Goal: Task Accomplishment & Management: Complete application form

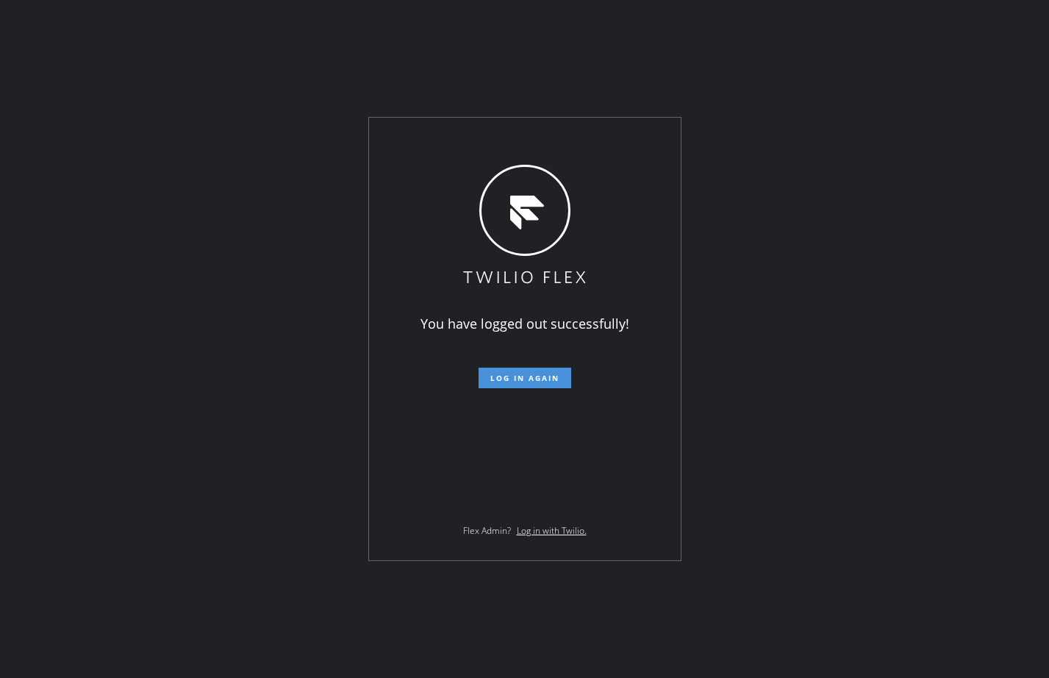
click at [549, 375] on span "Log in again" at bounding box center [524, 378] width 69 height 10
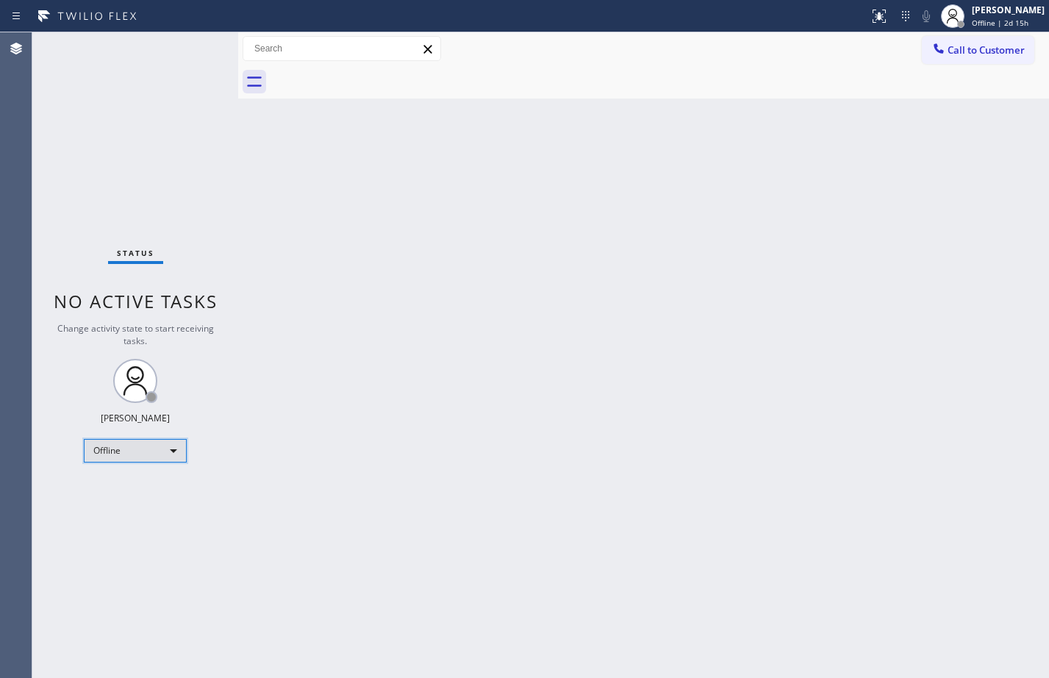
click at [154, 449] on div "Offline" at bounding box center [135, 451] width 103 height 24
click at [145, 489] on li "Available" at bounding box center [135, 490] width 100 height 18
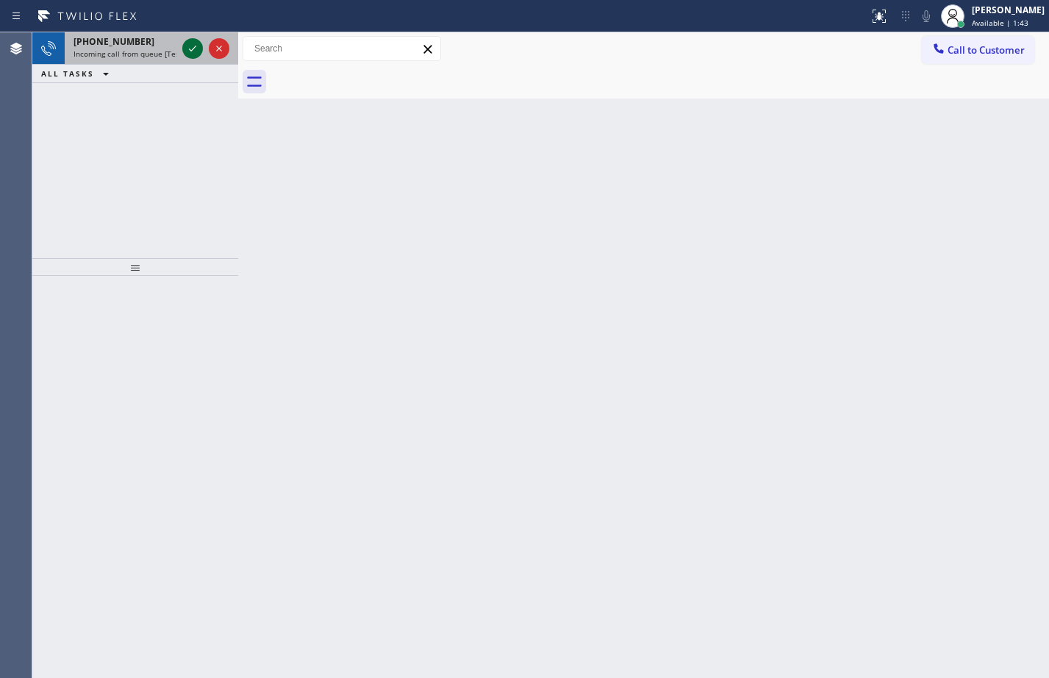
click at [198, 48] on icon at bounding box center [193, 49] width 18 height 18
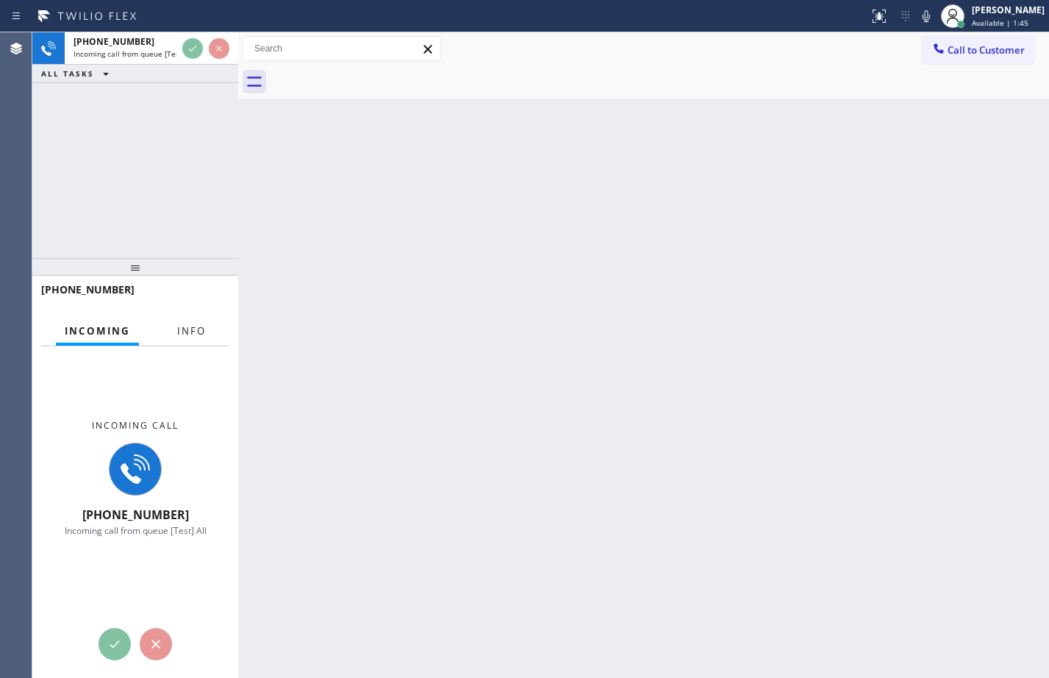
click at [198, 325] on span "Info" at bounding box center [191, 330] width 29 height 13
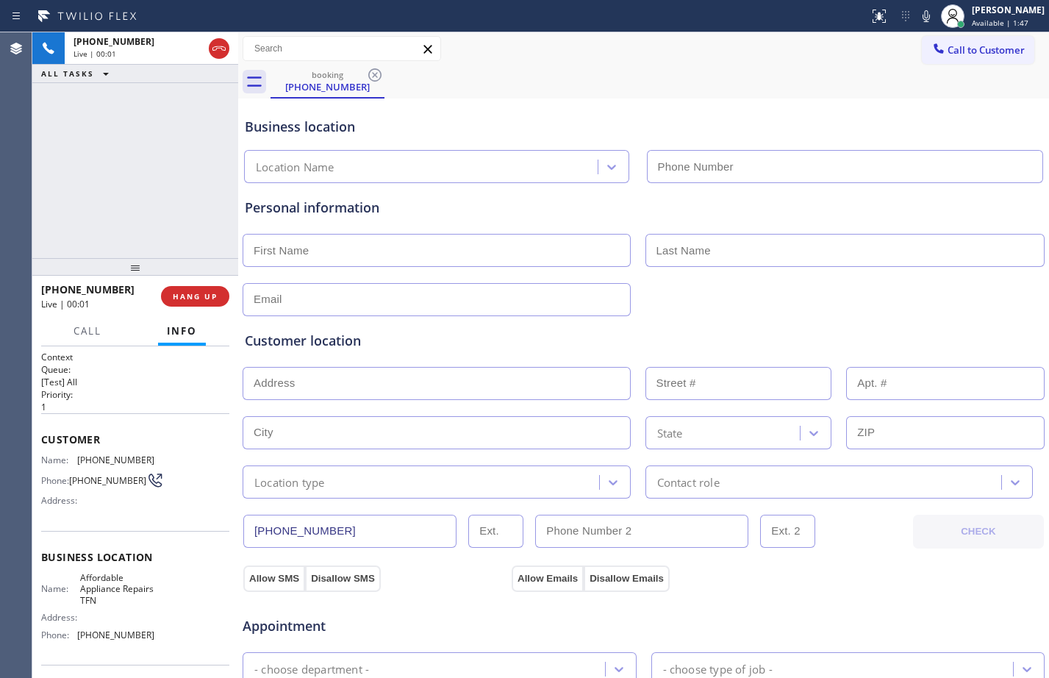
type input "[PHONE_NUMBER]"
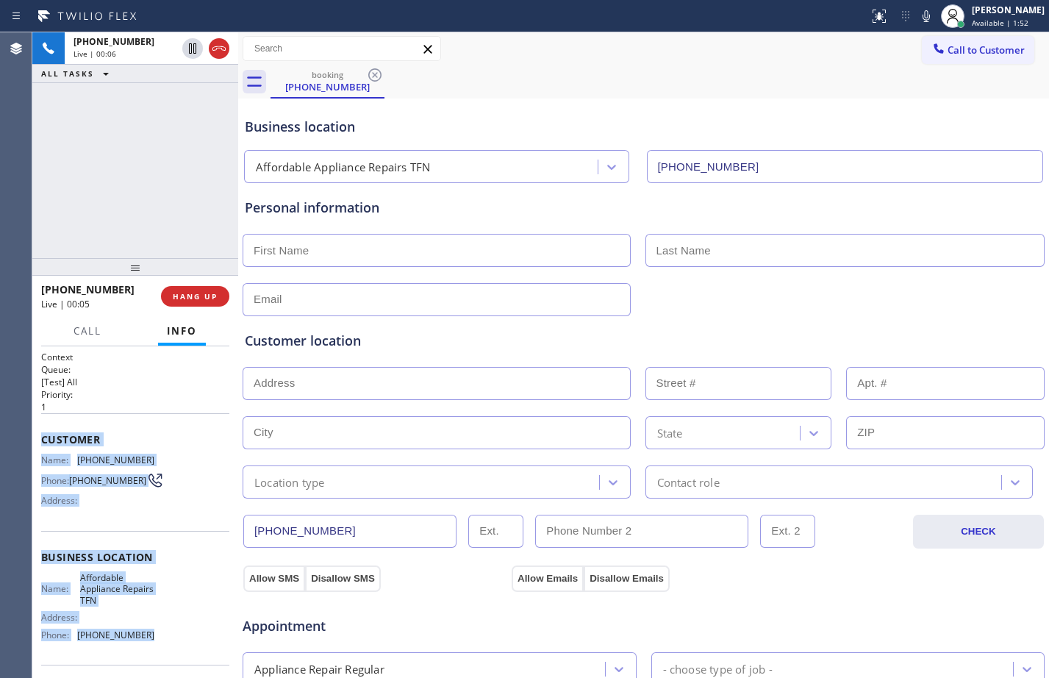
drag, startPoint x: 42, startPoint y: 441, endPoint x: 153, endPoint y: 646, distance: 233.2
click at [153, 646] on div "Context Queue: [Test] All Priority: 1 Customer Name: (647) 712-1229 Phone: (647…" at bounding box center [135, 564] width 188 height 426
copy div "Customer Name: (647) 712-1229 Phone: (647) 712-1229 Address: Business location …"
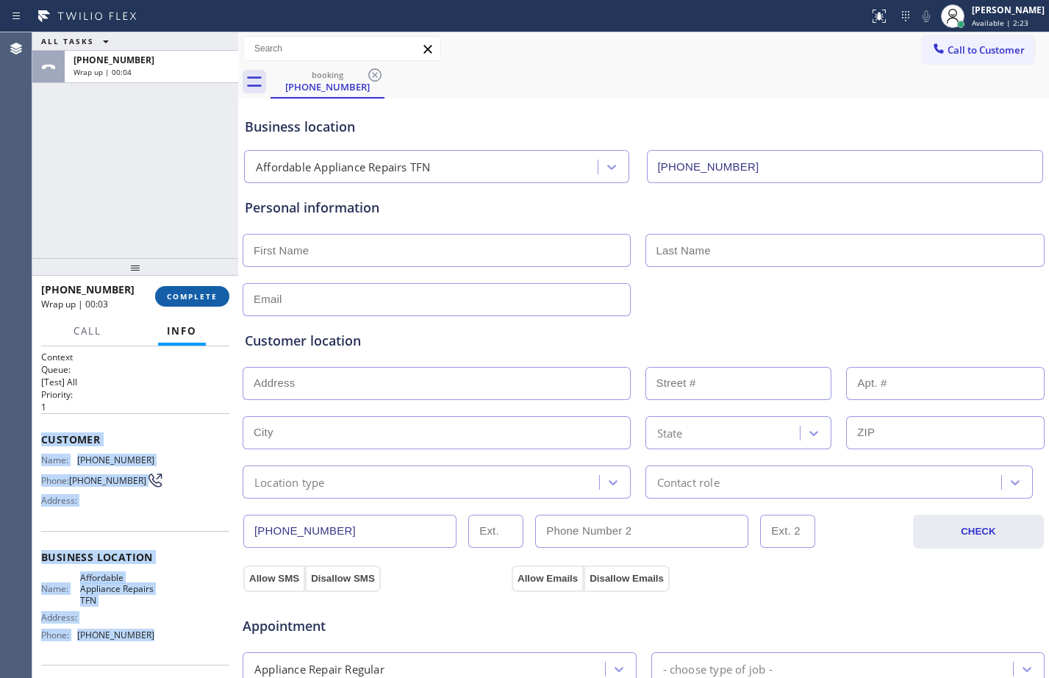
click at [189, 298] on span "COMPLETE" at bounding box center [192, 296] width 51 height 10
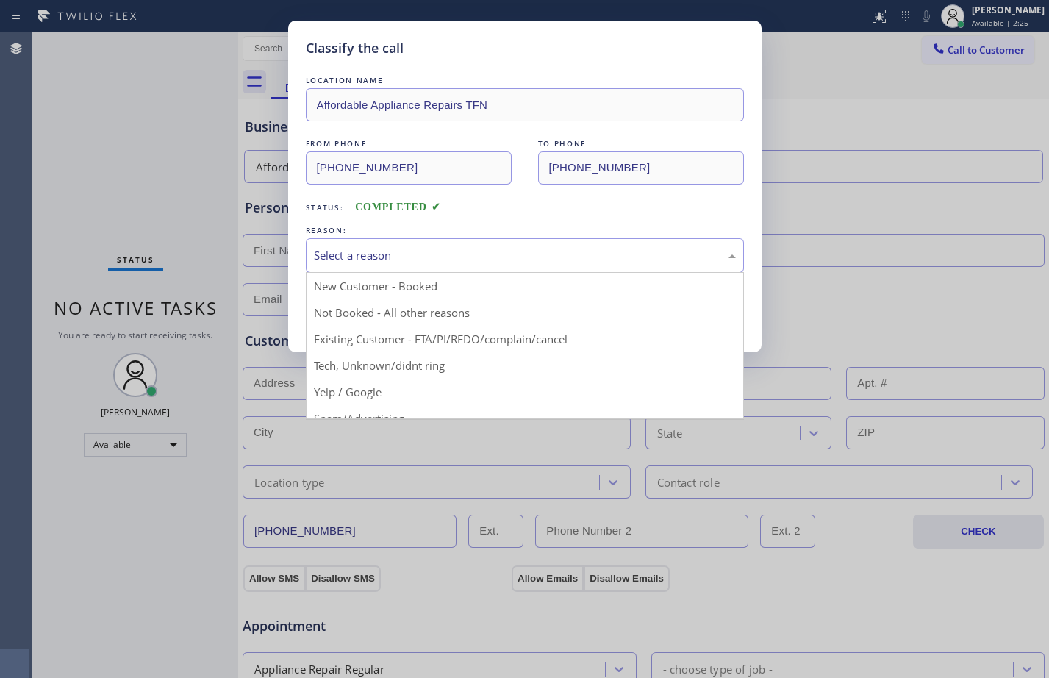
click at [429, 256] on div "Select a reason" at bounding box center [525, 255] width 422 height 17
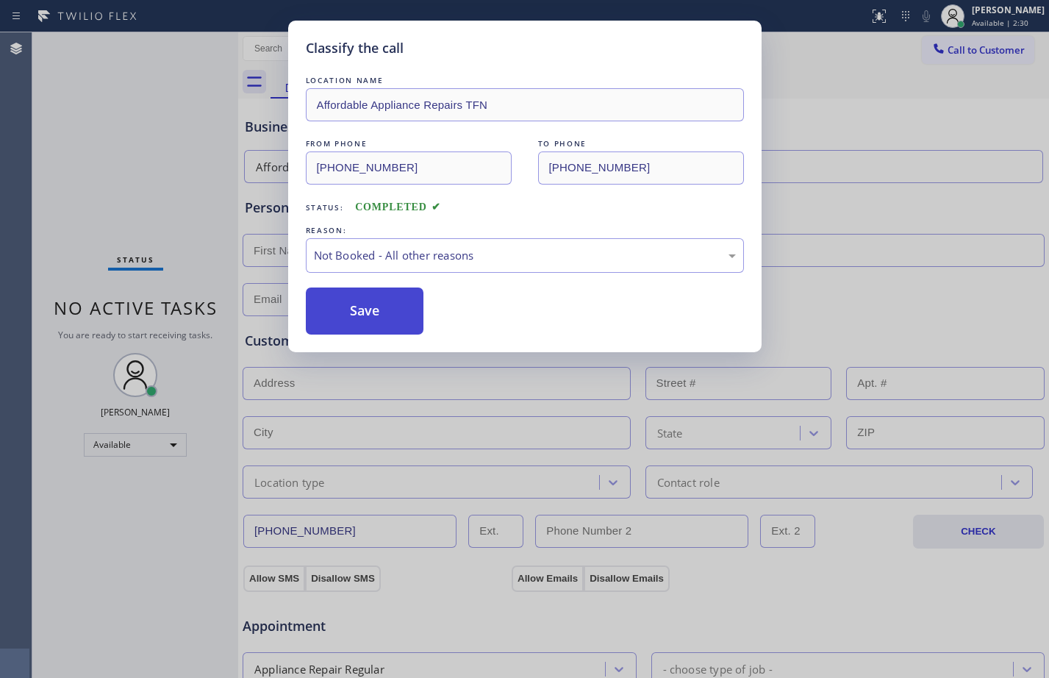
click at [363, 289] on button "Save" at bounding box center [365, 310] width 118 height 47
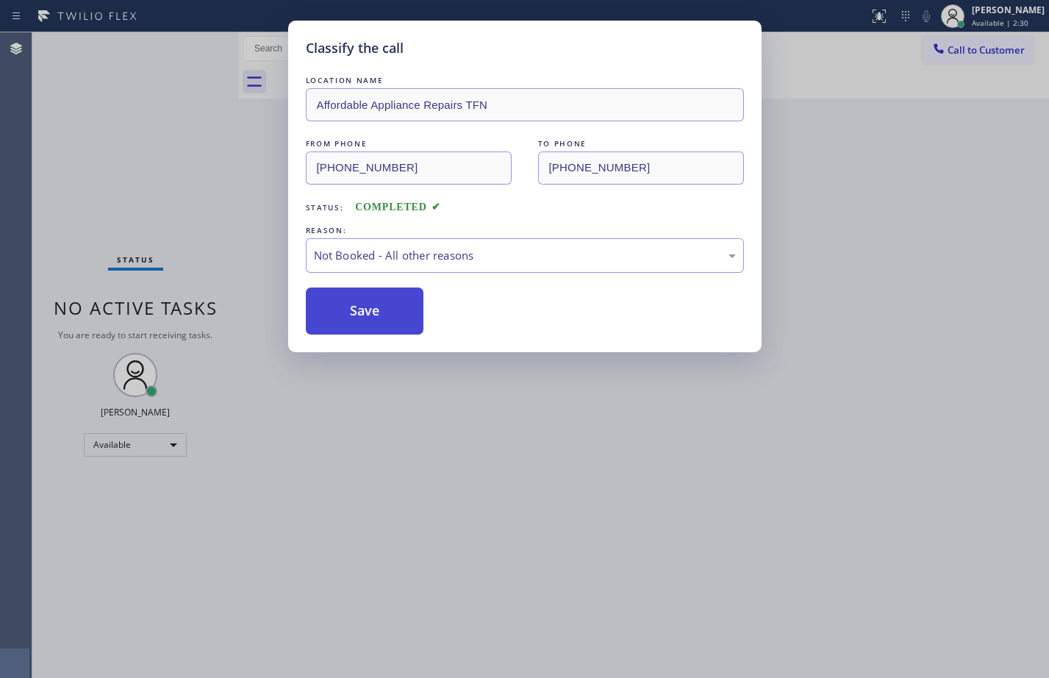
click at [369, 299] on button "Save" at bounding box center [365, 310] width 118 height 47
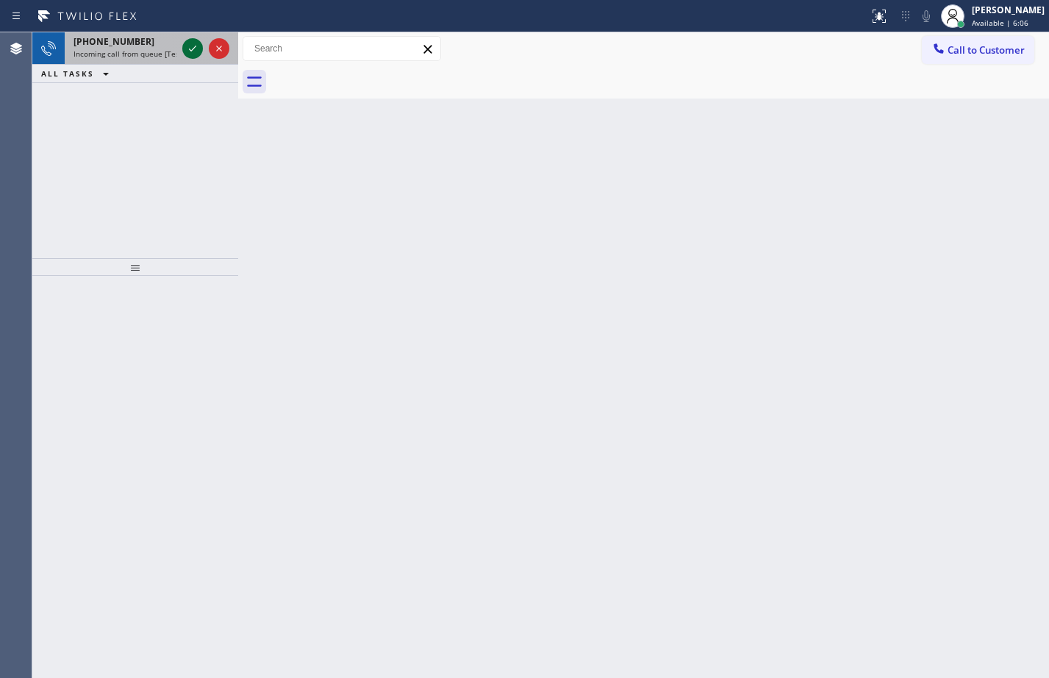
click at [193, 46] on icon at bounding box center [193, 49] width 18 height 18
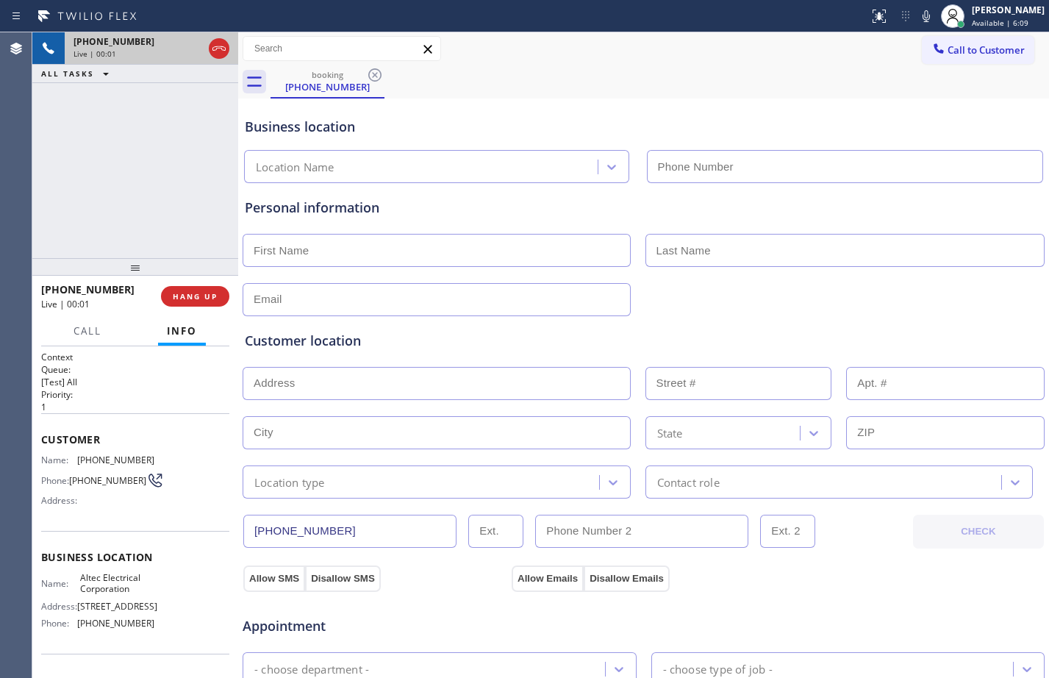
type input "[PHONE_NUMBER]"
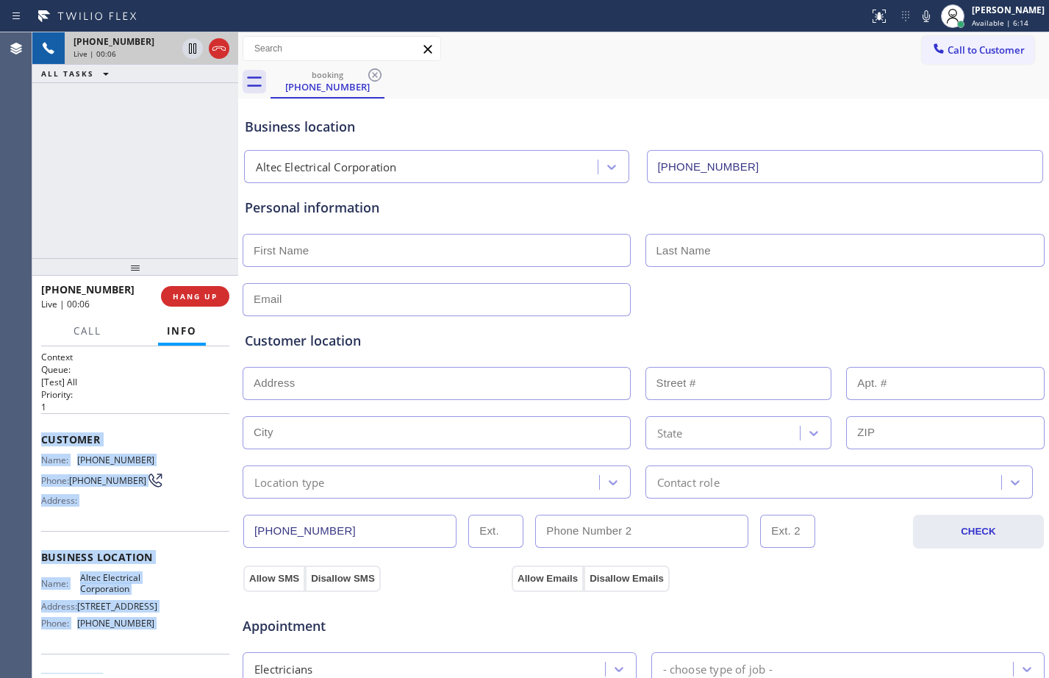
scroll to position [131, 0]
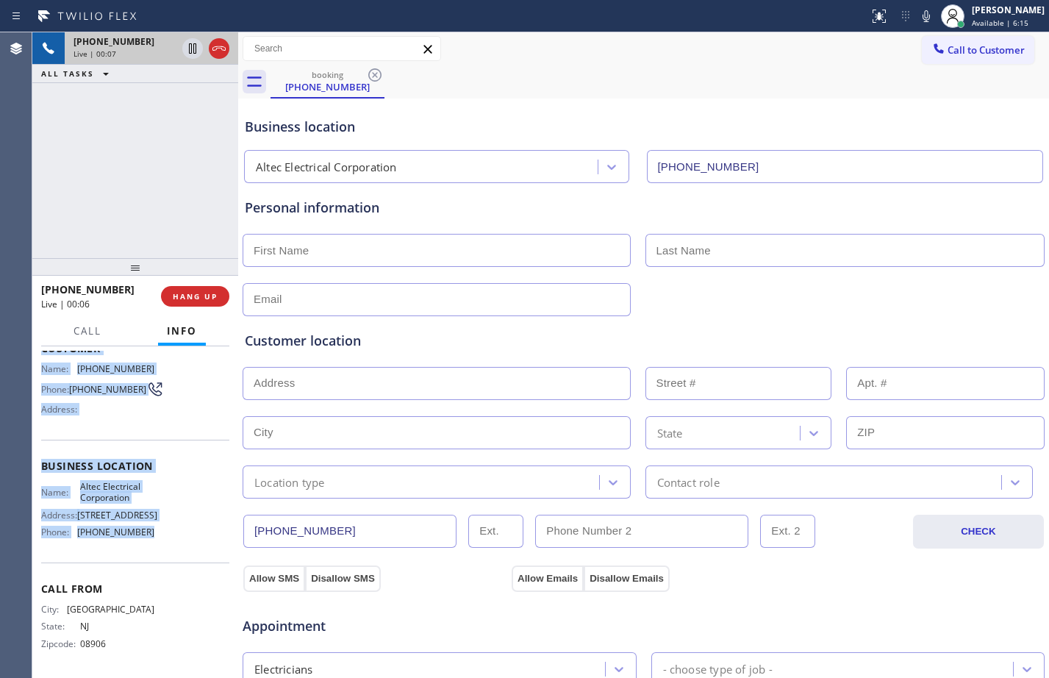
drag, startPoint x: 40, startPoint y: 439, endPoint x: 173, endPoint y: 540, distance: 166.7
click at [173, 540] on div "Context Queue: [Test] All Priority: 1 Customer Name: (732) 768-9317 Phone: (732…" at bounding box center [135, 512] width 206 height 332
copy div "Customer Name: (732) 768-9317 Phone: (732) 768-9317 Address: Business location …"
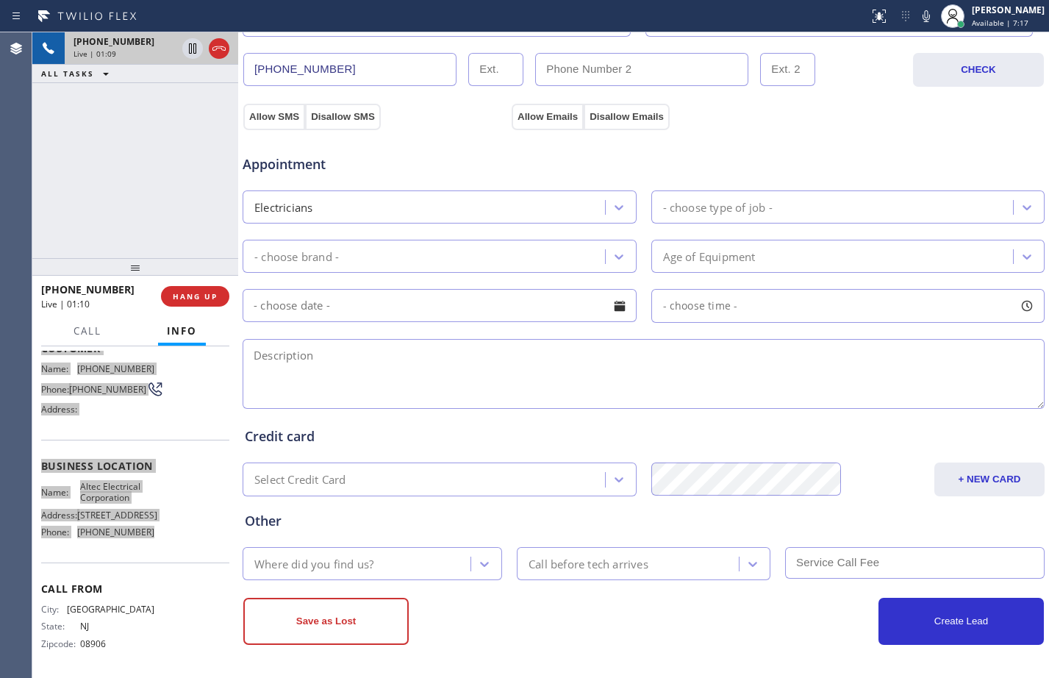
scroll to position [0, 0]
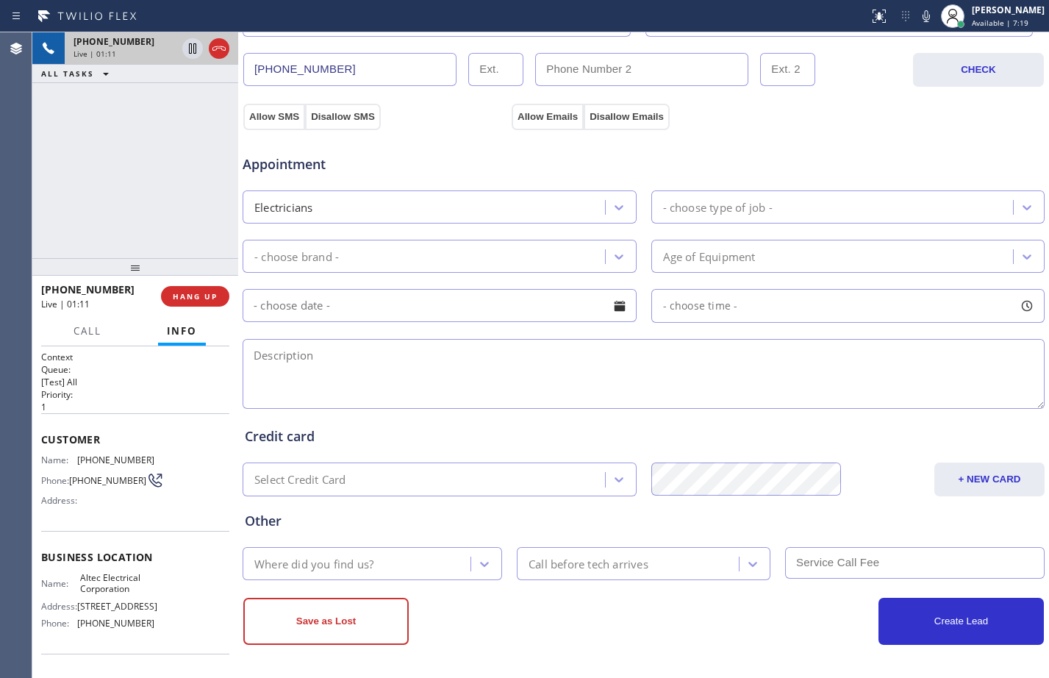
click at [155, 175] on div "+17327689317 Live | 01:11 ALL TASKS ALL TASKS ACTIVE TASKS TASKS IN WRAP UP" at bounding box center [135, 145] width 206 height 226
click at [191, 298] on span "HANG UP" at bounding box center [195, 296] width 45 height 10
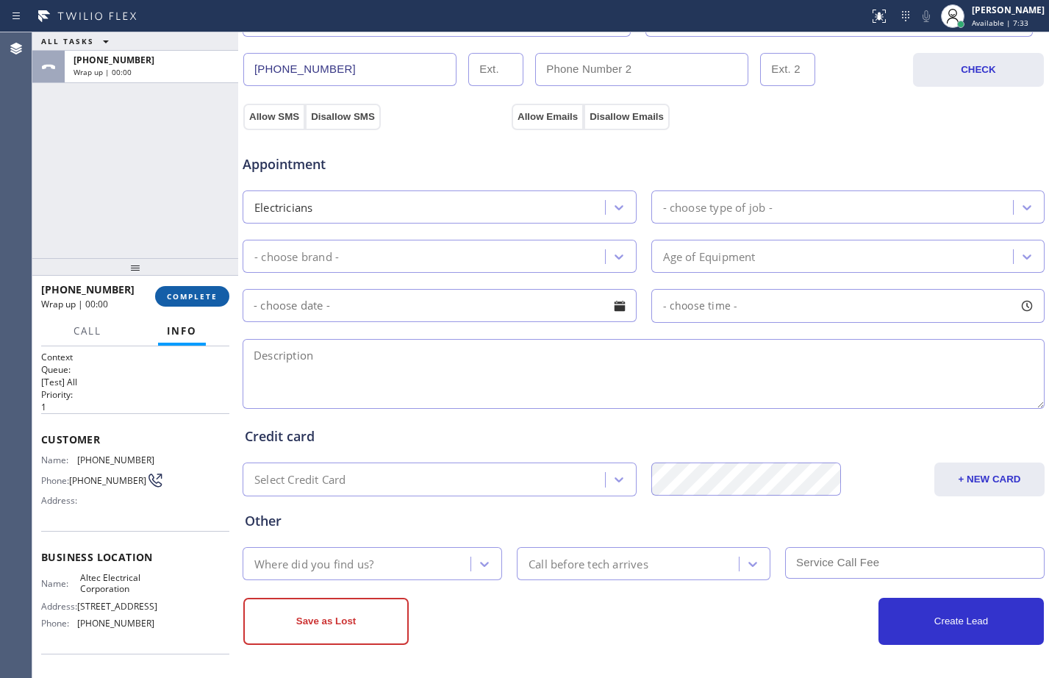
click at [191, 298] on span "COMPLETE" at bounding box center [192, 296] width 51 height 10
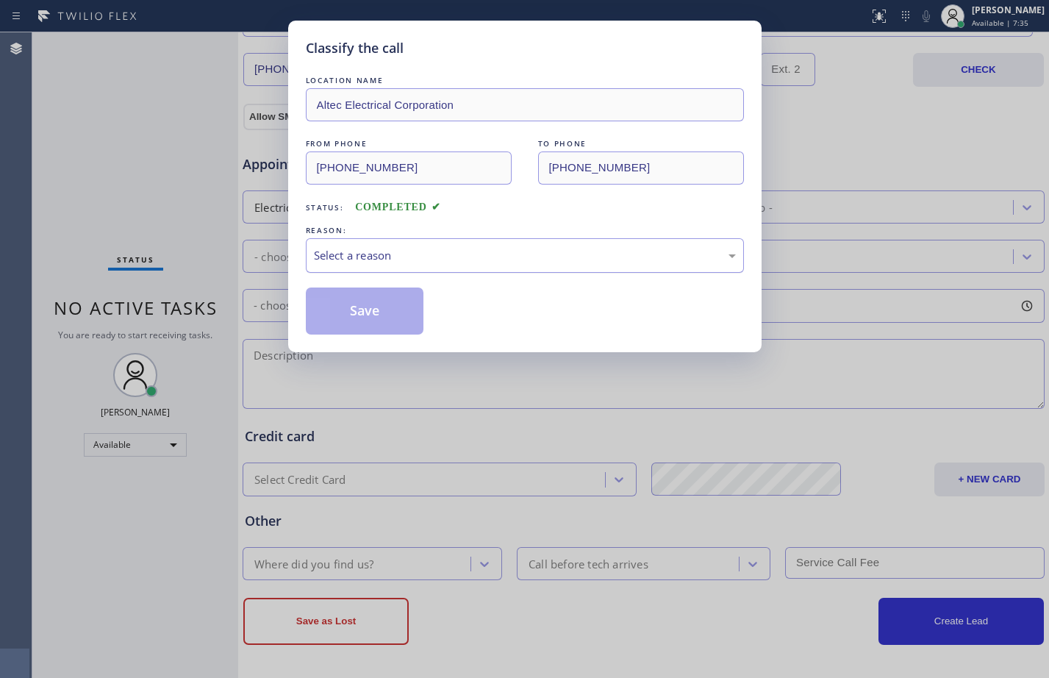
click at [451, 262] on div "Select a reason" at bounding box center [525, 255] width 422 height 17
click at [359, 316] on button "Save" at bounding box center [365, 310] width 118 height 47
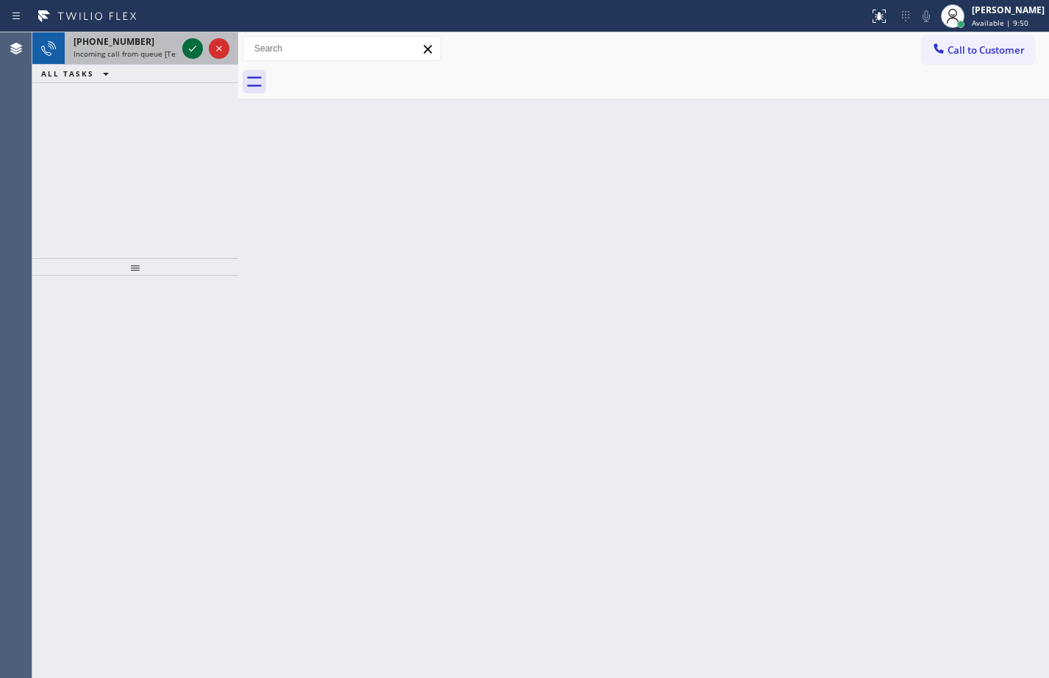
click at [201, 47] on icon at bounding box center [193, 49] width 18 height 18
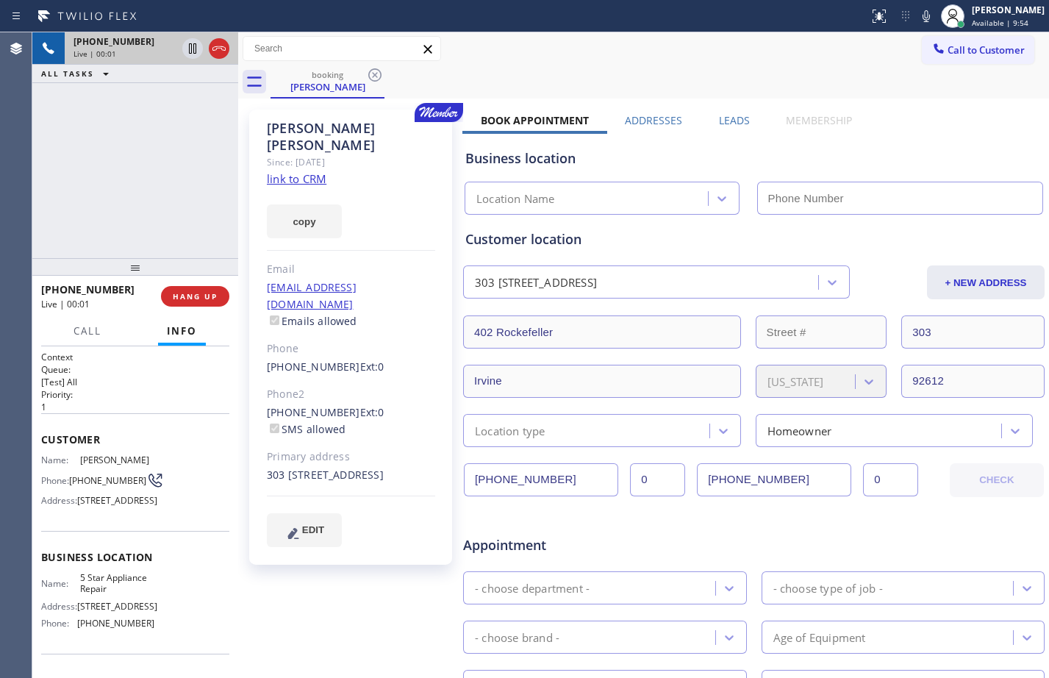
type input "[PHONE_NUMBER]"
click at [293, 171] on link "link to CRM" at bounding box center [297, 178] width 60 height 15
click at [43, 436] on span "Customer" at bounding box center [135, 439] width 188 height 14
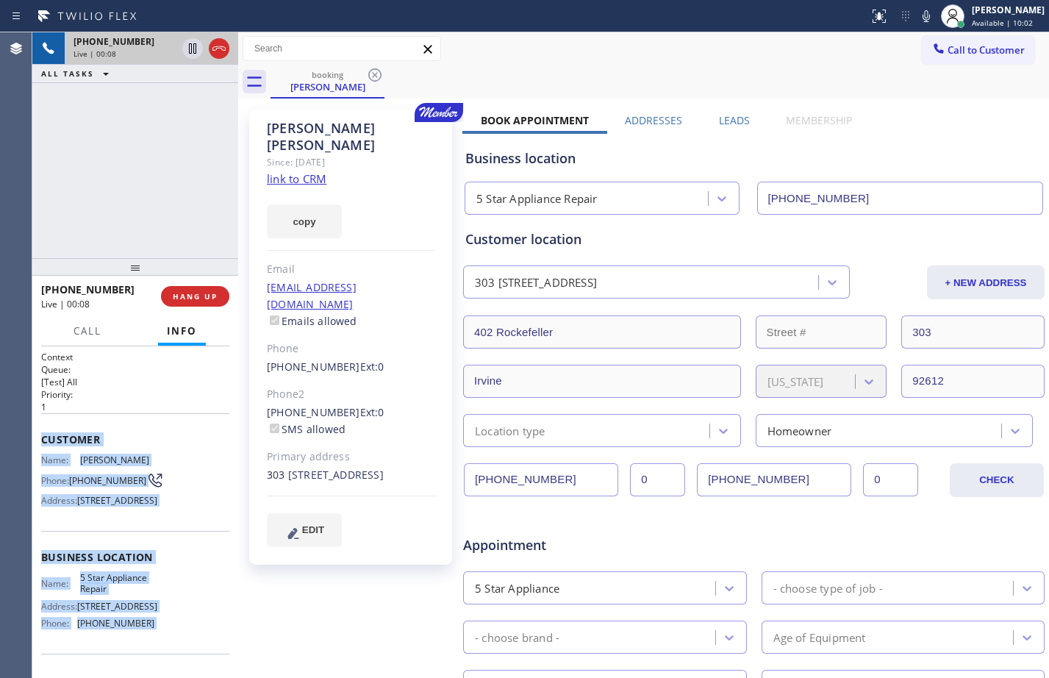
drag, startPoint x: 43, startPoint y: 436, endPoint x: 193, endPoint y: 642, distance: 255.2
click at [193, 642] on div "Context Queue: [Test] All Priority: 1 Customer Name: Bobbi Dennis Phone: (949) …" at bounding box center [135, 558] width 188 height 414
copy div "Customer Name: Bobbi Dennis Phone: (949) 932-0059 Address: 401 Rockefeller, Irv…"
click at [193, 57] on button at bounding box center [192, 48] width 21 height 21
click at [917, 15] on icon at bounding box center [926, 16] width 18 height 18
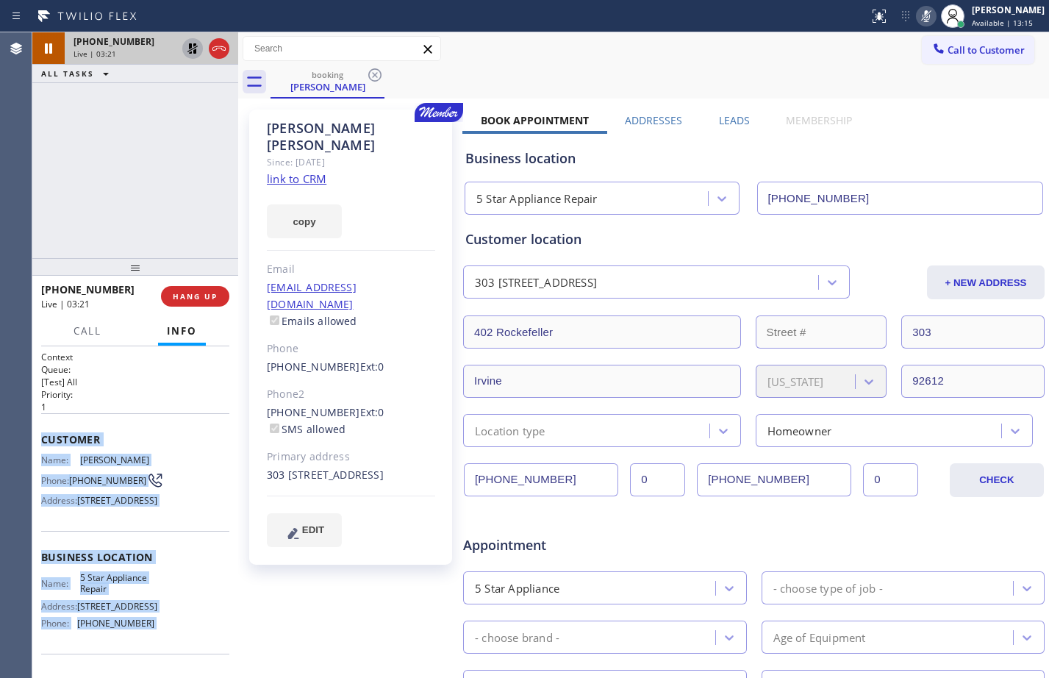
click at [189, 56] on icon at bounding box center [193, 49] width 18 height 18
click at [917, 15] on icon at bounding box center [926, 16] width 18 height 18
click at [186, 43] on icon at bounding box center [193, 49] width 18 height 18
click at [919, 15] on icon at bounding box center [926, 16] width 18 height 18
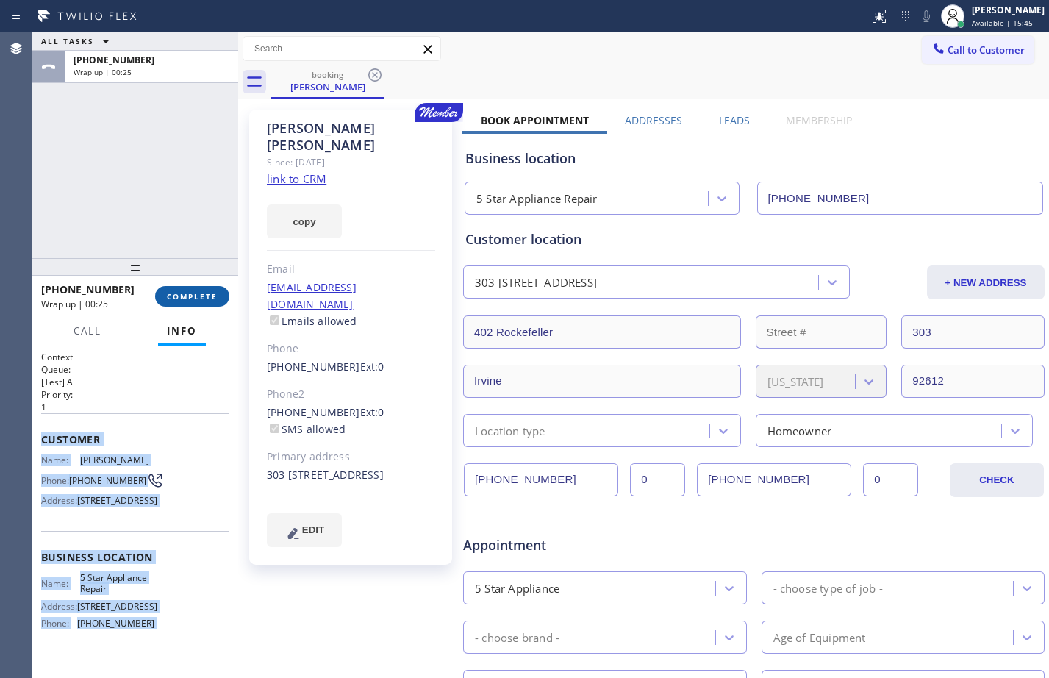
click at [193, 290] on button "COMPLETE" at bounding box center [192, 296] width 74 height 21
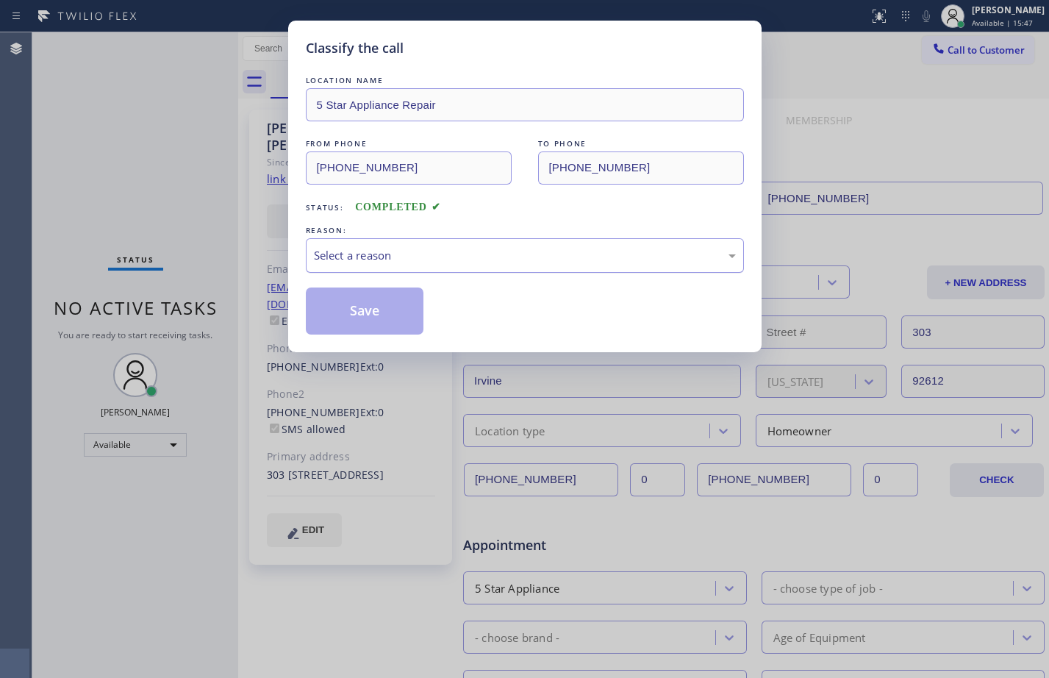
click at [457, 251] on div "Select a reason" at bounding box center [525, 255] width 422 height 17
click at [387, 317] on button "Save" at bounding box center [365, 310] width 118 height 47
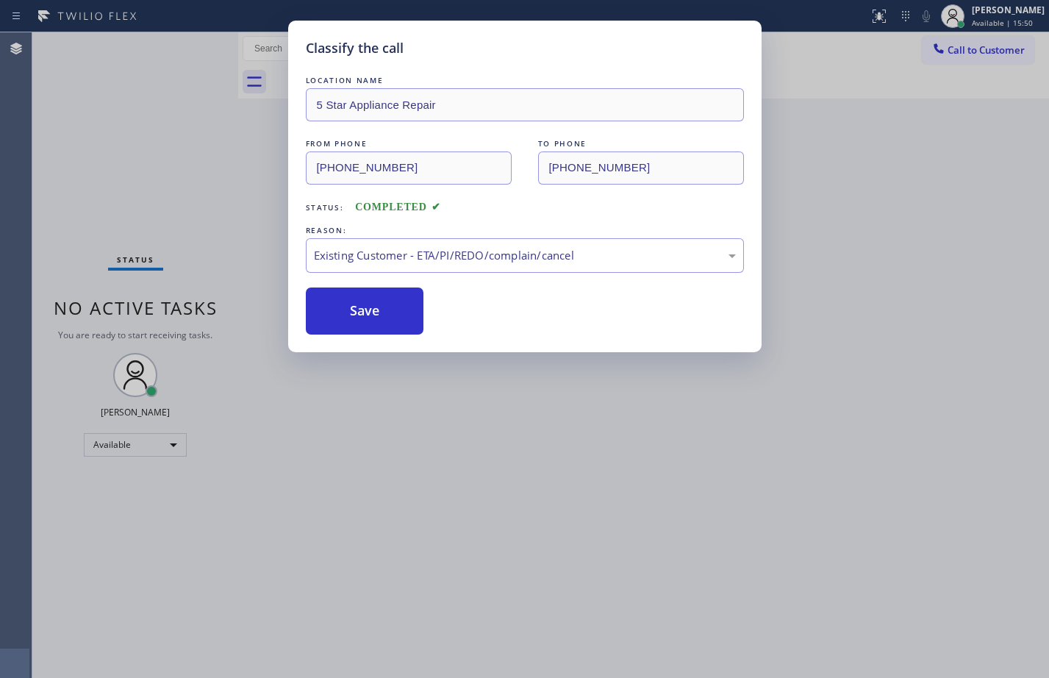
click at [973, 16] on div "Classify the call LOCATION NAME 5 Star Appliance Repair FROM PHONE (949) 932-00…" at bounding box center [524, 339] width 1049 height 678
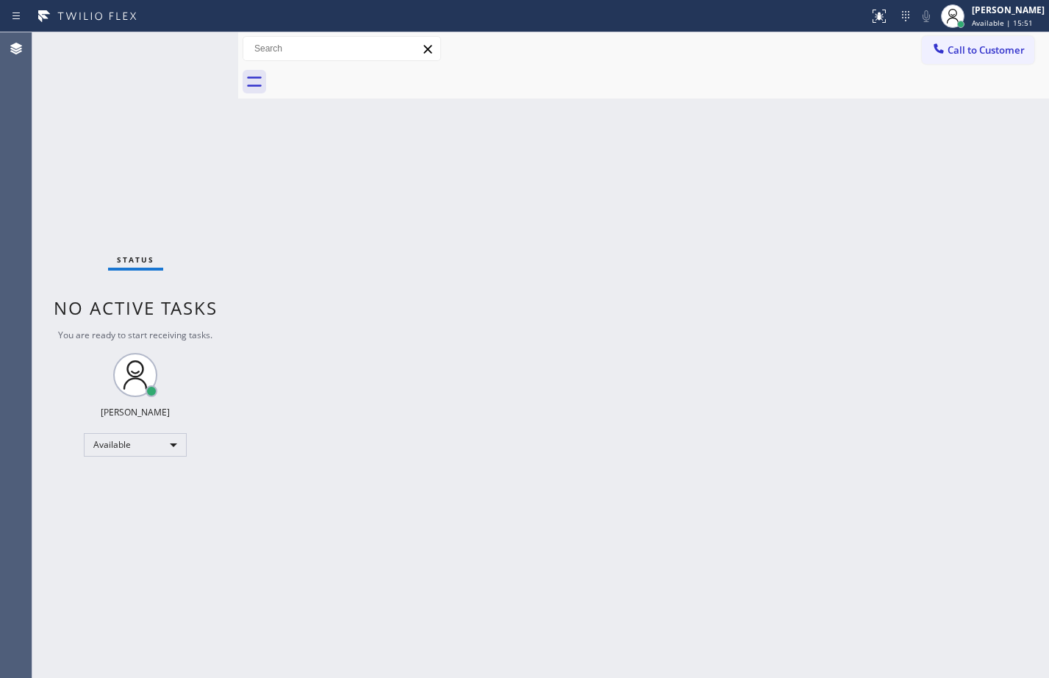
click at [973, 15] on div "[PERSON_NAME]" at bounding box center [1008, 10] width 73 height 12
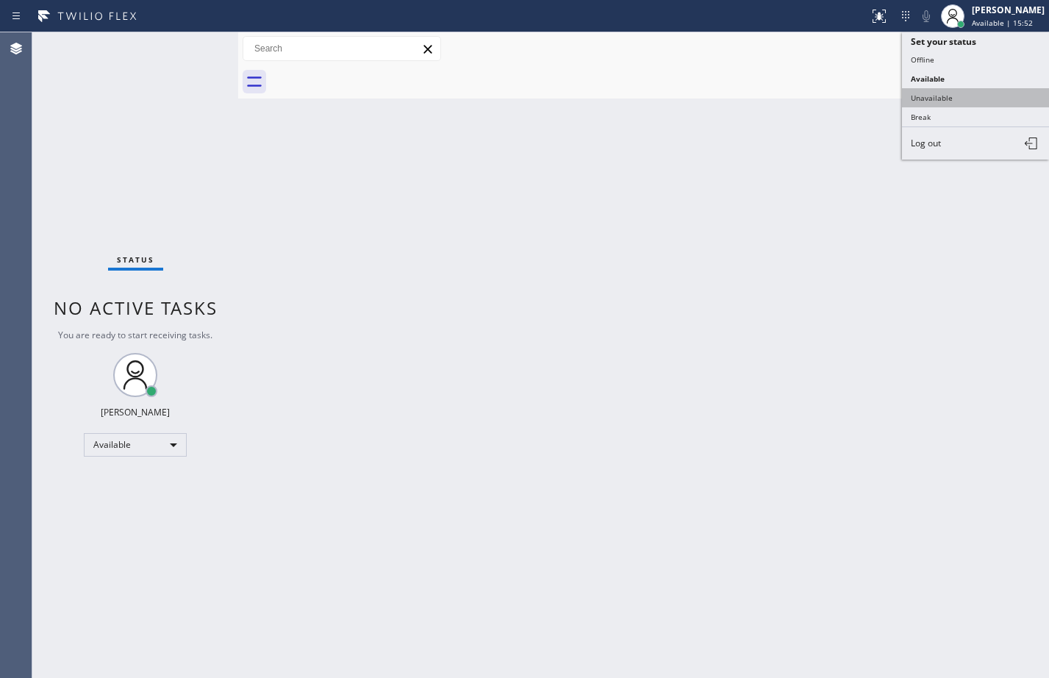
click at [956, 96] on button "Unavailable" at bounding box center [975, 97] width 147 height 19
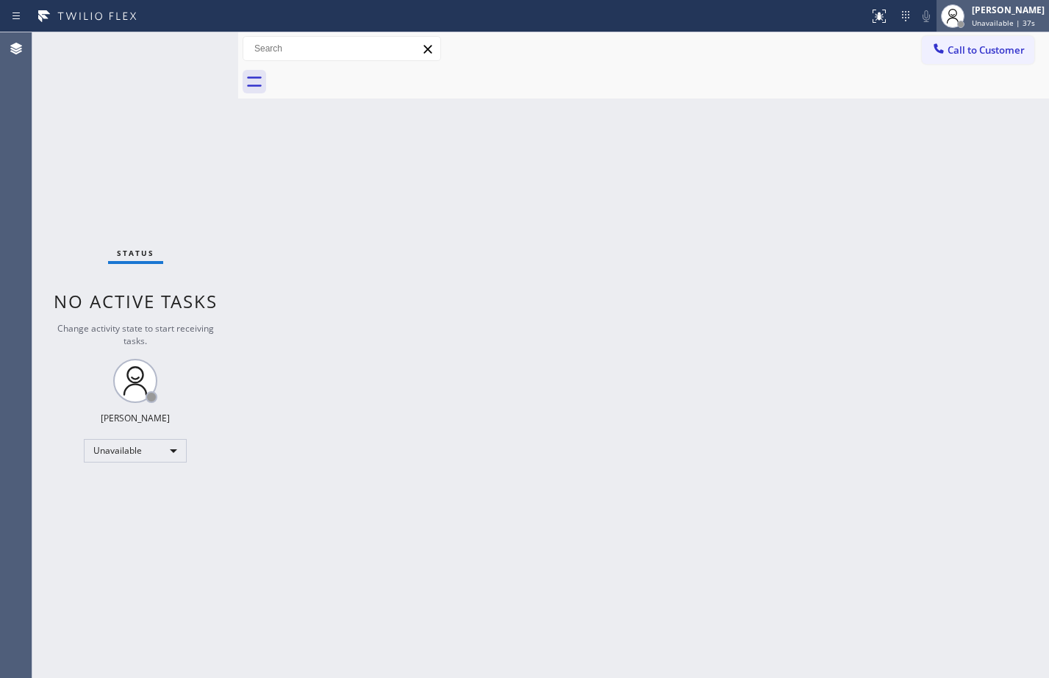
click at [972, 20] on span "Unavailable | 37s" at bounding box center [1003, 23] width 63 height 10
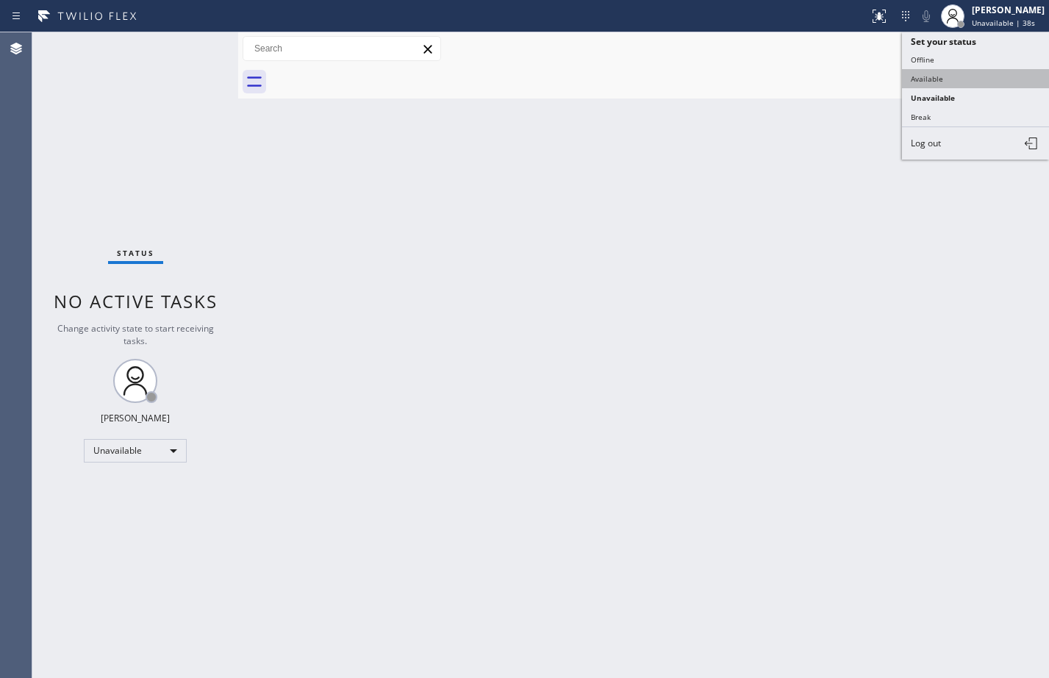
click at [950, 74] on button "Available" at bounding box center [975, 78] width 147 height 19
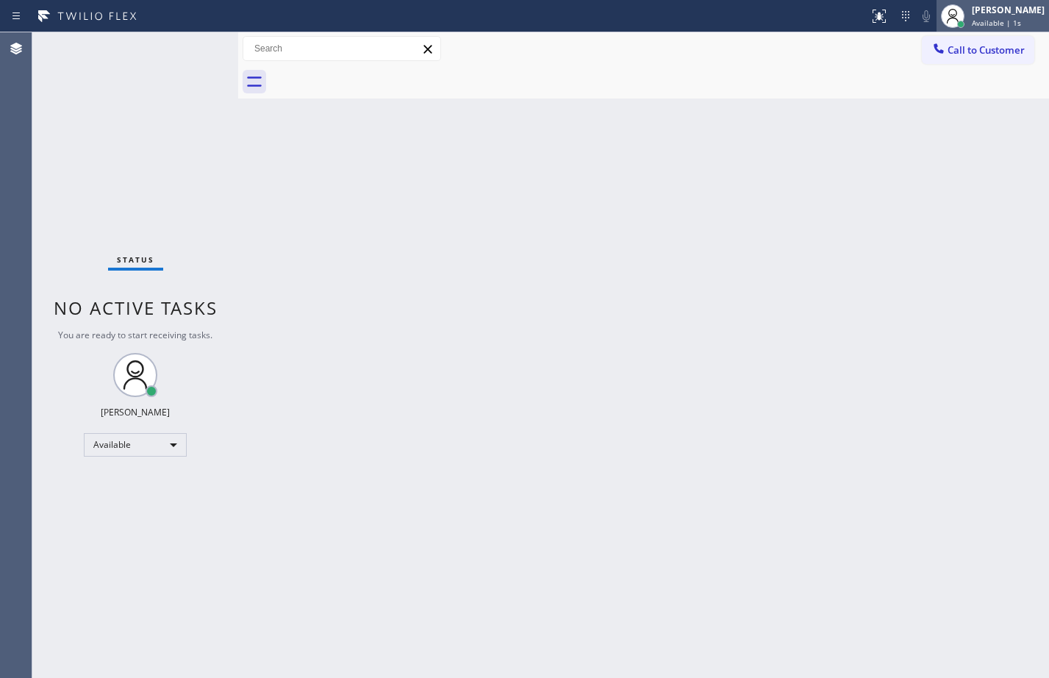
click at [956, 24] on div at bounding box center [952, 16] width 32 height 32
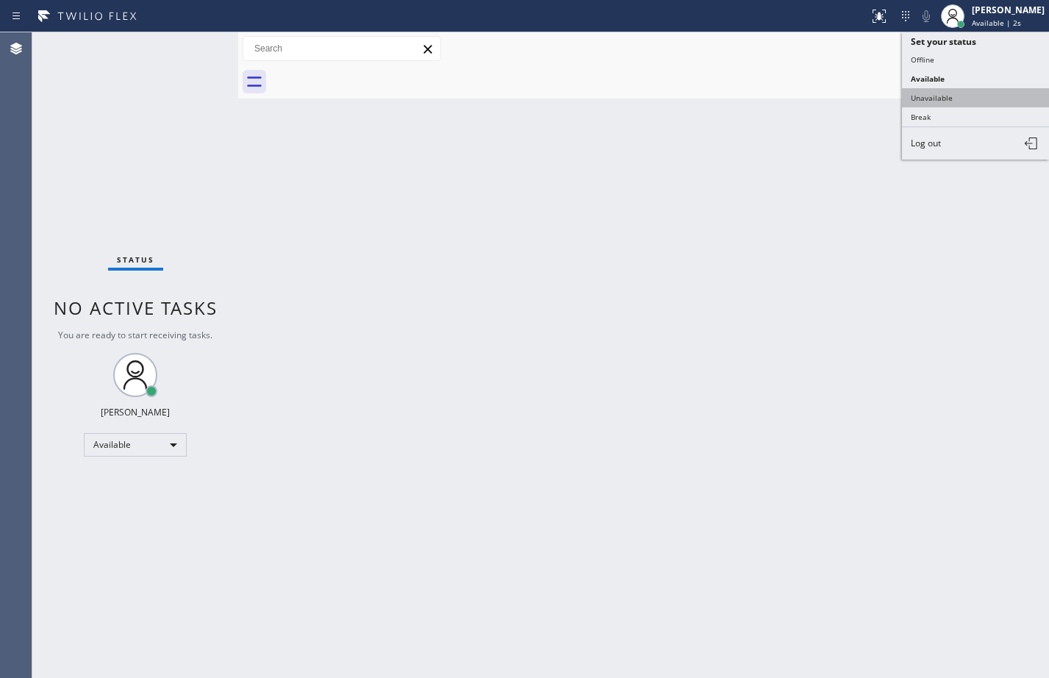
click at [944, 89] on button "Unavailable" at bounding box center [975, 97] width 147 height 19
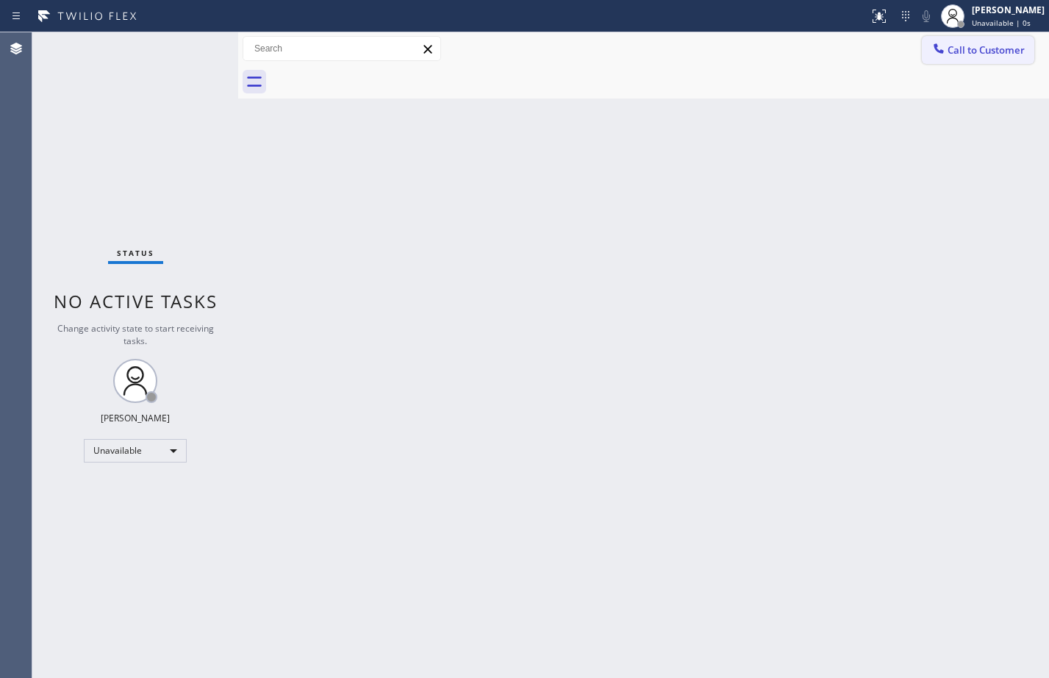
click at [960, 55] on span "Call to Customer" at bounding box center [986, 49] width 77 height 13
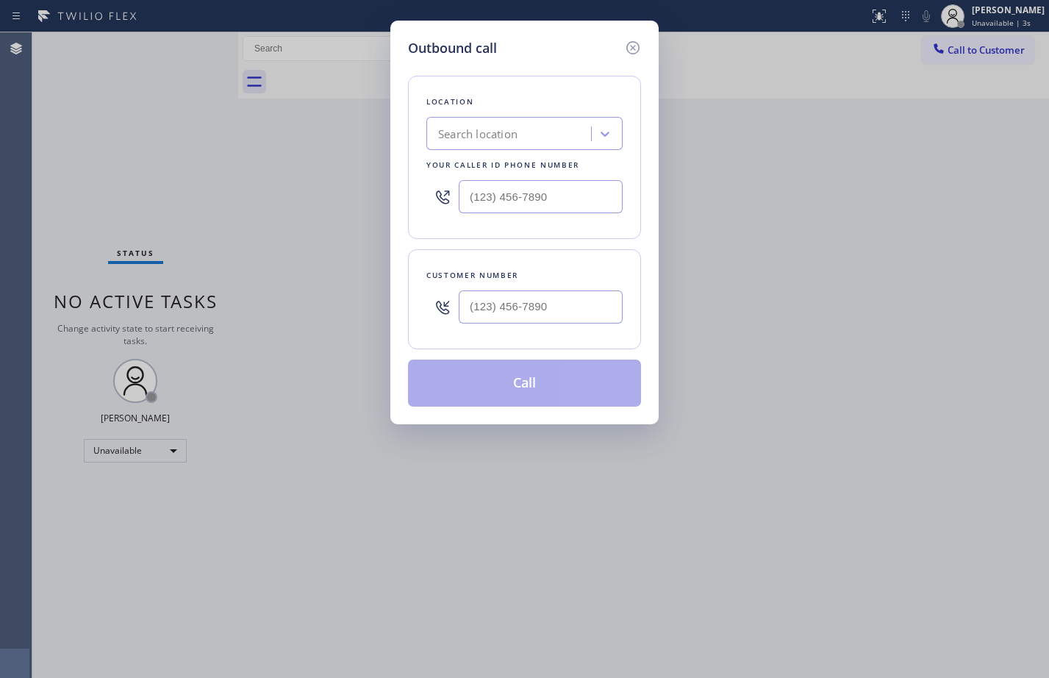
click at [518, 202] on input "text" at bounding box center [541, 196] width 164 height 33
paste input "855) 731-4952"
type input "[PHONE_NUMBER]"
click at [556, 308] on input "(___) ___-____" at bounding box center [541, 306] width 164 height 33
paste input "949) 932-0059"
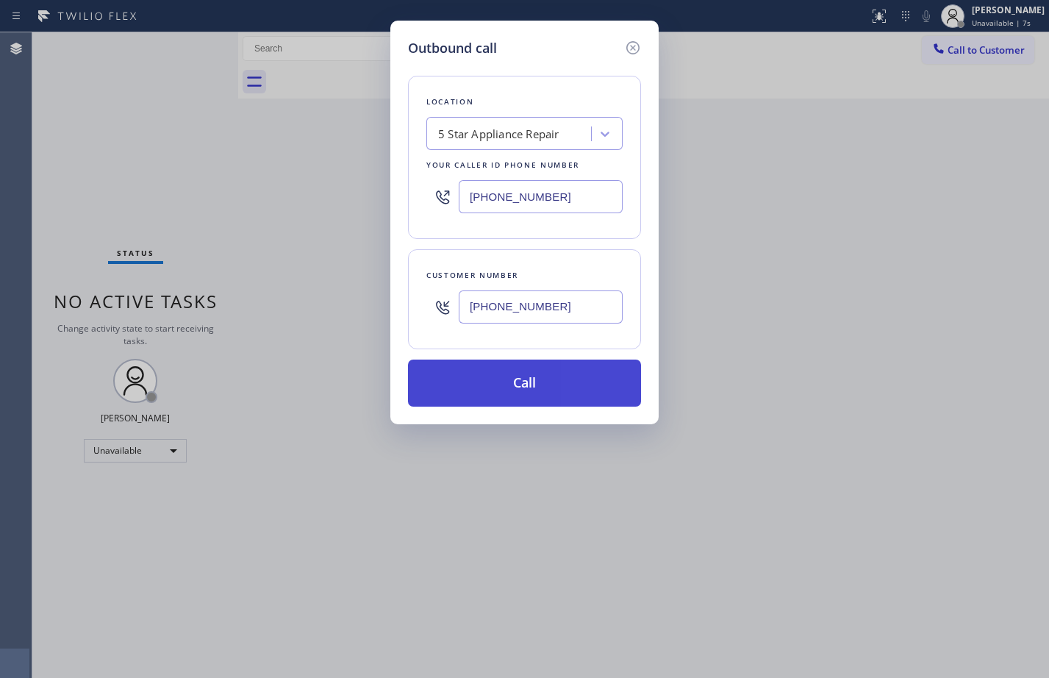
type input "[PHONE_NUMBER]"
click at [529, 392] on button "Call" at bounding box center [524, 382] width 233 height 47
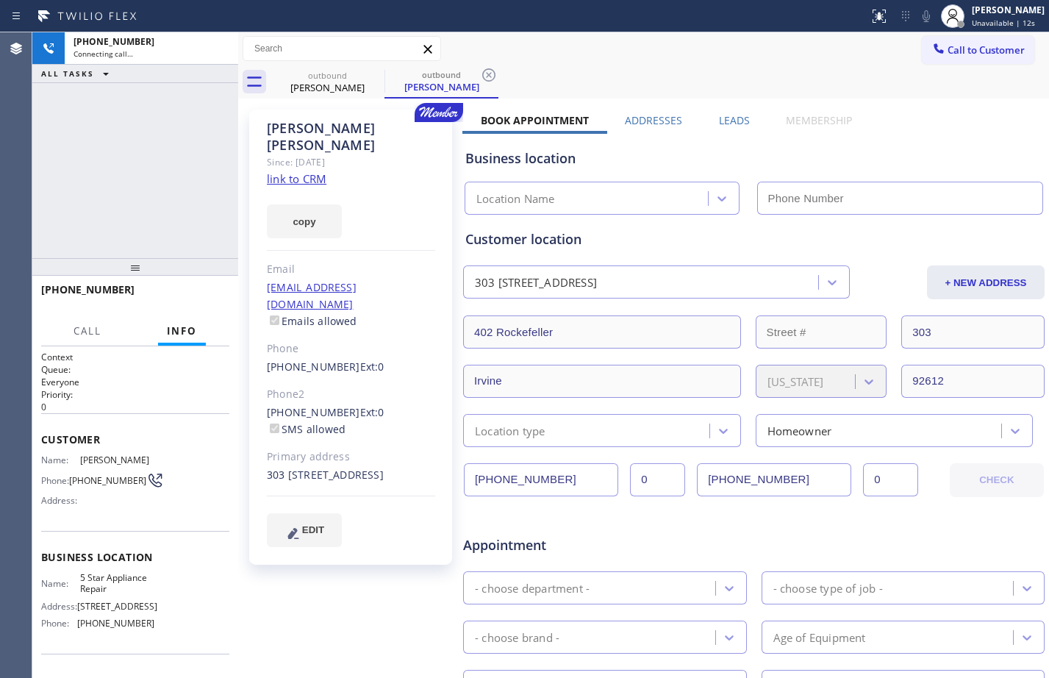
type input "[PHONE_NUMBER]"
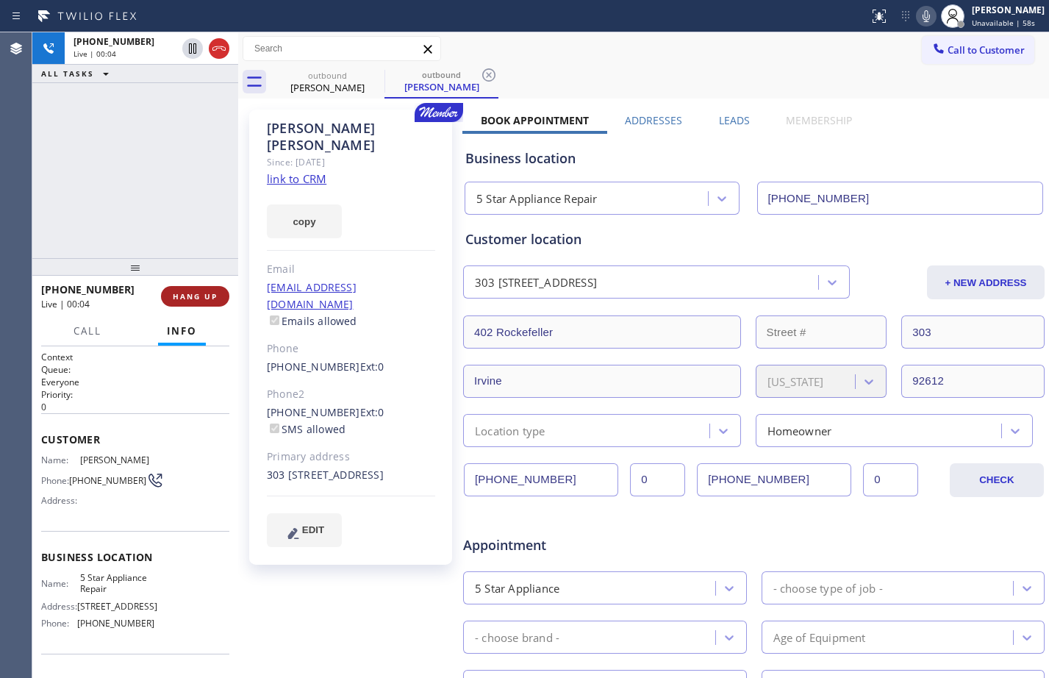
click at [198, 293] on span "HANG UP" at bounding box center [195, 296] width 45 height 10
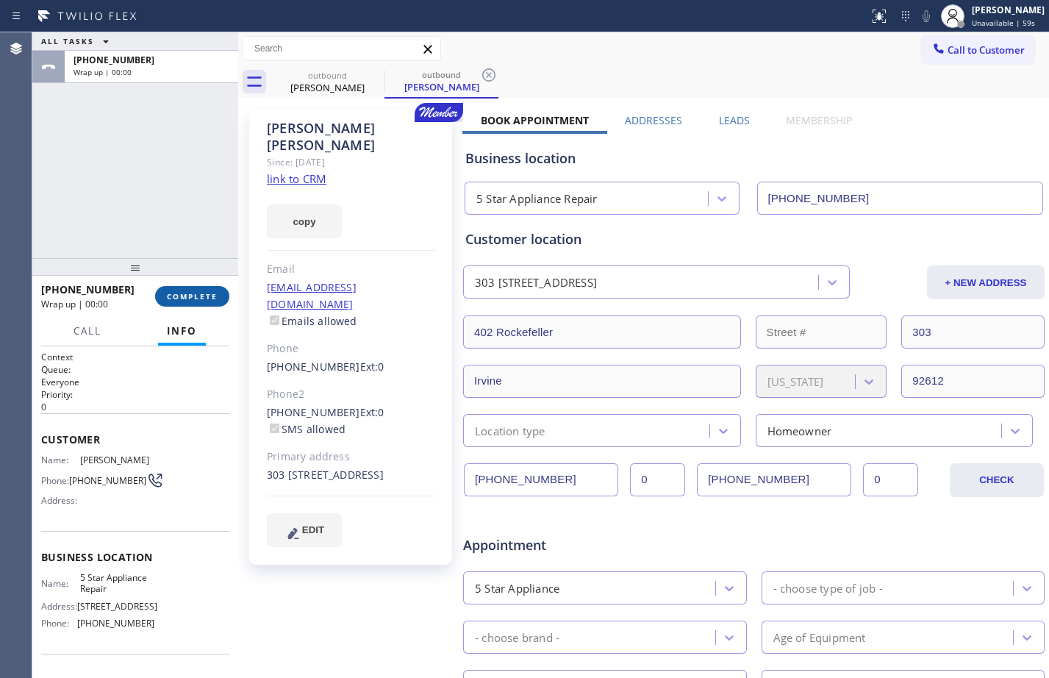
click at [198, 293] on span "COMPLETE" at bounding box center [192, 296] width 51 height 10
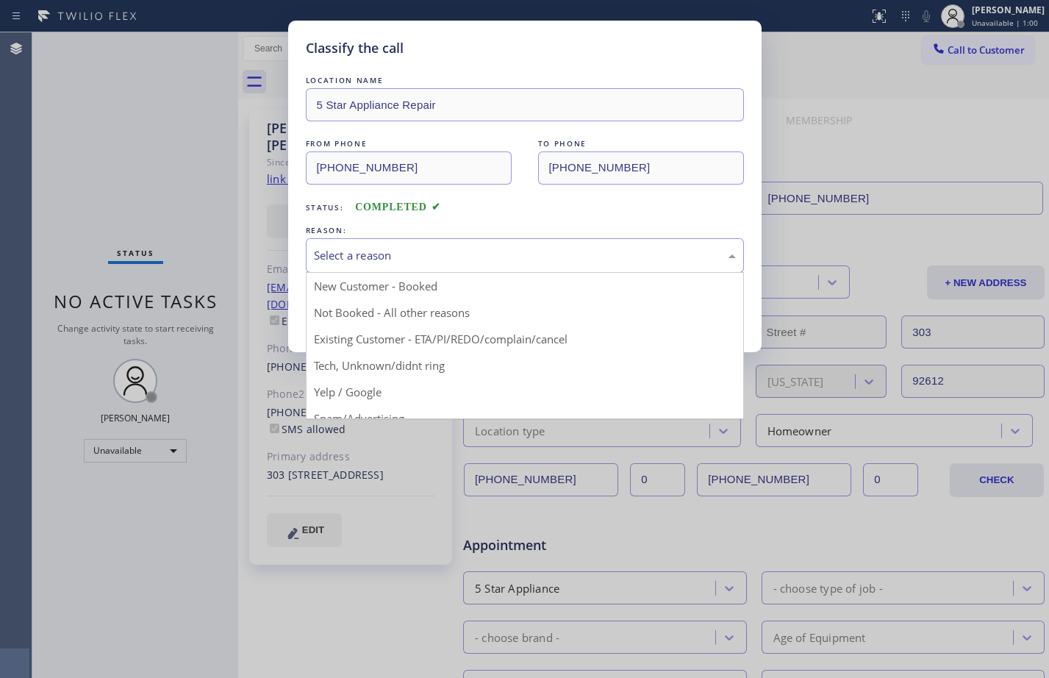
click at [605, 254] on div "Select a reason" at bounding box center [525, 255] width 422 height 17
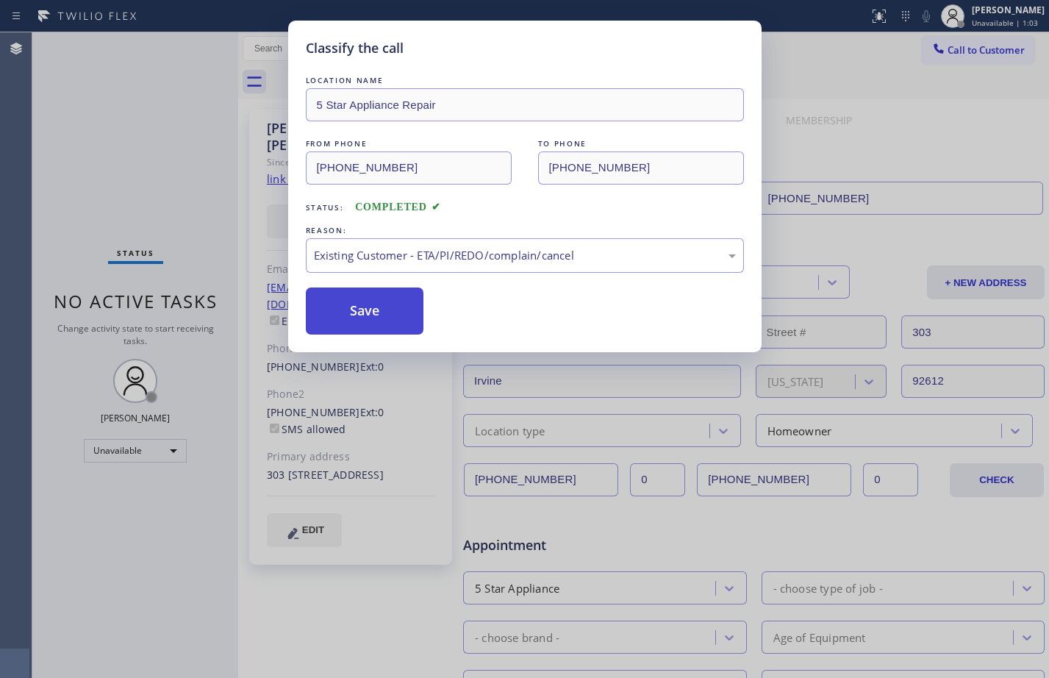
click at [377, 327] on button "Save" at bounding box center [365, 310] width 118 height 47
click at [379, 306] on div "Back to Dashboard Change Sender ID Customers Technicians Select a contact Outbo…" at bounding box center [643, 354] width 811 height 645
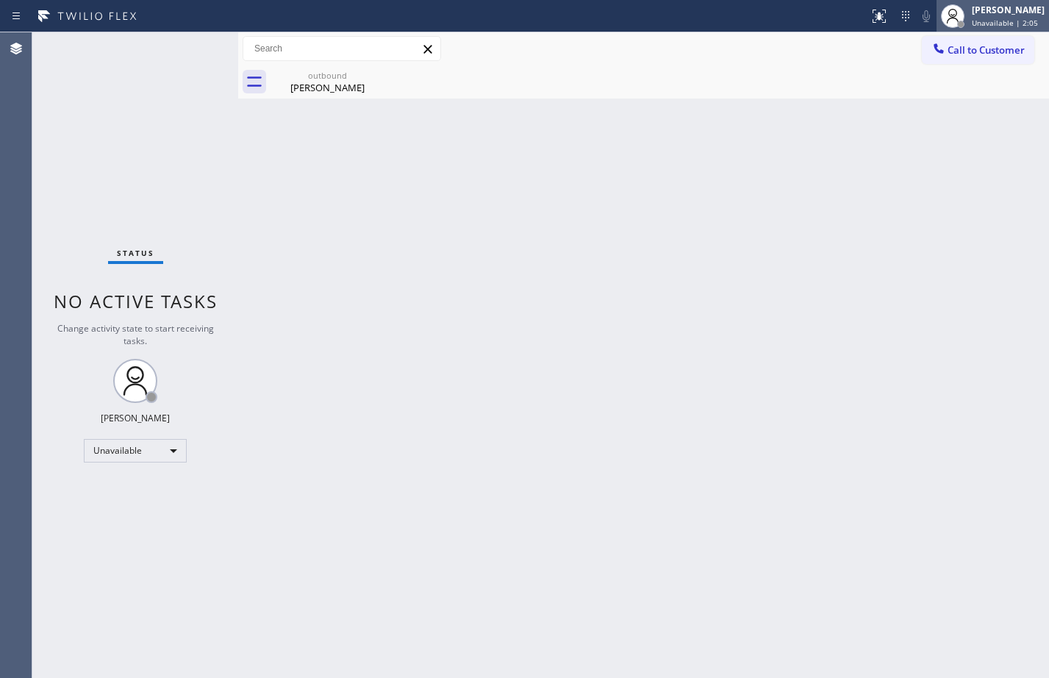
click at [992, 14] on div "[PERSON_NAME]" at bounding box center [1008, 10] width 73 height 12
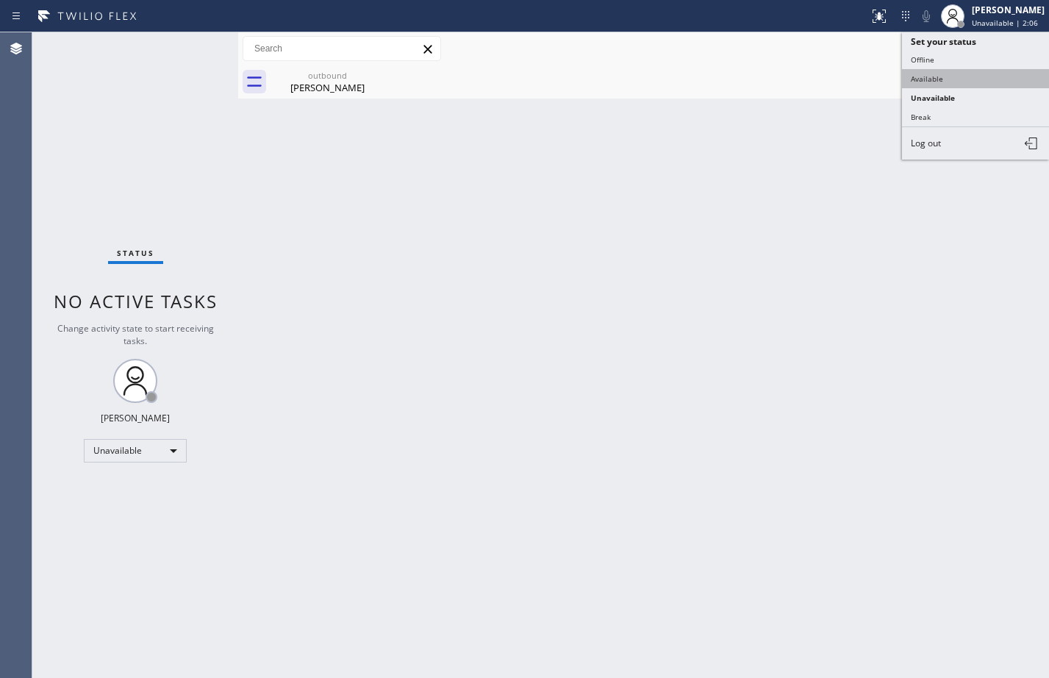
click at [943, 74] on button "Available" at bounding box center [975, 78] width 147 height 19
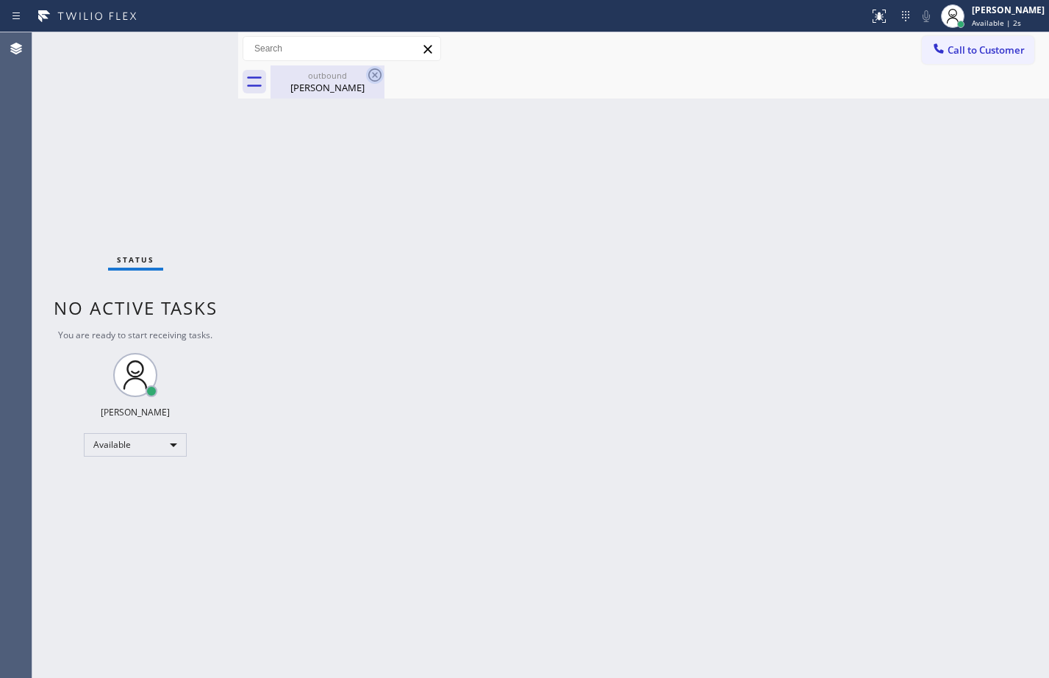
click at [368, 79] on icon at bounding box center [375, 75] width 18 height 18
click at [371, 74] on icon at bounding box center [375, 75] width 18 height 18
click at [343, 76] on div "outbound" at bounding box center [327, 75] width 111 height 11
click at [992, 43] on span "Call to Customer" at bounding box center [986, 49] width 77 height 13
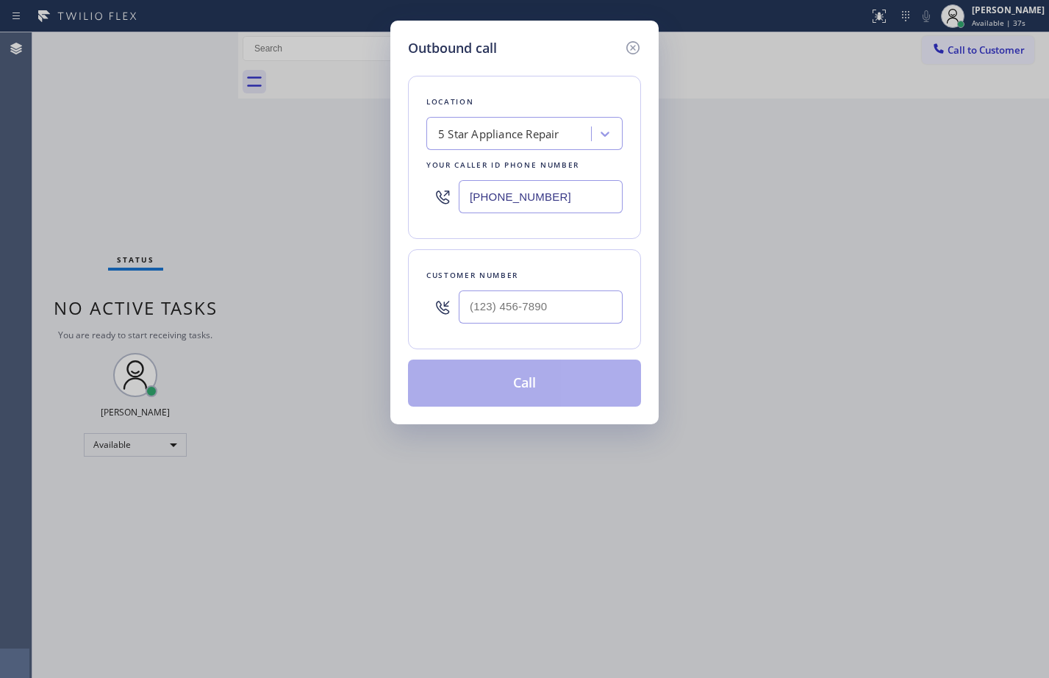
drag, startPoint x: 634, startPoint y: 49, endPoint x: 712, endPoint y: 32, distance: 79.7
click at [634, 49] on icon at bounding box center [632, 47] width 13 height 13
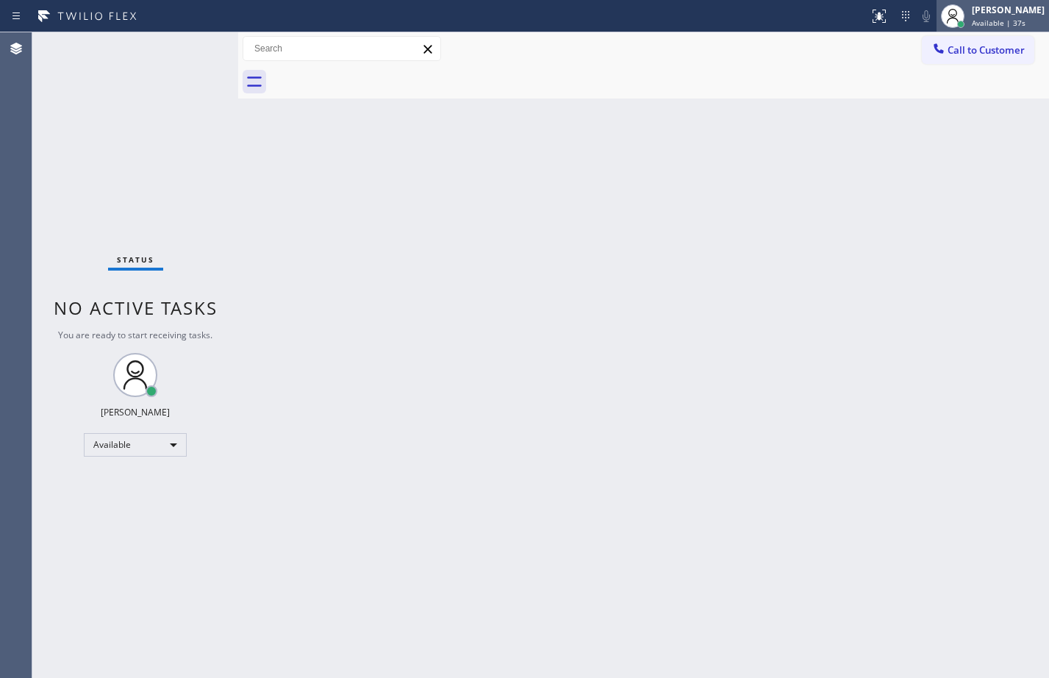
click at [995, 21] on span "Available | 37s" at bounding box center [999, 23] width 54 height 10
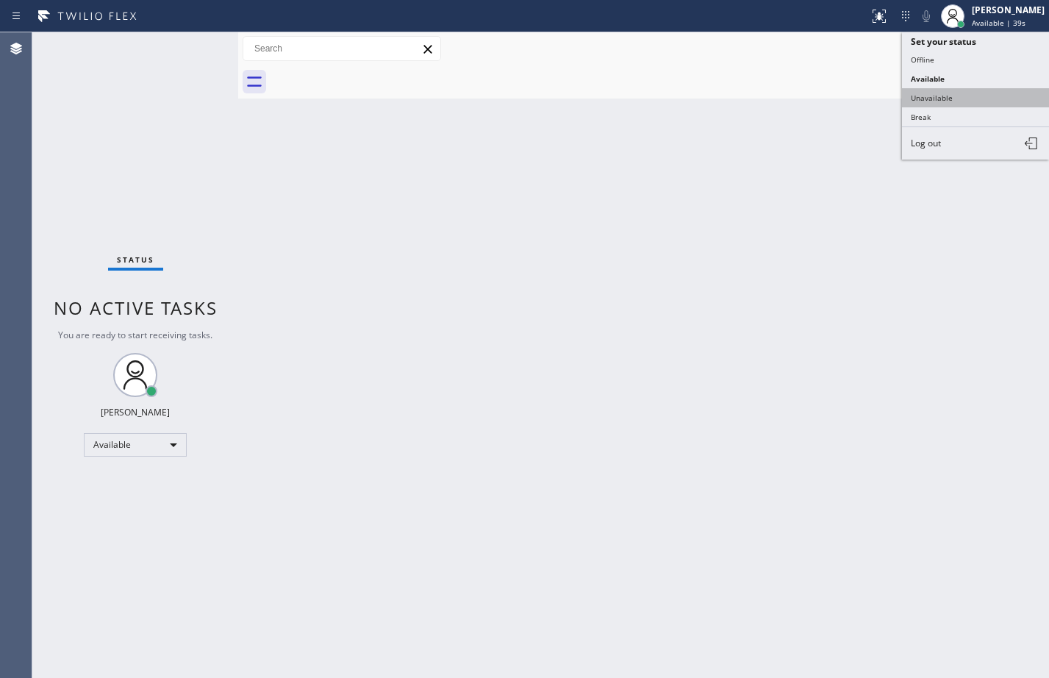
click at [952, 96] on button "Unavailable" at bounding box center [975, 97] width 147 height 19
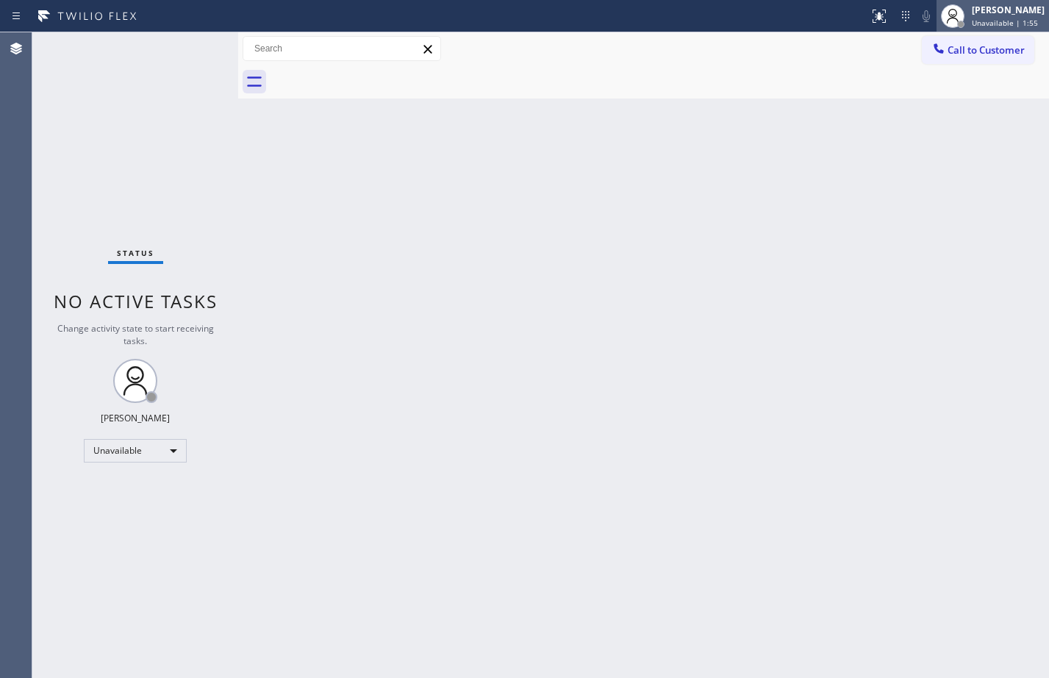
click at [972, 21] on span "Unavailable | 1:55" at bounding box center [1005, 23] width 66 height 10
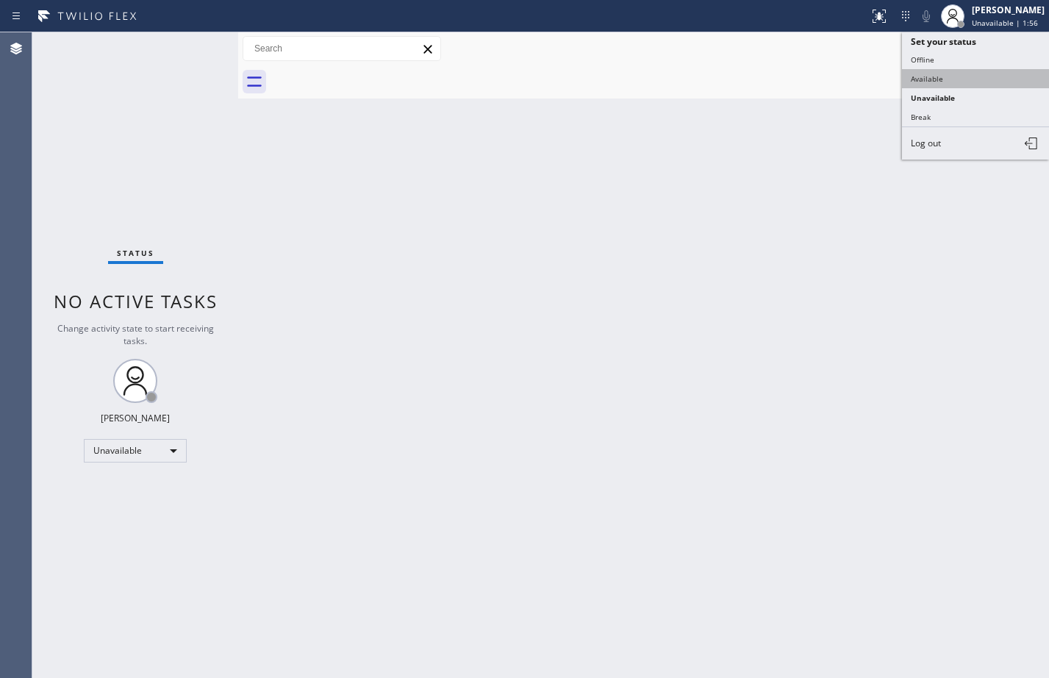
click at [931, 80] on button "Available" at bounding box center [975, 78] width 147 height 19
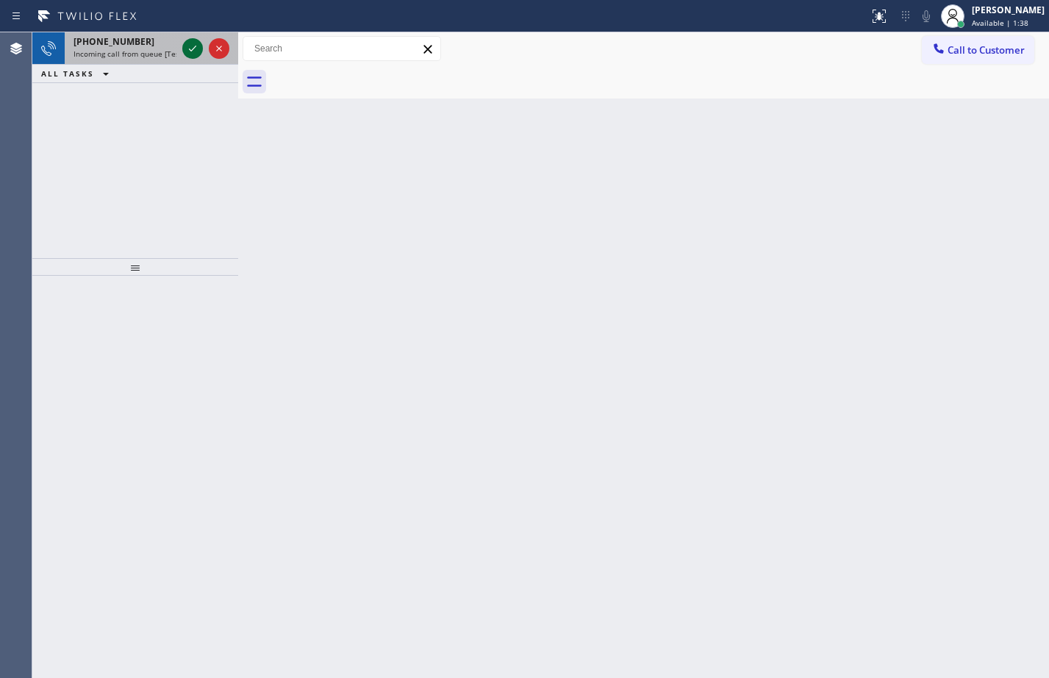
click at [186, 43] on icon at bounding box center [193, 49] width 18 height 18
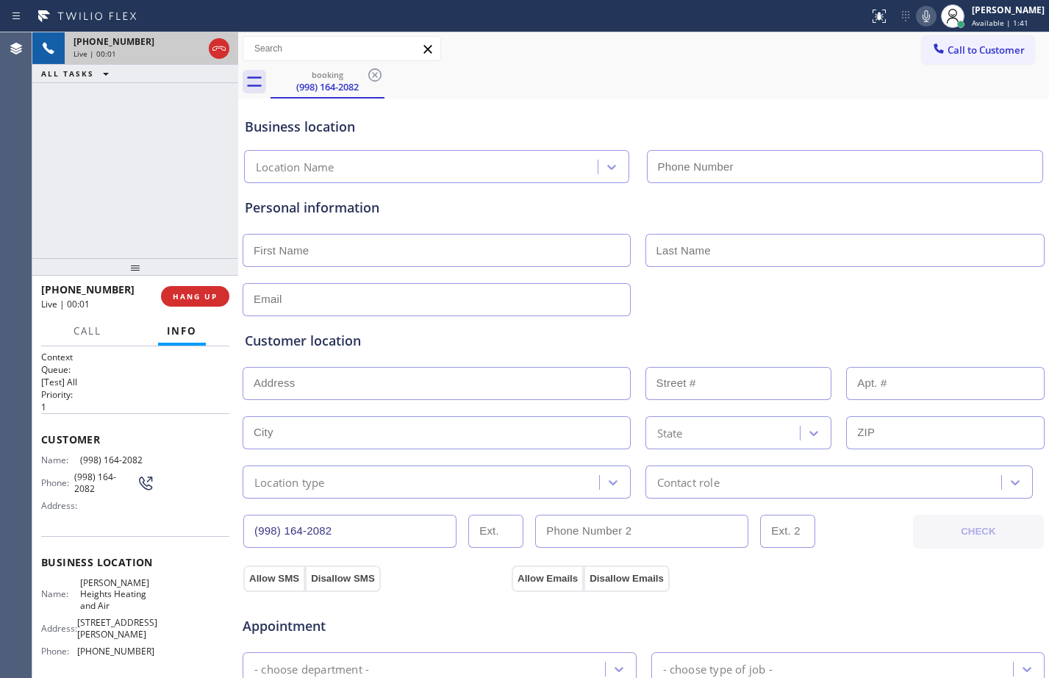
type input "[PHONE_NUMBER]"
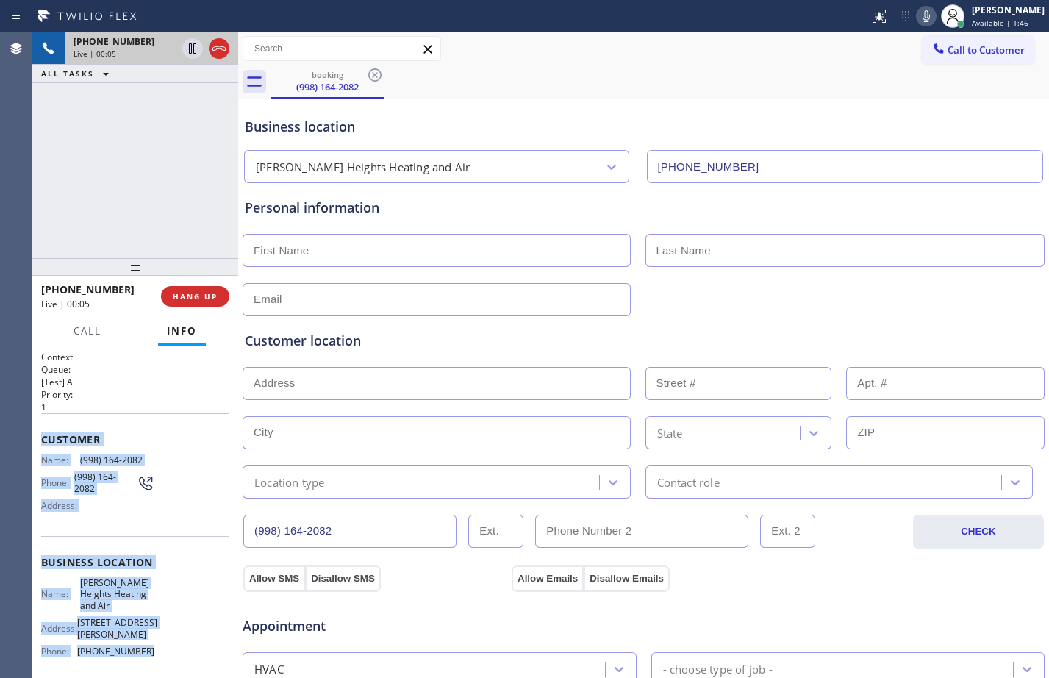
drag, startPoint x: 38, startPoint y: 443, endPoint x: 173, endPoint y: 640, distance: 239.0
click at [173, 640] on div "Context Queue: [Test] All Priority: 1 Customer Name: (998) 164-2082 Phone: (998…" at bounding box center [135, 512] width 206 height 332
copy div "Customer Name: (998) 164-2082 Phone: (998) 164-2082 Address: Business location …"
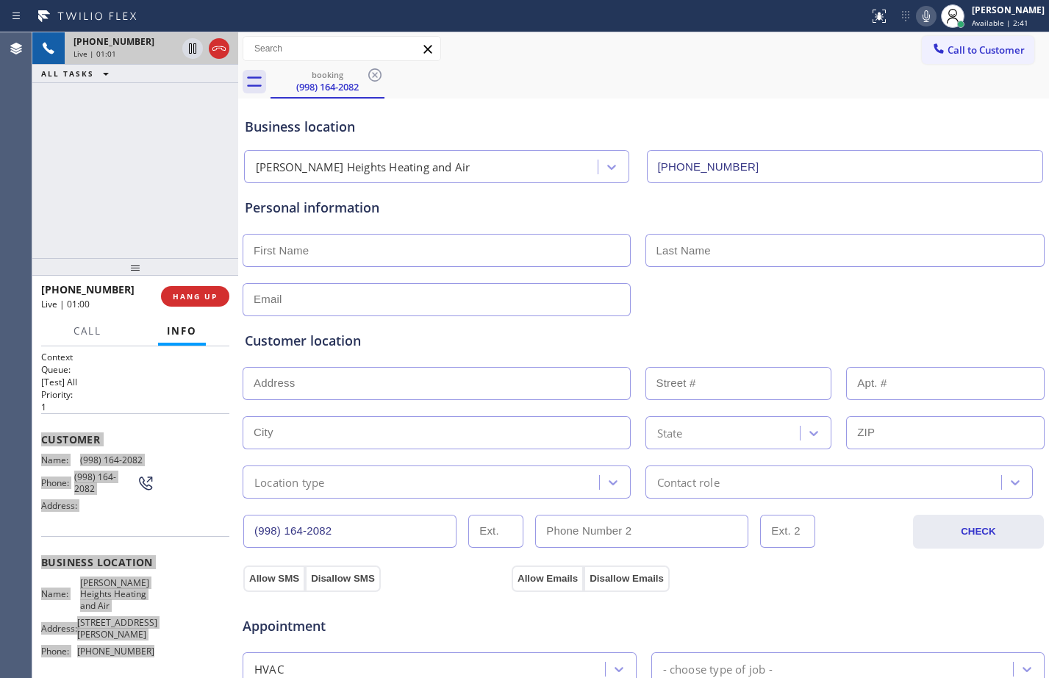
scroll to position [462, 0]
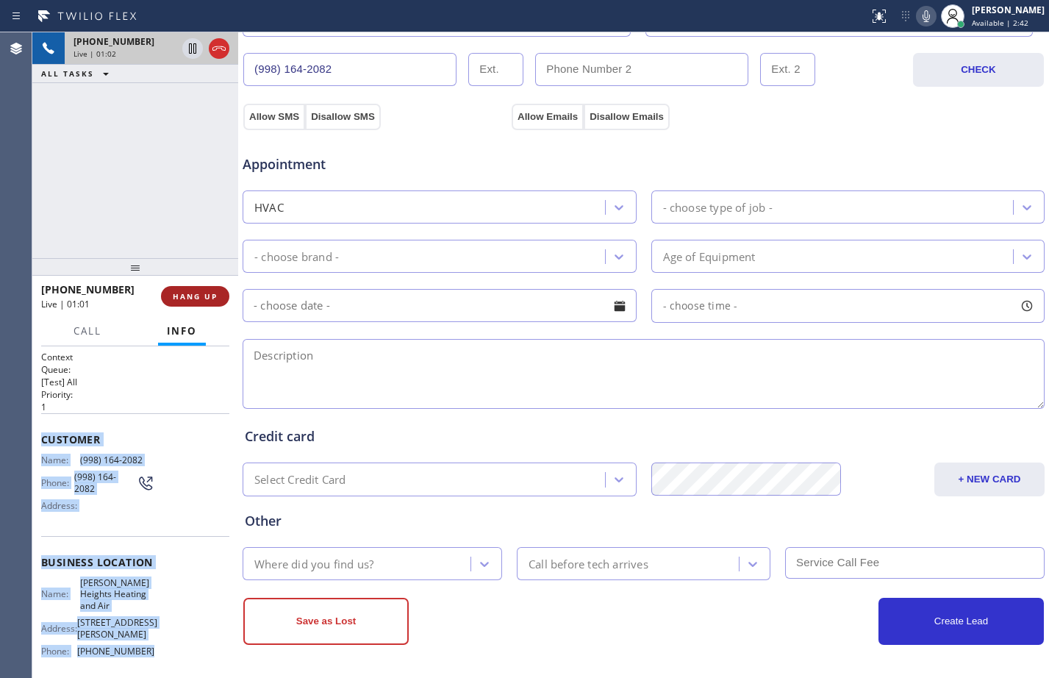
click at [194, 296] on span "HANG UP" at bounding box center [195, 296] width 45 height 10
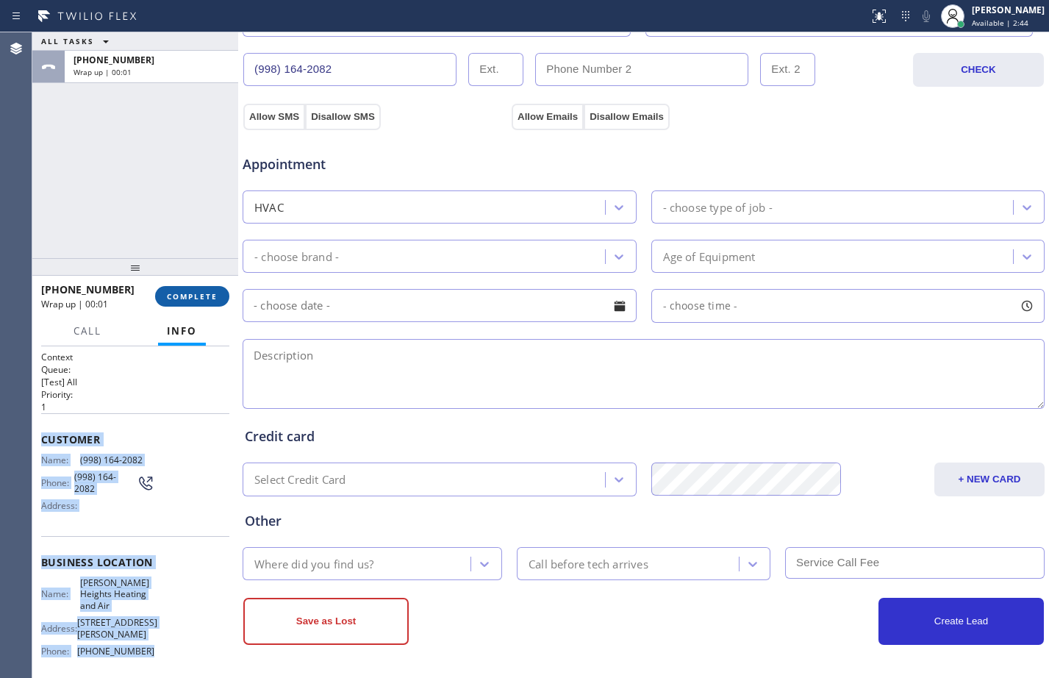
click at [194, 296] on span "COMPLETE" at bounding box center [192, 296] width 51 height 10
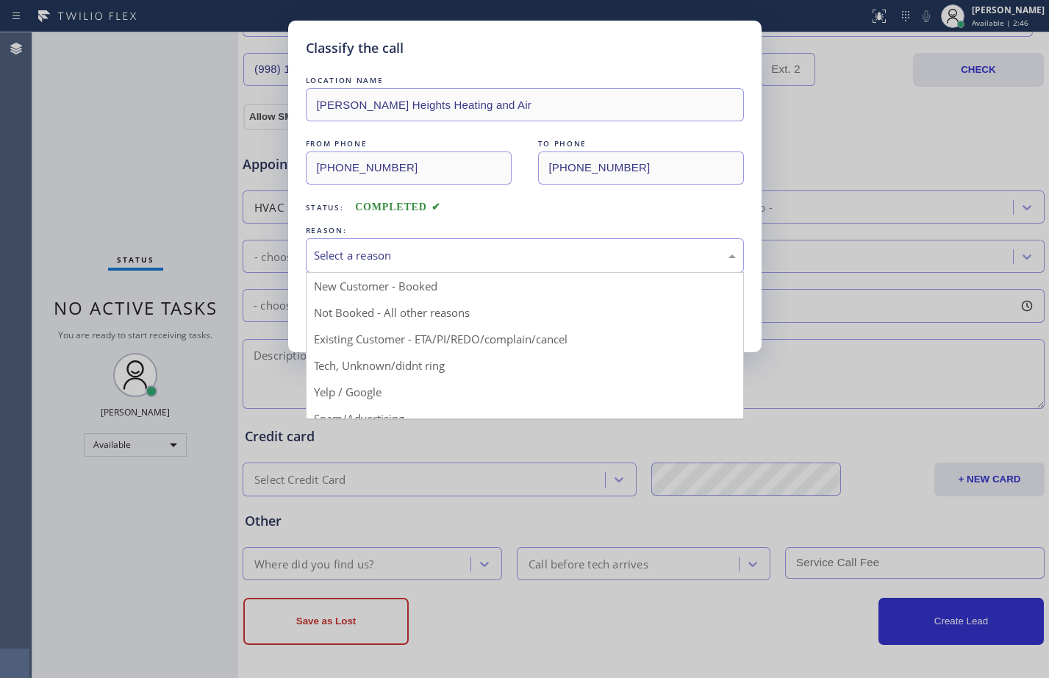
click at [482, 252] on div "Select a reason" at bounding box center [525, 255] width 422 height 17
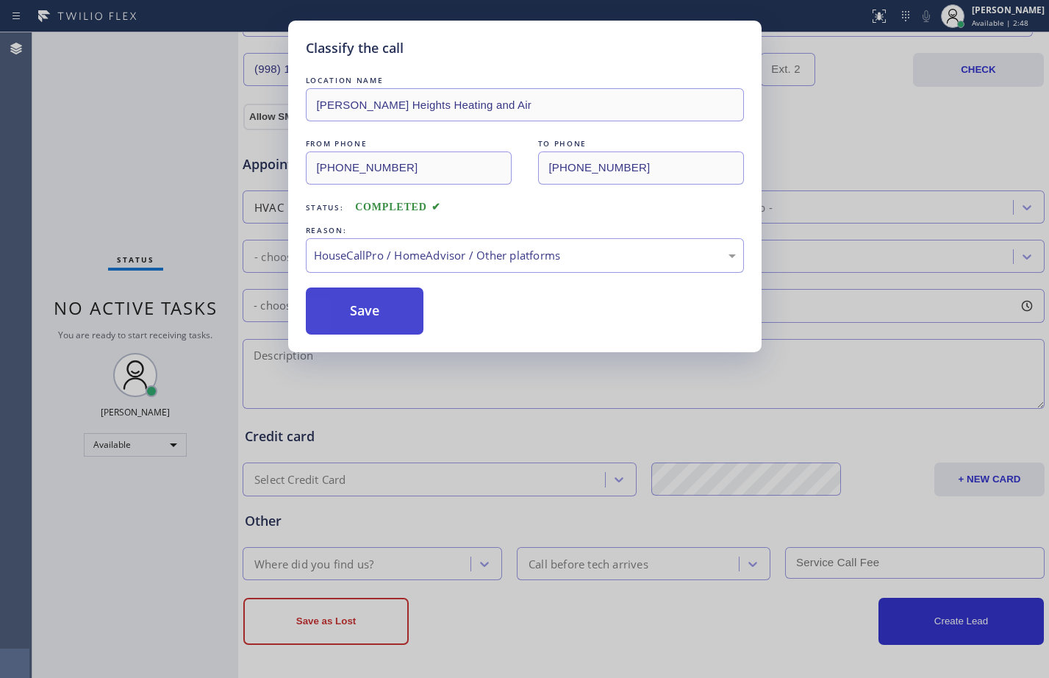
click at [405, 313] on button "Save" at bounding box center [365, 310] width 118 height 47
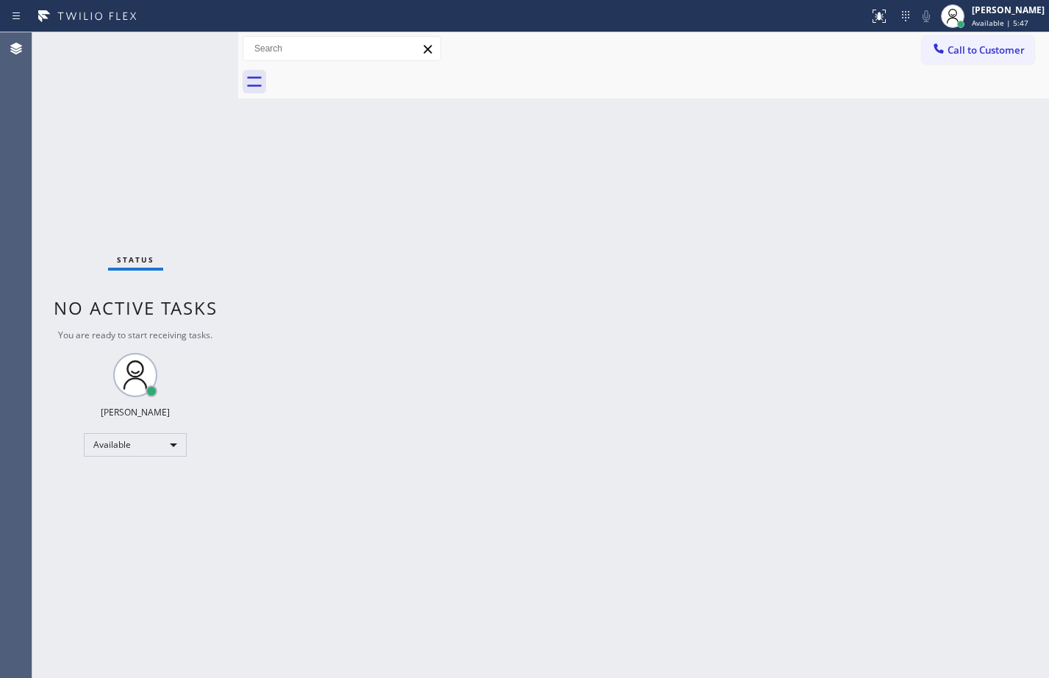
click at [970, 134] on div "Back to Dashboard Change Sender ID Customers Technicians Select a contact Outbo…" at bounding box center [643, 354] width 811 height 645
click at [670, 454] on div "Back to Dashboard Change Sender ID Customers Technicians Select a contact Outbo…" at bounding box center [643, 354] width 811 height 645
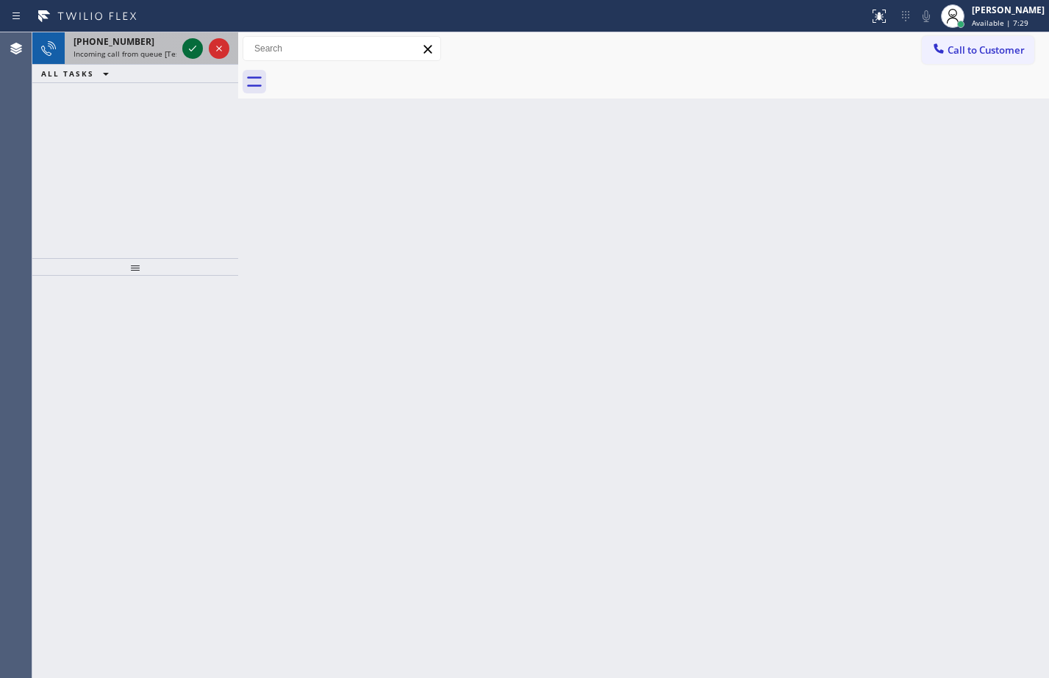
click at [187, 45] on icon at bounding box center [193, 49] width 18 height 18
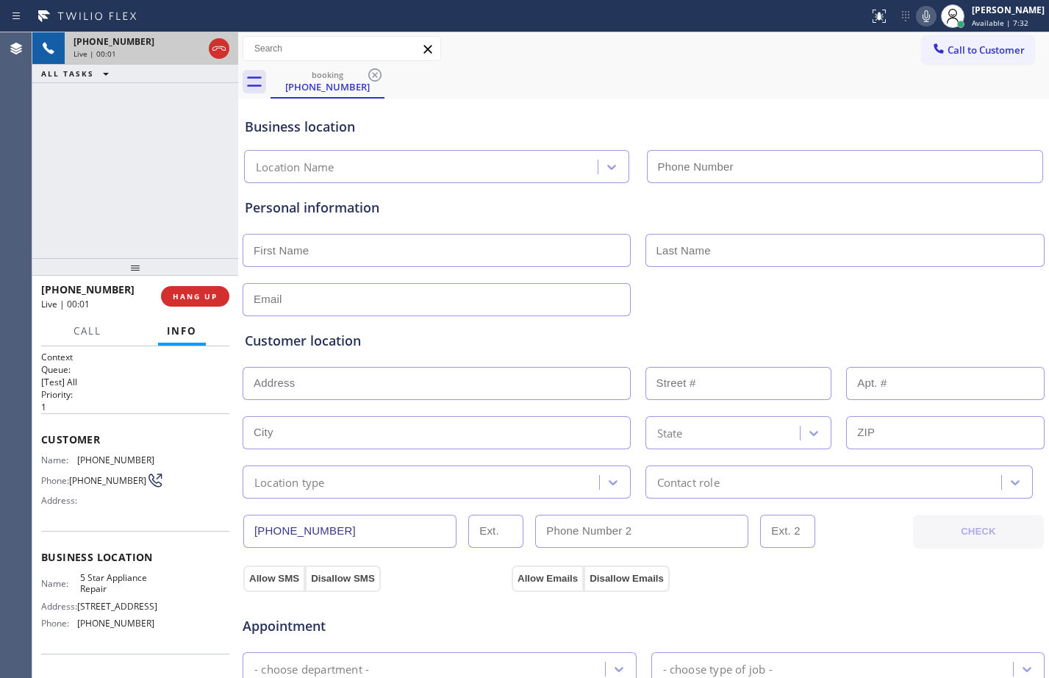
type input "[PHONE_NUMBER]"
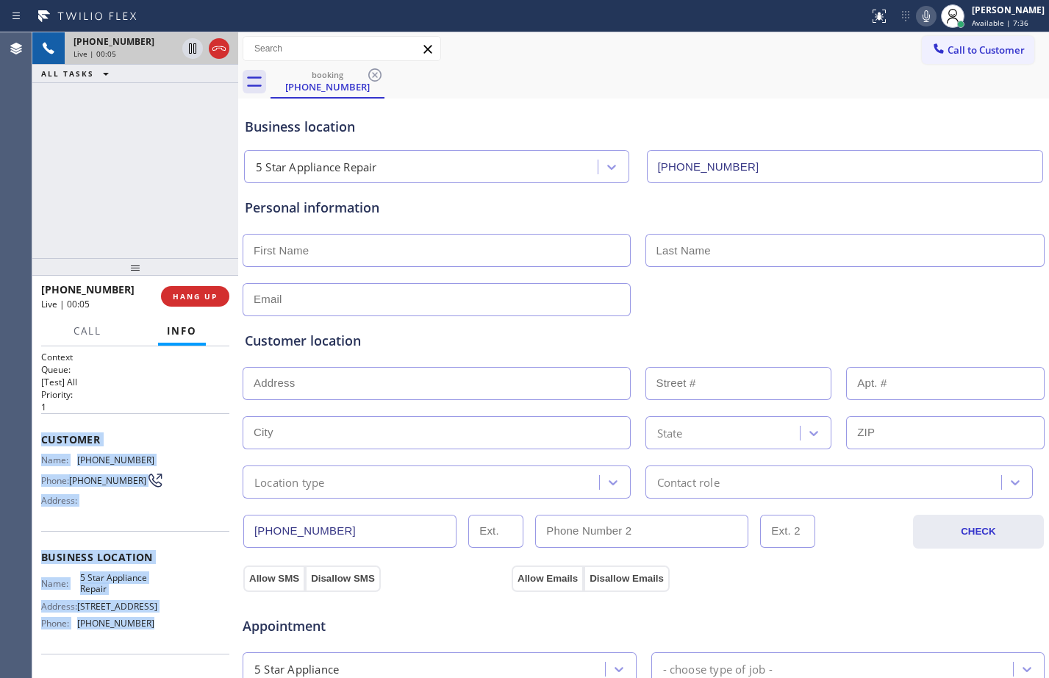
drag, startPoint x: 37, startPoint y: 441, endPoint x: 196, endPoint y: 642, distance: 256.5
click at [196, 644] on div "Context Queue: [Test] All Priority: 1 Customer Name: (949) 945-8719 Phone: (949…" at bounding box center [135, 512] width 206 height 332
copy div "Customer Name: (949) 945-8719 Phone: (949) 945-8719 Address: Business location …"
click at [190, 54] on icon at bounding box center [192, 48] width 7 height 10
click at [919, 10] on icon at bounding box center [926, 16] width 18 height 18
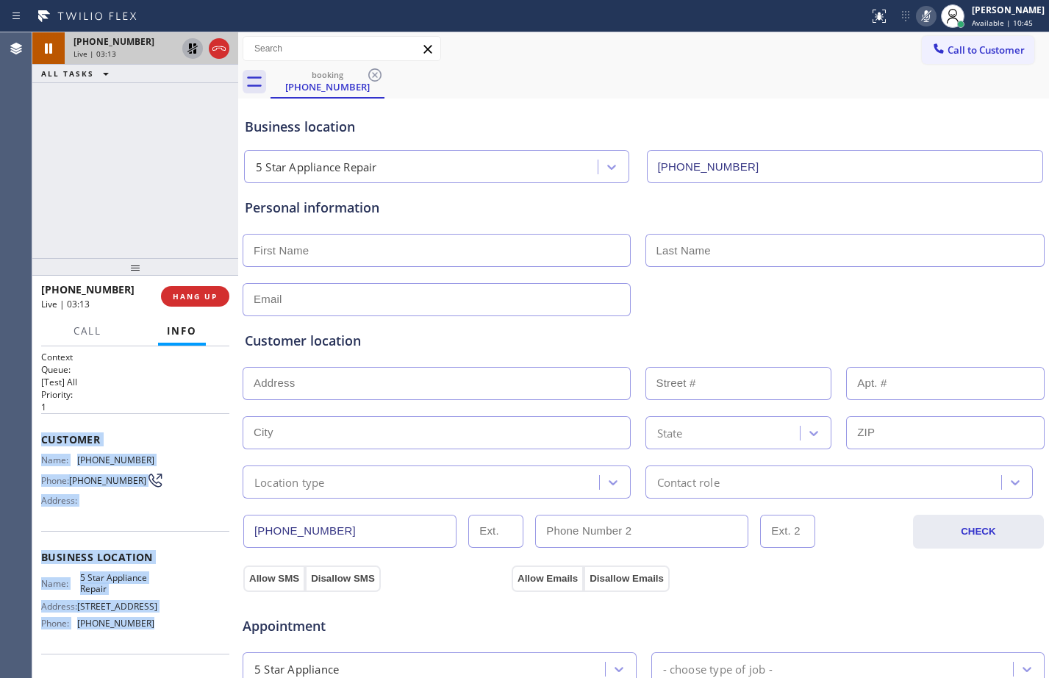
click at [192, 49] on icon at bounding box center [193, 49] width 18 height 18
click at [920, 15] on icon at bounding box center [926, 16] width 18 height 18
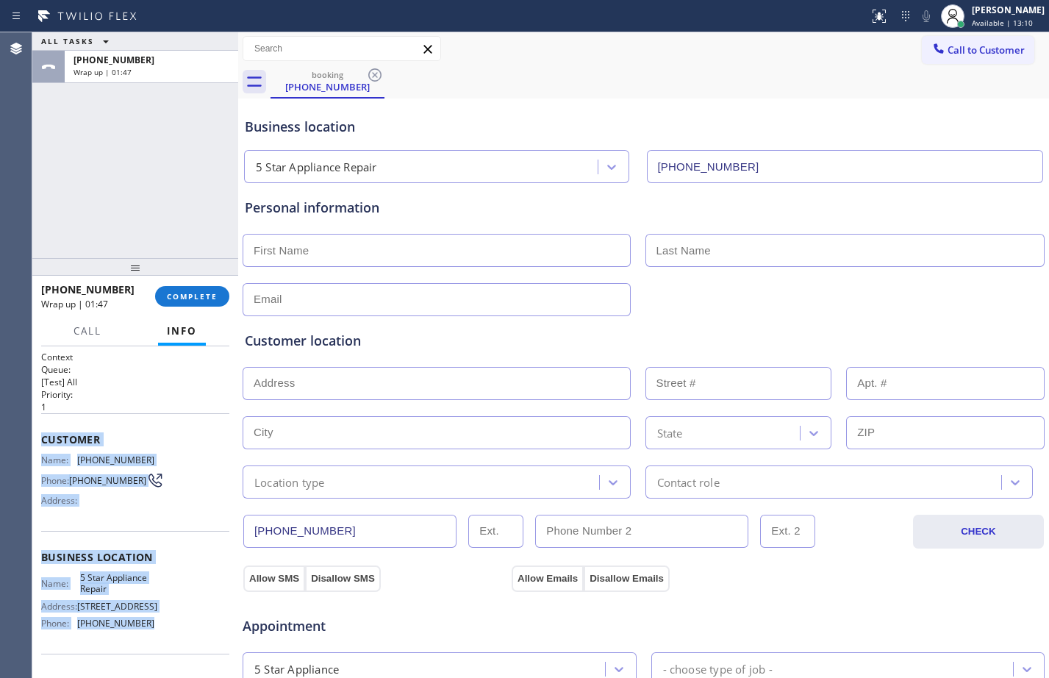
drag, startPoint x: 171, startPoint y: 229, endPoint x: 171, endPoint y: 221, distance: 7.4
click at [171, 229] on div "ALL TASKS ALL TASKS ACTIVE TASKS TASKS IN WRAP UP +19499458719 Wrap up | 01:47" at bounding box center [135, 145] width 206 height 226
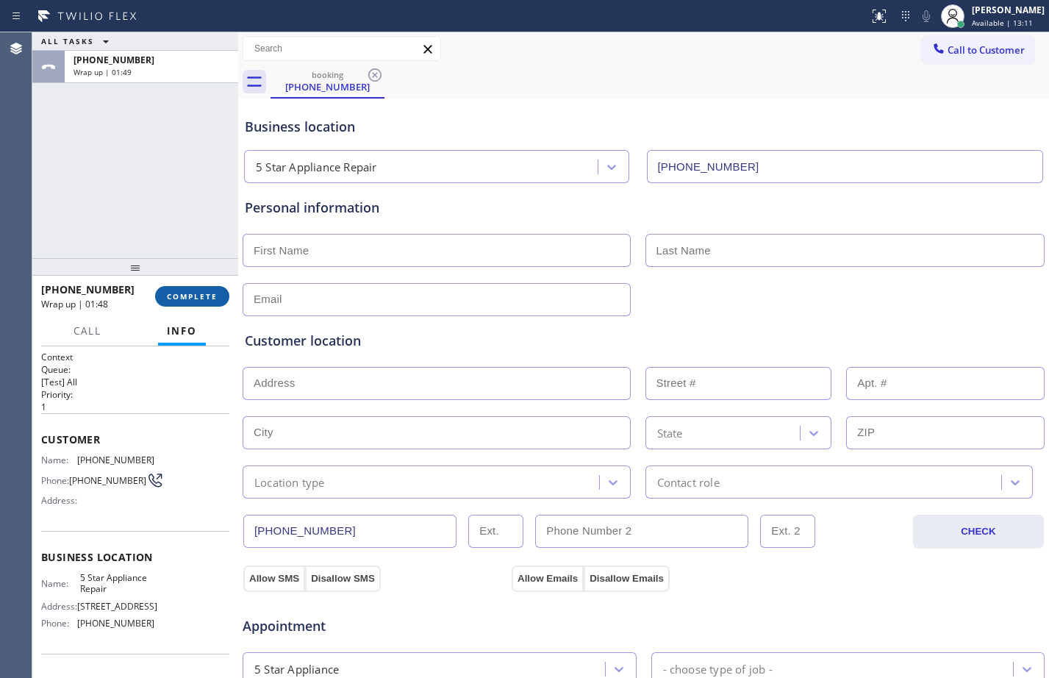
click at [189, 292] on span "COMPLETE" at bounding box center [192, 296] width 51 height 10
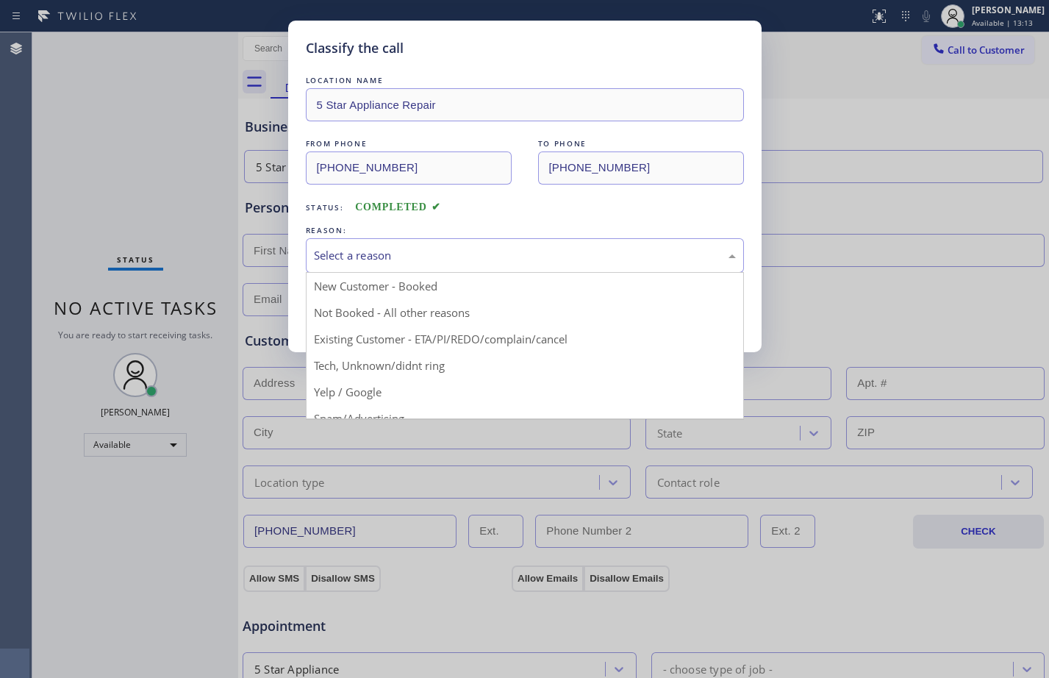
click at [470, 258] on div "Select a reason" at bounding box center [525, 255] width 422 height 17
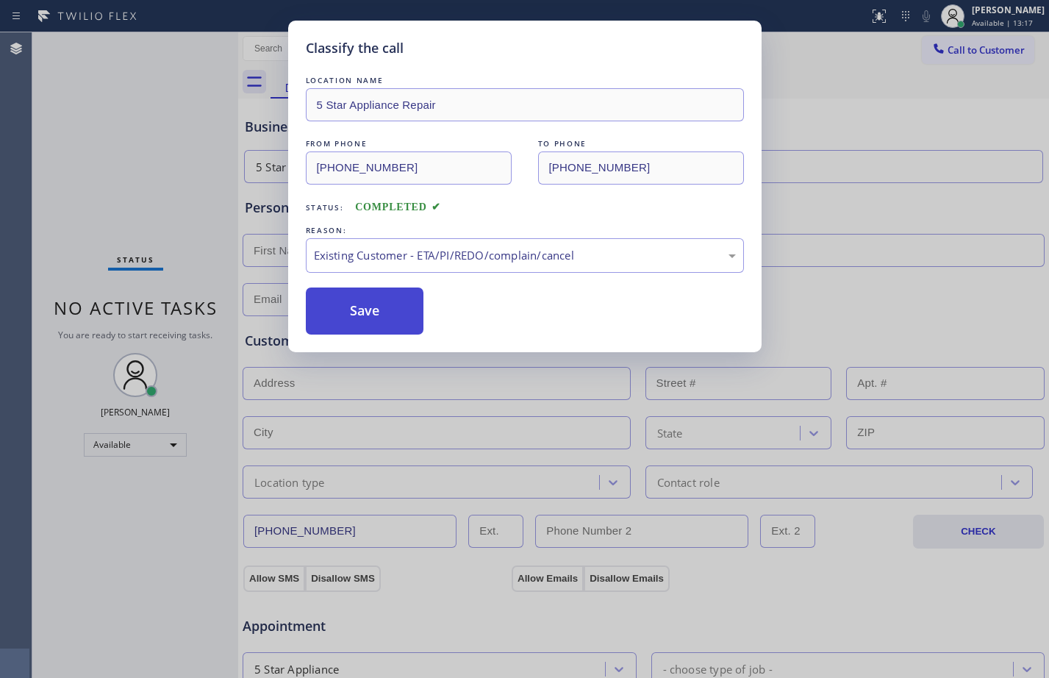
click at [391, 323] on button "Save" at bounding box center [365, 310] width 118 height 47
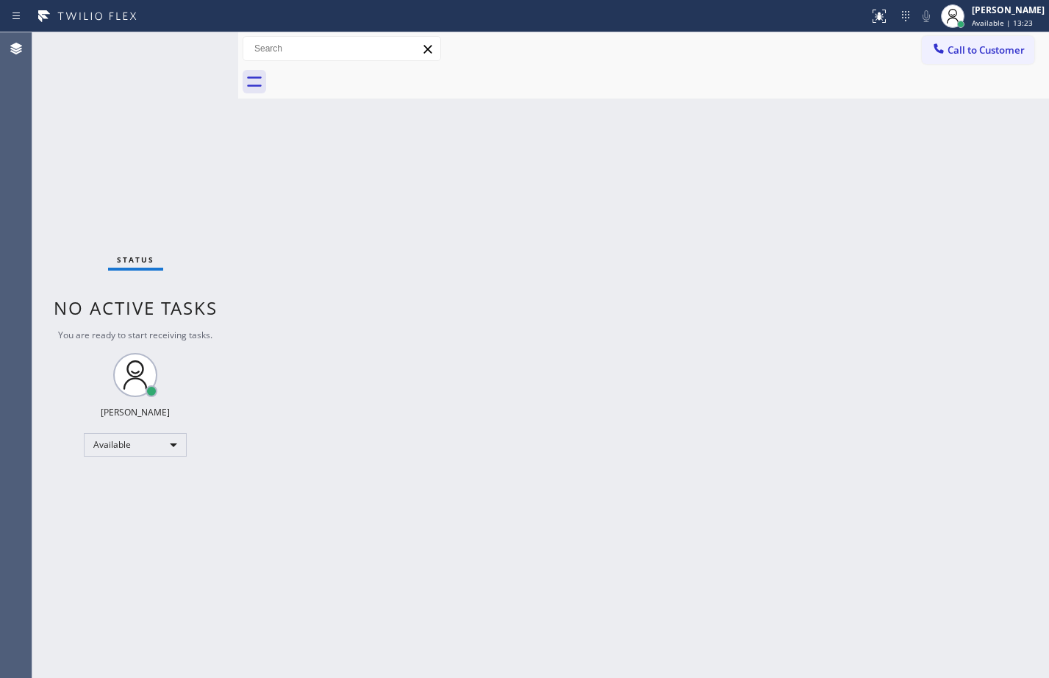
click at [752, 349] on div "Back to Dashboard Change Sender ID Customers Technicians Select a contact Outbo…" at bounding box center [643, 354] width 811 height 645
click at [148, 451] on div "Available" at bounding box center [135, 445] width 103 height 24
click at [129, 515] on li "Break" at bounding box center [135, 521] width 100 height 18
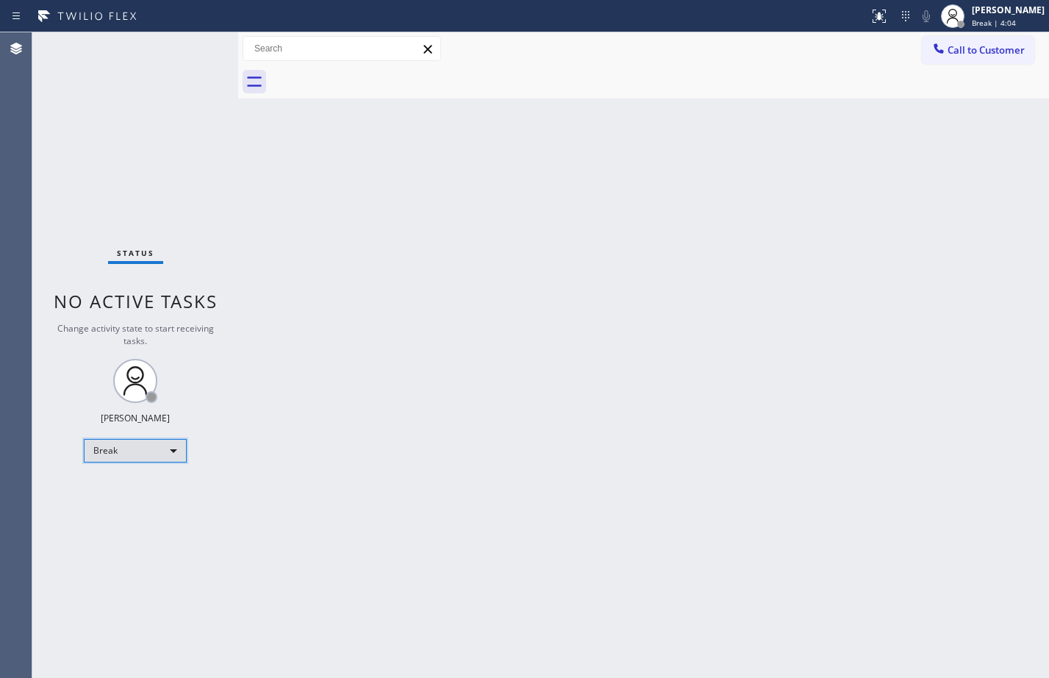
click at [130, 459] on div "Break" at bounding box center [135, 451] width 103 height 24
click at [136, 486] on li "Available" at bounding box center [135, 490] width 100 height 18
click at [771, 301] on div "Back to Dashboard Change Sender ID Customers Technicians Select a contact Outbo…" at bounding box center [643, 354] width 811 height 645
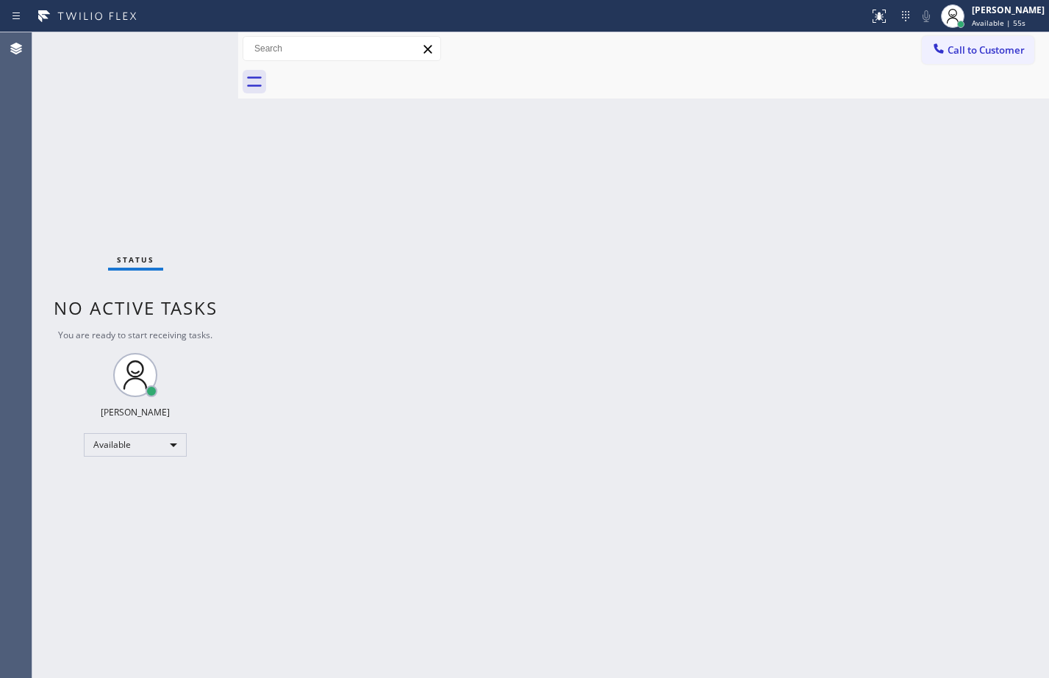
drag, startPoint x: 186, startPoint y: 48, endPoint x: 193, endPoint y: 50, distance: 7.7
click at [193, 50] on div "Status No active tasks You are ready to start receiving tasks. [PERSON_NAME] Av…" at bounding box center [135, 354] width 206 height 645
click at [194, 45] on div "Status No active tasks You are ready to start receiving tasks. [PERSON_NAME] Av…" at bounding box center [135, 354] width 206 height 645
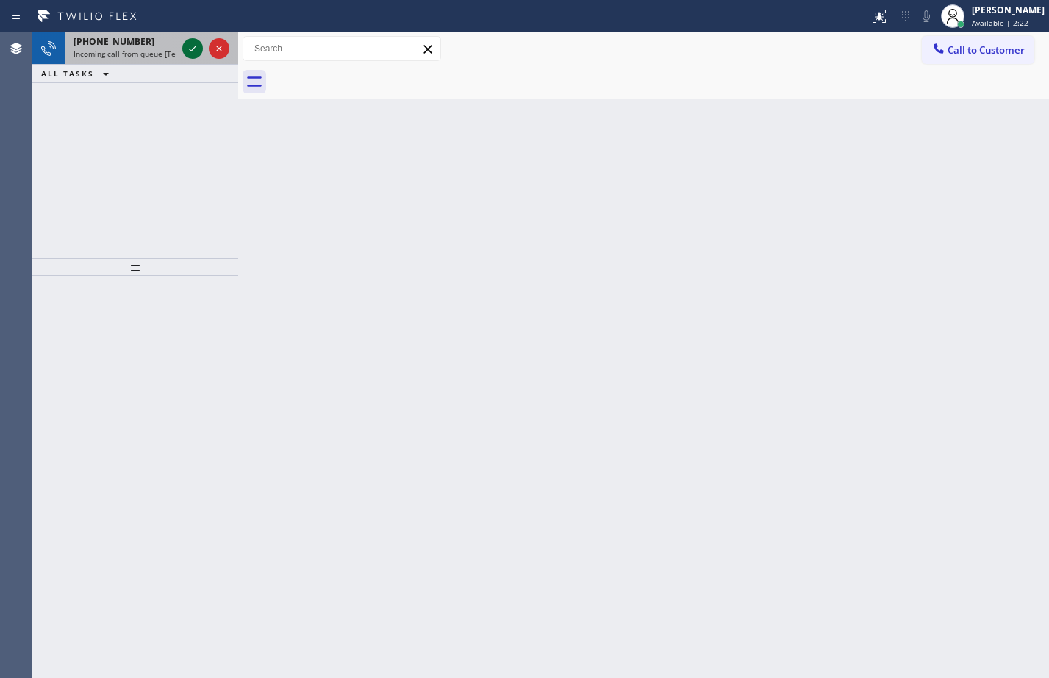
click at [193, 53] on icon at bounding box center [193, 49] width 18 height 18
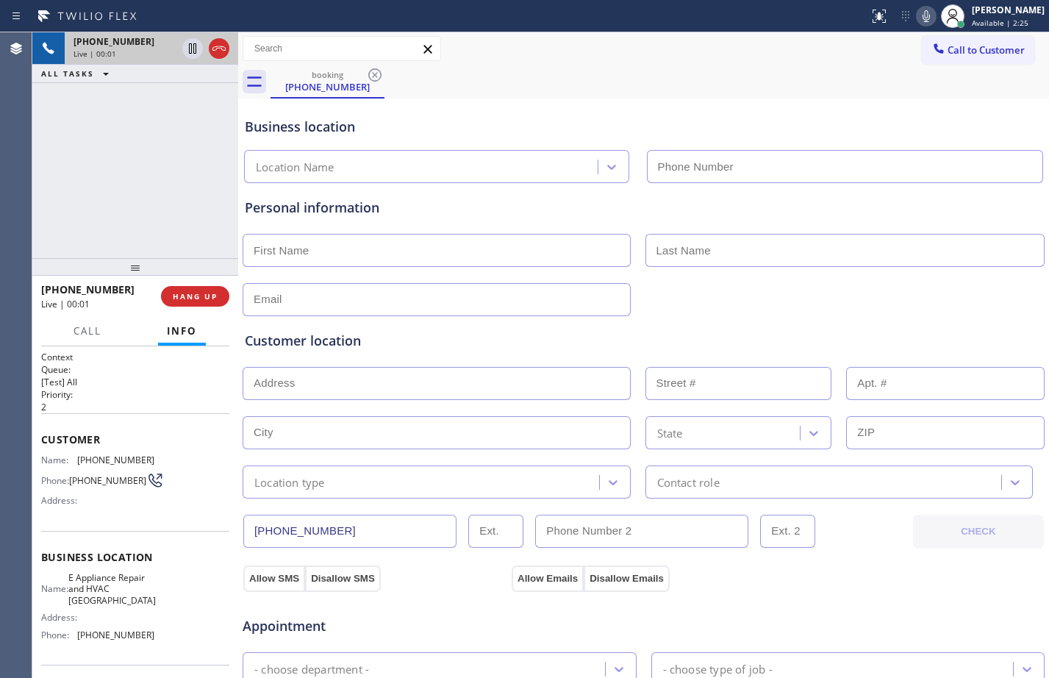
type input "[PHONE_NUMBER]"
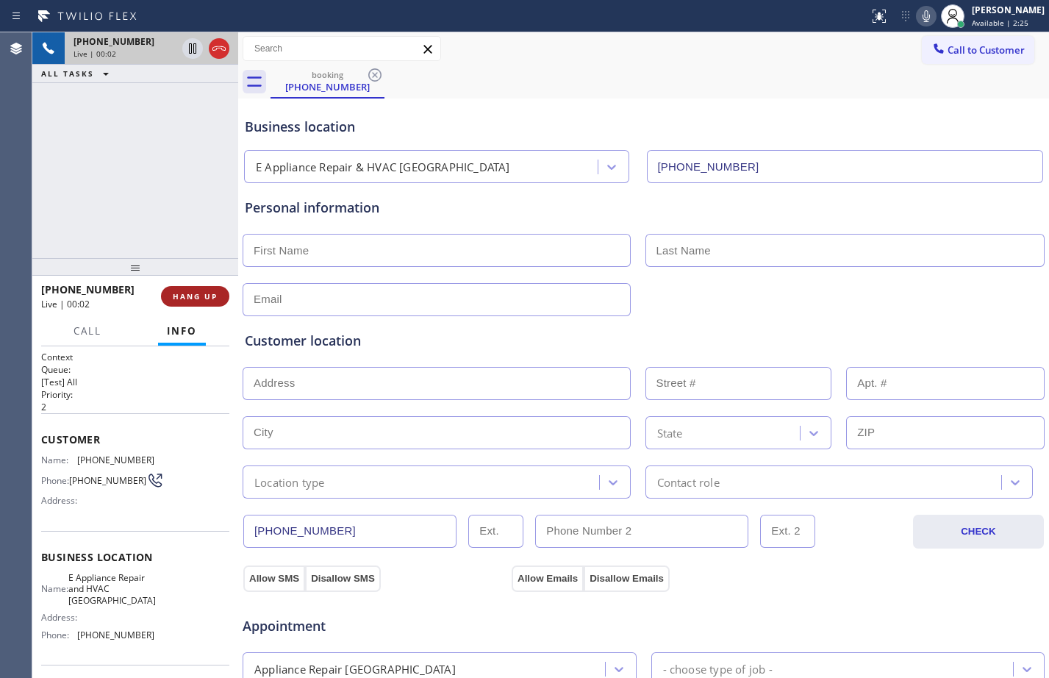
click at [215, 299] on span "HANG UP" at bounding box center [195, 296] width 45 height 10
click at [209, 297] on span "HANG UP" at bounding box center [195, 296] width 45 height 10
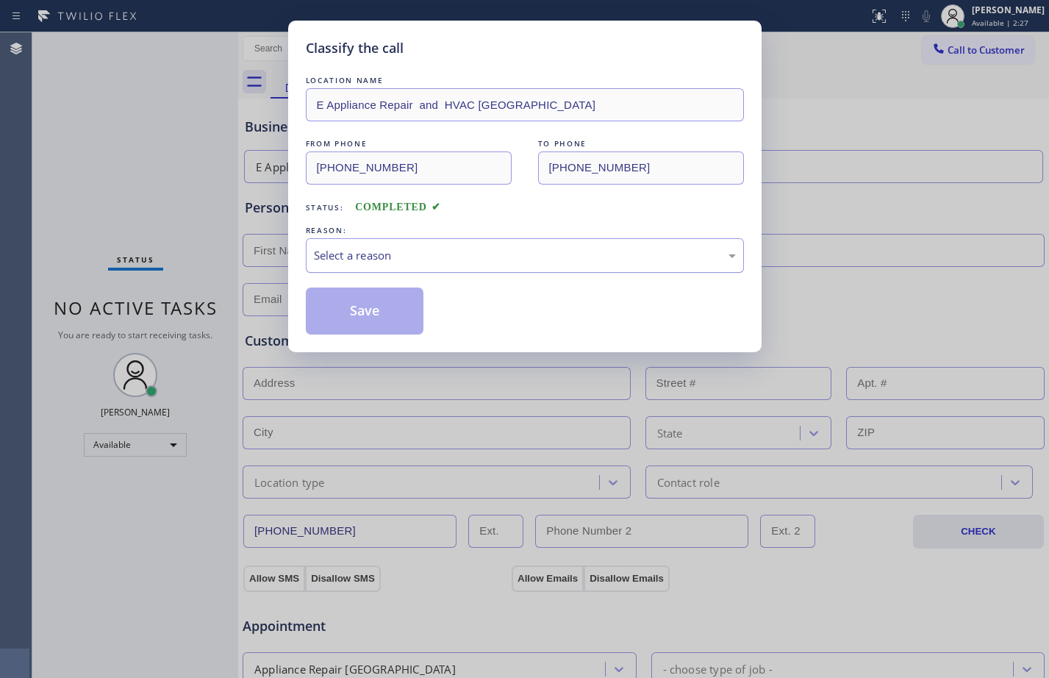
click at [516, 265] on div "Select a reason" at bounding box center [525, 255] width 438 height 35
click at [368, 330] on button "Save" at bounding box center [365, 310] width 118 height 47
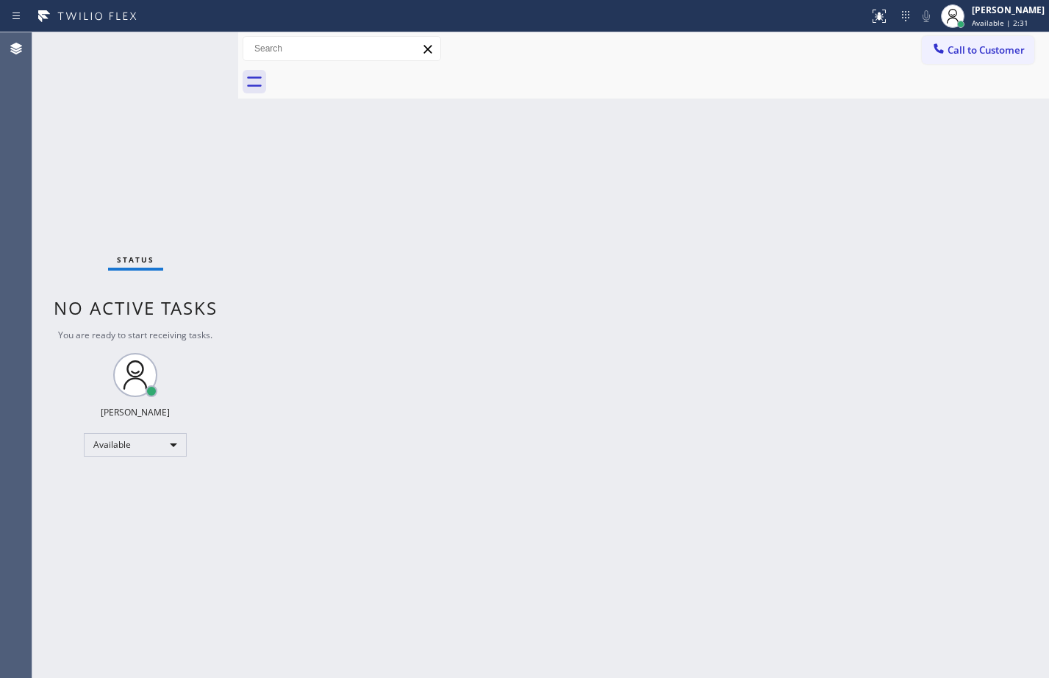
click at [205, 46] on div "Status No active tasks You are ready to start receiving tasks. [PERSON_NAME] Av…" at bounding box center [135, 354] width 206 height 645
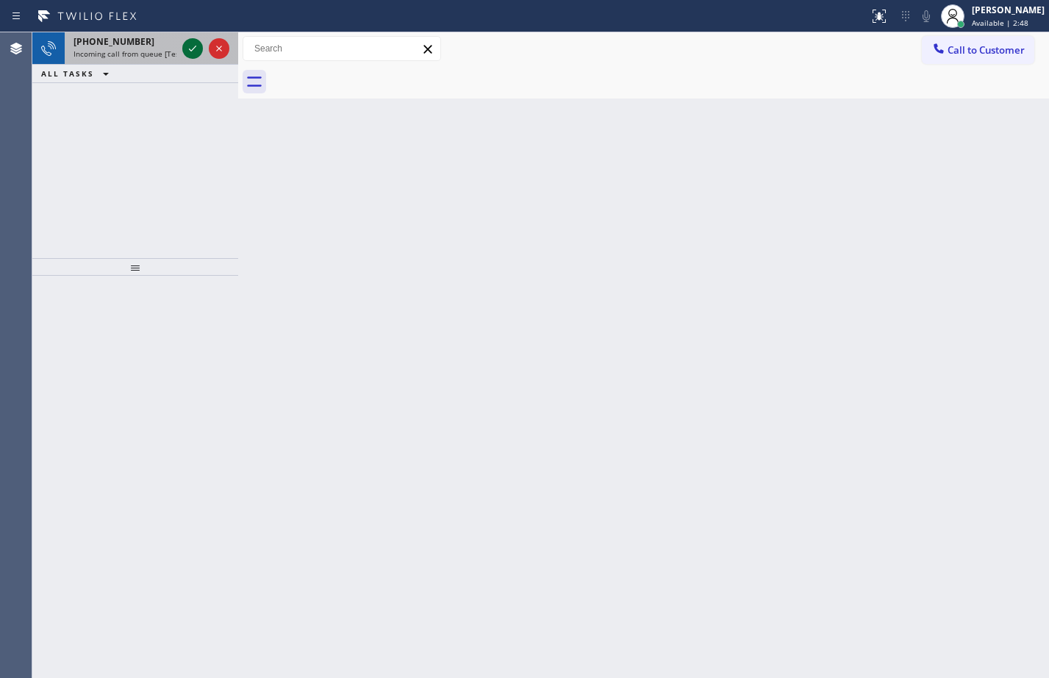
click at [186, 49] on icon at bounding box center [193, 49] width 18 height 18
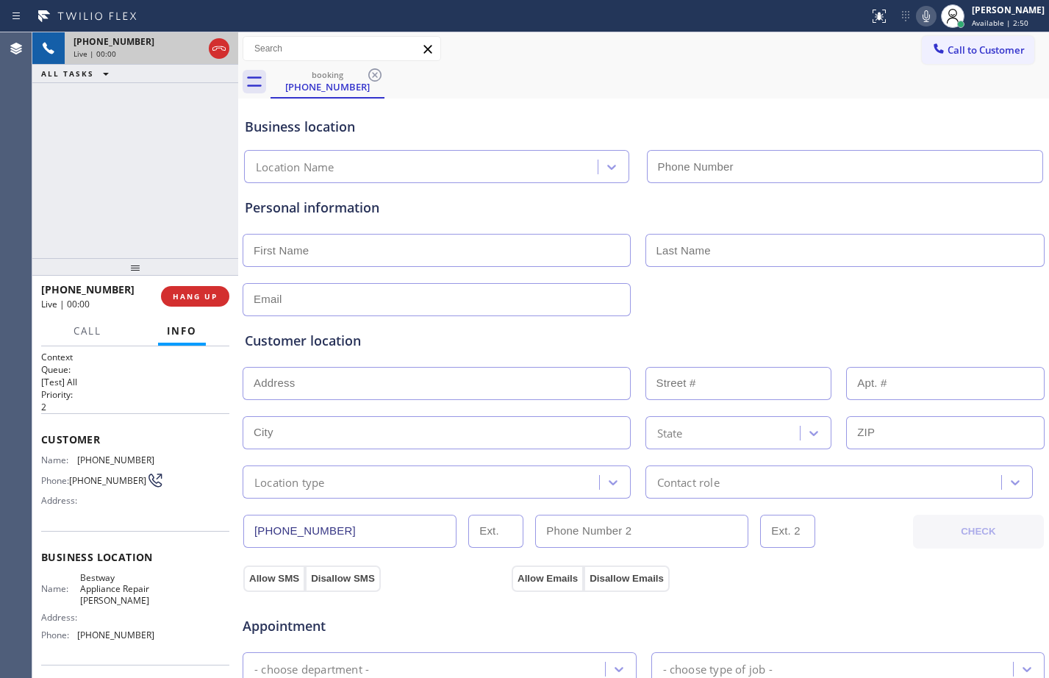
type input "[PHONE_NUMBER]"
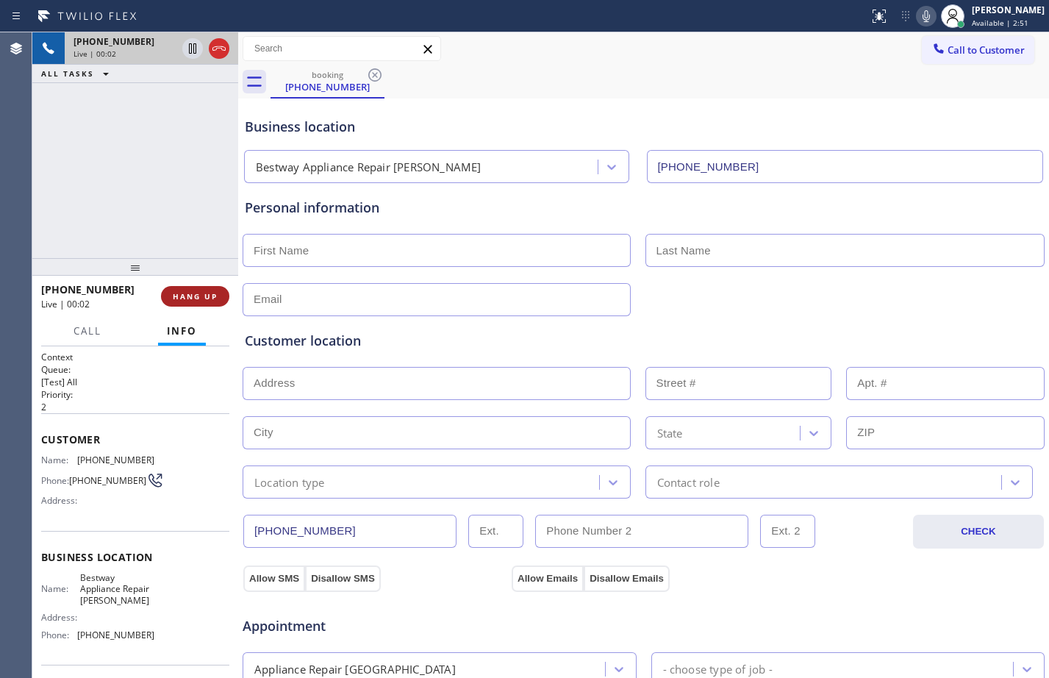
click at [212, 288] on button "HANG UP" at bounding box center [195, 296] width 68 height 21
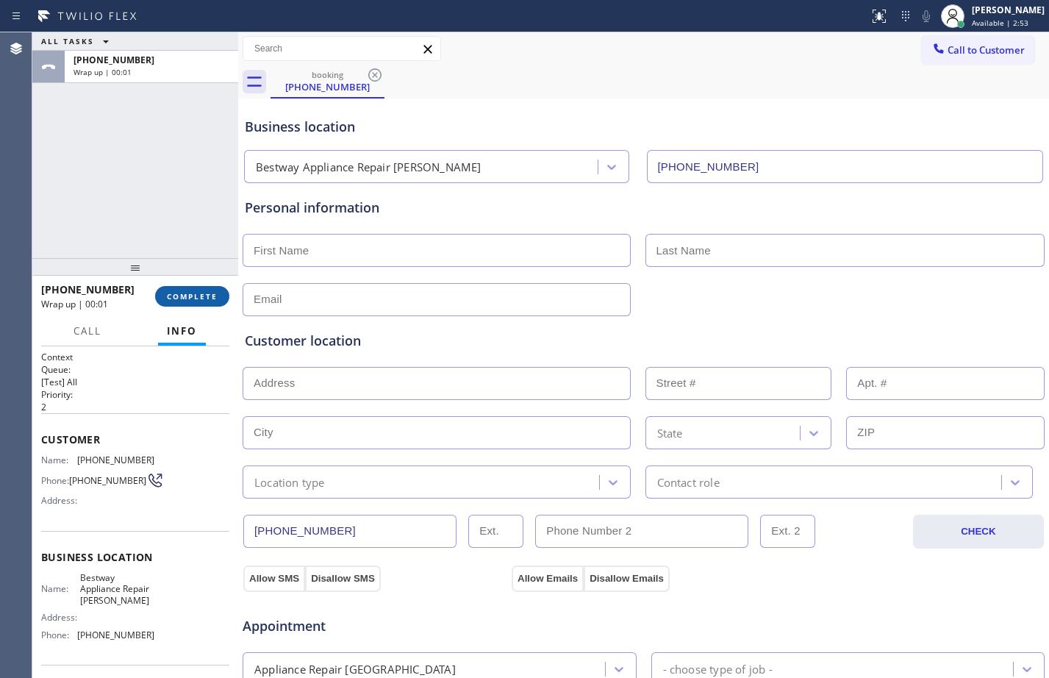
click at [187, 287] on button "COMPLETE" at bounding box center [192, 296] width 74 height 21
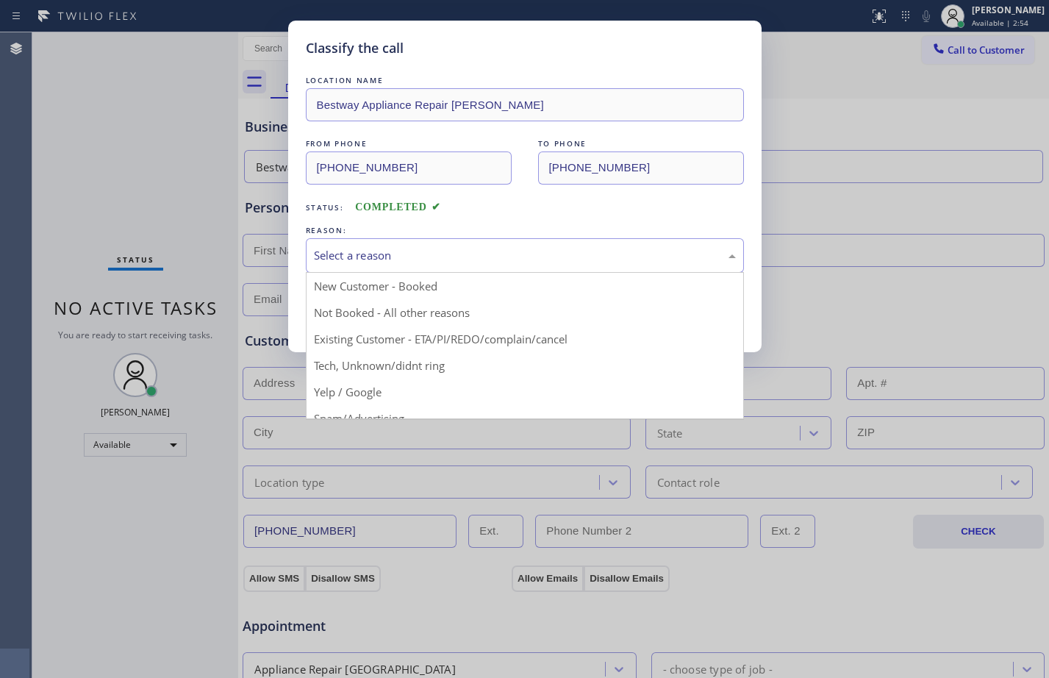
click at [359, 258] on div "Select a reason" at bounding box center [525, 255] width 422 height 17
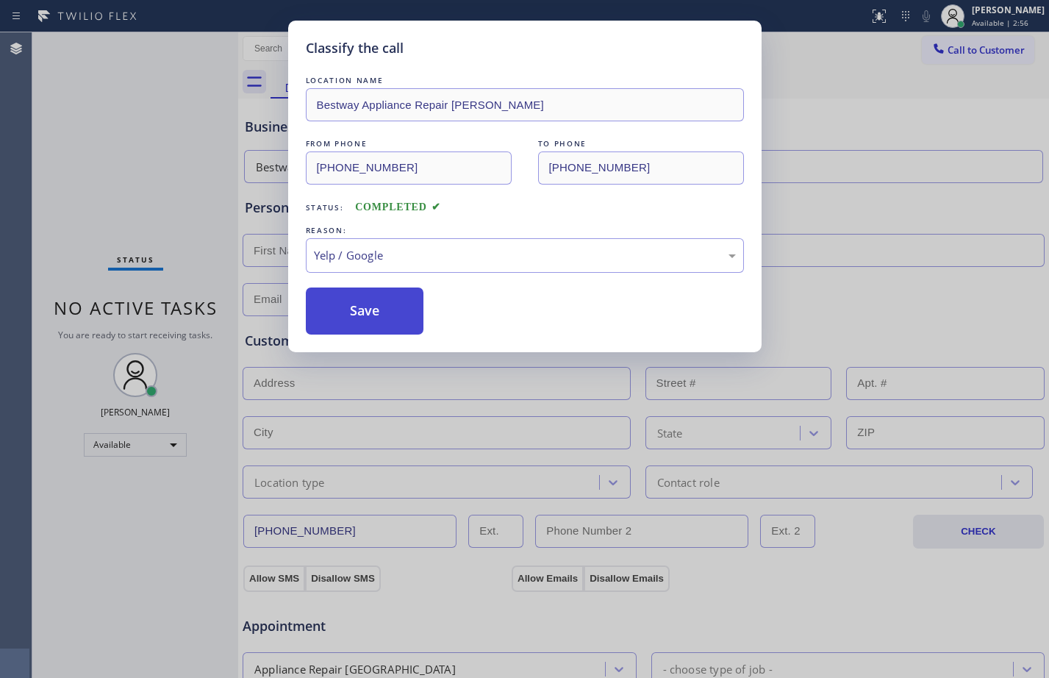
click at [365, 304] on button "Save" at bounding box center [365, 310] width 118 height 47
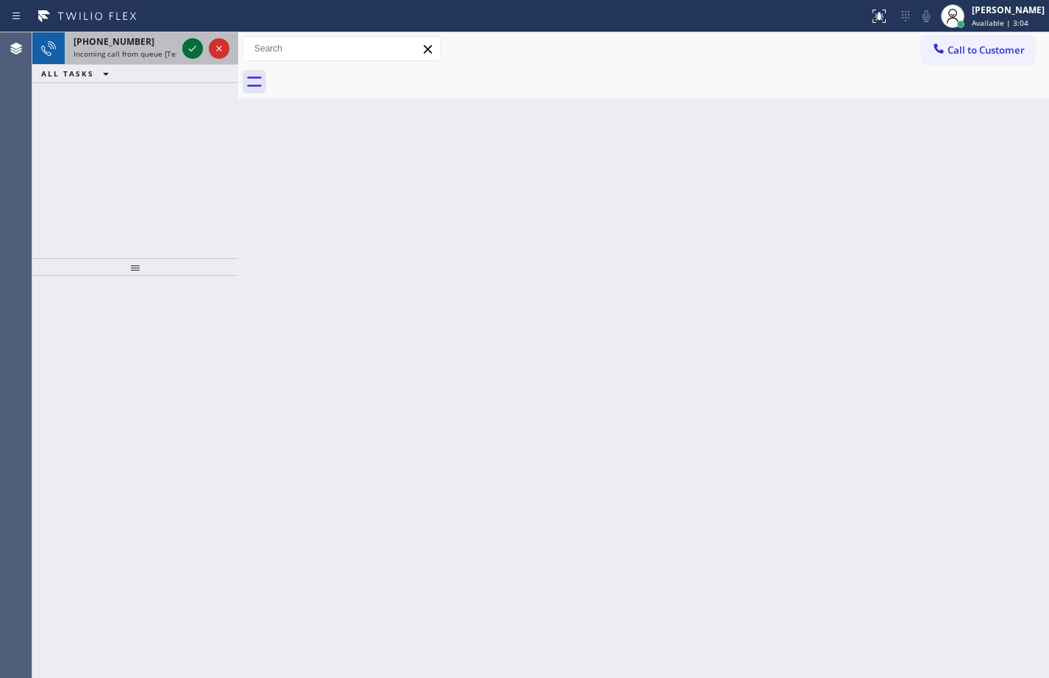
click at [190, 38] on button at bounding box center [192, 48] width 21 height 21
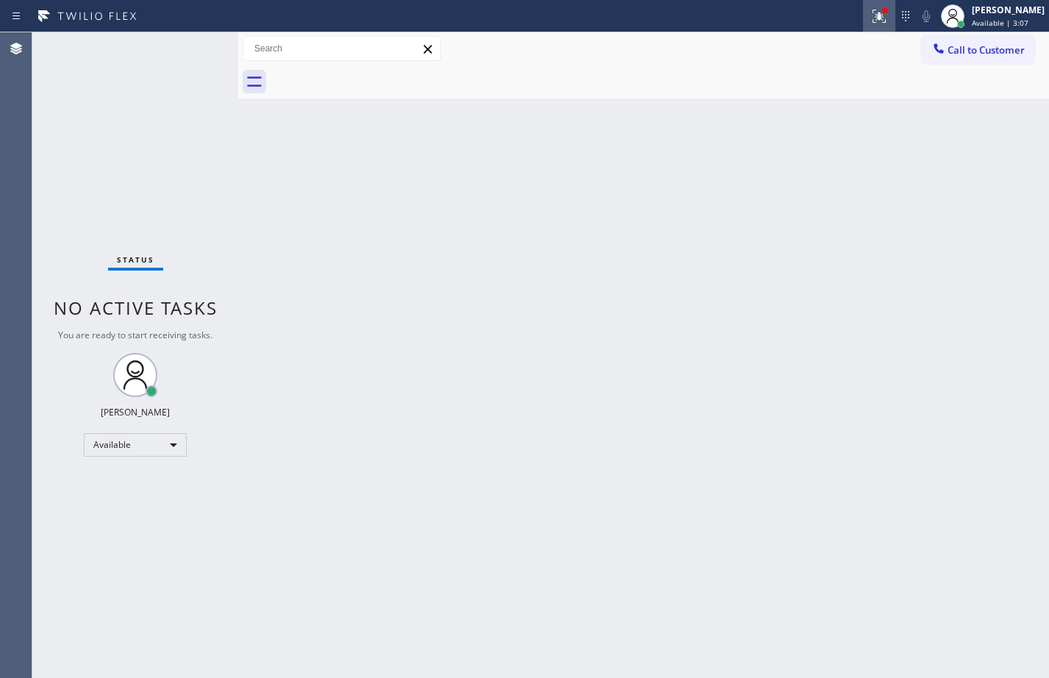
click at [878, 7] on div at bounding box center [879, 16] width 32 height 18
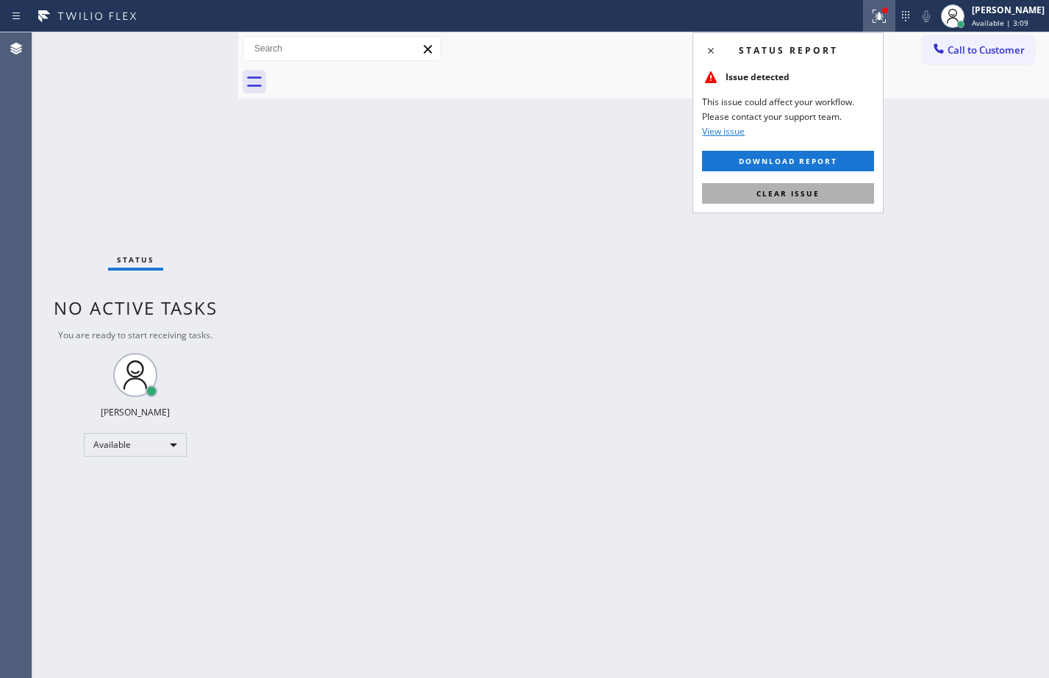
click at [790, 195] on span "Clear issue" at bounding box center [787, 193] width 63 height 10
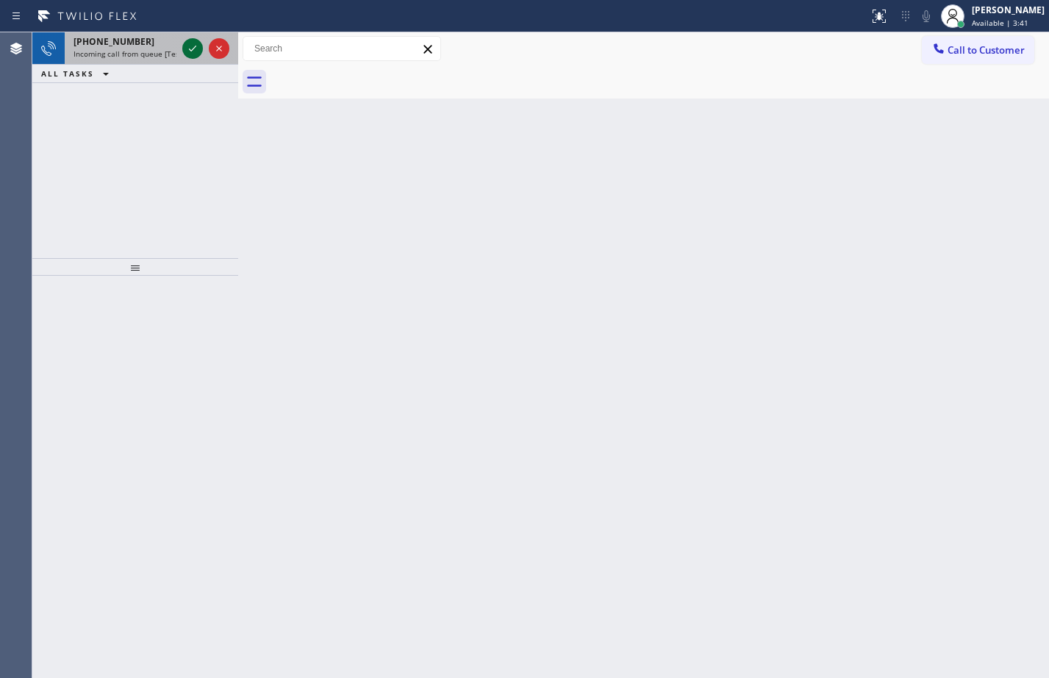
click at [193, 51] on icon at bounding box center [193, 49] width 18 height 18
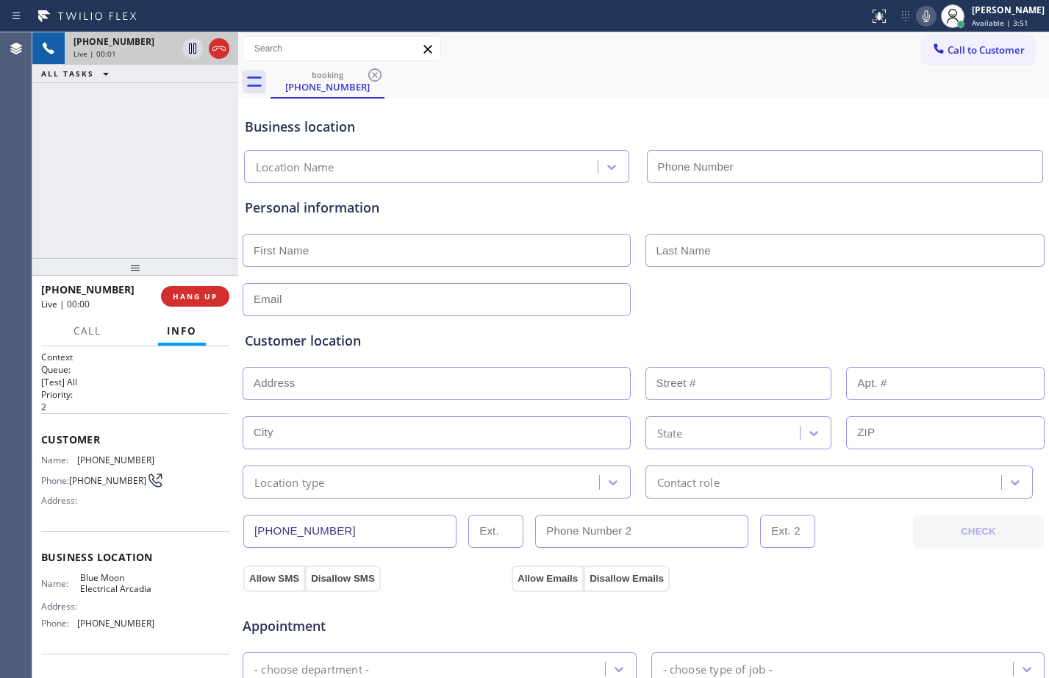
type input "[PHONE_NUMBER]"
click at [212, 296] on span "HANG UP" at bounding box center [195, 296] width 45 height 10
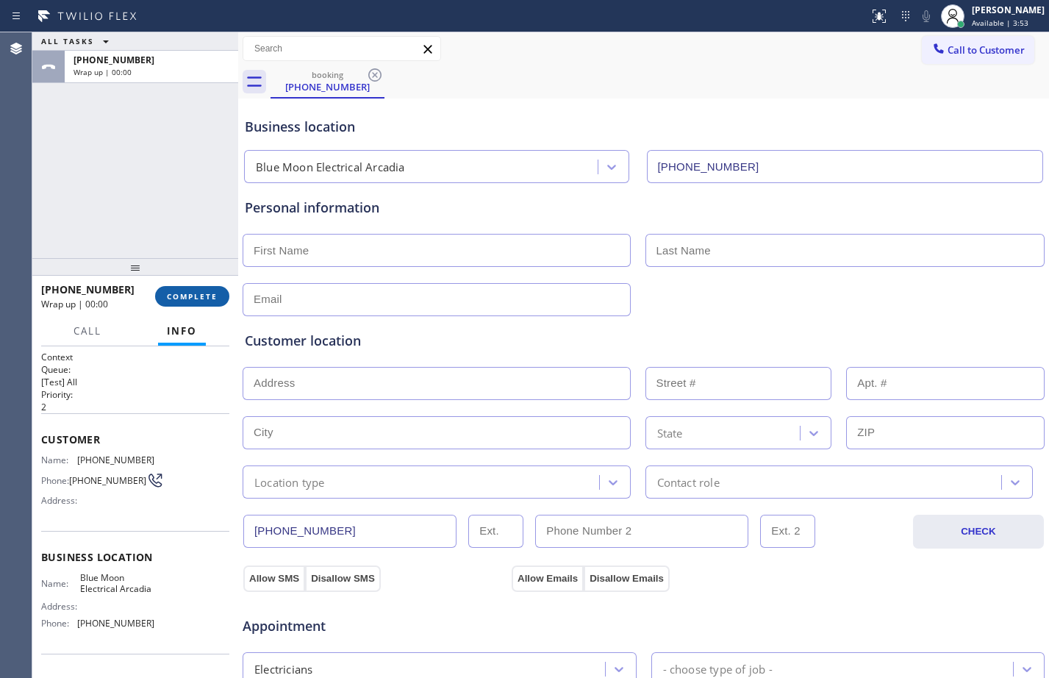
click at [212, 296] on span "COMPLETE" at bounding box center [192, 296] width 51 height 10
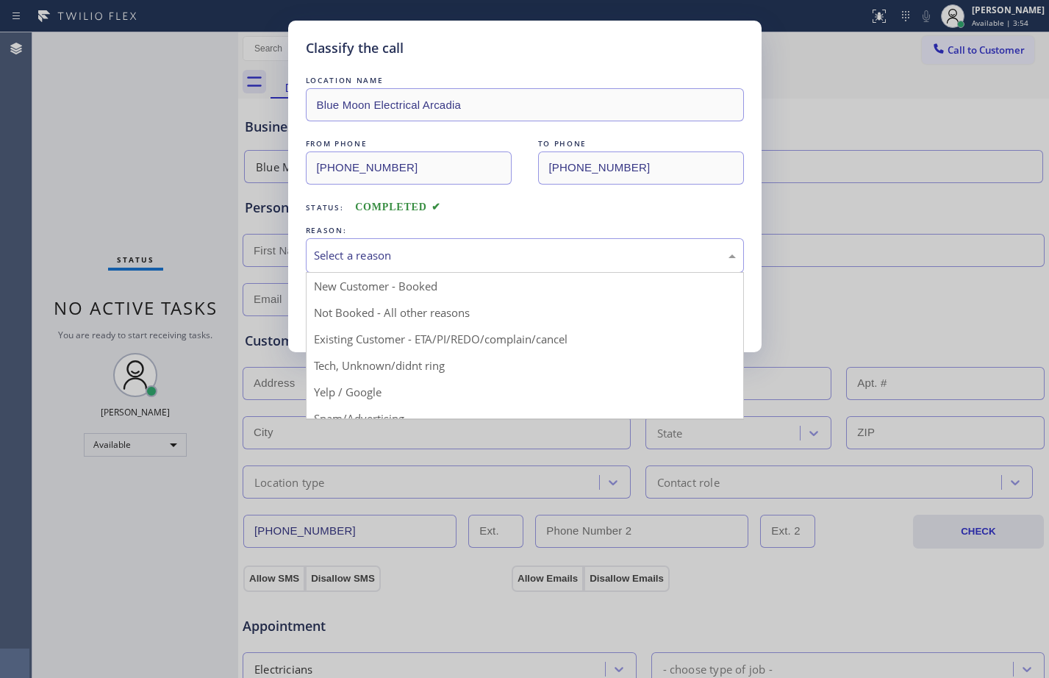
click at [449, 256] on div "Select a reason" at bounding box center [525, 255] width 422 height 17
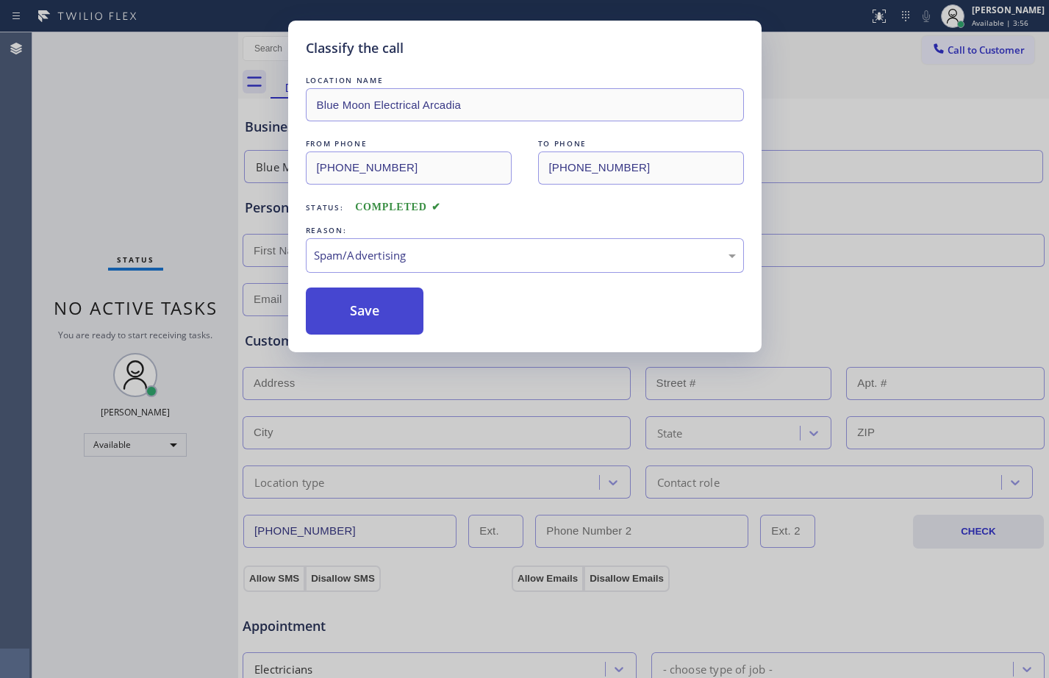
click at [393, 322] on button "Save" at bounding box center [365, 310] width 118 height 47
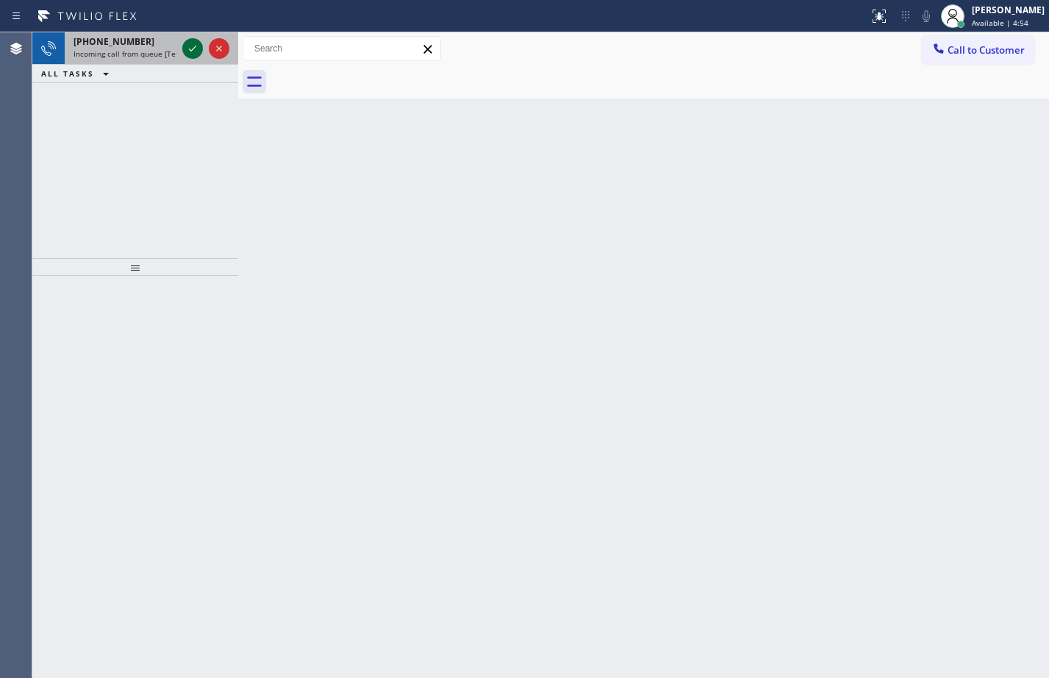
click at [188, 58] on button at bounding box center [192, 48] width 21 height 21
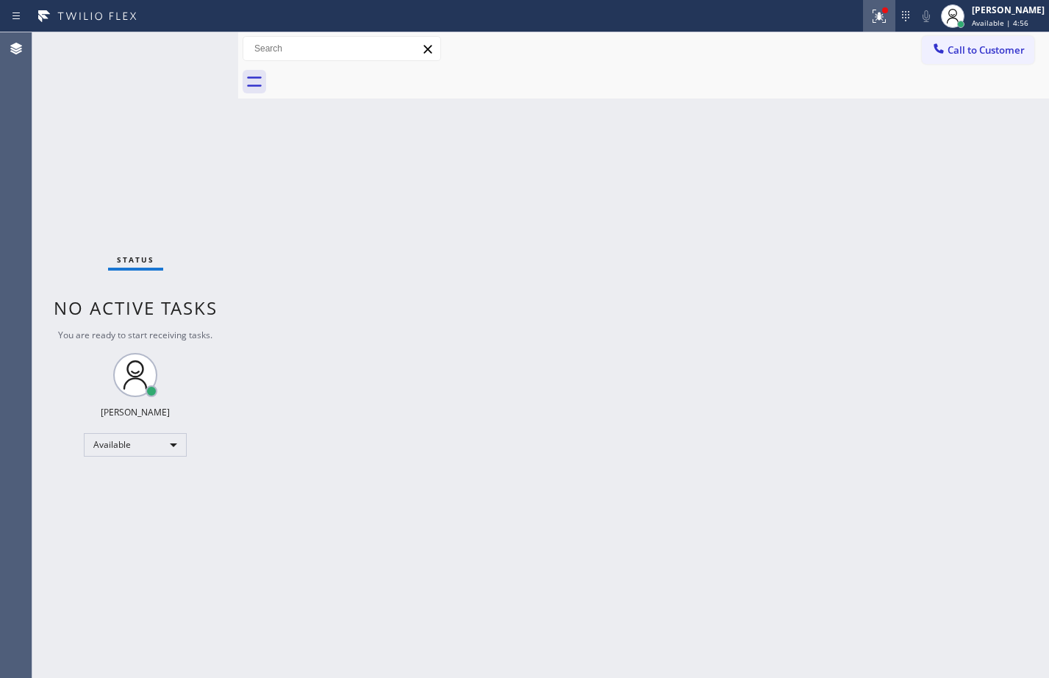
click at [863, 25] on button at bounding box center [879, 16] width 32 height 32
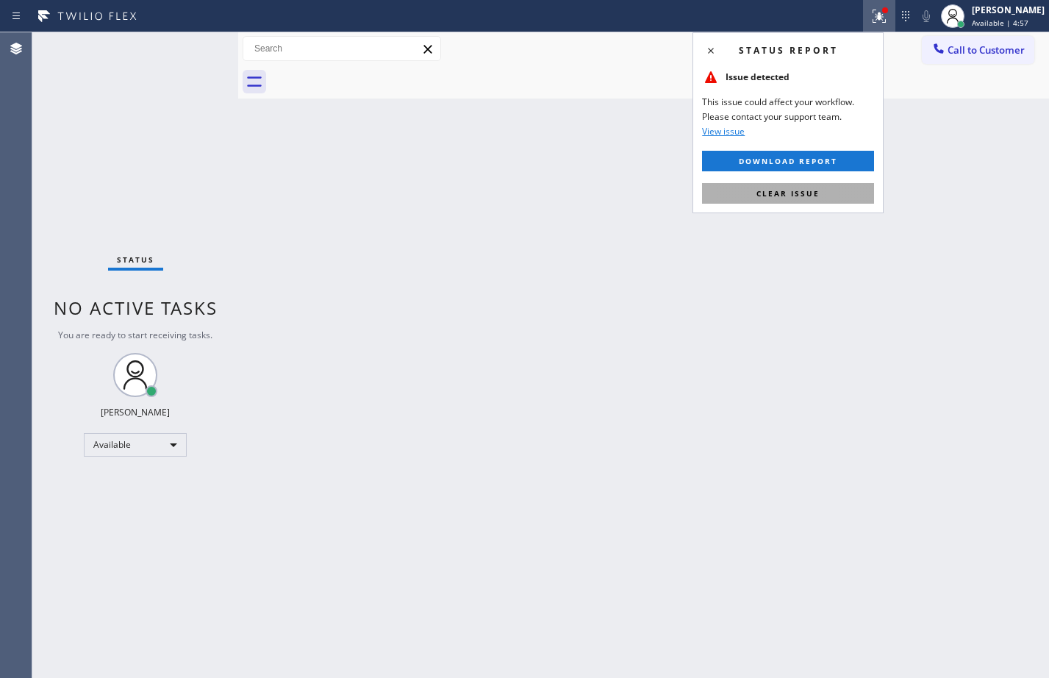
click at [792, 192] on span "Clear issue" at bounding box center [787, 193] width 63 height 10
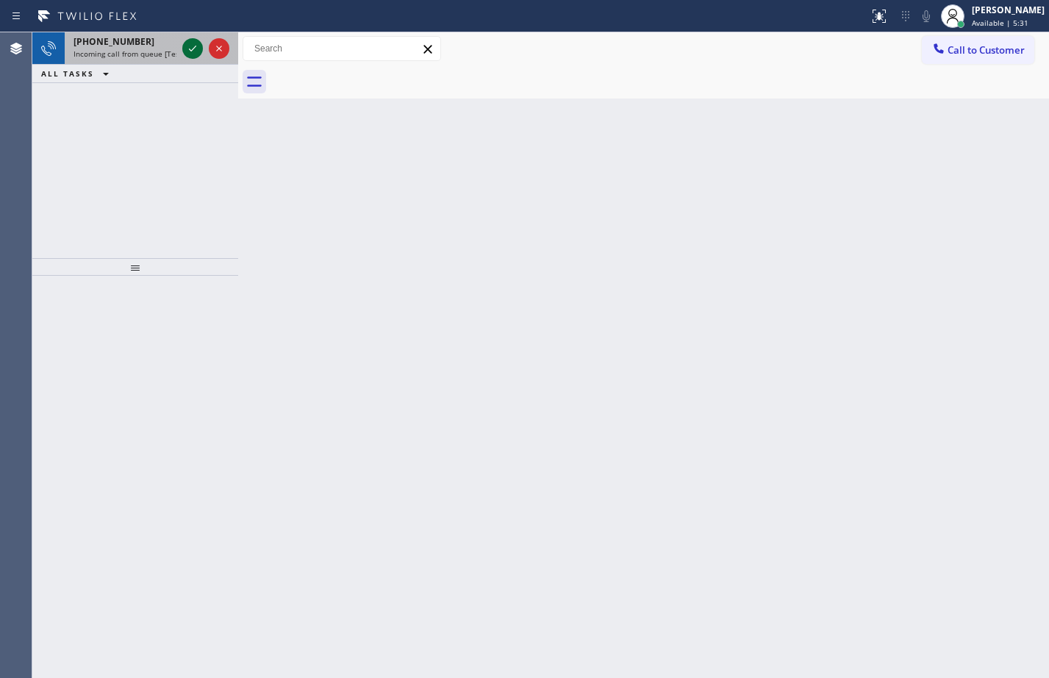
click at [196, 49] on icon at bounding box center [193, 49] width 18 height 18
click at [191, 40] on button at bounding box center [192, 48] width 21 height 21
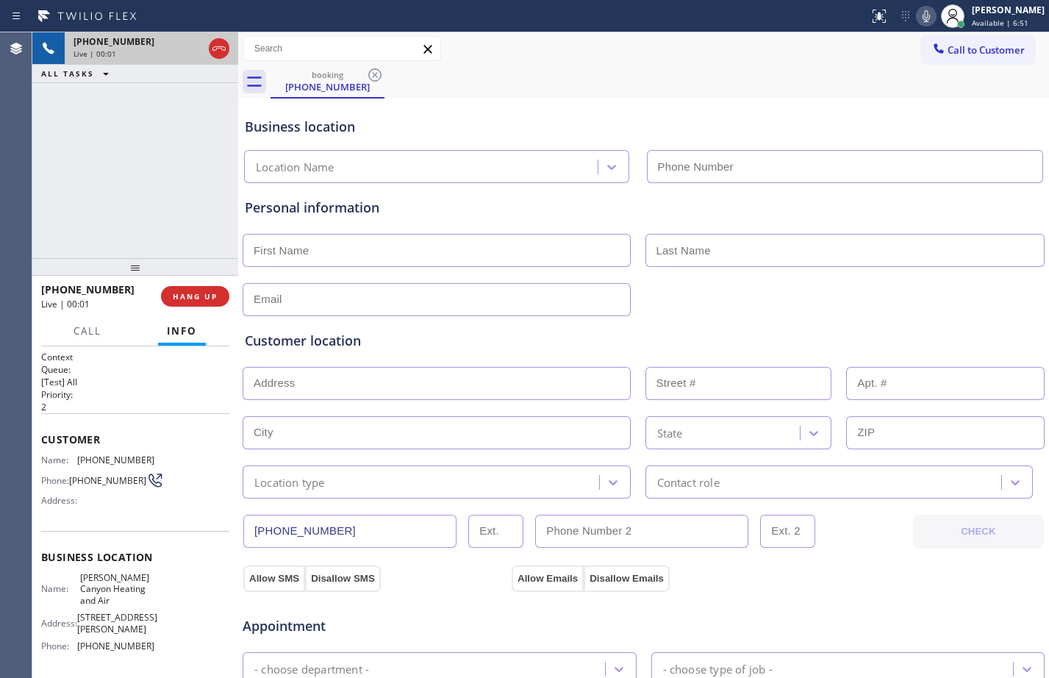
type input "[PHONE_NUMBER]"
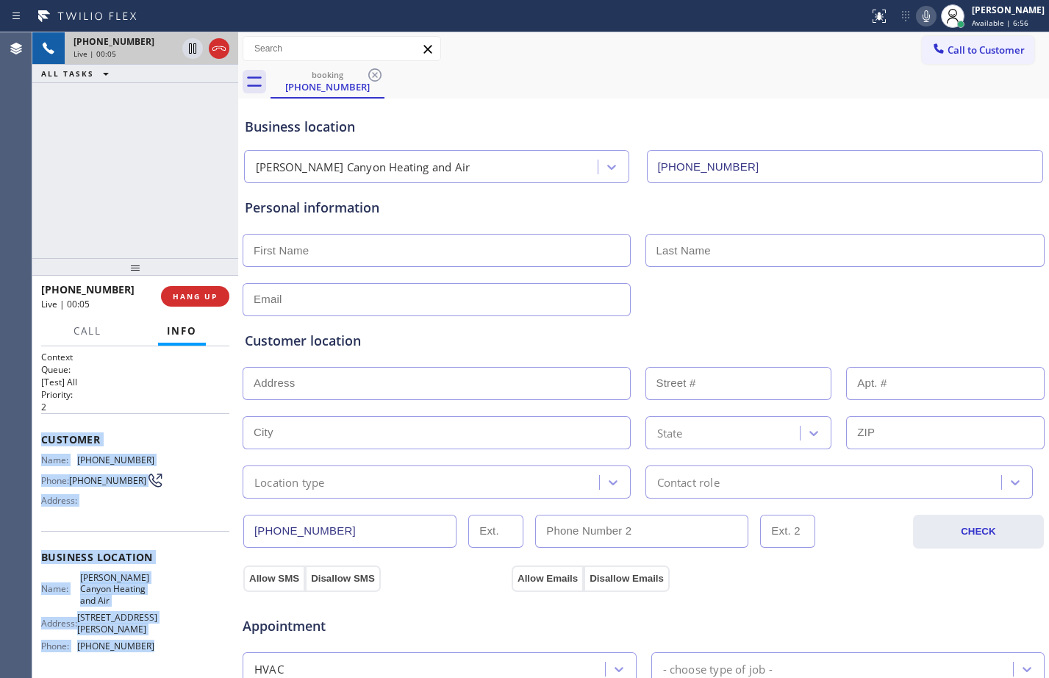
drag, startPoint x: 42, startPoint y: 440, endPoint x: 195, endPoint y: 638, distance: 250.5
click at [195, 638] on div "Context Queue: [Test] All Priority: 2 Customer Name: (213) 217-4164 Phone: (213…" at bounding box center [135, 569] width 188 height 437
copy div "Customer Name: (213) 217-4164 Phone: (213) 217-4164 Address: Business location …"
click at [204, 299] on span "HANG UP" at bounding box center [195, 296] width 45 height 10
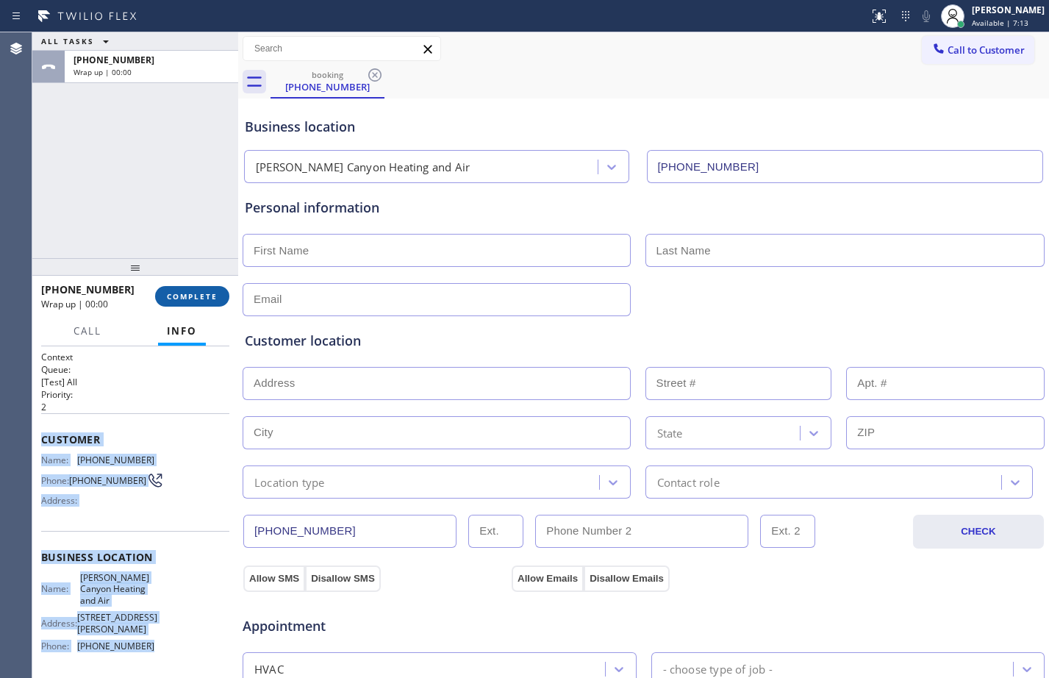
click at [204, 299] on span "COMPLETE" at bounding box center [192, 296] width 51 height 10
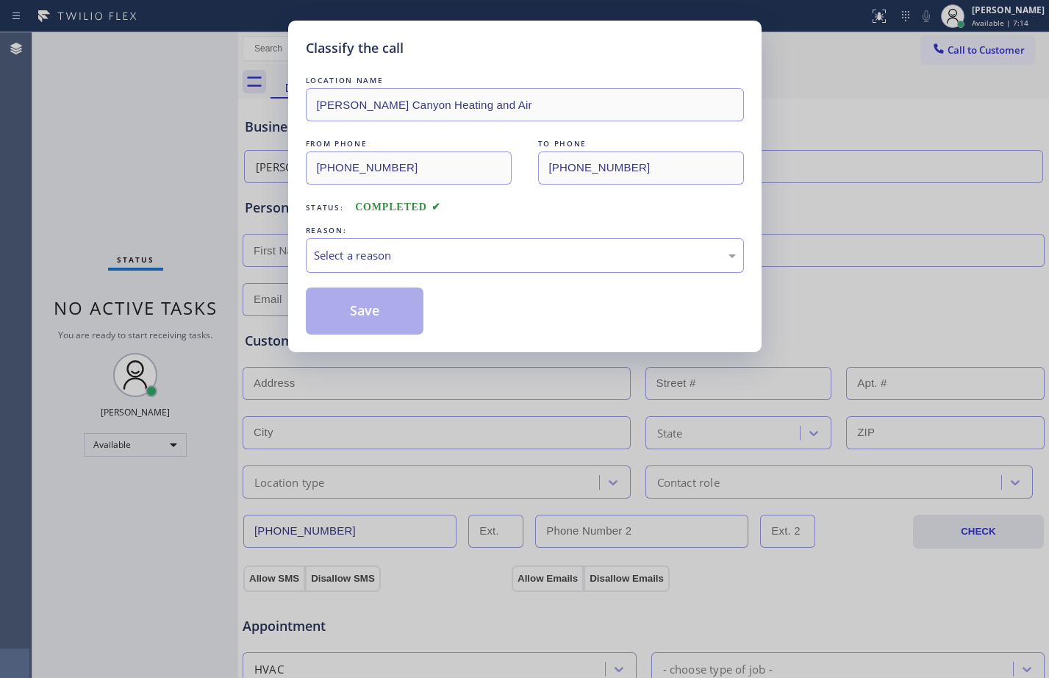
click at [414, 251] on div "Select a reason" at bounding box center [525, 255] width 422 height 17
click at [373, 320] on button "Save" at bounding box center [365, 310] width 118 height 47
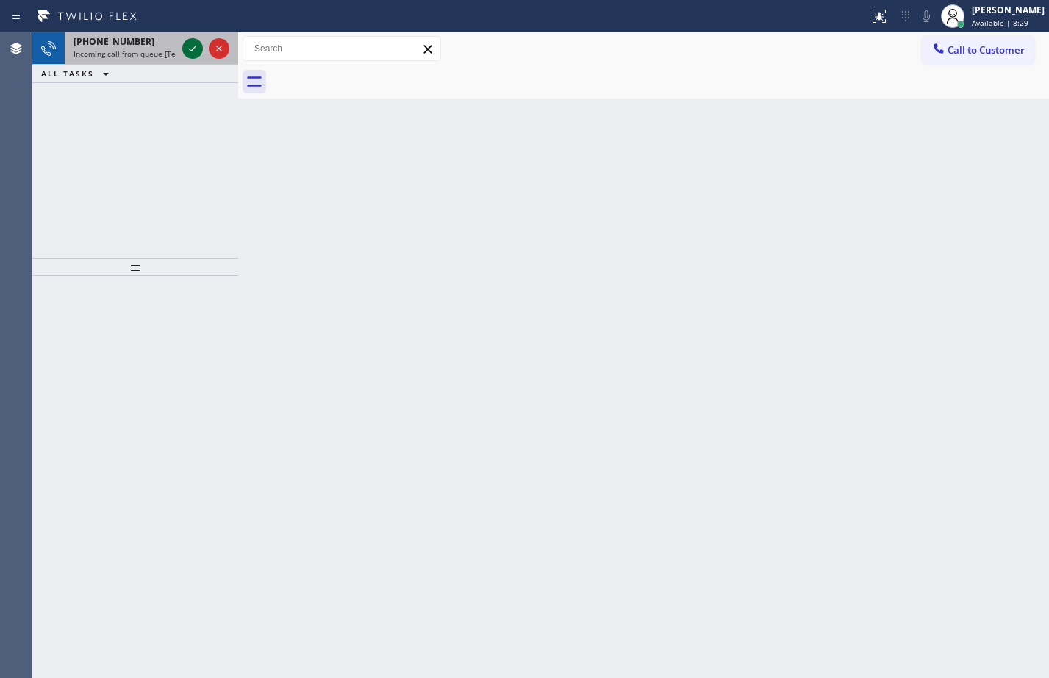
click at [185, 50] on icon at bounding box center [193, 49] width 18 height 18
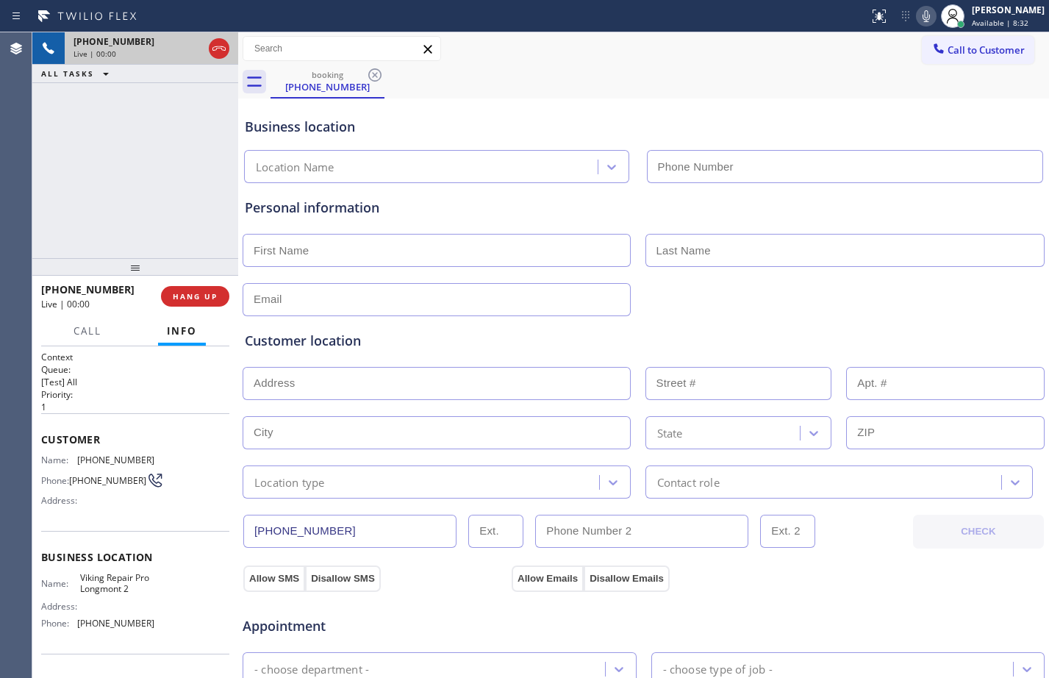
type input "[PHONE_NUMBER]"
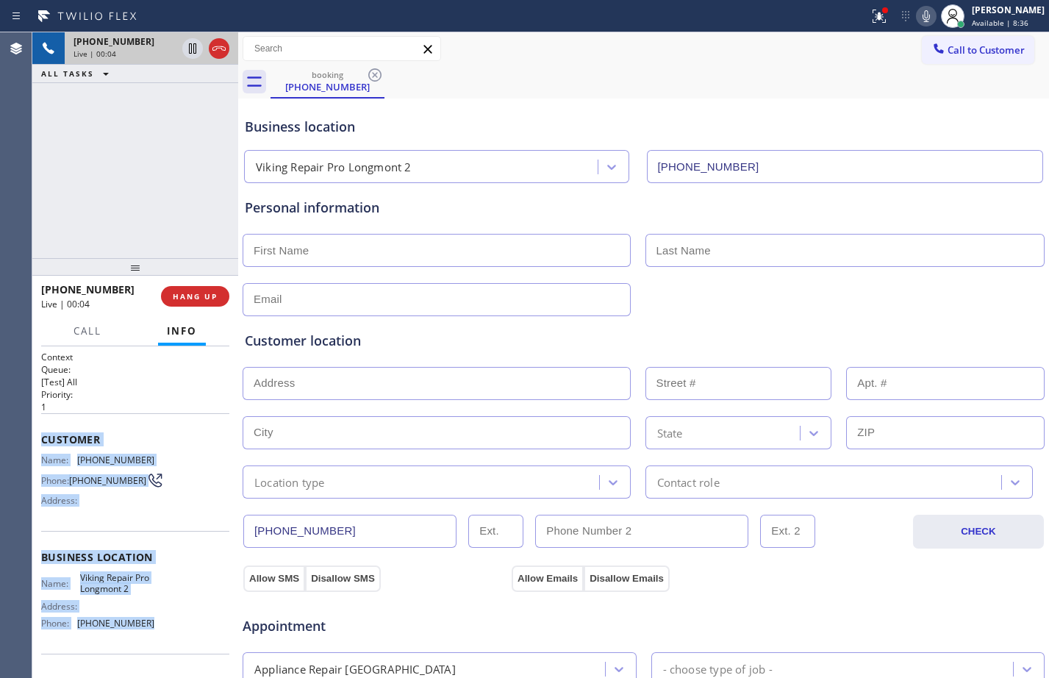
drag, startPoint x: 37, startPoint y: 442, endPoint x: 186, endPoint y: 640, distance: 247.7
click at [186, 640] on div "Context Queue: [Test] All Priority: 1 Customer Name: (972) 948-1568 Phone: (972…" at bounding box center [135, 512] width 206 height 332
copy div "Customer Name: (972) 948-1568 Phone: (972) 948-1568 Address: Business location …"
click at [193, 51] on icon at bounding box center [193, 49] width 18 height 18
click at [917, 21] on icon at bounding box center [926, 16] width 18 height 18
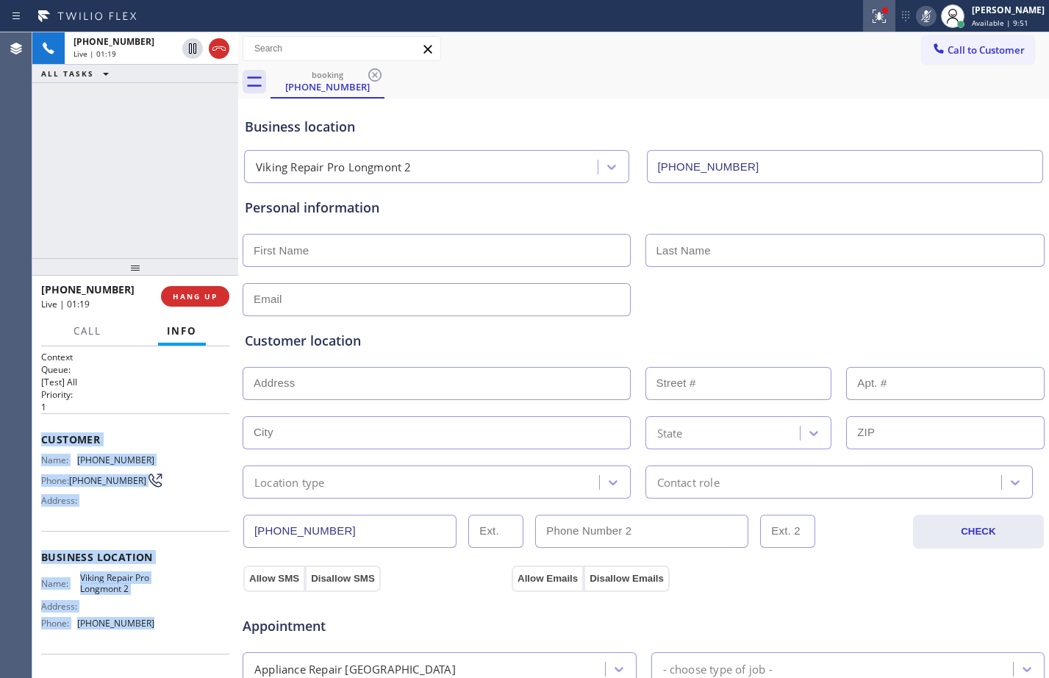
click at [873, 17] on icon at bounding box center [879, 16] width 18 height 18
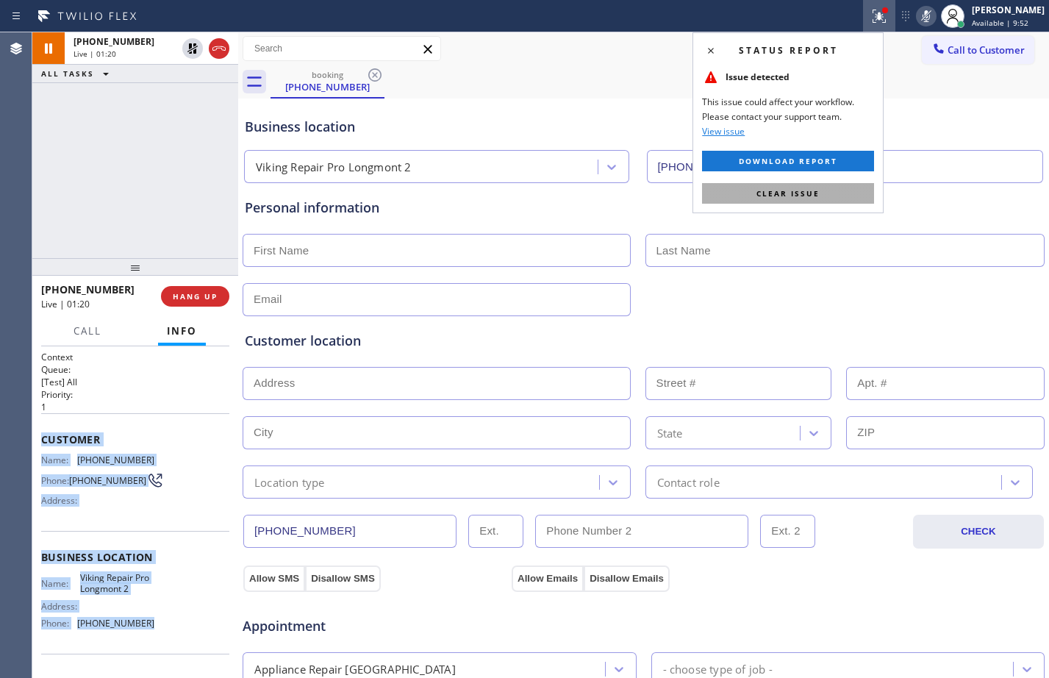
click at [792, 199] on button "Clear issue" at bounding box center [788, 193] width 172 height 21
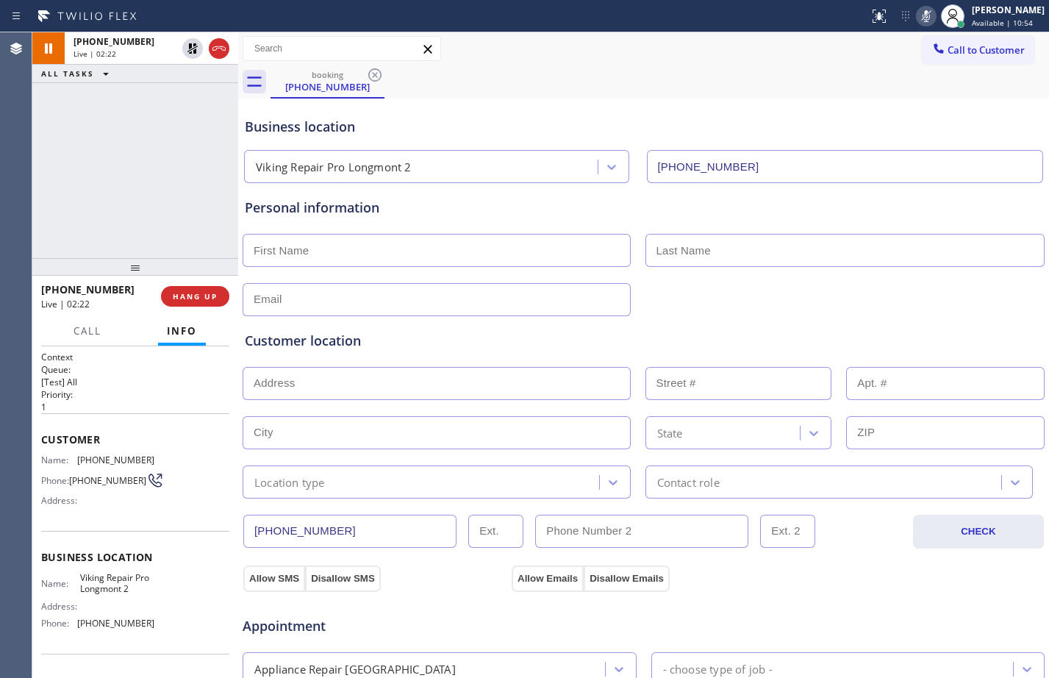
click at [111, 149] on div "+19729481568 Live | 02:22 ALL TASKS ALL TASKS ACTIVE TASKS TASKS IN WRAP UP" at bounding box center [135, 145] width 206 height 226
click at [199, 58] on div at bounding box center [205, 48] width 53 height 32
click at [917, 9] on icon at bounding box center [926, 16] width 18 height 18
click at [199, 42] on icon at bounding box center [193, 49] width 18 height 18
click at [189, 54] on icon at bounding box center [193, 49] width 18 height 18
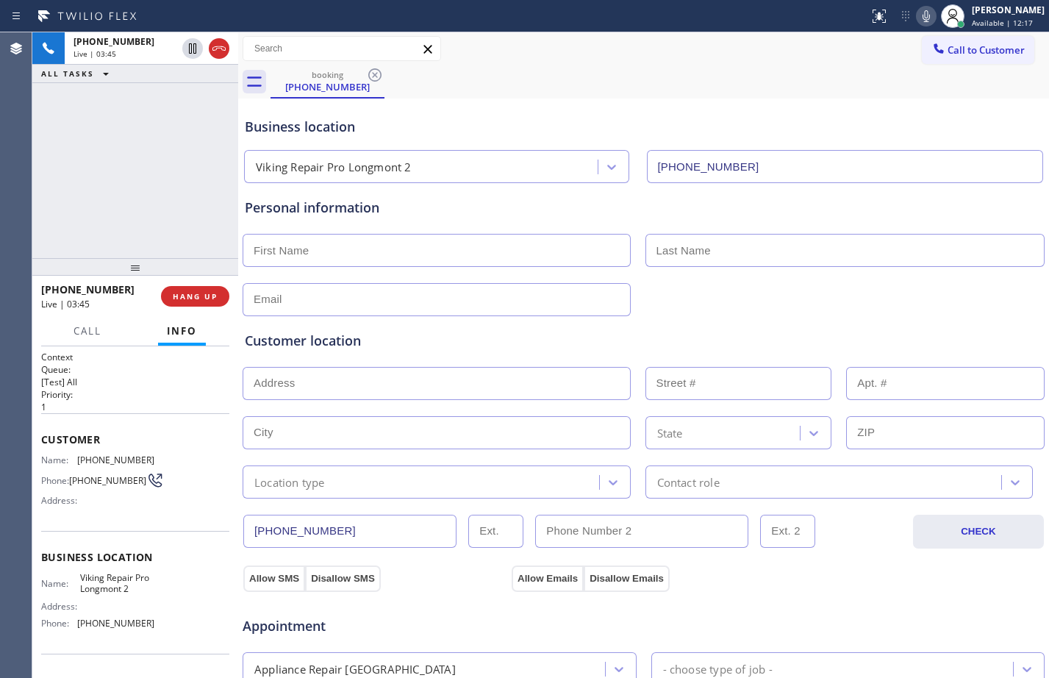
click at [923, 15] on icon at bounding box center [926, 16] width 7 height 12
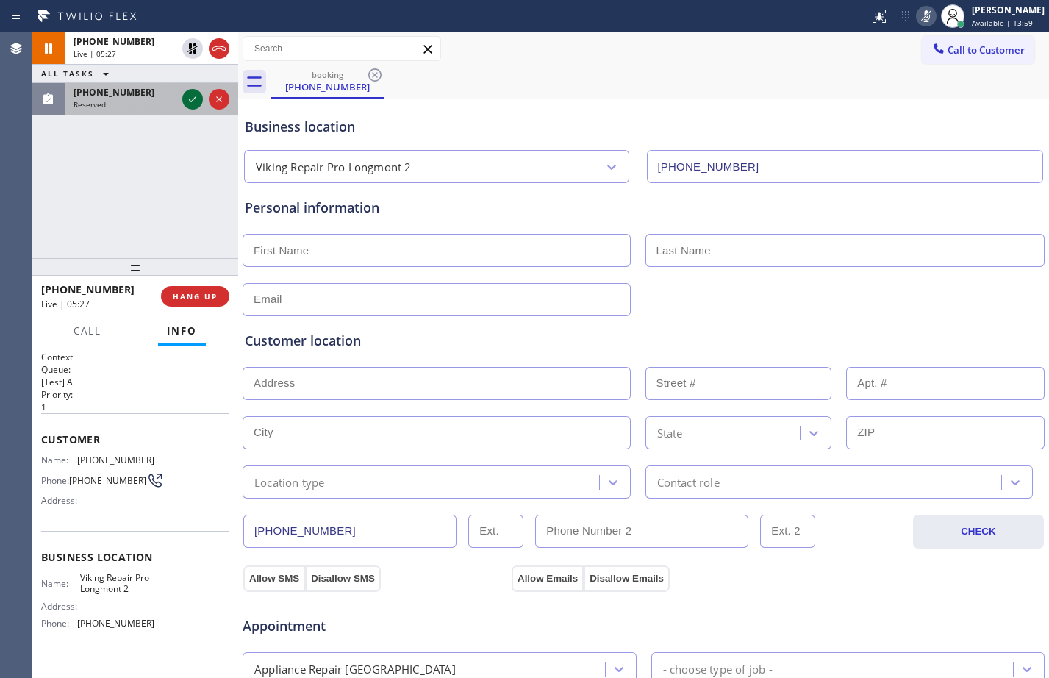
click at [190, 103] on icon at bounding box center [193, 99] width 18 height 18
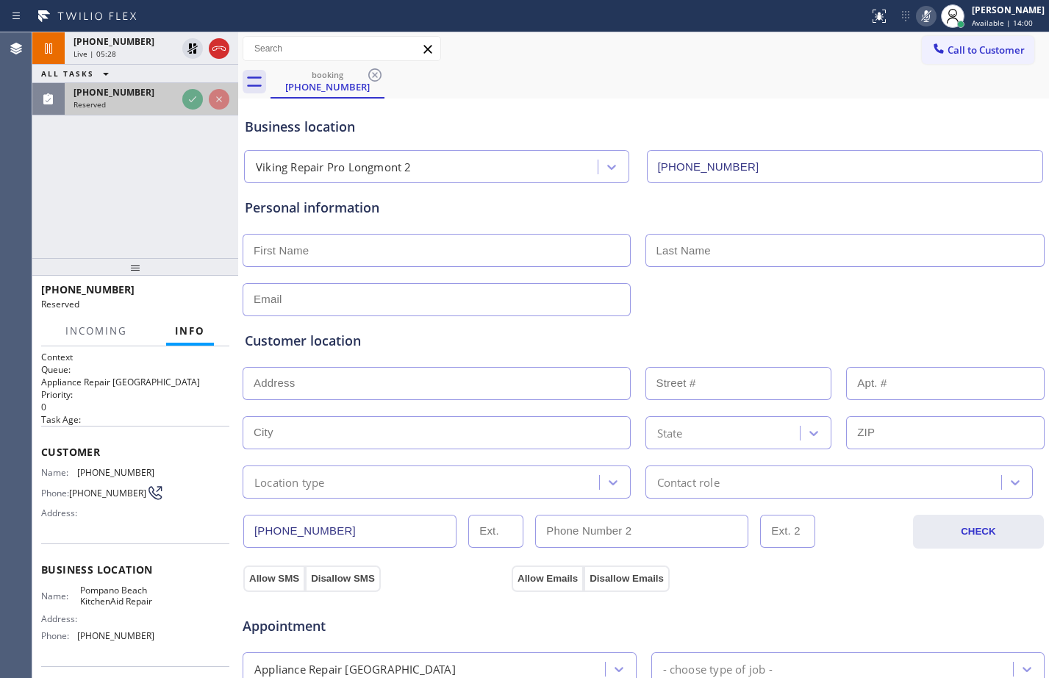
click at [119, 93] on span "[PHONE_NUMBER]" at bounding box center [114, 92] width 81 height 12
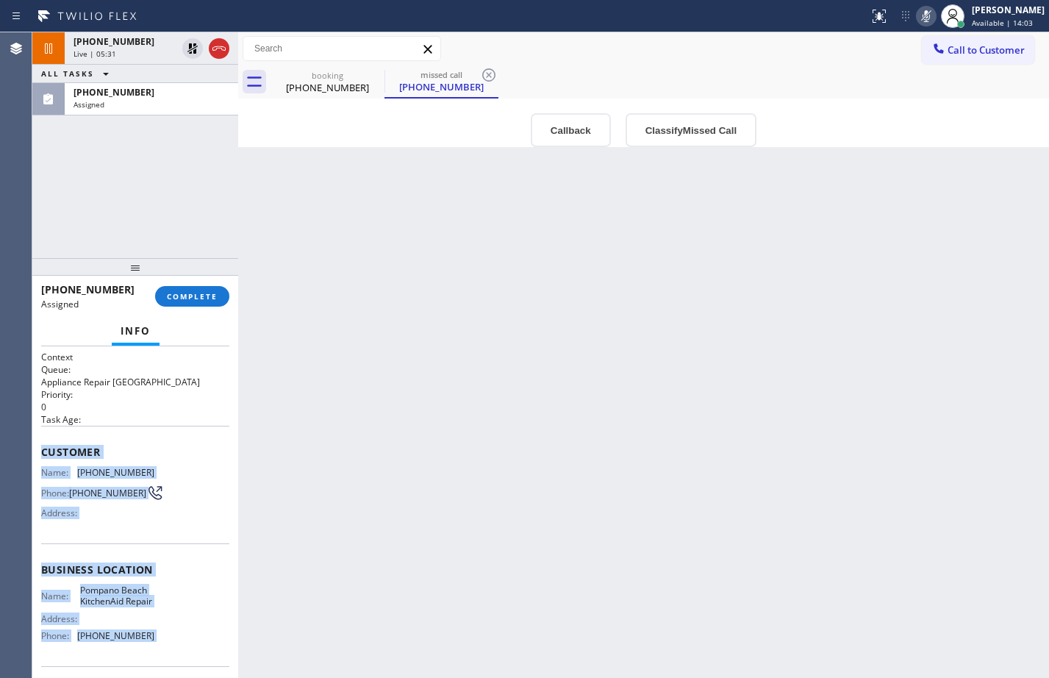
scroll to position [121, 0]
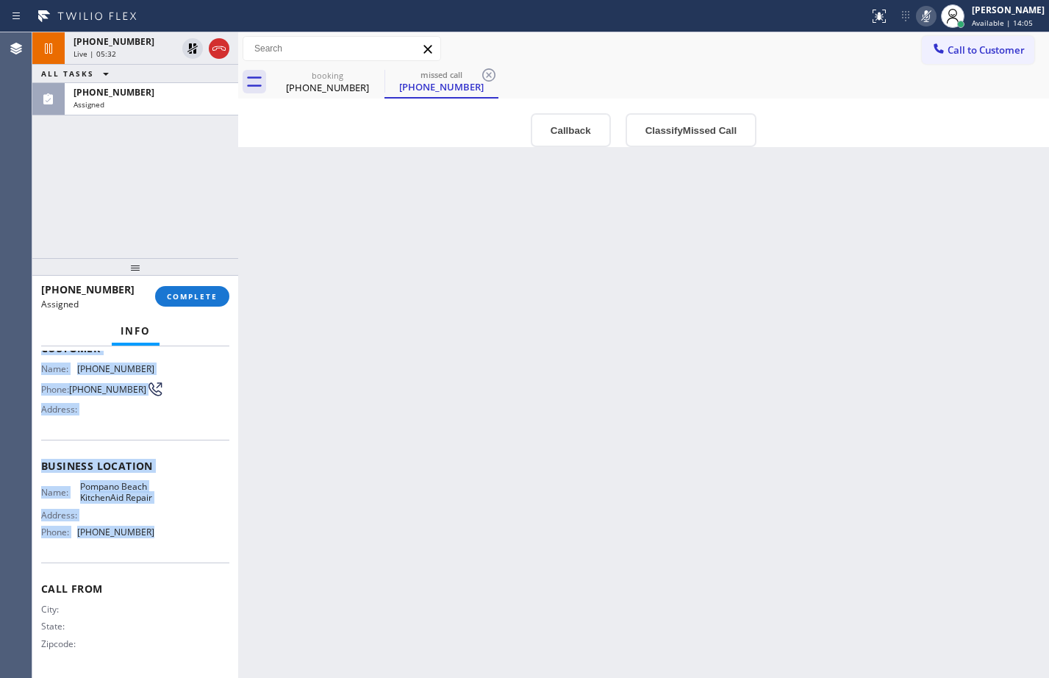
drag, startPoint x: 40, startPoint y: 452, endPoint x: 164, endPoint y: 532, distance: 147.2
click at [164, 532] on div "Context Queue: Appliance Repair High End Priority: 0 Task Age: Customer Name: (…" at bounding box center [135, 512] width 206 height 332
copy div "Customer Name: (707) 626-4696 Phone: (707) 626-4696 Address: Business location …"
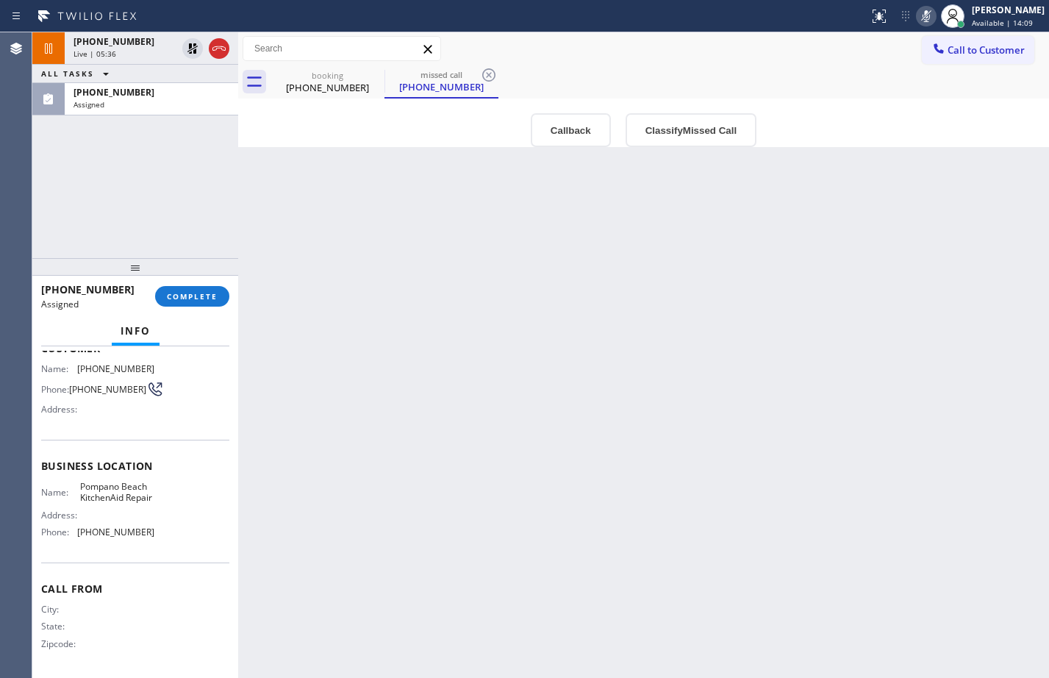
click at [184, 187] on div "+19729481568 Live | 05:36 ALL TASKS ALL TASKS ACTIVE TASKS TASKS IN WRAP UP (70…" at bounding box center [135, 145] width 206 height 226
click at [191, 288] on button "COMPLETE" at bounding box center [192, 296] width 74 height 21
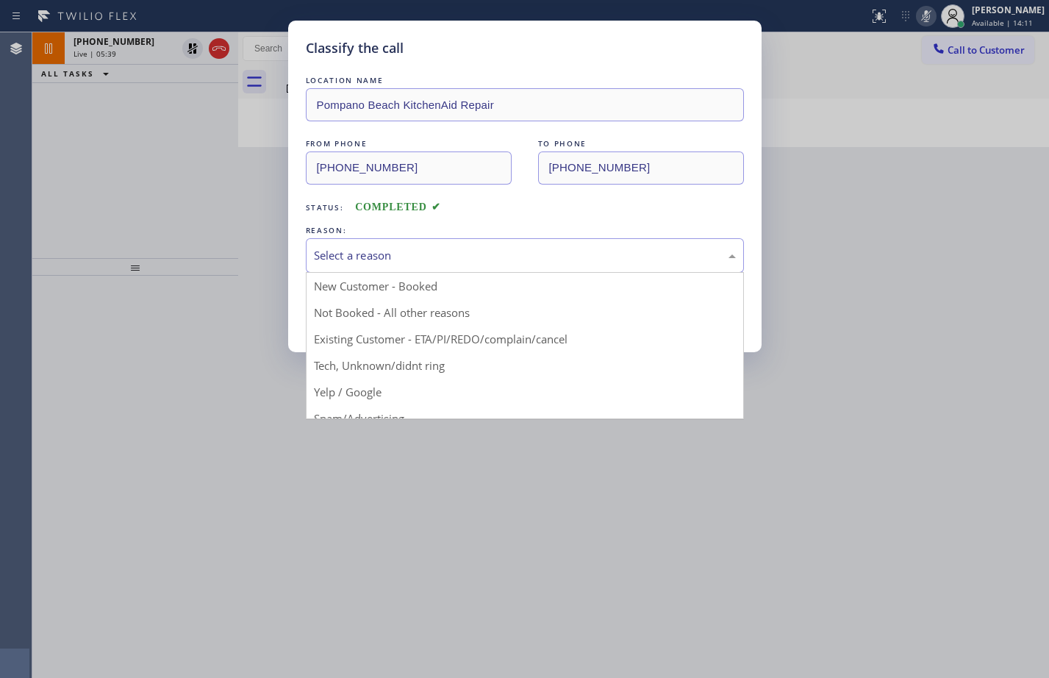
click at [387, 239] on div "Select a reason" at bounding box center [525, 255] width 438 height 35
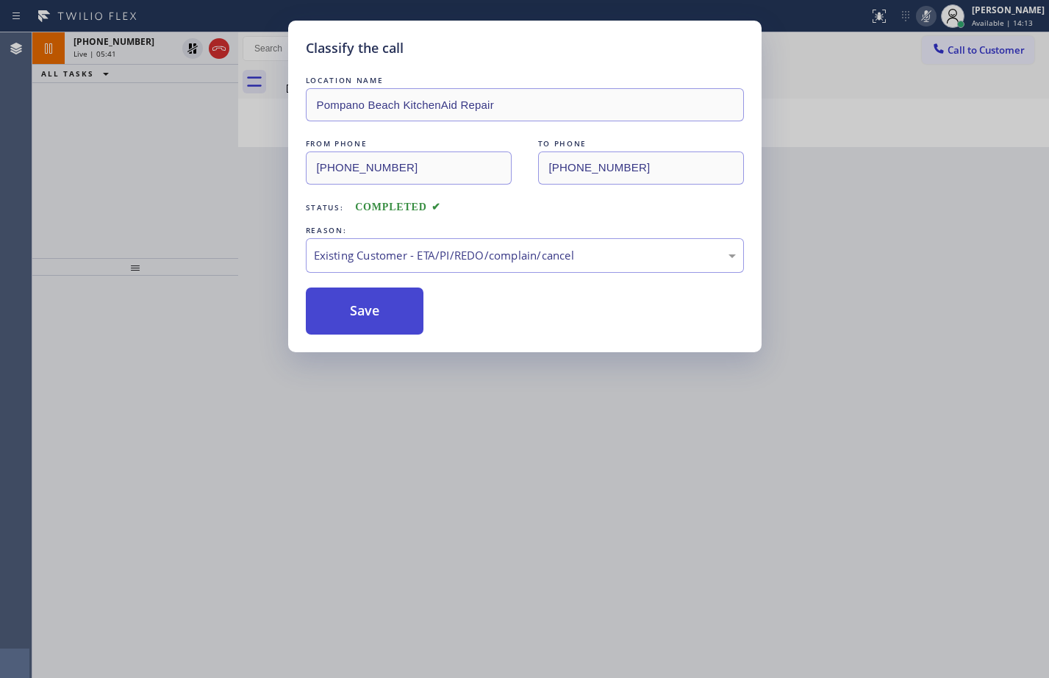
click at [387, 302] on button "Save" at bounding box center [365, 310] width 118 height 47
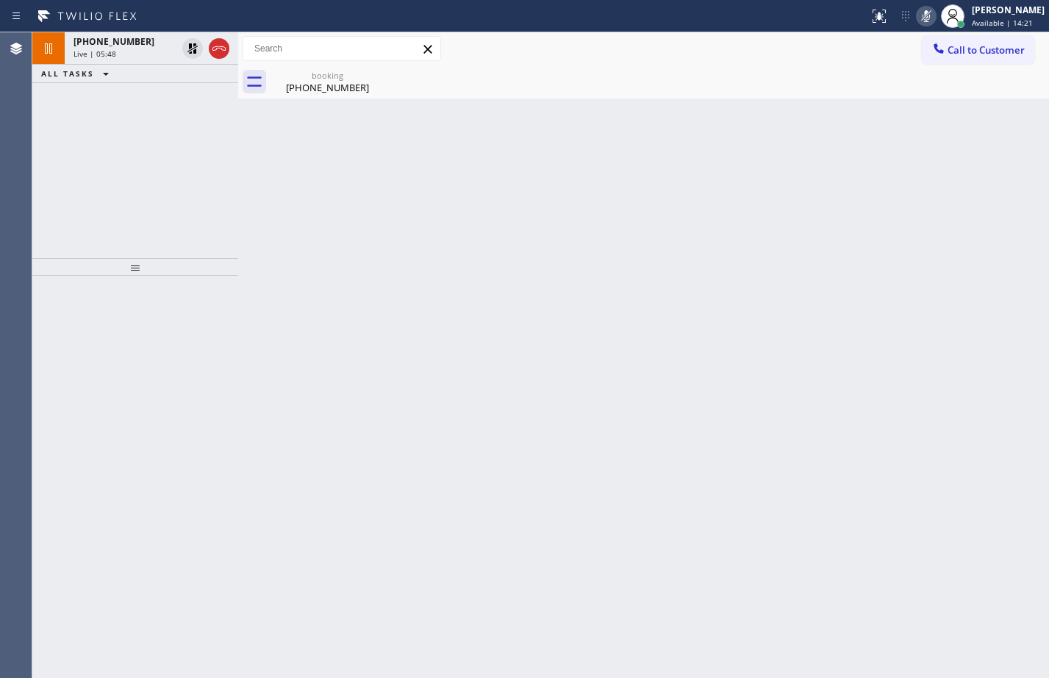
drag, startPoint x: 121, startPoint y: 145, endPoint x: 404, endPoint y: 246, distance: 300.6
click at [121, 145] on div "+19729481568 Live | 05:48 ALL TASKS ALL TASKS ACTIVE TASKS TASKS IN WRAP UP" at bounding box center [135, 145] width 206 height 226
click at [176, 175] on div "+19729481568 Live | 06:06 ALL TASKS ALL TASKS ACTIVE TASKS TASKS IN WRAP UP" at bounding box center [135, 145] width 206 height 226
click at [198, 54] on icon at bounding box center [193, 49] width 18 height 18
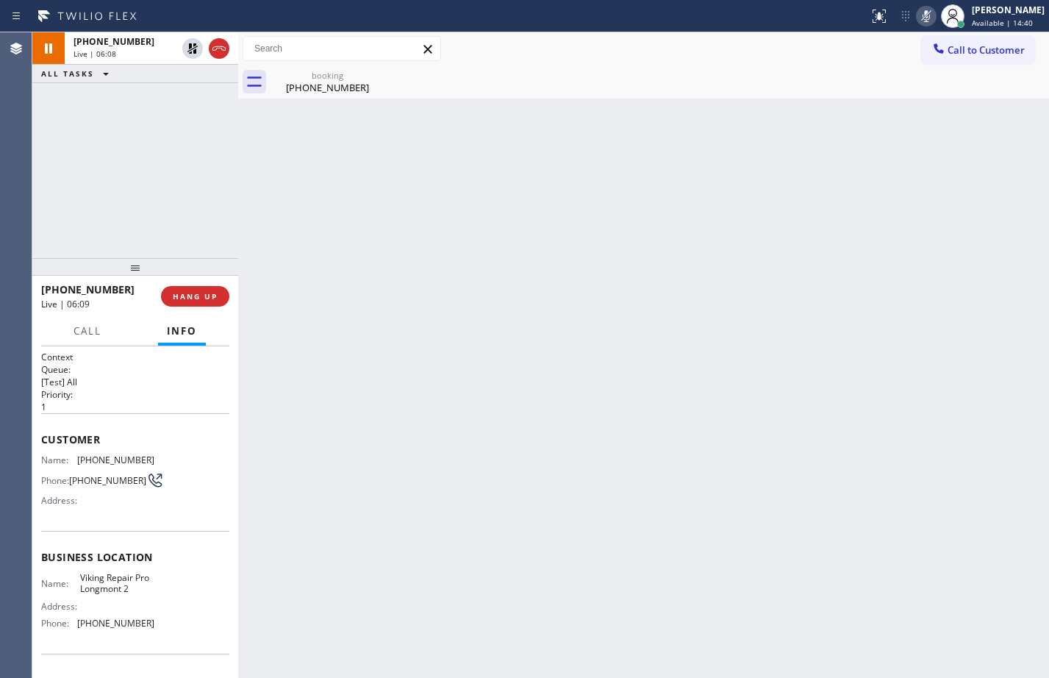
click at [923, 17] on icon at bounding box center [926, 16] width 7 height 12
click at [327, 76] on div "booking" at bounding box center [327, 75] width 111 height 11
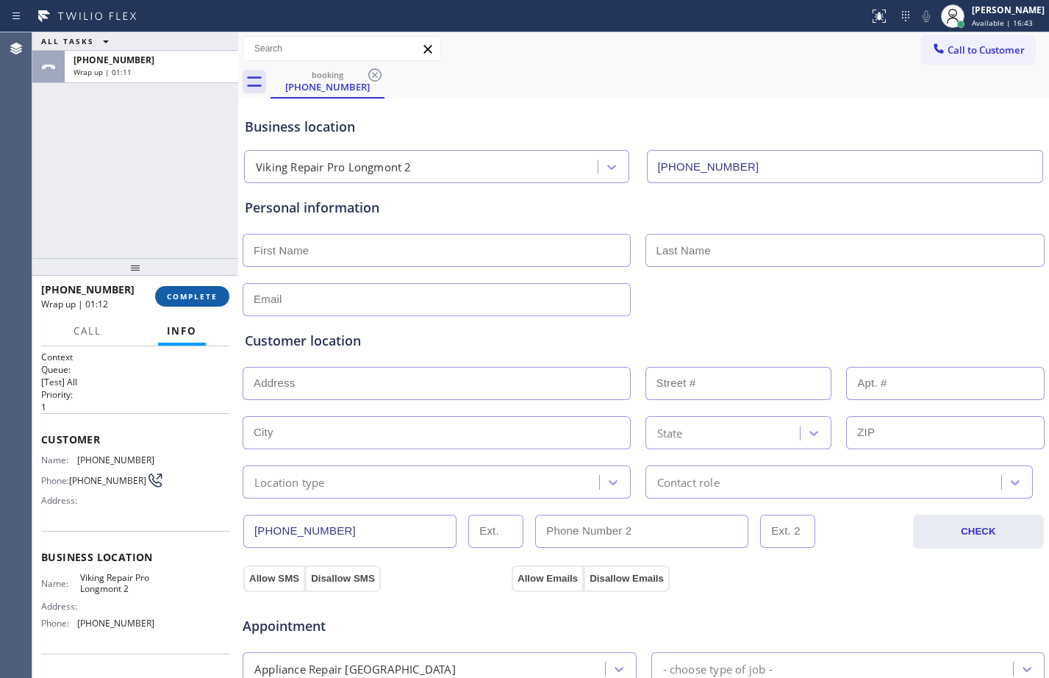
click at [193, 295] on span "COMPLETE" at bounding box center [192, 296] width 51 height 10
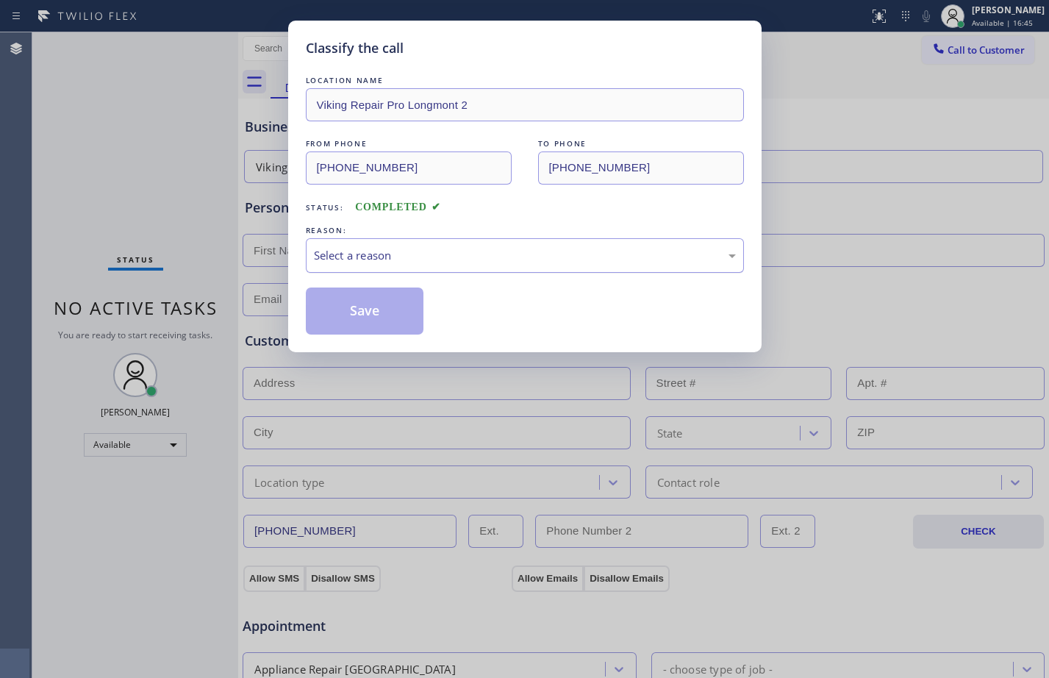
click at [455, 256] on div "Select a reason" at bounding box center [525, 255] width 422 height 17
click at [421, 311] on button "Save" at bounding box center [365, 310] width 118 height 47
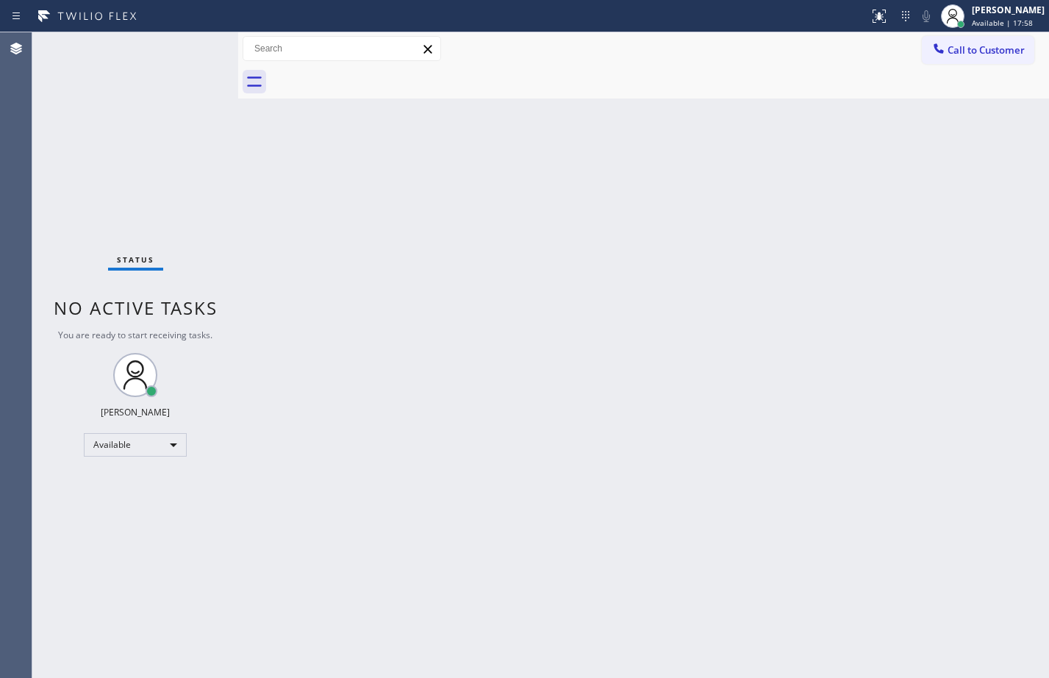
click at [104, 123] on div "Status No active tasks You are ready to start receiving tasks. [PERSON_NAME] Av…" at bounding box center [135, 354] width 206 height 645
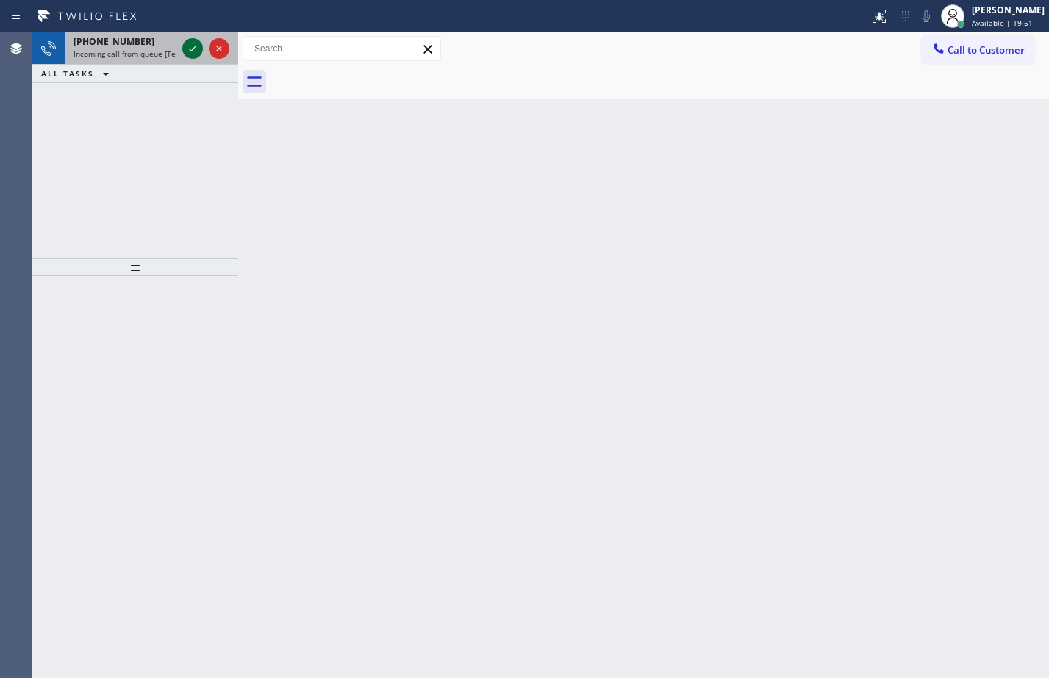
click at [190, 52] on icon at bounding box center [193, 49] width 18 height 18
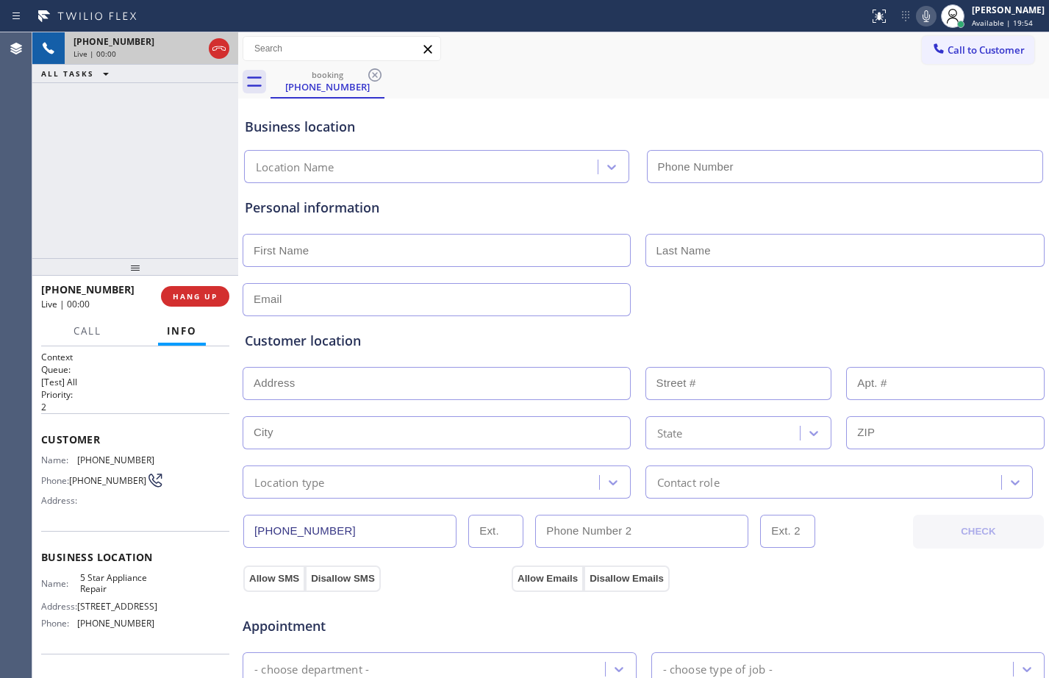
type input "[PHONE_NUMBER]"
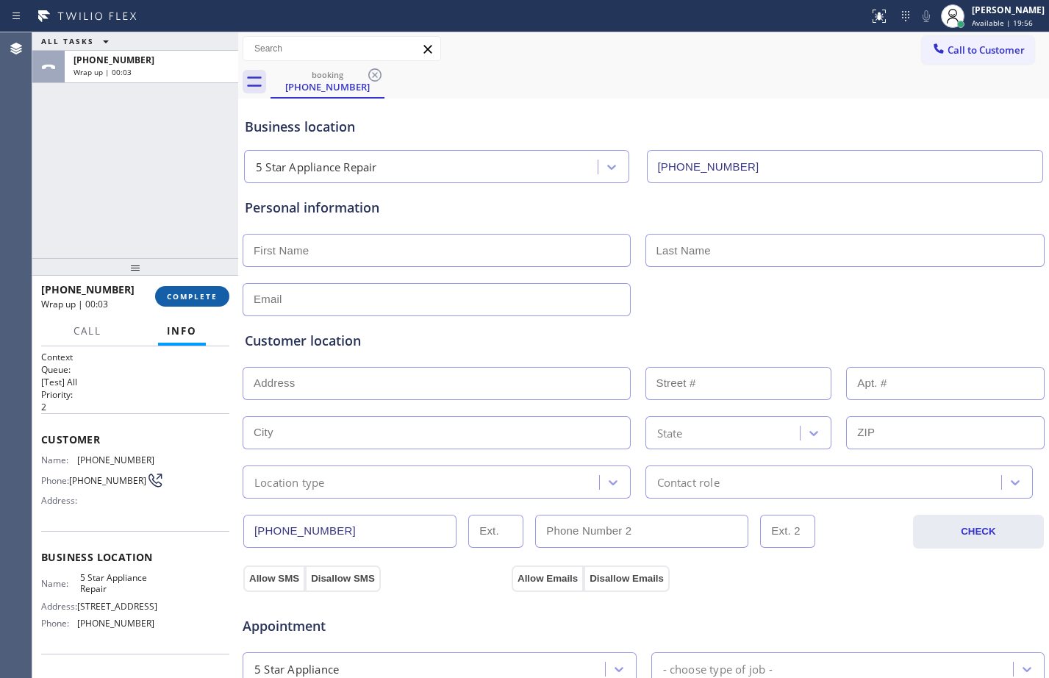
click at [179, 300] on span "COMPLETE" at bounding box center [192, 296] width 51 height 10
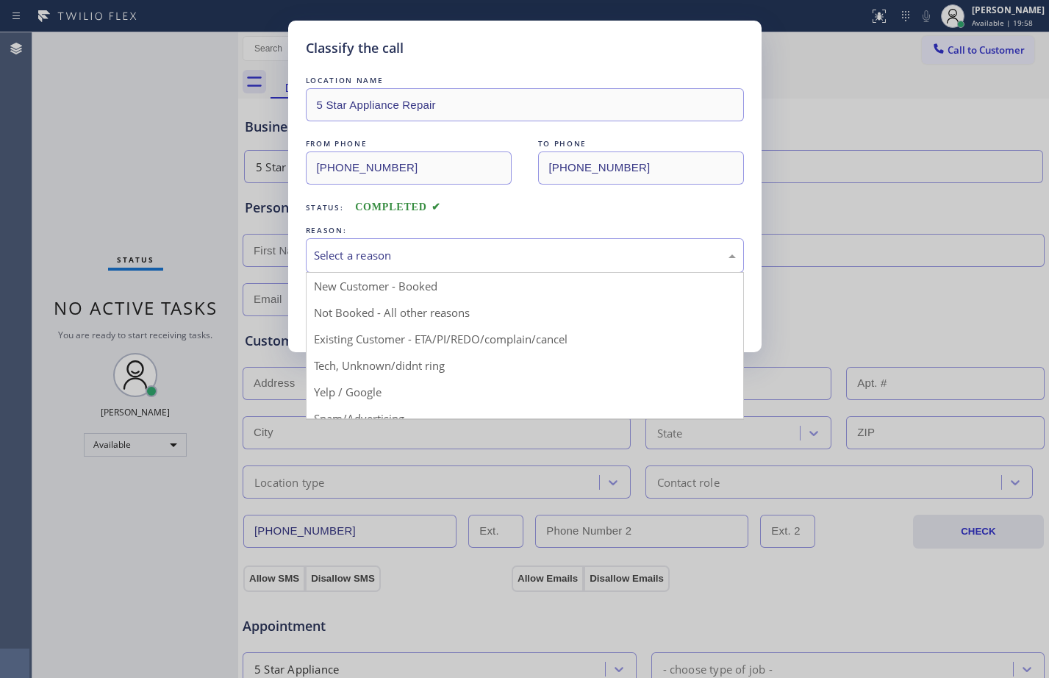
click at [467, 244] on div "Select a reason" at bounding box center [525, 255] width 438 height 35
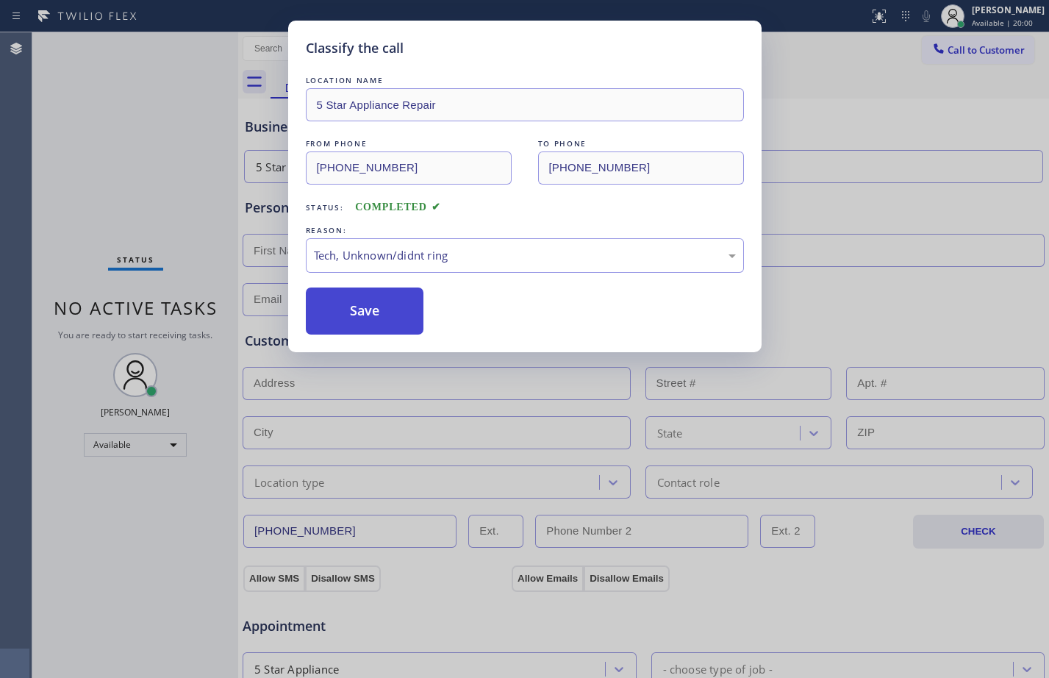
click at [390, 306] on button "Save" at bounding box center [365, 310] width 118 height 47
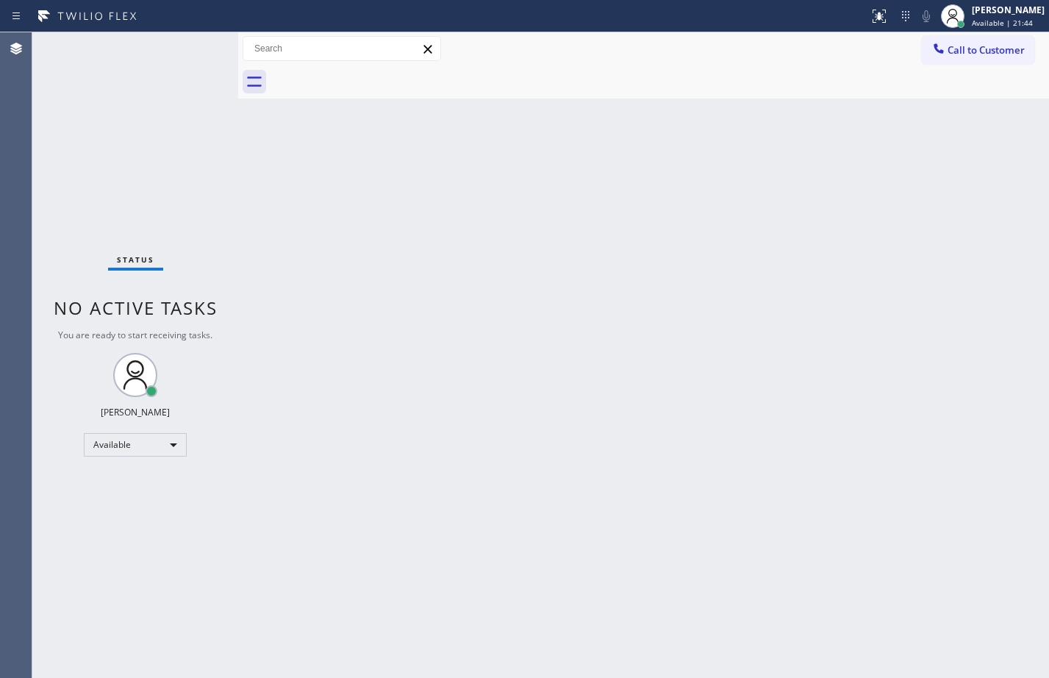
click at [146, 126] on div "Status No active tasks You are ready to start receiving tasks. [PERSON_NAME] Av…" at bounding box center [135, 354] width 206 height 645
click at [861, 299] on div "Back to Dashboard Change Sender ID Customers Technicians Select a contact Outbo…" at bounding box center [643, 354] width 811 height 645
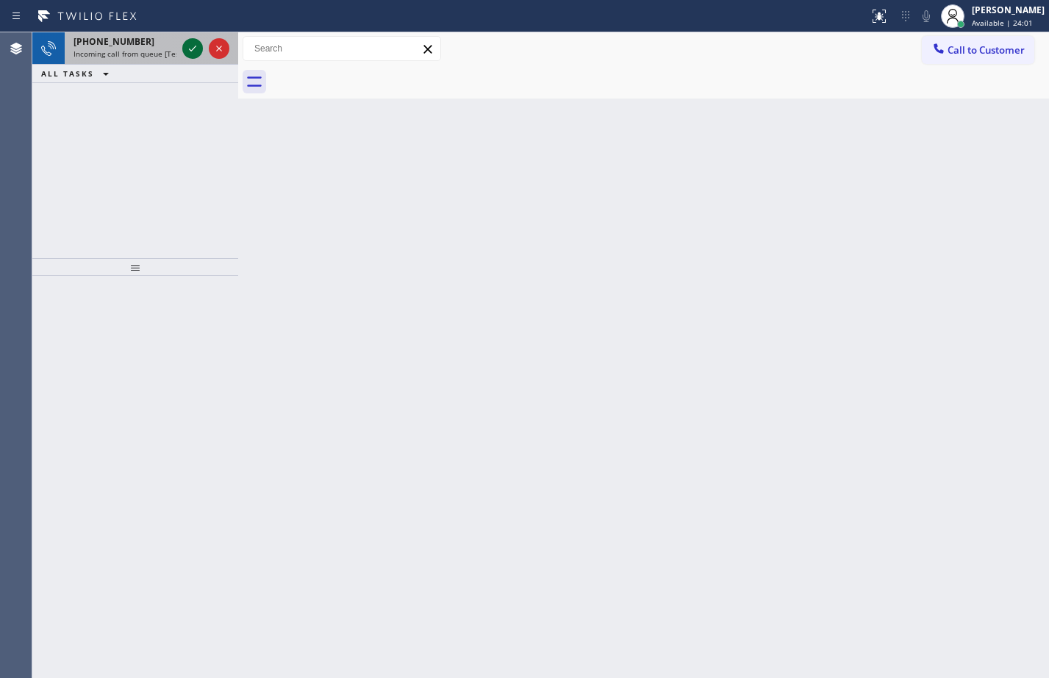
click at [198, 44] on icon at bounding box center [193, 49] width 18 height 18
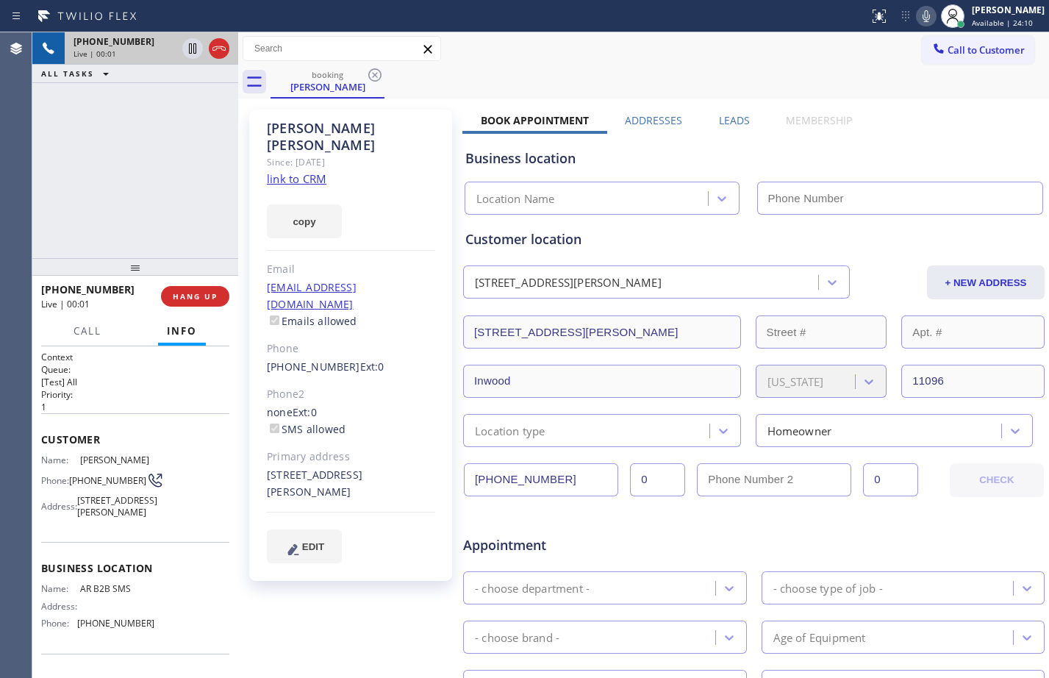
type input "[PHONE_NUMBER]"
click at [305, 171] on link "link to CRM" at bounding box center [297, 178] width 60 height 15
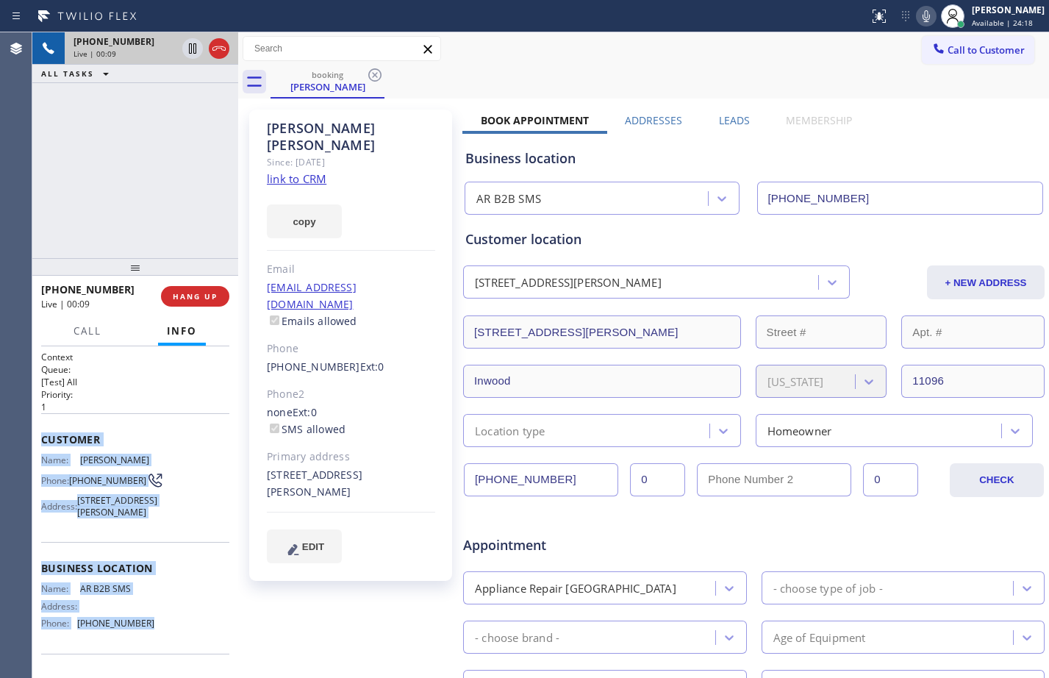
drag, startPoint x: 42, startPoint y: 437, endPoint x: 171, endPoint y: 651, distance: 249.6
click at [171, 651] on div "Context Queue: [Test] All Priority: 1 Customer Name: Eunice Cassidy Phone: (516…" at bounding box center [135, 558] width 188 height 414
copy div "Customer Name: Eunice Cassidy Phone: (516) 359-5563 Address: 273 Wanser Ave, In…"
click at [185, 46] on icon at bounding box center [193, 49] width 18 height 18
click at [917, 18] on icon at bounding box center [926, 16] width 18 height 18
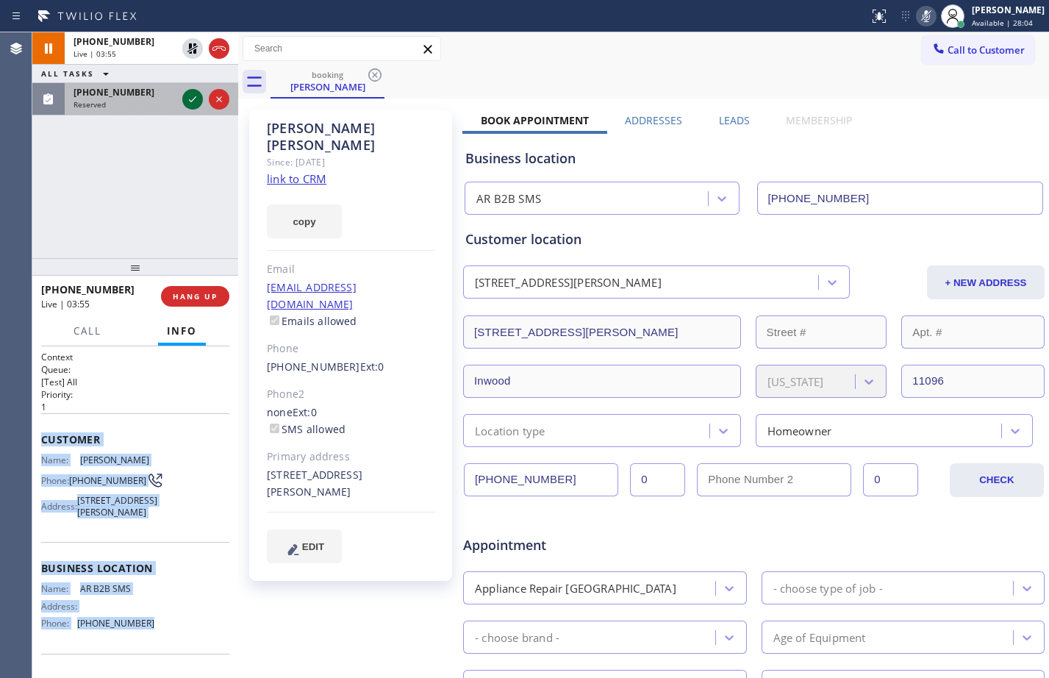
click at [190, 103] on icon at bounding box center [193, 99] width 18 height 18
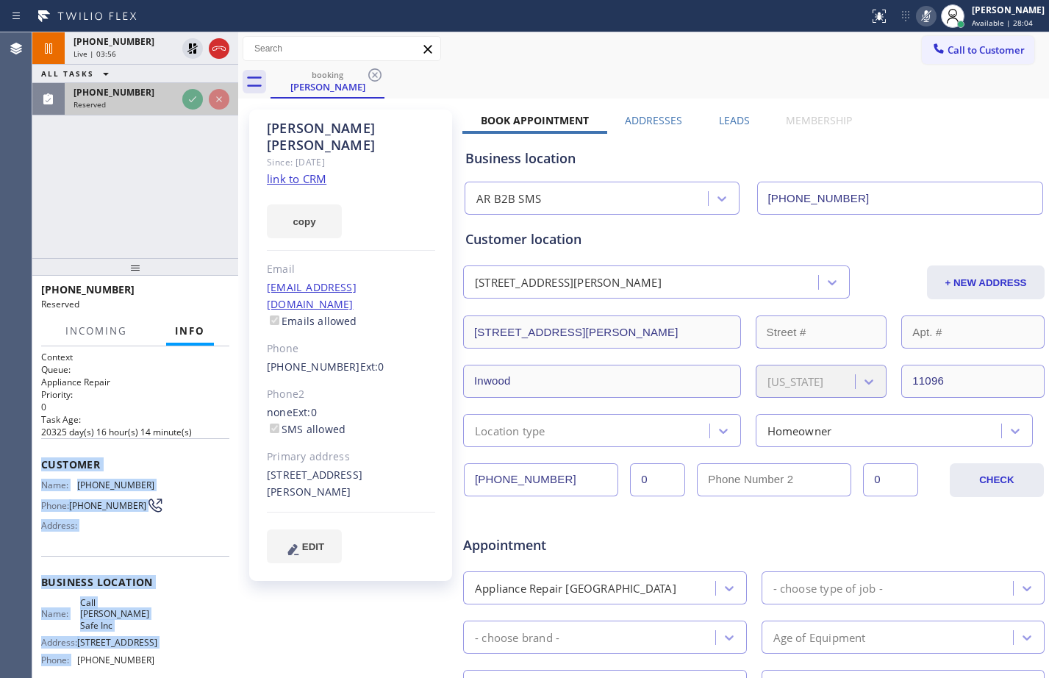
click at [140, 102] on div "Reserved" at bounding box center [125, 104] width 103 height 10
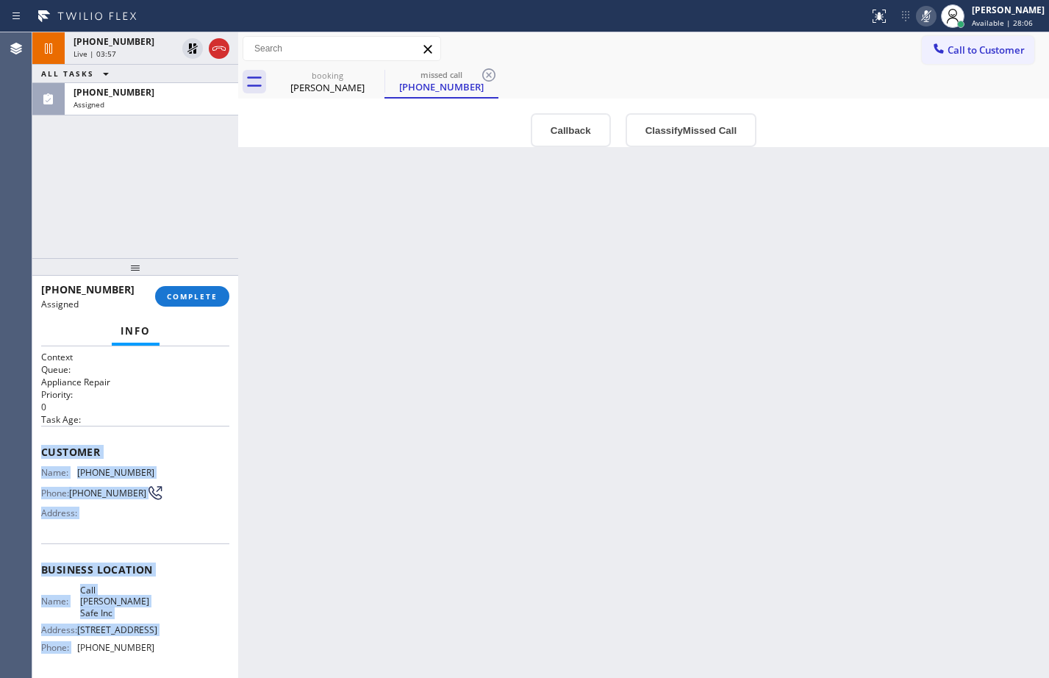
click at [115, 456] on span "Customer" at bounding box center [135, 452] width 188 height 14
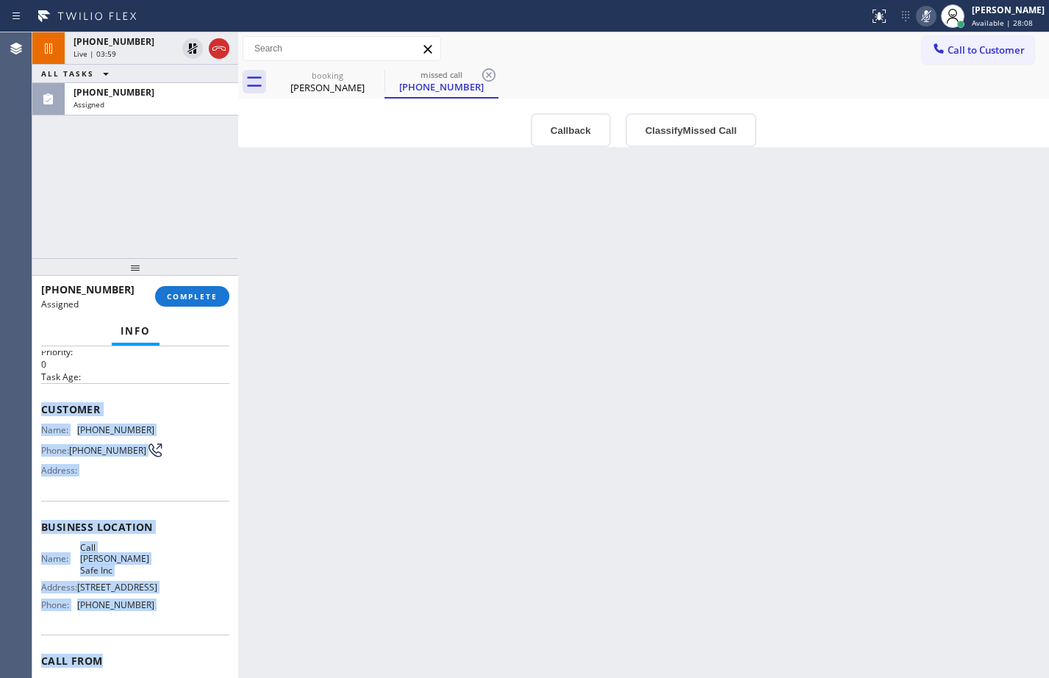
scroll to position [49, 0]
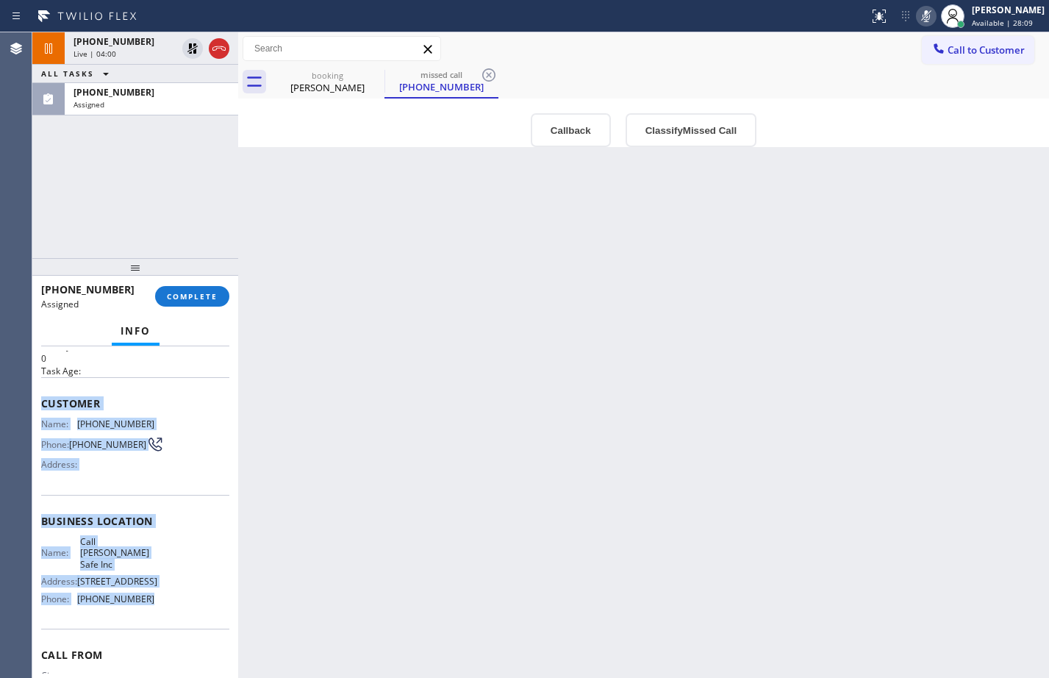
drag, startPoint x: 40, startPoint y: 451, endPoint x: 182, endPoint y: 599, distance: 205.4
click at [182, 599] on div "Context Queue: Appliance Repair Priority: 0 Task Age: Customer Name: (470) 834-…" at bounding box center [135, 512] width 206 height 332
copy div "Customer Name: (470) 834-1224 Phone: (470) 834-1224 Address: Business location …"
click at [212, 301] on span "COMPLETE" at bounding box center [192, 296] width 51 height 10
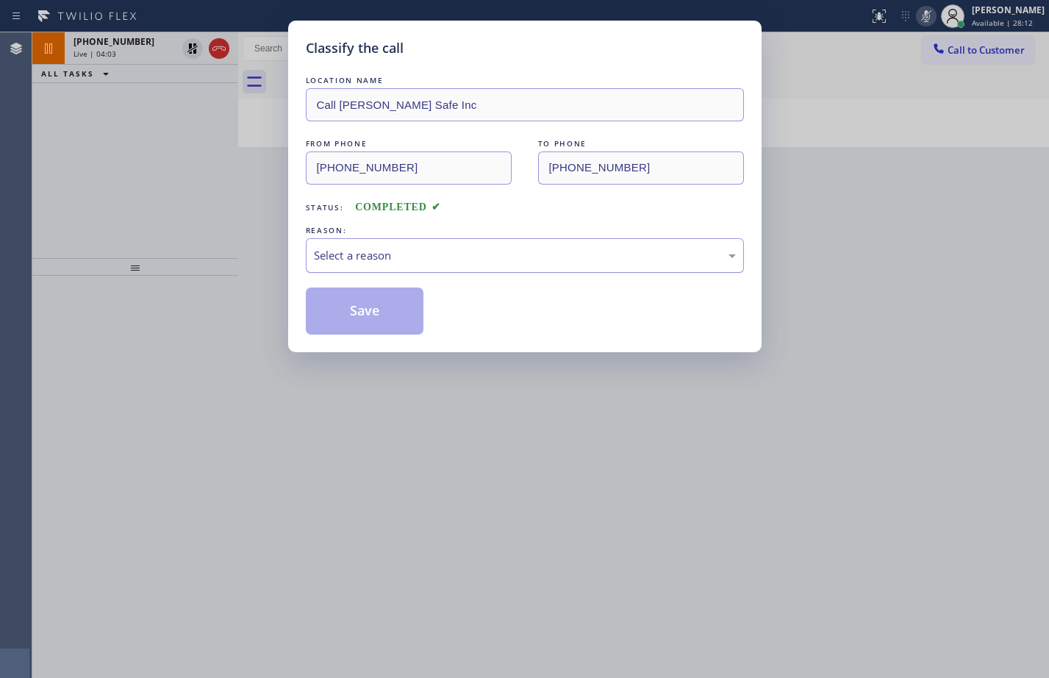
click at [434, 250] on div "Select a reason" at bounding box center [525, 255] width 422 height 17
click at [396, 319] on button "Save" at bounding box center [365, 310] width 118 height 47
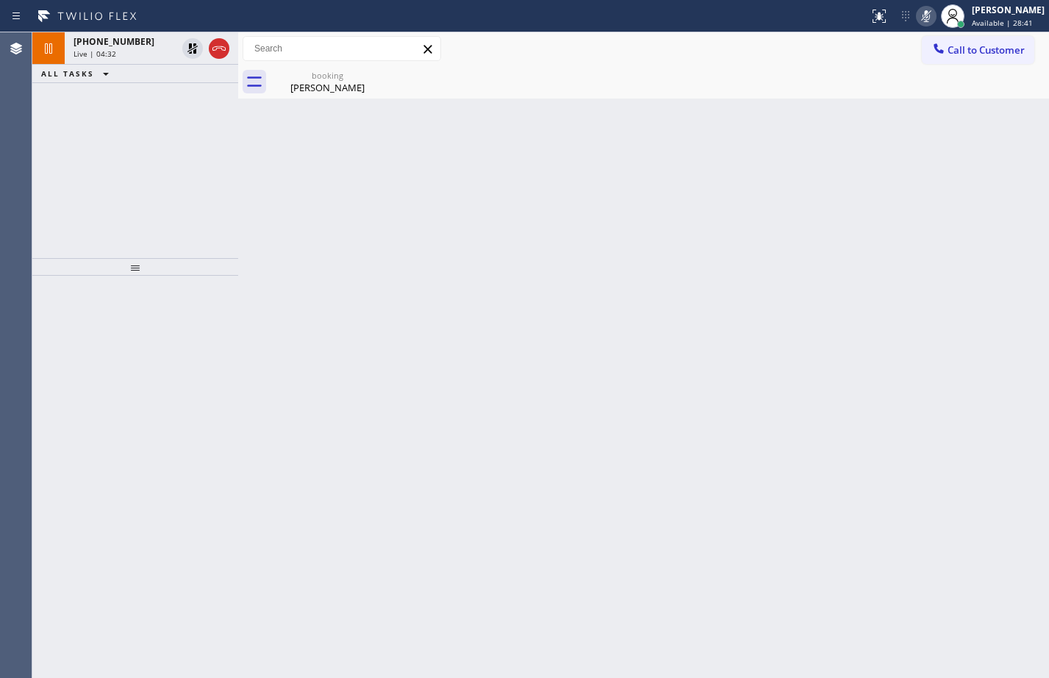
click at [169, 134] on div "+15163595563 Live | 04:32 ALL TASKS ALL TASKS ACTIVE TASKS TASKS IN WRAP UP" at bounding box center [135, 145] width 206 height 226
click at [189, 49] on icon at bounding box center [192, 48] width 10 height 10
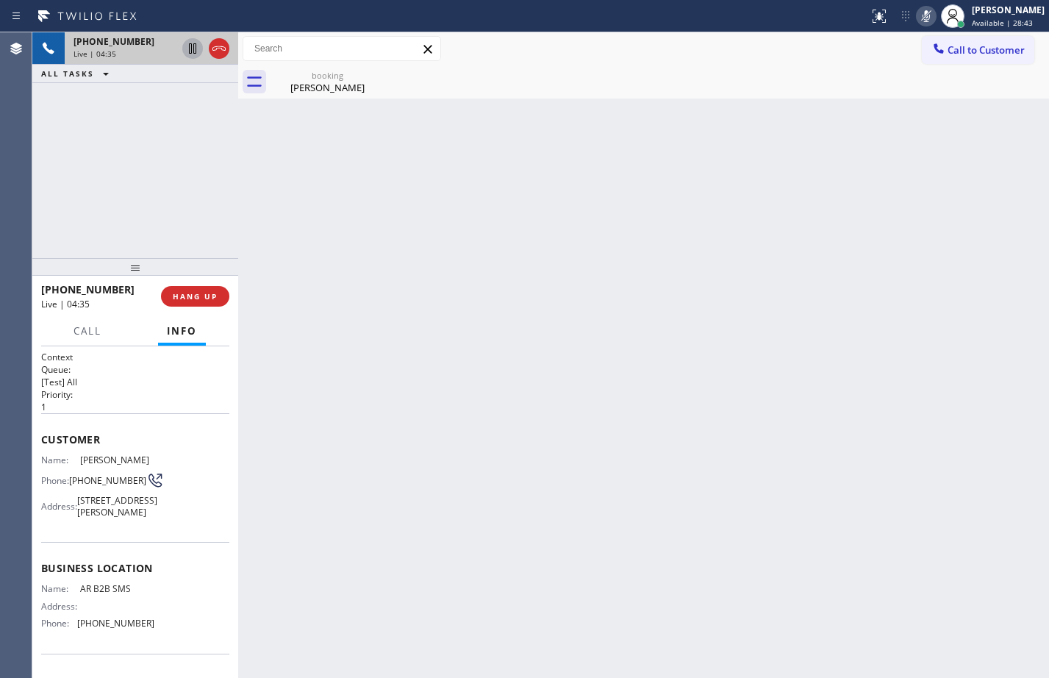
click at [917, 15] on icon at bounding box center [926, 16] width 18 height 18
click at [191, 48] on icon at bounding box center [192, 48] width 7 height 10
click at [923, 21] on icon at bounding box center [926, 16] width 7 height 12
click at [122, 183] on div "+15163595563 Live | 05:36 ALL TASKS ALL TASKS ACTIVE TASKS TASKS IN WRAP UP" at bounding box center [135, 145] width 206 height 226
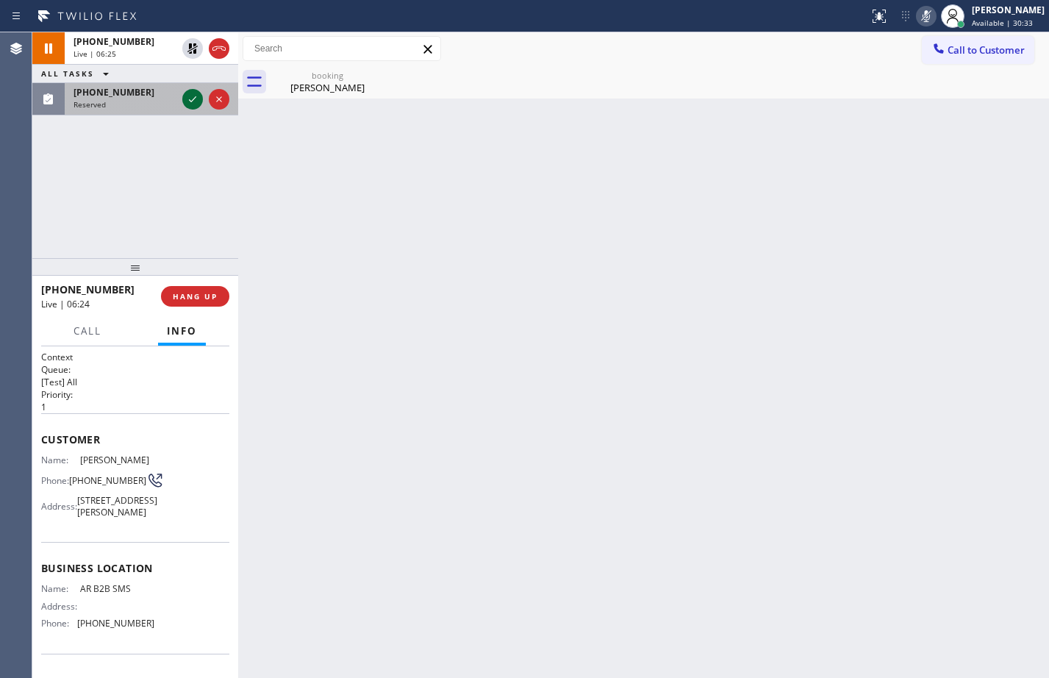
drag, startPoint x: 195, startPoint y: 104, endPoint x: 154, endPoint y: 106, distance: 40.5
click at [195, 104] on icon at bounding box center [193, 99] width 18 height 18
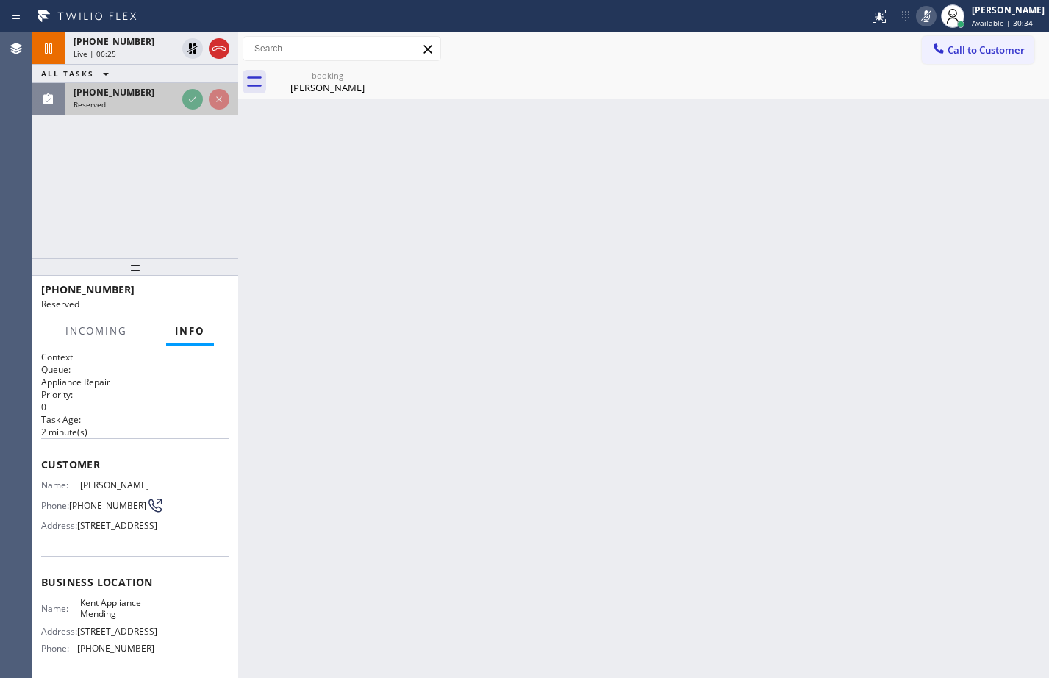
click at [132, 110] on div "(206) 939-0346 Reserved" at bounding box center [122, 99] width 115 height 32
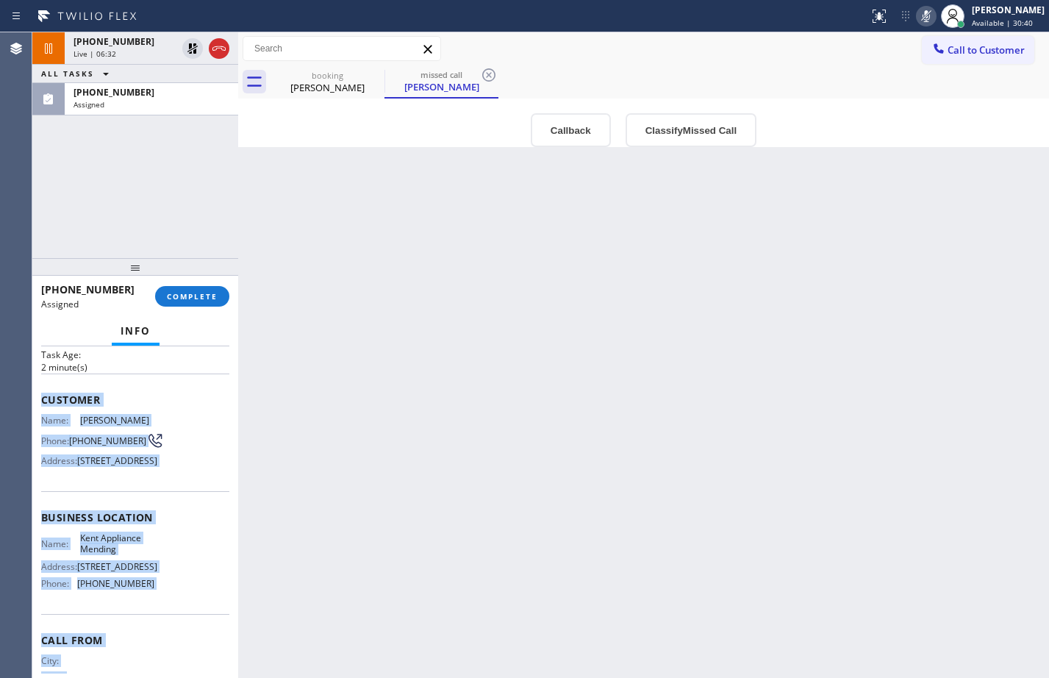
scroll to position [167, 0]
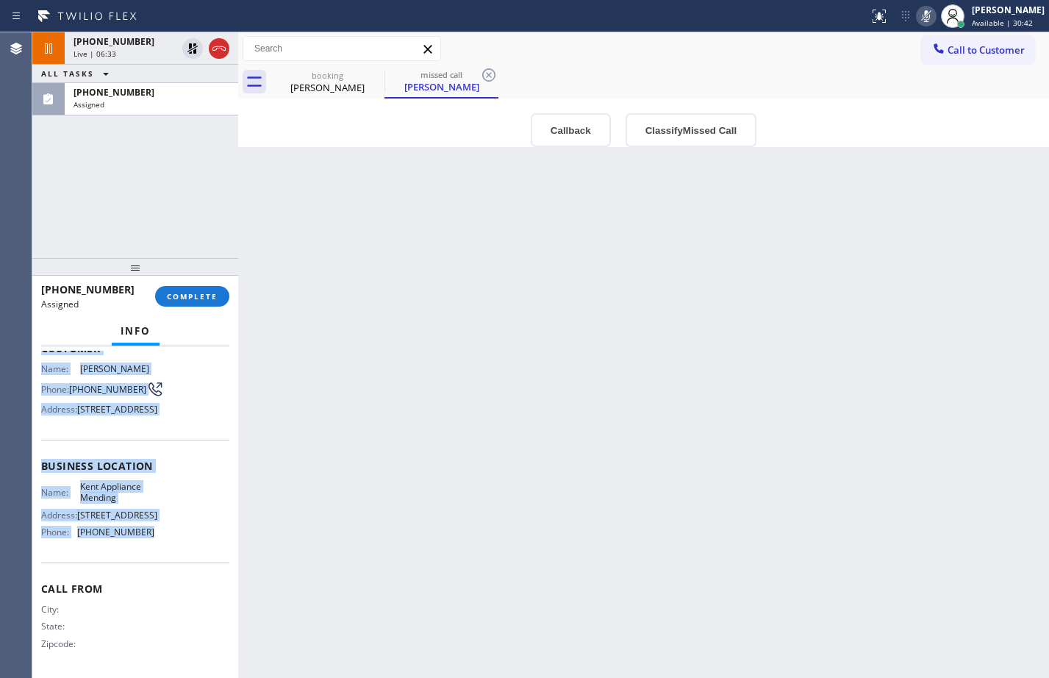
drag, startPoint x: 40, startPoint y: 458, endPoint x: 194, endPoint y: 546, distance: 177.8
click at [194, 546] on div "Context Queue: Appliance Repair Priority: 0 Task Age: 2 minute(s) Customer Name…" at bounding box center [135, 512] width 206 height 332
click at [215, 296] on span "COMPLETE" at bounding box center [192, 296] width 51 height 10
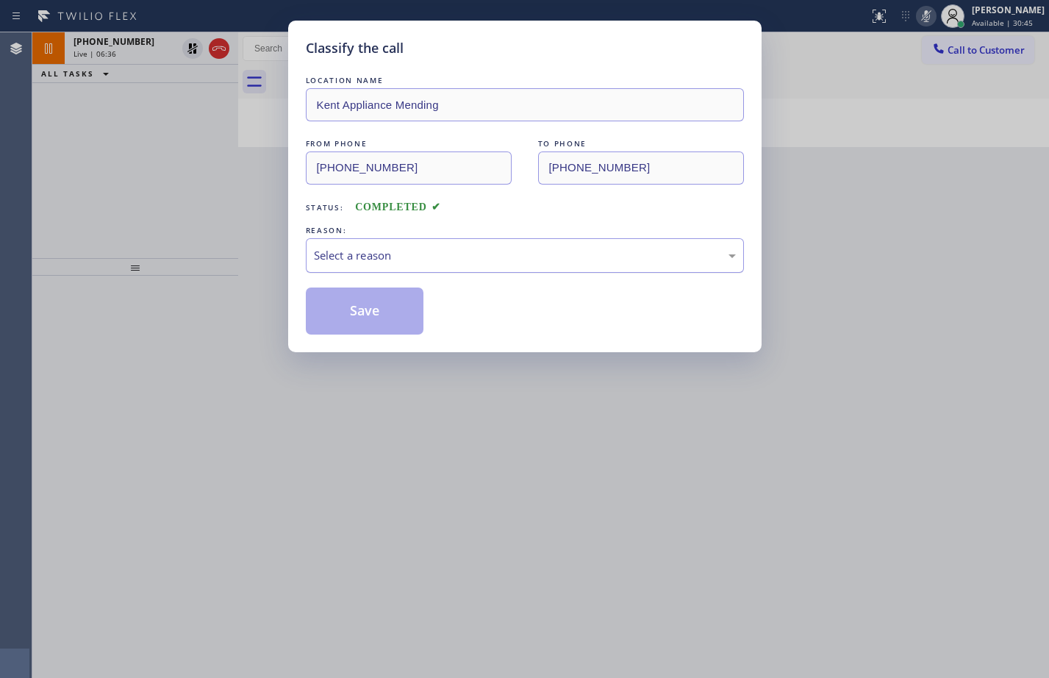
click at [412, 251] on div "Select a reason" at bounding box center [525, 255] width 422 height 17
click at [476, 255] on div "Existing Customer - ETA/PI/REDO/complain/cancel" at bounding box center [525, 255] width 422 height 17
click at [390, 315] on button "Save" at bounding box center [365, 310] width 118 height 47
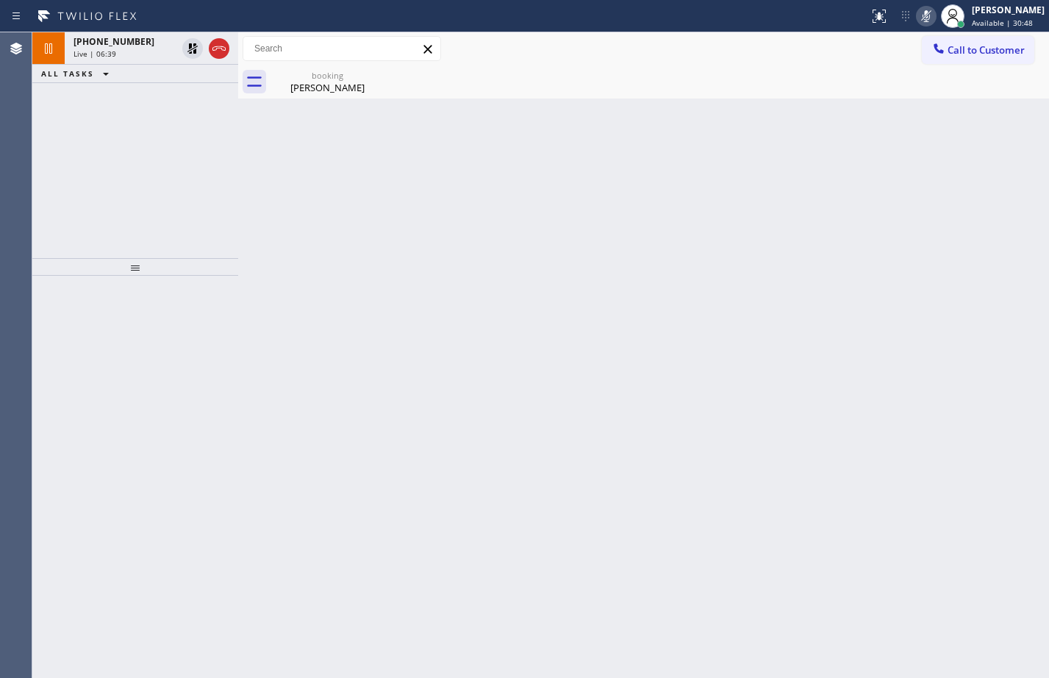
click at [435, 256] on div "Back to Dashboard Change Sender ID Customers Technicians Select a contact Outbo…" at bounding box center [643, 354] width 811 height 645
click at [312, 90] on div "Eunice Cassidy" at bounding box center [327, 87] width 111 height 13
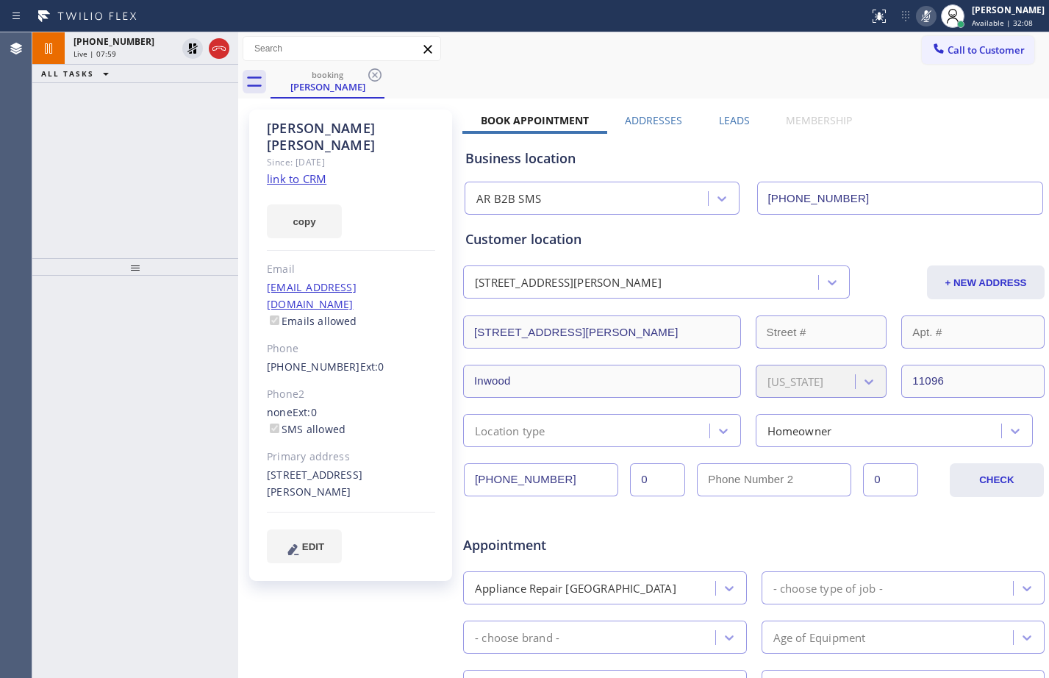
click at [167, 240] on div "+15163595563 Live | 07:59 ALL TASKS ALL TASKS ACTIVE TASKS TASKS IN WRAP UP" at bounding box center [135, 145] width 206 height 226
click at [193, 54] on icon at bounding box center [193, 49] width 18 height 18
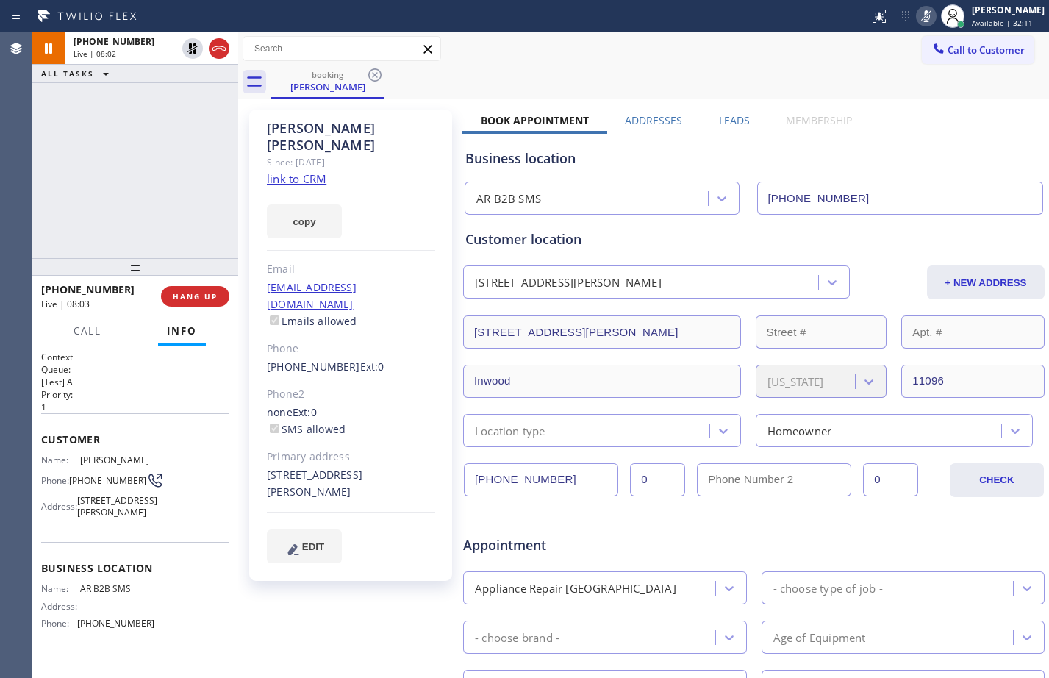
click at [917, 10] on icon at bounding box center [926, 16] width 18 height 18
click at [191, 290] on button "HANG UP" at bounding box center [195, 296] width 68 height 21
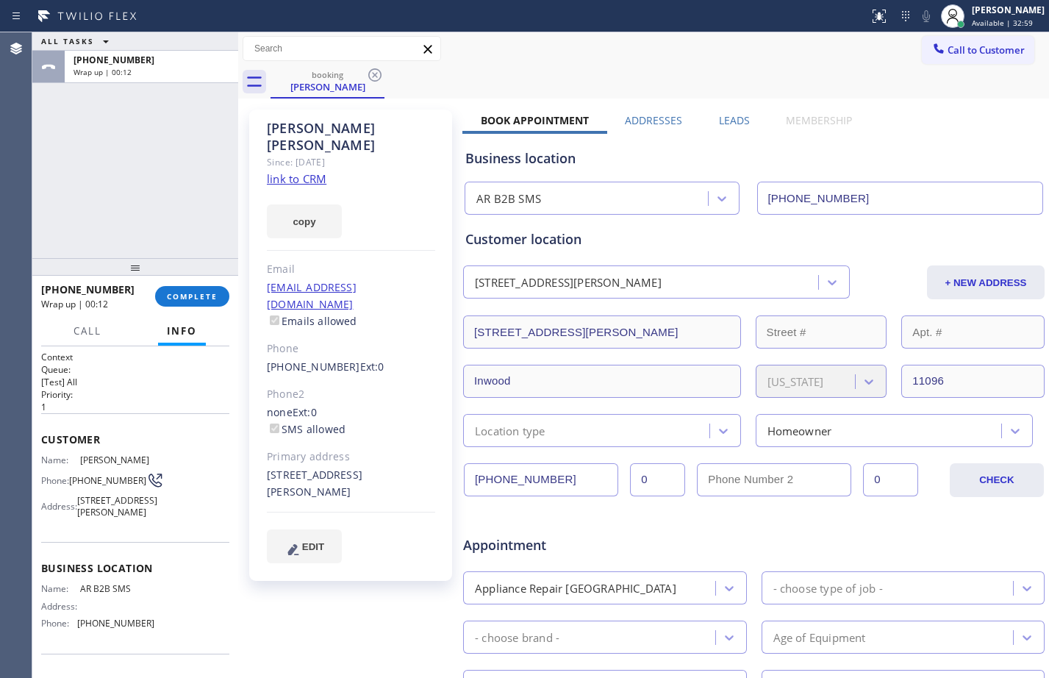
click at [199, 285] on div "+15163595563 Wrap up | 00:12 COMPLETE" at bounding box center [135, 296] width 188 height 38
click at [223, 299] on button "COMPLETE" at bounding box center [192, 296] width 74 height 21
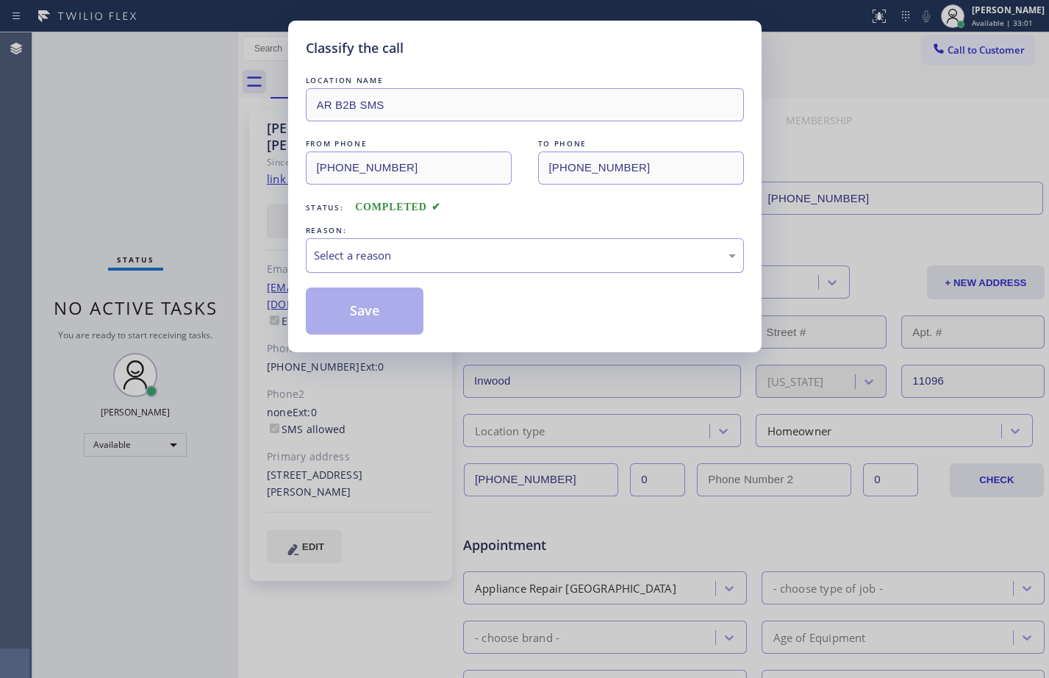
click at [447, 249] on div "Select a reason" at bounding box center [525, 255] width 422 height 17
click at [393, 313] on button "Save" at bounding box center [365, 310] width 118 height 47
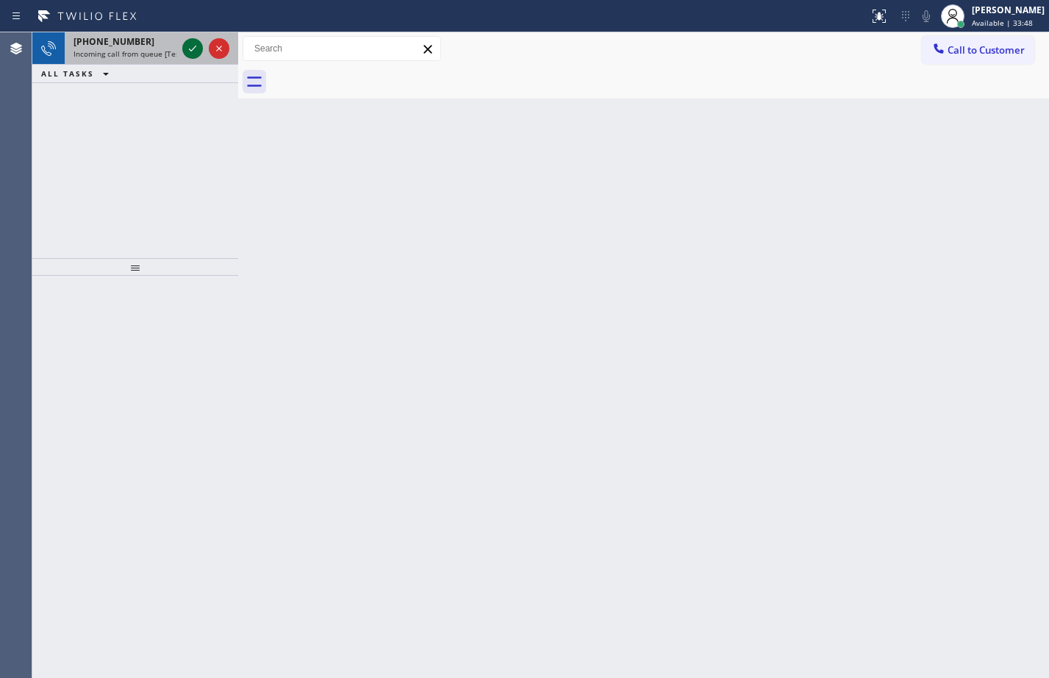
click at [191, 46] on icon at bounding box center [193, 49] width 18 height 18
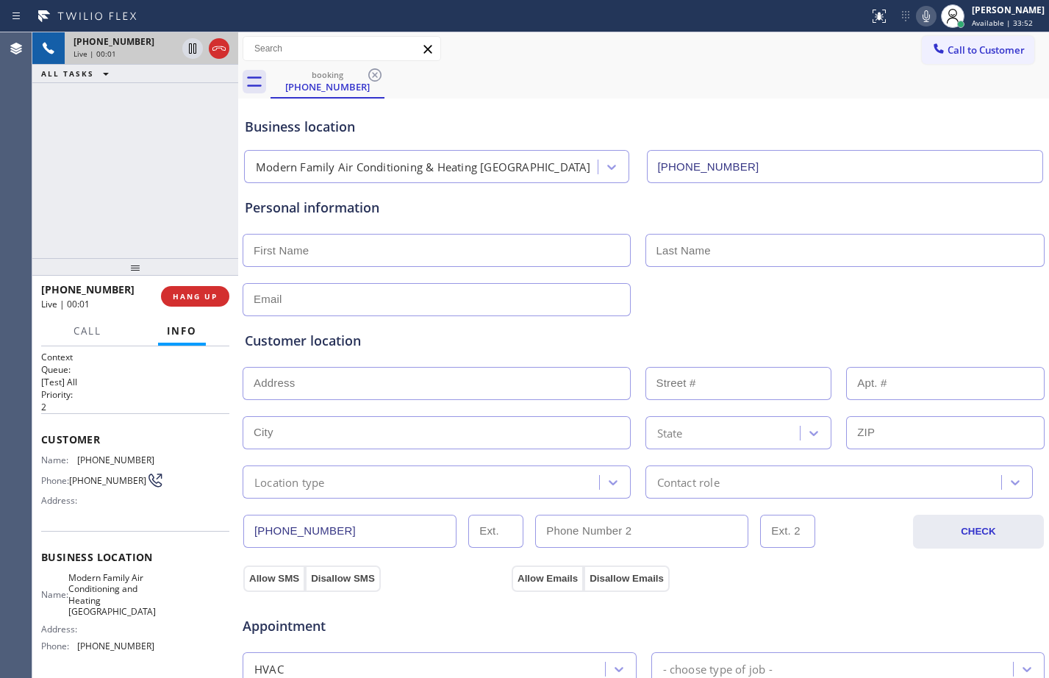
type input "[PHONE_NUMBER]"
click at [206, 296] on span "HANG UP" at bounding box center [195, 296] width 45 height 10
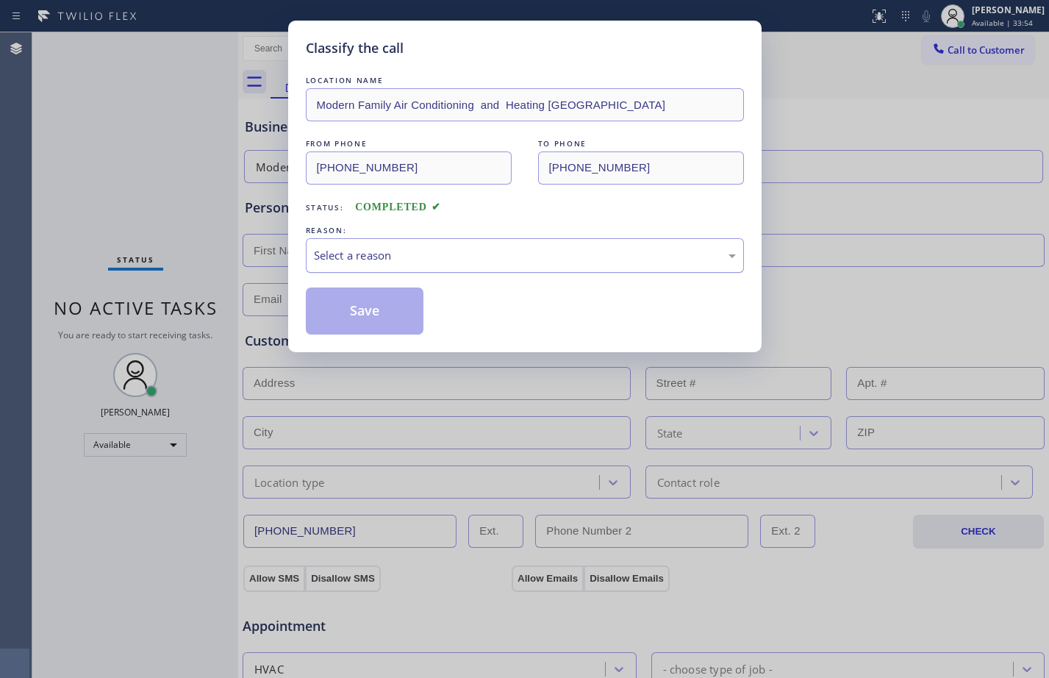
click at [508, 263] on div "Select a reason" at bounding box center [525, 255] width 422 height 17
click at [398, 318] on button "Save" at bounding box center [365, 310] width 118 height 47
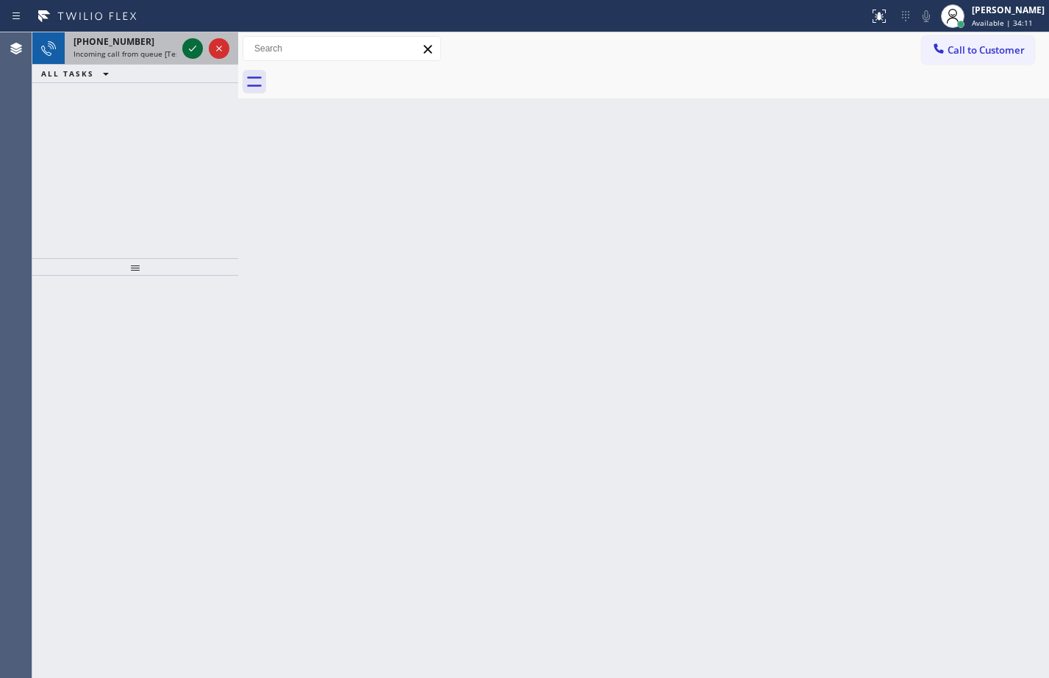
click at [187, 45] on icon at bounding box center [193, 49] width 18 height 18
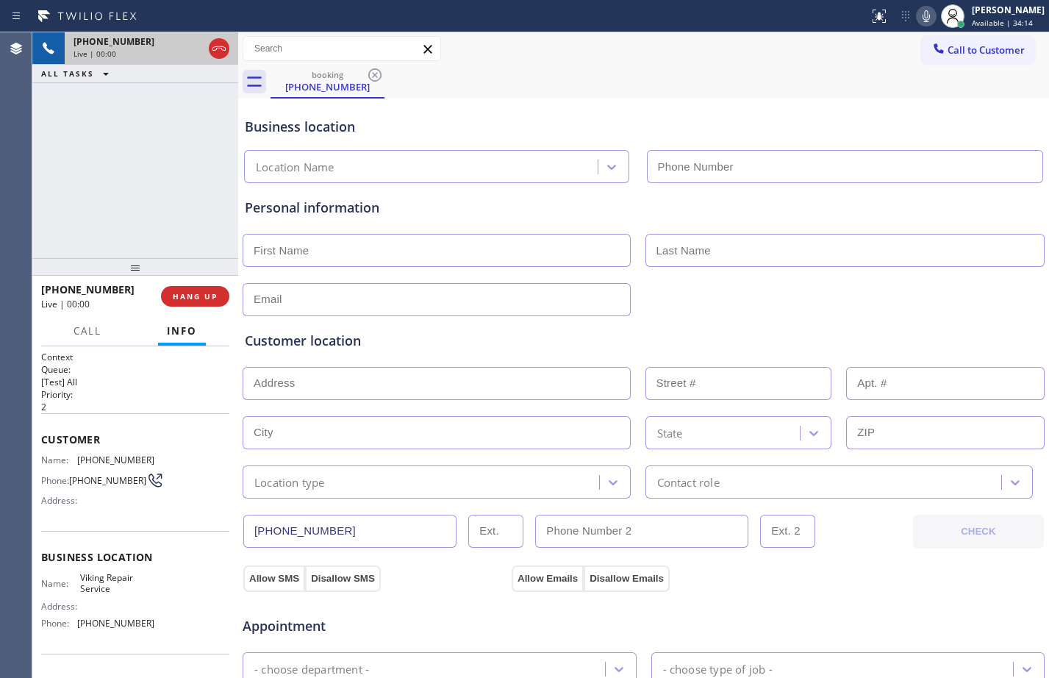
type input "[PHONE_NUMBER]"
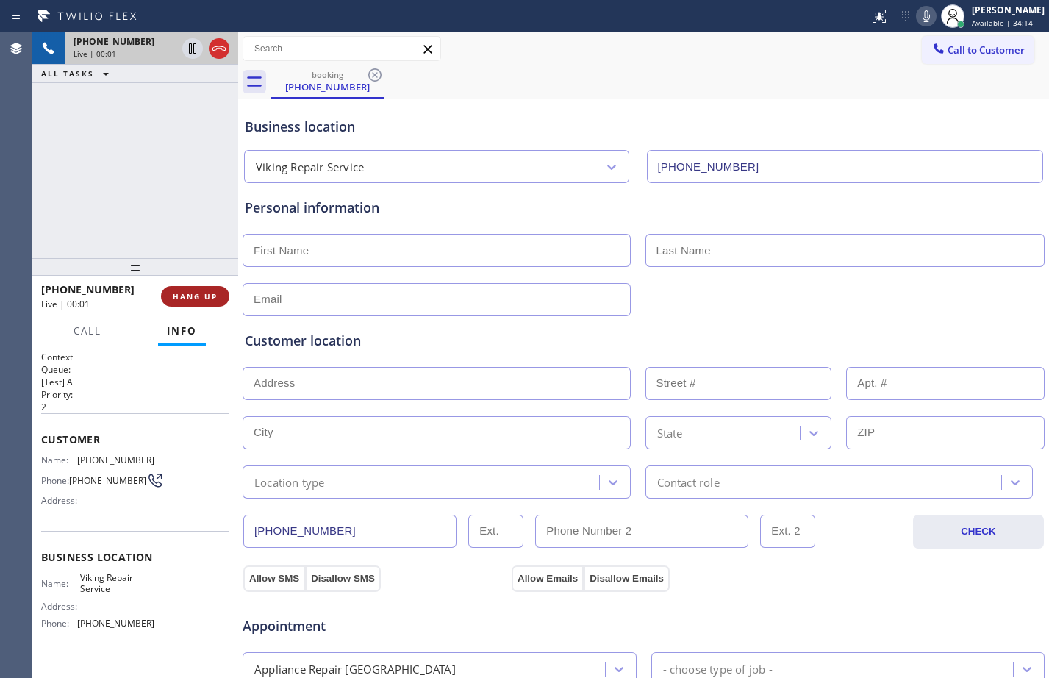
click at [185, 288] on button "HANG UP" at bounding box center [195, 296] width 68 height 21
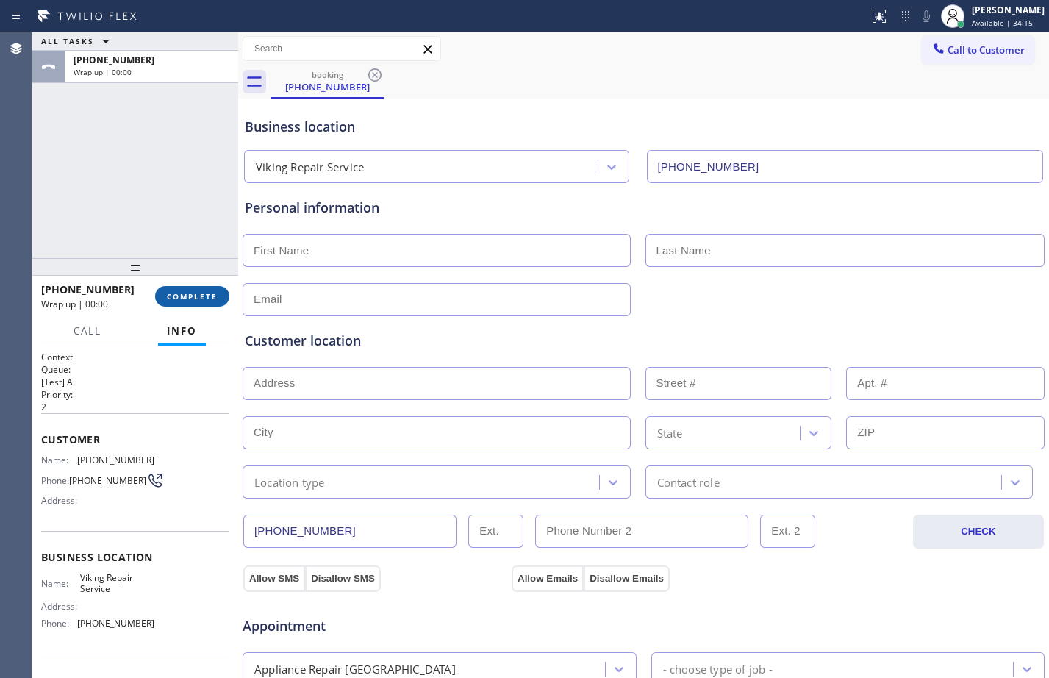
click at [199, 295] on span "COMPLETE" at bounding box center [192, 296] width 51 height 10
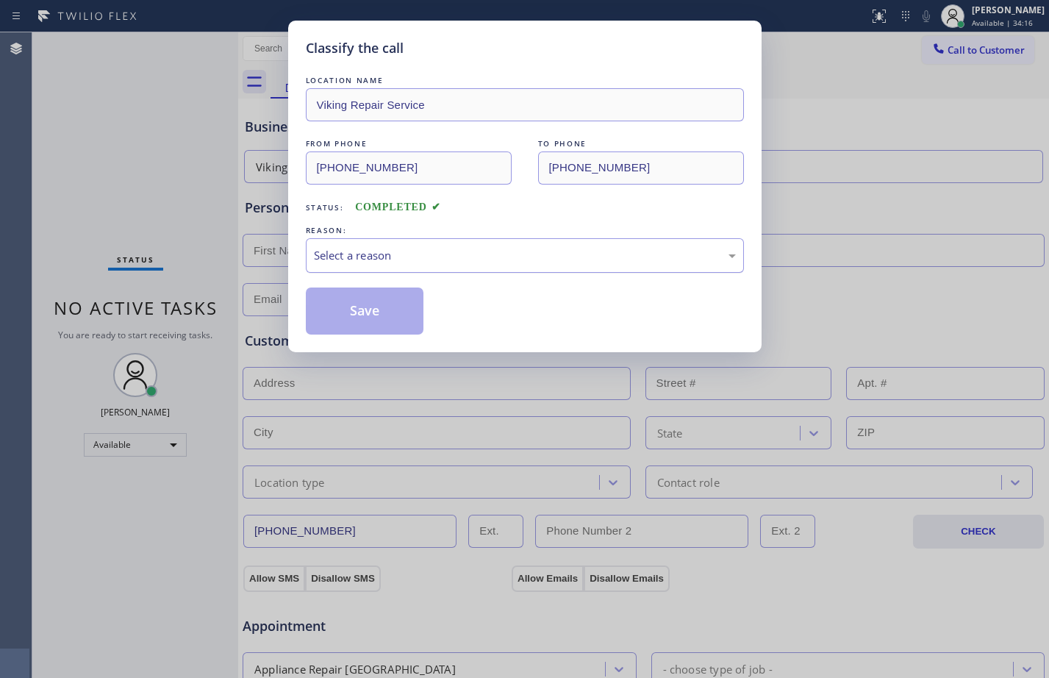
click at [473, 263] on div "Select a reason" at bounding box center [525, 255] width 422 height 17
click at [364, 320] on button "Save" at bounding box center [365, 310] width 118 height 47
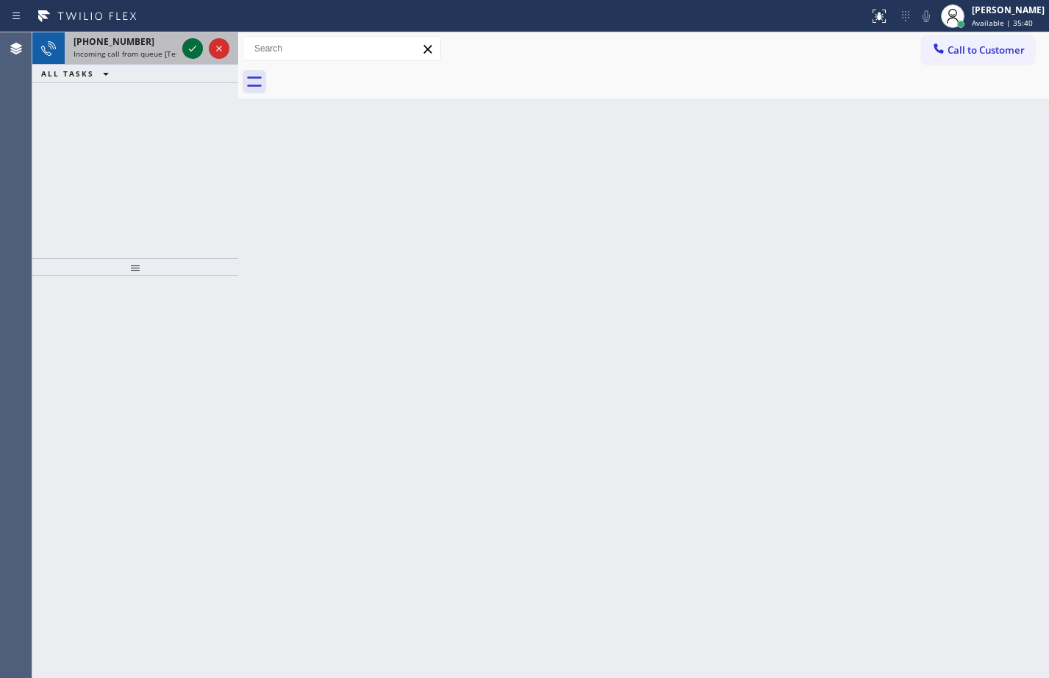
click at [193, 50] on icon at bounding box center [193, 49] width 18 height 18
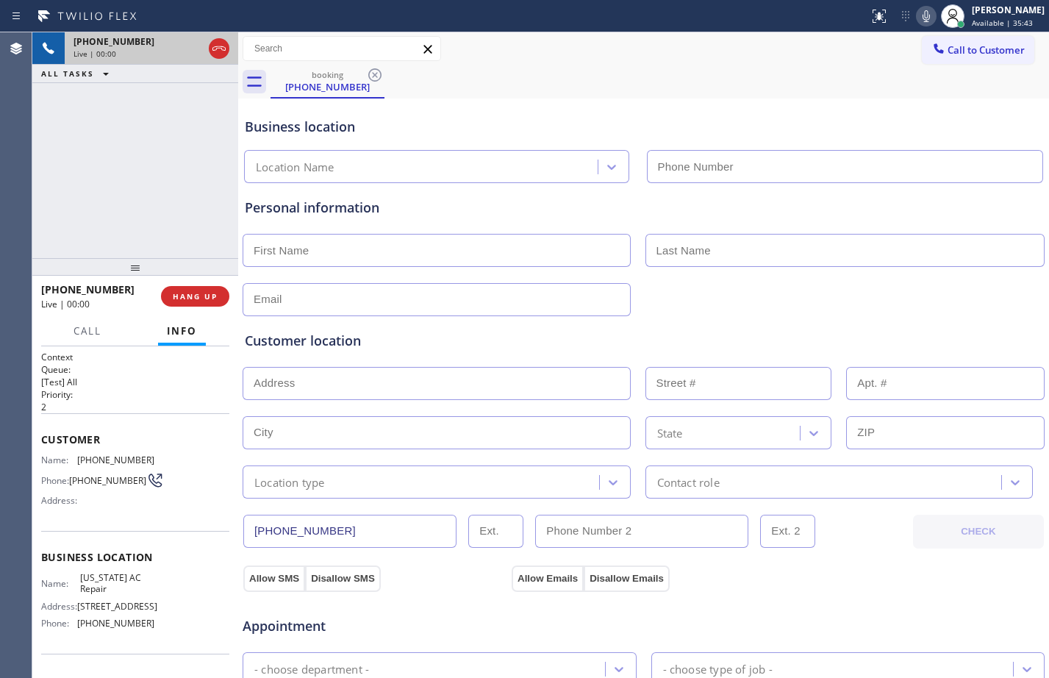
type input "[PHONE_NUMBER]"
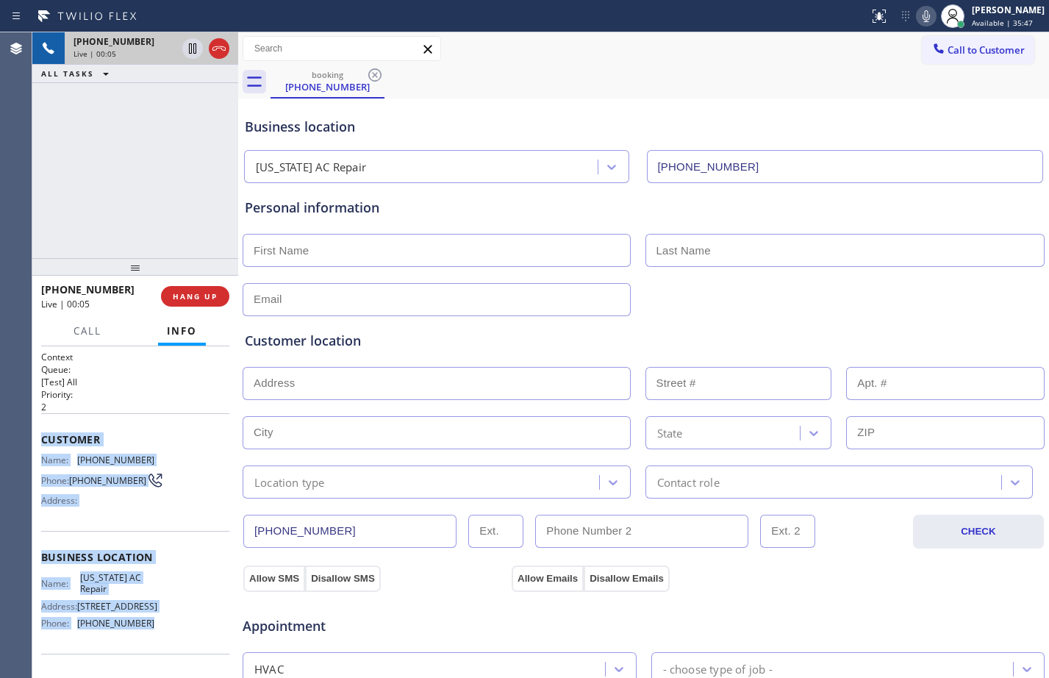
drag, startPoint x: 38, startPoint y: 443, endPoint x: 158, endPoint y: 628, distance: 221.2
click at [158, 628] on div "Context Queue: [Test] All Priority: 2 Customer Name: (718) 902-0027 Phone: (718…" at bounding box center [135, 512] width 206 height 332
click at [190, 54] on icon at bounding box center [192, 48] width 7 height 10
click at [917, 18] on icon at bounding box center [926, 16] width 18 height 18
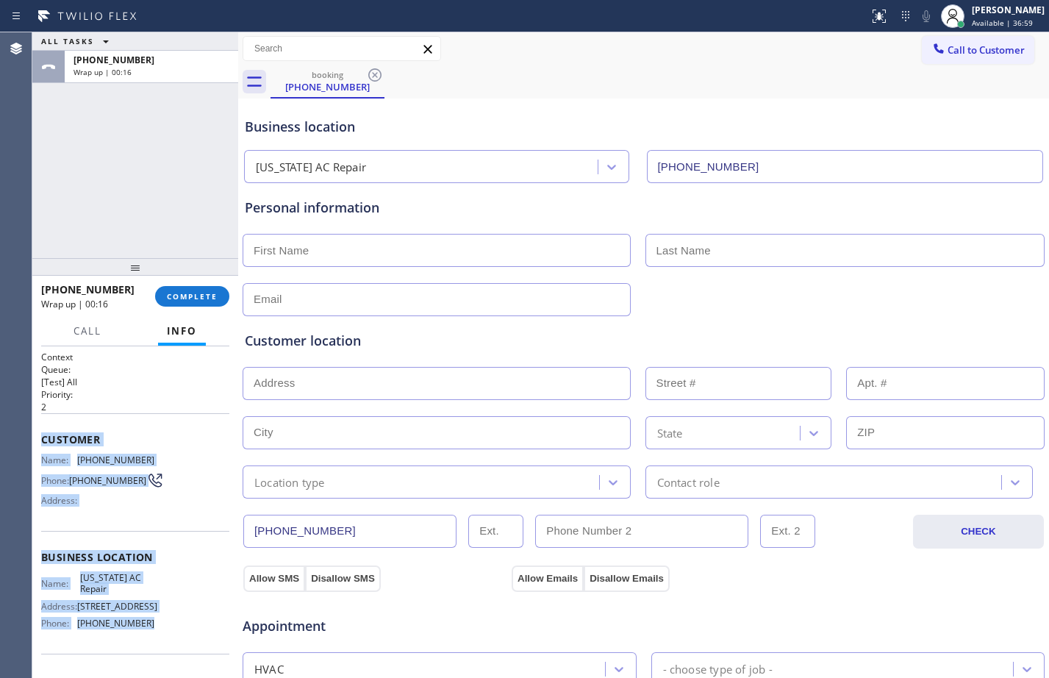
click at [187, 414] on div "Customer Name: (718) 902-0027 Phone: (718) 902-0027 Address:" at bounding box center [135, 472] width 188 height 118
drag, startPoint x: 148, startPoint y: 625, endPoint x: 34, endPoint y: 429, distance: 226.9
click at [34, 429] on div "Context Queue: [Test] All Priority: 2 Customer Name: (718) 902-0027 Phone: (718…" at bounding box center [135, 512] width 206 height 332
click at [204, 302] on button "COMPLETE" at bounding box center [192, 296] width 74 height 21
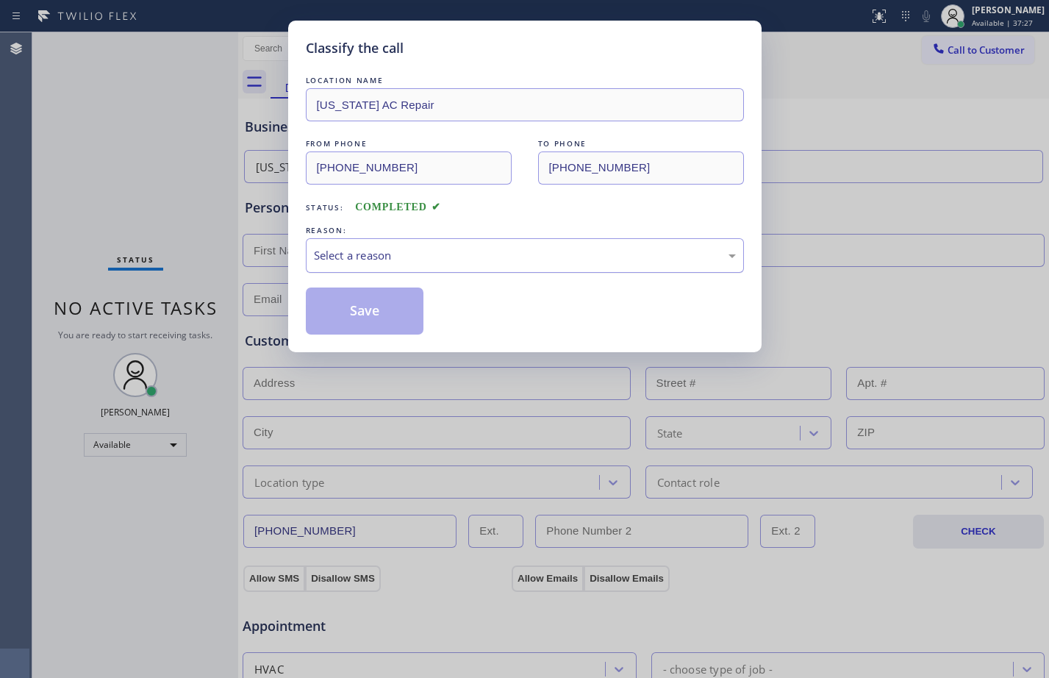
click at [476, 244] on div "Select a reason" at bounding box center [525, 255] width 438 height 35
click at [393, 313] on button "Save" at bounding box center [365, 310] width 118 height 47
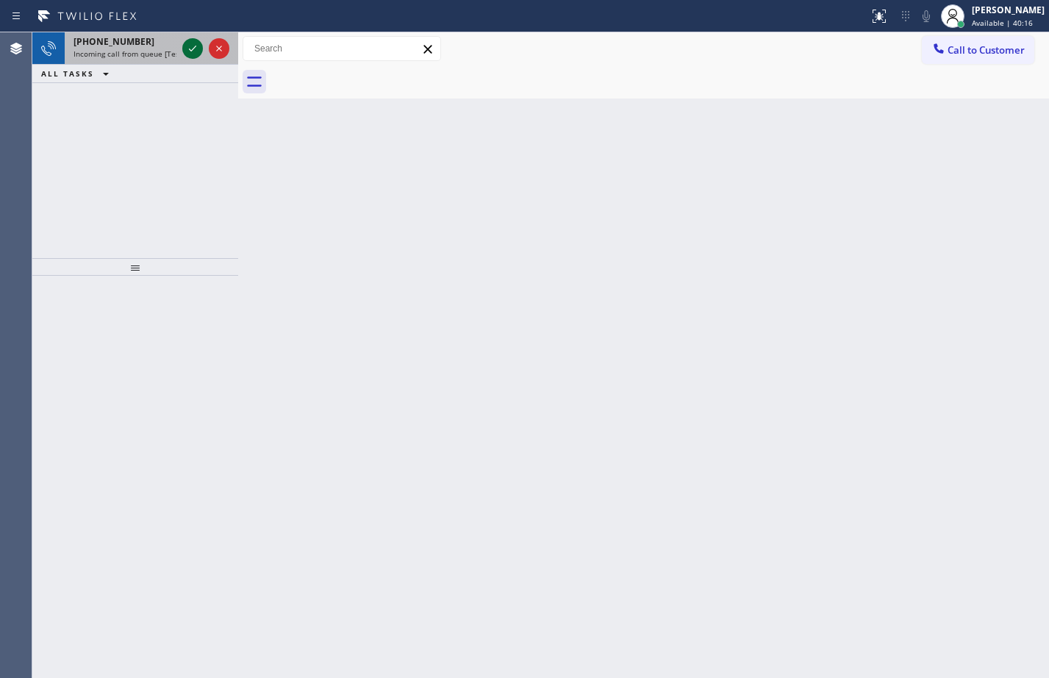
click at [188, 46] on icon at bounding box center [193, 49] width 18 height 18
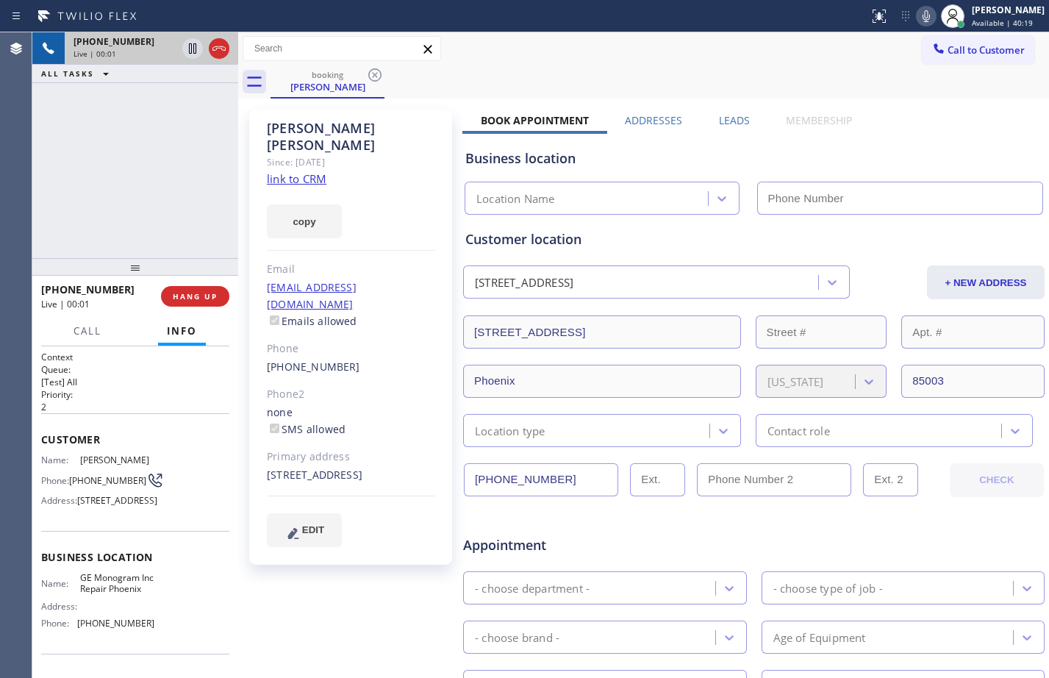
type input "[PHONE_NUMBER]"
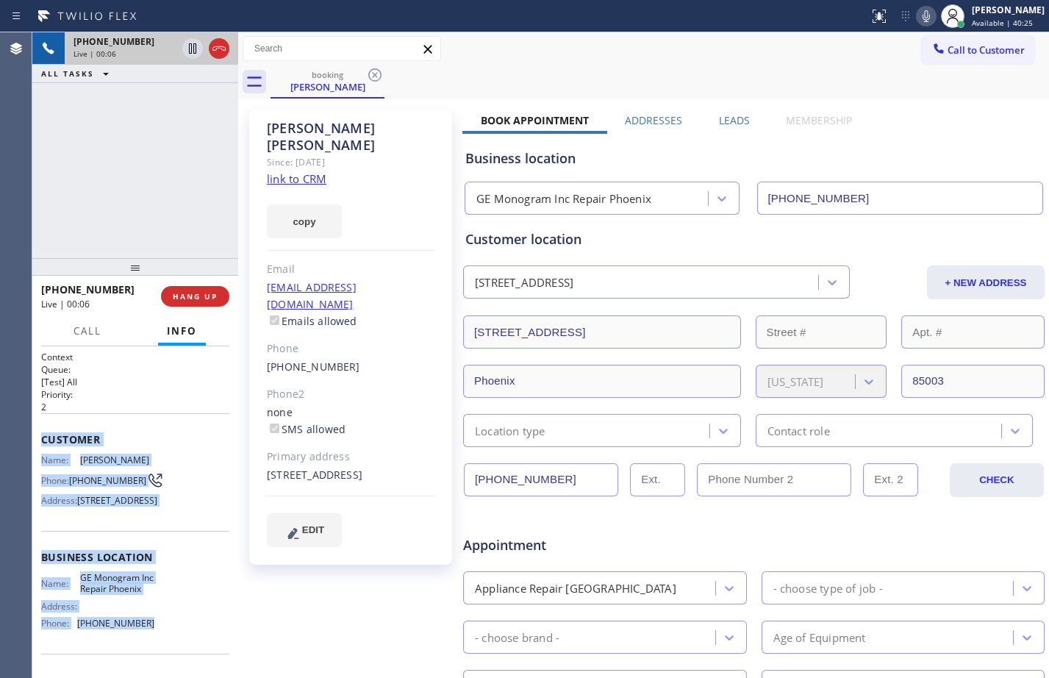
drag, startPoint x: 38, startPoint y: 441, endPoint x: 162, endPoint y: 659, distance: 250.2
click at [162, 659] on div "Context Queue: [Test] All Priority: 2 Customer Name: Richard Walsh Phone: (602)…" at bounding box center [135, 512] width 206 height 332
click at [304, 171] on link "link to CRM" at bounding box center [297, 178] width 60 height 15
drag, startPoint x: 190, startPoint y: 53, endPoint x: 219, endPoint y: 53, distance: 28.7
click at [190, 53] on icon at bounding box center [192, 48] width 7 height 10
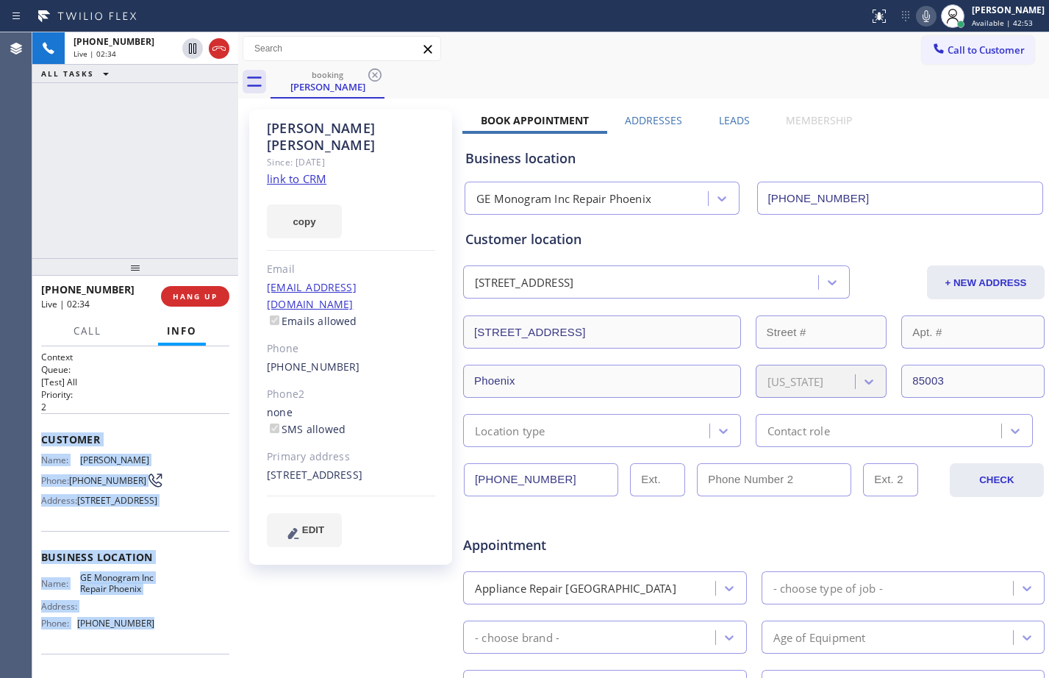
click at [917, 17] on icon at bounding box center [926, 16] width 18 height 18
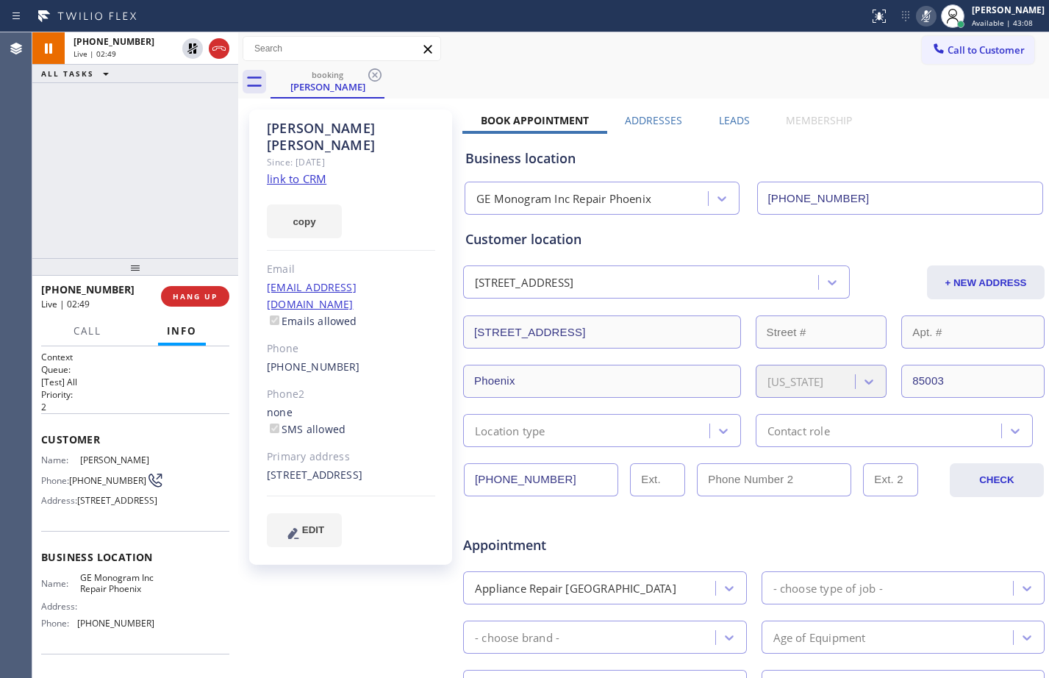
click at [165, 210] on div "+16027513707 Live | 02:49 ALL TASKS ALL TASKS ACTIVE TASKS TASKS IN WRAP UP" at bounding box center [135, 145] width 206 height 226
click at [189, 55] on icon at bounding box center [193, 49] width 18 height 18
click at [923, 16] on icon at bounding box center [926, 16] width 7 height 12
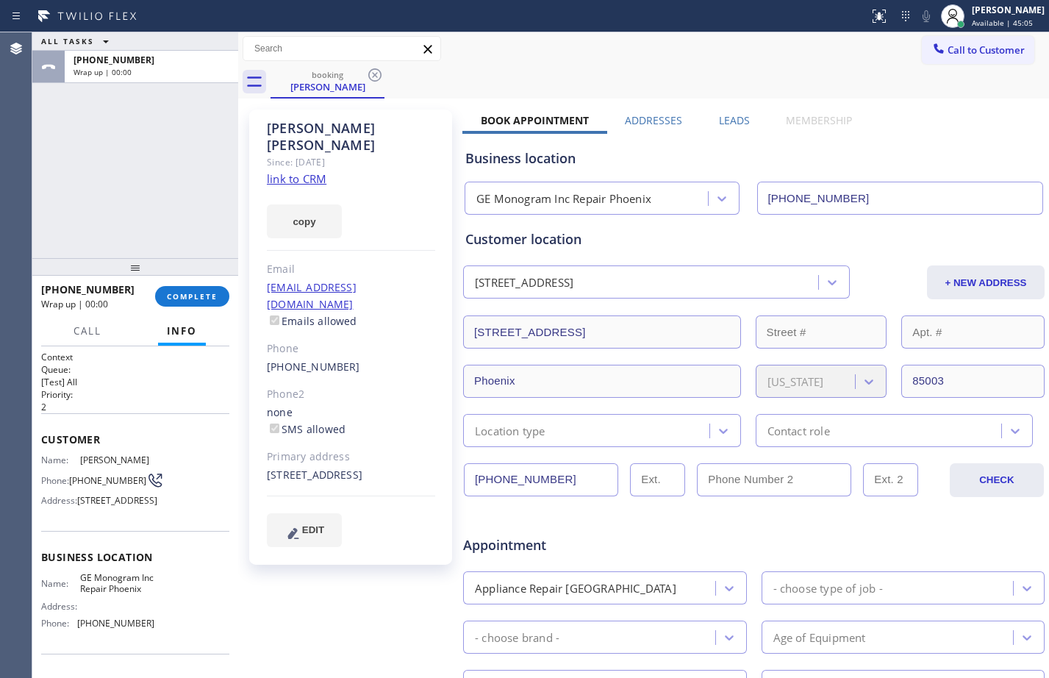
click at [615, 436] on div "Location type" at bounding box center [589, 431] width 242 height 26
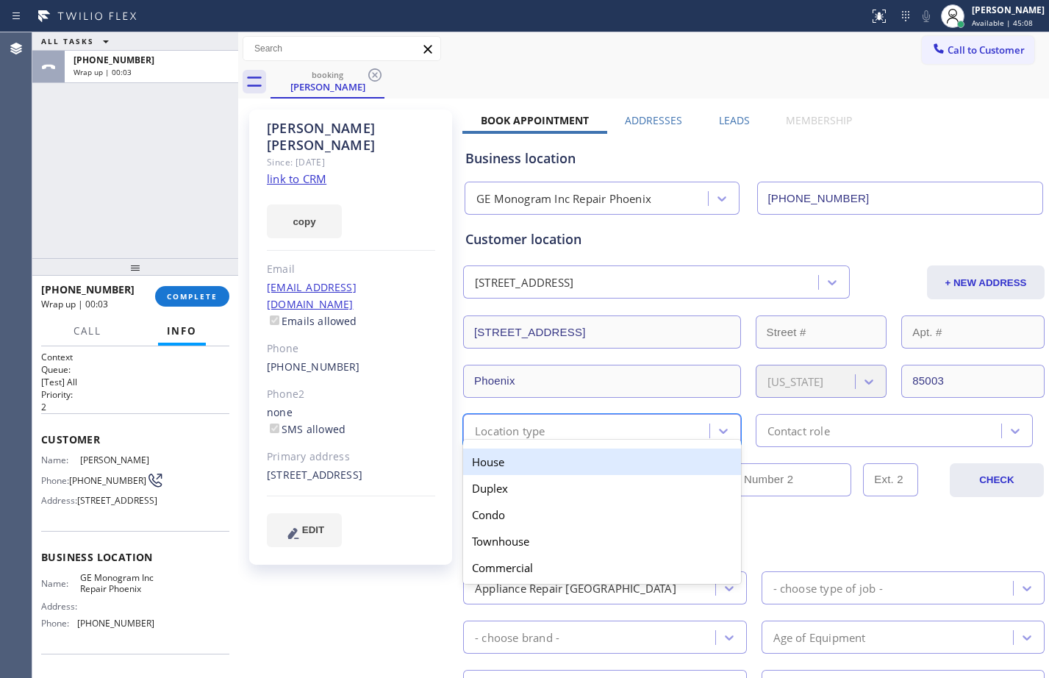
click at [556, 462] on div "House" at bounding box center [602, 461] width 278 height 26
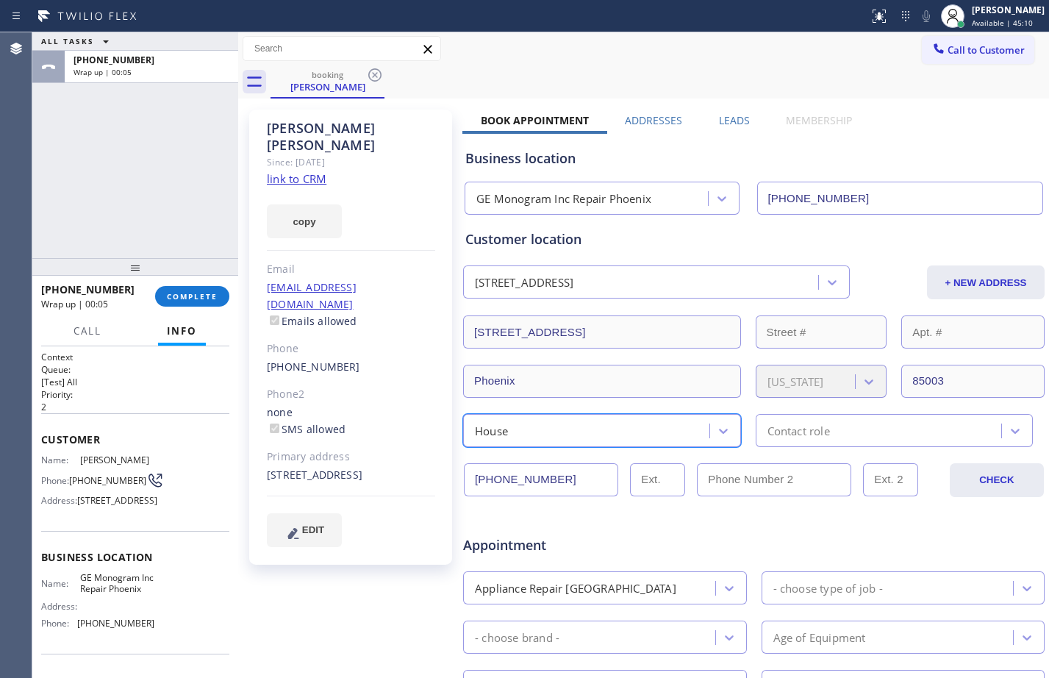
click at [805, 426] on div "Contact role" at bounding box center [798, 430] width 62 height 17
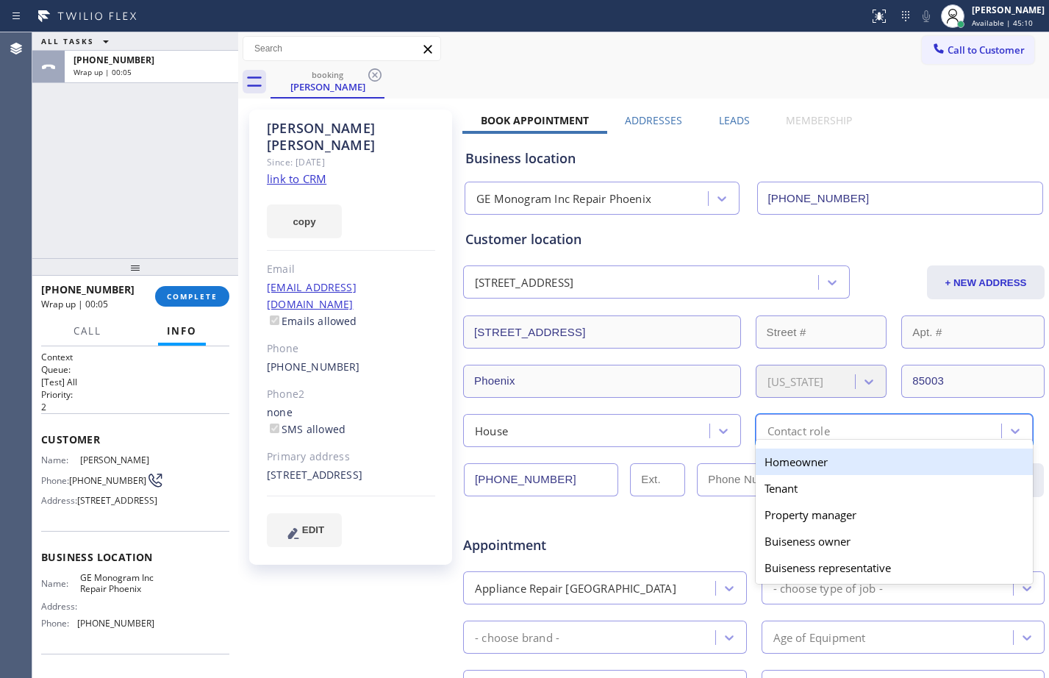
click at [786, 457] on div "Homeowner" at bounding box center [895, 461] width 278 height 26
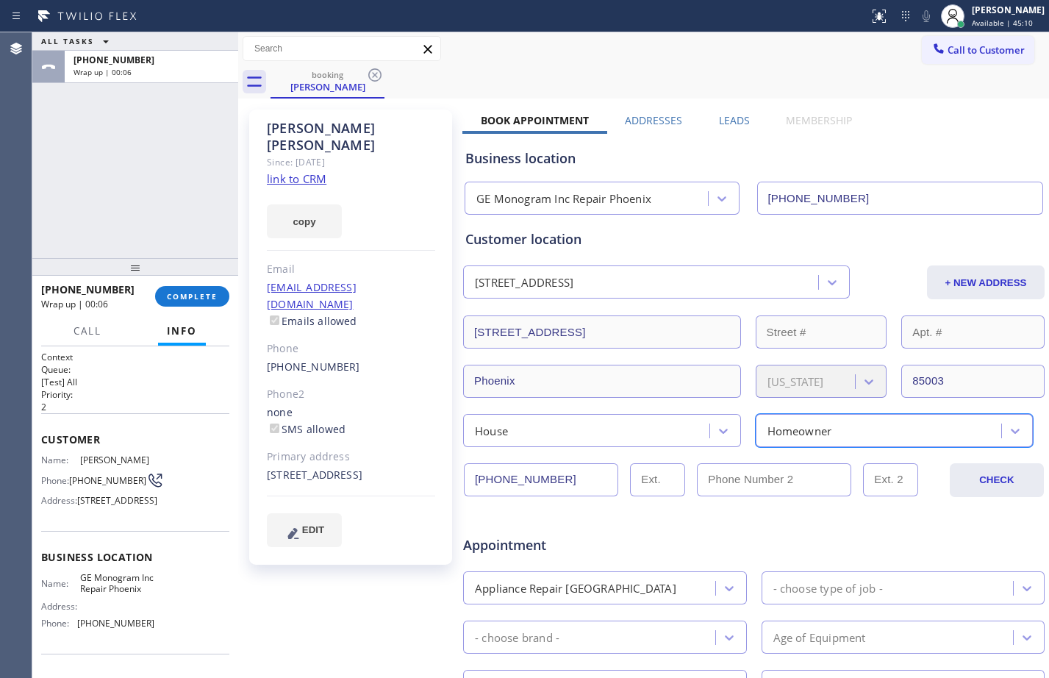
click at [631, 426] on div "House" at bounding box center [589, 431] width 242 height 26
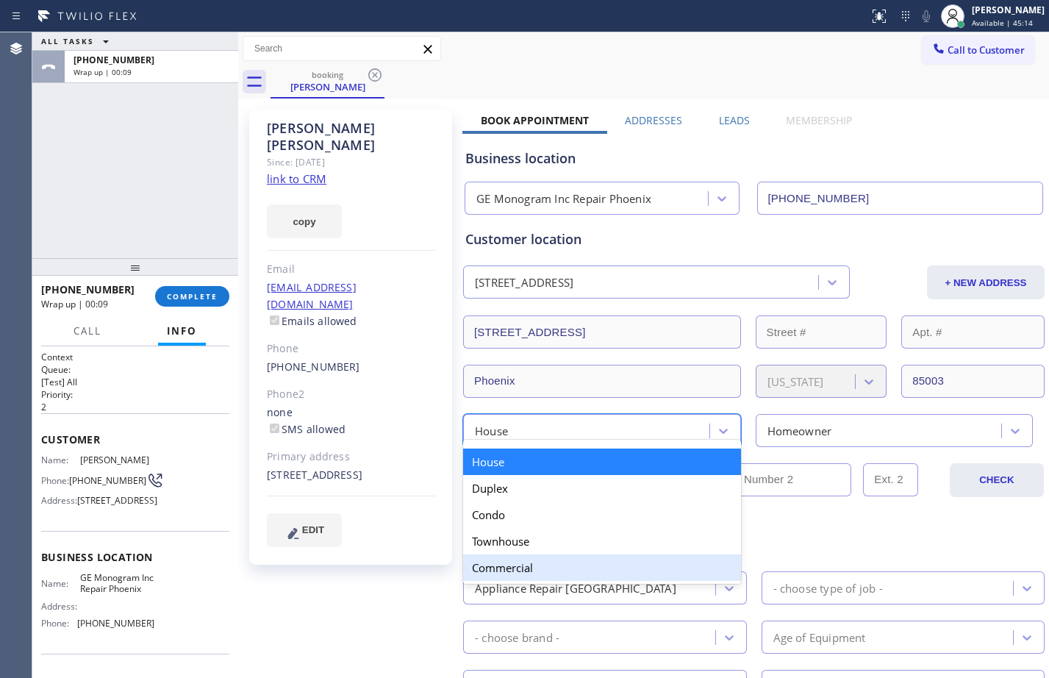
drag, startPoint x: 415, startPoint y: 591, endPoint x: 525, endPoint y: 579, distance: 110.9
click at [413, 592] on div "Richard Walsh Since: 20 may 2020 link to CRM copy Email no@gmail.com Emails all…" at bounding box center [352, 578] width 221 height 953
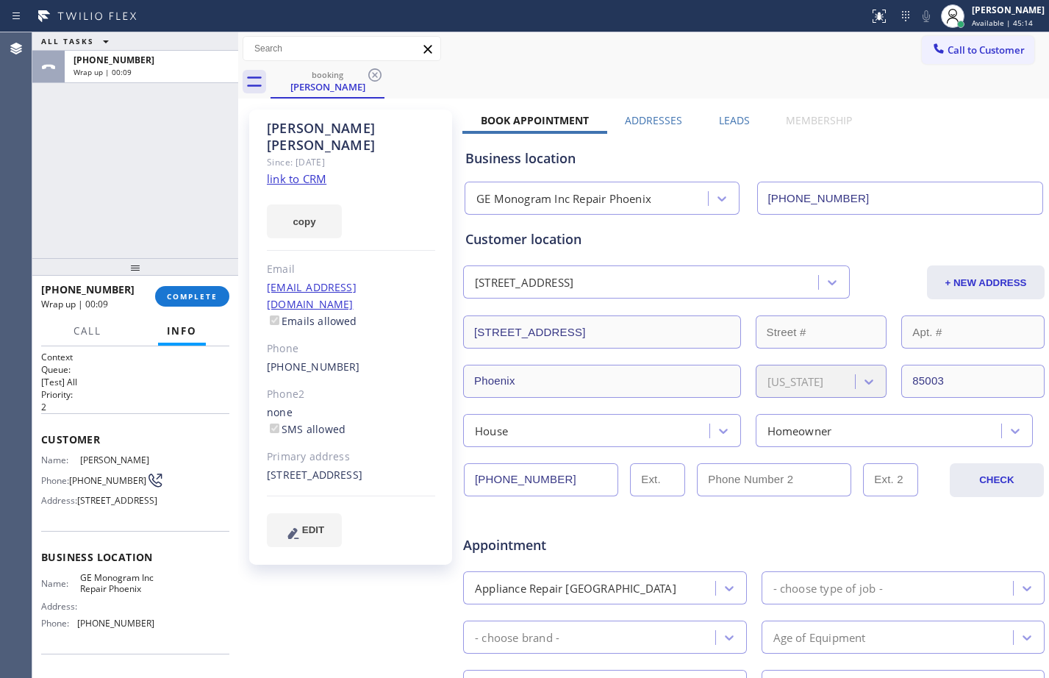
scroll to position [381, 0]
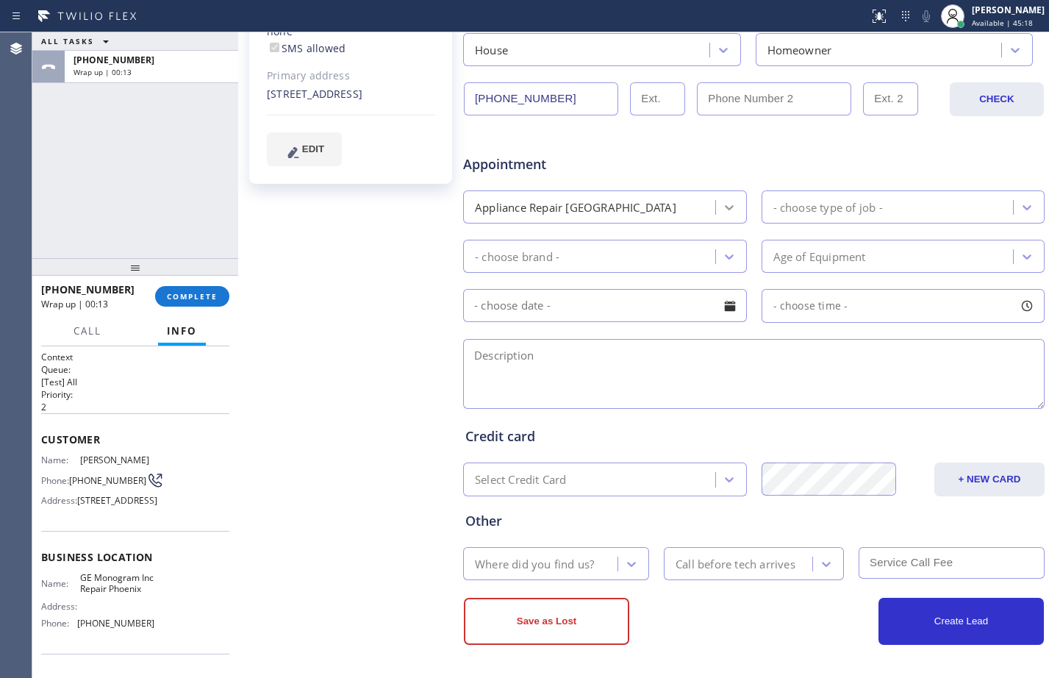
click at [722, 209] on icon at bounding box center [729, 207] width 15 height 15
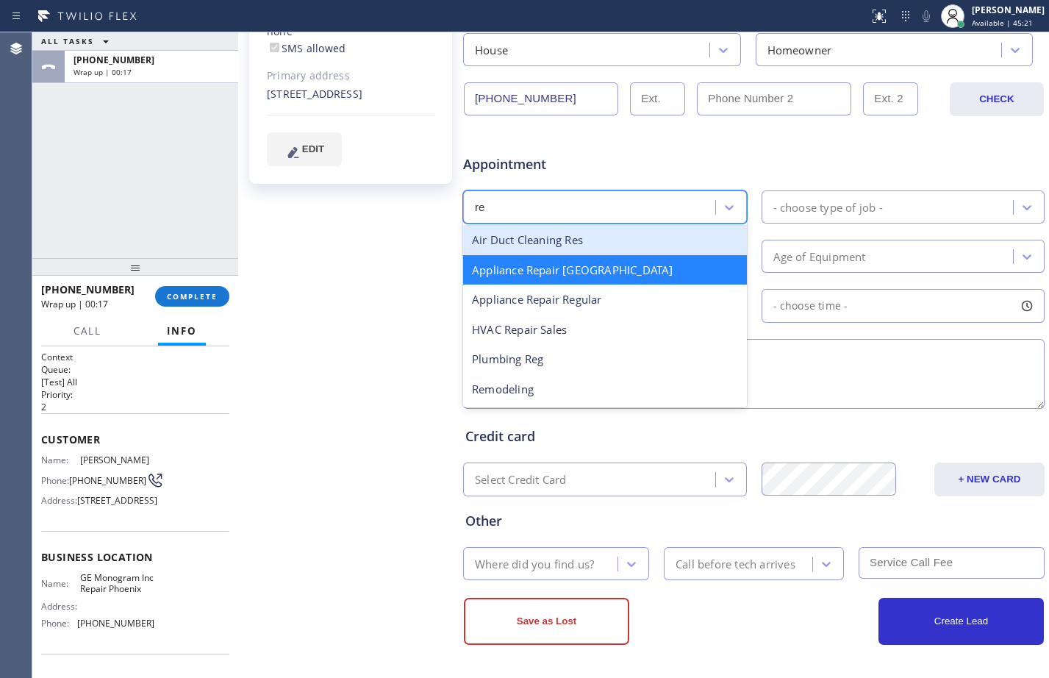
scroll to position [0, 0]
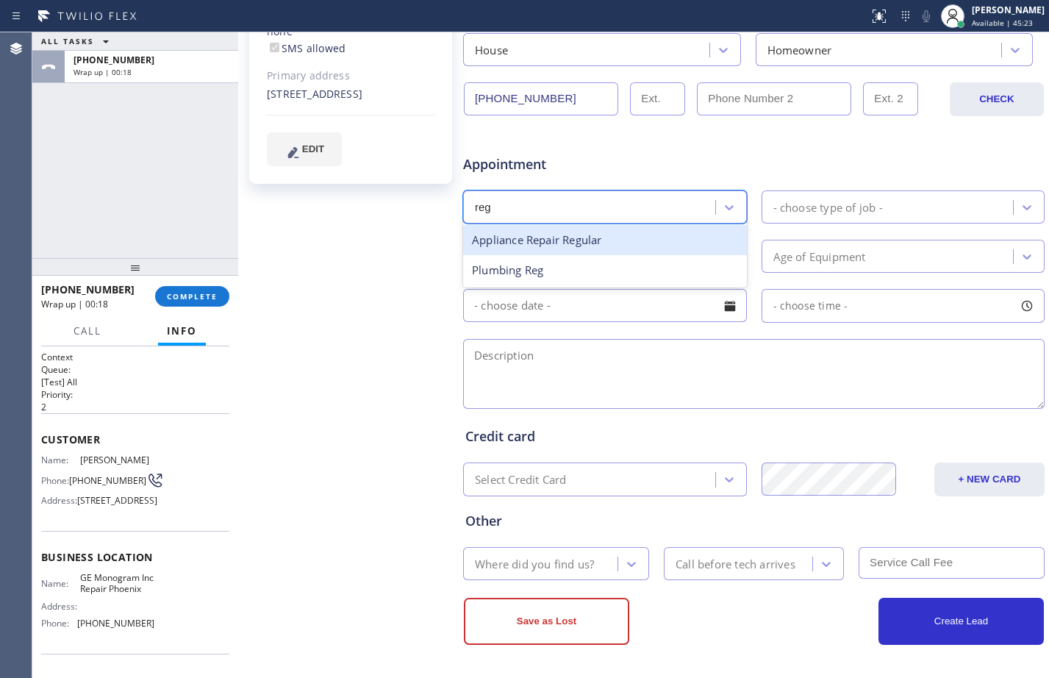
type input "regu"
click at [620, 229] on div "Appliance Repair Regular" at bounding box center [605, 240] width 284 height 30
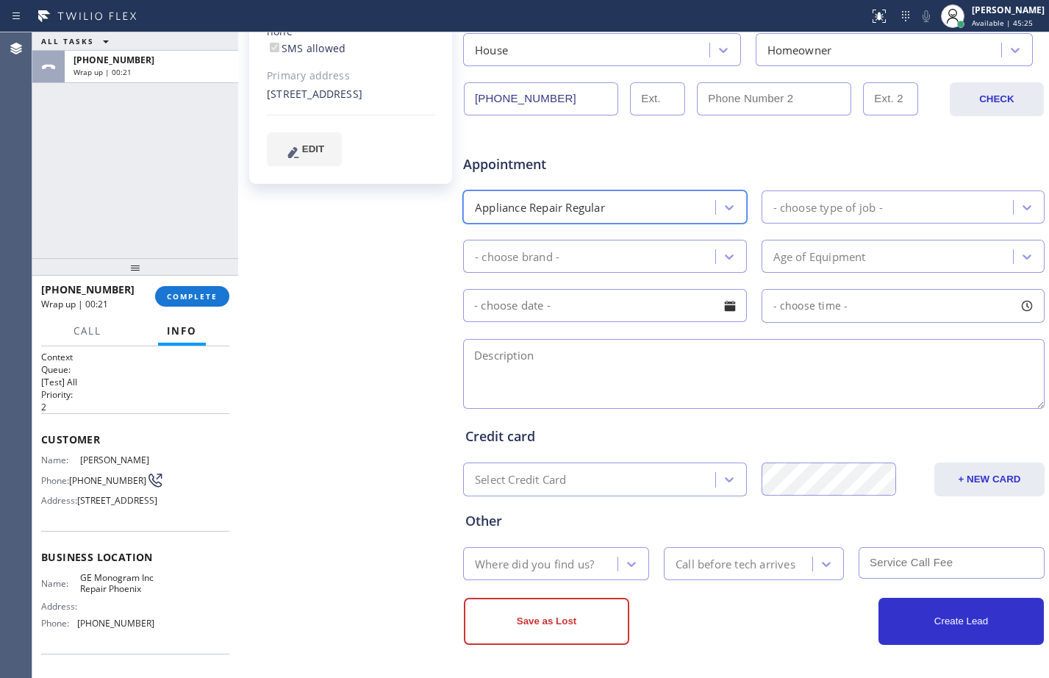
click at [912, 198] on div "- choose type of job -" at bounding box center [890, 207] width 248 height 26
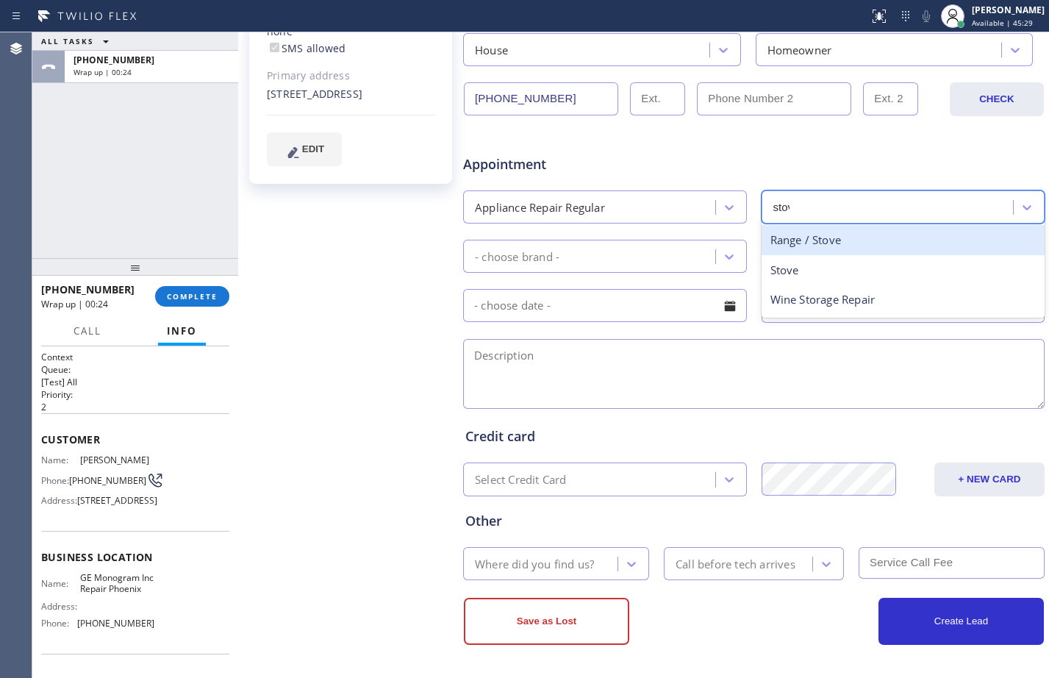
type input "stove"
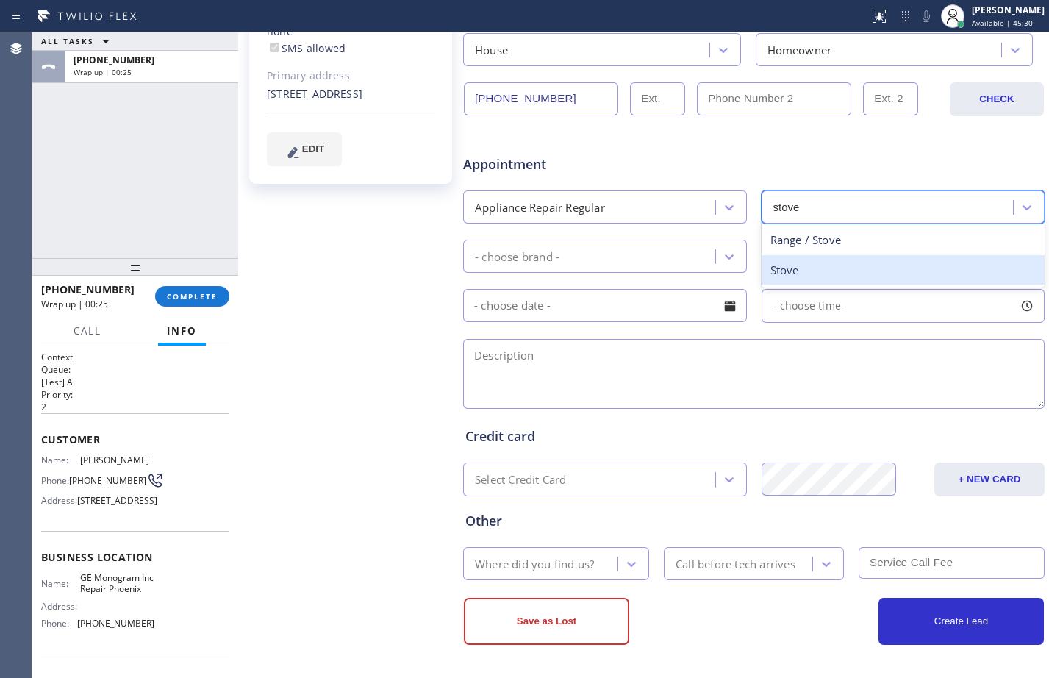
click at [844, 262] on div "Stove" at bounding box center [904, 270] width 284 height 30
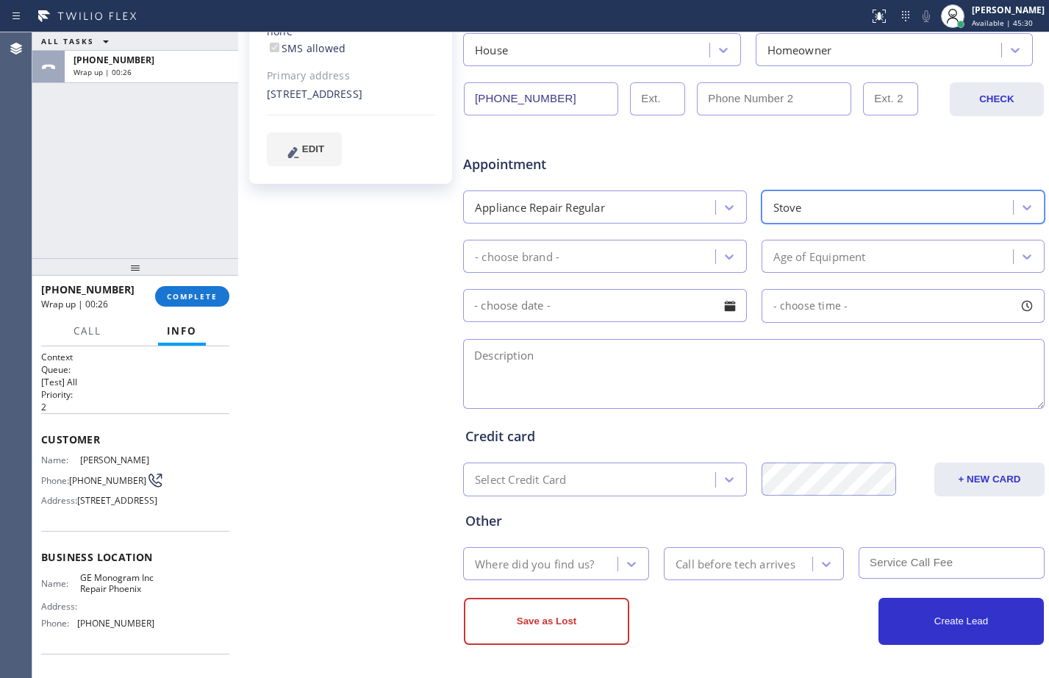
click at [678, 262] on div "- choose brand -" at bounding box center [592, 256] width 248 height 26
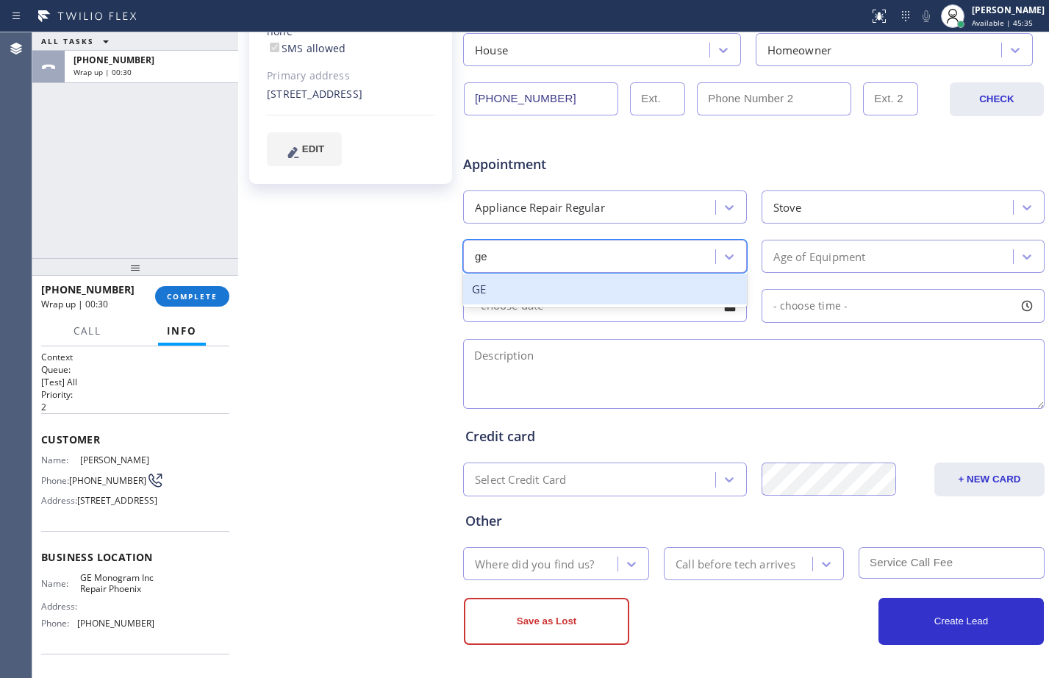
type input "g"
type input "oth"
click at [637, 289] on div "Other" at bounding box center [605, 289] width 284 height 30
click at [792, 249] on div "Age of Equipment" at bounding box center [819, 256] width 93 height 17
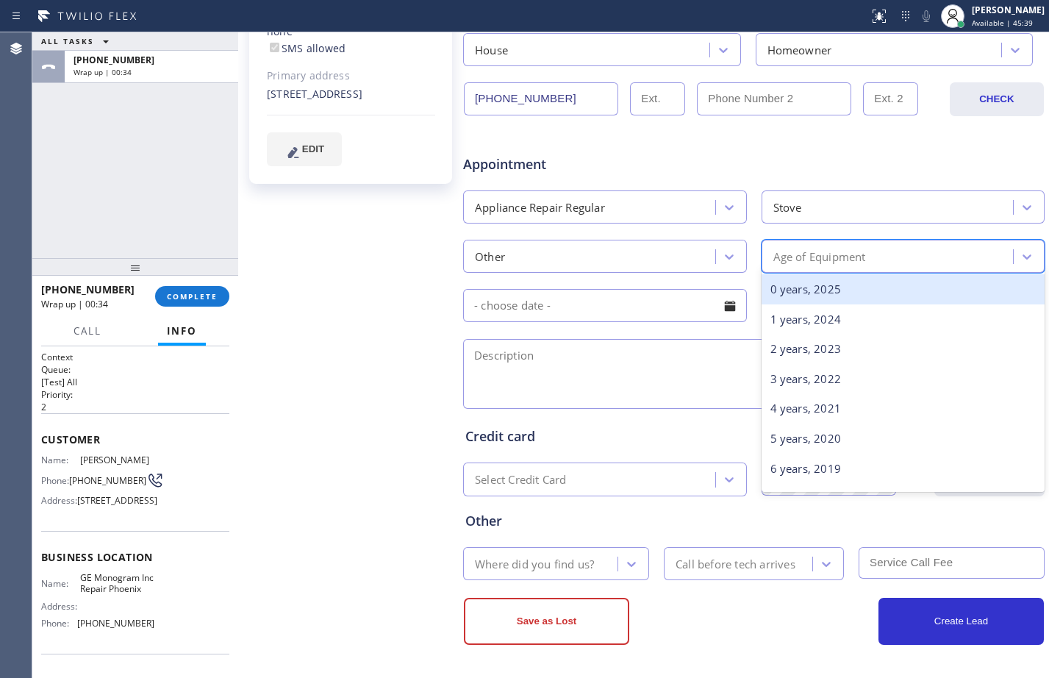
type input "q"
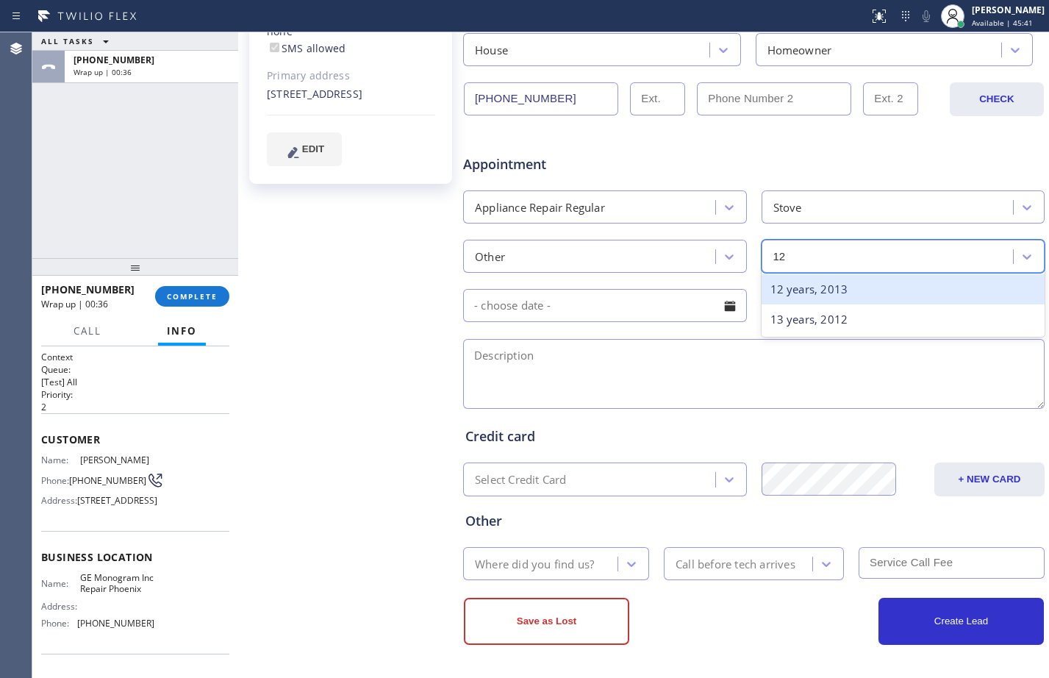
type input "12"
click at [839, 287] on div "12 years, 2013" at bounding box center [904, 289] width 284 height 30
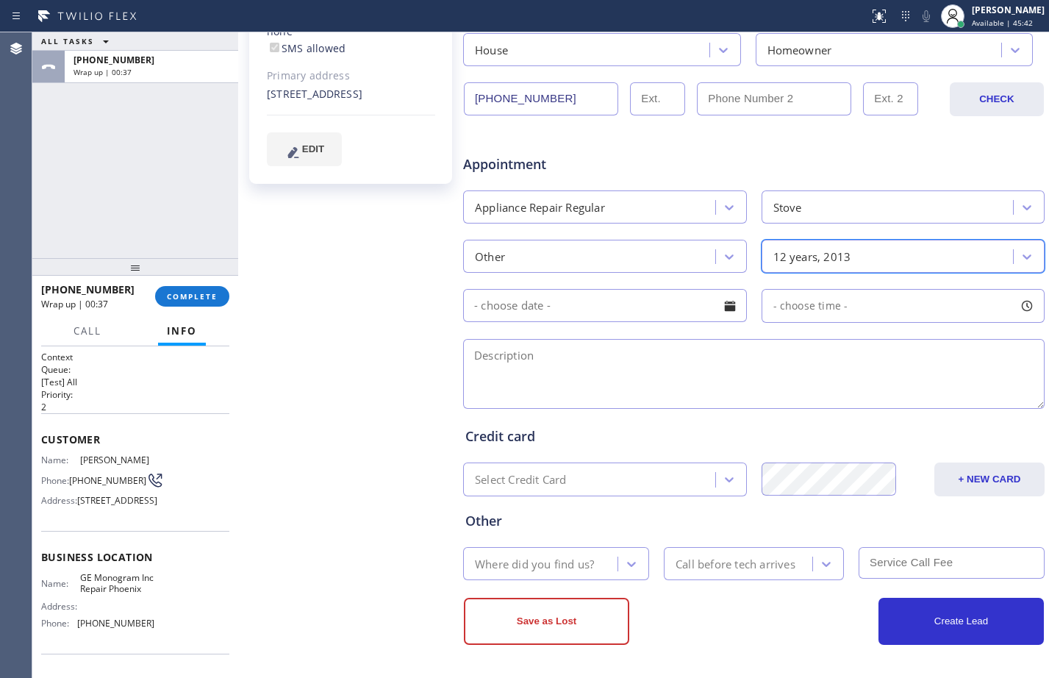
click at [667, 312] on input "text" at bounding box center [605, 305] width 284 height 33
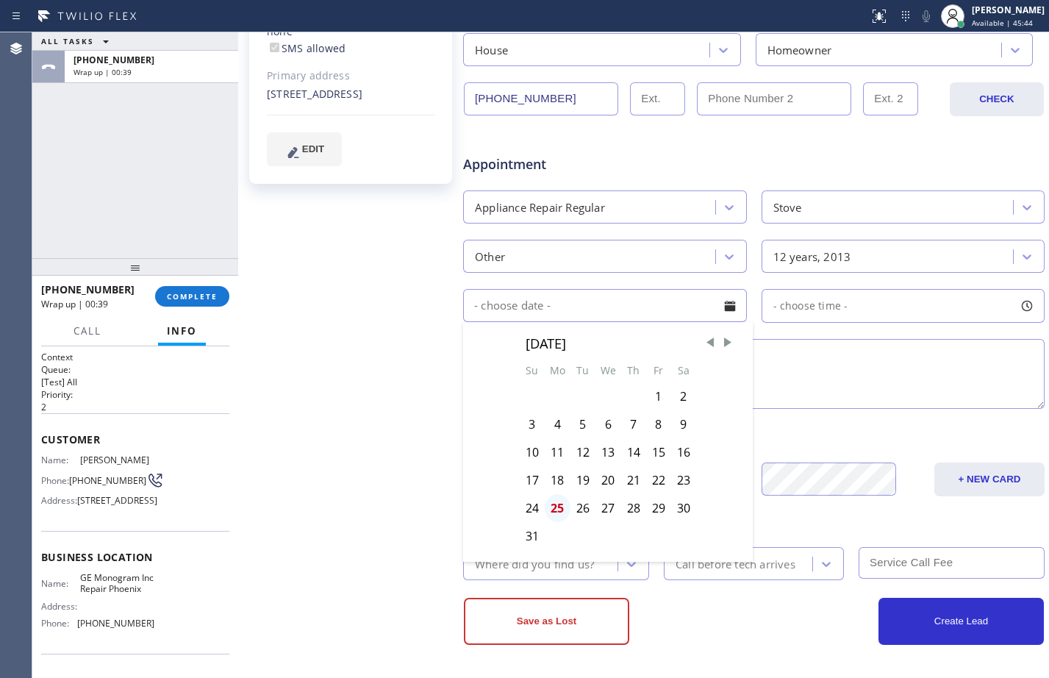
click at [558, 507] on div "25" at bounding box center [558, 508] width 26 height 28
type input "[DATE]"
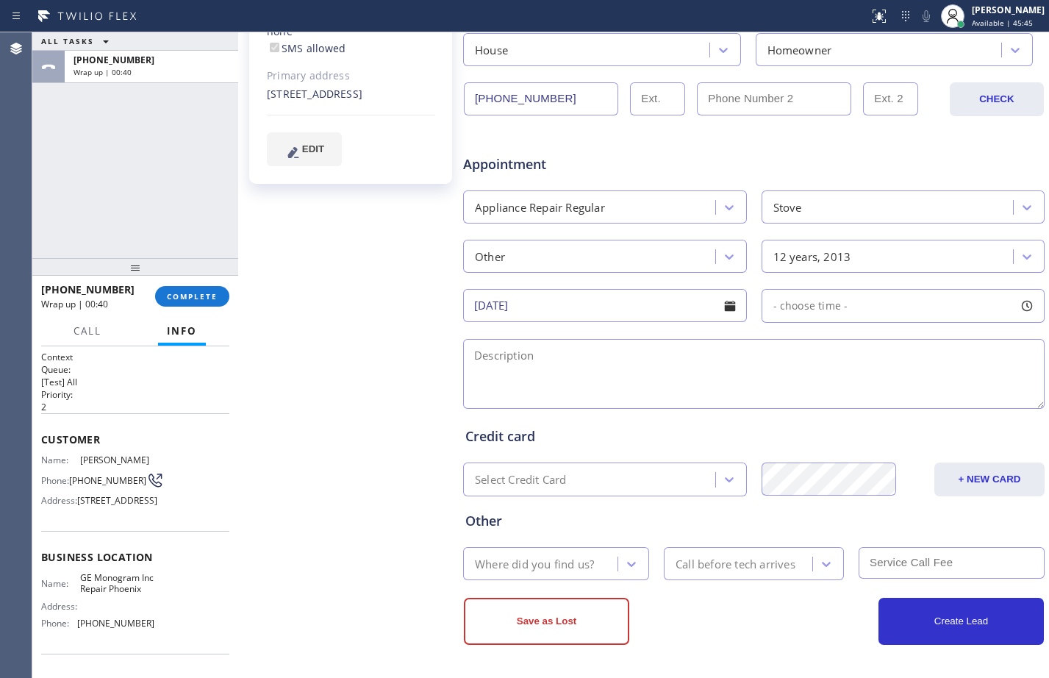
click at [793, 312] on div "- choose time -" at bounding box center [805, 306] width 86 height 17
drag, startPoint x: 769, startPoint y: 399, endPoint x: 881, endPoint y: 401, distance: 112.5
click at [881, 401] on div at bounding box center [890, 395] width 18 height 31
drag, startPoint x: 768, startPoint y: 395, endPoint x: 827, endPoint y: 398, distance: 58.8
click at [827, 398] on div at bounding box center [833, 395] width 18 height 31
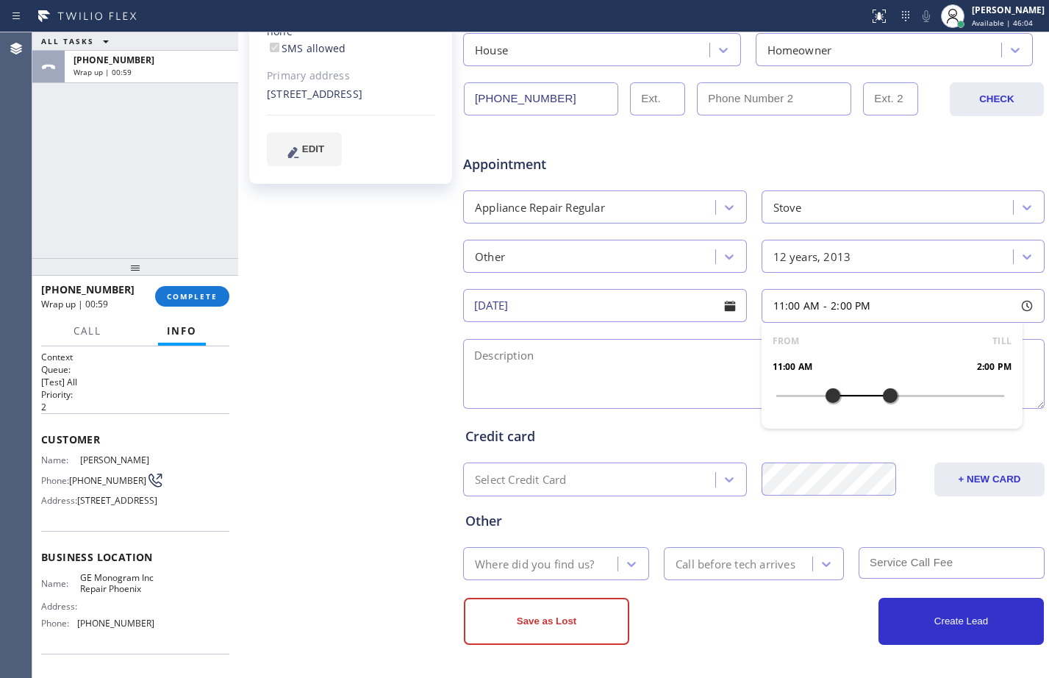
click at [392, 390] on div "Richard Walsh Since: 20 may 2020 link to CRM copy Email no@gmail.com Emails all…" at bounding box center [352, 197] width 221 height 953
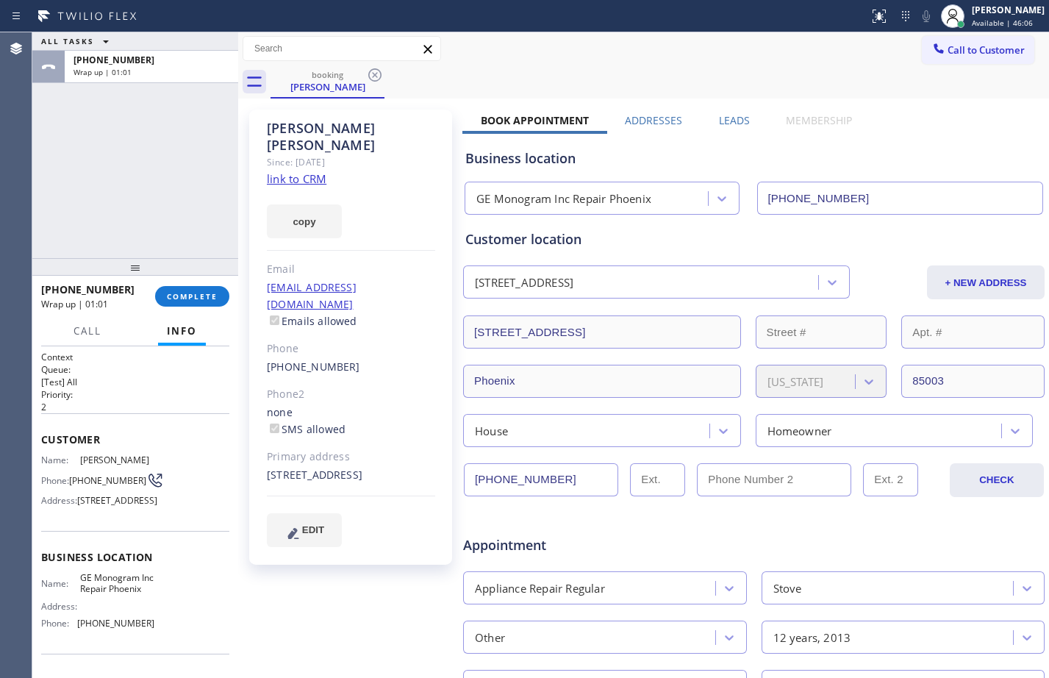
click at [582, 439] on div "House" at bounding box center [602, 430] width 278 height 33
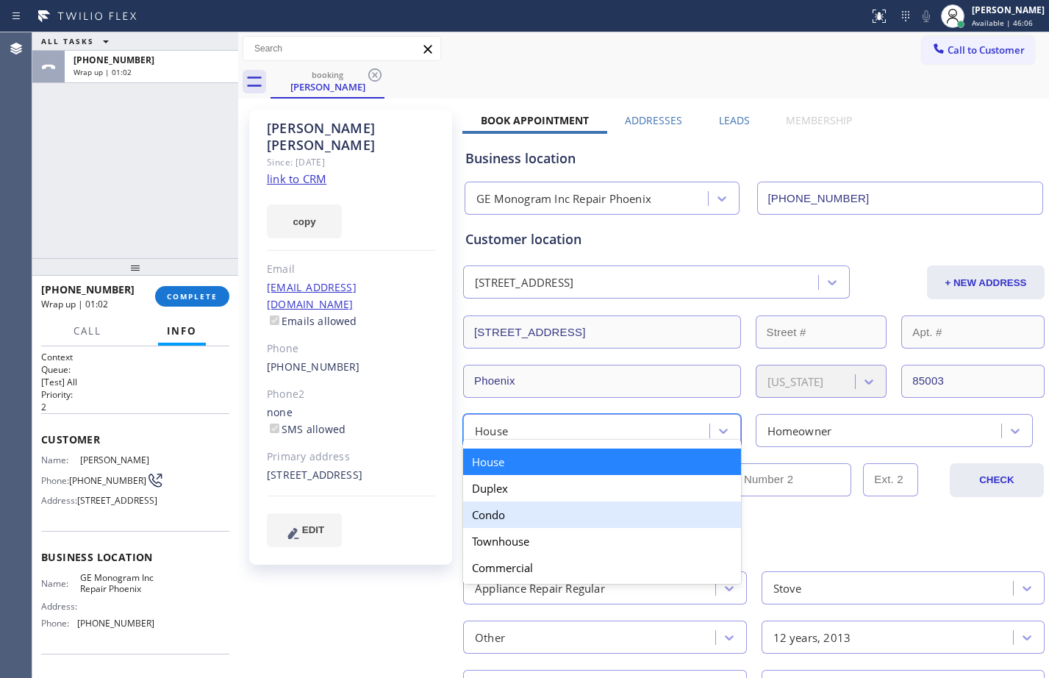
click at [499, 513] on div "Condo" at bounding box center [602, 514] width 278 height 26
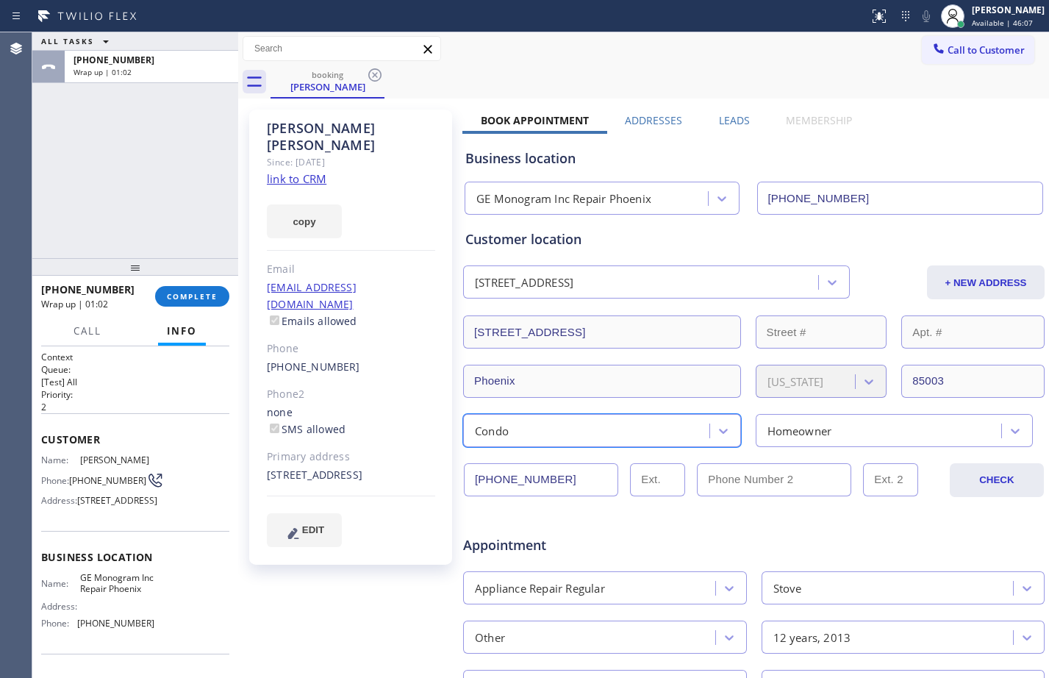
click at [811, 431] on div "Homeowner" at bounding box center [799, 430] width 65 height 17
click at [370, 589] on div "Richard Walsh Since: 20 may 2020 link to CRM copy Email no@gmail.com Emails all…" at bounding box center [352, 578] width 221 height 953
click at [878, 435] on div "Homeowner" at bounding box center [881, 431] width 242 height 26
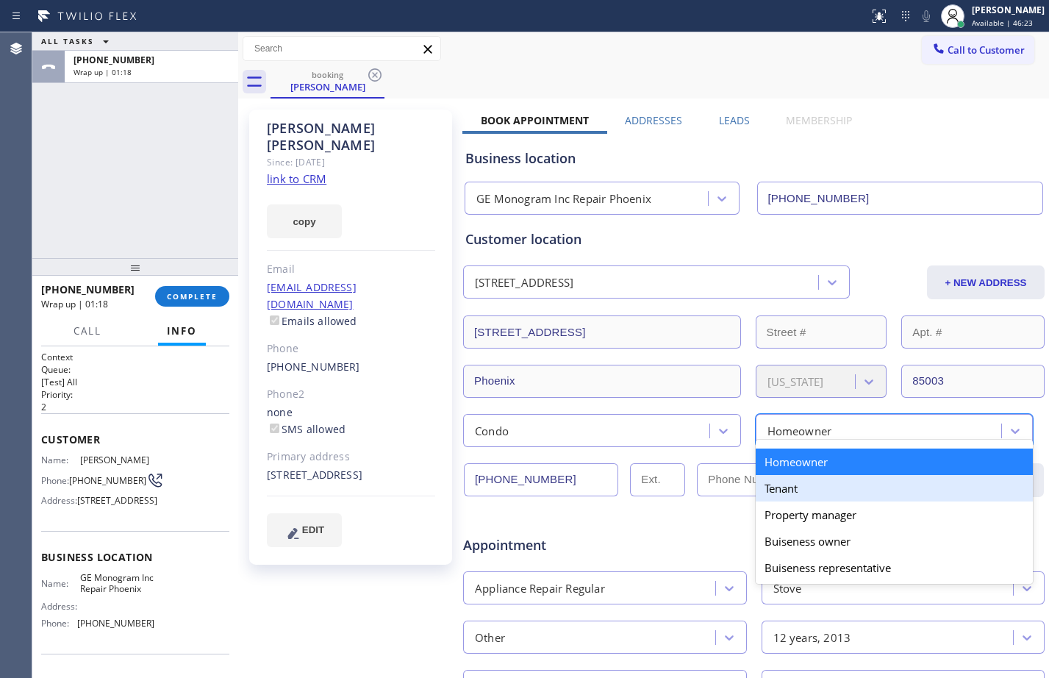
click at [838, 487] on div "Tenant" at bounding box center [895, 488] width 278 height 26
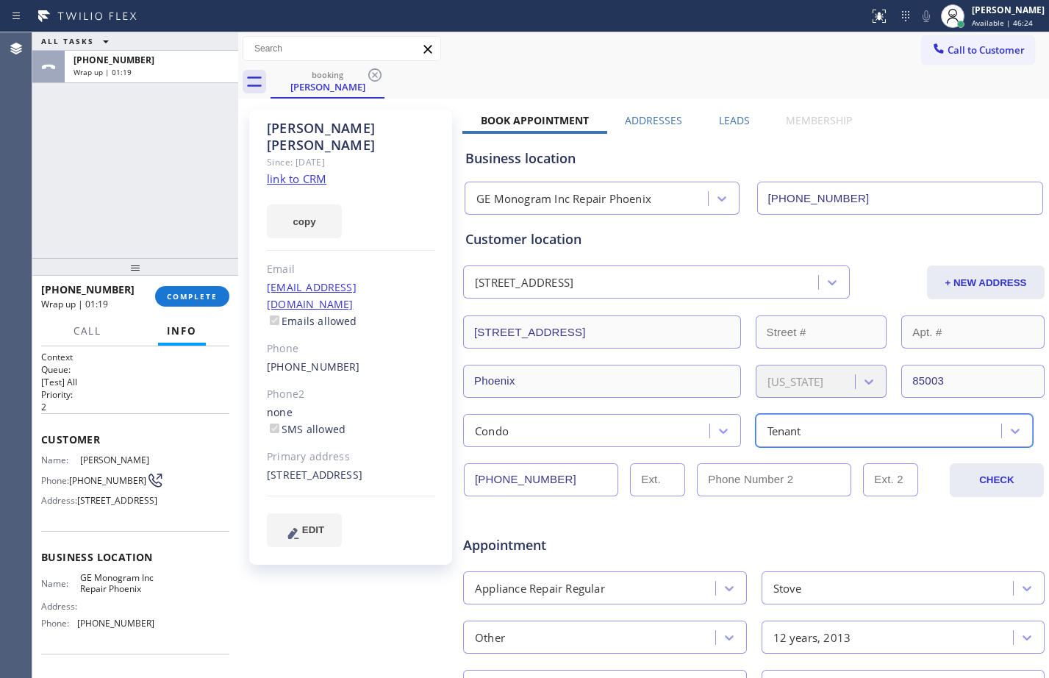
scroll to position [381, 0]
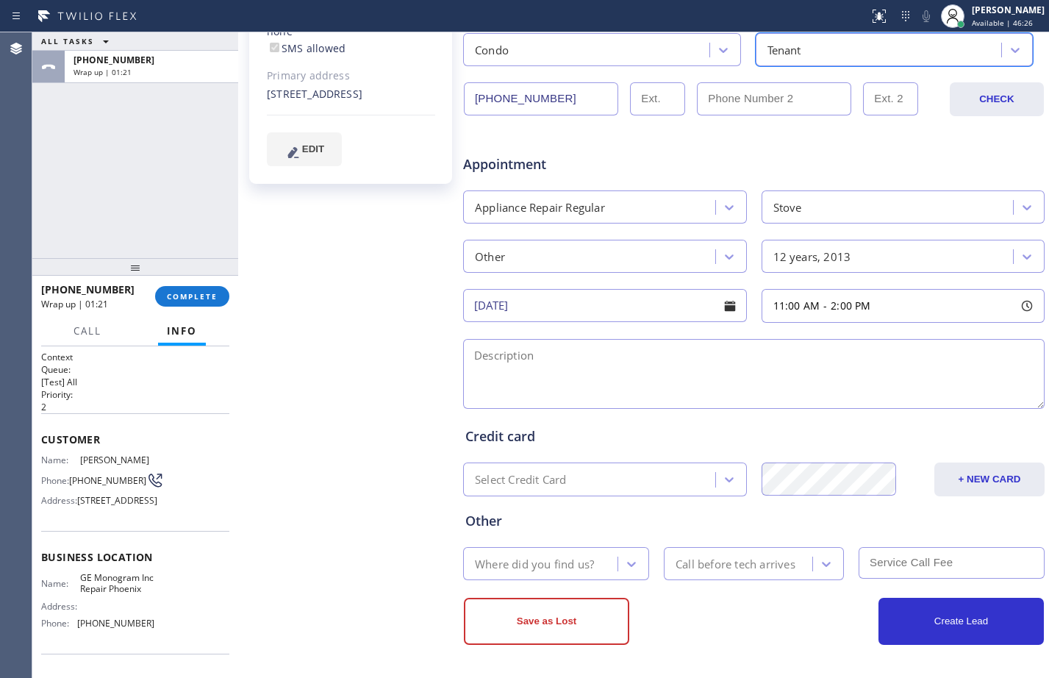
click at [606, 389] on textarea at bounding box center [753, 374] width 581 height 70
click at [562, 354] on textarea "11-2//Free SCF//GE Monogram/stove/2 burner is not working/cx broke the knob/" at bounding box center [753, 374] width 581 height 70
click at [501, 361] on textarea "11-2//Free SCF/GE Monogram/stove/2 burner is not working/cx broke the knob/" at bounding box center [753, 374] width 581 height 70
click at [907, 357] on textarea "11-2/Free SCF/GE Monogram/stove/2 burner is not working/cx broke the knob/" at bounding box center [753, 374] width 581 height 70
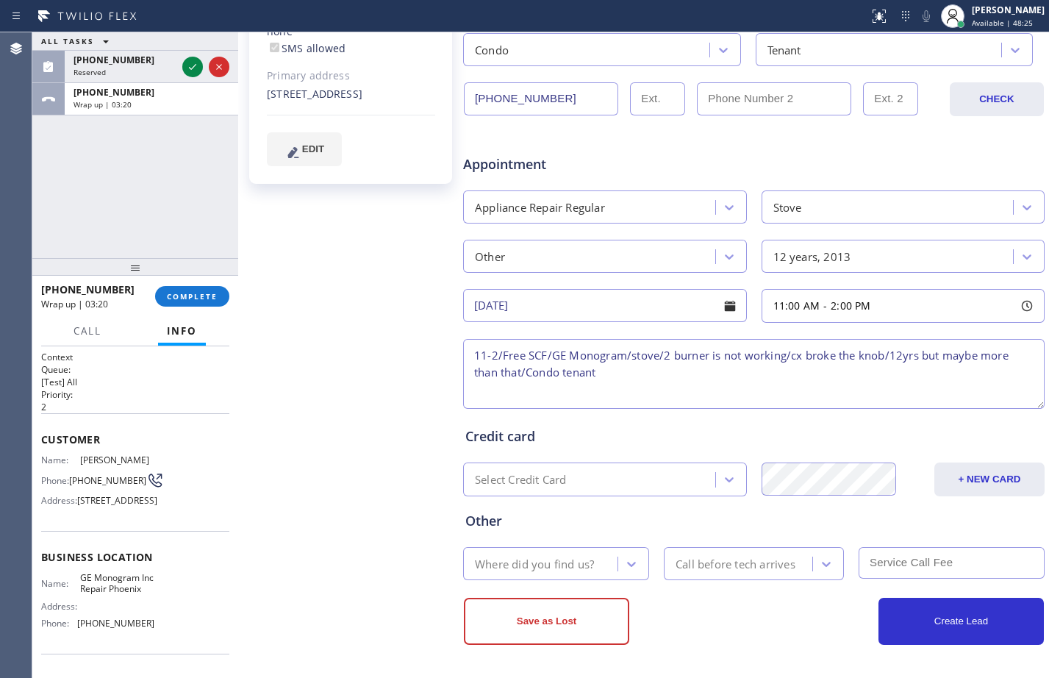
paste textarea "805 N 4th Ave Phoenix, AZ 85003 | GE Monogram Inc Repair Phoenix"
click at [598, 376] on textarea "11-2/Free SCF/GE Monogram/stove/2 burner is not working/cx broke the knob/12yrs…" at bounding box center [753, 374] width 581 height 70
click at [981, 377] on textarea "11-2/Free SCF/GE Monogram/stove/2 burner is not working/cx broke the knob/12yrs…" at bounding box center [753, 374] width 581 height 70
paste textarea "Please call customer 30 minutes prior to arrival"
type textarea "11-2/Free SCF/GE Monogram/stove/2 burner is not working/cx broke the knob/12yrs…"
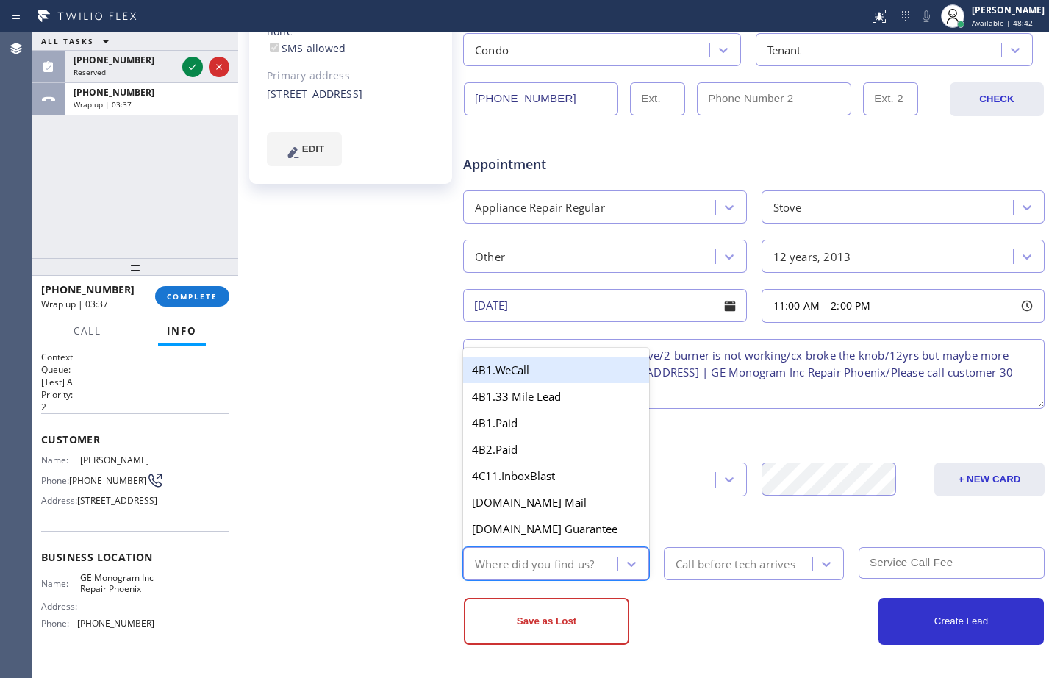
click at [556, 560] on div "Where did you find us?" at bounding box center [534, 563] width 119 height 17
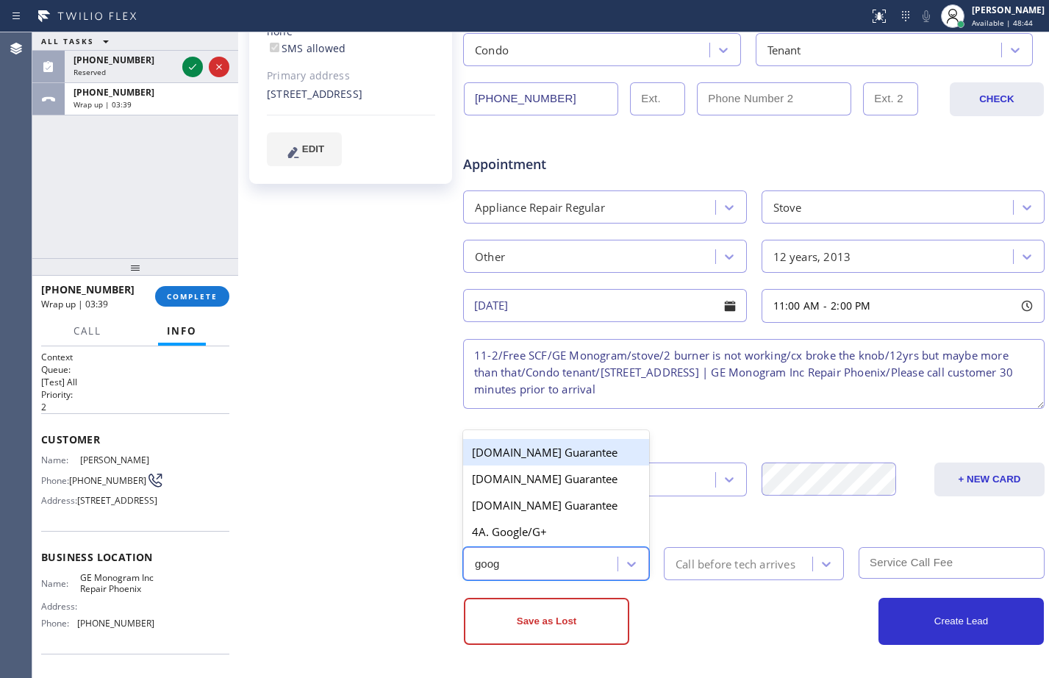
type input "googl"
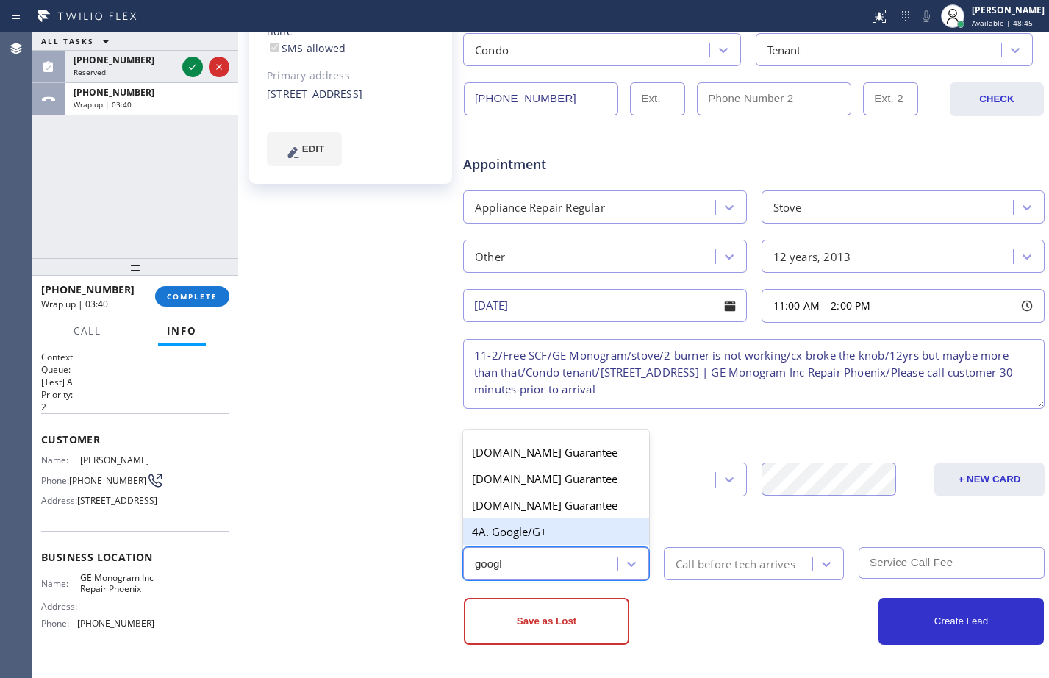
click at [531, 534] on div "4A. Google/G+" at bounding box center [556, 531] width 186 height 26
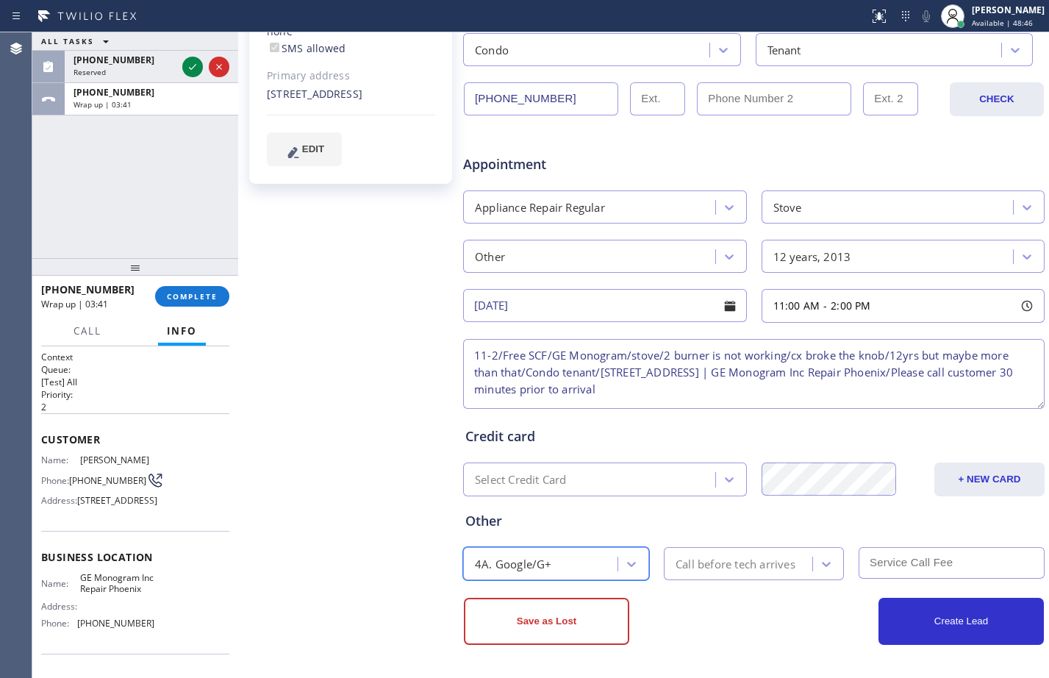
click at [789, 557] on div "Call before tech arrives" at bounding box center [736, 563] width 120 height 17
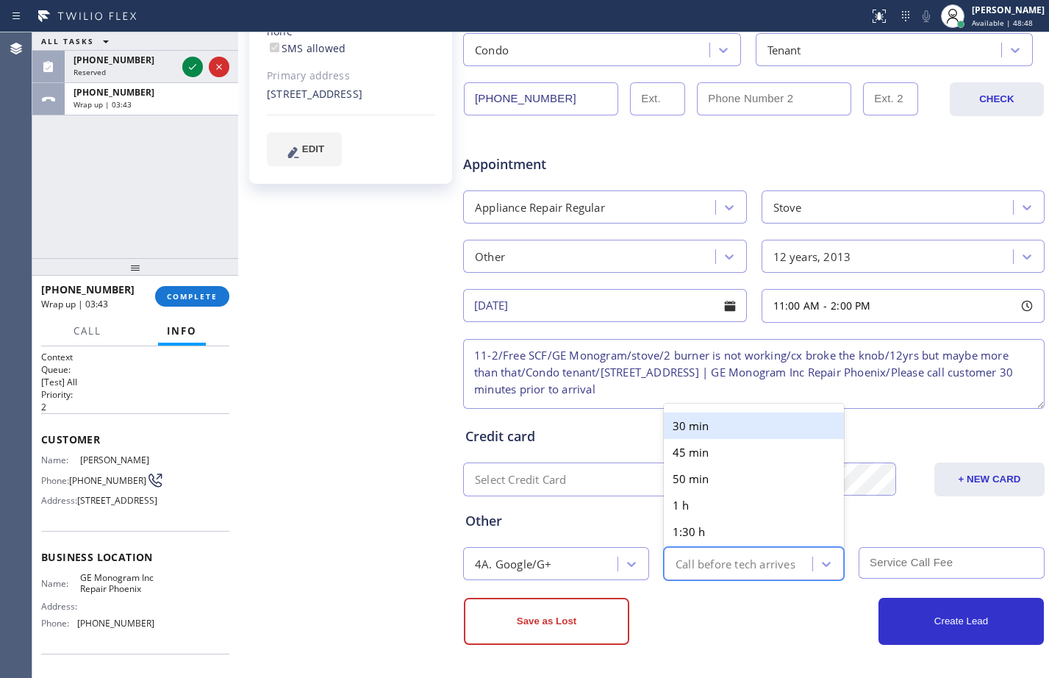
click at [706, 431] on div "30 min" at bounding box center [754, 425] width 180 height 26
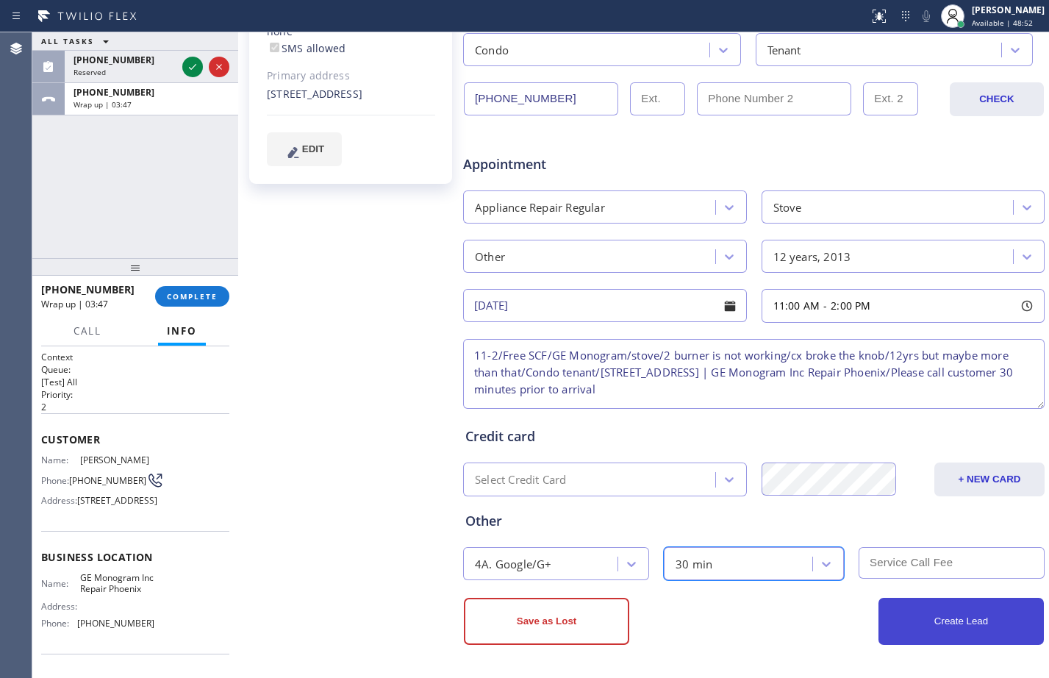
click at [958, 630] on button "Create Lead" at bounding box center [960, 621] width 165 height 47
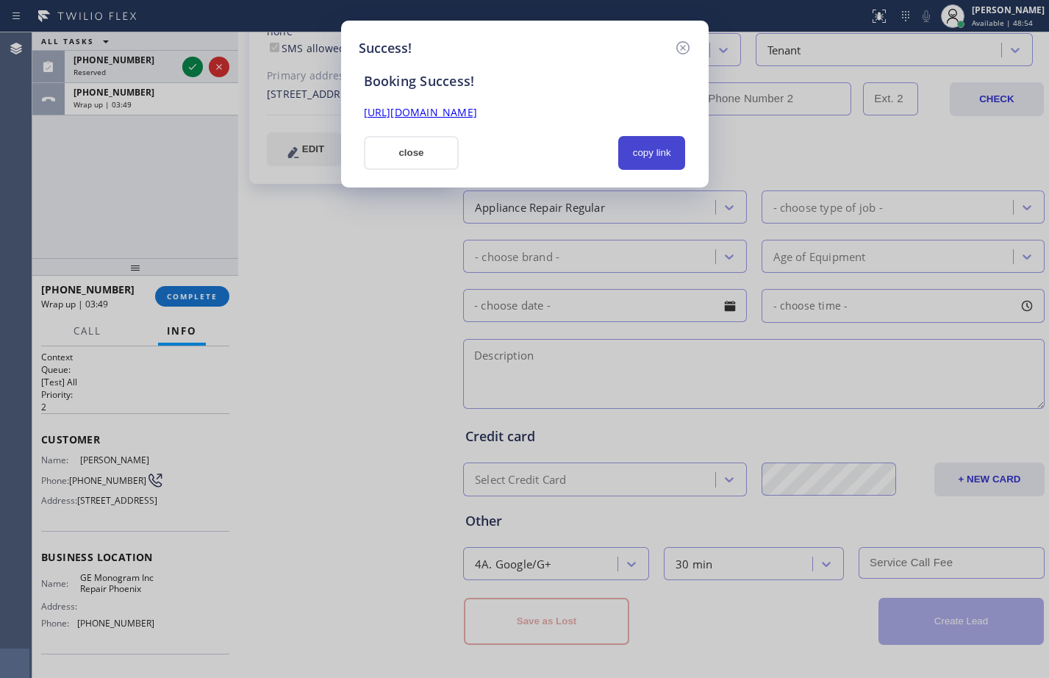
click at [637, 149] on button "copy link" at bounding box center [652, 153] width 68 height 34
click at [470, 117] on link "https://erp.apollosoft.co/customer/700164#portlet_lead" at bounding box center [420, 112] width 113 height 14
click at [409, 157] on button "close" at bounding box center [412, 153] width 96 height 34
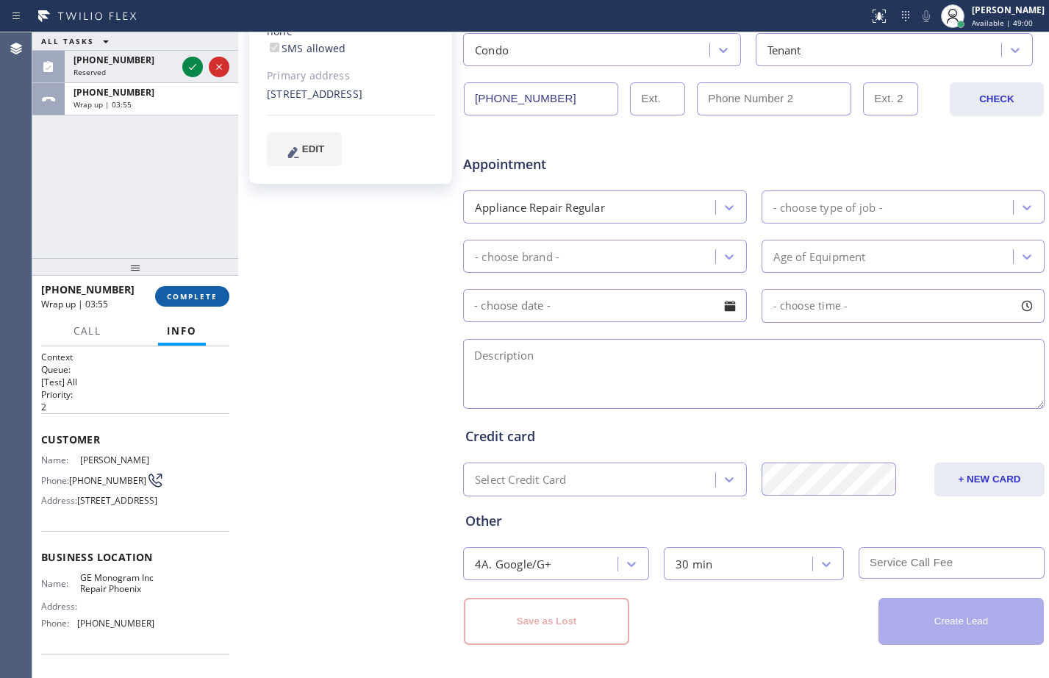
click at [193, 299] on span "COMPLETE" at bounding box center [192, 296] width 51 height 10
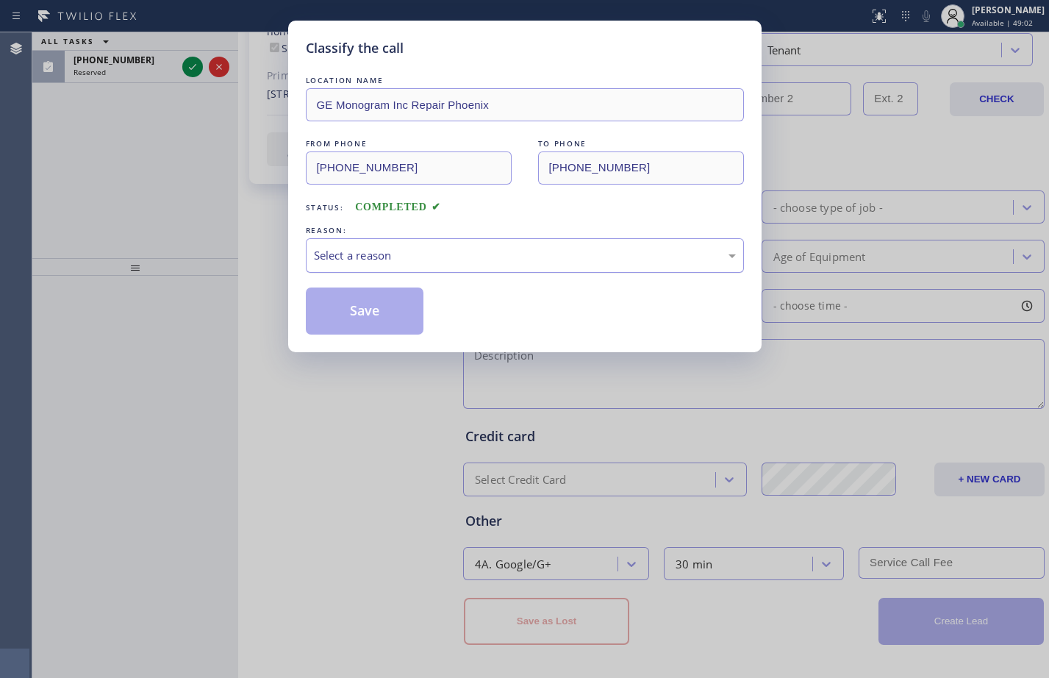
click at [519, 254] on div "Select a reason" at bounding box center [525, 255] width 422 height 17
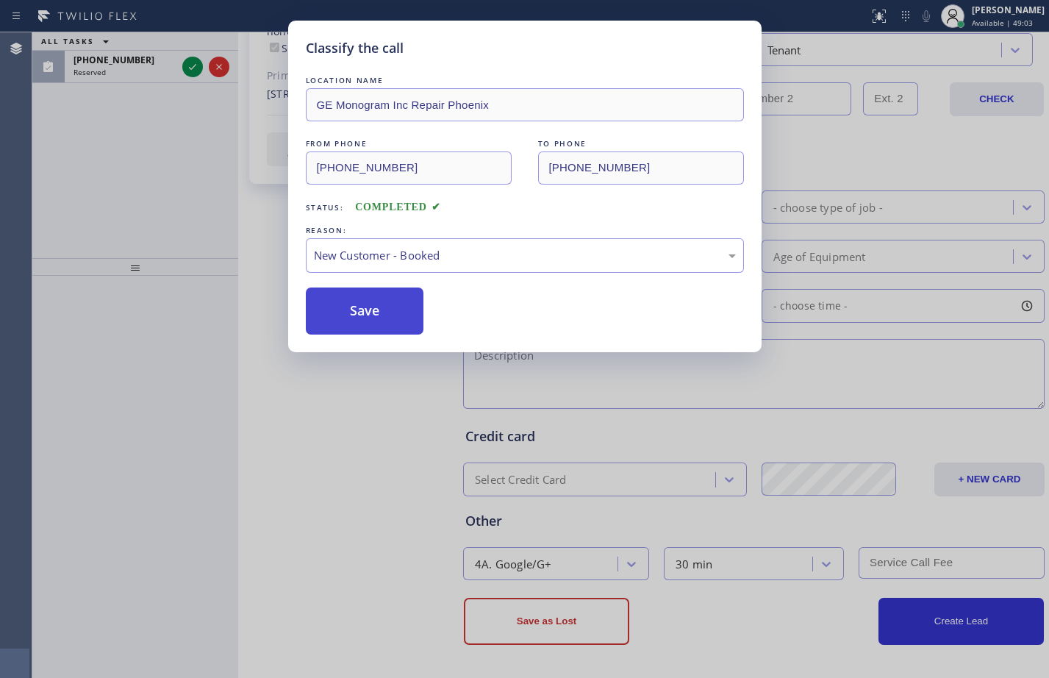
click at [362, 317] on button "Save" at bounding box center [365, 310] width 118 height 47
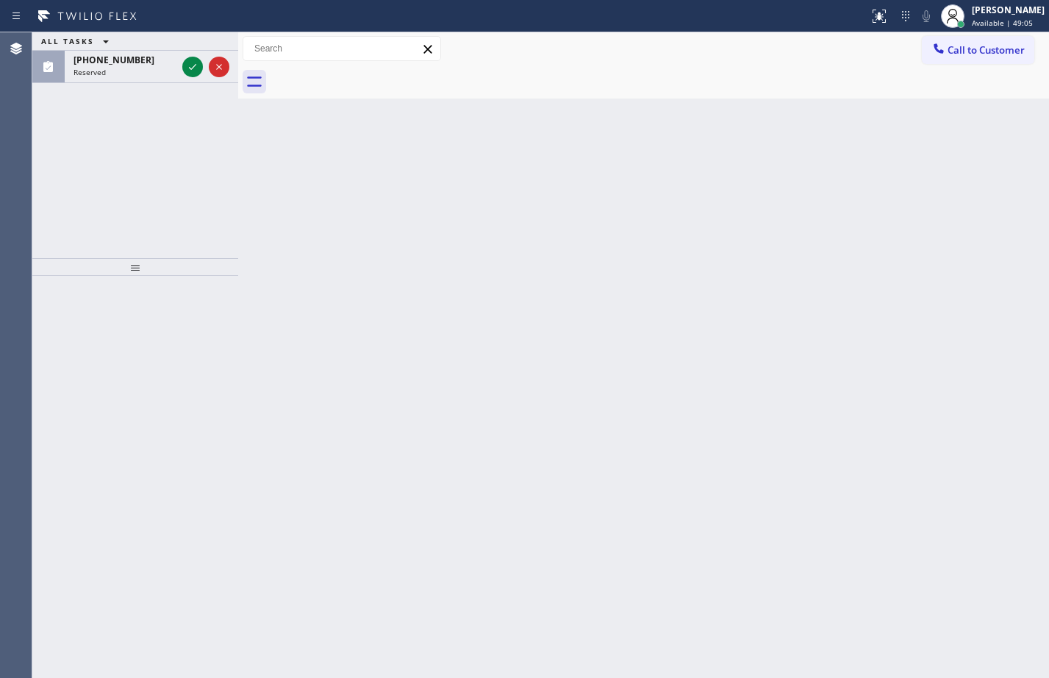
click at [192, 63] on icon at bounding box center [193, 67] width 18 height 18
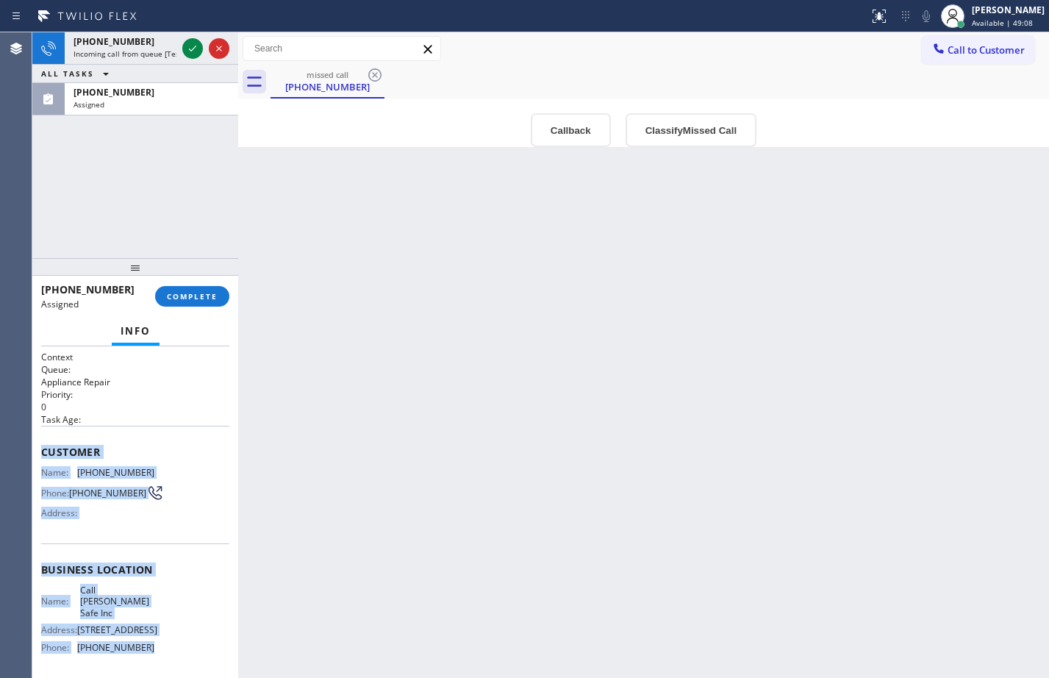
drag, startPoint x: 35, startPoint y: 453, endPoint x: 171, endPoint y: 647, distance: 237.0
click at [171, 647] on div "Context Queue: Appliance Repair Priority: 0 Task Age: Customer Name: (470) 834-…" at bounding box center [135, 512] width 206 height 332
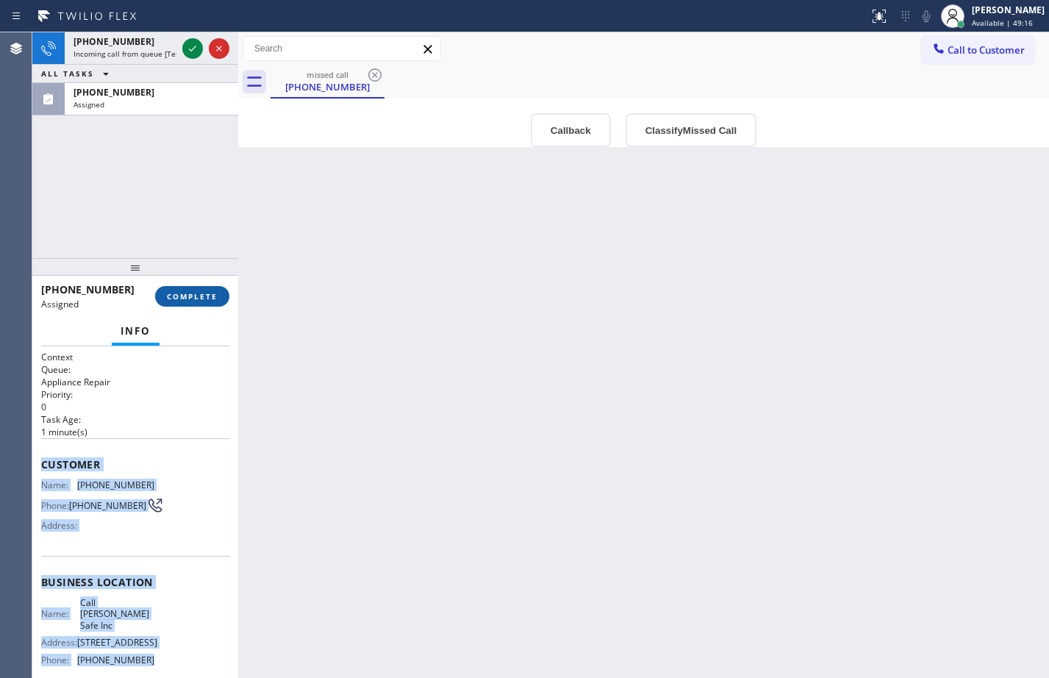
click at [203, 294] on span "COMPLETE" at bounding box center [192, 296] width 51 height 10
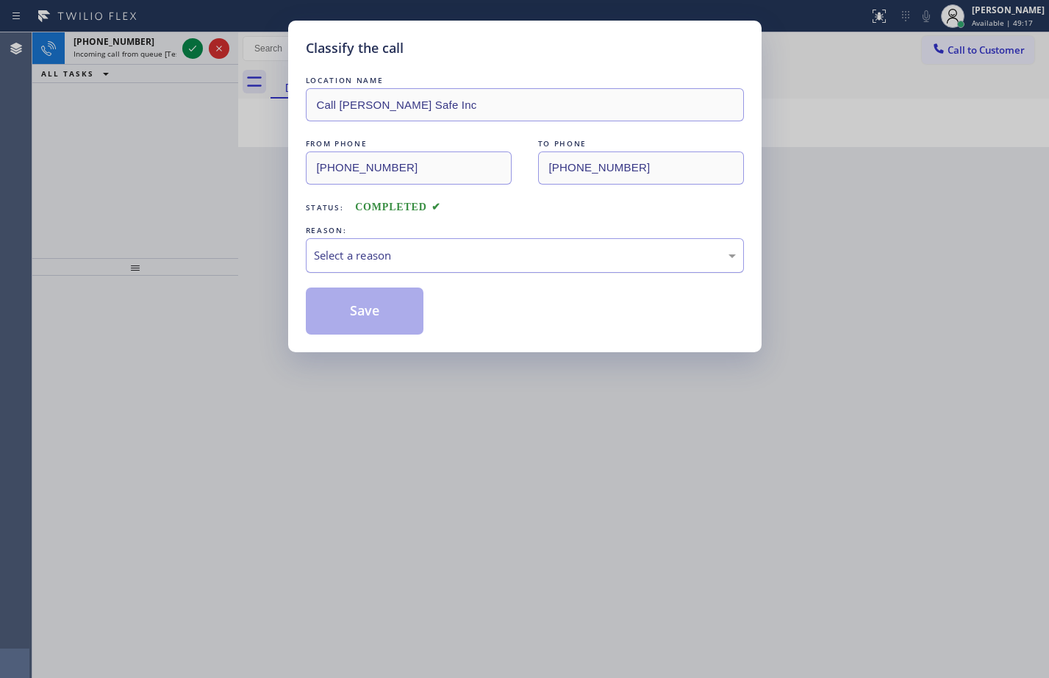
click at [393, 258] on div "Select a reason" at bounding box center [525, 255] width 422 height 17
click at [402, 323] on button "Save" at bounding box center [365, 310] width 118 height 47
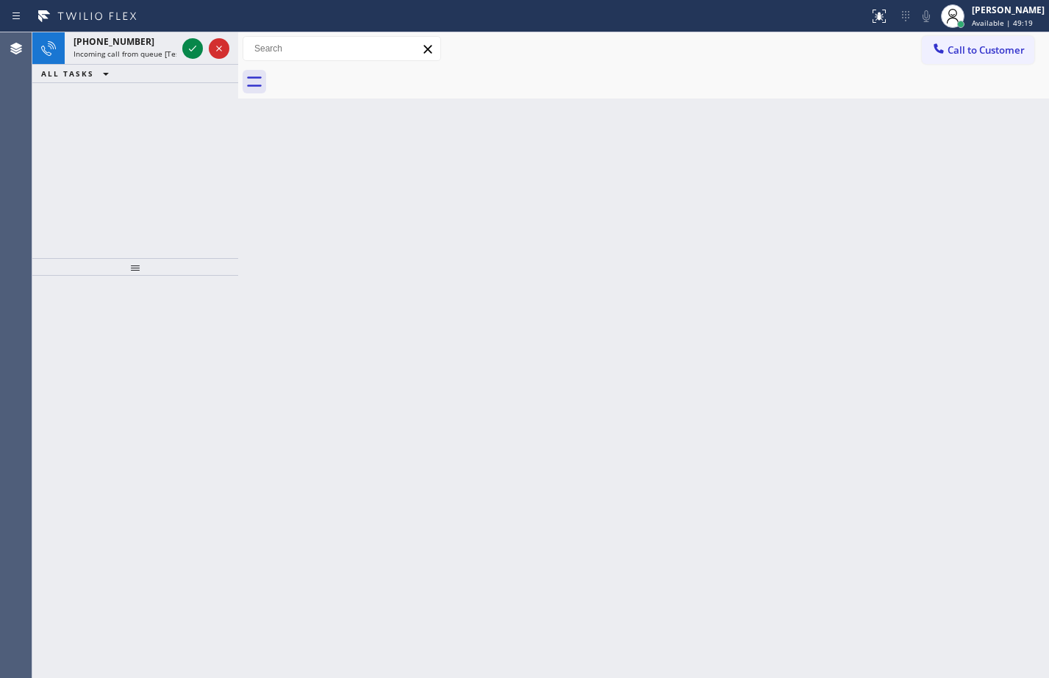
click at [190, 46] on icon at bounding box center [193, 49] width 18 height 18
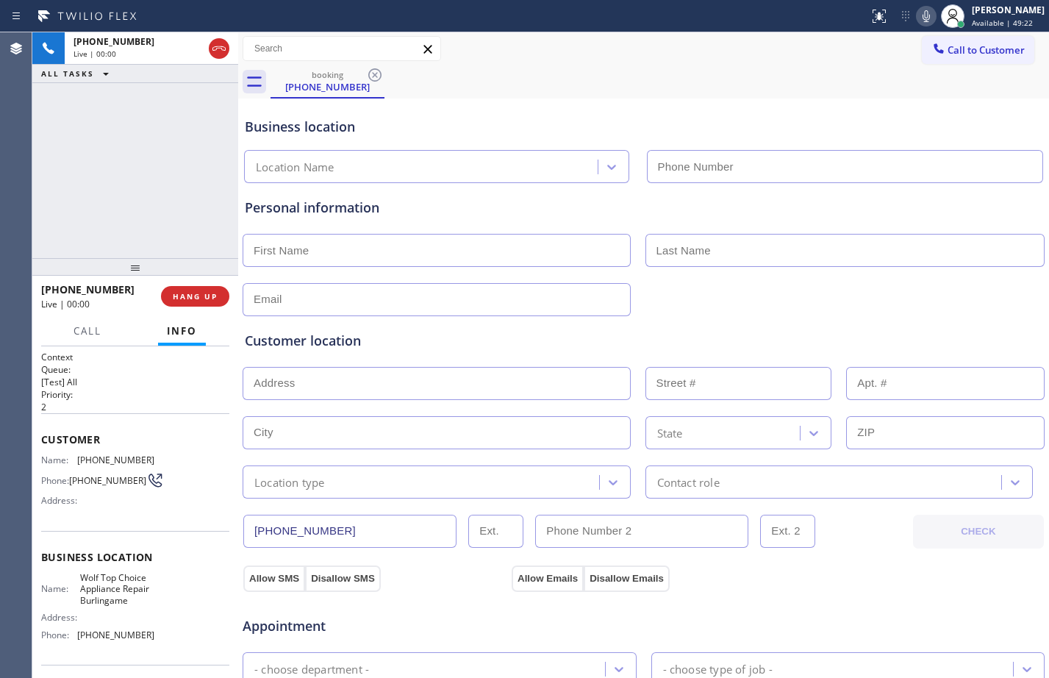
type input "[PHONE_NUMBER]"
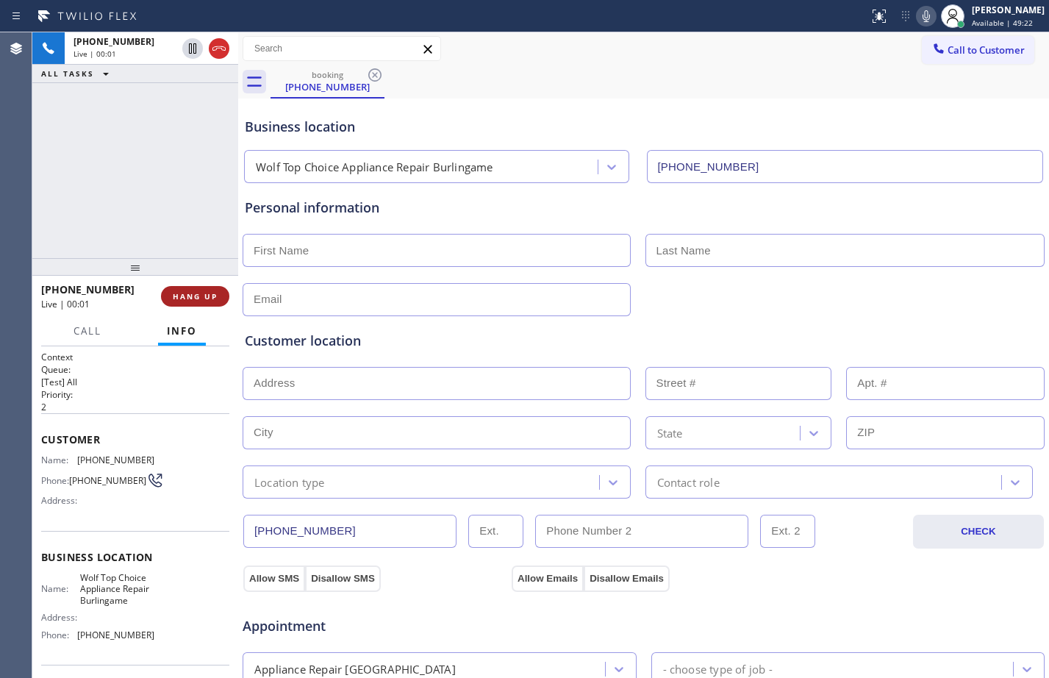
click at [182, 296] on span "HANG UP" at bounding box center [195, 296] width 45 height 10
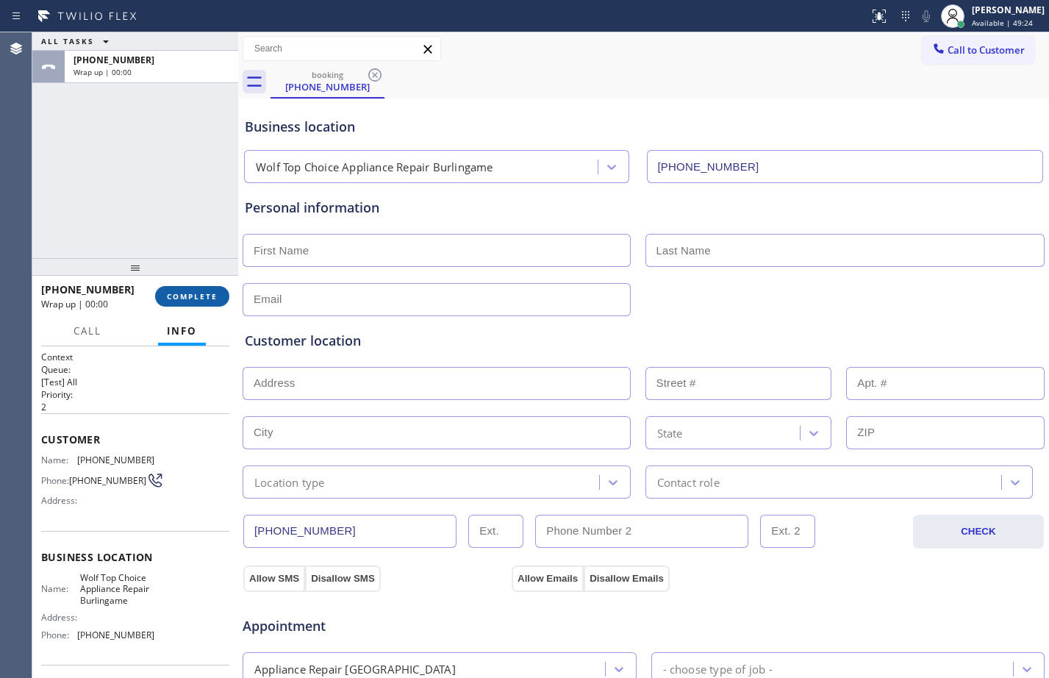
click at [205, 296] on span "COMPLETE" at bounding box center [192, 296] width 51 height 10
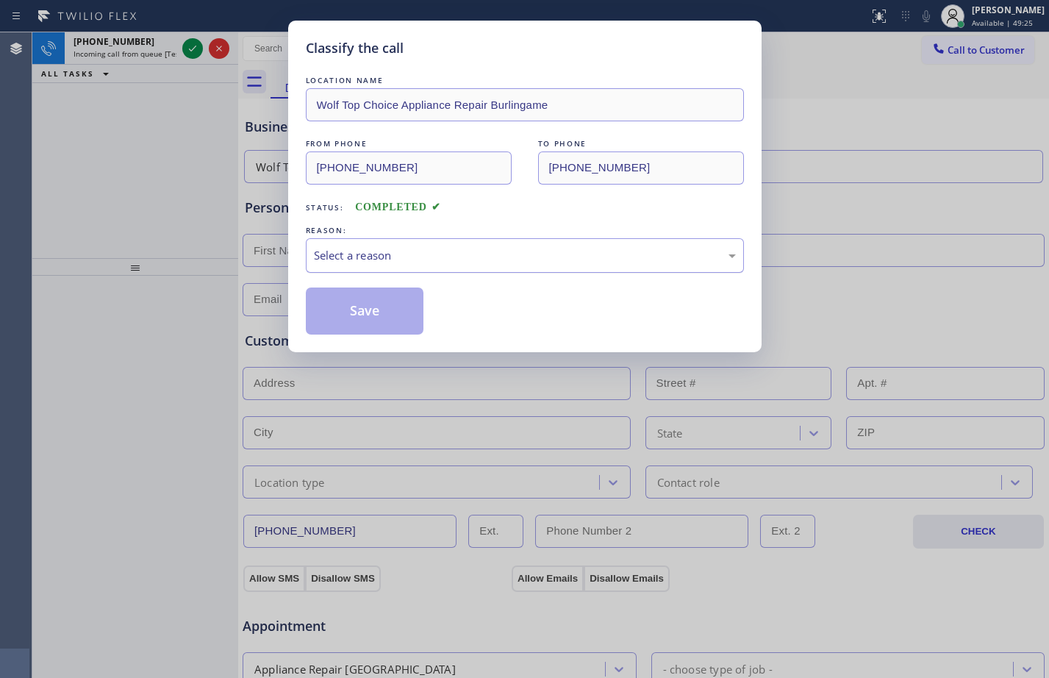
click at [457, 257] on div "Select a reason" at bounding box center [525, 255] width 422 height 17
click at [372, 305] on button "Save" at bounding box center [365, 310] width 118 height 47
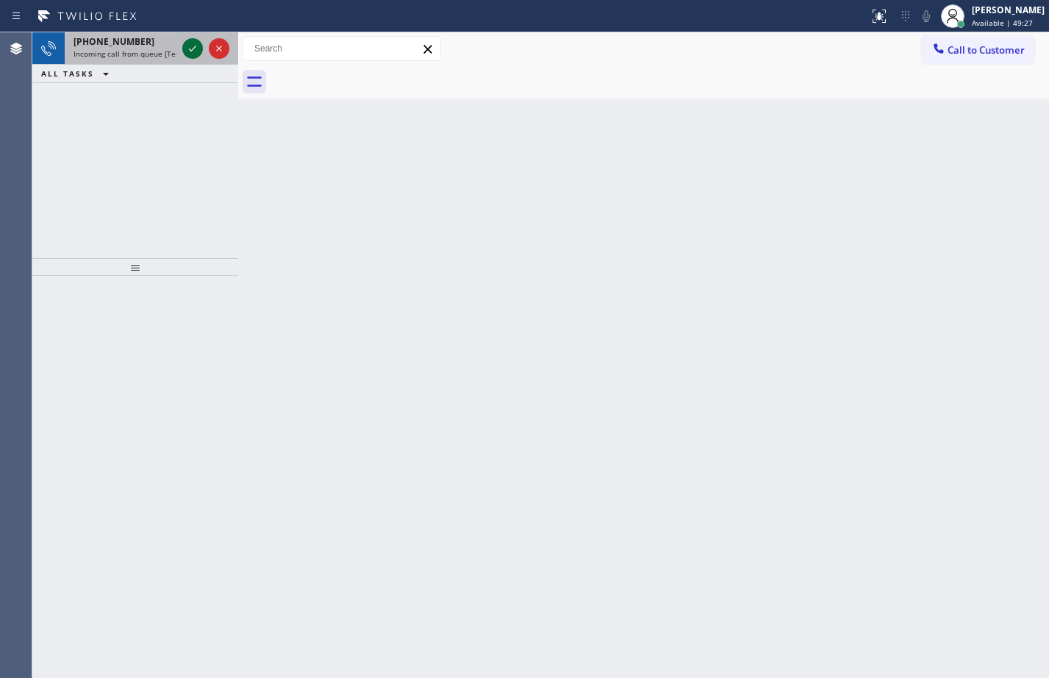
click at [191, 54] on icon at bounding box center [193, 49] width 18 height 18
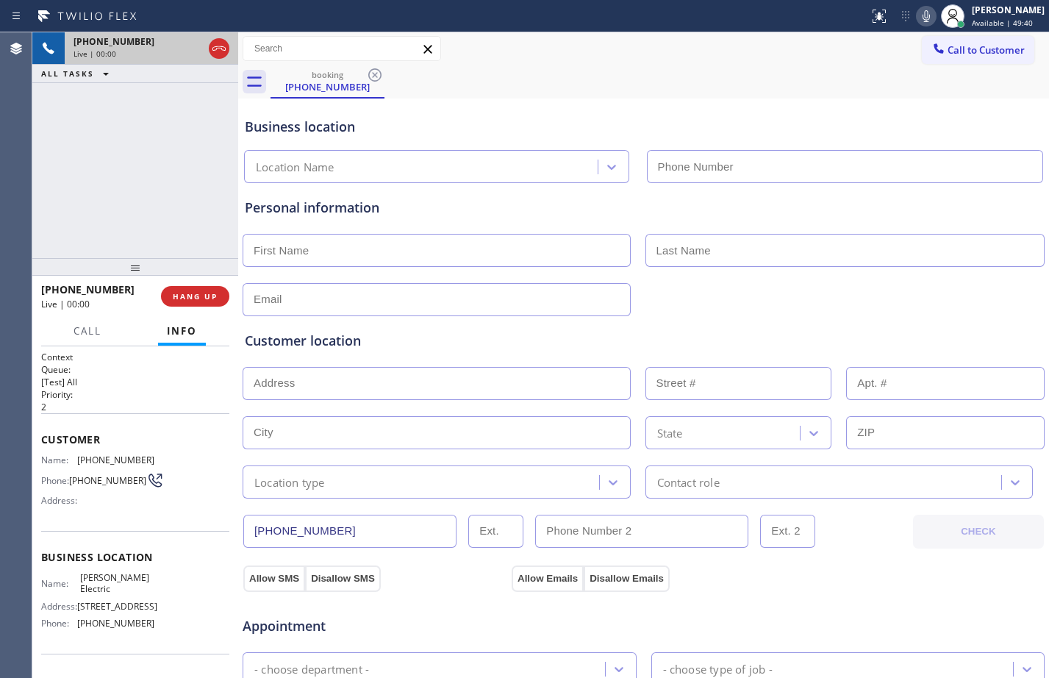
type input "[PHONE_NUMBER]"
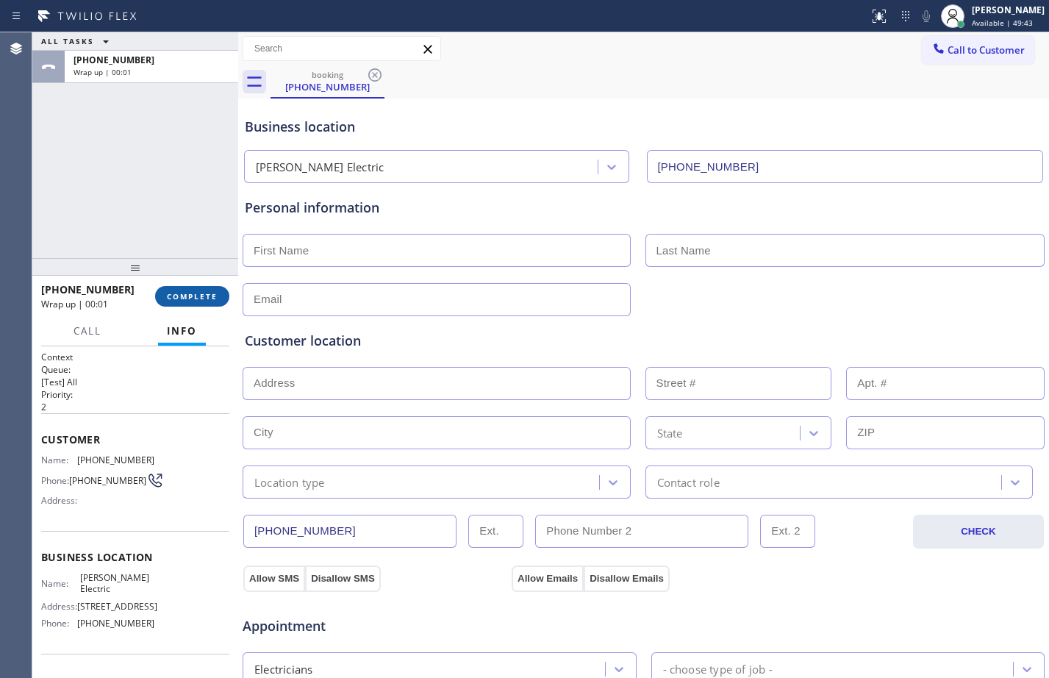
click at [195, 297] on span "COMPLETE" at bounding box center [192, 296] width 51 height 10
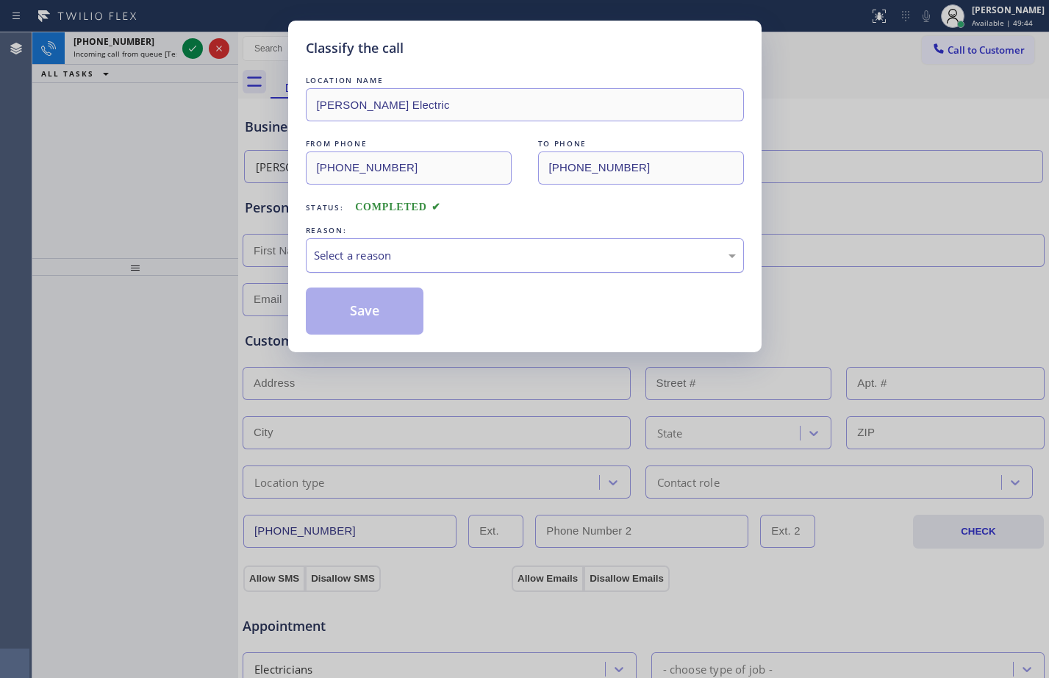
click at [332, 248] on div "Select a reason" at bounding box center [525, 255] width 422 height 17
click at [367, 293] on button "Save" at bounding box center [365, 310] width 118 height 47
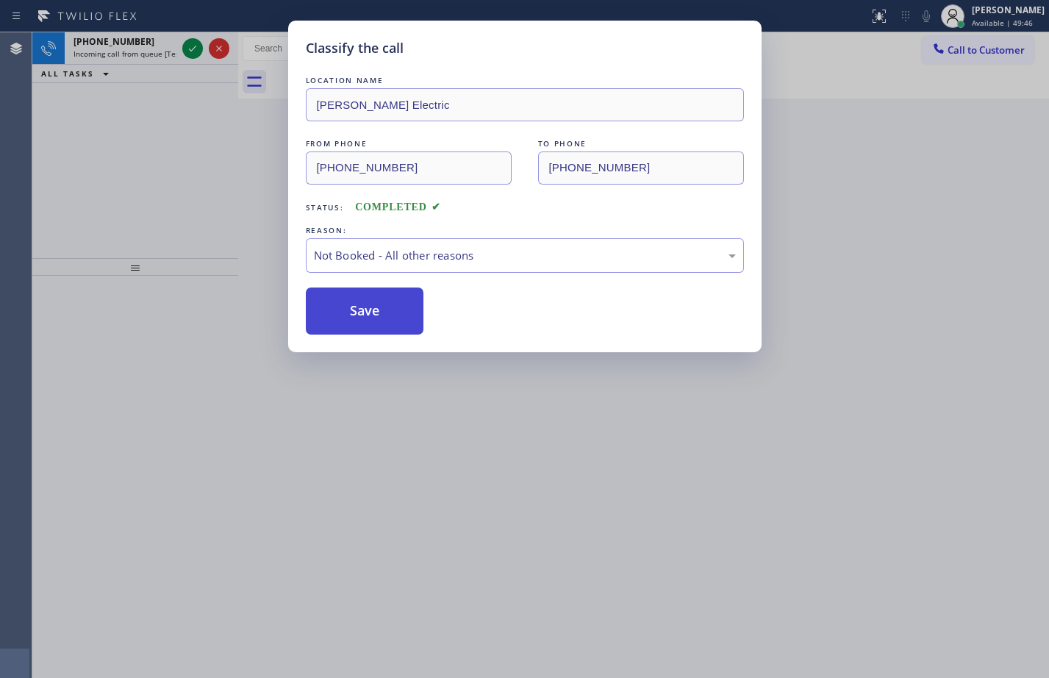
click at [373, 307] on button "Save" at bounding box center [365, 310] width 118 height 47
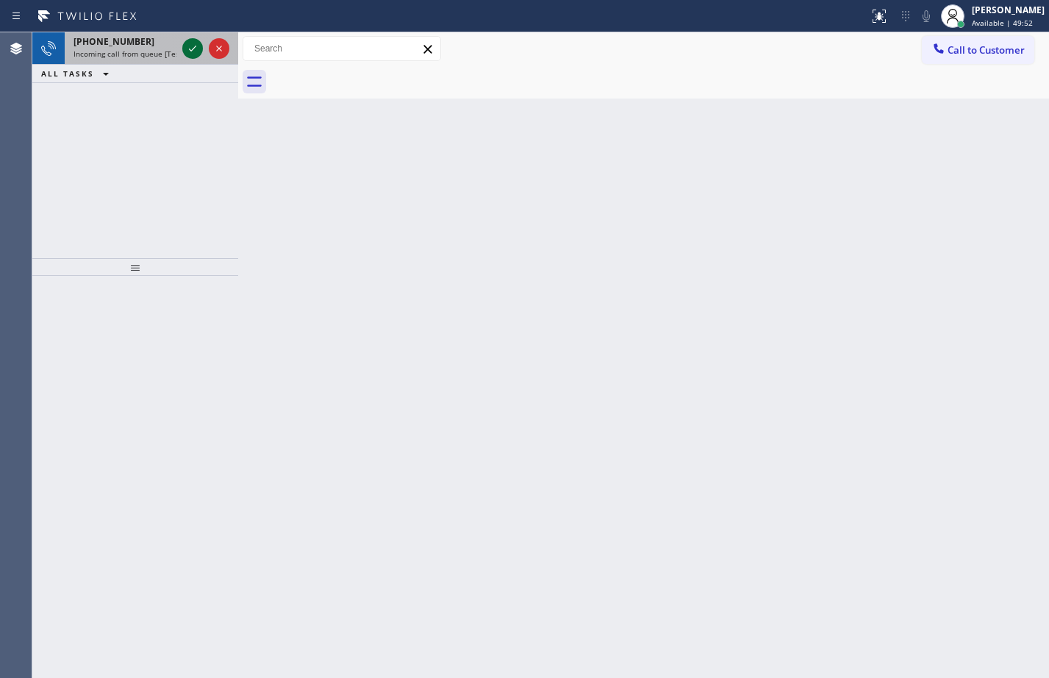
click at [190, 57] on icon at bounding box center [193, 49] width 18 height 18
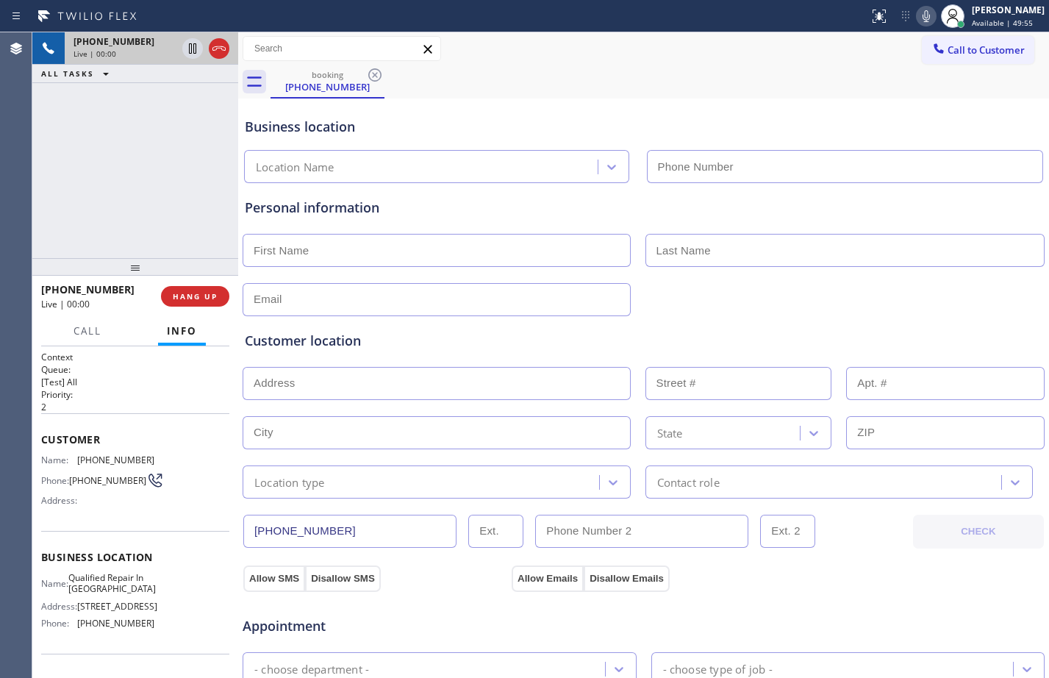
type input "[PHONE_NUMBER]"
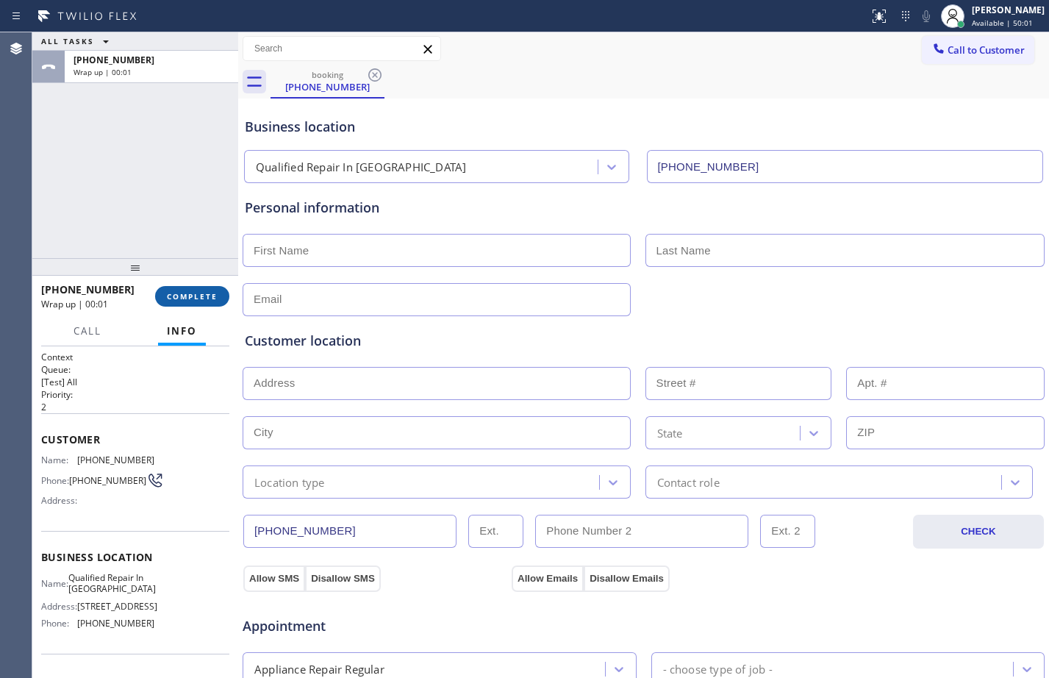
click at [169, 289] on button "COMPLETE" at bounding box center [192, 296] width 74 height 21
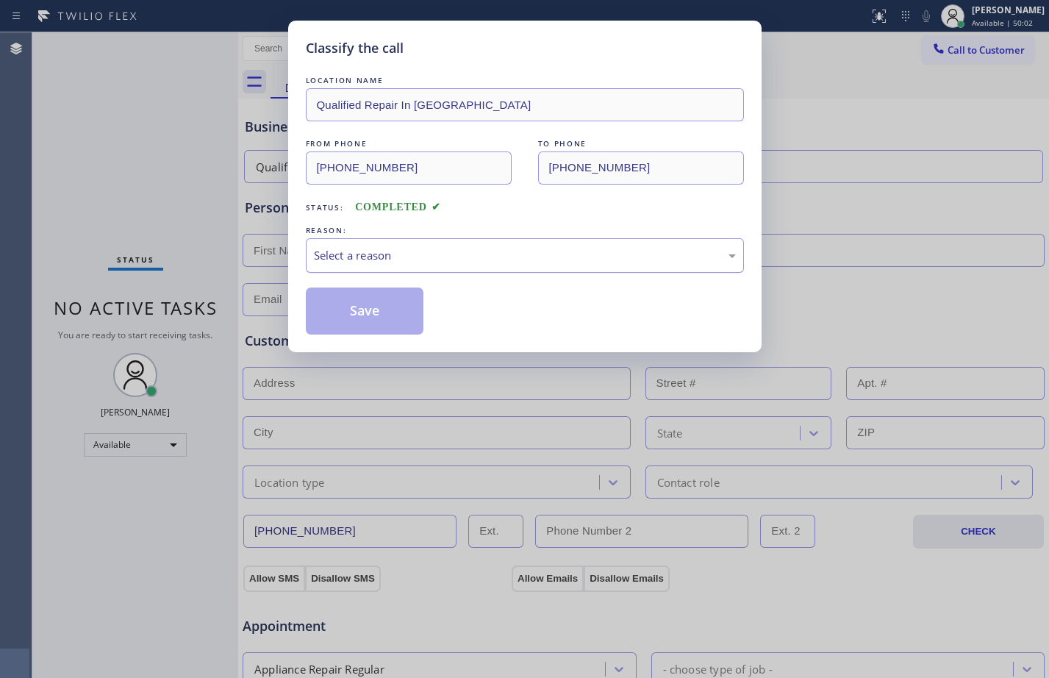
click at [445, 246] on div "Select a reason" at bounding box center [525, 255] width 438 height 35
click at [403, 320] on button "Save" at bounding box center [365, 310] width 118 height 47
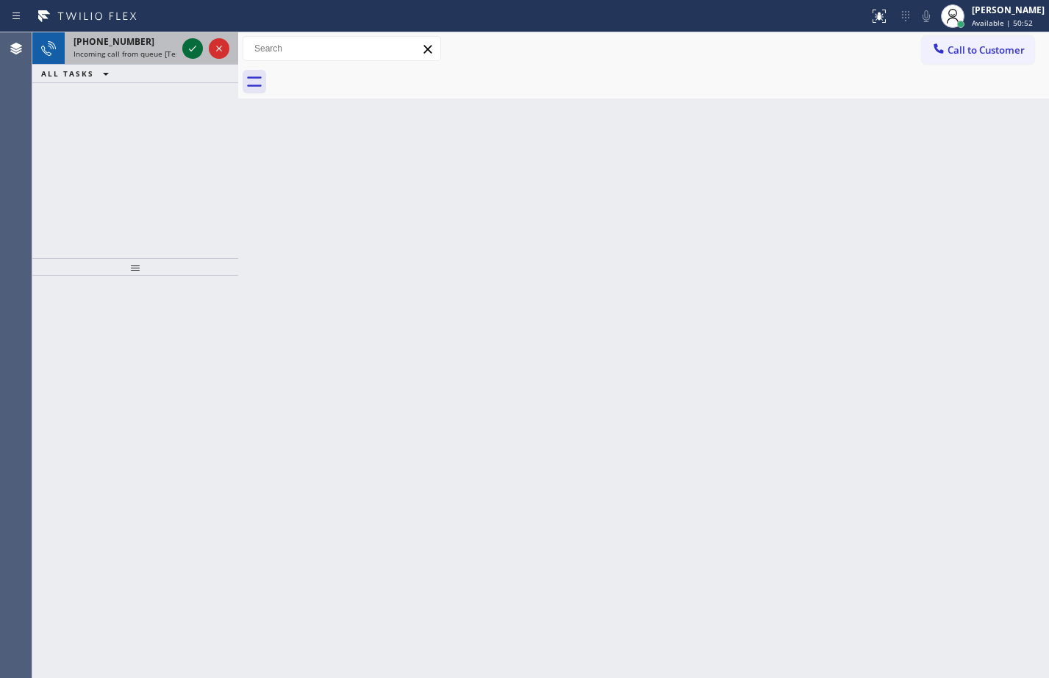
click at [191, 54] on icon at bounding box center [193, 49] width 18 height 18
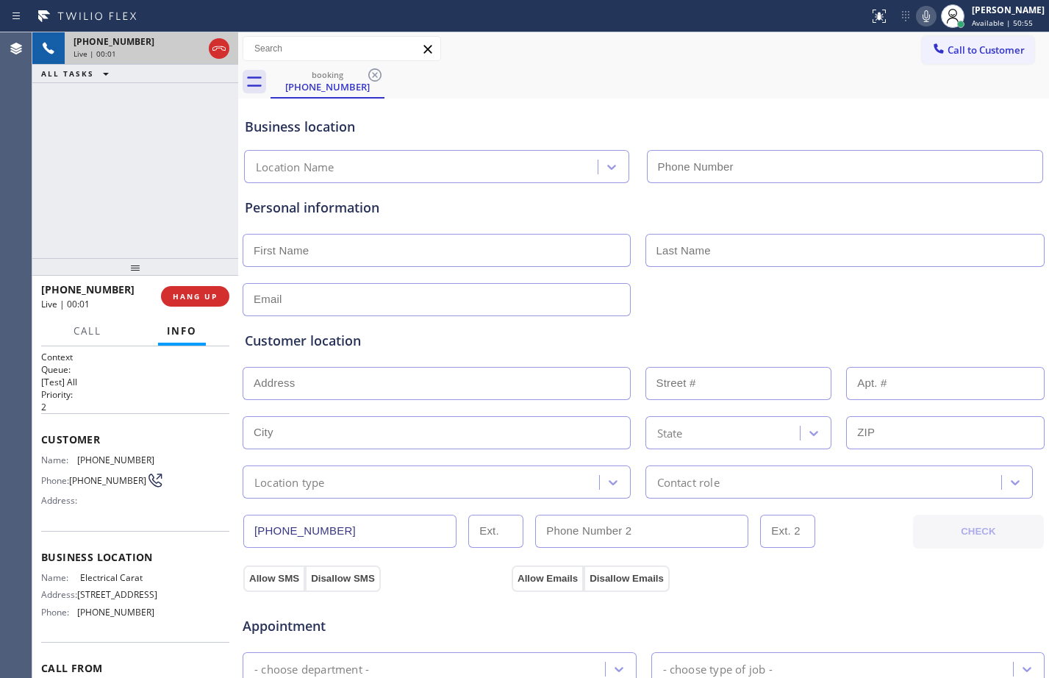
type input "[PHONE_NUMBER]"
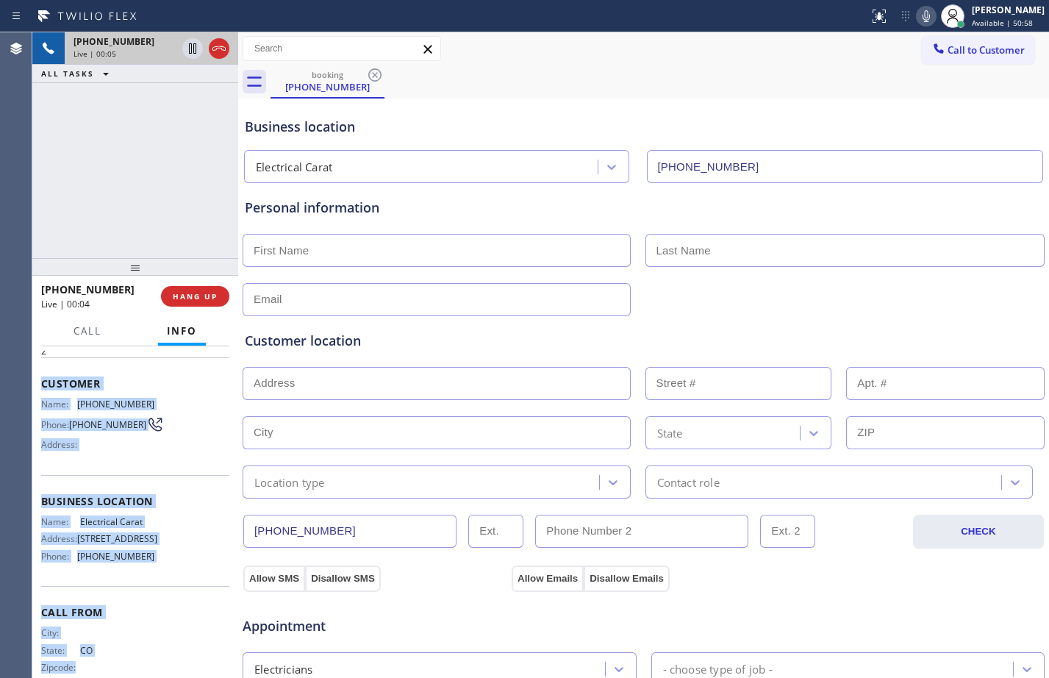
scroll to position [82, 0]
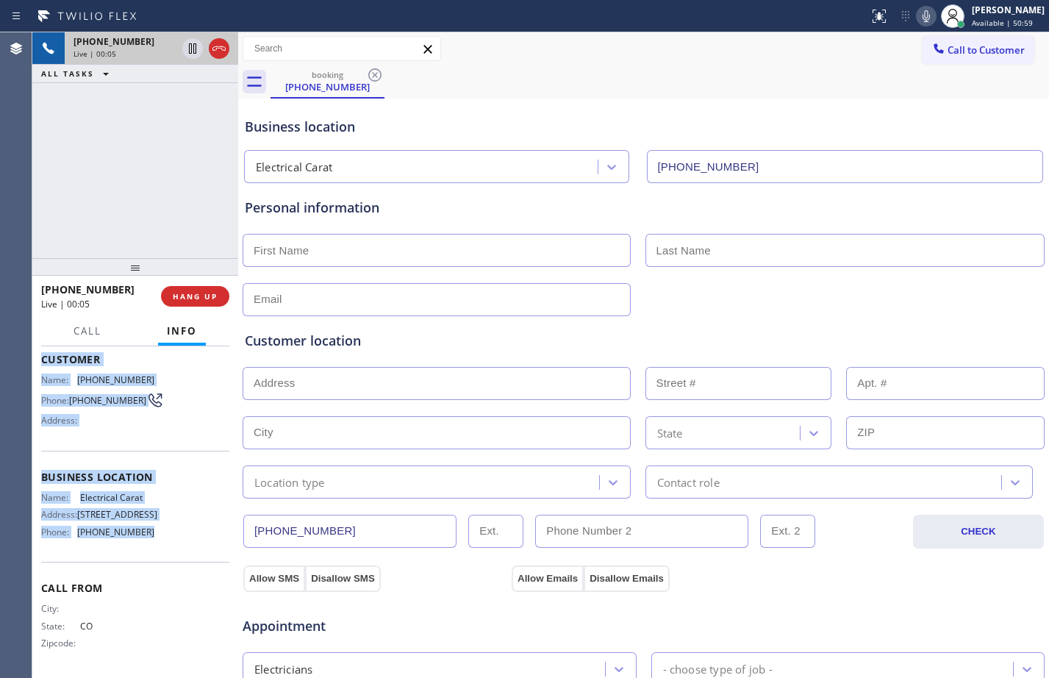
drag, startPoint x: 40, startPoint y: 436, endPoint x: 156, endPoint y: 528, distance: 148.1
click at [156, 528] on div "Context Queue: [Test] All Priority: 2 Customer Name: (720) 682-2503 Phone: (720…" at bounding box center [135, 512] width 206 height 332
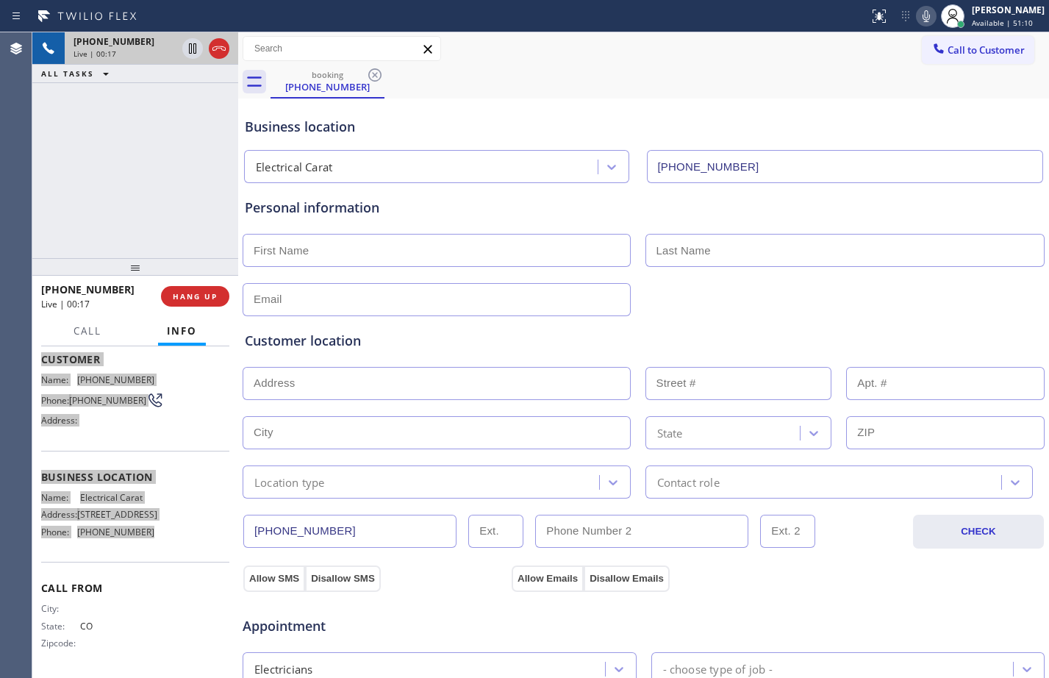
scroll to position [85, 0]
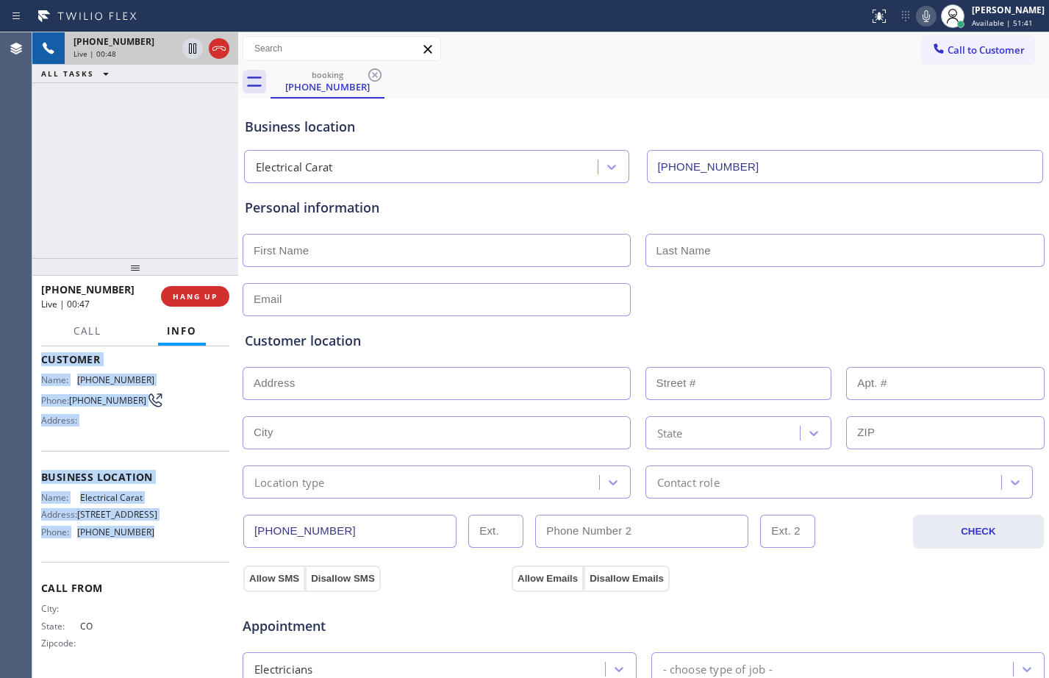
click at [163, 537] on div "Name: Electrical Carat Address: 1223 E 6th Ave Phone: (720) 605-2691" at bounding box center [135, 517] width 188 height 51
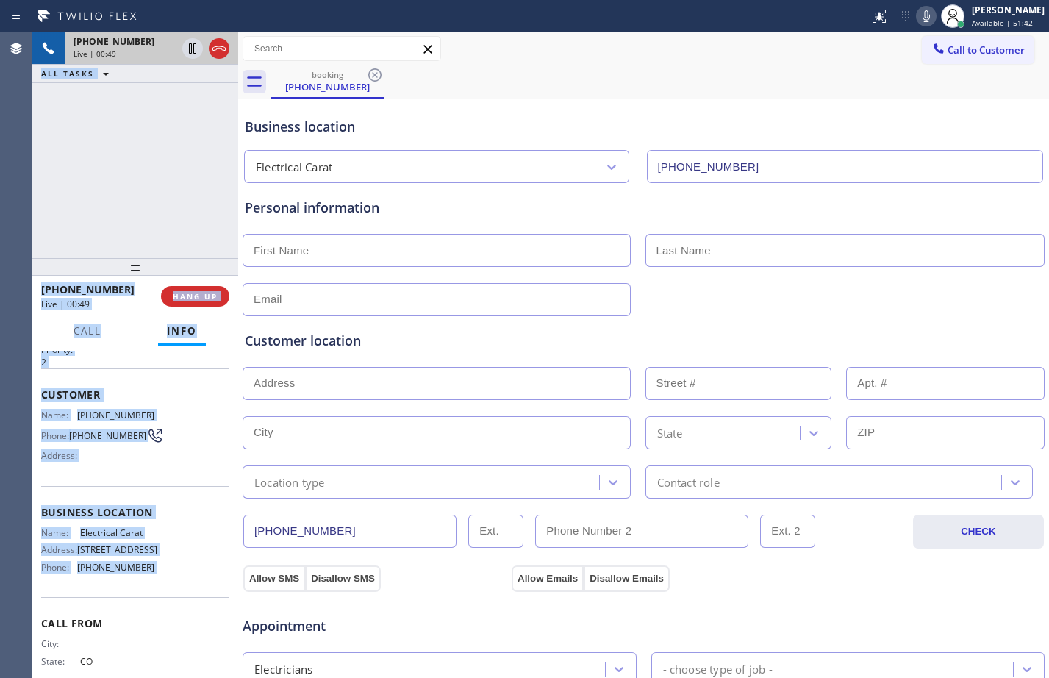
scroll to position [0, 0]
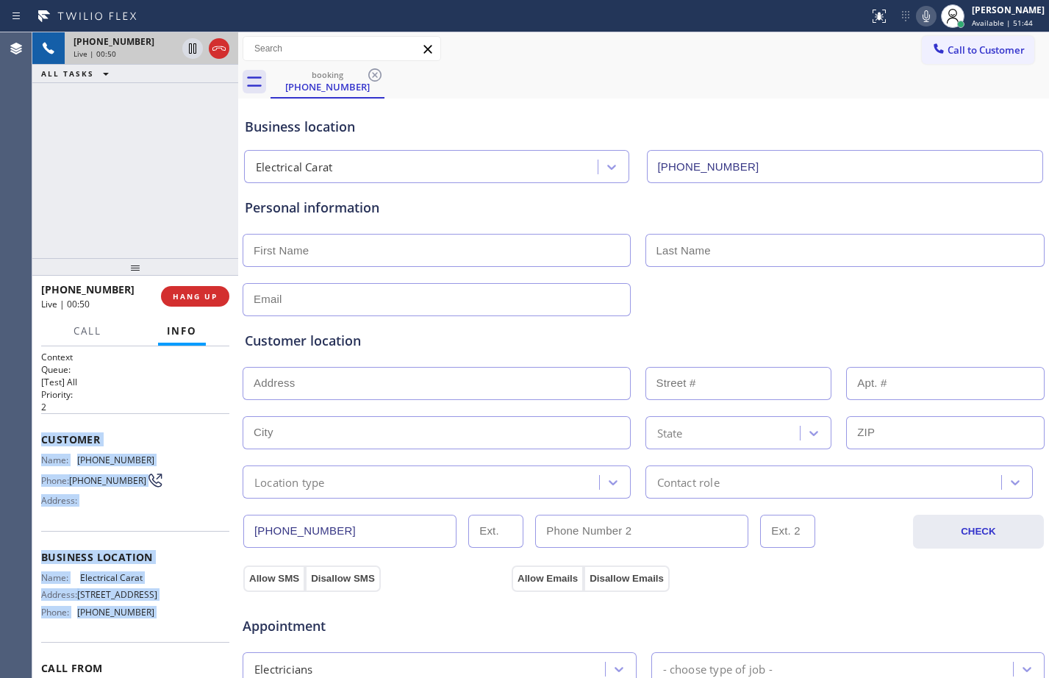
drag, startPoint x: 163, startPoint y: 537, endPoint x: 36, endPoint y: 440, distance: 160.4
click at [36, 440] on div "Context Queue: [Test] All Priority: 2 Customer Name: (720) 682-2503 Phone: (720…" at bounding box center [135, 512] width 206 height 332
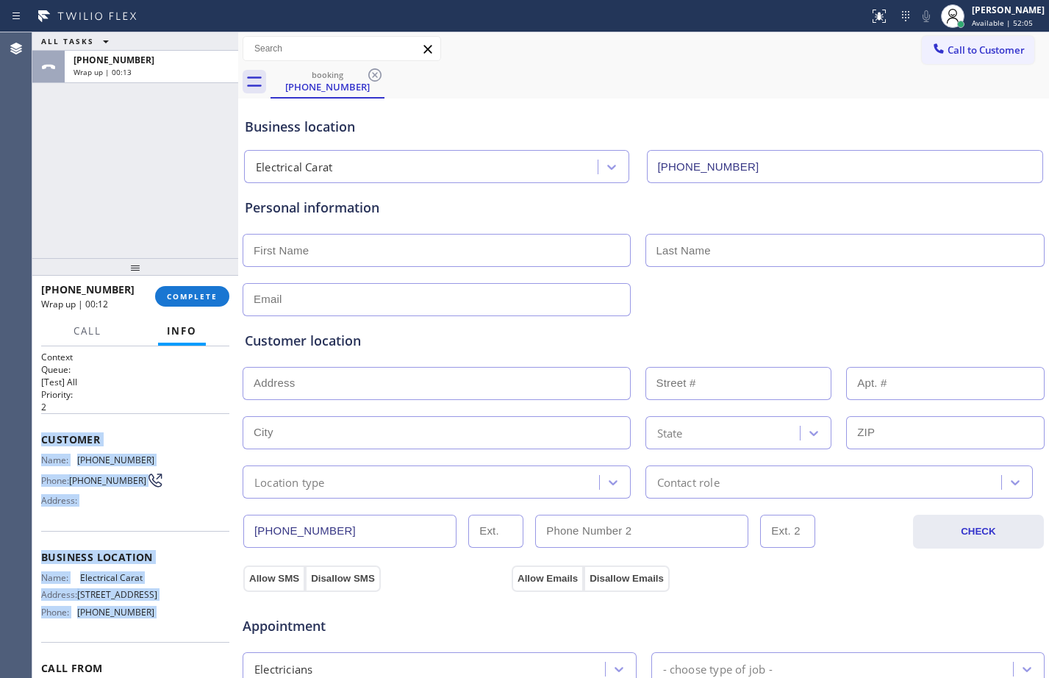
click at [176, 177] on div "ALL TASKS ALL TASKS ACTIVE TASKS TASKS IN WRAP UP +17206822503 Wrap up | 00:13" at bounding box center [135, 145] width 206 height 226
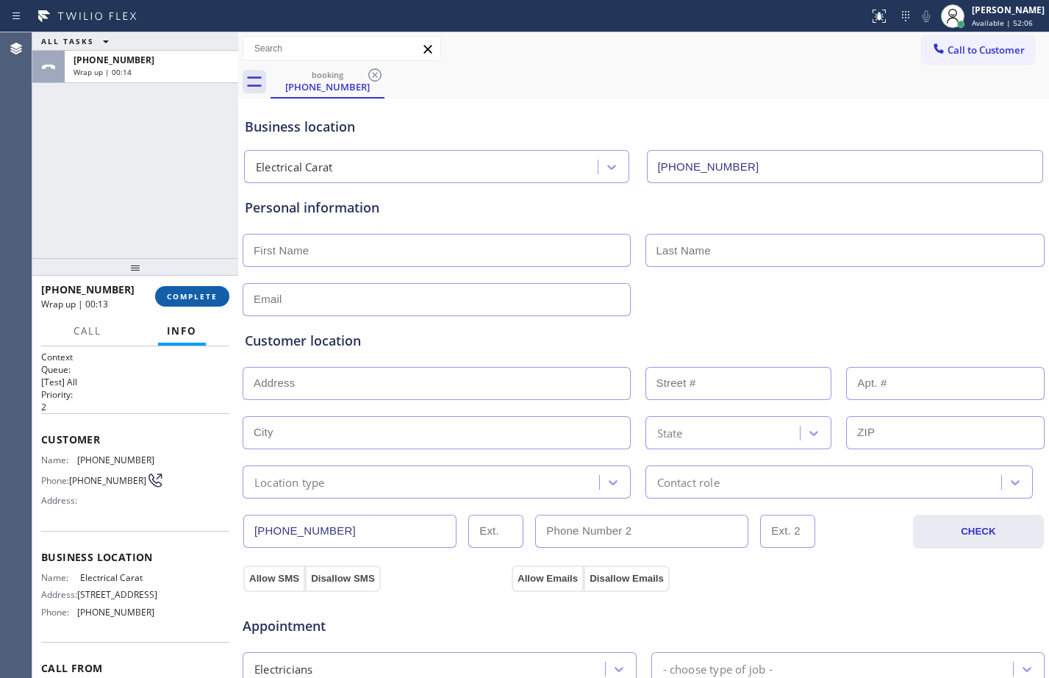
click at [174, 296] on span "COMPLETE" at bounding box center [192, 296] width 51 height 10
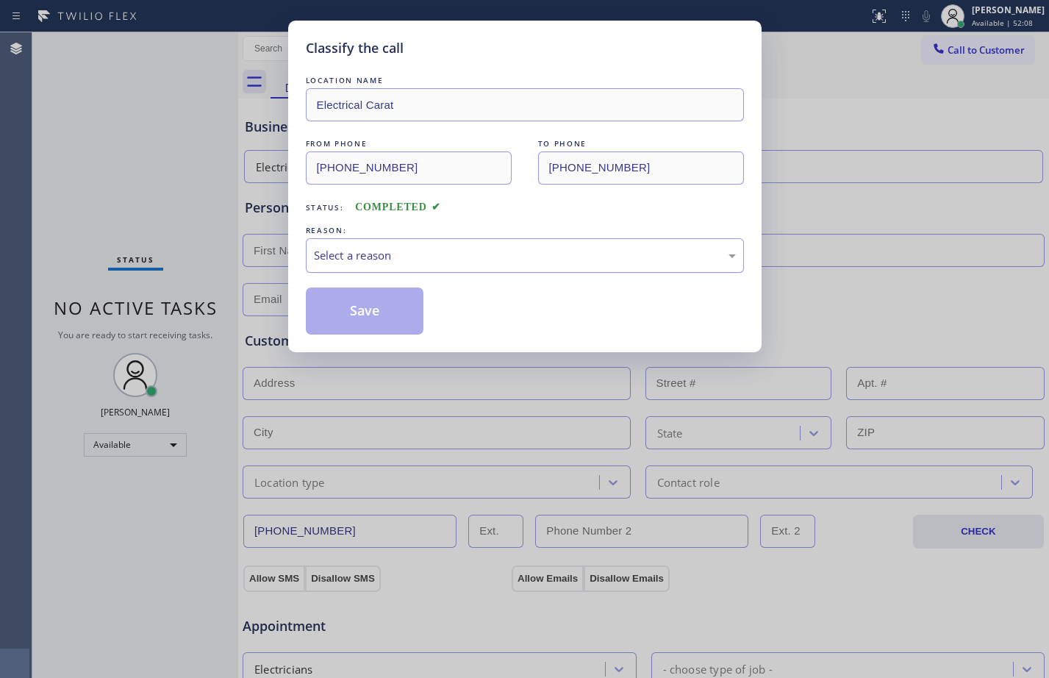
click at [539, 248] on div "Select a reason" at bounding box center [525, 255] width 422 height 17
click at [354, 305] on button "Save" at bounding box center [365, 310] width 118 height 47
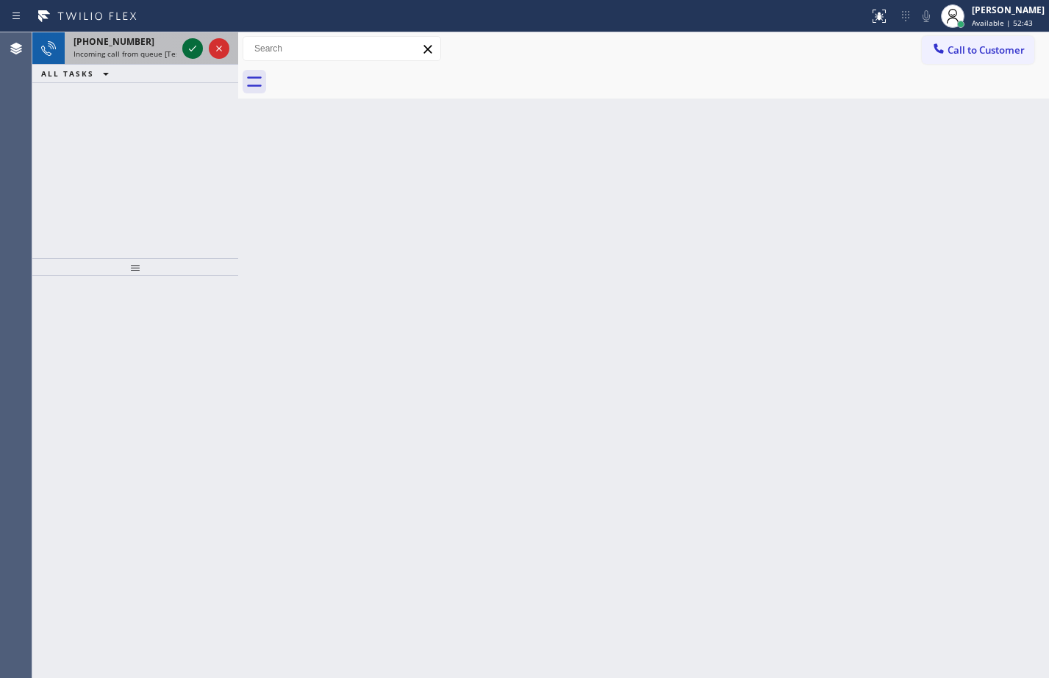
click at [198, 52] on icon at bounding box center [193, 49] width 18 height 18
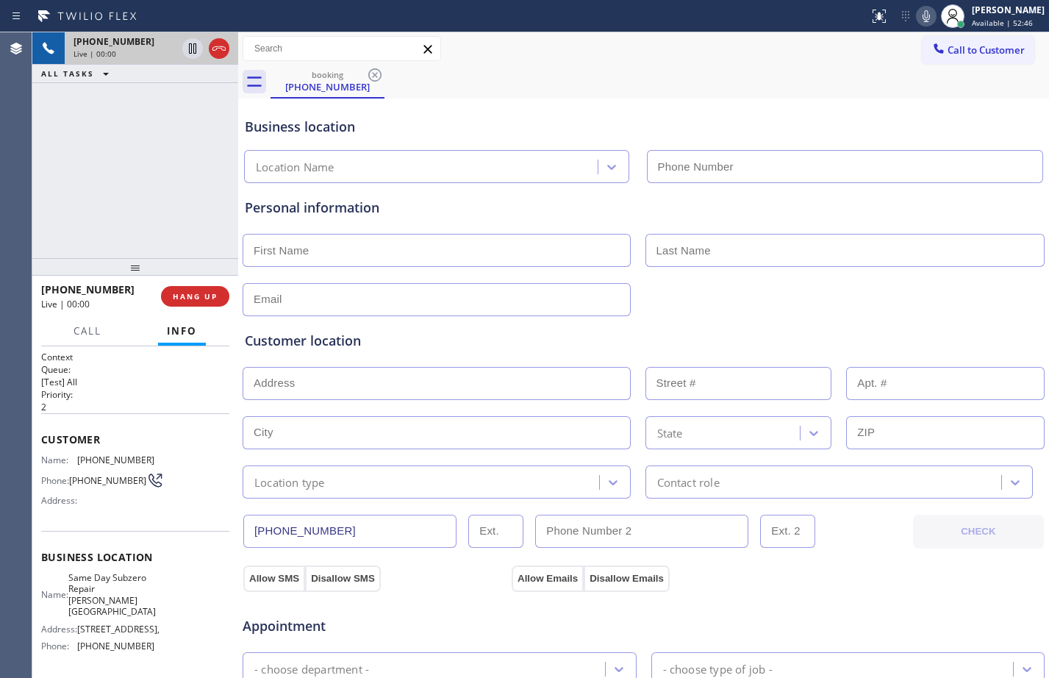
type input "[PHONE_NUMBER]"
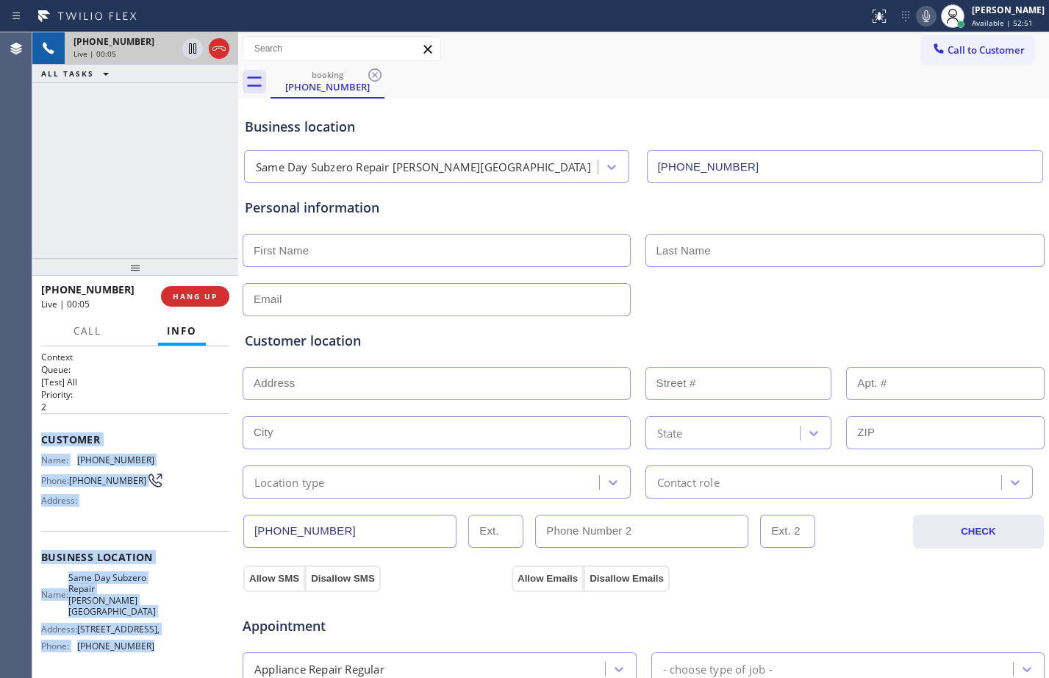
drag, startPoint x: 40, startPoint y: 443, endPoint x: 156, endPoint y: 637, distance: 226.4
click at [156, 637] on div "Context Queue: [Test] All Priority: 2 Customer Name: (929) 539-0162 Phone: (929…" at bounding box center [135, 512] width 206 height 332
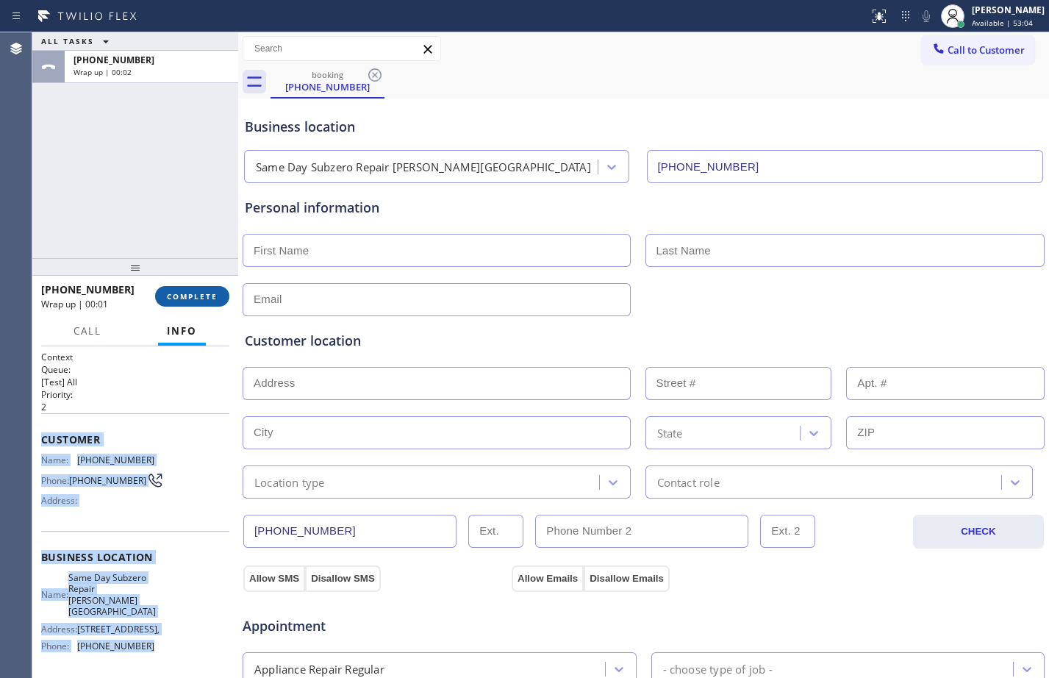
click at [201, 299] on span "COMPLETE" at bounding box center [192, 296] width 51 height 10
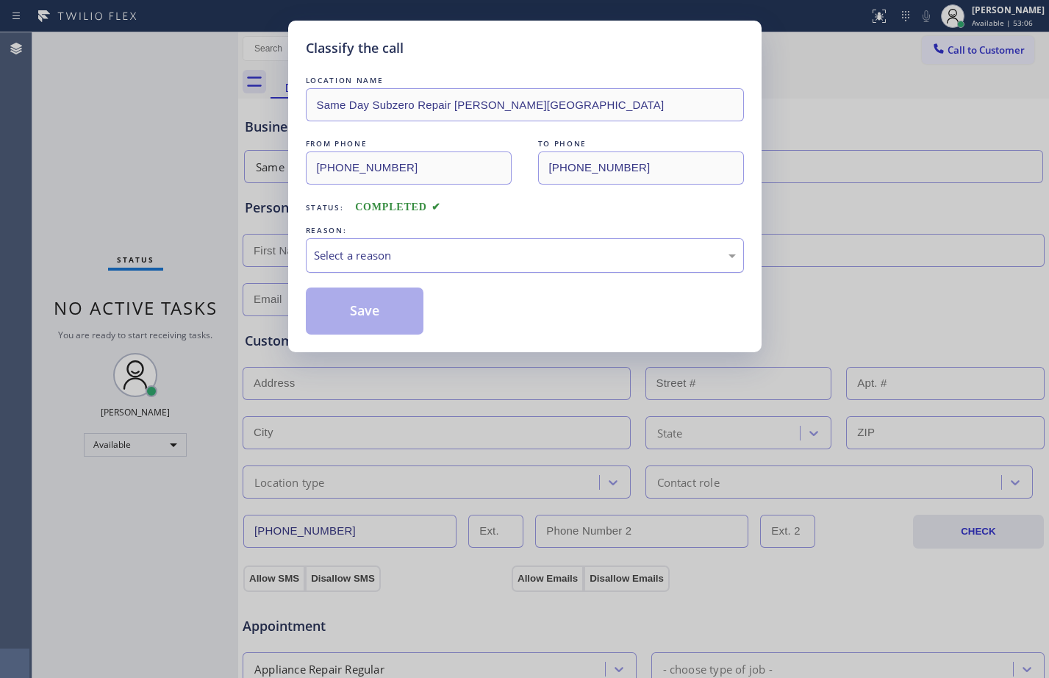
click at [540, 262] on div "Select a reason" at bounding box center [525, 255] width 422 height 17
click at [383, 312] on button "Save" at bounding box center [365, 310] width 118 height 47
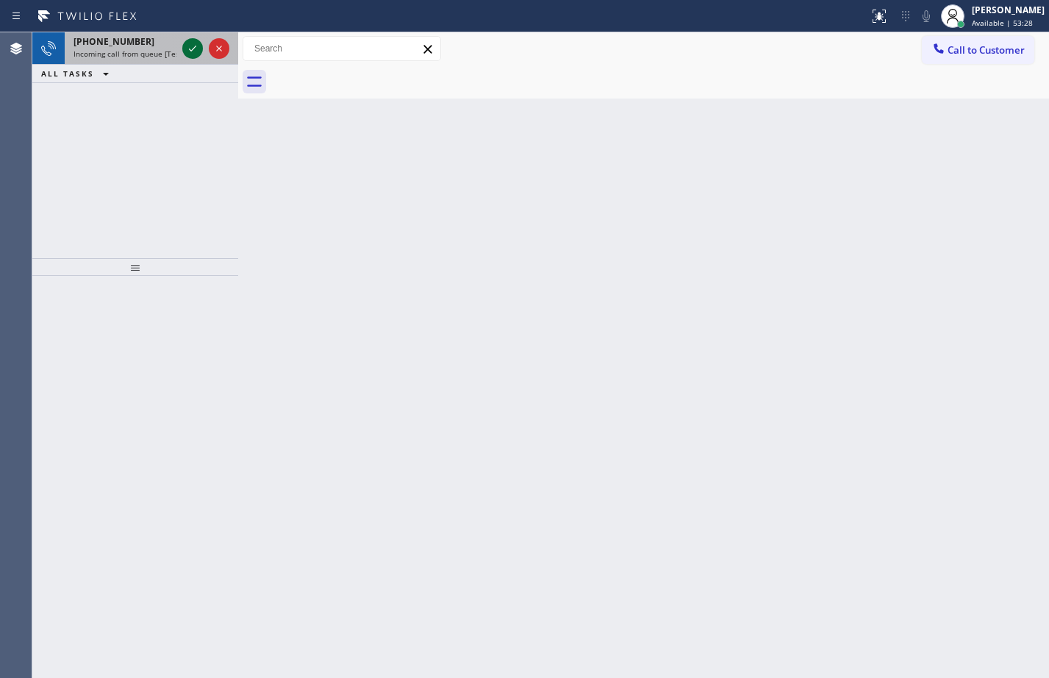
click at [189, 53] on icon at bounding box center [193, 49] width 18 height 18
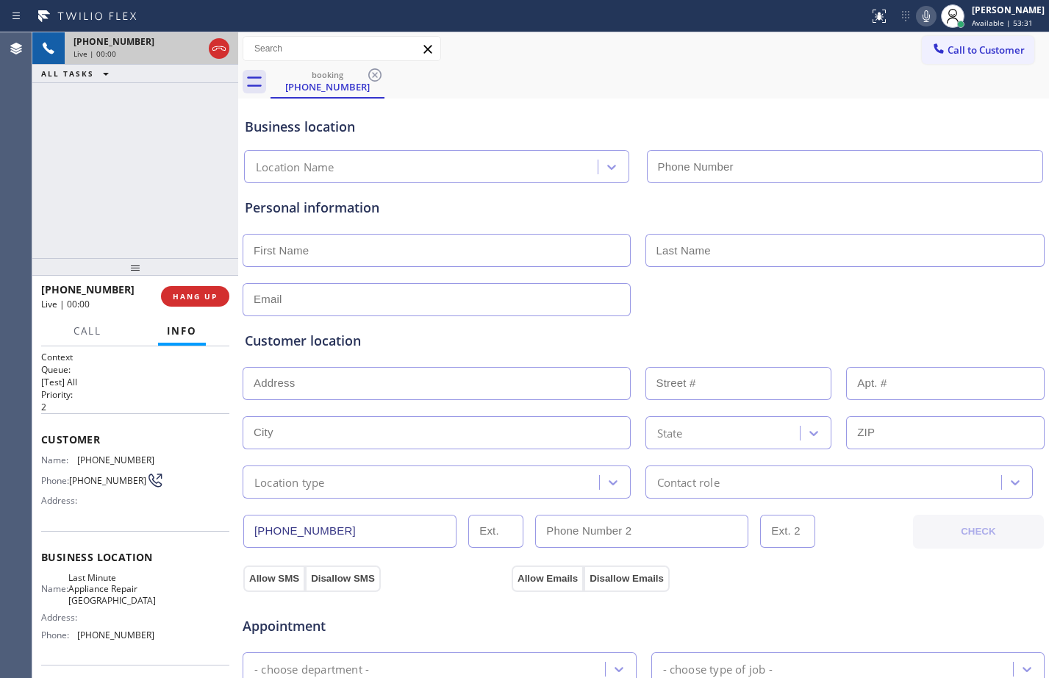
type input "[PHONE_NUMBER]"
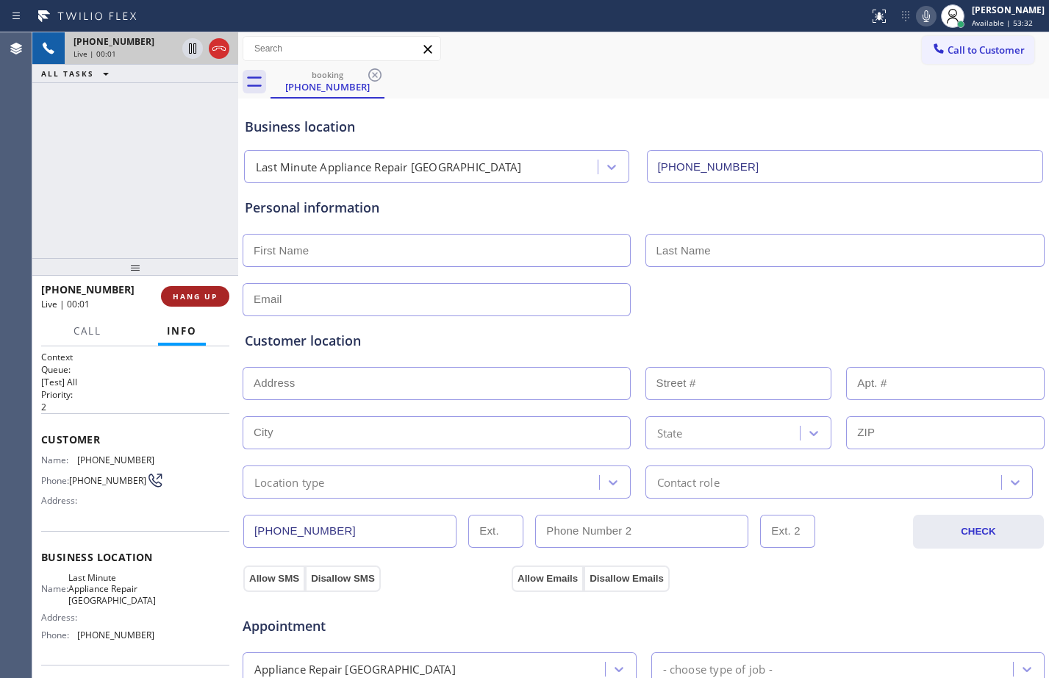
click at [196, 293] on span "HANG UP" at bounding box center [195, 296] width 45 height 10
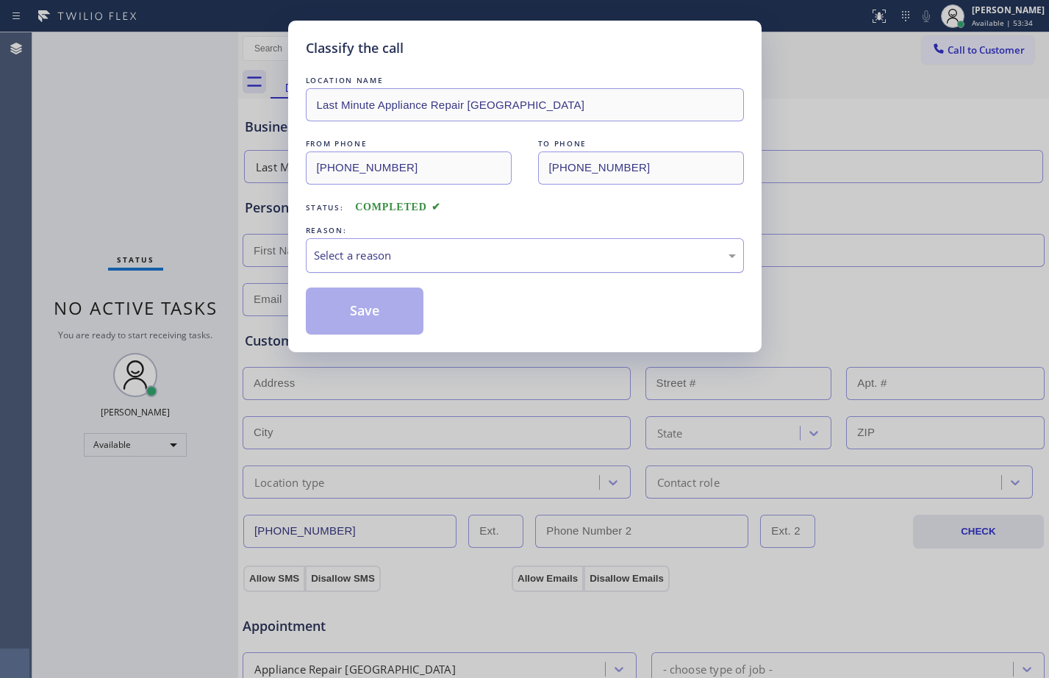
click at [510, 260] on div "Select a reason" at bounding box center [525, 255] width 422 height 17
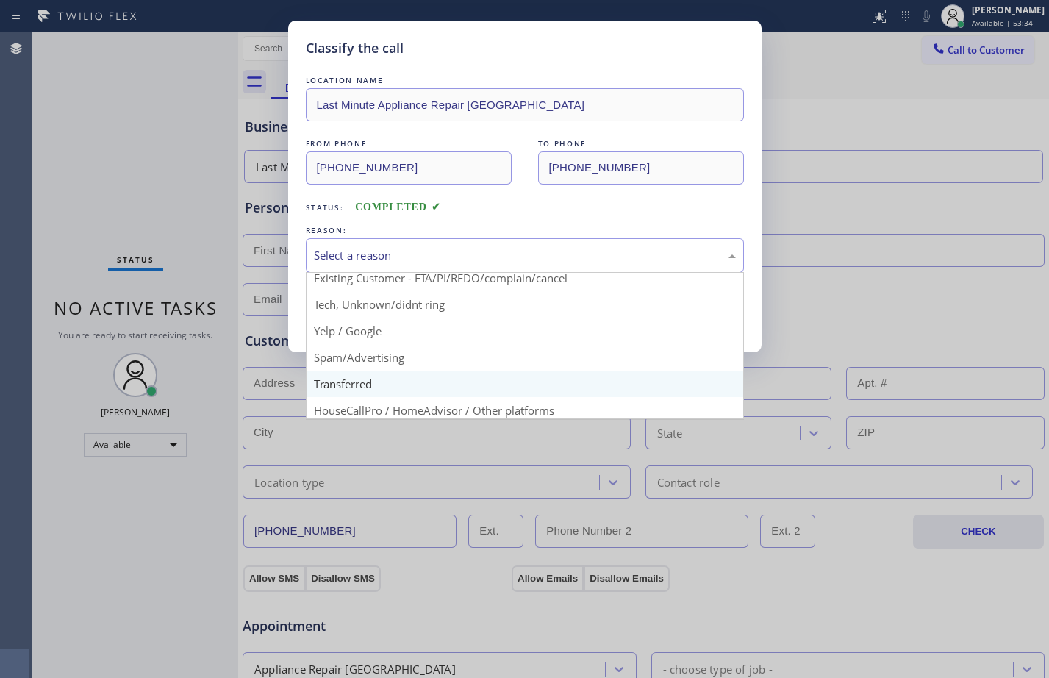
scroll to position [93, 0]
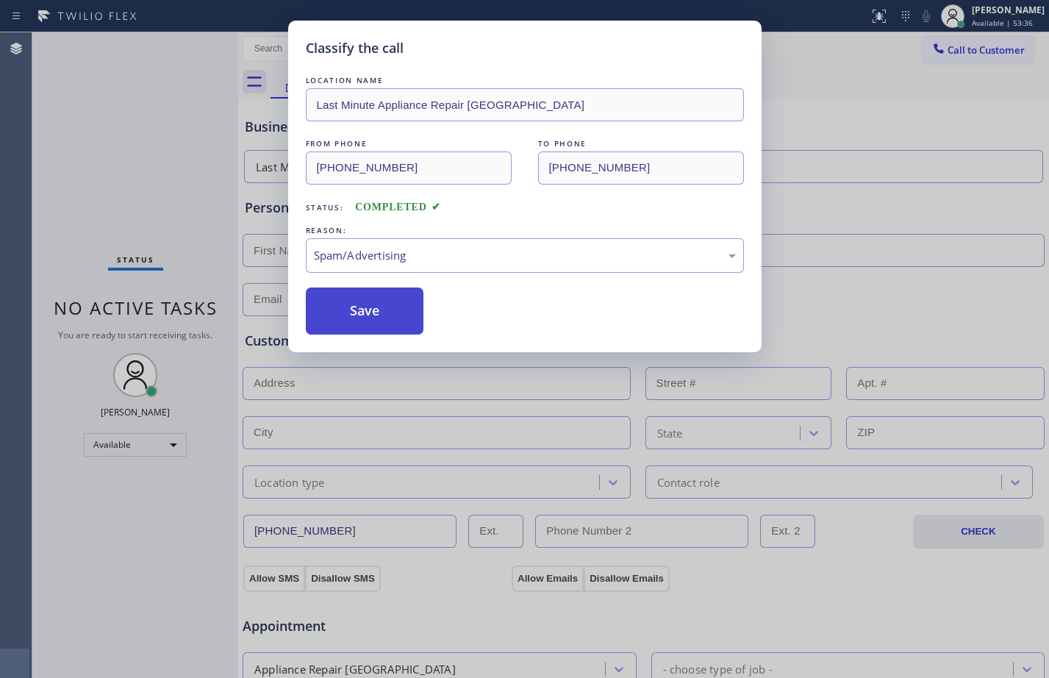
click at [356, 294] on button "Save" at bounding box center [365, 310] width 118 height 47
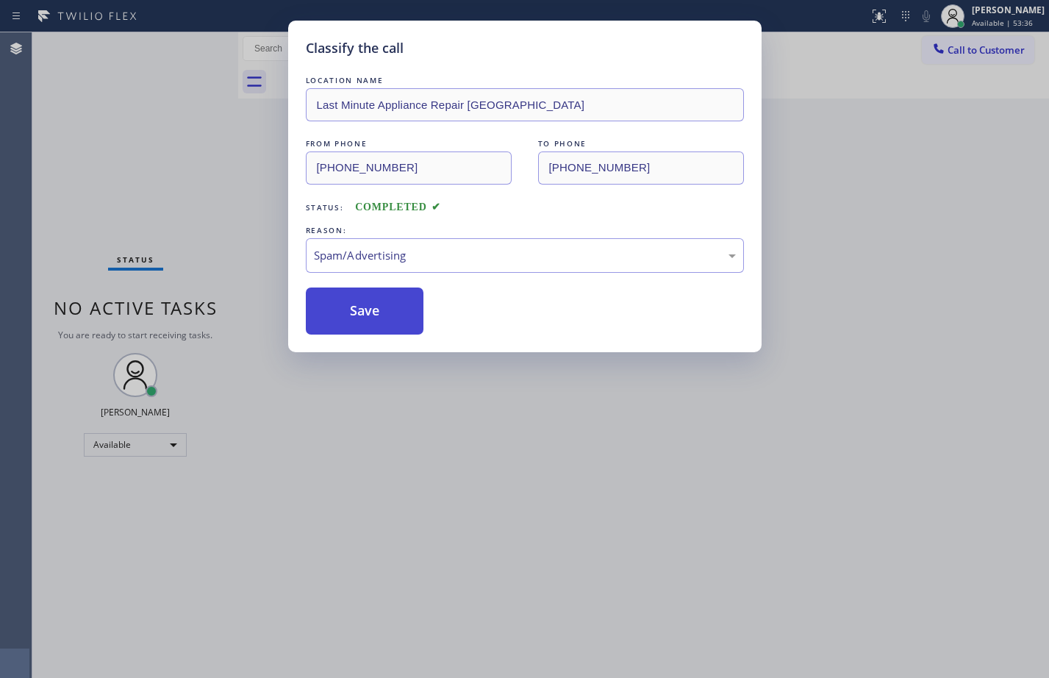
click at [355, 303] on button "Save" at bounding box center [365, 310] width 118 height 47
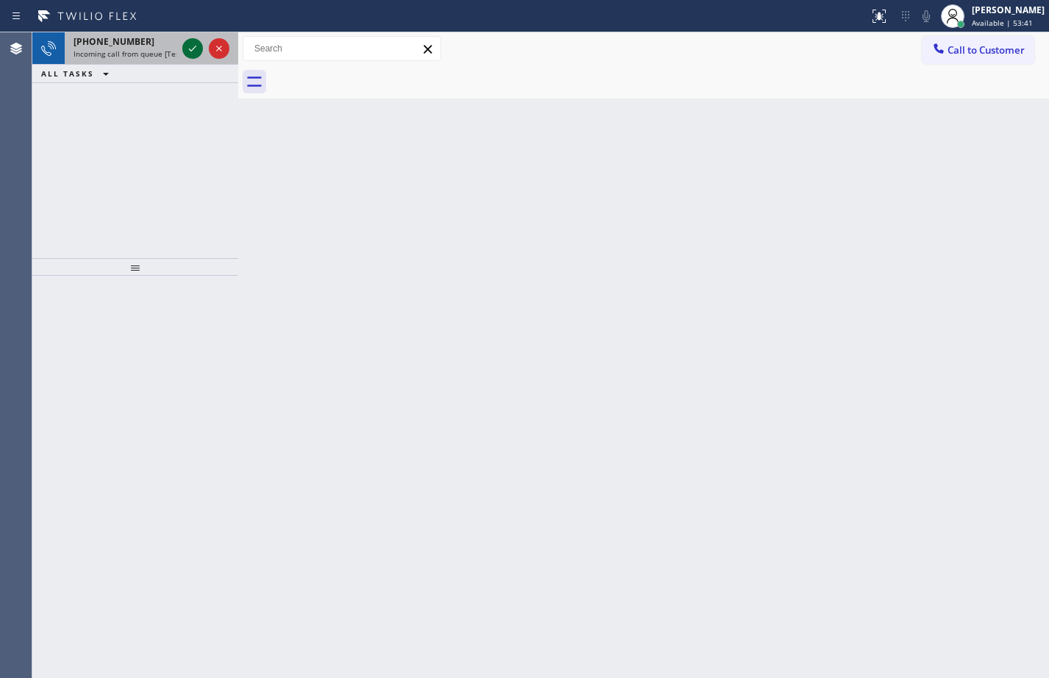
click at [185, 47] on icon at bounding box center [193, 49] width 18 height 18
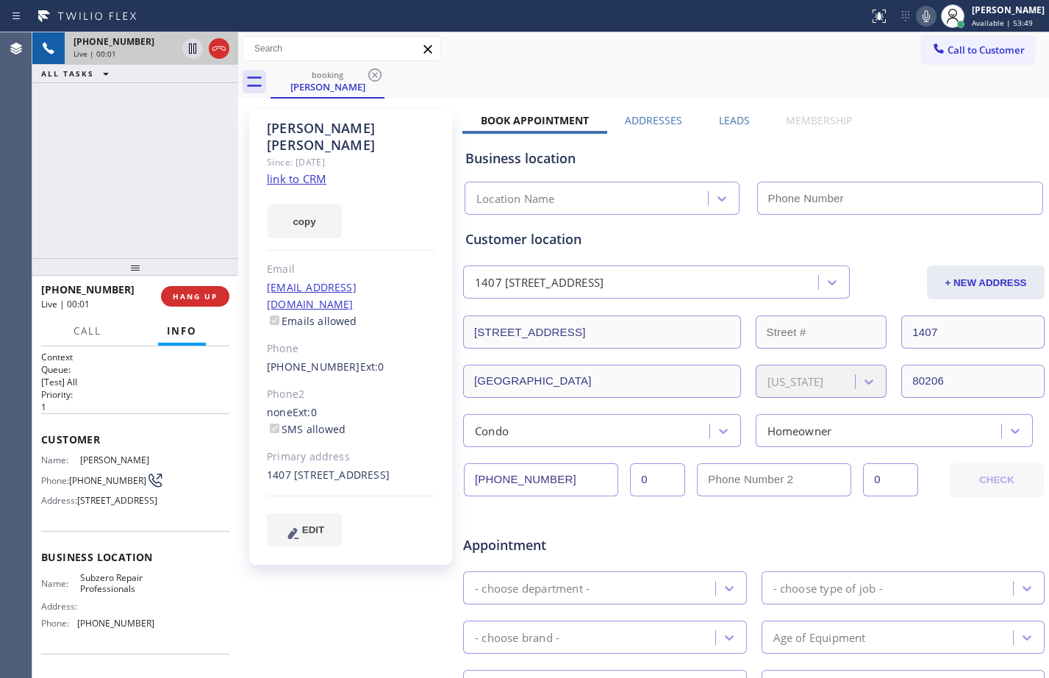
type input "[PHONE_NUMBER]"
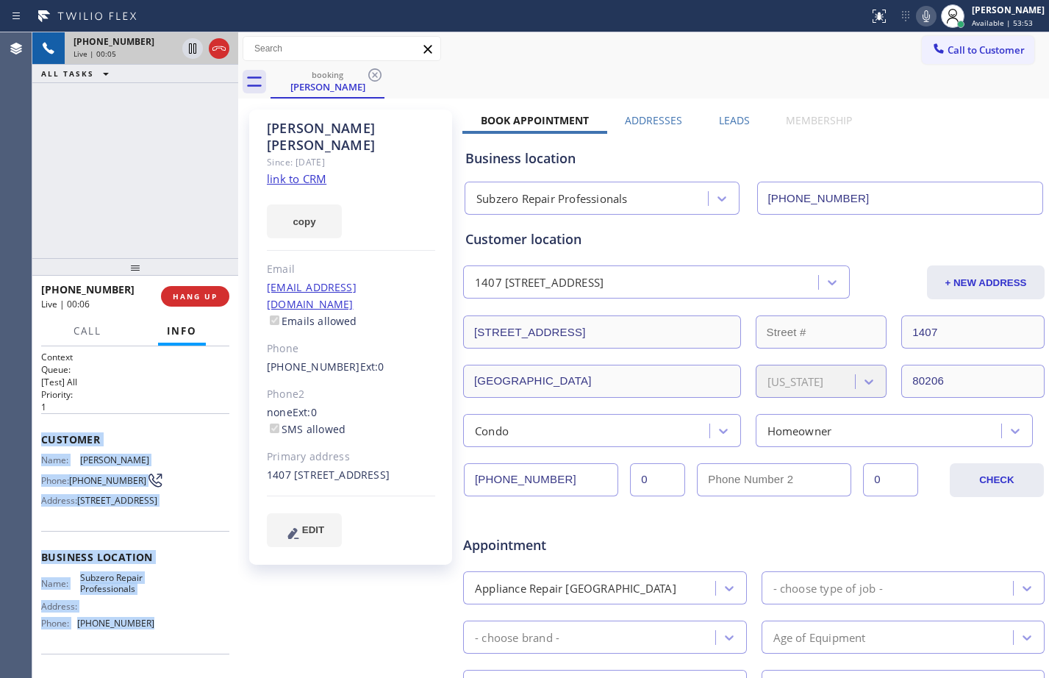
drag, startPoint x: 40, startPoint y: 438, endPoint x: 171, endPoint y: 646, distance: 246.1
click at [171, 646] on div "Context Queue: [Test] All Priority: 1 Customer Name: Jim Hannifin Phone: (303) …" at bounding box center [135, 512] width 206 height 332
click at [324, 171] on link "link to CRM" at bounding box center [297, 178] width 60 height 15
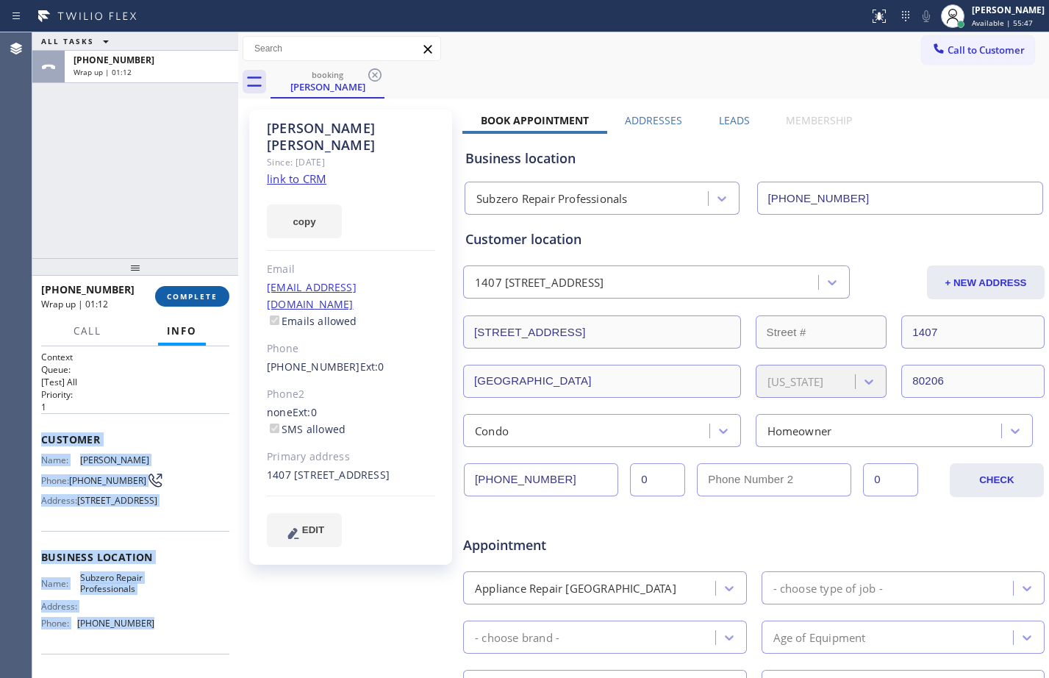
click at [198, 302] on button "COMPLETE" at bounding box center [192, 296] width 74 height 21
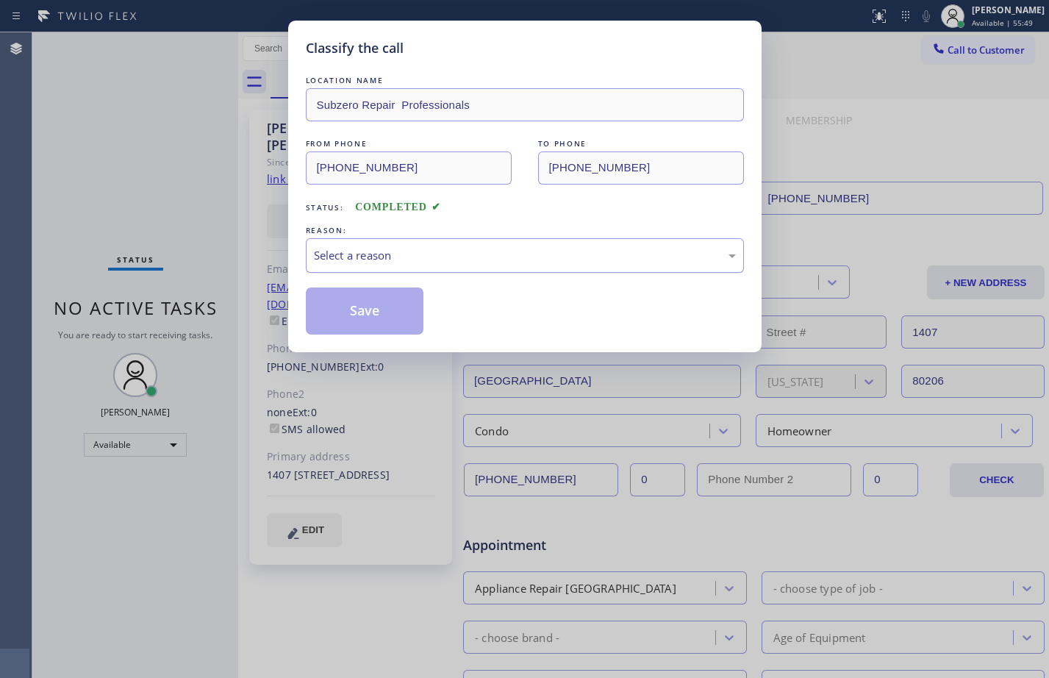
click at [526, 262] on div "Select a reason" at bounding box center [525, 255] width 422 height 17
click at [386, 312] on button "Save" at bounding box center [365, 310] width 118 height 47
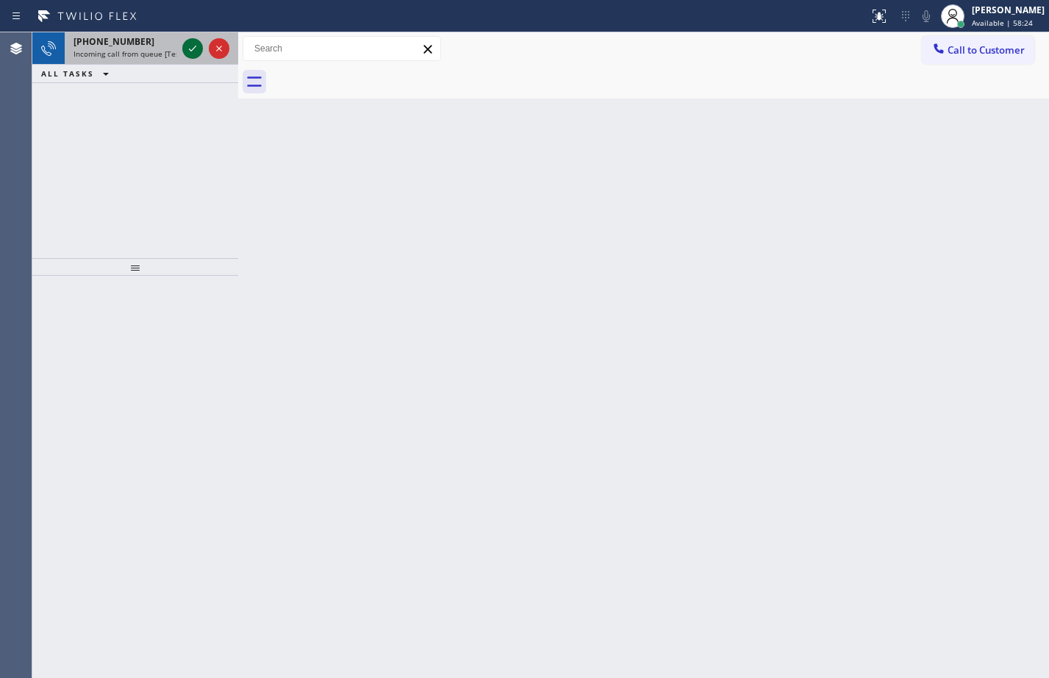
click at [192, 45] on icon at bounding box center [193, 49] width 18 height 18
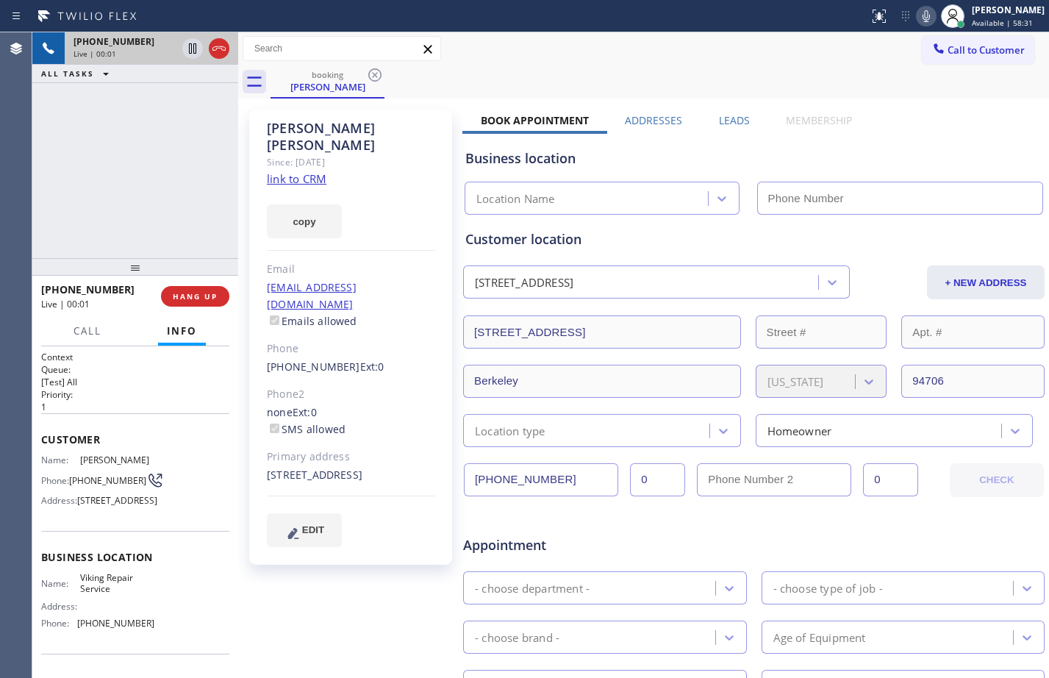
type input "[PHONE_NUMBER]"
click at [299, 171] on link "link to CRM" at bounding box center [297, 178] width 60 height 15
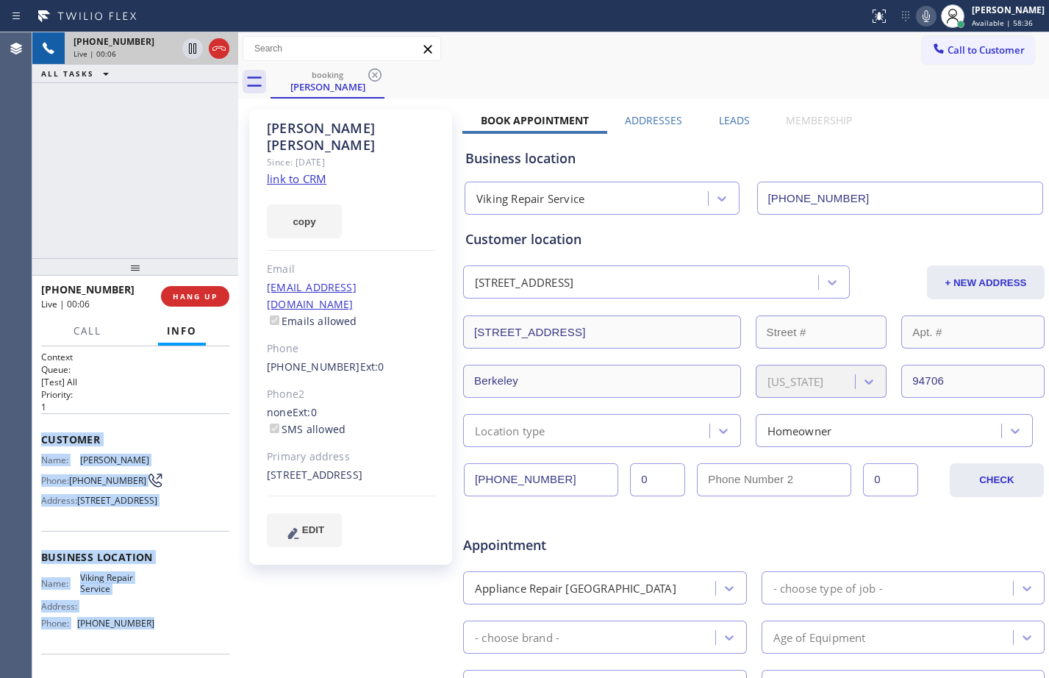
drag, startPoint x: 38, startPoint y: 440, endPoint x: 175, endPoint y: 650, distance: 250.2
click at [175, 650] on div "Context Queue: [Test] All Priority: 1 Customer Name: Rebecca Shea Phone: (510) …" at bounding box center [135, 512] width 206 height 332
click at [195, 49] on icon at bounding box center [193, 49] width 18 height 18
click at [923, 19] on icon at bounding box center [926, 16] width 7 height 12
click at [195, 49] on icon at bounding box center [193, 49] width 18 height 18
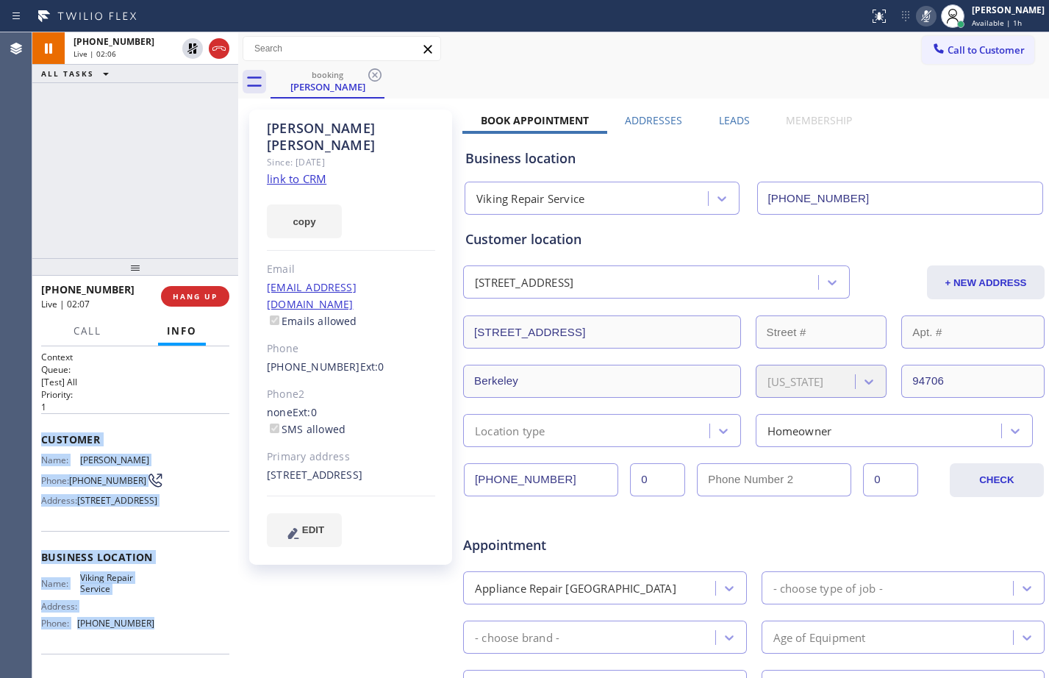
click at [920, 14] on icon at bounding box center [926, 16] width 18 height 18
click at [190, 53] on icon at bounding box center [192, 48] width 7 height 10
click at [921, 14] on icon at bounding box center [926, 16] width 18 height 18
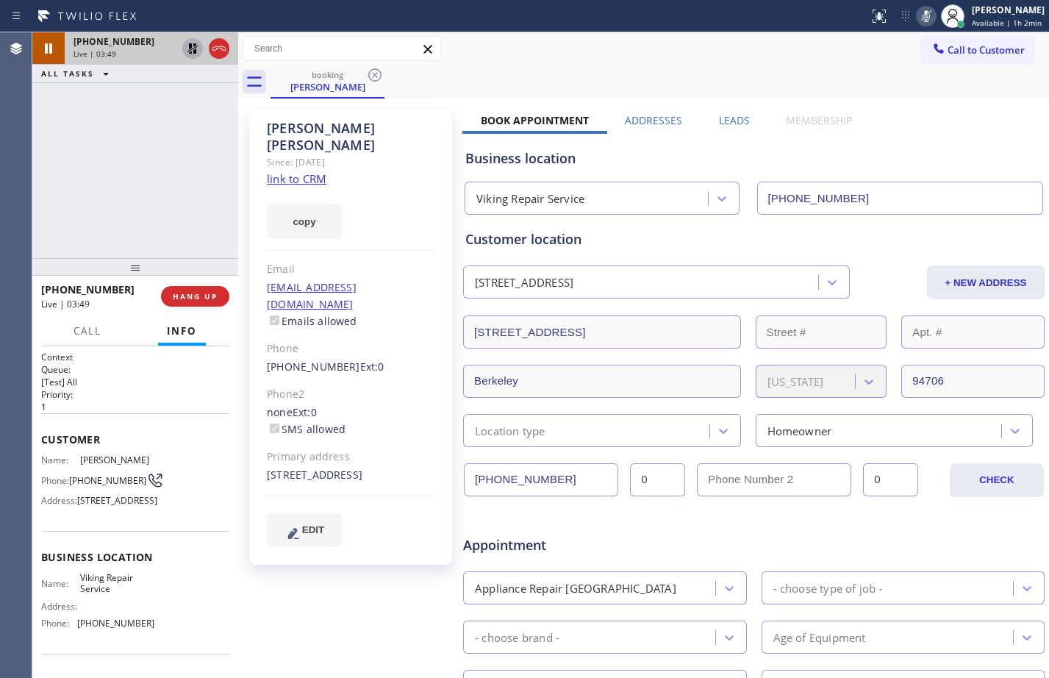
click at [156, 174] on div "+15103679876 Live | 03:49 ALL TASKS ALL TASKS ACTIVE TASKS TASKS IN WRAP UP" at bounding box center [135, 145] width 206 height 226
click at [200, 49] on icon at bounding box center [193, 49] width 18 height 18
click at [918, 20] on icon at bounding box center [926, 16] width 18 height 18
drag, startPoint x: 190, startPoint y: 52, endPoint x: 232, endPoint y: 46, distance: 41.6
click at [190, 52] on icon at bounding box center [193, 49] width 18 height 18
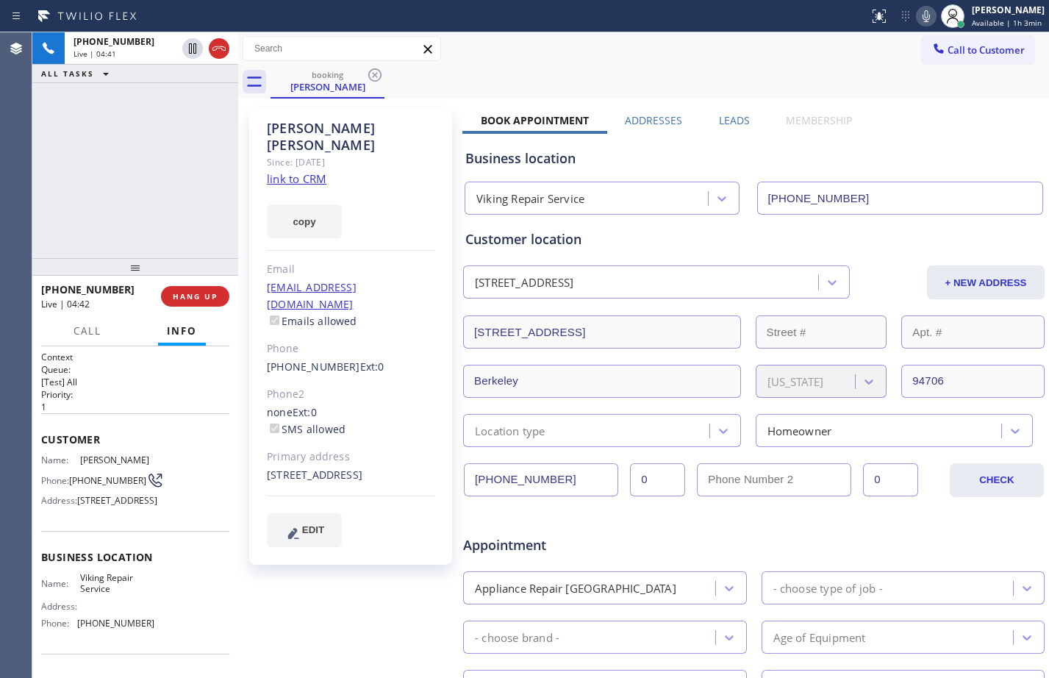
click at [923, 12] on icon at bounding box center [926, 16] width 18 height 18
click at [139, 196] on div "+15103679876 Live | 05:18 ALL TASKS ALL TASKS ACTIVE TASKS TASKS IN WRAP UP" at bounding box center [135, 145] width 206 height 226
click at [130, 143] on div "+15103679876 Live | 05:53 ALL TASKS ALL TASKS ACTIVE TASKS TASKS IN WRAP UP" at bounding box center [135, 145] width 206 height 226
click at [197, 49] on icon at bounding box center [193, 49] width 18 height 18
click at [187, 49] on icon at bounding box center [193, 49] width 18 height 18
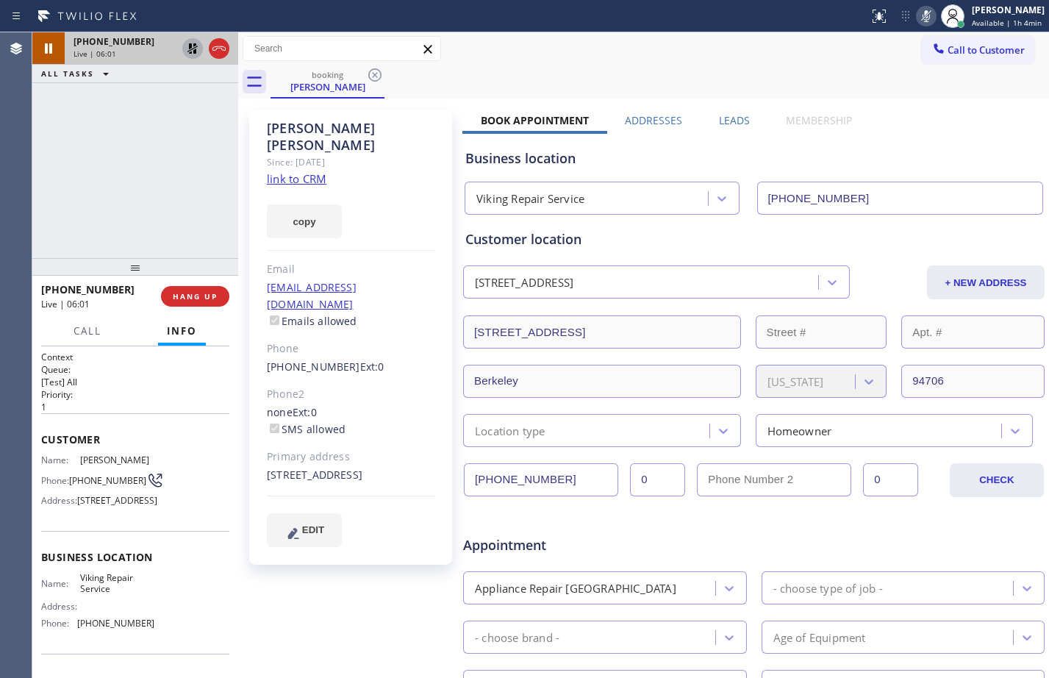
click at [191, 49] on icon at bounding box center [193, 49] width 18 height 18
click at [917, 22] on icon at bounding box center [926, 16] width 18 height 18
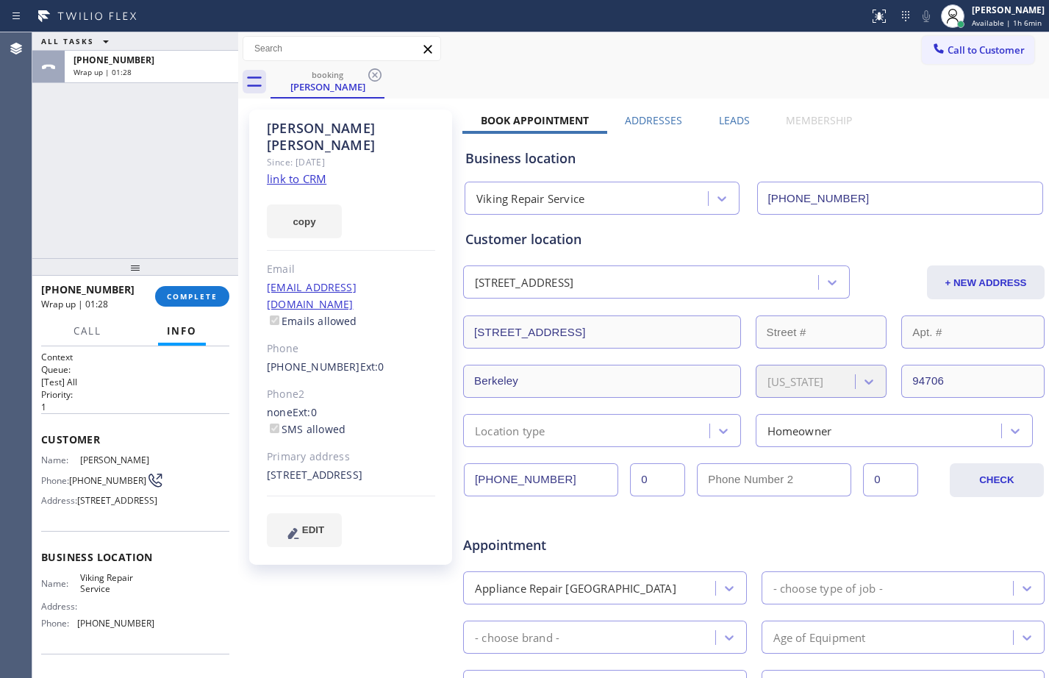
drag, startPoint x: 181, startPoint y: 173, endPoint x: 178, endPoint y: 199, distance: 26.6
click at [181, 173] on div "ALL TASKS ALL TASKS ACTIVE TASKS TASKS IN WRAP UP +15103679876 Wrap up | 01:28" at bounding box center [135, 145] width 206 height 226
click at [198, 293] on span "COMPLETE" at bounding box center [192, 296] width 51 height 10
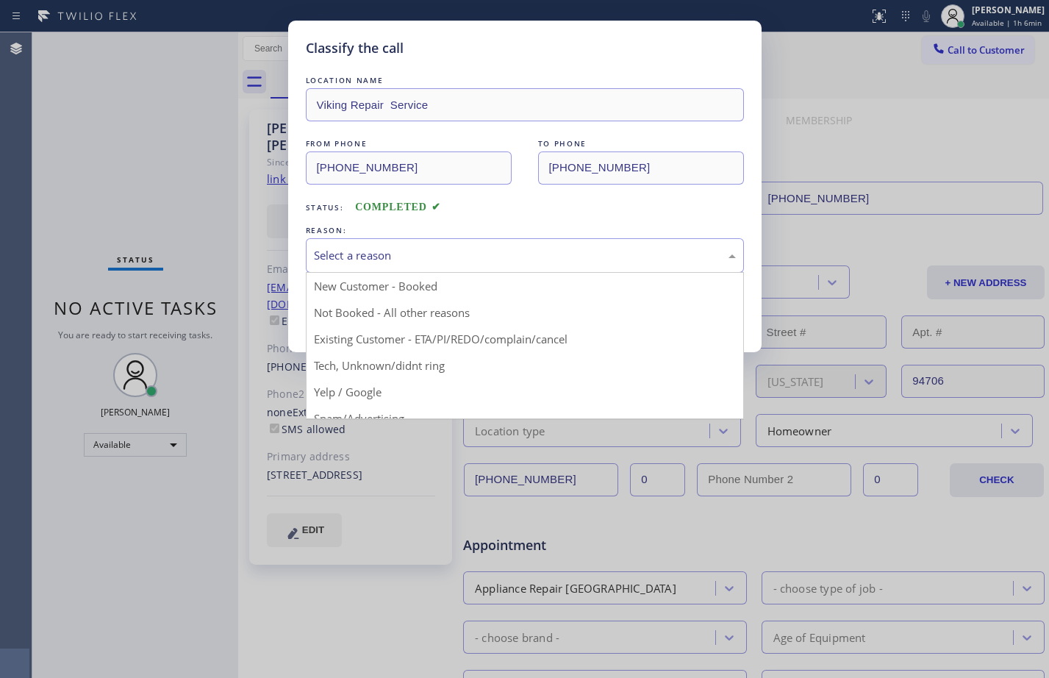
click at [542, 257] on div "Select a reason" at bounding box center [525, 255] width 422 height 17
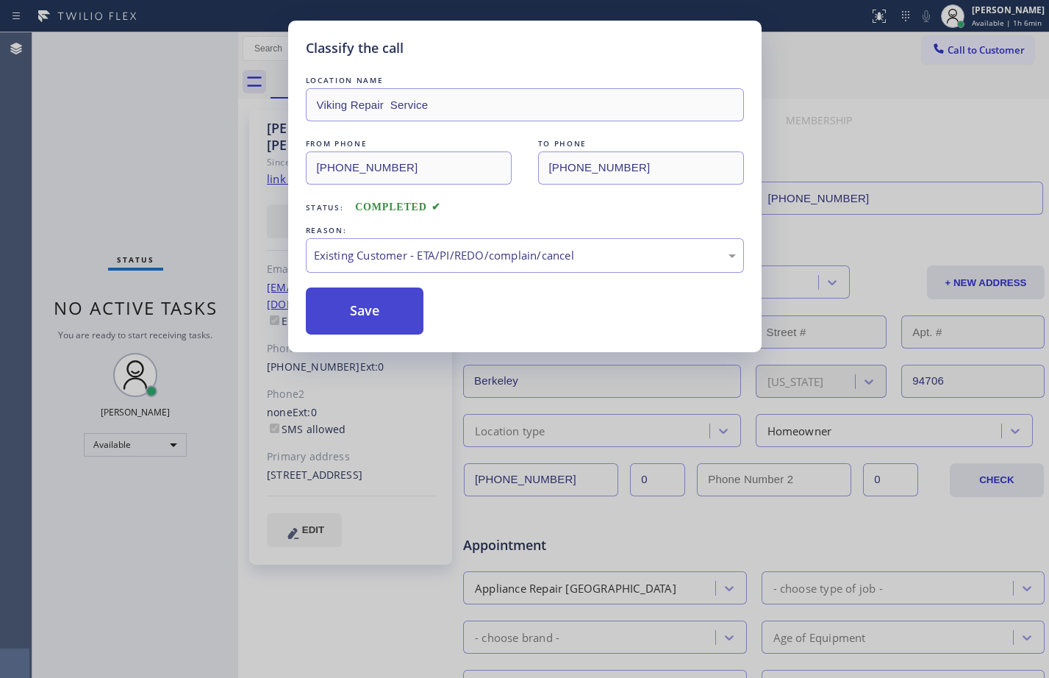
click at [391, 313] on button "Save" at bounding box center [365, 310] width 118 height 47
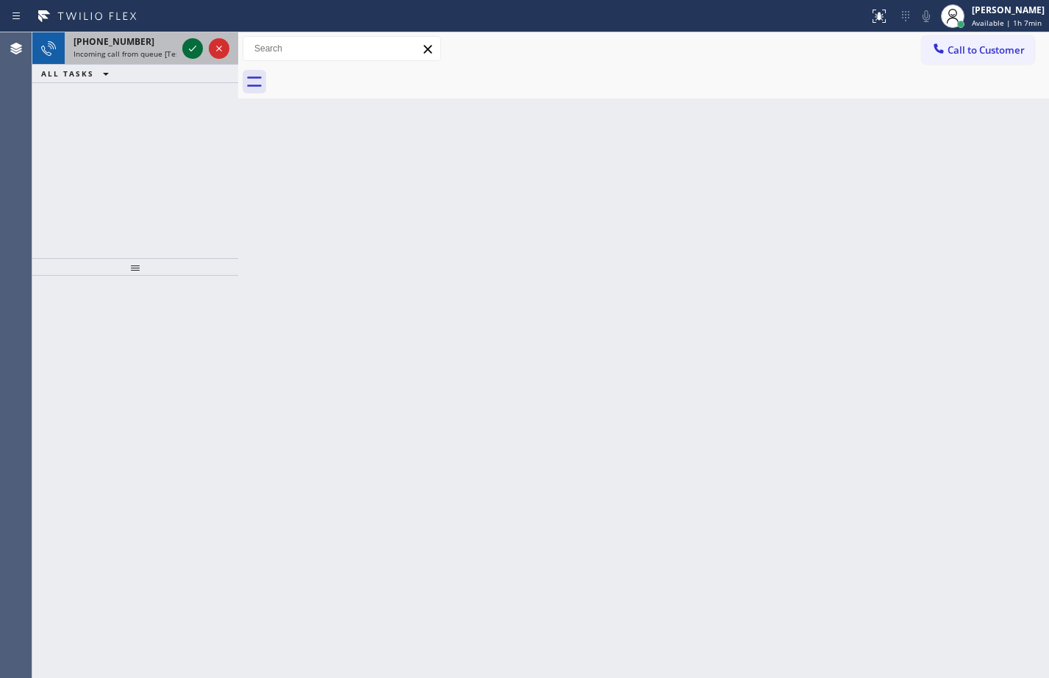
click at [191, 49] on icon at bounding box center [193, 49] width 18 height 18
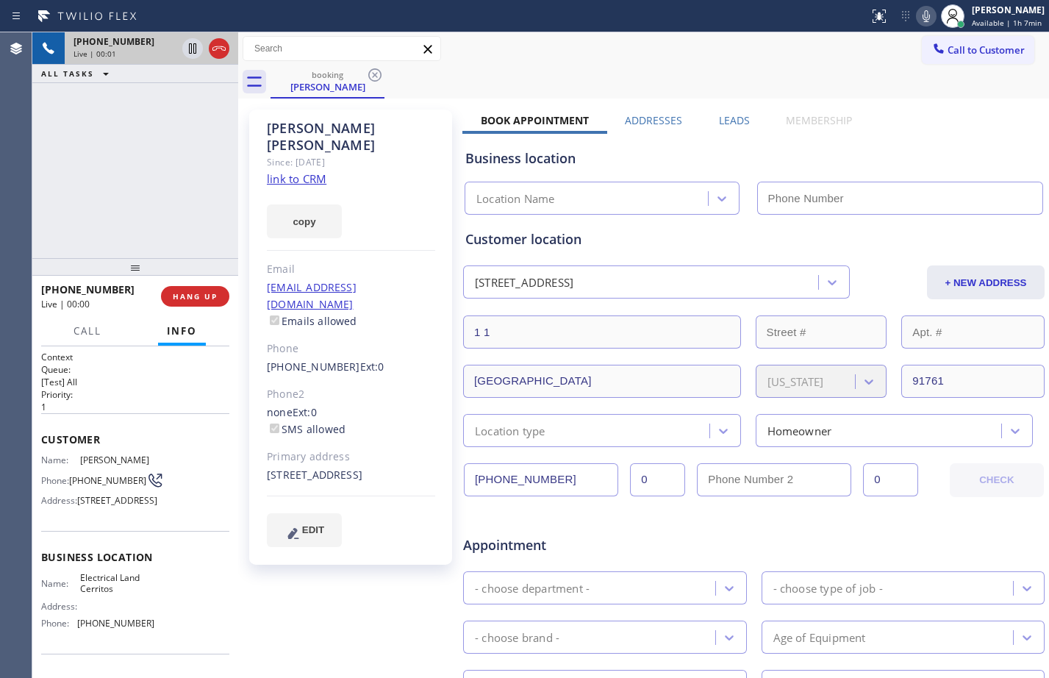
type input "[PHONE_NUMBER]"
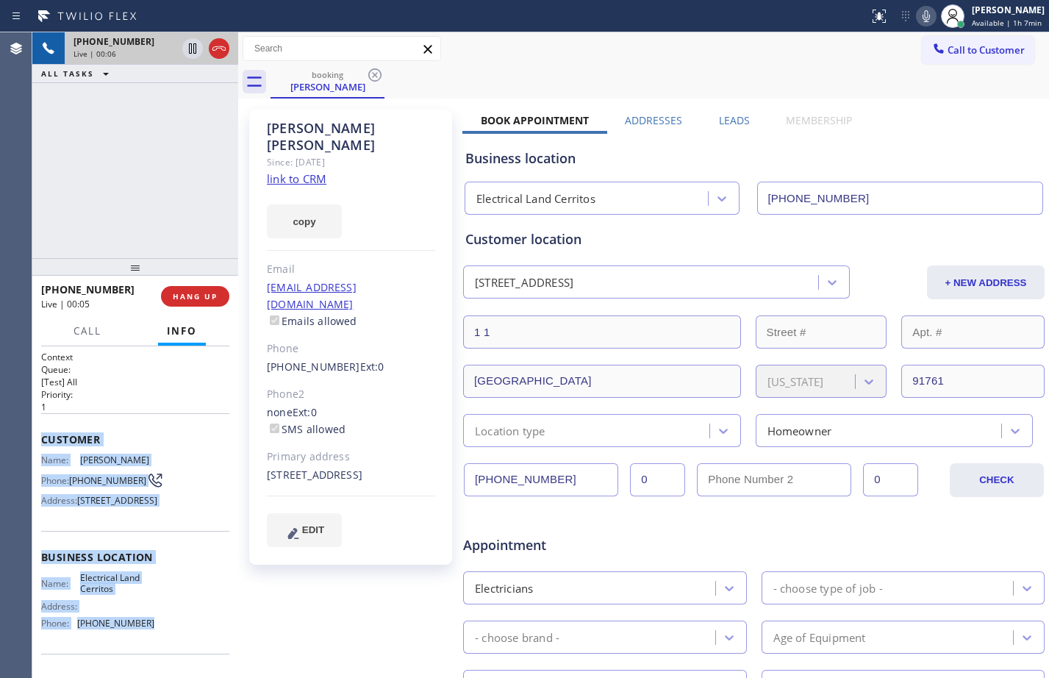
drag, startPoint x: 42, startPoint y: 439, endPoint x: 162, endPoint y: 631, distance: 226.8
click at [162, 631] on div "Context Queue: [Test] All Priority: 1 Customer Name: Ryan Gibbs Phone: (404) 75…" at bounding box center [135, 558] width 188 height 414
click at [296, 171] on link "link to CRM" at bounding box center [297, 178] width 60 height 15
click at [194, 47] on icon at bounding box center [192, 48] width 7 height 10
click at [919, 24] on icon at bounding box center [926, 16] width 18 height 18
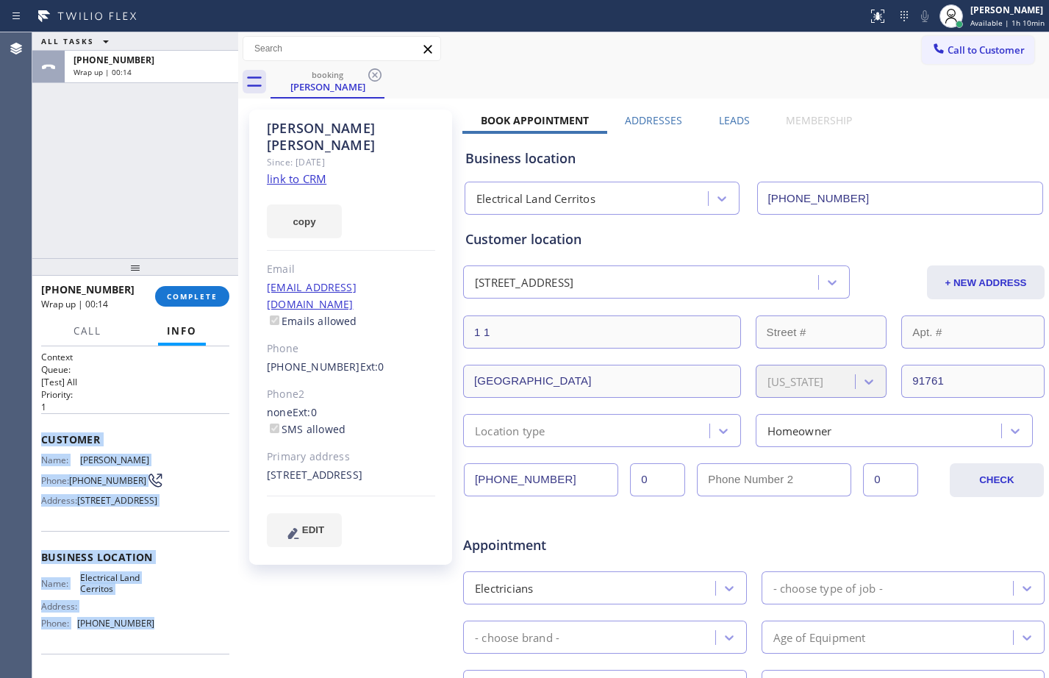
click at [163, 157] on div "ALL TASKS ALL TASKS ACTIVE TASKS TASKS IN WRAP UP +14047547292 Wrap up | 00:14" at bounding box center [135, 145] width 206 height 226
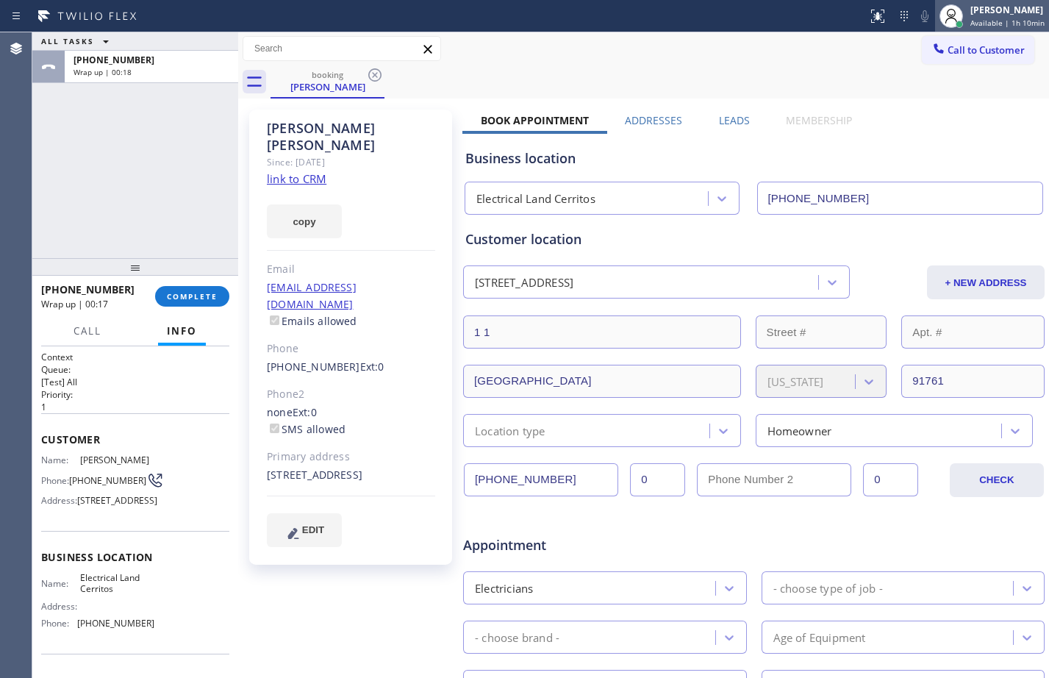
click at [947, 14] on icon at bounding box center [951, 16] width 18 height 18
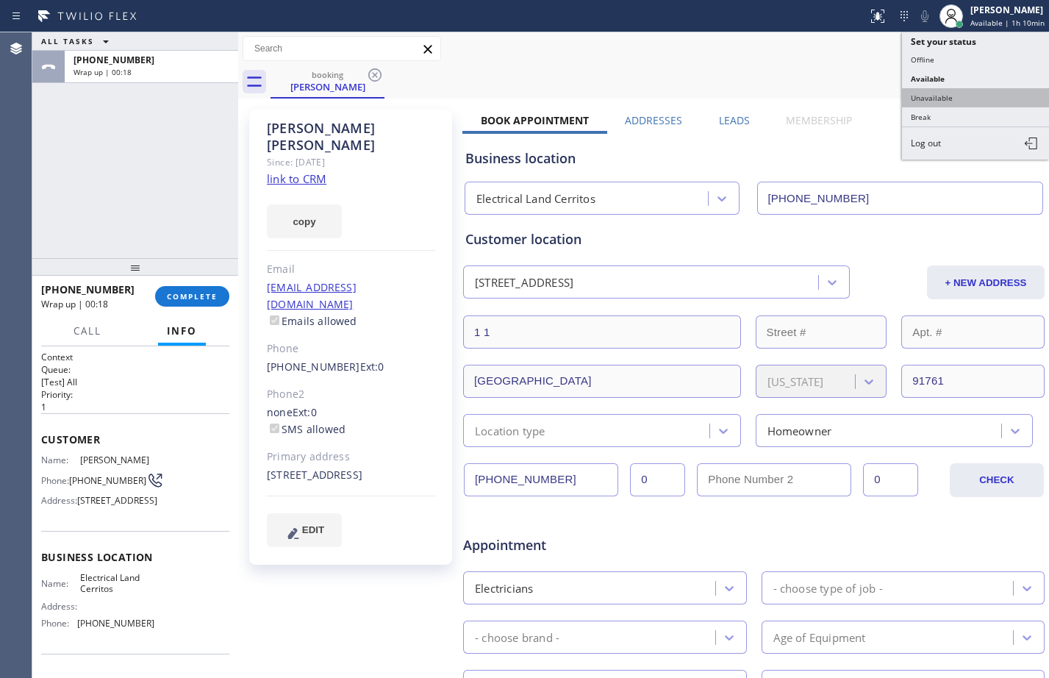
click at [967, 93] on button "Unavailable" at bounding box center [975, 97] width 147 height 19
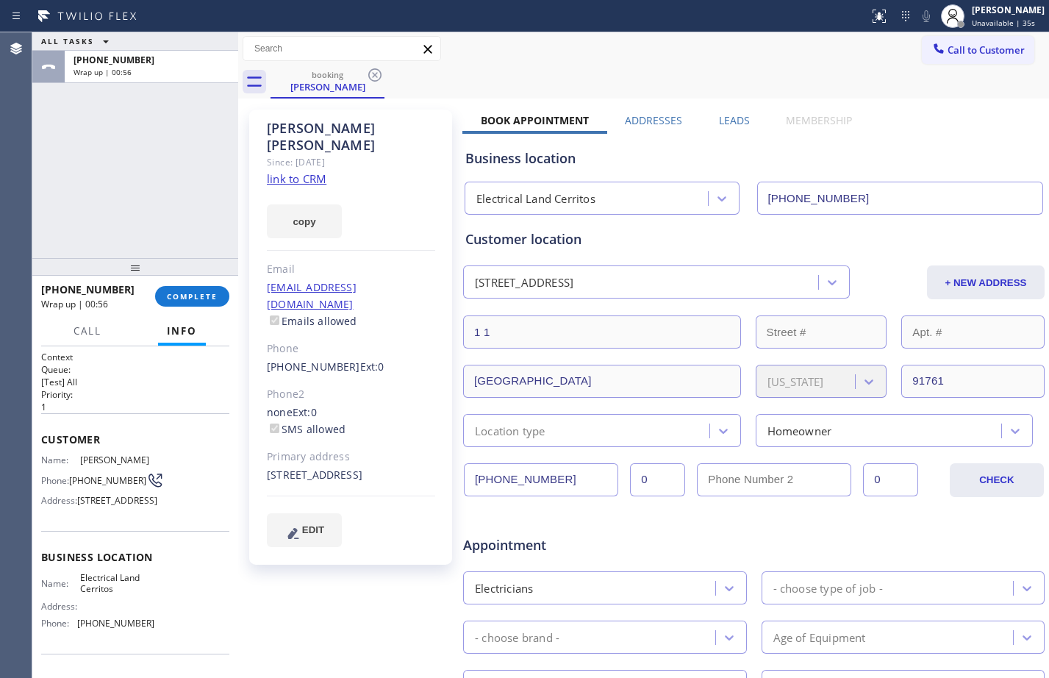
click at [90, 212] on div "ALL TASKS ALL TASKS ACTIVE TASKS TASKS IN WRAP UP +14047547292 Wrap up | 00:56" at bounding box center [135, 145] width 206 height 226
click at [206, 296] on span "COMPLETE" at bounding box center [192, 296] width 51 height 10
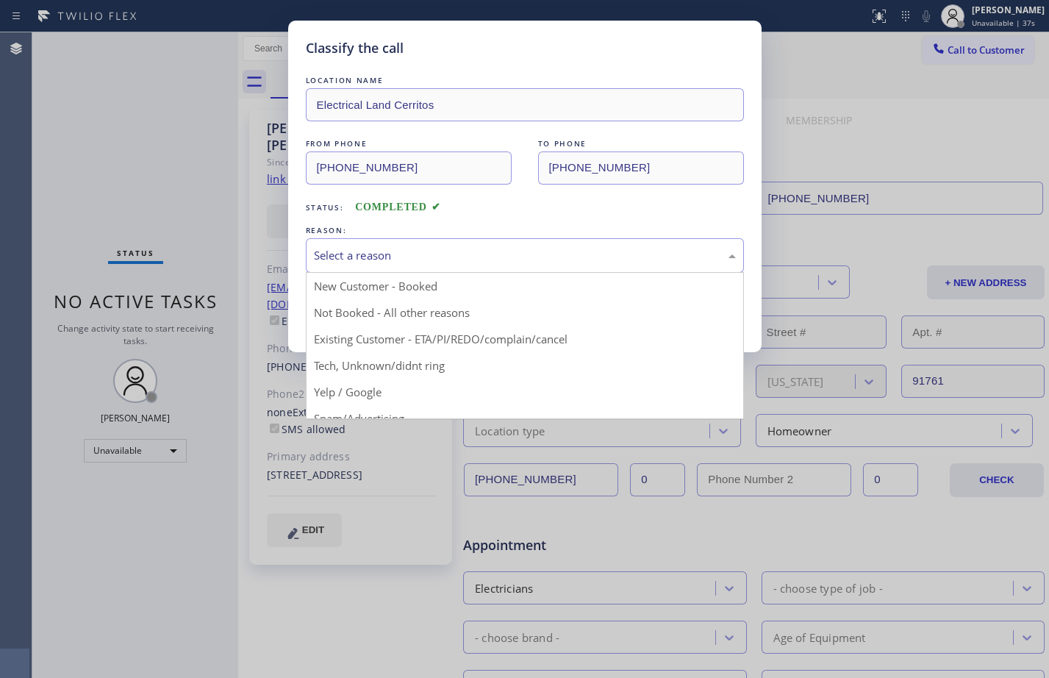
click at [550, 247] on div "Select a reason" at bounding box center [525, 255] width 422 height 17
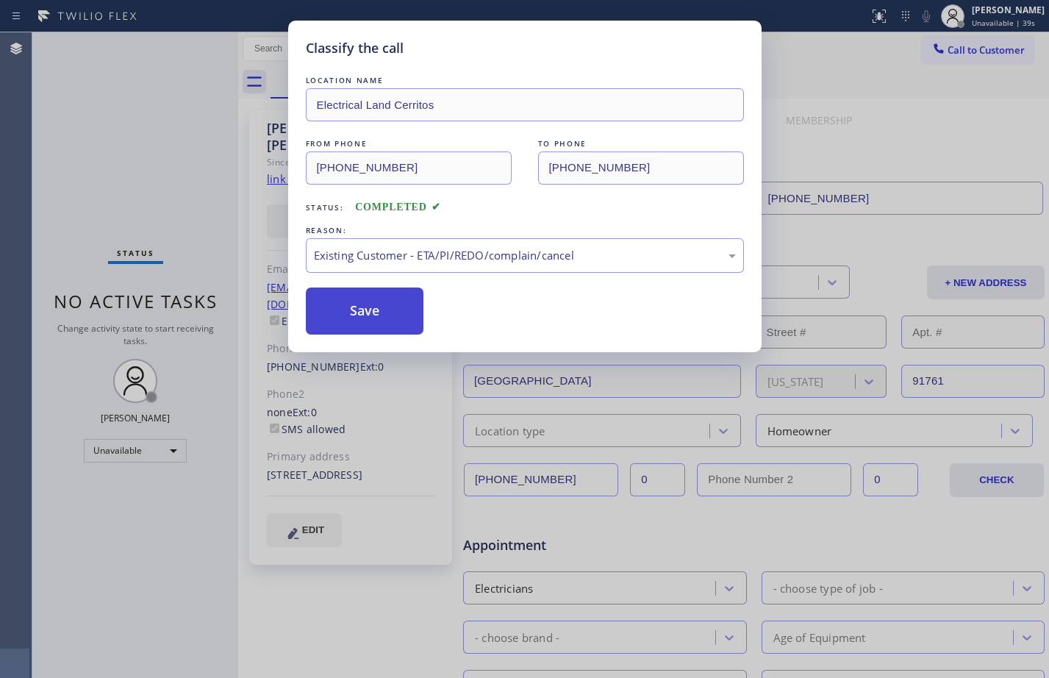
click at [410, 319] on button "Save" at bounding box center [365, 310] width 118 height 47
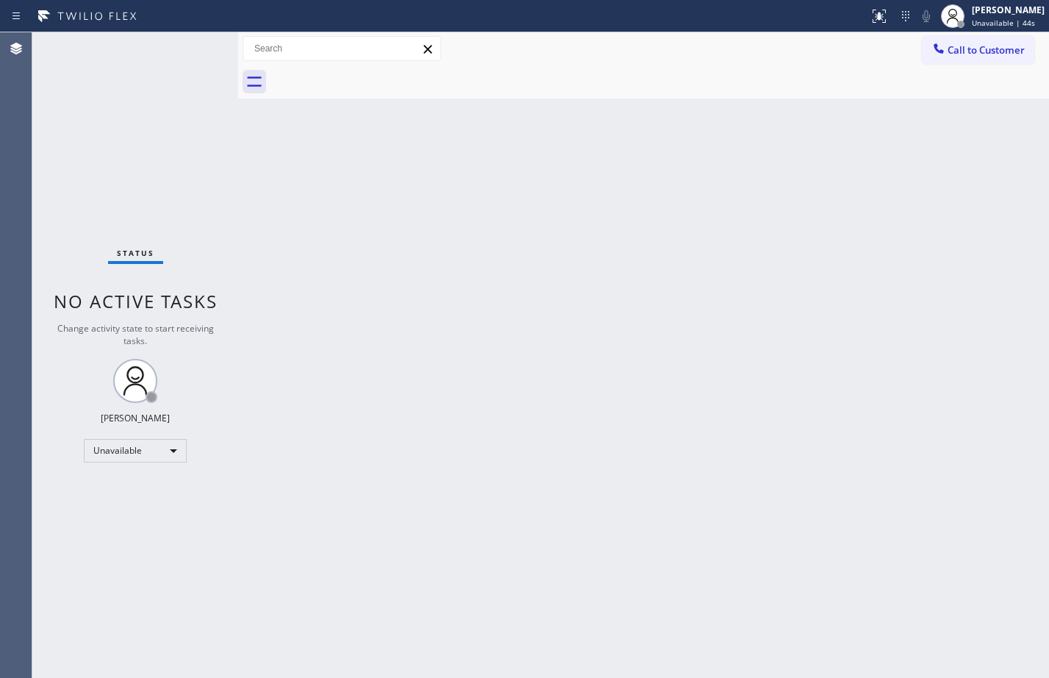
click at [836, 676] on div "Back to Dashboard Change Sender ID Customers Technicians Select a contact Outbo…" at bounding box center [643, 354] width 811 height 645
click at [972, 15] on div "[PERSON_NAME]" at bounding box center [1008, 10] width 73 height 12
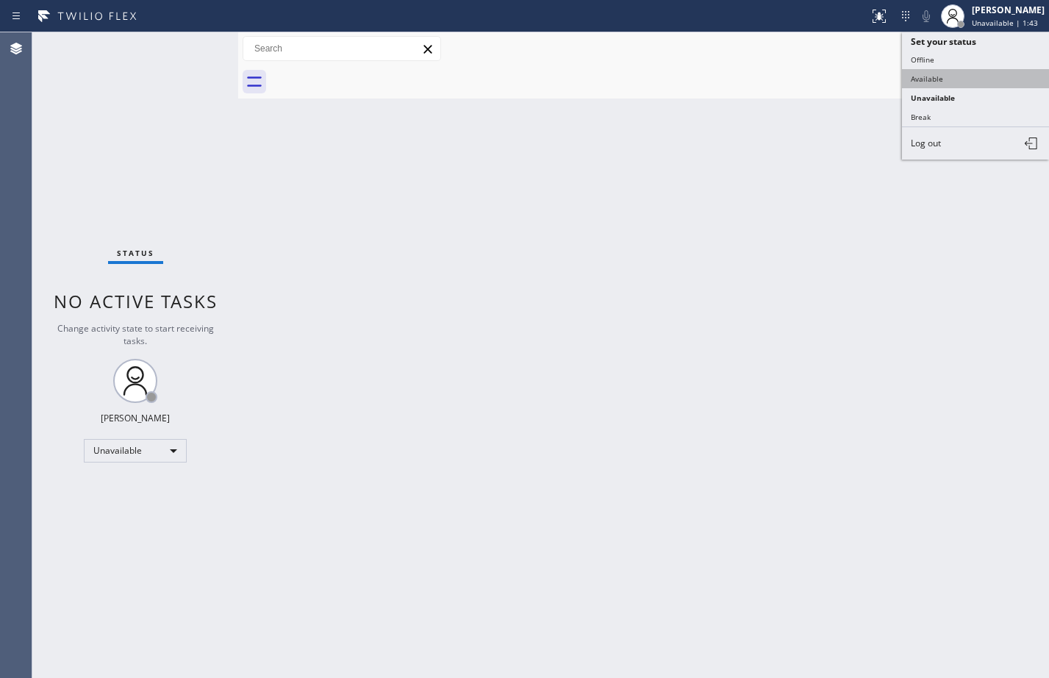
click at [934, 76] on button "Available" at bounding box center [975, 78] width 147 height 19
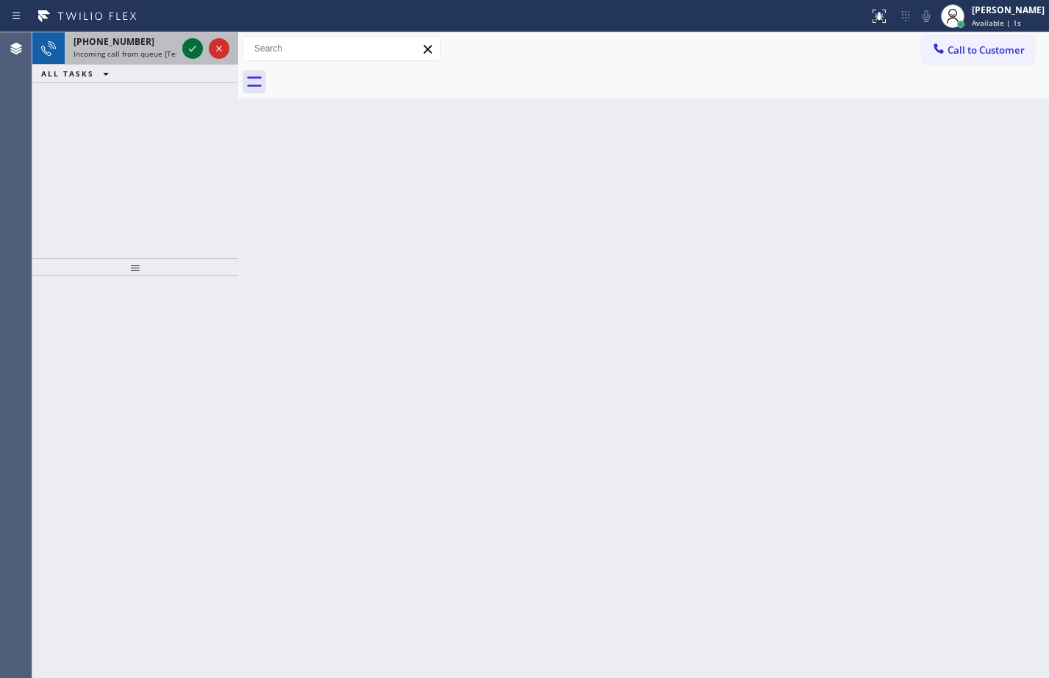
click at [193, 53] on icon at bounding box center [193, 49] width 18 height 18
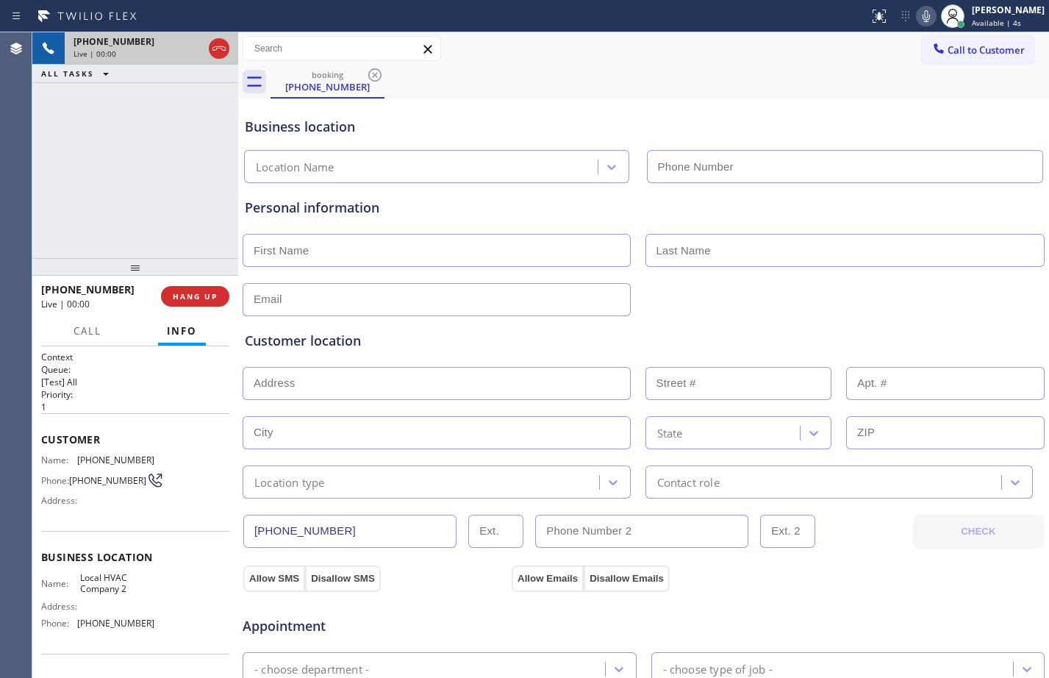
type input "[PHONE_NUMBER]"
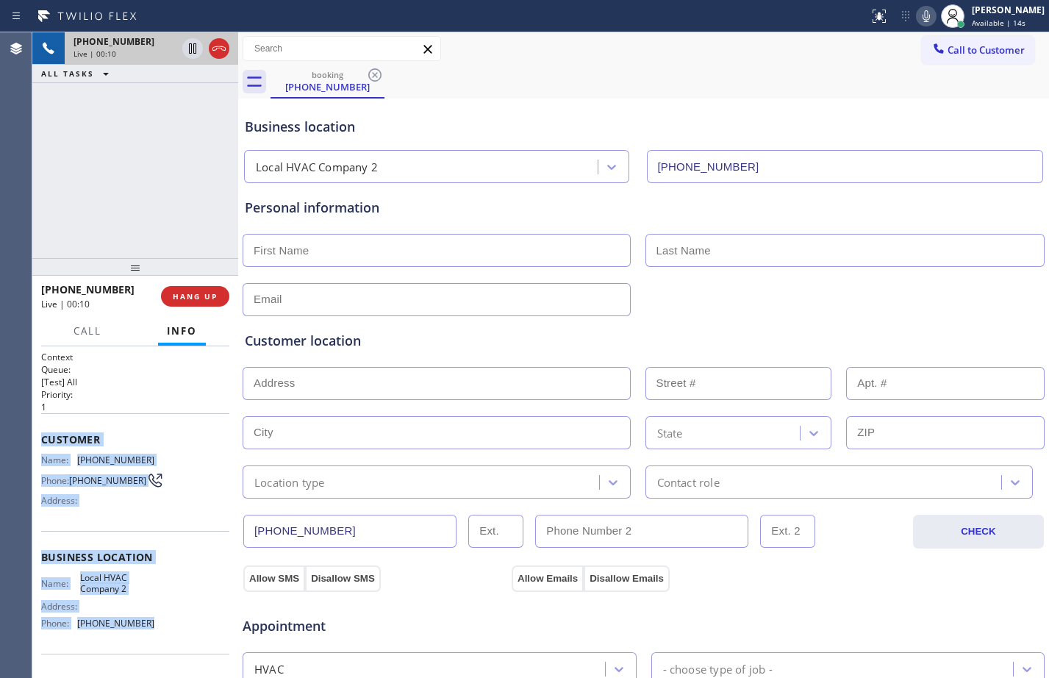
drag, startPoint x: 42, startPoint y: 442, endPoint x: 190, endPoint y: 653, distance: 258.6
click at [190, 653] on div "Context Queue: [Test] All Priority: 1 Customer Name: (346) 241-9628 Phone: (346…" at bounding box center [135, 558] width 188 height 414
drag, startPoint x: 191, startPoint y: 100, endPoint x: 178, endPoint y: 101, distance: 13.3
click at [191, 100] on icon at bounding box center [193, 99] width 18 height 18
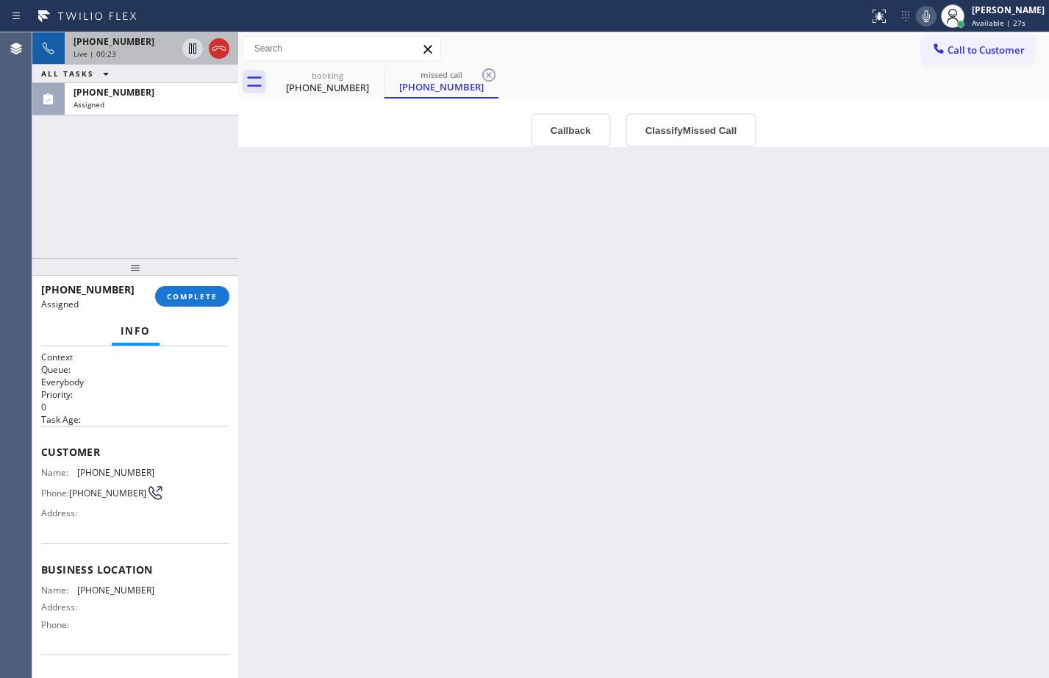
click at [85, 238] on div "+13462419628 Live | 00:23 ALL TASKS ALL TASKS ACTIVE TASKS TASKS IN WRAP UP (76…" at bounding box center [135, 145] width 206 height 226
click at [41, 451] on span "Customer" at bounding box center [135, 452] width 188 height 14
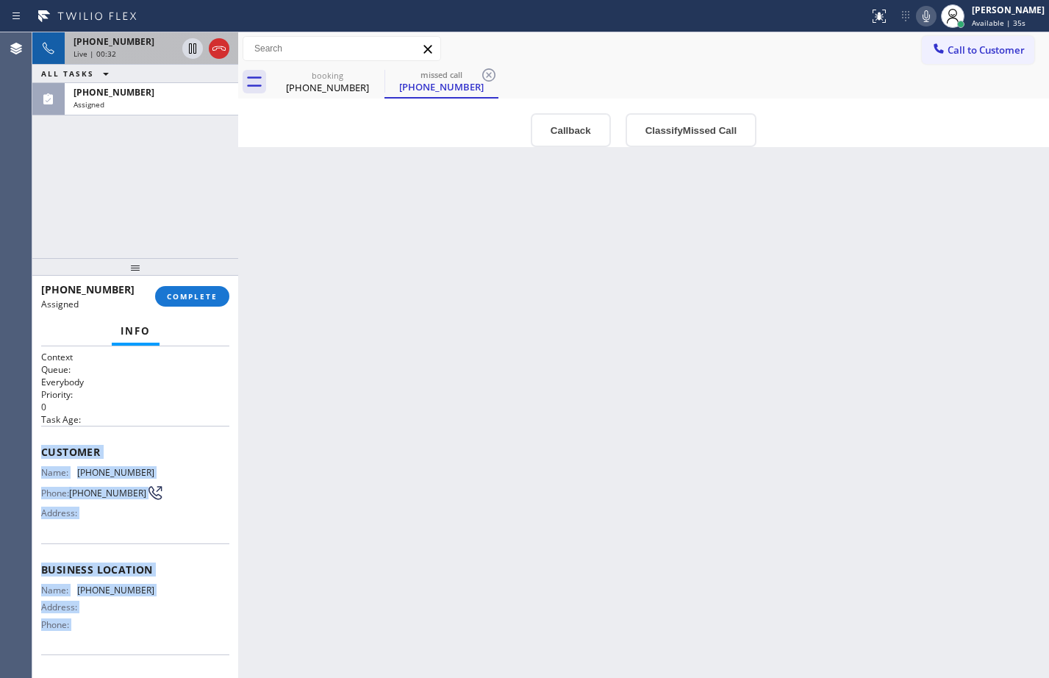
drag, startPoint x: 110, startPoint y: 517, endPoint x: 194, endPoint y: 652, distance: 159.1
click at [194, 652] on div "Context Queue: Everybody Priority: 0 Task Age: Customer Name: (760) 687-5020 Ph…" at bounding box center [135, 512] width 206 height 332
click at [215, 47] on icon at bounding box center [218, 48] width 13 height 4
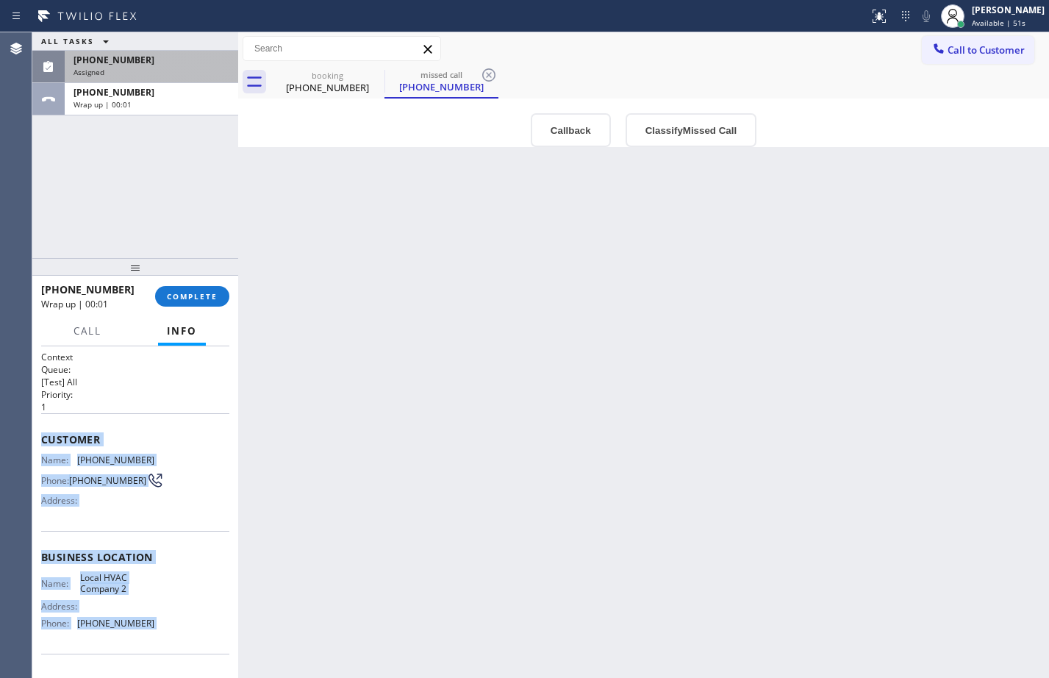
click at [162, 74] on div "Assigned" at bounding box center [152, 72] width 156 height 10
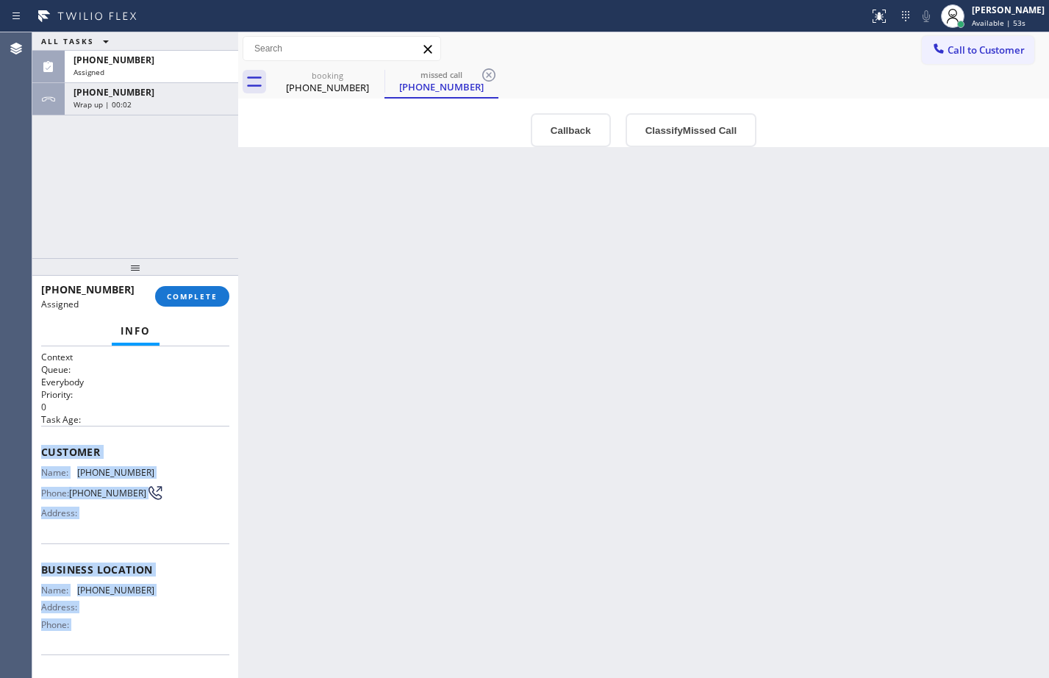
click at [201, 484] on div "Name: (760) 687-5020 Phone: (760) 687-5020 Address:" at bounding box center [135, 496] width 188 height 58
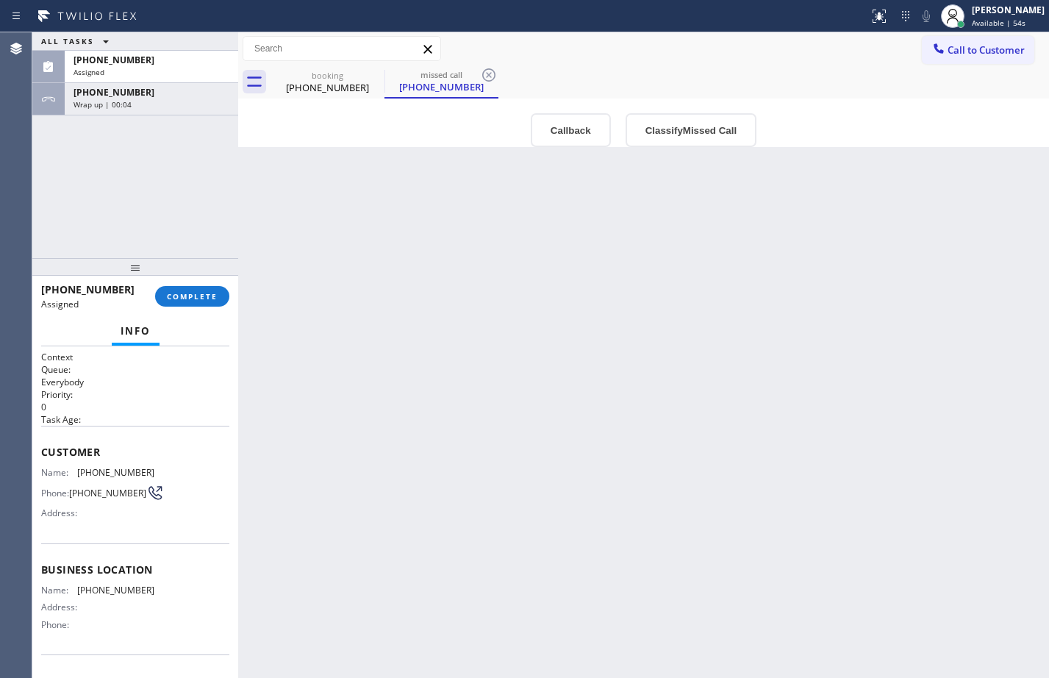
click at [42, 452] on span "Customer" at bounding box center [135, 452] width 188 height 14
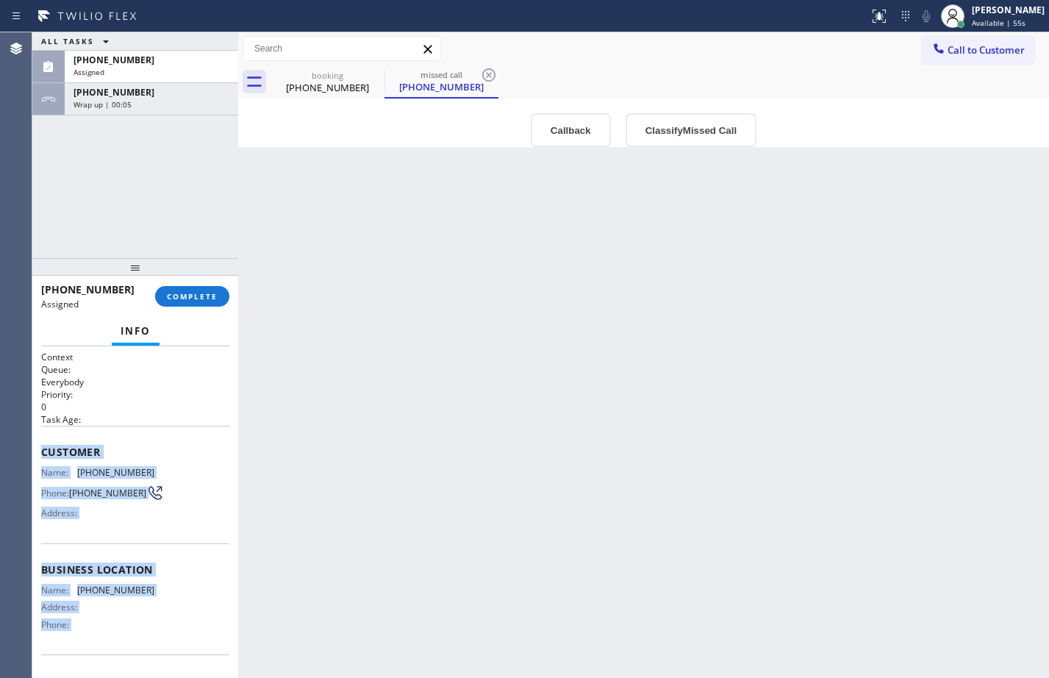
drag, startPoint x: 42, startPoint y: 452, endPoint x: 118, endPoint y: 626, distance: 190.0
click at [118, 626] on div "Context Queue: Everybody Priority: 0 Task Age: Customer Name: (760) 687-5020 Ph…" at bounding box center [135, 558] width 188 height 415
click at [203, 296] on span "COMPLETE" at bounding box center [192, 296] width 51 height 10
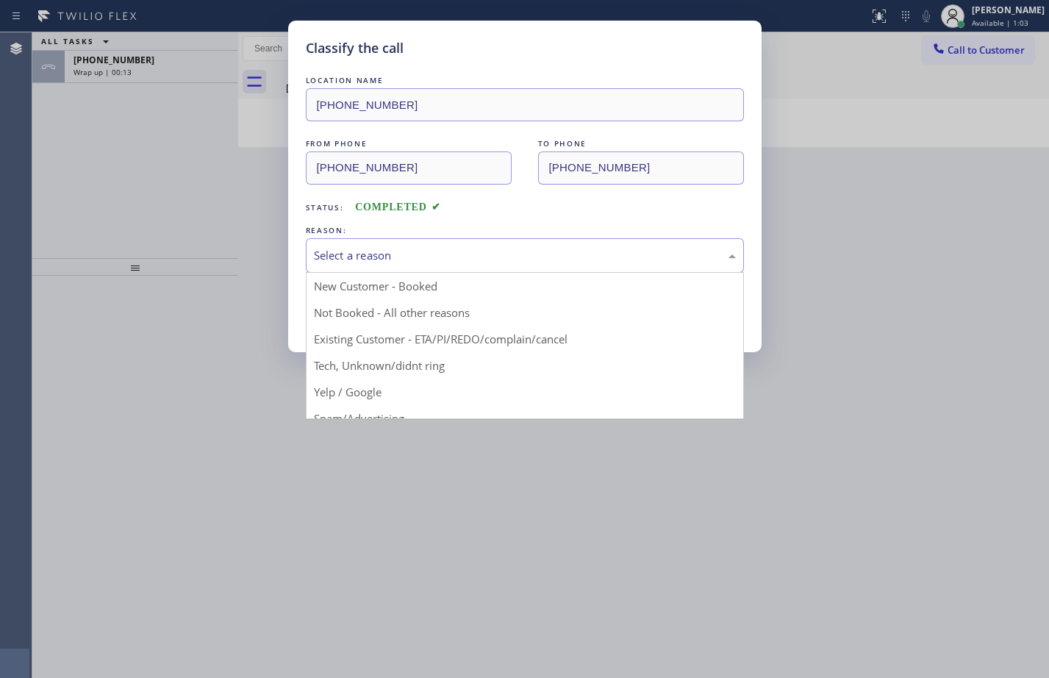
click at [389, 263] on div "Select a reason" at bounding box center [525, 255] width 422 height 17
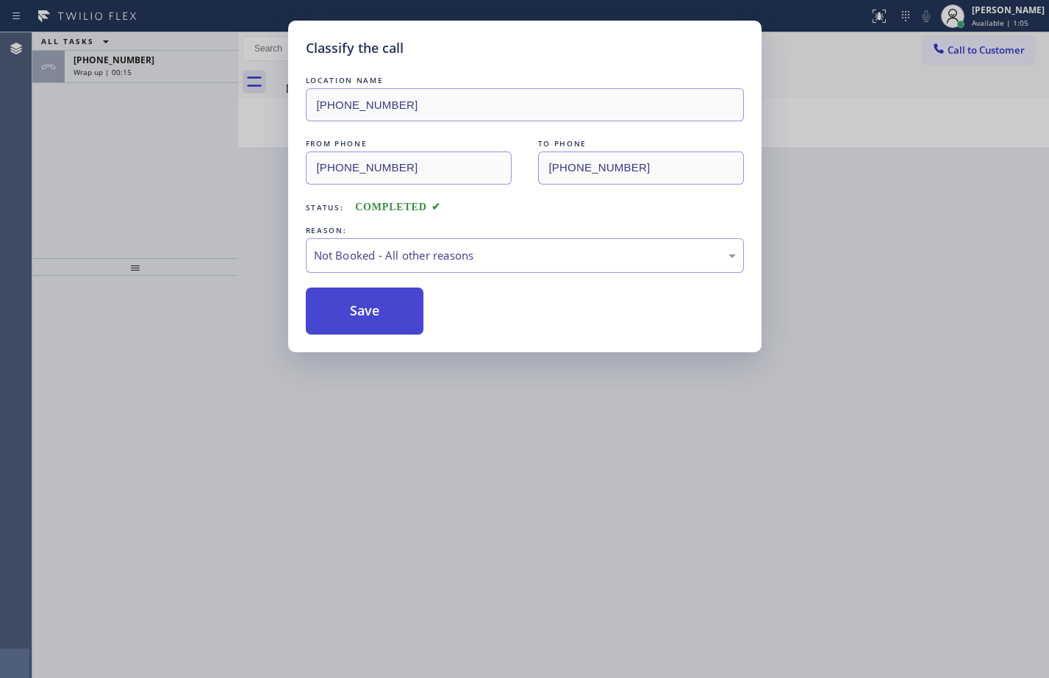
click at [379, 309] on button "Save" at bounding box center [365, 310] width 118 height 47
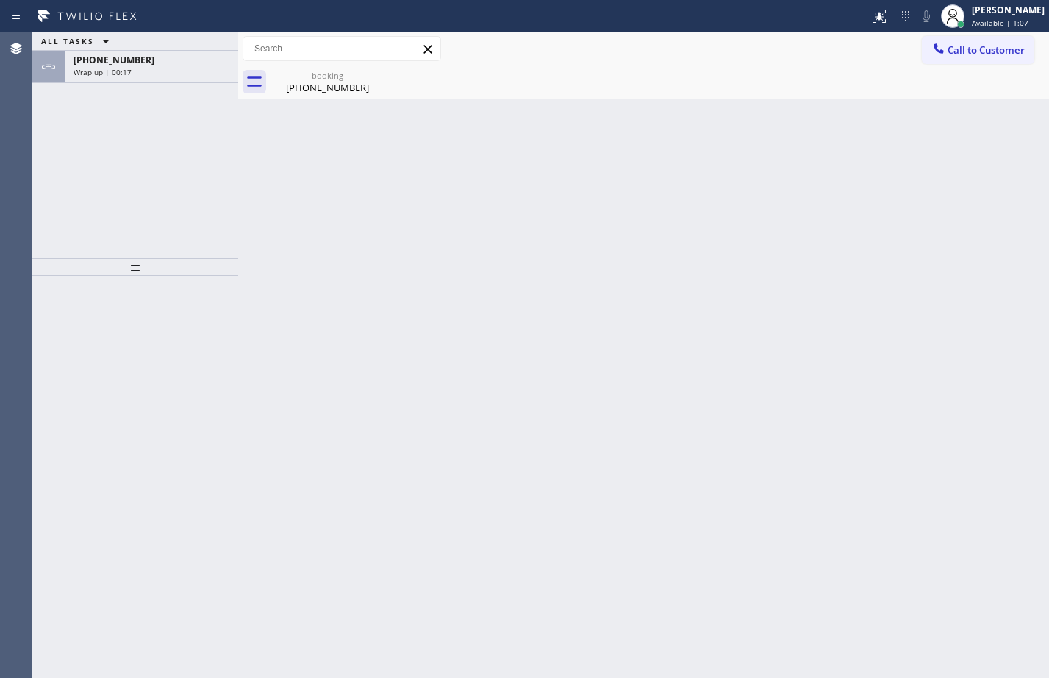
click at [195, 61] on div "+13462419628" at bounding box center [152, 60] width 156 height 12
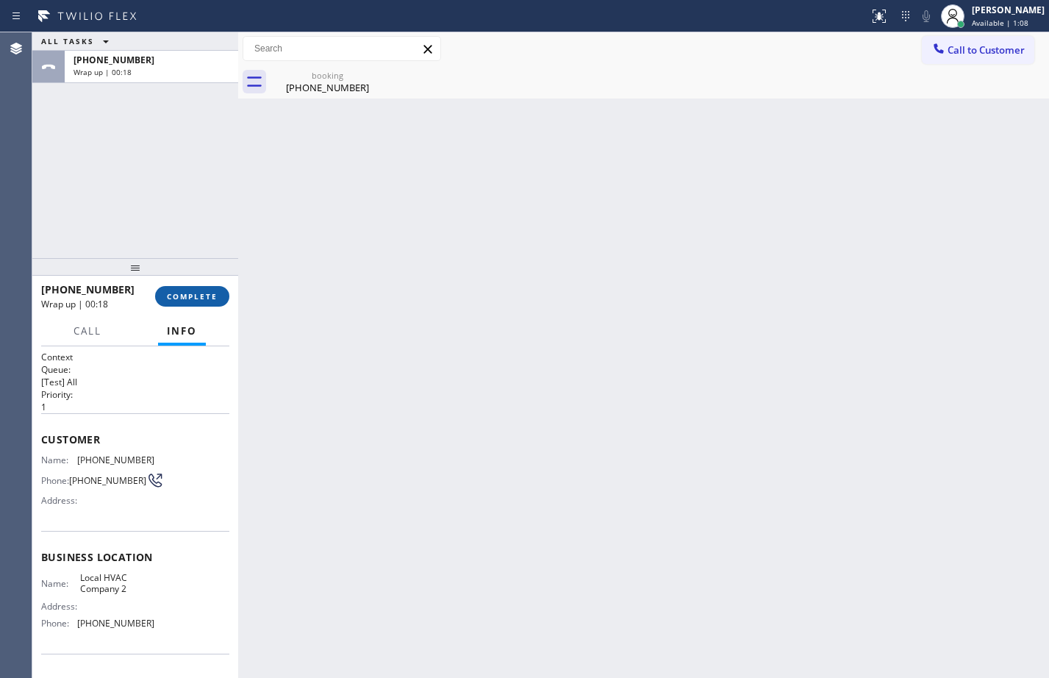
click at [180, 298] on span "COMPLETE" at bounding box center [192, 296] width 51 height 10
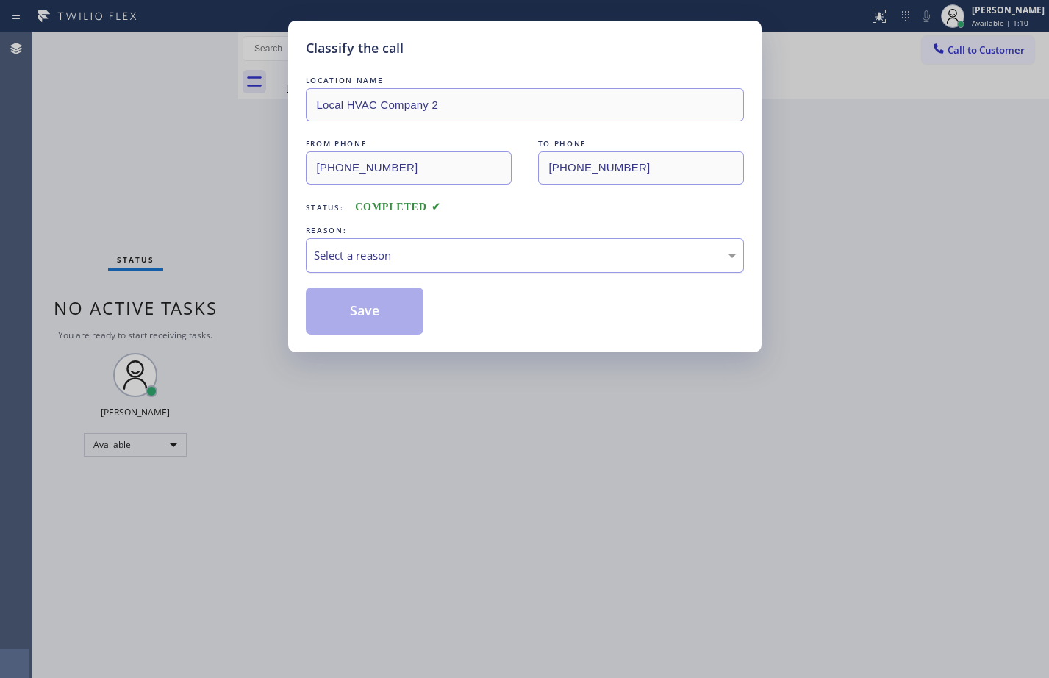
click at [379, 250] on div "Select a reason" at bounding box center [525, 255] width 422 height 17
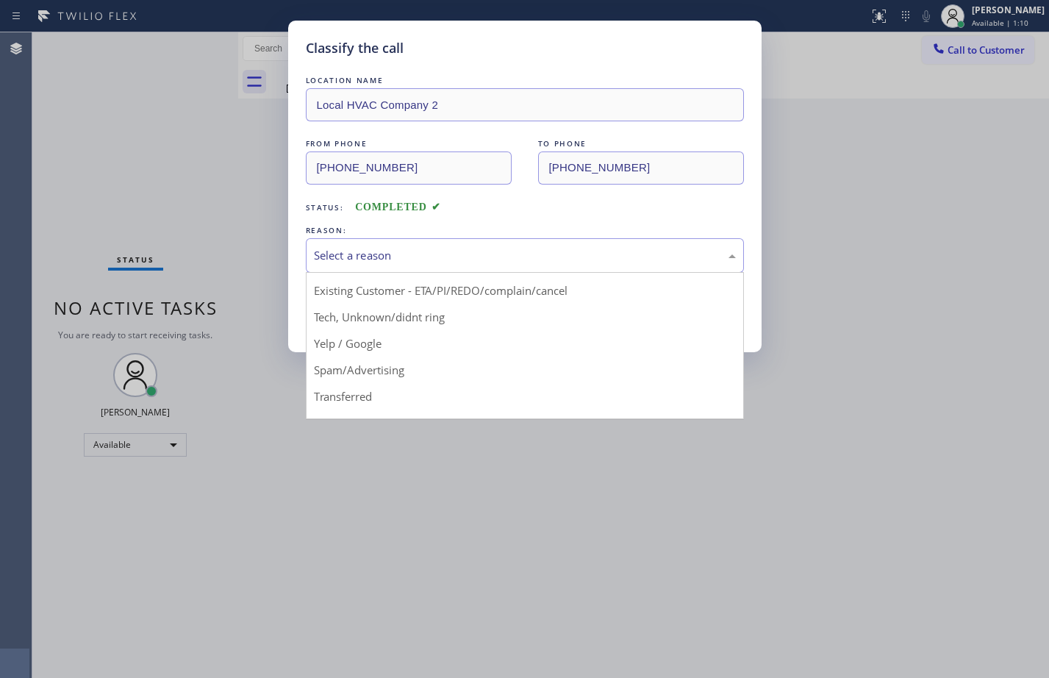
scroll to position [93, 0]
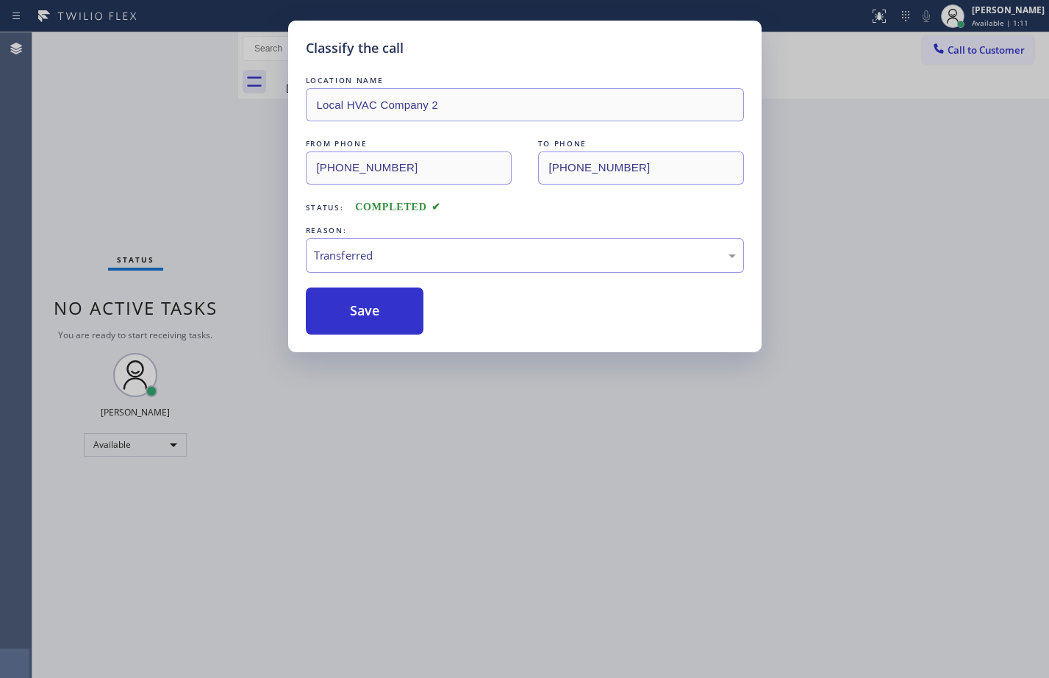
click at [391, 239] on div "Transferred" at bounding box center [525, 255] width 438 height 35
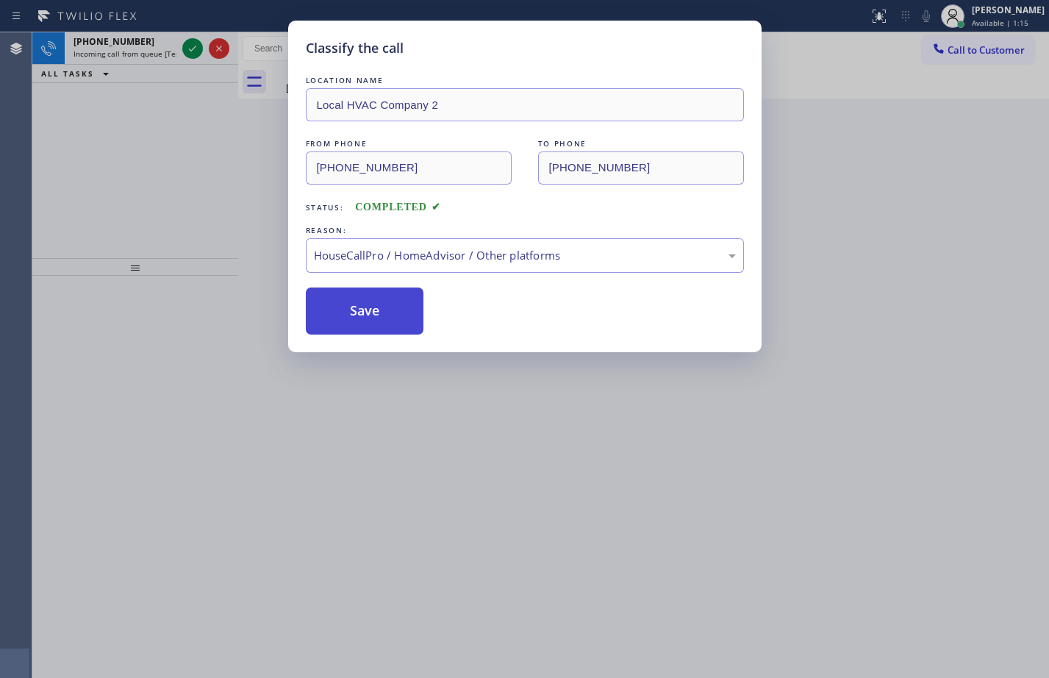
click at [376, 317] on button "Save" at bounding box center [365, 310] width 118 height 47
click at [354, 324] on button "Save" at bounding box center [365, 310] width 118 height 47
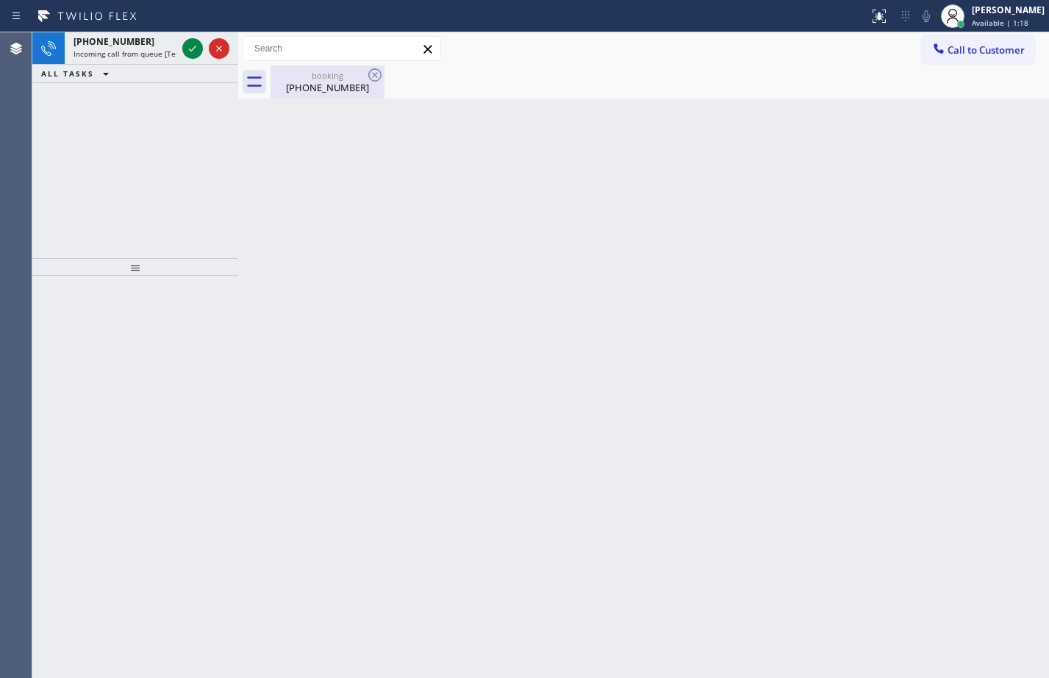
click at [273, 82] on div "[PHONE_NUMBER]" at bounding box center [327, 87] width 111 height 13
click at [195, 39] on button at bounding box center [192, 48] width 21 height 21
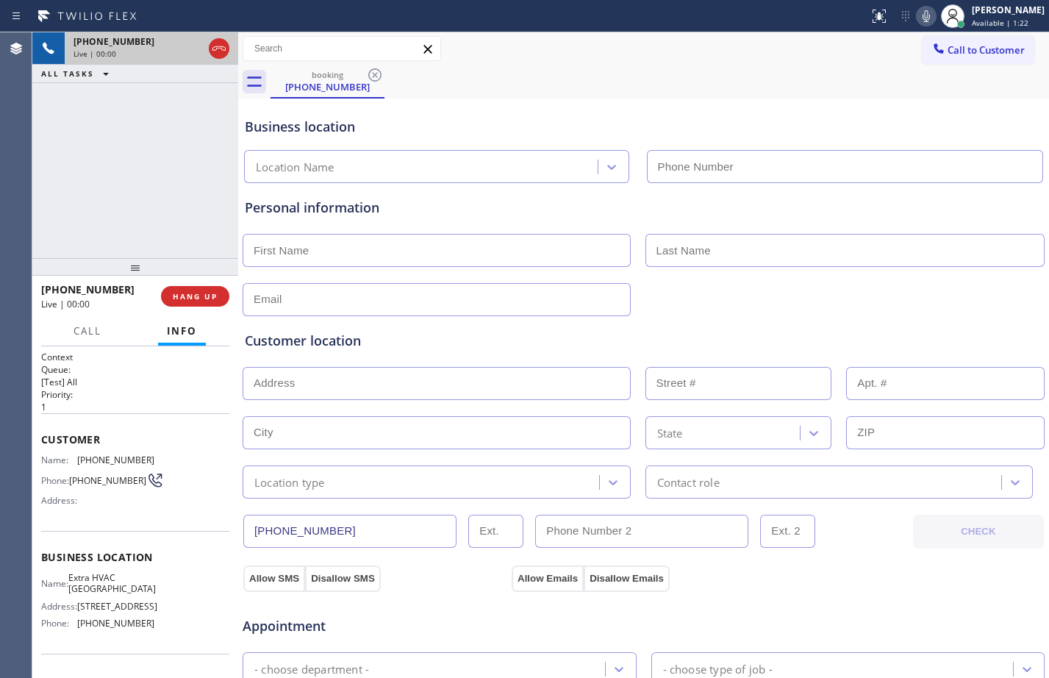
type input "[PHONE_NUMBER]"
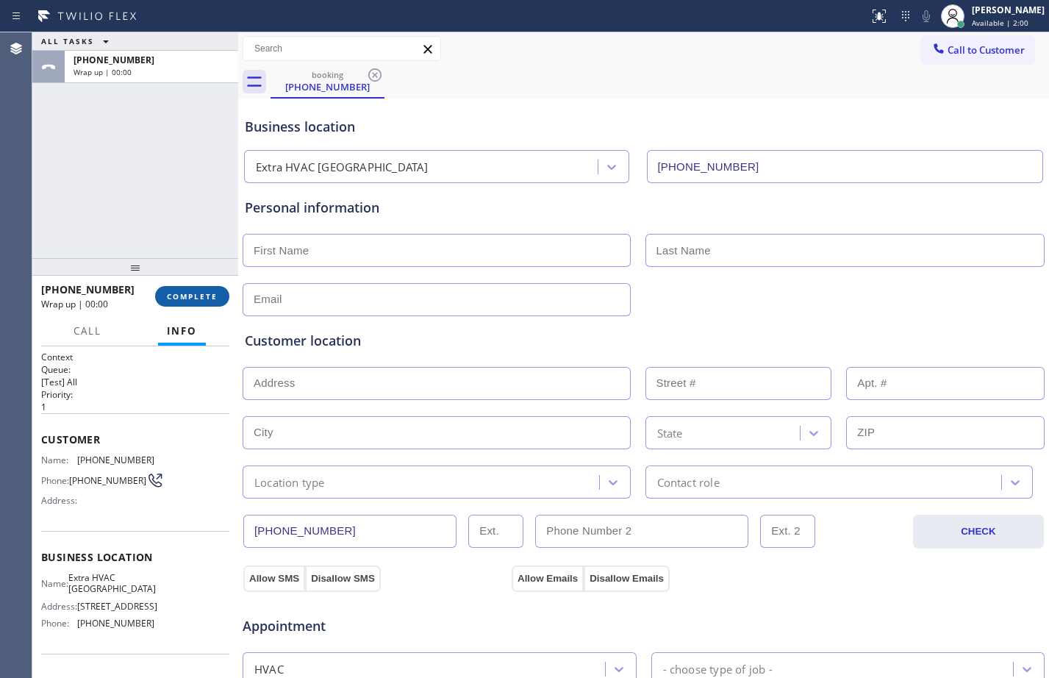
click at [197, 296] on span "COMPLETE" at bounding box center [192, 296] width 51 height 10
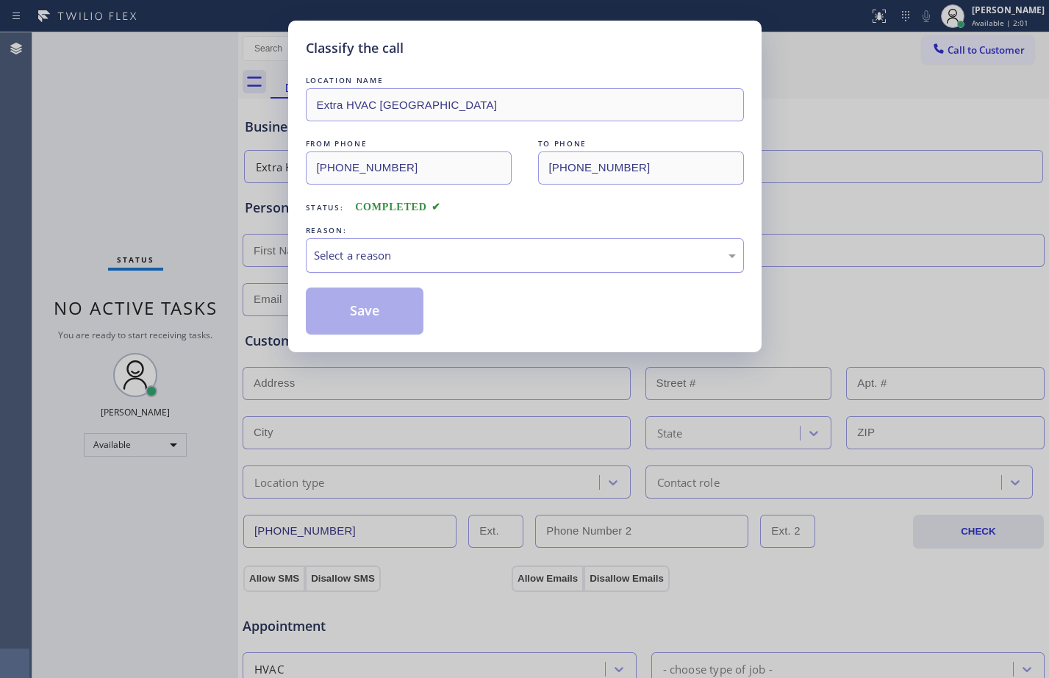
click at [426, 253] on div "Select a reason" at bounding box center [525, 255] width 422 height 17
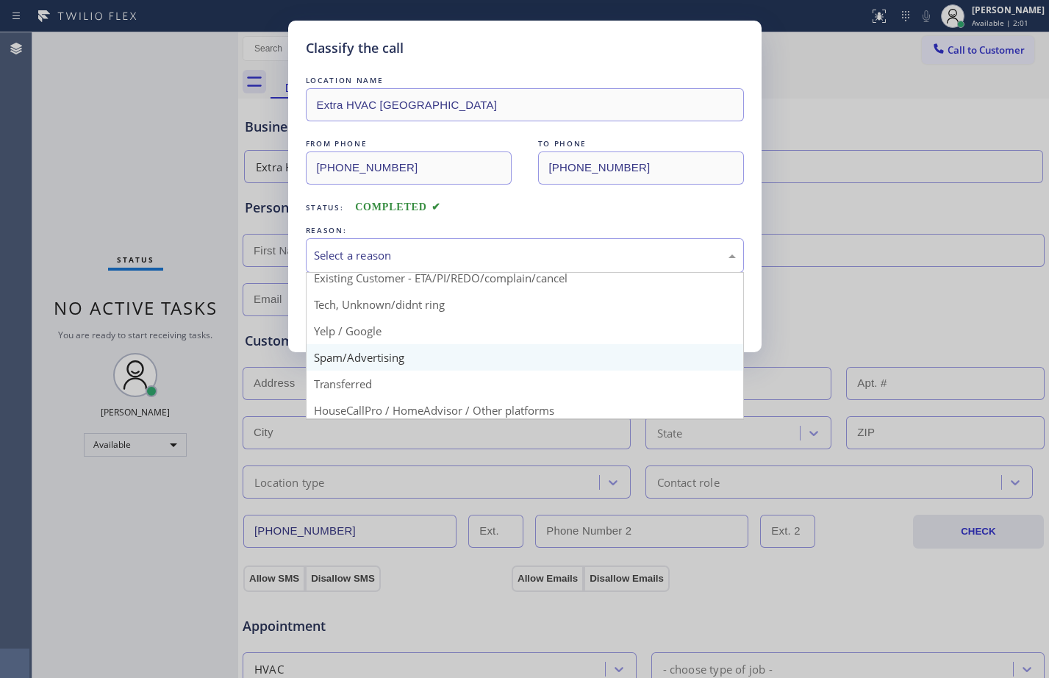
scroll to position [93, 0]
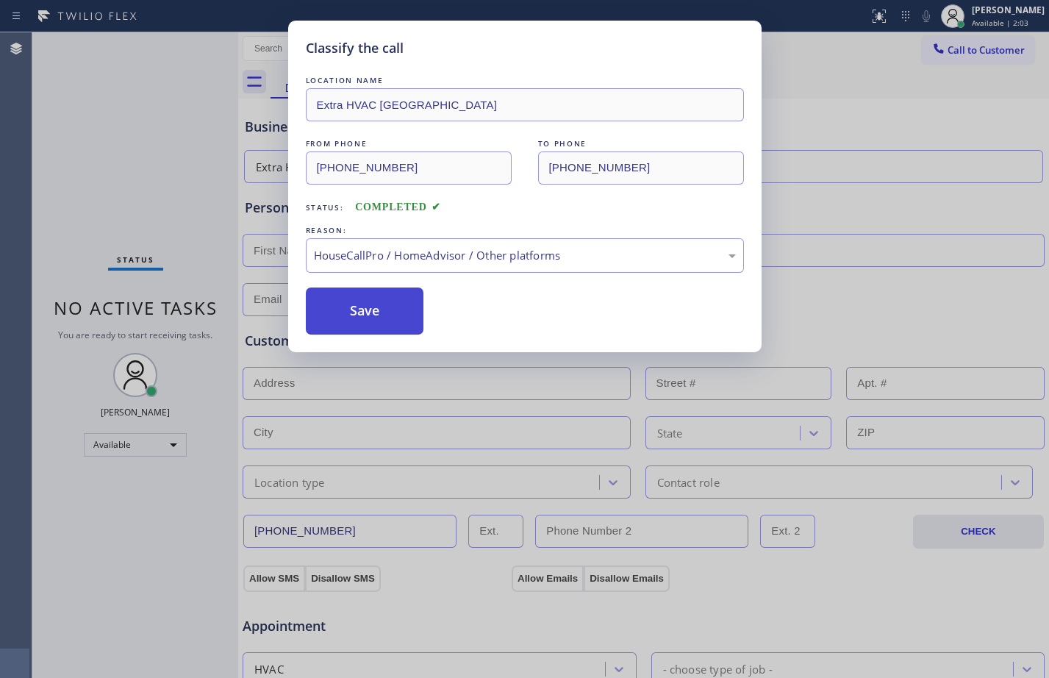
click at [359, 318] on button "Save" at bounding box center [365, 310] width 118 height 47
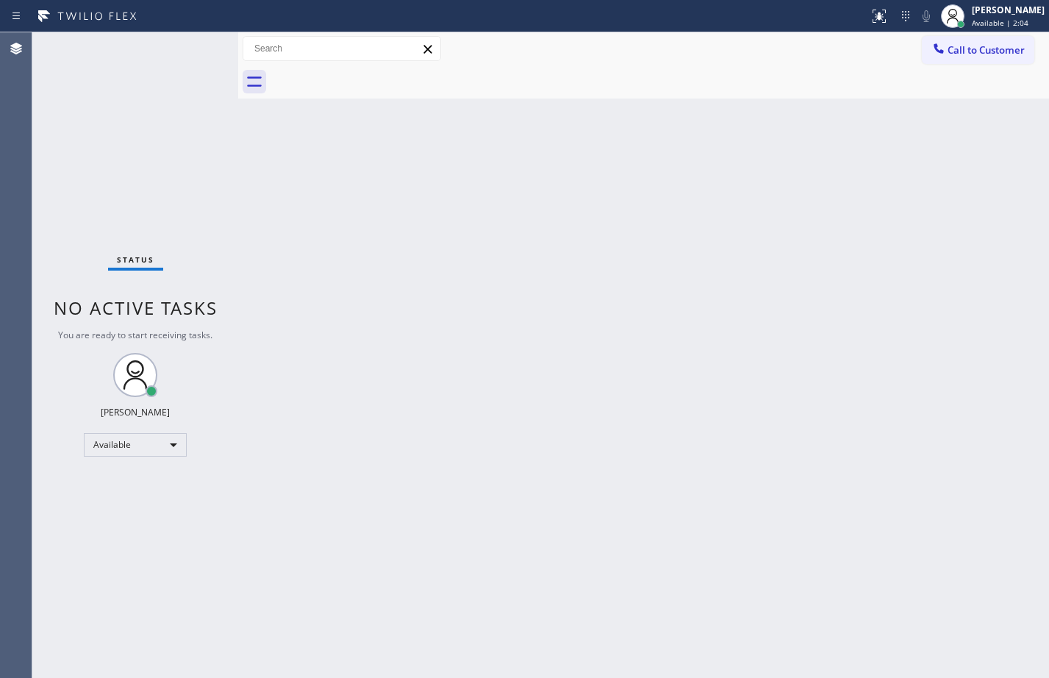
drag, startPoint x: 939, startPoint y: 473, endPoint x: 545, endPoint y: 591, distance: 412.1
click at [936, 474] on div "Back to Dashboard Change Sender ID Customers Technicians Select a contact Outbo…" at bounding box center [643, 354] width 811 height 645
click at [967, 380] on div "Back to Dashboard Change Sender ID Customers Technicians Select a contact Outbo…" at bounding box center [643, 354] width 811 height 645
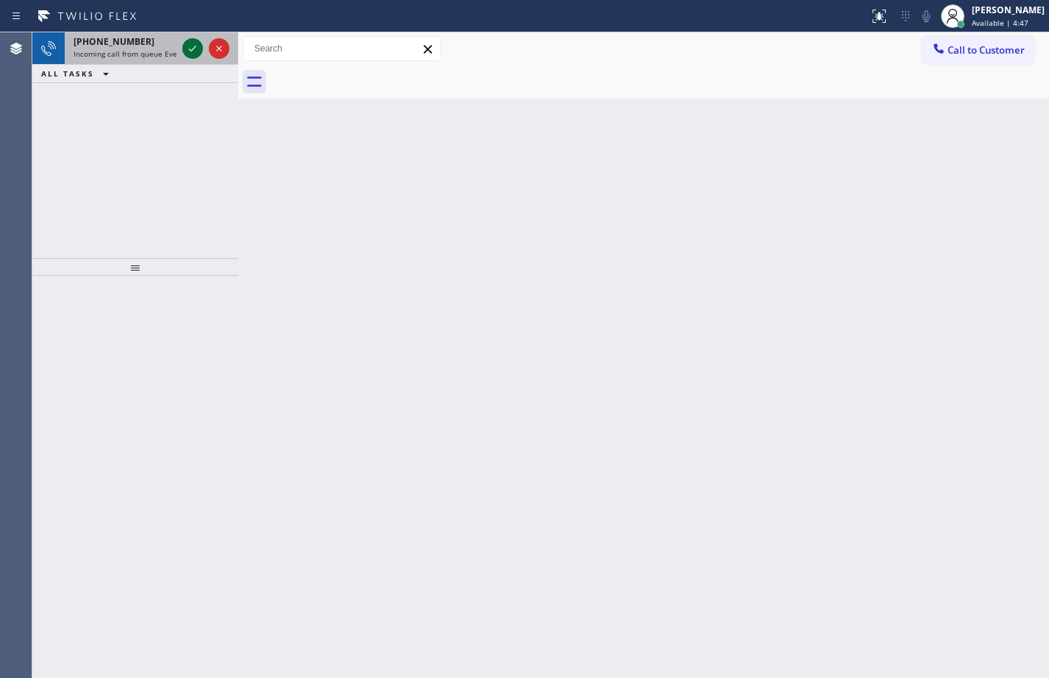
click at [195, 43] on icon at bounding box center [193, 49] width 18 height 18
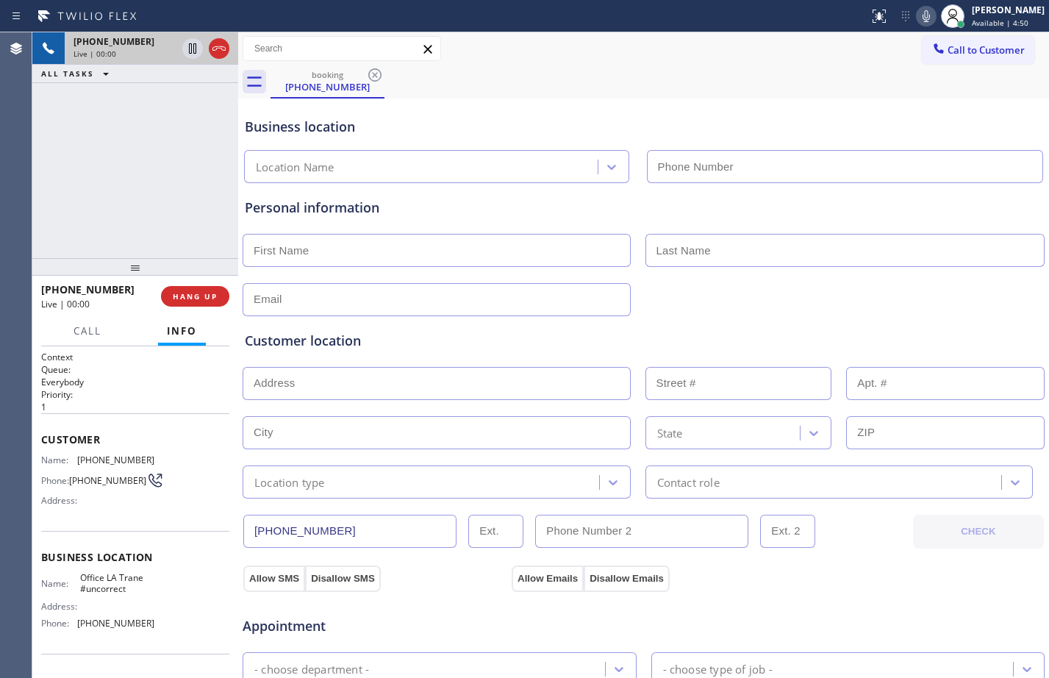
type input "[PHONE_NUMBER]"
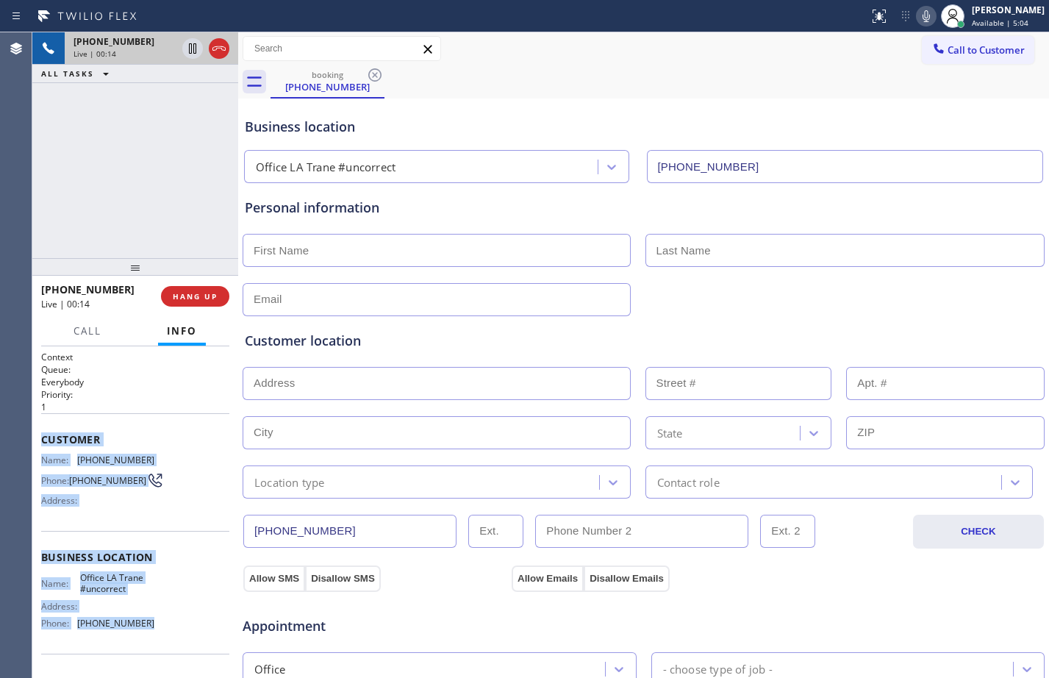
drag, startPoint x: 43, startPoint y: 440, endPoint x: 176, endPoint y: 647, distance: 245.7
click at [176, 647] on div "Context Queue: Everybody Priority: 1 Customer Name: (520) 366-1827 Phone: (520)…" at bounding box center [135, 558] width 188 height 414
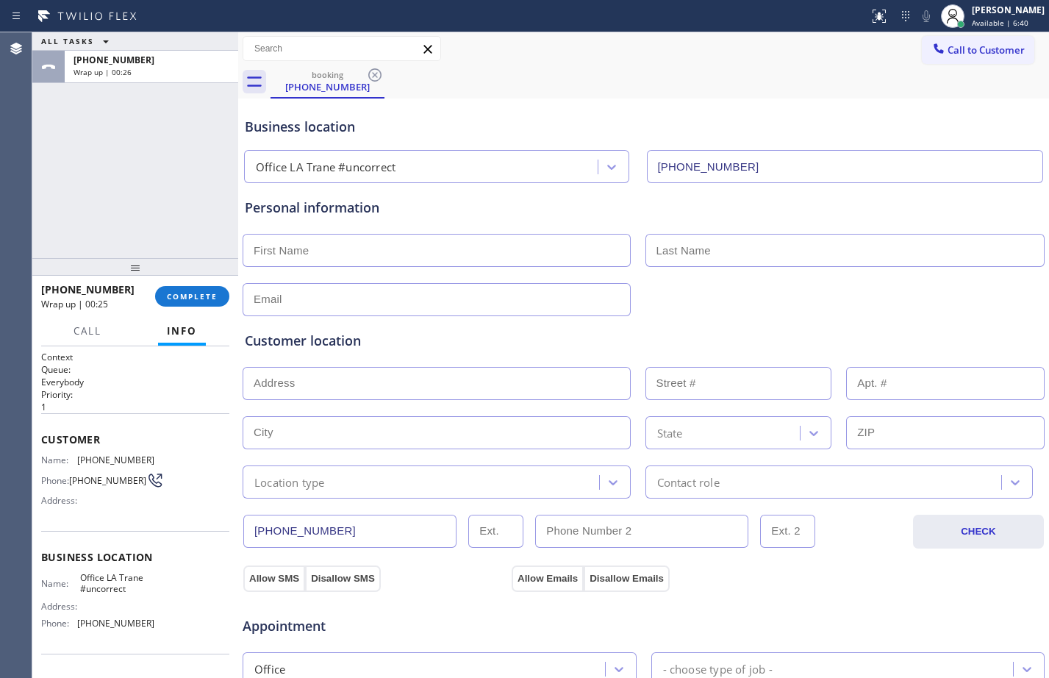
click at [151, 122] on div "ALL TASKS ALL TASKS ACTIVE TASKS TASKS IN WRAP UP +15203661827 Wrap up | 00:26" at bounding box center [135, 145] width 206 height 226
click at [215, 303] on button "COMPLETE" at bounding box center [192, 296] width 74 height 21
click at [208, 301] on span "COMPLETE" at bounding box center [192, 296] width 51 height 10
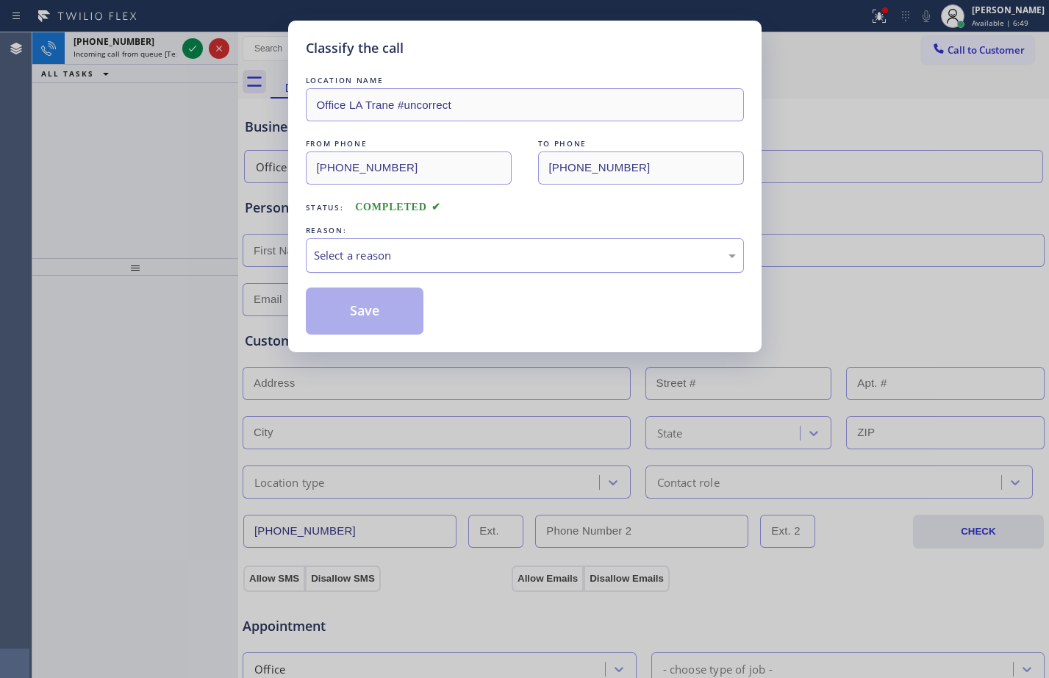
click at [497, 247] on div "Select a reason" at bounding box center [525, 255] width 422 height 17
click at [381, 309] on button "Save" at bounding box center [365, 310] width 118 height 47
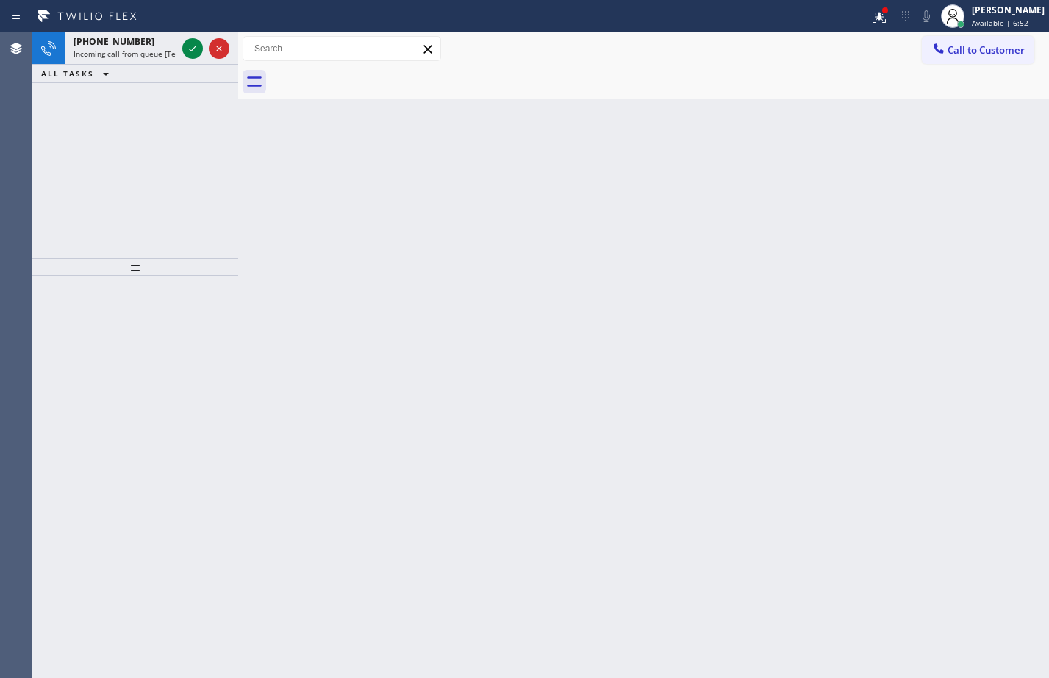
click at [194, 48] on icon at bounding box center [192, 49] width 7 height 6
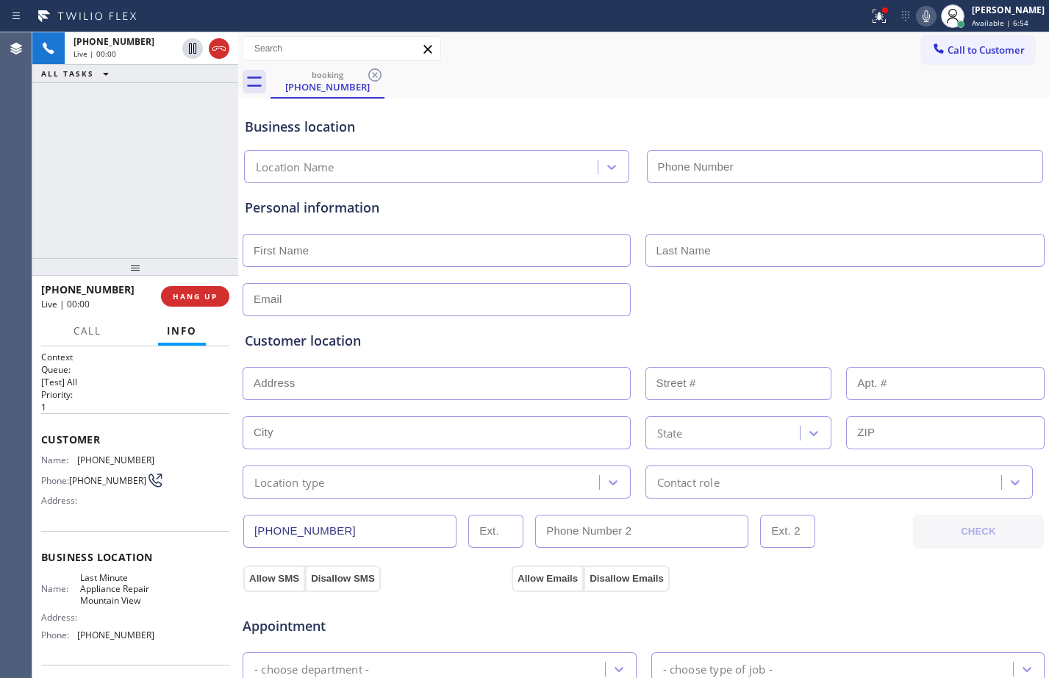
type input "[PHONE_NUMBER]"
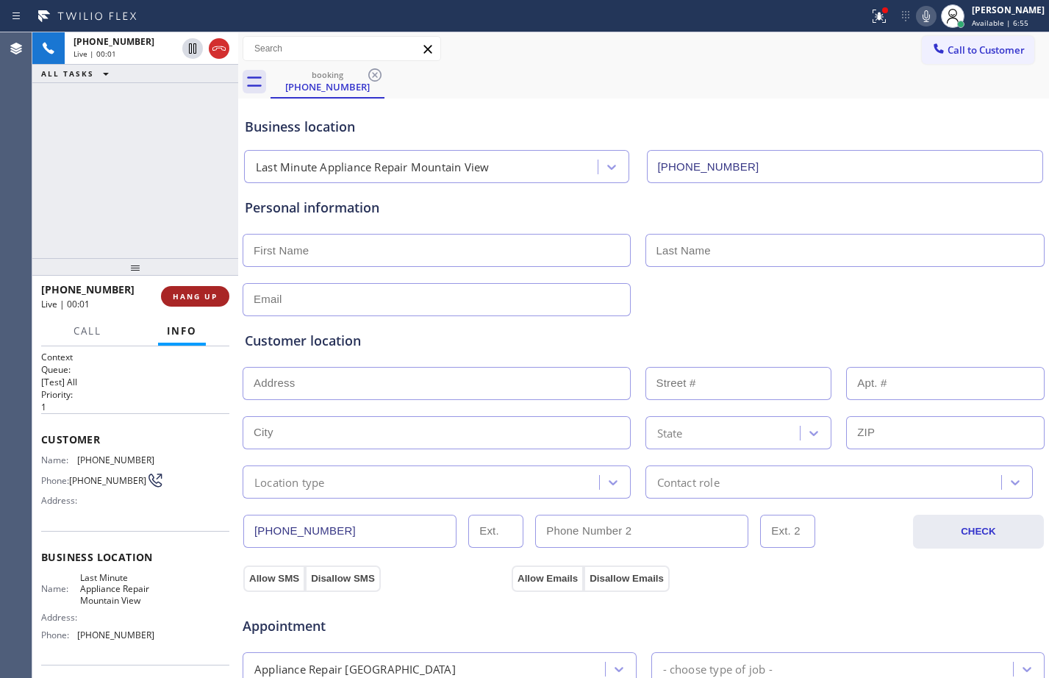
click at [192, 298] on span "HANG UP" at bounding box center [195, 296] width 45 height 10
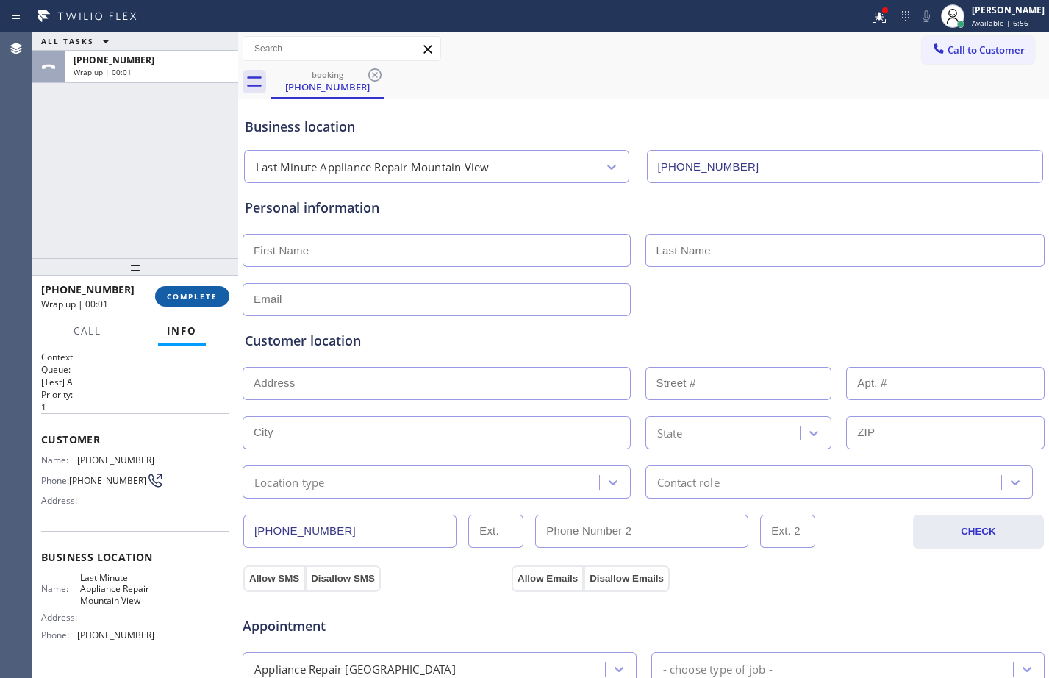
click at [185, 301] on span "COMPLETE" at bounding box center [192, 296] width 51 height 10
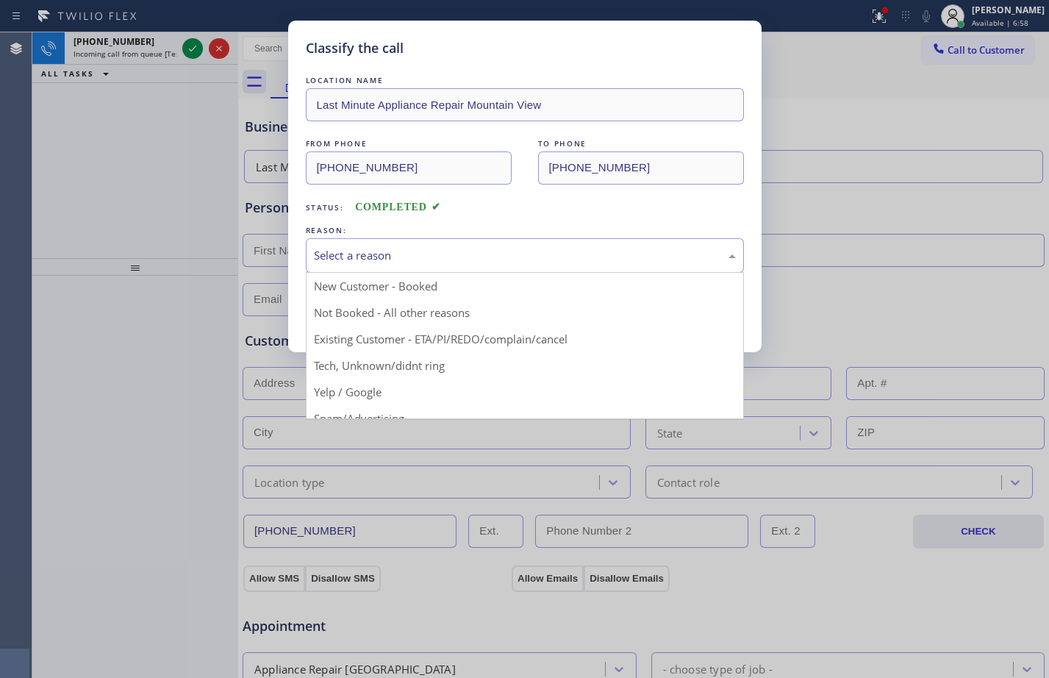
click at [437, 262] on div "Select a reason" at bounding box center [525, 255] width 422 height 17
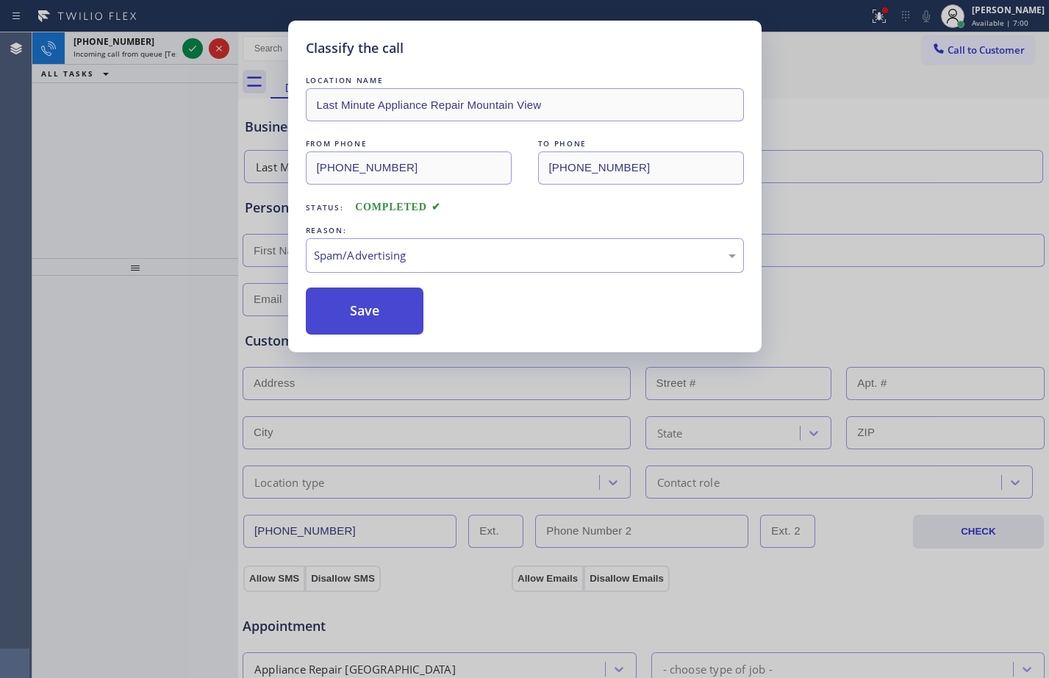
click at [355, 326] on button "Save" at bounding box center [365, 310] width 118 height 47
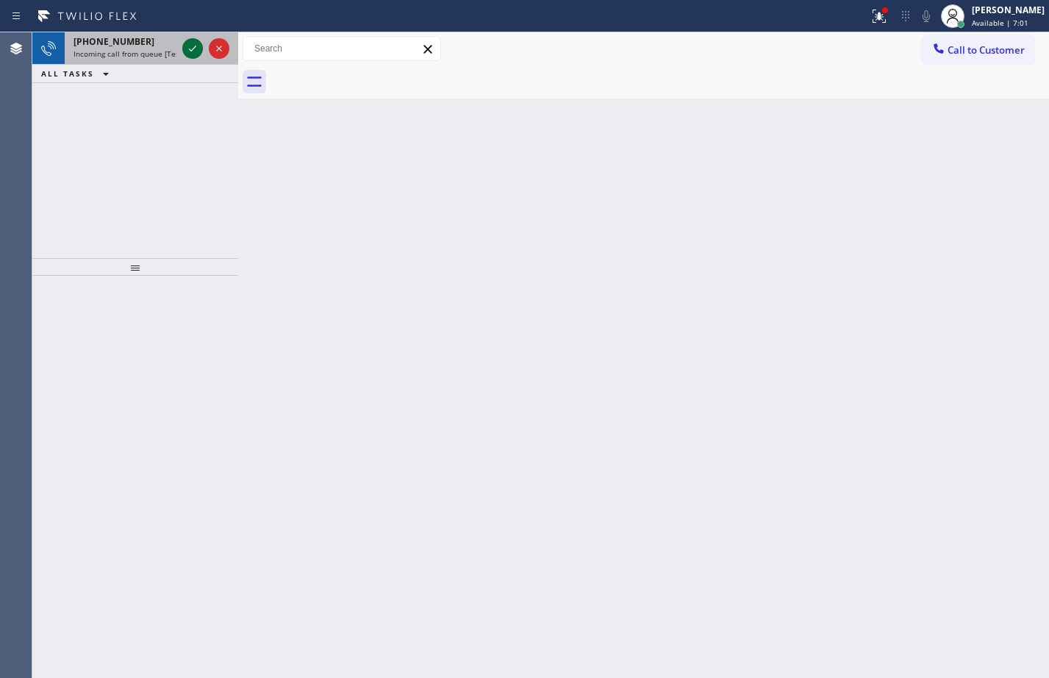
click at [192, 57] on button at bounding box center [192, 48] width 21 height 21
click at [191, 51] on icon at bounding box center [193, 49] width 18 height 18
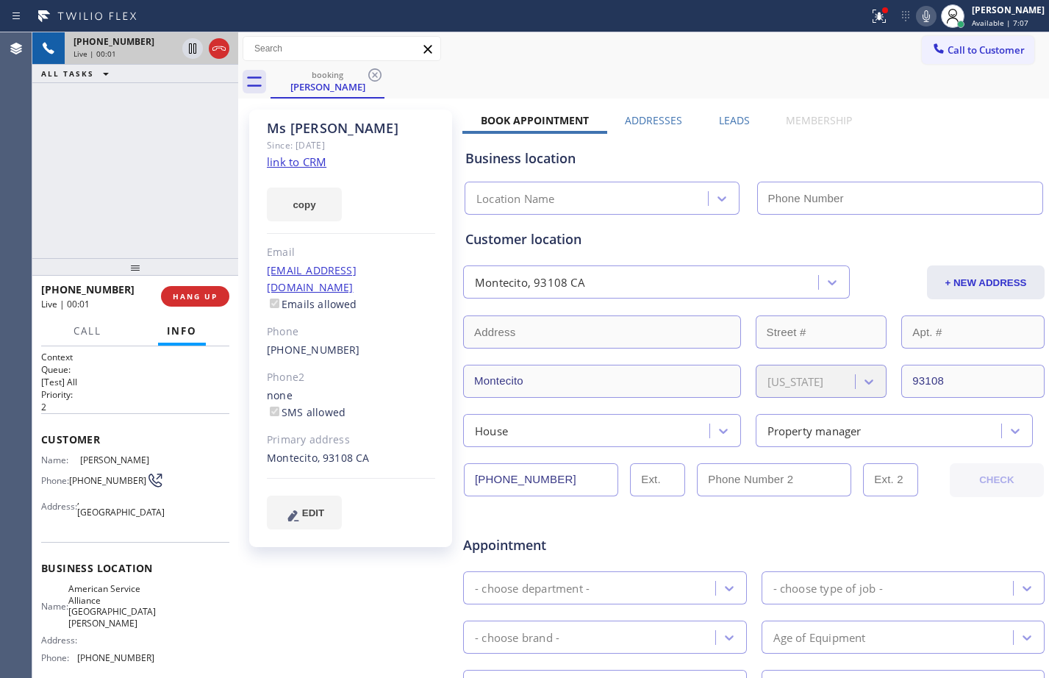
type input "[PHONE_NUMBER]"
click at [306, 160] on link "link to CRM" at bounding box center [297, 161] width 60 height 15
click at [37, 442] on div "Context Queue: [Test] All Priority: 2 Customer Name: Ms Helda Phone: (805) 252-…" at bounding box center [135, 512] width 206 height 332
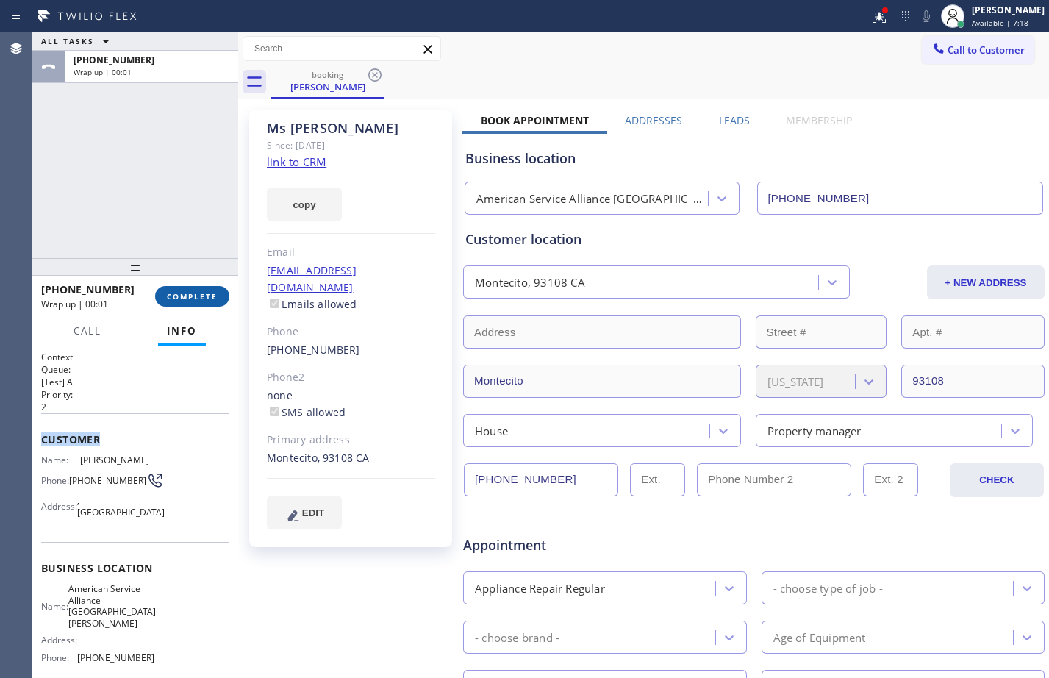
click at [196, 295] on span "COMPLETE" at bounding box center [192, 296] width 51 height 10
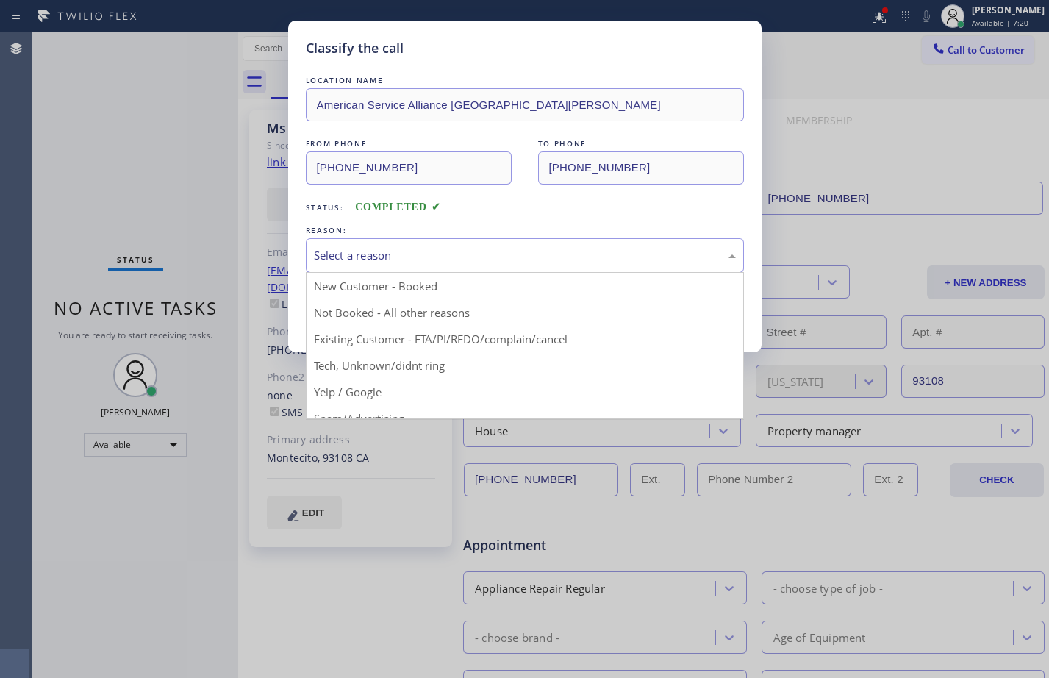
click at [361, 258] on div "Select a reason" at bounding box center [525, 255] width 422 height 17
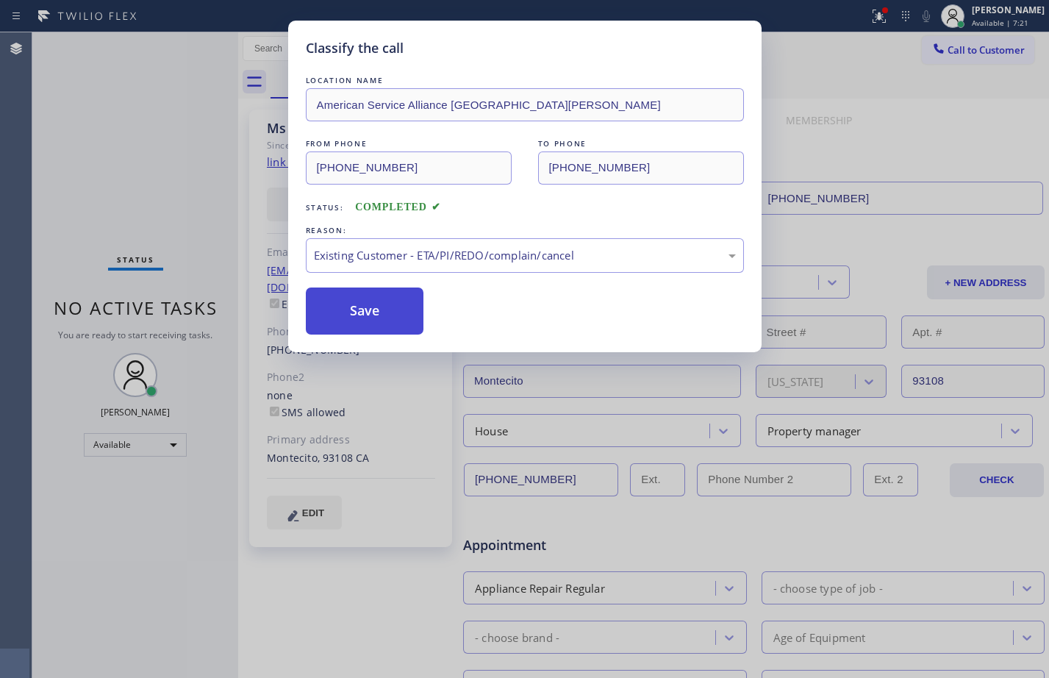
click at [410, 311] on button "Save" at bounding box center [365, 310] width 118 height 47
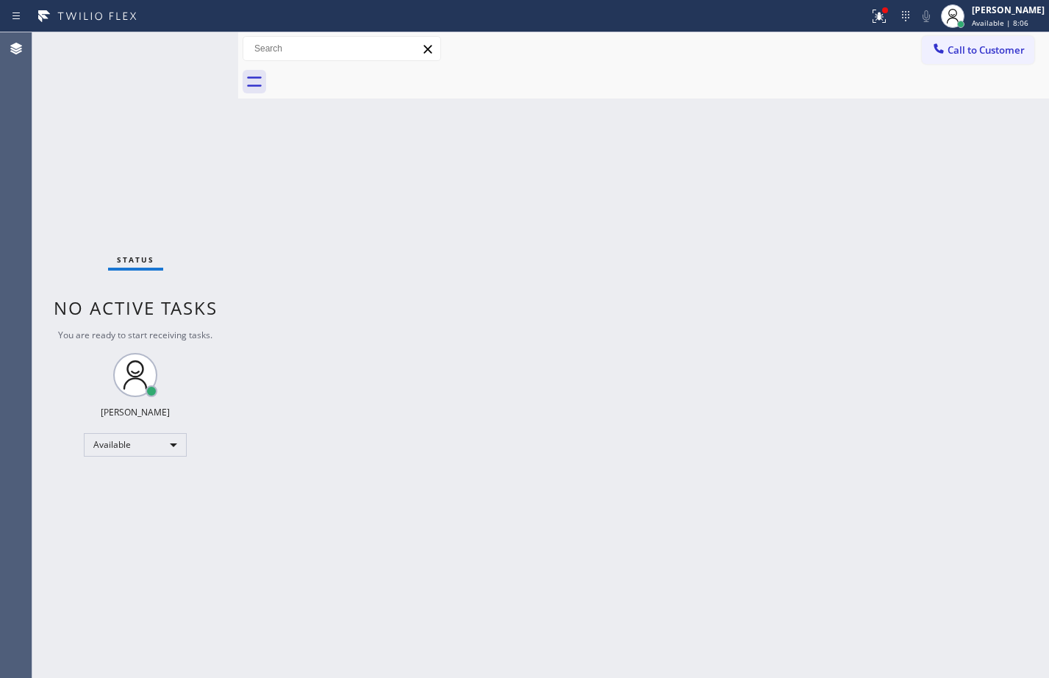
click at [169, 99] on div "Status No active tasks You are ready to start receiving tasks. [PERSON_NAME] Av…" at bounding box center [135, 354] width 206 height 645
click at [125, 450] on div "Available" at bounding box center [135, 445] width 103 height 24
click at [110, 526] on li "Break" at bounding box center [135, 521] width 100 height 18
click at [863, 18] on div at bounding box center [879, 16] width 32 height 18
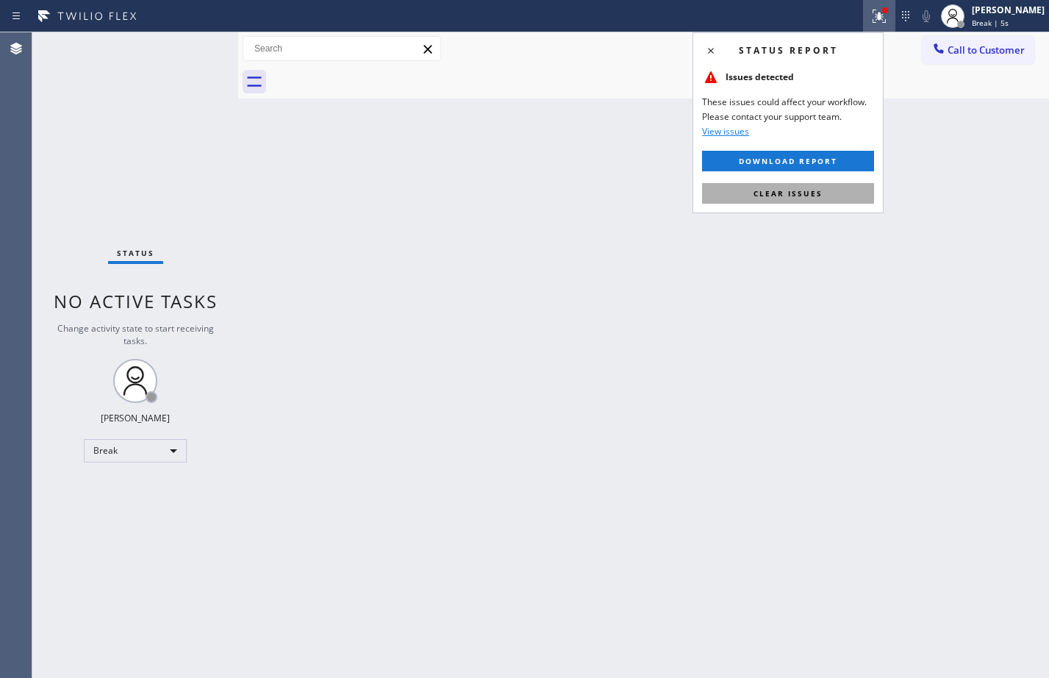
click at [803, 188] on span "Clear issues" at bounding box center [787, 193] width 69 height 10
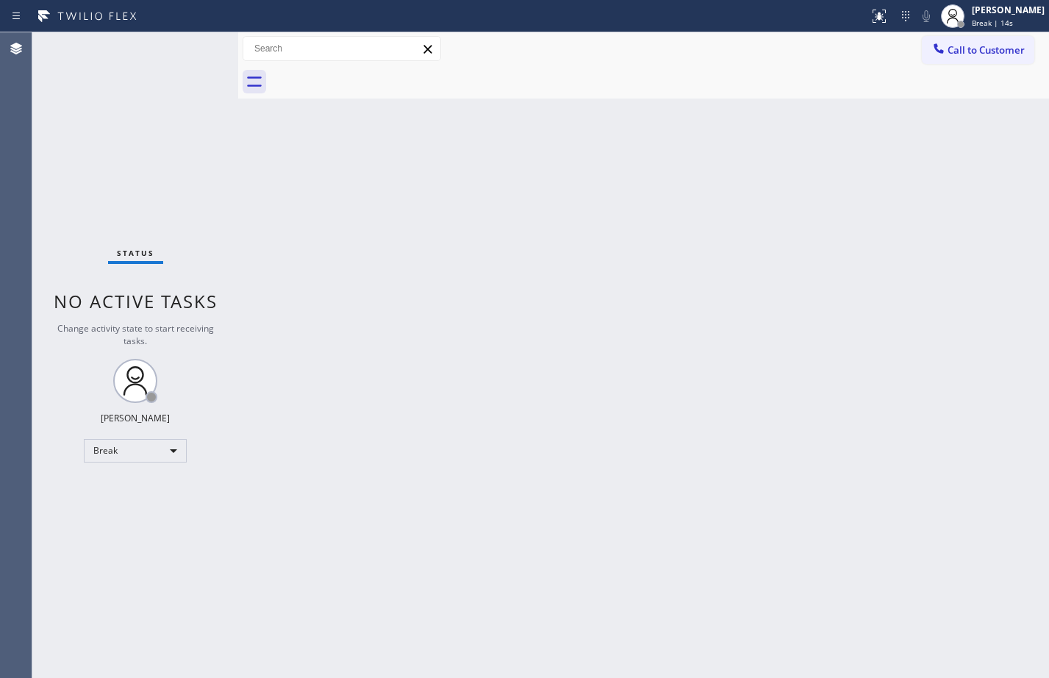
click at [993, 364] on div "Back to Dashboard Change Sender ID Customers Technicians Select a contact Outbo…" at bounding box center [643, 354] width 811 height 645
click at [123, 465] on div "Status No active tasks Change activity state to start receiving tasks. Megan Ro…" at bounding box center [135, 354] width 206 height 645
click at [149, 445] on div "Break" at bounding box center [135, 451] width 103 height 24
click at [129, 491] on li "Available" at bounding box center [135, 490] width 100 height 18
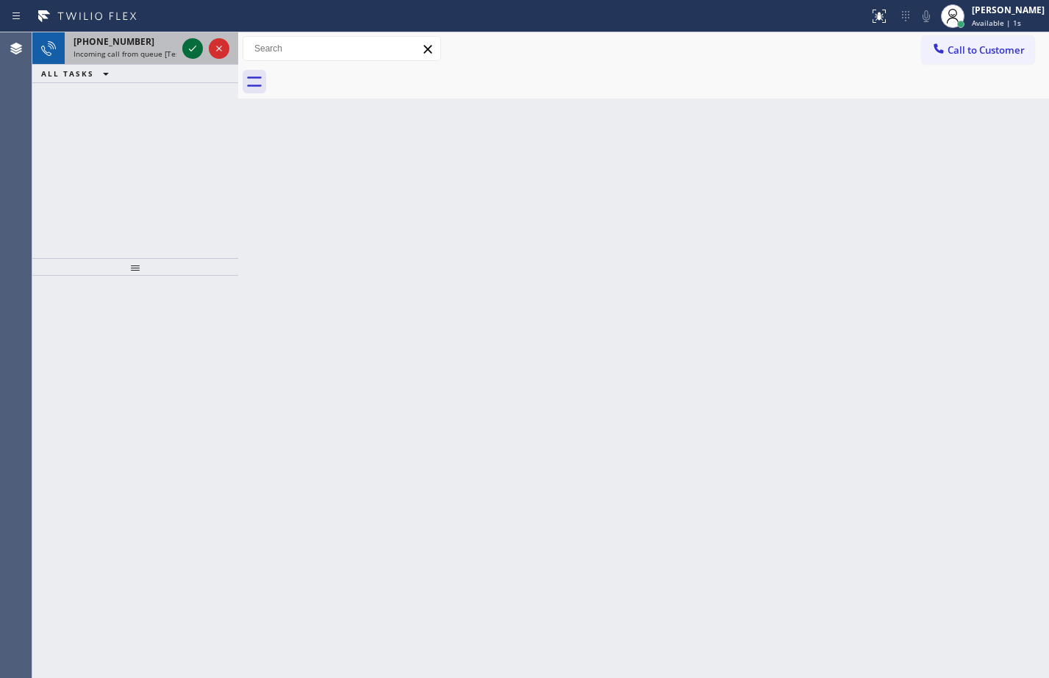
click at [188, 53] on icon at bounding box center [193, 49] width 18 height 18
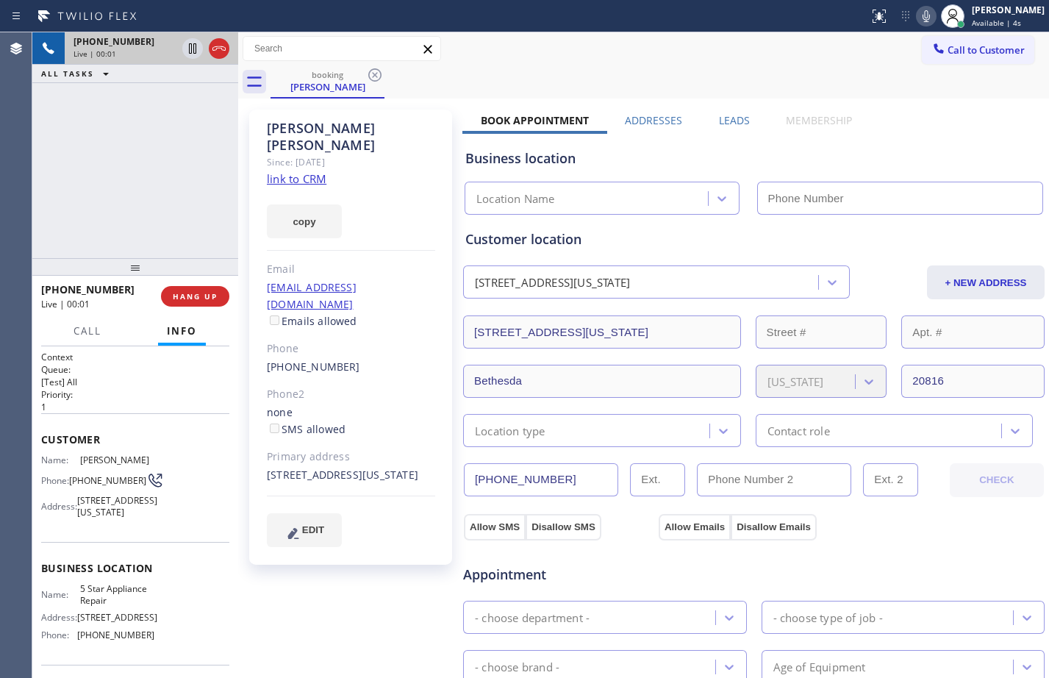
type input "[PHONE_NUMBER]"
click at [278, 171] on link "link to CRM" at bounding box center [297, 178] width 60 height 15
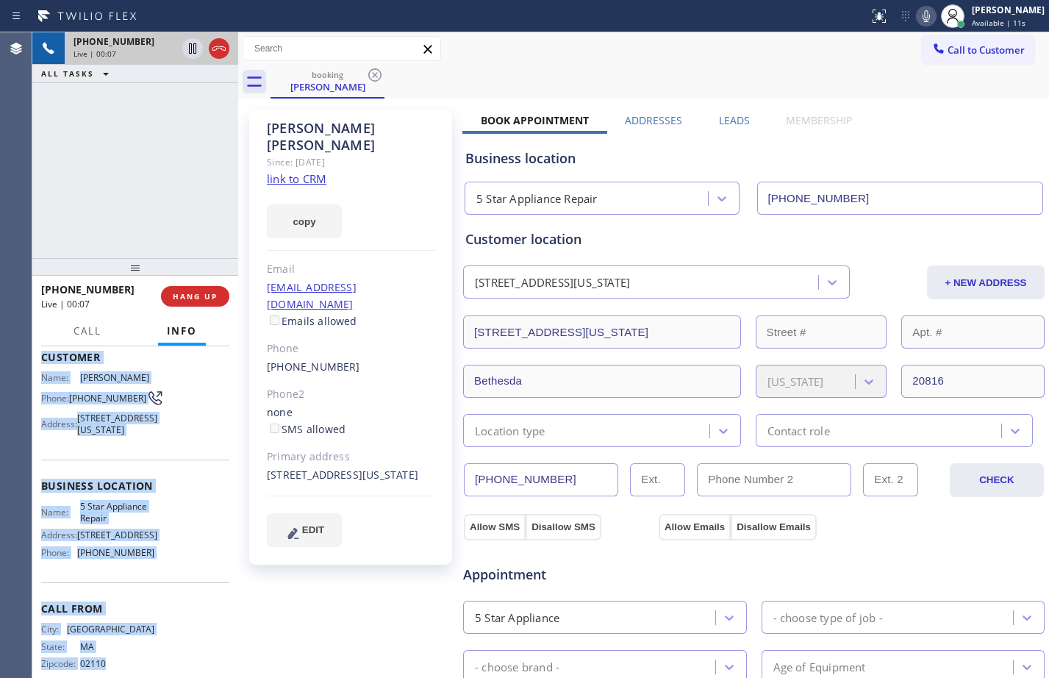
scroll to position [131, 0]
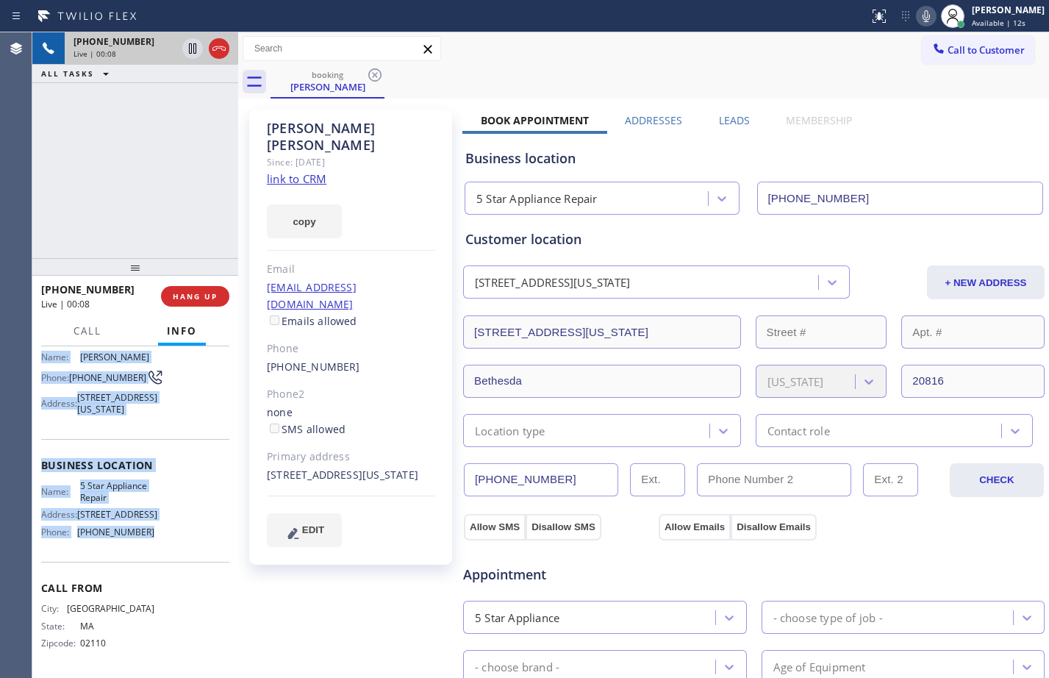
drag, startPoint x: 43, startPoint y: 441, endPoint x: 168, endPoint y: 557, distance: 171.1
click at [168, 557] on div "Context Queue: [Test] All Priority: 1 Customer Name: Matt Sternberg Phone: (617…" at bounding box center [135, 461] width 188 height 426
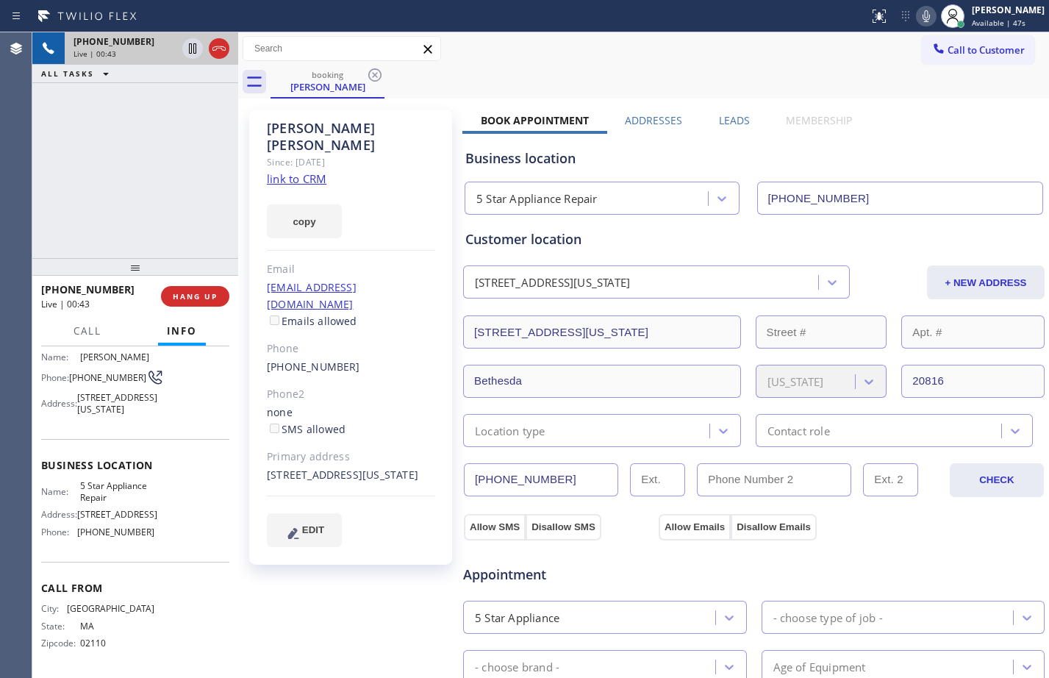
click at [153, 141] on div "+16177941336 Live | 00:43 ALL TASKS ALL TASKS ACTIVE TASKS TASKS IN WRAP UP" at bounding box center [135, 145] width 206 height 226
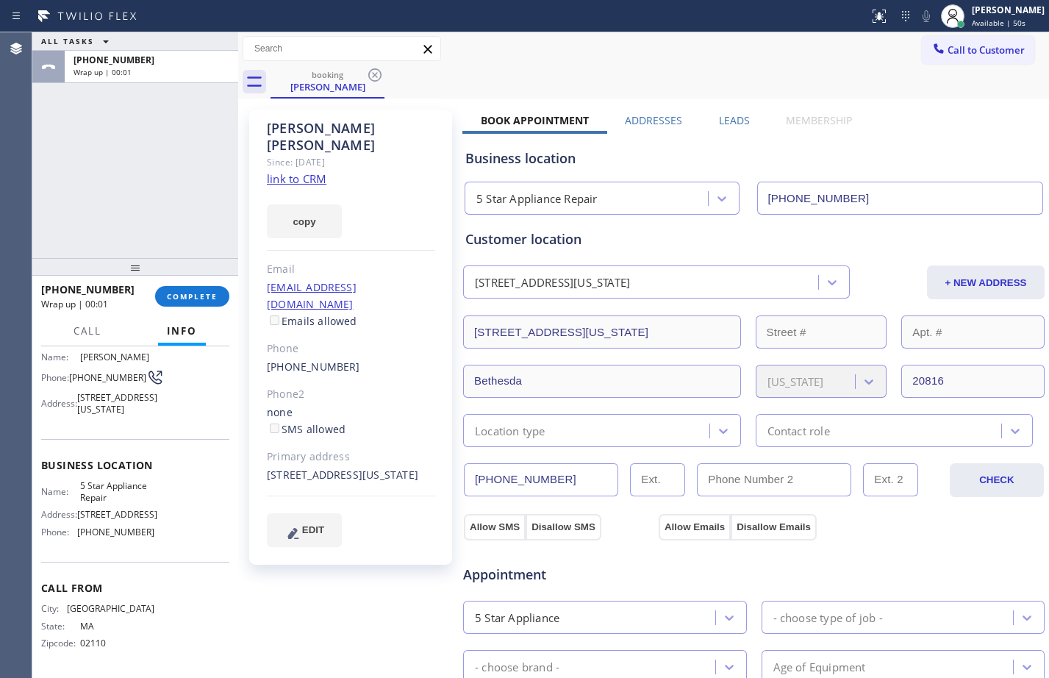
click at [193, 309] on div "+16177941336 Wrap up | 00:01 COMPLETE" at bounding box center [135, 296] width 188 height 38
click at [193, 299] on span "COMPLETE" at bounding box center [192, 296] width 51 height 10
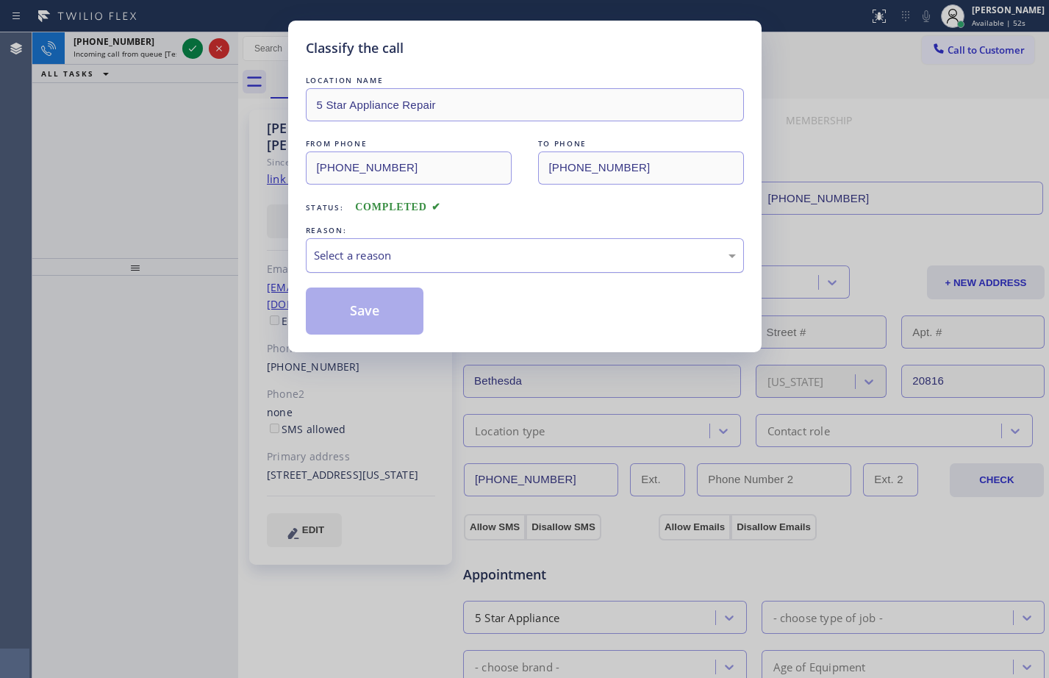
click at [428, 259] on div "Select a reason" at bounding box center [525, 255] width 422 height 17
click at [365, 322] on button "Save" at bounding box center [365, 310] width 118 height 47
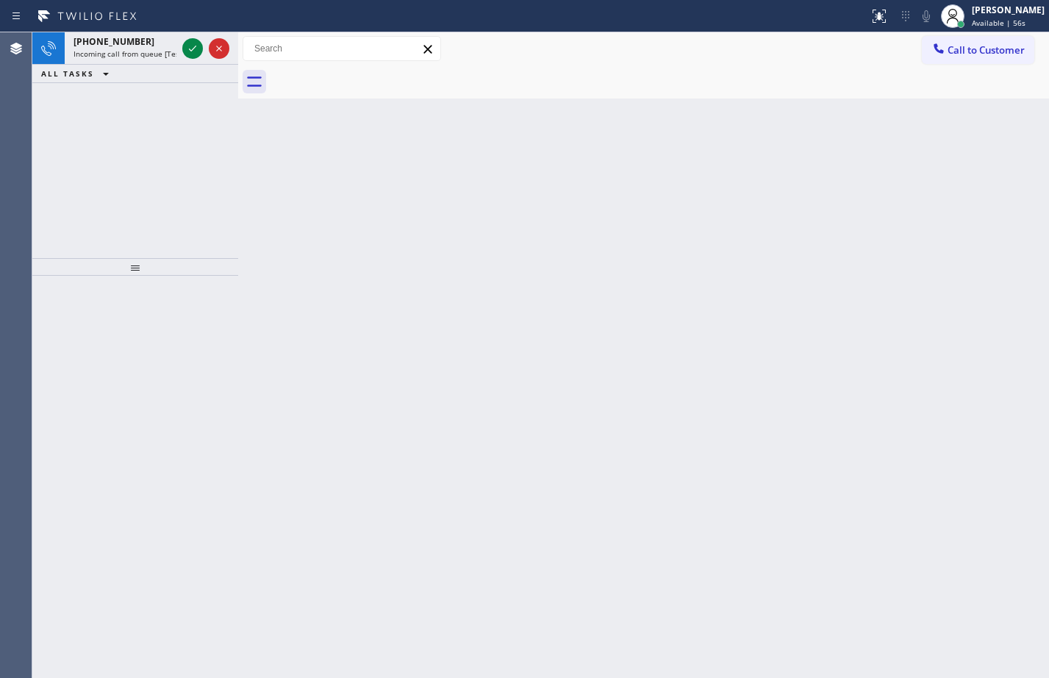
click at [189, 48] on icon at bounding box center [193, 49] width 18 height 18
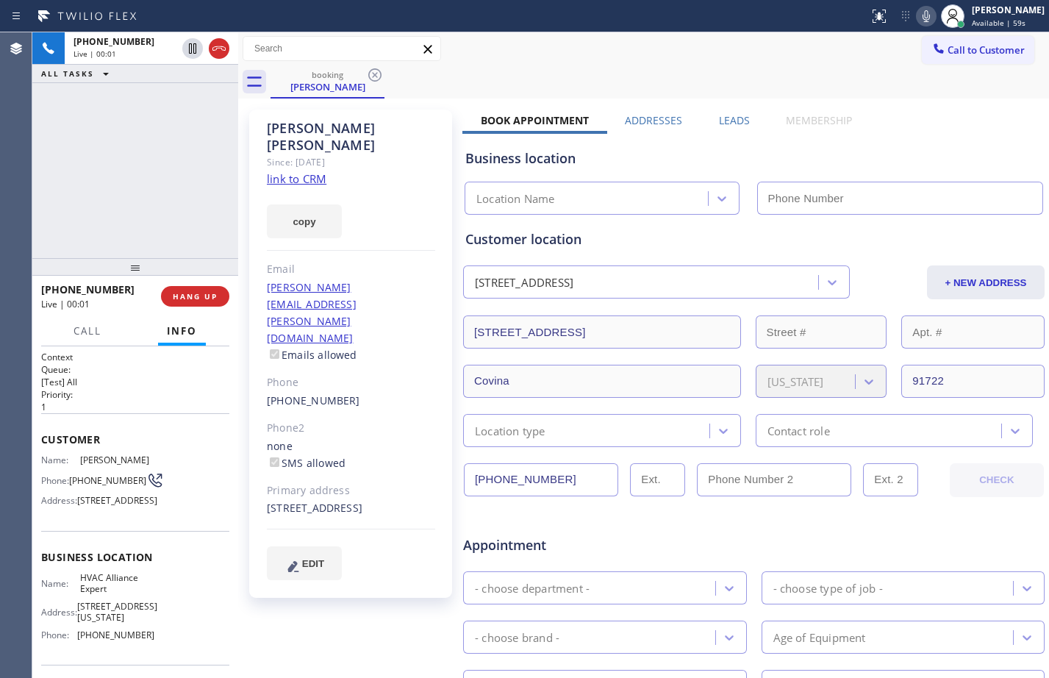
type input "[PHONE_NUMBER]"
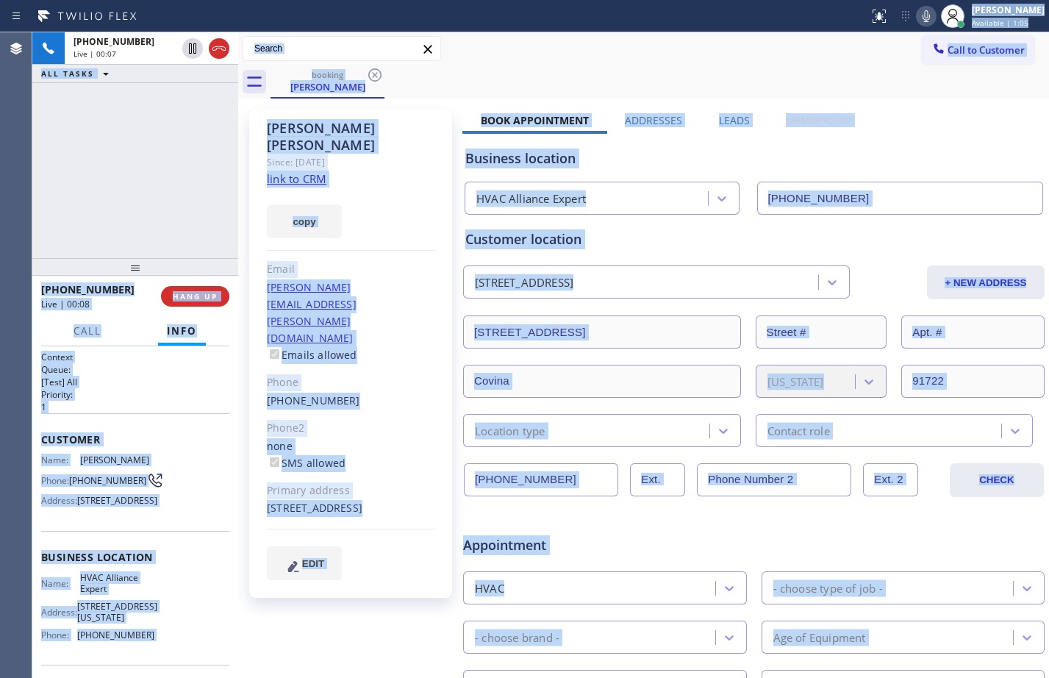
drag, startPoint x: 360, startPoint y: 623, endPoint x: 335, endPoint y: 620, distance: 25.2
click at [360, 623] on div "Michelle Frantz Since: 20 may 2020 link to CRM copy Email michelle.frantz@gmail…" at bounding box center [352, 578] width 221 height 953
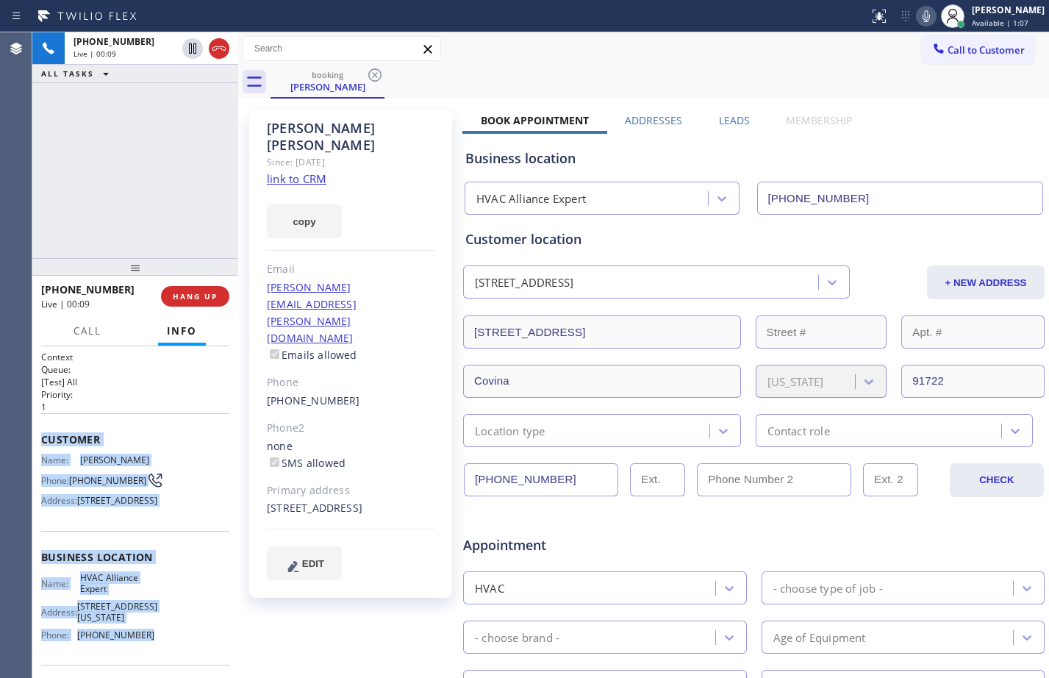
scroll to position [131, 0]
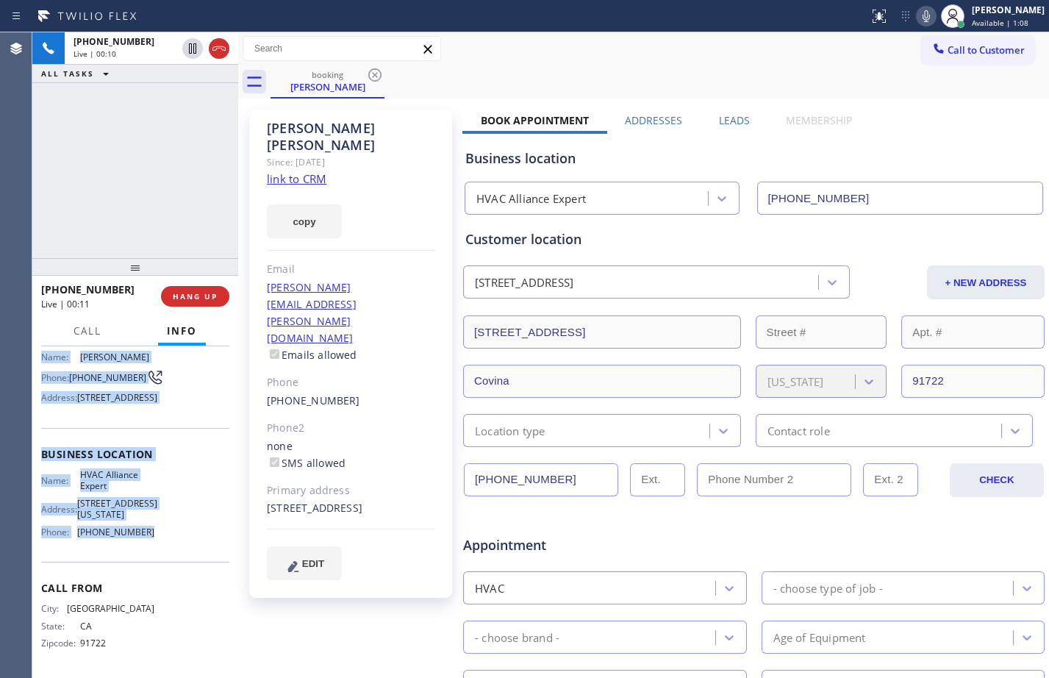
drag, startPoint x: 43, startPoint y: 445, endPoint x: 161, endPoint y: 550, distance: 158.3
click at [161, 550] on div "Context Queue: [Test] All Priority: 1 Customer Name: Michelle Frantz Phone: (62…" at bounding box center [135, 461] width 188 height 426
click at [291, 171] on link "link to CRM" at bounding box center [297, 178] width 60 height 15
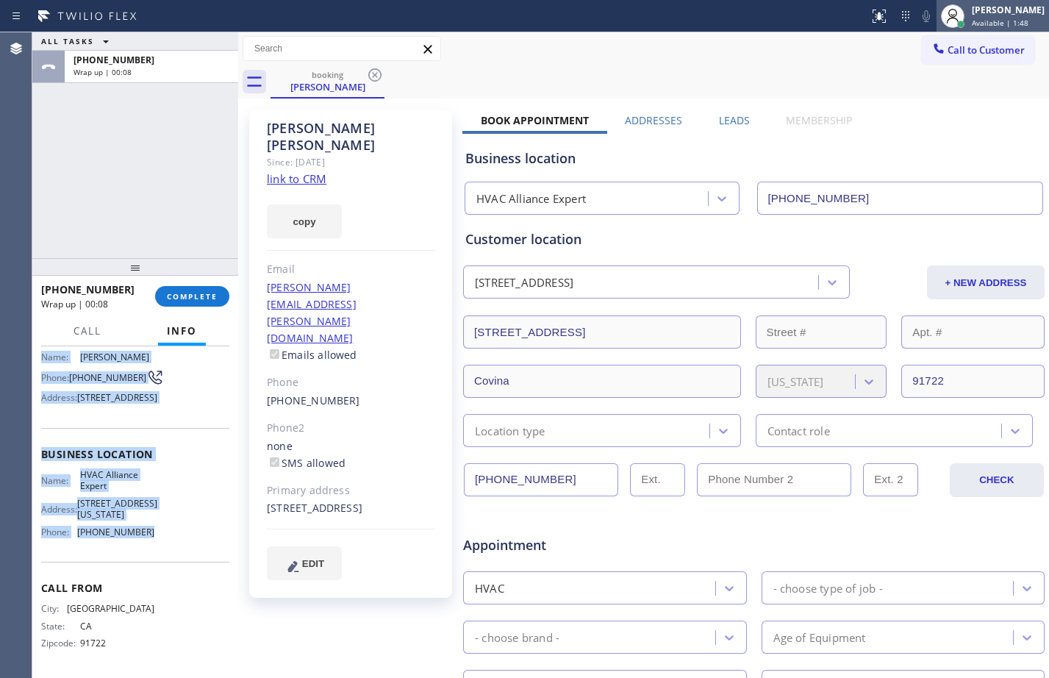
click at [990, 25] on span "Available | 1:48" at bounding box center [1000, 23] width 57 height 10
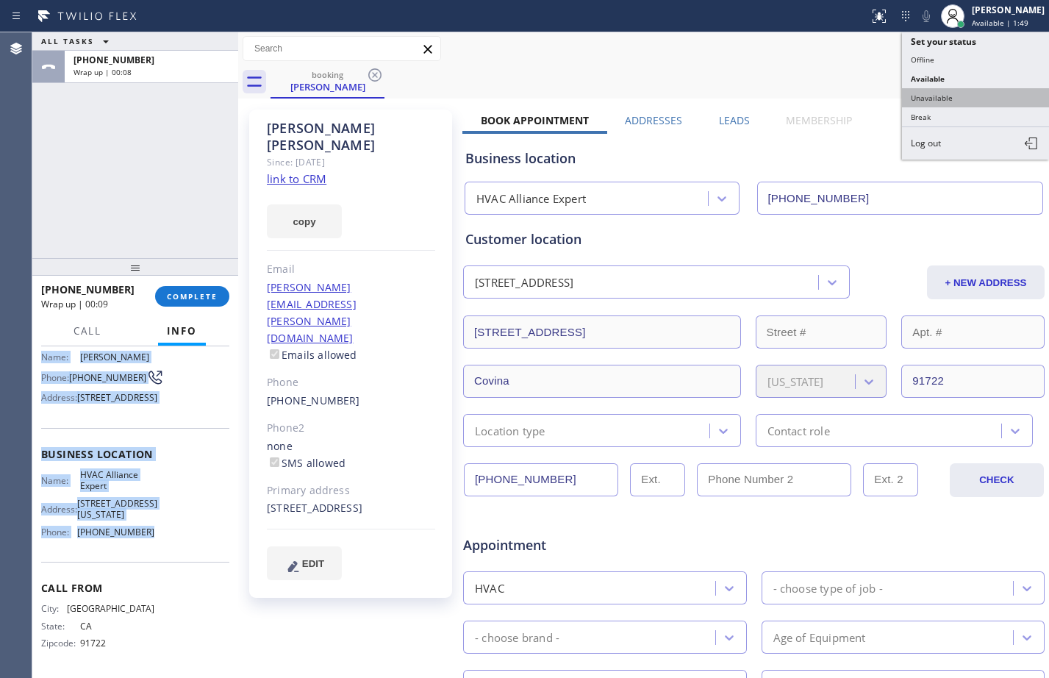
click at [949, 97] on button "Unavailable" at bounding box center [975, 97] width 147 height 19
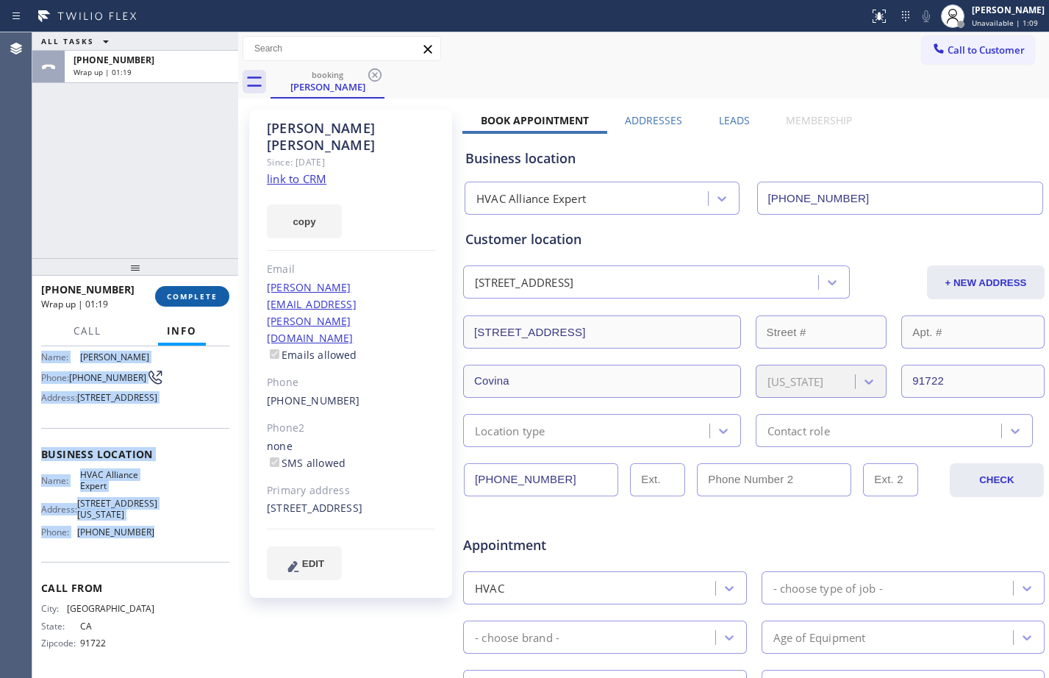
click at [180, 299] on span "COMPLETE" at bounding box center [192, 296] width 51 height 10
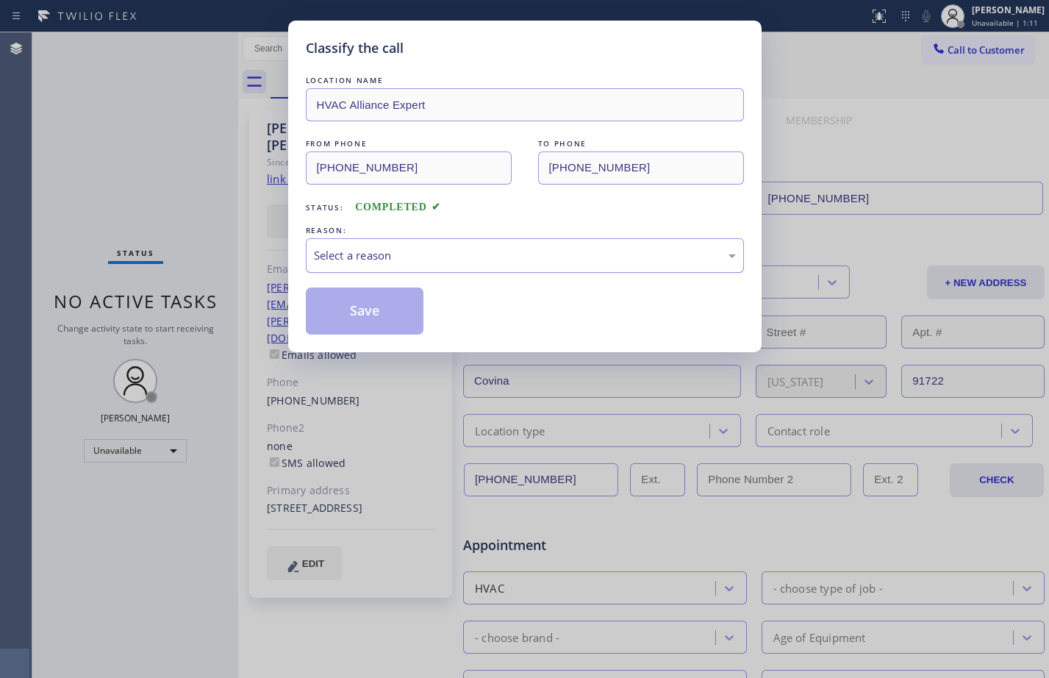
click at [465, 254] on div "Select a reason" at bounding box center [525, 255] width 422 height 17
click at [398, 310] on button "Save" at bounding box center [365, 310] width 118 height 47
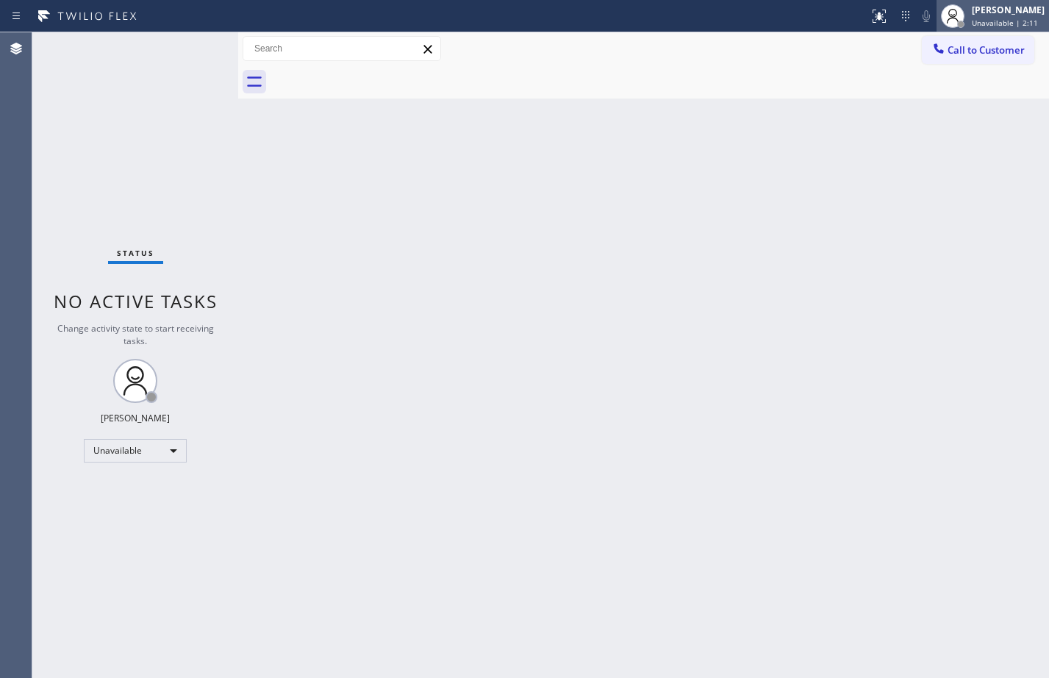
click at [957, 23] on div at bounding box center [960, 24] width 7 height 7
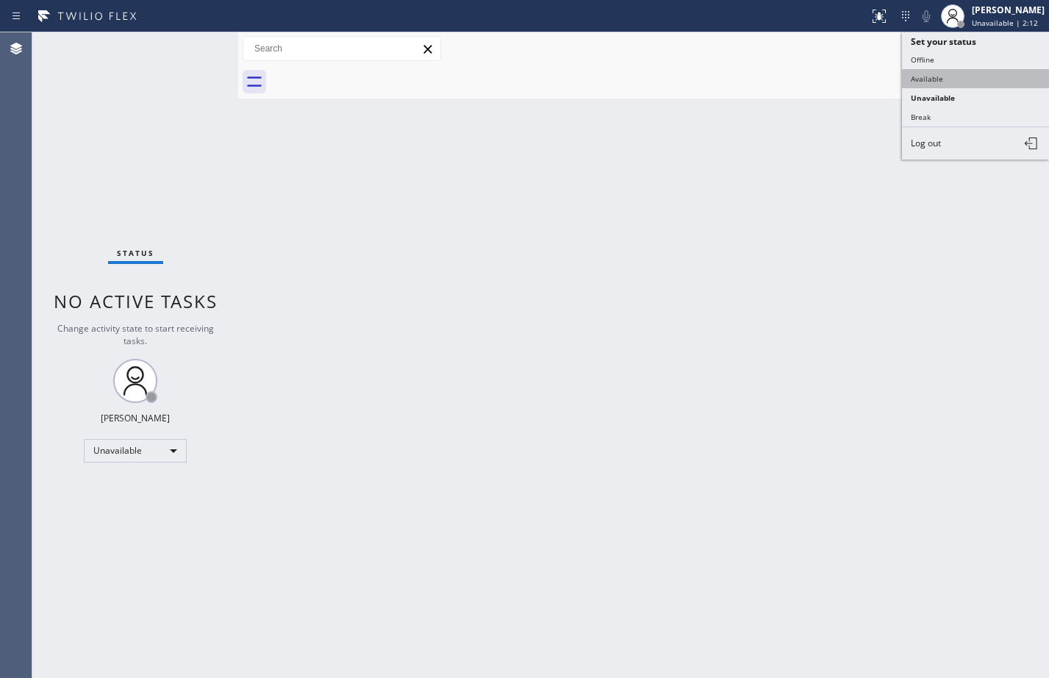
click at [951, 81] on button "Available" at bounding box center [975, 78] width 147 height 19
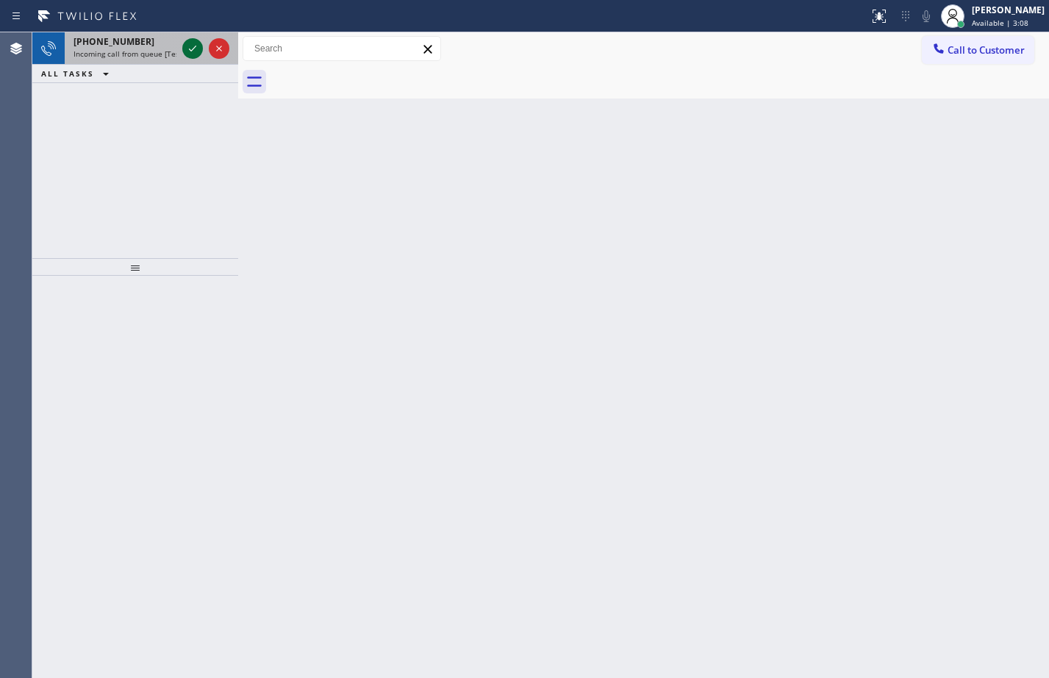
click at [192, 50] on icon at bounding box center [192, 49] width 7 height 6
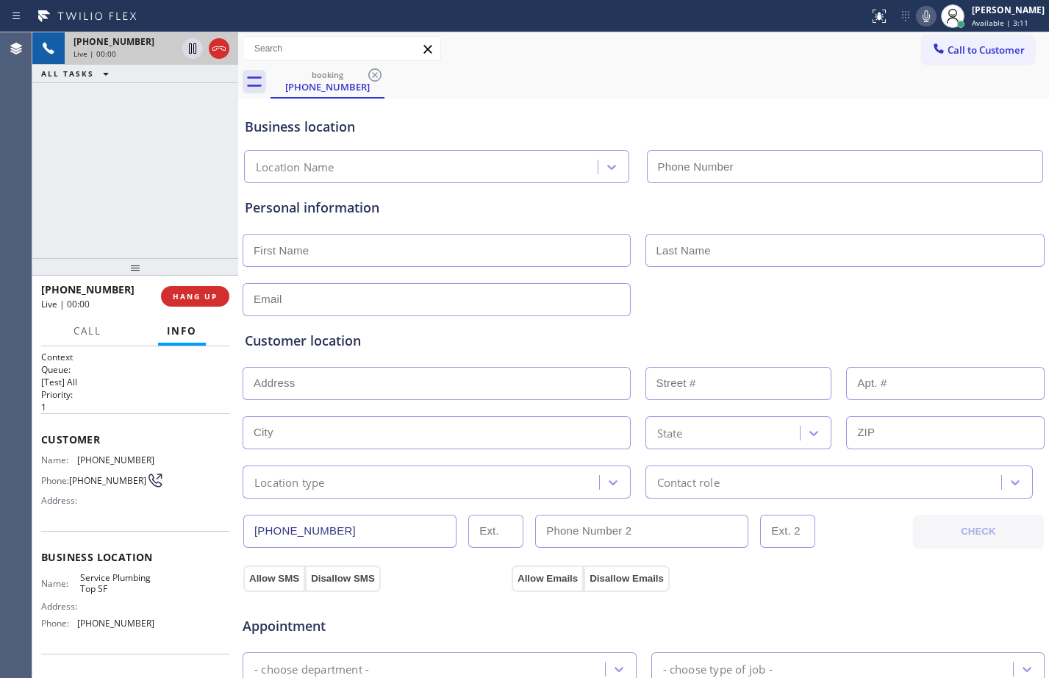
type input "[PHONE_NUMBER]"
click at [204, 303] on button "HANG UP" at bounding box center [195, 296] width 68 height 21
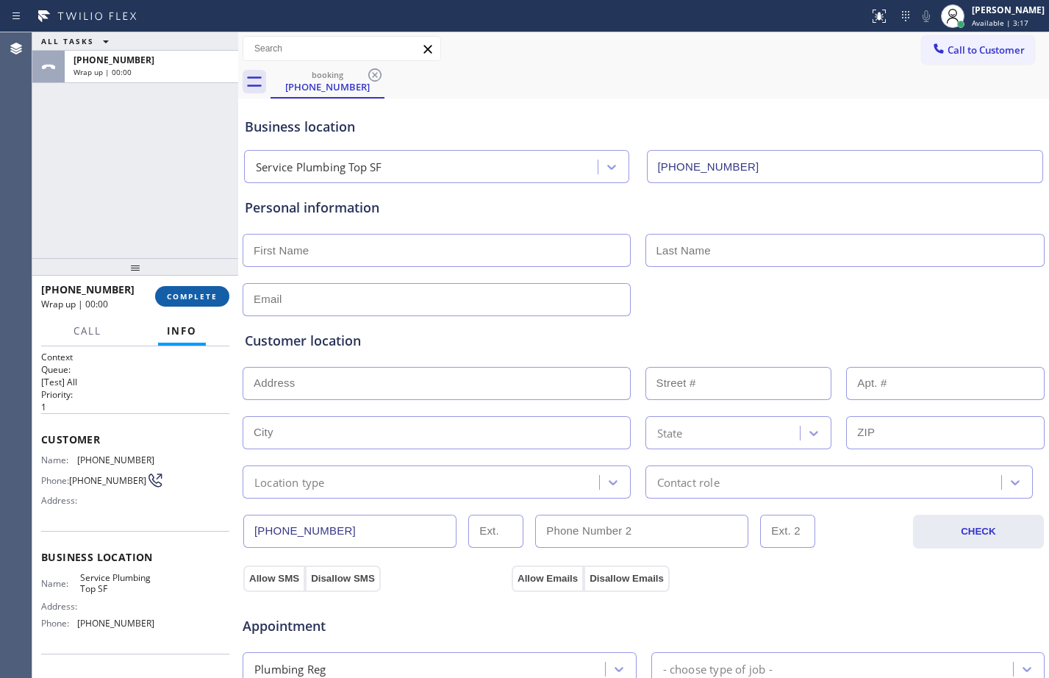
click at [203, 302] on button "COMPLETE" at bounding box center [192, 296] width 74 height 21
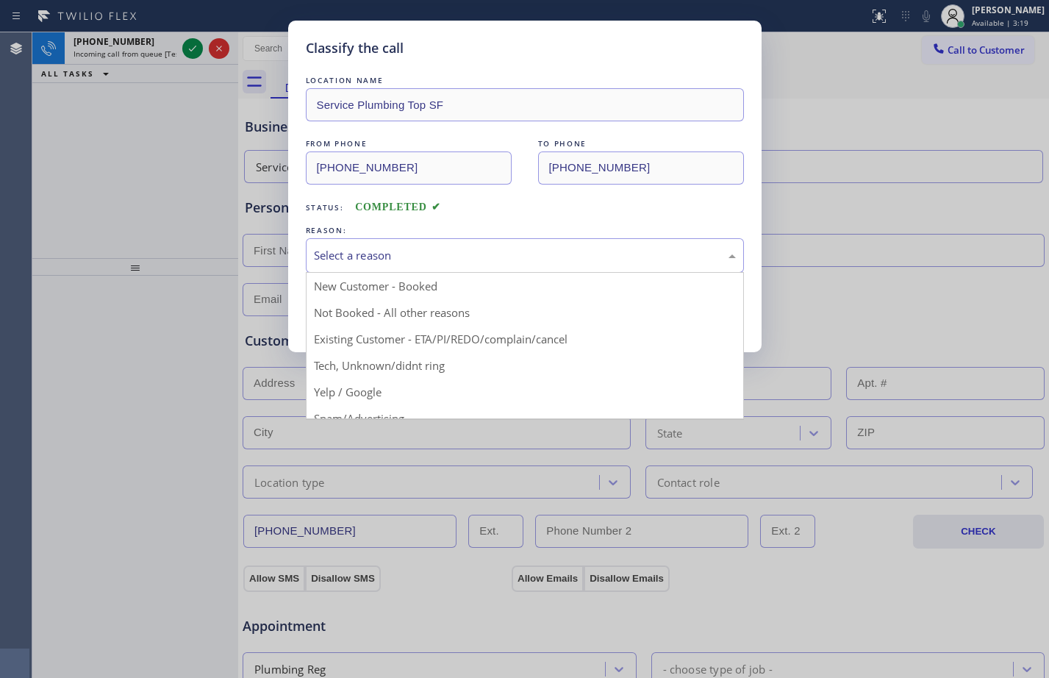
click at [484, 260] on div "Select a reason" at bounding box center [525, 255] width 422 height 17
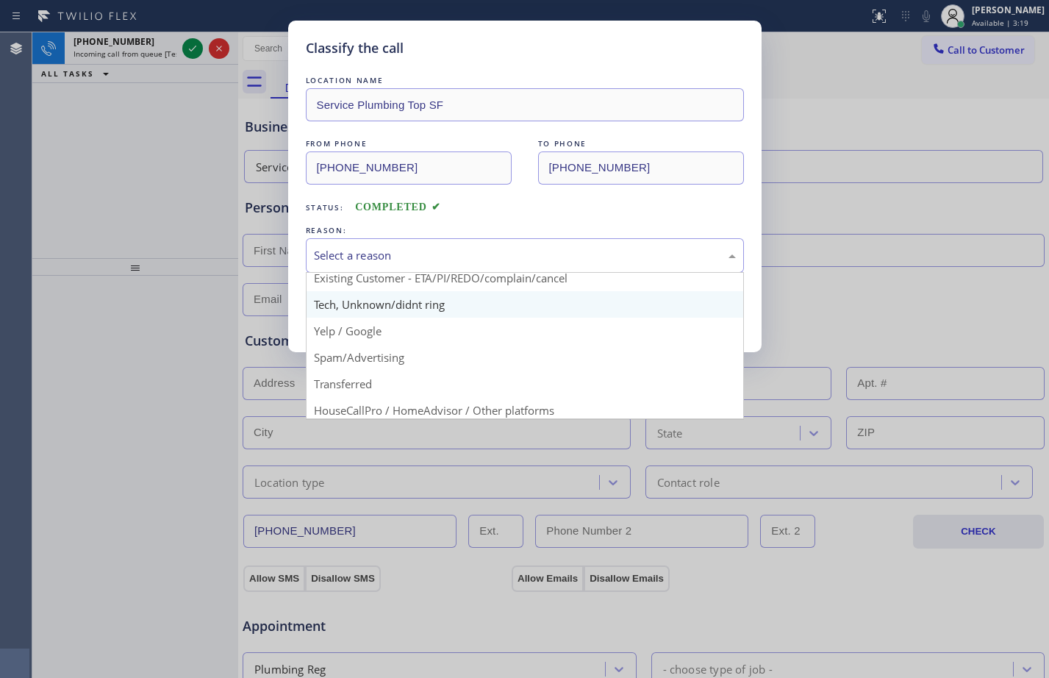
scroll to position [93, 0]
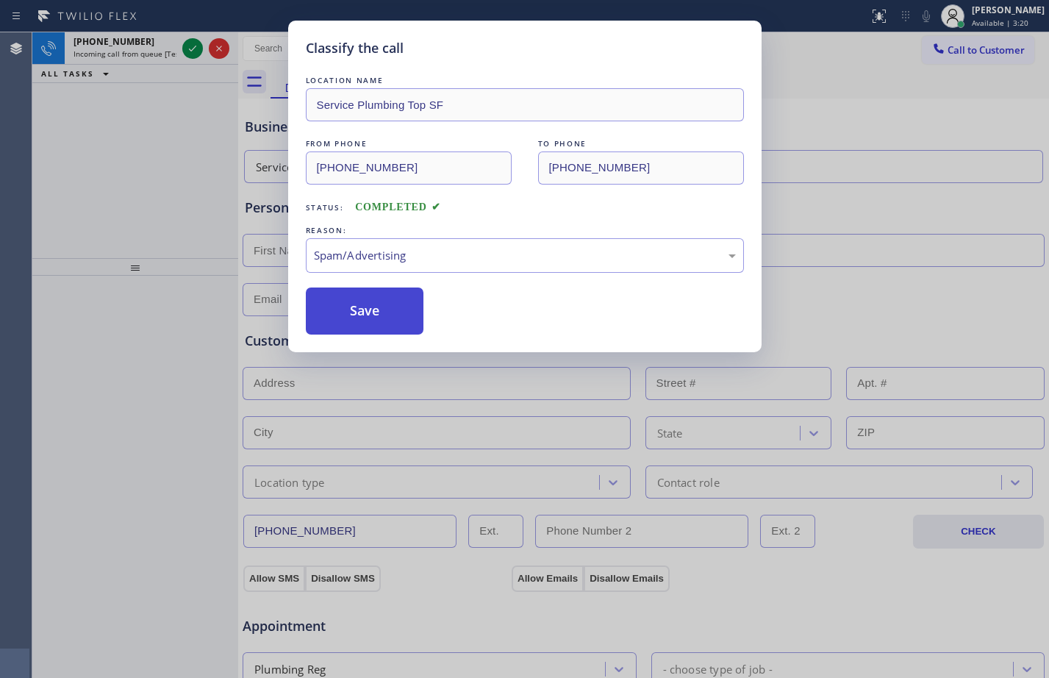
click at [370, 305] on button "Save" at bounding box center [365, 310] width 118 height 47
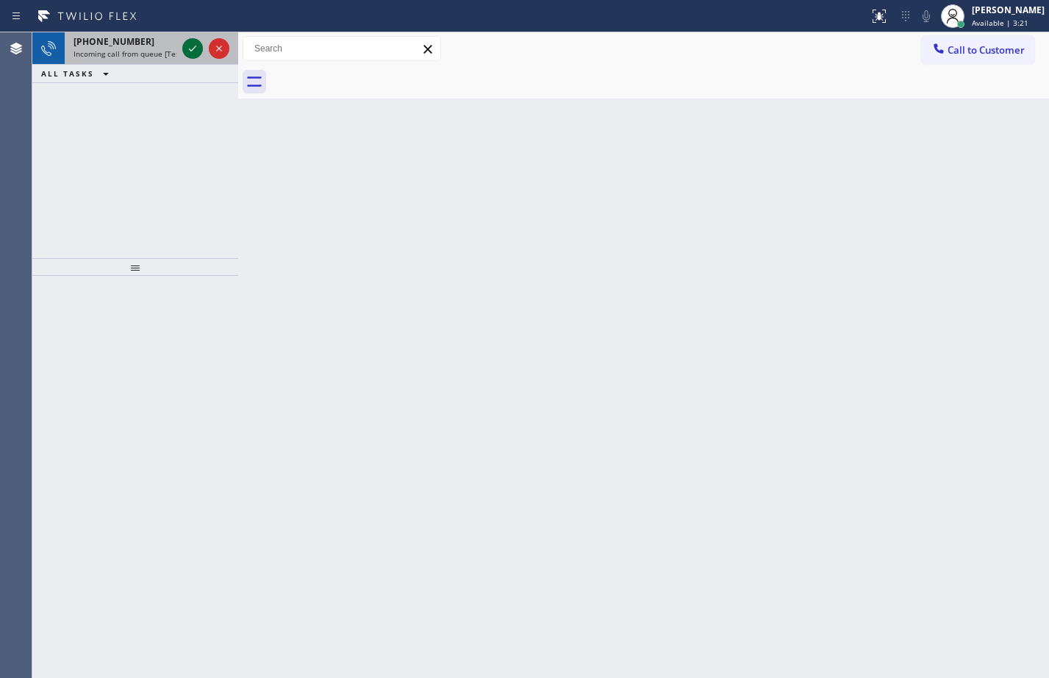
click at [200, 52] on icon at bounding box center [193, 49] width 18 height 18
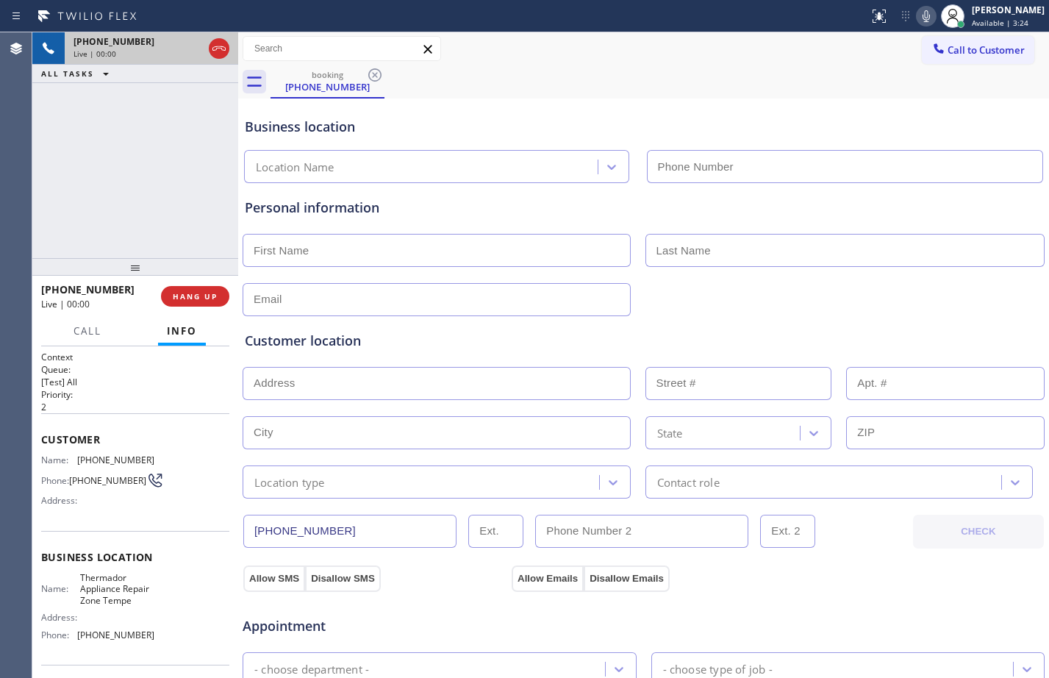
type input "[PHONE_NUMBER]"
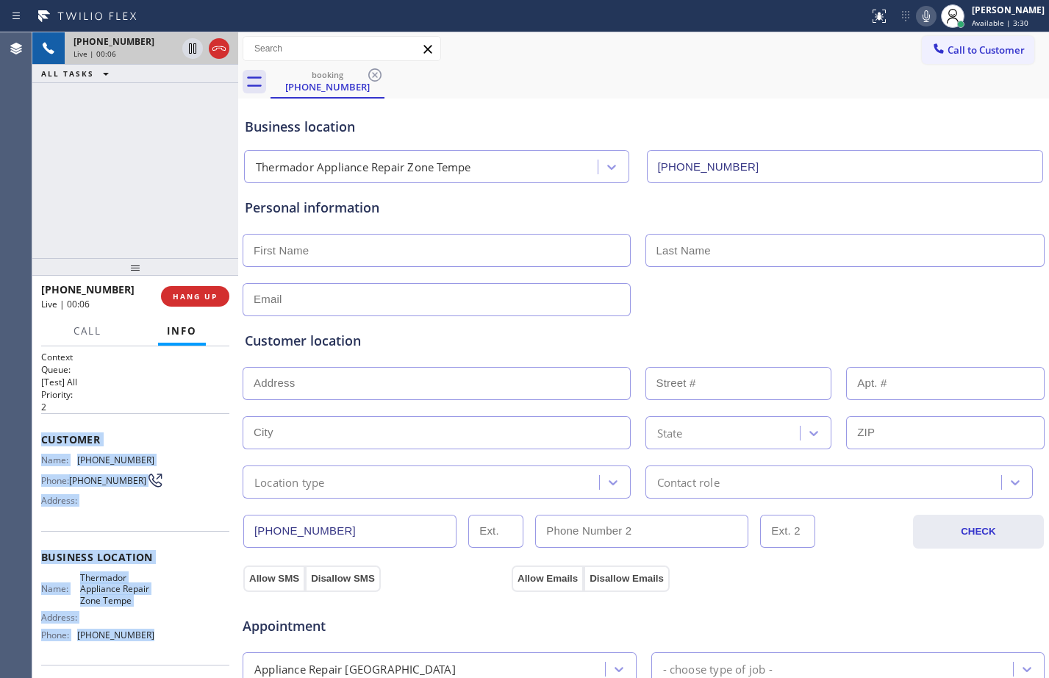
drag, startPoint x: 43, startPoint y: 440, endPoint x: 165, endPoint y: 656, distance: 248.2
click at [165, 656] on div "Context Queue: [Test] All Priority: 2 Customer Name: (480) 329-0040 Phone: (480…" at bounding box center [135, 564] width 188 height 426
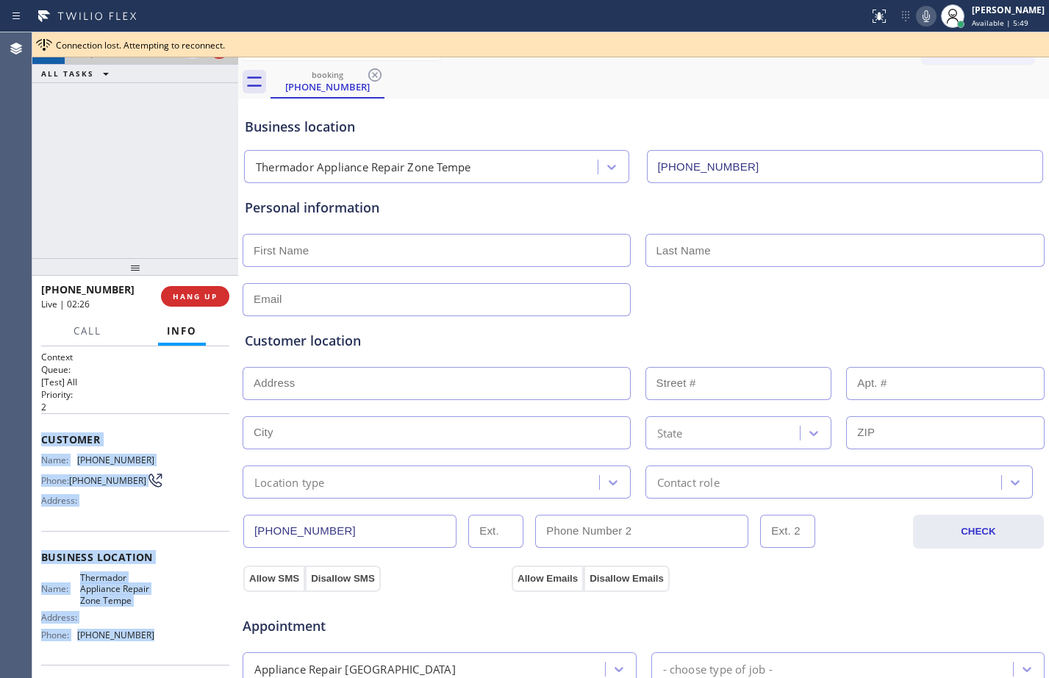
click at [194, 60] on div at bounding box center [205, 48] width 53 height 32
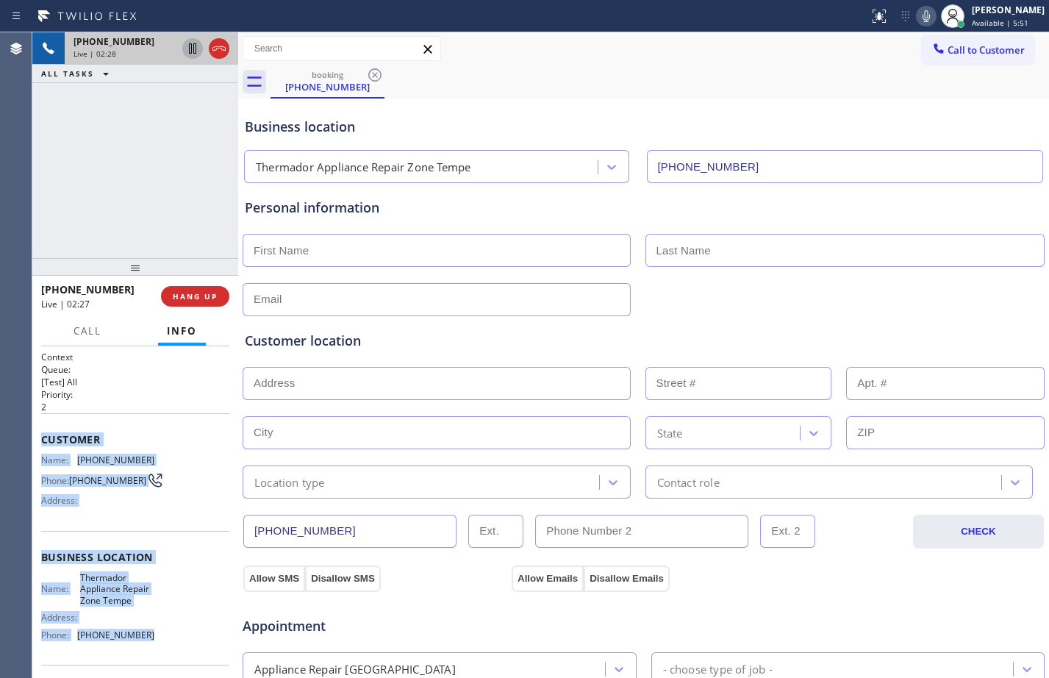
click at [190, 52] on icon at bounding box center [192, 48] width 7 height 10
click at [921, 15] on icon at bounding box center [926, 16] width 18 height 18
click at [396, 248] on input "text" at bounding box center [437, 250] width 388 height 33
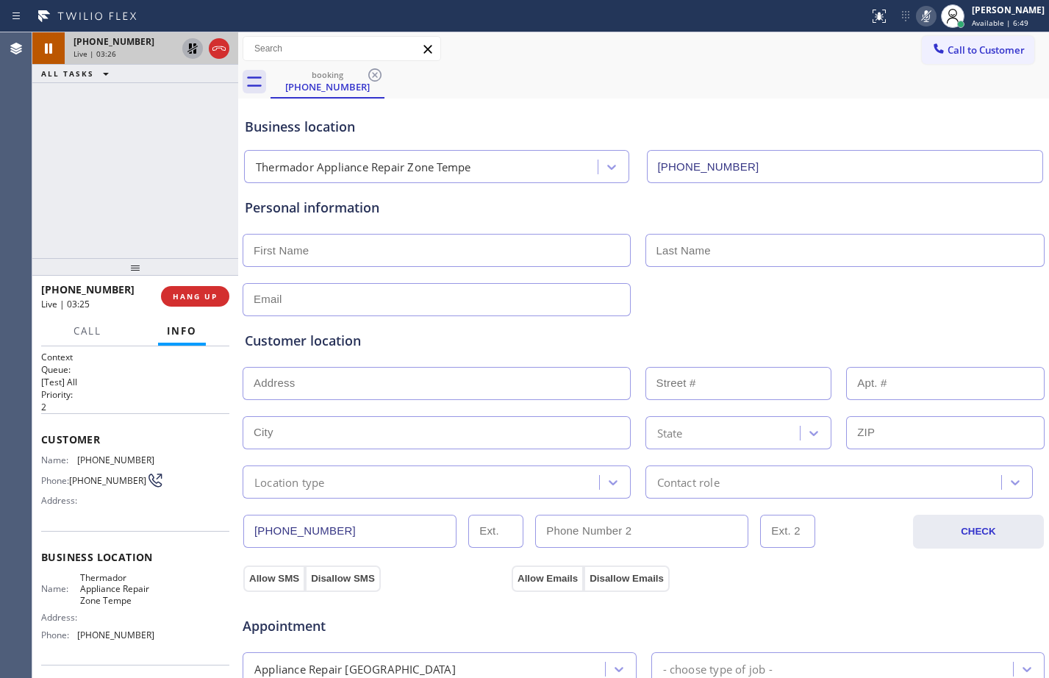
click at [196, 51] on icon at bounding box center [192, 48] width 10 height 10
click at [917, 19] on icon at bounding box center [926, 16] width 18 height 18
click at [459, 259] on input "text" at bounding box center [437, 250] width 388 height 33
click at [306, 261] on input "text" at bounding box center [437, 250] width 388 height 33
paste input "Kathleen"
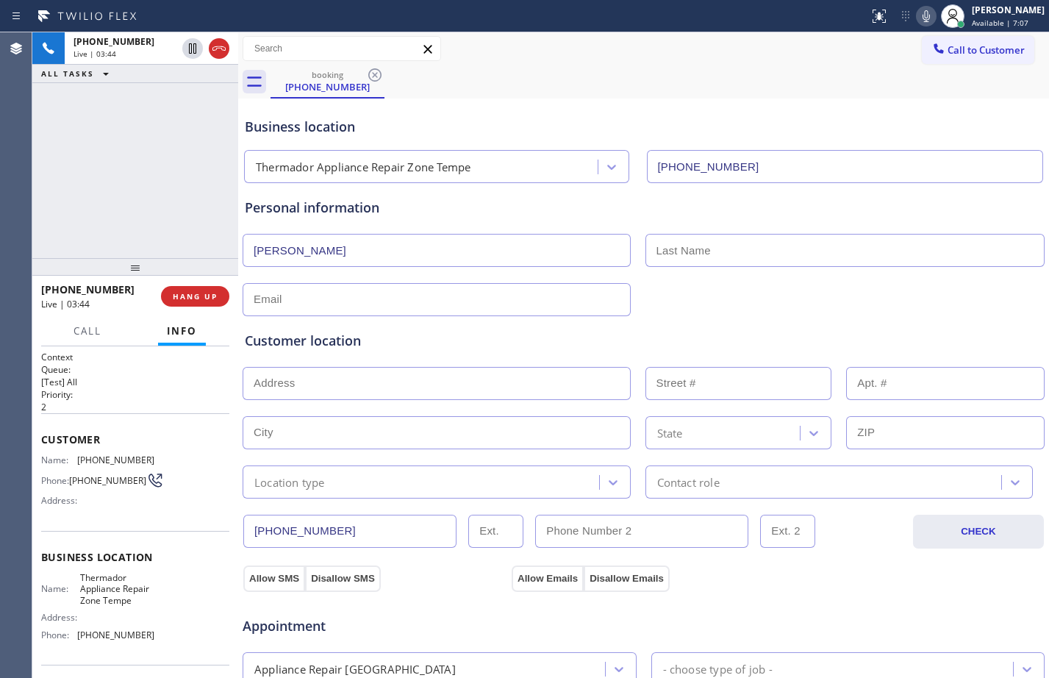
type input "Kathleen"
click at [506, 382] on input "text" at bounding box center [437, 383] width 388 height 33
click at [190, 106] on icon at bounding box center [193, 99] width 18 height 18
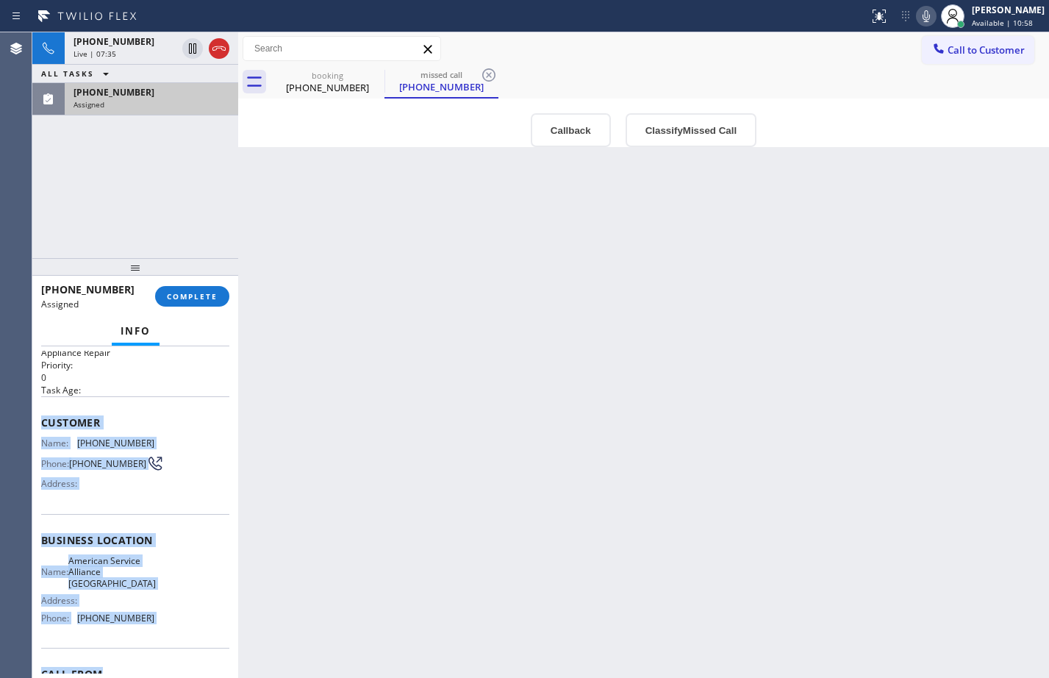
scroll to position [37, 0]
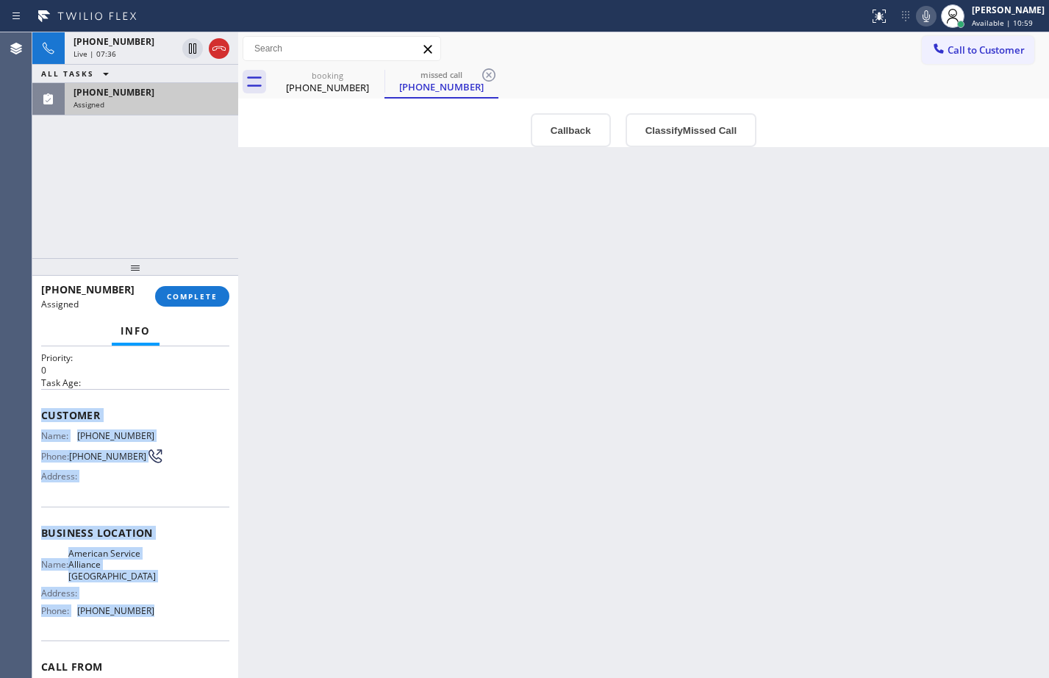
drag, startPoint x: 40, startPoint y: 455, endPoint x: 164, endPoint y: 631, distance: 214.7
click at [164, 631] on div "Context Queue: Appliance Repair Priority: 0 Task Age: Customer Name: (714) 854-…" at bounding box center [135, 512] width 206 height 332
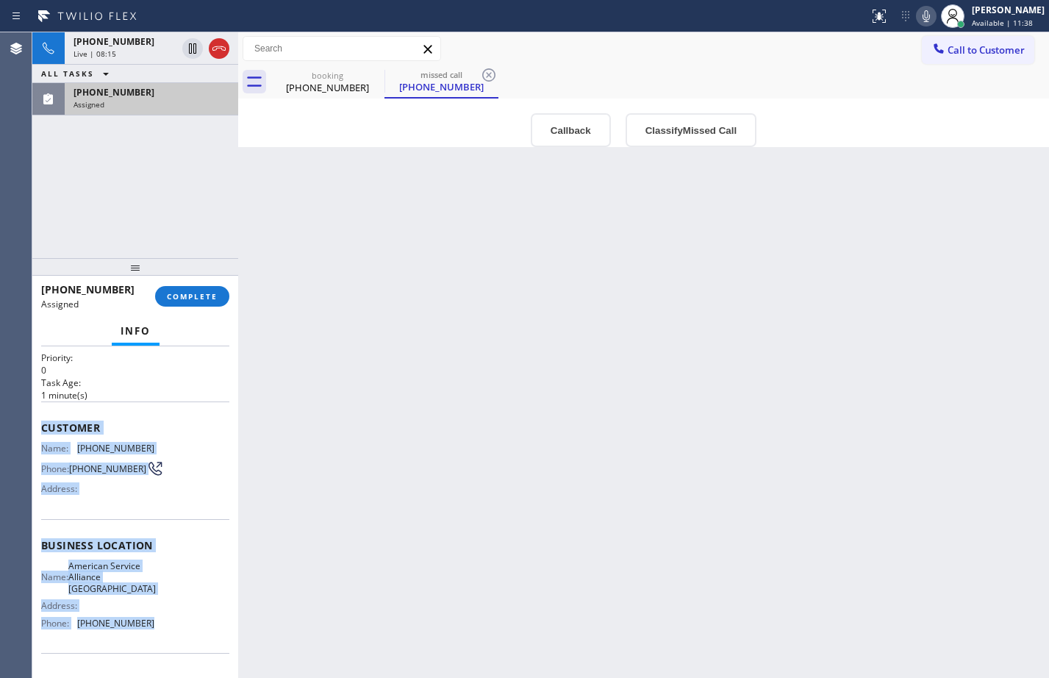
click at [156, 146] on div "+14803290040 Live | 08:15 ALL TASKS ALL TASKS ACTIVE TASKS TASKS IN WRAP UP (71…" at bounding box center [135, 145] width 206 height 226
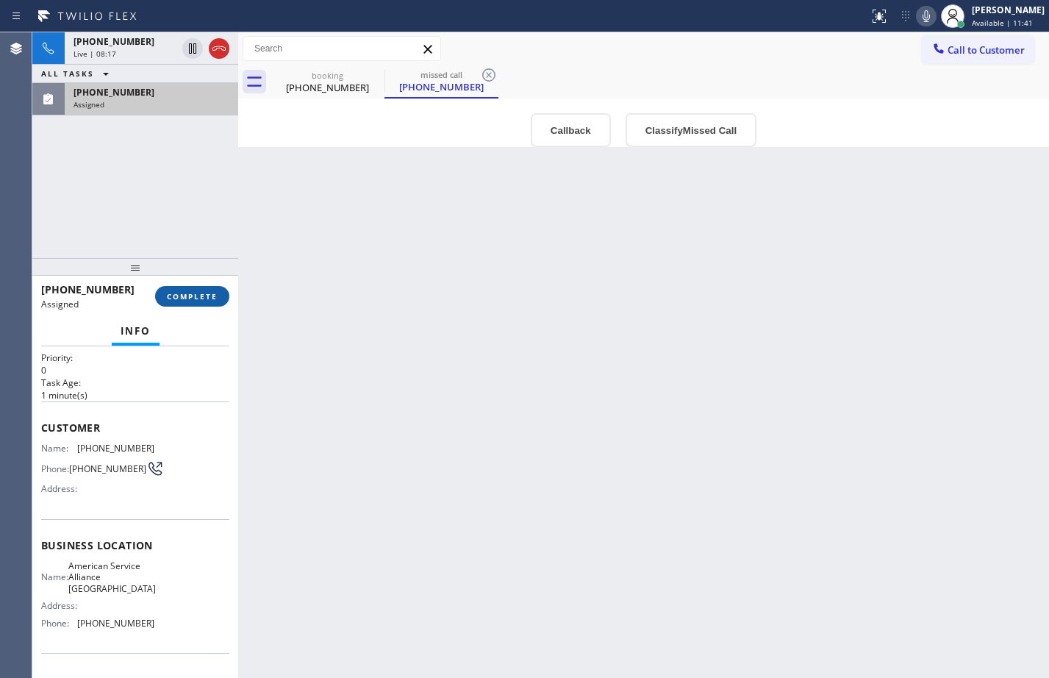
click at [190, 300] on span "COMPLETE" at bounding box center [192, 296] width 51 height 10
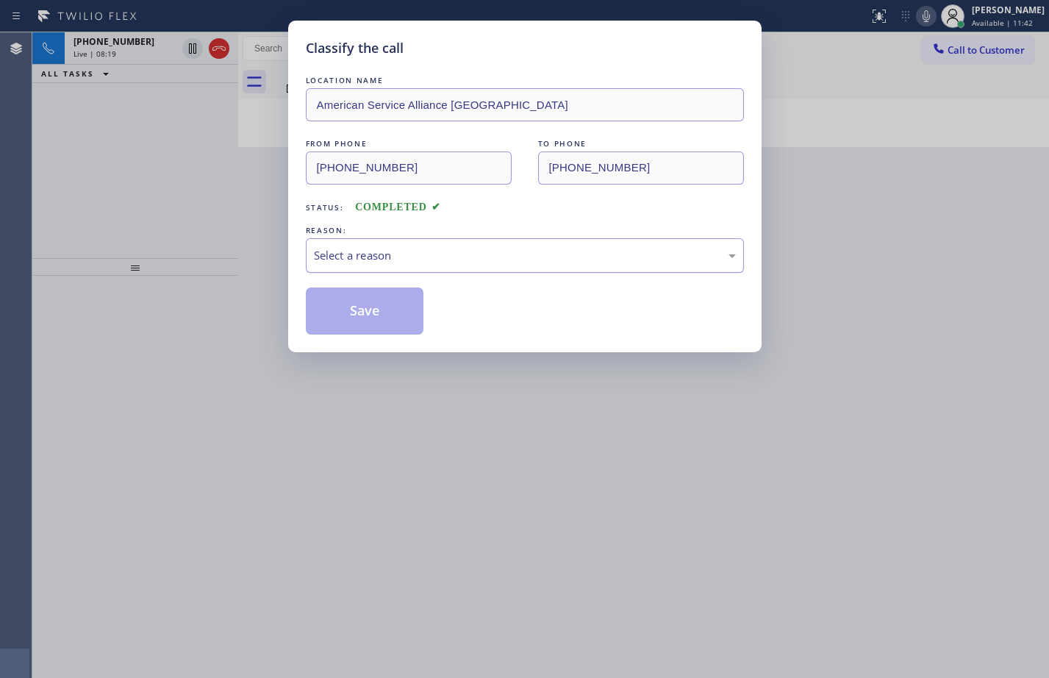
click at [412, 248] on div "Select a reason" at bounding box center [525, 255] width 422 height 17
click at [364, 307] on button "Save" at bounding box center [365, 310] width 118 height 47
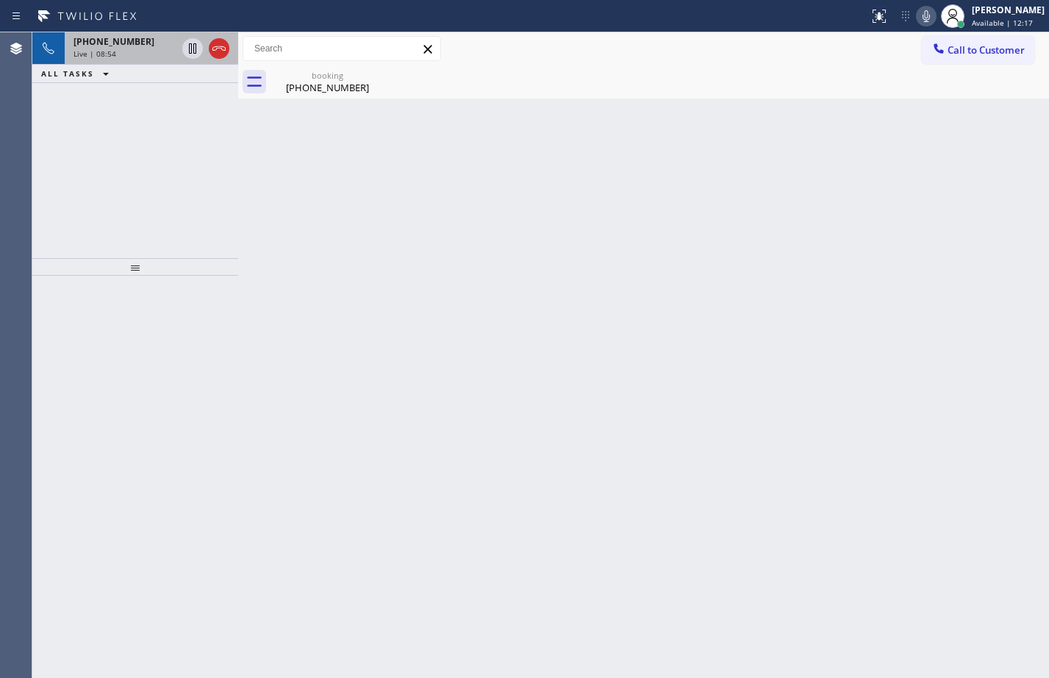
click at [133, 41] on span "+14803290040" at bounding box center [114, 41] width 81 height 12
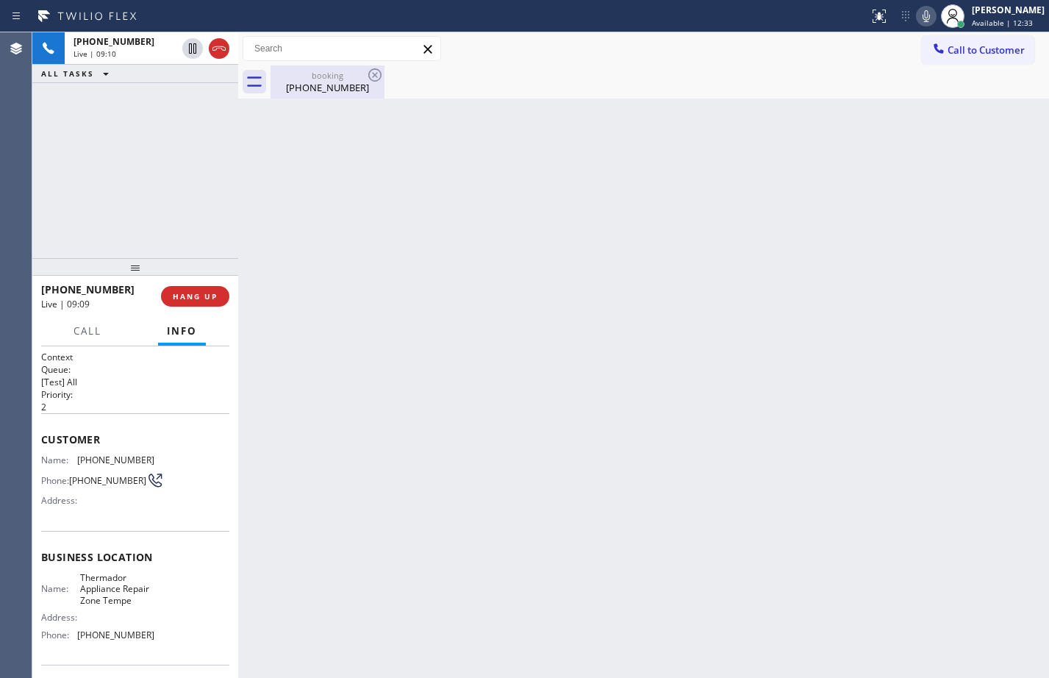
click at [301, 88] on div "[PHONE_NUMBER]" at bounding box center [327, 87] width 111 height 13
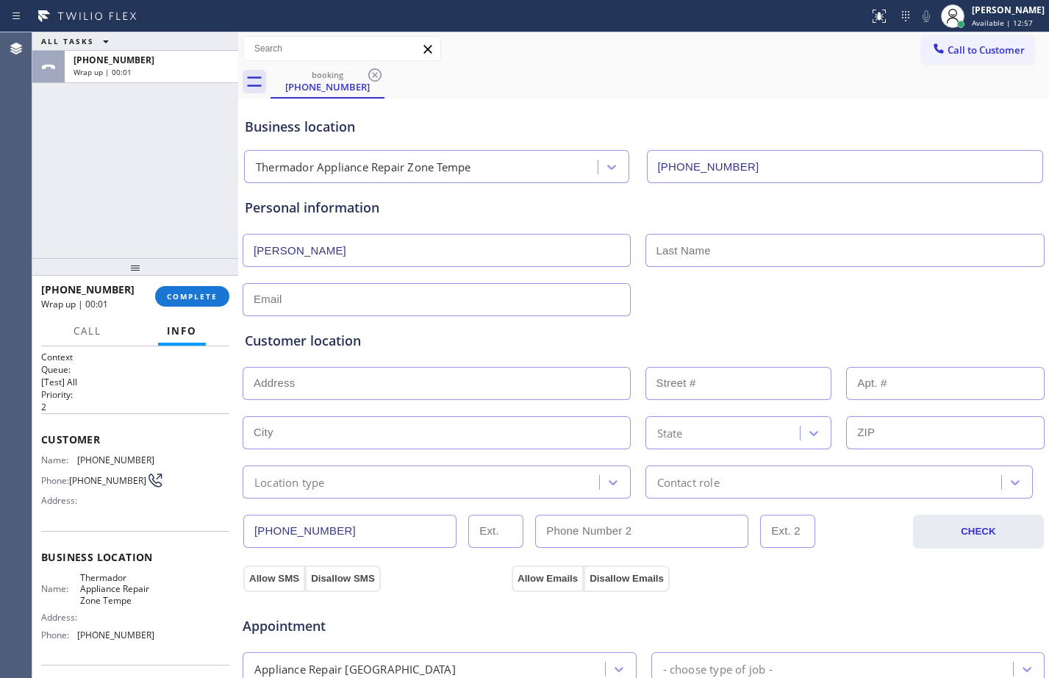
drag, startPoint x: 781, startPoint y: 240, endPoint x: 811, endPoint y: 265, distance: 39.1
click at [781, 240] on input "text" at bounding box center [845, 250] width 400 height 33
type input "Kelly"
click at [568, 315] on div "Customer location >> ADD NEW ADDRESS << + NEW ADDRESS State Location type Conta…" at bounding box center [643, 404] width 803 height 188
click at [404, 287] on input "text" at bounding box center [437, 299] width 388 height 33
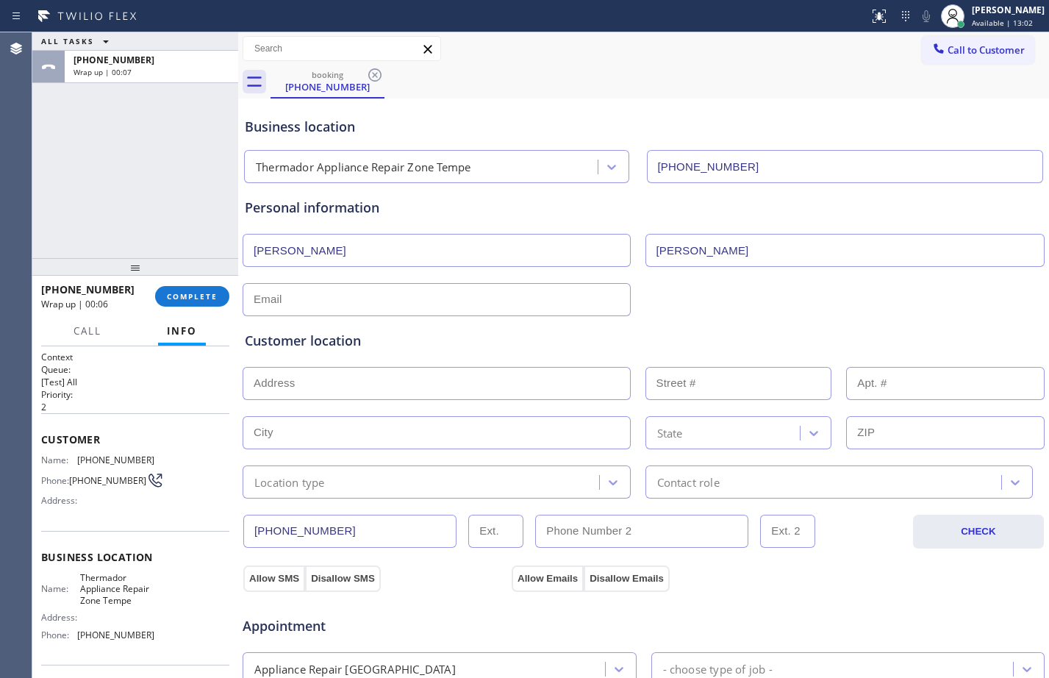
paste input "kellymkathleen@gmail.com"
type input "kellymkathleen@gmail.com"
click at [493, 359] on div "Customer location >> ADD NEW ADDRESS << + NEW ADDRESS State Location type Conta…" at bounding box center [644, 415] width 798 height 168
click at [495, 378] on input "text" at bounding box center [437, 383] width 388 height 33
paste input "7680 E Overlook DrScottsdale, AZ 85255"
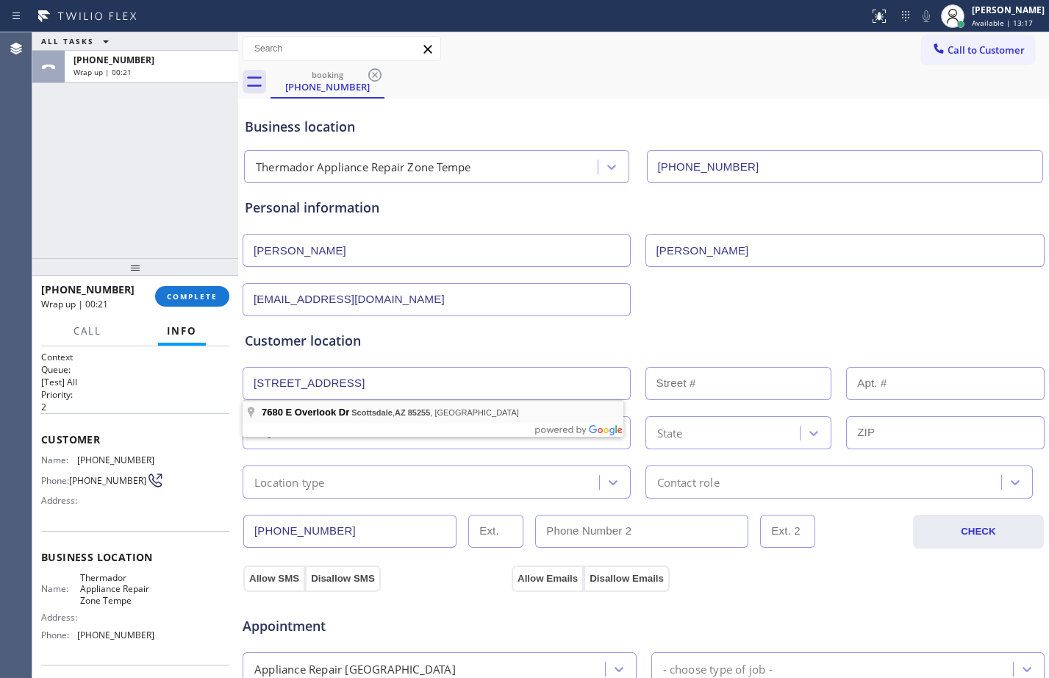
type input "7680 E Overlook Dr"
type input "7680"
type input "Scottsdale"
type input "85255"
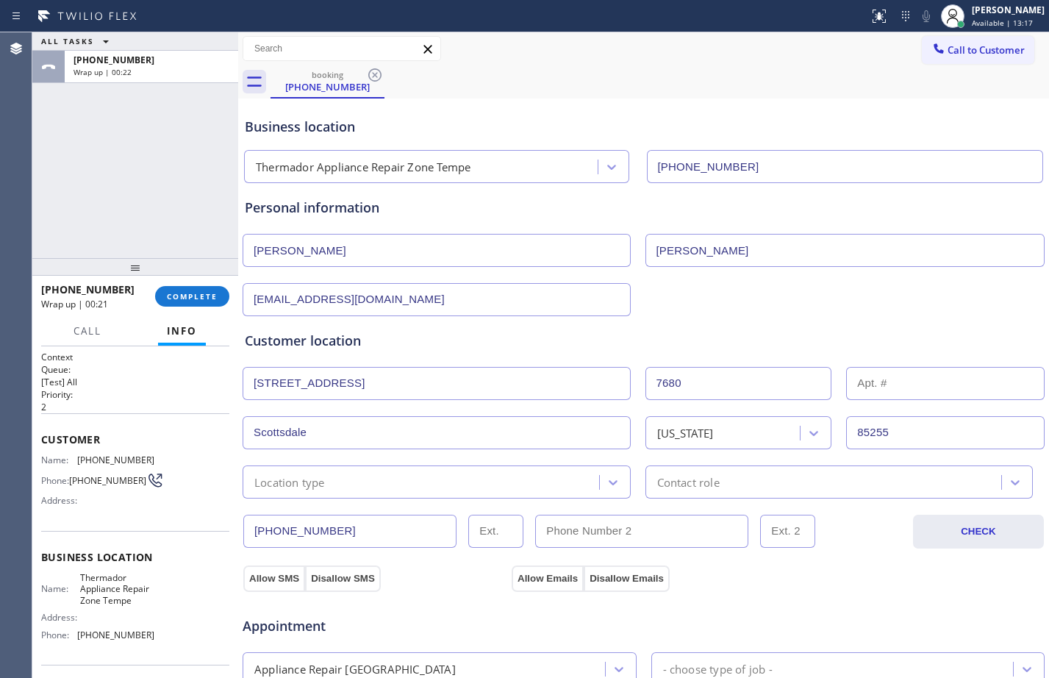
click at [408, 484] on div "Location type" at bounding box center [423, 482] width 352 height 26
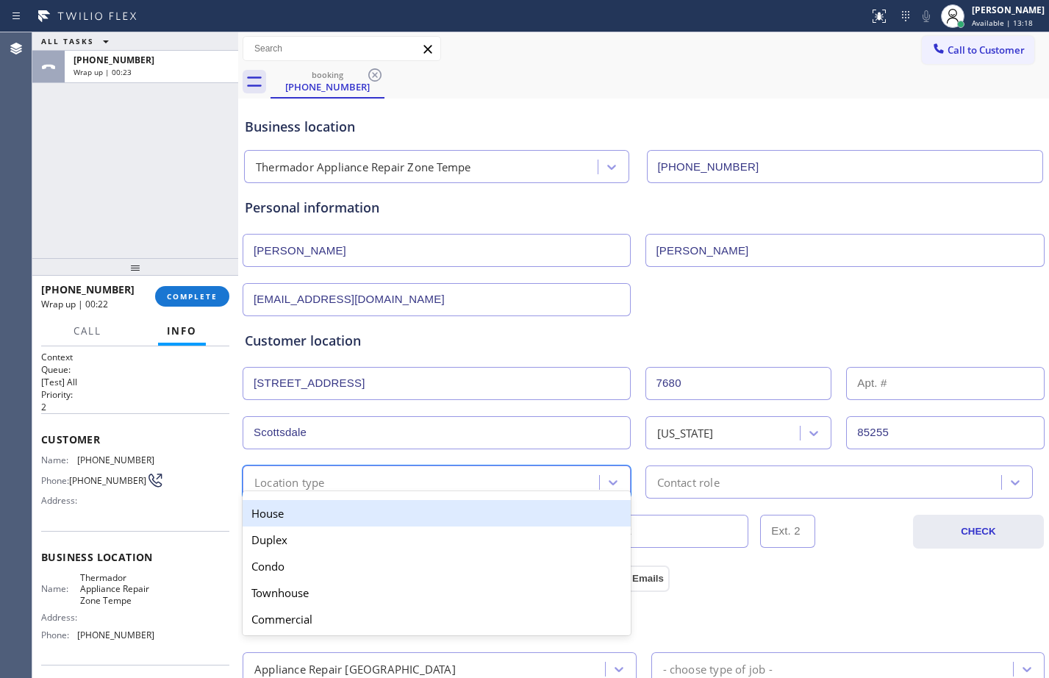
click at [355, 513] on div "House" at bounding box center [437, 513] width 388 height 26
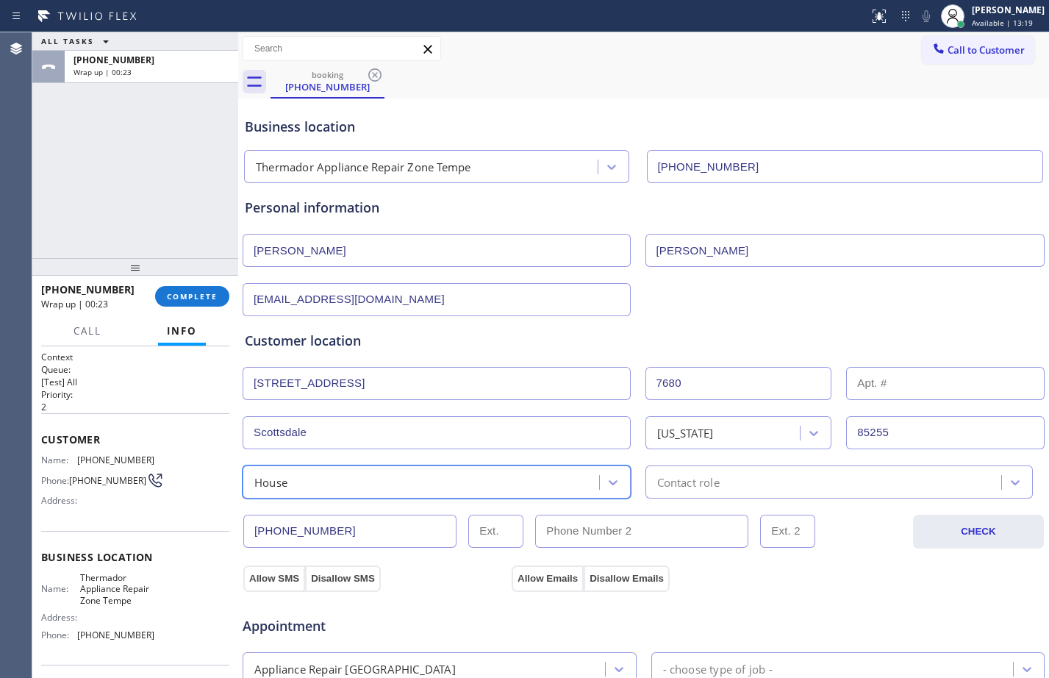
click at [758, 482] on div "Contact role" at bounding box center [826, 482] width 352 height 26
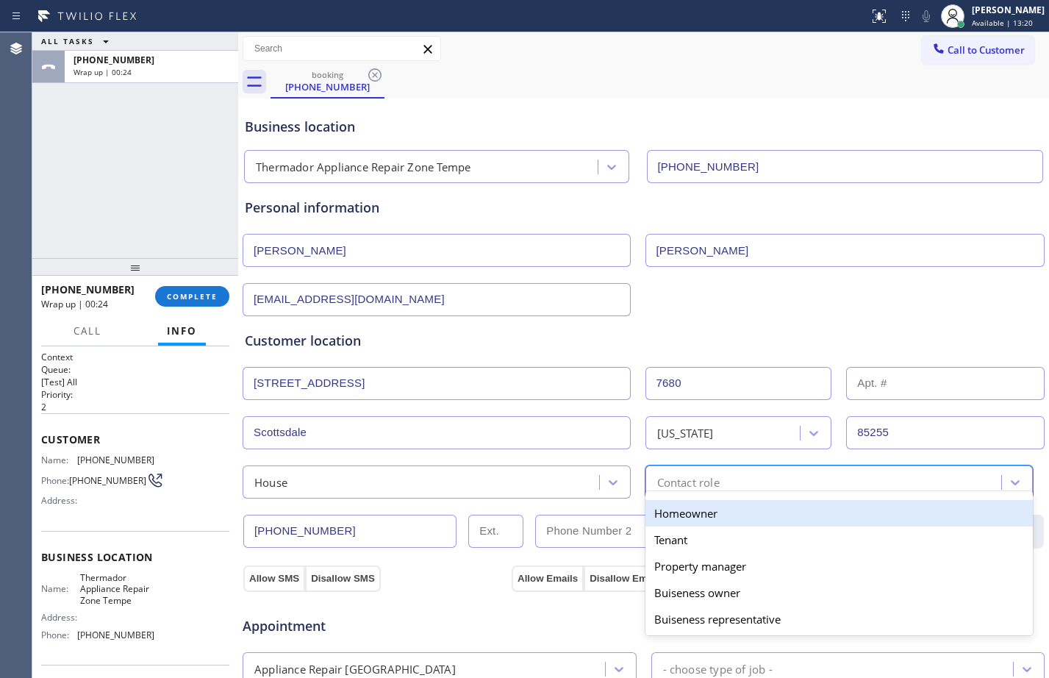
click at [670, 508] on div "Homeowner" at bounding box center [839, 513] width 388 height 26
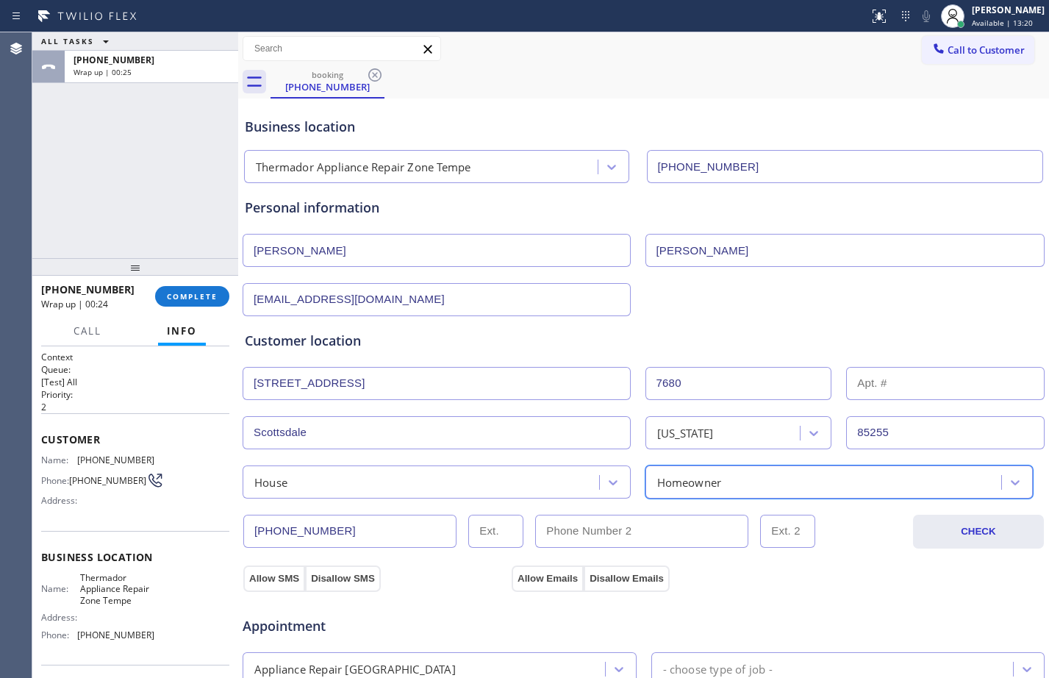
scroll to position [462, 0]
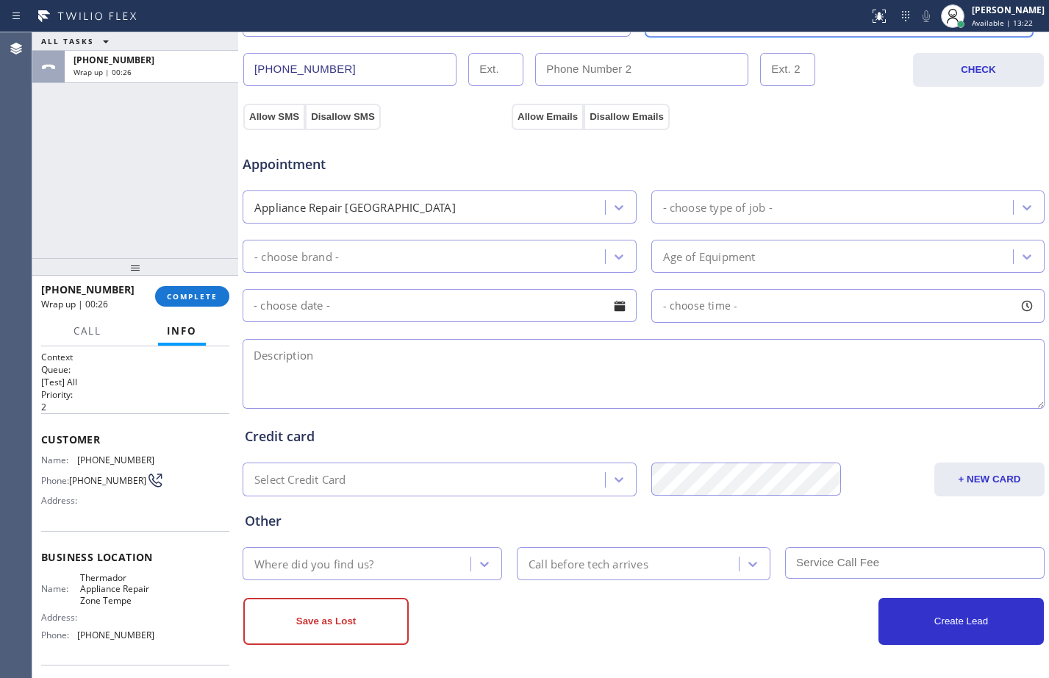
click at [455, 205] on div "Appliance Repair [GEOGRAPHIC_DATA]" at bounding box center [426, 207] width 358 height 26
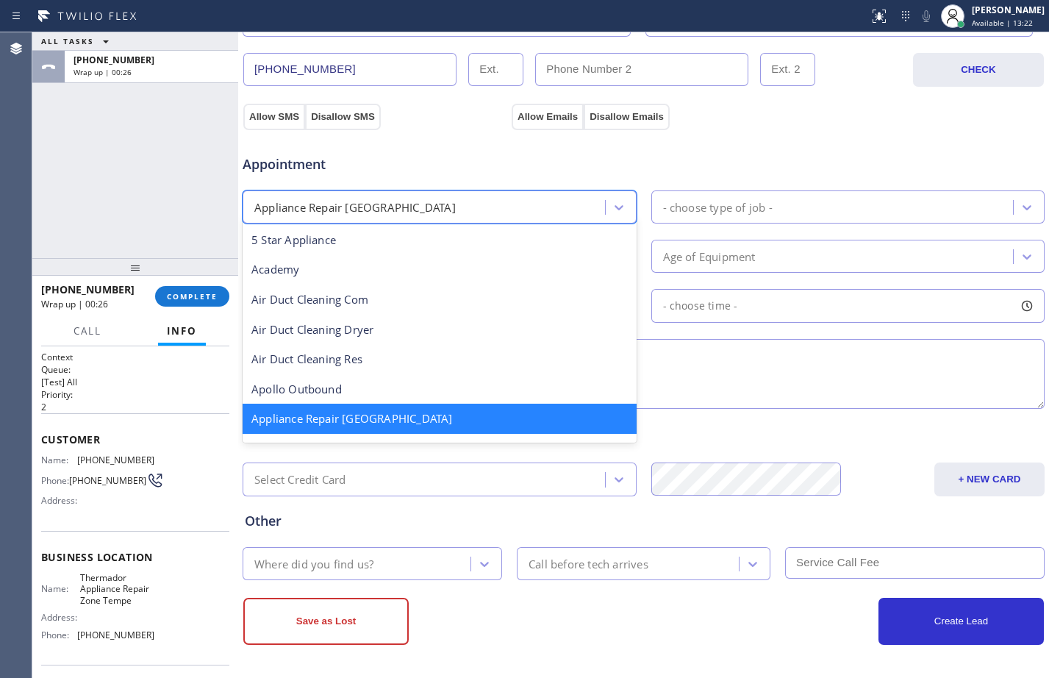
scroll to position [2, 0]
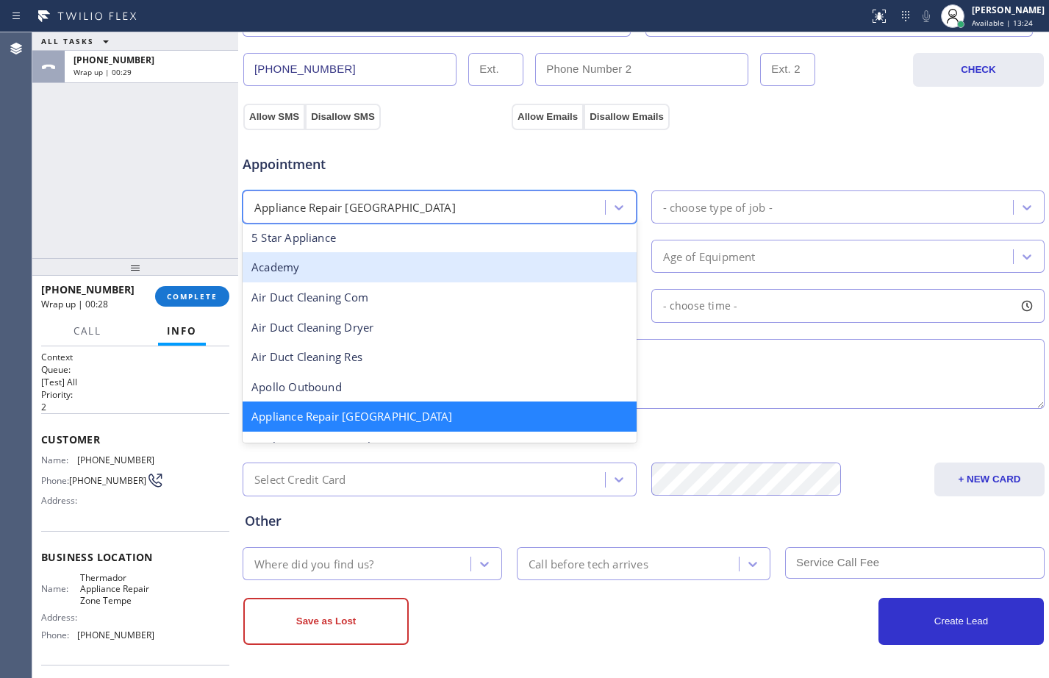
click at [719, 211] on div "- choose type of job -" at bounding box center [718, 206] width 110 height 17
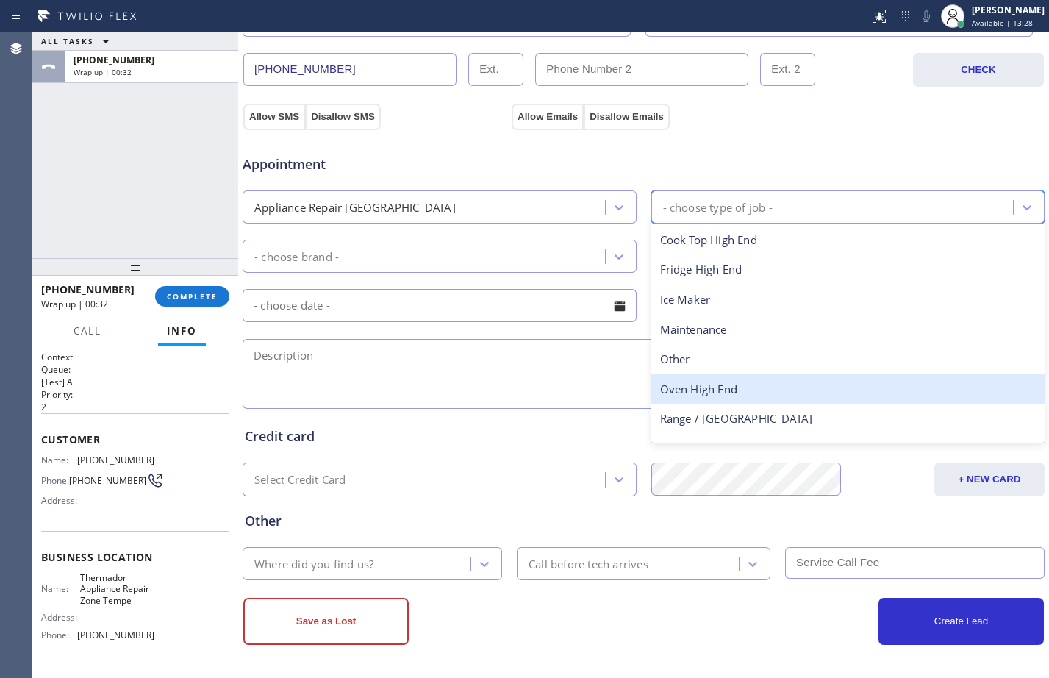
click at [702, 384] on div "Oven High End" at bounding box center [848, 389] width 394 height 30
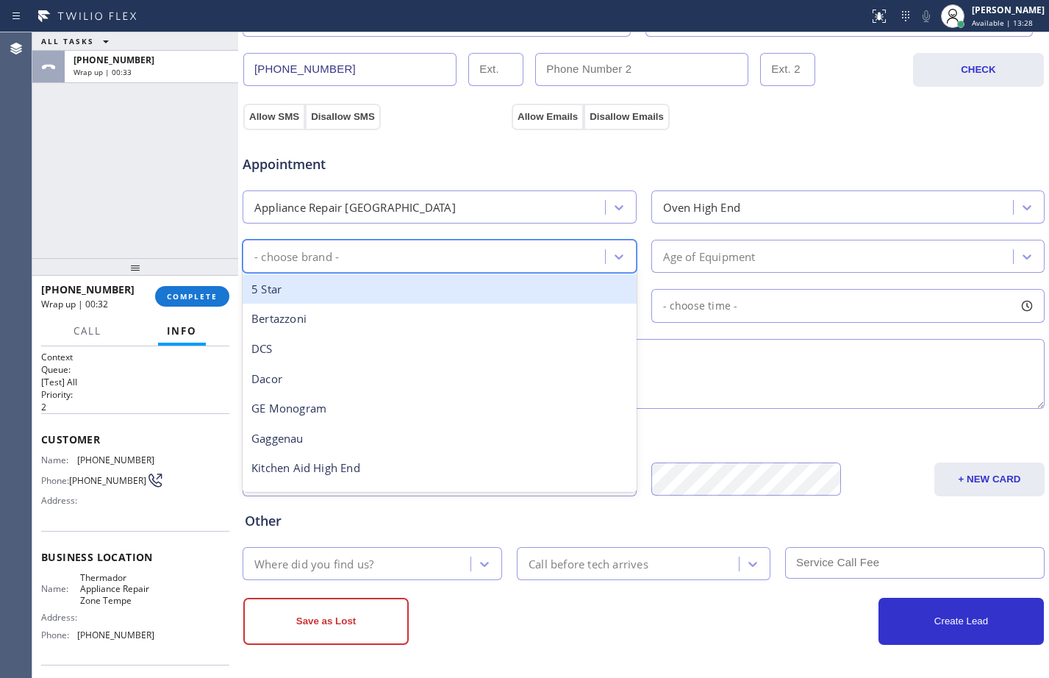
click at [470, 265] on div "- choose brand -" at bounding box center [426, 256] width 358 height 26
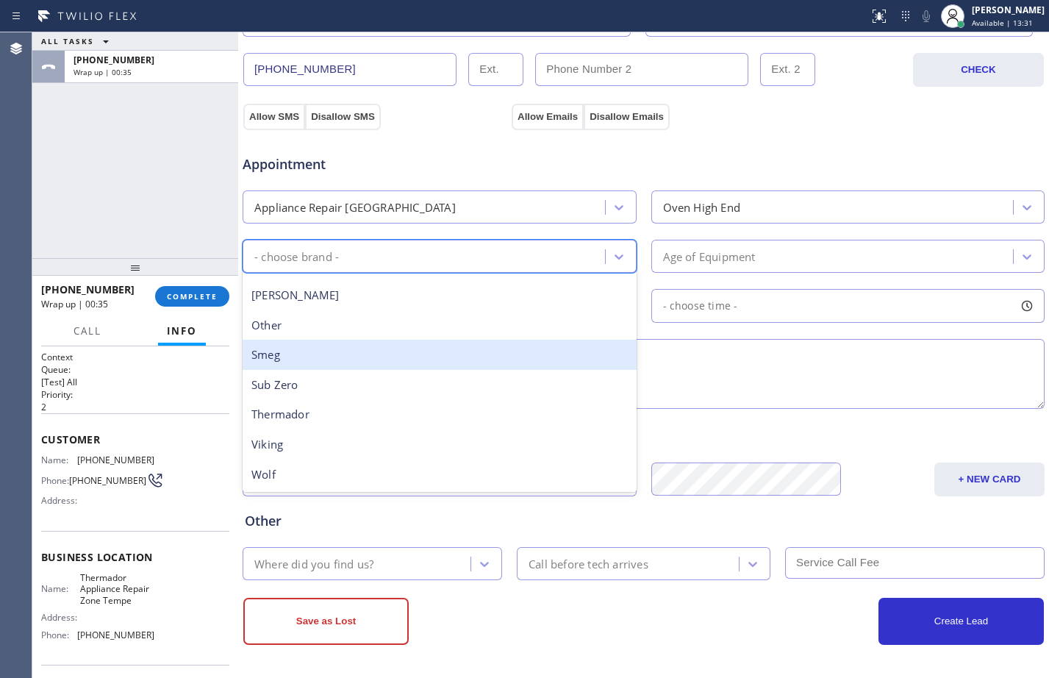
scroll to position [0, 0]
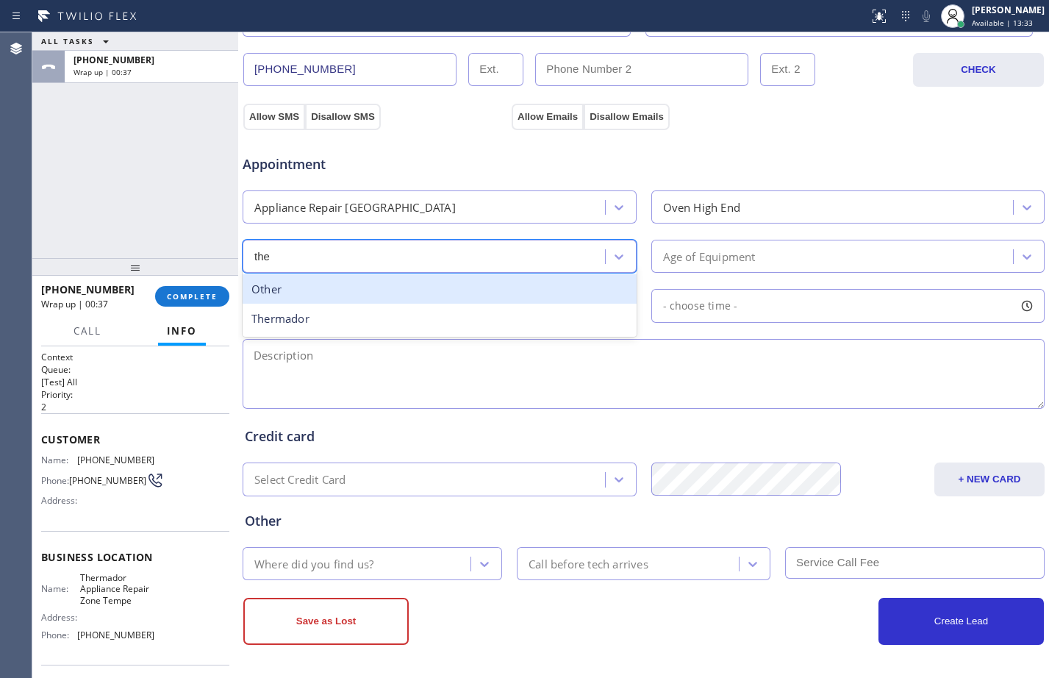
type input "ther"
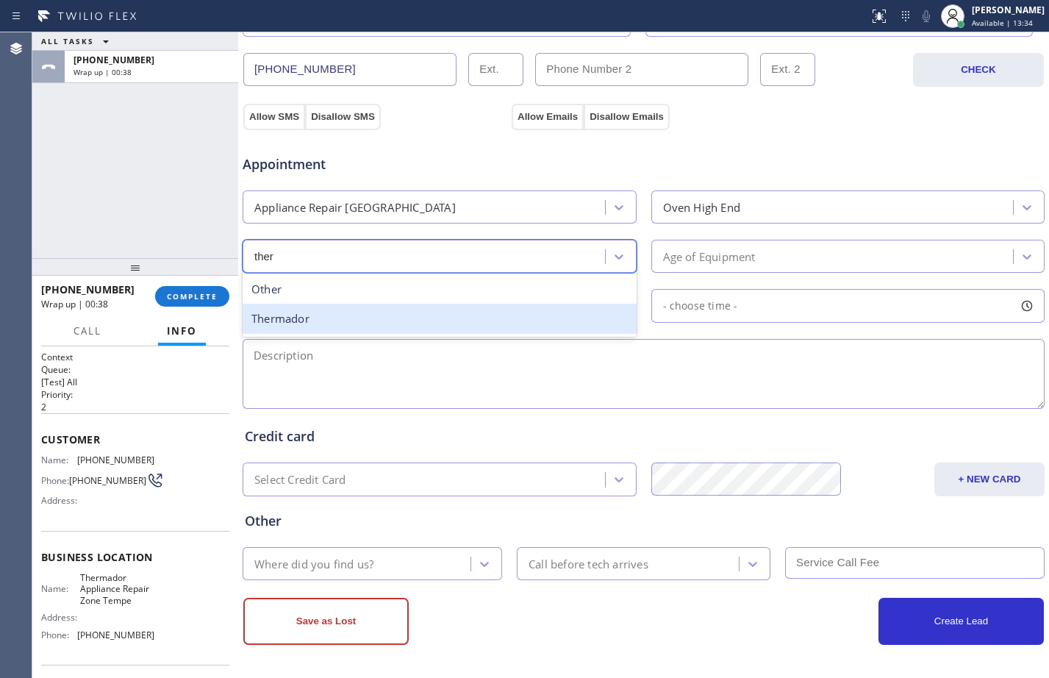
click at [343, 320] on div "Thermador" at bounding box center [440, 319] width 394 height 30
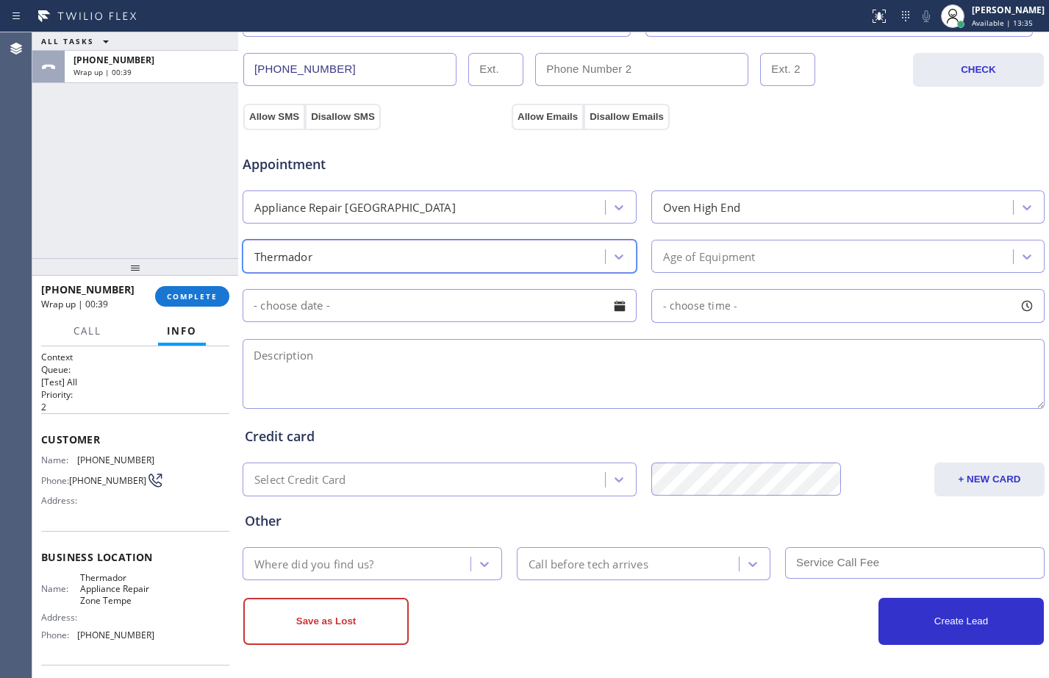
click at [856, 256] on div "Age of Equipment" at bounding box center [835, 256] width 358 height 26
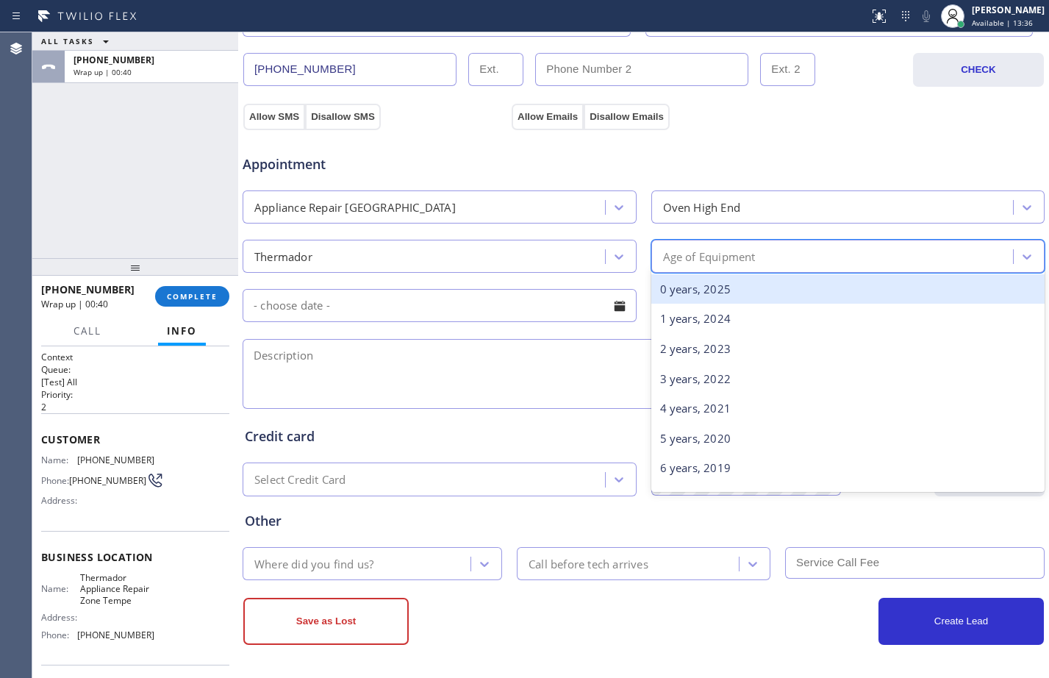
type input "8"
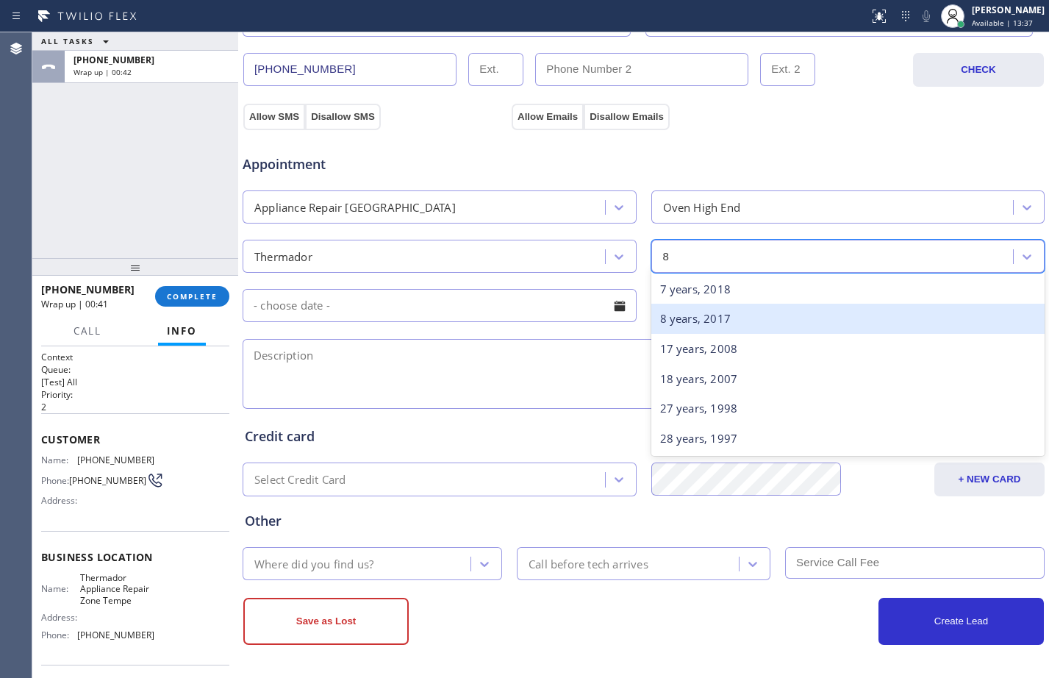
click at [783, 321] on div "8 years, 2017" at bounding box center [848, 319] width 394 height 30
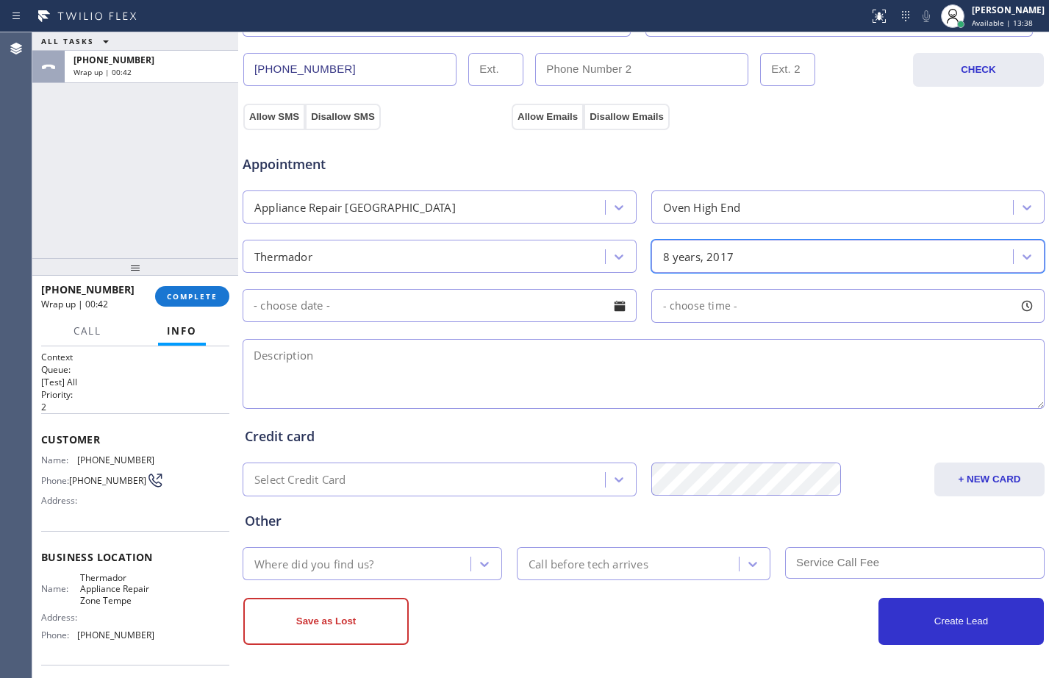
click at [551, 312] on input "text" at bounding box center [440, 305] width 394 height 33
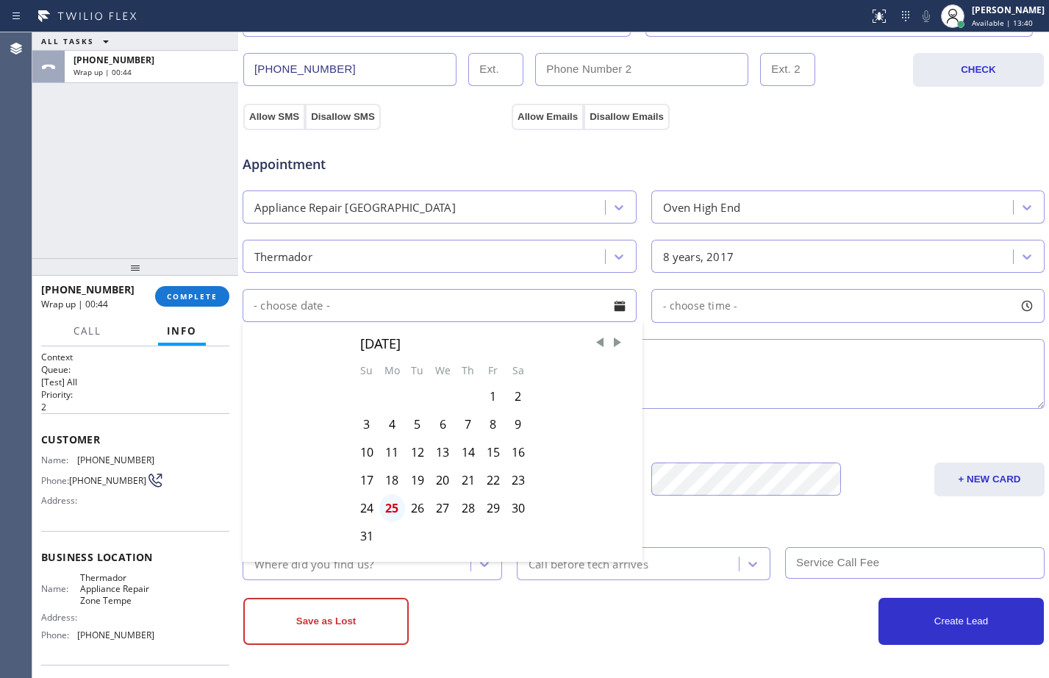
click at [390, 507] on div "25" at bounding box center [392, 508] width 26 height 28
type input "[DATE]"
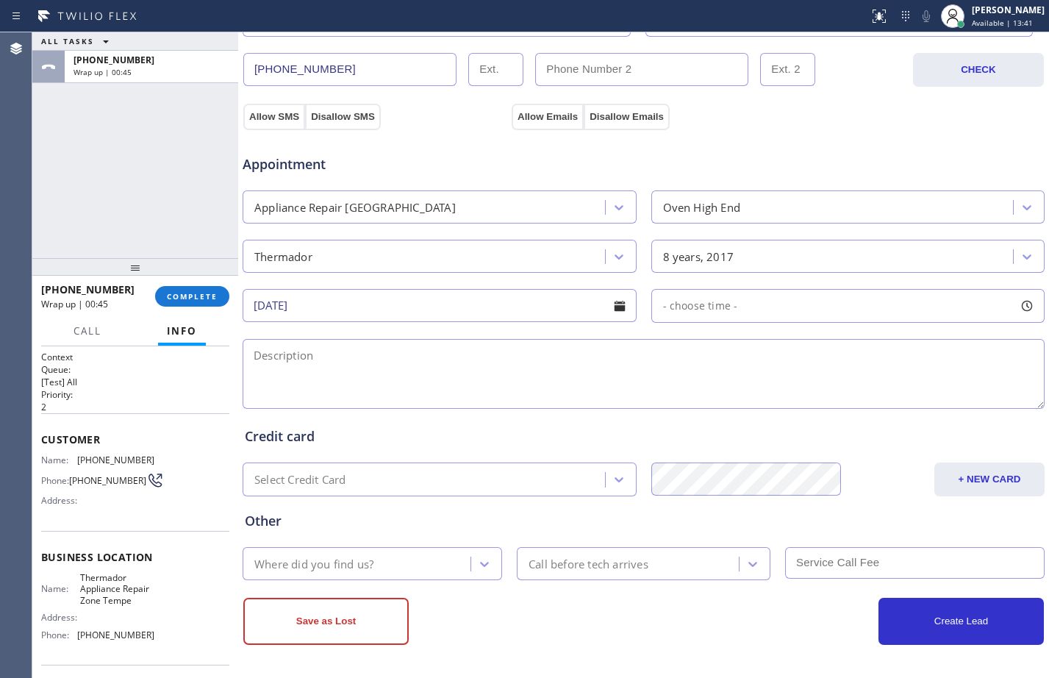
click at [767, 300] on div "- choose time -" at bounding box center [848, 306] width 394 height 34
drag, startPoint x: 663, startPoint y: 398, endPoint x: 853, endPoint y: 412, distance: 190.2
click at [853, 412] on div "FROM TILL 8:00 AM 3:00 PM" at bounding box center [837, 376] width 372 height 106
drag, startPoint x: 663, startPoint y: 395, endPoint x: 770, endPoint y: 398, distance: 106.6
click at [770, 398] on div at bounding box center [779, 395] width 18 height 31
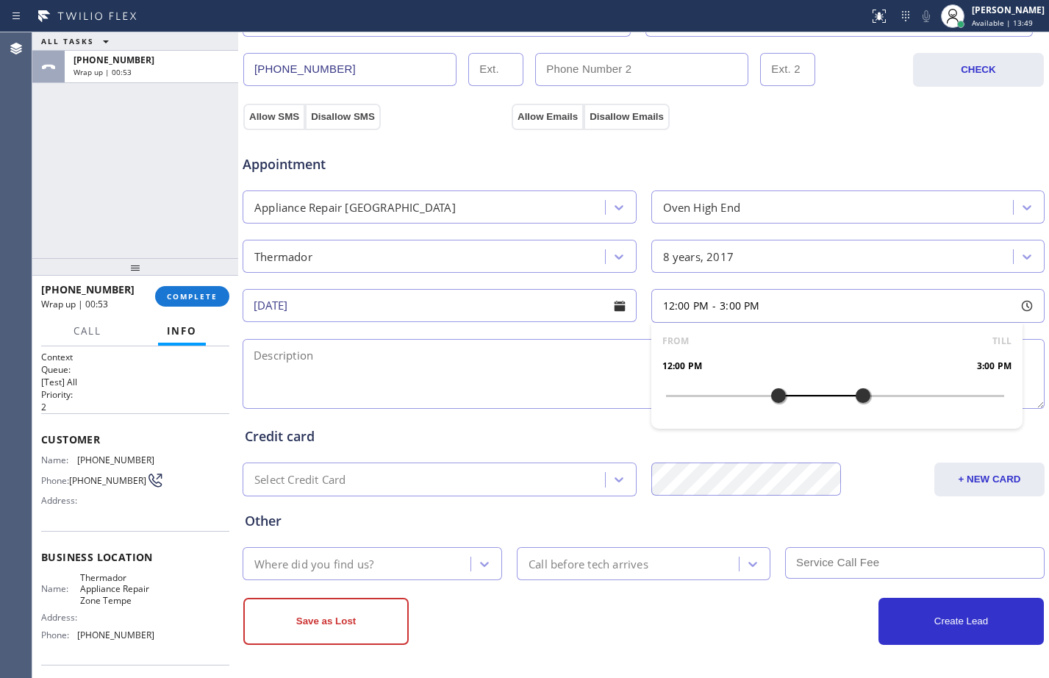
click at [551, 370] on textarea at bounding box center [644, 374] width 802 height 70
click at [645, 348] on textarea "12-3/free SCF/Thermador oven/" at bounding box center [644, 374] width 802 height 70
paste textarea "stuff got down in between of the oven door/there is a gap up there on the top/p…"
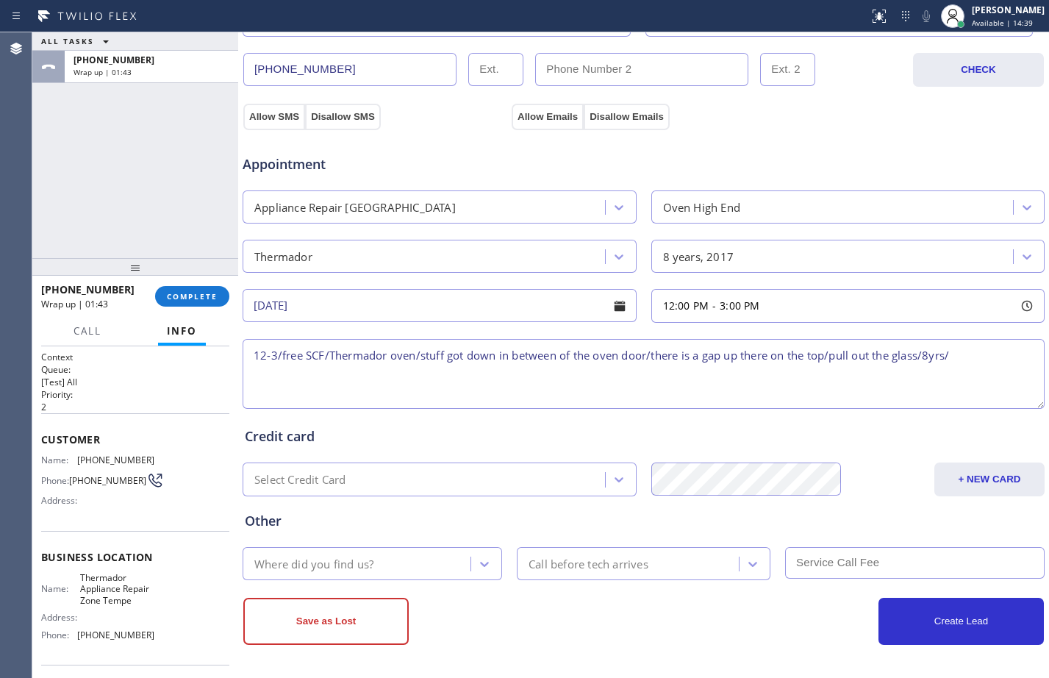
paste textarea "7680 E Overlook DrScottsdale, AZ 85255"
click at [572, 379] on textarea "12-3/free SCF/Thermador oven/stuff got down in between of the oven door/there i…" at bounding box center [644, 374] width 802 height 70
paste textarea "Thermador Appliance Repair Zone Tempe"
paste textarea "Please call customer 30 minutes prior to arrival"
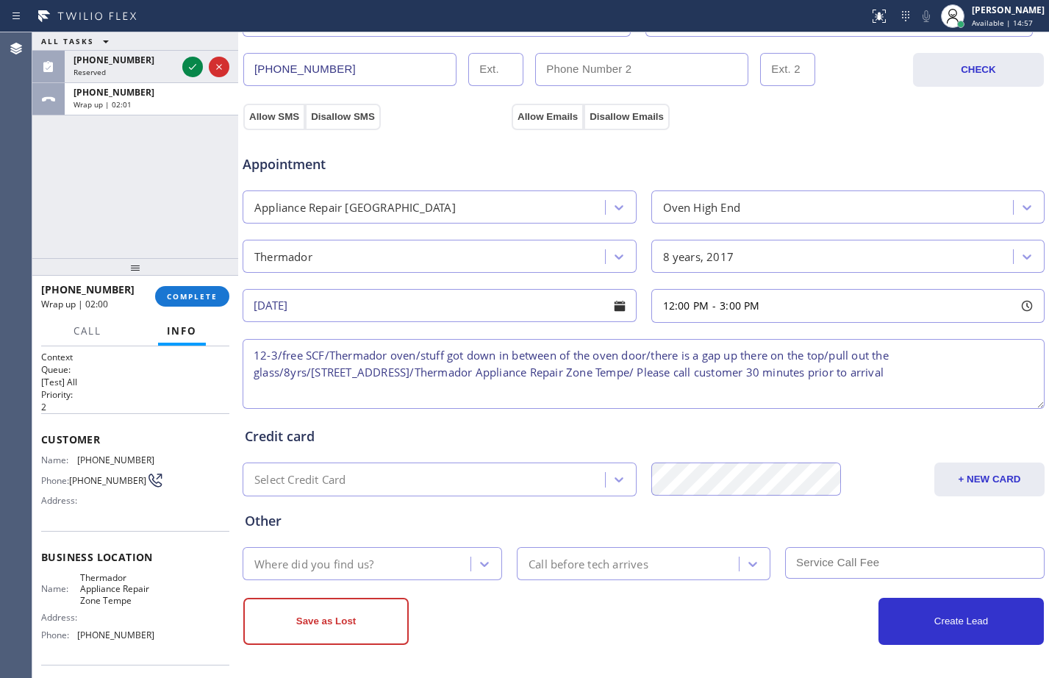
type textarea "12-3/free SCF/Thermador oven/stuff got down in between of the oven door/there i…"
click at [393, 568] on div "Where did you find us?" at bounding box center [358, 564] width 223 height 26
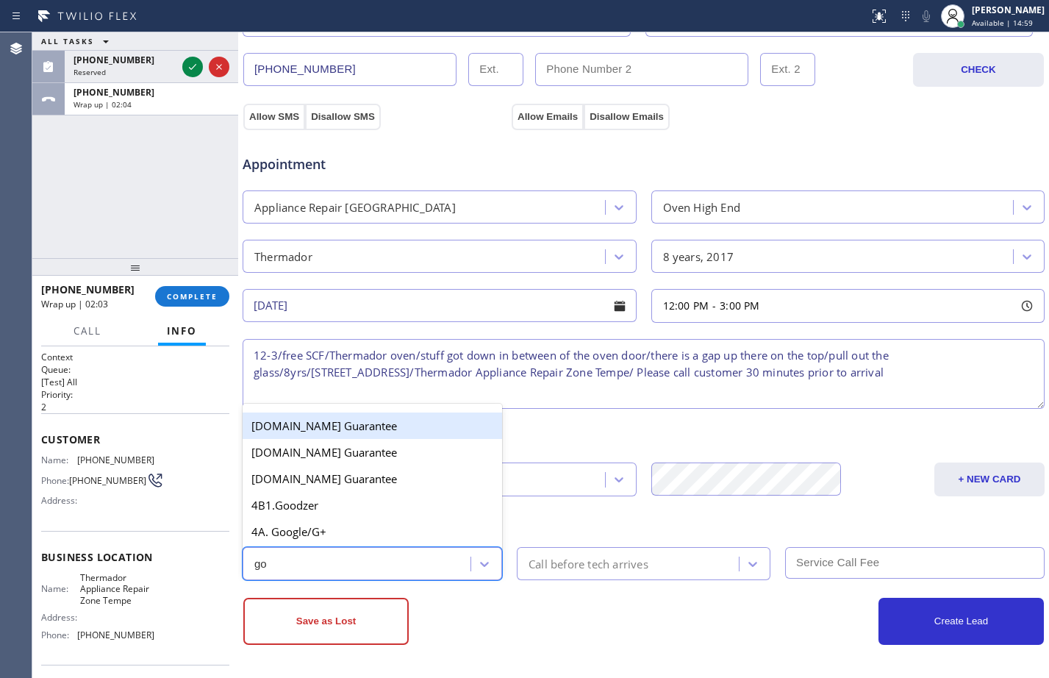
type input "goo"
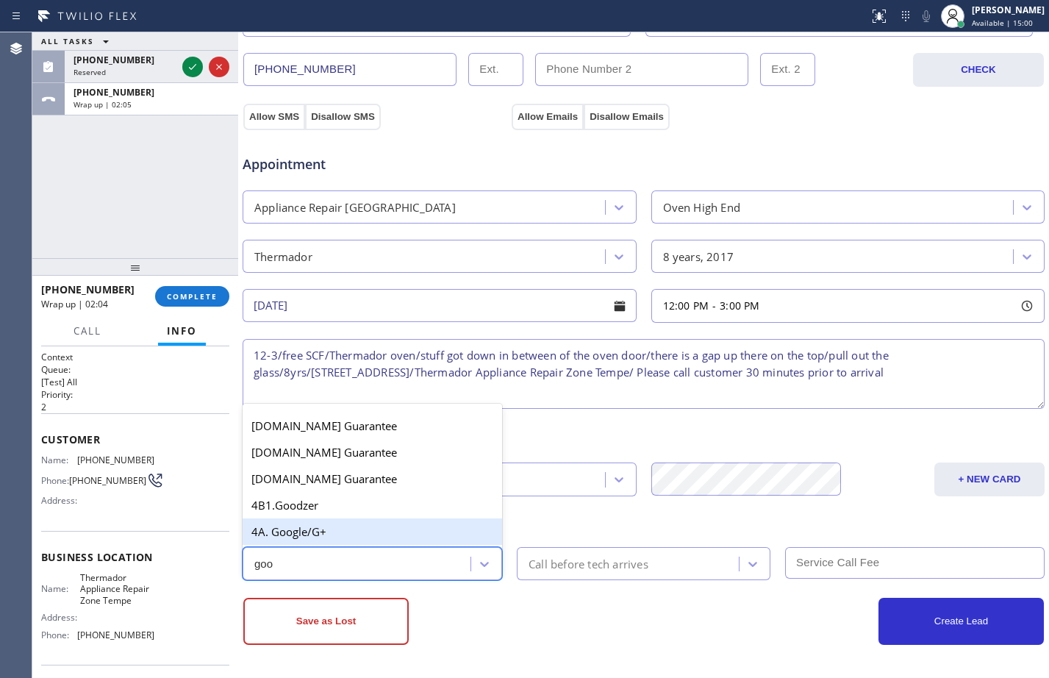
click at [334, 527] on div "4A. Google/G+" at bounding box center [372, 531] width 259 height 26
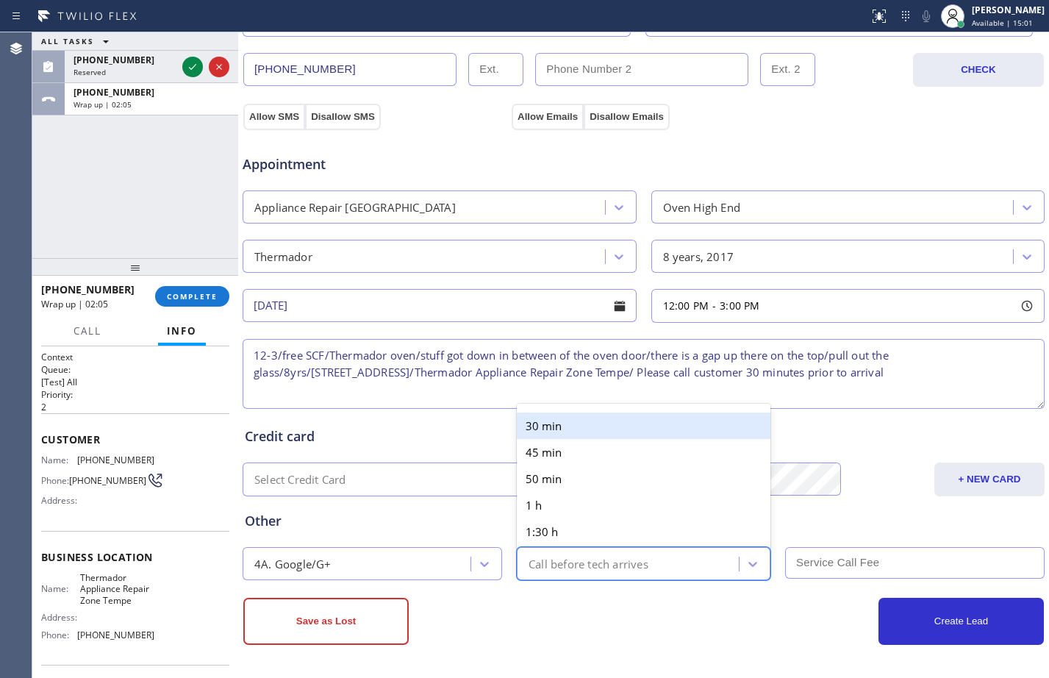
click at [617, 558] on div "Call before tech arrives" at bounding box center [589, 563] width 120 height 17
click at [572, 430] on div "30 min" at bounding box center [644, 425] width 254 height 26
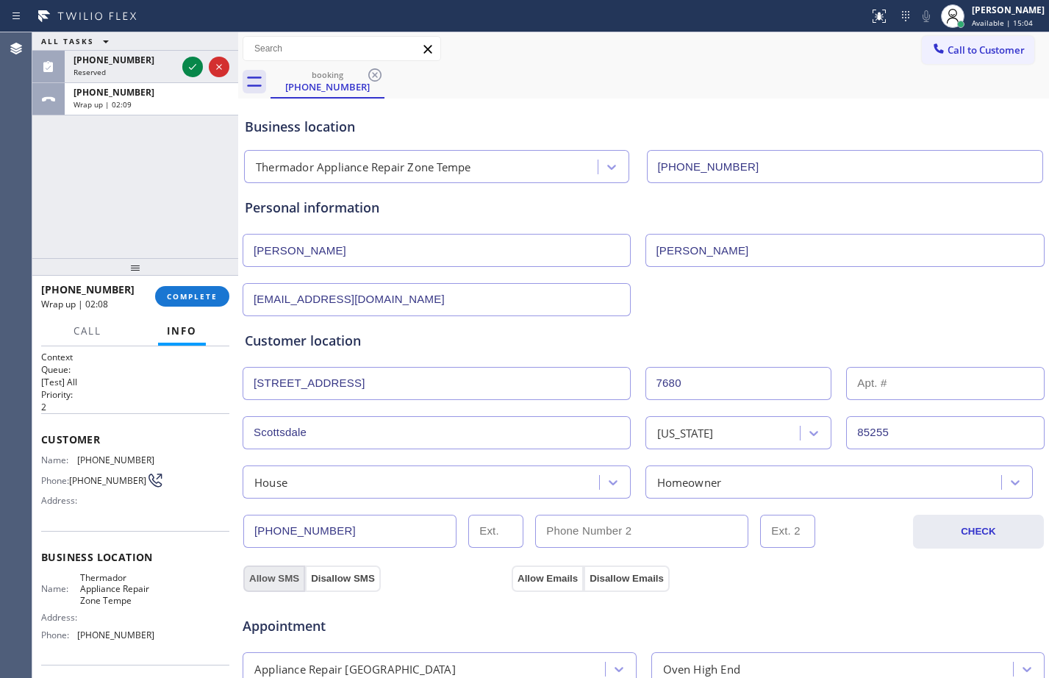
click at [291, 574] on button "Allow SMS" at bounding box center [274, 578] width 62 height 26
click at [548, 581] on button "Allow Emails" at bounding box center [548, 578] width 72 height 26
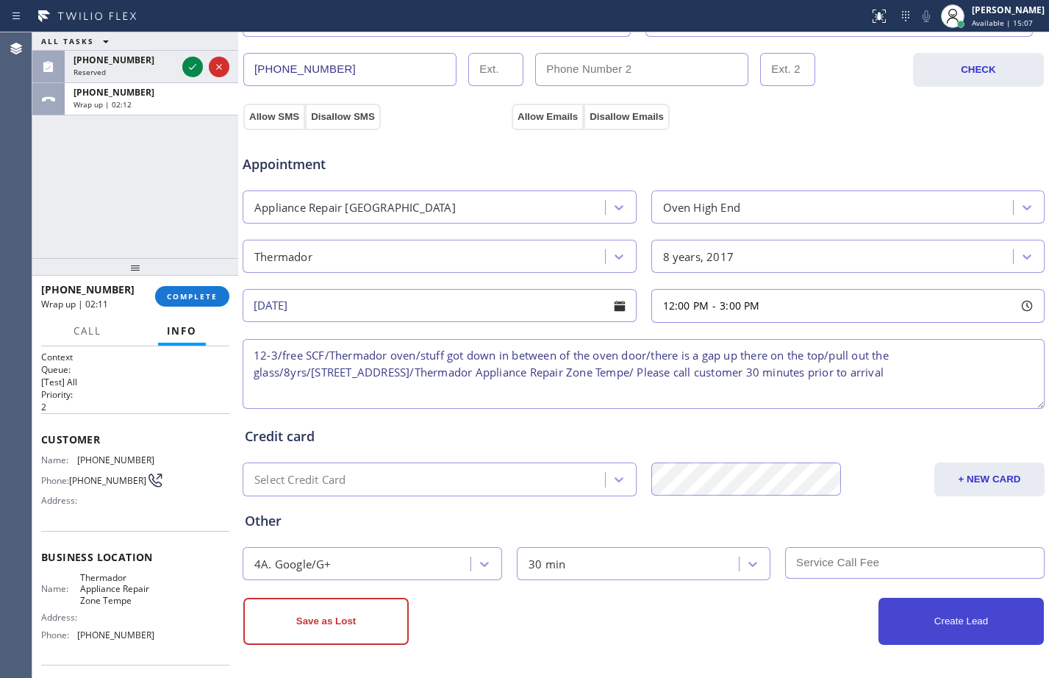
click at [917, 613] on button "Create Lead" at bounding box center [960, 621] width 165 height 47
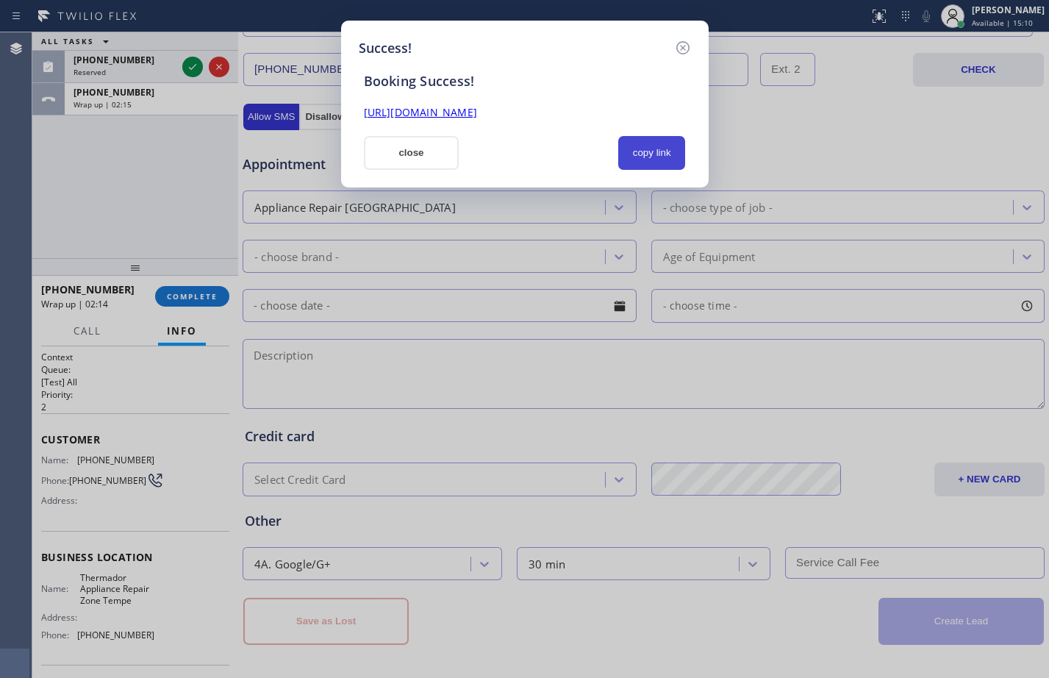
click at [644, 156] on button "copy link" at bounding box center [652, 153] width 68 height 34
click at [434, 115] on link "https://erp.apollosoft.co/customer/759198#portlet_lead" at bounding box center [420, 112] width 113 height 14
click at [435, 165] on button "close" at bounding box center [412, 153] width 96 height 34
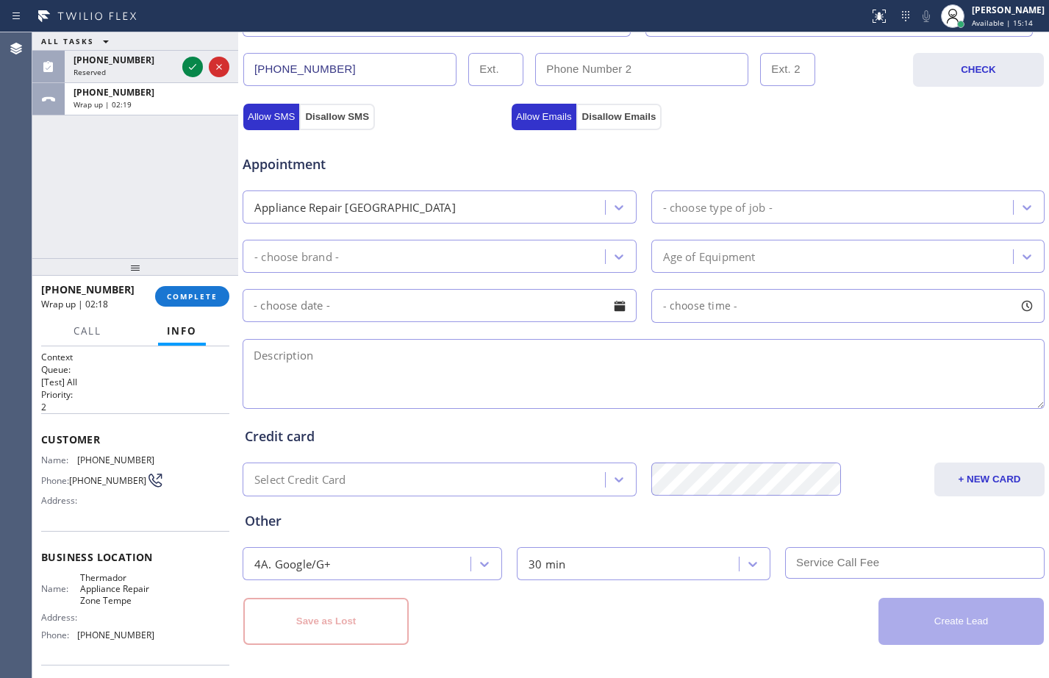
click at [196, 115] on div "ALL TASKS ALL TASKS ACTIVE TASKS TASKS IN WRAP UP (619) 326-6864 Reserved +1480…" at bounding box center [135, 145] width 206 height 226
click at [204, 304] on button "COMPLETE" at bounding box center [192, 296] width 74 height 21
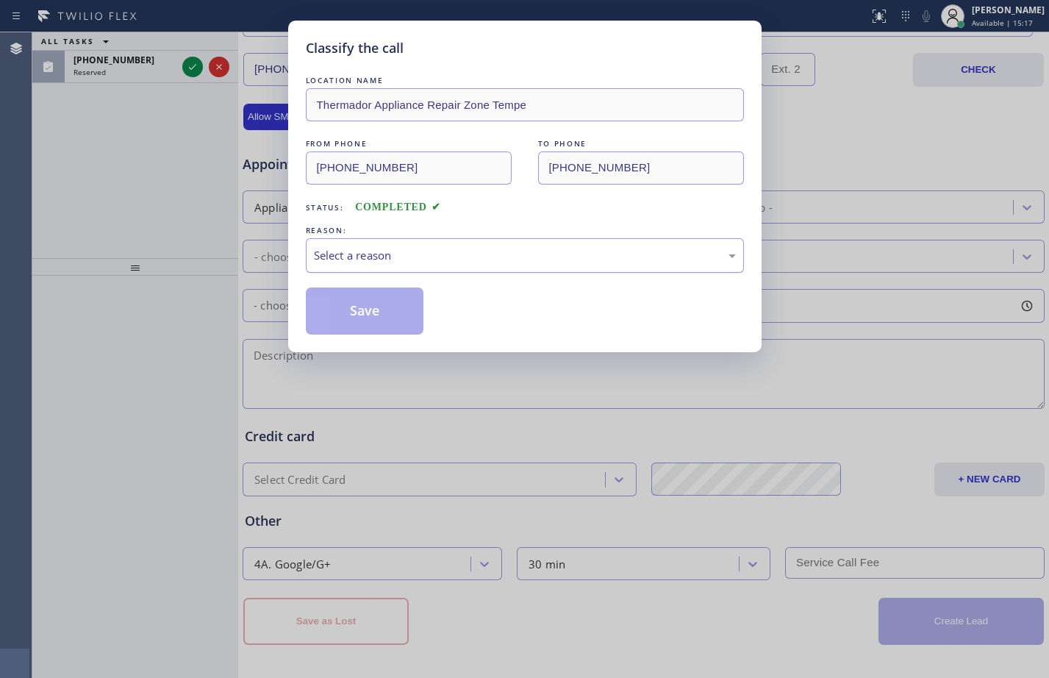
click at [359, 255] on div "Select a reason" at bounding box center [525, 255] width 422 height 17
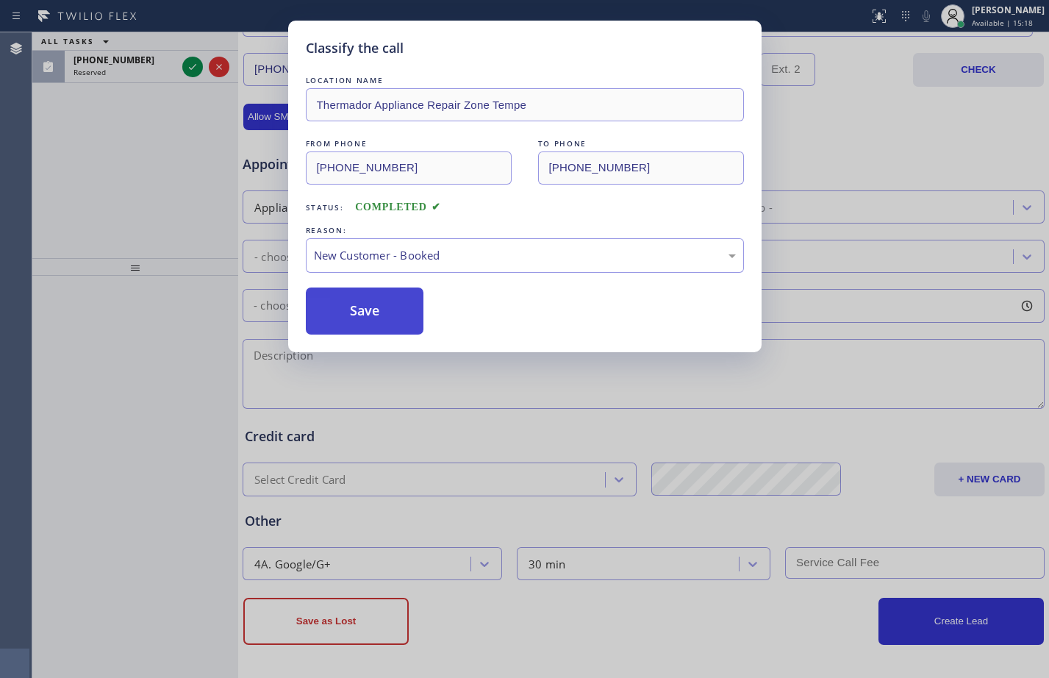
click at [375, 310] on button "Save" at bounding box center [365, 310] width 118 height 47
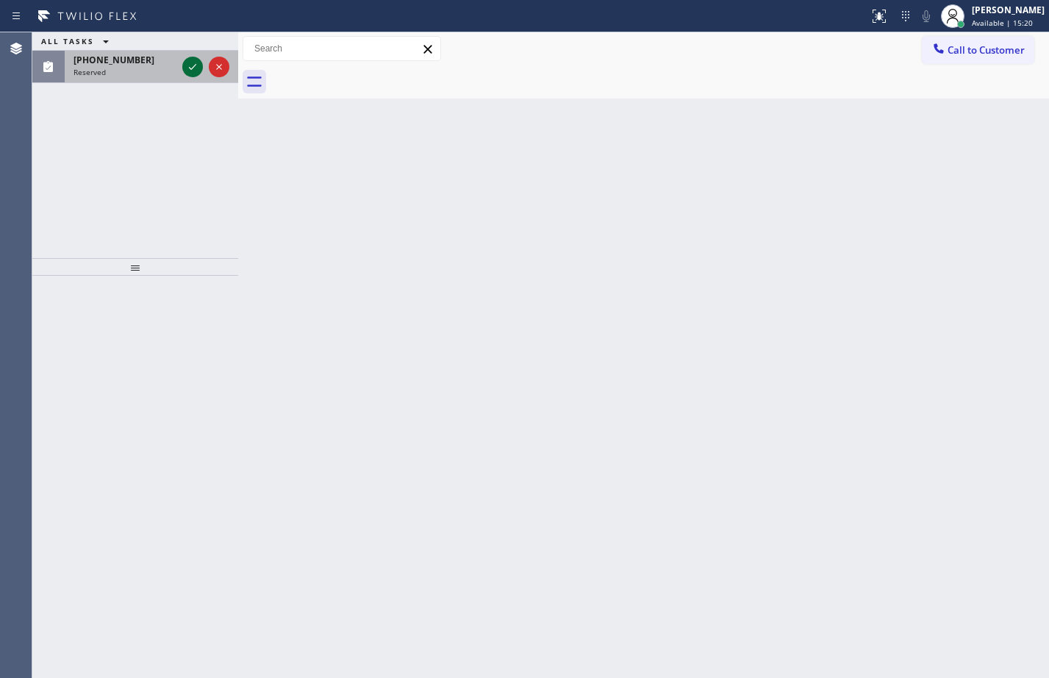
click at [196, 72] on icon at bounding box center [193, 67] width 18 height 18
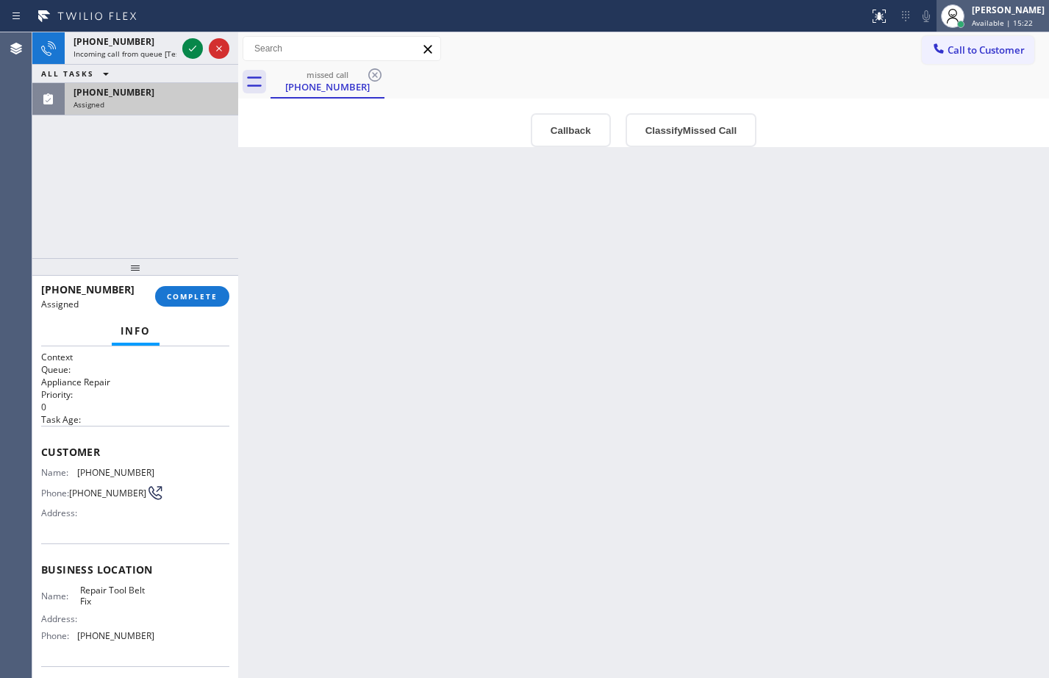
click at [978, 5] on div "[PERSON_NAME]" at bounding box center [1008, 10] width 73 height 12
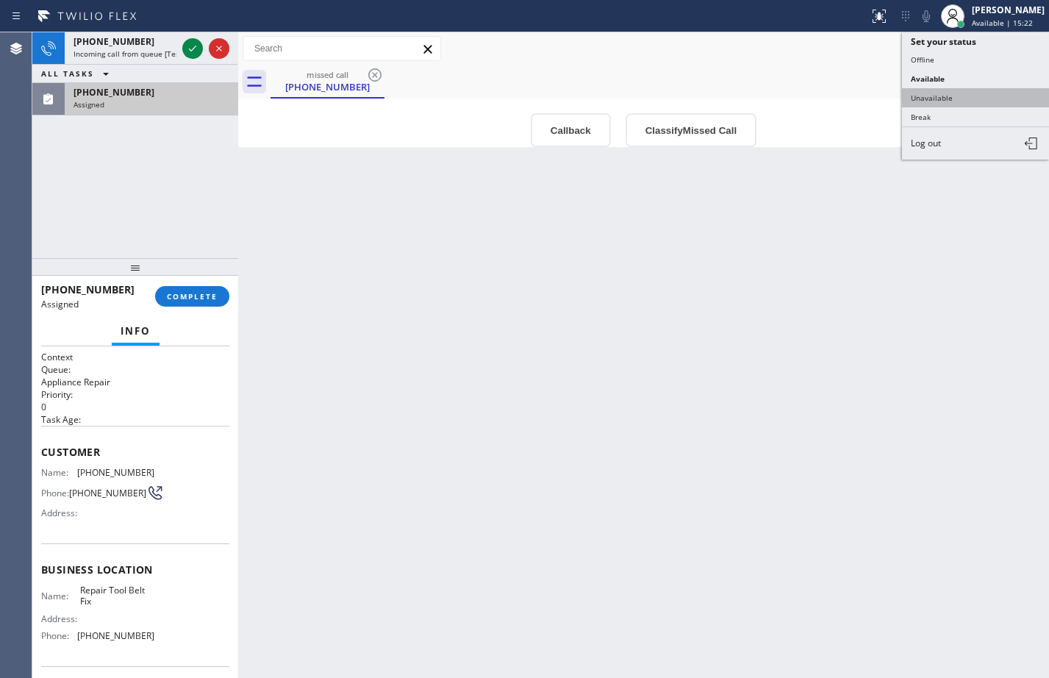
click at [948, 99] on button "Unavailable" at bounding box center [975, 97] width 147 height 19
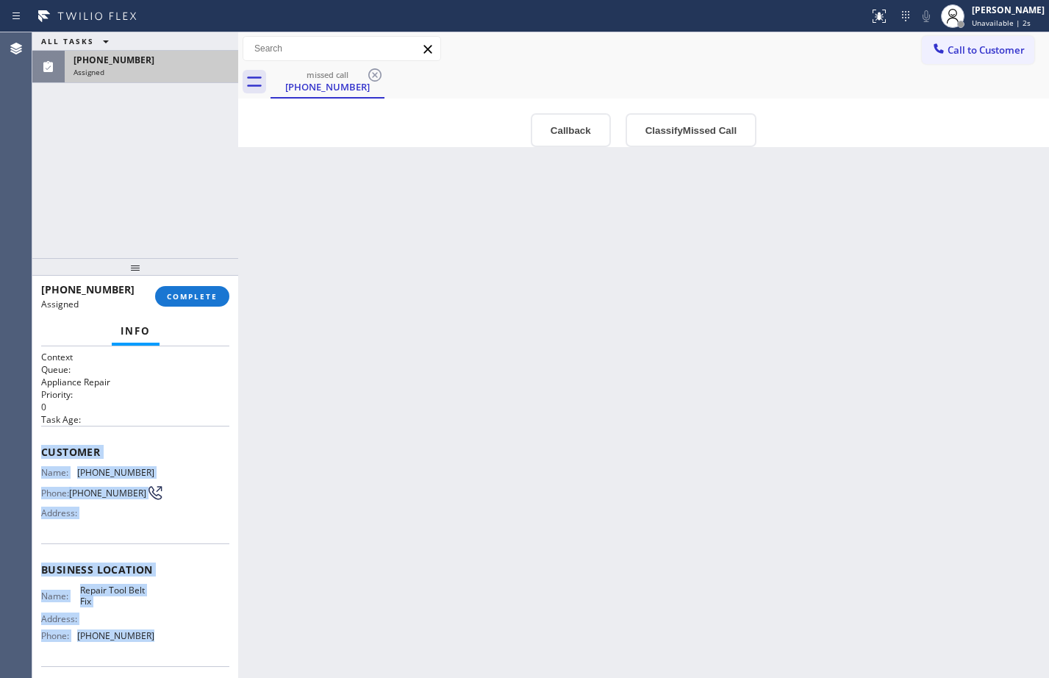
drag, startPoint x: 40, startPoint y: 450, endPoint x: 141, endPoint y: 642, distance: 217.0
click at [141, 642] on div "Context Queue: Appliance Repair Priority: 0 Task Age: Customer Name: (619) 326-…" at bounding box center [135, 512] width 206 height 332
click at [173, 187] on div "ALL TASKS ALL TASKS ACTIVE TASKS TASKS IN WRAP UP (619) 326-6864 Assigned" at bounding box center [135, 145] width 206 height 226
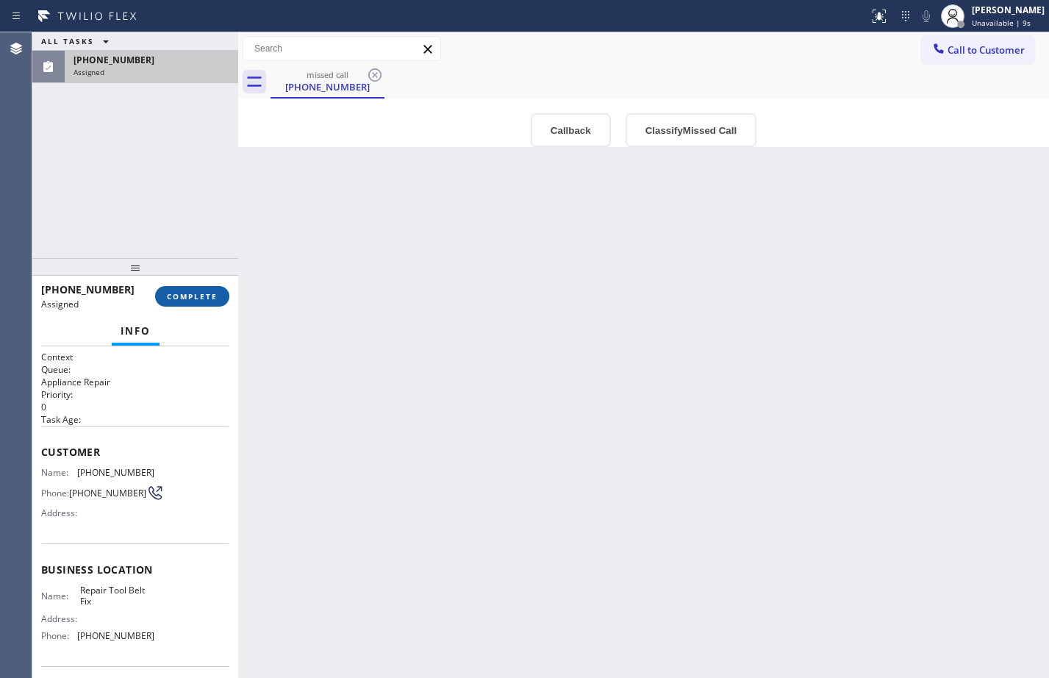
click at [197, 298] on span "COMPLETE" at bounding box center [192, 296] width 51 height 10
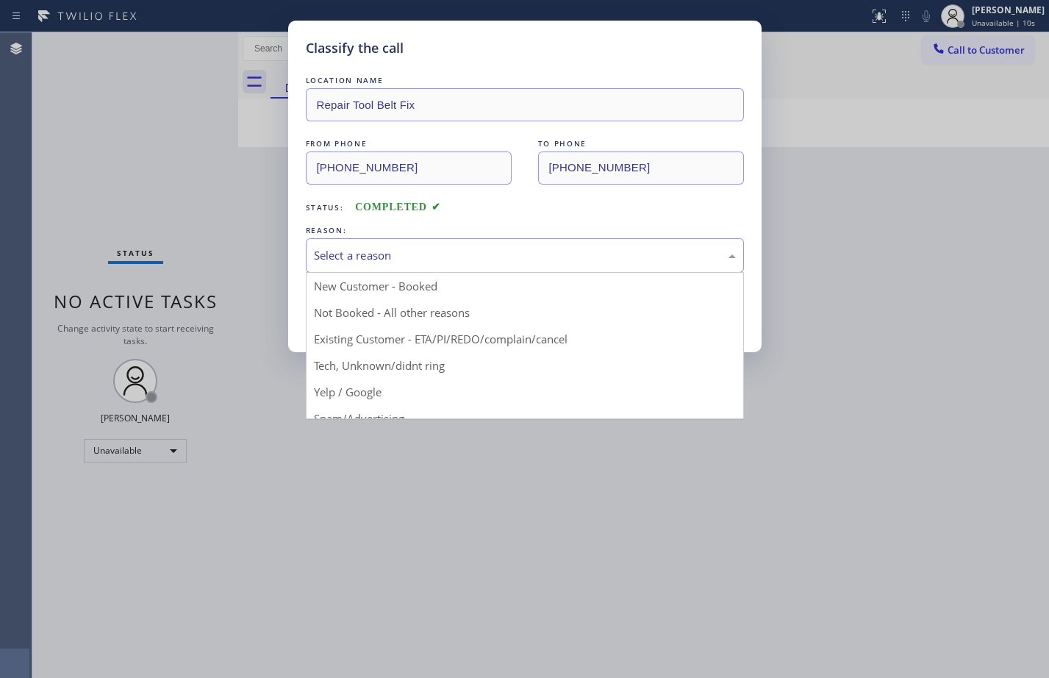
click at [360, 251] on div "Select a reason" at bounding box center [525, 255] width 422 height 17
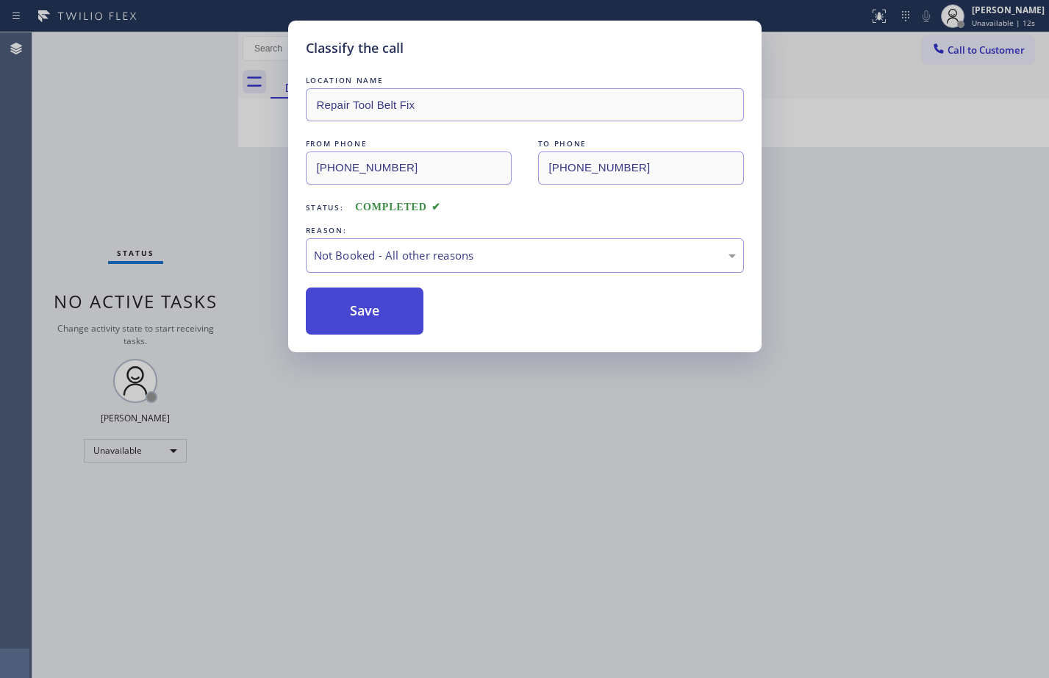
click at [362, 308] on button "Save" at bounding box center [365, 310] width 118 height 47
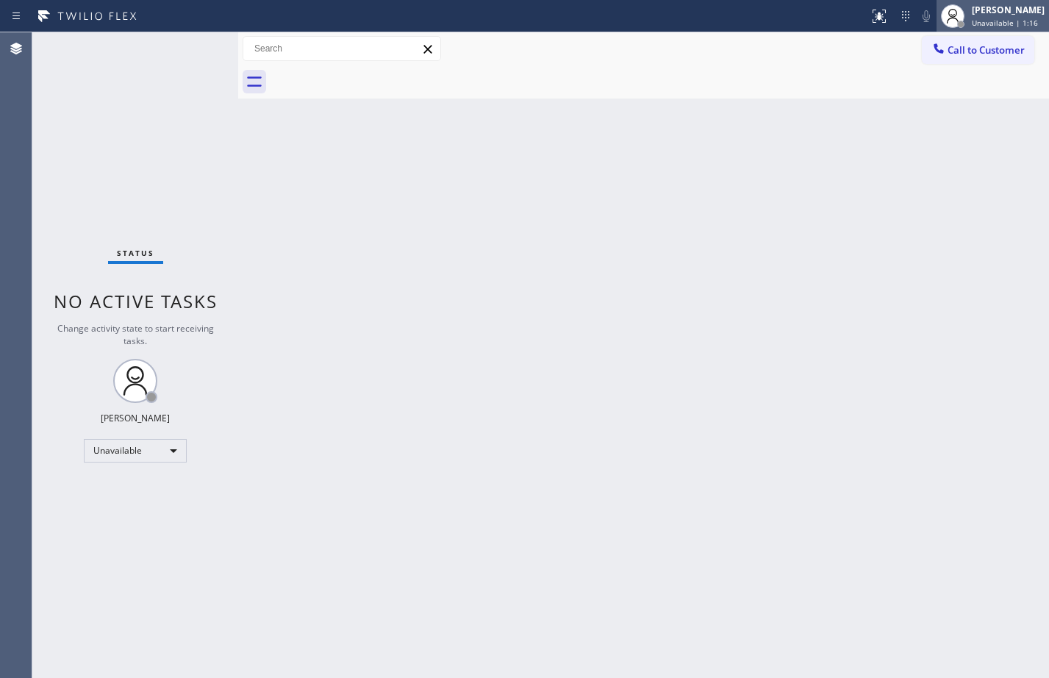
click at [972, 7] on div "[PERSON_NAME]" at bounding box center [1008, 10] width 73 height 12
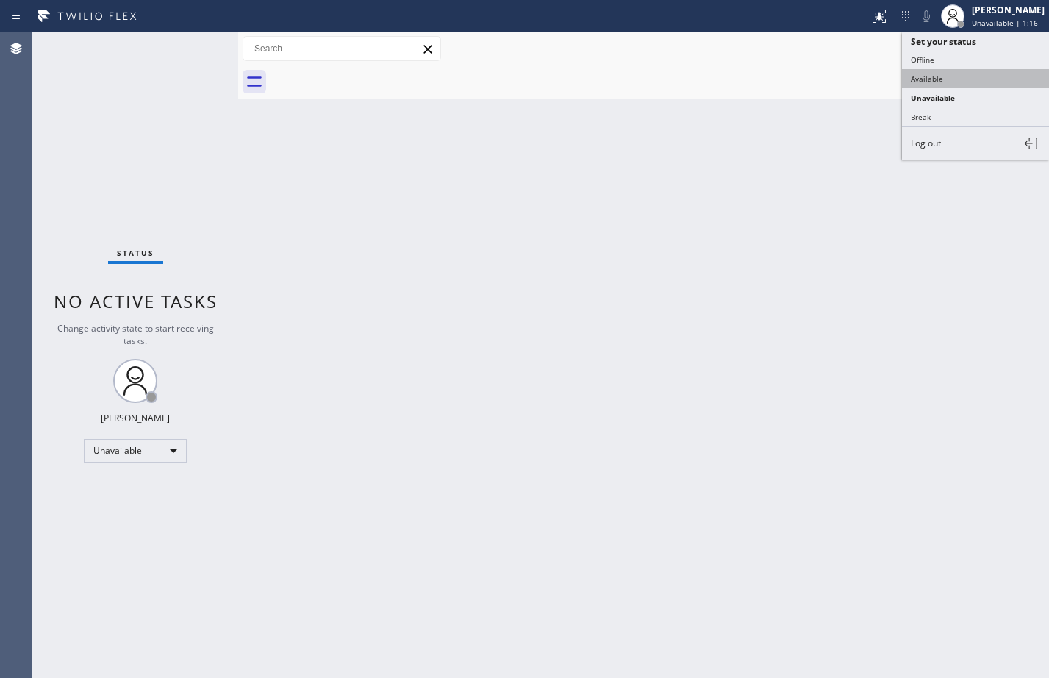
click at [939, 71] on button "Available" at bounding box center [975, 78] width 147 height 19
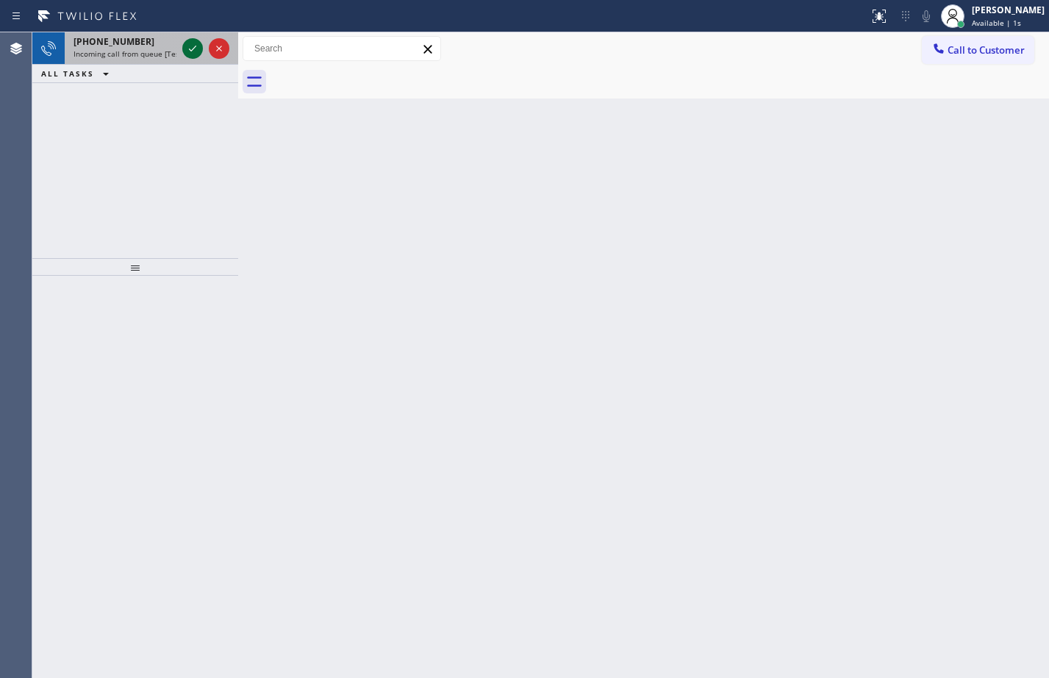
click at [192, 48] on icon at bounding box center [193, 49] width 18 height 18
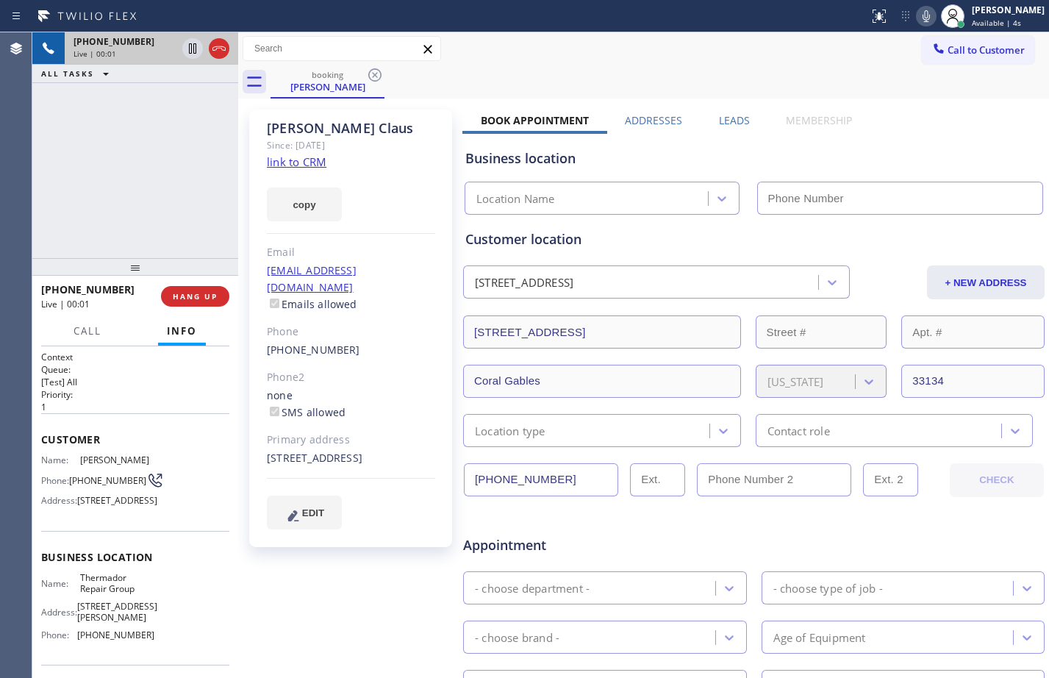
type input "[PHONE_NUMBER]"
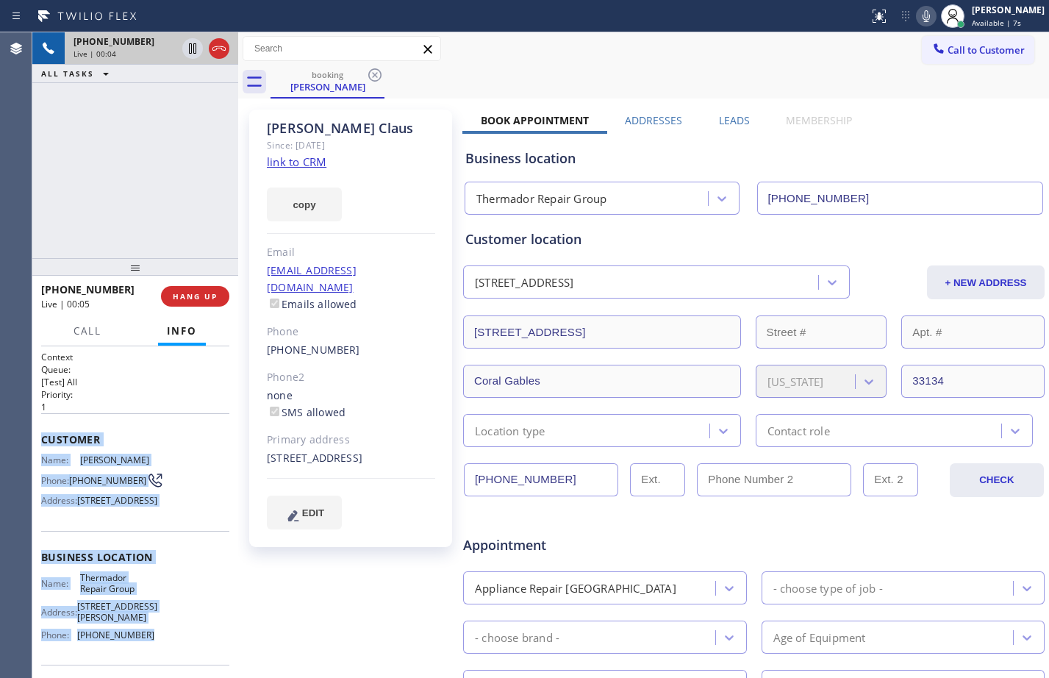
drag, startPoint x: 42, startPoint y: 437, endPoint x: 153, endPoint y: 659, distance: 248.2
click at [153, 659] on div "Context Queue: [Test] All Priority: 1 Customer Name: Claudine Claus Phone: (305…" at bounding box center [135, 564] width 188 height 426
click at [309, 162] on link "link to CRM" at bounding box center [297, 161] width 60 height 15
drag, startPoint x: 187, startPoint y: 49, endPoint x: 278, endPoint y: 45, distance: 90.5
click at [187, 49] on icon at bounding box center [193, 49] width 18 height 18
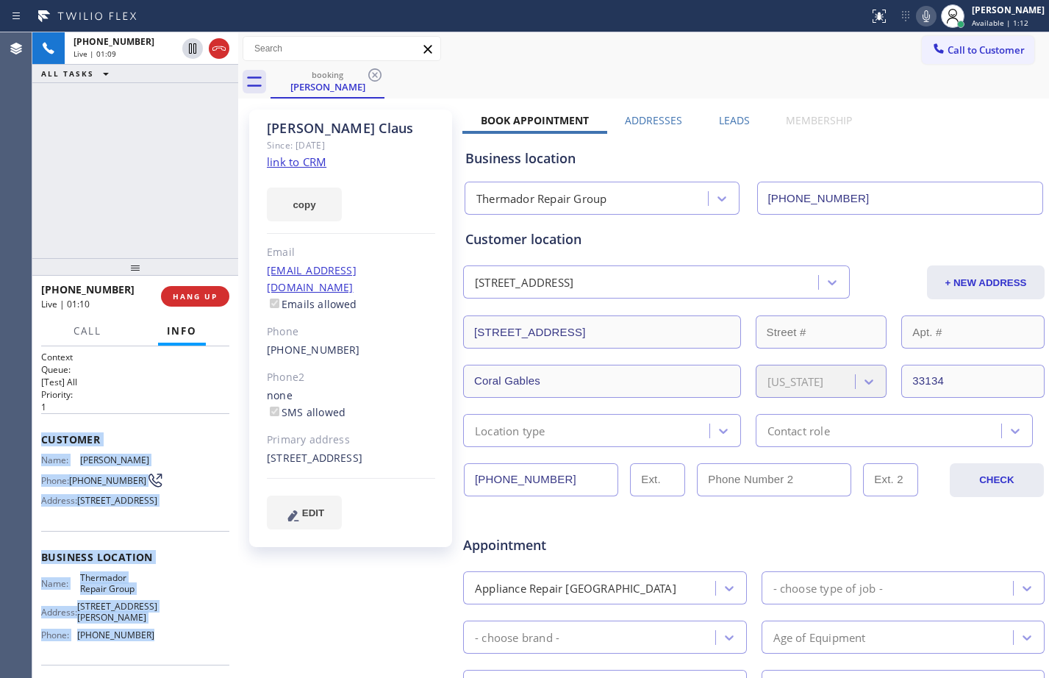
click at [923, 15] on icon at bounding box center [926, 16] width 7 height 12
click at [193, 49] on icon at bounding box center [192, 48] width 10 height 10
click at [917, 23] on icon at bounding box center [926, 16] width 18 height 18
click at [198, 52] on icon at bounding box center [193, 49] width 18 height 18
click at [917, 8] on icon at bounding box center [926, 16] width 18 height 18
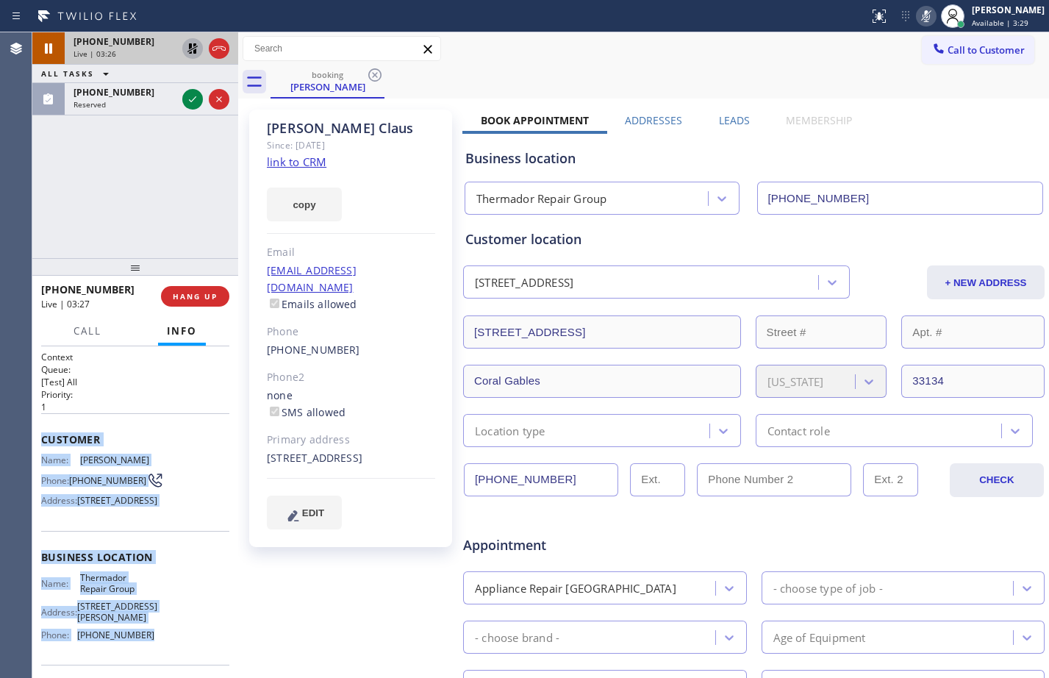
click at [187, 57] on icon at bounding box center [193, 49] width 18 height 18
click at [919, 15] on icon at bounding box center [926, 16] width 18 height 18
click at [196, 49] on icon at bounding box center [192, 48] width 7 height 10
drag, startPoint x: 177, startPoint y: 46, endPoint x: 196, endPoint y: 49, distance: 18.7
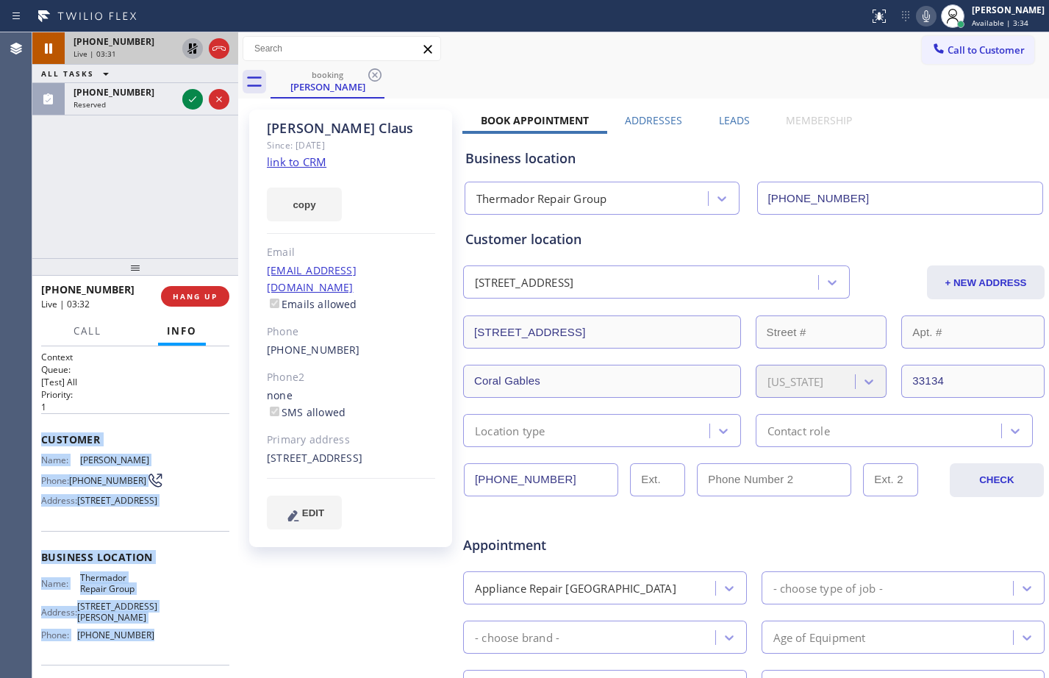
click at [196, 49] on icon at bounding box center [192, 48] width 10 height 10
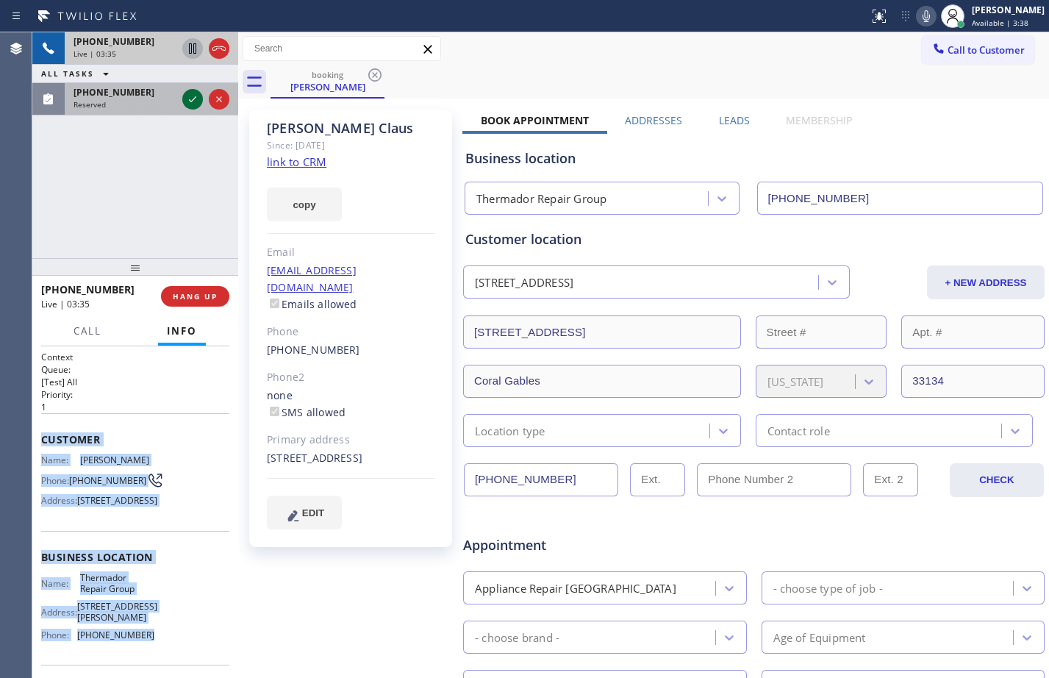
click at [194, 97] on icon at bounding box center [193, 99] width 18 height 18
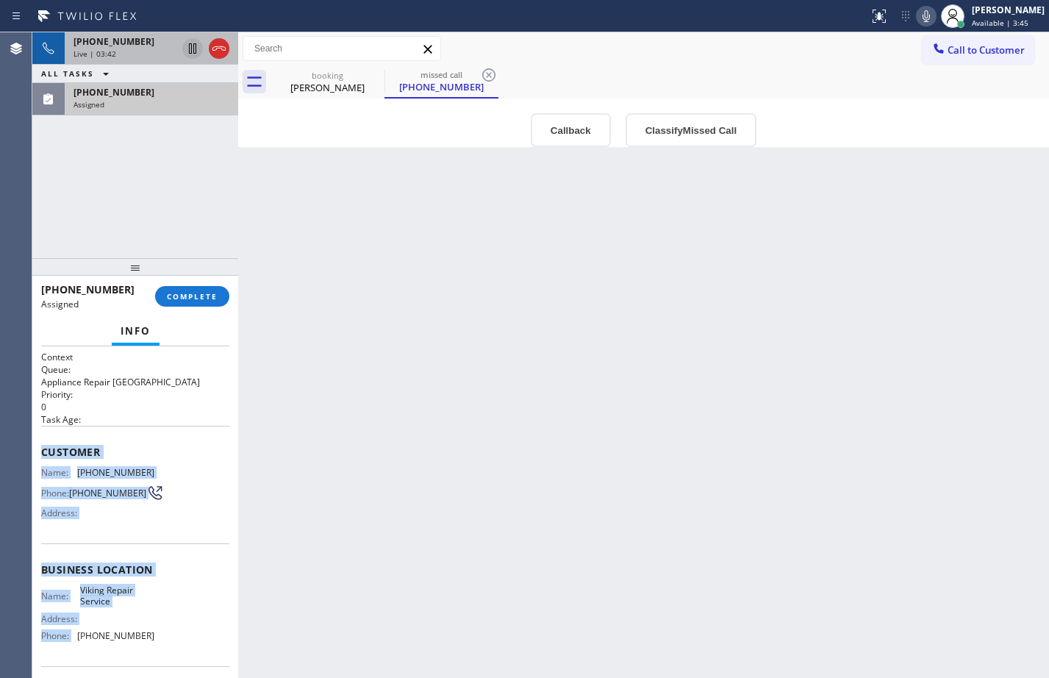
click at [185, 478] on div "Name: (805) 236-3791 Phone: (805) 236-3791 Address:" at bounding box center [135, 496] width 188 height 58
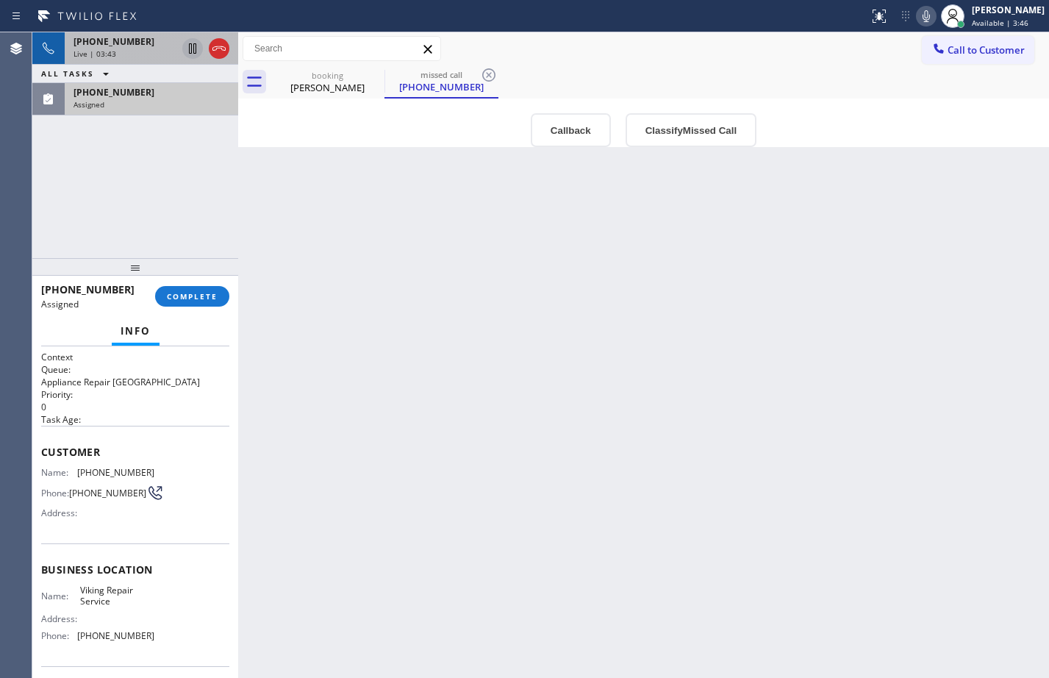
click at [37, 454] on div "Context Queue: Appliance Repair High End Priority: 0 Task Age: Customer Name: (…" at bounding box center [135, 512] width 206 height 332
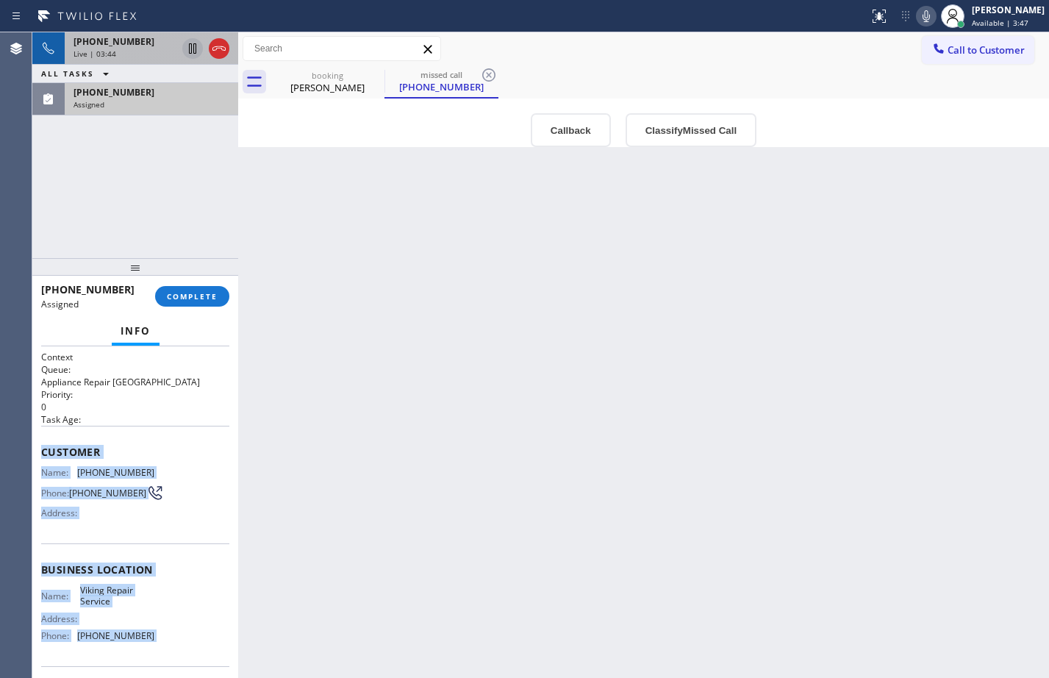
scroll to position [109, 0]
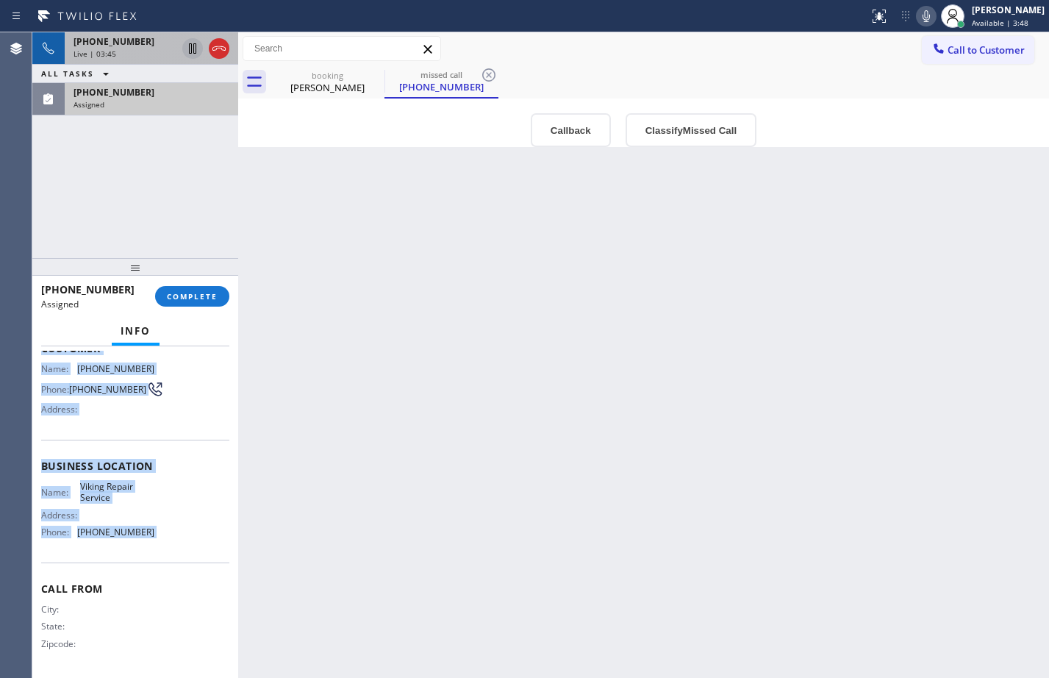
drag, startPoint x: 37, startPoint y: 454, endPoint x: 164, endPoint y: 532, distance: 149.5
click at [164, 532] on div "Context Queue: Appliance Repair High End Priority: 0 Task Age: Customer Name: (…" at bounding box center [135, 512] width 206 height 332
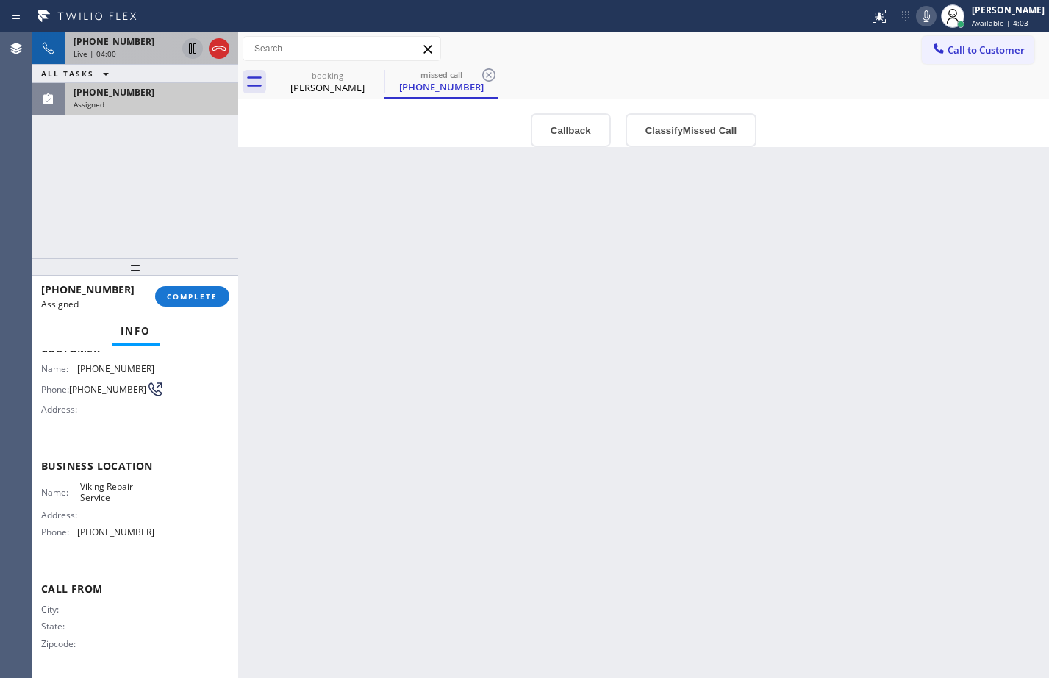
click at [162, 213] on div "+13052054322 Live | 04:00 ALL TASKS ALL TASKS ACTIVE TASKS TASKS IN WRAP UP (80…" at bounding box center [135, 145] width 206 height 226
click at [197, 303] on button "COMPLETE" at bounding box center [192, 296] width 74 height 21
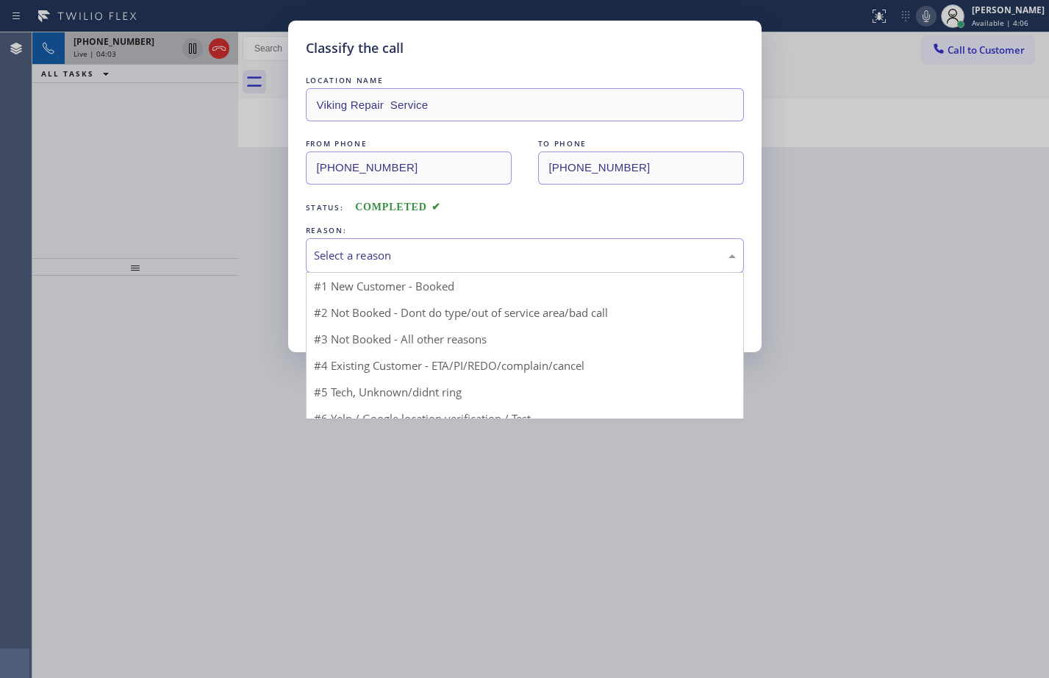
click at [463, 264] on div "Select a reason" at bounding box center [525, 255] width 438 height 35
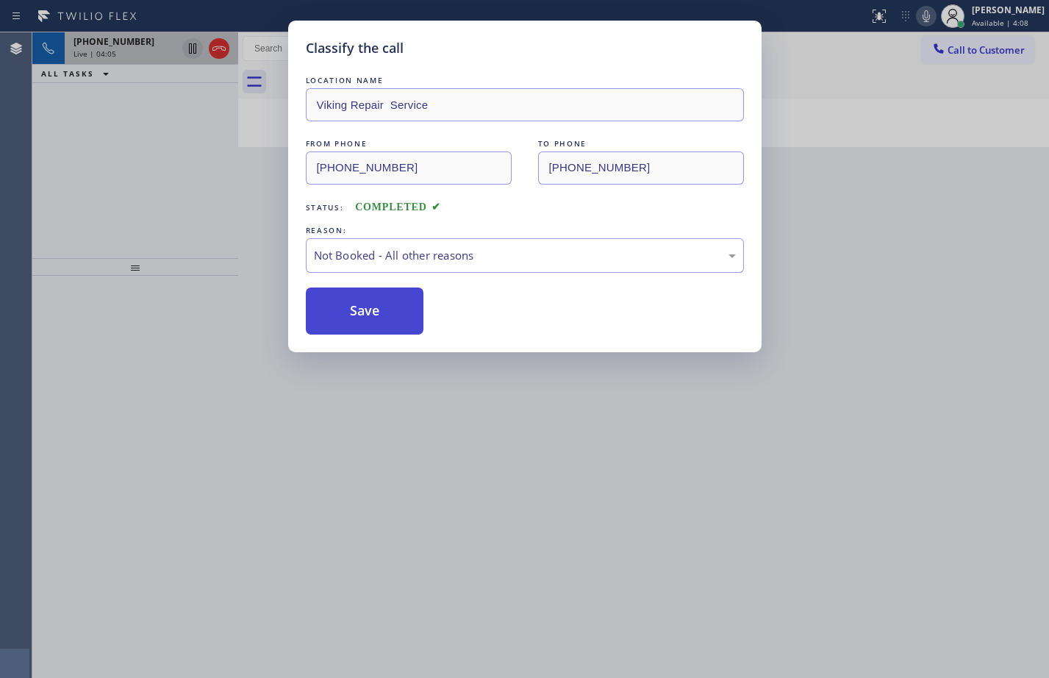
click at [384, 305] on button "Save" at bounding box center [365, 310] width 118 height 47
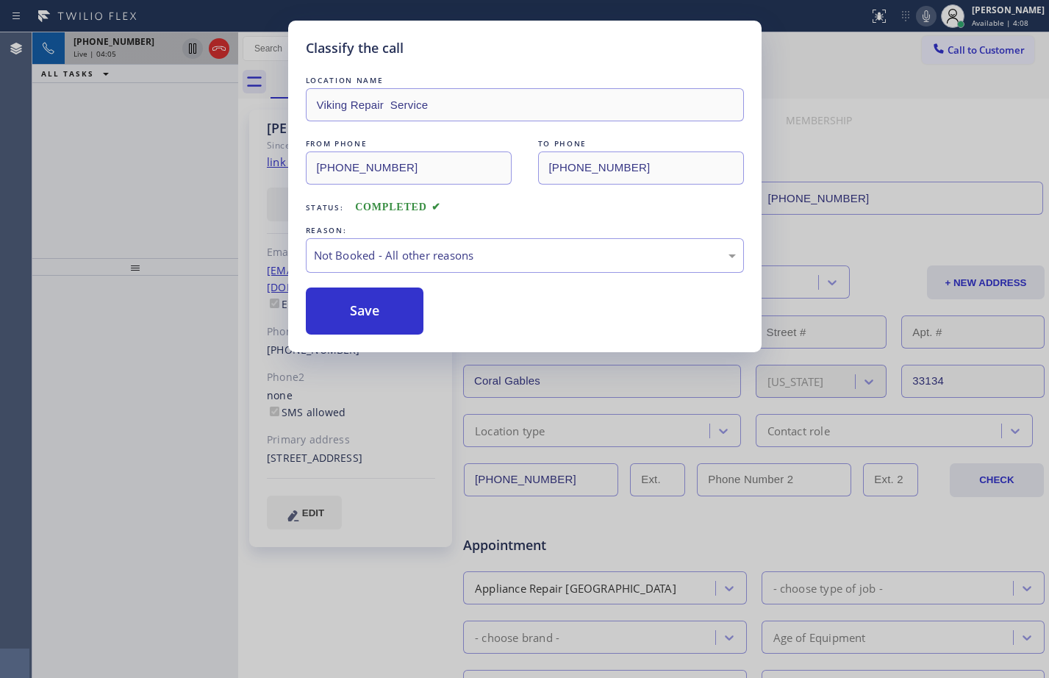
click at [218, 52] on div "Classify the call LOCATION NAME Viking Repair Service FROM PHONE (805) 236-3791…" at bounding box center [524, 339] width 1049 height 678
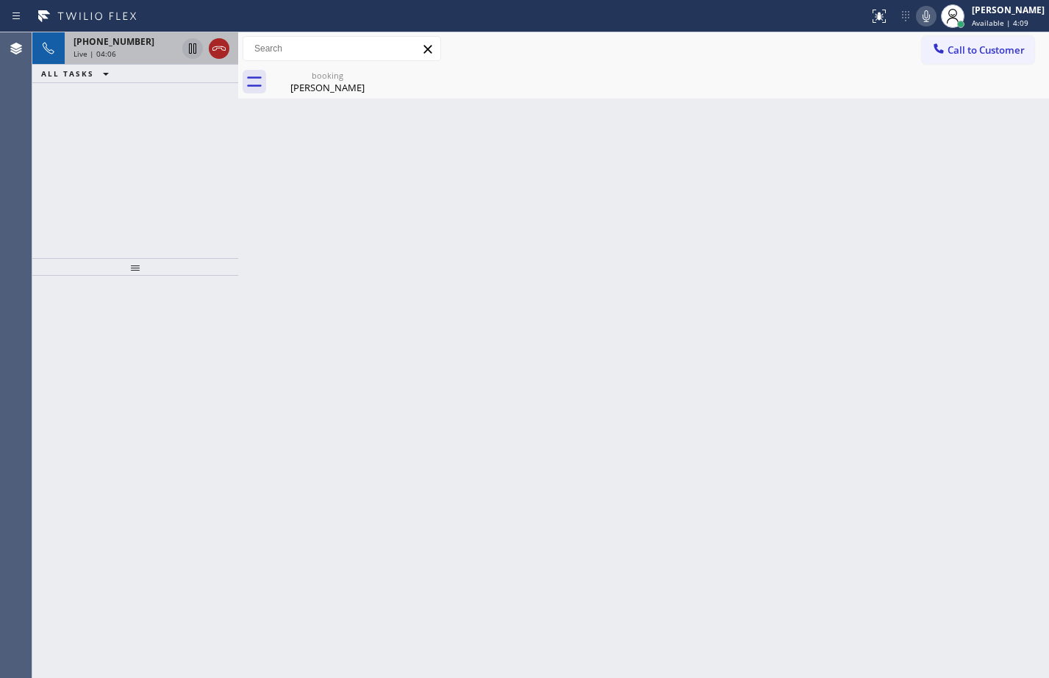
click at [218, 52] on icon at bounding box center [219, 49] width 18 height 18
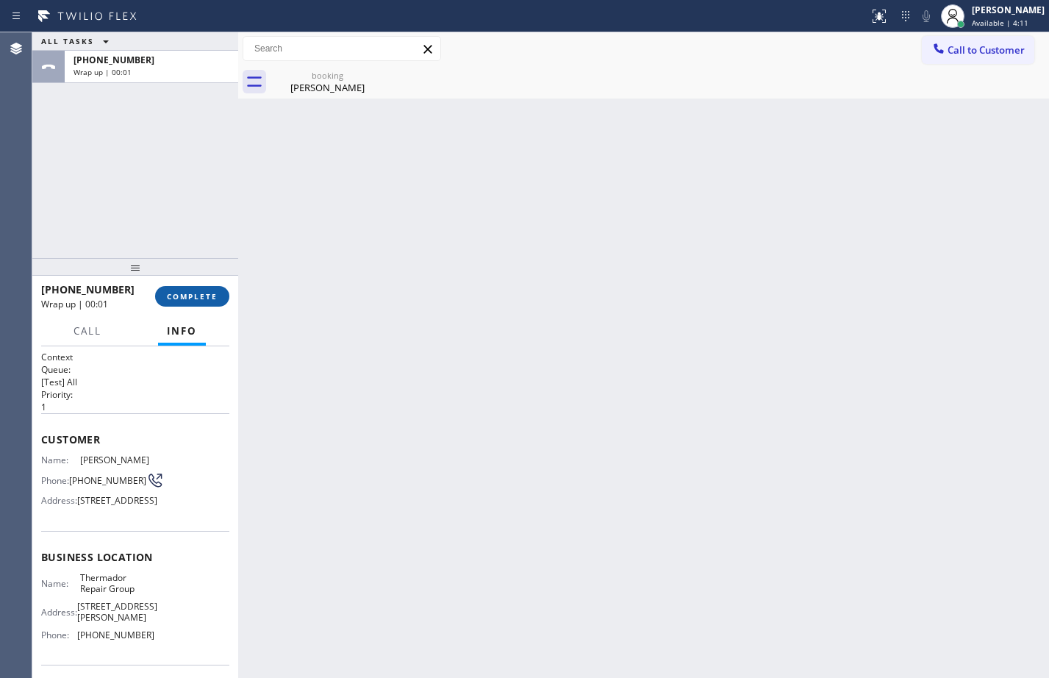
click at [207, 294] on span "COMPLETE" at bounding box center [192, 296] width 51 height 10
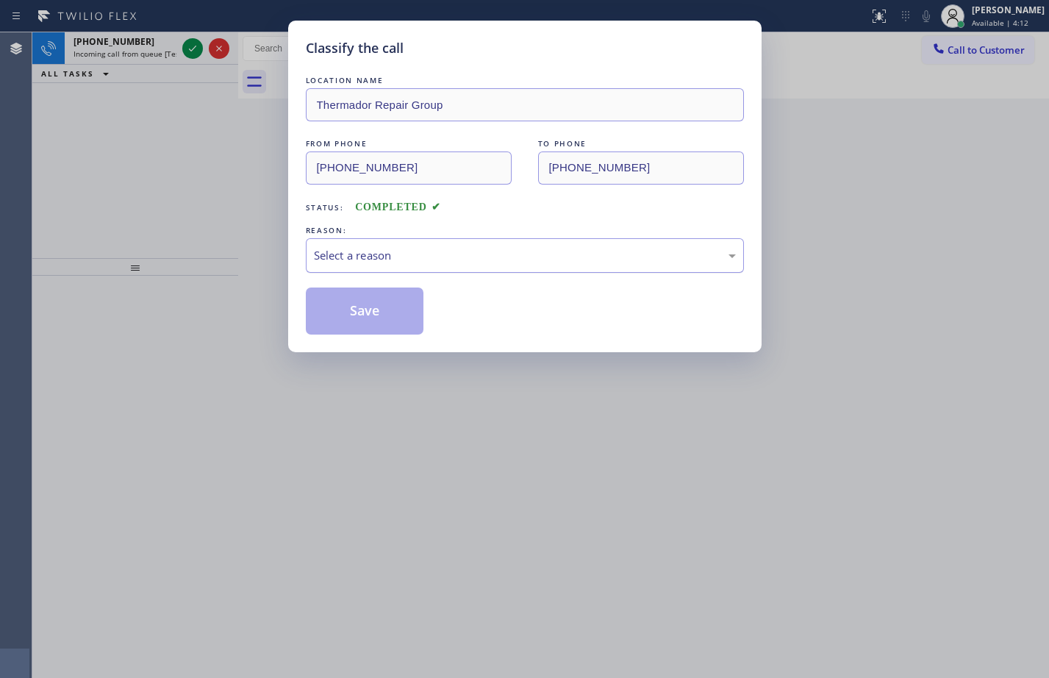
click at [473, 257] on div "Select a reason" at bounding box center [525, 255] width 422 height 17
click at [342, 309] on button "Save" at bounding box center [365, 310] width 118 height 47
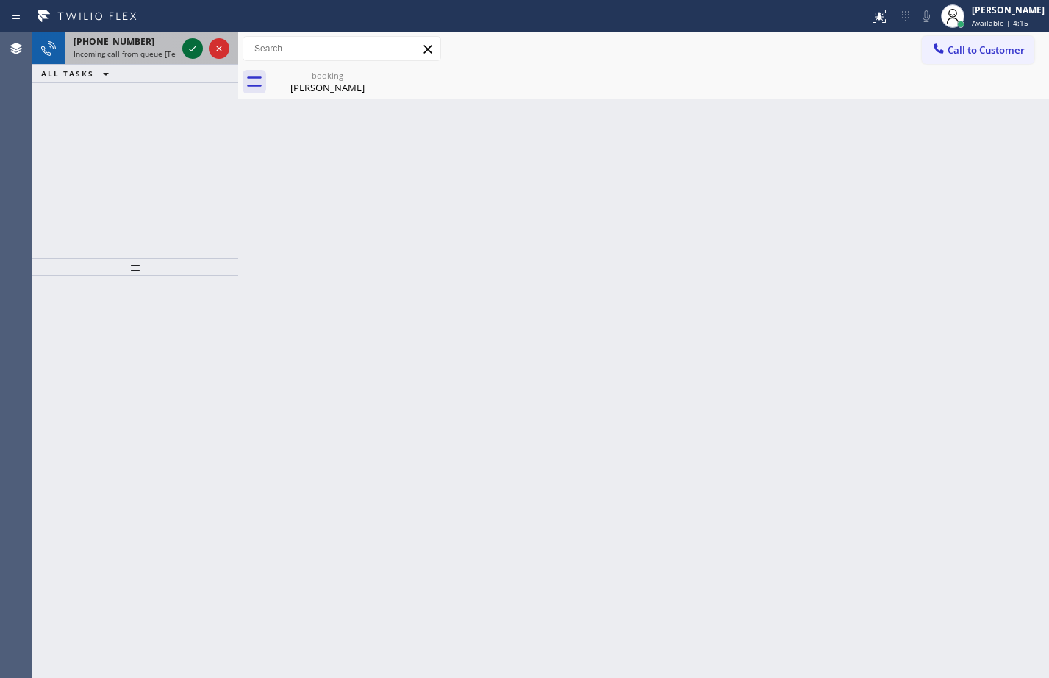
click at [197, 49] on icon at bounding box center [193, 49] width 18 height 18
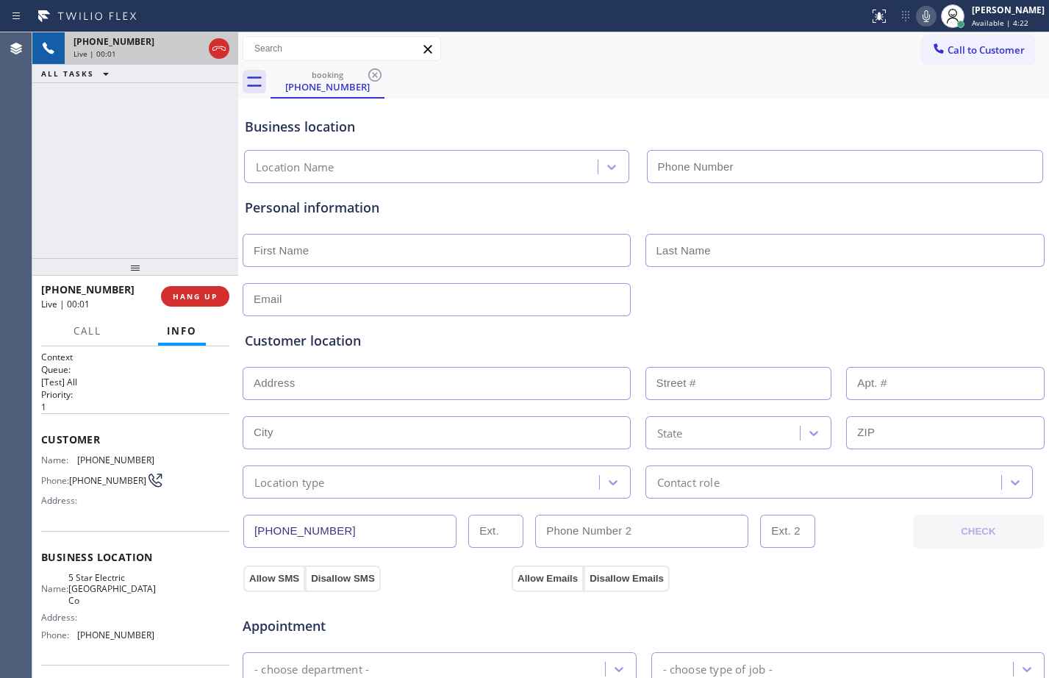
type input "[PHONE_NUMBER]"
click at [190, 295] on span "HANG UP" at bounding box center [195, 296] width 45 height 10
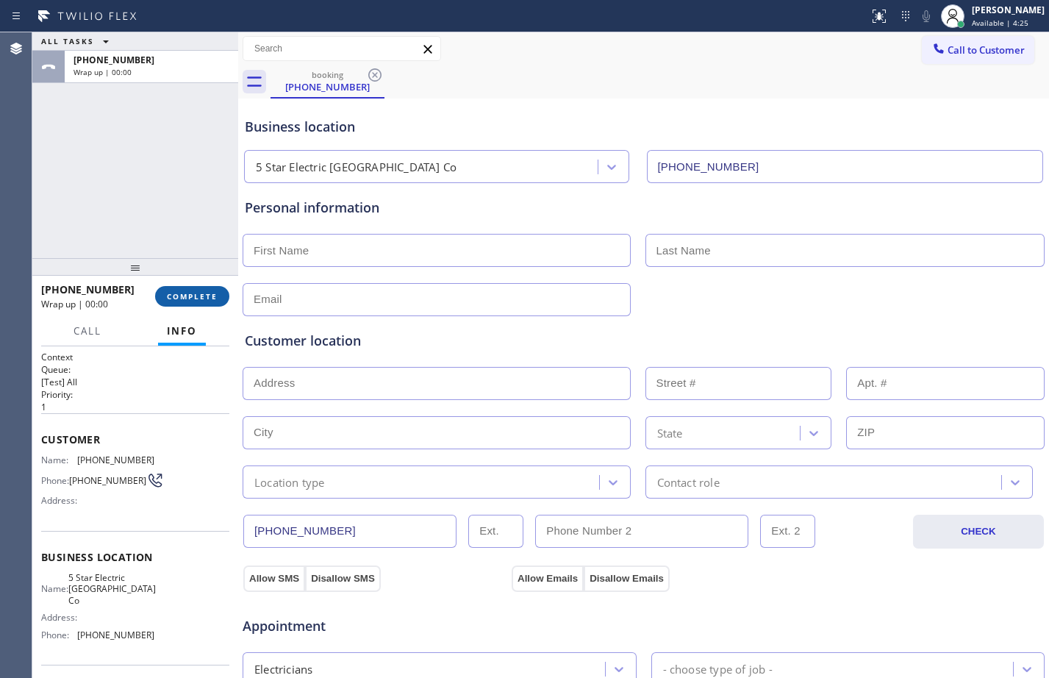
click at [190, 295] on span "COMPLETE" at bounding box center [192, 296] width 51 height 10
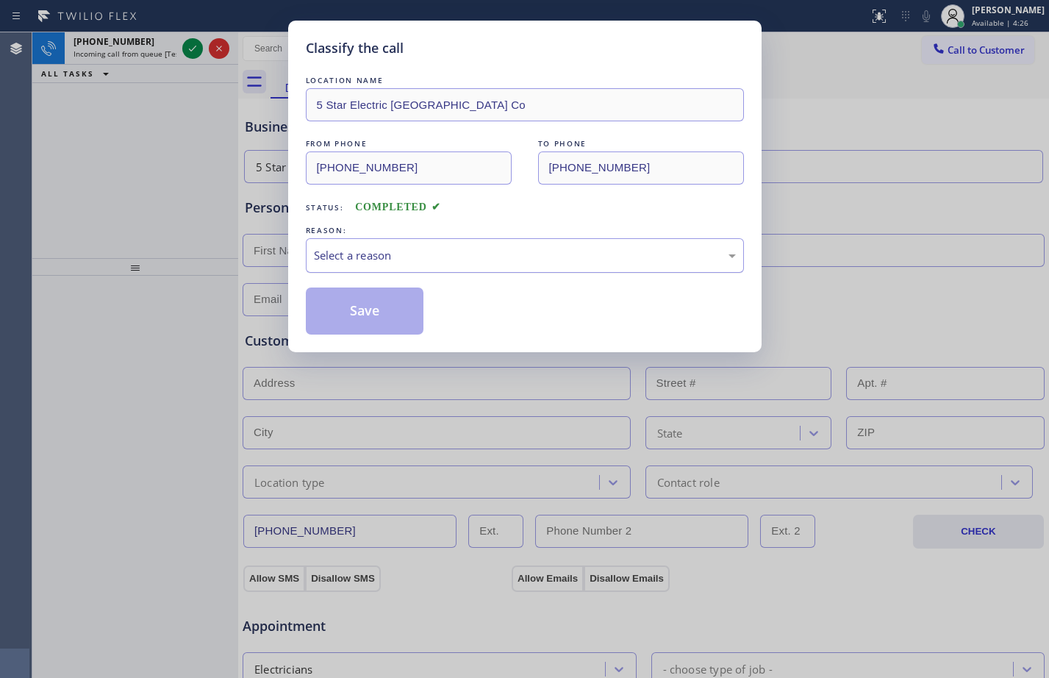
click at [488, 255] on div "Select a reason" at bounding box center [525, 255] width 422 height 17
click at [352, 297] on button "Save" at bounding box center [365, 310] width 118 height 47
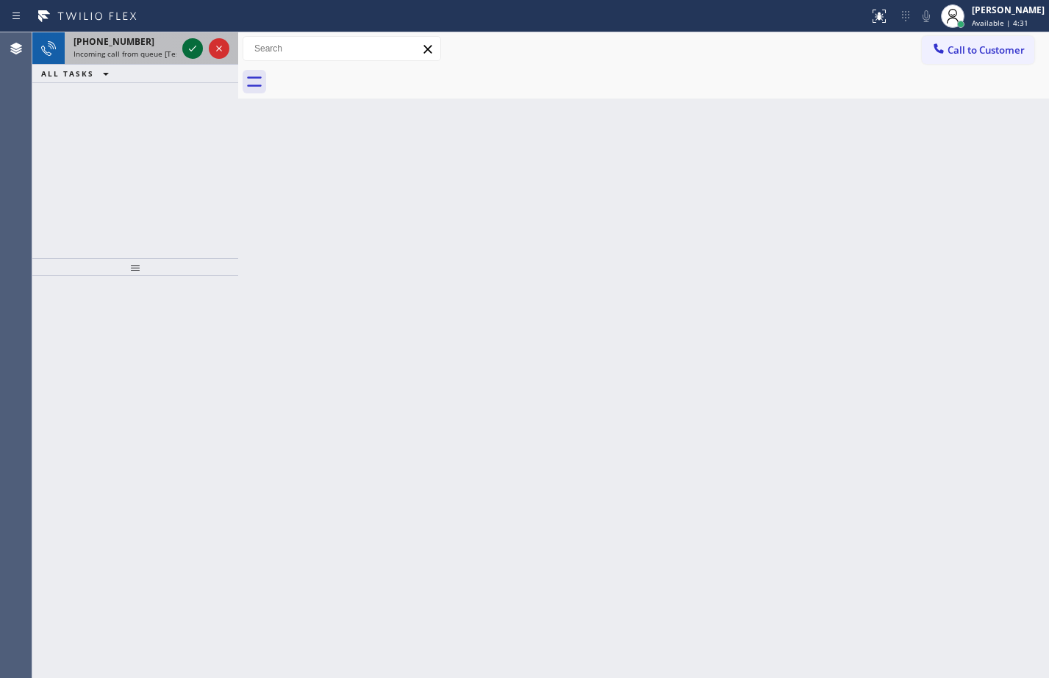
click at [193, 55] on icon at bounding box center [193, 49] width 18 height 18
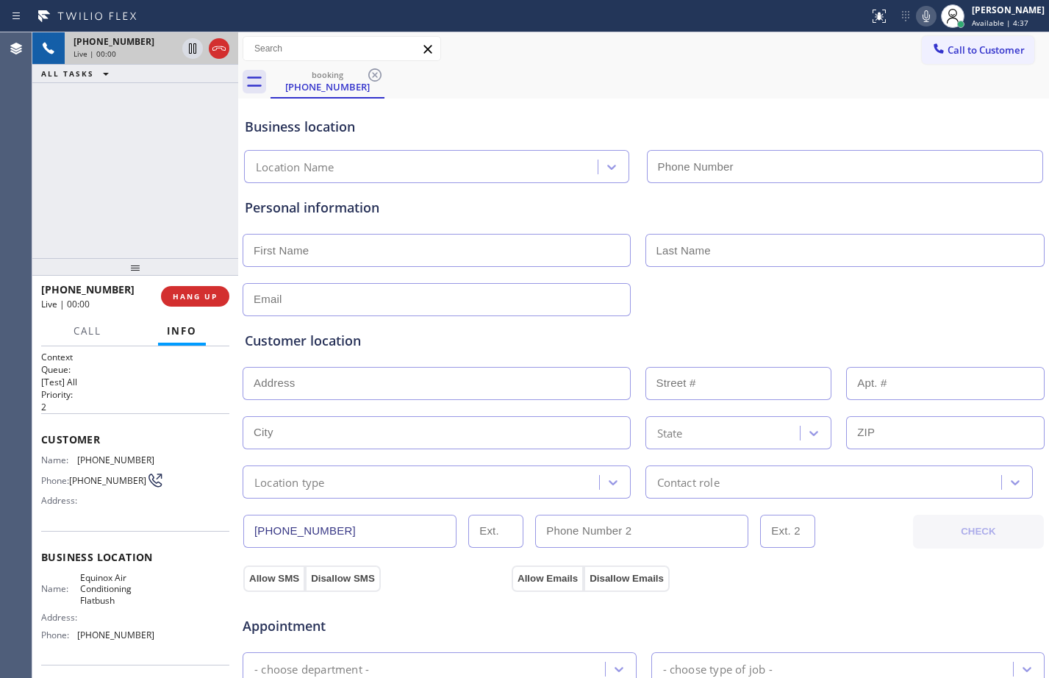
type input "[PHONE_NUMBER]"
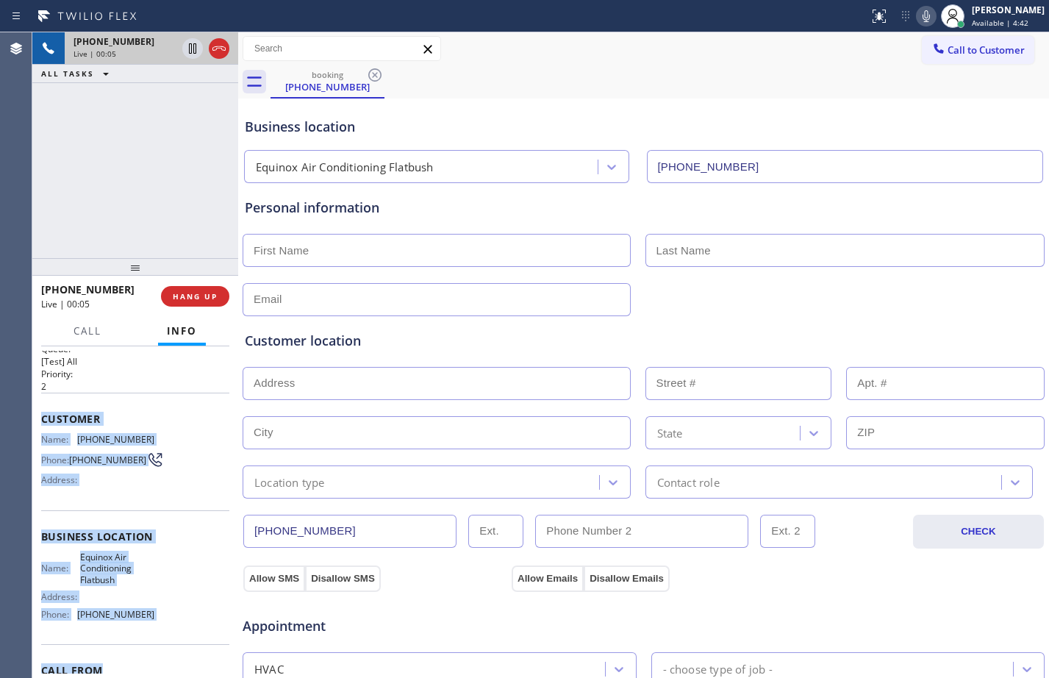
drag, startPoint x: 40, startPoint y: 440, endPoint x: 182, endPoint y: 659, distance: 262.0
click at [182, 659] on div "Context Queue: [Test] All Priority: 2 Customer Name: (929) 386-5144 Phone: (929…" at bounding box center [135, 512] width 206 height 332
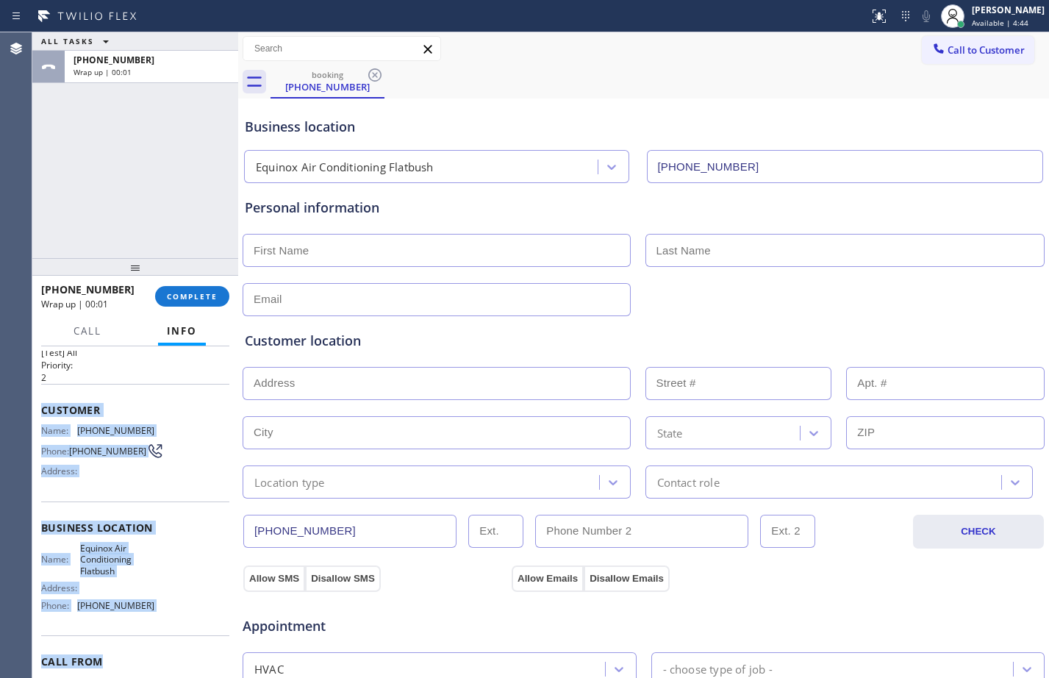
click at [202, 311] on div "+19293865144 Wrap up | 00:01 COMPLETE" at bounding box center [135, 296] width 188 height 38
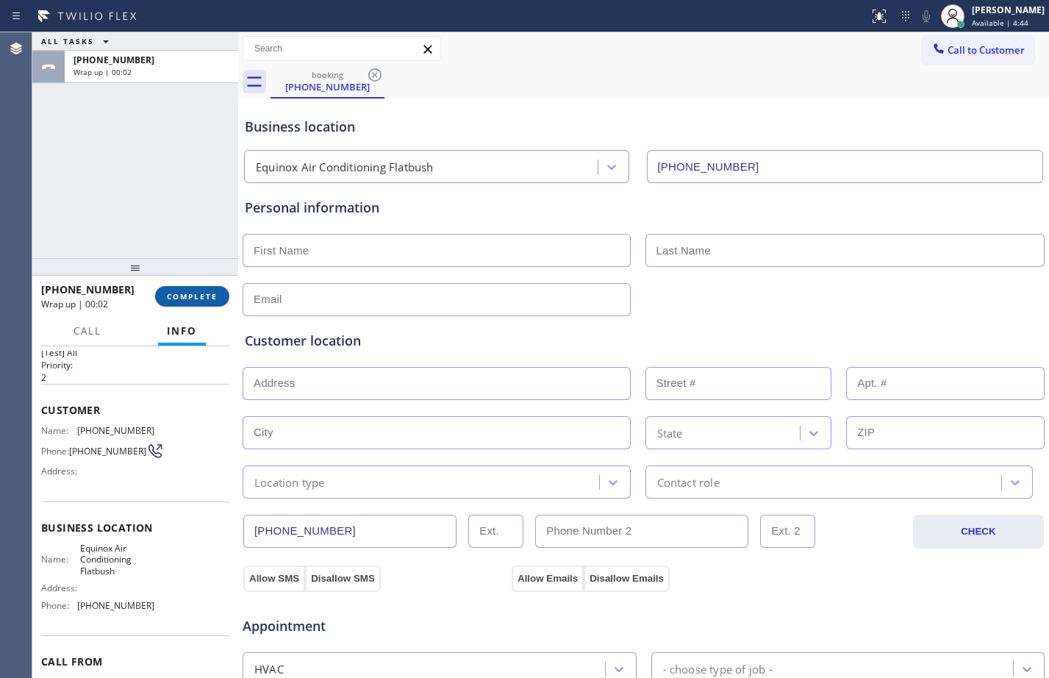
click at [204, 304] on button "COMPLETE" at bounding box center [192, 296] width 74 height 21
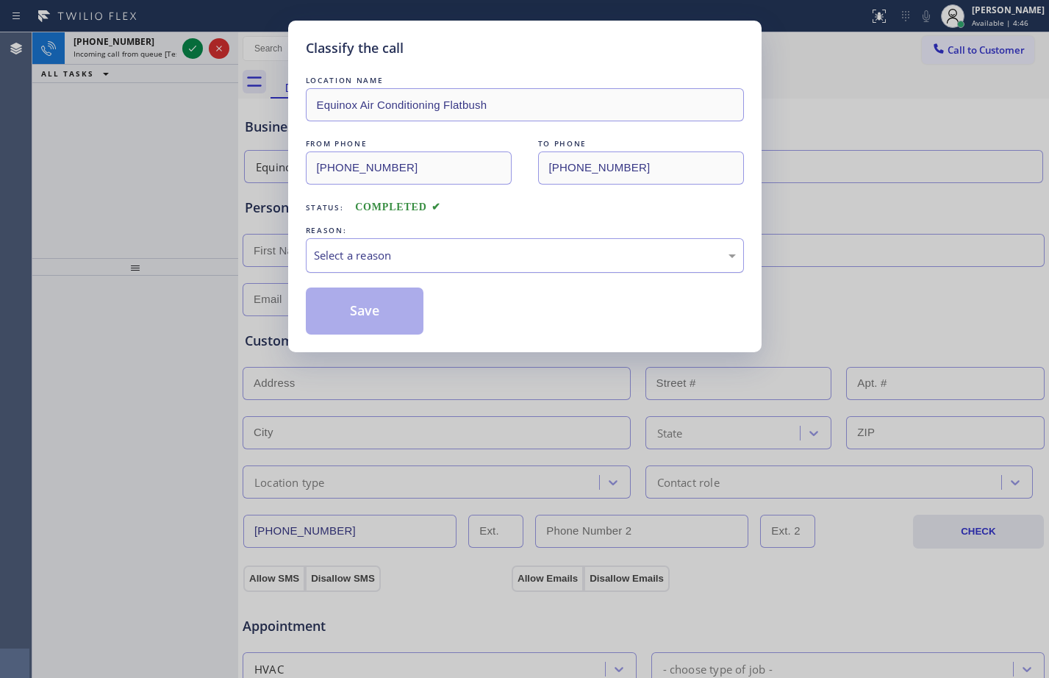
click at [412, 254] on div "Select a reason" at bounding box center [525, 255] width 422 height 17
click at [342, 305] on button "Save" at bounding box center [365, 310] width 118 height 47
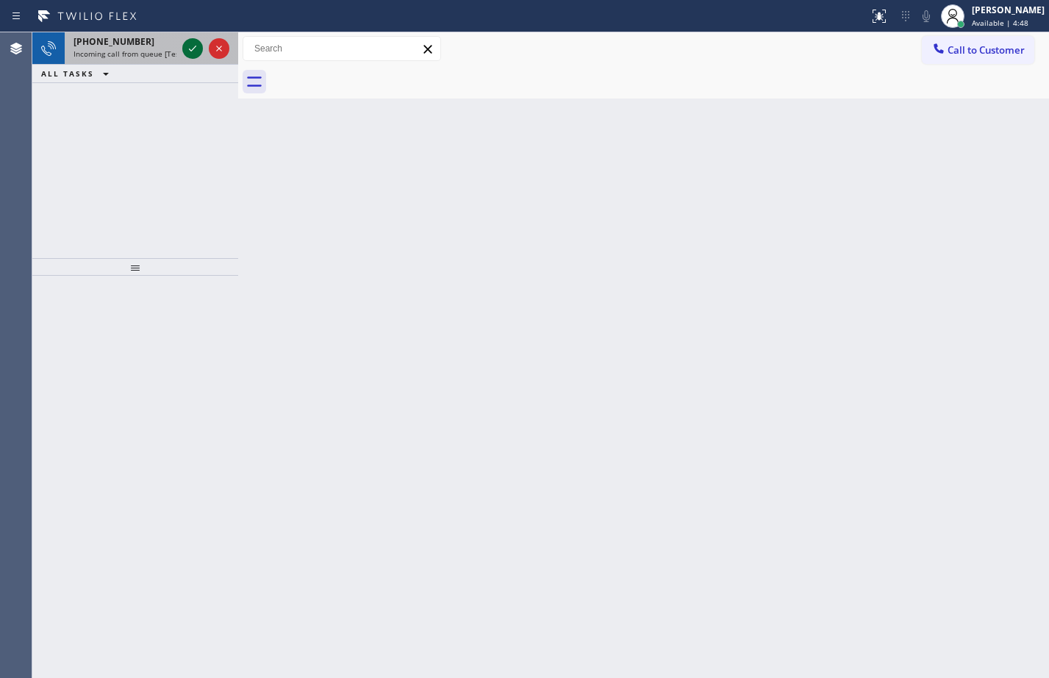
click at [192, 51] on icon at bounding box center [193, 49] width 18 height 18
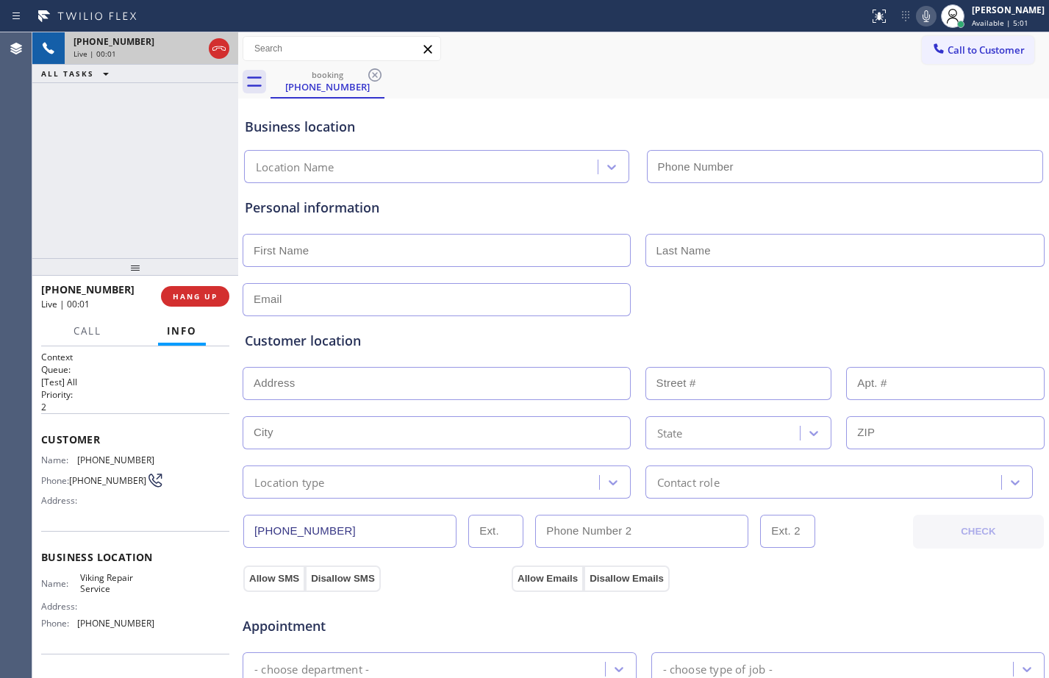
type input "[PHONE_NUMBER]"
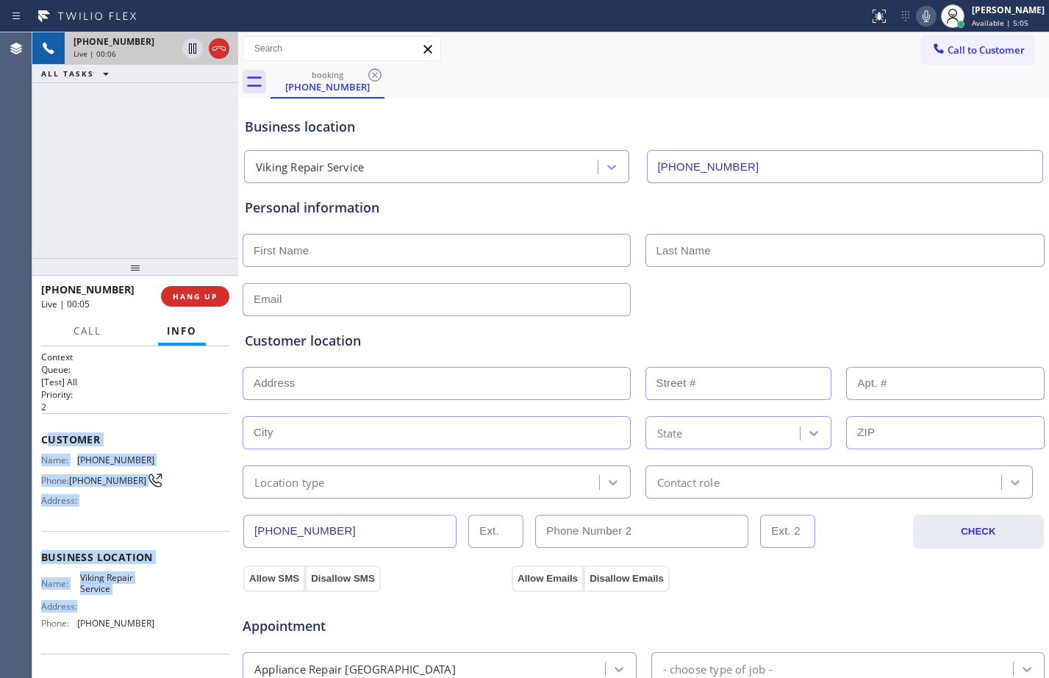
drag, startPoint x: 46, startPoint y: 435, endPoint x: 162, endPoint y: 606, distance: 205.9
click at [162, 606] on div "Context Queue: [Test] All Priority: 2 Customer Name: (805) 236-3791 Phone: (805…" at bounding box center [135, 558] width 188 height 414
click at [174, 612] on div "Name: Viking Repair Service Address: Phone: (805) 303-5959" at bounding box center [135, 603] width 188 height 63
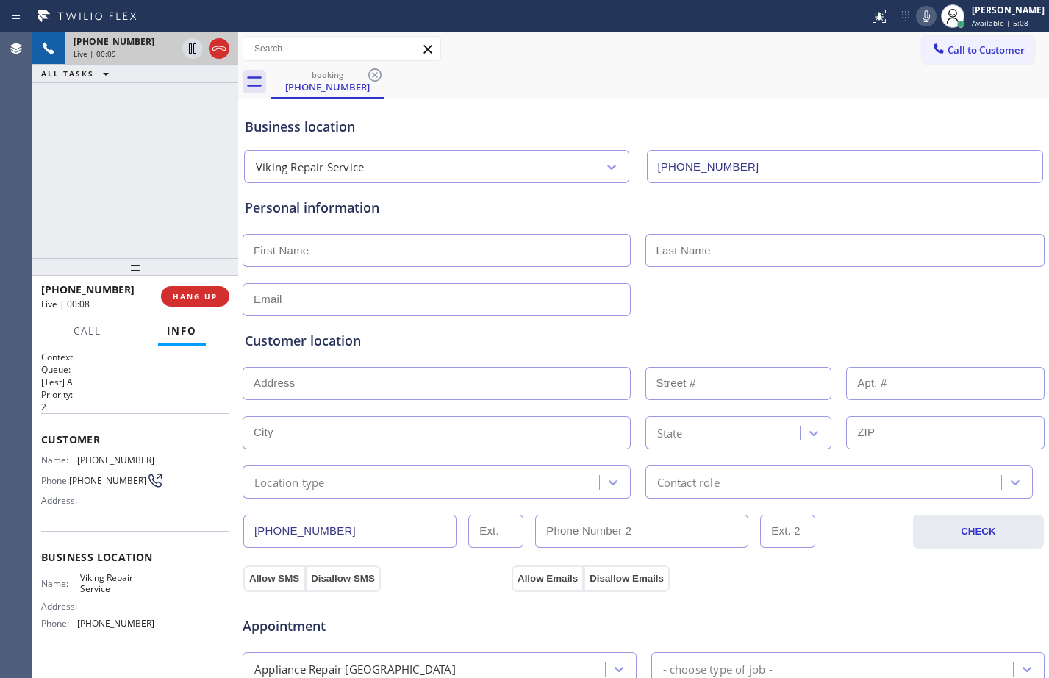
click at [41, 439] on span "Customer" at bounding box center [135, 439] width 188 height 14
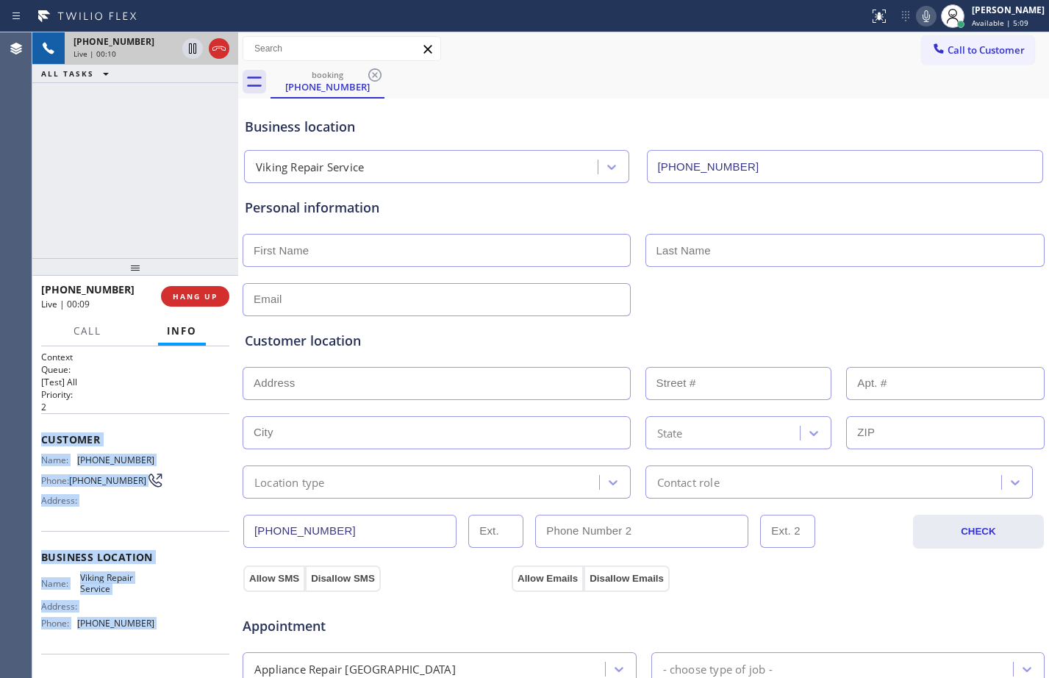
drag, startPoint x: 41, startPoint y: 439, endPoint x: 195, endPoint y: 640, distance: 252.7
click at [195, 640] on div "Context Queue: [Test] All Priority: 2 Customer Name: (805) 236-3791 Phone: (805…" at bounding box center [135, 558] width 188 height 414
click at [201, 293] on span "HANG UP" at bounding box center [195, 296] width 45 height 10
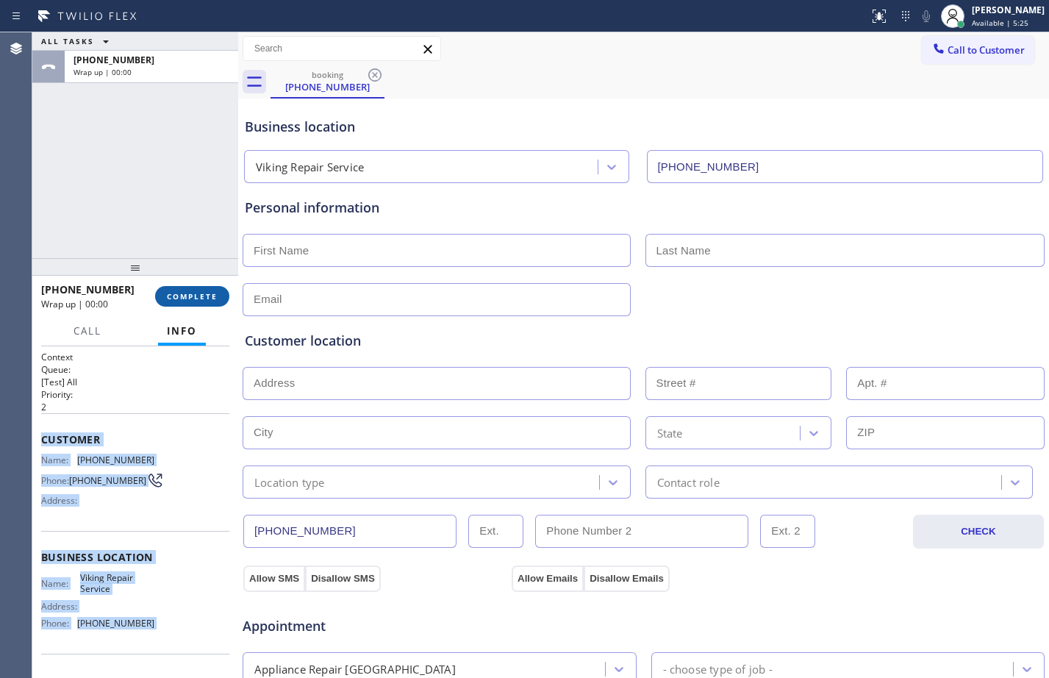
click at [193, 305] on button "COMPLETE" at bounding box center [192, 296] width 74 height 21
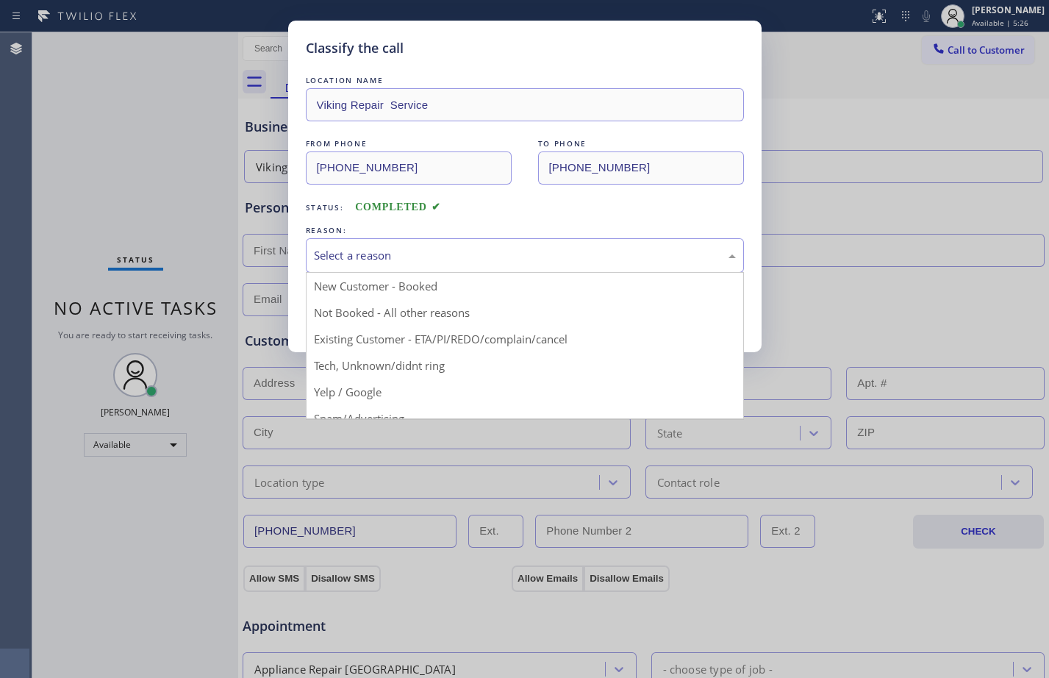
click at [396, 243] on div "Select a reason" at bounding box center [525, 255] width 438 height 35
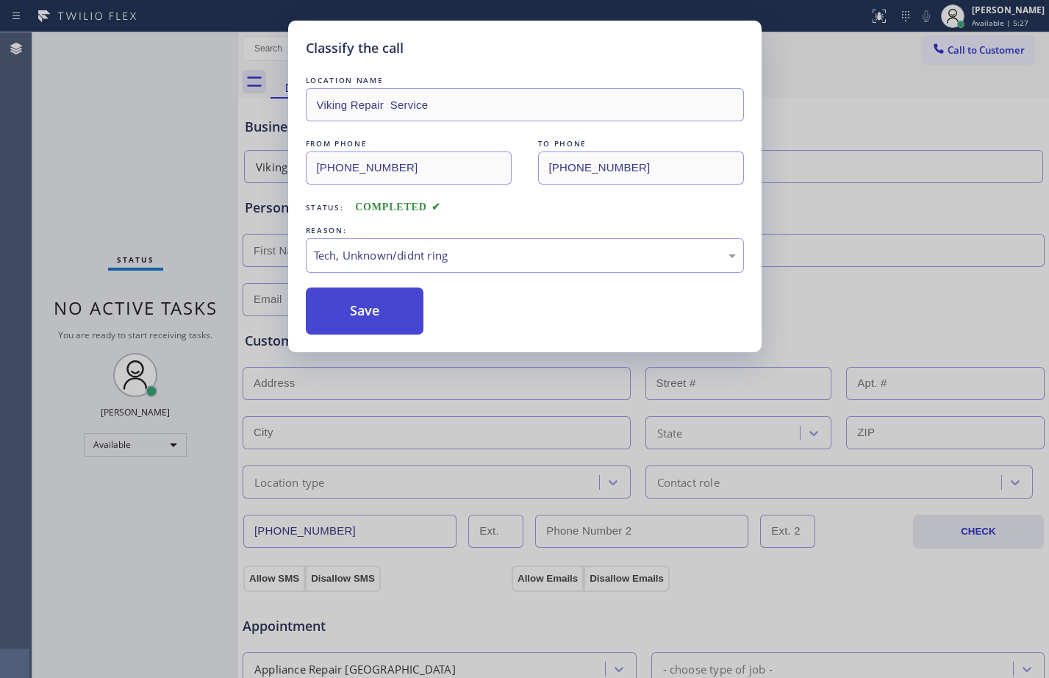
click at [367, 314] on button "Save" at bounding box center [365, 310] width 118 height 47
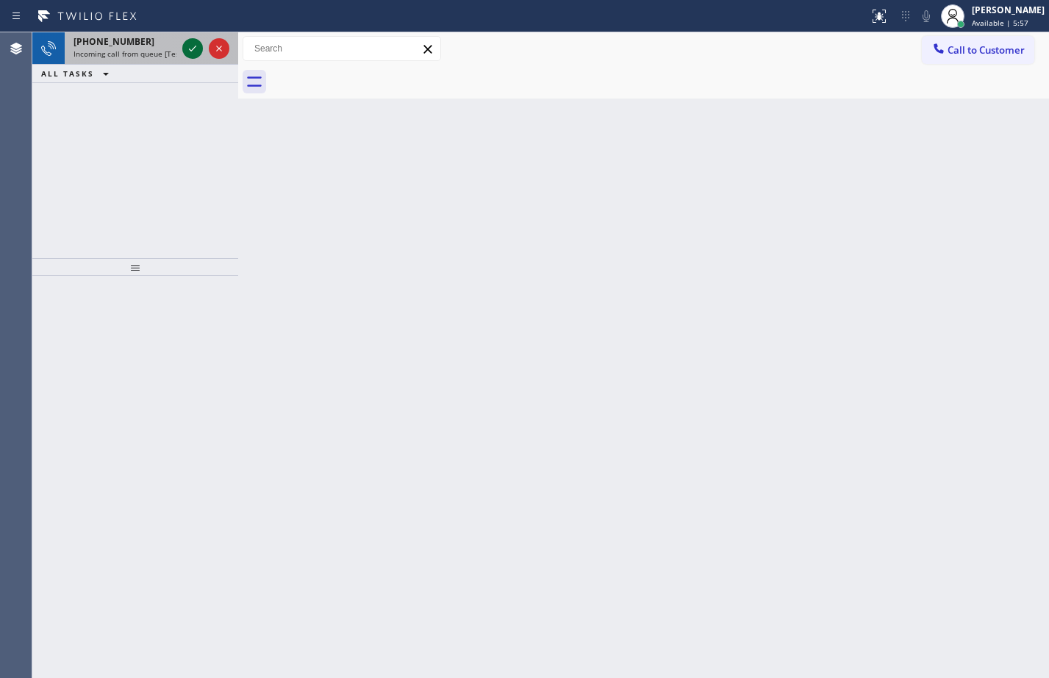
click at [193, 52] on icon at bounding box center [193, 49] width 18 height 18
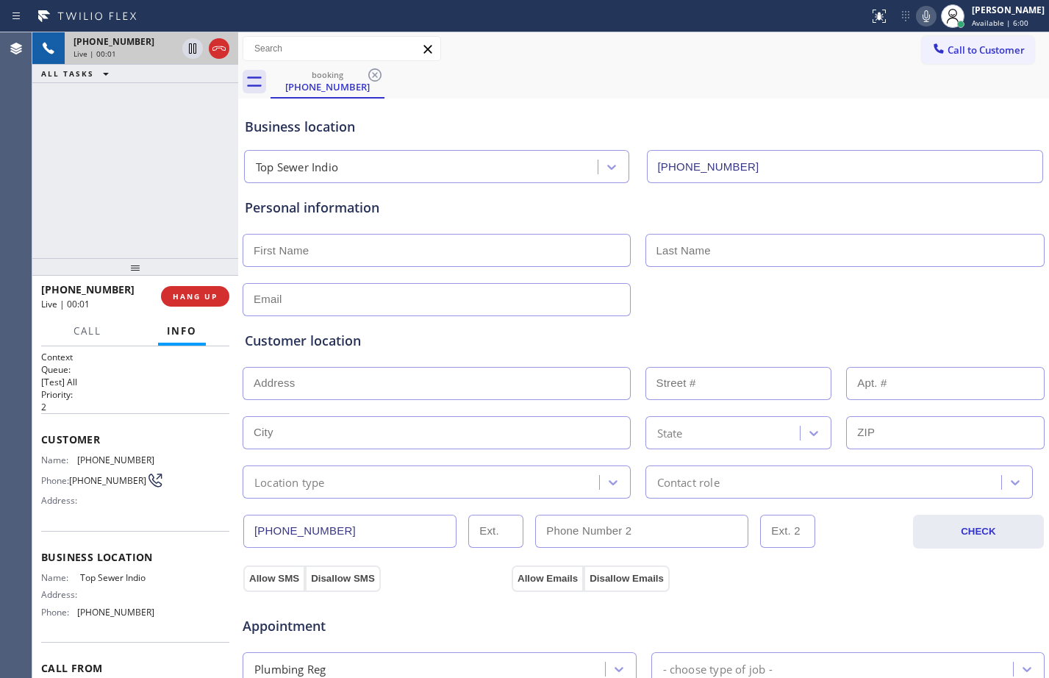
type input "[PHONE_NUMBER]"
click at [199, 293] on span "HANG UP" at bounding box center [195, 296] width 45 height 10
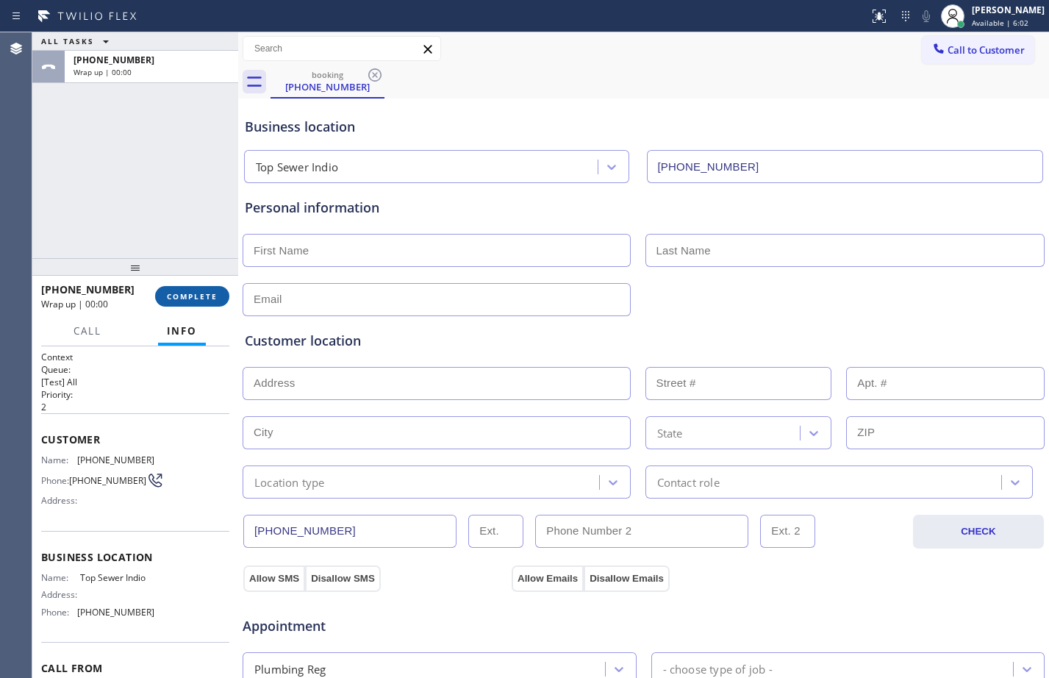
click at [200, 294] on span "COMPLETE" at bounding box center [192, 296] width 51 height 10
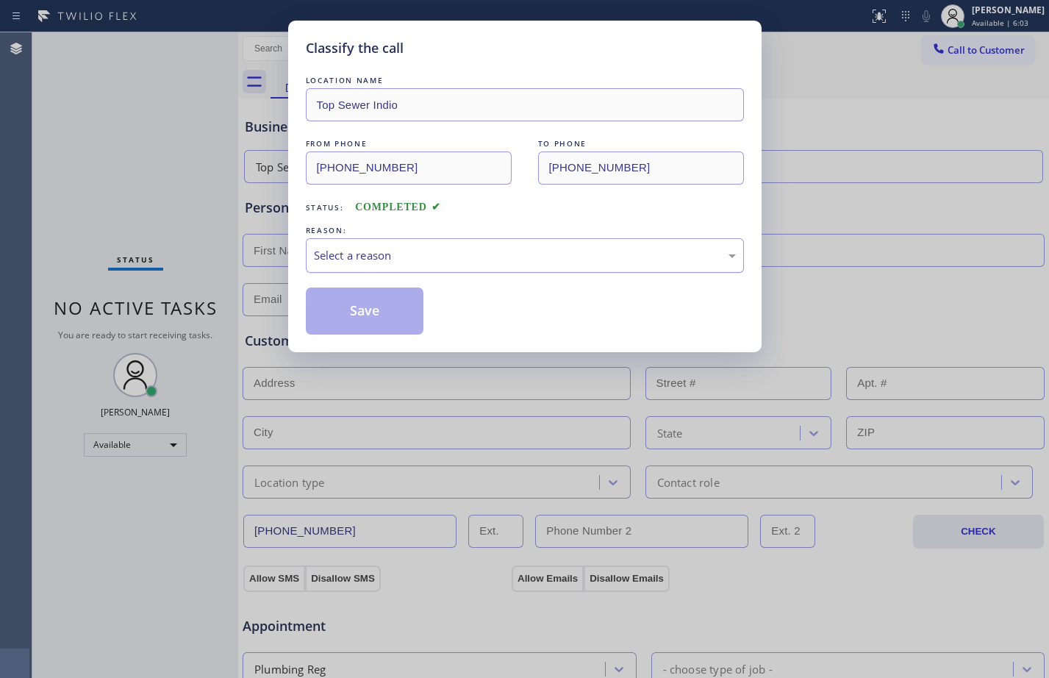
click at [400, 262] on div "Select a reason" at bounding box center [525, 255] width 422 height 17
click at [358, 312] on button "Save" at bounding box center [365, 310] width 118 height 47
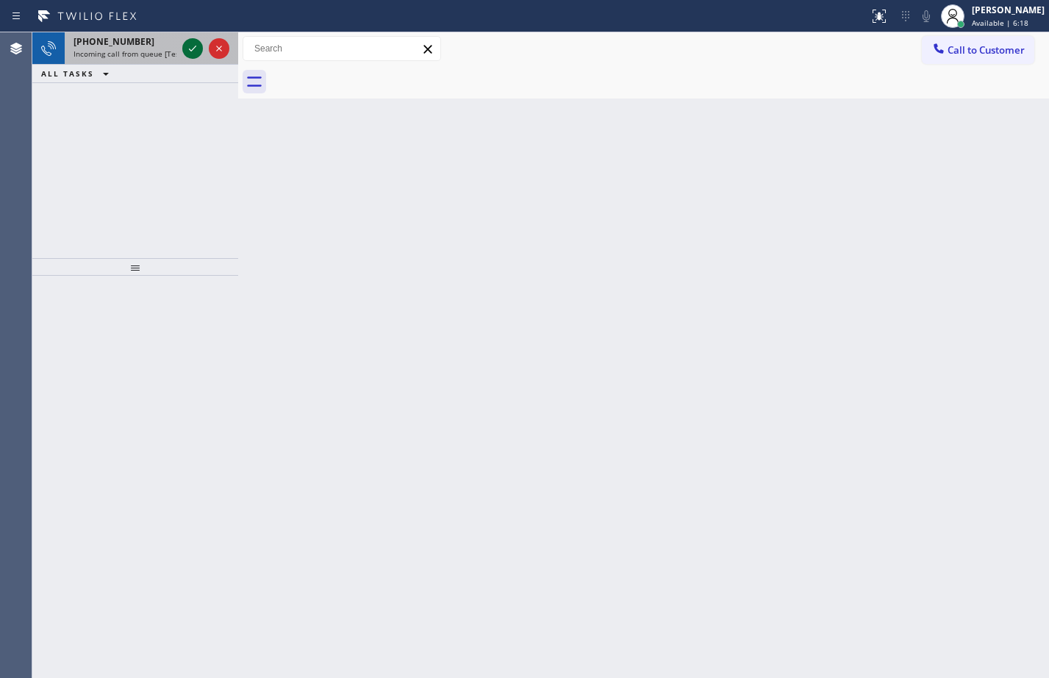
click at [201, 54] on div at bounding box center [192, 49] width 21 height 18
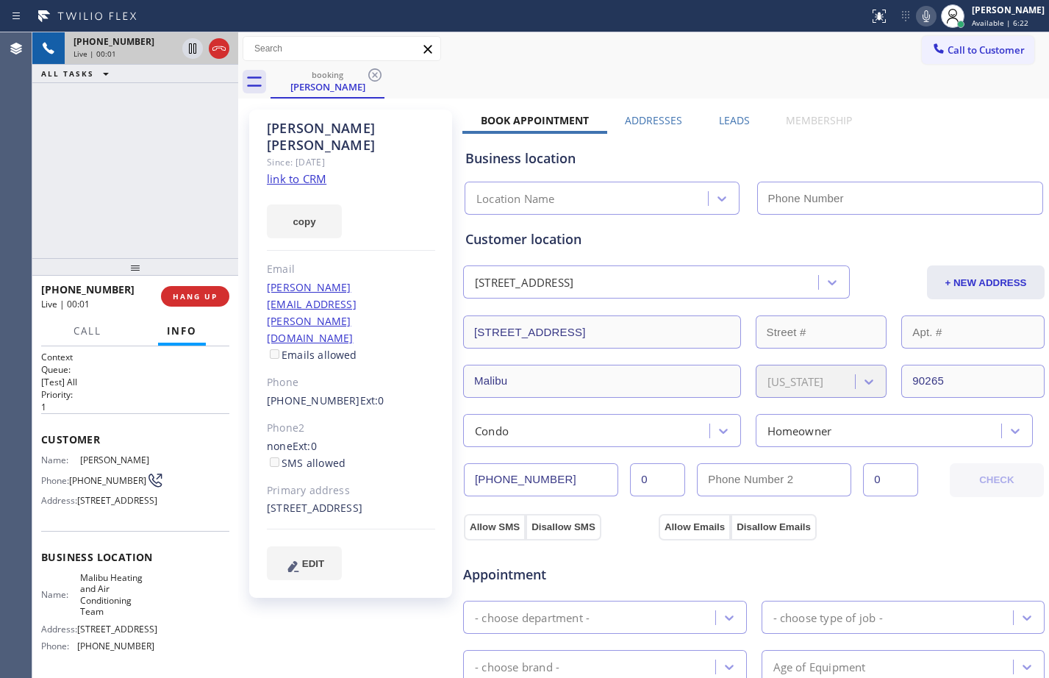
type input "[PHONE_NUMBER]"
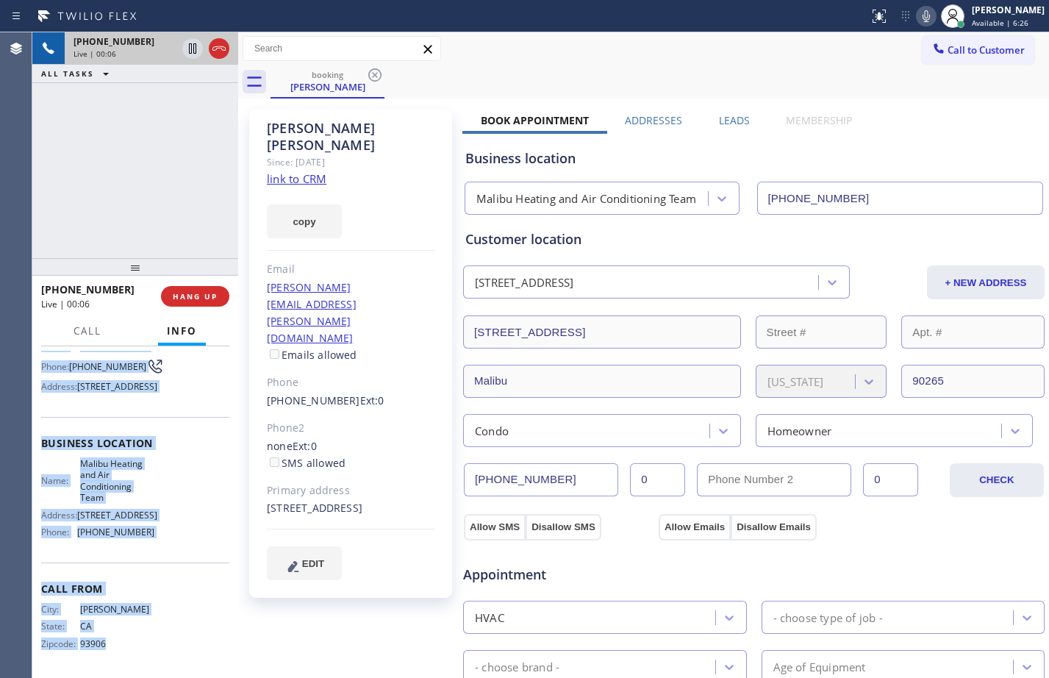
scroll to position [154, 0]
drag, startPoint x: 39, startPoint y: 443, endPoint x: 184, endPoint y: 556, distance: 183.8
click at [184, 556] on div "Context Queue: [Test] All Priority: 1 Customer Name: Robert Shearer Phone: (831…" at bounding box center [135, 512] width 206 height 332
click at [296, 171] on link "link to CRM" at bounding box center [297, 178] width 60 height 15
click at [191, 49] on icon at bounding box center [192, 48] width 7 height 10
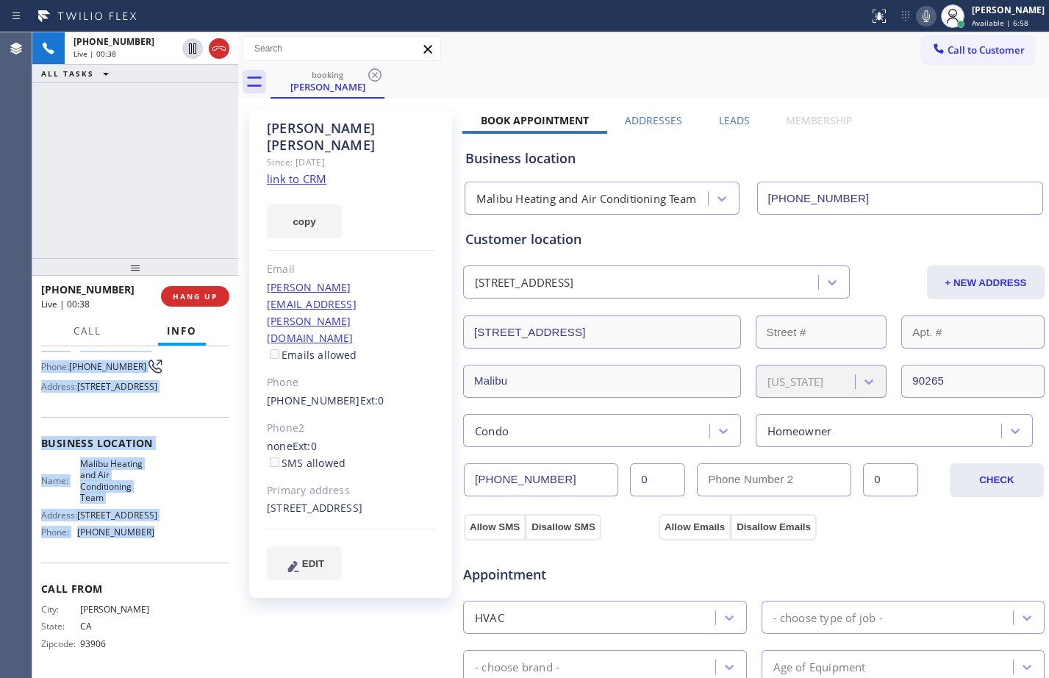
click at [923, 16] on icon at bounding box center [926, 16] width 7 height 12
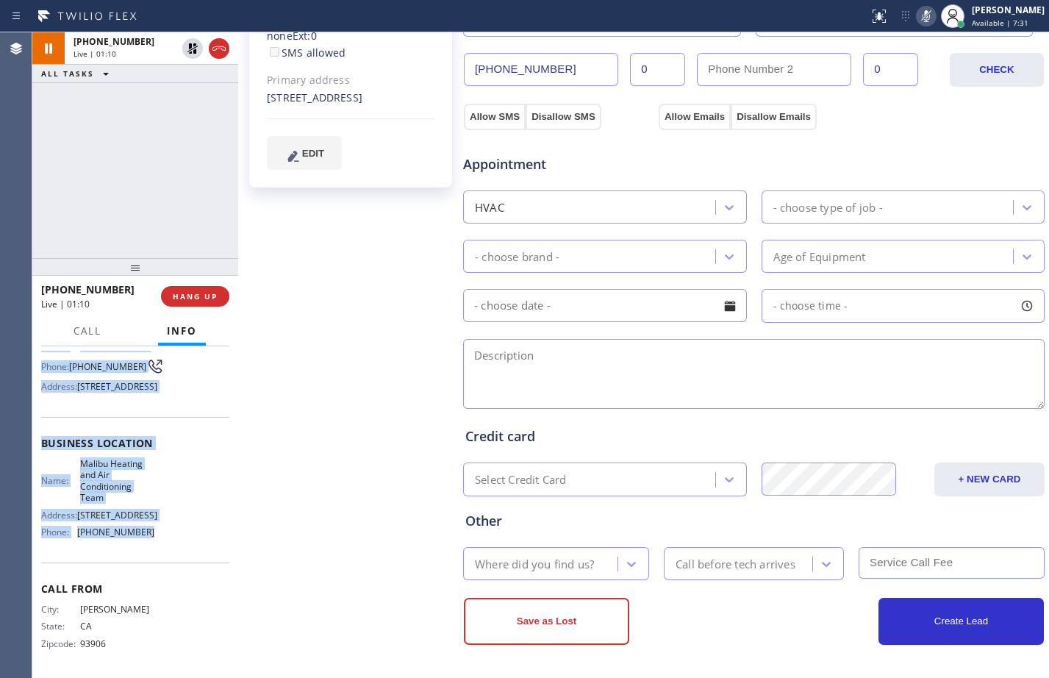
scroll to position [0, 0]
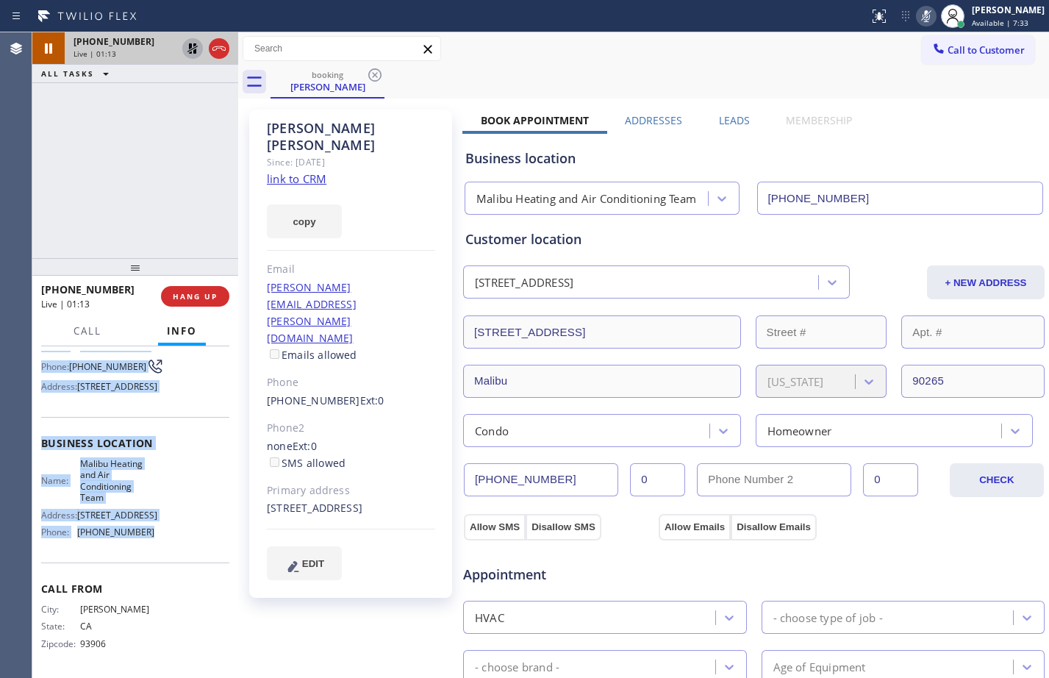
click at [193, 54] on icon at bounding box center [193, 49] width 18 height 18
click at [917, 19] on icon at bounding box center [926, 16] width 18 height 18
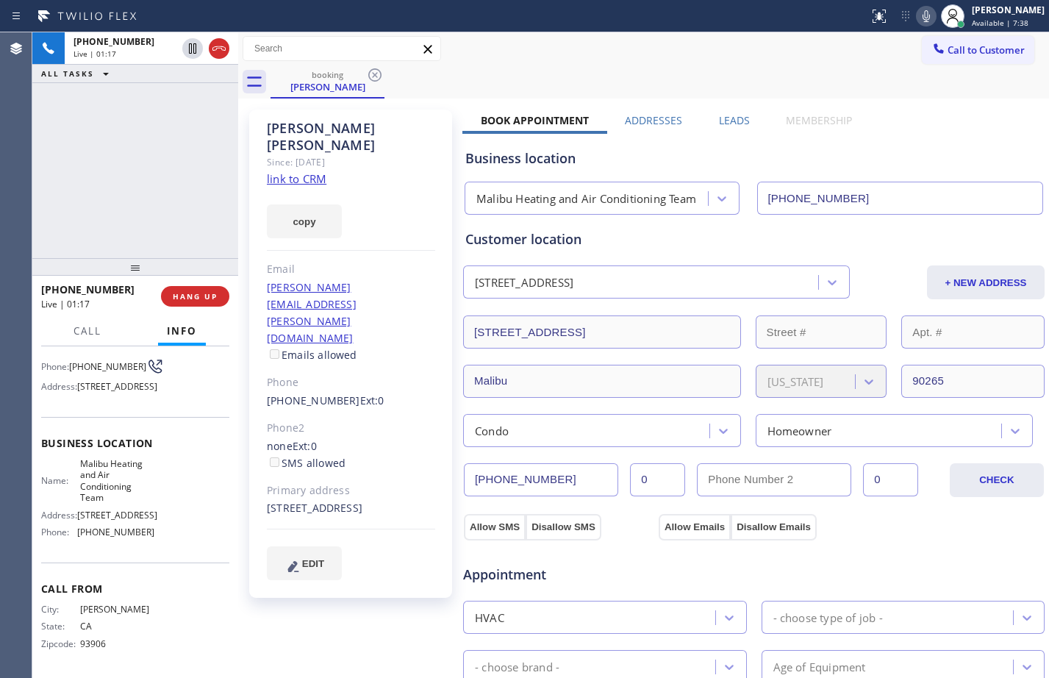
click at [365, 576] on div "Robert Shearer Since: 20 may 2020 link to CRM copy Email robert.shearer@pepperd…" at bounding box center [352, 593] width 221 height 982
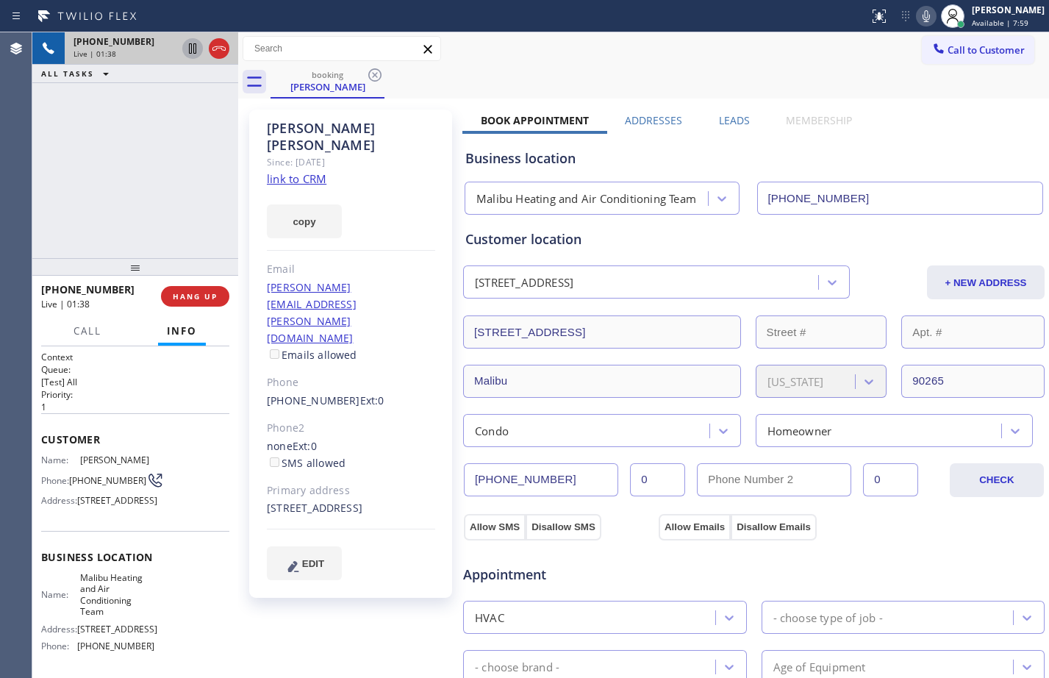
click at [193, 50] on icon at bounding box center [192, 48] width 7 height 10
click at [919, 18] on icon at bounding box center [926, 16] width 18 height 18
click at [191, 51] on icon at bounding box center [193, 49] width 18 height 18
click at [918, 18] on icon at bounding box center [926, 16] width 18 height 18
click at [96, 196] on div "+18312412682 Live | 03:25 ALL TASKS ALL TASKS ACTIVE TASKS TASKS IN WRAP UP" at bounding box center [135, 145] width 206 height 226
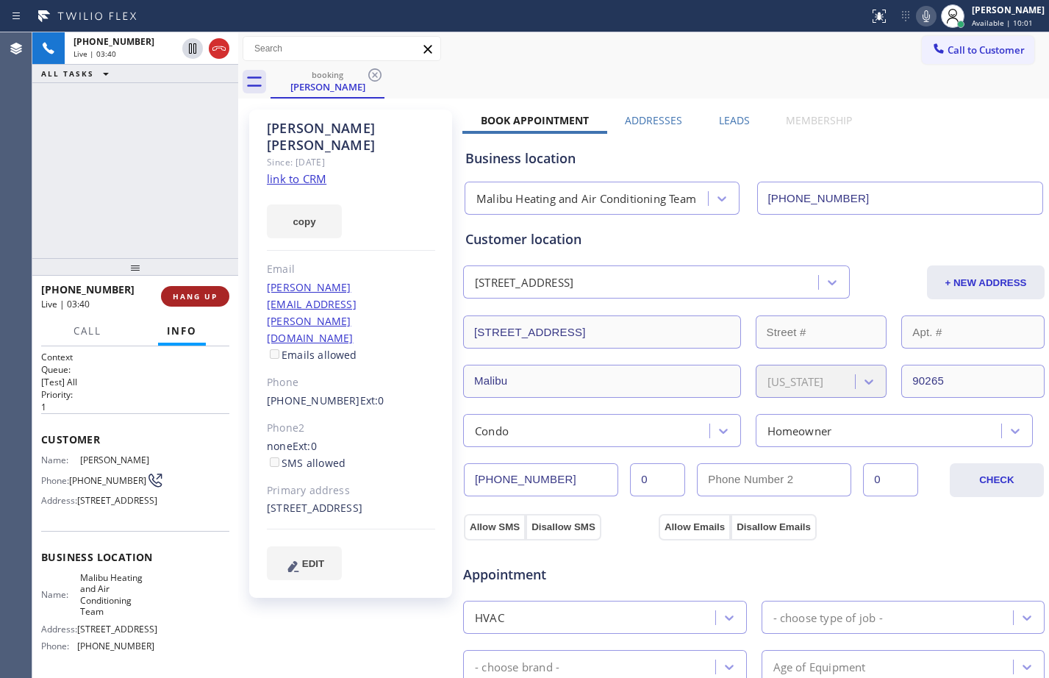
click at [197, 290] on button "HANG UP" at bounding box center [195, 296] width 68 height 21
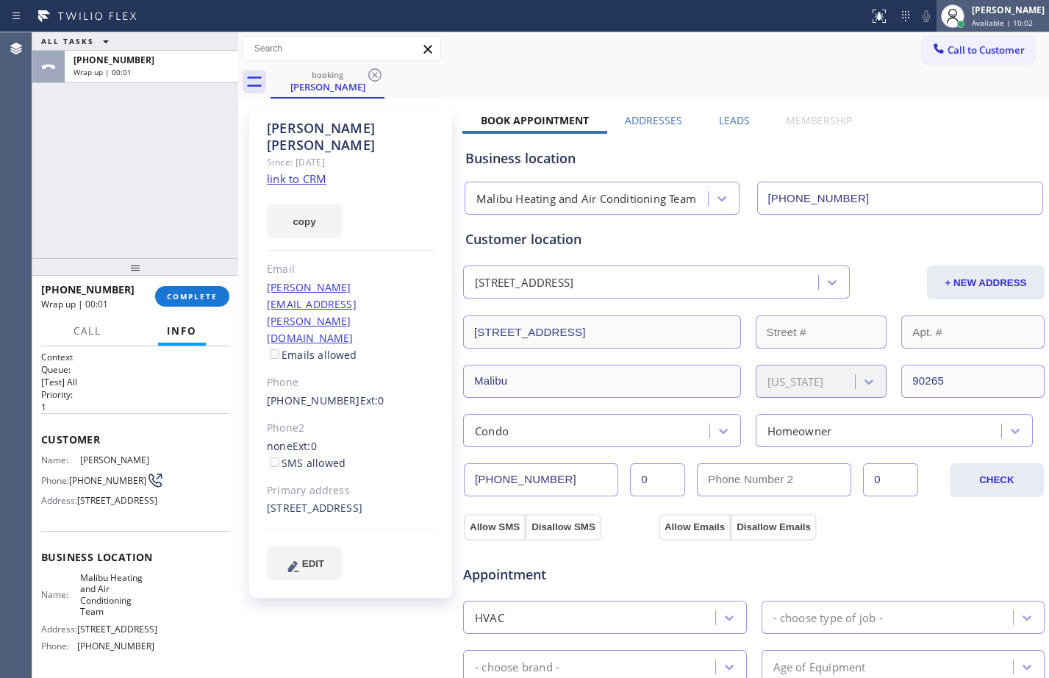
click at [956, 21] on div at bounding box center [952, 16] width 32 height 32
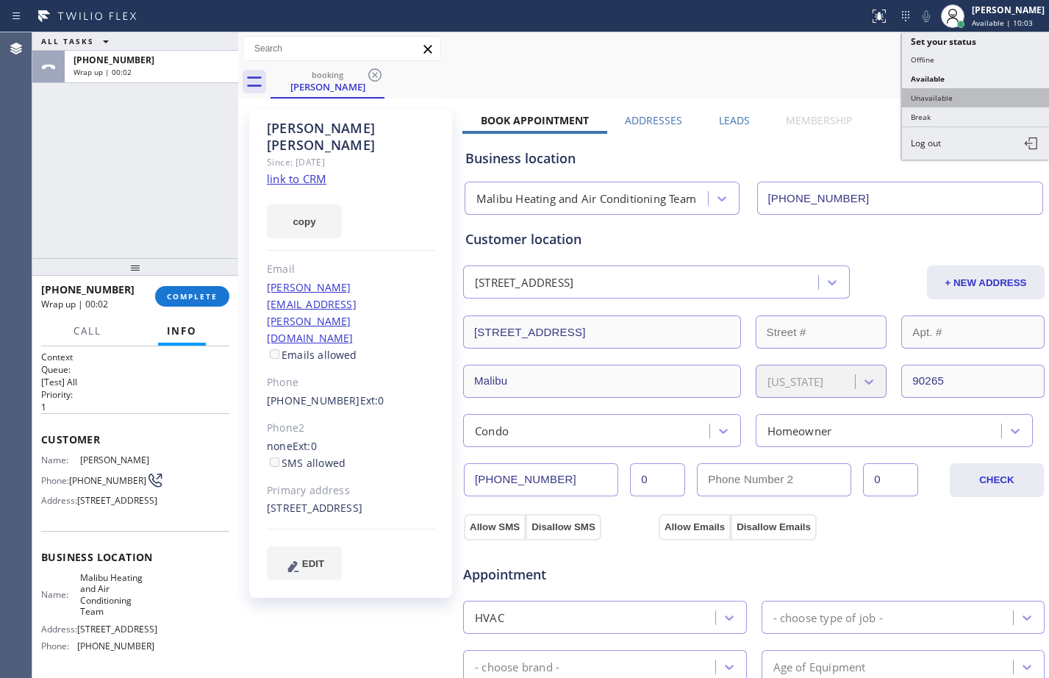
click at [984, 93] on button "Unavailable" at bounding box center [975, 97] width 147 height 19
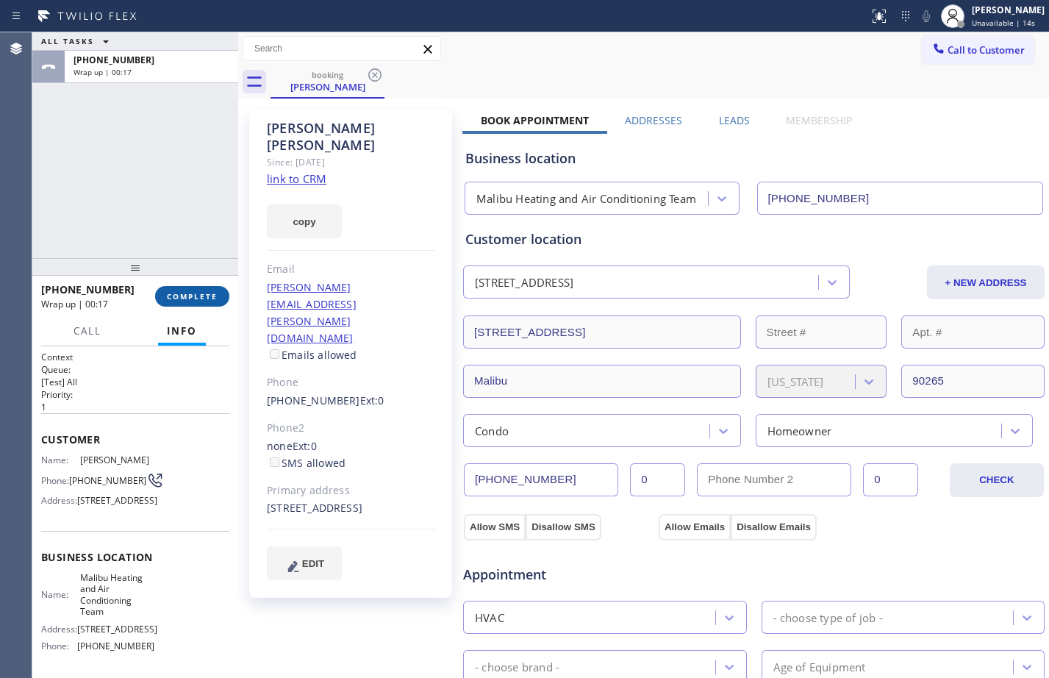
click at [201, 298] on span "COMPLETE" at bounding box center [192, 296] width 51 height 10
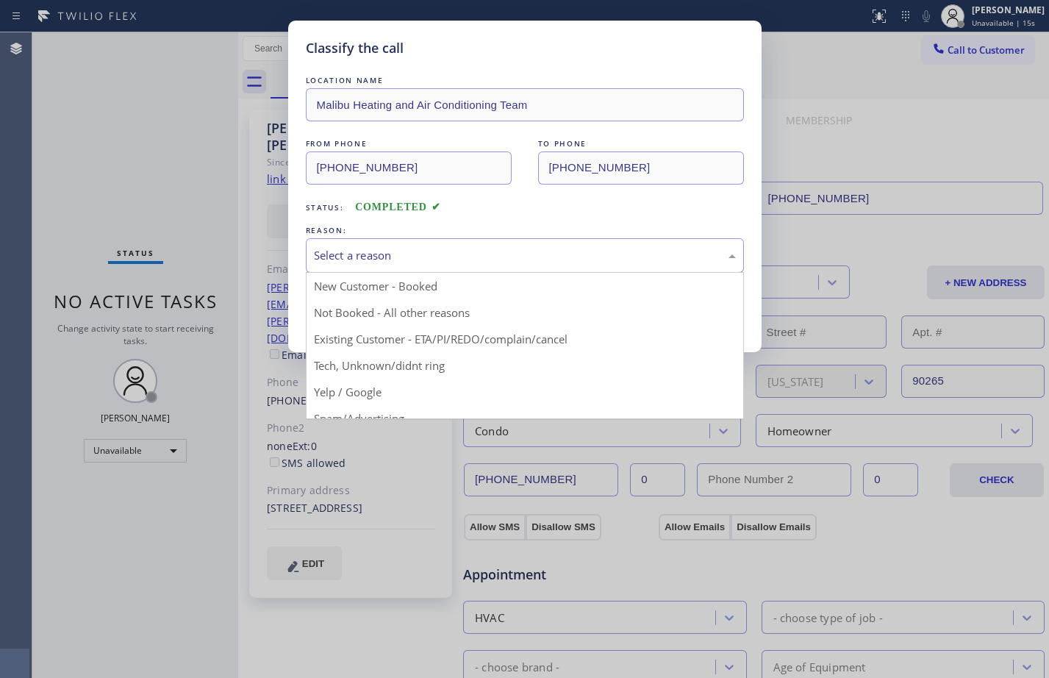
click at [398, 255] on div "Select a reason" at bounding box center [525, 255] width 422 height 17
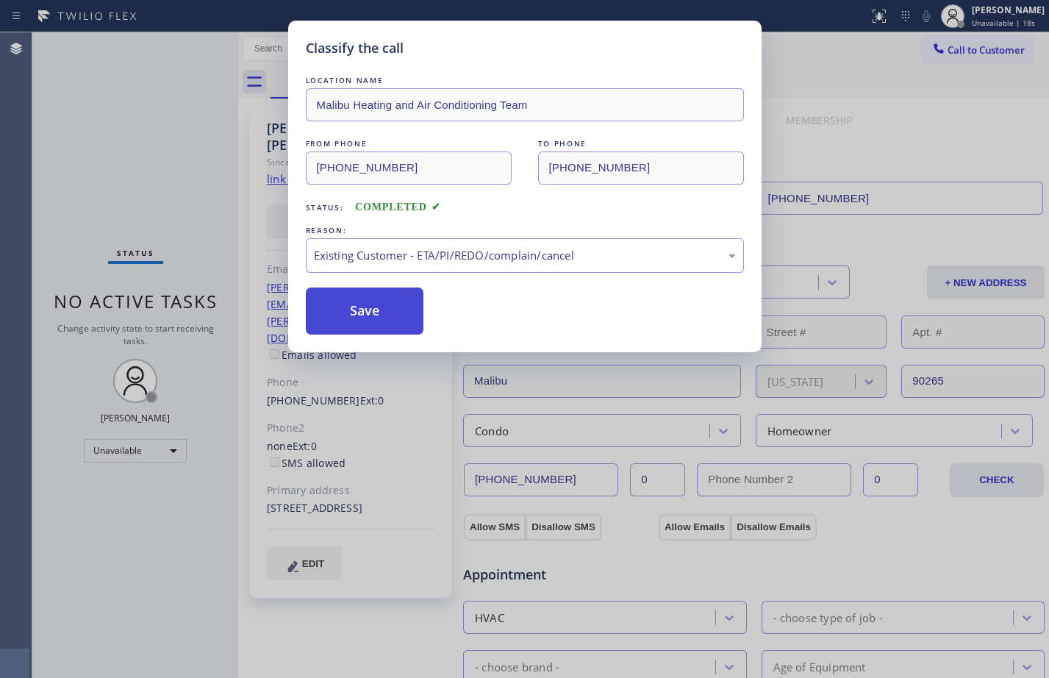
click at [384, 307] on button "Save" at bounding box center [365, 310] width 118 height 47
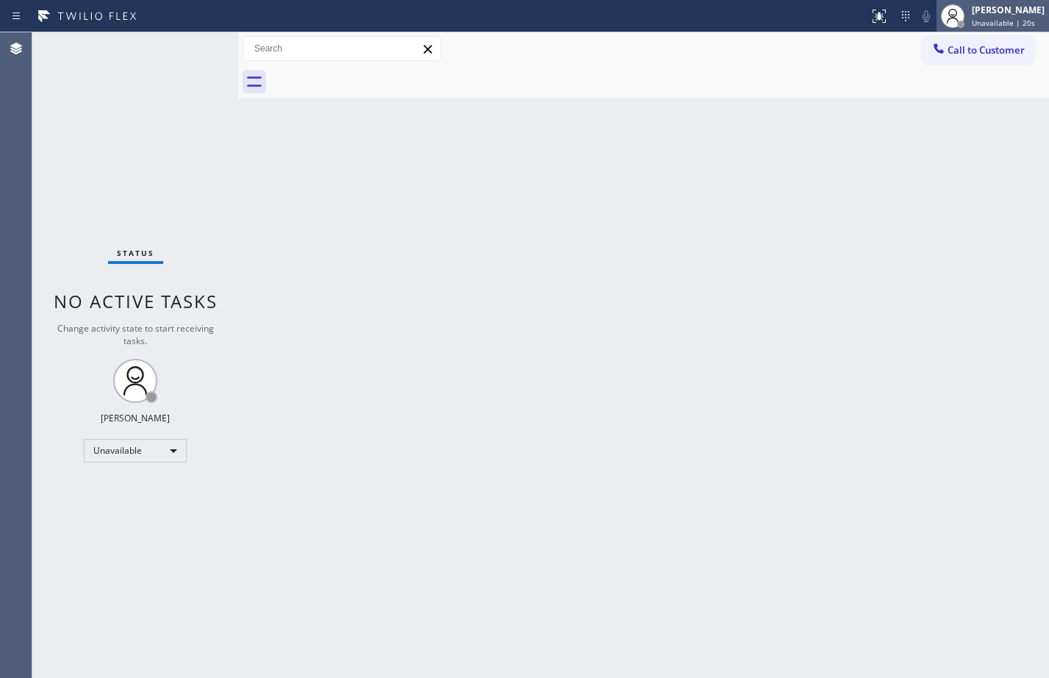
click at [980, 20] on span "Unavailable | 20s" at bounding box center [1003, 23] width 63 height 10
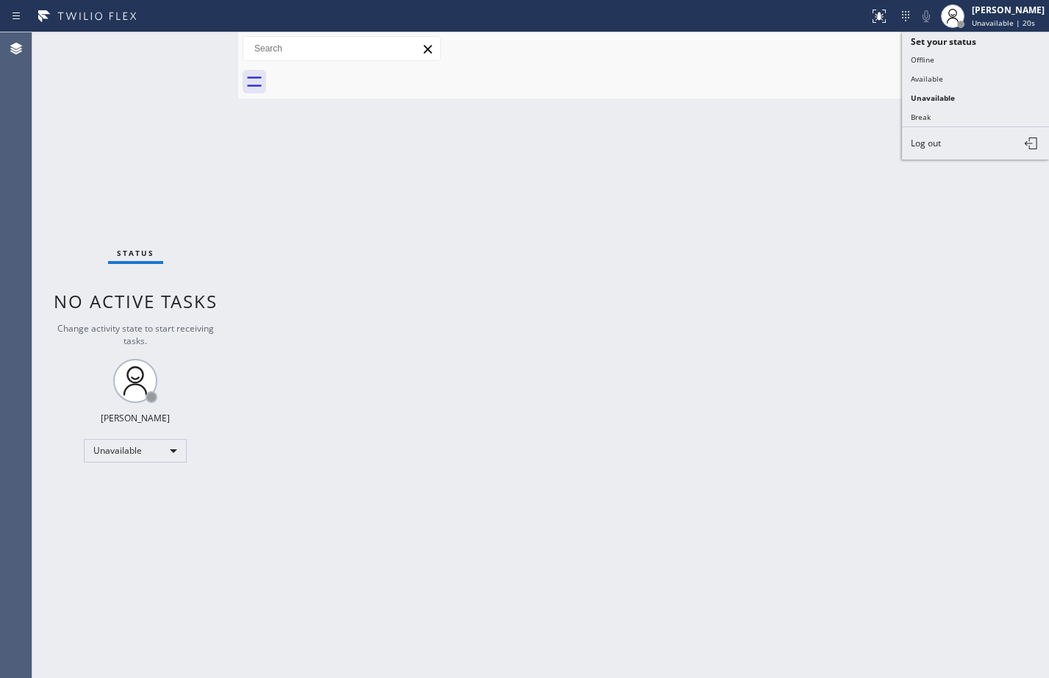
click at [832, 114] on div "Back to Dashboard Change Sender ID Customers Technicians Select a contact Outbo…" at bounding box center [643, 354] width 811 height 645
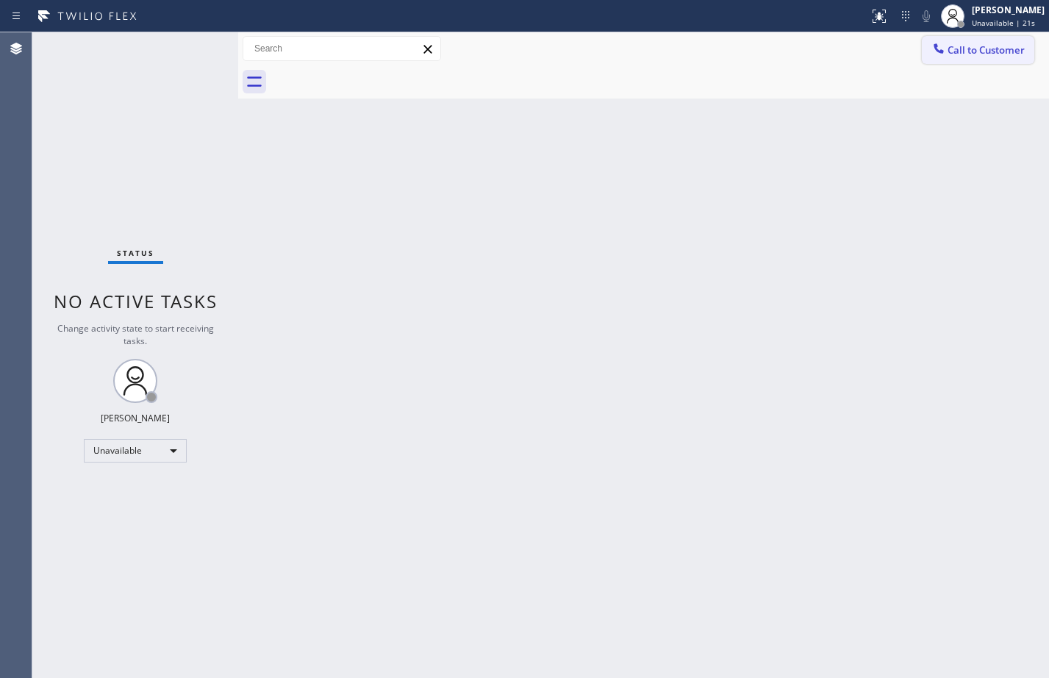
click at [1009, 52] on span "Call to Customer" at bounding box center [986, 49] width 77 height 13
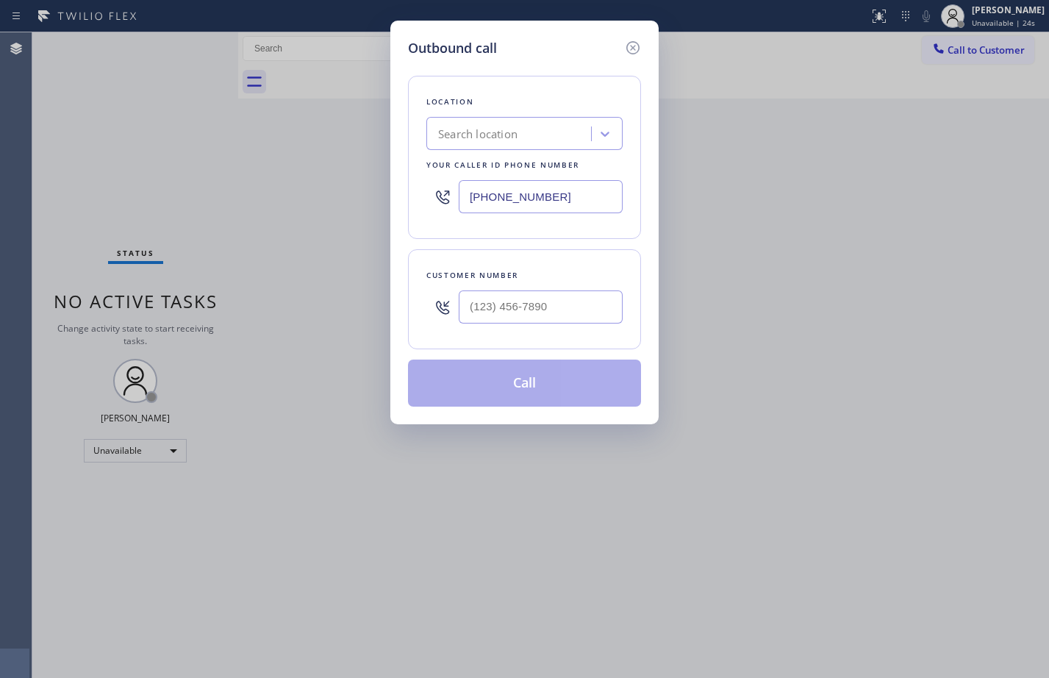
click at [598, 189] on input "[PHONE_NUMBER]" at bounding box center [541, 196] width 164 height 33
paste input "text"
click at [597, 188] on input "[PHONE_NUMBER]" at bounding box center [541, 196] width 164 height 33
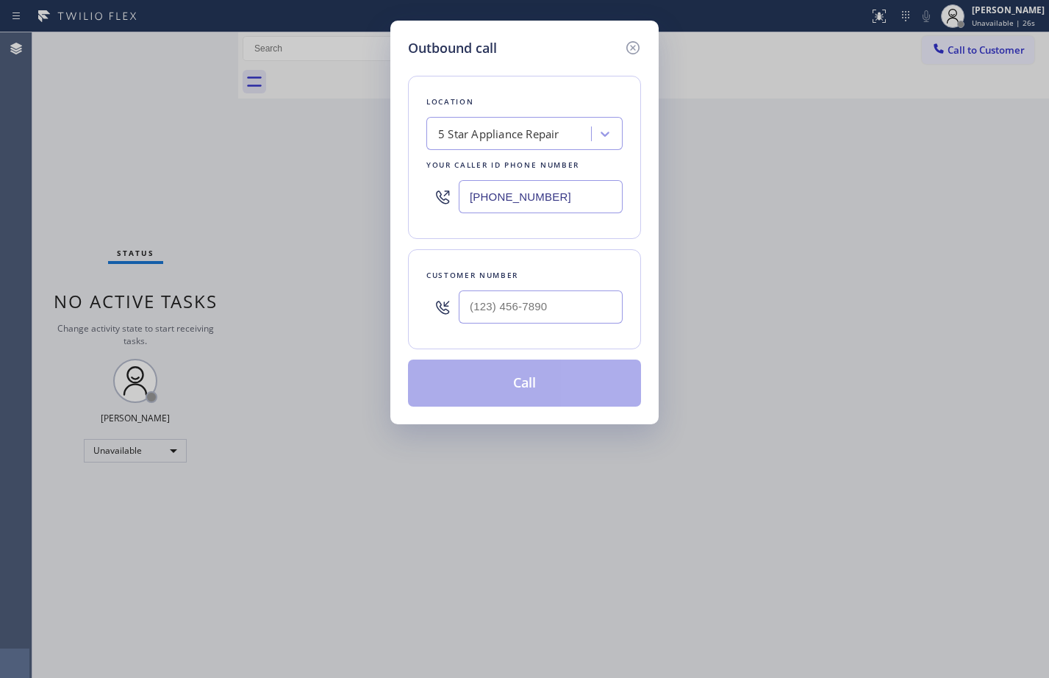
paste input "310) 340-1547"
type input "[PHONE_NUMBER]"
type input "(___) ___-____"
click at [558, 309] on input "(___) ___-____" at bounding box center [541, 306] width 164 height 33
click at [514, 307] on input "(___) ___-____" at bounding box center [541, 306] width 164 height 33
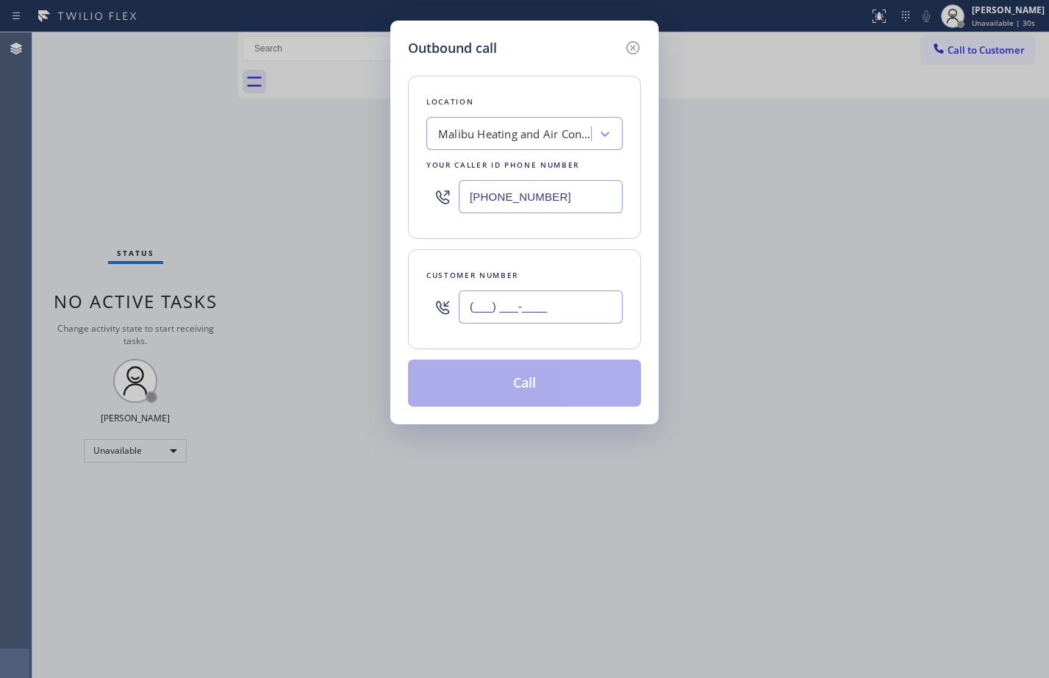
paste input "831) 241-2682"
type input "[PHONE_NUMBER]"
click at [525, 386] on button "Call" at bounding box center [524, 382] width 233 height 47
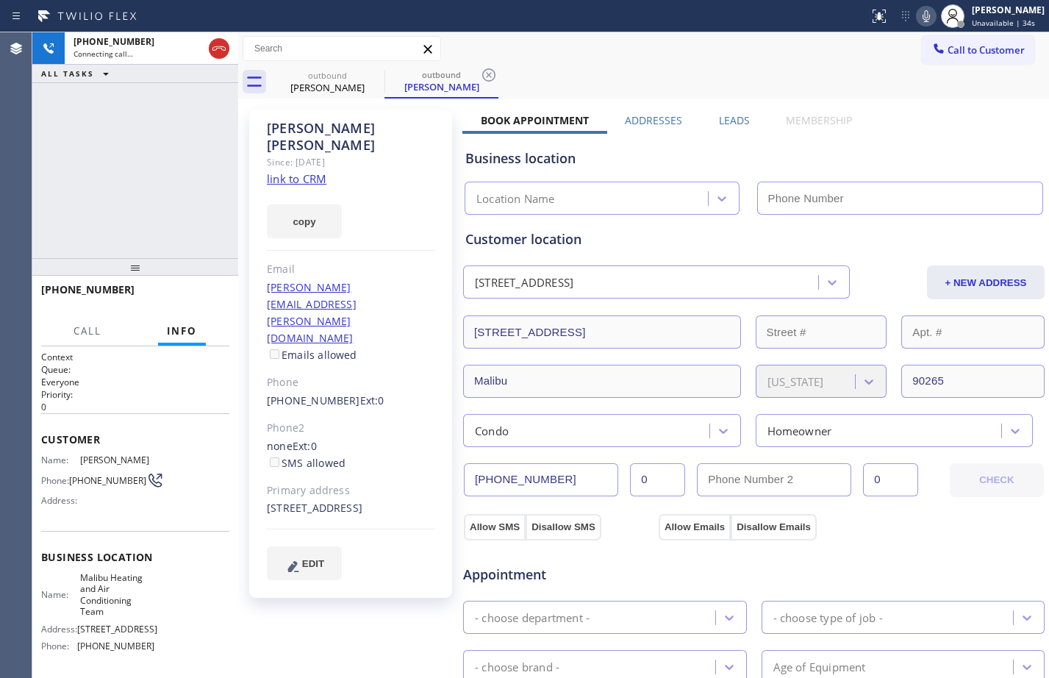
type input "[PHONE_NUMBER]"
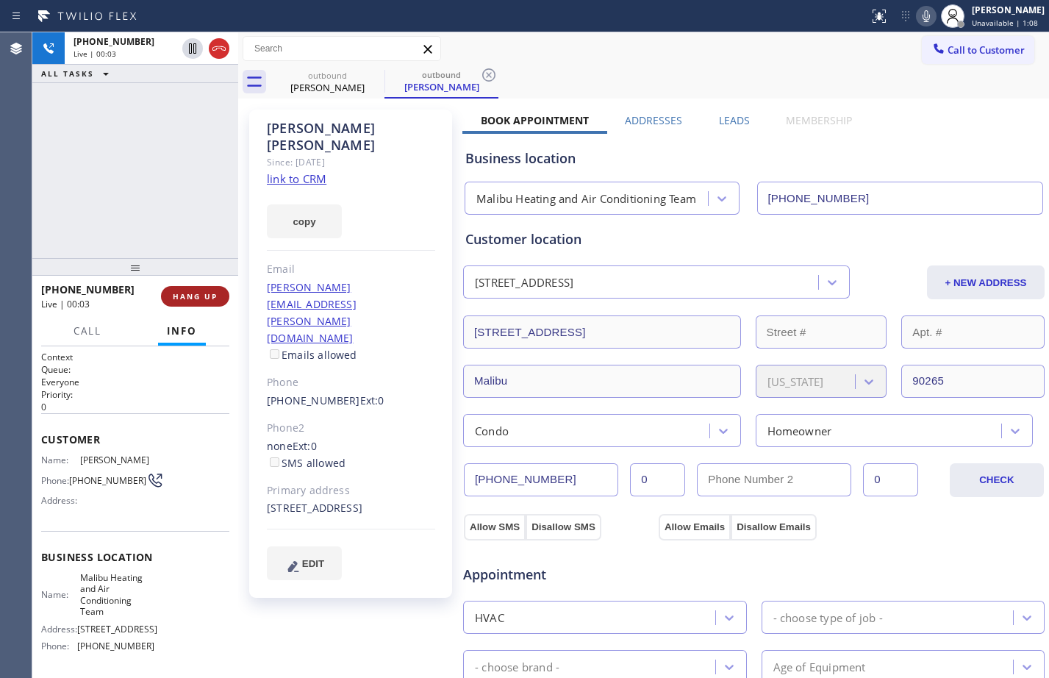
click at [207, 303] on button "HANG UP" at bounding box center [195, 296] width 68 height 21
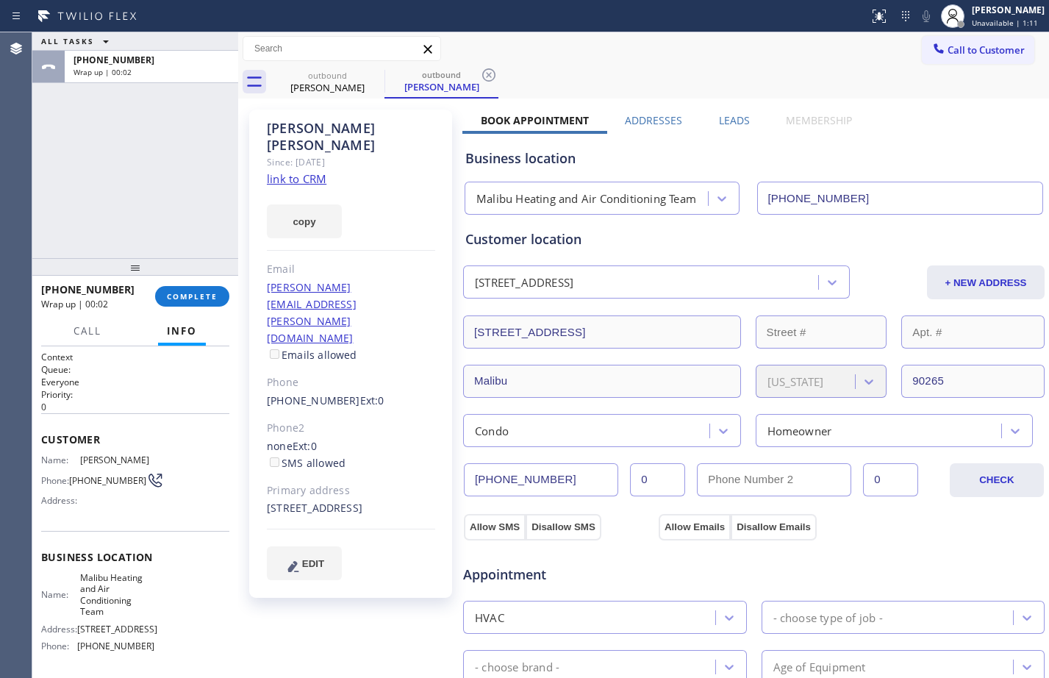
click at [176, 177] on div "ALL TASKS ALL TASKS ACTIVE TASKS TASKS IN WRAP UP +18312412682 Wrap up | 00:02" at bounding box center [135, 145] width 206 height 226
click at [992, 6] on div "[PERSON_NAME]" at bounding box center [1008, 10] width 73 height 12
click at [105, 159] on div "ALL TASKS ALL TASKS ACTIVE TASKS TASKS IN WRAP UP +18312412682 Wrap up | 00:05" at bounding box center [135, 145] width 206 height 226
click at [107, 149] on div "ALL TASKS ALL TASKS ACTIVE TASKS TASKS IN WRAP UP +18312412682 Wrap up | 01:13" at bounding box center [135, 145] width 206 height 226
click at [198, 300] on span "COMPLETE" at bounding box center [192, 296] width 51 height 10
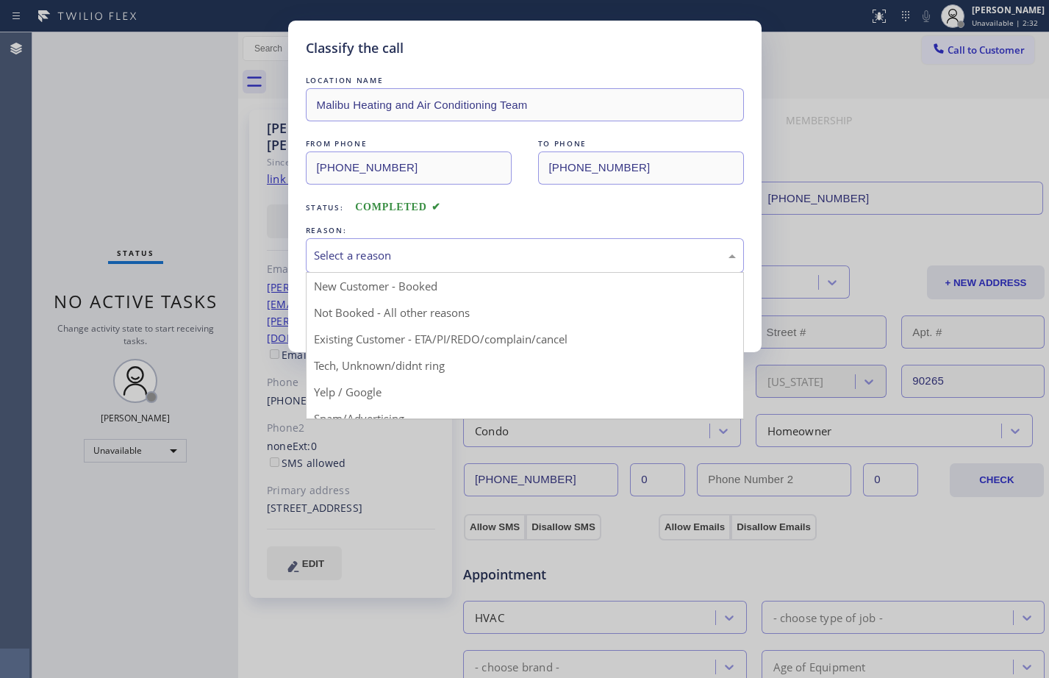
click at [335, 259] on div "Select a reason" at bounding box center [525, 255] width 422 height 17
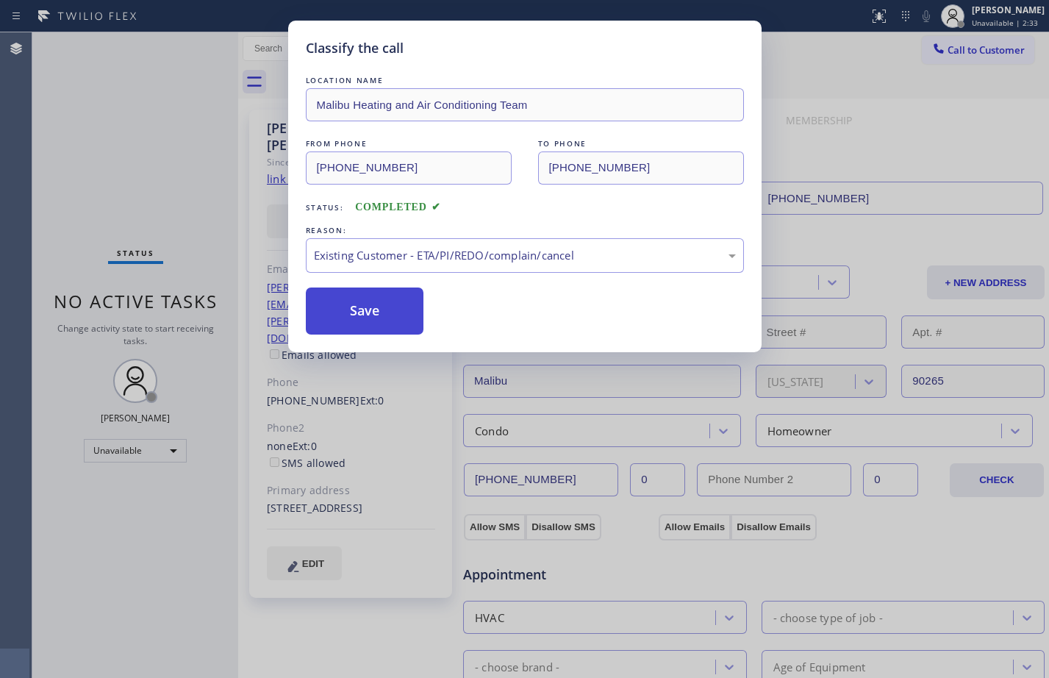
click at [368, 302] on button "Save" at bounding box center [365, 310] width 118 height 47
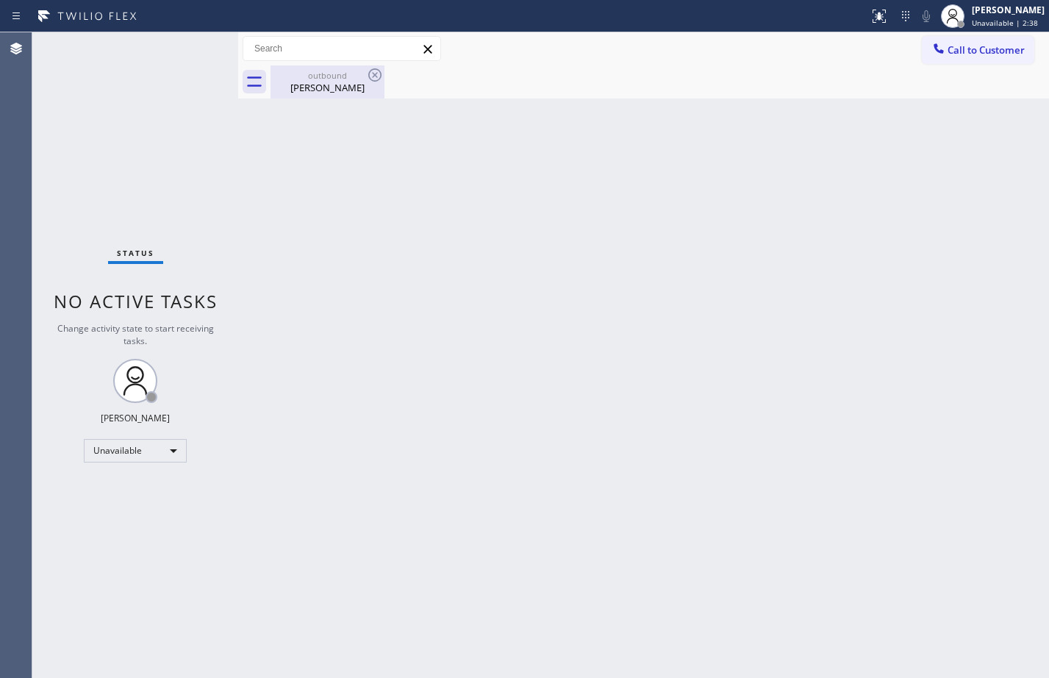
drag, startPoint x: 309, startPoint y: 84, endPoint x: 341, endPoint y: 82, distance: 32.4
click at [309, 84] on div "Robert Shearer" at bounding box center [327, 87] width 111 height 13
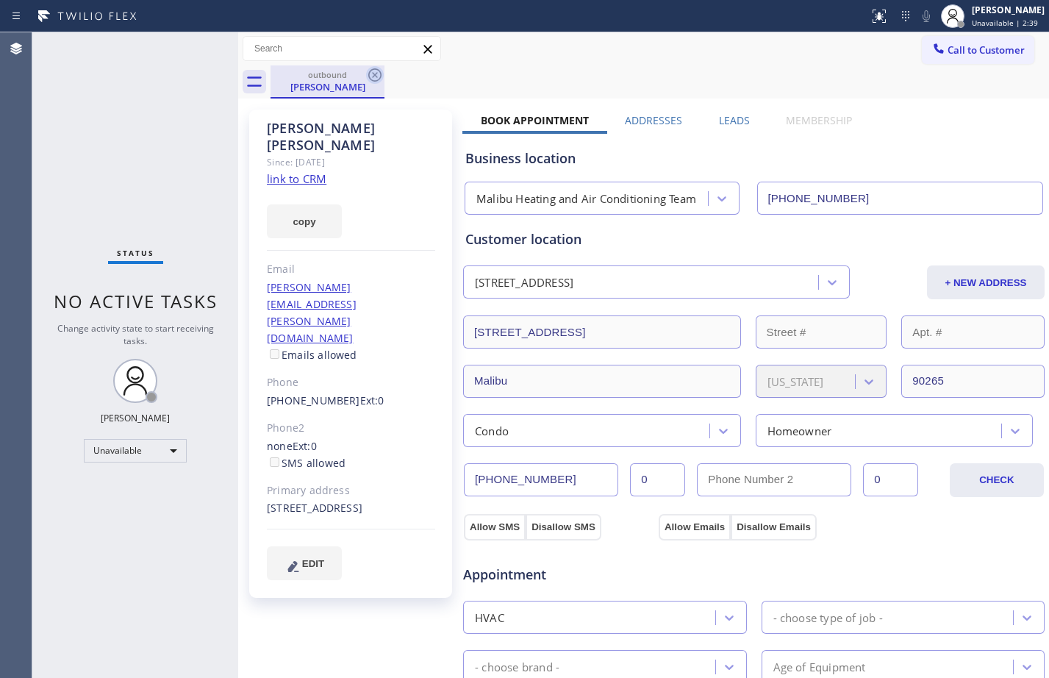
click at [373, 74] on icon at bounding box center [375, 75] width 18 height 18
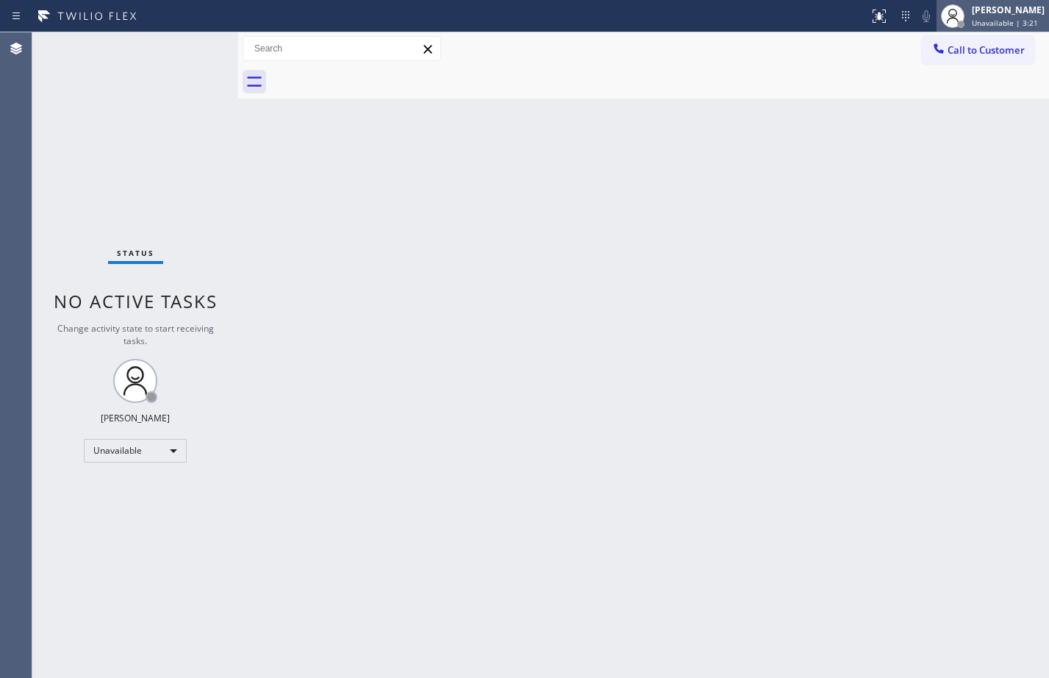
click at [995, 12] on div "[PERSON_NAME]" at bounding box center [1008, 10] width 73 height 12
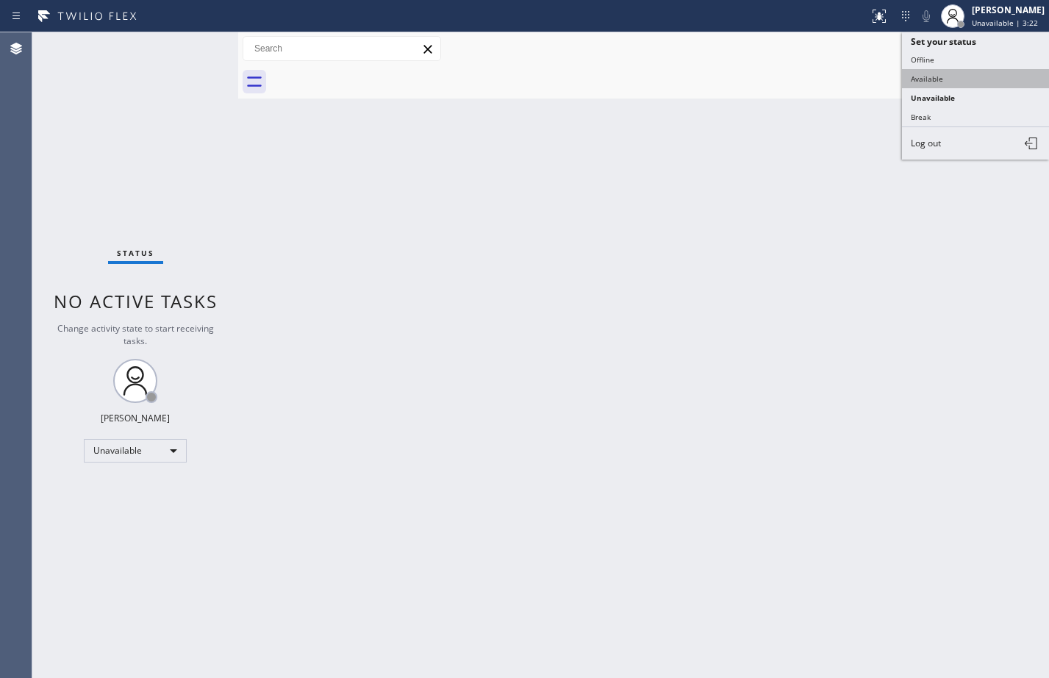
click at [928, 85] on button "Available" at bounding box center [975, 78] width 147 height 19
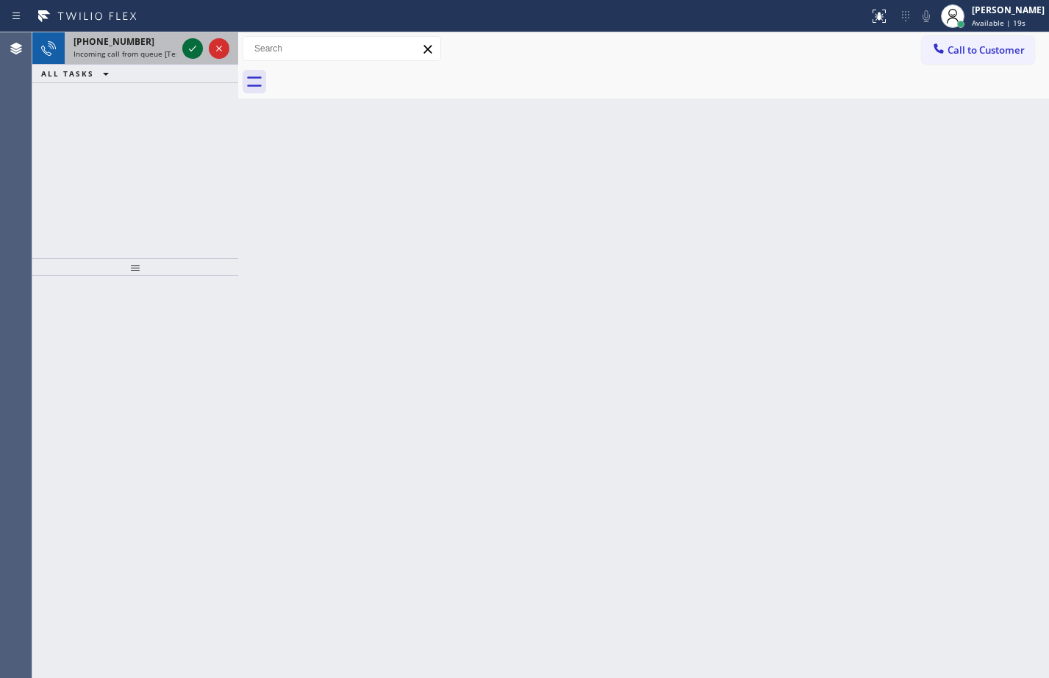
click at [198, 50] on icon at bounding box center [193, 49] width 18 height 18
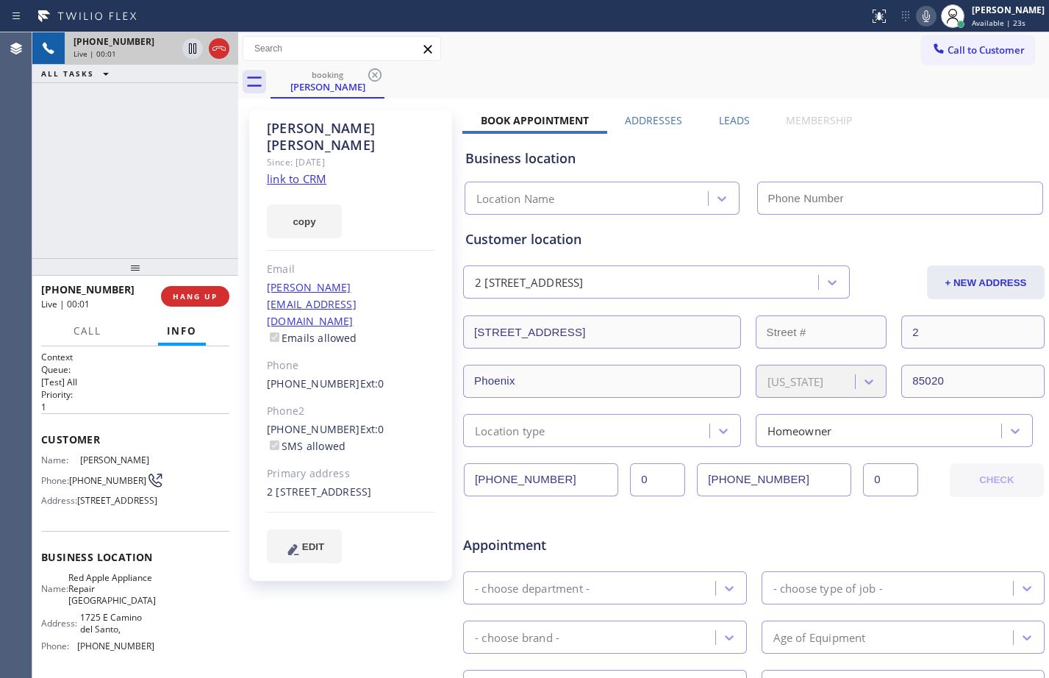
type input "[PHONE_NUMBER]"
click at [296, 171] on link "link to CRM" at bounding box center [297, 178] width 60 height 15
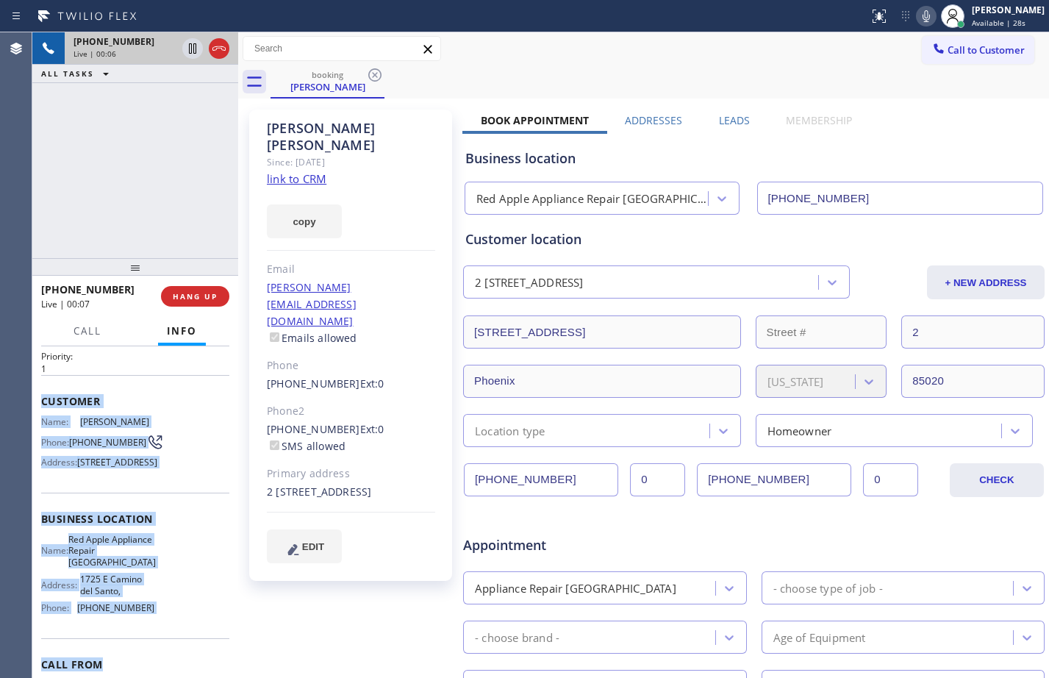
scroll to position [142, 0]
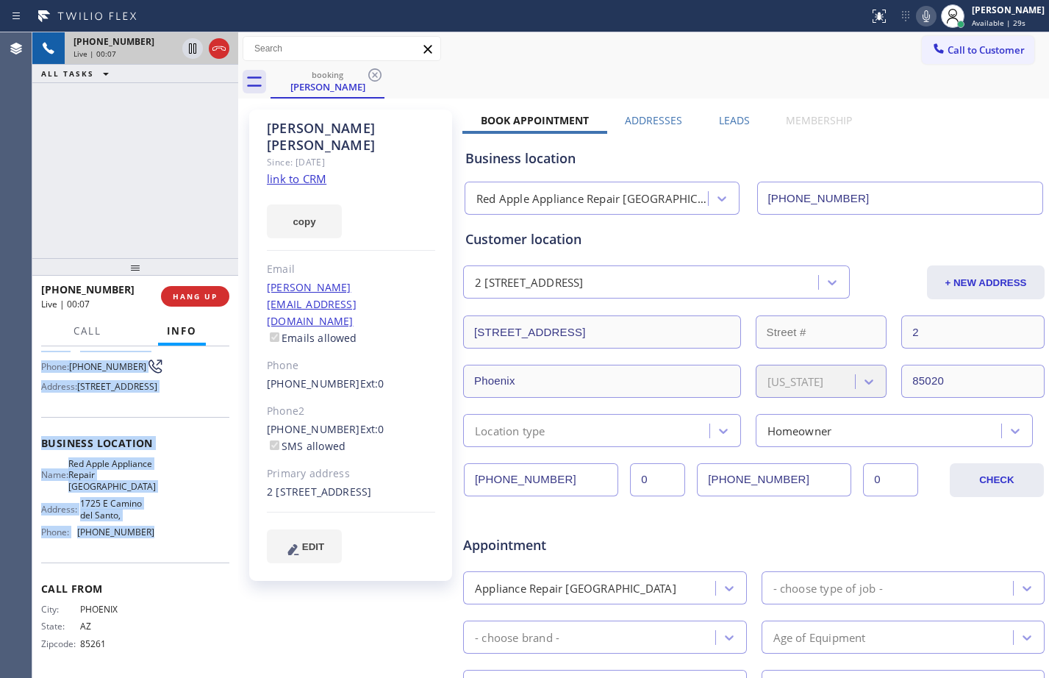
drag, startPoint x: 40, startPoint y: 440, endPoint x: 155, endPoint y: 528, distance: 144.7
click at [155, 528] on div "Context Queue: [Test] All Priority: 1 Customer Name: Aaron Munro Phone: (602) 7…" at bounding box center [135, 512] width 206 height 332
click at [193, 52] on icon at bounding box center [193, 49] width 18 height 18
click at [917, 14] on icon at bounding box center [926, 16] width 18 height 18
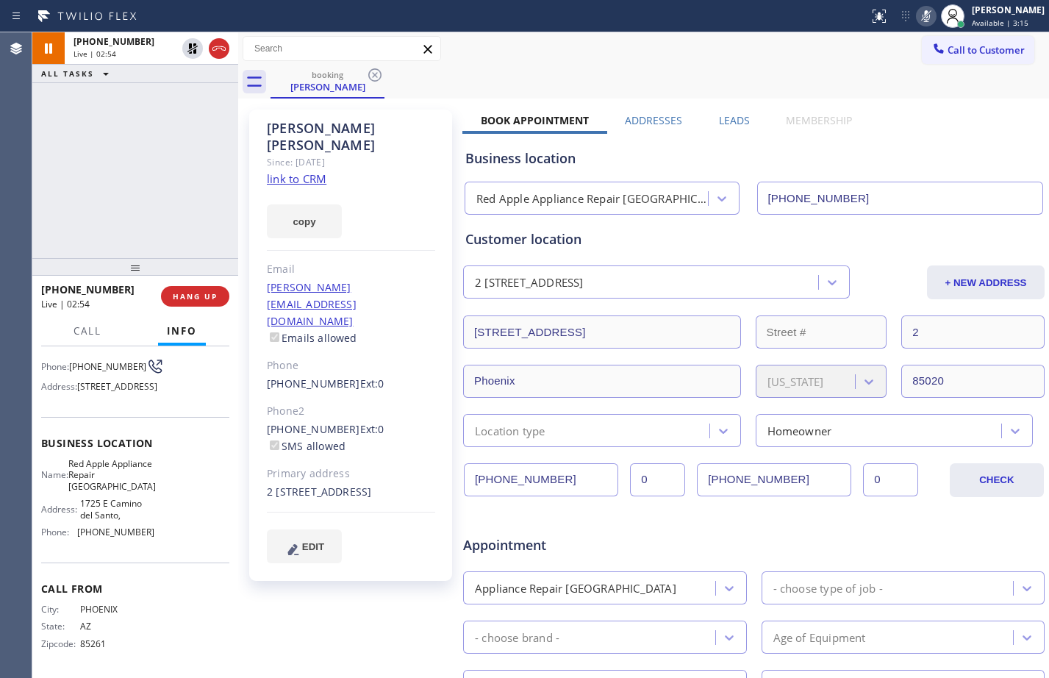
click at [143, 171] on div "+16027054222 Live | 02:54 ALL TASKS ALL TASKS ACTIVE TASKS TASKS IN WRAP UP" at bounding box center [135, 145] width 206 height 226
click at [193, 54] on icon at bounding box center [193, 49] width 18 height 18
click at [917, 17] on icon at bounding box center [926, 16] width 18 height 18
click at [191, 56] on icon at bounding box center [193, 49] width 18 height 18
click at [917, 15] on icon at bounding box center [926, 16] width 18 height 18
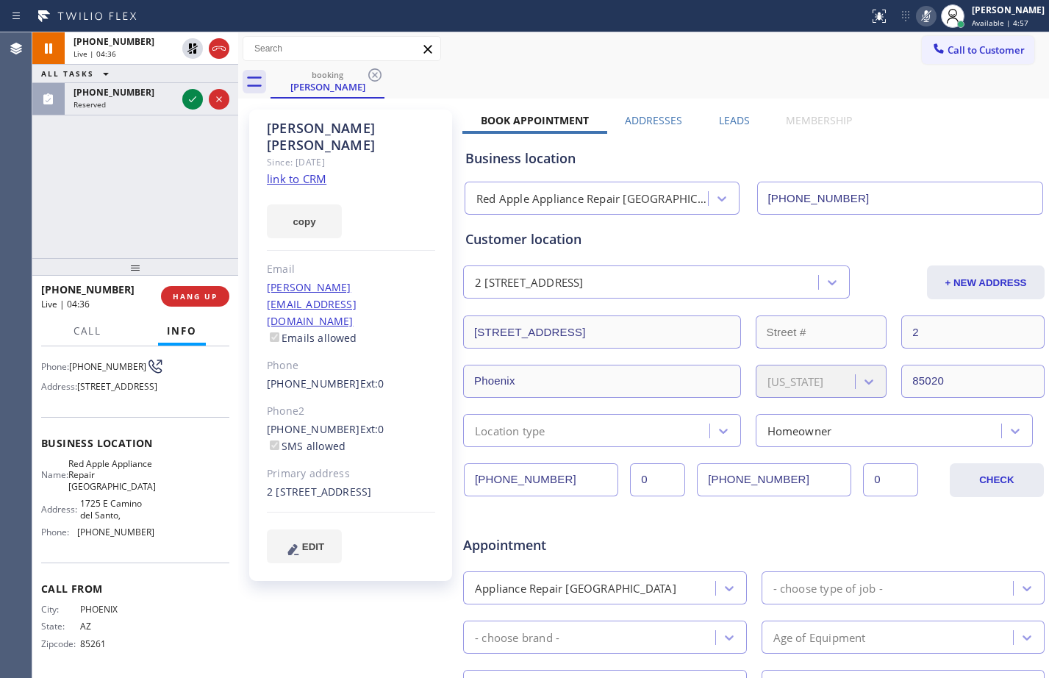
click at [118, 196] on div "+16027054222 Live | 04:36 ALL TASKS ALL TASKS ACTIVE TASKS TASKS IN WRAP UP (30…" at bounding box center [135, 145] width 206 height 226
click at [189, 40] on icon at bounding box center [193, 49] width 18 height 18
click at [918, 20] on icon at bounding box center [926, 16] width 18 height 18
click at [978, 4] on div "[PERSON_NAME]" at bounding box center [1008, 10] width 73 height 12
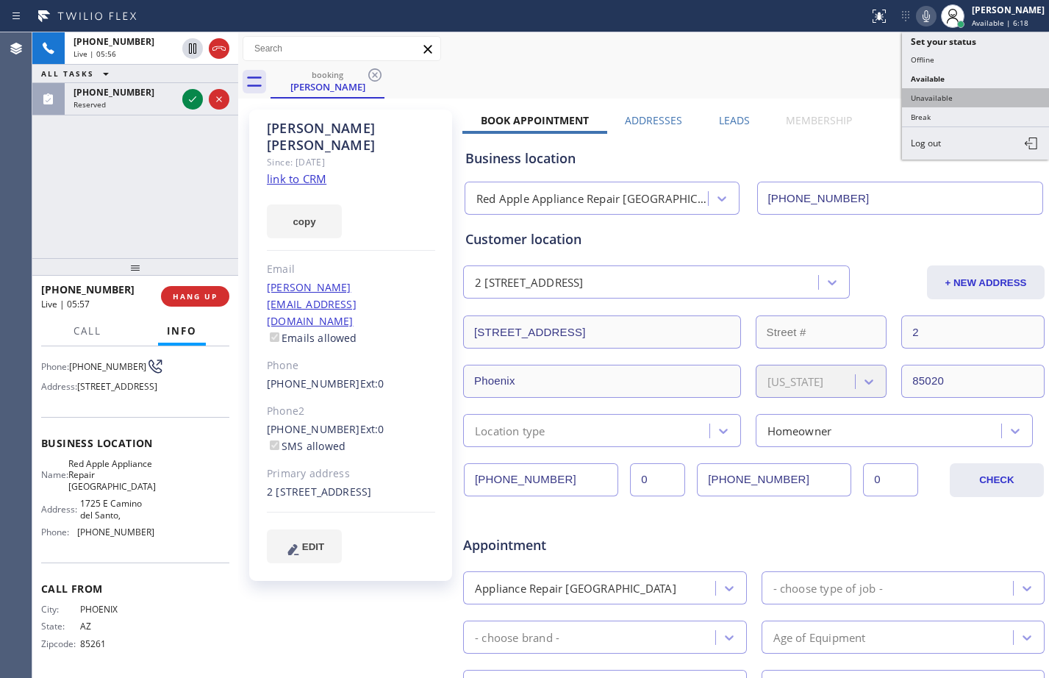
click at [939, 90] on button "Unavailable" at bounding box center [975, 97] width 147 height 19
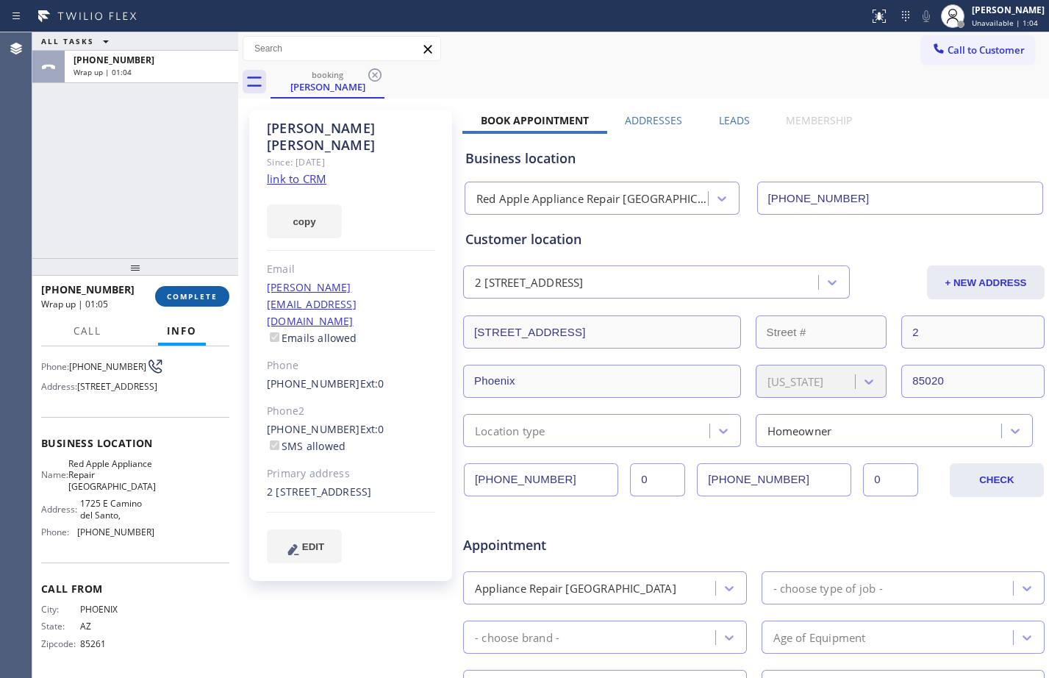
click at [205, 301] on span "COMPLETE" at bounding box center [192, 296] width 51 height 10
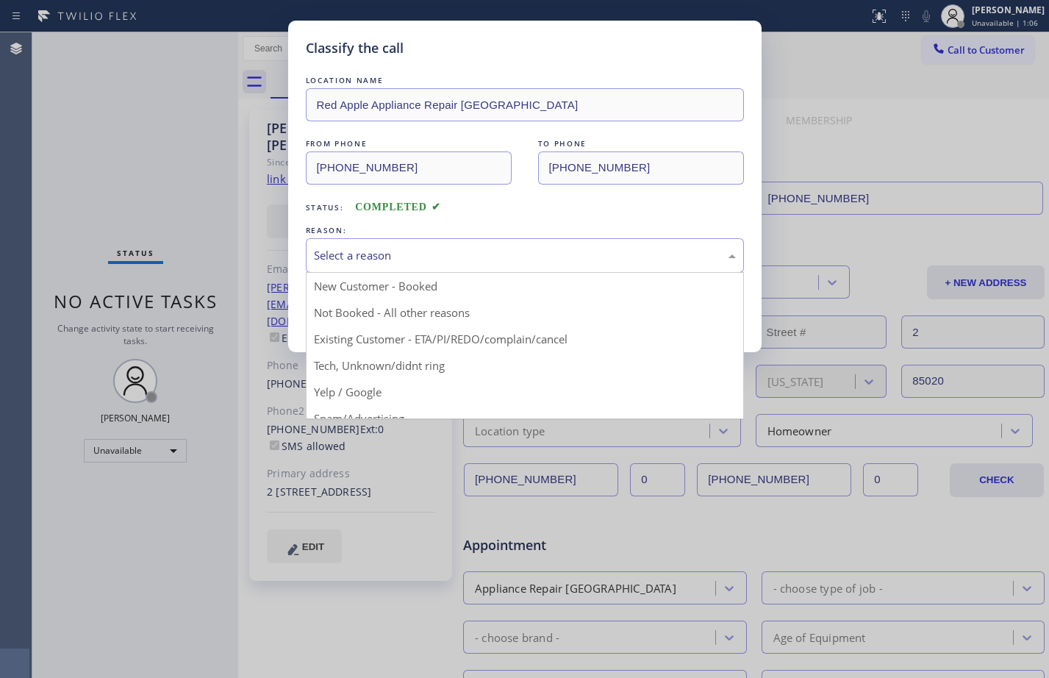
click at [442, 254] on div "Select a reason" at bounding box center [525, 255] width 422 height 17
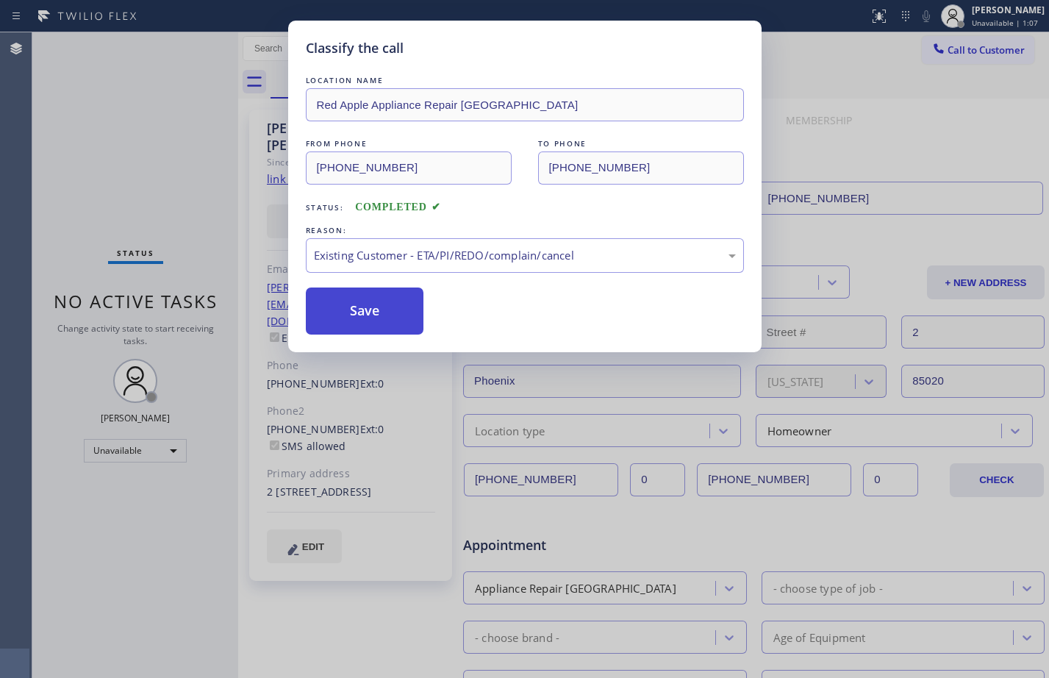
click at [390, 305] on button "Save" at bounding box center [365, 310] width 118 height 47
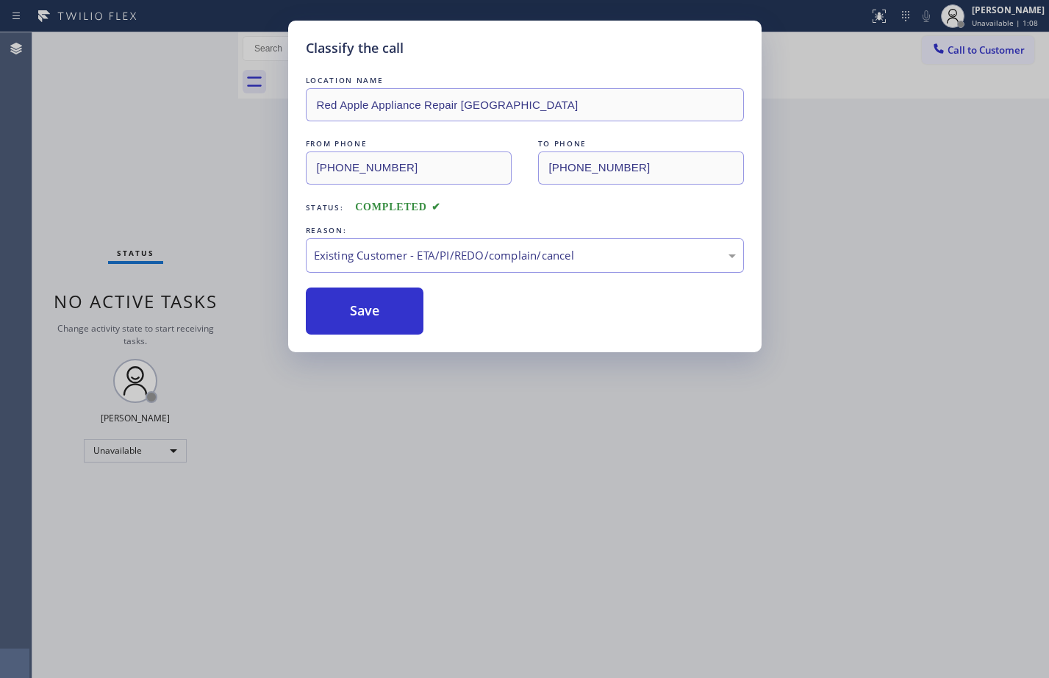
click at [1017, 18] on div "Classify the call LOCATION NAME Red Apple Appliance Repair Phoenix FROM PHONE (…" at bounding box center [524, 339] width 1049 height 678
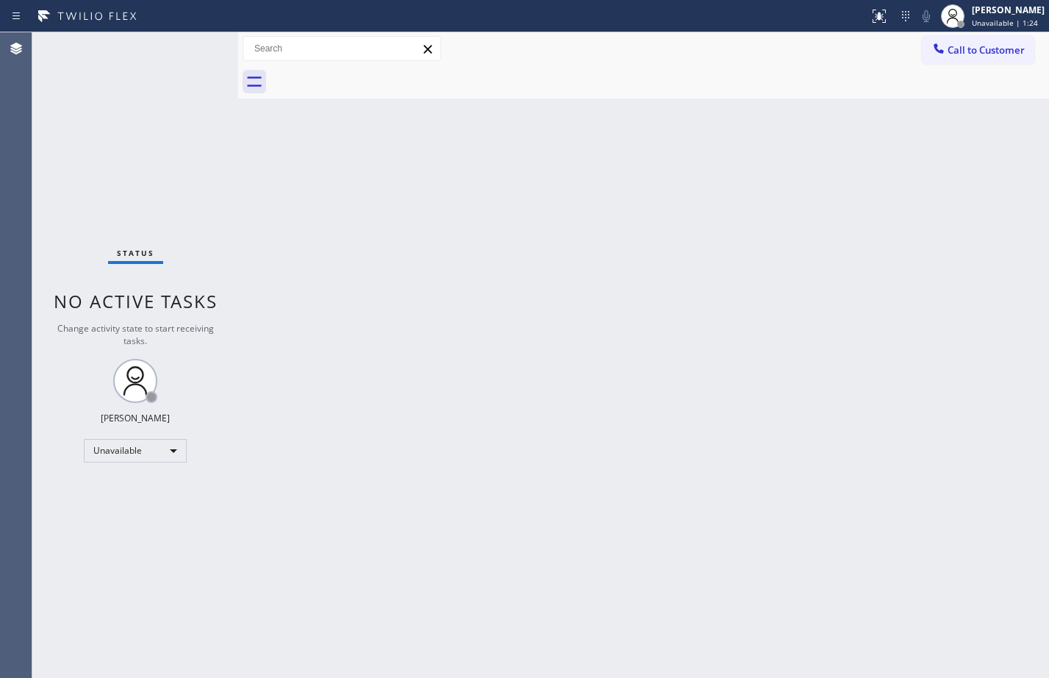
click at [74, 220] on div "Status No active tasks Change activity state to start receiving tasks. Megan Ro…" at bounding box center [135, 354] width 206 height 645
click at [972, 10] on div "[PERSON_NAME]" at bounding box center [1008, 10] width 73 height 12
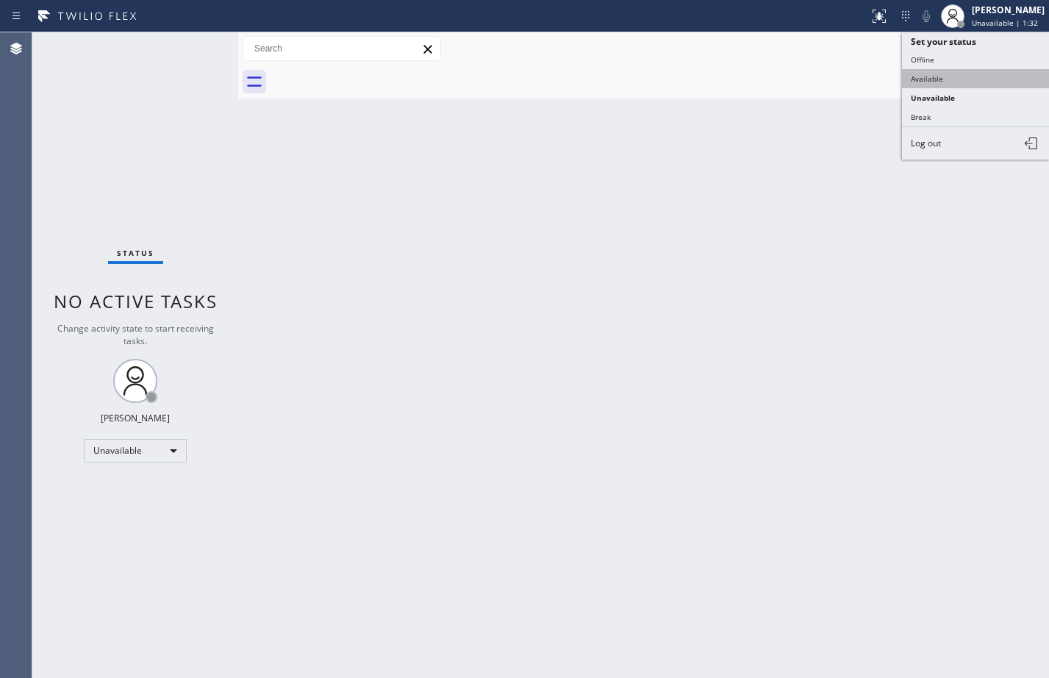
click at [972, 72] on button "Available" at bounding box center [975, 78] width 147 height 19
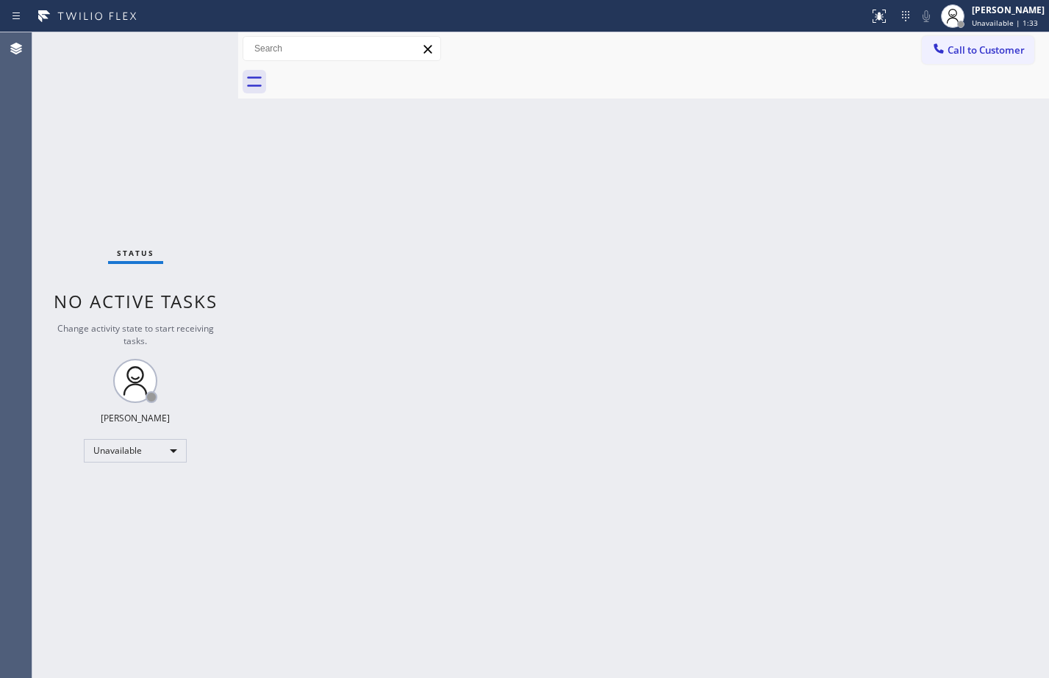
click at [805, 187] on div "Back to Dashboard Change Sender ID Customers Technicians Select a contact Outbo…" at bounding box center [643, 354] width 811 height 645
click at [83, 167] on div "Status No active tasks You are ready to start receiving tasks. [PERSON_NAME] Av…" at bounding box center [135, 354] width 206 height 645
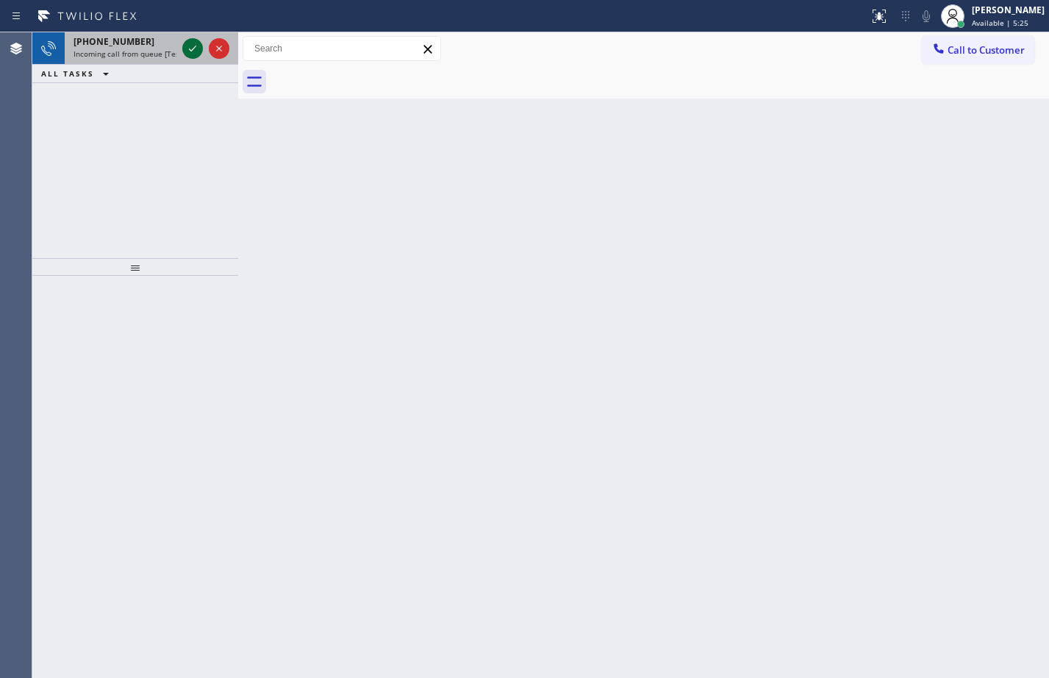
click at [195, 46] on icon at bounding box center [193, 49] width 18 height 18
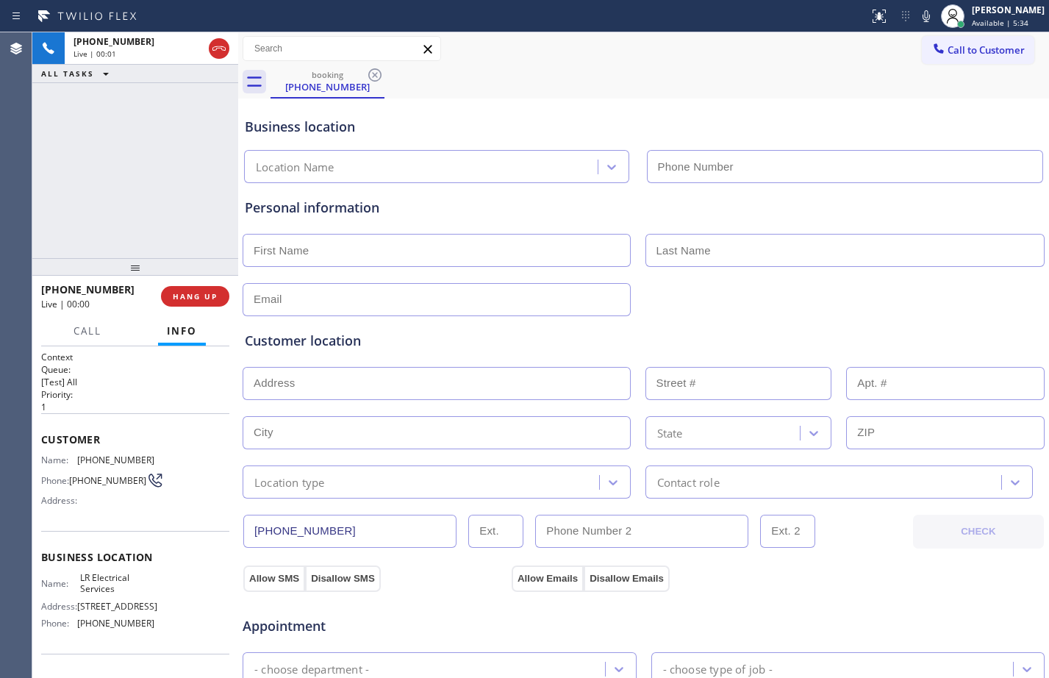
type input "[PHONE_NUMBER]"
click at [39, 435] on div "Context Queue: [Test] All Priority: 1 Customer Name: [PHONE_NUMBER] Phone: [PHO…" at bounding box center [135, 512] width 206 height 332
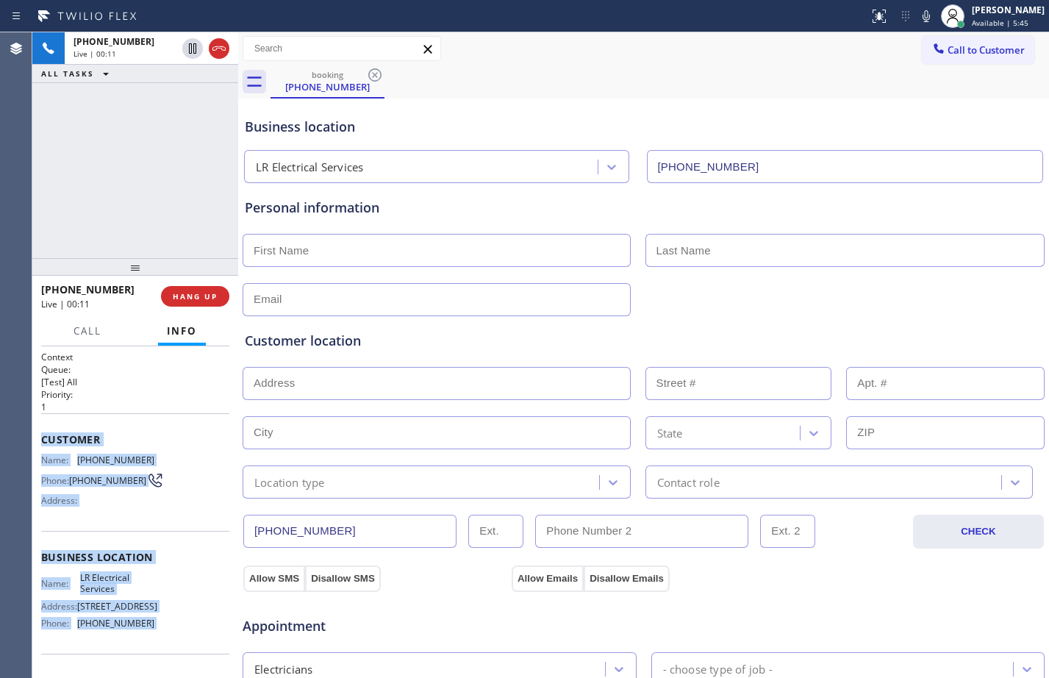
drag, startPoint x: 39, startPoint y: 435, endPoint x: 190, endPoint y: 648, distance: 261.1
click at [190, 648] on div "Context Queue: [Test] All Priority: 1 Customer Name: [PHONE_NUMBER] Phone: [PHO…" at bounding box center [135, 512] width 206 height 332
copy div "Customer Name: [PHONE_NUMBER] Phone: [PHONE_NUMBER] Address: Business location …"
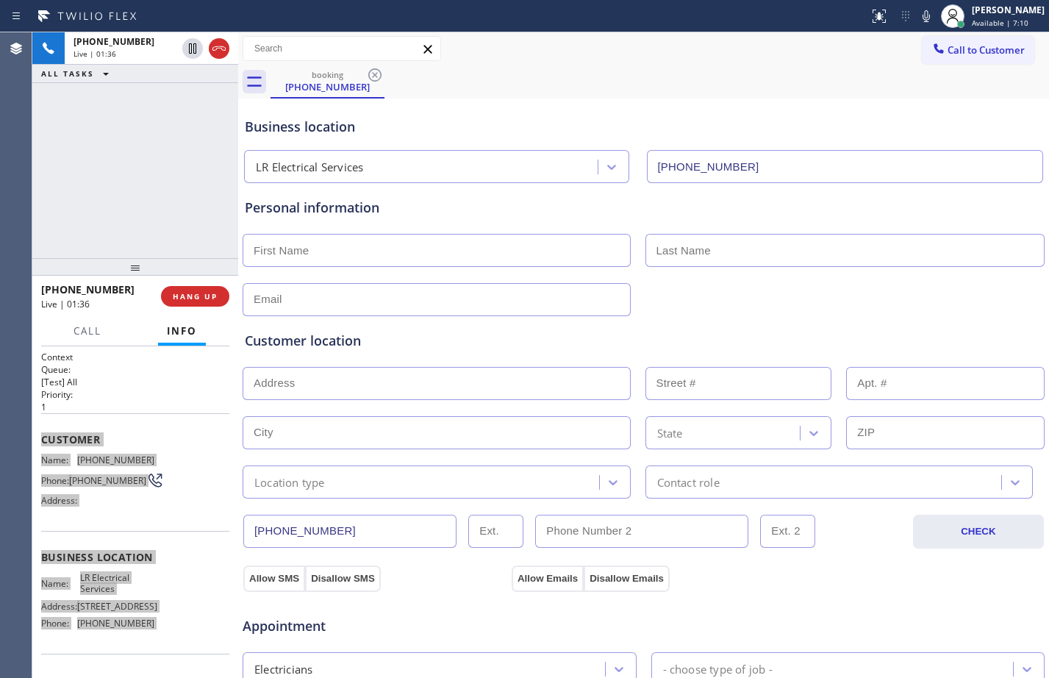
scroll to position [462, 0]
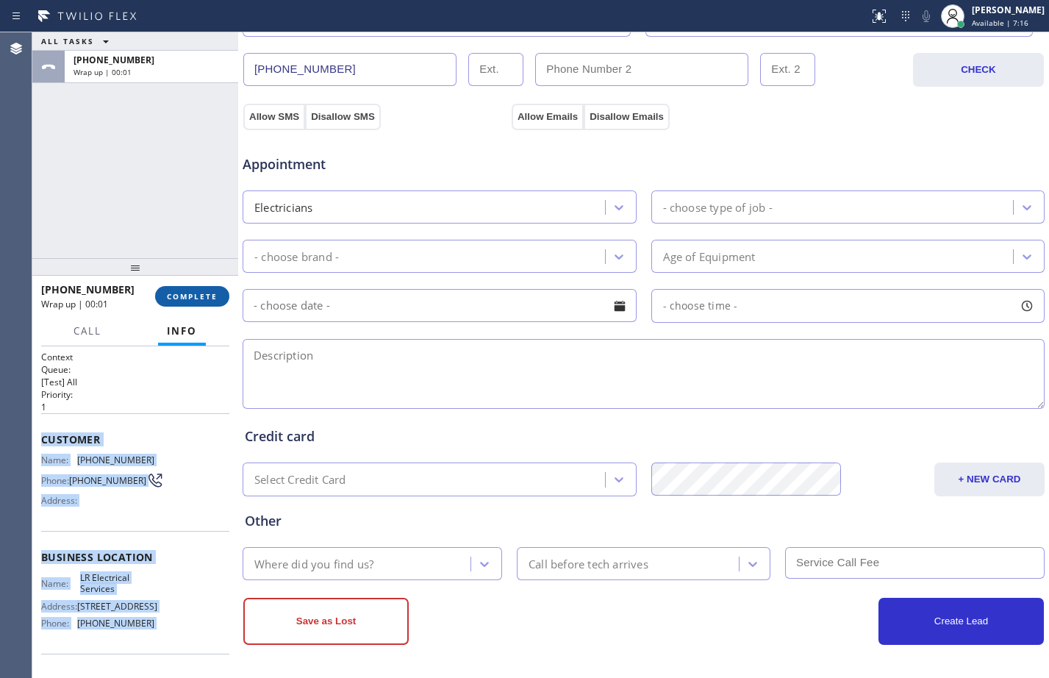
click at [195, 296] on span "COMPLETE" at bounding box center [192, 296] width 51 height 10
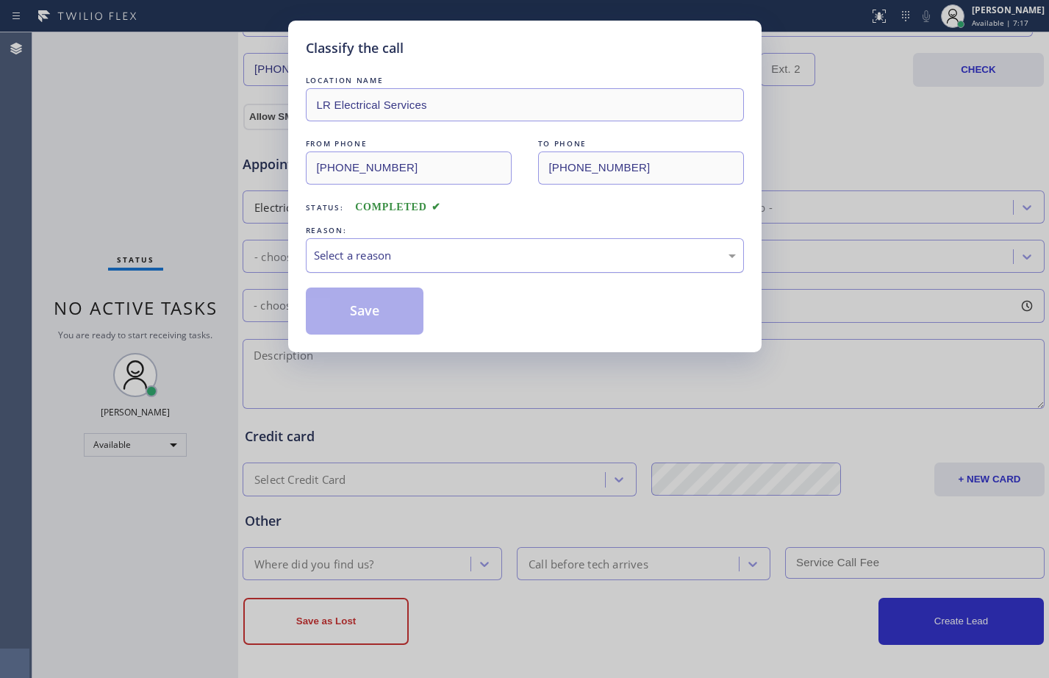
click at [470, 257] on div "Select a reason" at bounding box center [525, 255] width 422 height 17
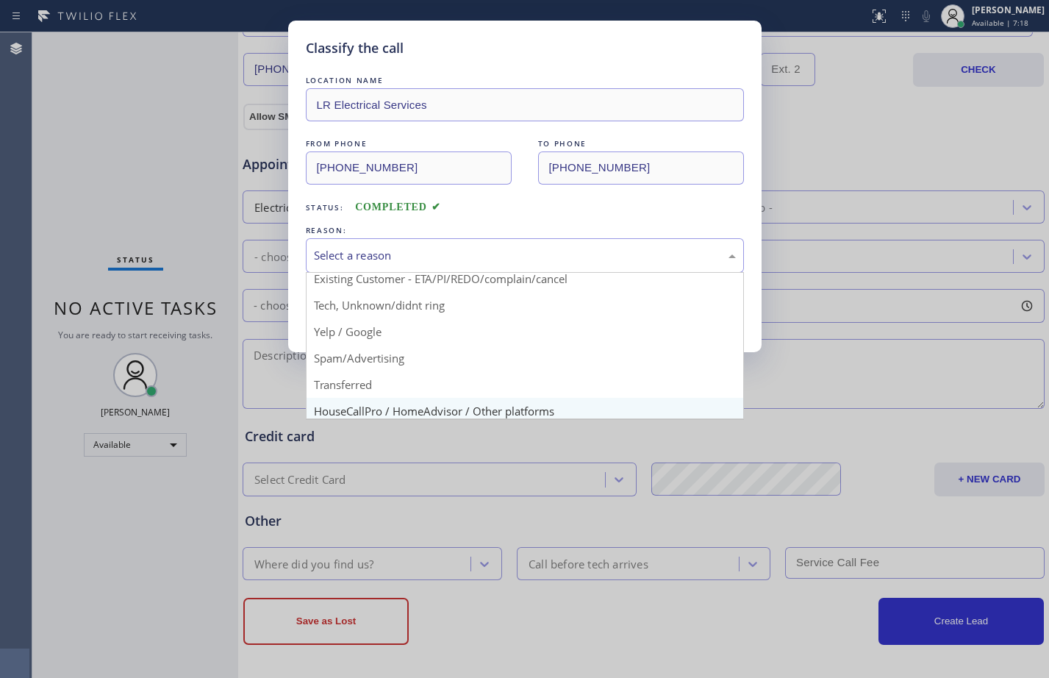
scroll to position [93, 0]
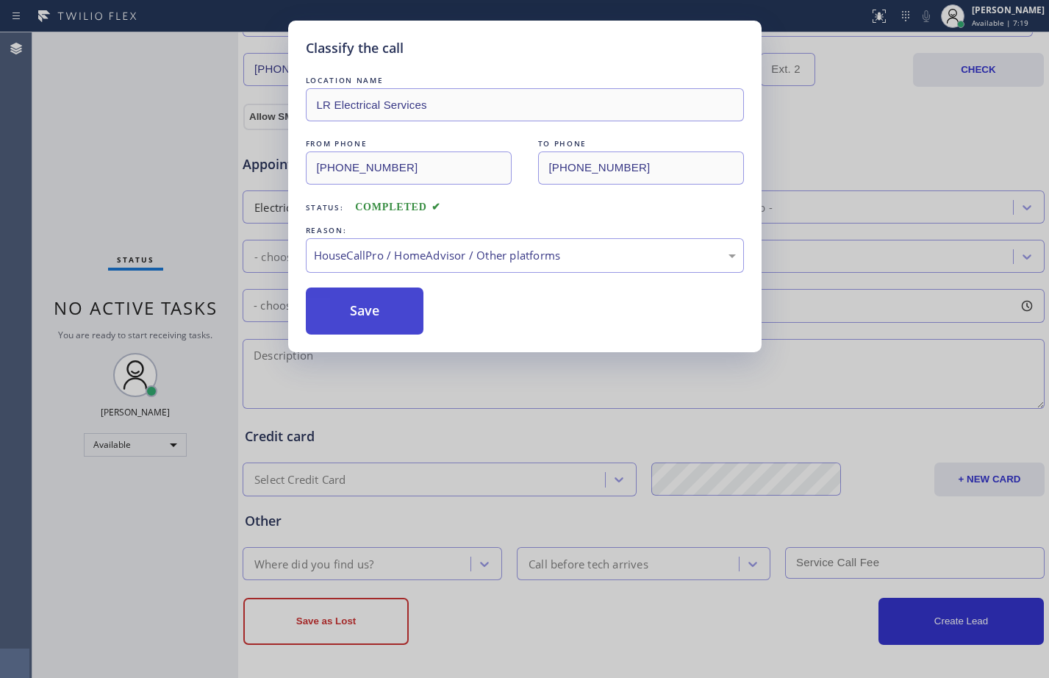
click at [362, 317] on button "Save" at bounding box center [365, 310] width 118 height 47
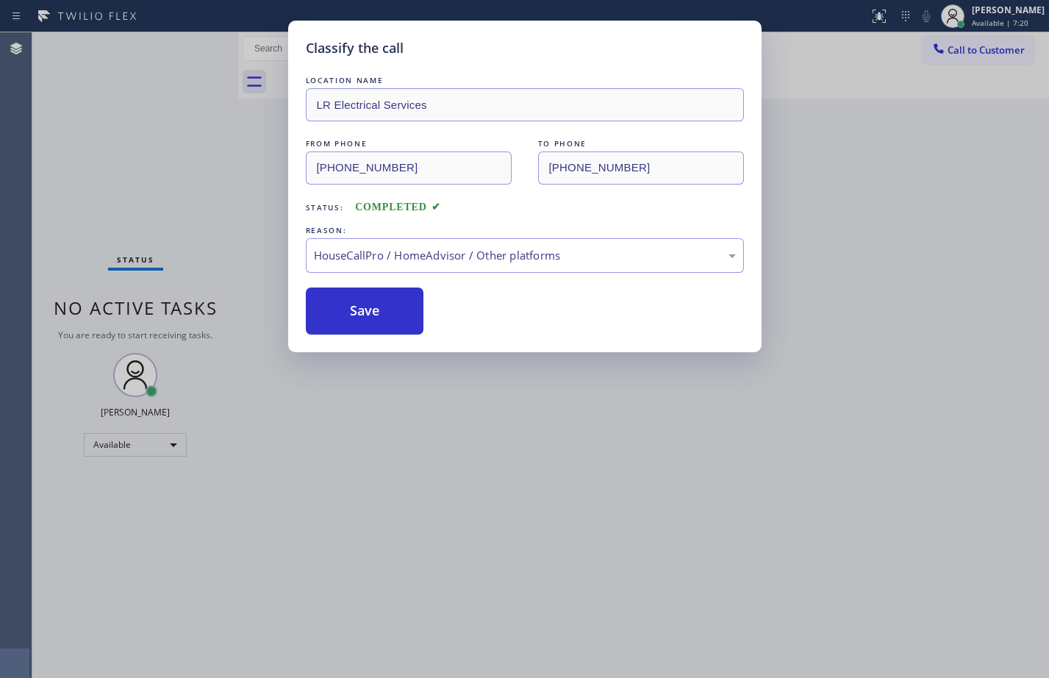
scroll to position [0, 0]
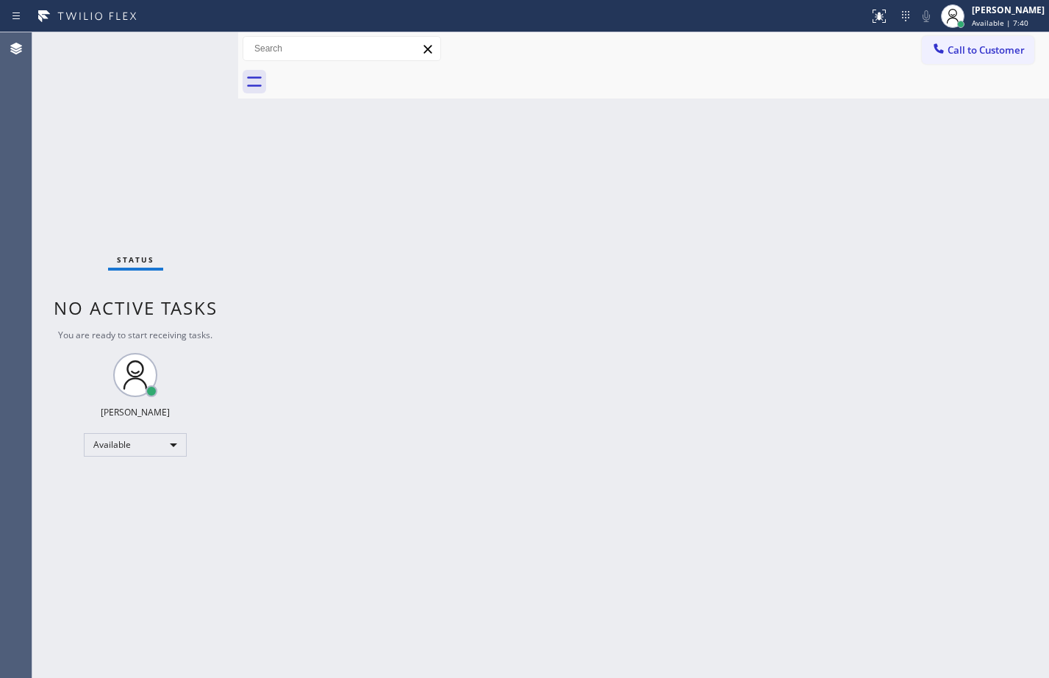
click at [986, 378] on div "Back to Dashboard Change Sender ID Customers Technicians Select a contact Outbo…" at bounding box center [643, 354] width 811 height 645
click at [179, 67] on div "Status No active tasks You are ready to start receiving tasks. [PERSON_NAME] Av…" at bounding box center [135, 354] width 206 height 645
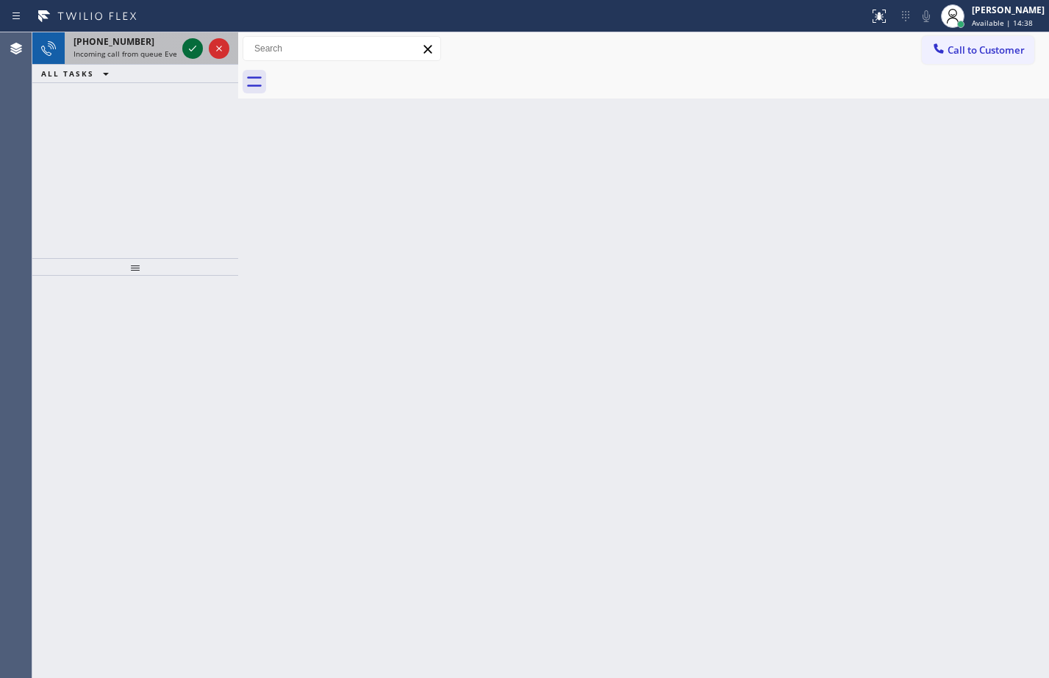
click at [183, 51] on div at bounding box center [192, 49] width 21 height 18
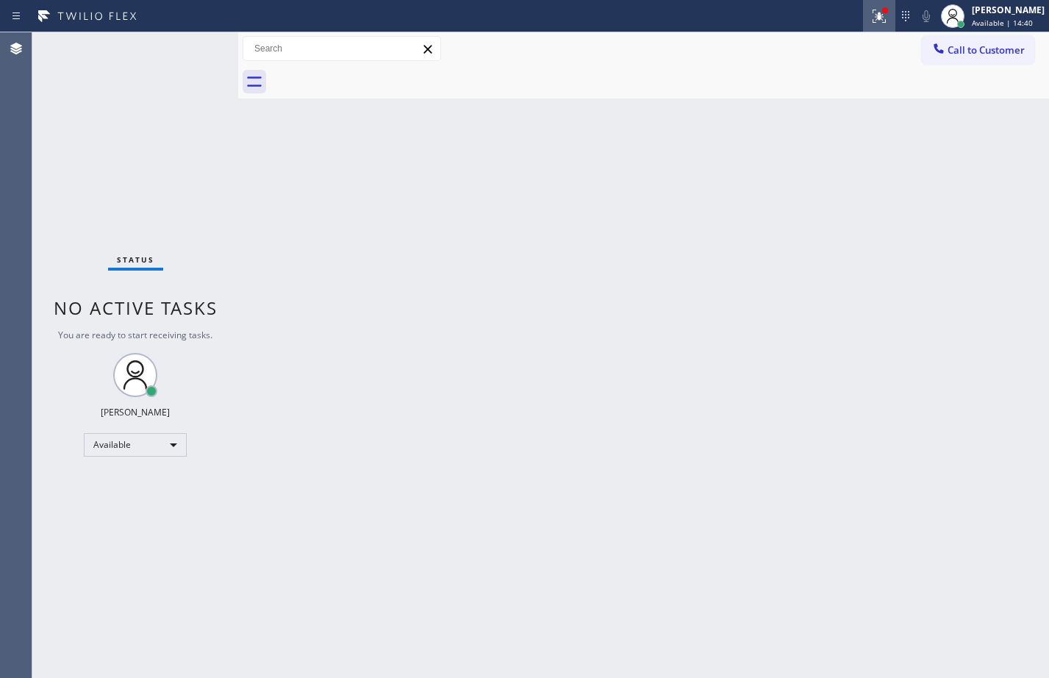
click at [873, 18] on icon at bounding box center [877, 15] width 9 height 10
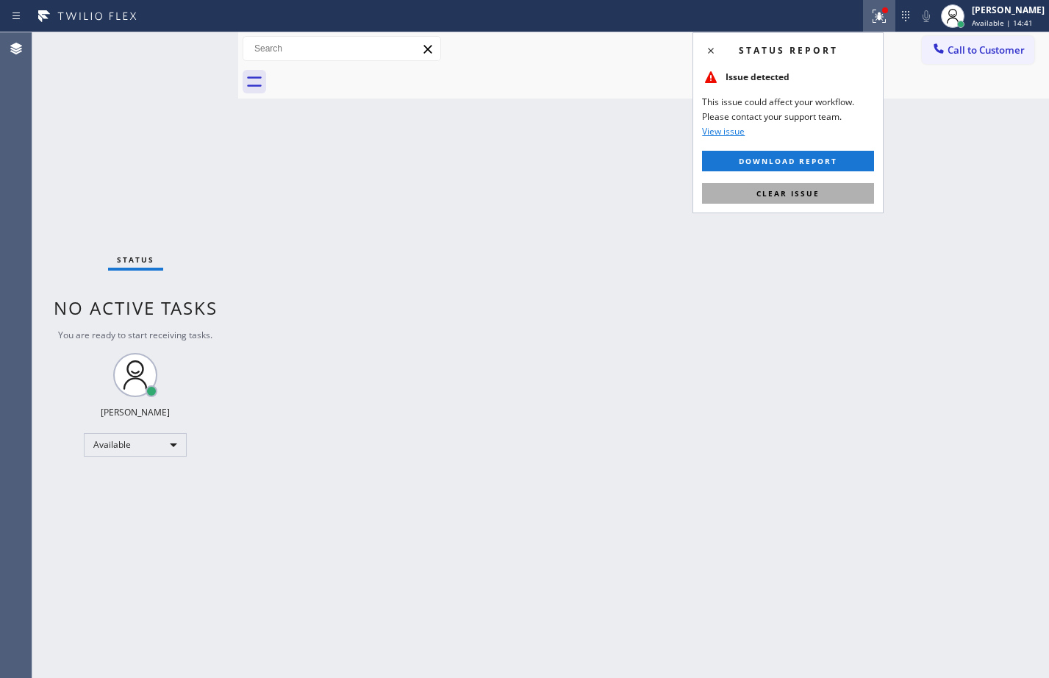
click at [798, 198] on span "Clear issue" at bounding box center [787, 193] width 63 height 10
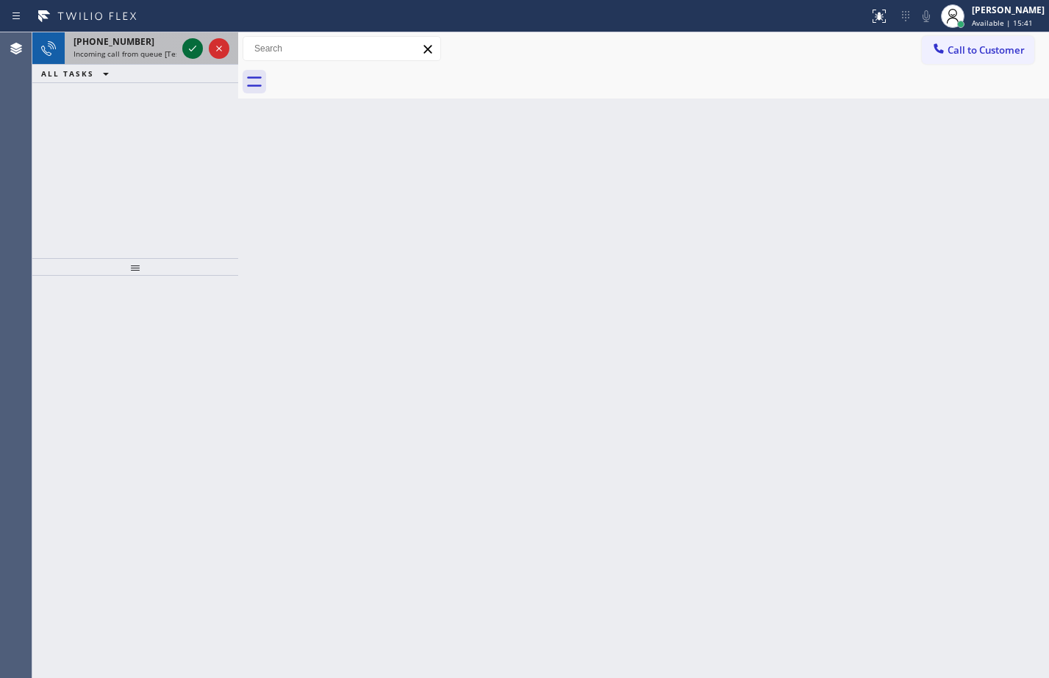
click at [193, 44] on icon at bounding box center [193, 49] width 18 height 18
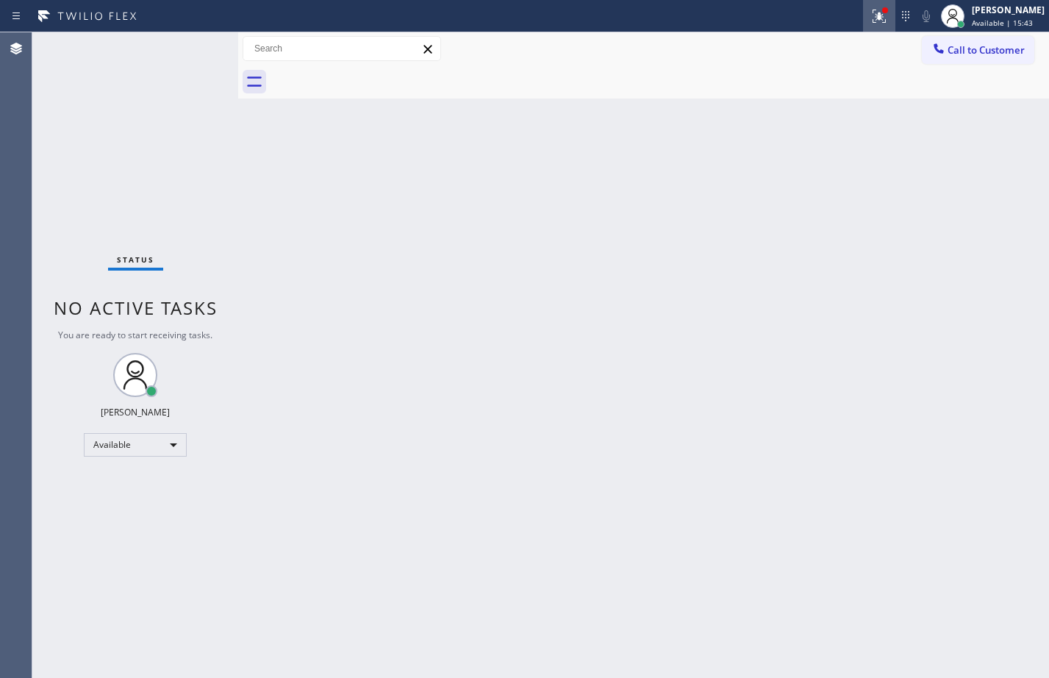
click at [870, 15] on icon at bounding box center [879, 16] width 18 height 18
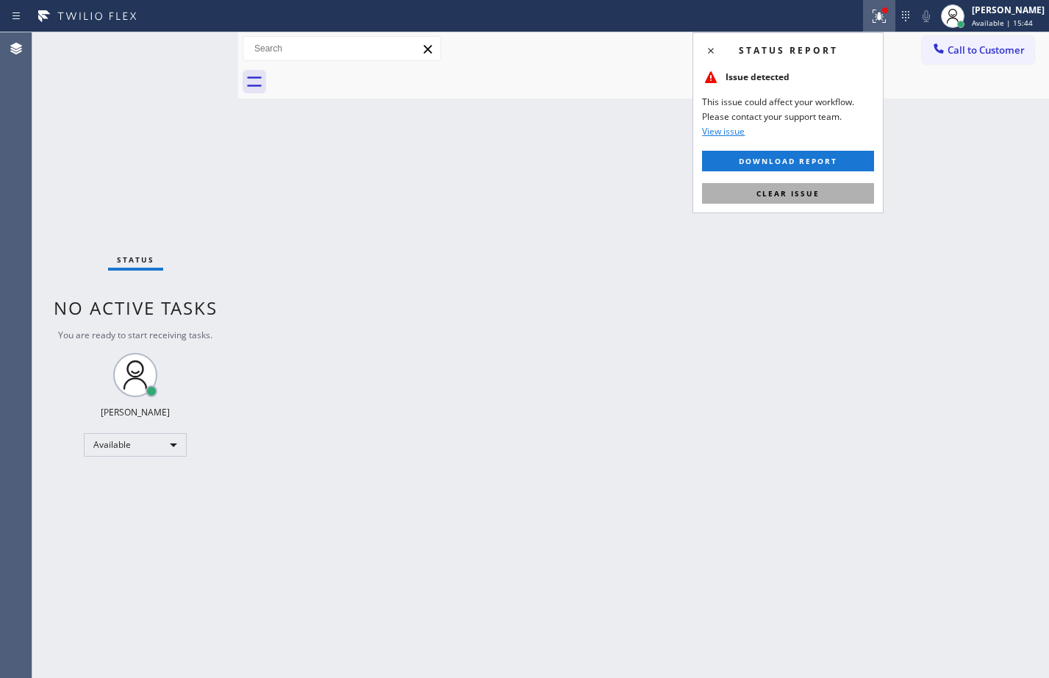
click at [785, 195] on span "Clear issue" at bounding box center [787, 193] width 63 height 10
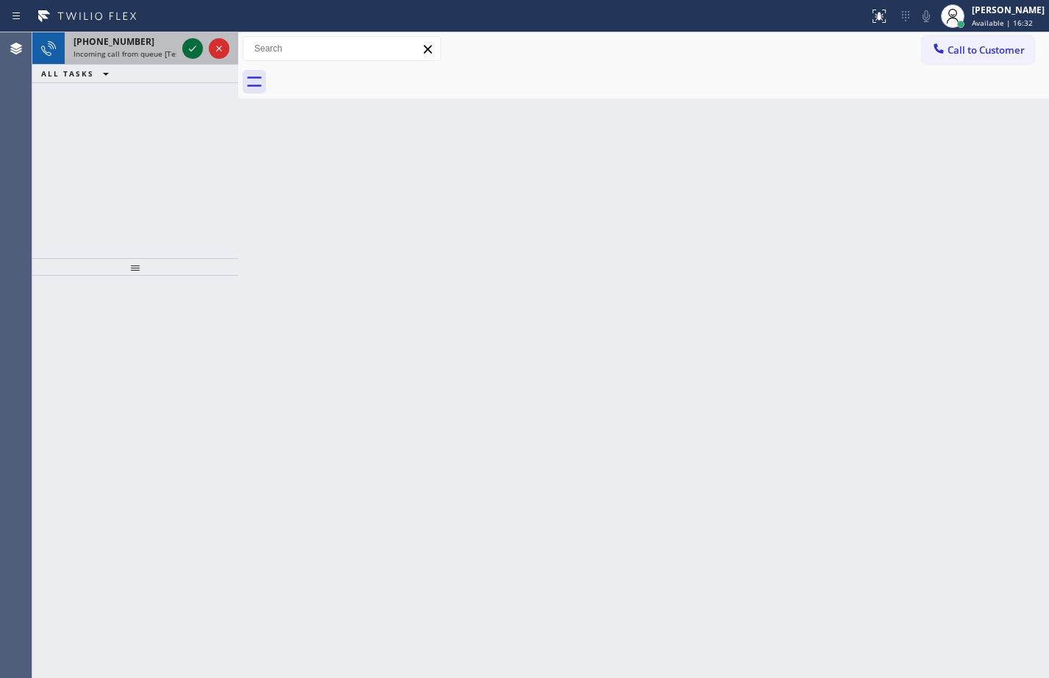
click at [200, 52] on icon at bounding box center [193, 49] width 18 height 18
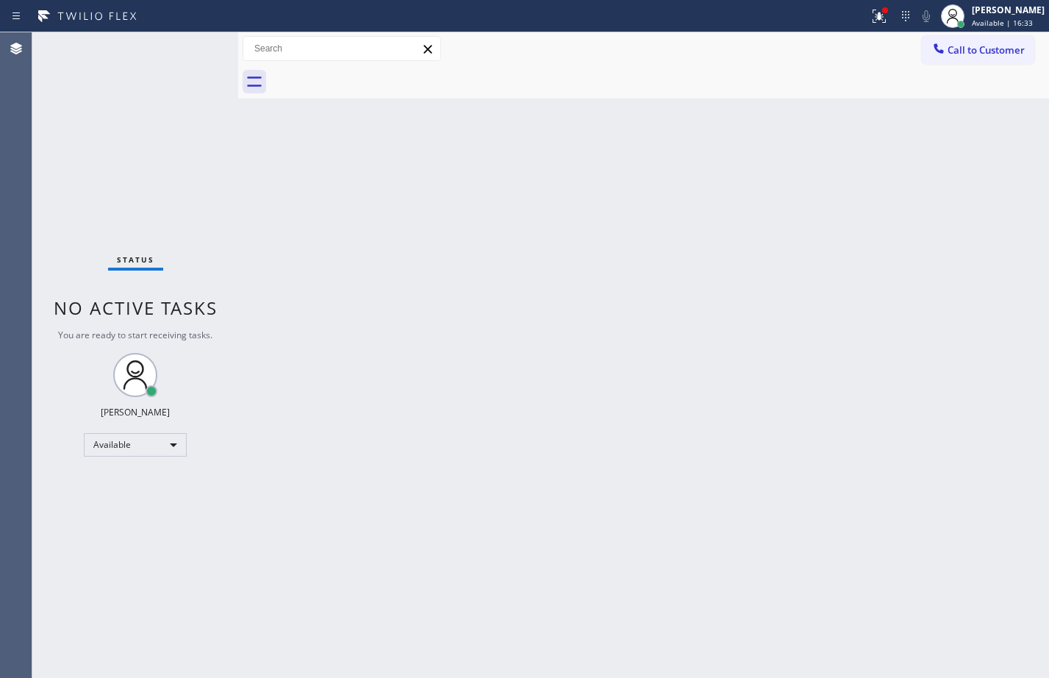
click at [200, 52] on div "Status No active tasks You are ready to start receiving tasks. [PERSON_NAME] Av…" at bounding box center [135, 354] width 206 height 645
click at [881, 12] on div at bounding box center [885, 10] width 9 height 9
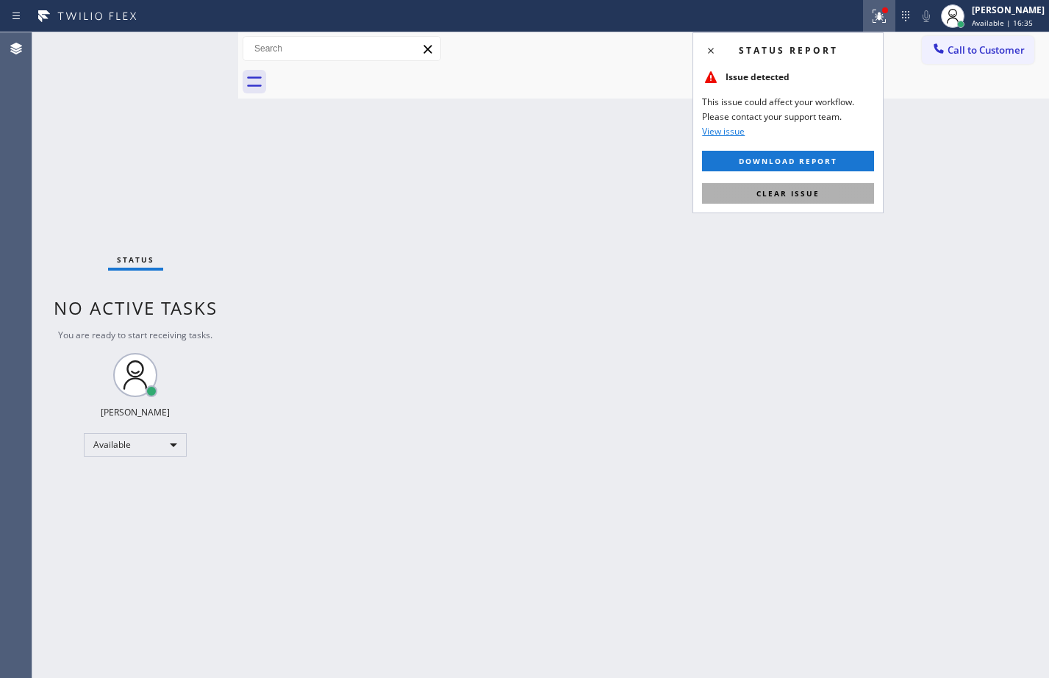
click at [778, 185] on button "Clear issue" at bounding box center [788, 193] width 172 height 21
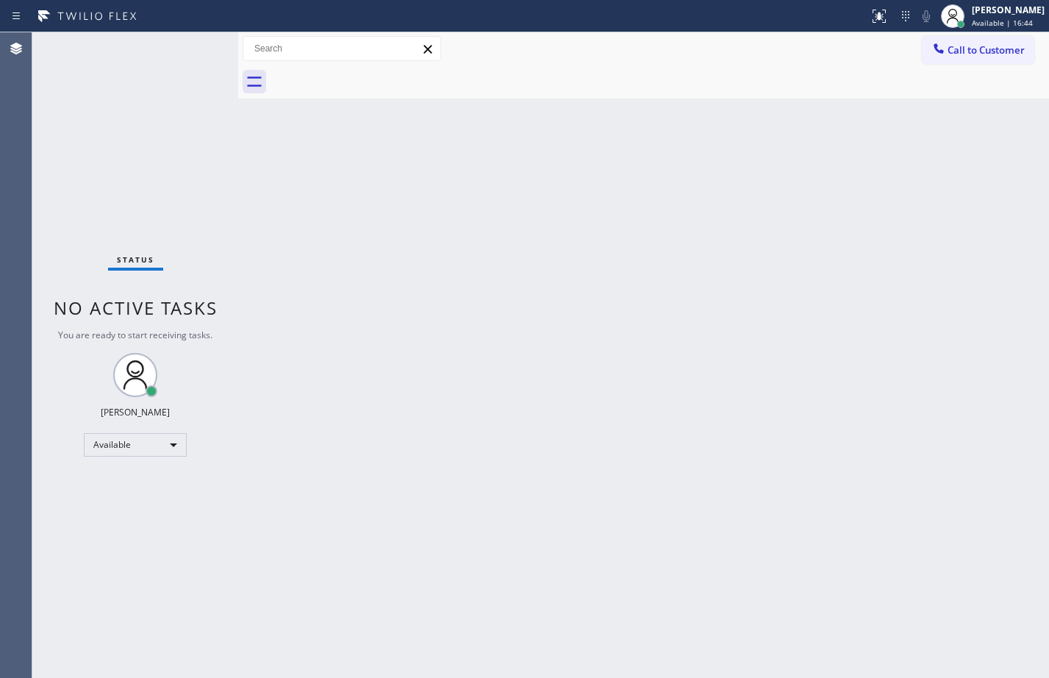
click at [700, 385] on div "Back to Dashboard Change Sender ID Customers Technicians Select a contact Outbo…" at bounding box center [643, 354] width 811 height 645
click at [189, 49] on div "Status No active tasks You are ready to start receiving tasks. [PERSON_NAME] Av…" at bounding box center [135, 354] width 206 height 645
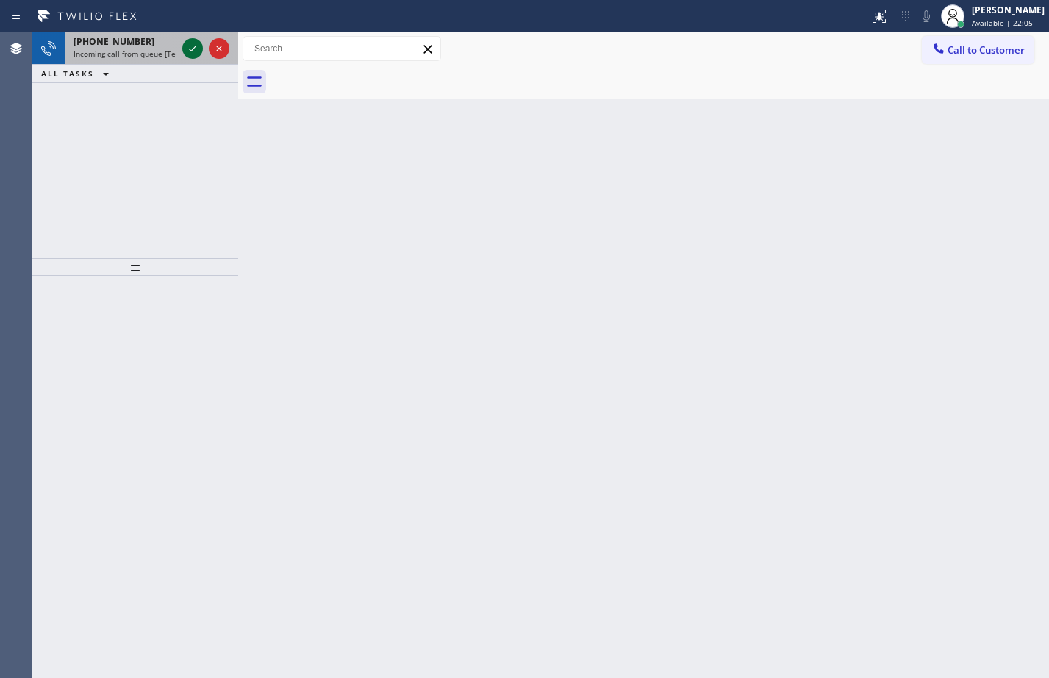
click at [199, 48] on icon at bounding box center [193, 49] width 18 height 18
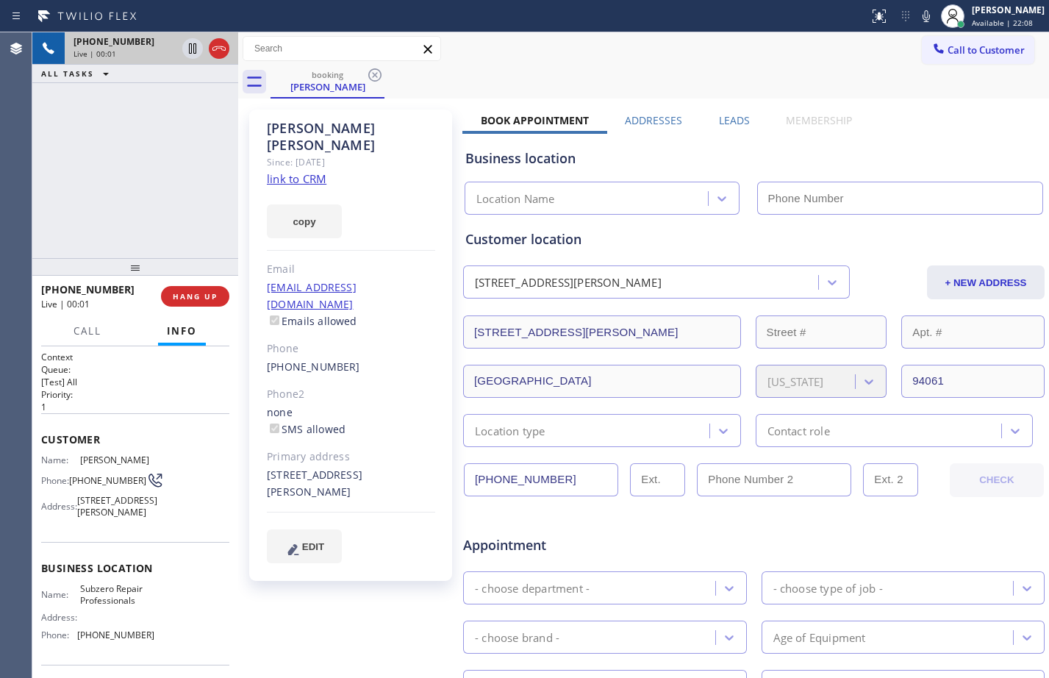
type input "[PHONE_NUMBER]"
click at [308, 171] on link "link to CRM" at bounding box center [297, 178] width 60 height 15
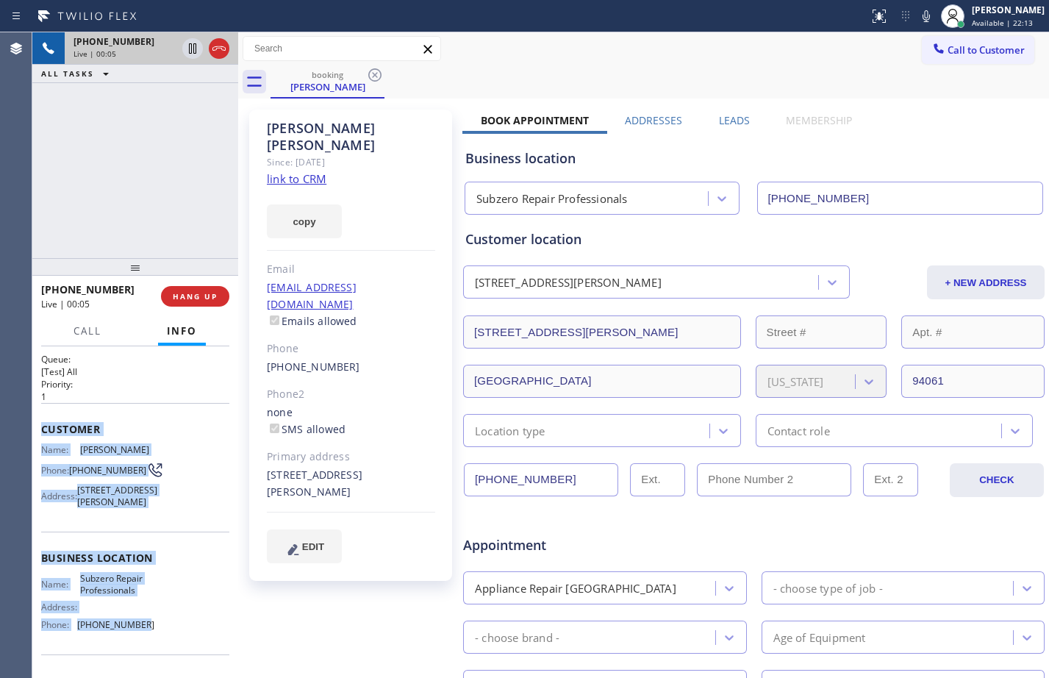
scroll to position [24, 0]
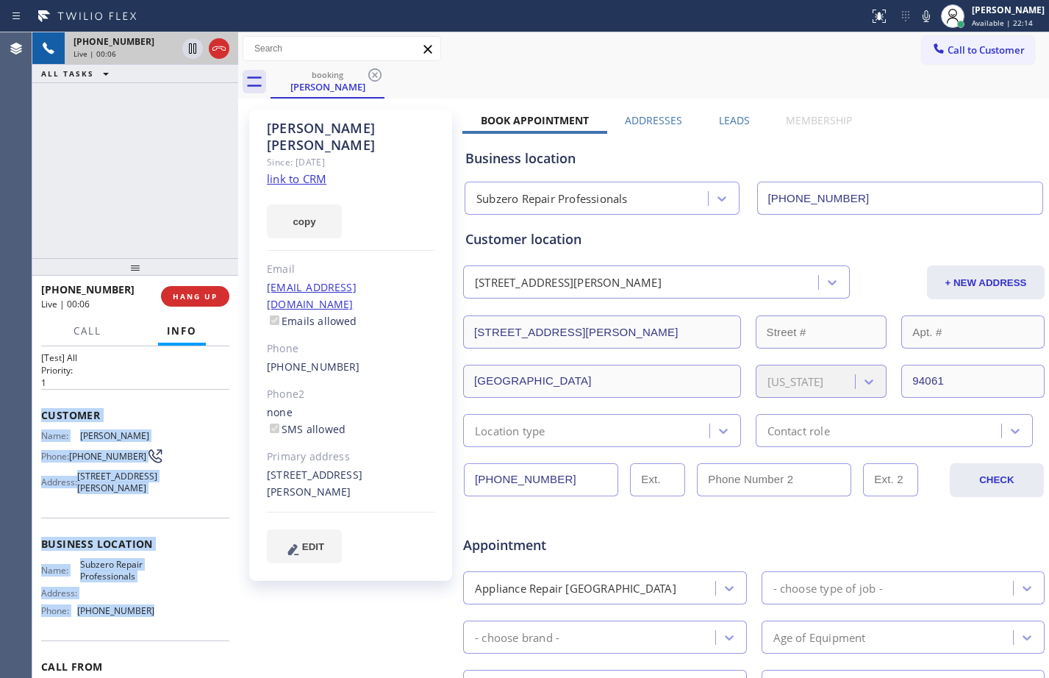
drag, startPoint x: 43, startPoint y: 441, endPoint x: 162, endPoint y: 635, distance: 227.7
click at [162, 635] on div "Context Queue: [Test] All Priority: 1 Customer Name: [PERSON_NAME] Phone: [PHON…" at bounding box center [135, 539] width 188 height 426
copy div "Customer Name: [PERSON_NAME] Phone: [PHONE_NUMBER] Address: [STREET_ADDRESS][PE…"
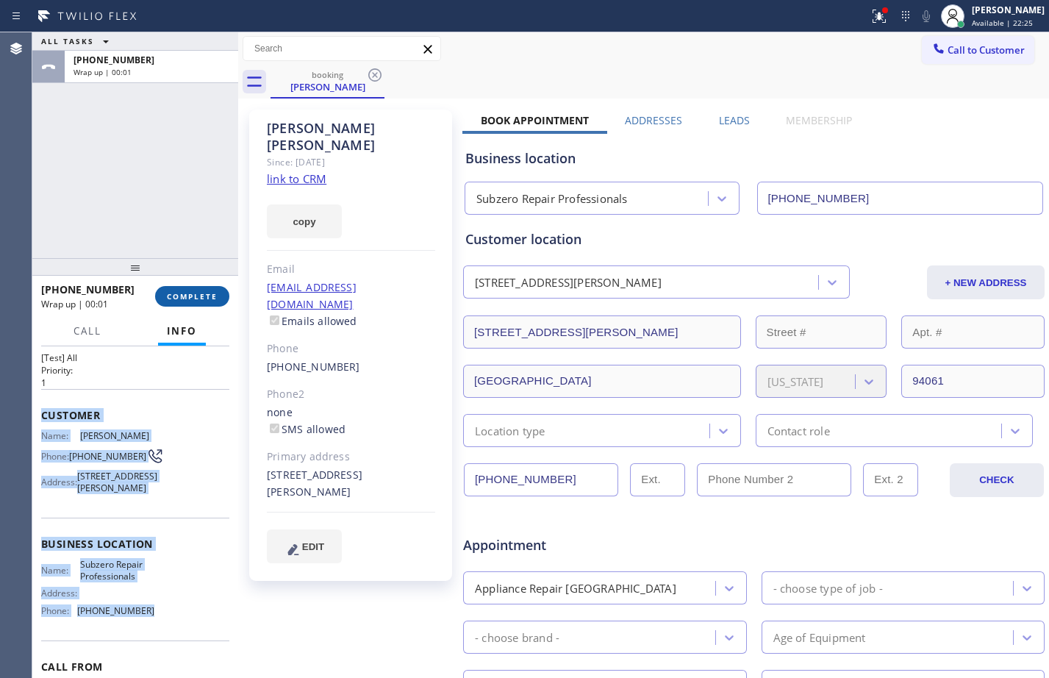
click at [191, 298] on span "COMPLETE" at bounding box center [192, 296] width 51 height 10
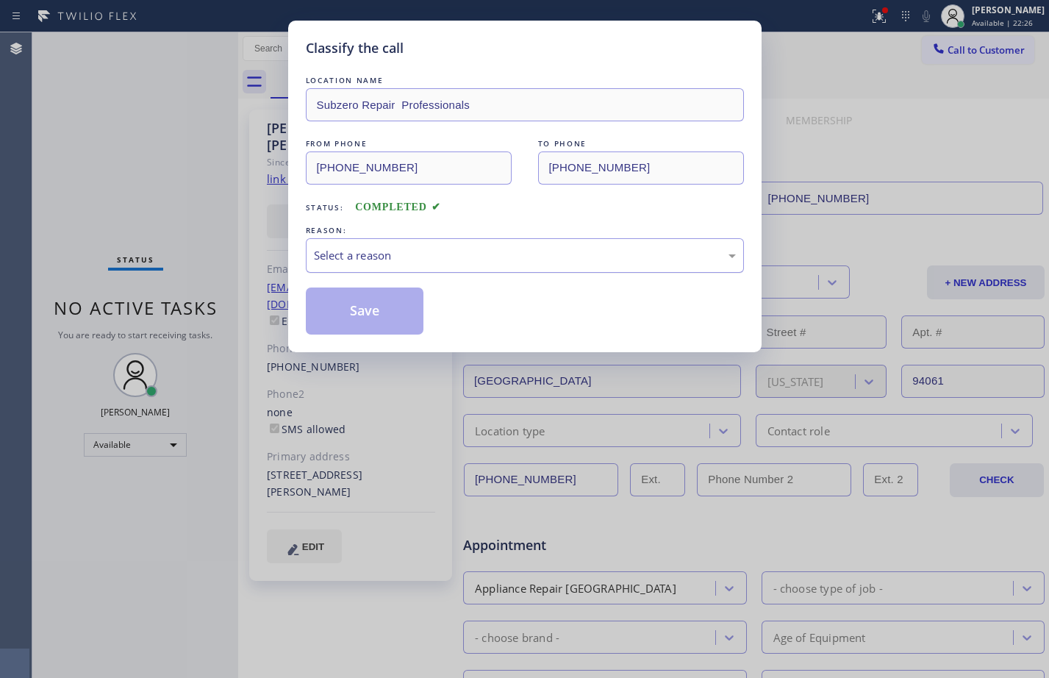
click at [492, 258] on div "Select a reason" at bounding box center [525, 255] width 422 height 17
click at [395, 321] on button "Save" at bounding box center [365, 310] width 118 height 47
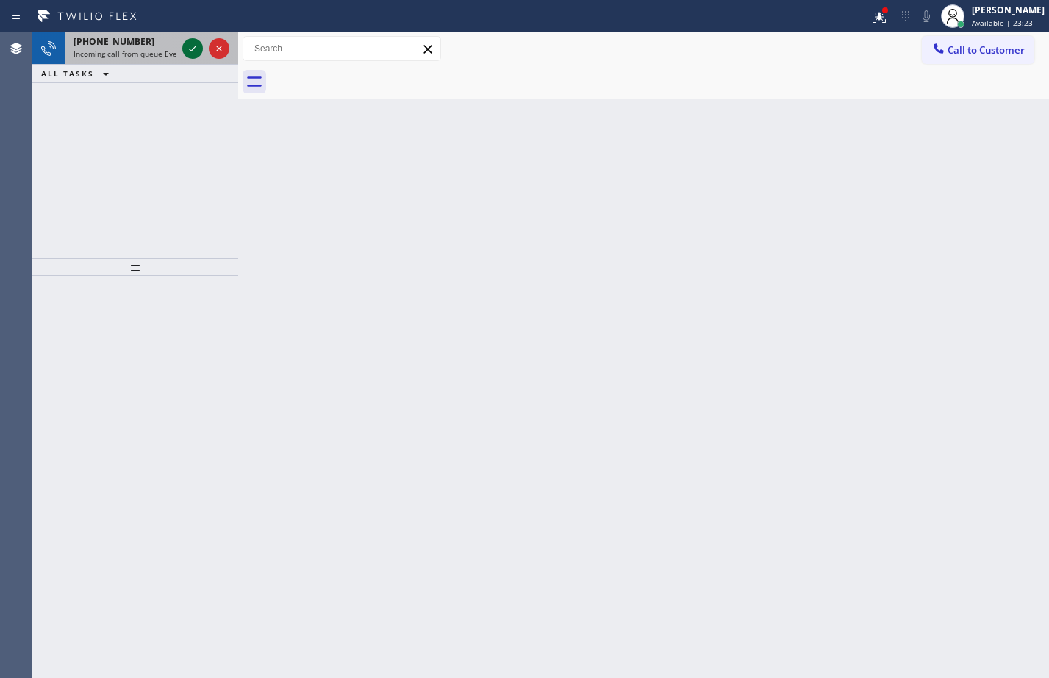
click at [193, 46] on icon at bounding box center [193, 49] width 18 height 18
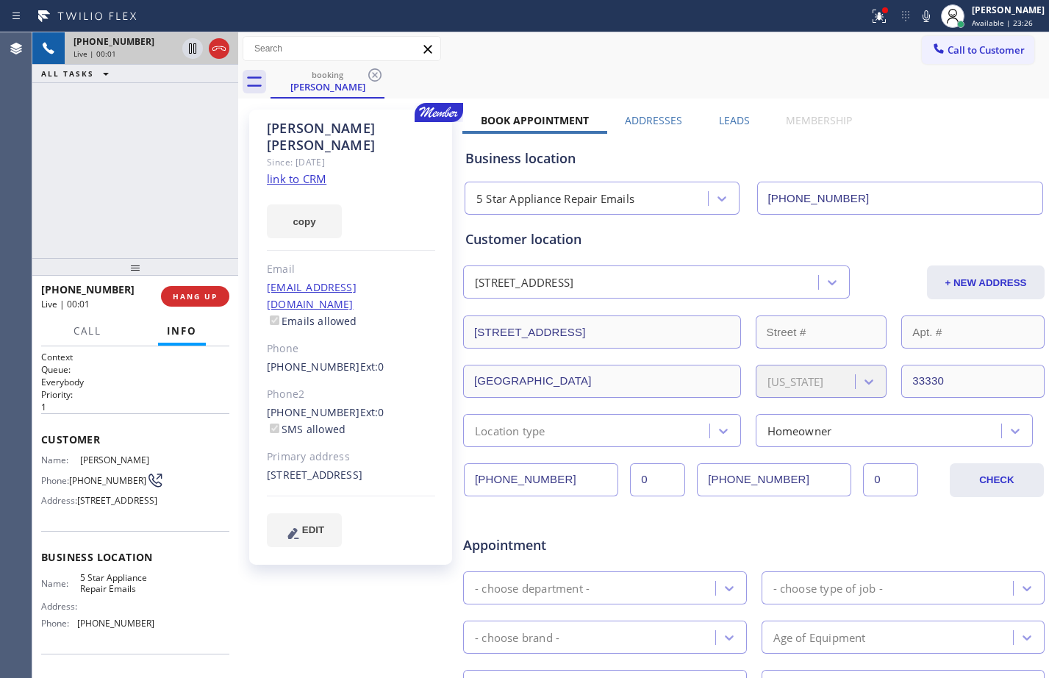
type input "[PHONE_NUMBER]"
click at [319, 171] on link "link to CRM" at bounding box center [297, 178] width 60 height 15
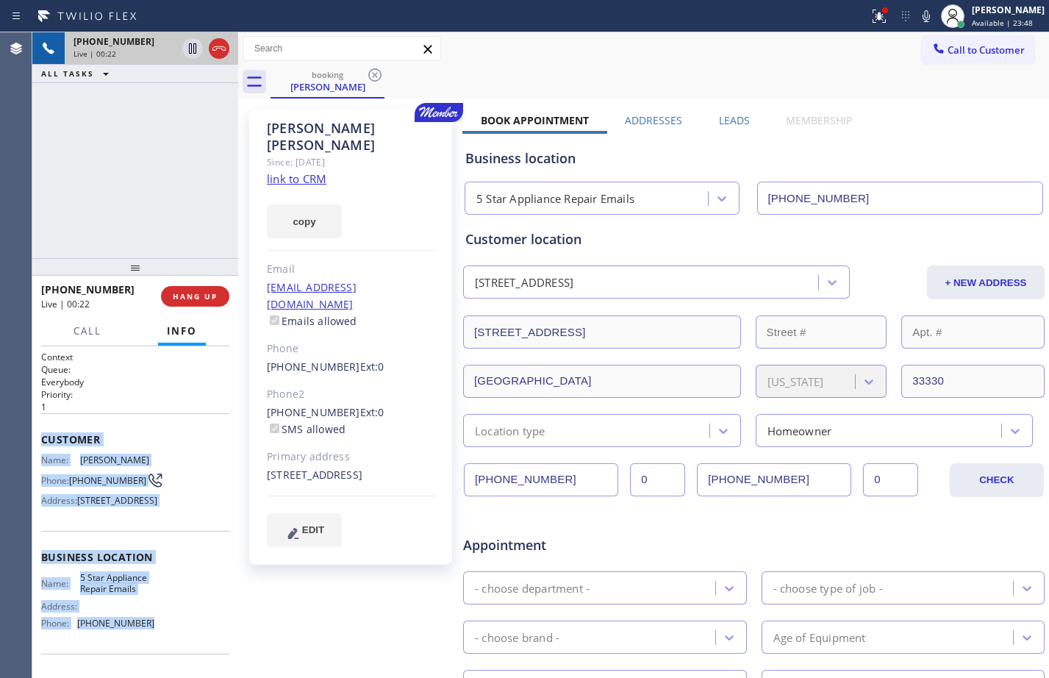
drag, startPoint x: 41, startPoint y: 436, endPoint x: 154, endPoint y: 654, distance: 245.9
click at [154, 654] on div "Context Queue: Everybody Priority: 1 Customer Name: [PERSON_NAME] Phone: [PHONE…" at bounding box center [135, 558] width 188 height 414
copy div "Customer Name: [PERSON_NAME] Phone: [PHONE_NUMBER] Address: [STREET_ADDRESS] Bu…"
click at [187, 49] on icon at bounding box center [193, 49] width 18 height 18
click at [873, 15] on icon at bounding box center [879, 16] width 13 height 13
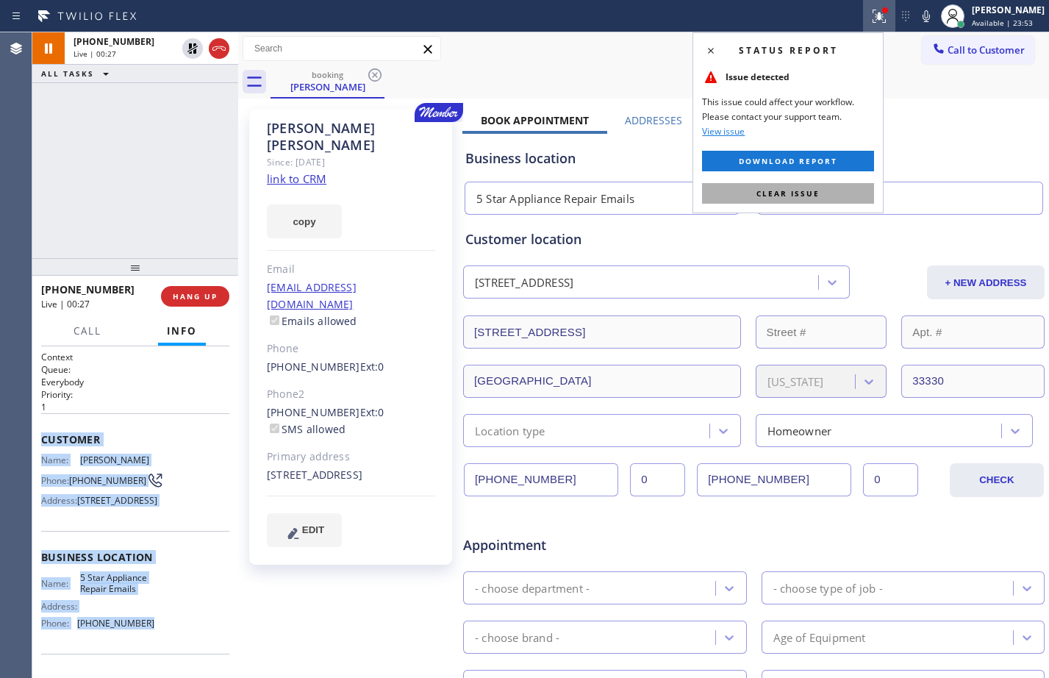
click at [808, 200] on button "Clear issue" at bounding box center [788, 193] width 172 height 21
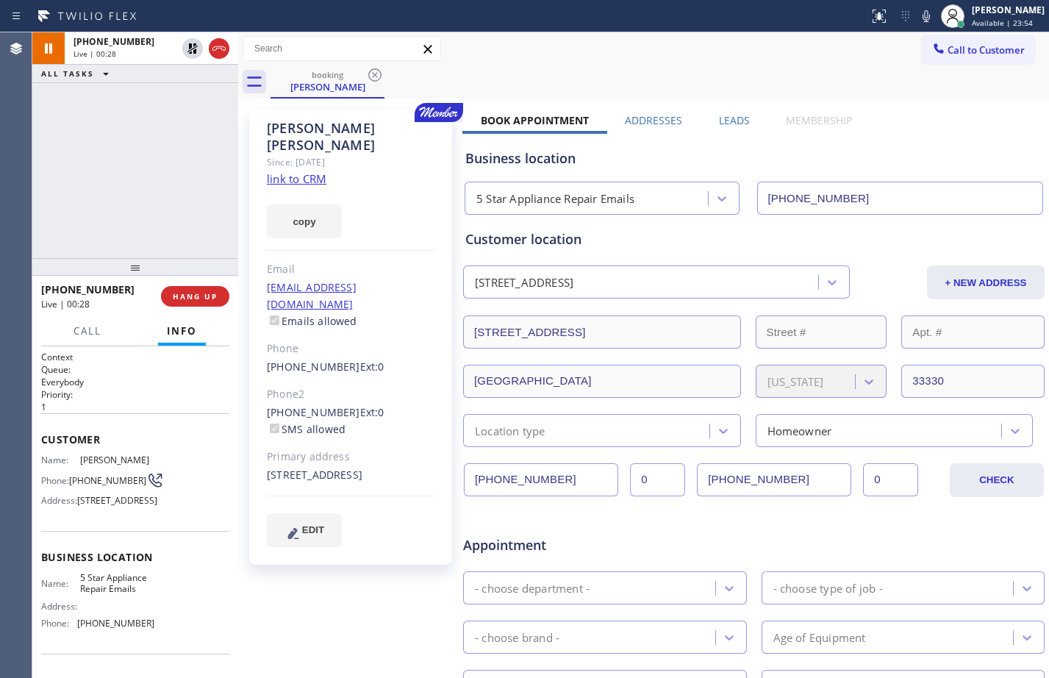
click at [918, 4] on div "Status report No issues detected If you experience an issue, please download th…" at bounding box center [956, 16] width 186 height 32
click at [917, 20] on icon at bounding box center [926, 16] width 18 height 18
click at [203, 128] on div "[PHONE_NUMBER] Live | 02:53 ALL TASKS ALL TASKS ACTIVE TASKS TASKS IN WRAP UP" at bounding box center [135, 145] width 206 height 226
click at [185, 55] on icon at bounding box center [193, 49] width 18 height 18
click at [917, 22] on icon at bounding box center [926, 16] width 18 height 18
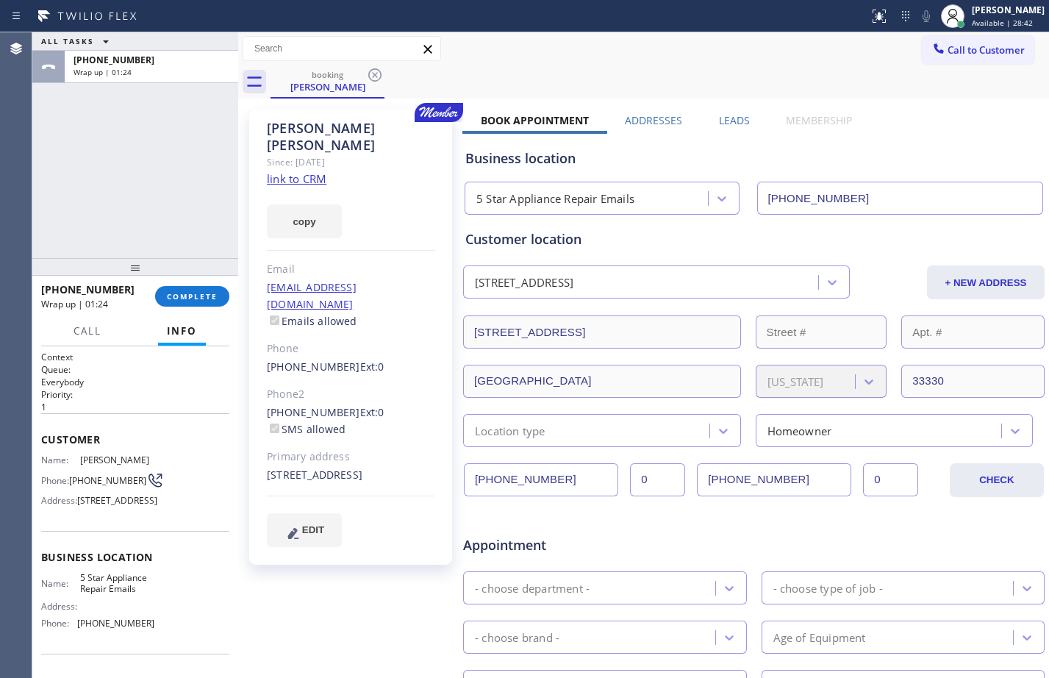
click at [142, 146] on div "ALL TASKS ALL TASKS ACTIVE TASKS TASKS IN WRAP UP [PHONE_NUMBER] Wrap up | 01:24" at bounding box center [135, 145] width 206 height 226
click at [209, 291] on button "COMPLETE" at bounding box center [192, 296] width 74 height 21
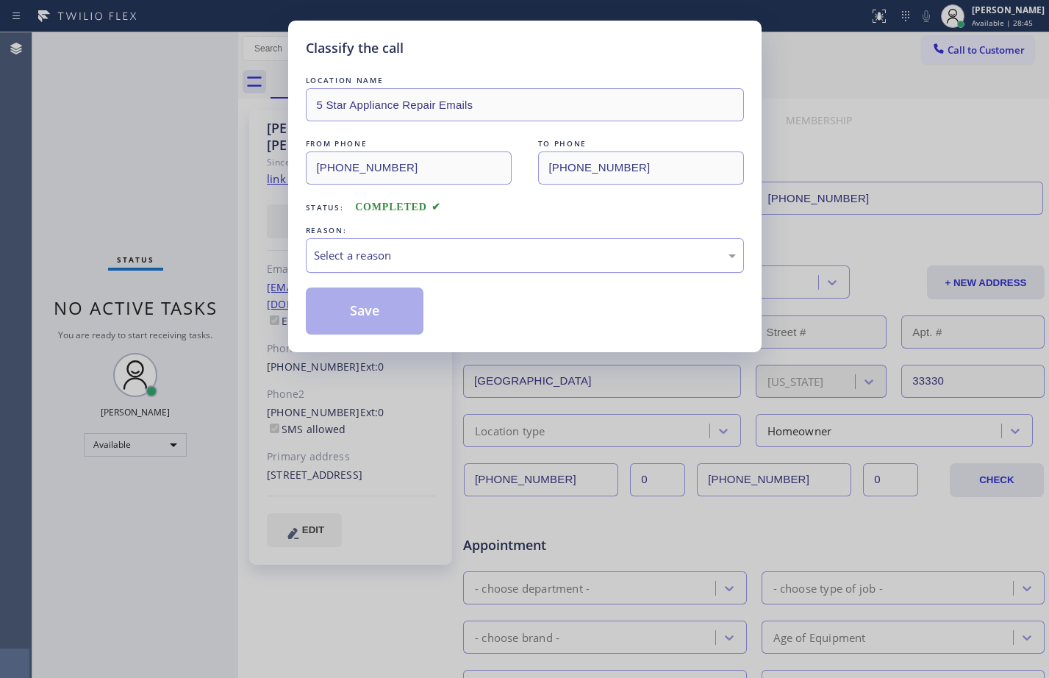
click at [526, 254] on div "Select a reason" at bounding box center [525, 255] width 422 height 17
click at [392, 328] on button "Save" at bounding box center [365, 310] width 118 height 47
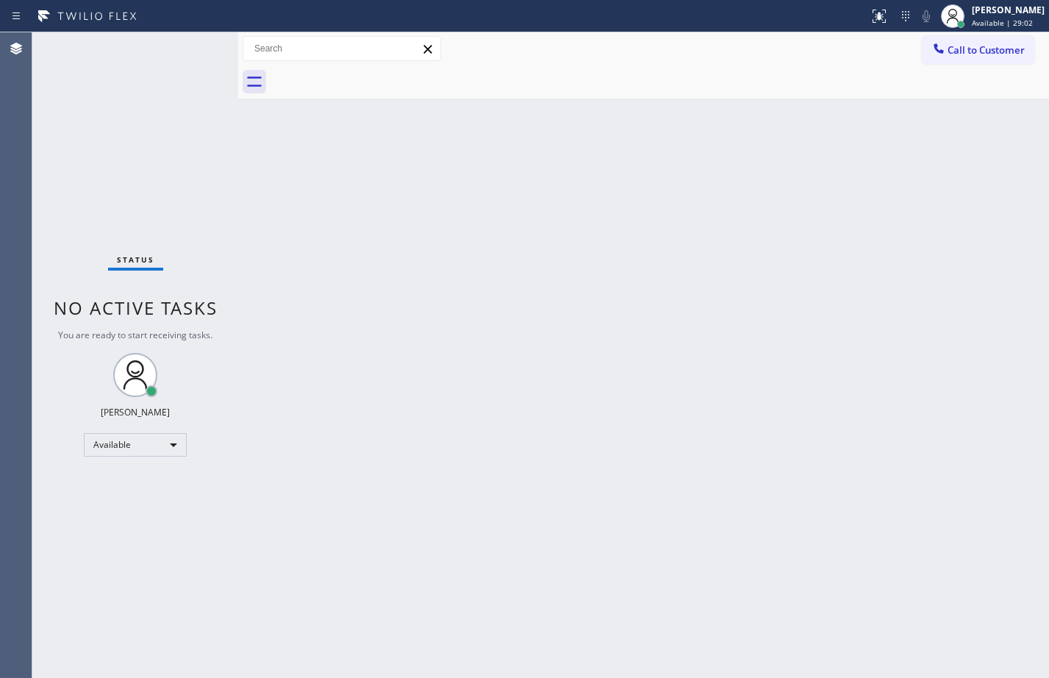
click at [127, 206] on div "Status No active tasks You are ready to start receiving tasks. [PERSON_NAME] Av…" at bounding box center [135, 354] width 206 height 645
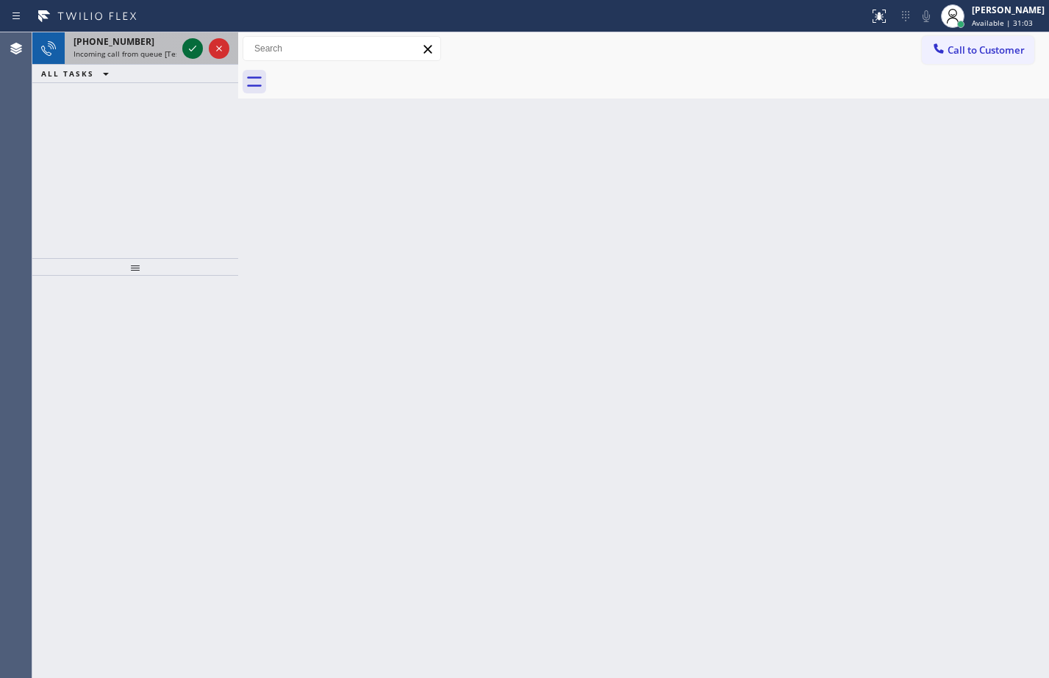
click at [192, 55] on icon at bounding box center [193, 49] width 18 height 18
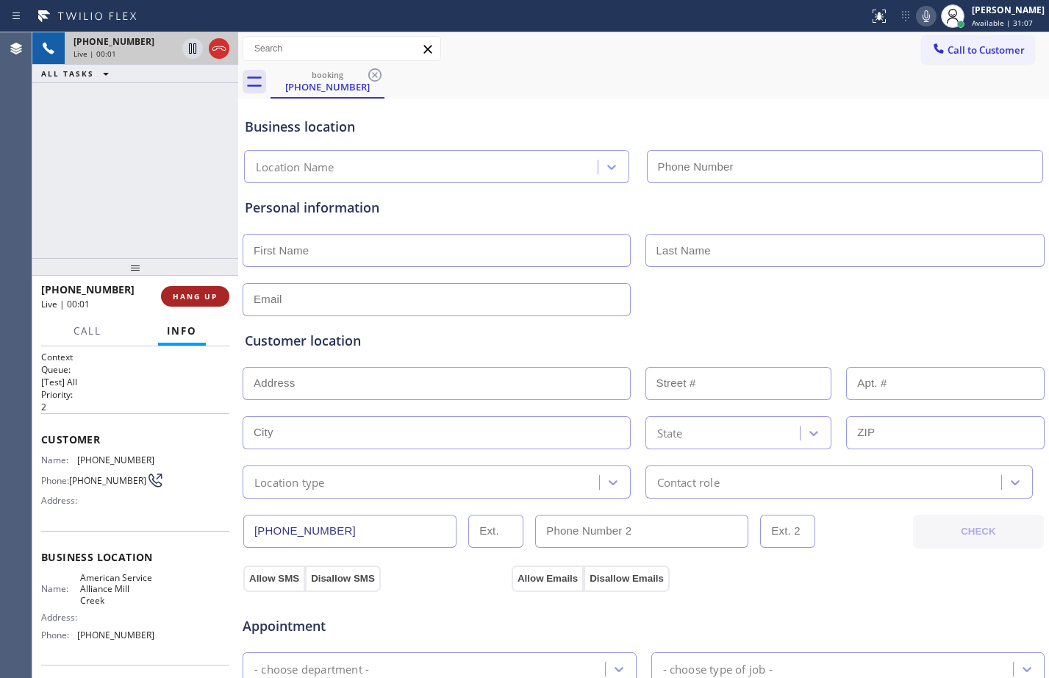
click at [214, 290] on button "HANG UP" at bounding box center [195, 296] width 68 height 21
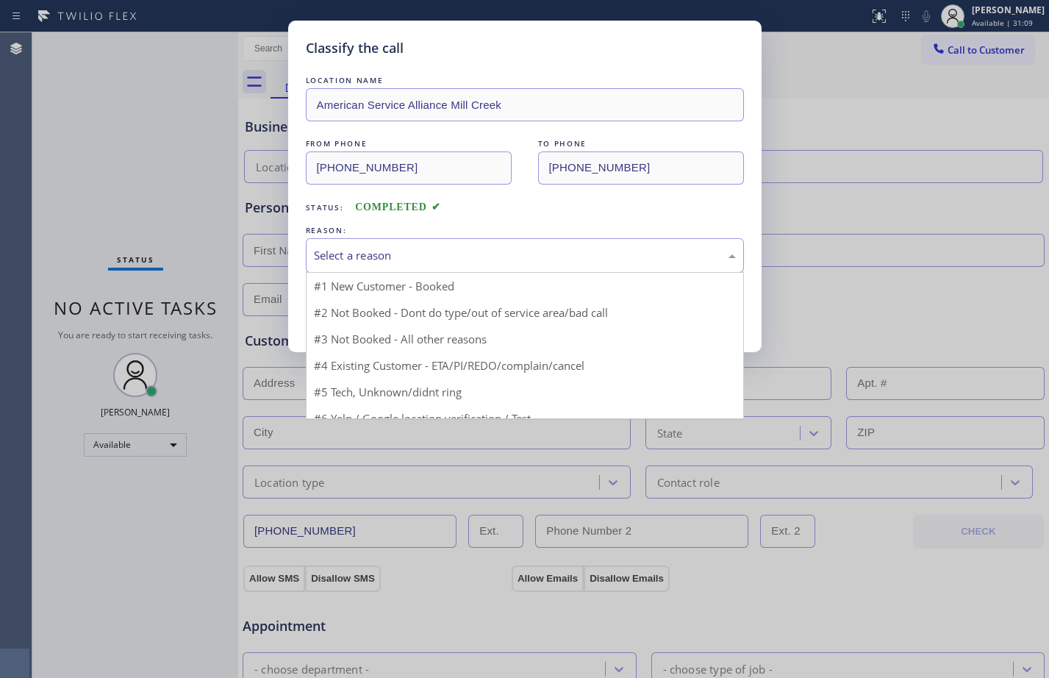
click at [493, 262] on div "Select a reason" at bounding box center [525, 255] width 422 height 17
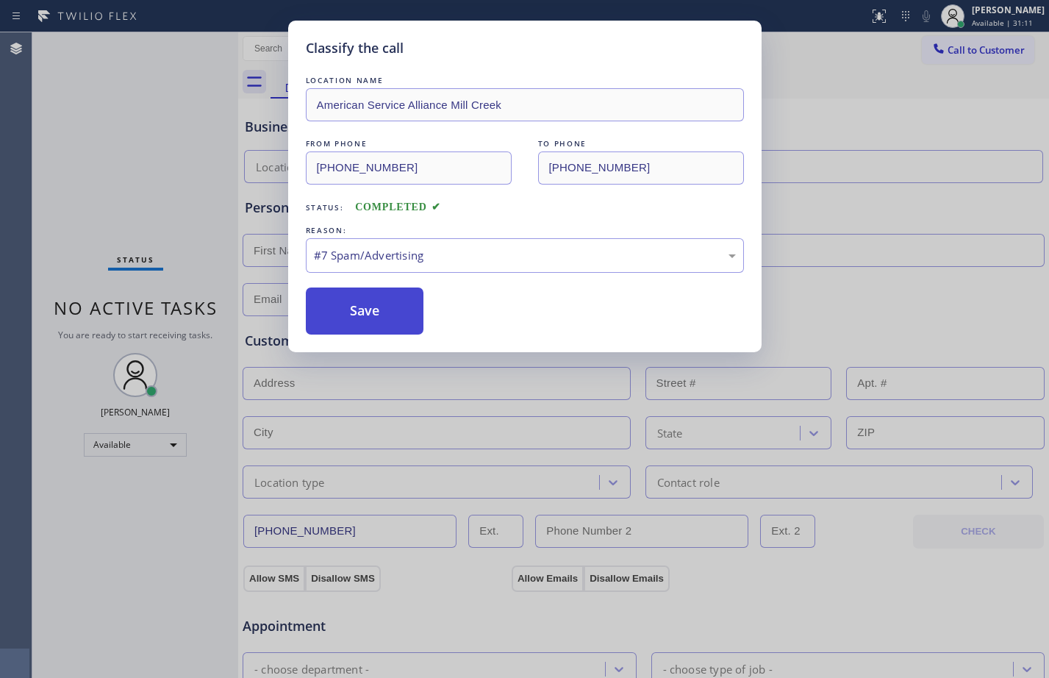
click at [371, 304] on button "Save" at bounding box center [365, 310] width 118 height 47
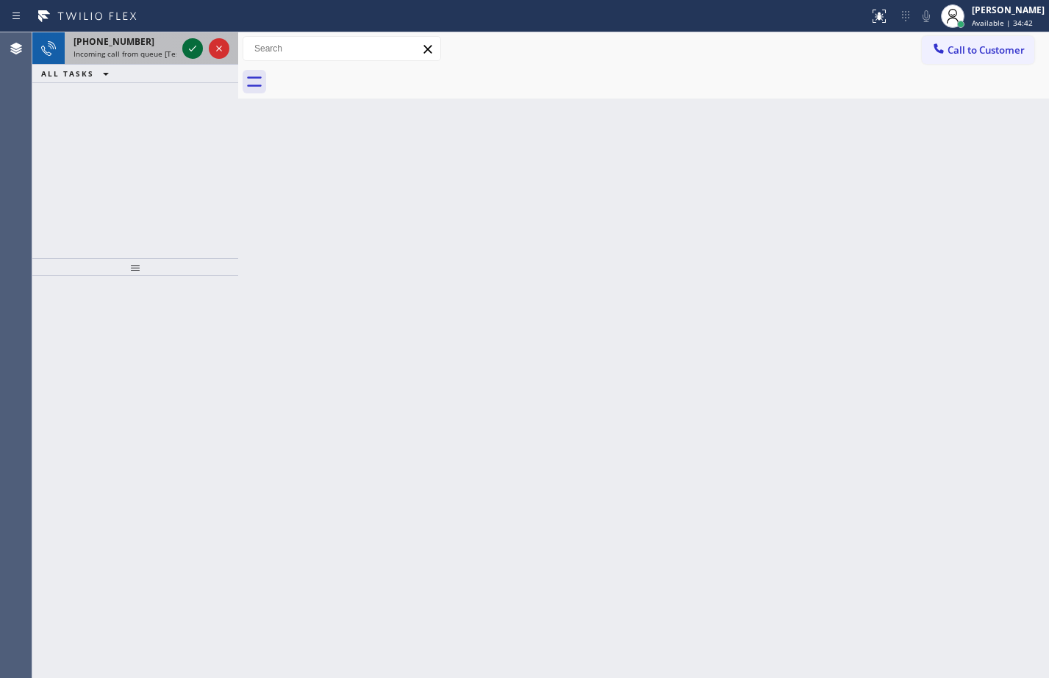
click at [195, 57] on button at bounding box center [192, 48] width 21 height 21
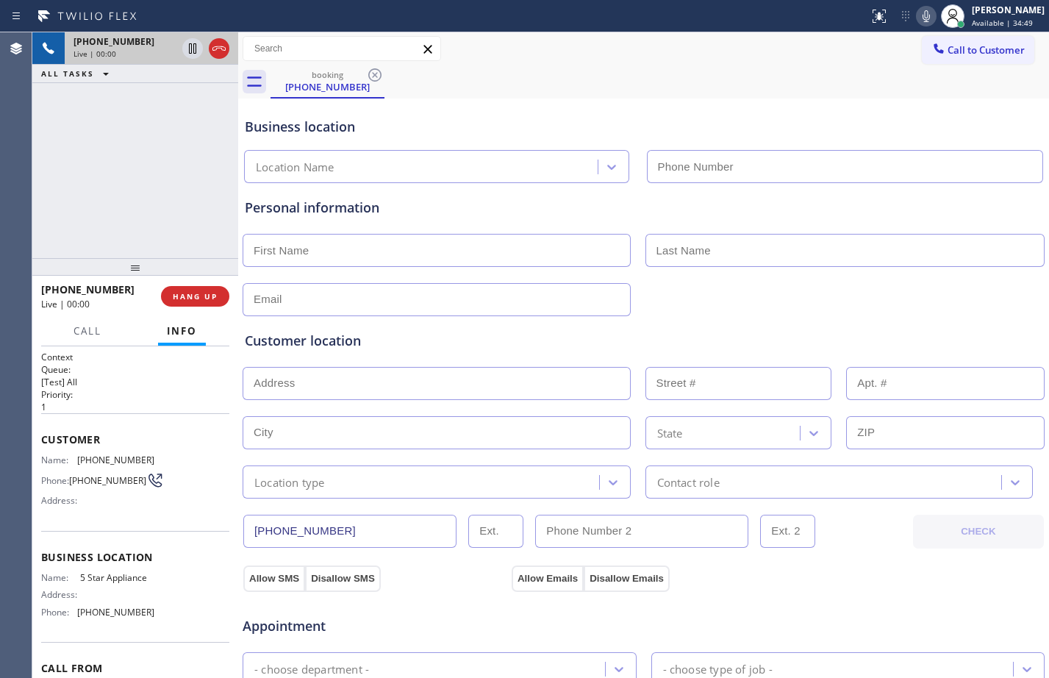
type input "[PHONE_NUMBER]"
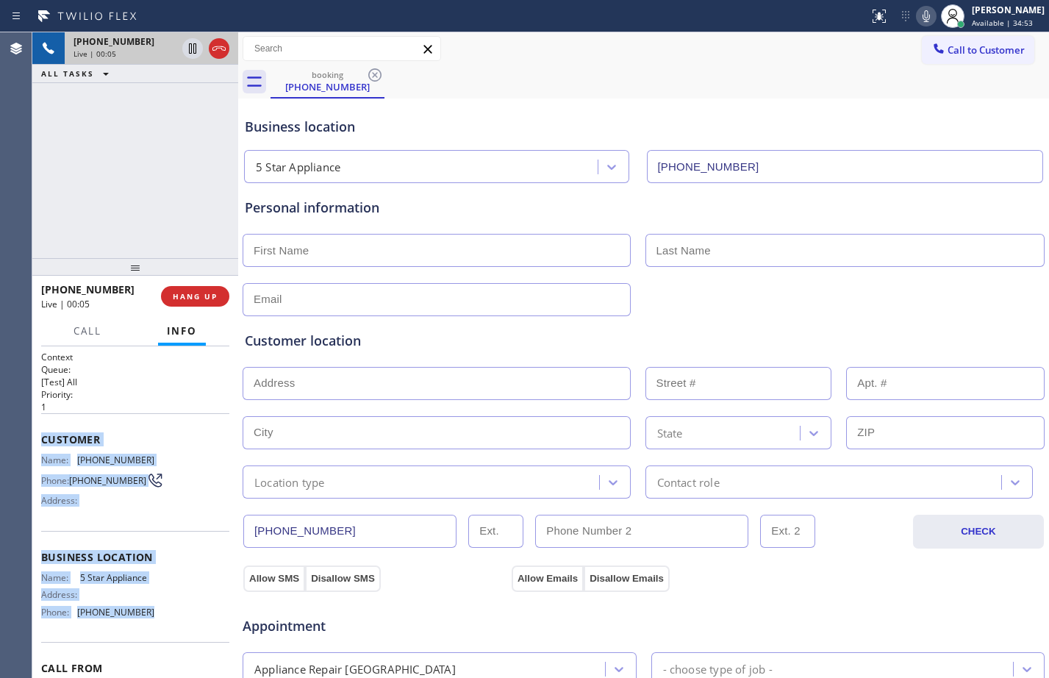
drag, startPoint x: 43, startPoint y: 437, endPoint x: 178, endPoint y: 626, distance: 231.3
click at [178, 626] on div "Context Queue: [Test] All Priority: 1 Customer Name: [PHONE_NUMBER] Phone: [PHO…" at bounding box center [135, 552] width 188 height 403
copy div "Customer Name: [PHONE_NUMBER] Phone: [PHONE_NUMBER] Address: Business location …"
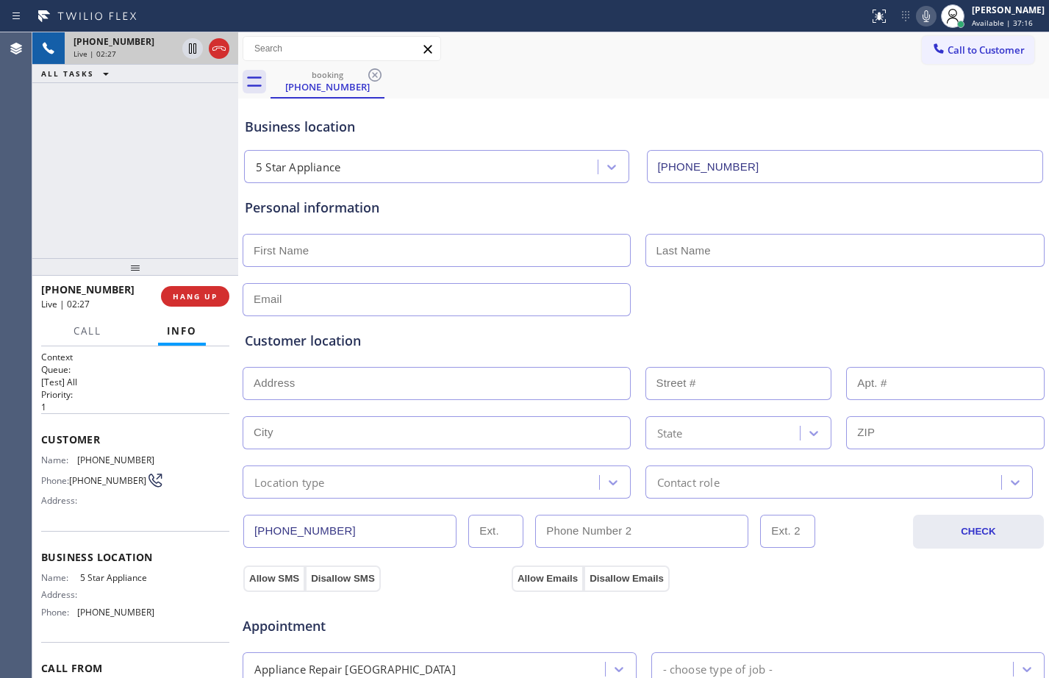
click at [138, 203] on div "[PHONE_NUMBER] Live | 02:27 ALL TASKS ALL TASKS ACTIVE TASKS TASKS IN WRAP UP" at bounding box center [135, 145] width 206 height 226
click at [194, 57] on button at bounding box center [192, 48] width 21 height 21
click at [923, 15] on icon at bounding box center [926, 16] width 7 height 12
click at [198, 48] on icon at bounding box center [193, 49] width 18 height 18
click at [917, 16] on icon at bounding box center [926, 16] width 18 height 18
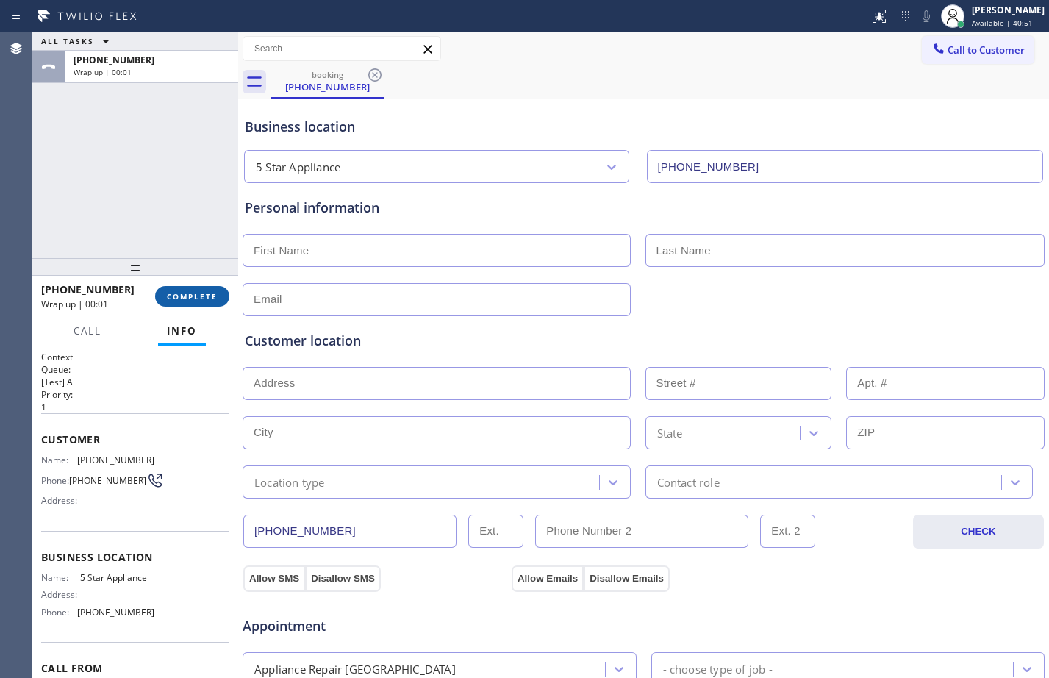
click at [203, 296] on span "COMPLETE" at bounding box center [192, 296] width 51 height 10
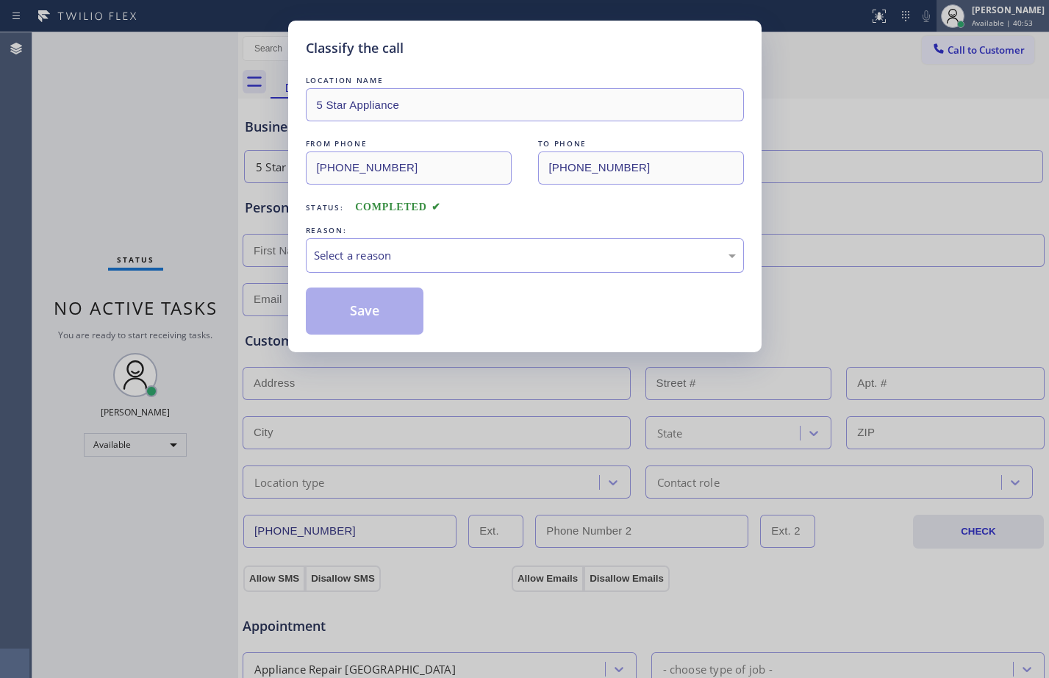
click at [1004, 20] on div "Classify the call LOCATION NAME 5 Star Appliance FROM PHONE [PHONE_NUMBER] TO P…" at bounding box center [524, 339] width 1049 height 678
click at [499, 251] on div "Select a reason" at bounding box center [525, 255] width 422 height 17
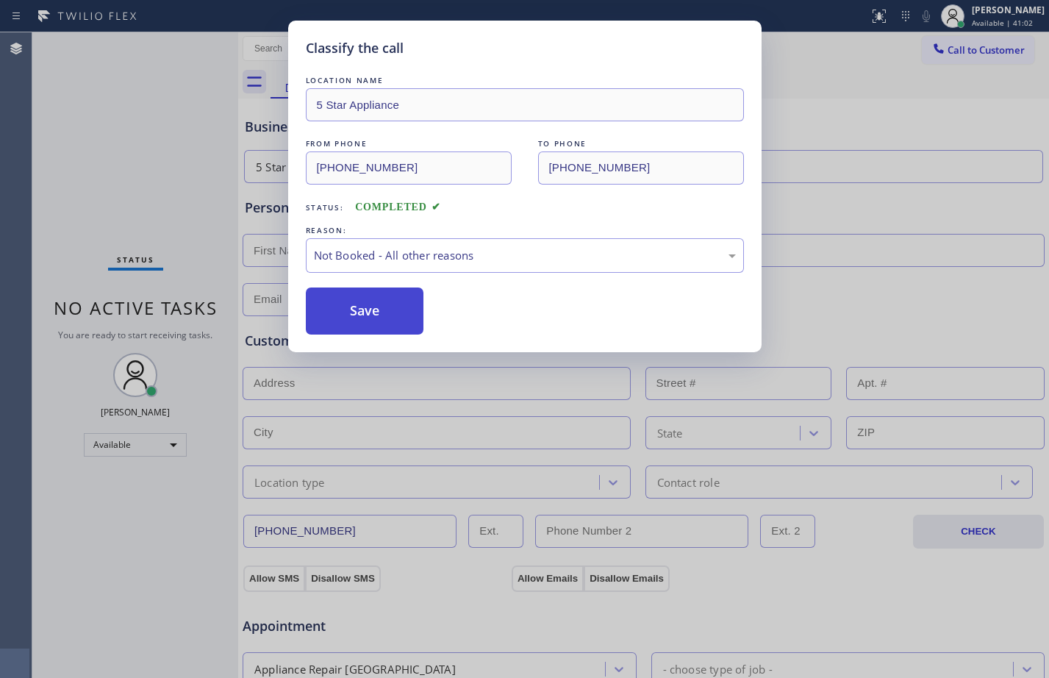
click at [404, 318] on button "Save" at bounding box center [365, 310] width 118 height 47
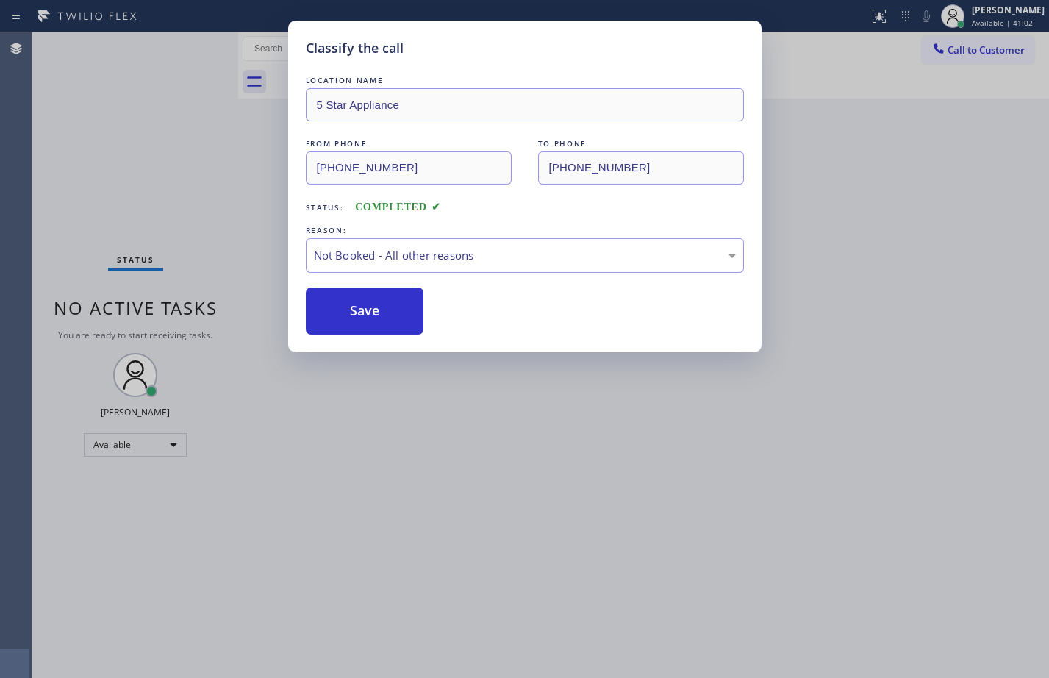
click at [972, 21] on span "Available | 41:02" at bounding box center [1002, 23] width 61 height 10
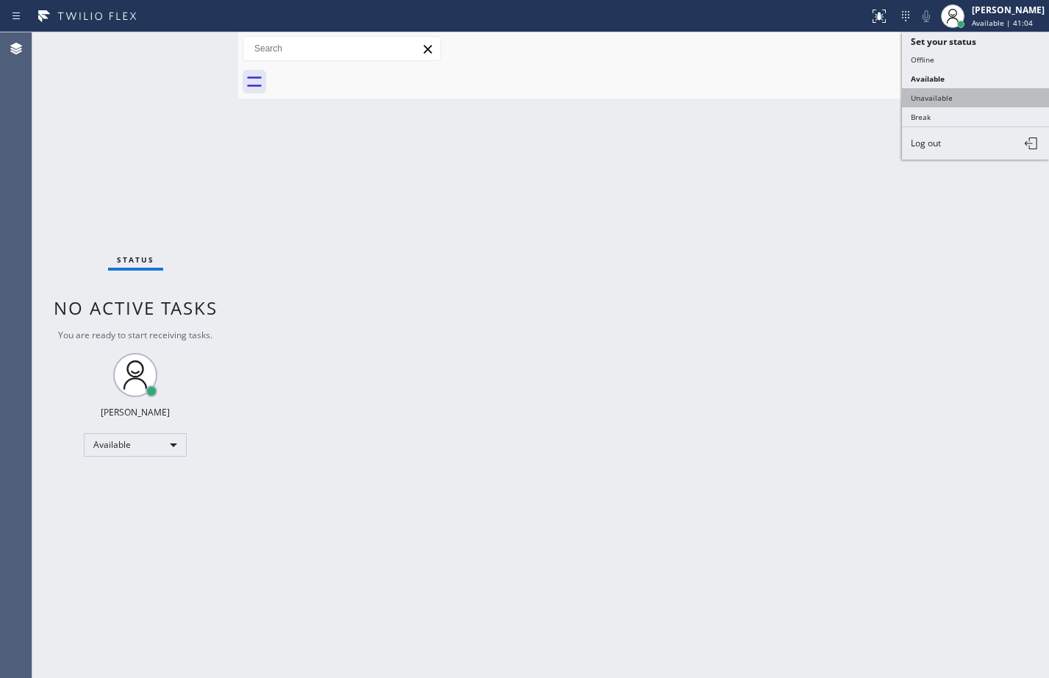
click at [938, 102] on button "Unavailable" at bounding box center [975, 97] width 147 height 19
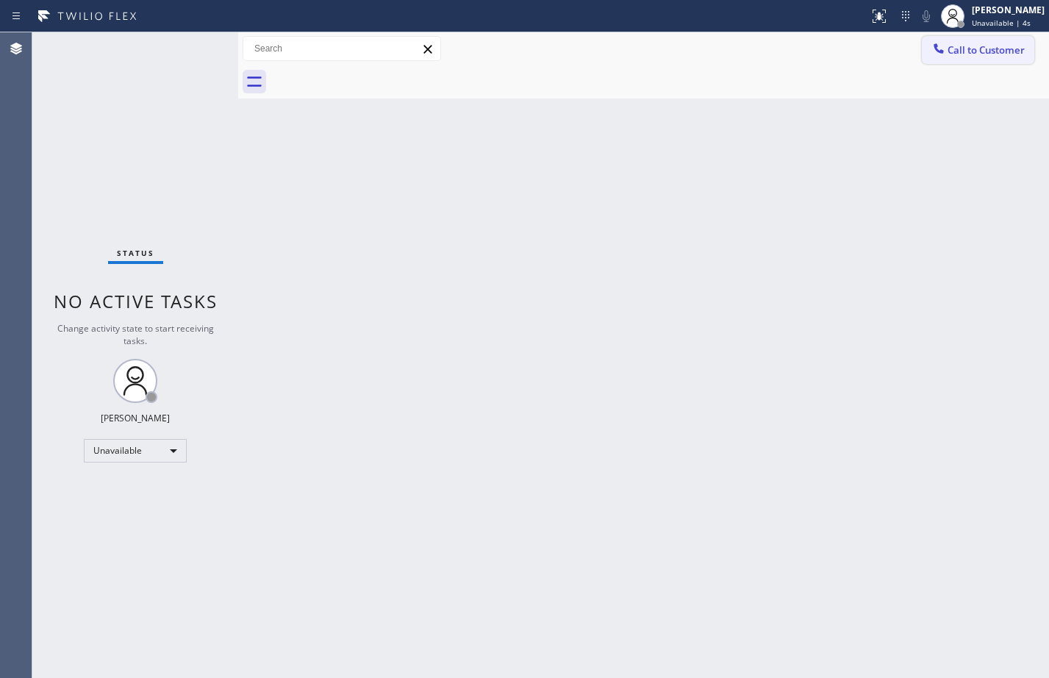
click at [981, 51] on span "Call to Customer" at bounding box center [986, 49] width 77 height 13
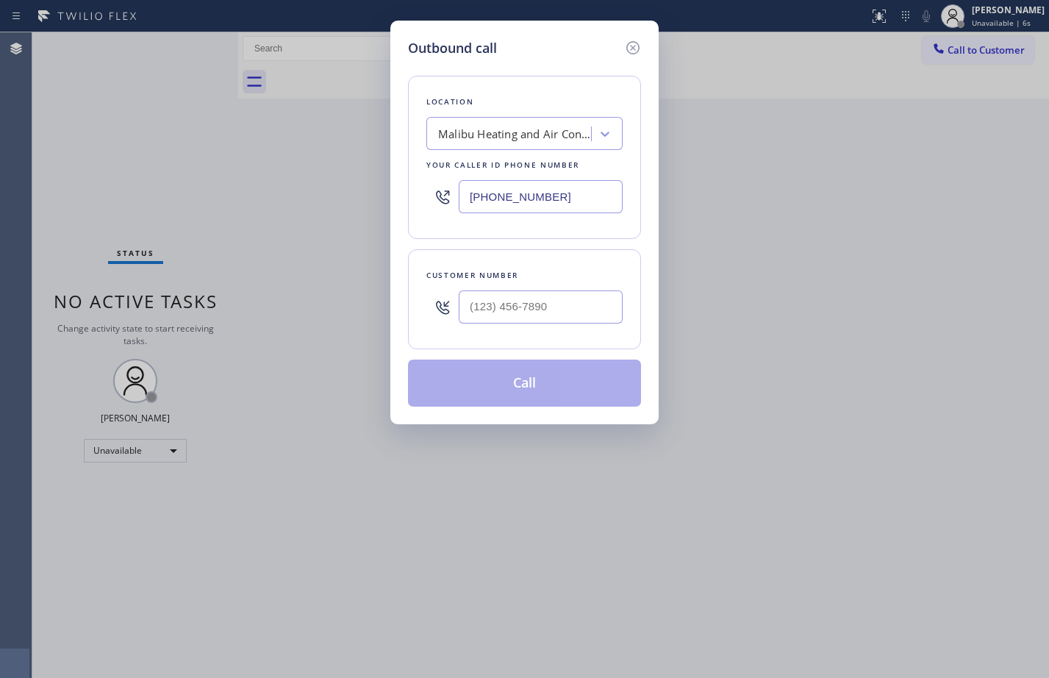
drag, startPoint x: 584, startPoint y: 203, endPoint x: 376, endPoint y: 195, distance: 208.2
click at [378, 195] on div "Outbound call Location [GEOGRAPHIC_DATA] Heating and Air Conditioning Team Your…" at bounding box center [524, 339] width 1049 height 678
paste input "202) 933-7030"
type input "[PHONE_NUMBER]"
click at [558, 300] on input "(___) ___-____" at bounding box center [541, 306] width 164 height 33
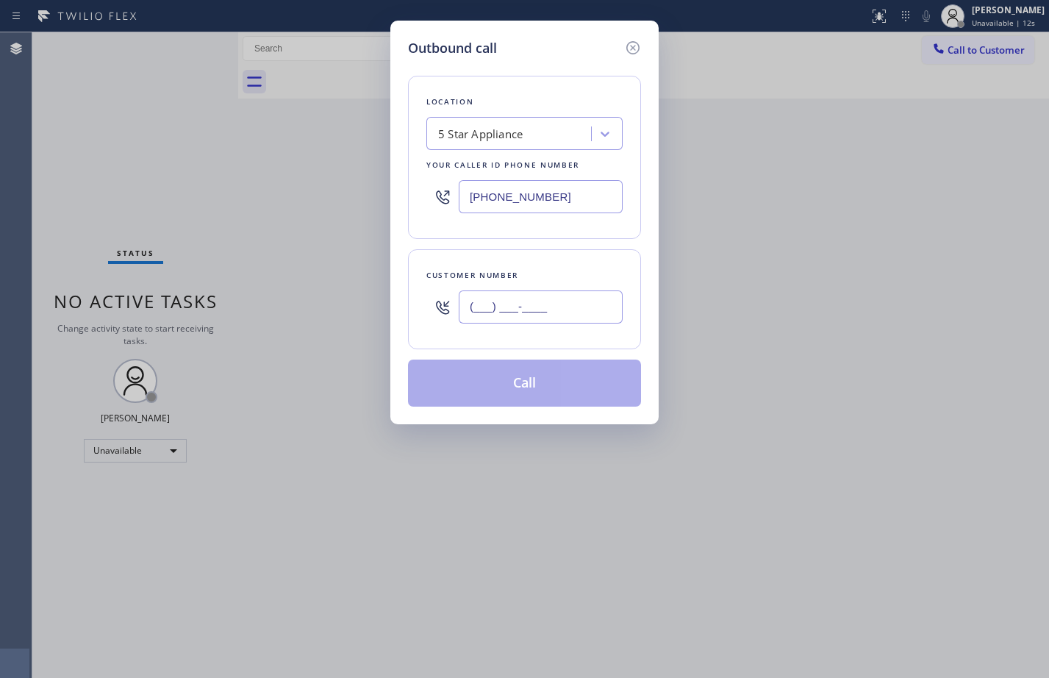
paste input "202) 999-5743"
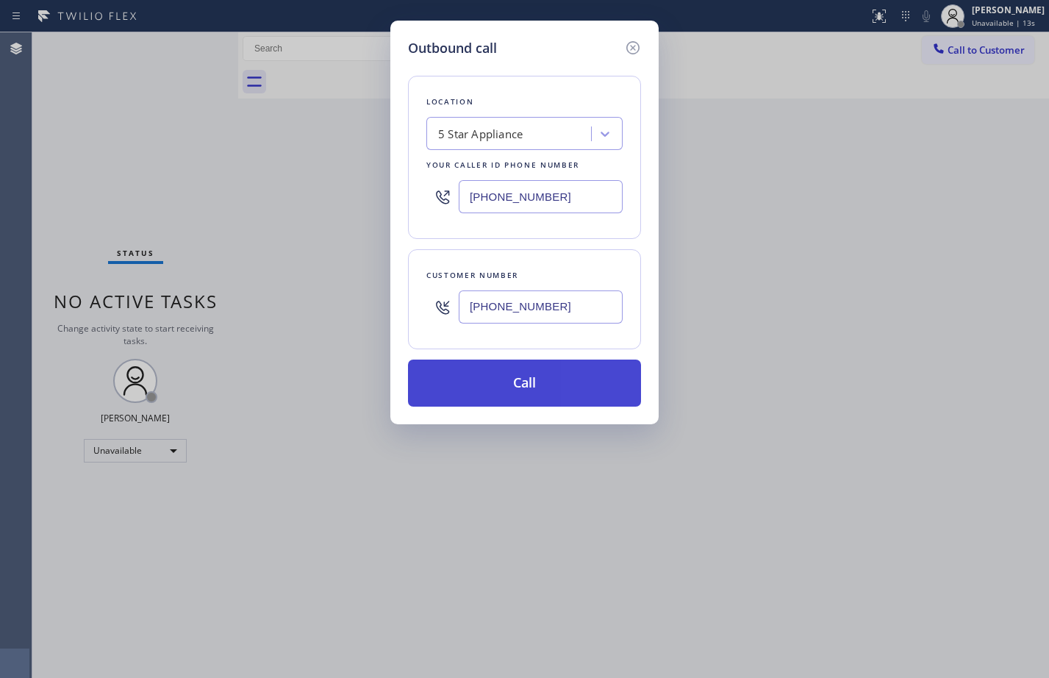
type input "[PHONE_NUMBER]"
click at [541, 390] on button "Call" at bounding box center [524, 382] width 233 height 47
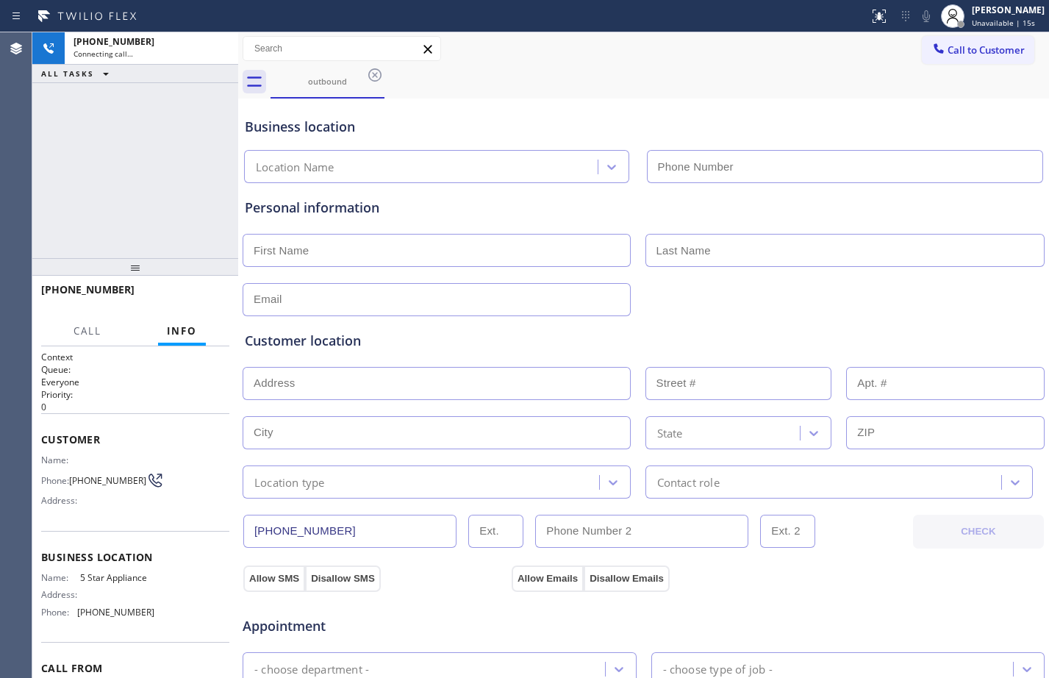
type input "[PHONE_NUMBER]"
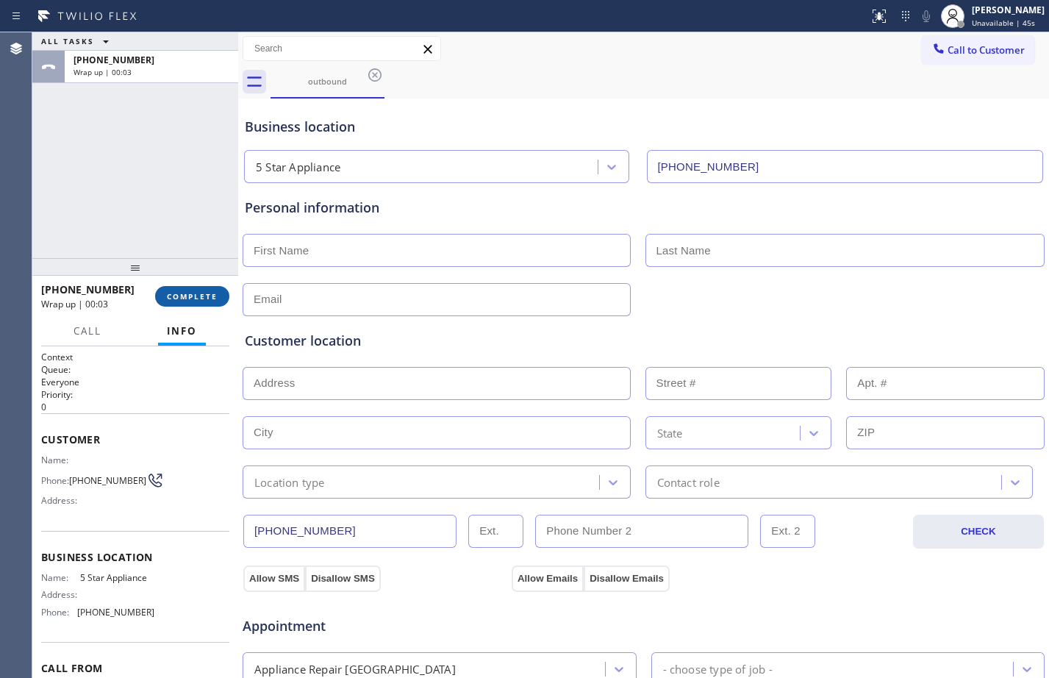
click at [171, 296] on span "COMPLETE" at bounding box center [192, 296] width 51 height 10
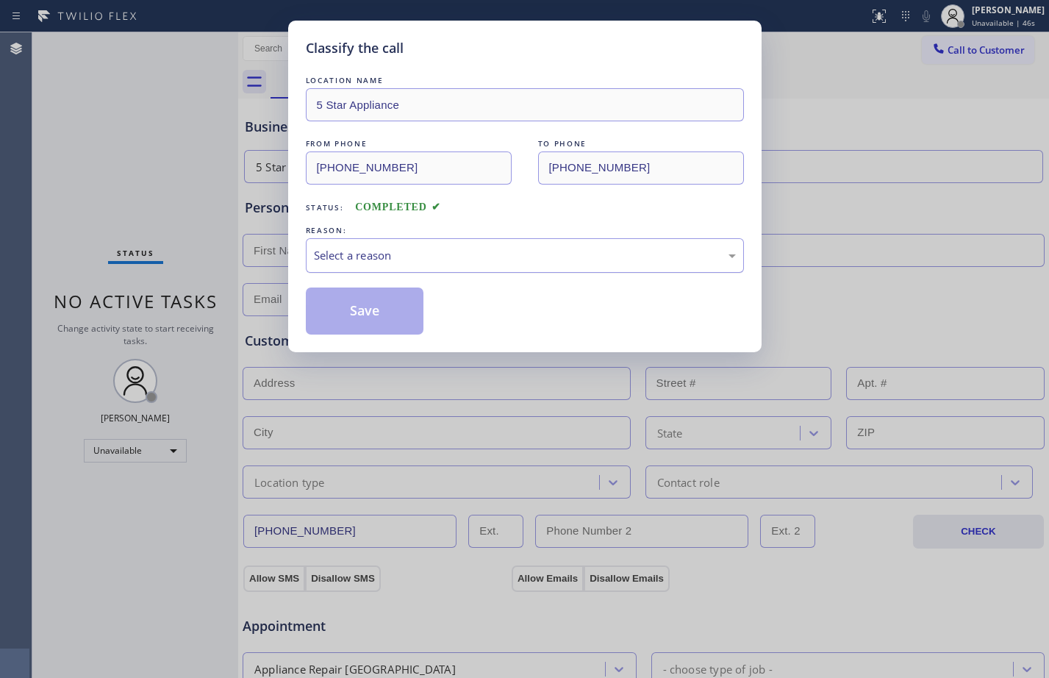
click at [373, 242] on div "Select a reason" at bounding box center [525, 255] width 438 height 35
click at [366, 297] on button "Save" at bounding box center [365, 310] width 118 height 47
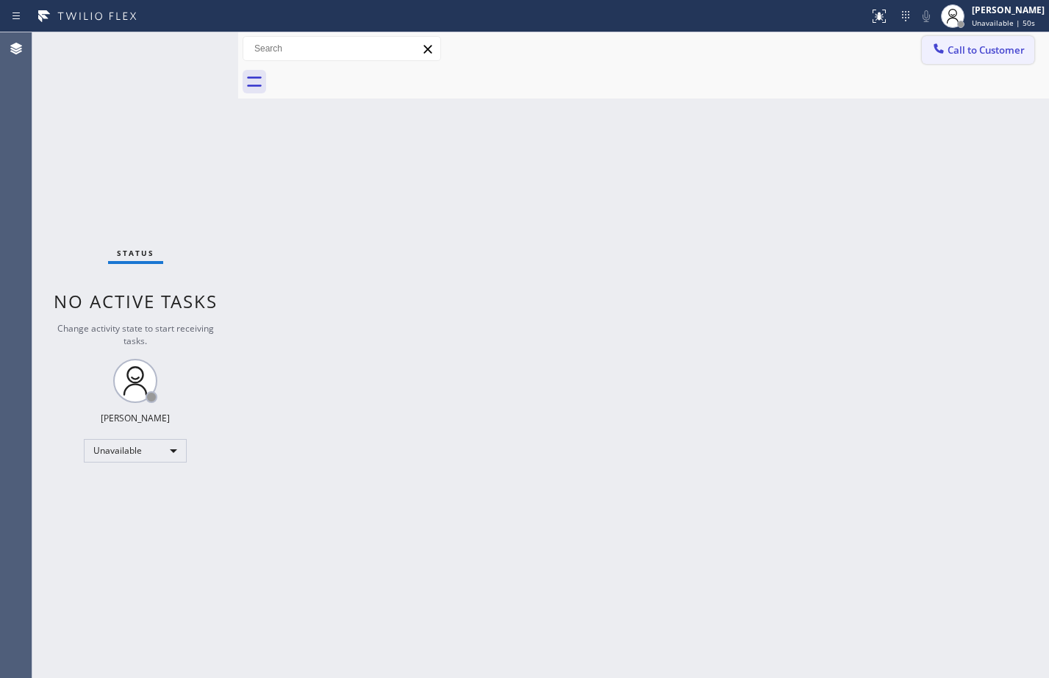
click at [974, 55] on span "Call to Customer" at bounding box center [986, 49] width 77 height 13
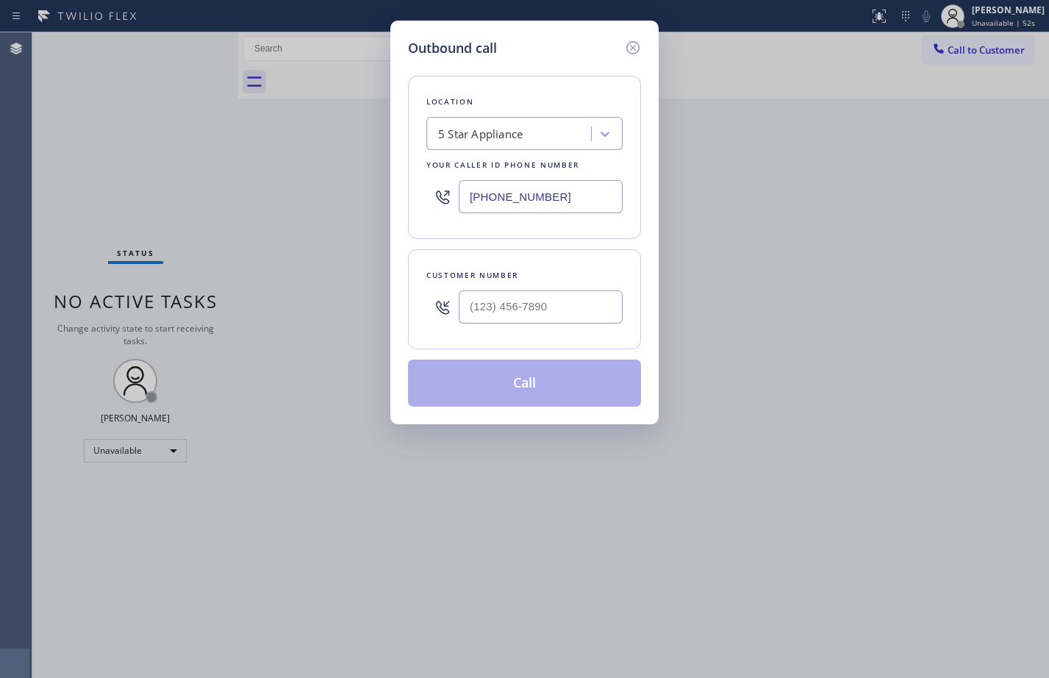
type input "(___) ___-____"
click at [507, 318] on input "(___) ___-____" at bounding box center [541, 306] width 164 height 33
click at [537, 314] on input "text" at bounding box center [541, 306] width 164 height 33
paste input "202) 999-5743"
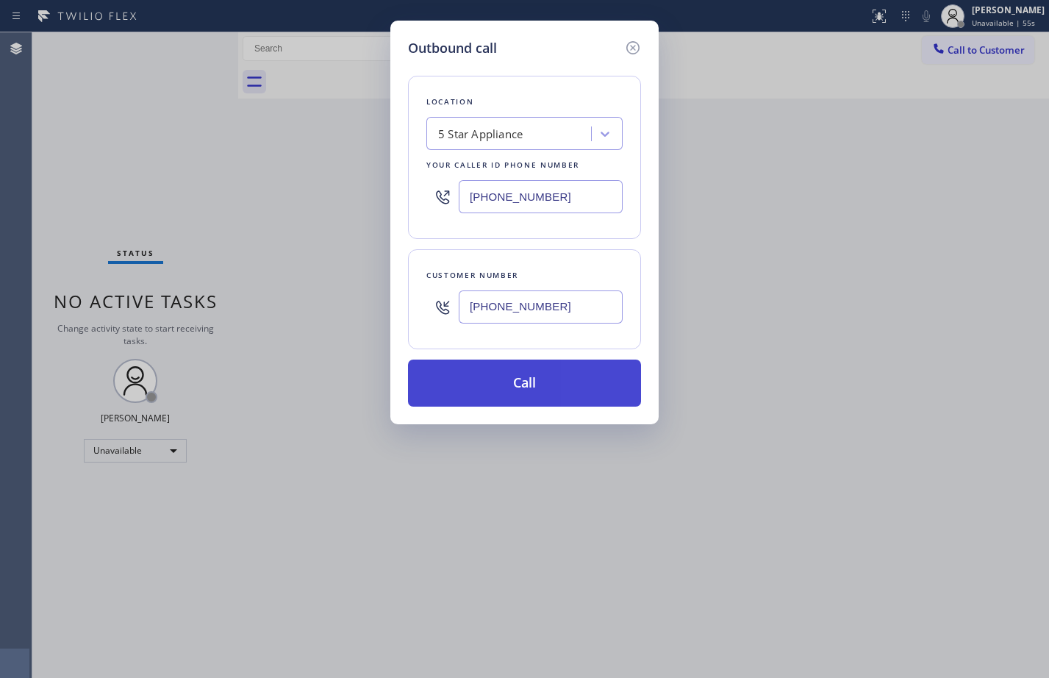
type input "[PHONE_NUMBER]"
click at [515, 383] on button "Call" at bounding box center [524, 382] width 233 height 47
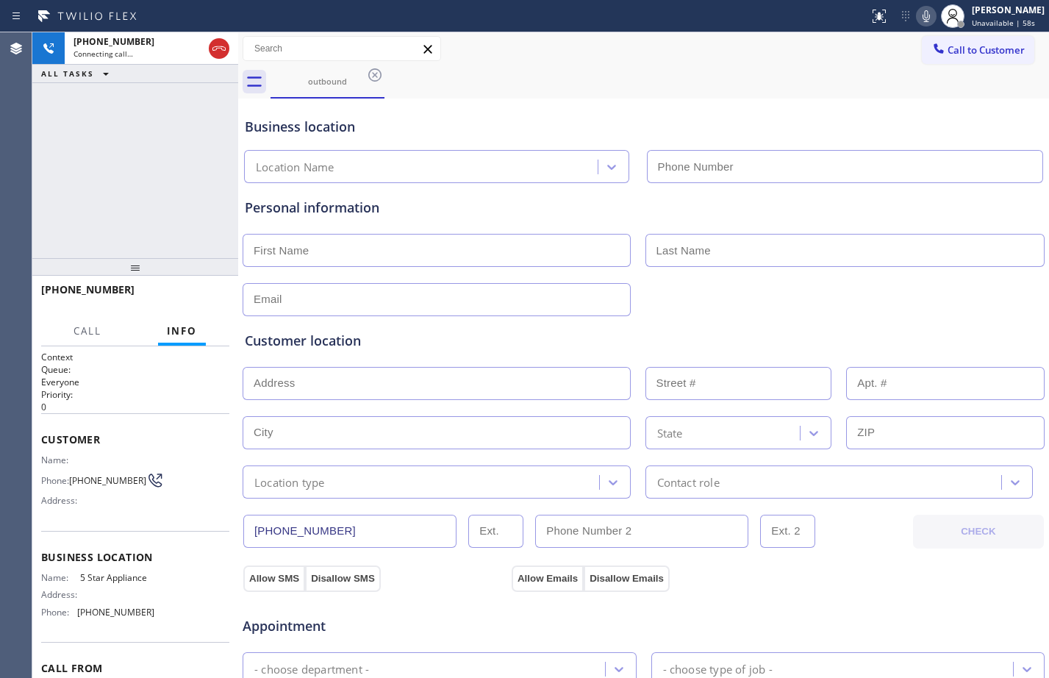
type input "[PHONE_NUMBER]"
click at [727, 475] on div "Contact role" at bounding box center [826, 482] width 352 height 26
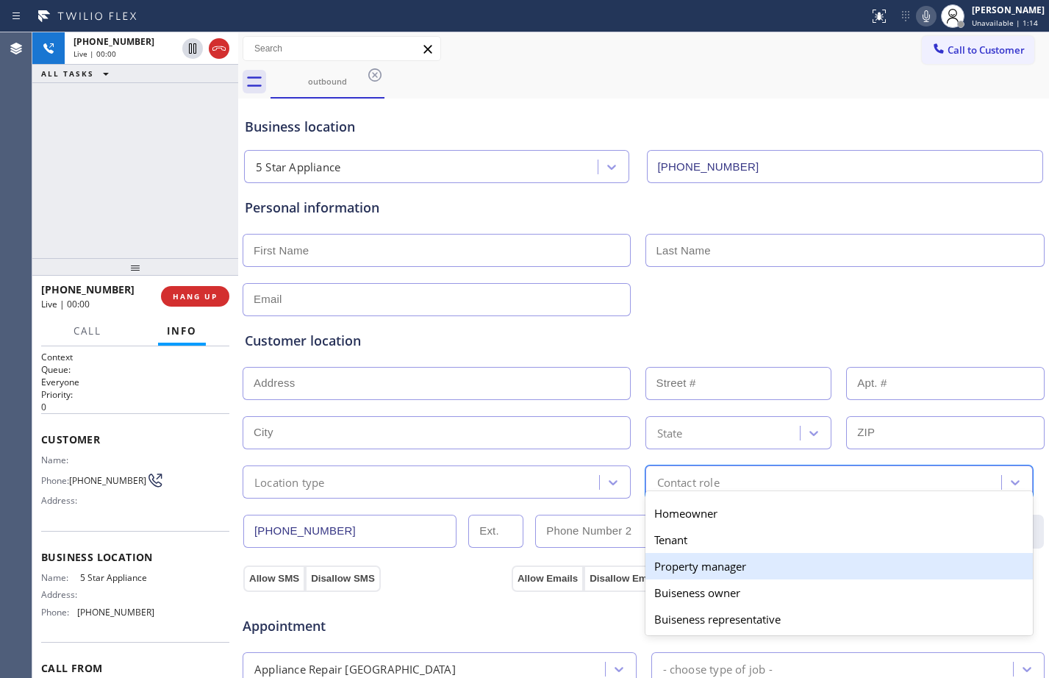
click at [490, 478] on div "Location type" at bounding box center [423, 482] width 352 height 26
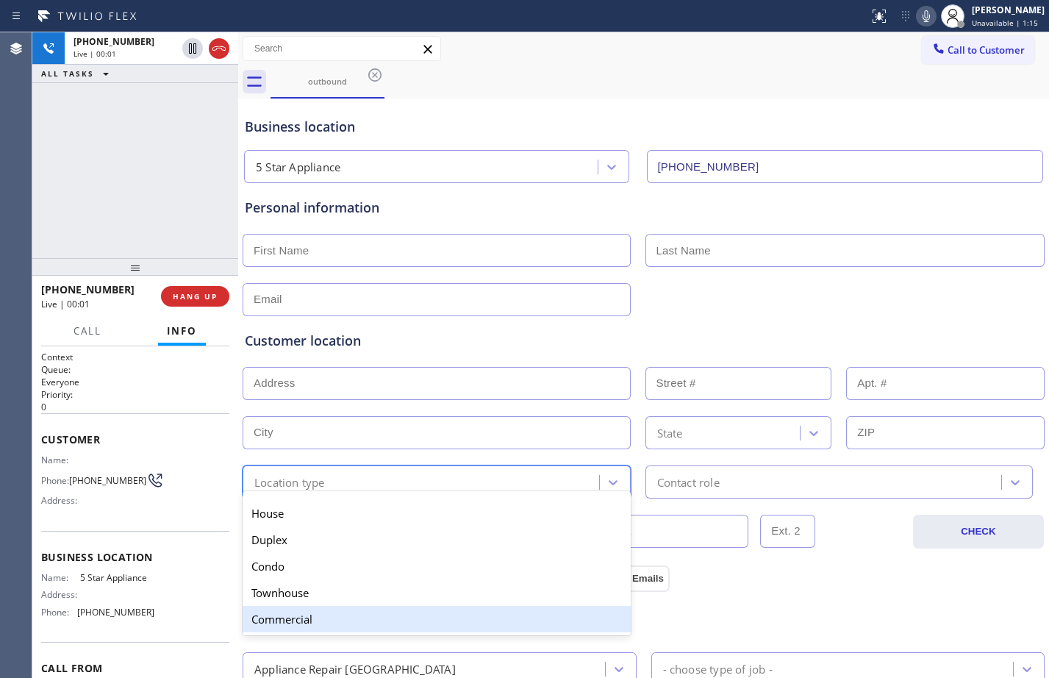
click at [829, 611] on div "Appointment" at bounding box center [643, 616] width 805 height 37
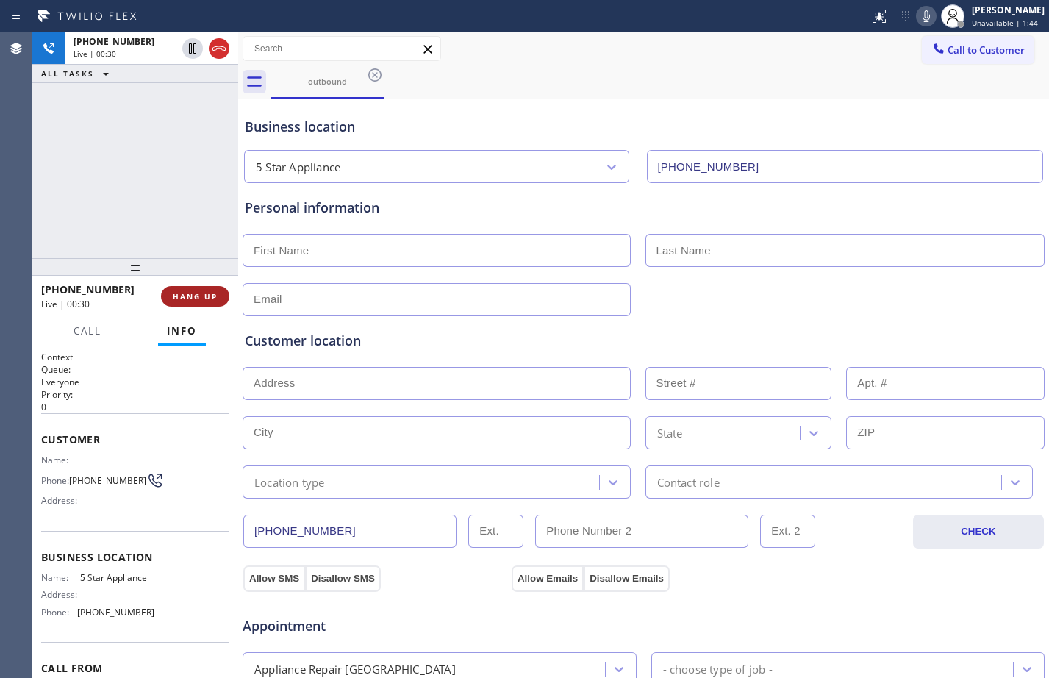
click at [210, 297] on span "HANG UP" at bounding box center [195, 296] width 45 height 10
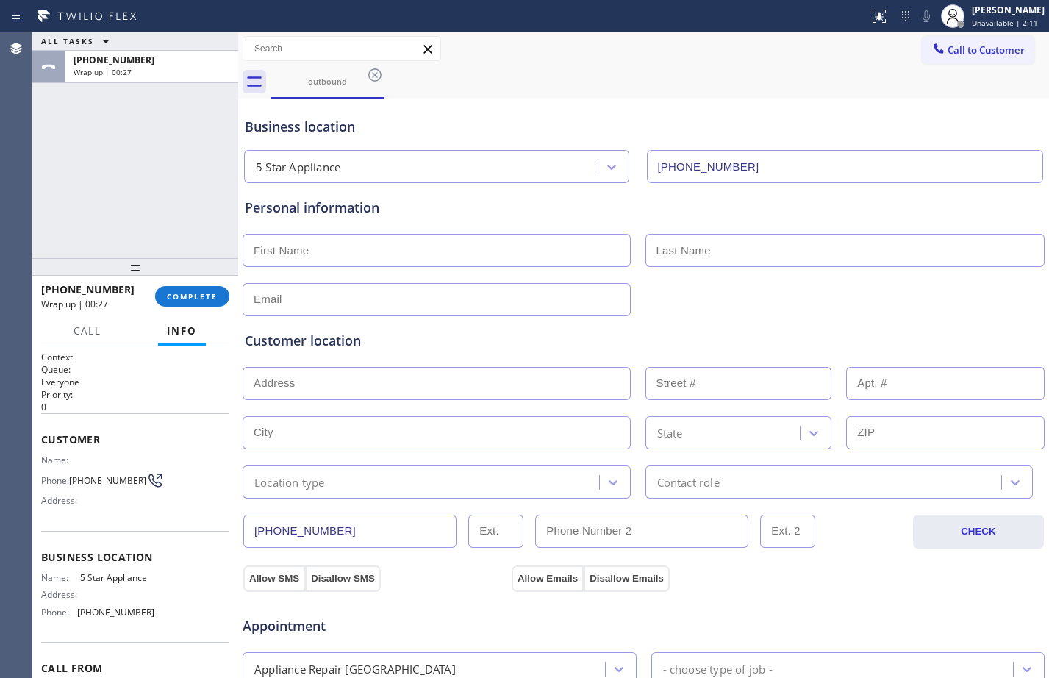
click at [503, 257] on input "text" at bounding box center [437, 250] width 388 height 33
click at [138, 179] on div "ALL TASKS ALL TASKS ACTIVE TASKS TASKS IN WRAP UP [PHONE_NUMBER] Wrap up | 01:31" at bounding box center [135, 145] width 206 height 226
click at [459, 262] on input "text" at bounding box center [437, 250] width 388 height 33
type input "[PERSON_NAME]"
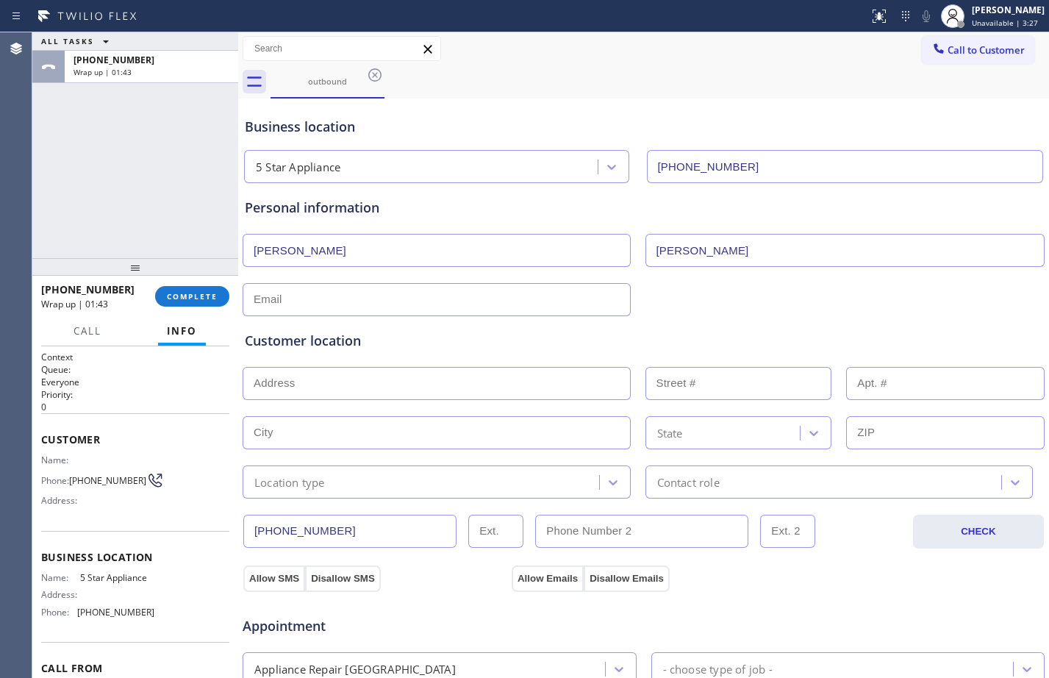
click at [451, 308] on input "text" at bounding box center [437, 299] width 388 height 33
type input "@"
type input "[EMAIL_ADDRESS][DOMAIN_NAME]"
click at [454, 370] on input "text" at bounding box center [437, 383] width 388 height 33
click at [440, 393] on input "text" at bounding box center [437, 383] width 388 height 33
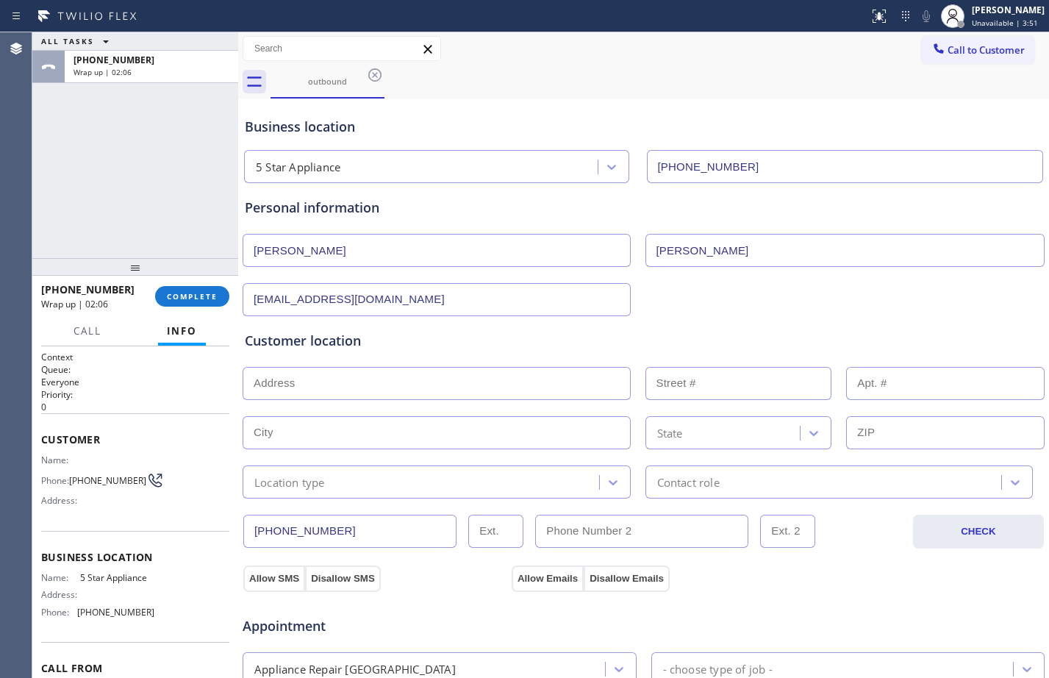
paste input "[STREET_ADDRESS][US_STATE][US_STATE]"
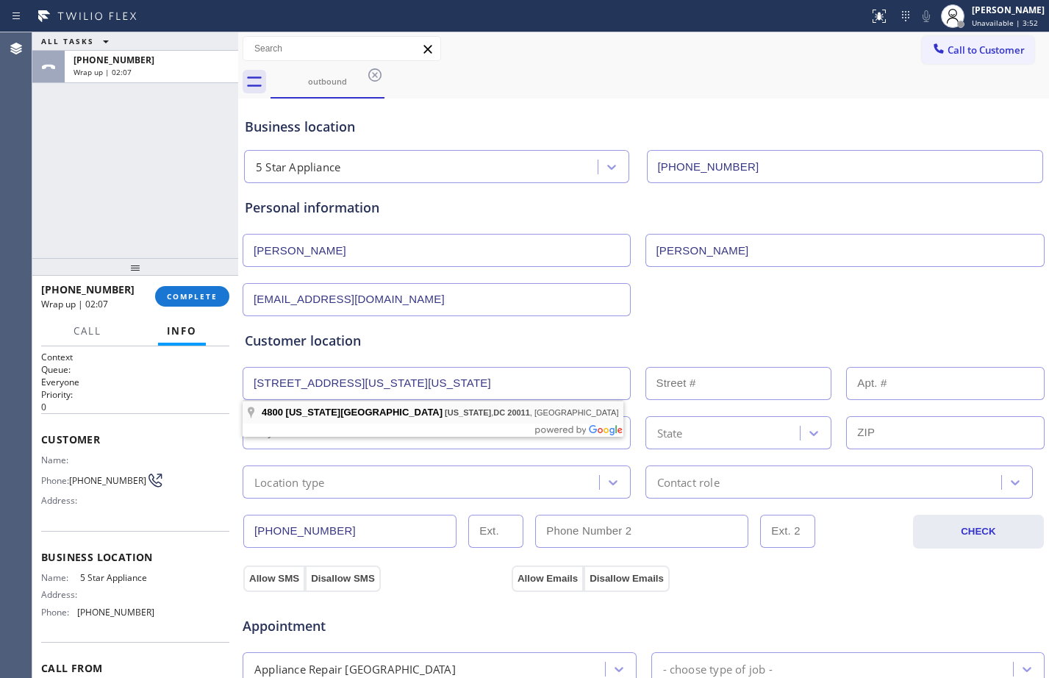
type input "[STREET_ADDRESS][US_STATE]"
type input "4800"
type input "[US_STATE]"
type input "20011"
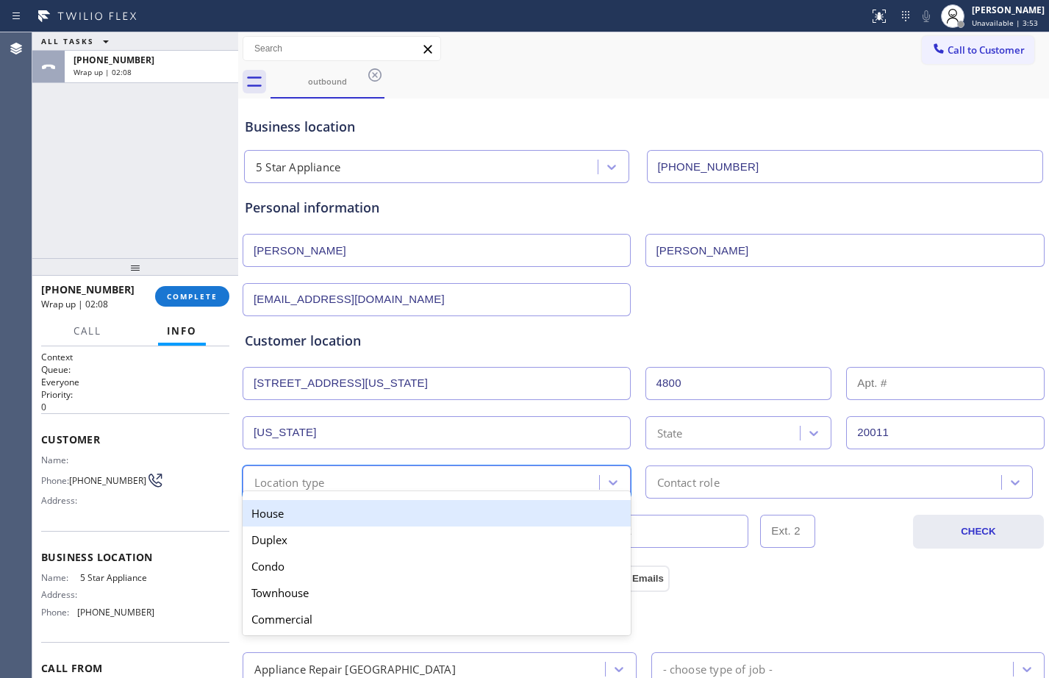
click at [398, 493] on div "option House focused, 1 of 5. 5 results available. Use Up and Down to choose op…" at bounding box center [437, 481] width 388 height 33
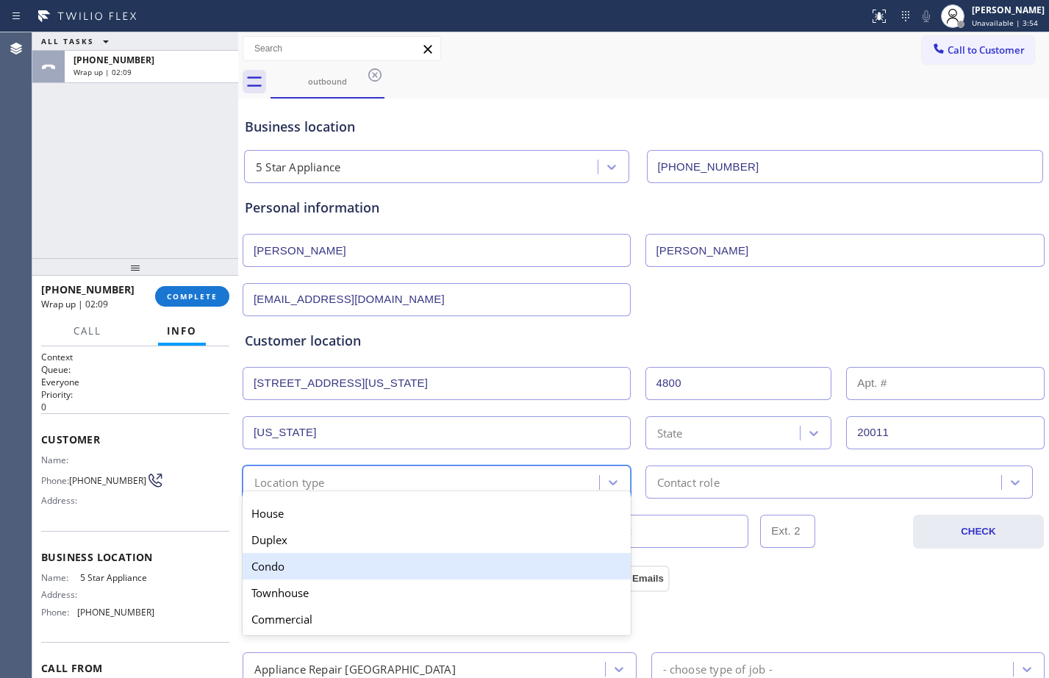
click at [291, 568] on div "Condo" at bounding box center [437, 566] width 388 height 26
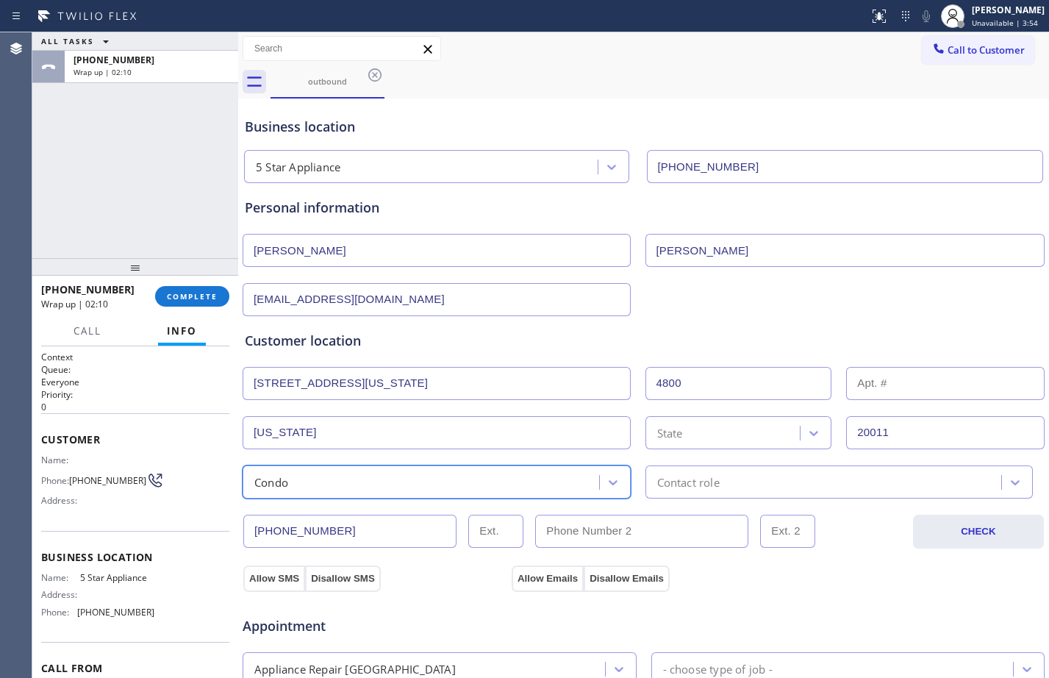
click at [819, 486] on div "Contact role" at bounding box center [826, 482] width 352 height 26
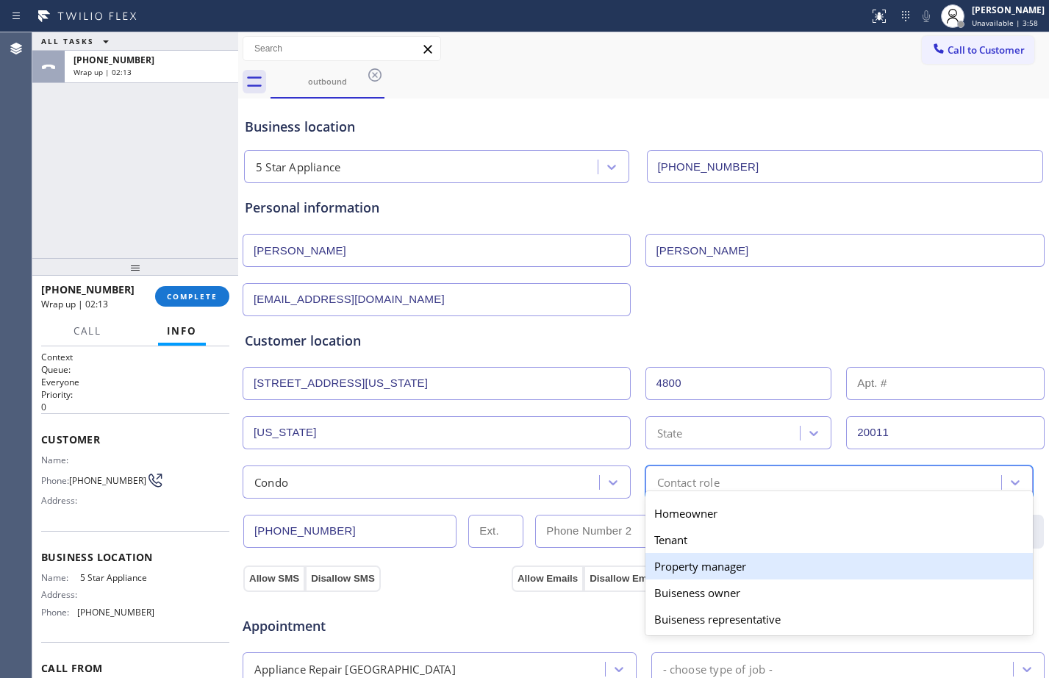
click at [703, 567] on div "Property manager" at bounding box center [839, 566] width 388 height 26
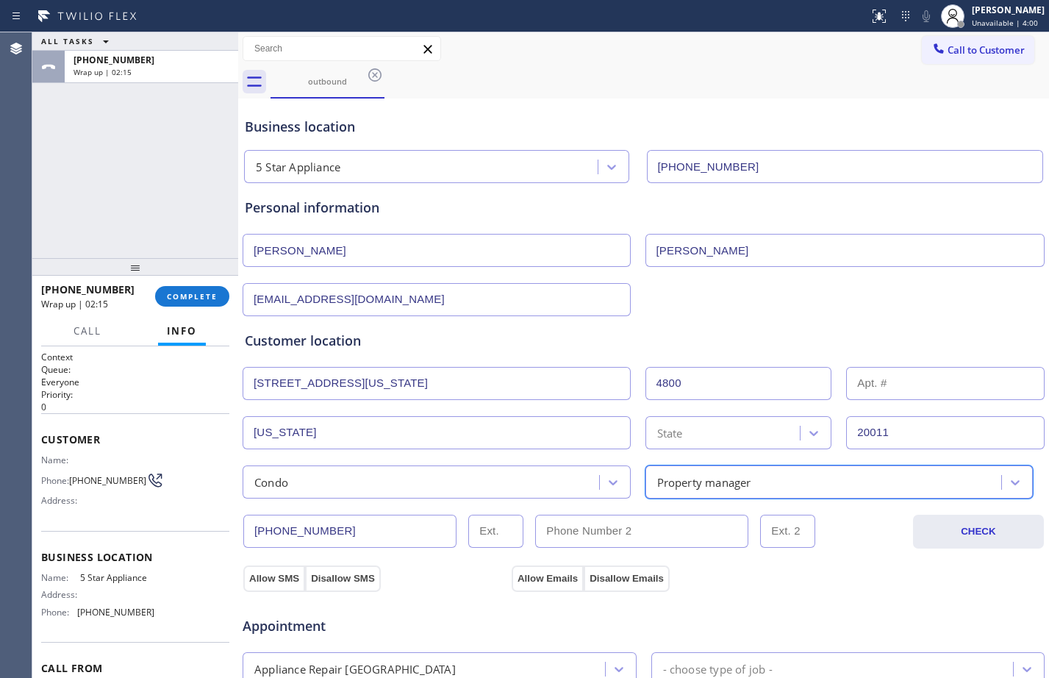
scroll to position [462, 0]
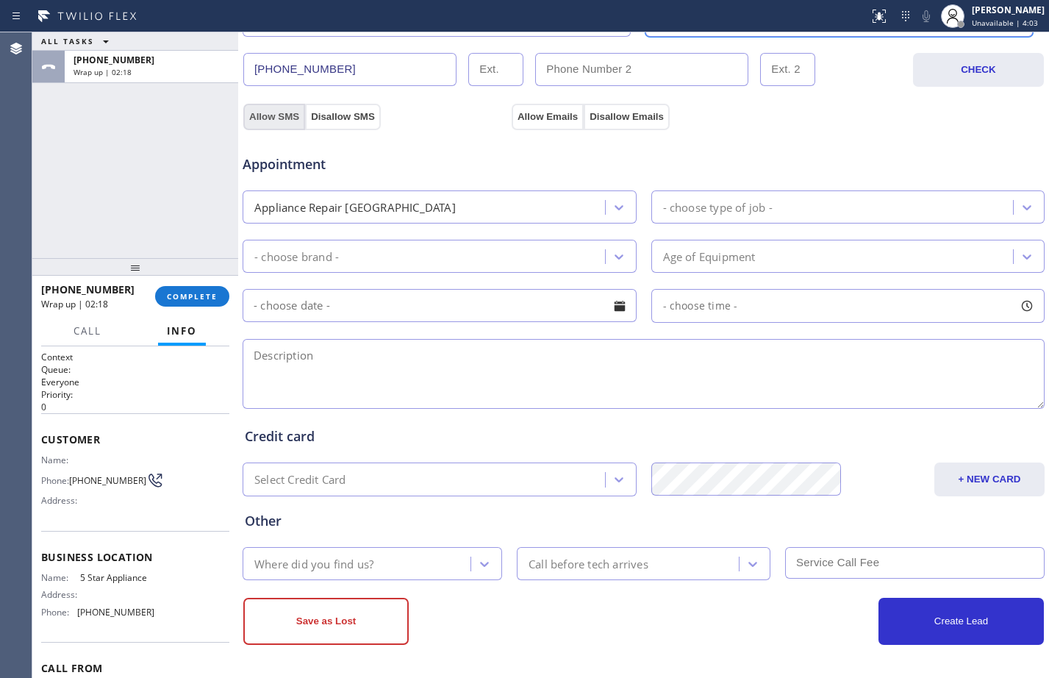
click at [296, 116] on button "Allow SMS" at bounding box center [274, 117] width 62 height 26
click at [545, 115] on button "Allow Emails" at bounding box center [548, 117] width 72 height 26
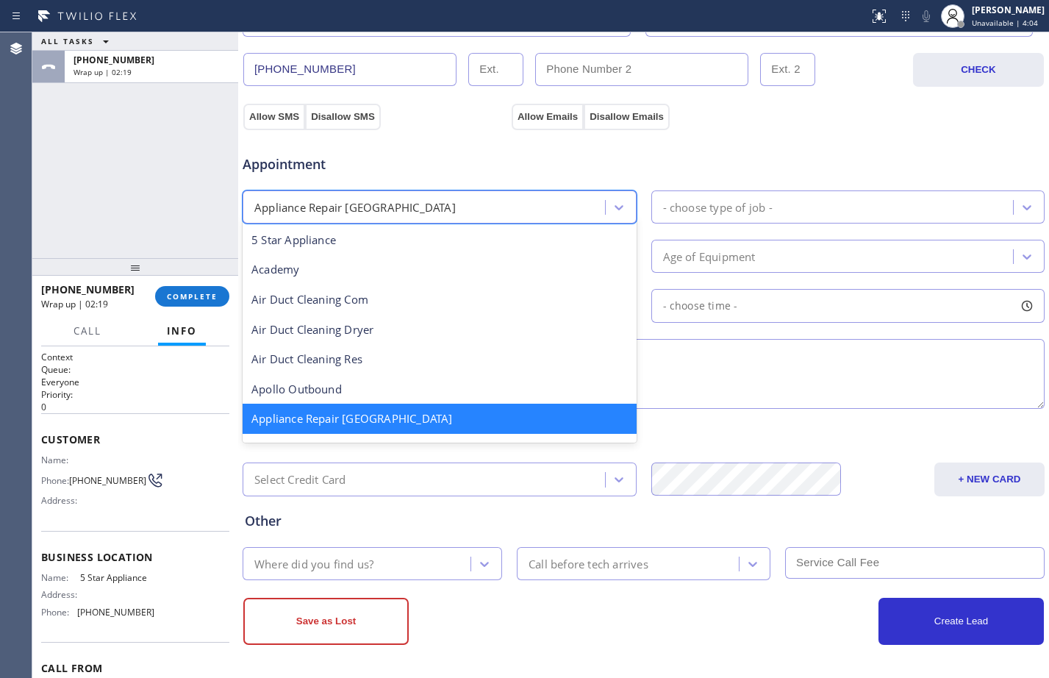
click at [512, 218] on div "Appliance Repair [GEOGRAPHIC_DATA]" at bounding box center [426, 207] width 358 height 26
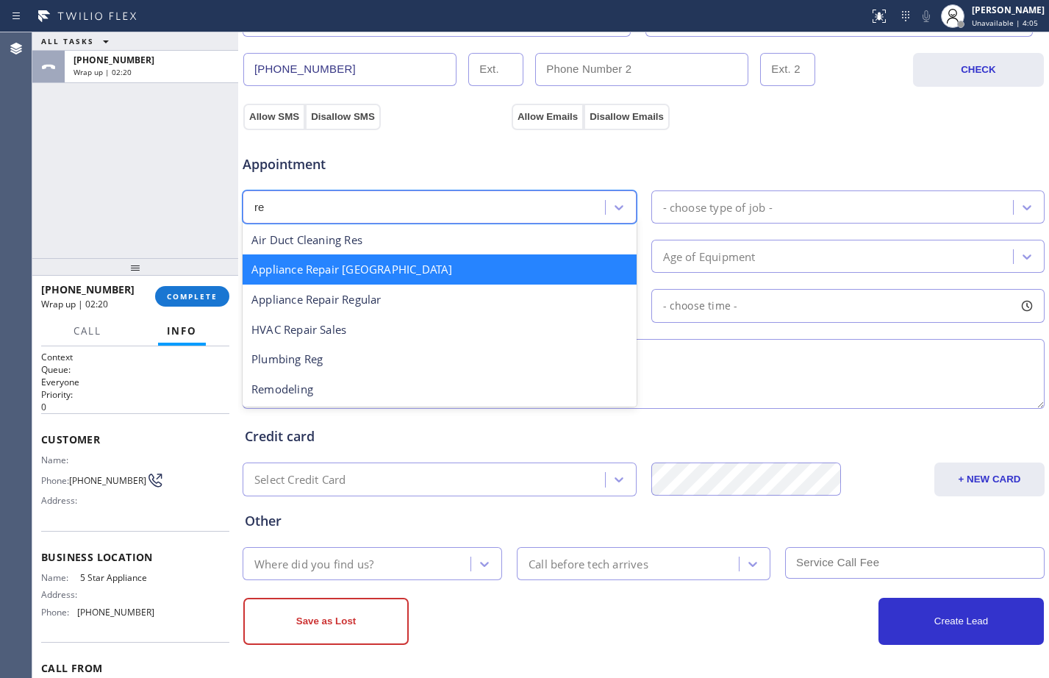
scroll to position [0, 0]
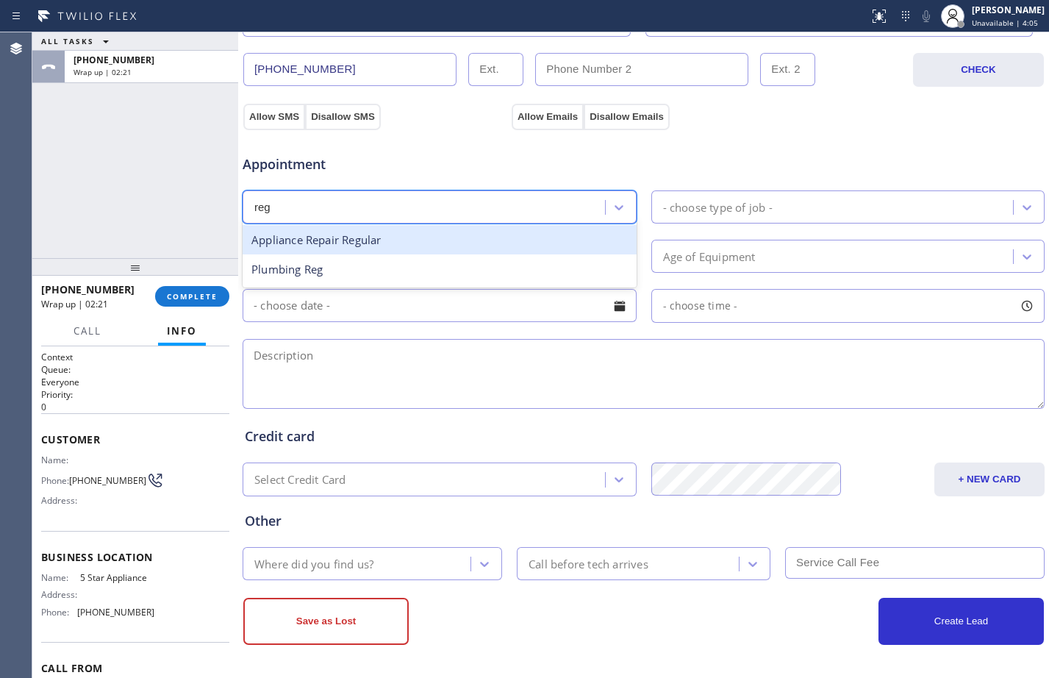
type input "regu"
click at [521, 233] on div "Appliance Repair Regular" at bounding box center [440, 240] width 394 height 30
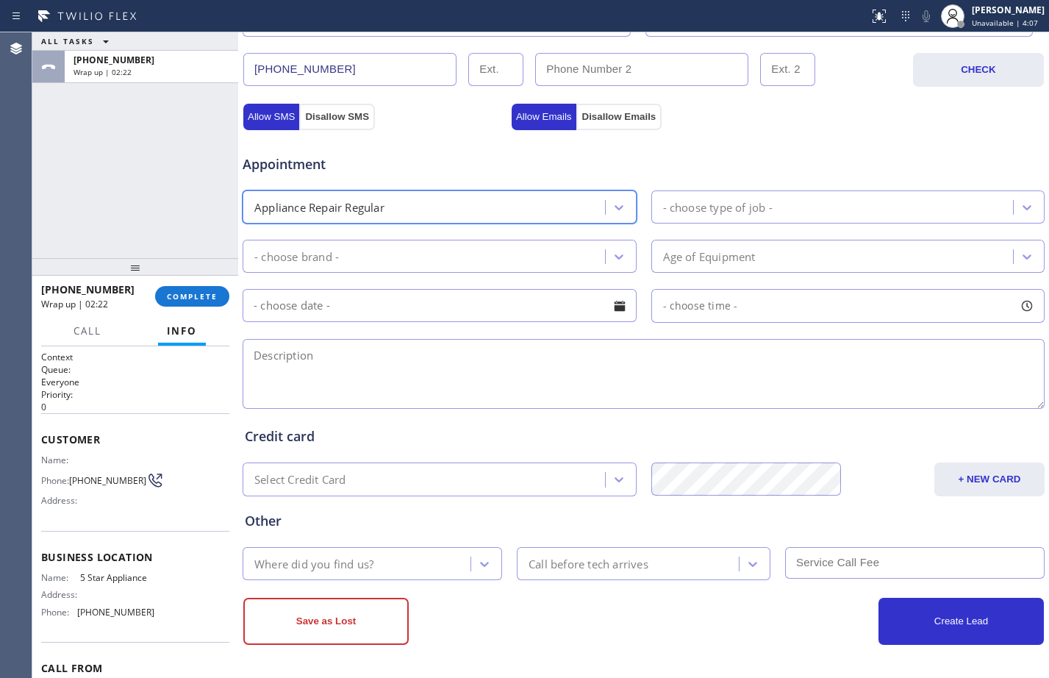
click at [701, 203] on div "- choose type of job -" at bounding box center [718, 206] width 110 height 17
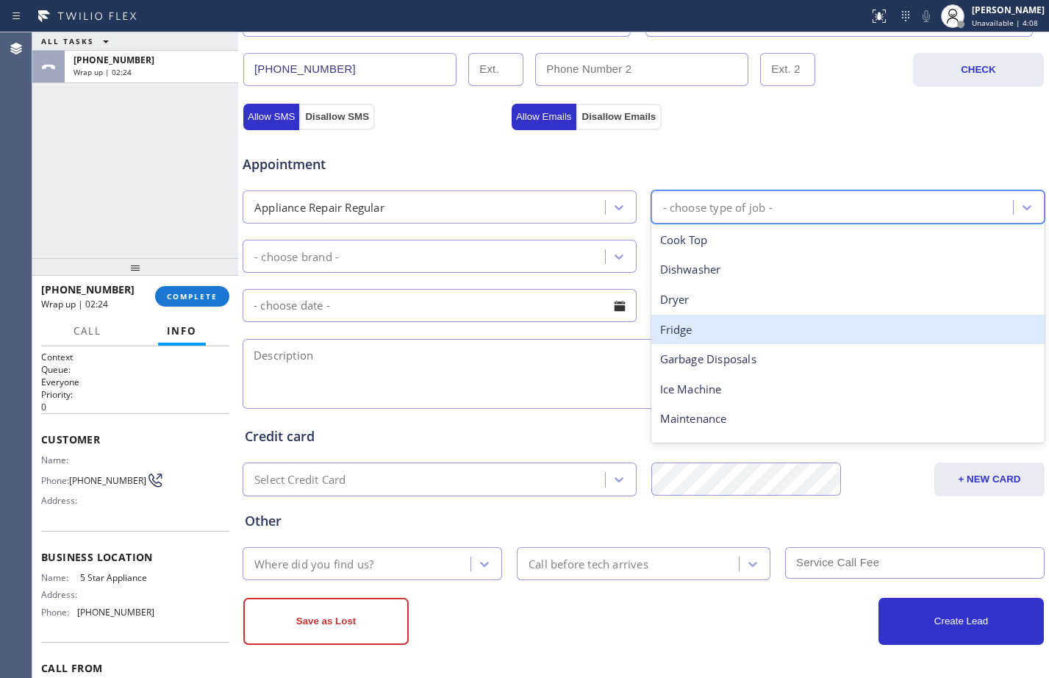
click at [693, 323] on div "Fridge" at bounding box center [848, 330] width 394 height 30
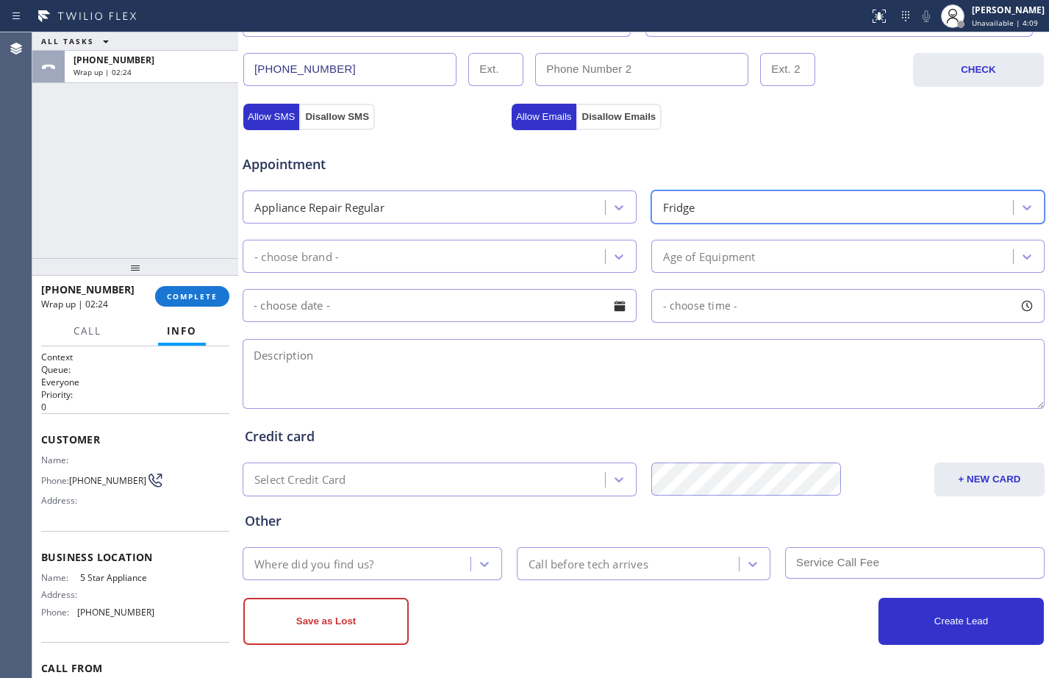
click at [510, 254] on div "- choose brand -" at bounding box center [426, 256] width 358 height 26
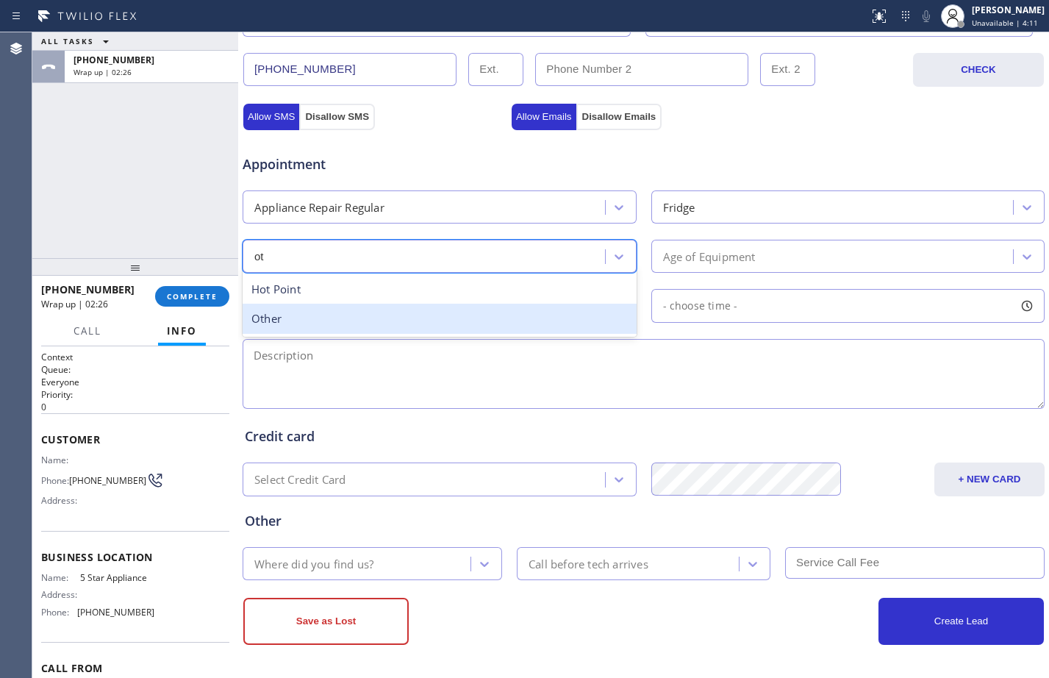
type input "oth"
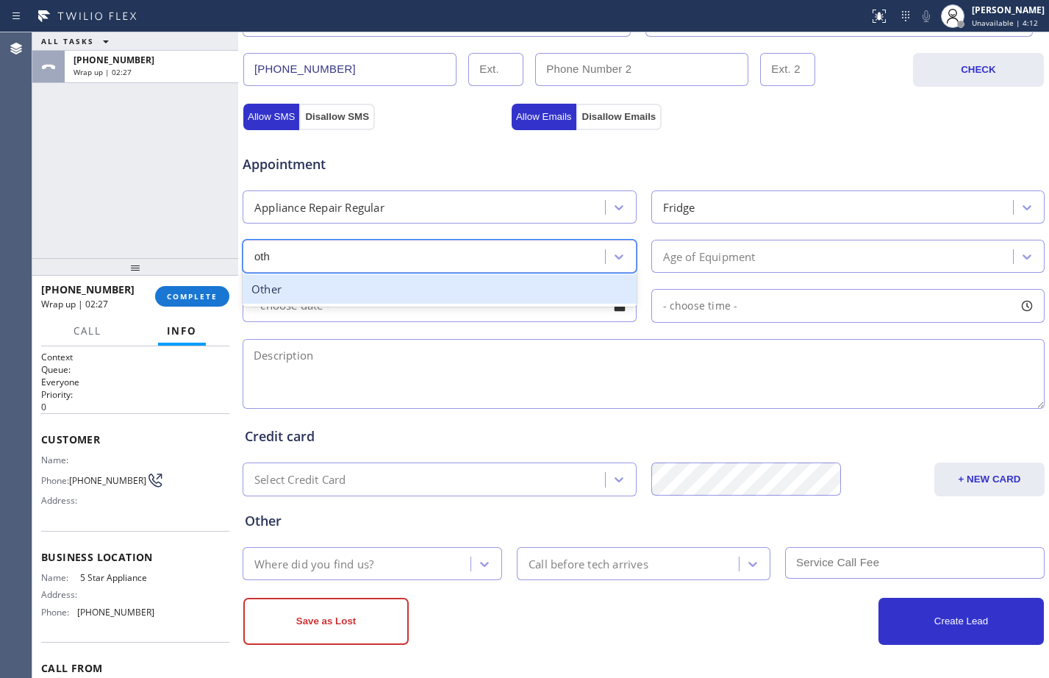
click at [424, 281] on div "Other" at bounding box center [440, 289] width 394 height 30
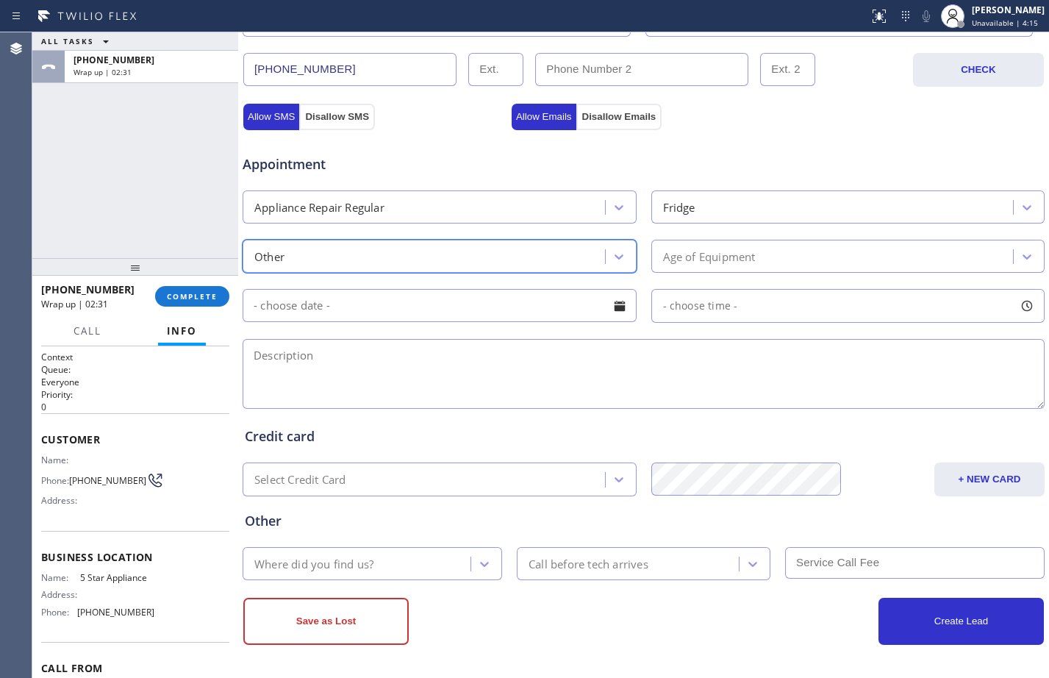
click at [809, 262] on div "Age of Equipment" at bounding box center [835, 256] width 358 height 26
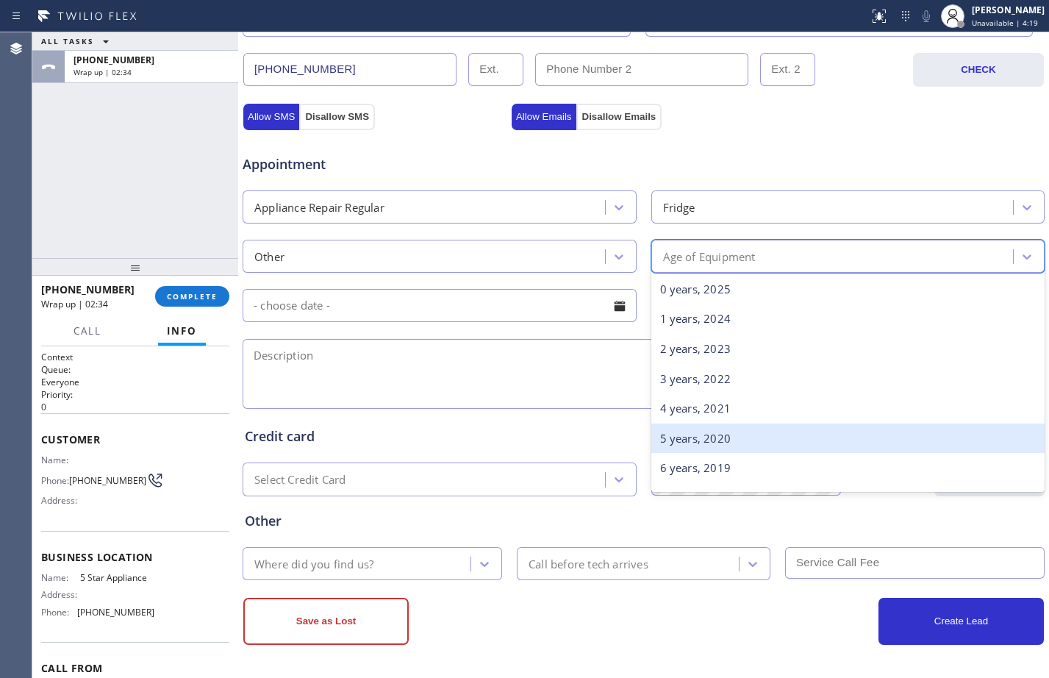
click at [723, 437] on div "5 years, 2020" at bounding box center [848, 438] width 394 height 30
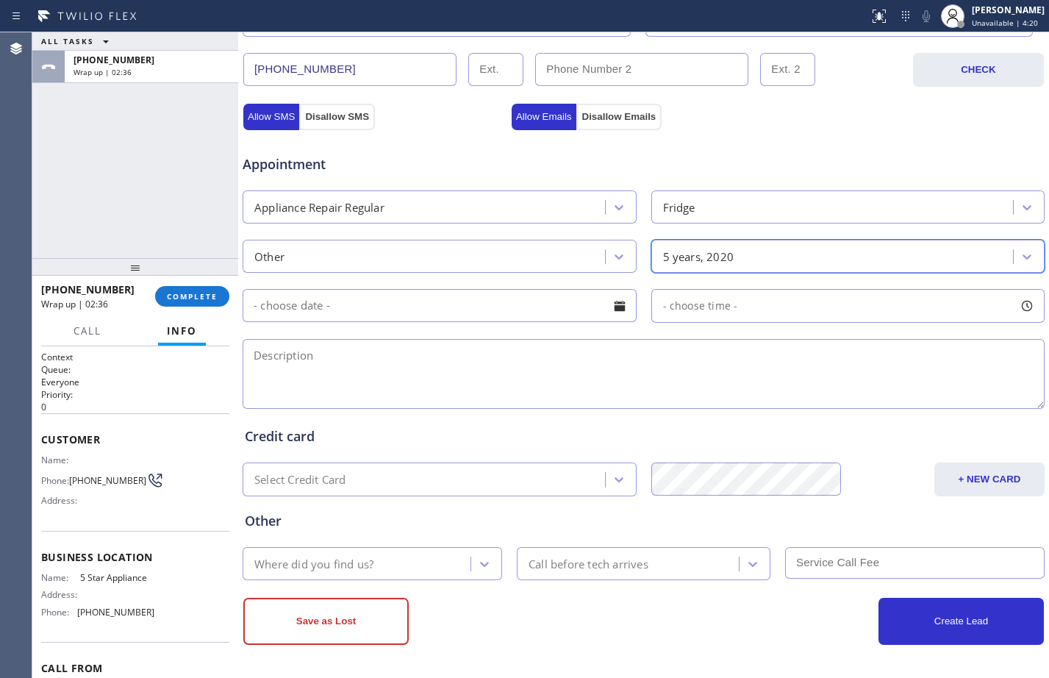
click at [530, 399] on textarea at bounding box center [644, 374] width 802 height 70
type textarea "F"
click at [617, 382] on textarea at bounding box center [644, 374] width 802 height 70
paste textarea "fridge/not cooling/don't know the brand/"
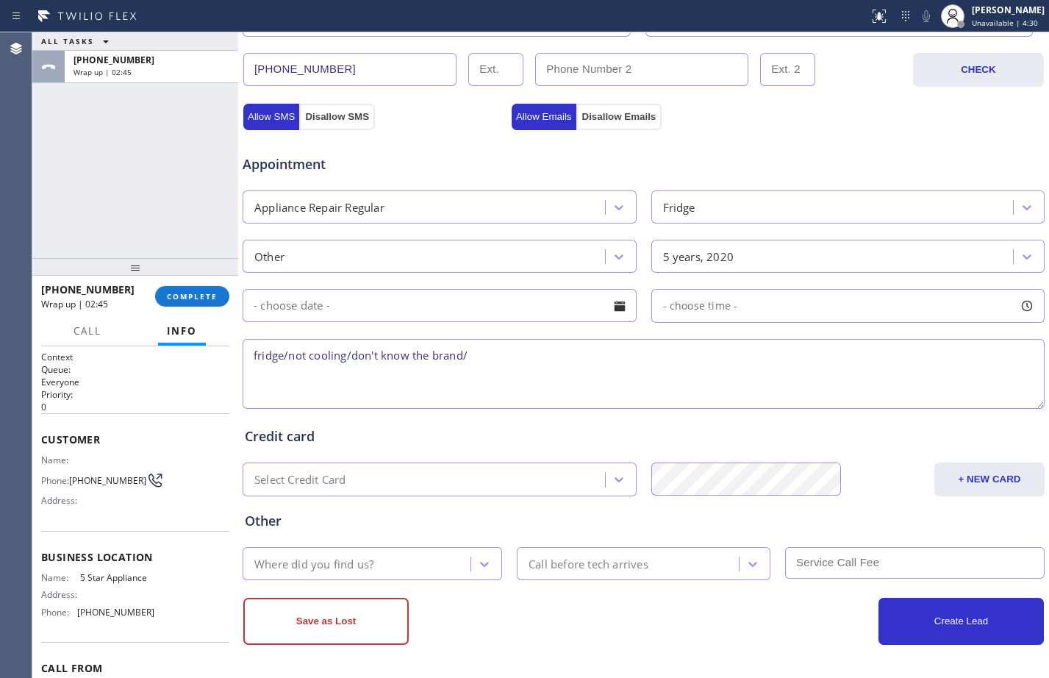
click at [254, 351] on textarea "fridge/not cooling/don't know the brand/" at bounding box center [644, 374] width 802 height 70
click at [498, 360] on textarea "Fridge/not cooling/don't know the brand/" at bounding box center [644, 374] width 802 height 70
paste textarea "[STREET_ADDRESS][US_STATE][US_STATE]"
click at [894, 375] on textarea "Fridge/not cooling/don't know the brand/don't know the age/[STREET_ADDRESS][US_…" at bounding box center [644, 374] width 802 height 70
click at [887, 371] on textarea "Fridge/not cooling/don't know the brand/don't know the age/[STREET_ADDRESS][US_…" at bounding box center [644, 374] width 802 height 70
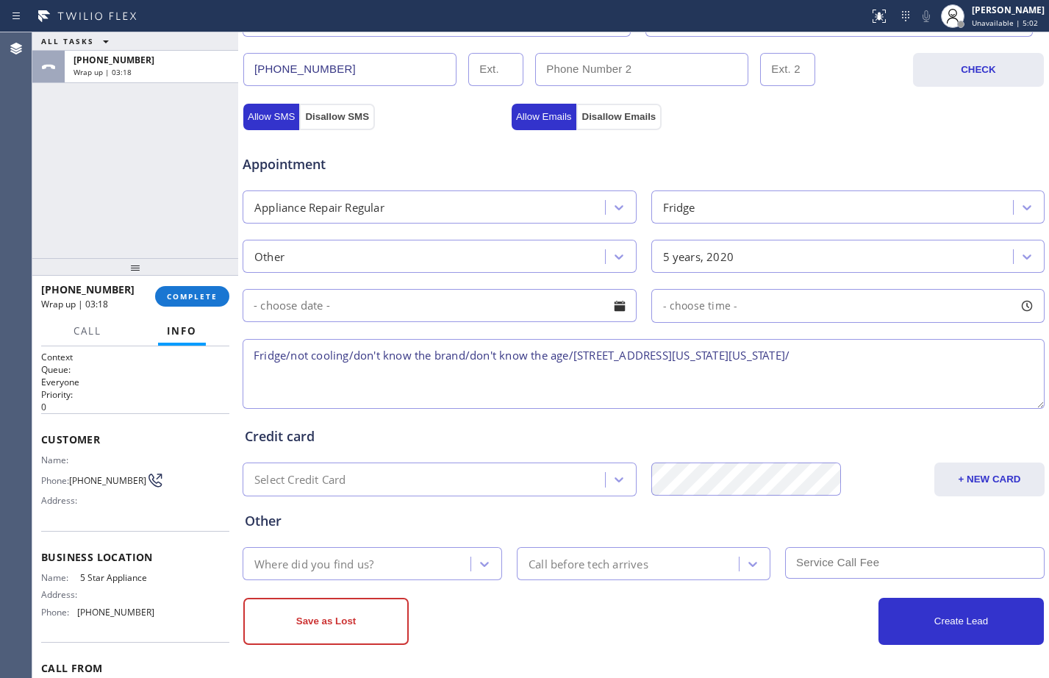
click at [854, 367] on textarea "Fridge/not cooling/don't know the brand/don't know the age/[STREET_ADDRESS][US_…" at bounding box center [644, 374] width 802 height 70
click at [852, 364] on textarea "Fridge/not cooling/don't know the brand/don't know the age/[STREET_ADDRESS][US_…" at bounding box center [644, 374] width 802 height 70
click at [967, 351] on textarea "Fridge/not cooling/don't know the brand/don't know the age/[STREET_ADDRESS][US_…" at bounding box center [644, 374] width 802 height 70
paste textarea "5 Star Appliance"
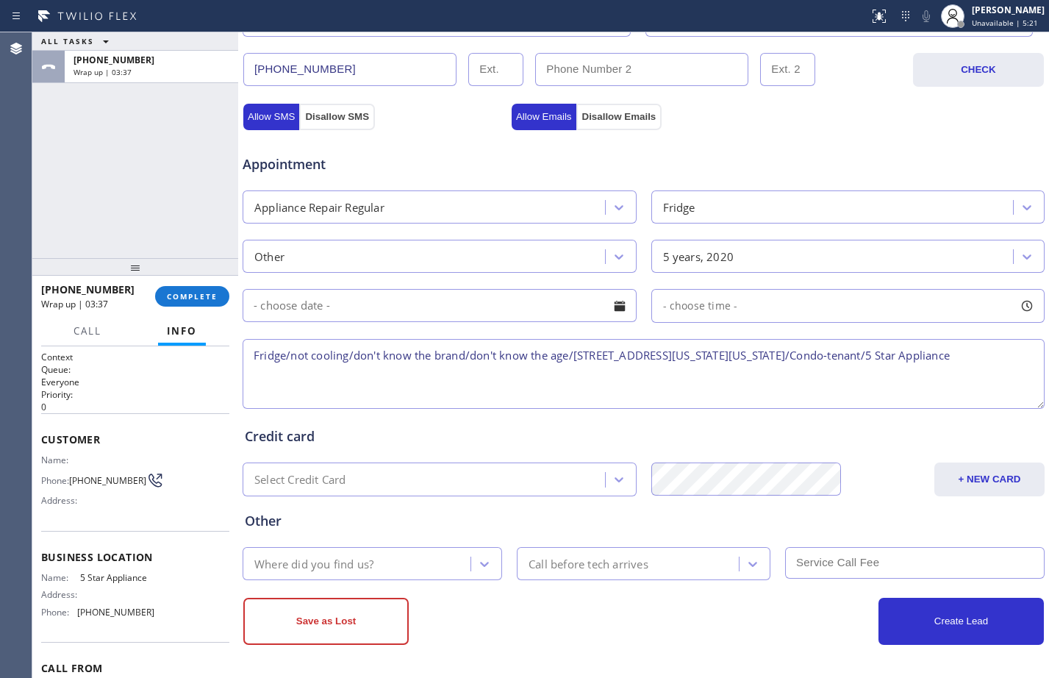
click at [989, 361] on textarea "Fridge/not cooling/don't know the brand/don't know the age/[STREET_ADDRESS][US_…" at bounding box center [644, 374] width 802 height 70
click at [431, 555] on div "Where did you find us?" at bounding box center [358, 564] width 223 height 26
click at [598, 394] on textarea "Fridge/not cooling/don't know the brand/don't know the age/[STREET_ADDRESS][US_…" at bounding box center [644, 374] width 802 height 70
click at [581, 362] on textarea "Fridge/not cooling/don't know the brand/don't know the age/[STREET_ADDRESS][US_…" at bounding box center [644, 374] width 802 height 70
click at [364, 375] on textarea "Fridge/not cooling/don't know the brand/don't know the age/[STREET_ADDRESS][US_…" at bounding box center [644, 374] width 802 height 70
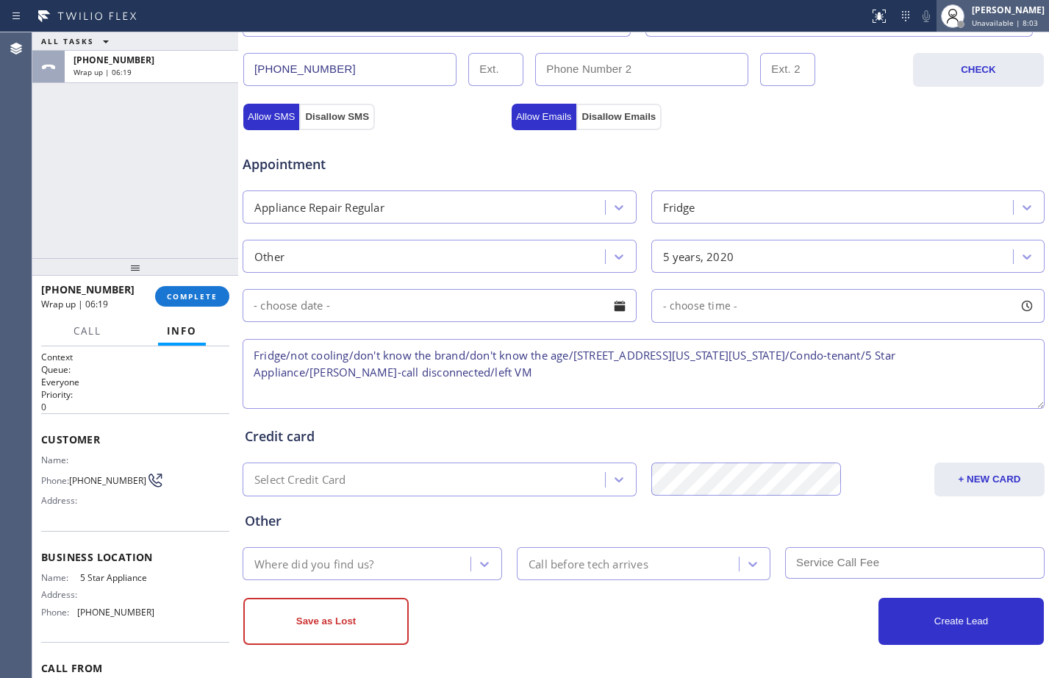
type textarea "Fridge/not cooling/don't know the brand/don't know the age/[STREET_ADDRESS][US_…"
click at [972, 12] on div "[PERSON_NAME]" at bounding box center [1008, 10] width 73 height 12
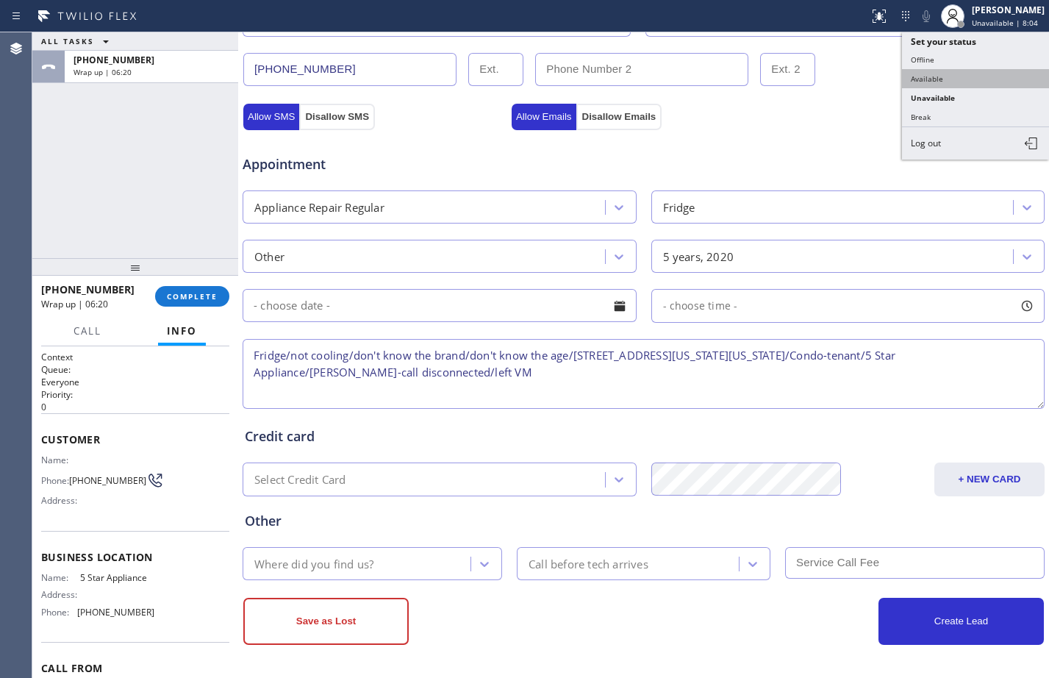
click at [950, 82] on button "Available" at bounding box center [975, 78] width 147 height 19
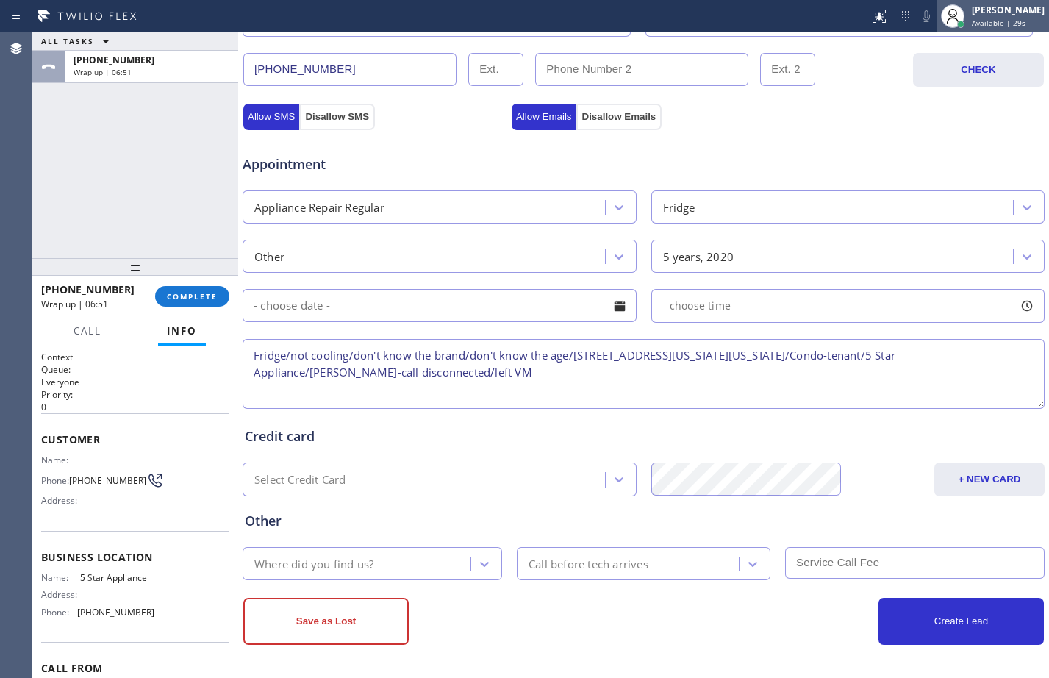
click at [989, 15] on div "[PERSON_NAME]" at bounding box center [1008, 10] width 73 height 12
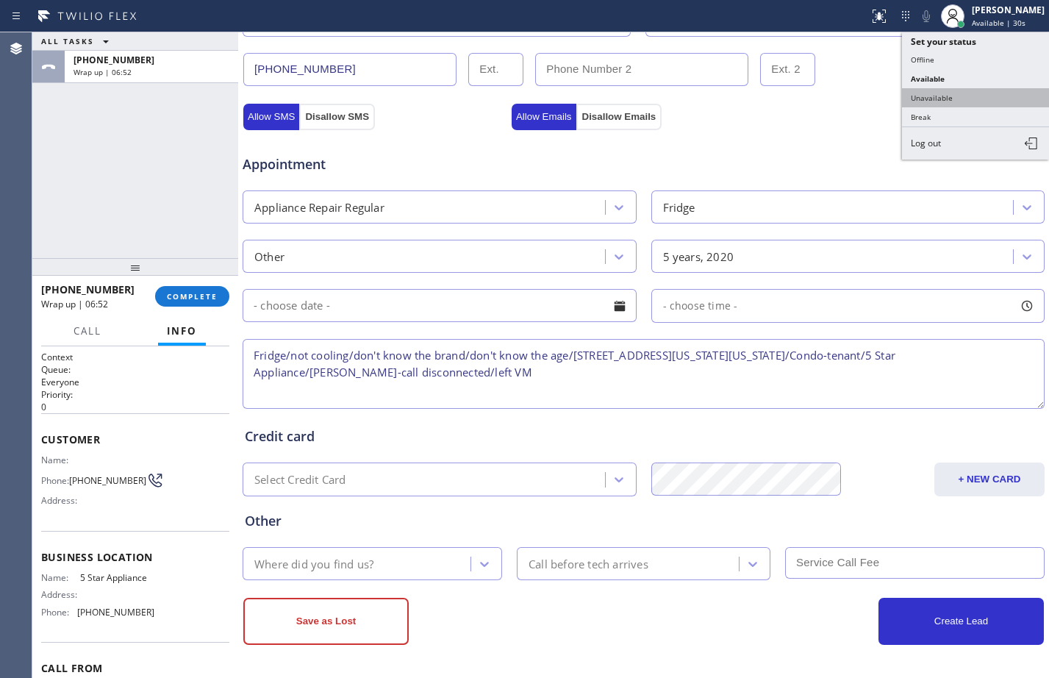
click at [939, 105] on button "Unavailable" at bounding box center [975, 97] width 147 height 19
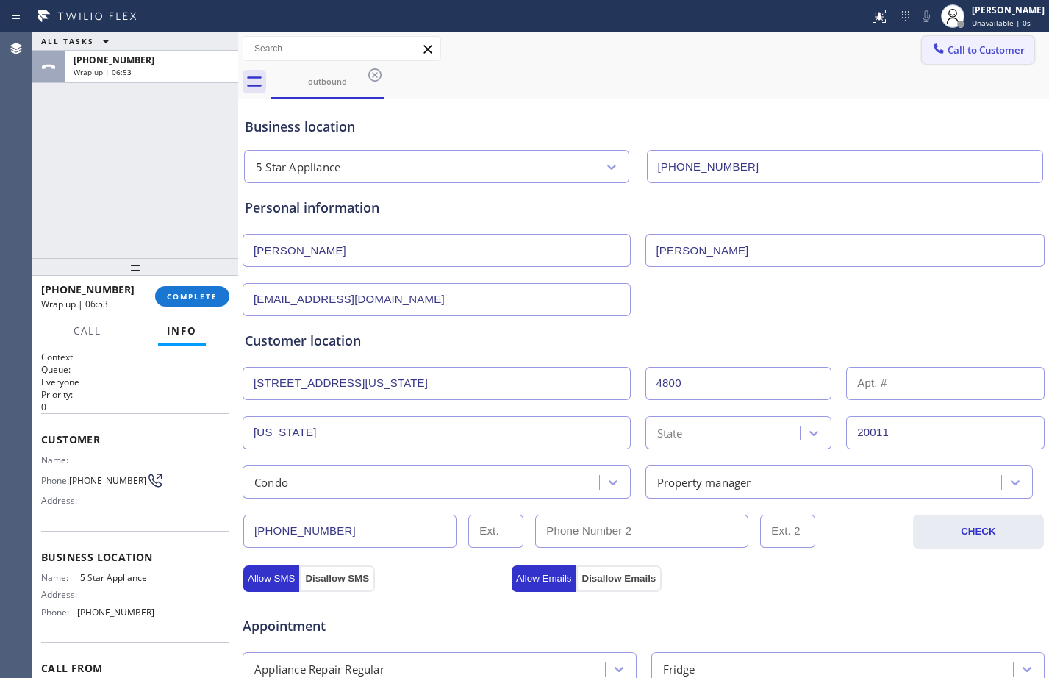
click at [984, 58] on button "Call to Customer" at bounding box center [978, 50] width 112 height 28
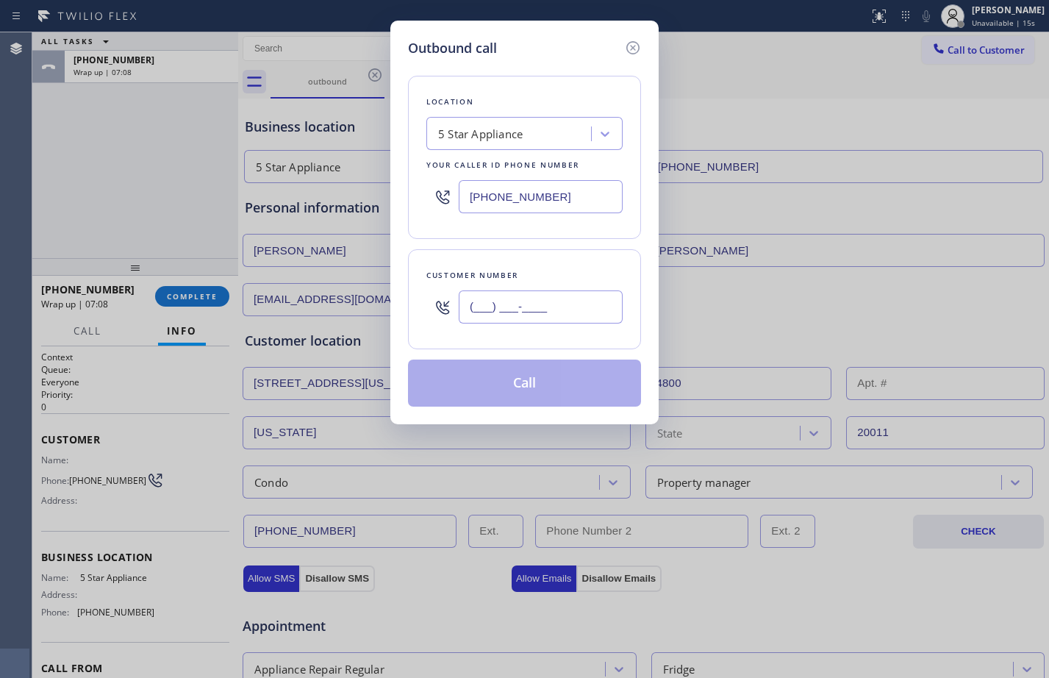
click at [581, 307] on input "(___) ___-____" at bounding box center [541, 306] width 164 height 33
paste input "202) 933-7030"
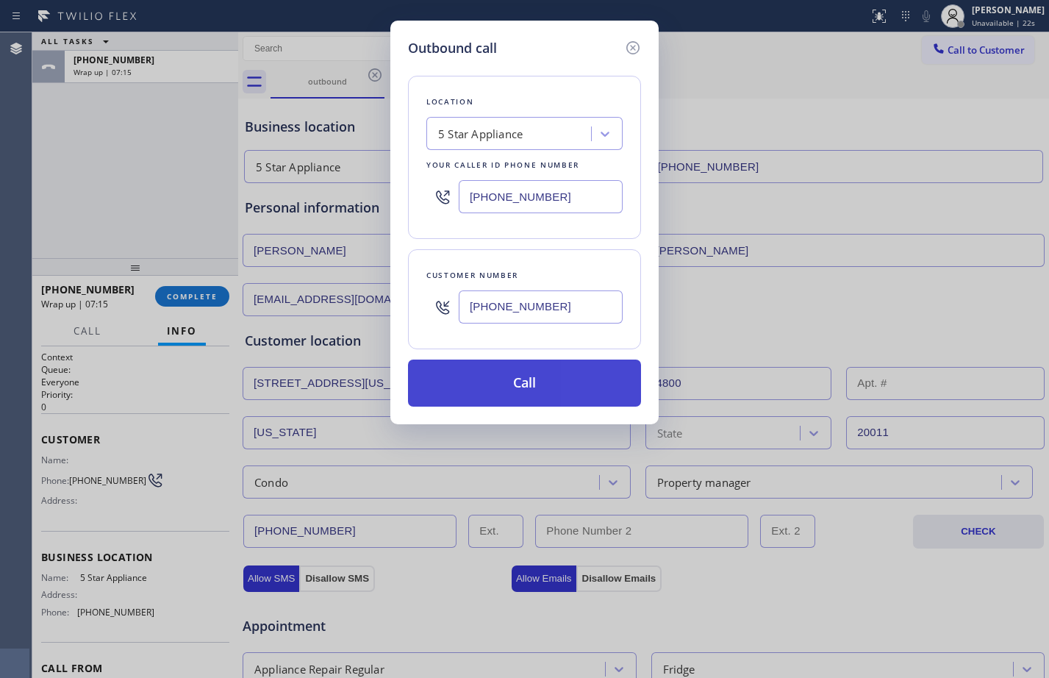
type input "[PHONE_NUMBER]"
click at [604, 395] on button "Call" at bounding box center [524, 382] width 233 height 47
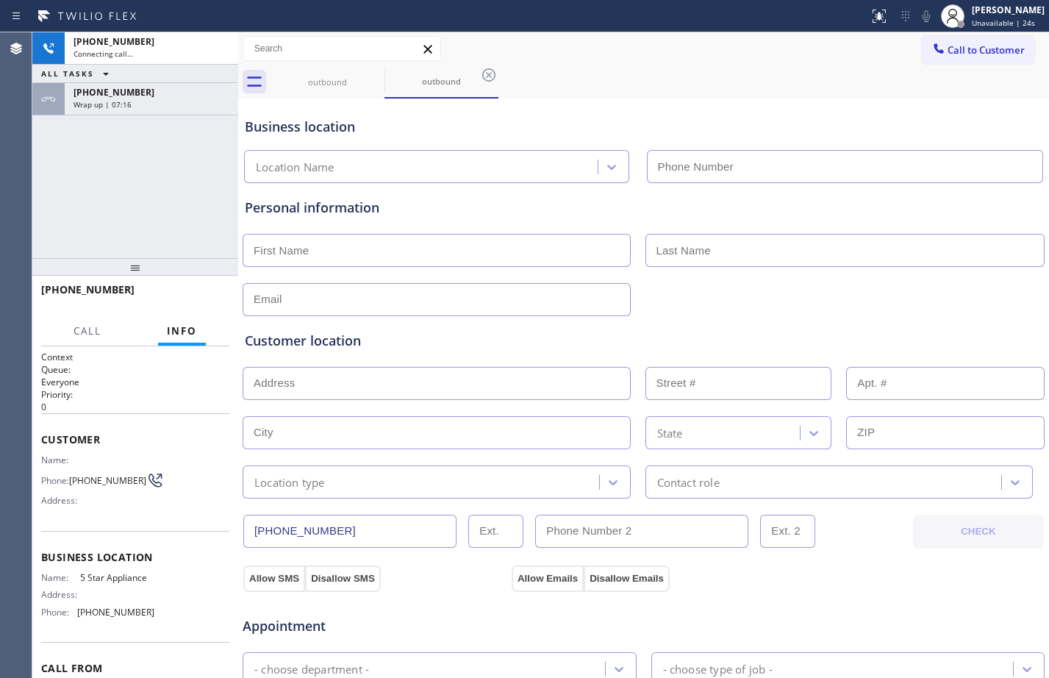
type input "[PHONE_NUMBER]"
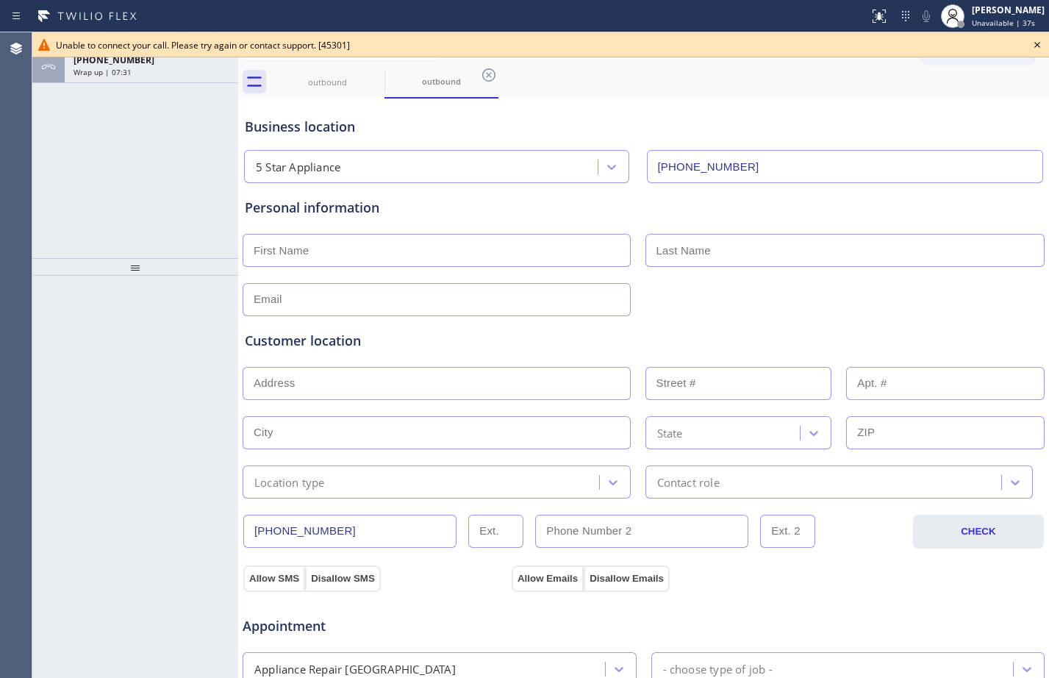
click at [1039, 48] on icon at bounding box center [1037, 45] width 18 height 18
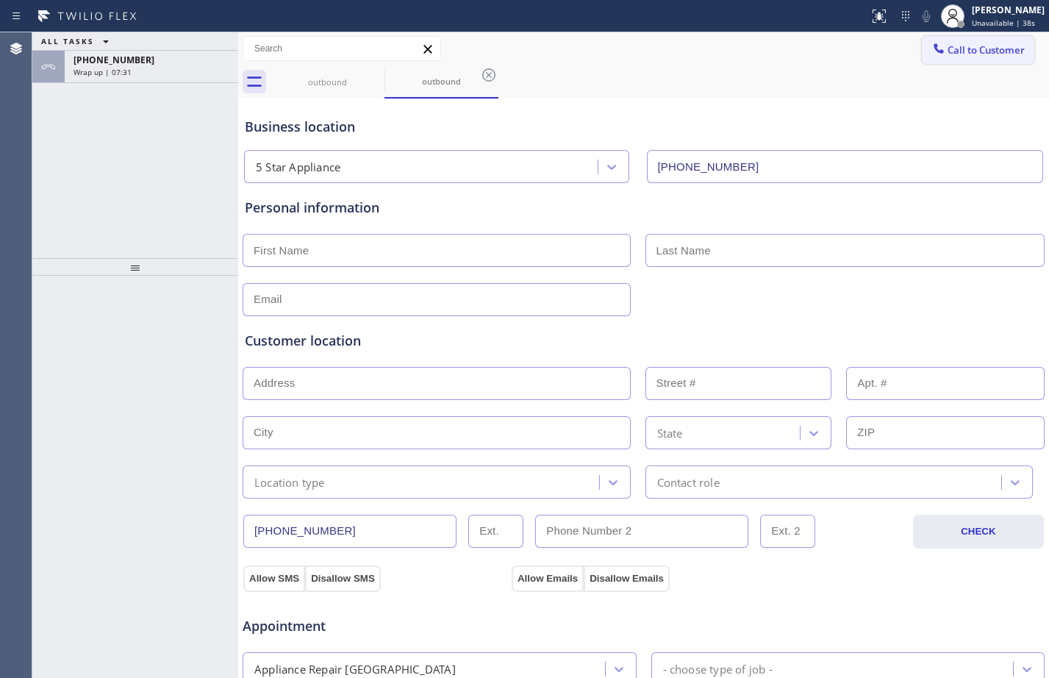
click at [967, 43] on button "Call to Customer" at bounding box center [978, 50] width 112 height 28
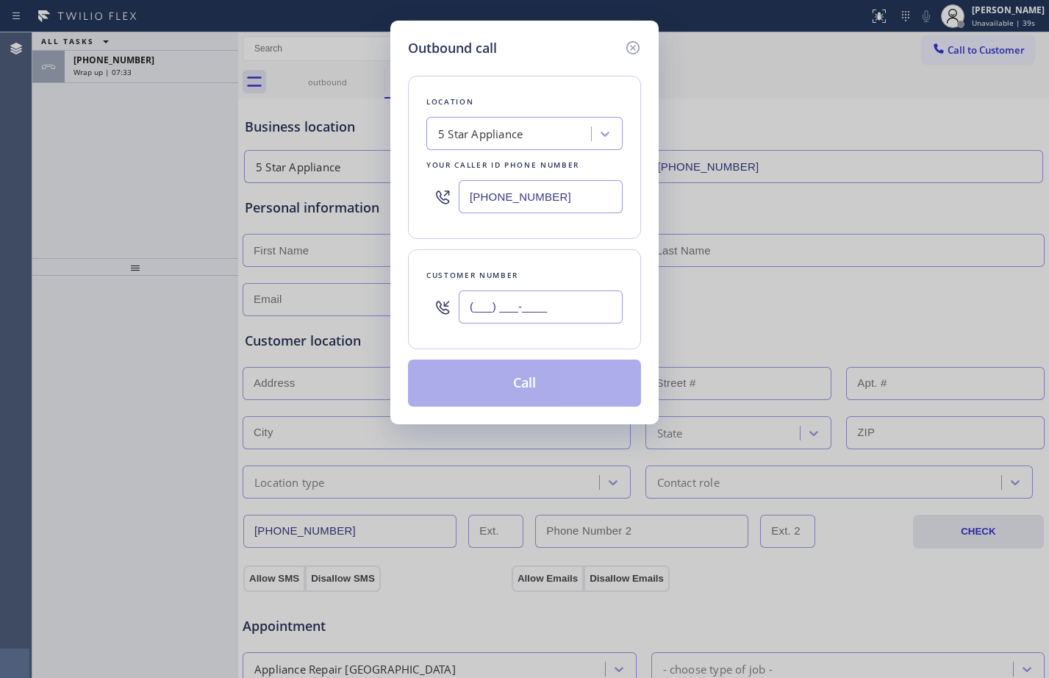
click at [532, 318] on input "(___) ___-____" at bounding box center [541, 306] width 164 height 33
paste input "202) 999-5743"
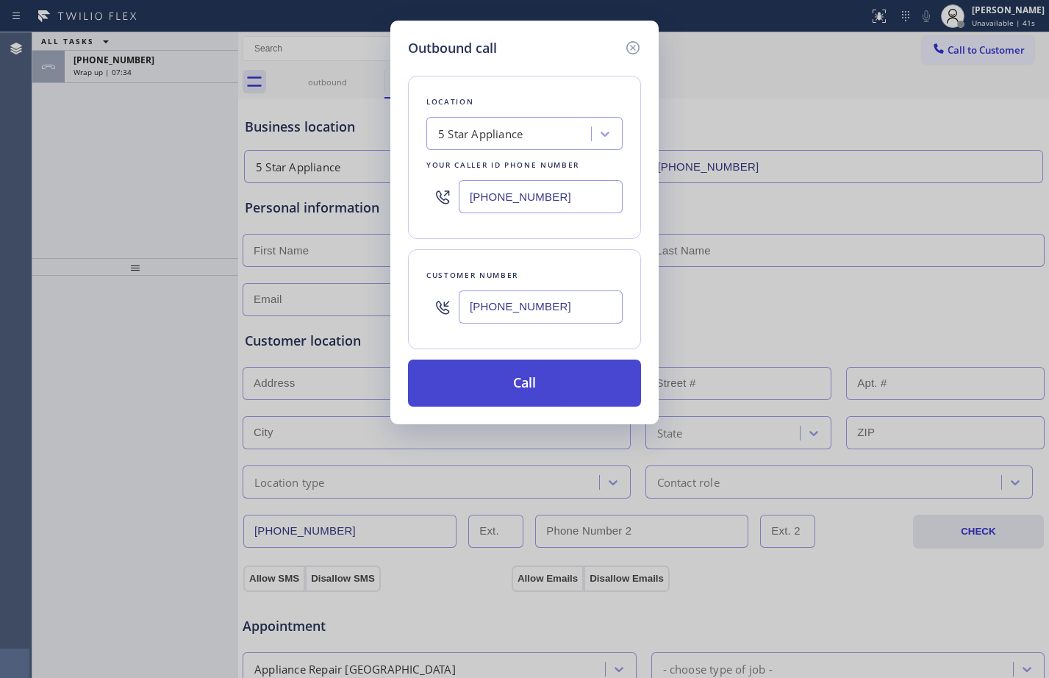
type input "[PHONE_NUMBER]"
click at [527, 382] on button "Call" at bounding box center [524, 382] width 233 height 47
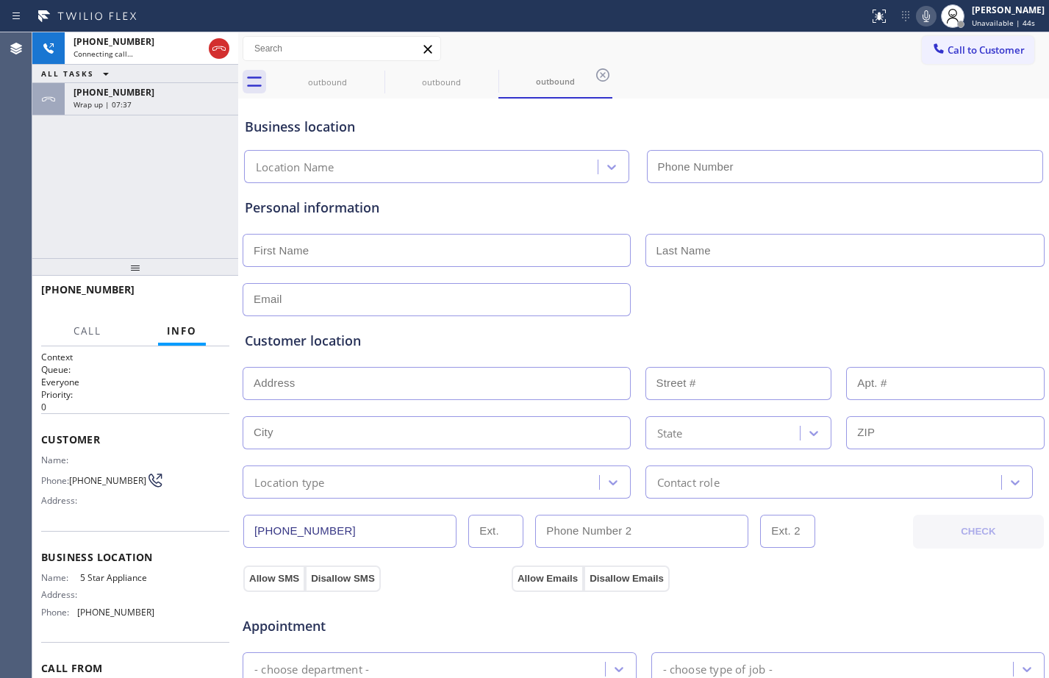
type input "[PHONE_NUMBER]"
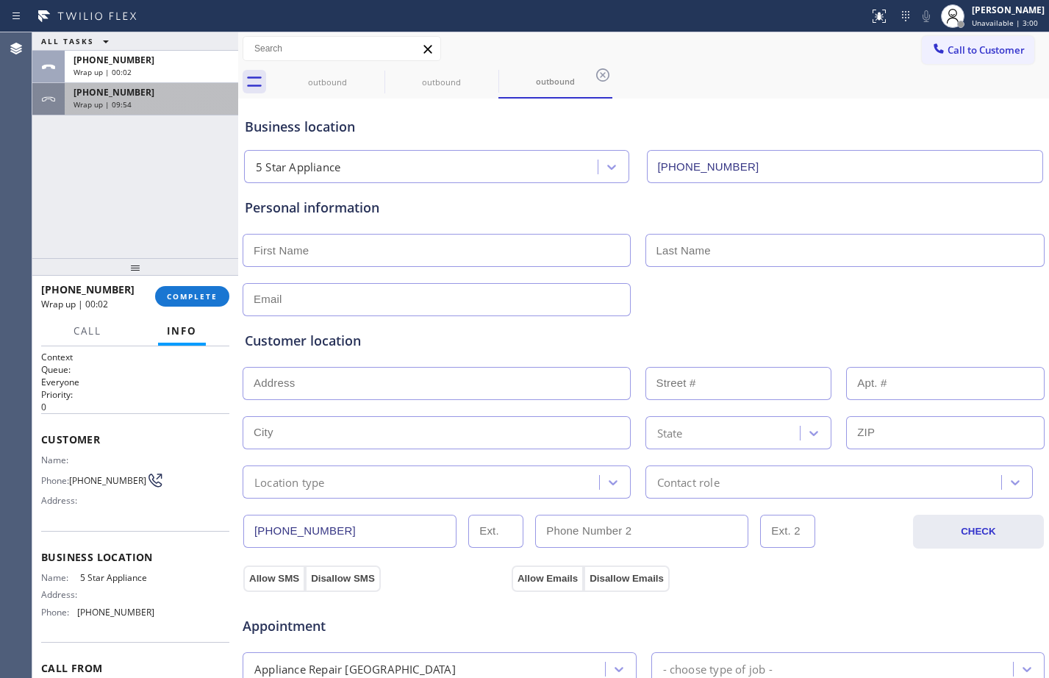
click at [168, 110] on div "[PHONE_NUMBER] Wrap up | 09:54" at bounding box center [149, 99] width 168 height 32
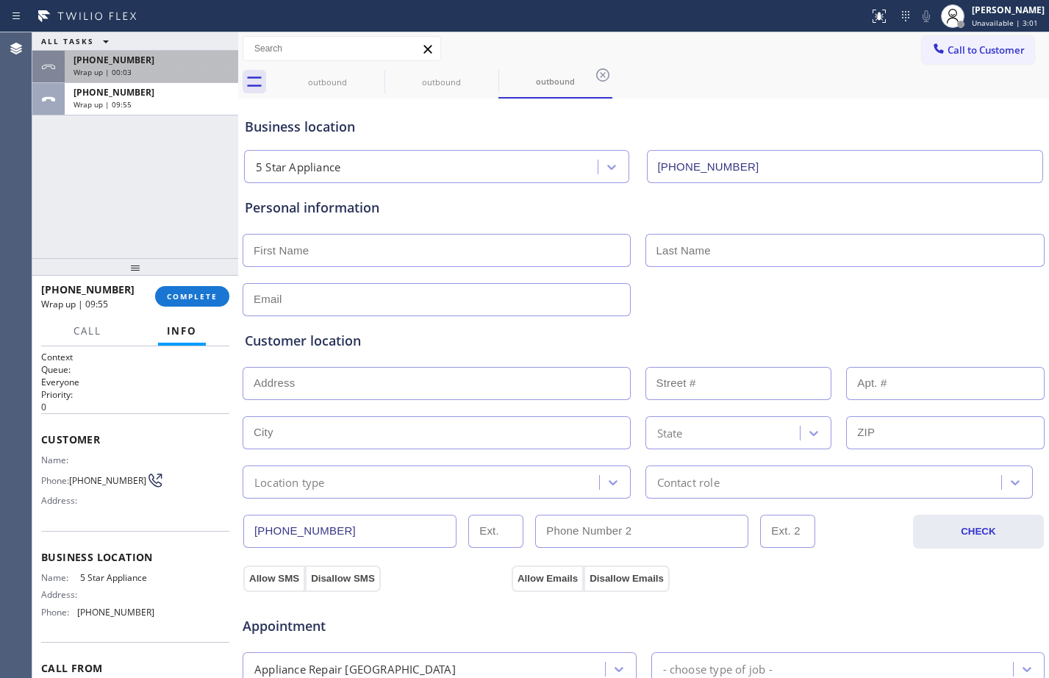
click at [146, 68] on div "Wrap up | 00:03" at bounding box center [152, 72] width 156 height 10
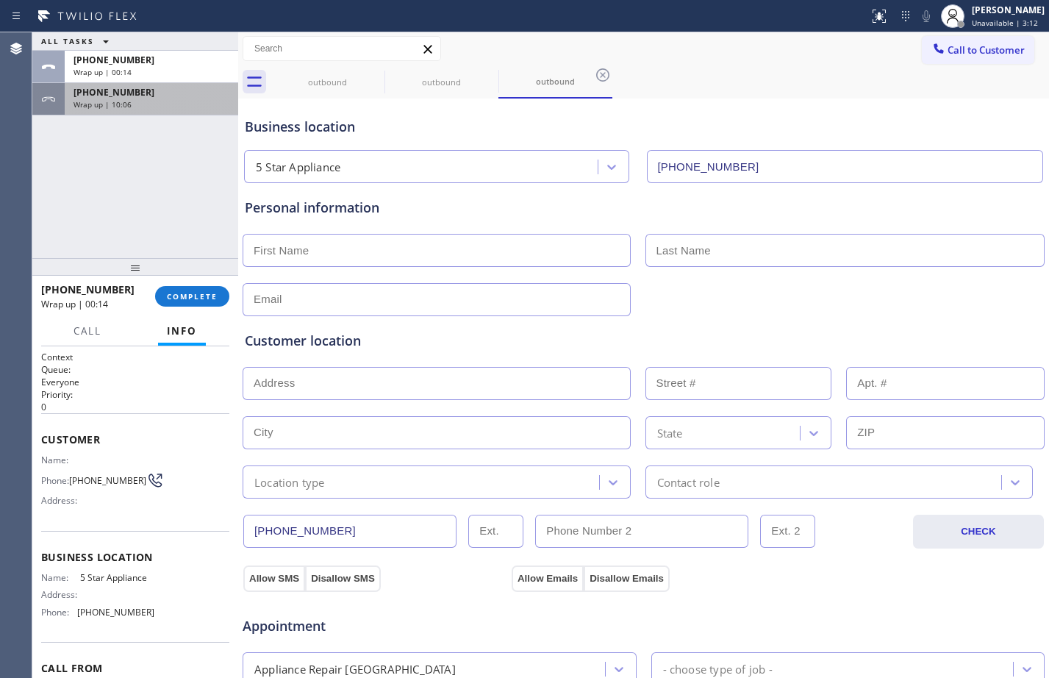
click at [173, 112] on div "[PHONE_NUMBER] Wrap up | 10:06" at bounding box center [149, 99] width 168 height 32
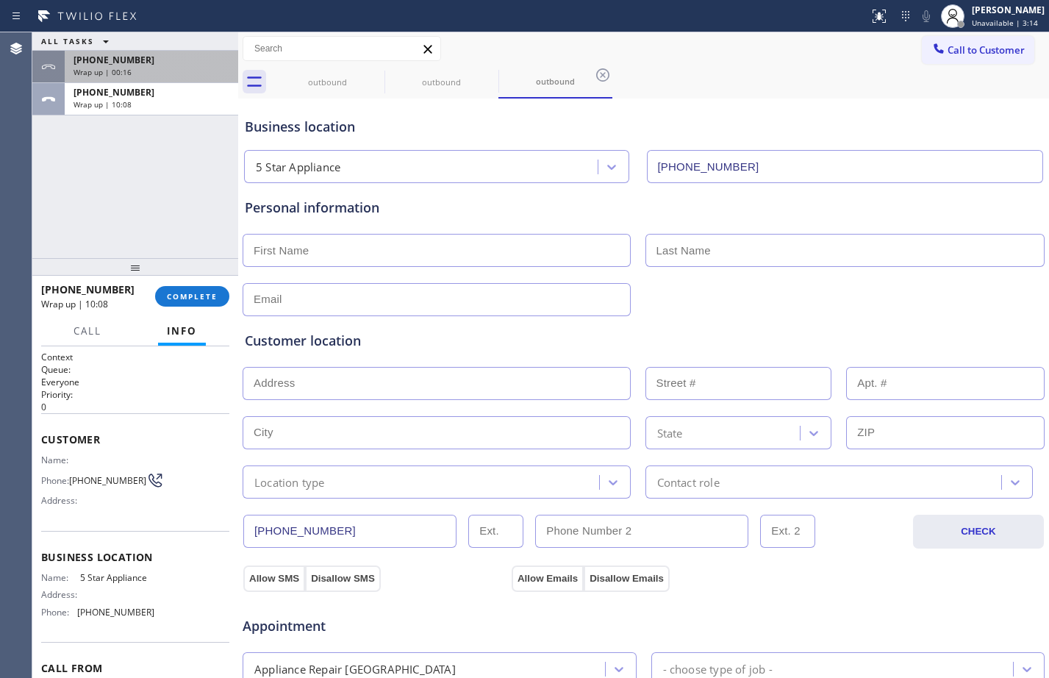
click at [156, 81] on div "[PHONE_NUMBER] Wrap up | 00:16" at bounding box center [149, 67] width 168 height 32
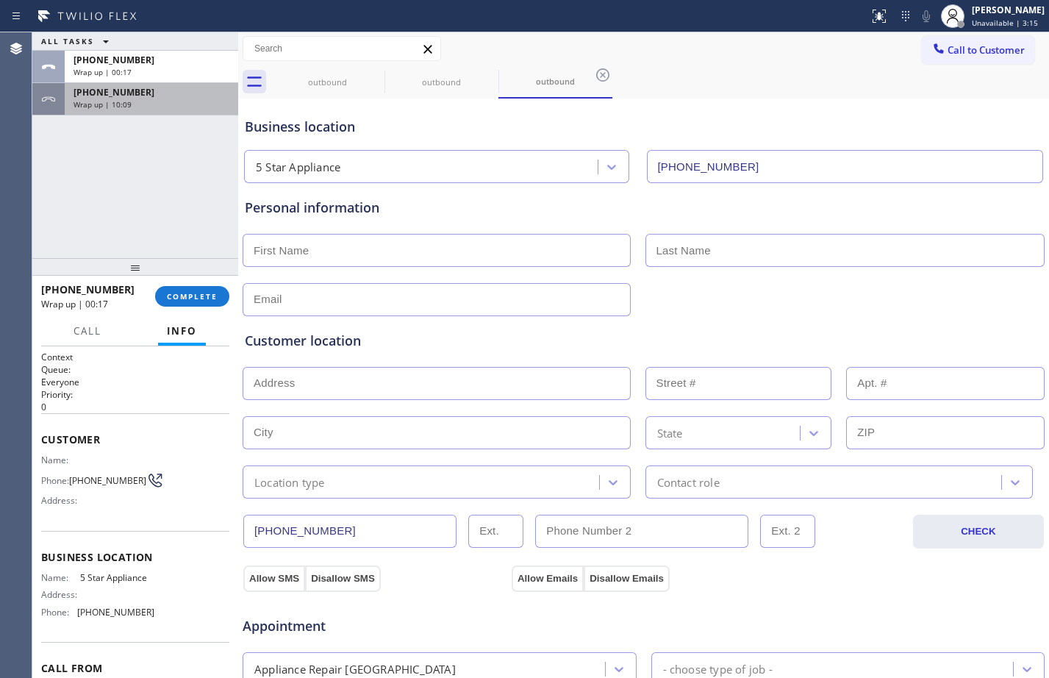
click at [177, 97] on div "[PHONE_NUMBER]" at bounding box center [152, 92] width 156 height 12
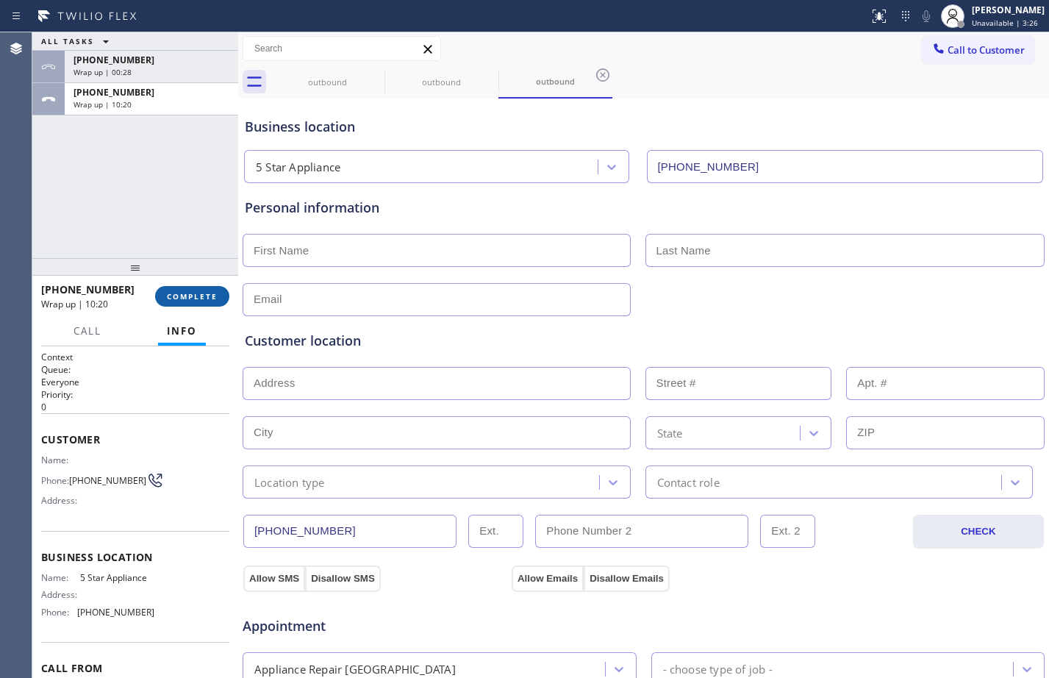
click at [185, 304] on button "COMPLETE" at bounding box center [192, 296] width 74 height 21
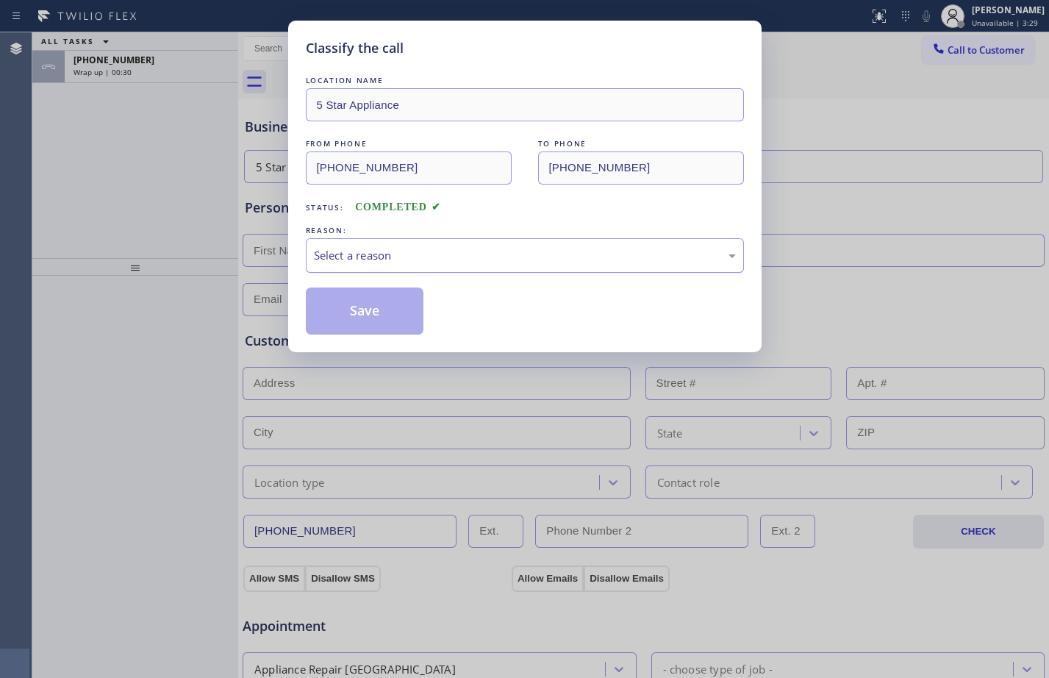
click at [406, 247] on div "Select a reason" at bounding box center [525, 255] width 422 height 17
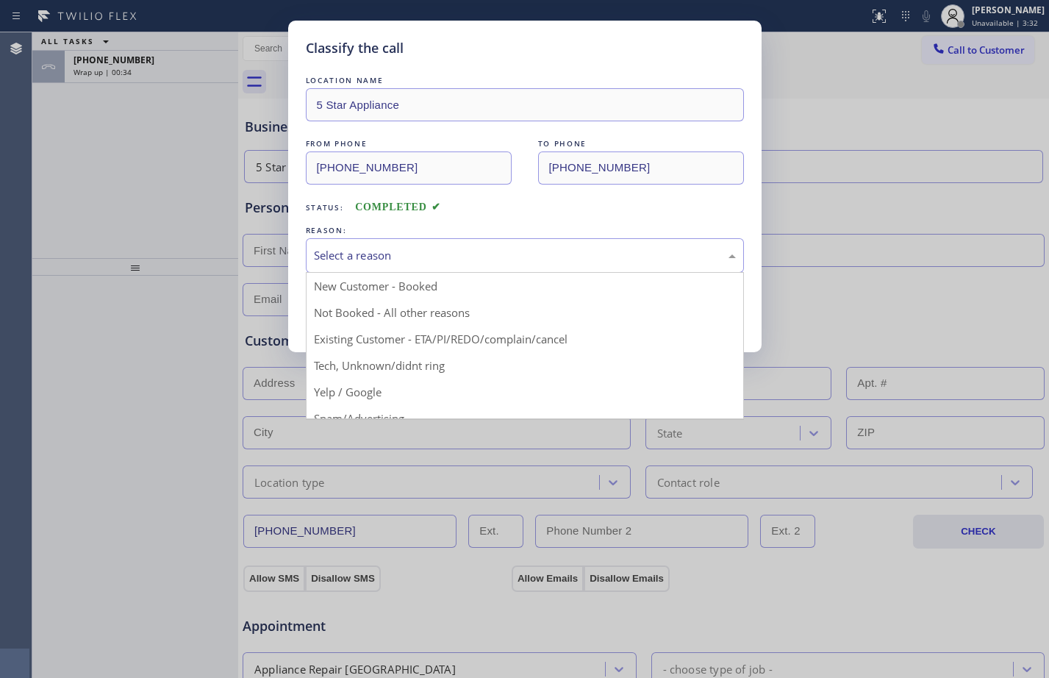
click at [173, 195] on div "Classify the call LOCATION NAME 5 Star Appliance FROM PHONE [PHONE_NUMBER] TO P…" at bounding box center [524, 339] width 1049 height 678
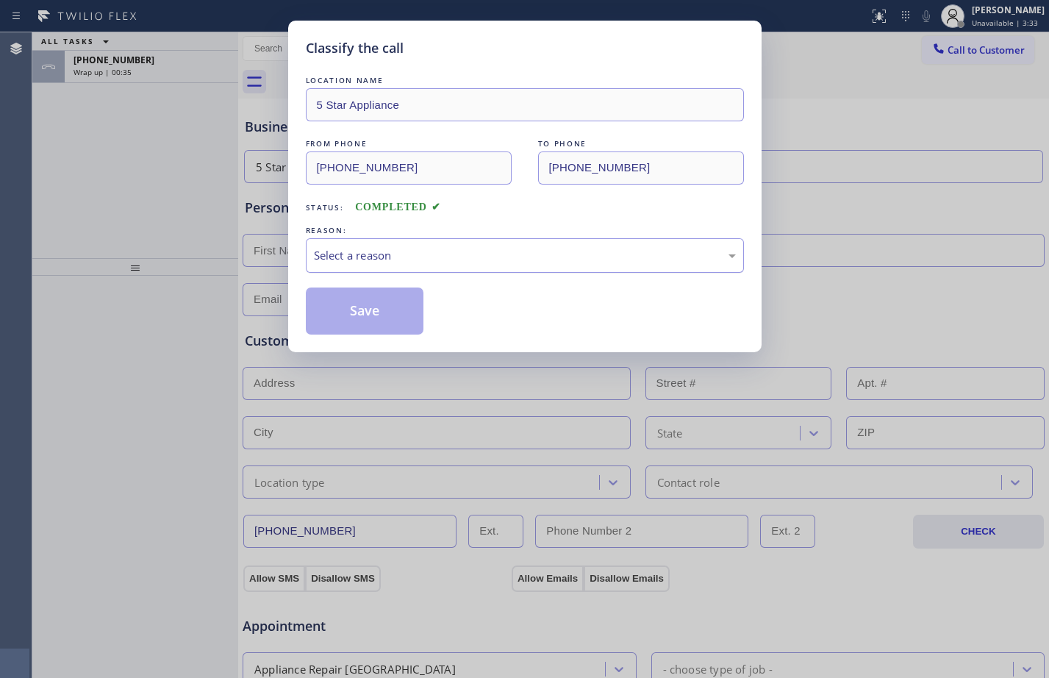
click at [487, 247] on div "Select a reason" at bounding box center [525, 255] width 422 height 17
click at [390, 304] on button "Save" at bounding box center [365, 310] width 118 height 47
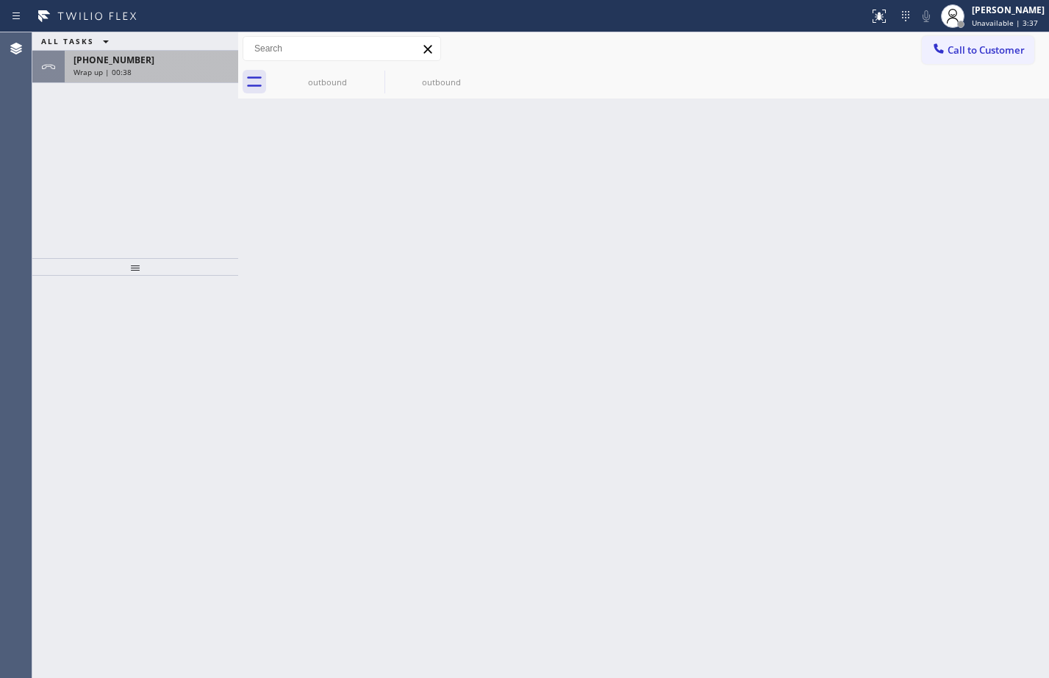
click at [158, 74] on div "Wrap up | 00:38" at bounding box center [152, 72] width 156 height 10
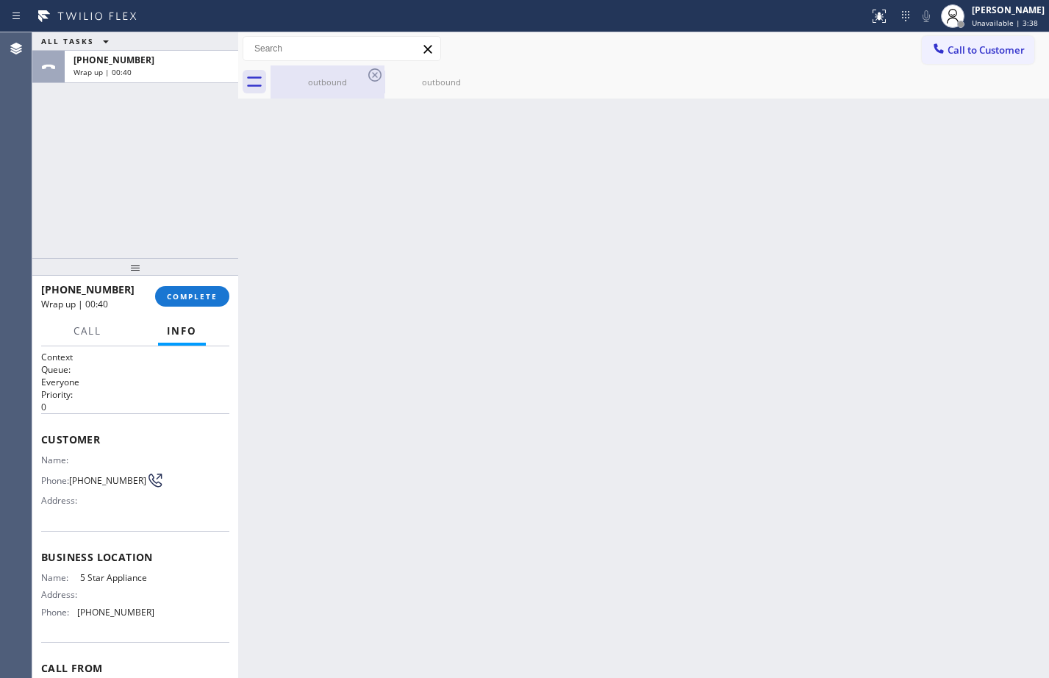
click at [283, 87] on div "outbound" at bounding box center [327, 81] width 111 height 33
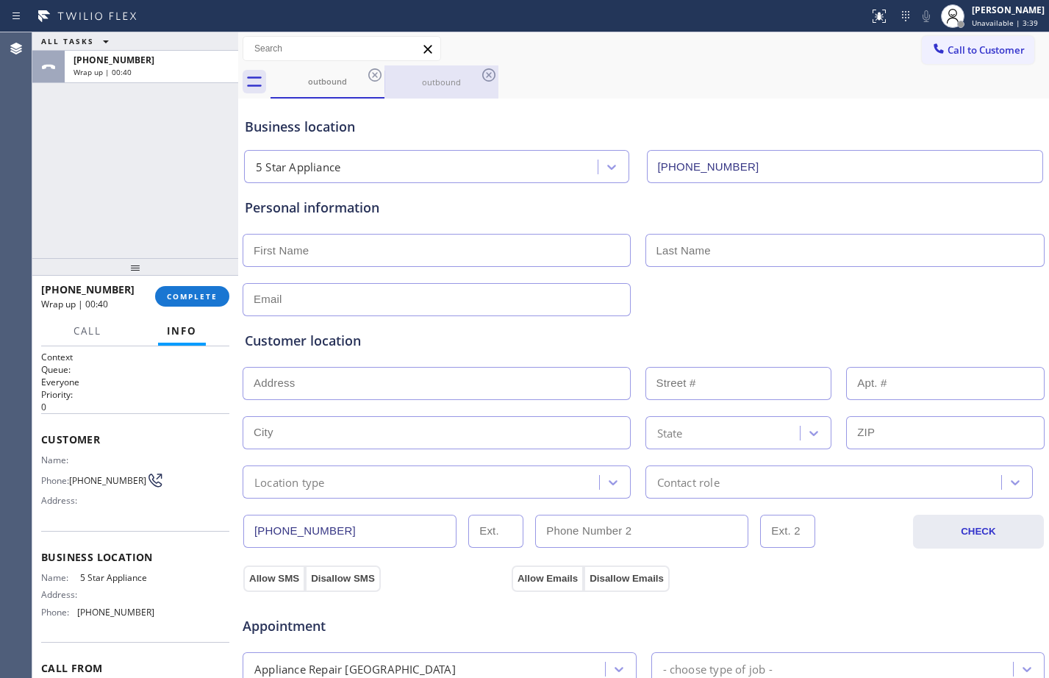
click at [418, 84] on div "outbound" at bounding box center [441, 81] width 111 height 11
click at [305, 82] on div "outbound" at bounding box center [327, 81] width 111 height 11
click at [484, 73] on icon at bounding box center [488, 74] width 13 height 13
click at [400, 250] on input "text" at bounding box center [437, 250] width 388 height 33
type input "[PERSON_NAME]"
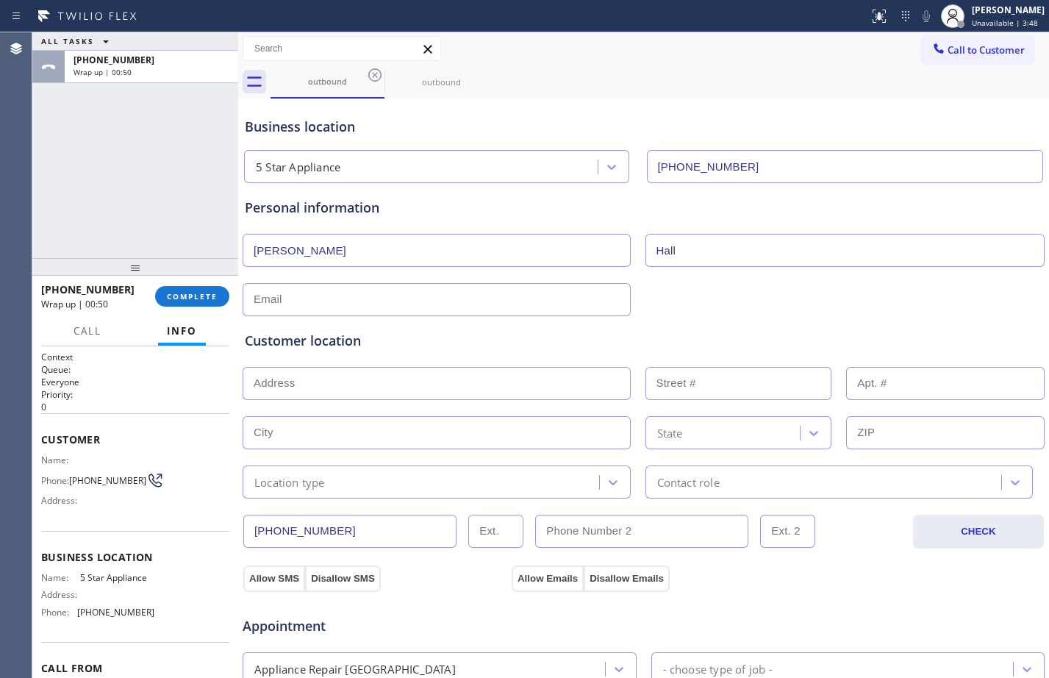
type input "Hall"
click at [590, 307] on input "text" at bounding box center [437, 299] width 388 height 33
type input "@"
type input "n"
type input "@"
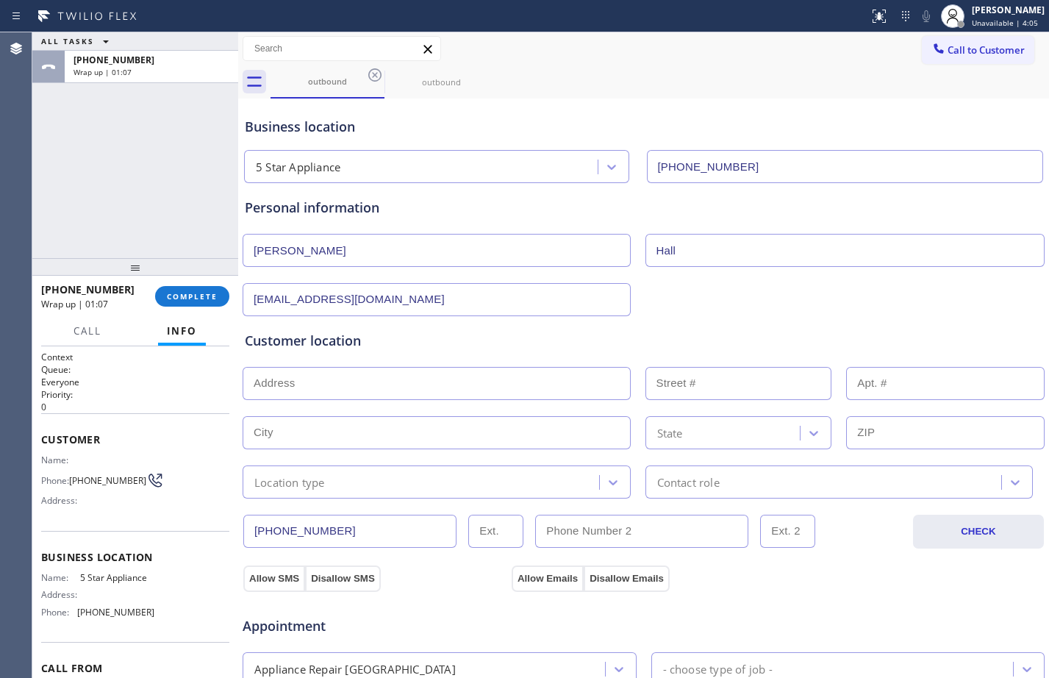
type input "[EMAIL_ADDRESS][DOMAIN_NAME]"
click at [520, 382] on input "text" at bounding box center [437, 383] width 388 height 33
click at [544, 398] on input "text" at bounding box center [437, 383] width 388 height 33
paste input "[STREET_ADDRESS][US_STATE]"
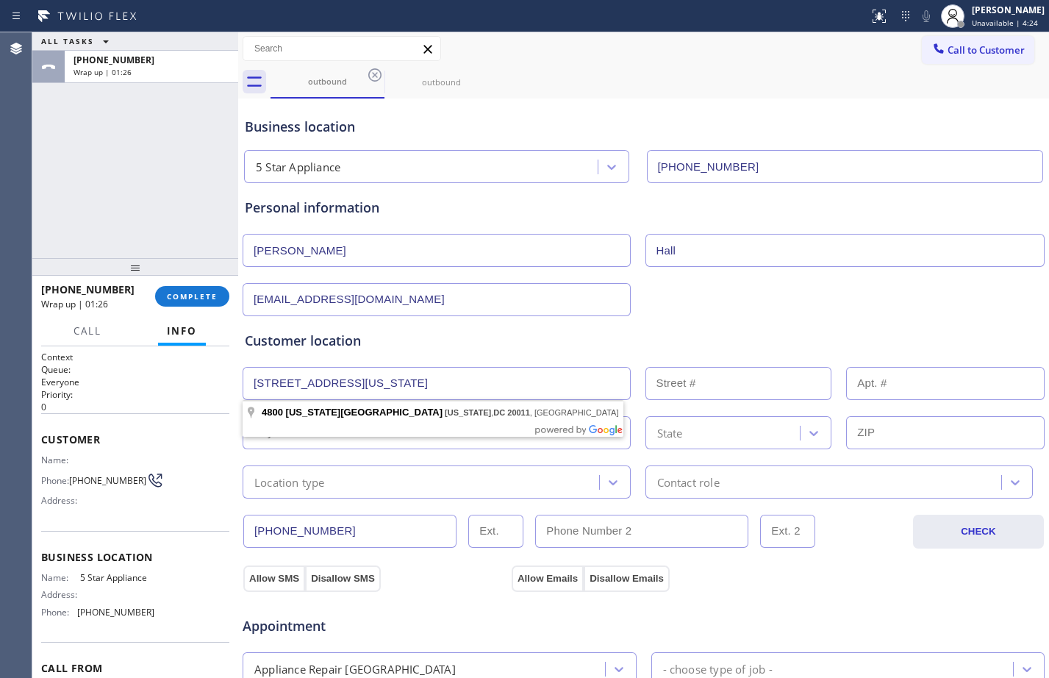
click at [437, 431] on body "Status report No issues detected If you experience an issue, please download th…" at bounding box center [524, 339] width 1049 height 678
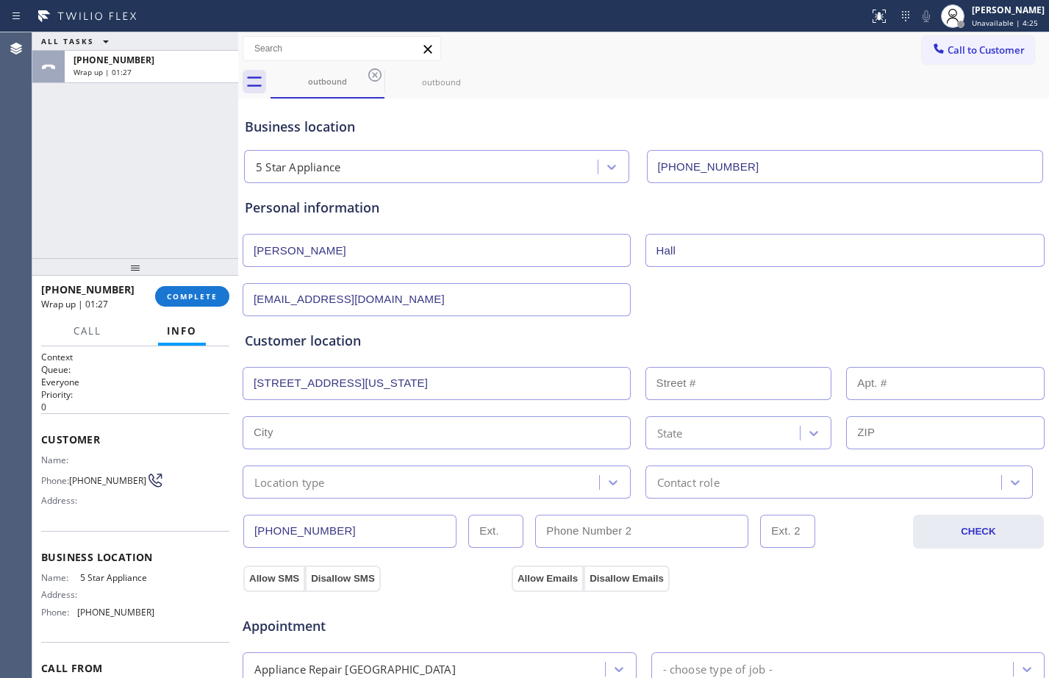
click at [504, 384] on input "[STREET_ADDRESS][US_STATE]" at bounding box center [437, 383] width 388 height 33
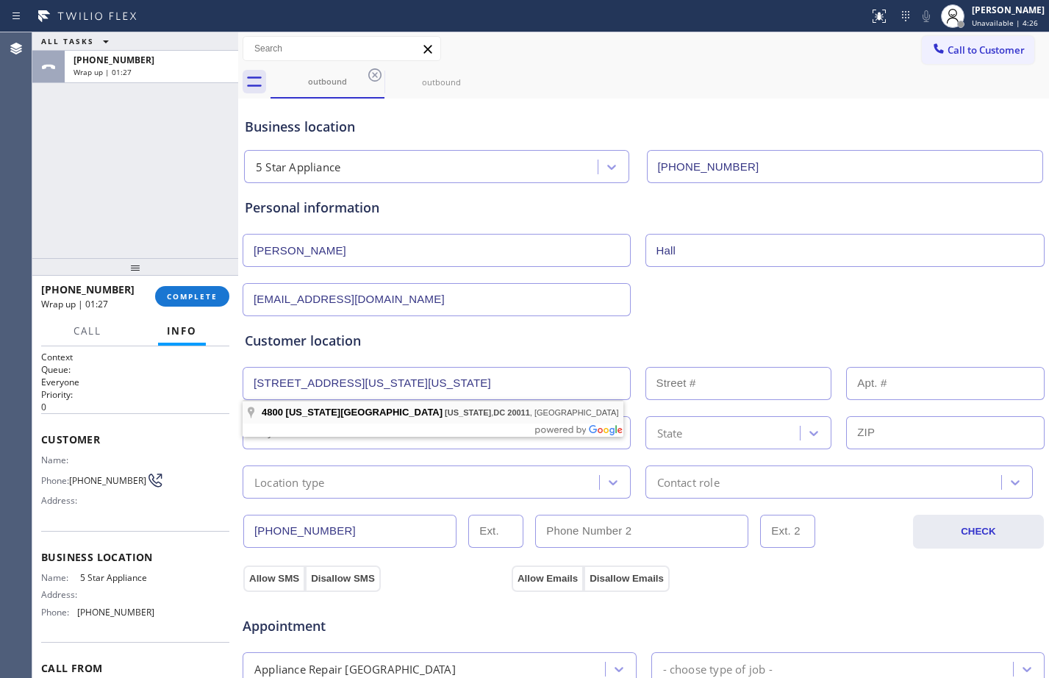
type input "[STREET_ADDRESS][US_STATE]"
type input "4800"
type input "[US_STATE]"
type input "20011"
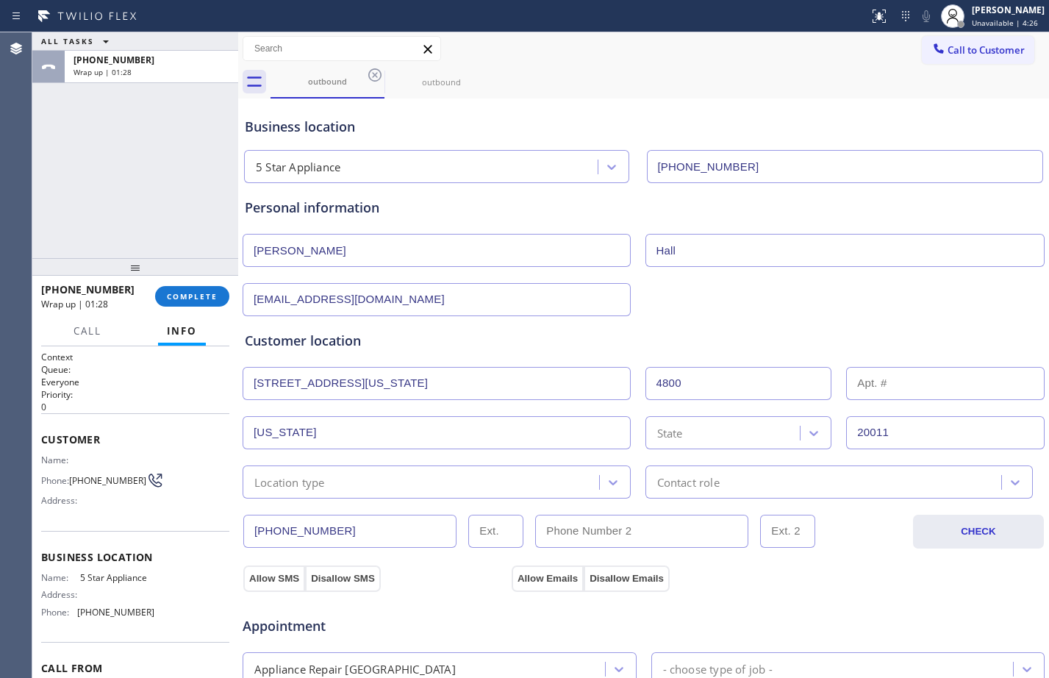
click at [412, 482] on div "Location type" at bounding box center [423, 482] width 352 height 26
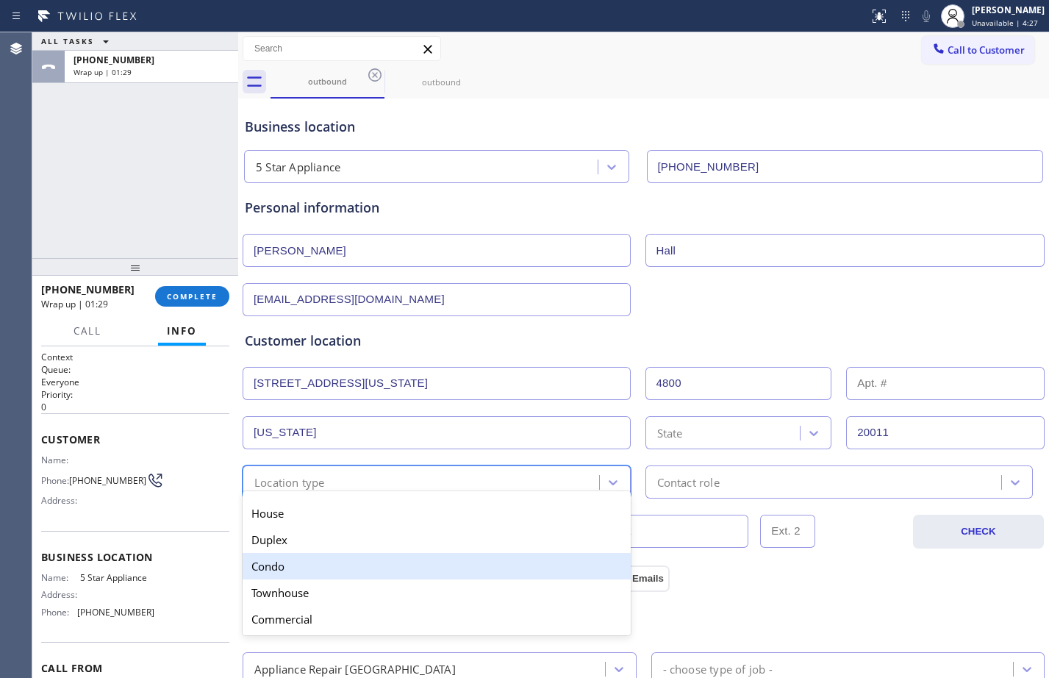
click at [366, 563] on div "Condo" at bounding box center [437, 566] width 388 height 26
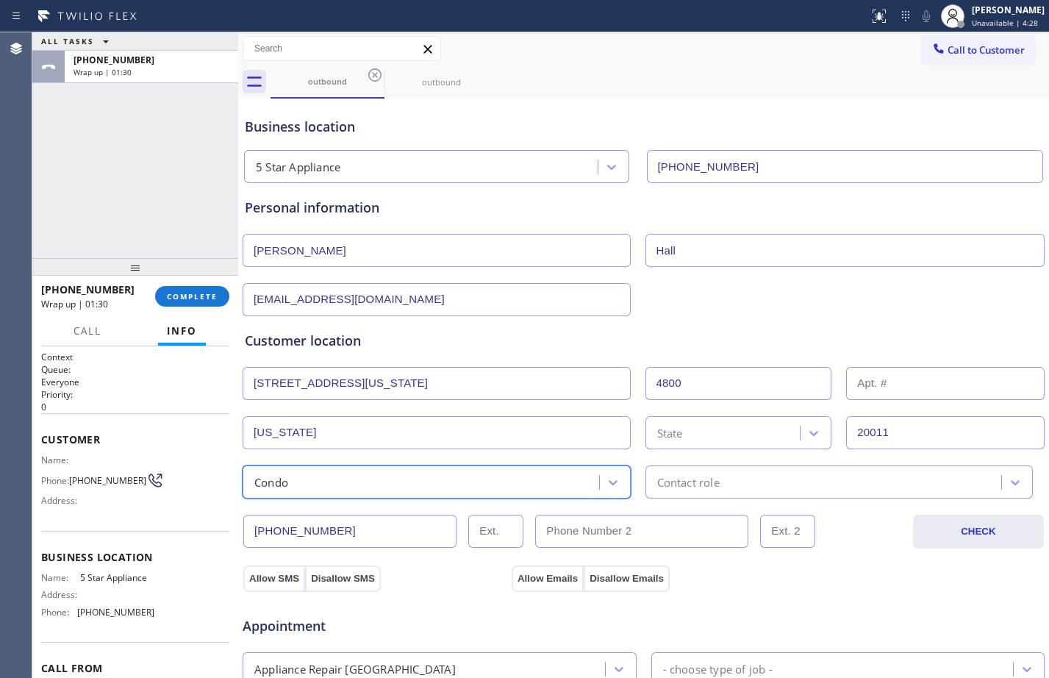
click at [760, 482] on div "Contact role" at bounding box center [826, 482] width 352 height 26
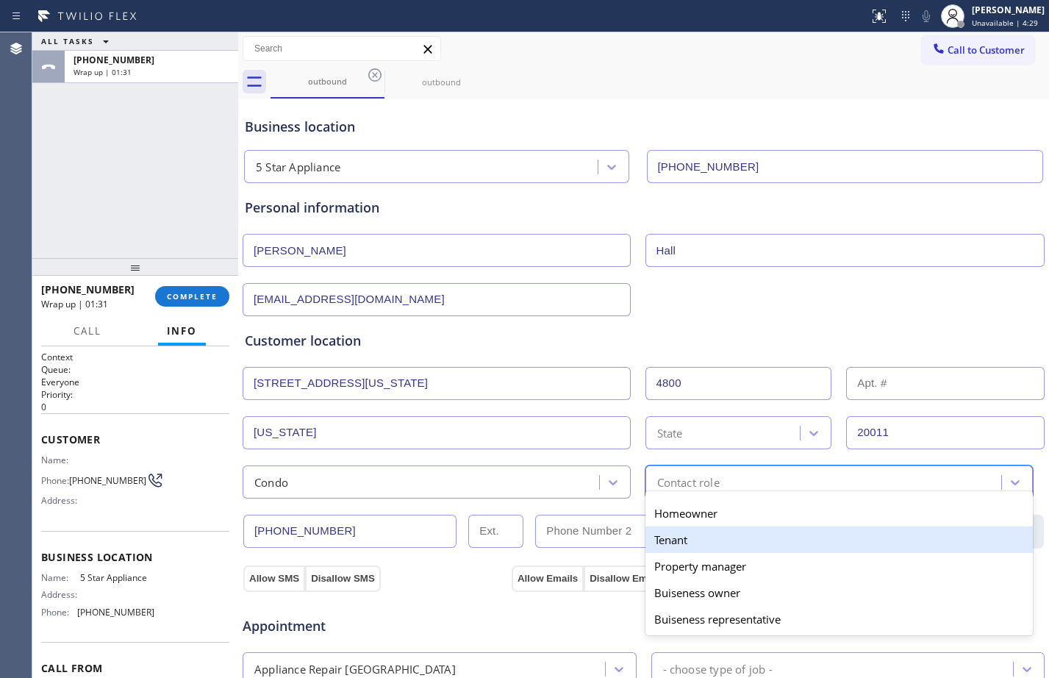
click at [713, 532] on div "Tenant" at bounding box center [839, 539] width 388 height 26
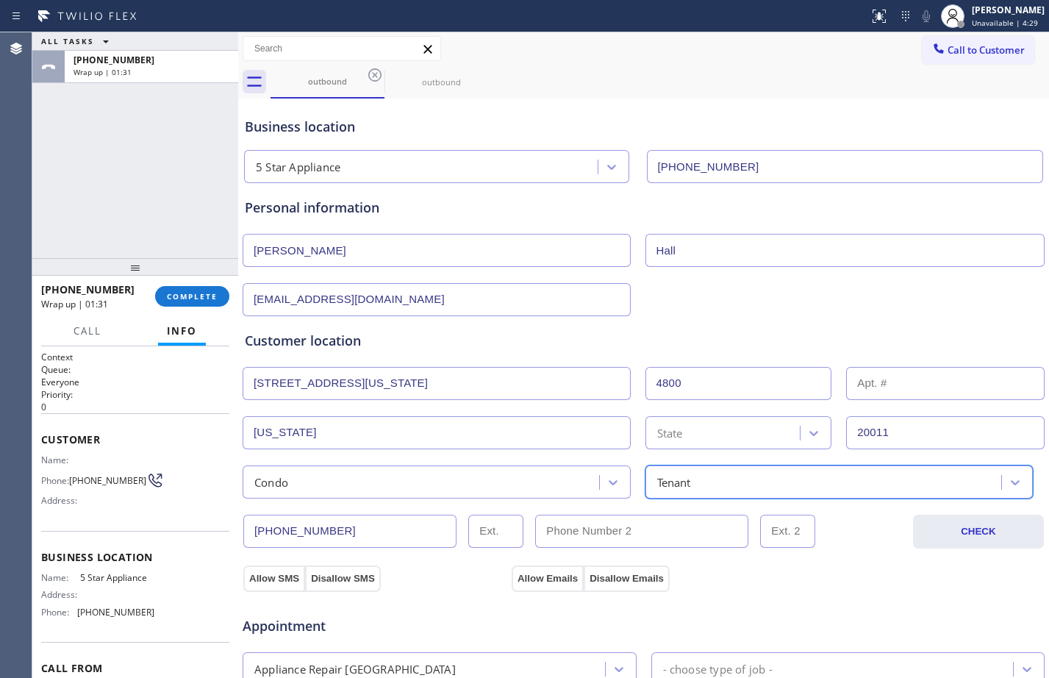
scroll to position [462, 0]
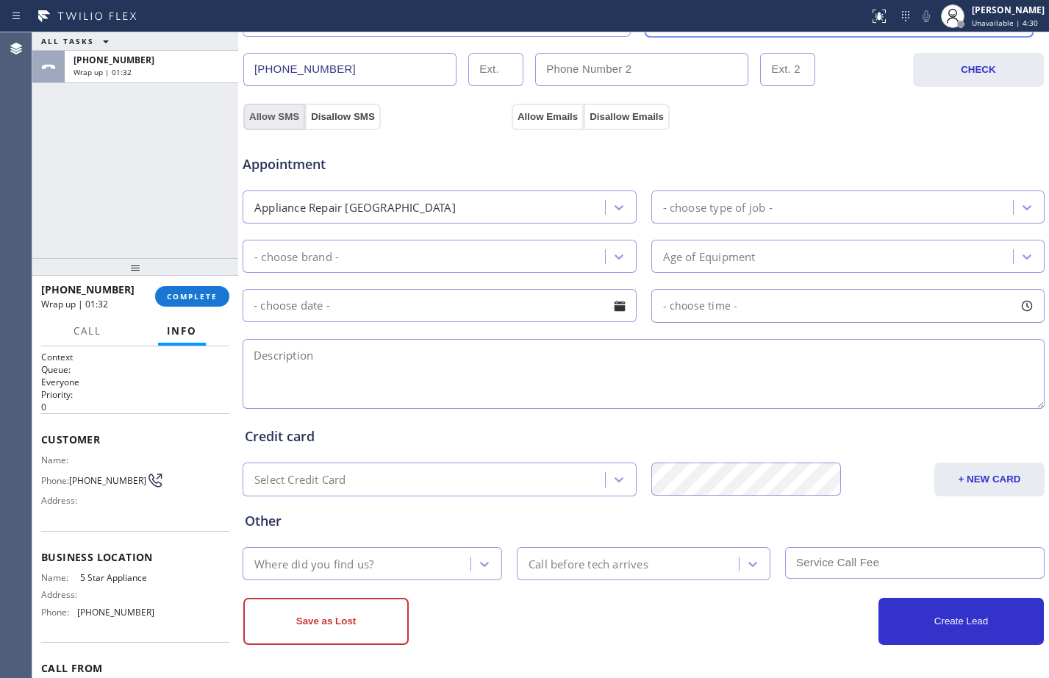
click at [290, 111] on button "Allow SMS" at bounding box center [274, 117] width 62 height 26
click at [569, 111] on button "Allow Emails" at bounding box center [548, 117] width 72 height 26
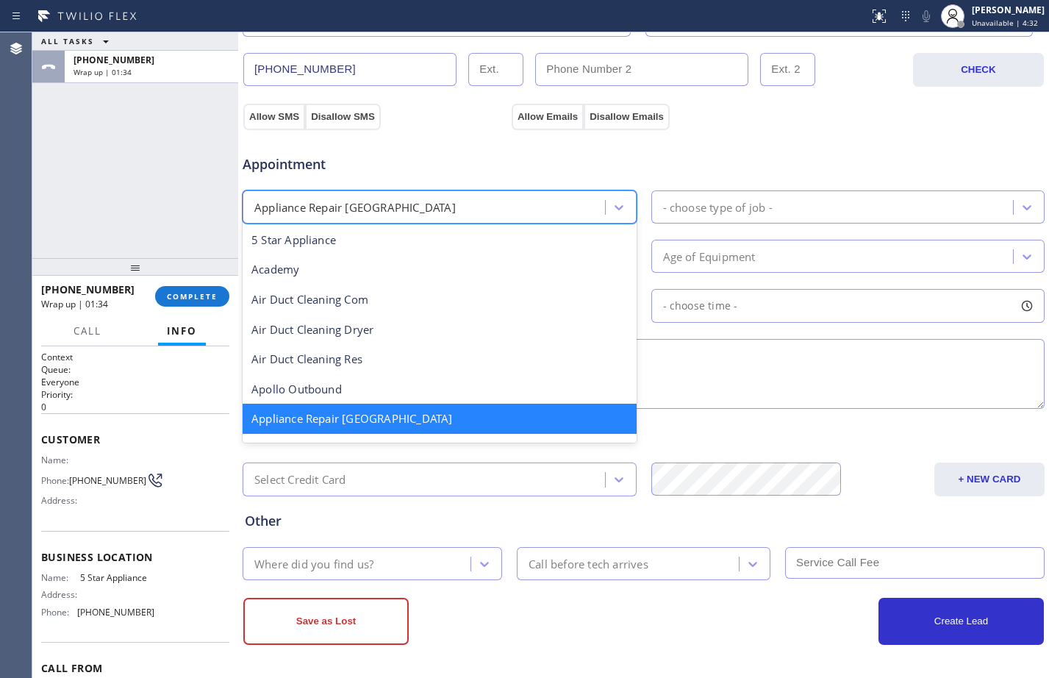
click at [479, 211] on div "Appliance Repair [GEOGRAPHIC_DATA]" at bounding box center [426, 207] width 358 height 26
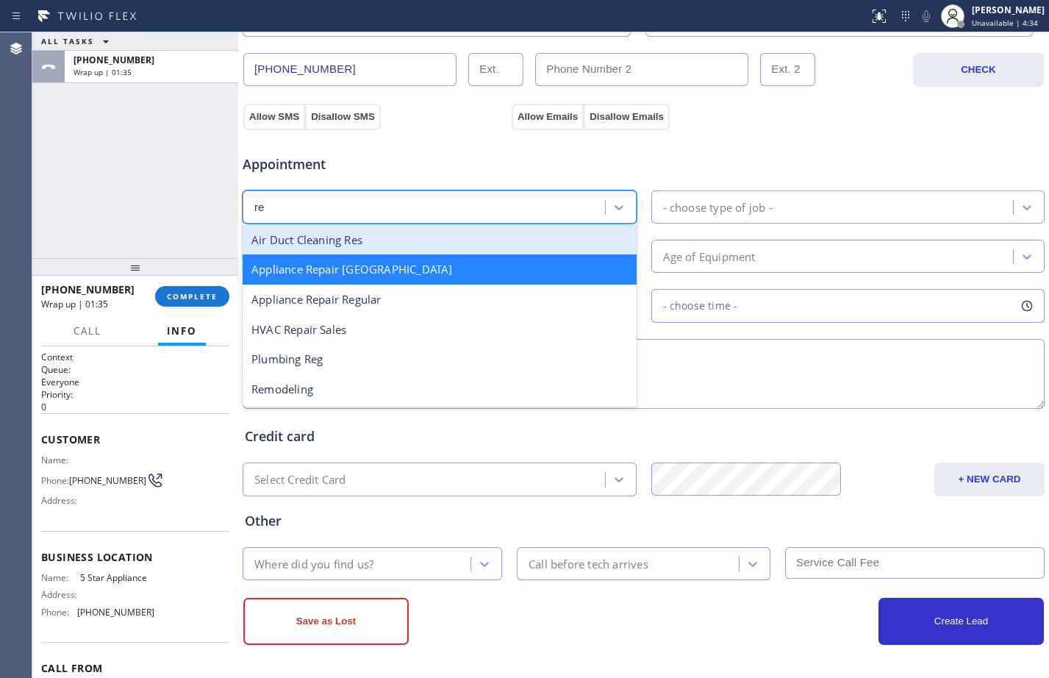
scroll to position [0, 0]
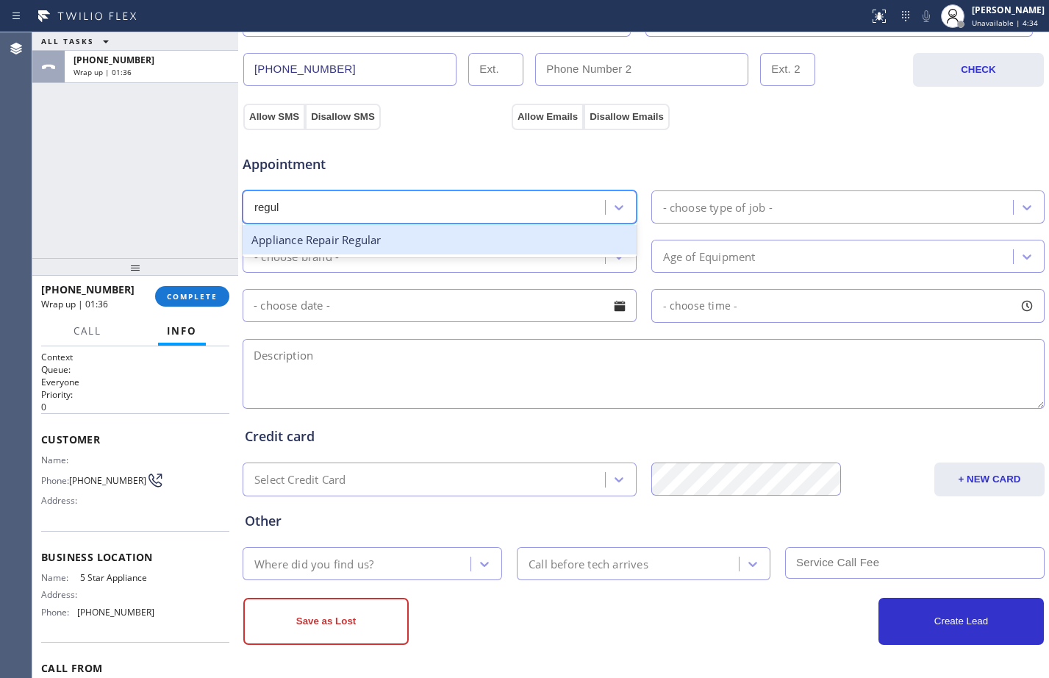
type input "regula"
click at [413, 244] on div "Appliance Repair Regular" at bounding box center [440, 240] width 394 height 30
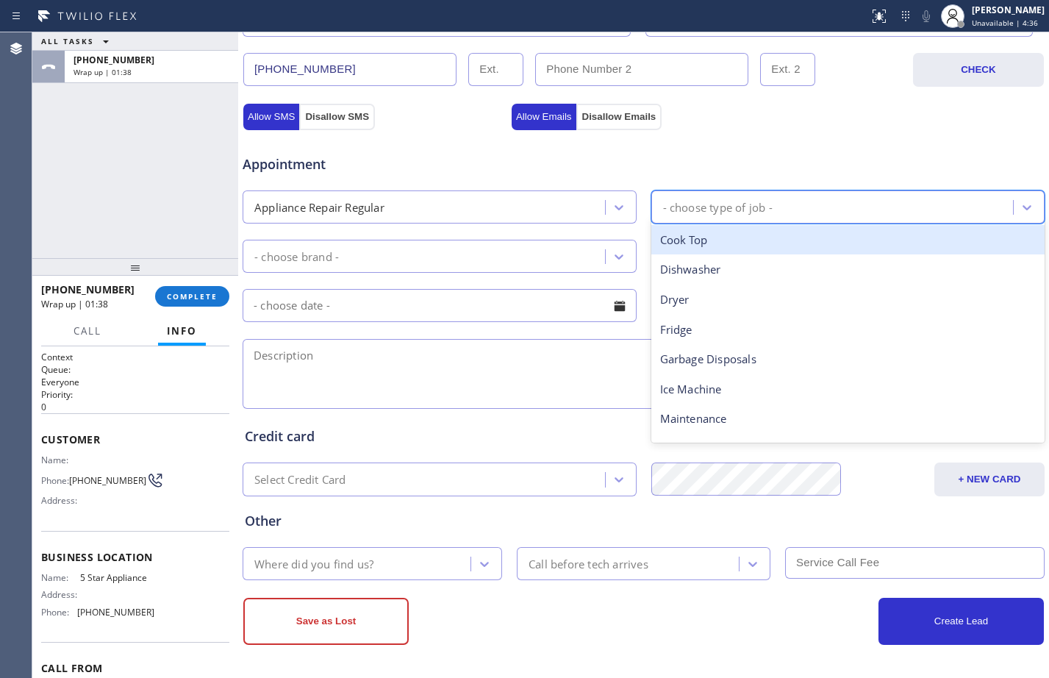
click at [702, 207] on div "- choose type of job -" at bounding box center [718, 206] width 110 height 17
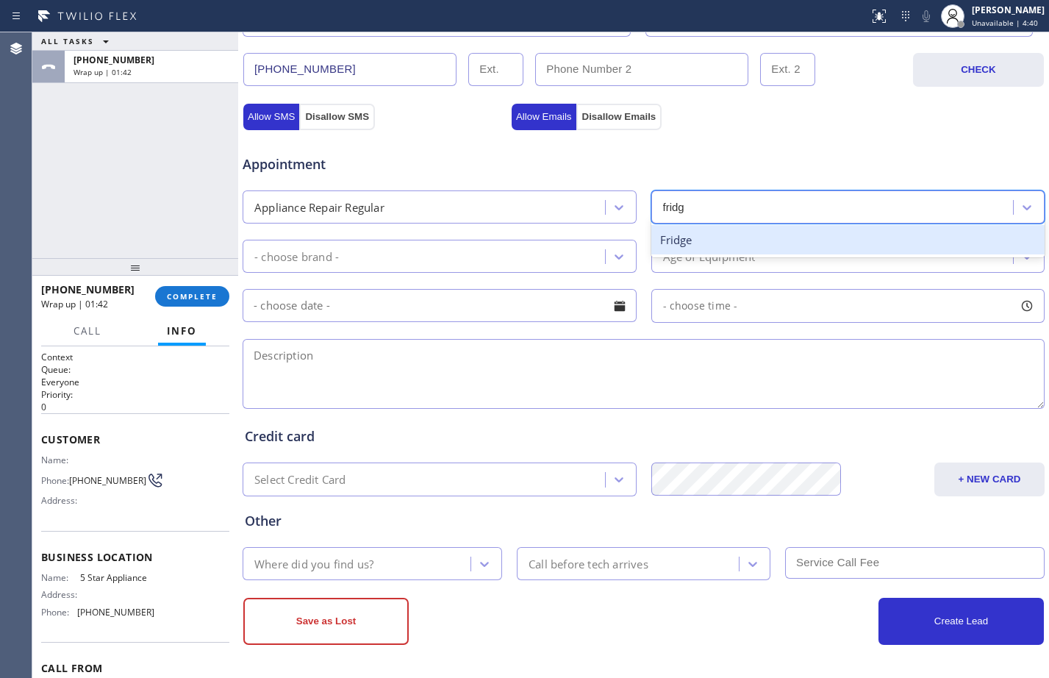
type input "fridge"
click at [704, 230] on div "Fridge" at bounding box center [848, 240] width 394 height 30
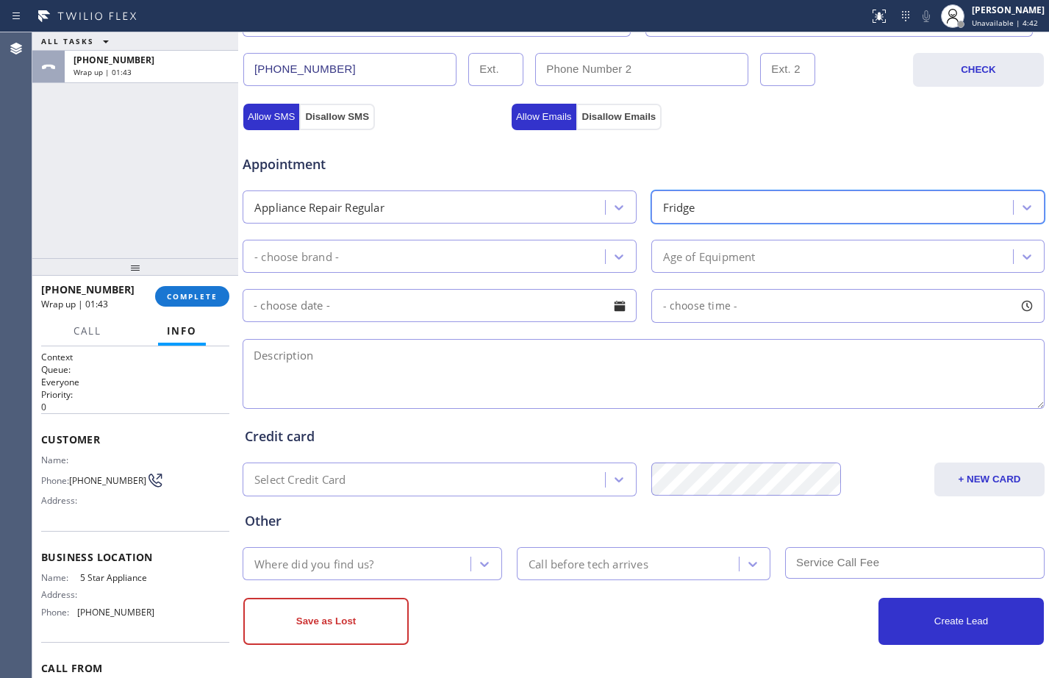
click at [396, 260] on div "- choose brand -" at bounding box center [426, 256] width 358 height 26
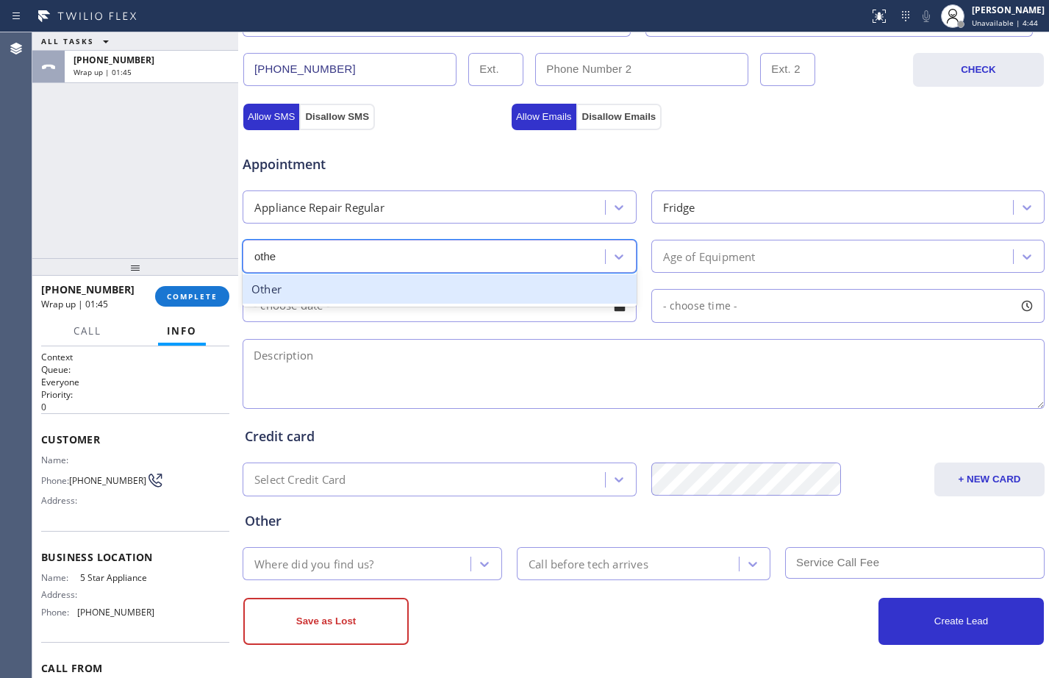
type input "other"
click at [601, 286] on div "Other" at bounding box center [440, 289] width 394 height 30
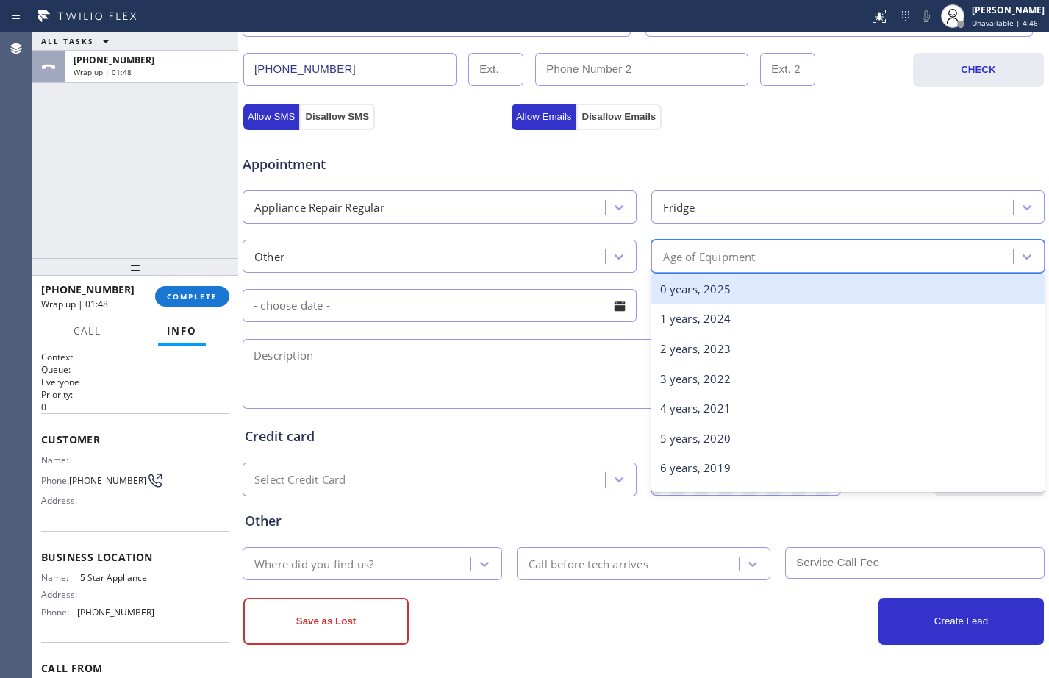
click at [683, 255] on div "Age of Equipment" at bounding box center [709, 256] width 93 height 17
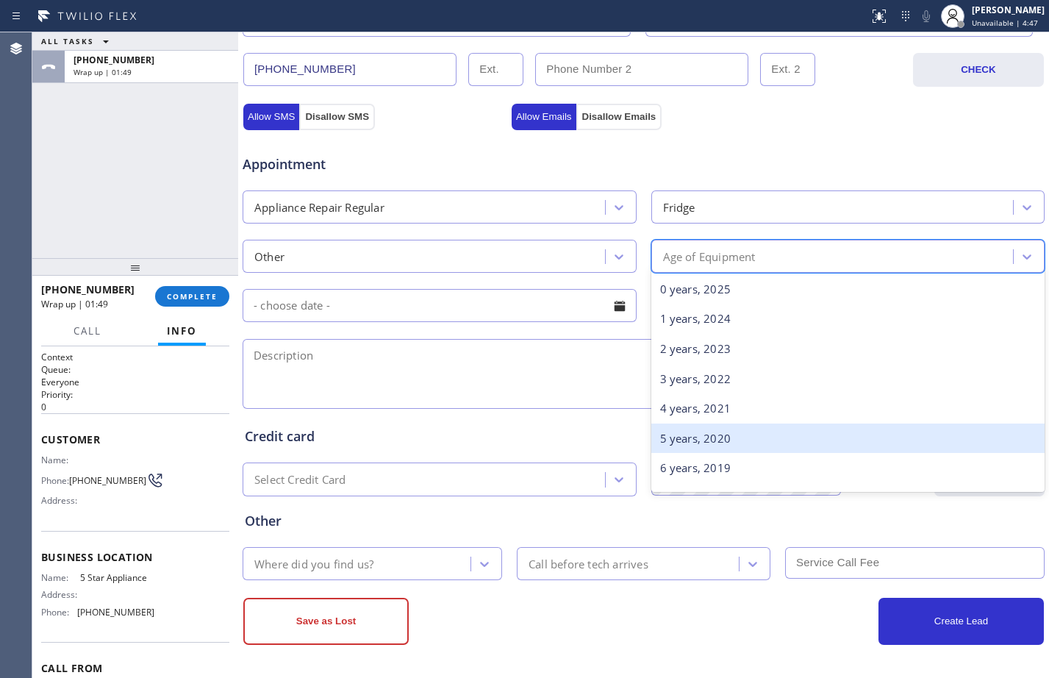
click at [764, 434] on div "5 years, 2020" at bounding box center [848, 438] width 394 height 30
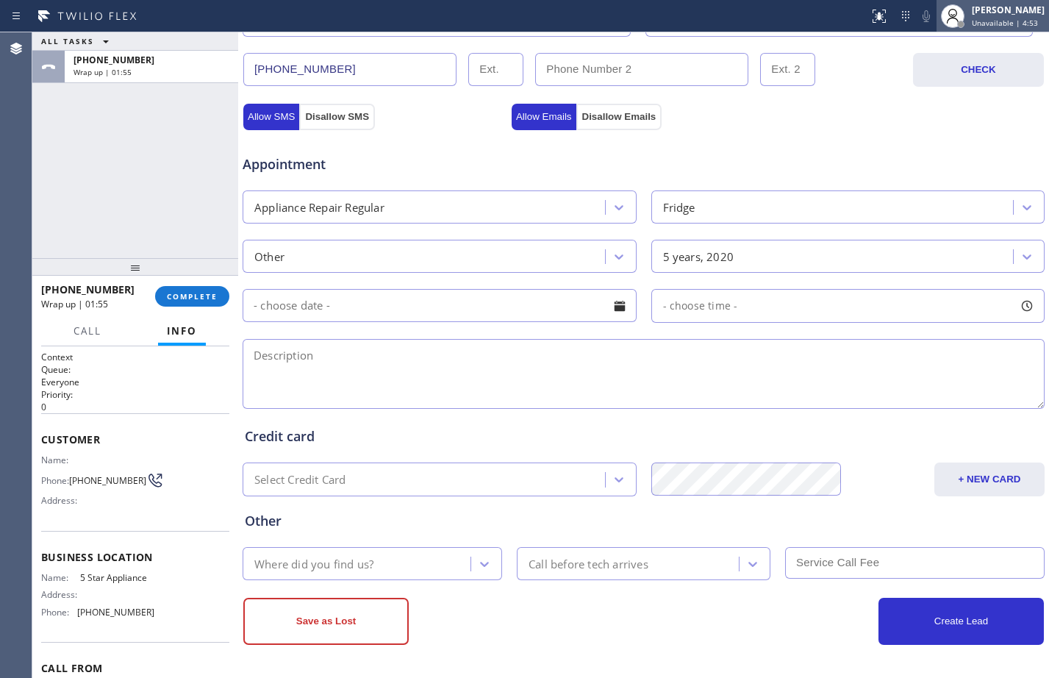
click at [972, 26] on span "Unavailable | 4:53" at bounding box center [1005, 23] width 66 height 10
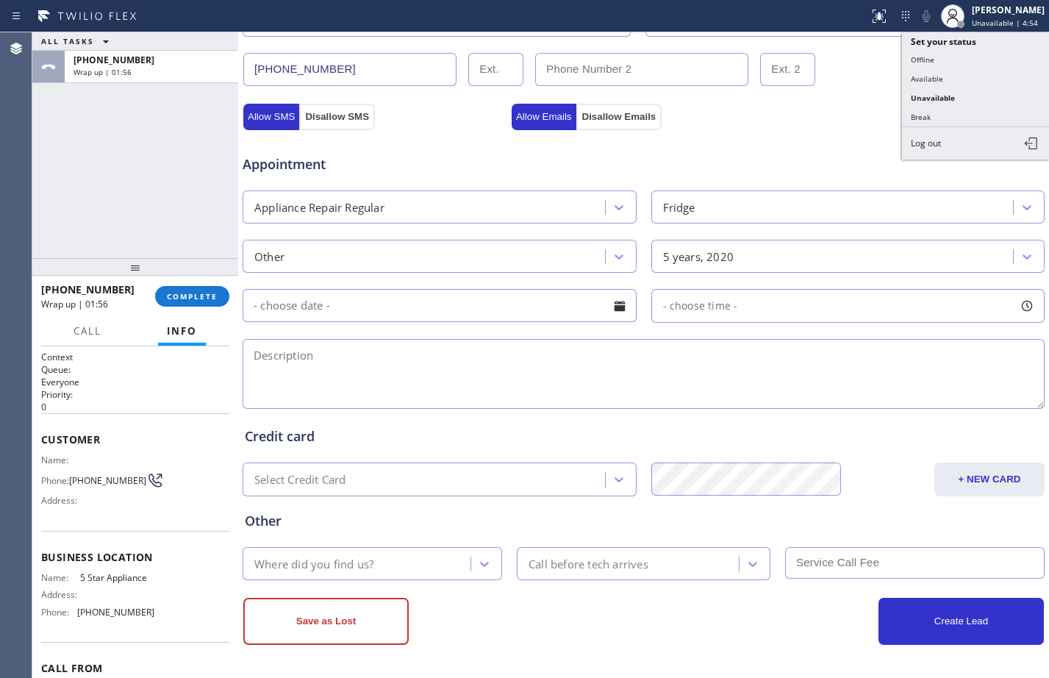
click at [839, 168] on div "Appointment" at bounding box center [643, 155] width 805 height 37
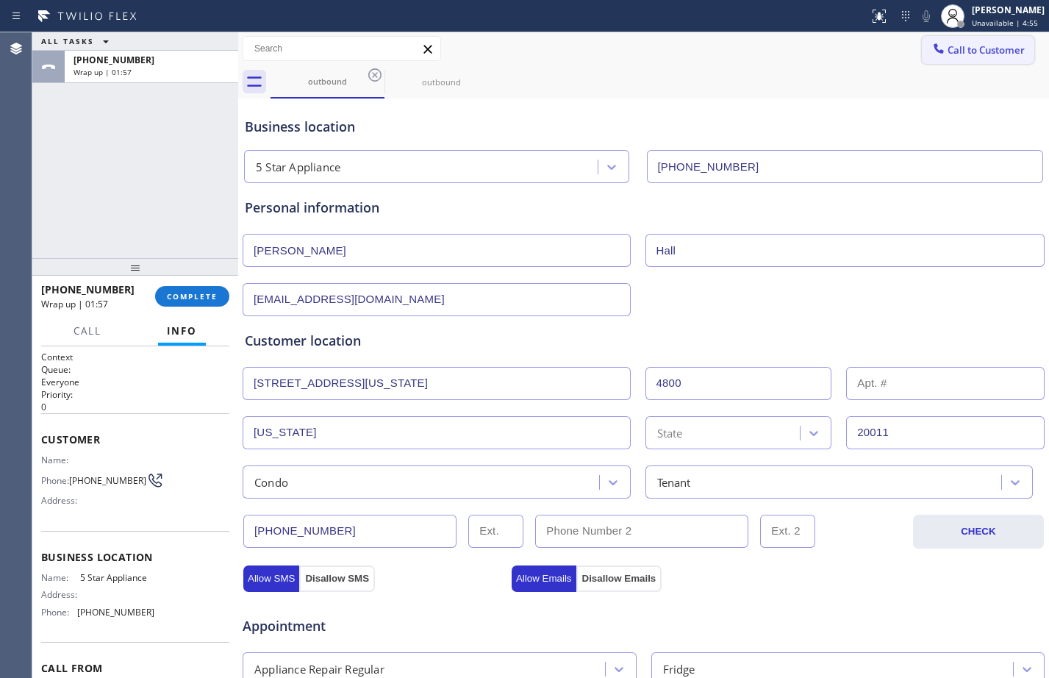
click at [978, 57] on button "Call to Customer" at bounding box center [978, 50] width 112 height 28
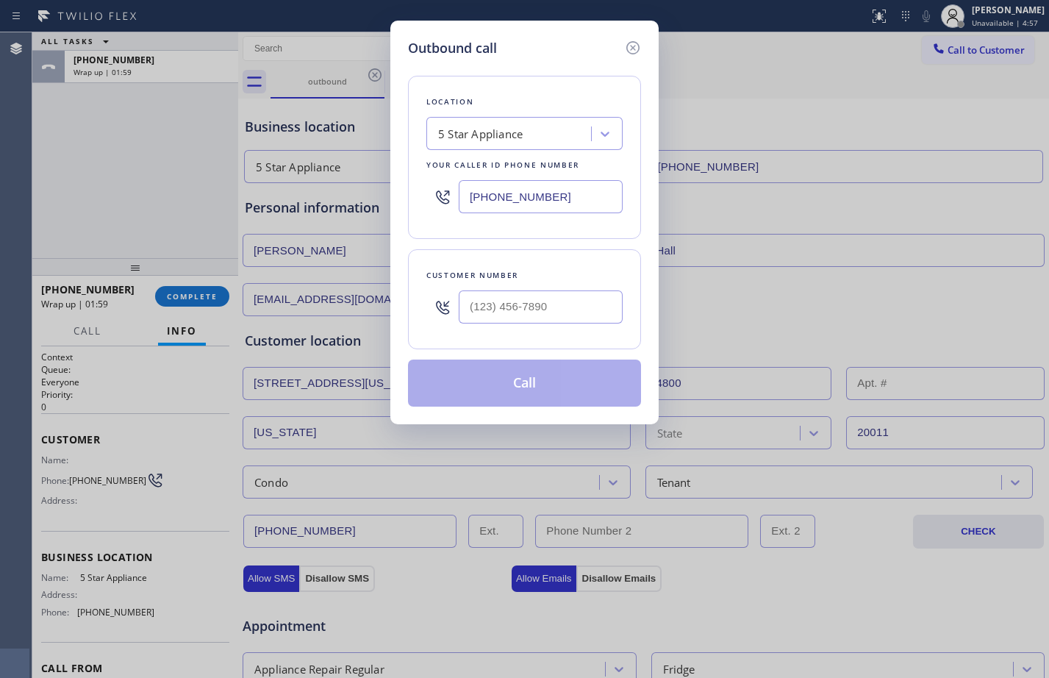
type input "(___) ___-____"
click at [546, 312] on input "(___) ___-____" at bounding box center [541, 306] width 164 height 33
click at [490, 319] on input "(___) ___-____" at bounding box center [541, 306] width 164 height 33
paste input "202) 999-5743"
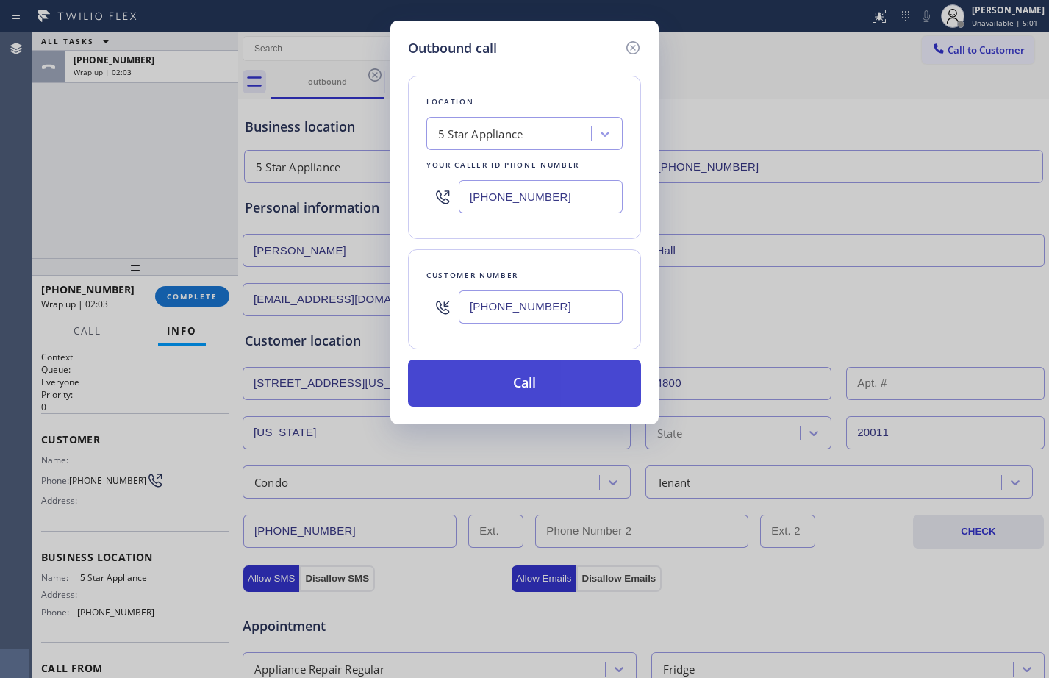
type input "[PHONE_NUMBER]"
click at [503, 393] on button "Call" at bounding box center [524, 382] width 233 height 47
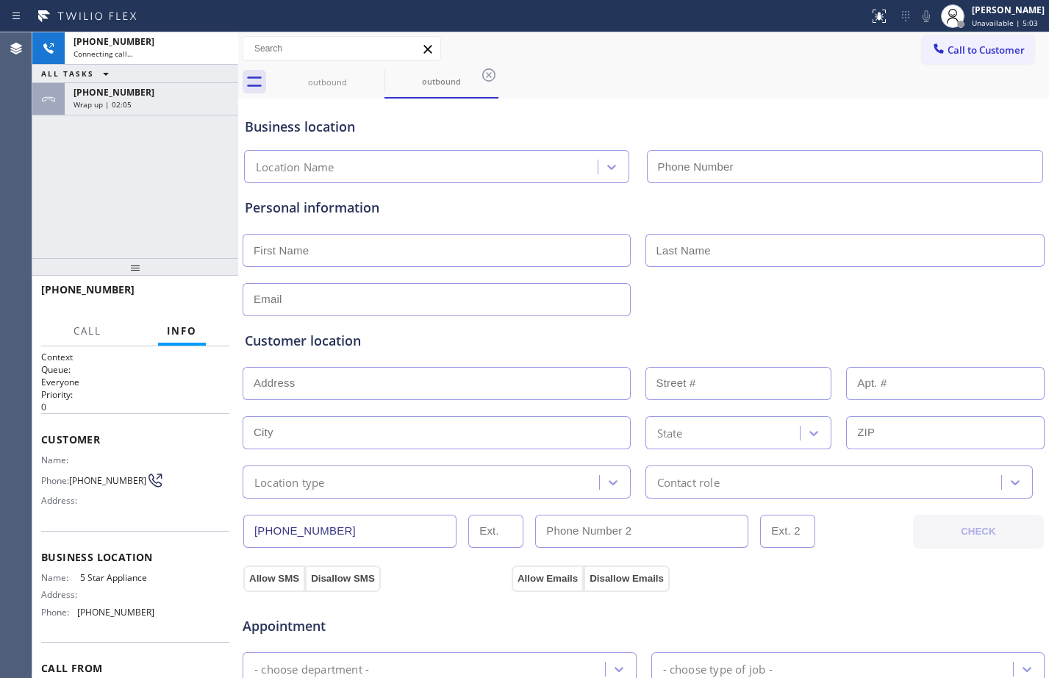
type input "[PHONE_NUMBER]"
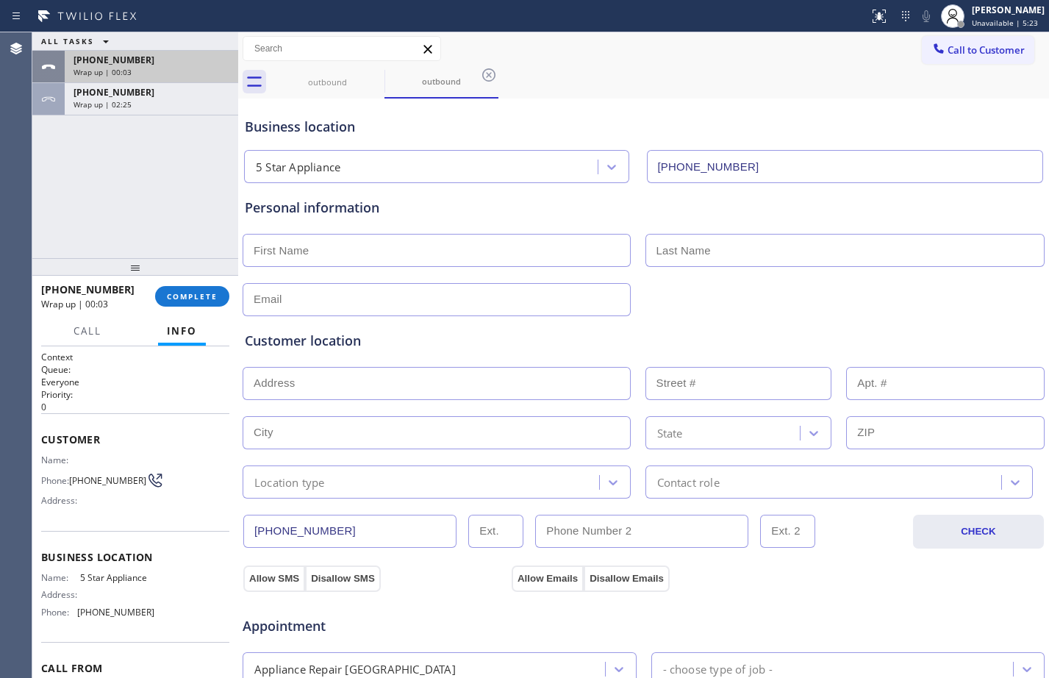
click at [177, 78] on div "[PHONE_NUMBER] Wrap up | 00:03" at bounding box center [149, 67] width 168 height 32
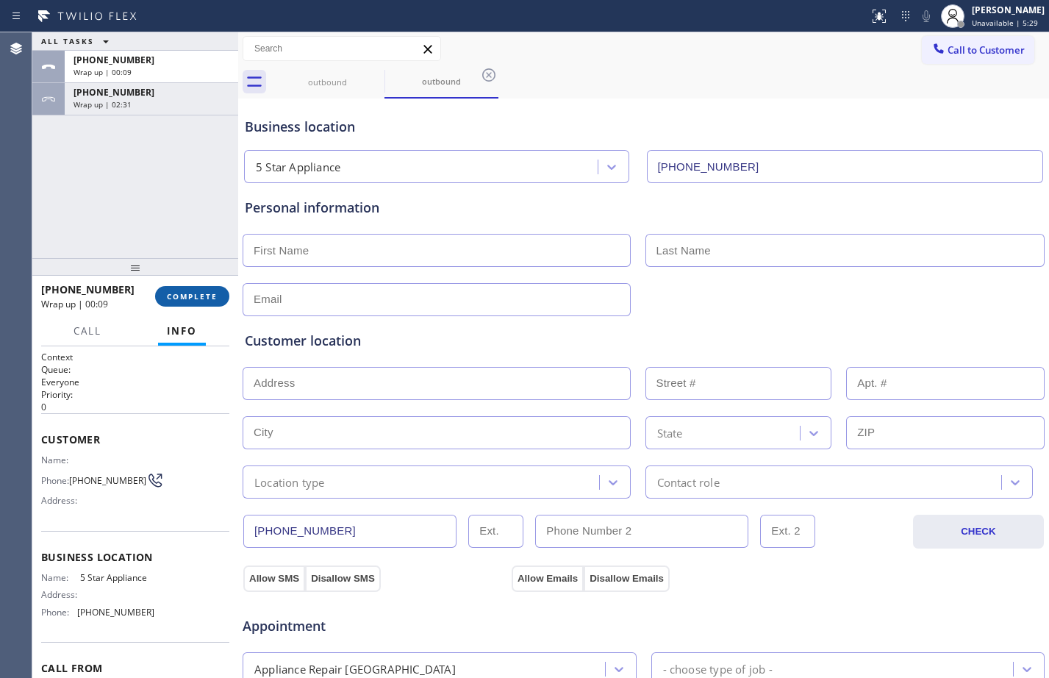
click at [205, 294] on span "COMPLETE" at bounding box center [192, 296] width 51 height 10
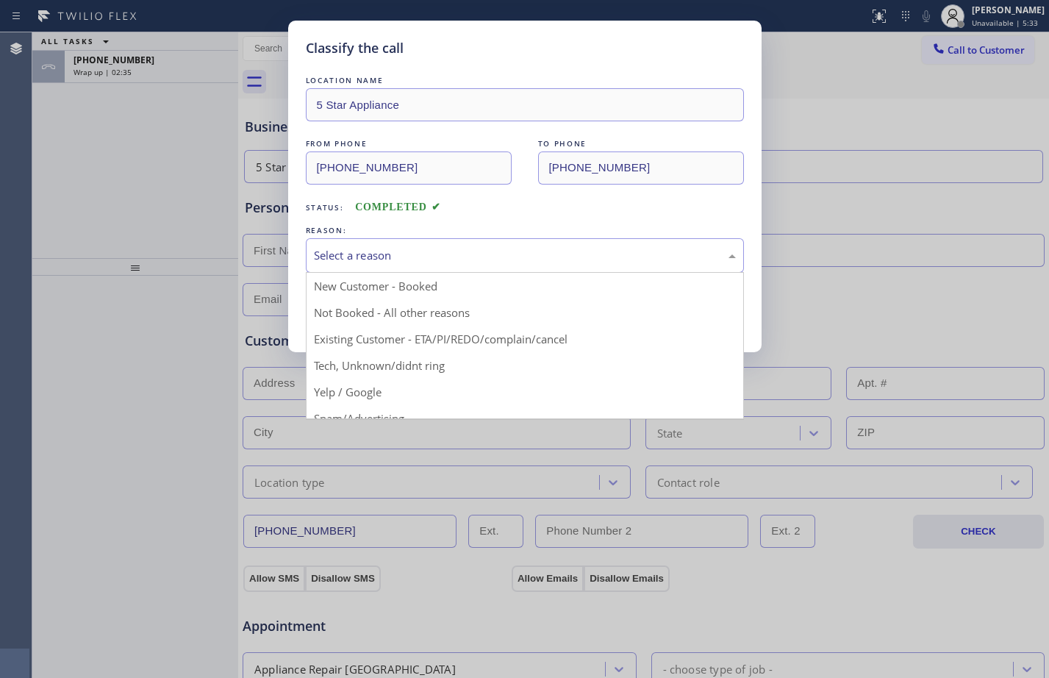
click at [481, 260] on div "Select a reason" at bounding box center [525, 255] width 422 height 17
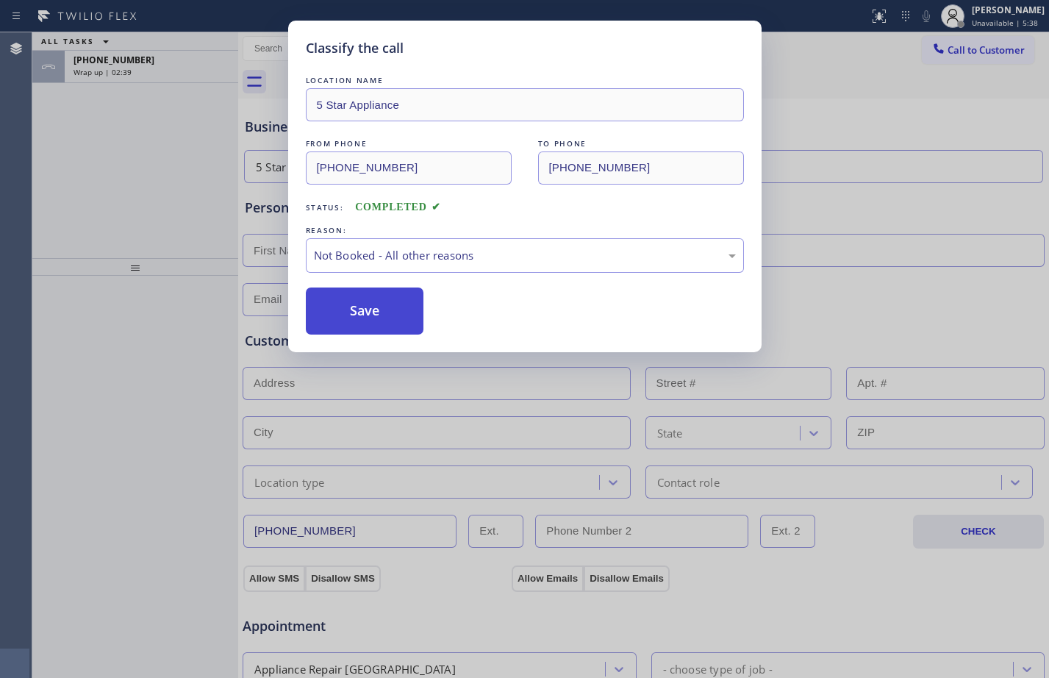
click at [376, 309] on button "Save" at bounding box center [365, 310] width 118 height 47
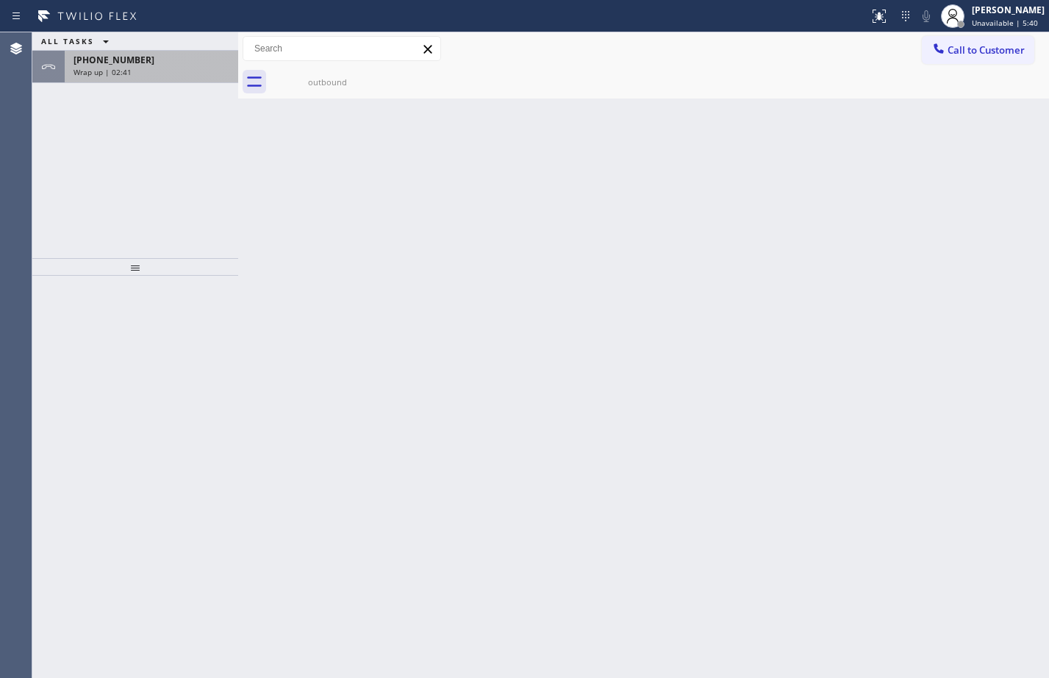
click at [163, 69] on div "Wrap up | 02:41" at bounding box center [152, 72] width 156 height 10
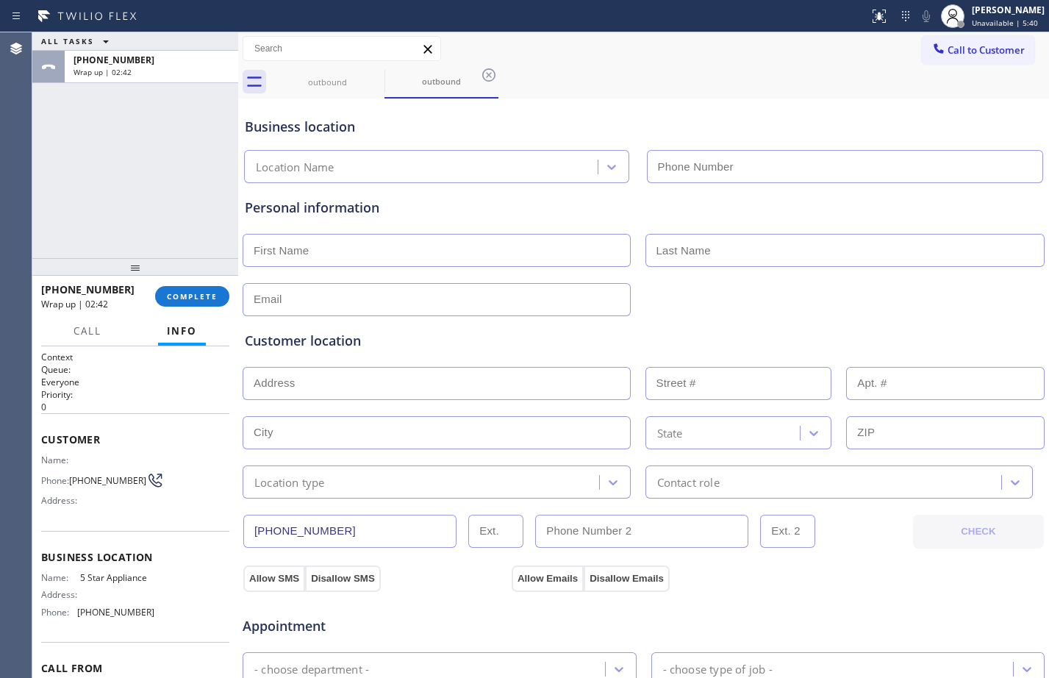
type input "[PHONE_NUMBER]"
click at [476, 396] on input "text" at bounding box center [437, 383] width 388 height 33
click at [390, 243] on input "text" at bounding box center [437, 250] width 388 height 33
type input "[PERSON_NAME]"
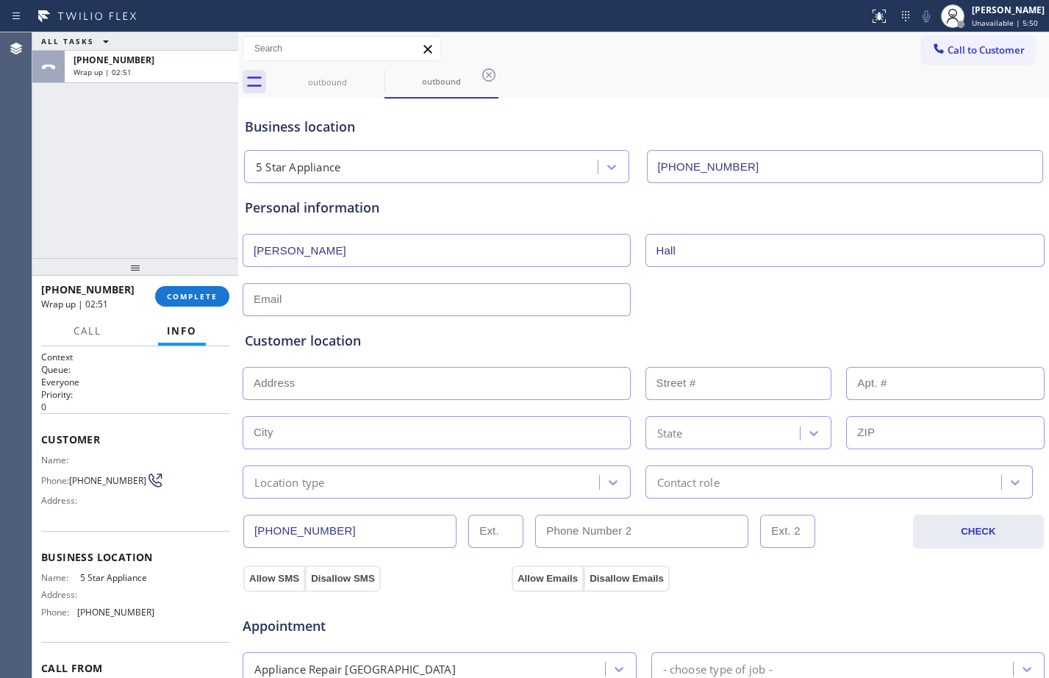
type input "Hall"
click at [394, 283] on input "text" at bounding box center [437, 299] width 388 height 33
type input "[EMAIL_ADDRESS][DOMAIN_NAME]"
click at [406, 398] on input "text" at bounding box center [437, 383] width 388 height 33
click at [985, 49] on span "Call to Customer" at bounding box center [986, 49] width 77 height 13
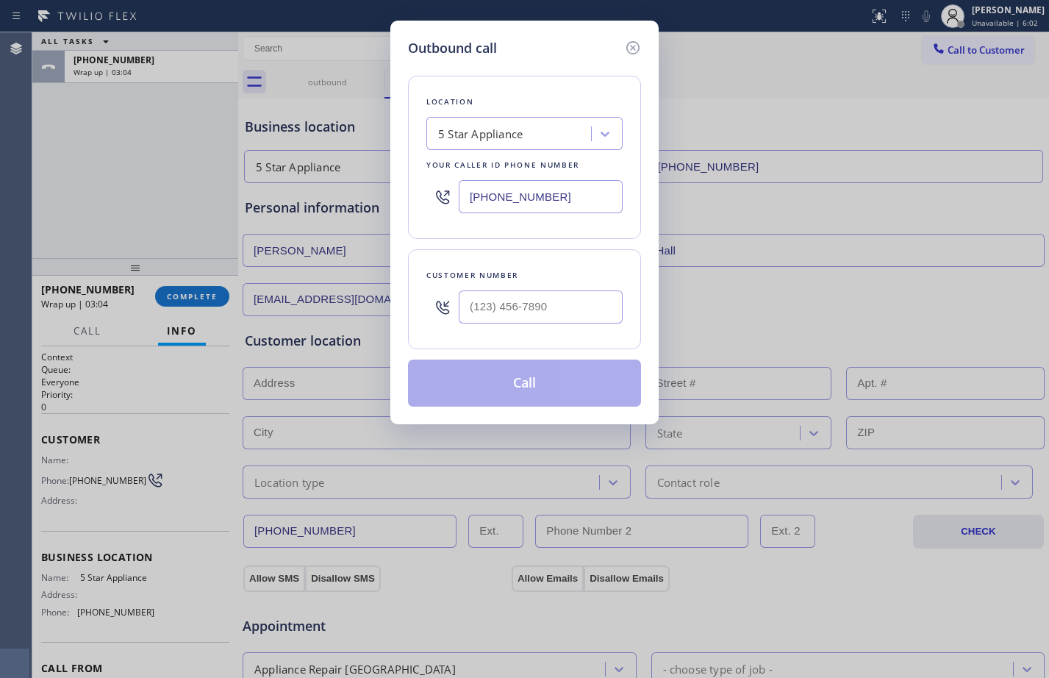
type input "(___) ___-____"
click at [567, 308] on input "(___) ___-____" at bounding box center [541, 306] width 164 height 33
click at [584, 305] on input "(___) ___-____" at bounding box center [541, 306] width 164 height 33
paste input "202) 999-5743"
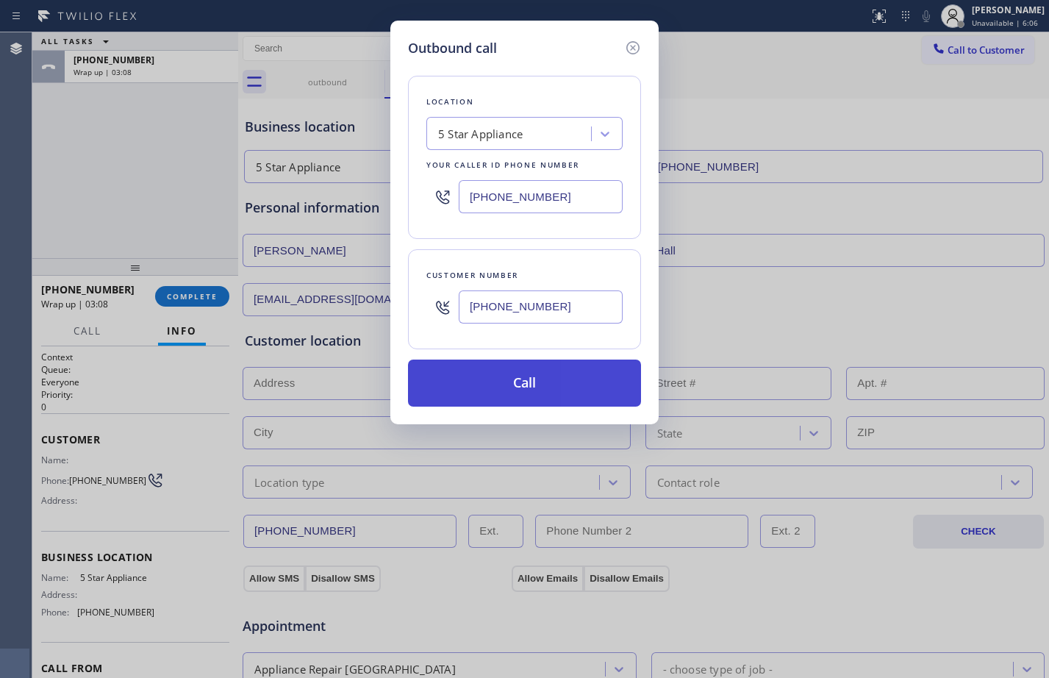
type input "[PHONE_NUMBER]"
click at [544, 390] on button "Call" at bounding box center [524, 382] width 233 height 47
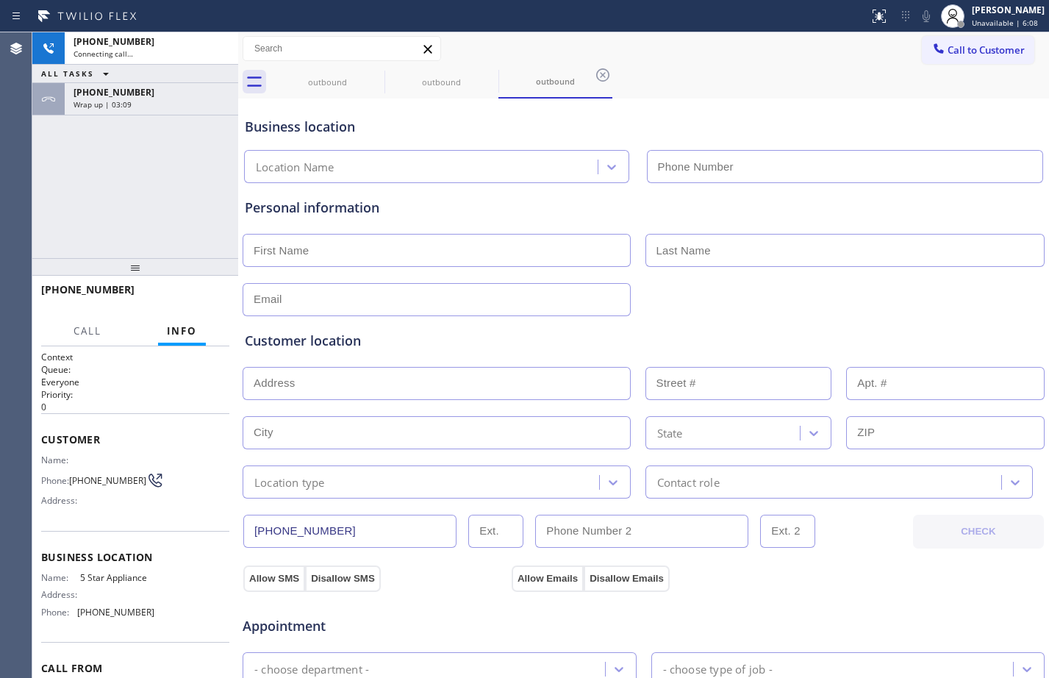
type input "[PHONE_NUMBER]"
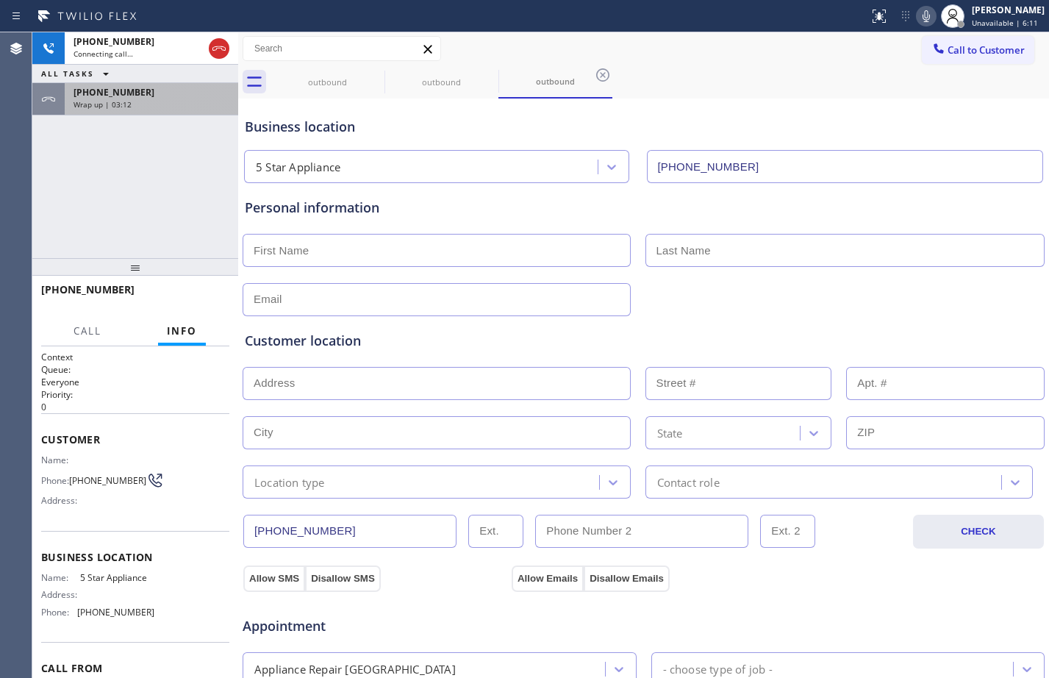
click at [137, 111] on div "[PHONE_NUMBER] Wrap up | 03:12" at bounding box center [149, 99] width 168 height 32
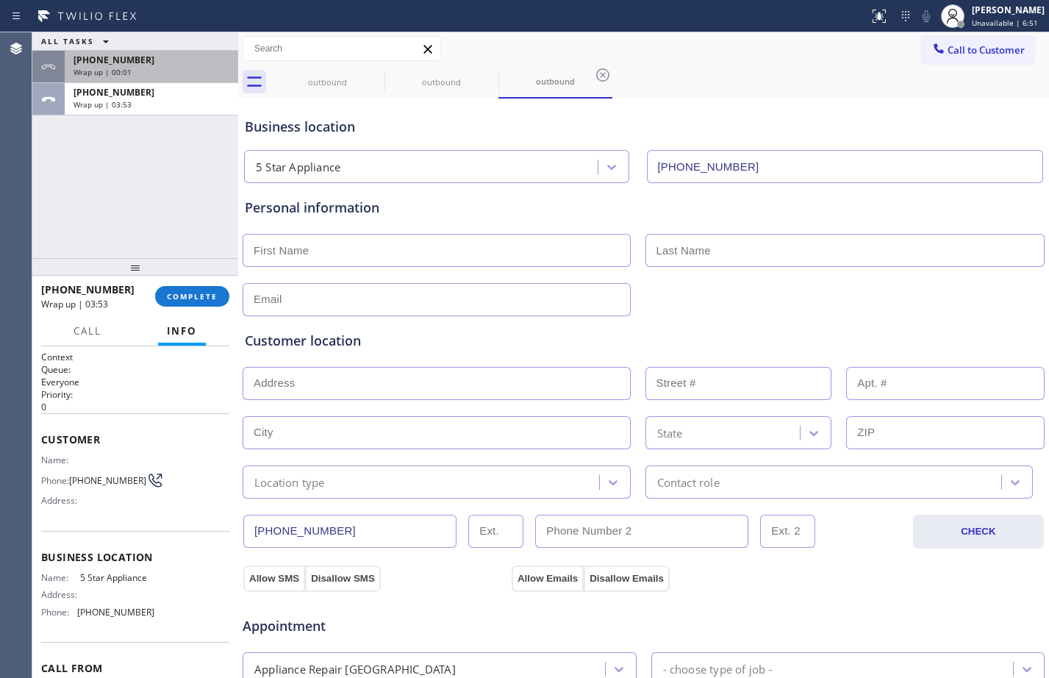
click at [184, 72] on div "Wrap up | 00:01" at bounding box center [152, 72] width 156 height 10
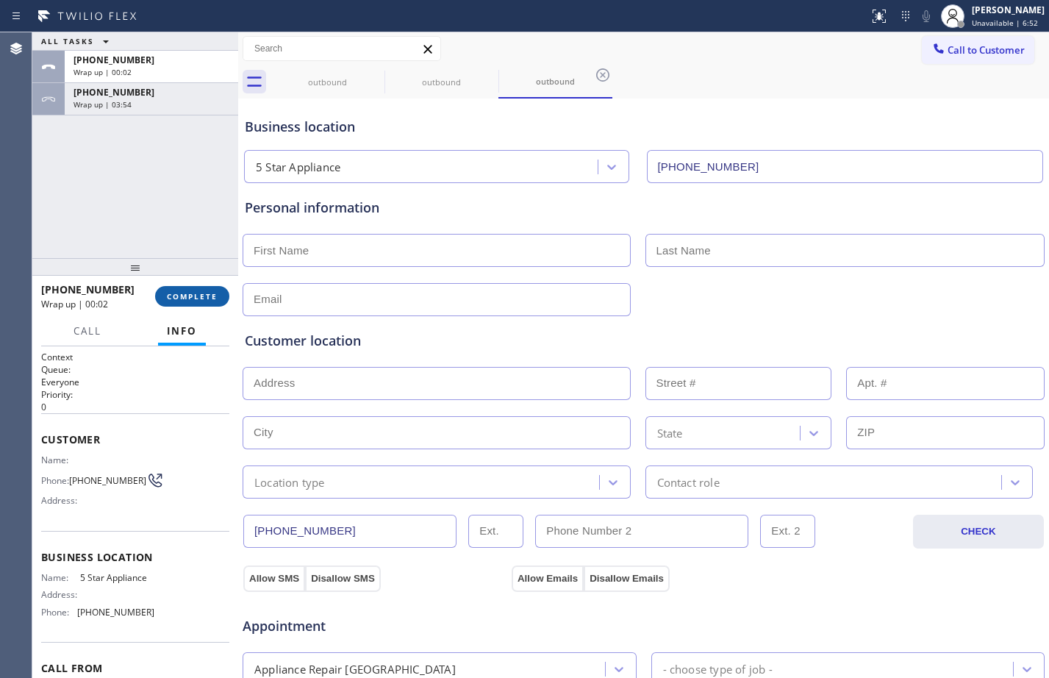
click at [187, 295] on span "COMPLETE" at bounding box center [192, 296] width 51 height 10
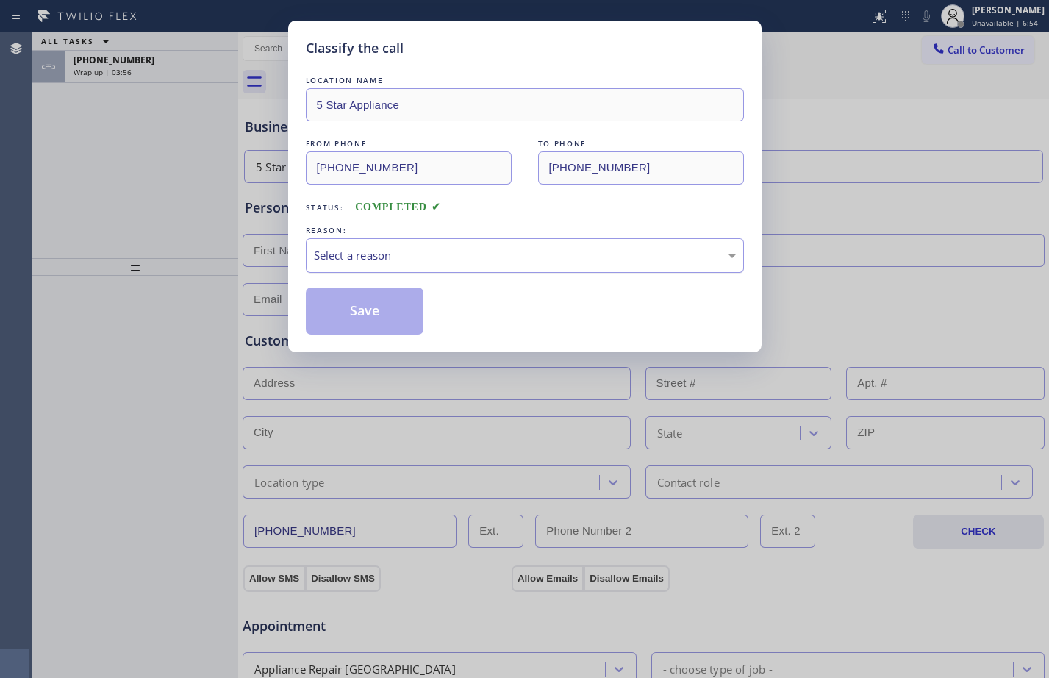
click at [451, 248] on div "Select a reason" at bounding box center [525, 255] width 422 height 17
click at [385, 302] on button "Save" at bounding box center [365, 310] width 118 height 47
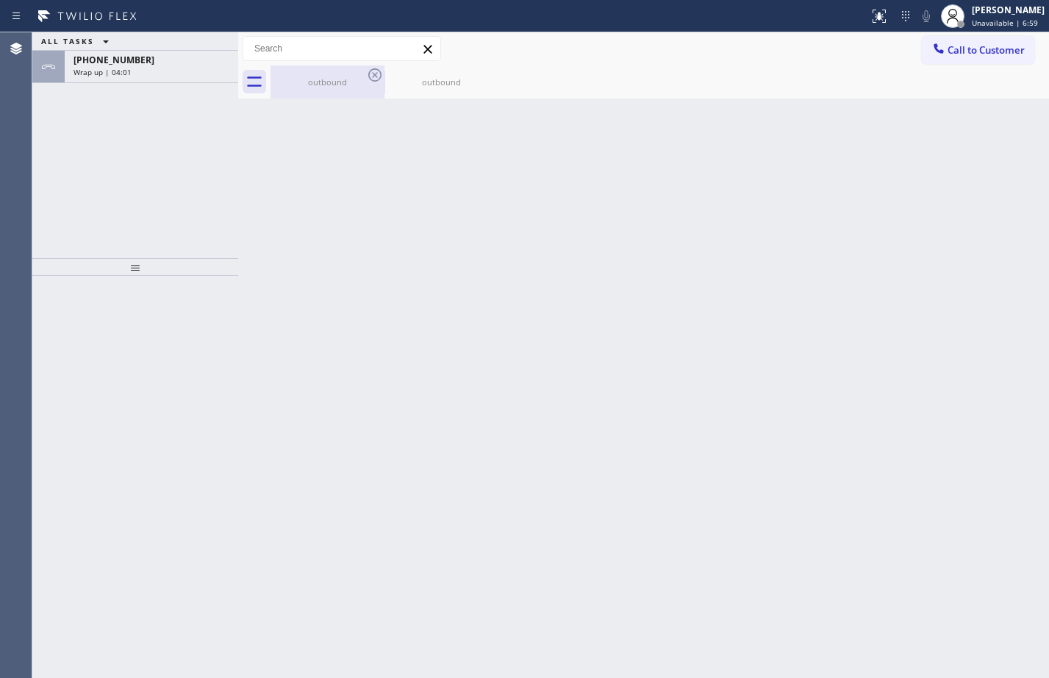
click at [307, 90] on div "outbound" at bounding box center [327, 81] width 111 height 33
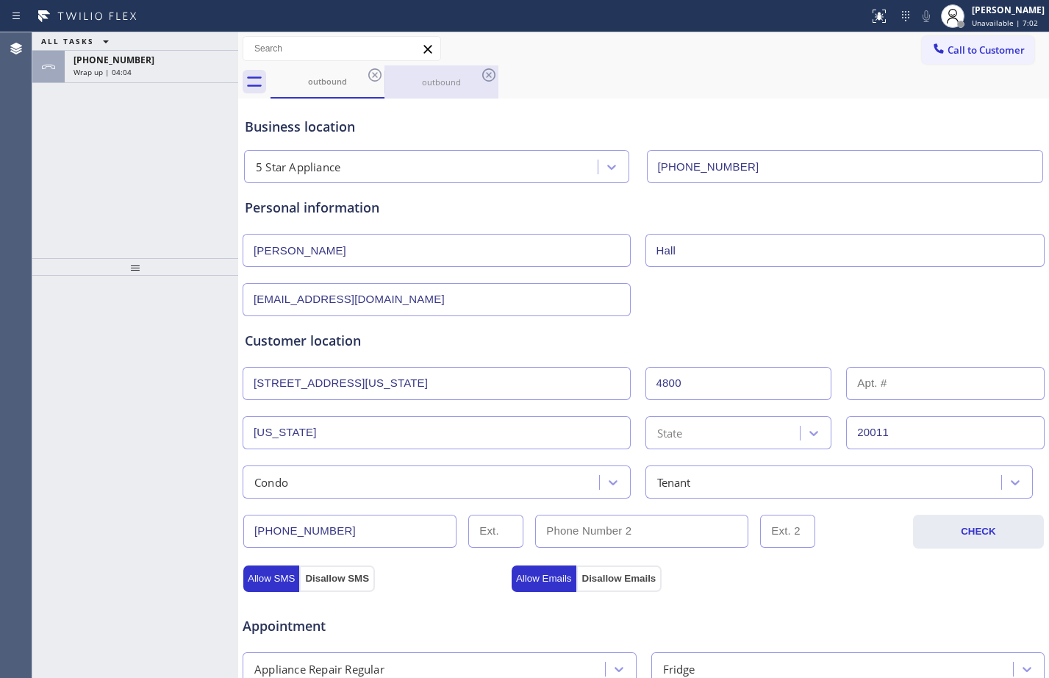
click at [437, 93] on div "outbound" at bounding box center [441, 81] width 111 height 33
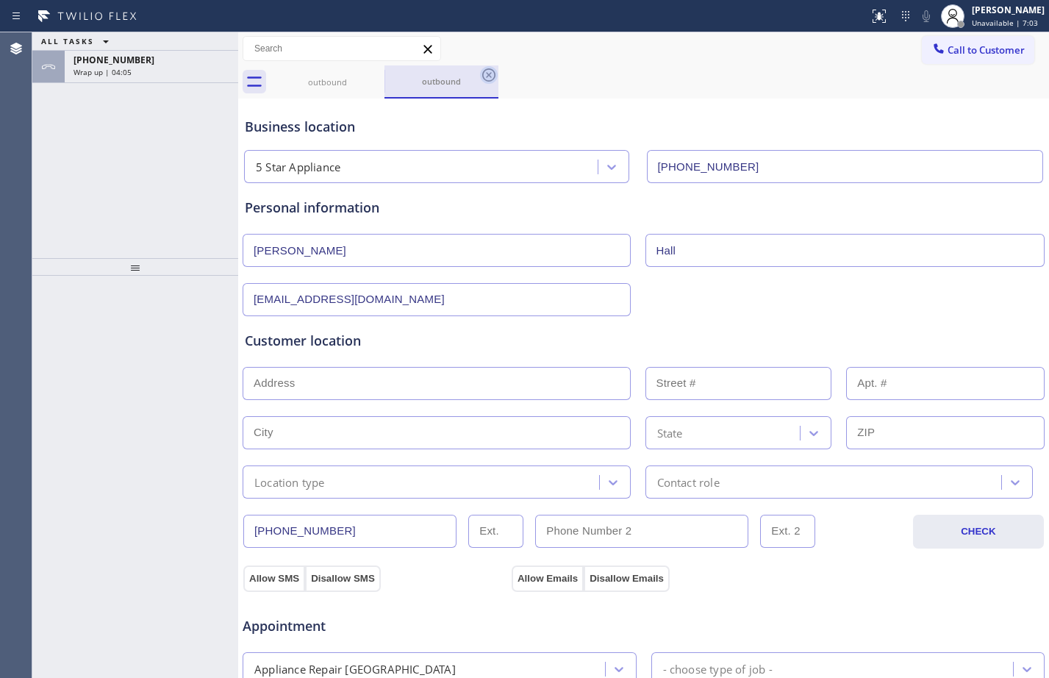
click at [491, 71] on icon at bounding box center [489, 75] width 18 height 18
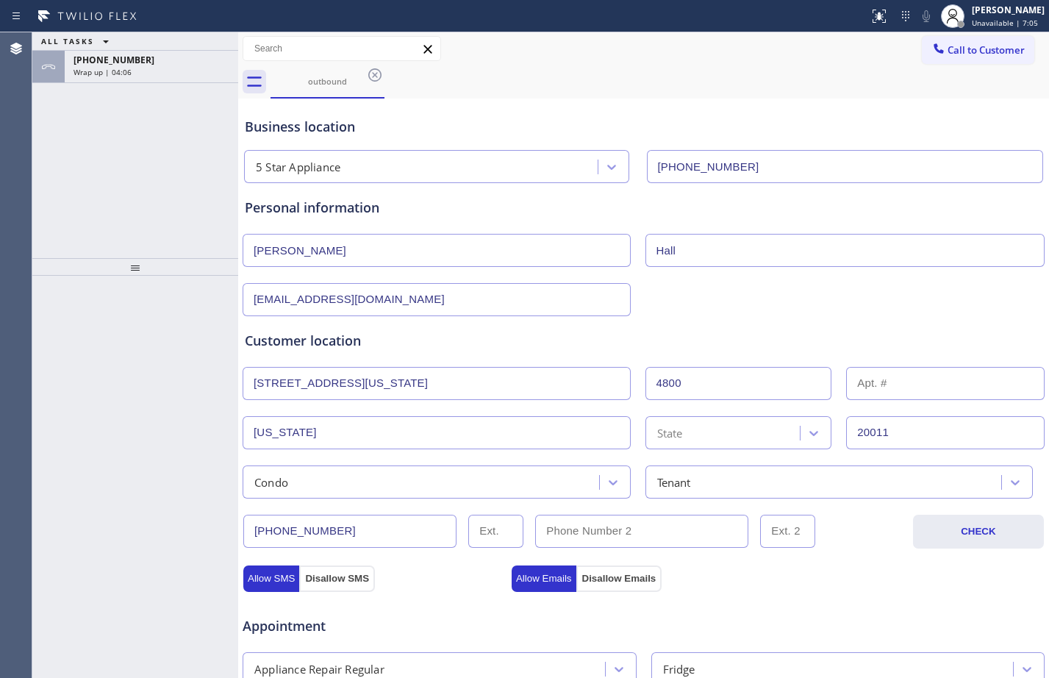
scroll to position [462, 0]
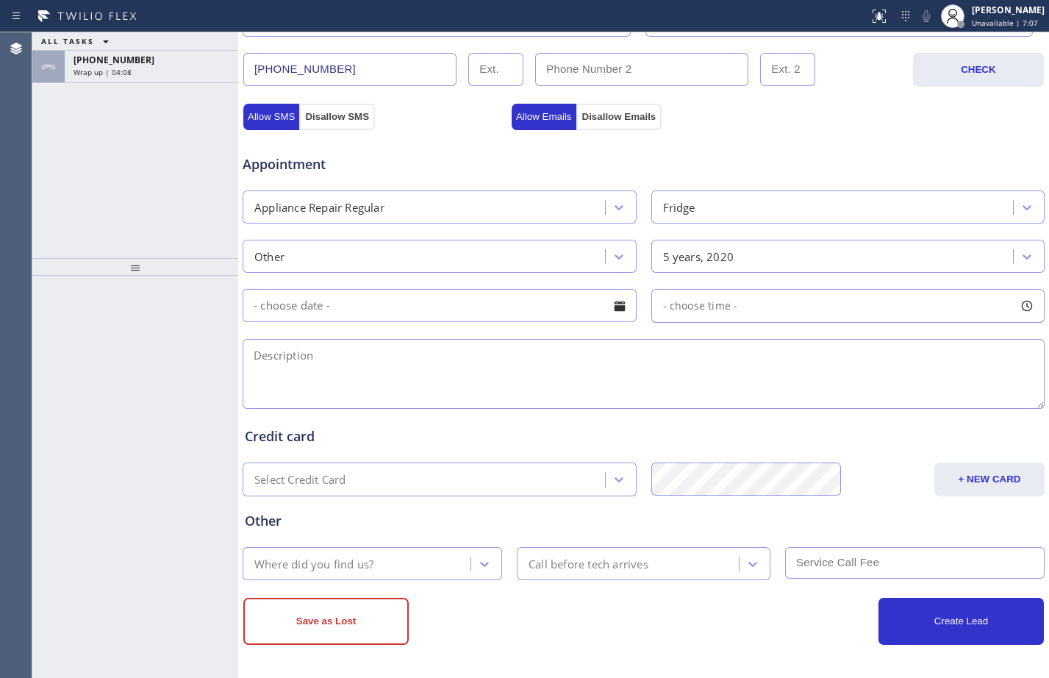
click at [407, 311] on input "text" at bounding box center [440, 305] width 394 height 33
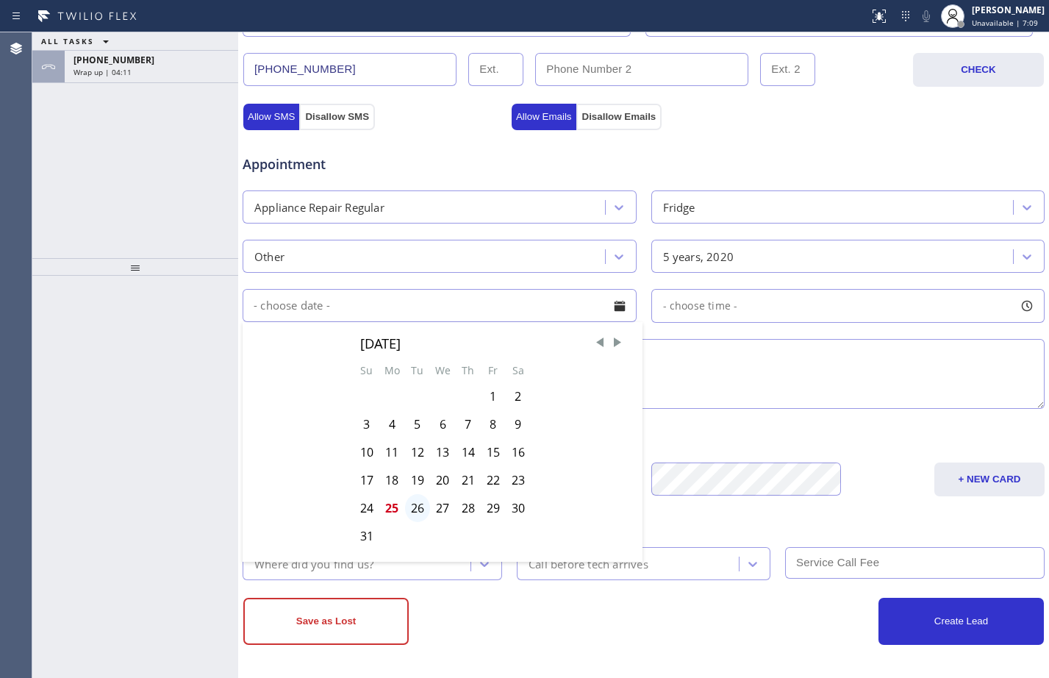
click at [409, 509] on div "26" at bounding box center [417, 508] width 25 height 28
type input "[DATE]"
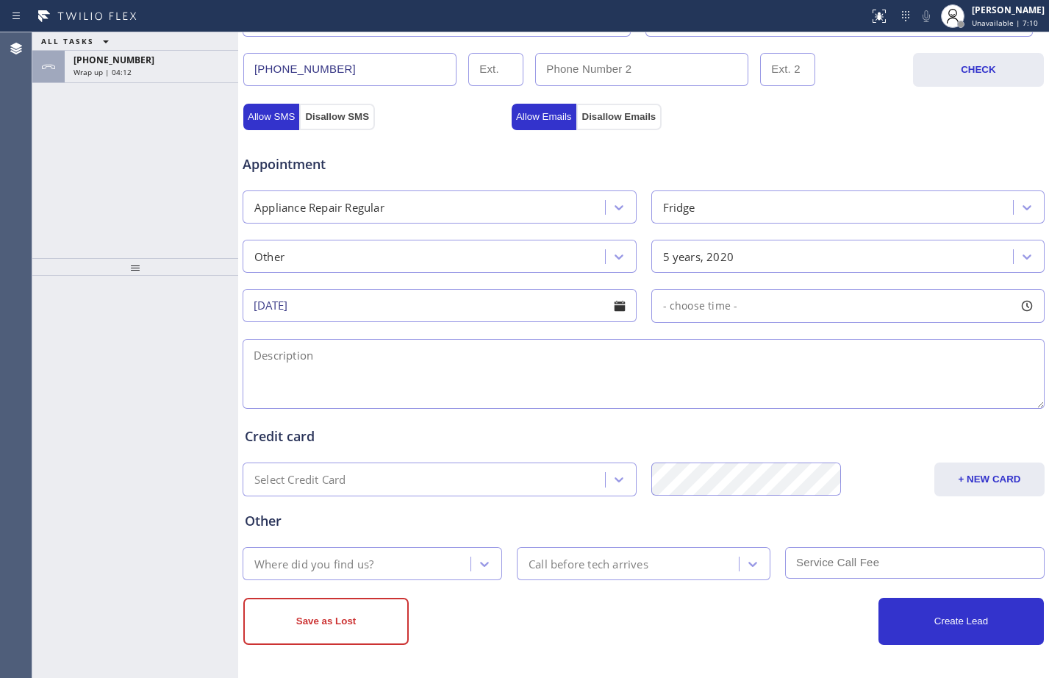
click at [761, 307] on div "- choose time -" at bounding box center [848, 306] width 394 height 34
drag, startPoint x: 656, startPoint y: 397, endPoint x: 781, endPoint y: 393, distance: 125.8
click at [784, 393] on div at bounding box center [793, 395] width 18 height 31
drag, startPoint x: 781, startPoint y: 393, endPoint x: 768, endPoint y: 396, distance: 13.6
click at [770, 396] on div at bounding box center [779, 395] width 18 height 31
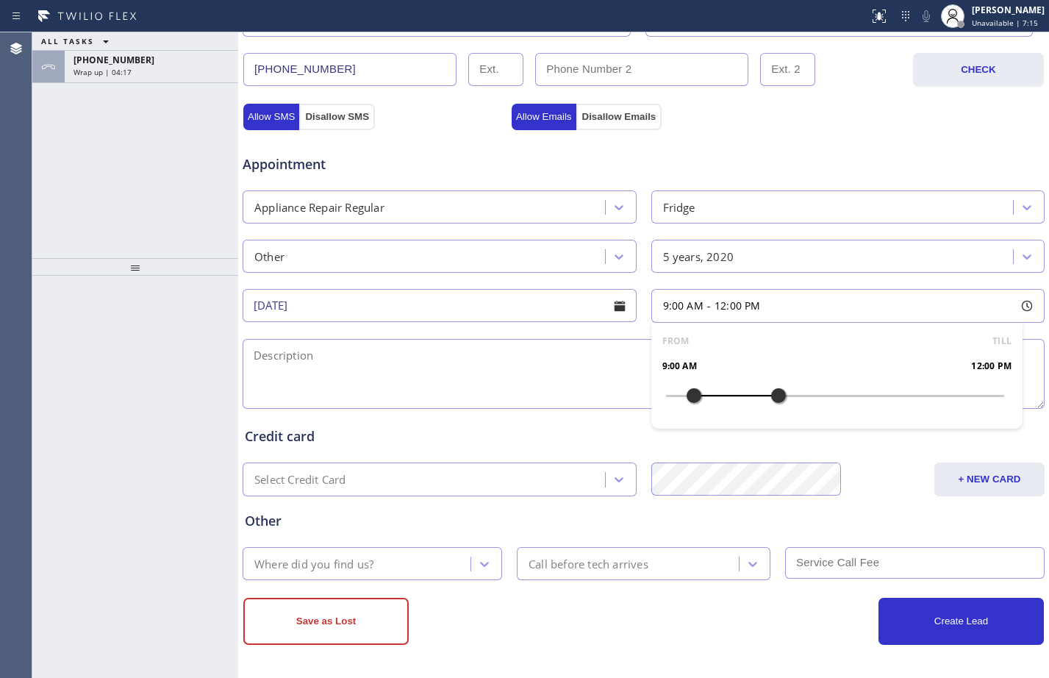
drag, startPoint x: 658, startPoint y: 387, endPoint x: 689, endPoint y: 389, distance: 30.9
click at [689, 389] on div at bounding box center [694, 395] width 18 height 31
click at [538, 365] on textarea at bounding box center [644, 374] width 802 height 70
click at [561, 360] on textarea "9-12/free SCF/" at bounding box center [644, 374] width 802 height 70
paste textarea "not cooling/don't know the brand/"
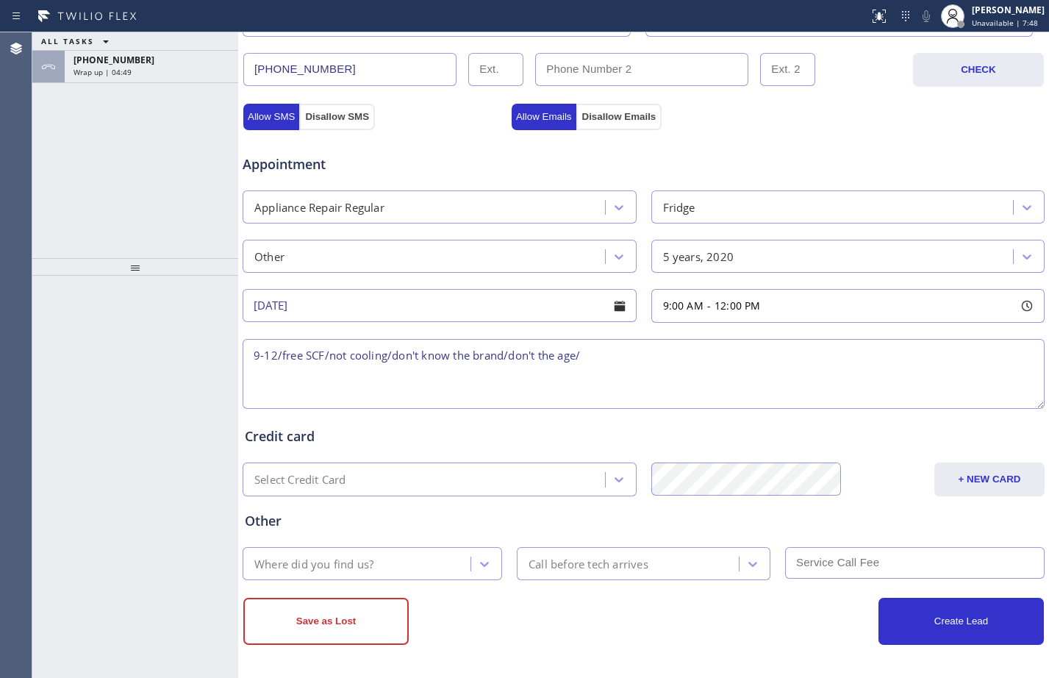
click at [717, 362] on textarea "9-12/free SCF/not cooling/don't know the brand/don't the age/" at bounding box center [644, 374] width 802 height 70
paste textarea "[STREET_ADDRESS][US_STATE]"
click at [928, 354] on textarea "9-12/free SCF/not cooling/don't know the brand/don't the age/[STREET_ADDRESS][U…" at bounding box center [644, 374] width 802 height 70
paste textarea "5 Star Appliance"
click at [928, 354] on textarea "9-12/free SCF/not cooling/don't know the brand/don't the age/[STREET_ADDRESS][U…" at bounding box center [644, 374] width 802 height 70
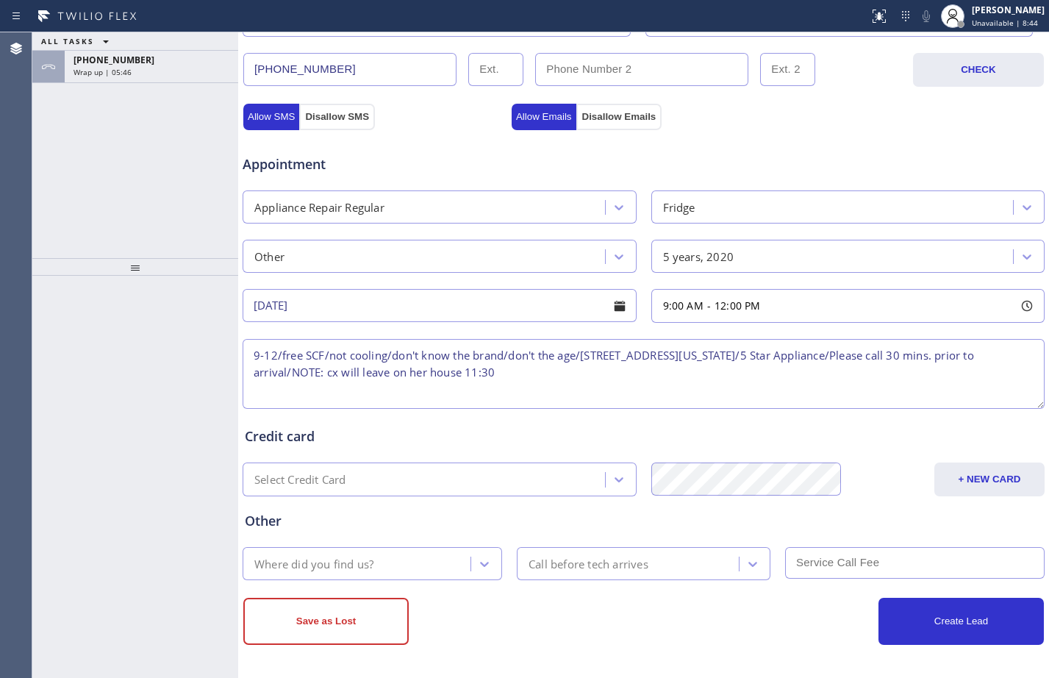
click at [698, 359] on textarea "9-12/free SCF/not cooling/don't know the brand/don't the age/[STREET_ADDRESS][U…" at bounding box center [644, 374] width 802 height 70
click at [648, 377] on textarea "9-12/free SCF/not cooling/don't know the brand/don't the age/[STREET_ADDRESS][U…" at bounding box center [644, 374] width 802 height 70
type textarea "9-12/free SCF/not cooling/don't know the brand/don't the age/[STREET_ADDRESS][U…"
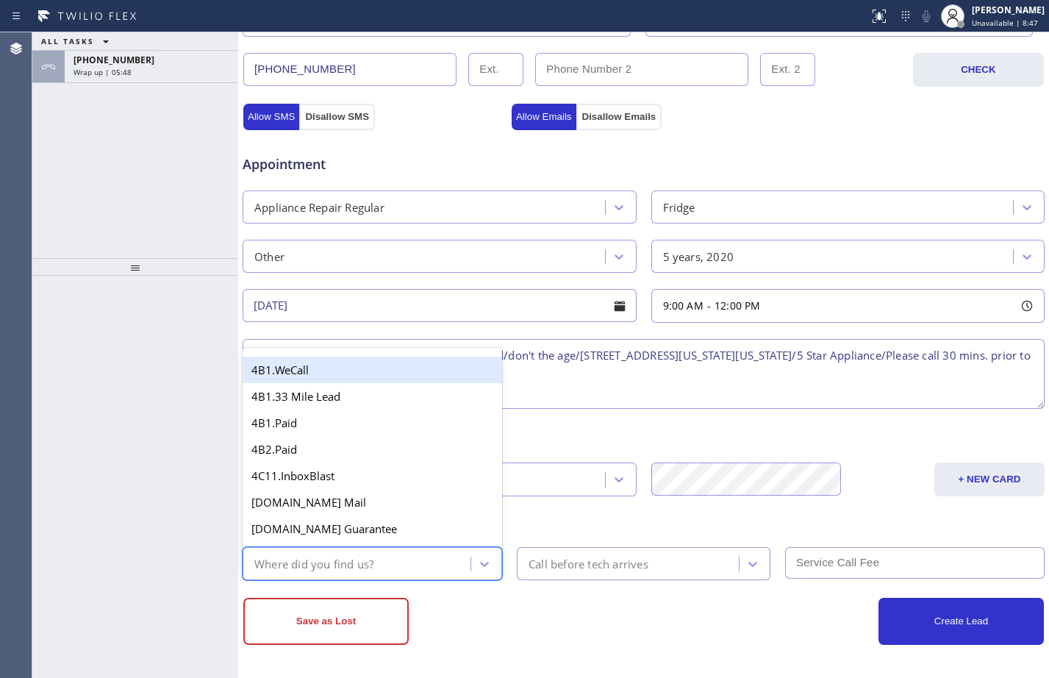
click at [434, 559] on div "Where did you find us?" at bounding box center [358, 564] width 223 height 26
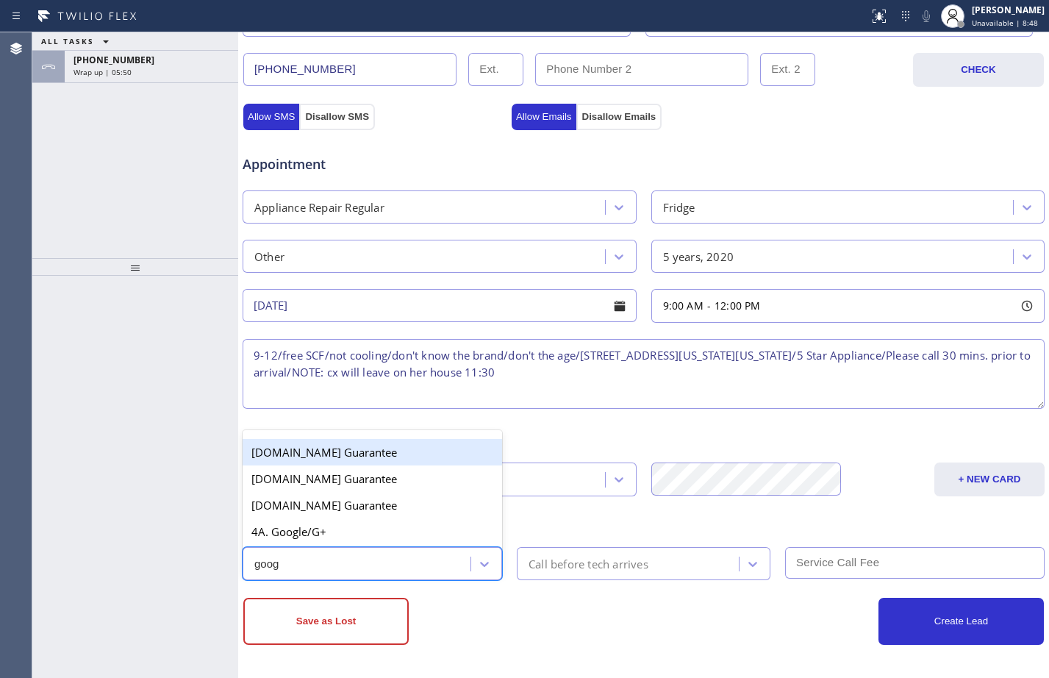
type input "googl"
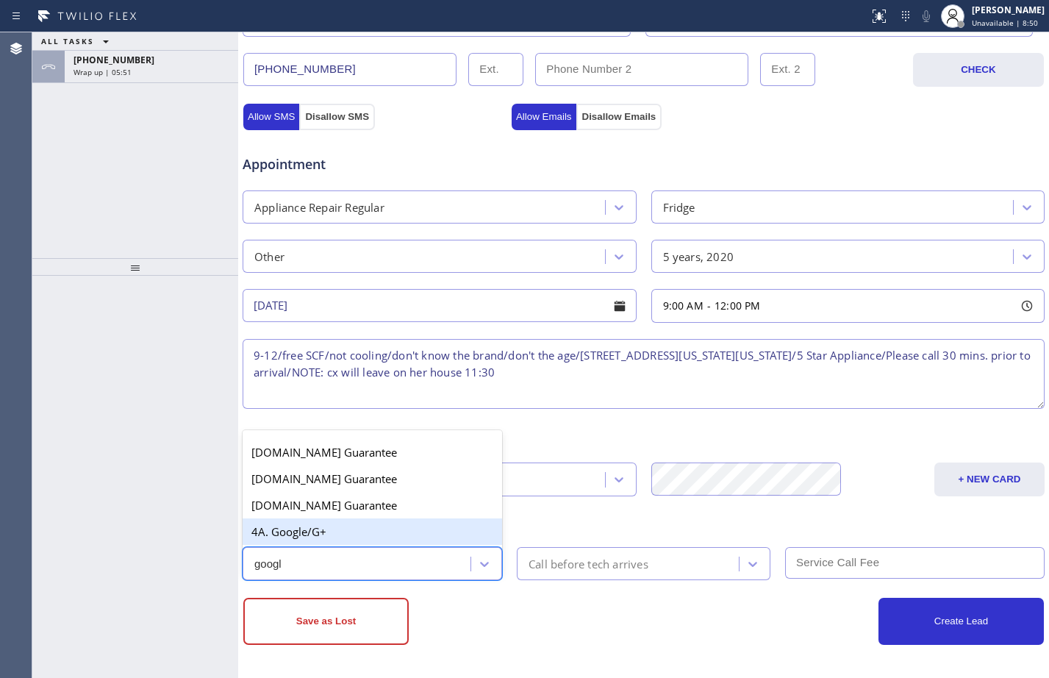
click at [390, 531] on div "4A. Google/G+" at bounding box center [372, 531] width 259 height 26
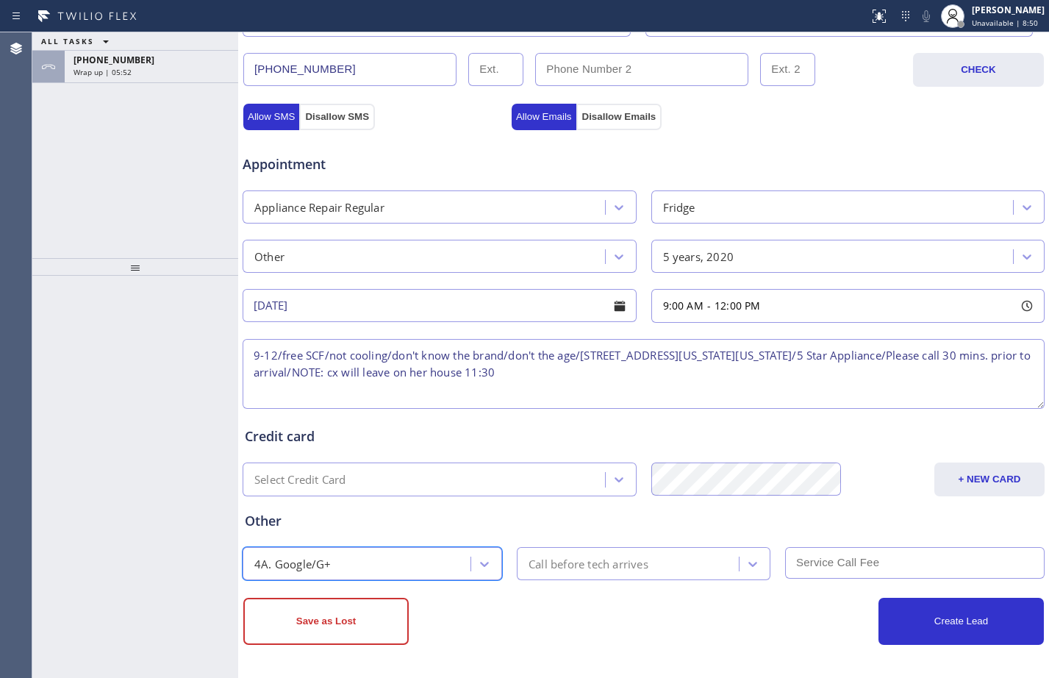
click at [576, 566] on div "Call before tech arrives" at bounding box center [589, 563] width 120 height 17
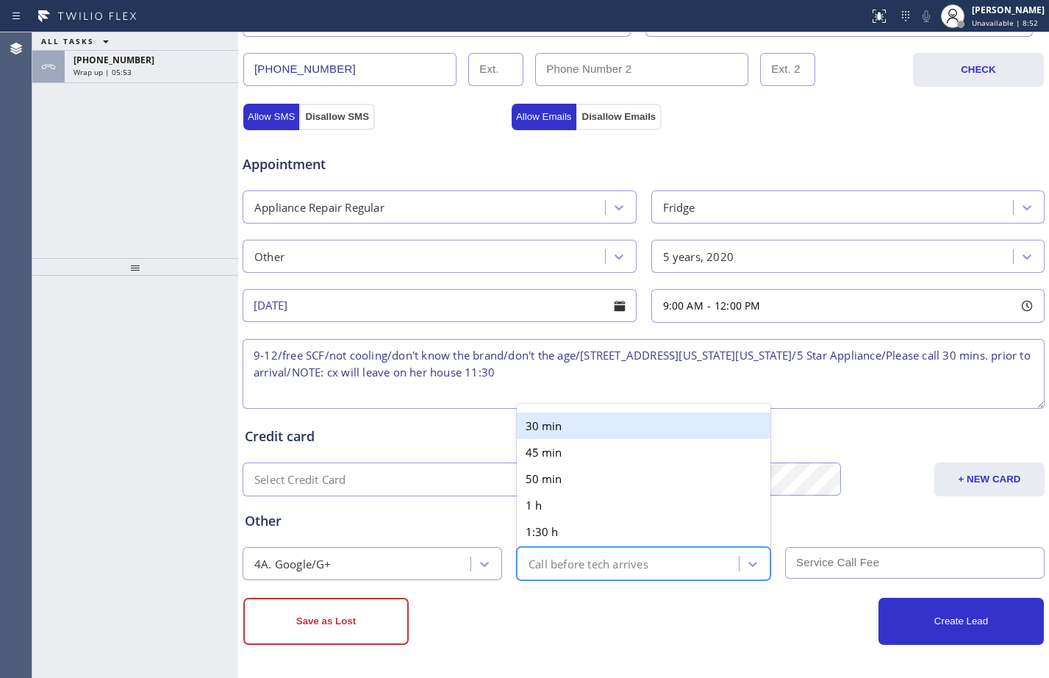
click at [550, 423] on div "30 min" at bounding box center [644, 425] width 254 height 26
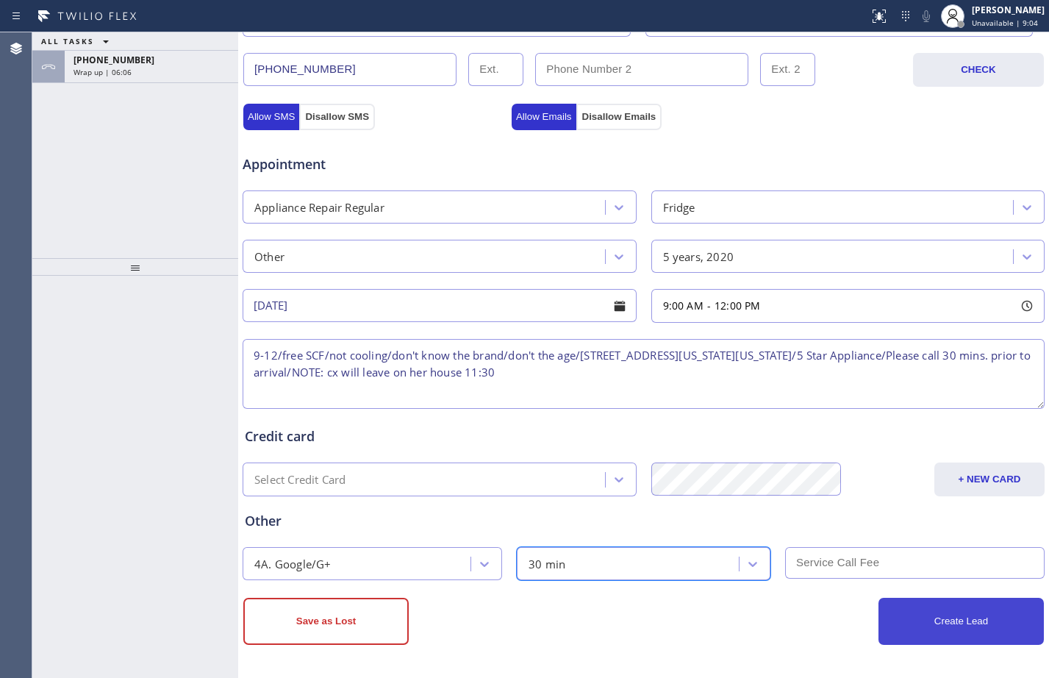
click at [981, 619] on button "Create Lead" at bounding box center [960, 621] width 165 height 47
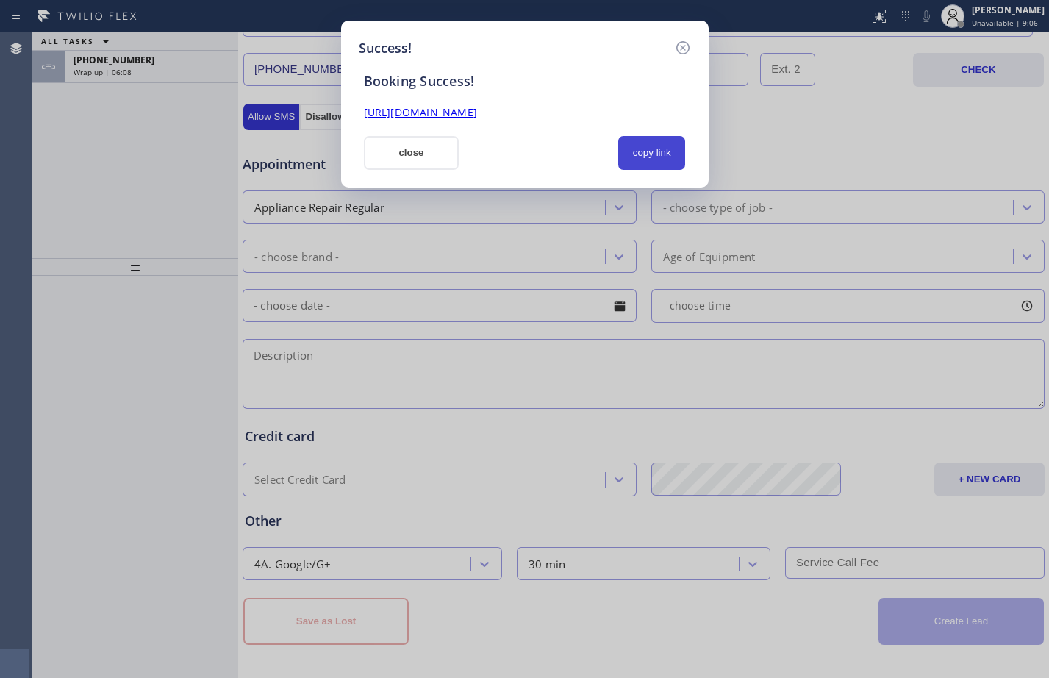
click at [640, 154] on button "copy link" at bounding box center [652, 153] width 68 height 34
click at [477, 117] on link "[URL][DOMAIN_NAME]" at bounding box center [420, 112] width 113 height 14
click at [415, 160] on button "close" at bounding box center [412, 153] width 96 height 34
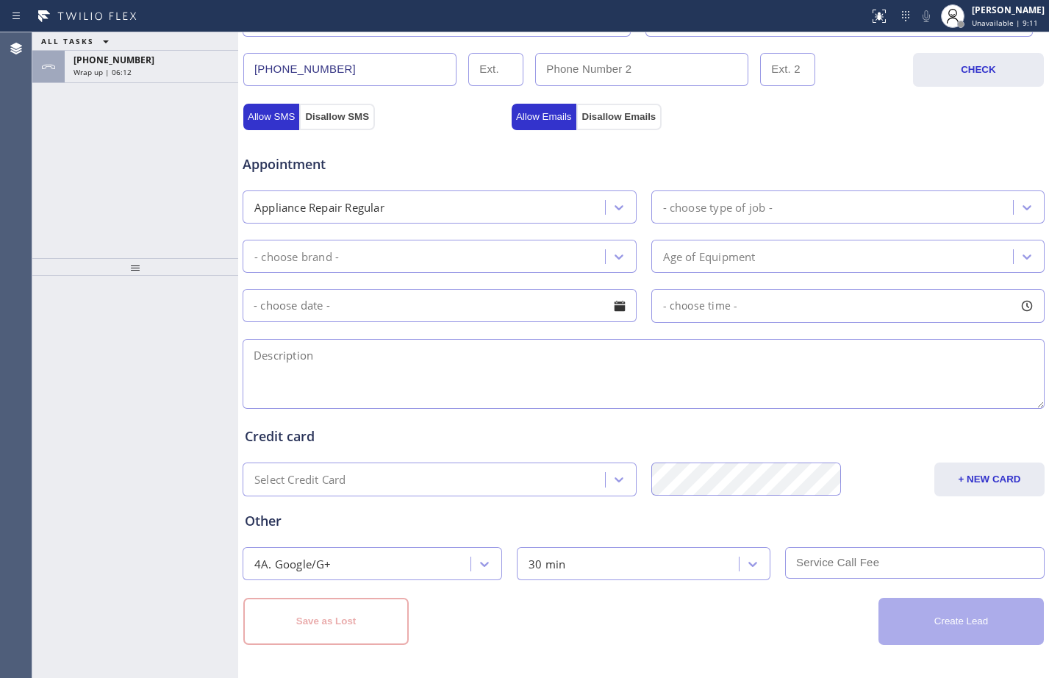
click at [187, 91] on div "ALL TASKS ALL TASKS ACTIVE TASKS TASKS IN WRAP UP [PHONE_NUMBER] Wrap up | 06:12" at bounding box center [135, 145] width 206 height 226
click at [188, 73] on div "Wrap up | 06:13" at bounding box center [152, 72] width 156 height 10
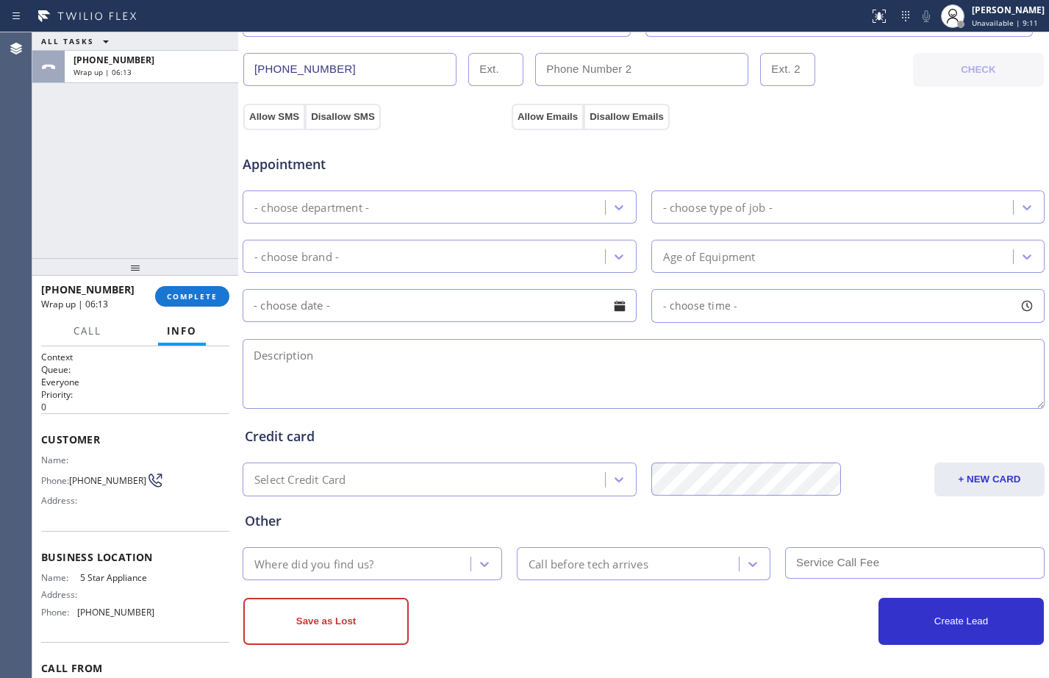
scroll to position [462, 0]
type input "[PHONE_NUMBER]"
click at [201, 300] on span "COMPLETE" at bounding box center [192, 296] width 51 height 10
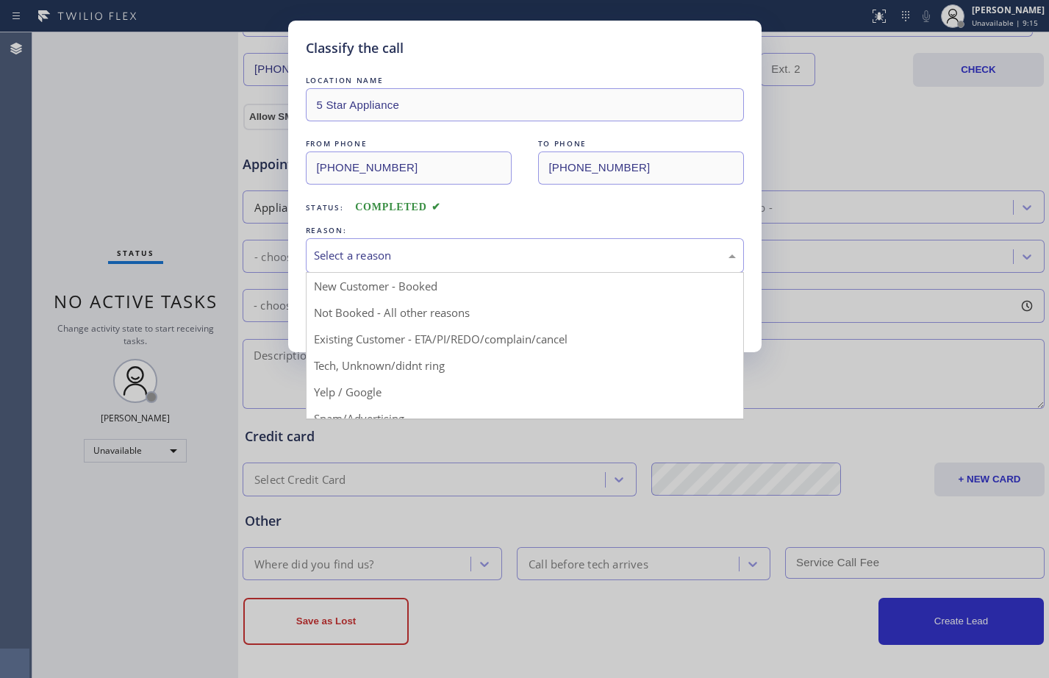
click at [467, 254] on div "Select a reason" at bounding box center [525, 255] width 422 height 17
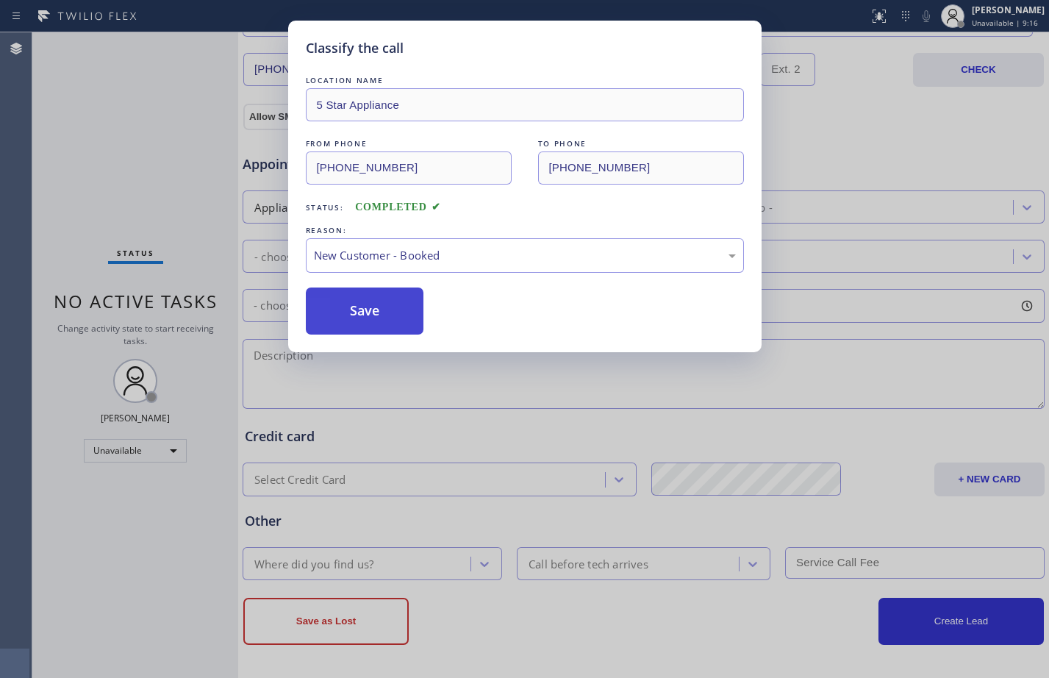
click at [400, 309] on button "Save" at bounding box center [365, 310] width 118 height 47
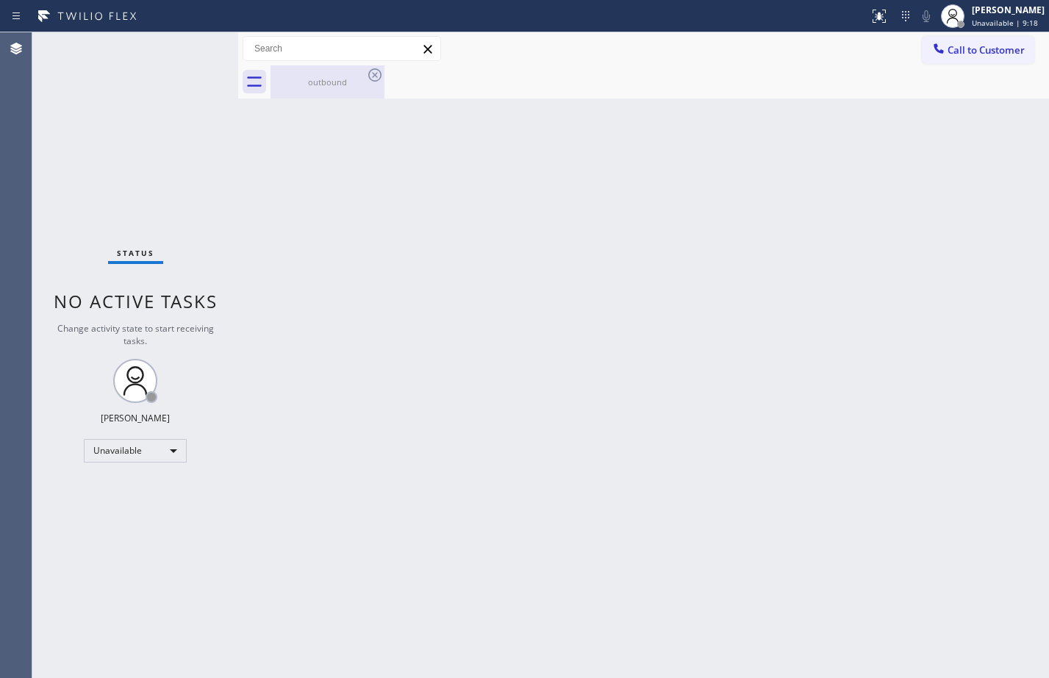
click at [296, 90] on div "outbound" at bounding box center [327, 81] width 111 height 33
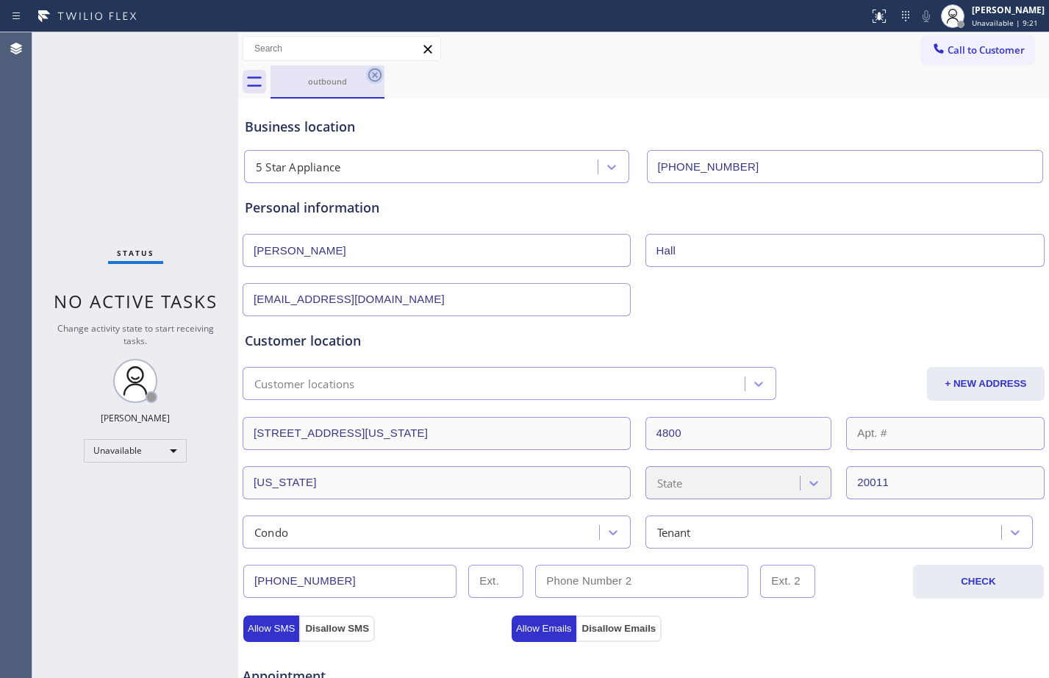
click at [370, 76] on icon at bounding box center [375, 75] width 18 height 18
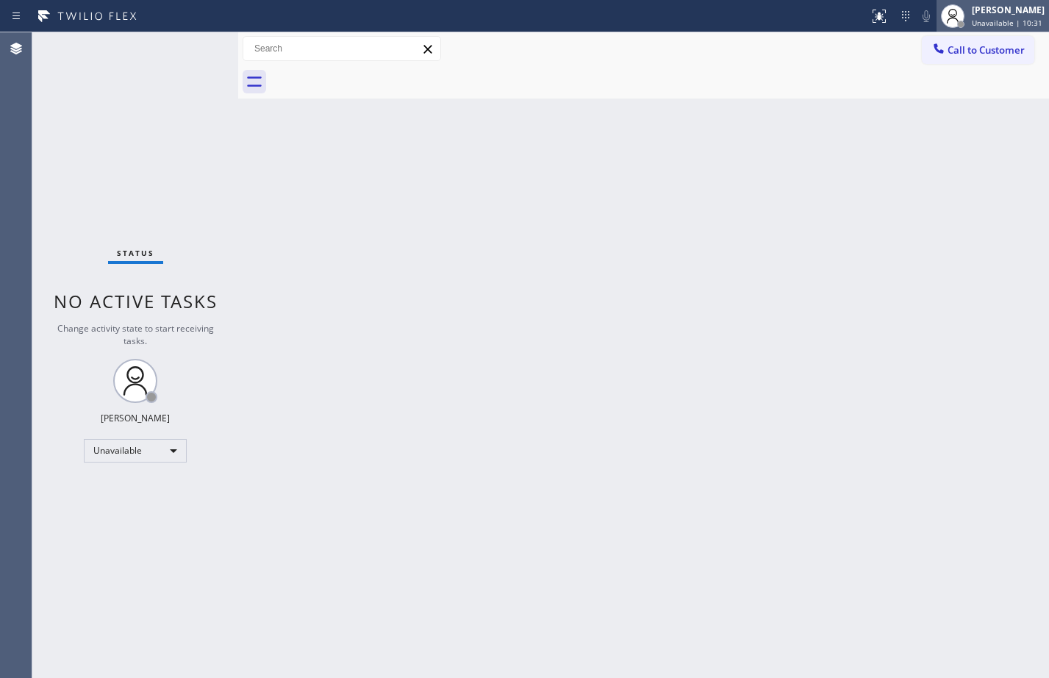
click at [1002, 8] on div "[PERSON_NAME]" at bounding box center [1008, 10] width 73 height 12
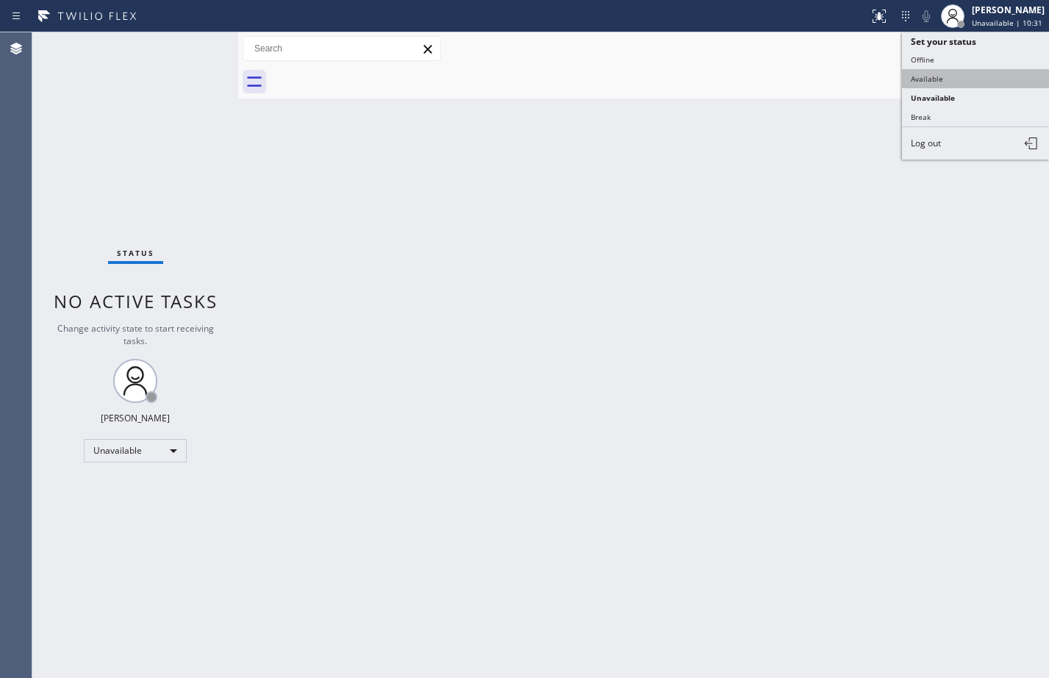
click at [948, 85] on button "Available" at bounding box center [975, 78] width 147 height 19
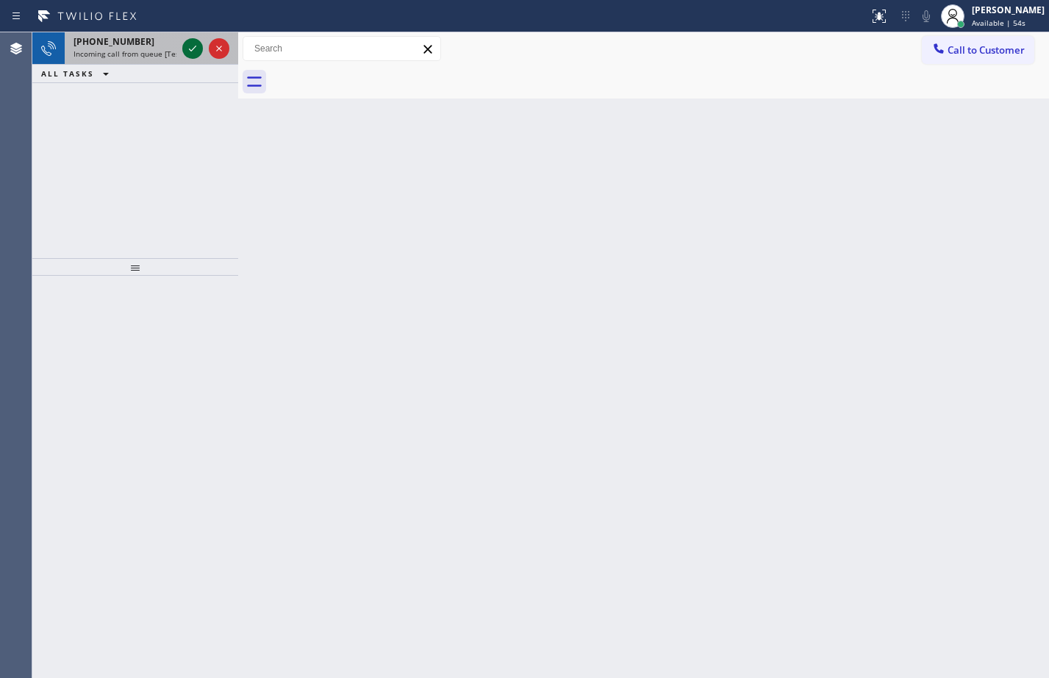
click at [196, 49] on icon at bounding box center [193, 49] width 18 height 18
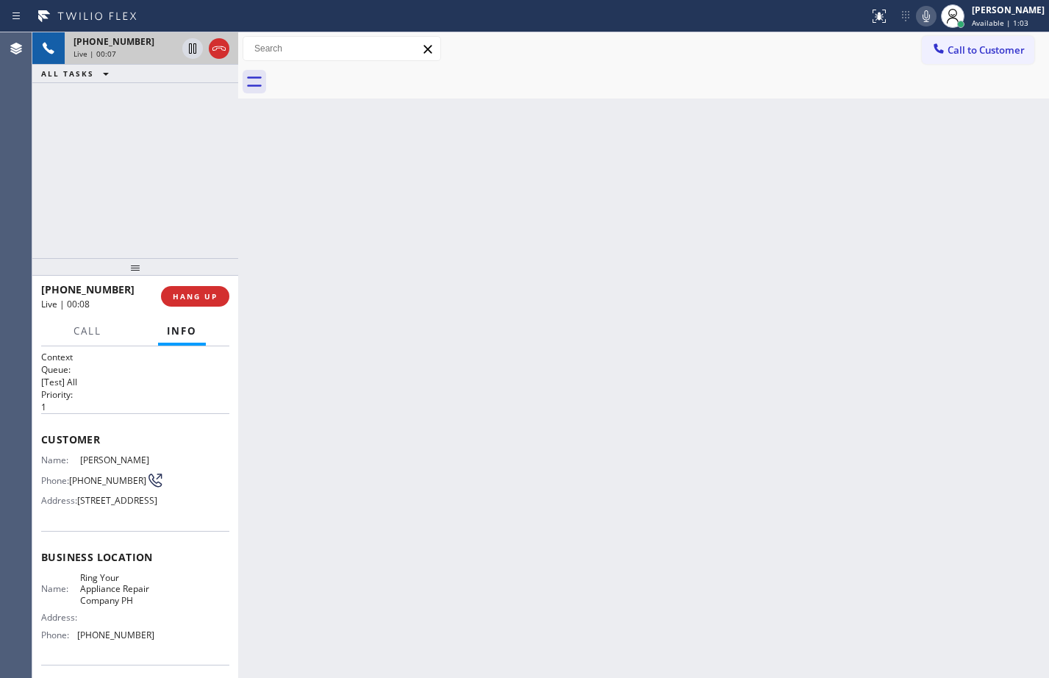
click at [179, 329] on span "Info" at bounding box center [182, 330] width 30 height 13
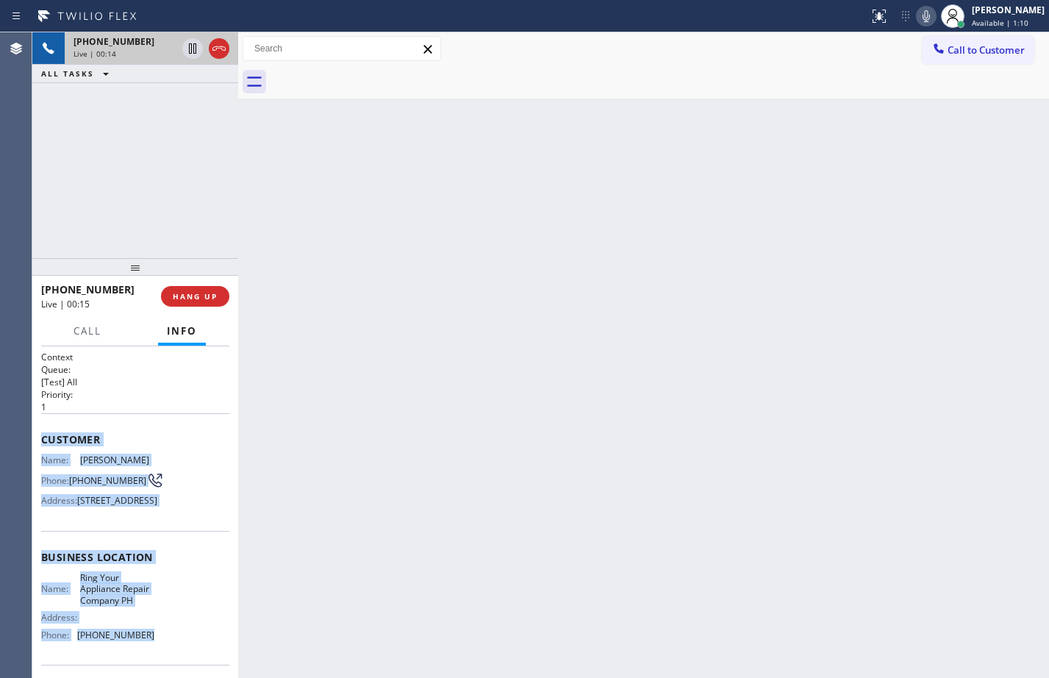
scroll to position [131, 0]
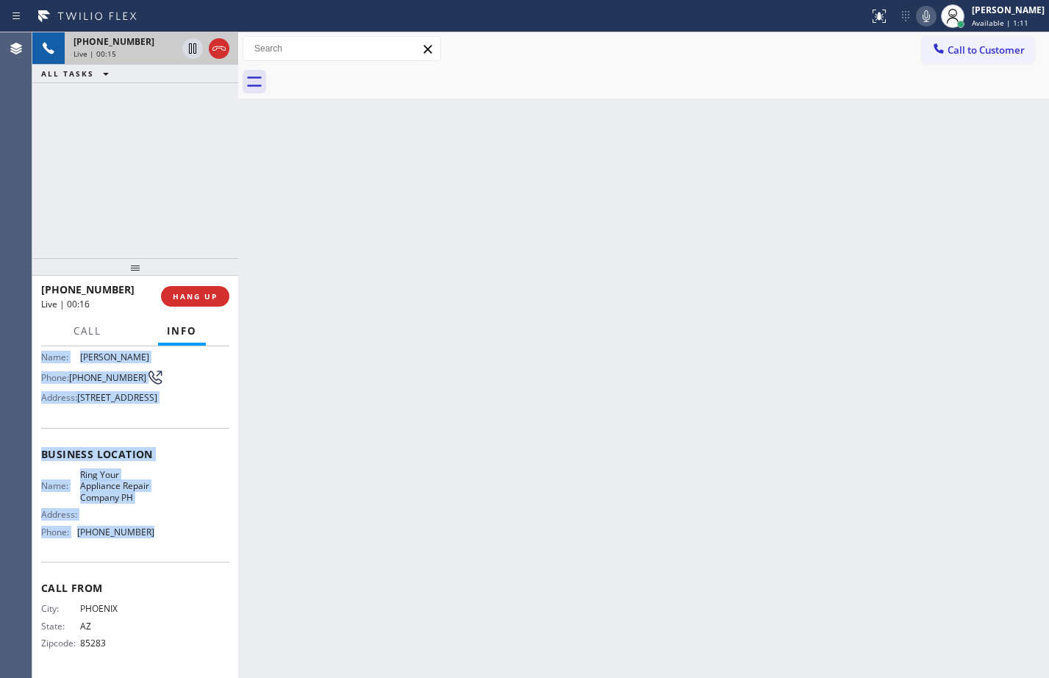
drag, startPoint x: 40, startPoint y: 445, endPoint x: 163, endPoint y: 541, distance: 156.0
click at [163, 541] on div "Context Queue: [Test] All Priority: 1 Customer Name: [PERSON_NAME] Phone: [PHON…" at bounding box center [135, 512] width 206 height 332
copy div "Customer Name: [PERSON_NAME] Phone: [PHONE_NUMBER] Address: [STREET_ADDRESS] Bu…"
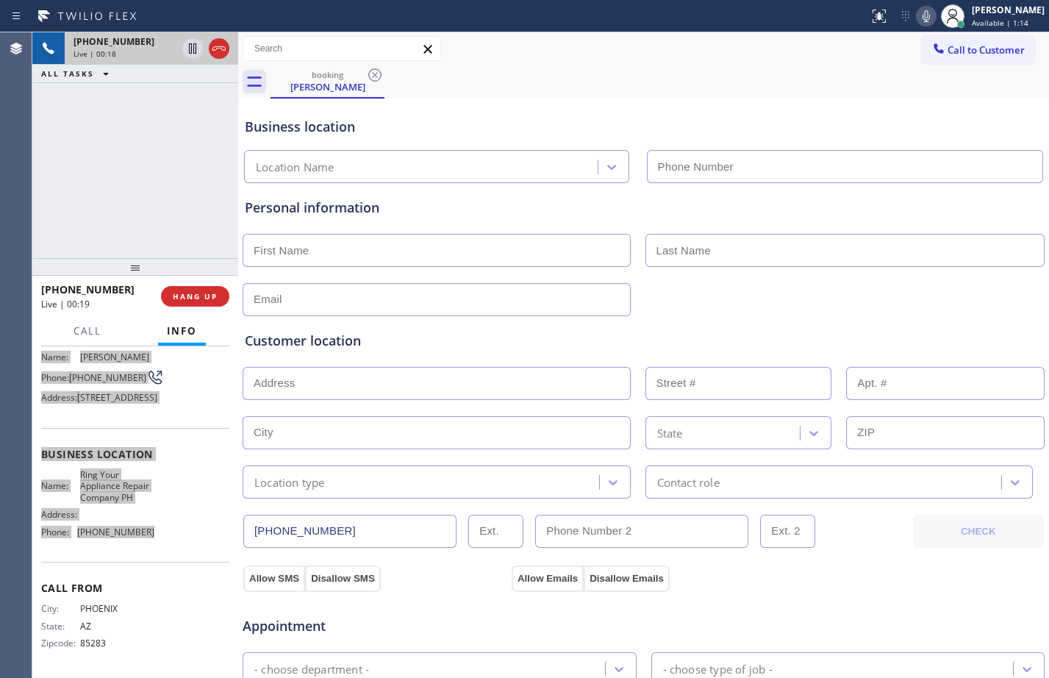
type input "[PHONE_NUMBER]"
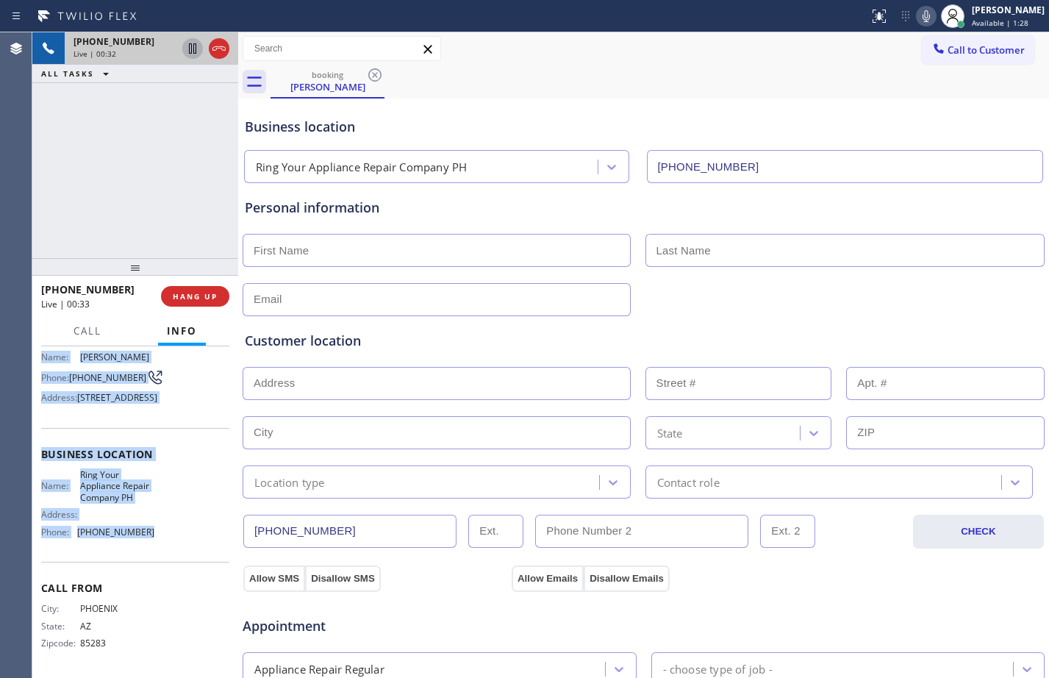
click at [186, 53] on icon at bounding box center [193, 49] width 18 height 18
click at [923, 19] on icon at bounding box center [926, 16] width 18 height 18
click at [160, 415] on div "Customer Name: [PERSON_NAME] Phone: [PHONE_NUMBER] Address: [STREET_ADDRESS]" at bounding box center [135, 369] width 188 height 118
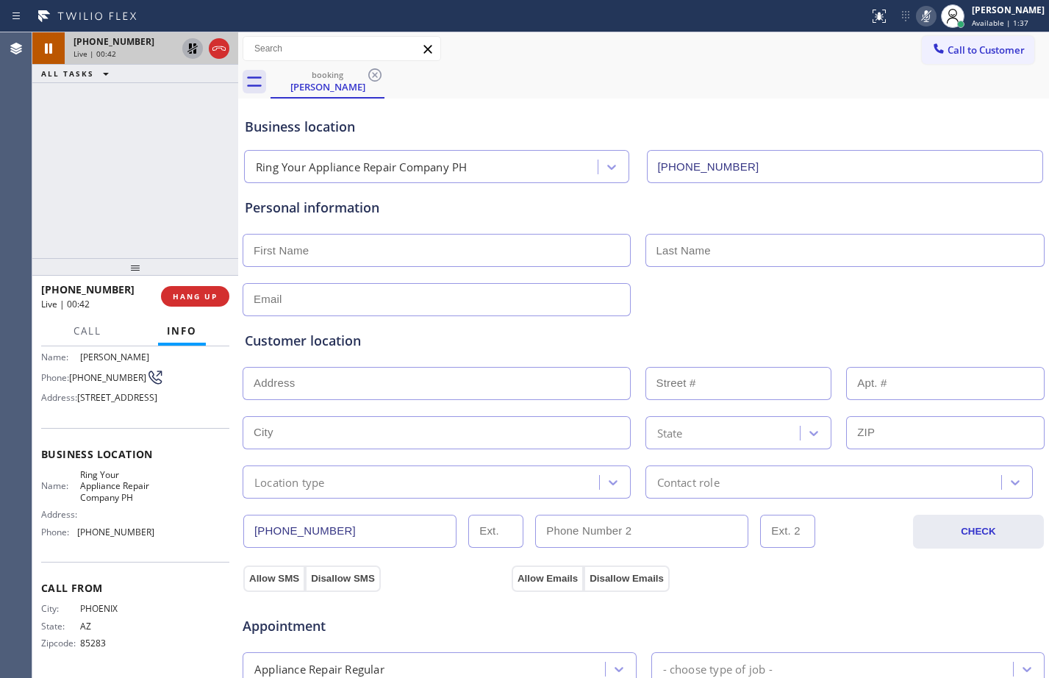
scroll to position [0, 0]
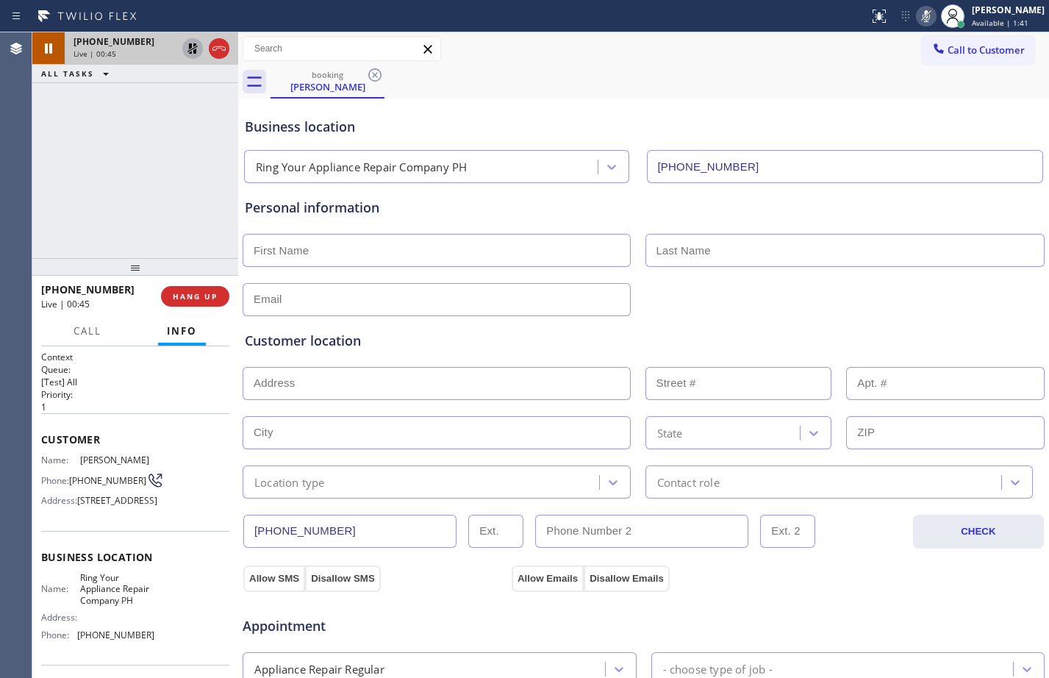
click at [194, 49] on icon at bounding box center [193, 49] width 18 height 18
click at [918, 12] on icon at bounding box center [926, 16] width 18 height 18
click at [194, 57] on button at bounding box center [192, 48] width 21 height 21
click at [923, 16] on icon at bounding box center [926, 16] width 18 height 18
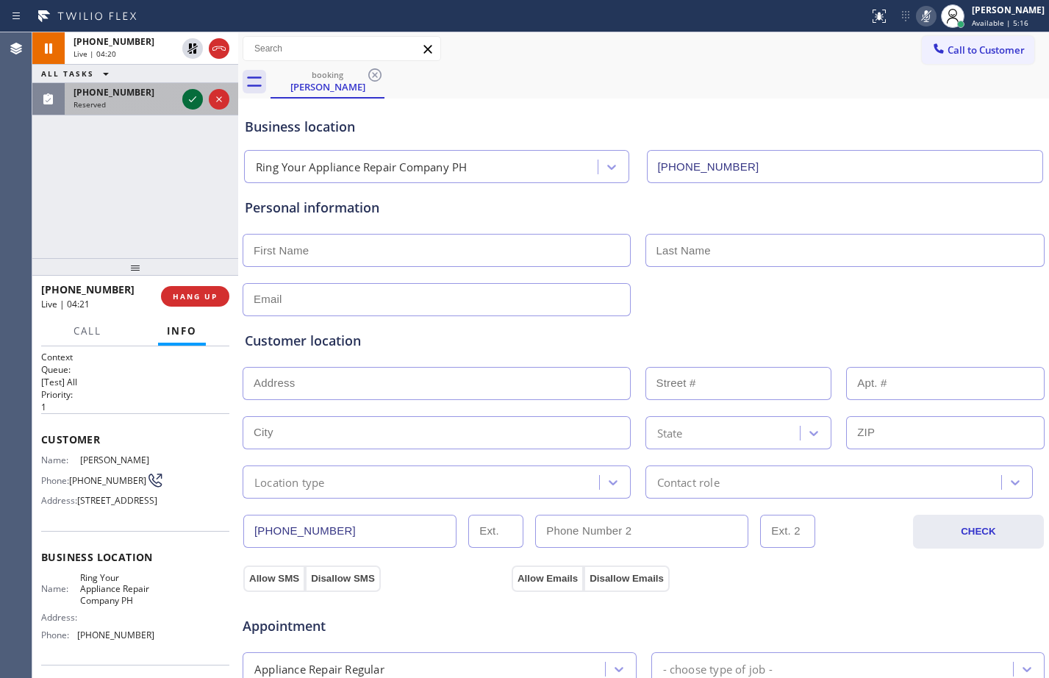
click at [189, 94] on icon at bounding box center [193, 99] width 18 height 18
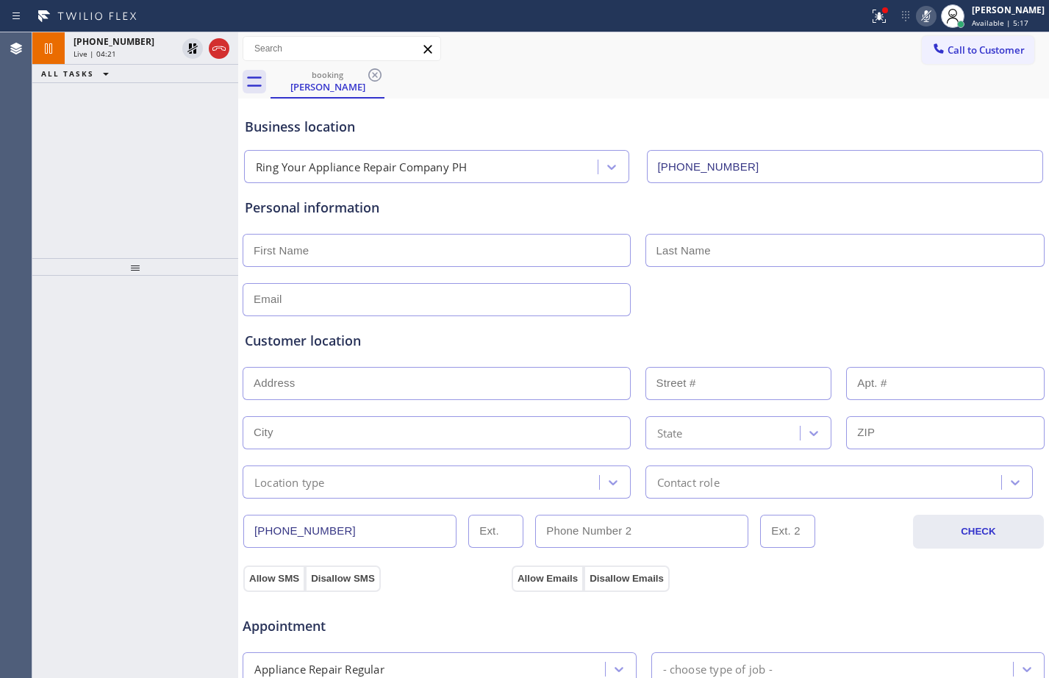
click at [172, 273] on div at bounding box center [135, 267] width 206 height 18
click at [143, 271] on div at bounding box center [135, 267] width 206 height 18
click at [137, 265] on div at bounding box center [135, 267] width 206 height 18
click at [329, 84] on div "[PERSON_NAME]" at bounding box center [327, 86] width 111 height 13
click at [146, 51] on div "Live | 04:25" at bounding box center [125, 54] width 103 height 10
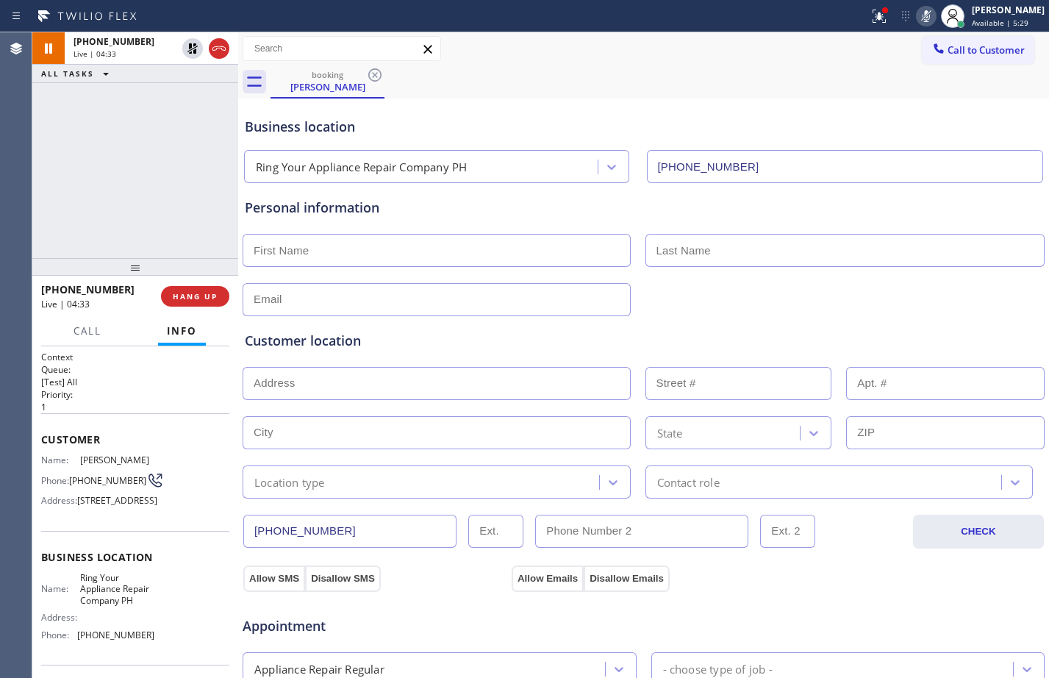
click at [190, 201] on div "[PHONE_NUMBER] Live | 04:33 ALL TASKS ALL TASKS ACTIVE TASKS TASKS IN WRAP UP" at bounding box center [135, 145] width 206 height 226
click at [187, 49] on icon at bounding box center [193, 49] width 18 height 18
click at [917, 17] on icon at bounding box center [926, 16] width 18 height 18
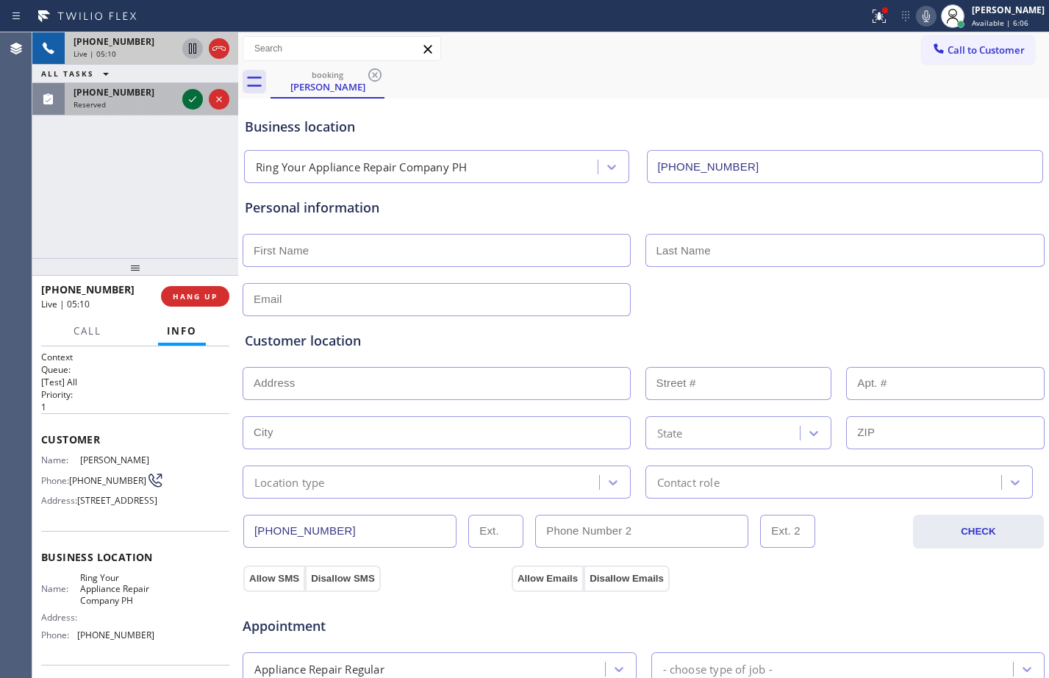
click at [191, 104] on icon at bounding box center [193, 99] width 18 height 18
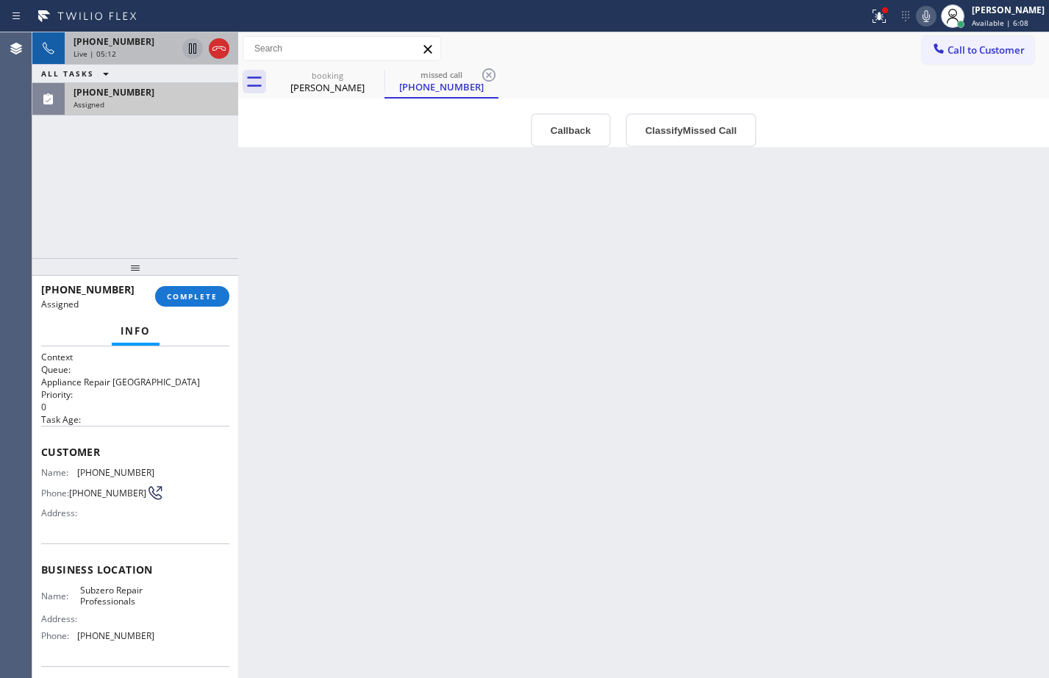
click at [118, 105] on div "Assigned" at bounding box center [152, 104] width 156 height 10
click at [38, 453] on div "Context Queue: Appliance Repair High End Priority: 0 Task Age: Customer Name: […" at bounding box center [135, 512] width 206 height 332
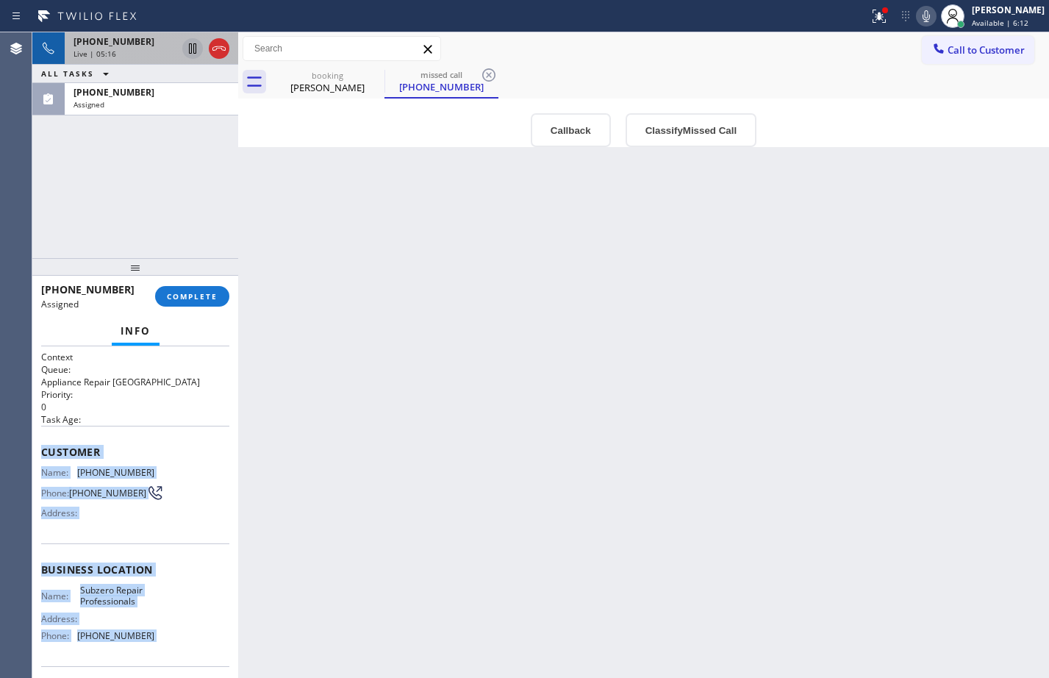
drag, startPoint x: 38, startPoint y: 453, endPoint x: 170, endPoint y: 647, distance: 234.5
click at [170, 647] on div "Context Queue: Appliance Repair High End Priority: 0 Task Age: Customer Name: […" at bounding box center [135, 512] width 206 height 332
copy div "Customer Name: [PHONE_NUMBER] Phone: [PHONE_NUMBER] Address: Business location …"
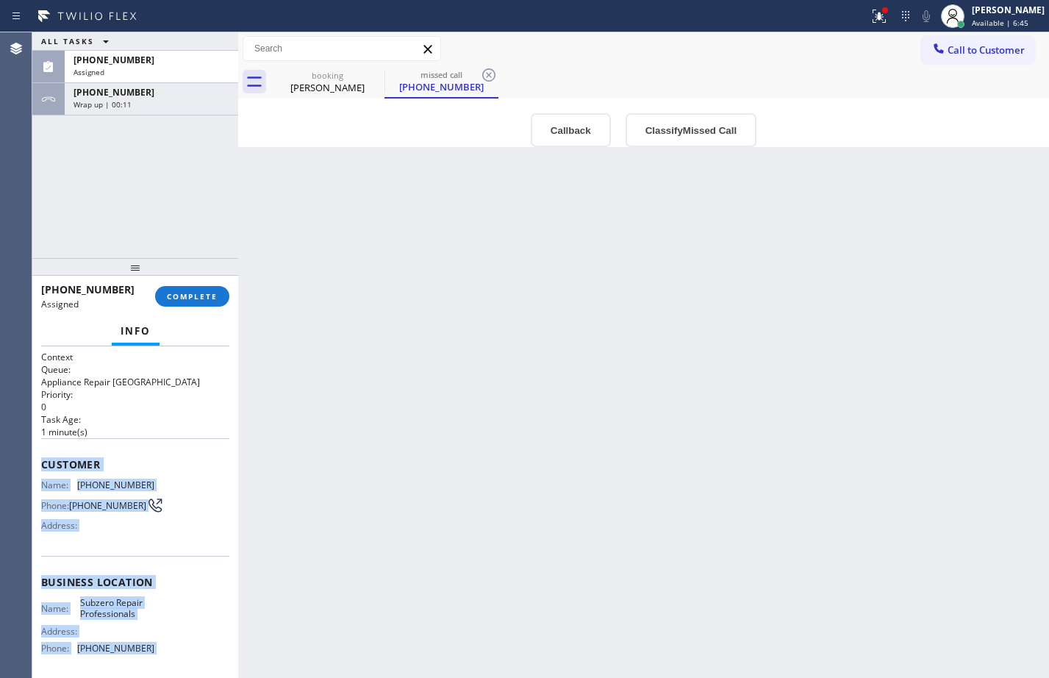
click at [95, 181] on div "ALL TASKS ALL TASKS ACTIVE TASKS TASKS IN WRAP UP [PHONE_NUMBER] Assigned [PHON…" at bounding box center [135, 145] width 206 height 226
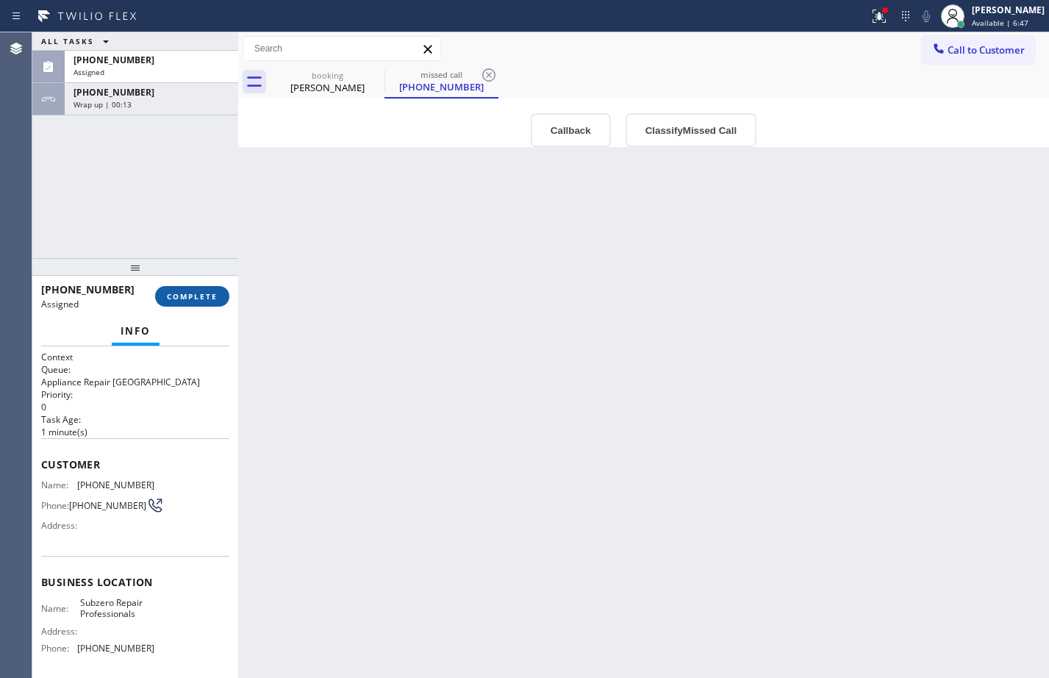
click at [182, 298] on span "COMPLETE" at bounding box center [192, 296] width 51 height 10
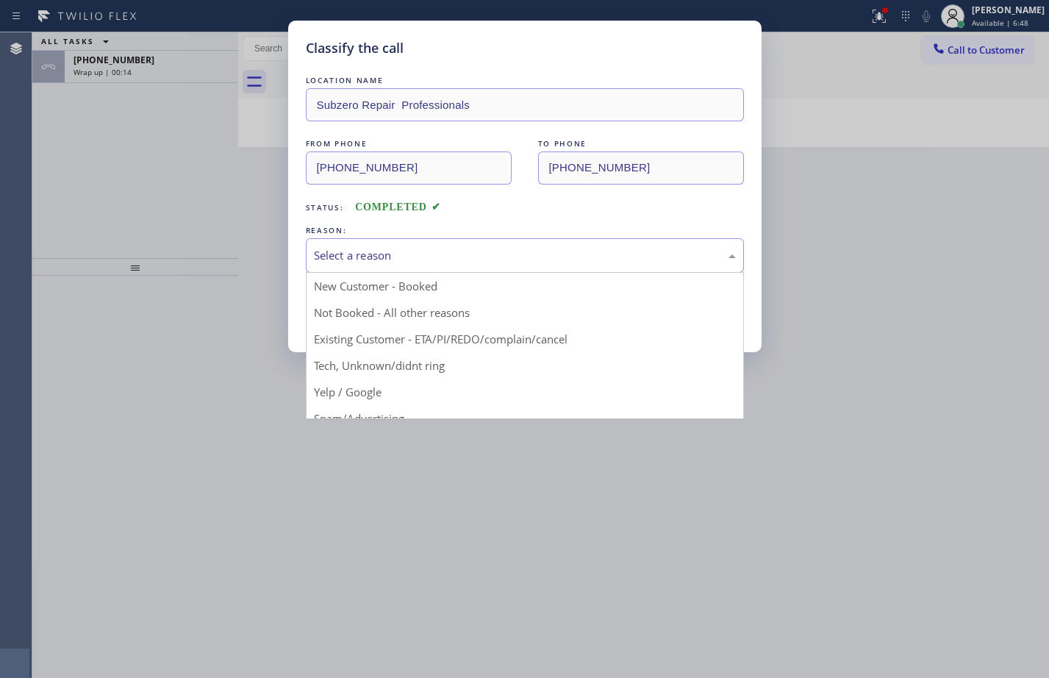
click at [370, 244] on div "Select a reason" at bounding box center [525, 255] width 438 height 35
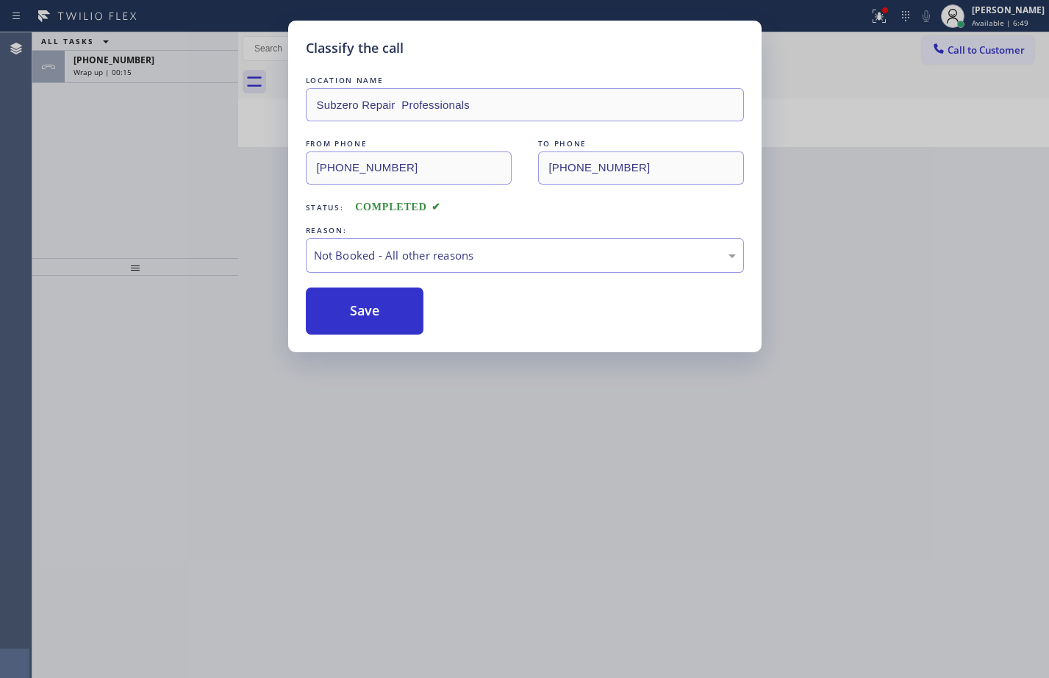
click at [383, 304] on button "Save" at bounding box center [365, 310] width 118 height 47
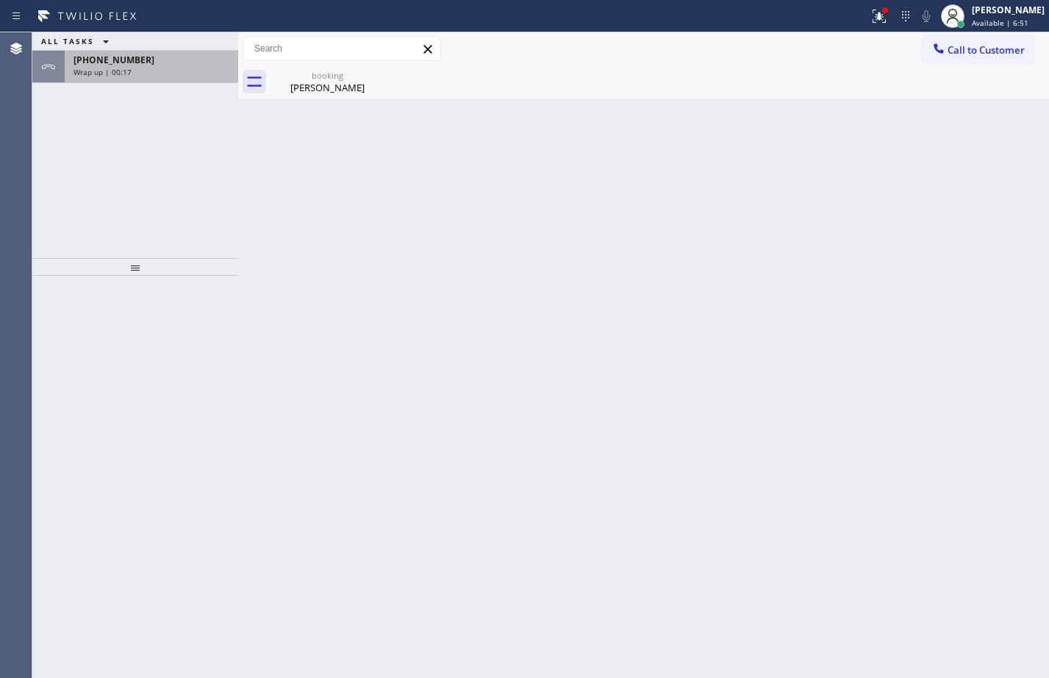
click at [135, 73] on div "Wrap up | 00:17" at bounding box center [152, 72] width 156 height 10
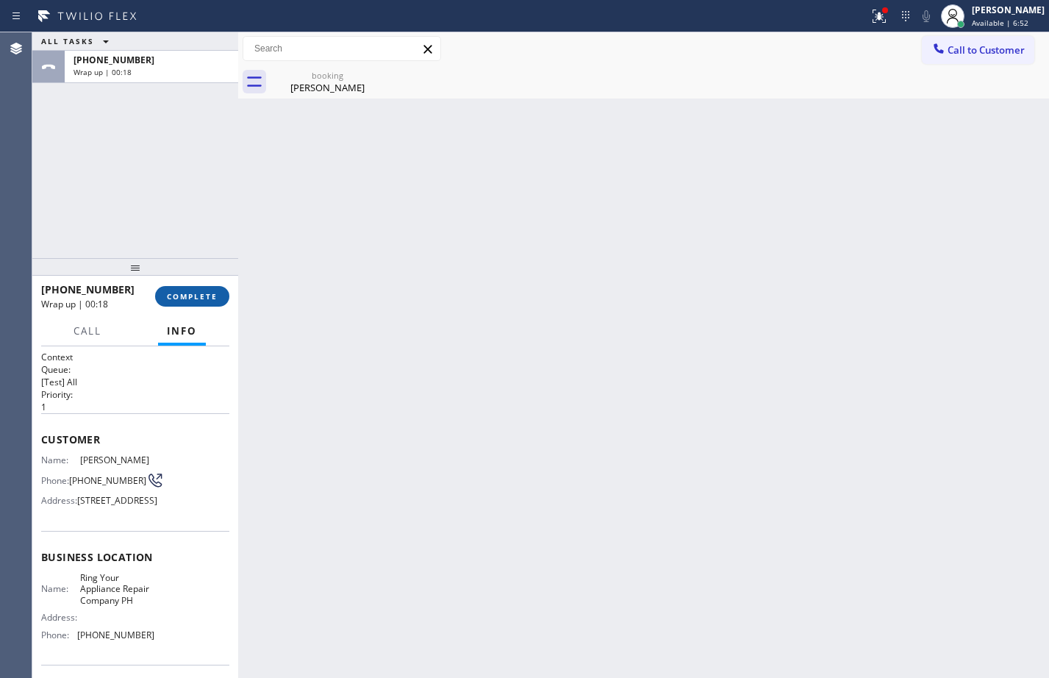
click at [193, 303] on button "COMPLETE" at bounding box center [192, 296] width 74 height 21
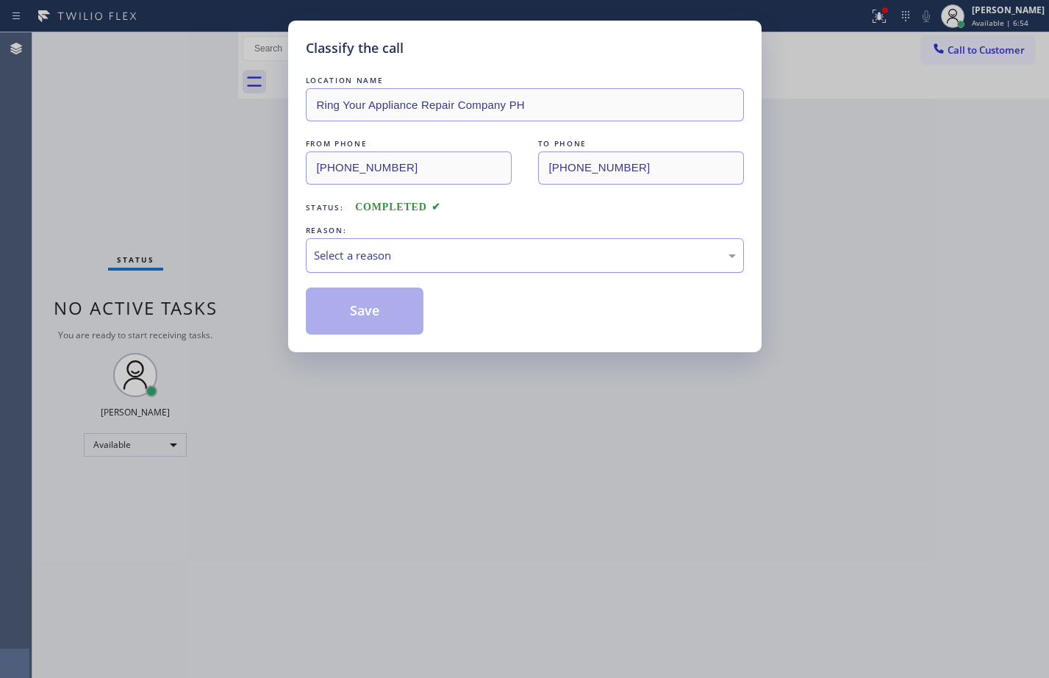
click at [409, 242] on div "Select a reason" at bounding box center [525, 255] width 438 height 35
click at [384, 325] on button "Save" at bounding box center [365, 310] width 118 height 47
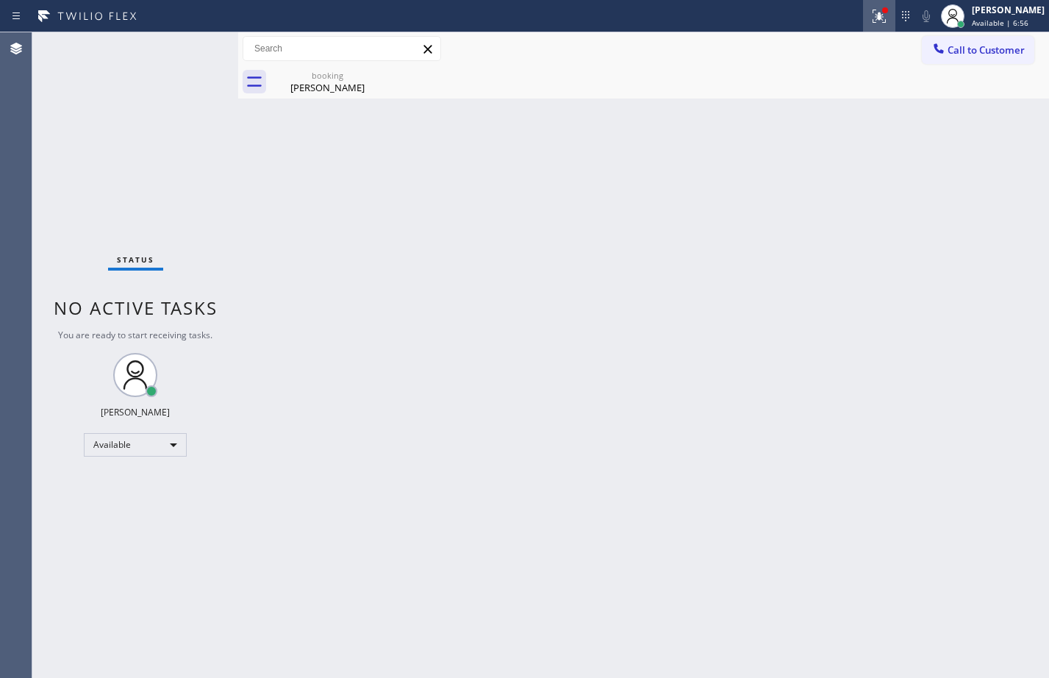
click at [870, 15] on icon at bounding box center [879, 16] width 18 height 18
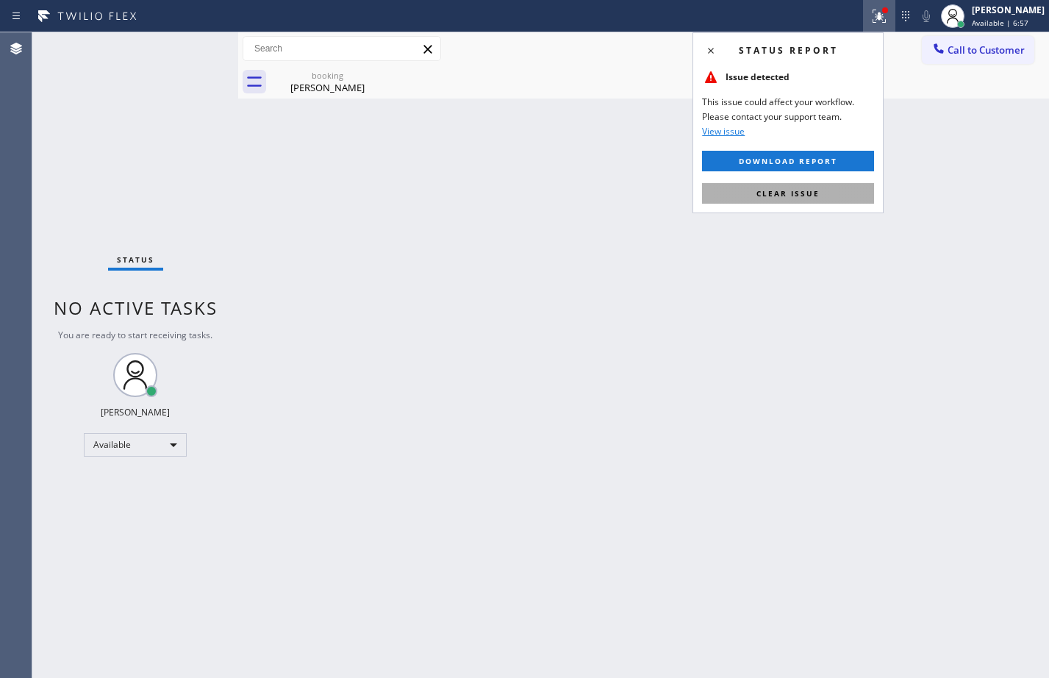
click at [819, 183] on button "Clear issue" at bounding box center [788, 193] width 172 height 21
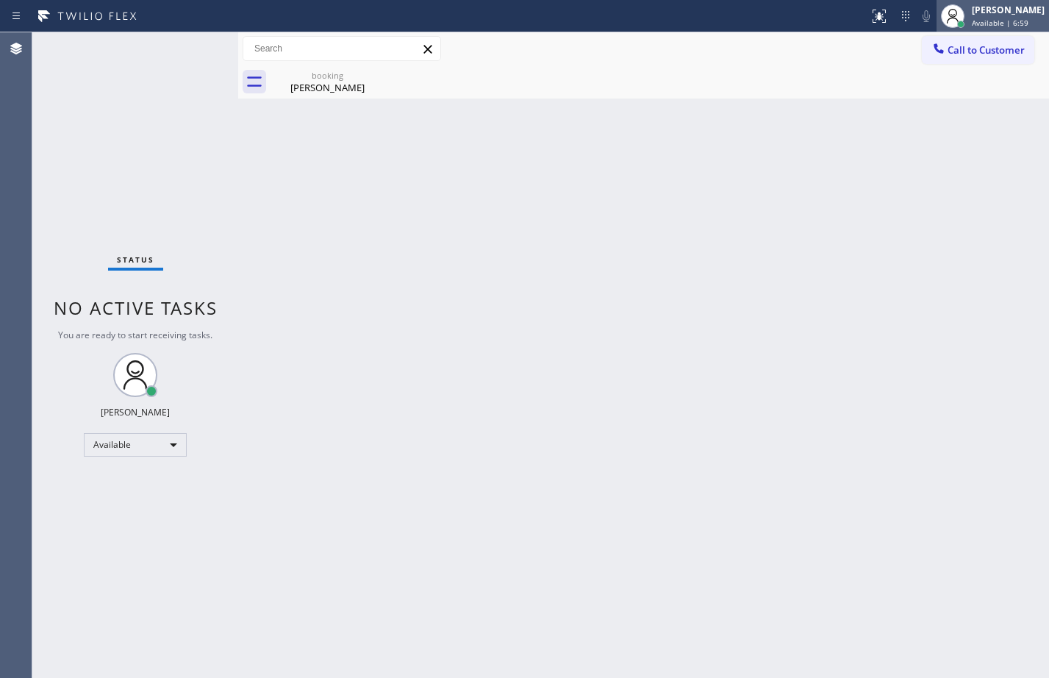
click at [998, 2] on div "[PERSON_NAME] Available | 6:59" at bounding box center [992, 16] width 112 height 32
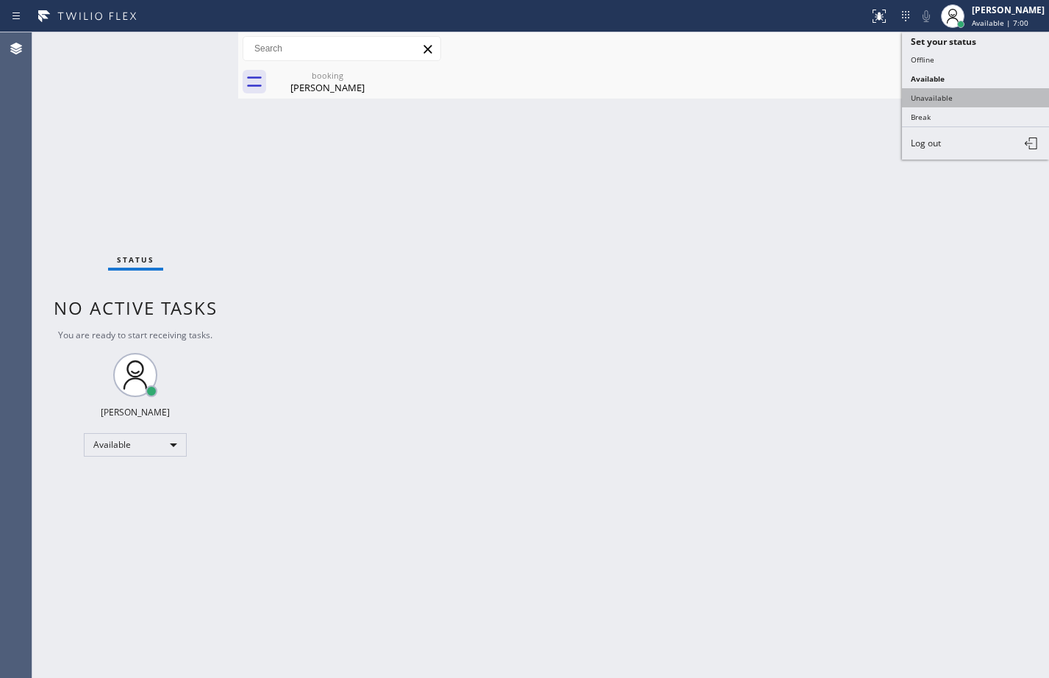
click at [931, 89] on button "Unavailable" at bounding box center [975, 97] width 147 height 19
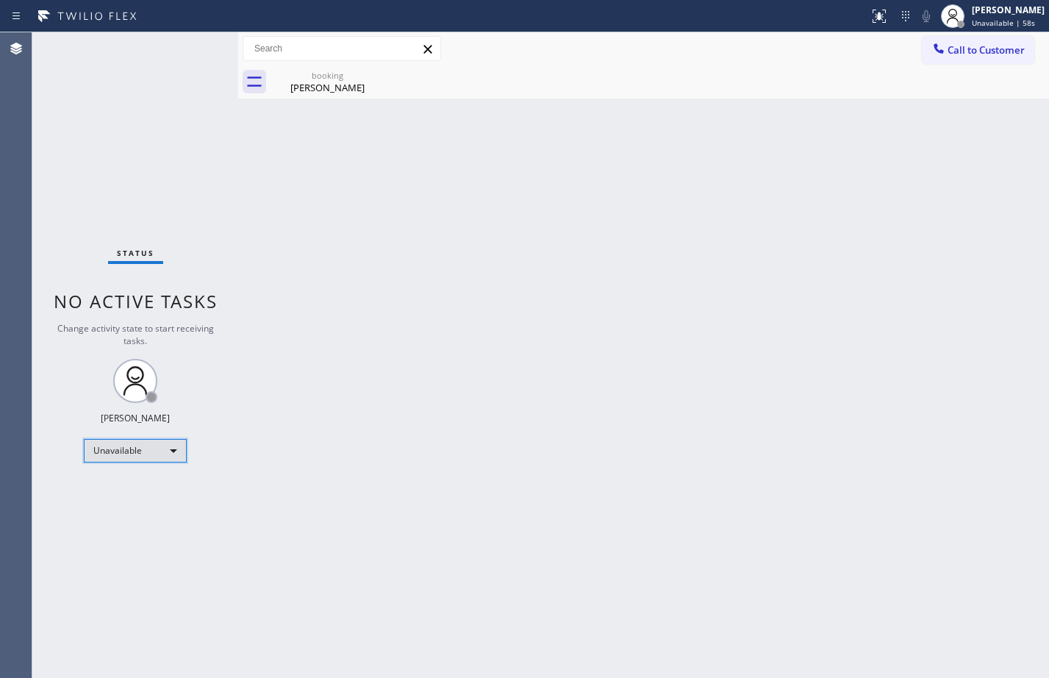
click at [137, 443] on div "Unavailable" at bounding box center [135, 451] width 103 height 24
click at [137, 497] on li "Available" at bounding box center [135, 490] width 100 height 18
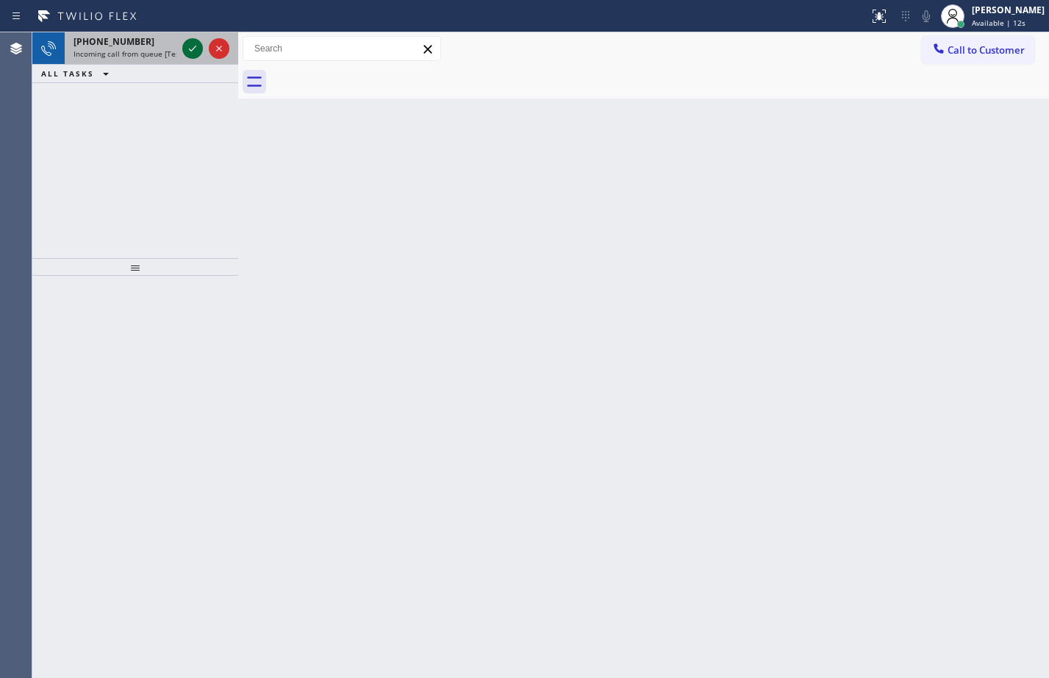
click at [192, 54] on icon at bounding box center [193, 49] width 18 height 18
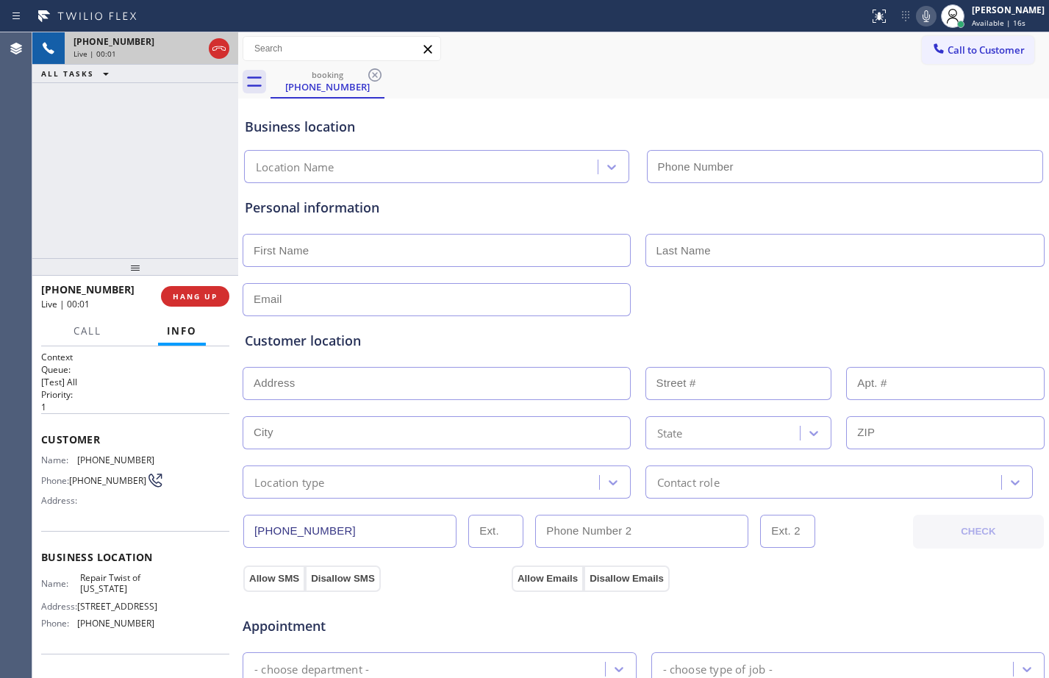
type input "[PHONE_NUMBER]"
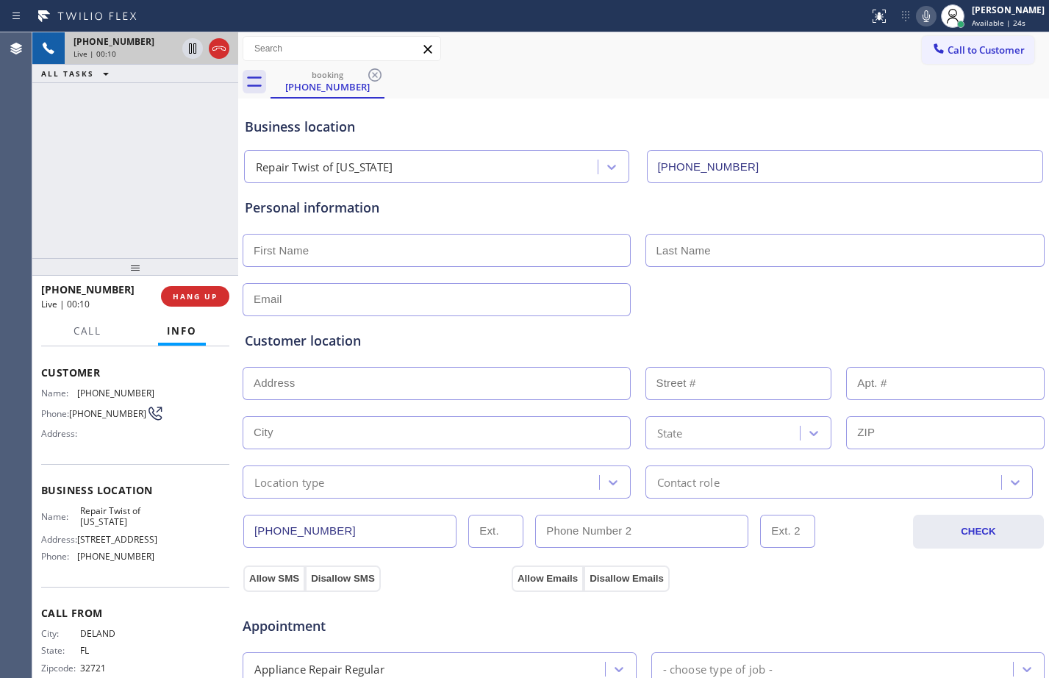
scroll to position [119, 0]
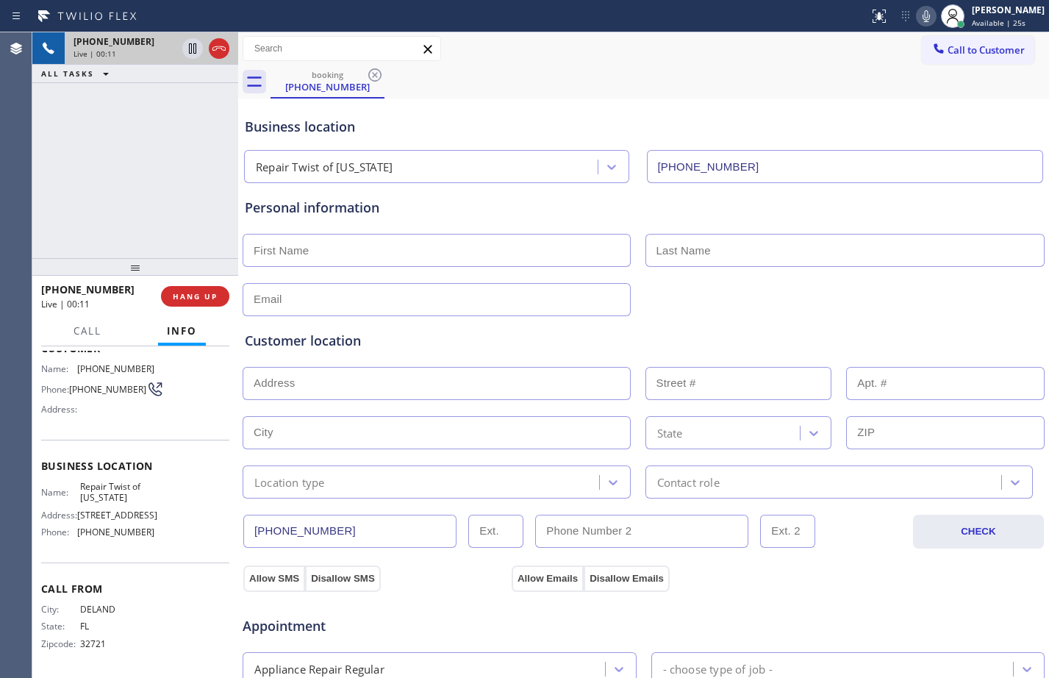
click at [40, 444] on div "Context Queue: [Test] All Priority: 1 Customer Name: [PHONE_NUMBER] Phone: [PHO…" at bounding box center [135, 512] width 206 height 332
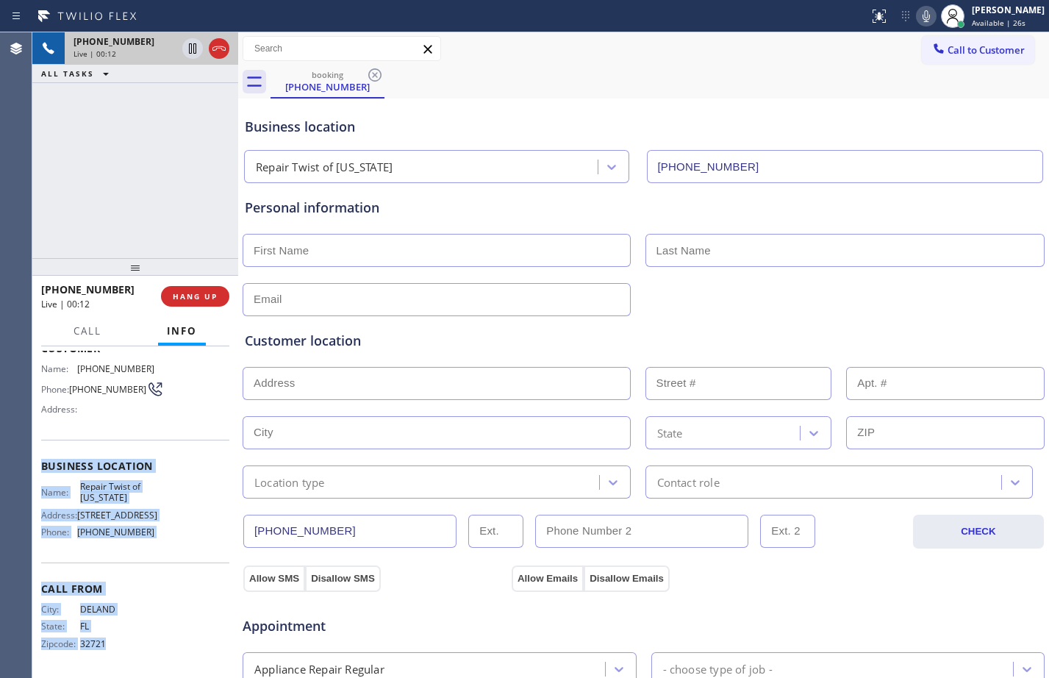
drag, startPoint x: 40, startPoint y: 444, endPoint x: 159, endPoint y: 639, distance: 228.3
click at [159, 639] on div "Context Queue: [Test] All Priority: 1 Customer Name: [PHONE_NUMBER] Phone: [PHO…" at bounding box center [135, 512] width 206 height 332
copy div "Business location Name: Repair Twist of [US_STATE] Address: [STREET_ADDRESS] Ph…"
click at [193, 47] on icon at bounding box center [193, 49] width 18 height 18
click at [917, 20] on icon at bounding box center [926, 16] width 18 height 18
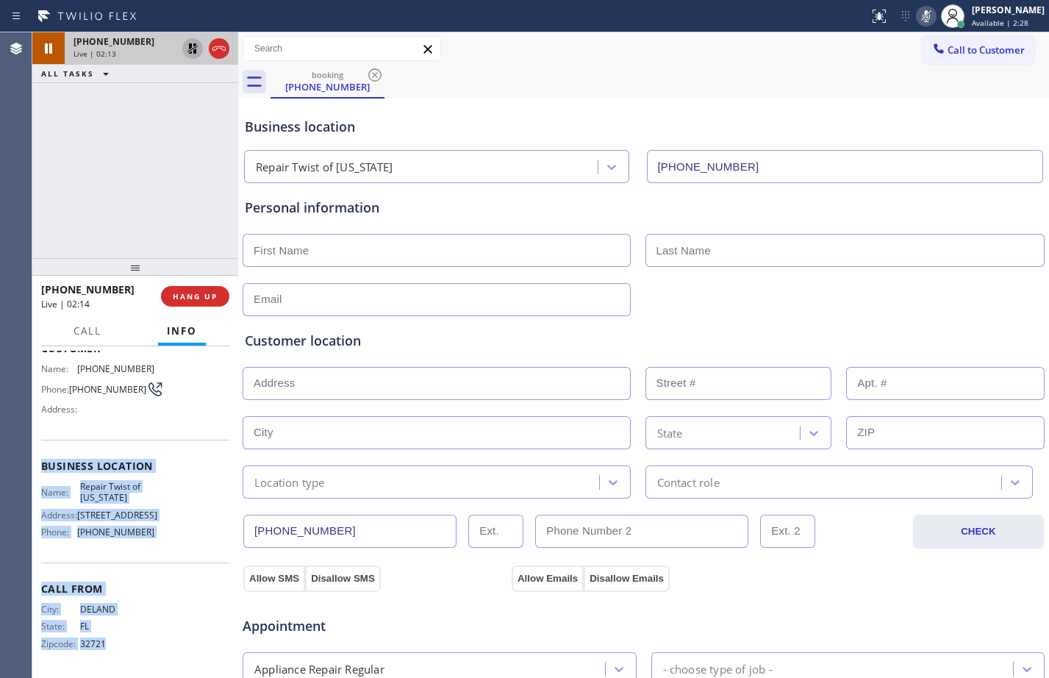
click at [191, 55] on icon at bounding box center [193, 49] width 18 height 18
click at [923, 13] on icon at bounding box center [926, 16] width 7 height 12
click at [187, 55] on icon at bounding box center [193, 49] width 18 height 18
click at [917, 18] on icon at bounding box center [926, 16] width 18 height 18
click at [384, 243] on input "text" at bounding box center [437, 250] width 388 height 33
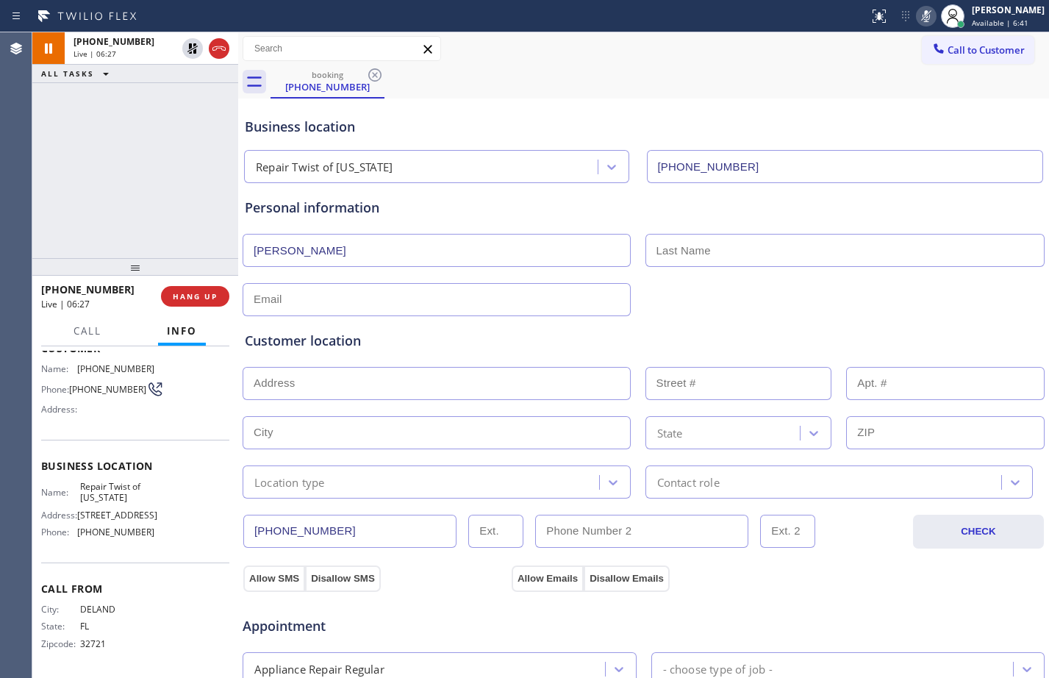
type input "[PERSON_NAME]"
click at [194, 57] on button at bounding box center [192, 48] width 21 height 21
click at [198, 51] on icon at bounding box center [193, 49] width 18 height 18
click at [194, 43] on icon at bounding box center [192, 48] width 10 height 10
click at [917, 21] on icon at bounding box center [926, 16] width 18 height 18
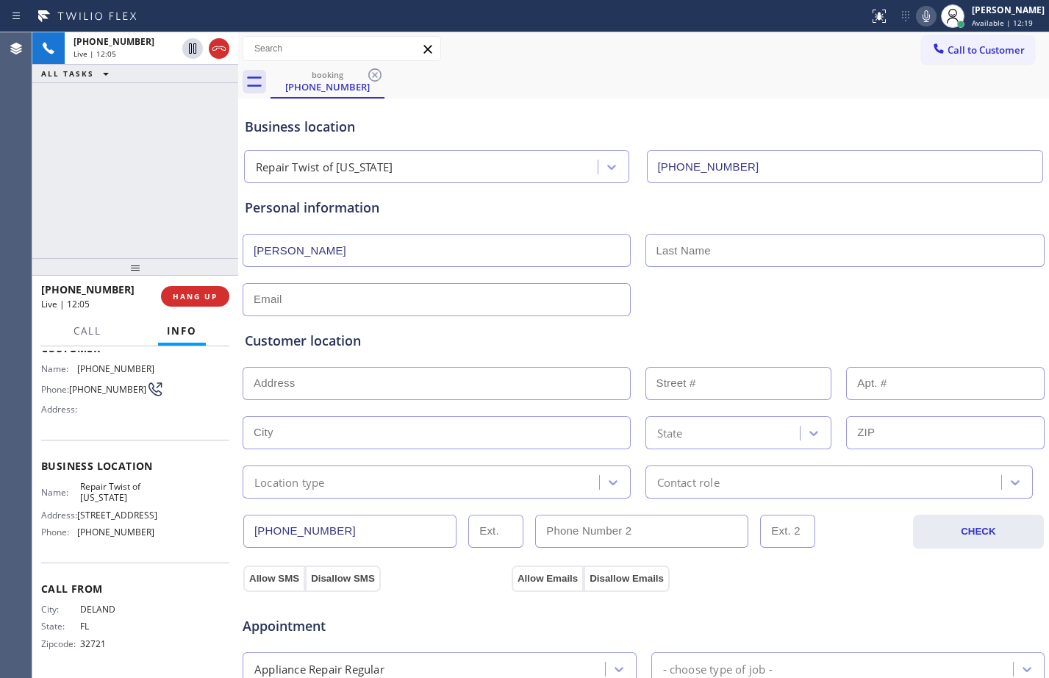
scroll to position [462, 0]
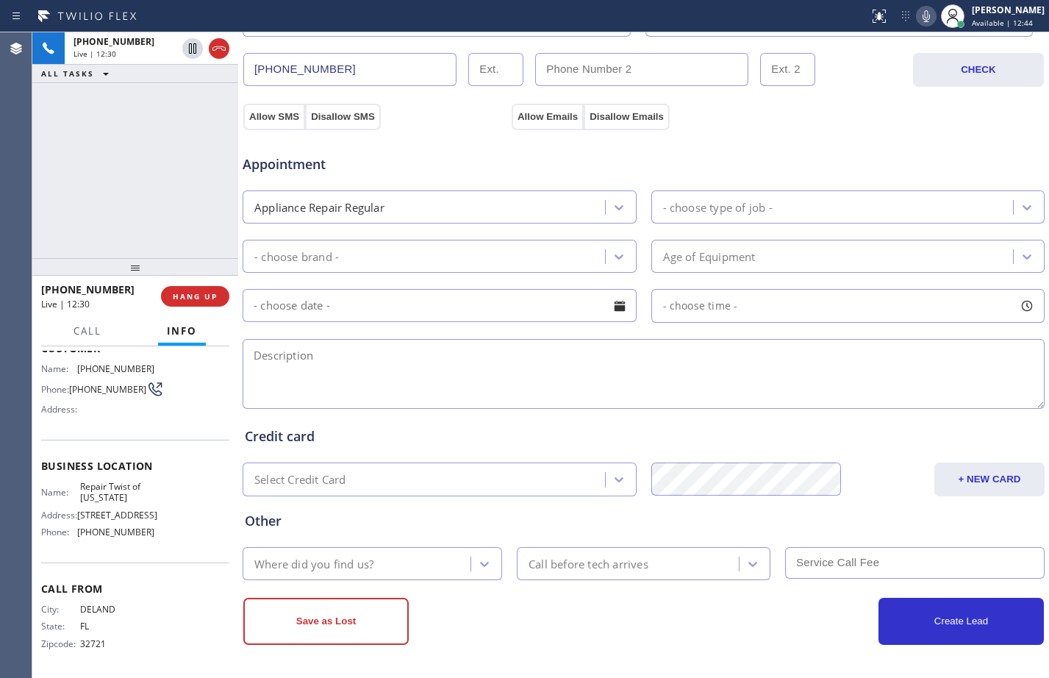
click at [830, 265] on div "Age of Equipment" at bounding box center [835, 256] width 358 height 26
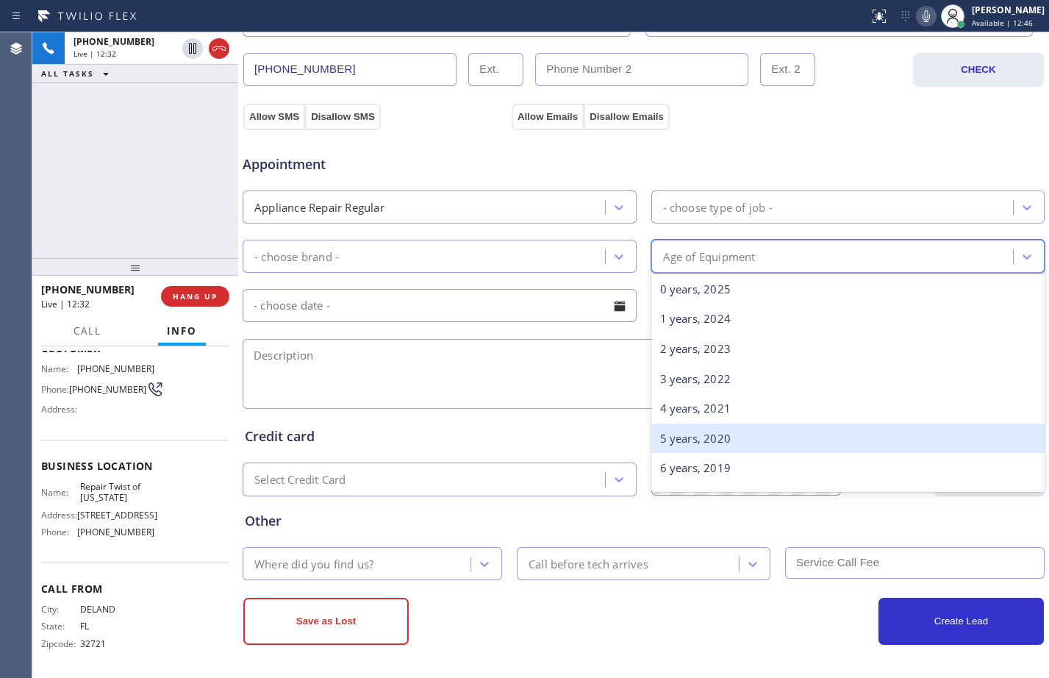
click at [698, 445] on div "5 years, 2020" at bounding box center [848, 438] width 394 height 30
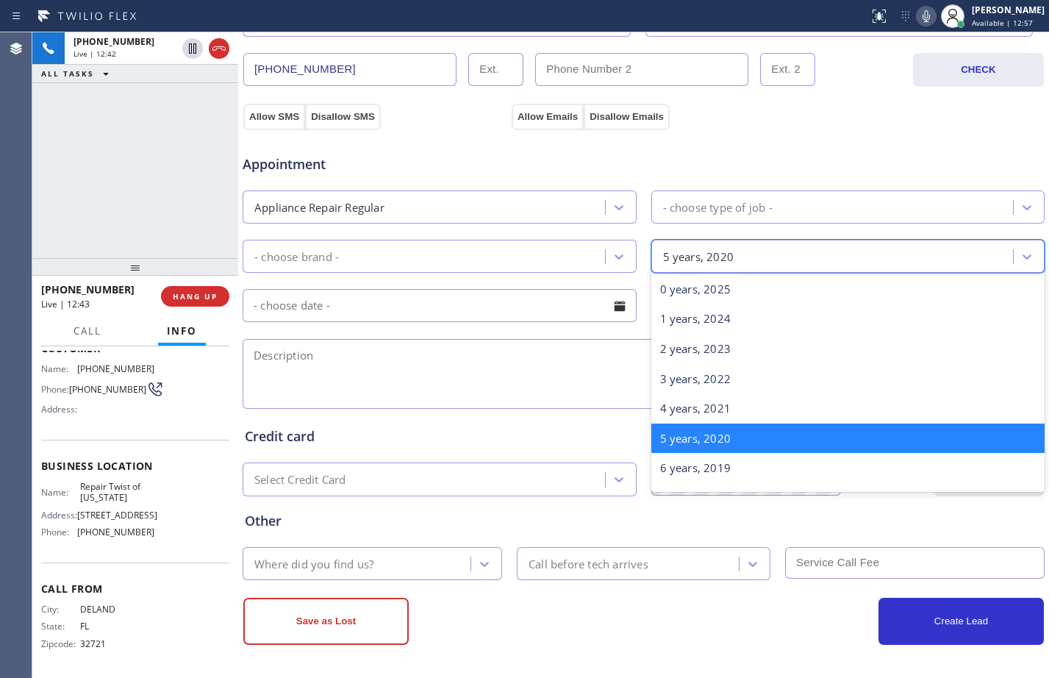
click at [812, 258] on div "5 years, 2020" at bounding box center [835, 256] width 358 height 26
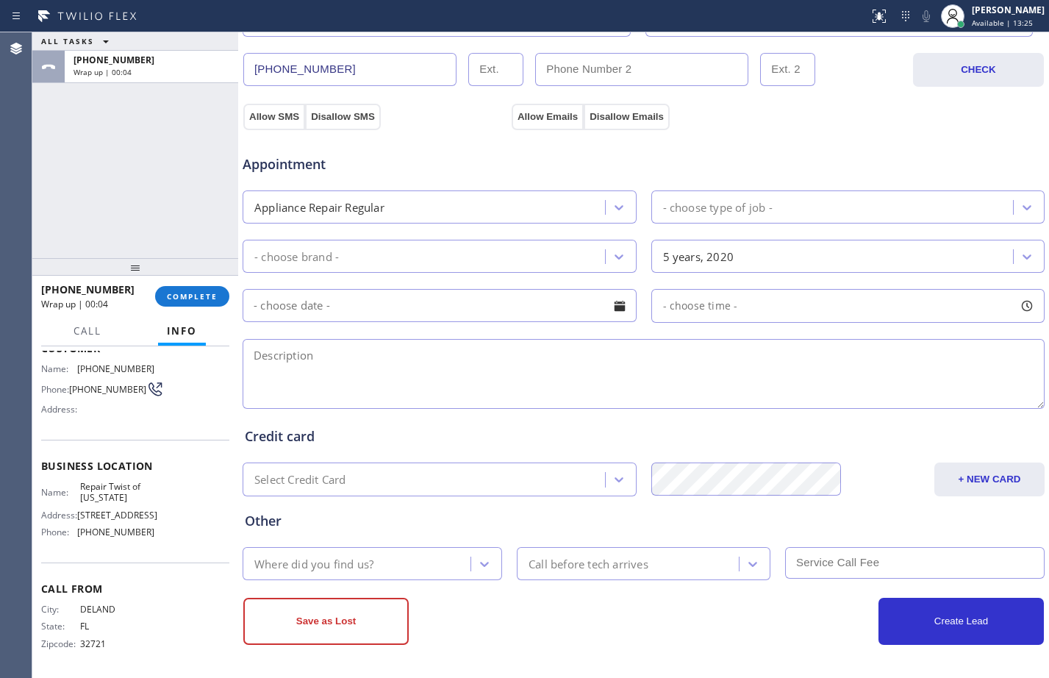
click at [136, 149] on div "ALL TASKS ALL TASKS ACTIVE TASKS TASKS IN WRAP UP [PHONE_NUMBER] Wrap up | 00:04" at bounding box center [135, 145] width 206 height 226
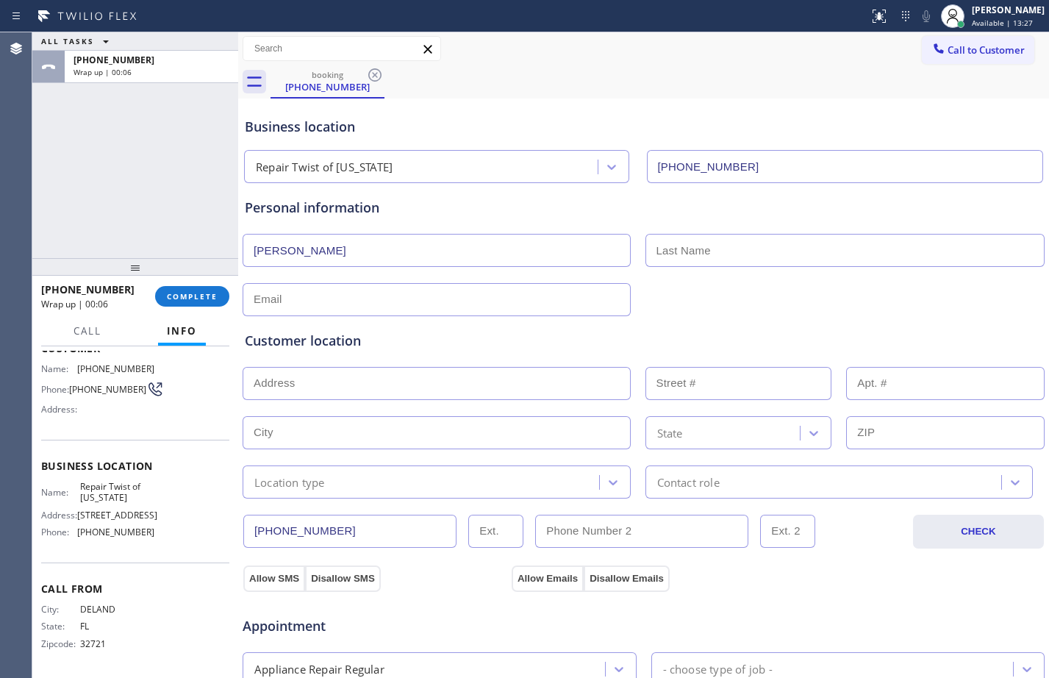
click at [345, 301] on input "text" at bounding box center [437, 299] width 388 height 33
click at [497, 309] on input "text" at bounding box center [437, 299] width 388 height 33
paste input "[EMAIL_ADDRESS][DOMAIN_NAME]"
type input "[EMAIL_ADDRESS][DOMAIN_NAME]"
click at [429, 379] on input "text" at bounding box center [437, 383] width 388 height 33
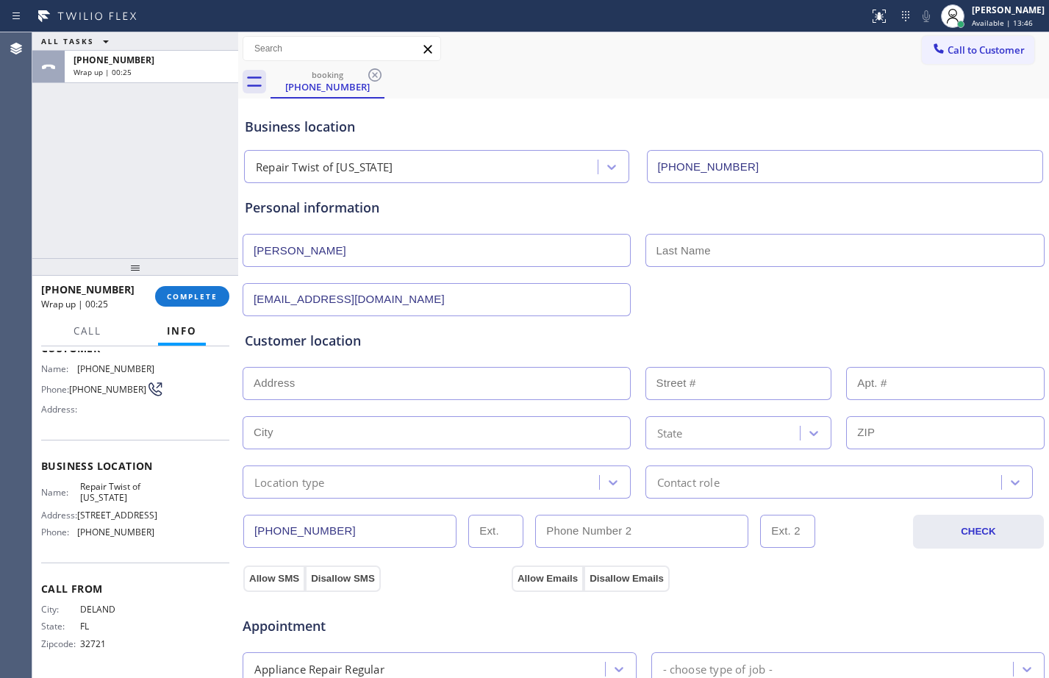
paste input "[STREET_ADDRESS],"
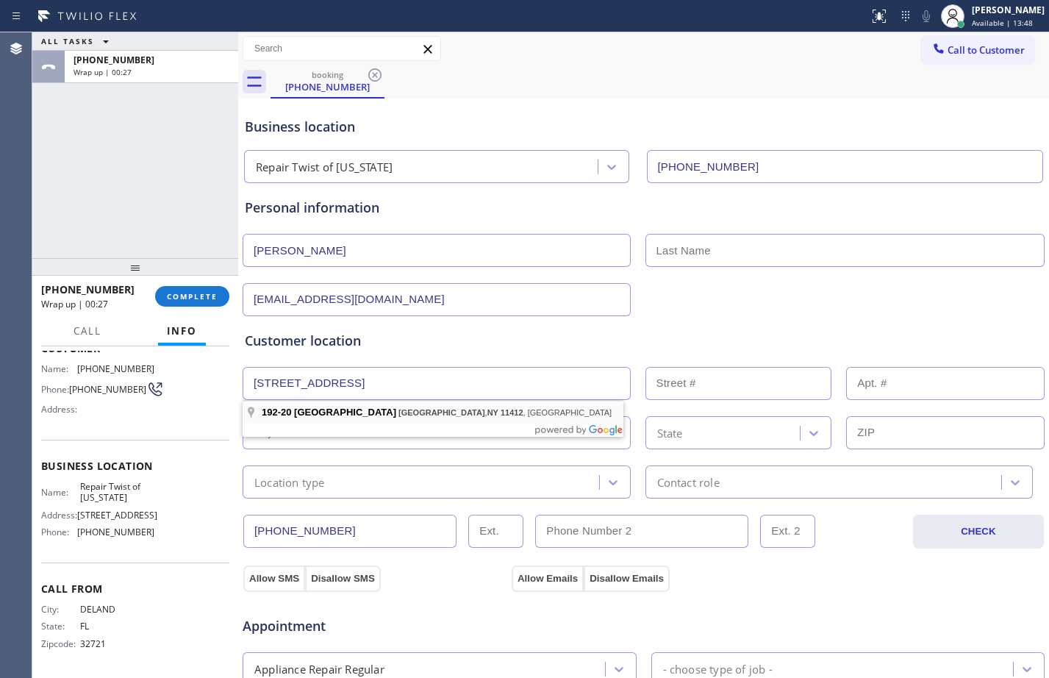
type input "[STREET_ADDRESS]"
type input "192-20"
type input "Queens"
type input "11412"
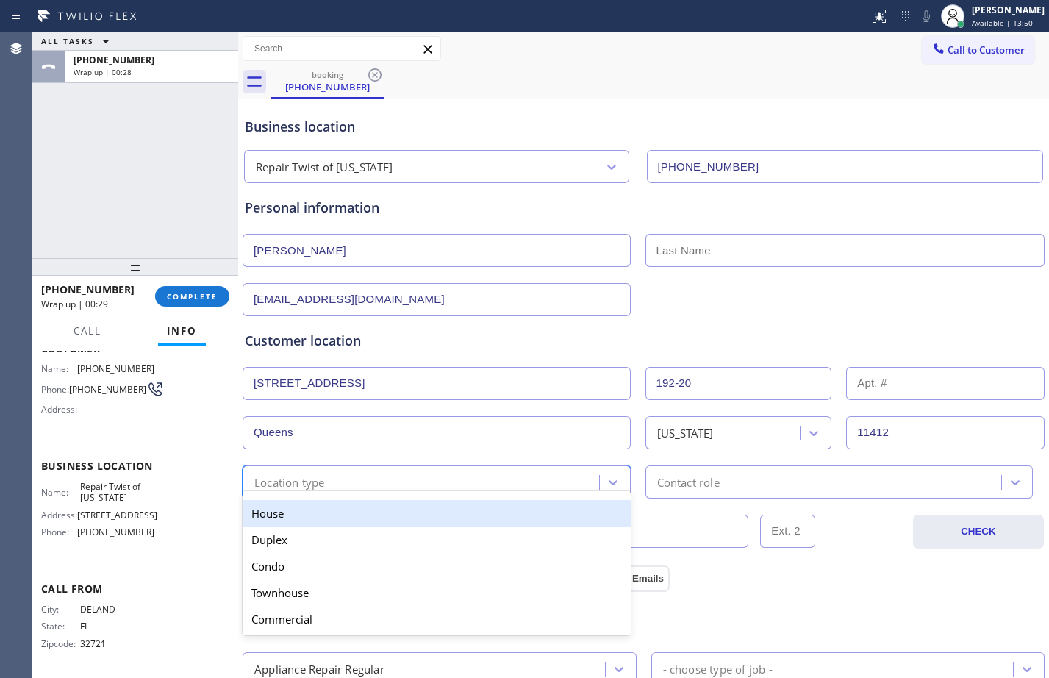
click at [501, 479] on div "Location type" at bounding box center [423, 482] width 352 height 26
click at [365, 515] on div "House" at bounding box center [437, 513] width 388 height 26
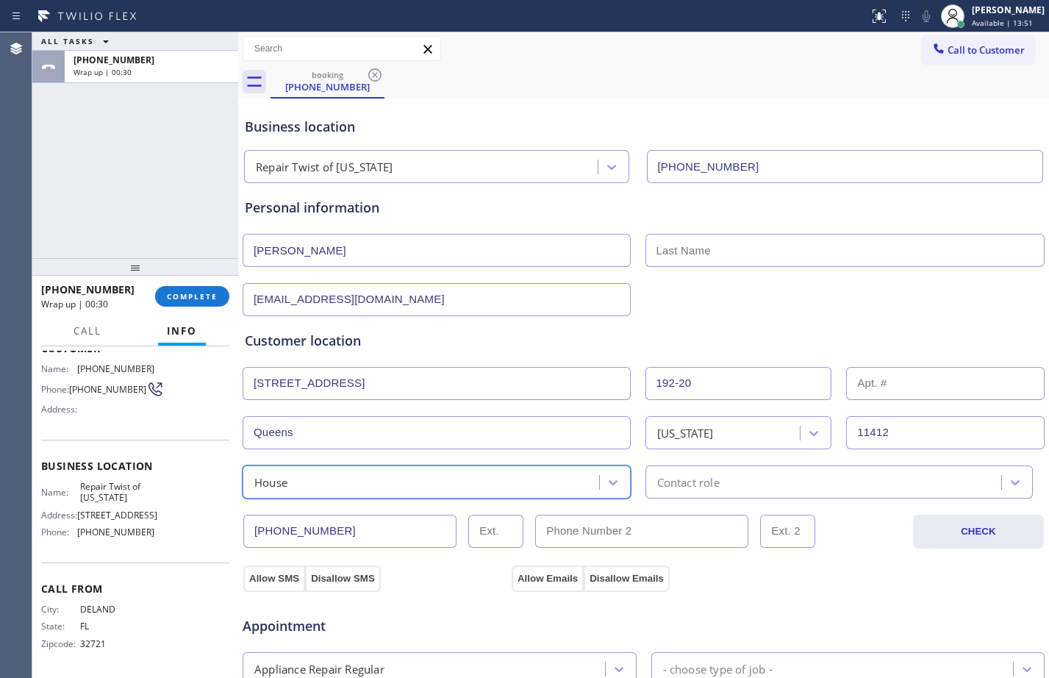
click at [674, 488] on div "Contact role" at bounding box center [688, 481] width 62 height 17
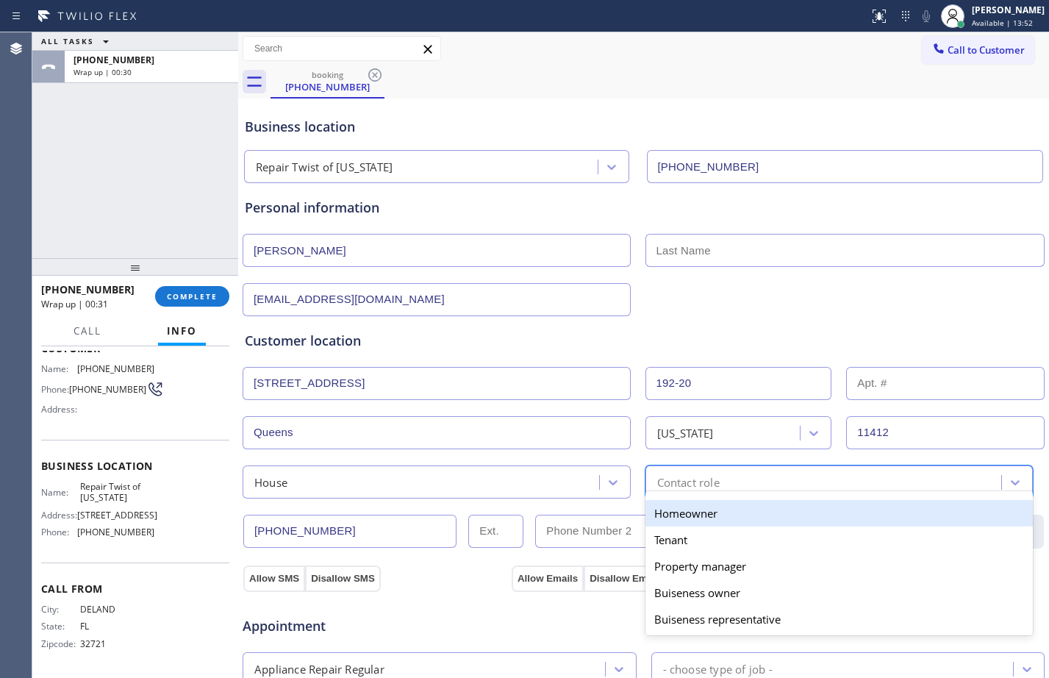
click at [656, 509] on div "Homeowner" at bounding box center [839, 513] width 388 height 26
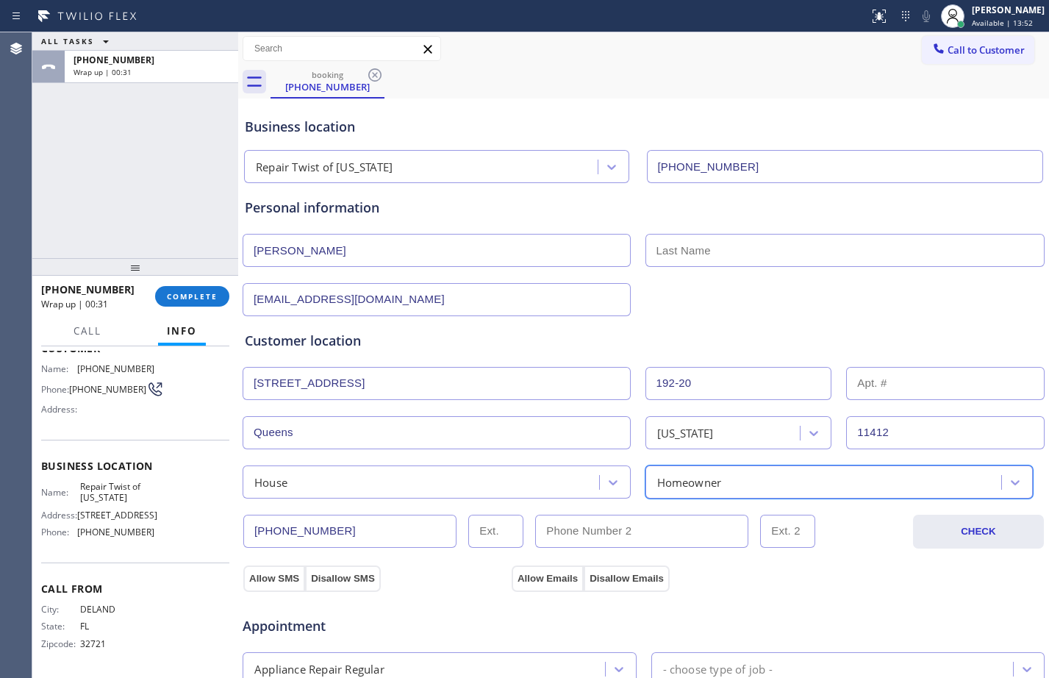
scroll to position [462, 0]
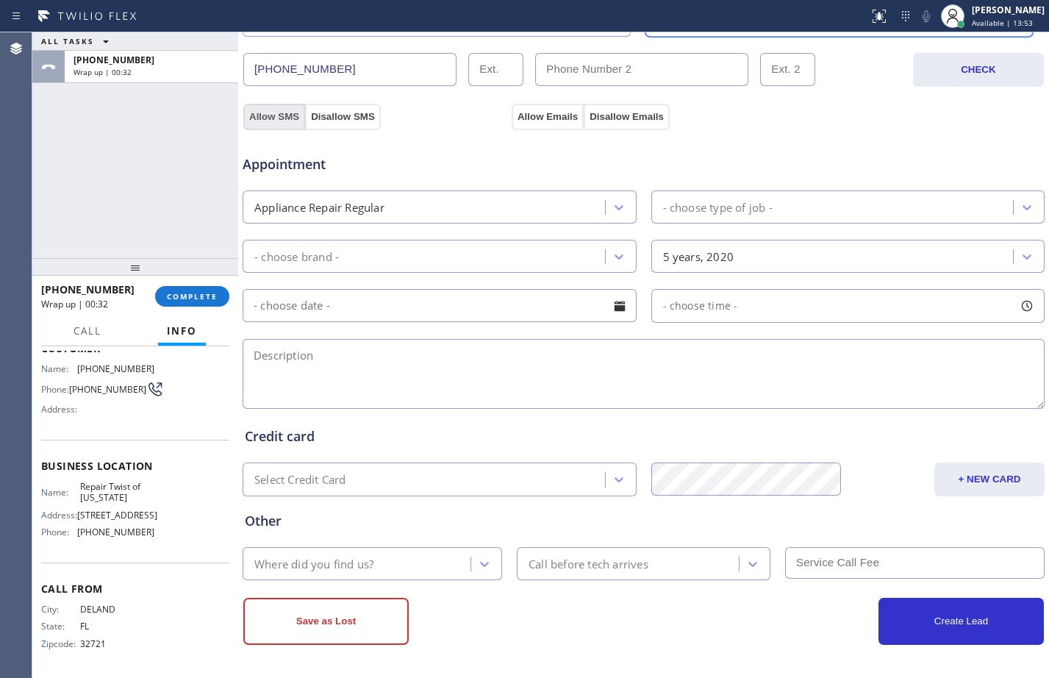
click at [275, 117] on button "Allow SMS" at bounding box center [274, 117] width 62 height 26
click at [561, 118] on button "Allow Emails" at bounding box center [548, 117] width 72 height 26
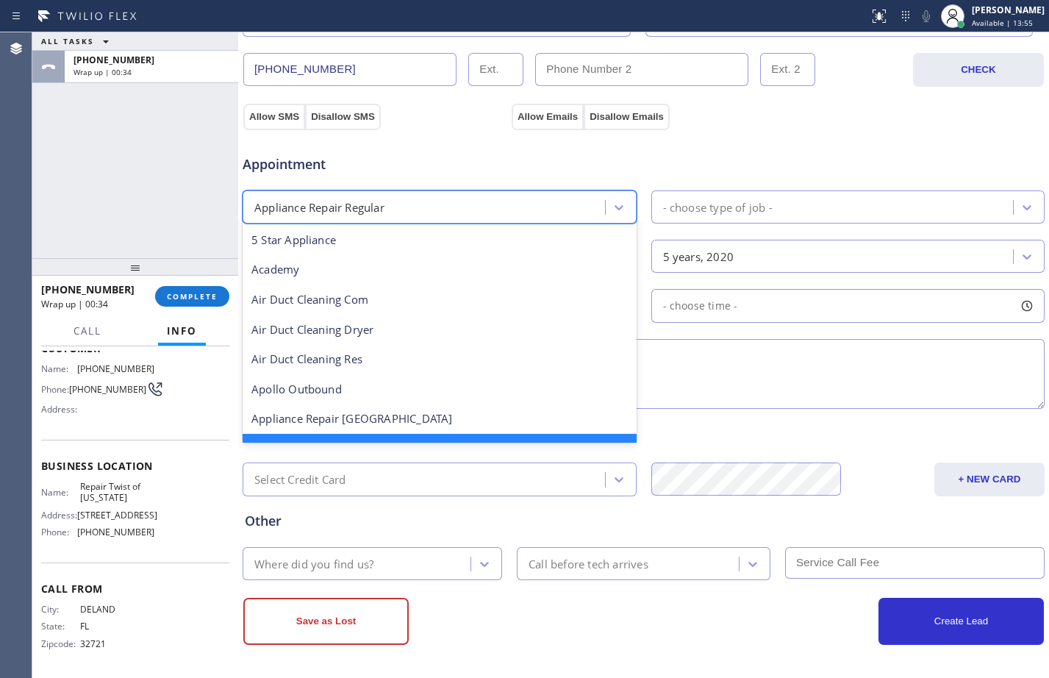
click at [520, 211] on div "Appliance Repair Regular" at bounding box center [426, 207] width 358 height 26
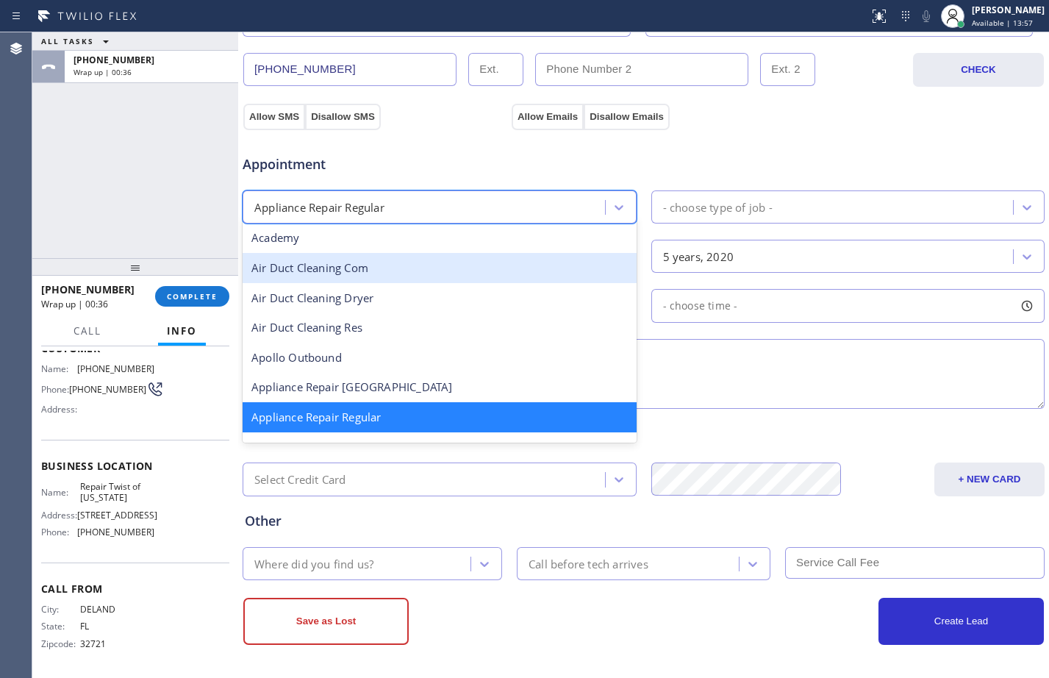
type input "e"
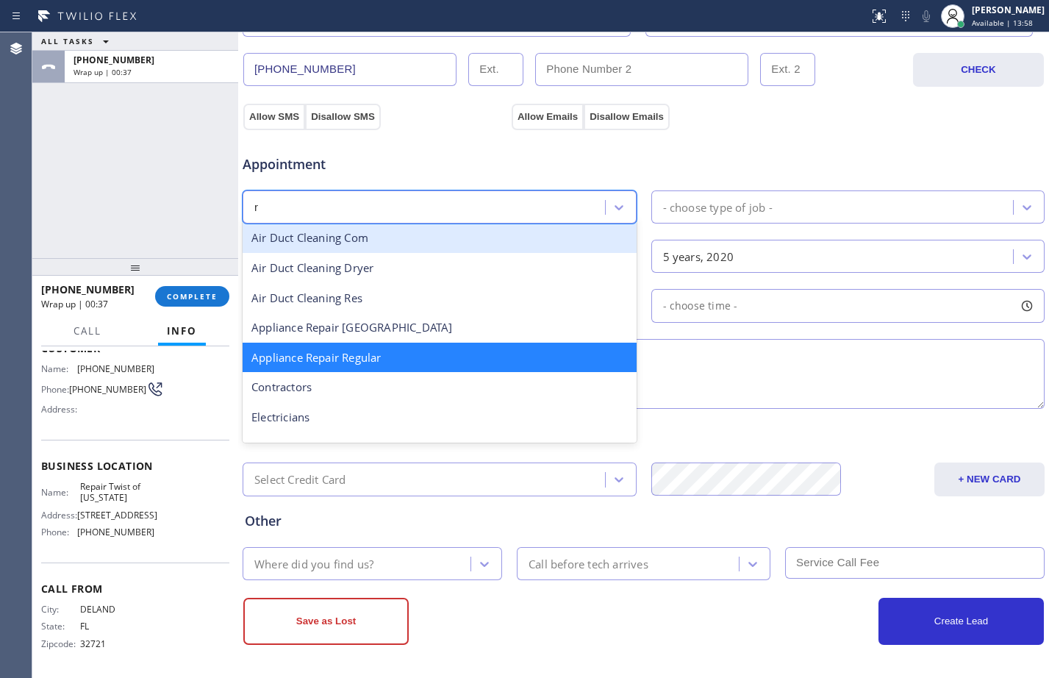
type input "re"
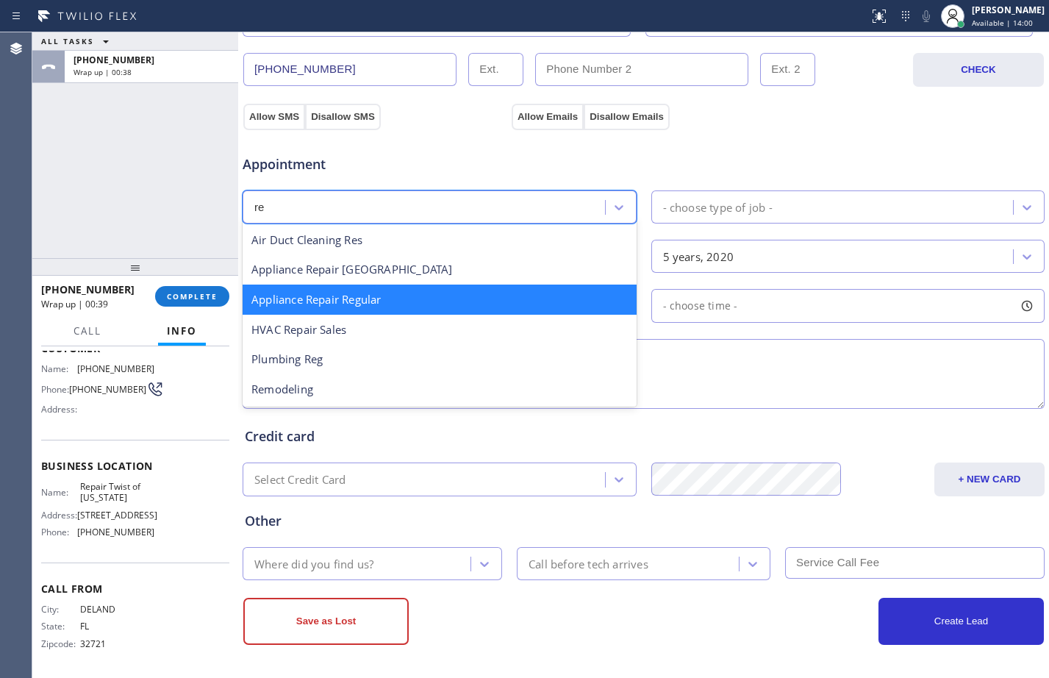
click at [362, 298] on div "Appliance Repair Regular" at bounding box center [440, 299] width 394 height 30
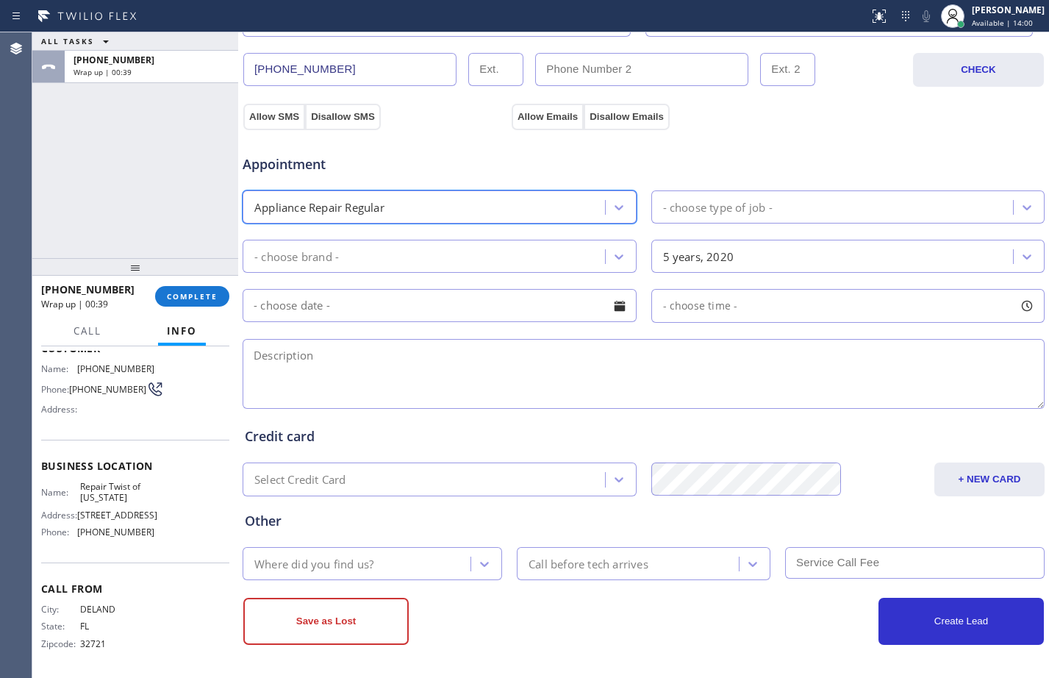
click at [732, 198] on div "- choose type of job -" at bounding box center [718, 206] width 110 height 17
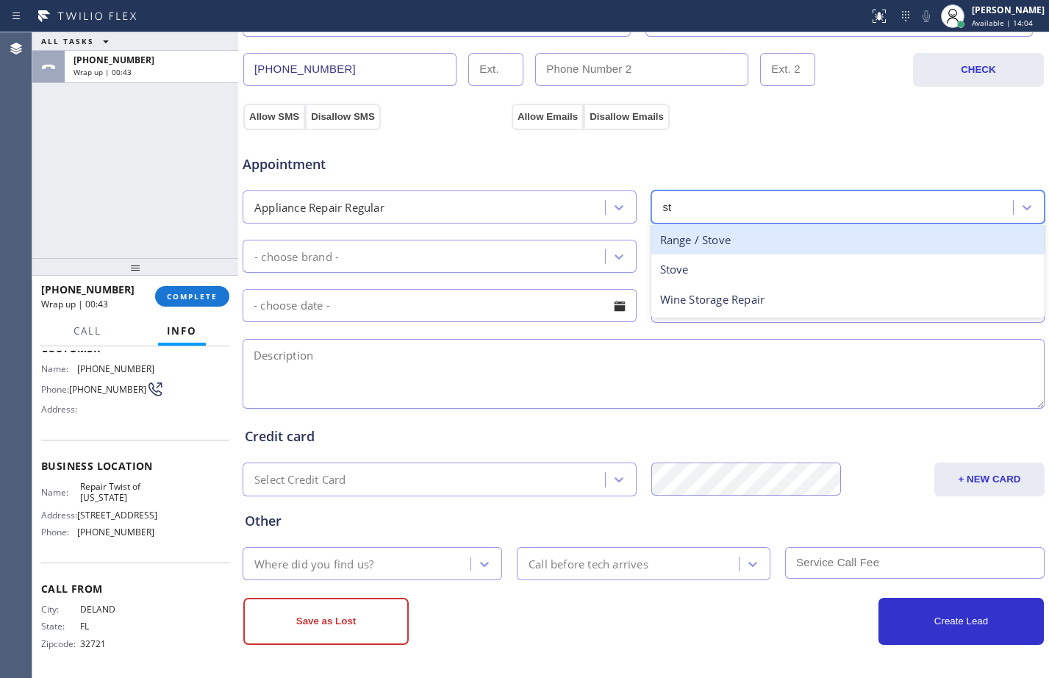
type input "sto"
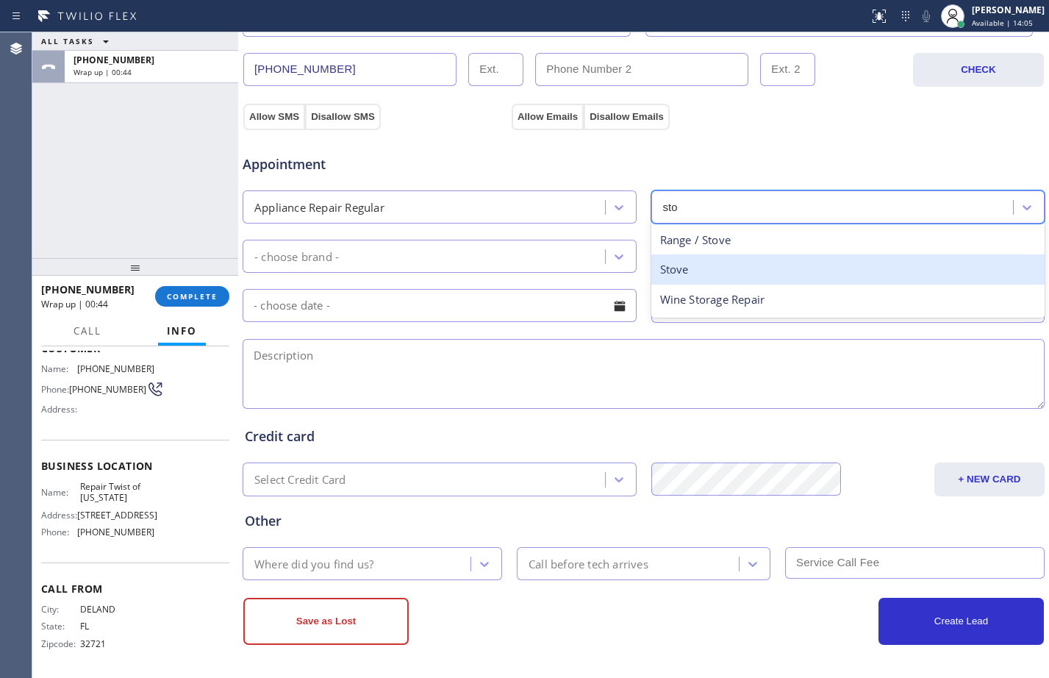
click at [695, 280] on div "Stove" at bounding box center [848, 269] width 394 height 30
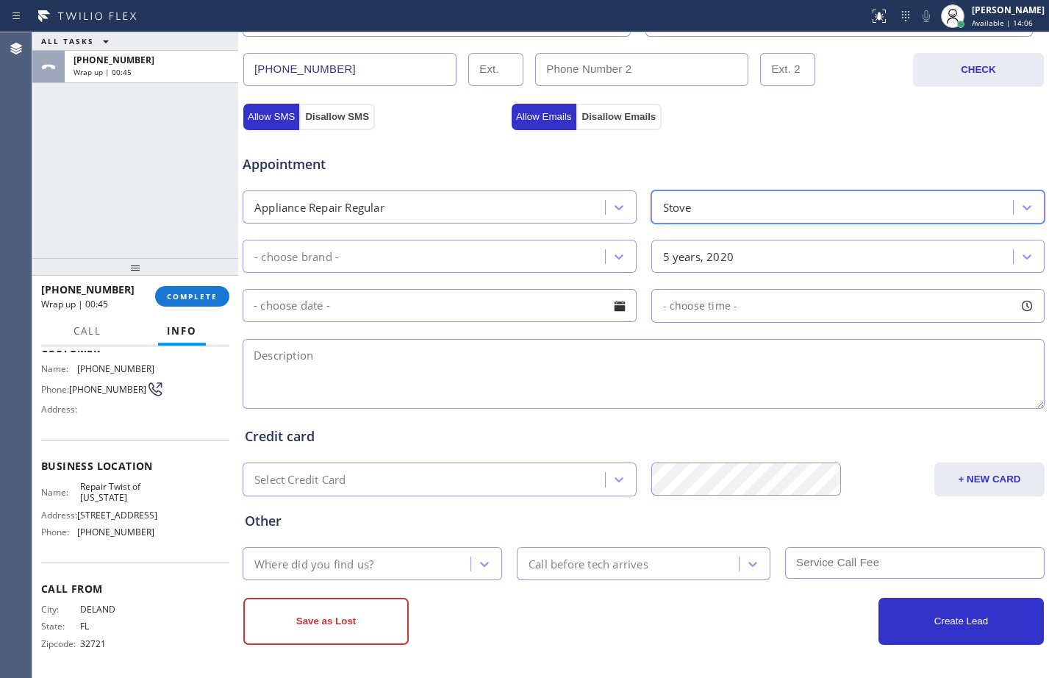
click at [365, 254] on div "- choose brand -" at bounding box center [426, 256] width 358 height 26
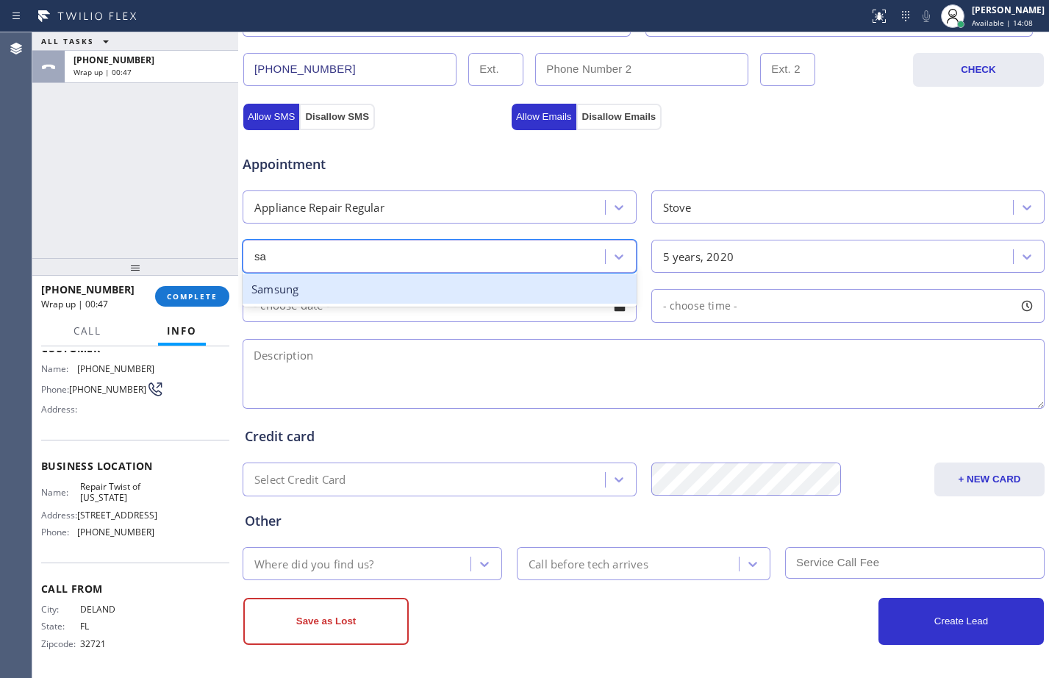
type input "[PERSON_NAME]"
click at [470, 294] on div "Samsung" at bounding box center [440, 289] width 394 height 30
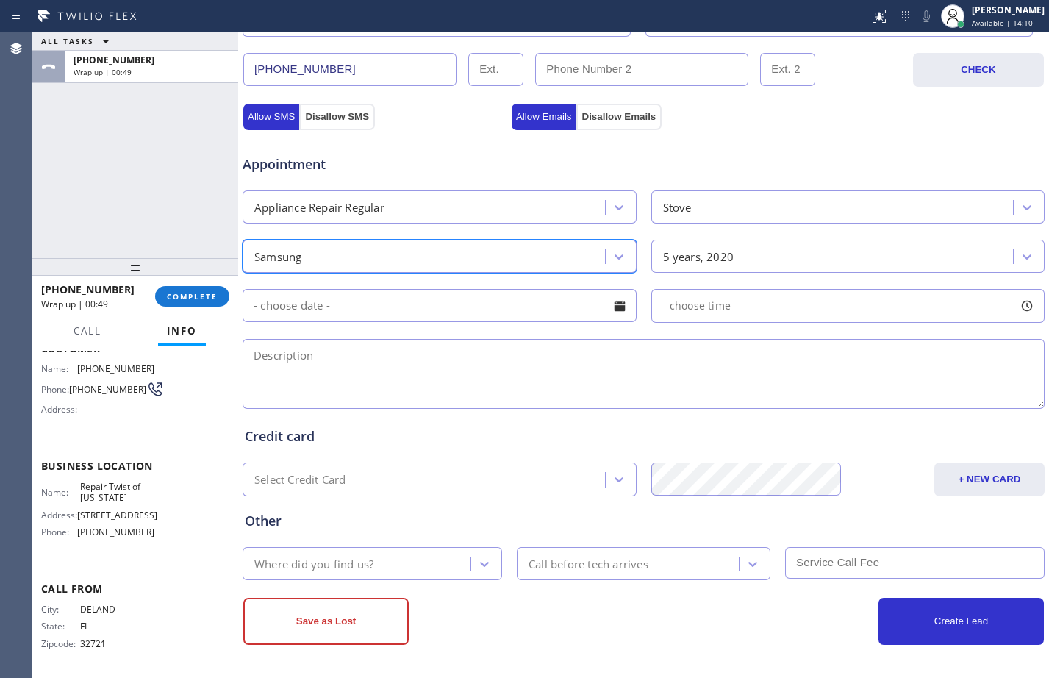
click at [673, 246] on div "5 years, 2020" at bounding box center [835, 256] width 358 height 26
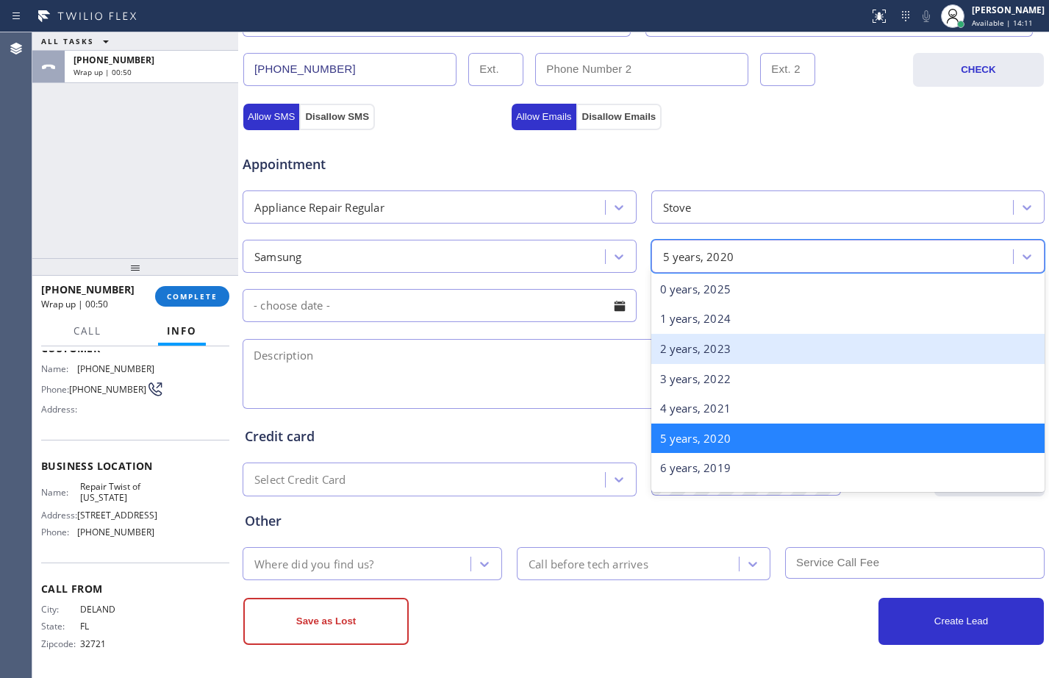
click at [714, 353] on div "2 years, 2023" at bounding box center [848, 349] width 394 height 30
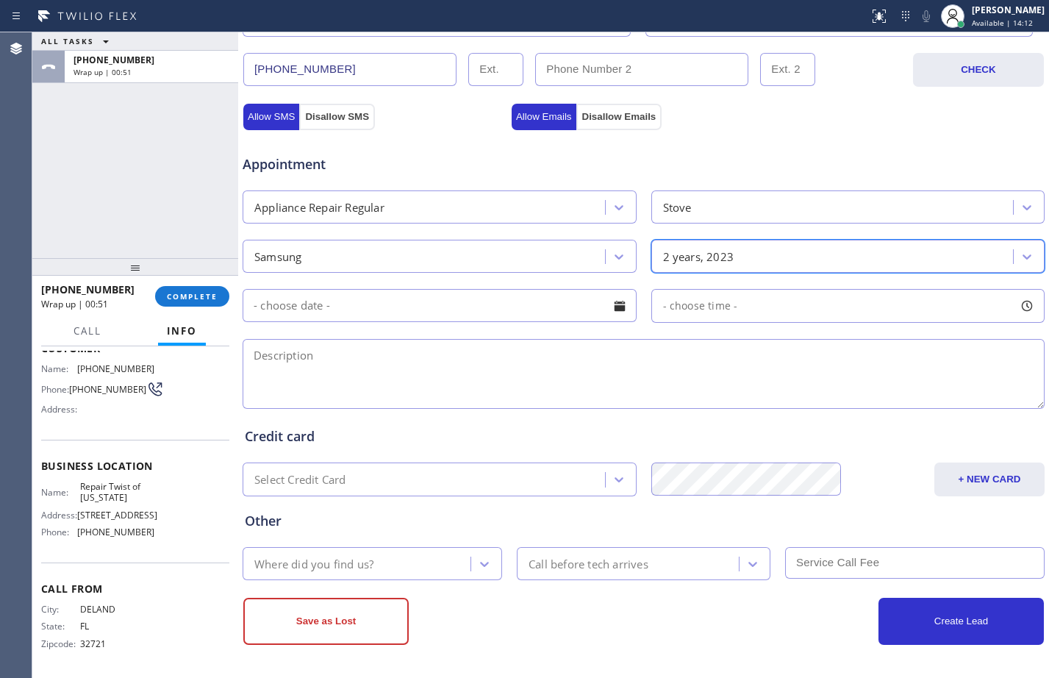
click at [410, 311] on input "text" at bounding box center [440, 305] width 394 height 33
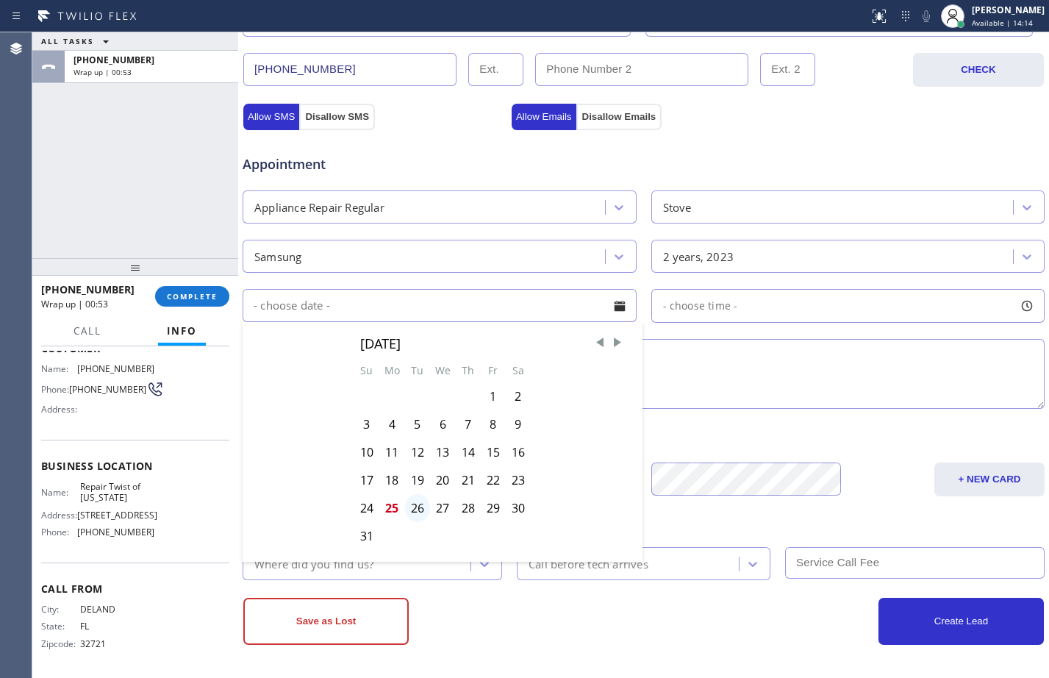
click at [417, 506] on div "26" at bounding box center [417, 508] width 25 height 28
type input "[DATE]"
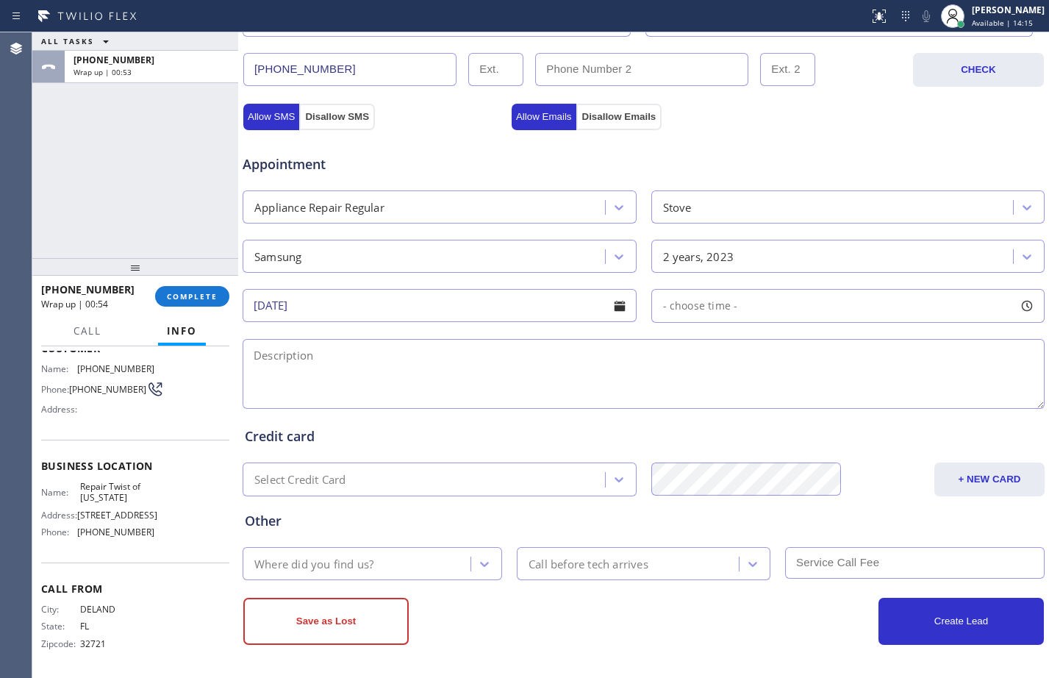
click at [835, 308] on div "- choose time -" at bounding box center [848, 306] width 394 height 34
drag, startPoint x: 667, startPoint y: 389, endPoint x: 769, endPoint y: 402, distance: 103.0
click at [770, 402] on div at bounding box center [779, 395] width 18 height 31
drag, startPoint x: 663, startPoint y: 392, endPoint x: 690, endPoint y: 399, distance: 27.5
click at [690, 399] on div at bounding box center [694, 395] width 18 height 31
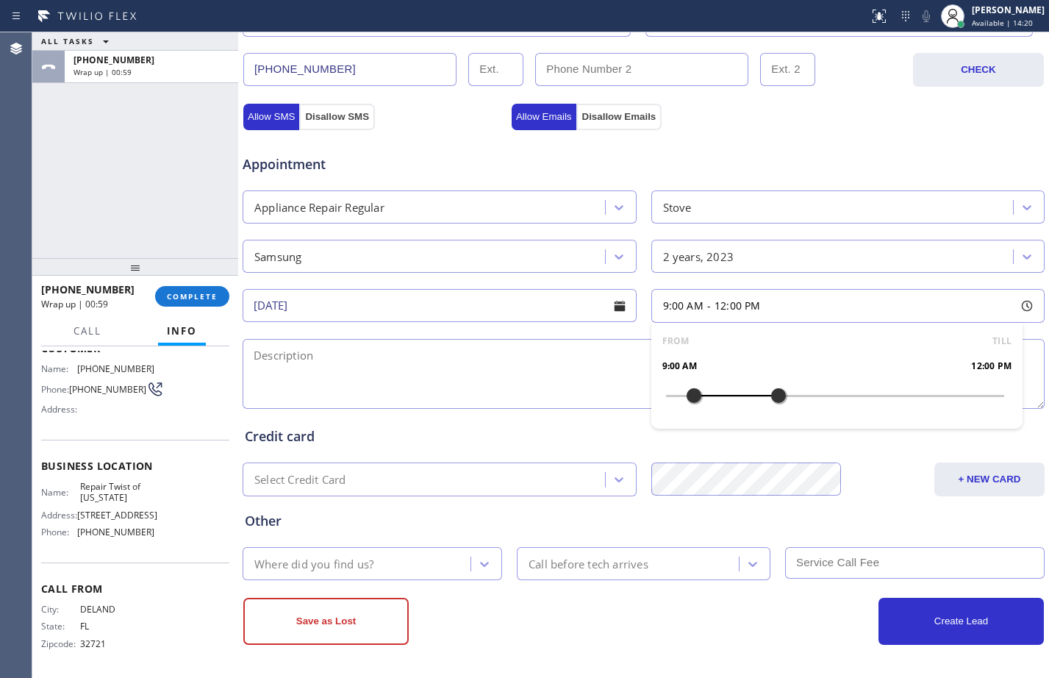
click at [430, 364] on textarea at bounding box center [644, 374] width 802 height 70
click at [997, 11] on div "[PERSON_NAME]" at bounding box center [1008, 10] width 73 height 12
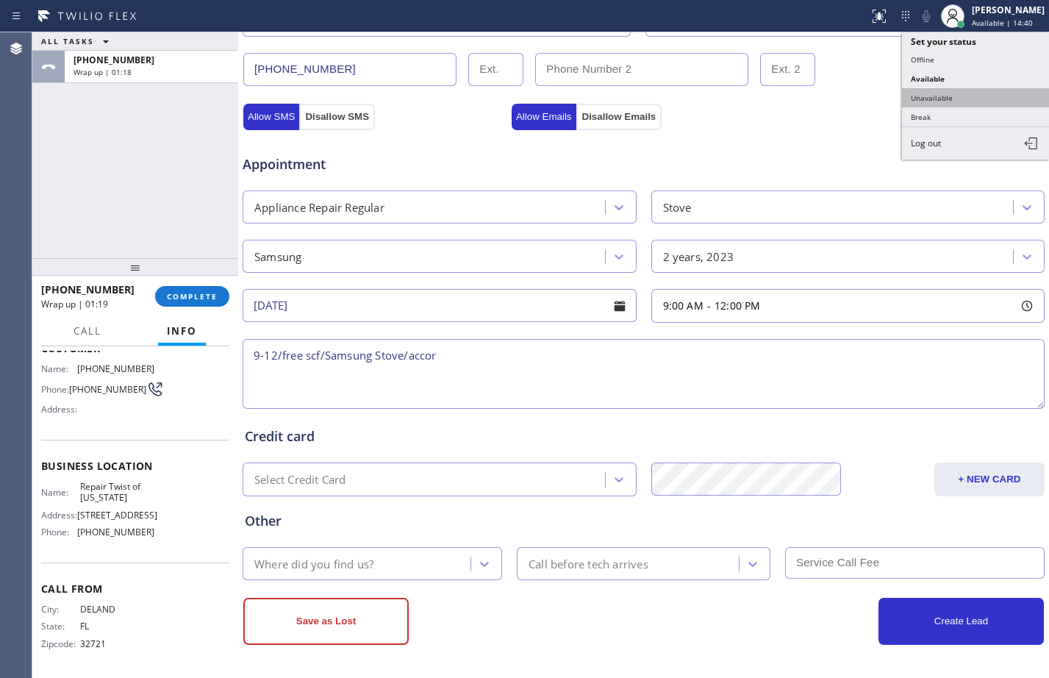
click at [961, 91] on button "Unavailable" at bounding box center [975, 97] width 147 height 19
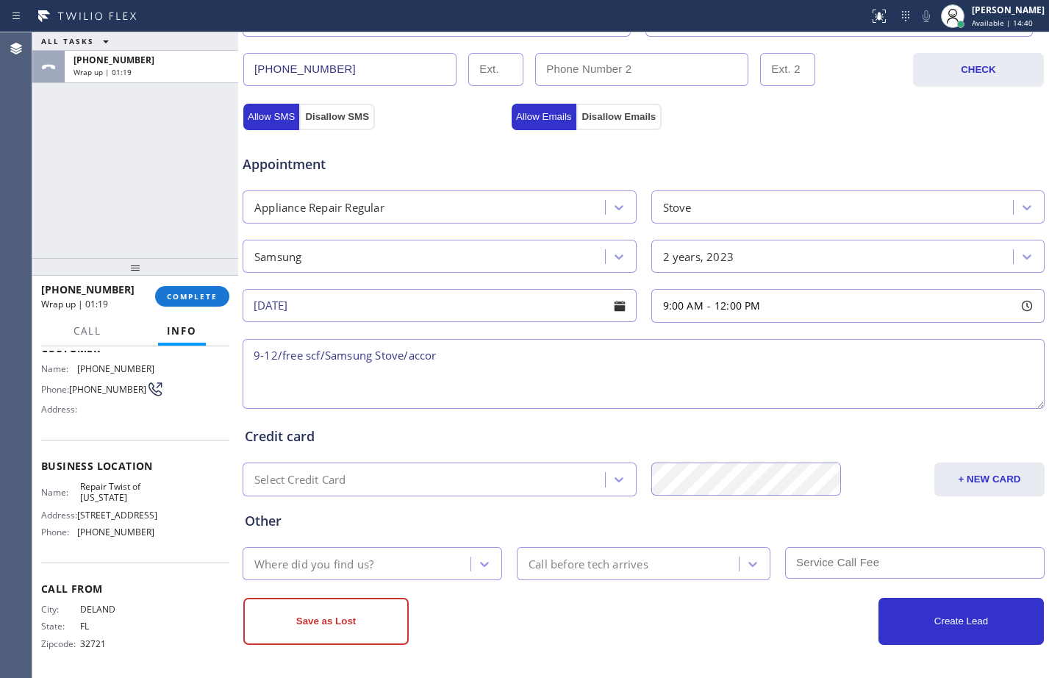
click at [545, 359] on textarea "9-12/free scf/Samsung Stove/accor" at bounding box center [644, 374] width 802 height 70
click at [392, 377] on textarea "9-12/free scf/Samsung Stove/according to cx it's smell gas but she had 2 people…" at bounding box center [644, 374] width 802 height 70
paste textarea "knob of the stove is not working it will not working"
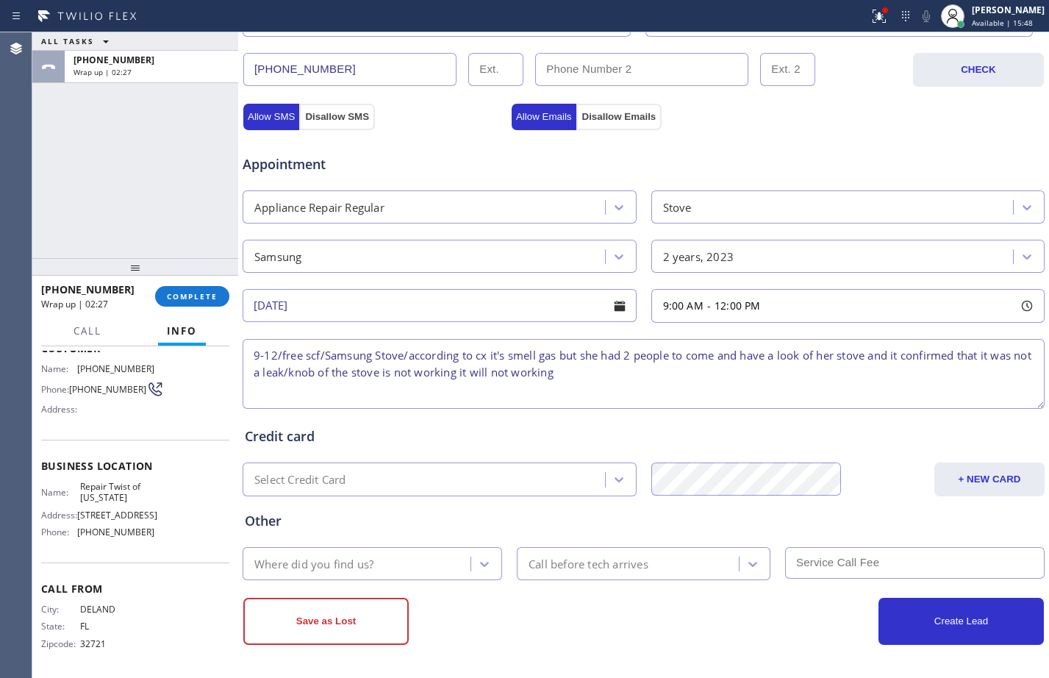
click at [559, 379] on textarea "9-12/free scf/Samsung Stove/according to cx it's smell gas but she had 2 people…" at bounding box center [644, 374] width 802 height 70
click at [561, 379] on textarea "9-12/free scf/Samsung Stove/according to cx it's smell gas but she had 2 people…" at bounding box center [644, 374] width 802 height 70
paste textarea "[STREET_ADDRESS]"
click at [892, 368] on textarea "9-12/free scf/Samsung Stove/according to cx it's smell gas but she had 2 people…" at bounding box center [644, 374] width 802 height 70
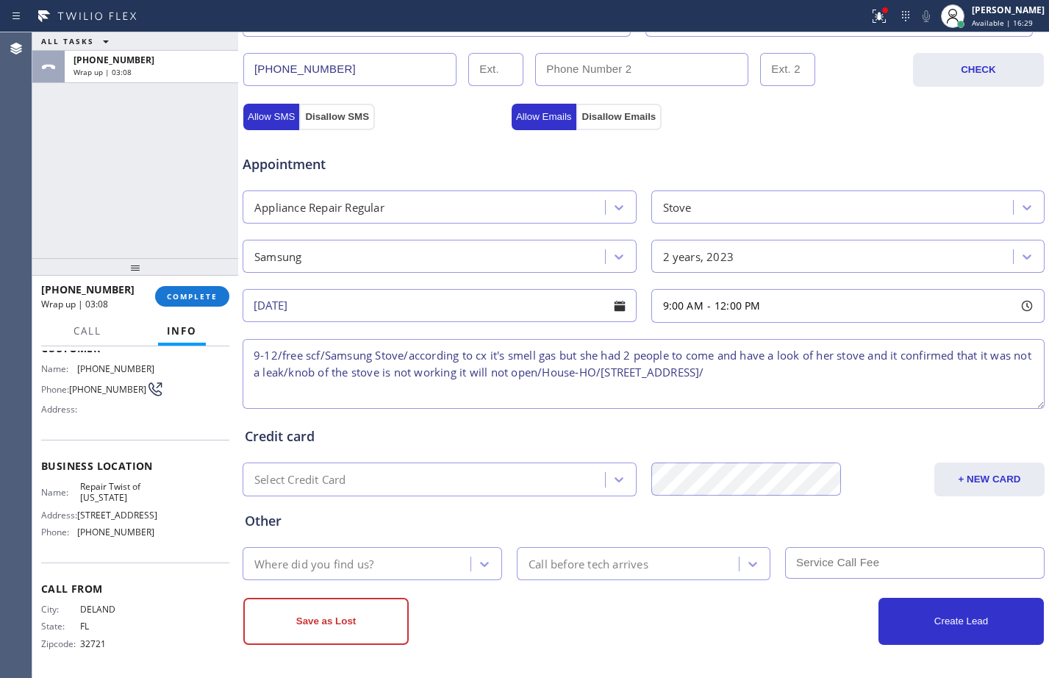
click at [563, 369] on textarea "9-12/free scf/Samsung Stove/according to cx it's smell gas but she had 2 people…" at bounding box center [644, 374] width 802 height 70
click at [537, 398] on textarea "9-12/free scf/Samsung Stove/according to cx it's smell gas but she had 2 people…" at bounding box center [644, 374] width 802 height 70
click at [418, 393] on textarea "9-12/free scf/Samsung Stove/according to cx it's smell gas but she had 2 people…" at bounding box center [644, 374] width 802 height 70
paste textarea "Repair Twist of [US_STATE]"
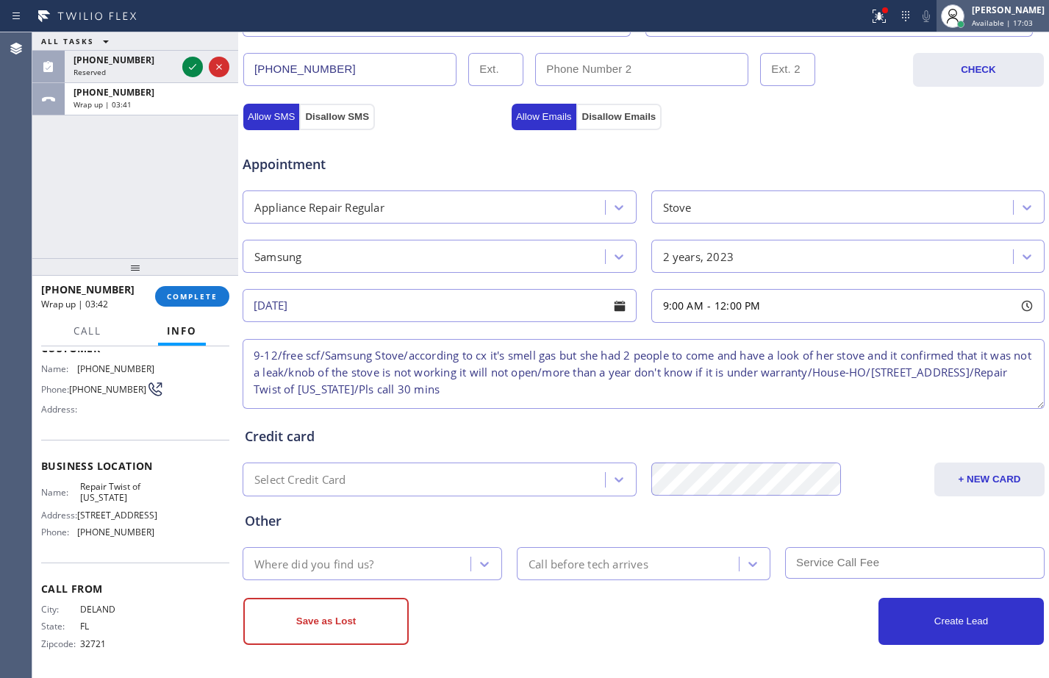
click at [953, 9] on div at bounding box center [952, 16] width 32 height 32
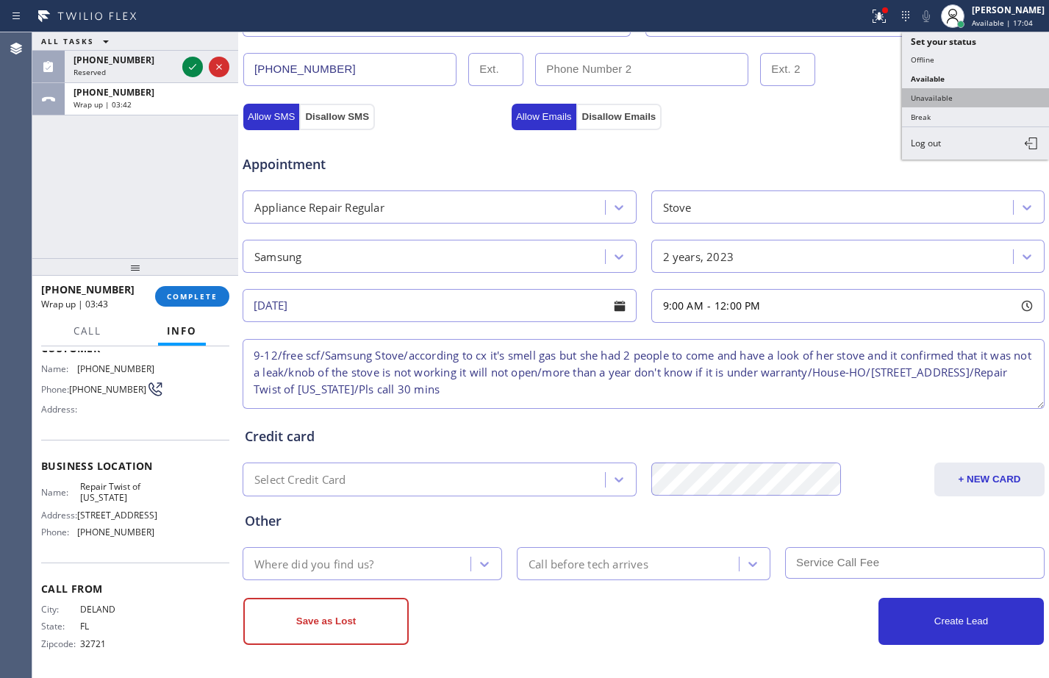
click at [961, 96] on button "Unavailable" at bounding box center [975, 97] width 147 height 19
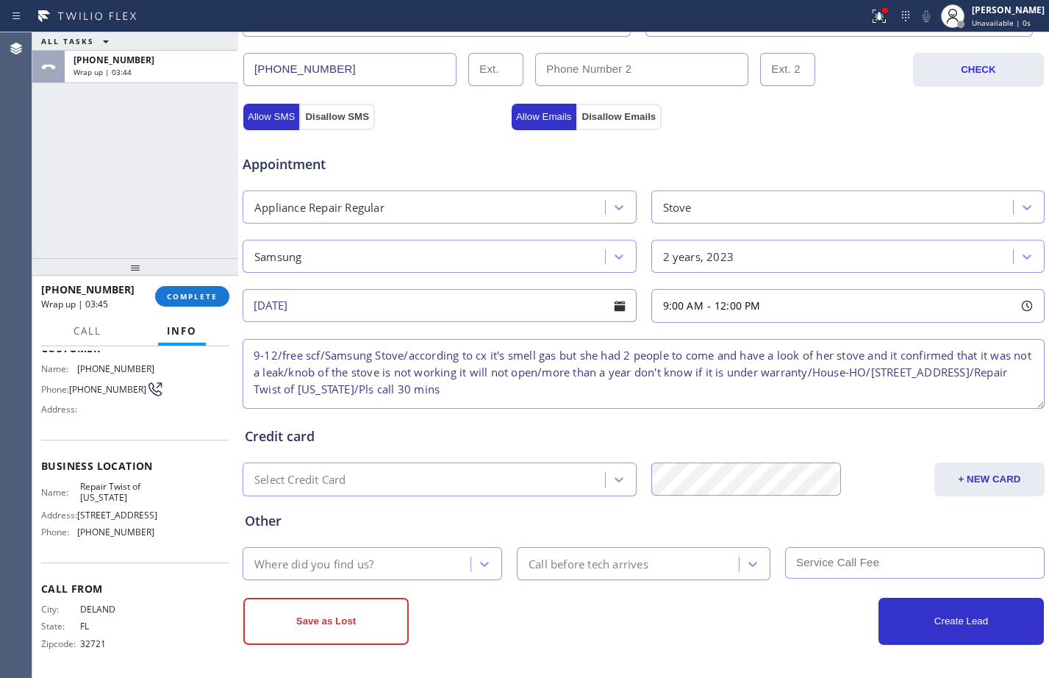
click at [648, 382] on textarea "9-12/free scf/Samsung Stove/according to cx it's smell gas but she had 2 people…" at bounding box center [644, 374] width 802 height 70
type textarea "9-12/free scf/Samsung Stove/according to cx it's smell gas but she had 2 people…"
click at [364, 573] on div "Where did you find us?" at bounding box center [358, 564] width 223 height 26
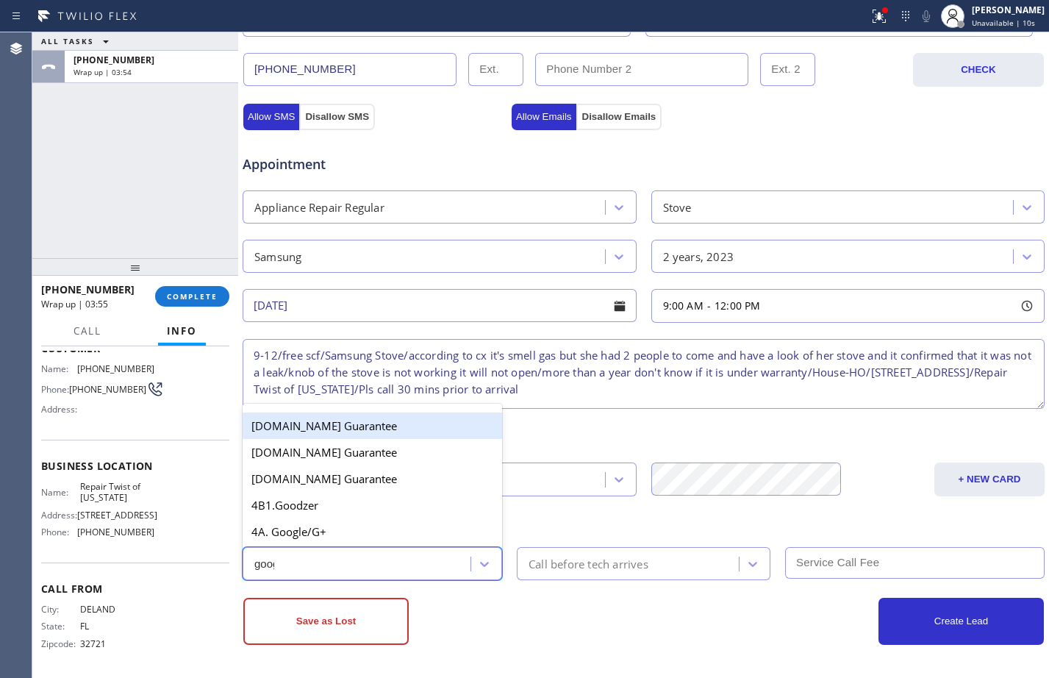
type input "googl"
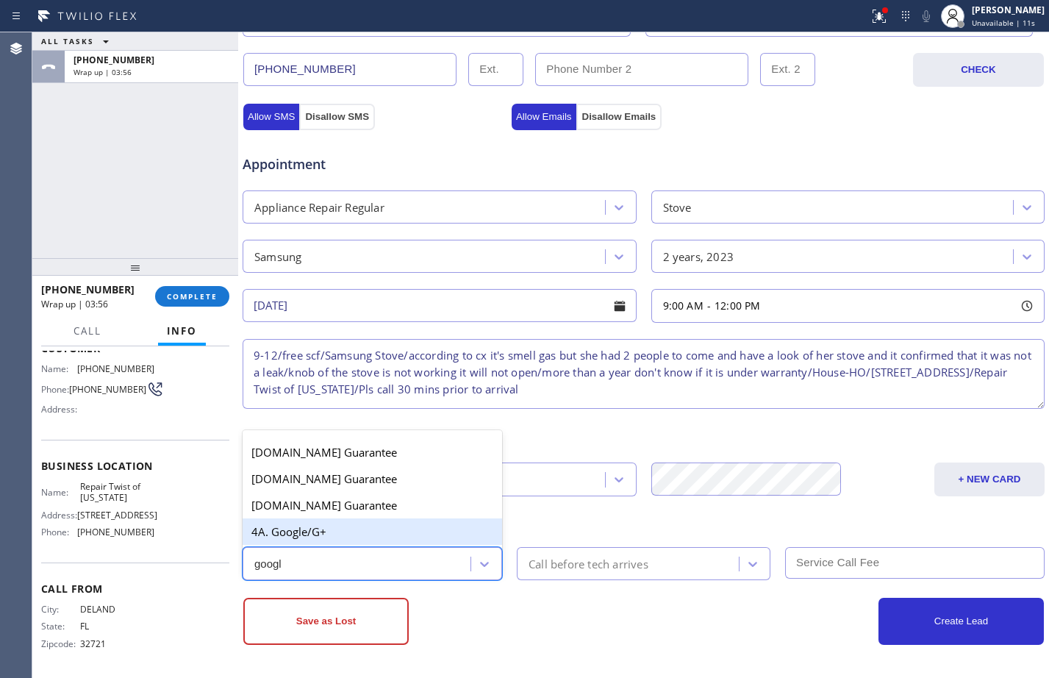
click at [433, 537] on div "4A. Google/G+" at bounding box center [372, 531] width 259 height 26
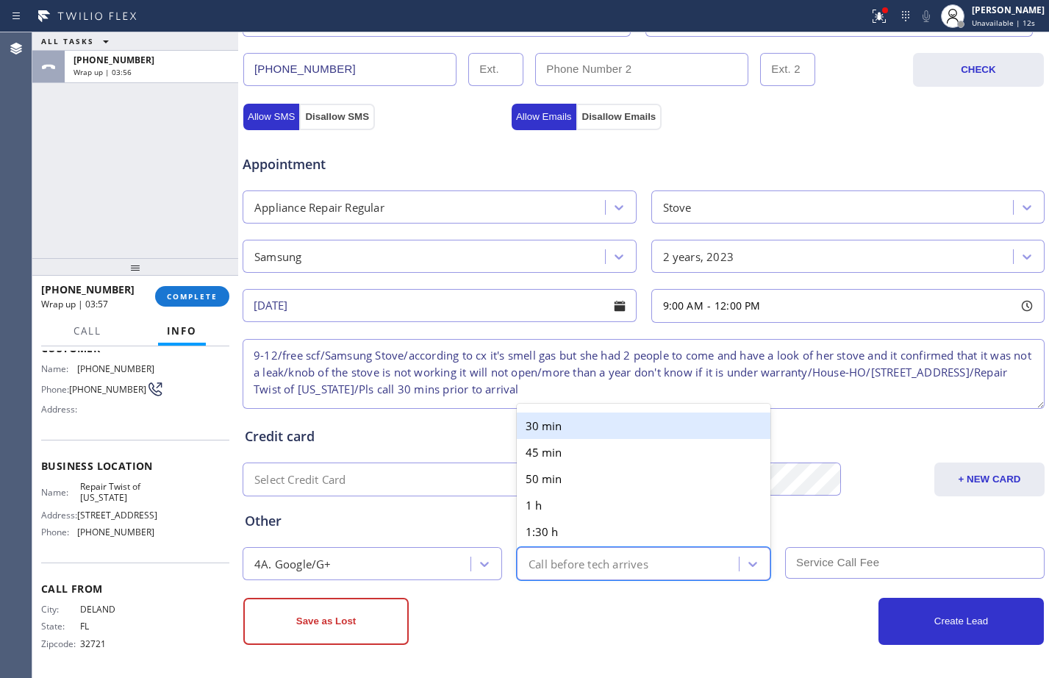
click at [559, 564] on div "Call before tech arrives" at bounding box center [589, 563] width 120 height 17
click at [582, 420] on div "30 min" at bounding box center [644, 425] width 254 height 26
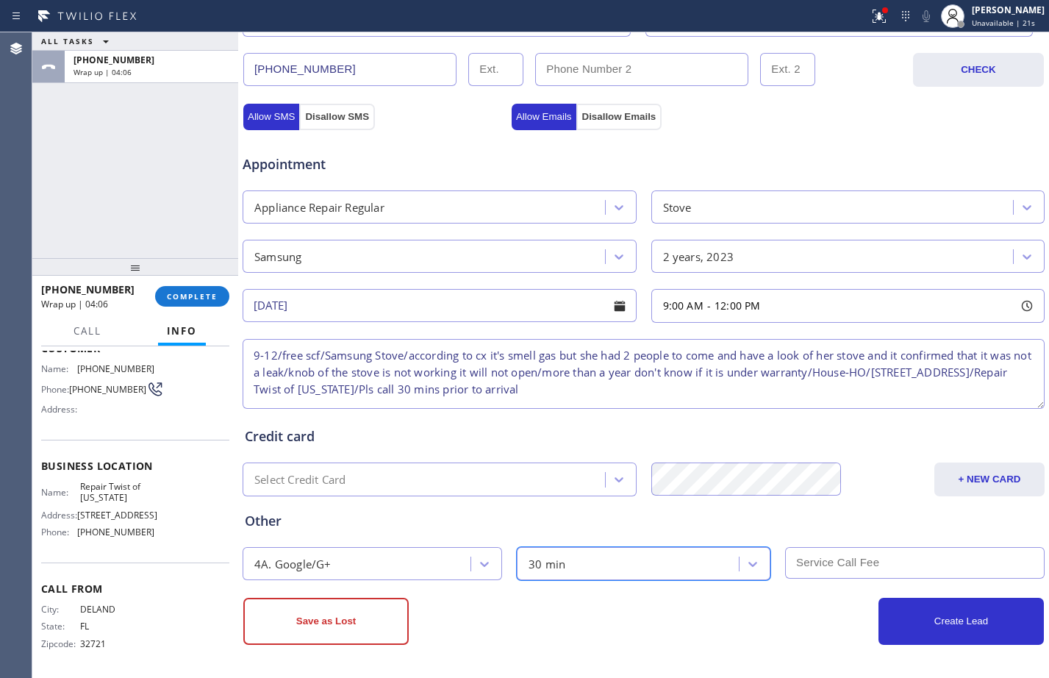
click at [709, 395] on textarea "9-12/free scf/Samsung Stove/according to cx it's smell gas but she had 2 people…" at bounding box center [644, 374] width 802 height 70
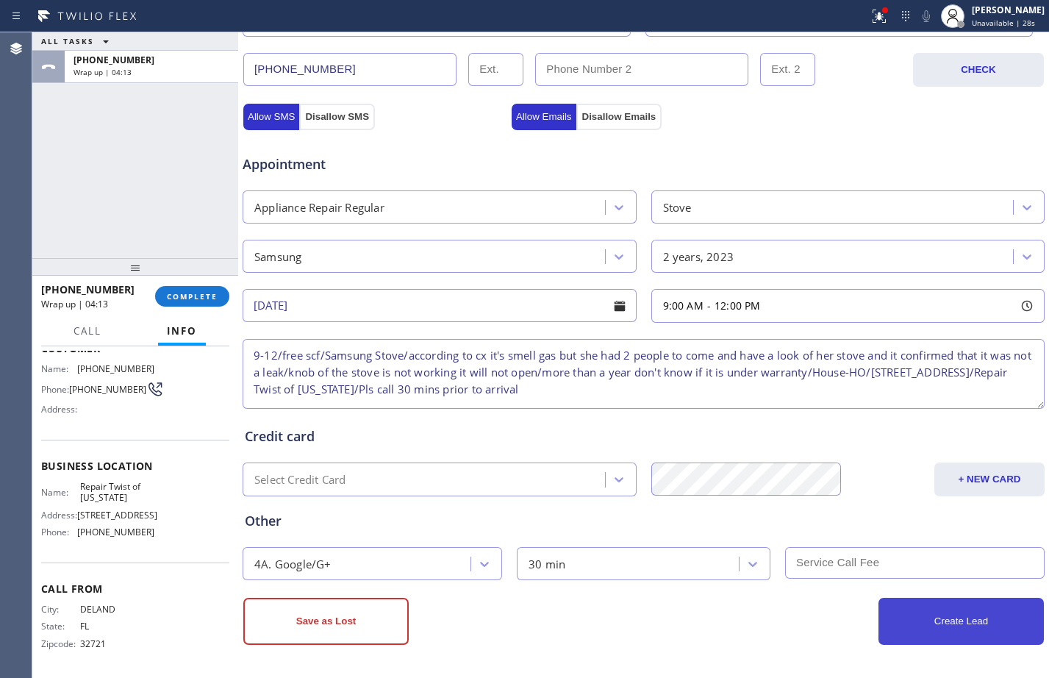
click at [964, 623] on button "Create Lead" at bounding box center [960, 621] width 165 height 47
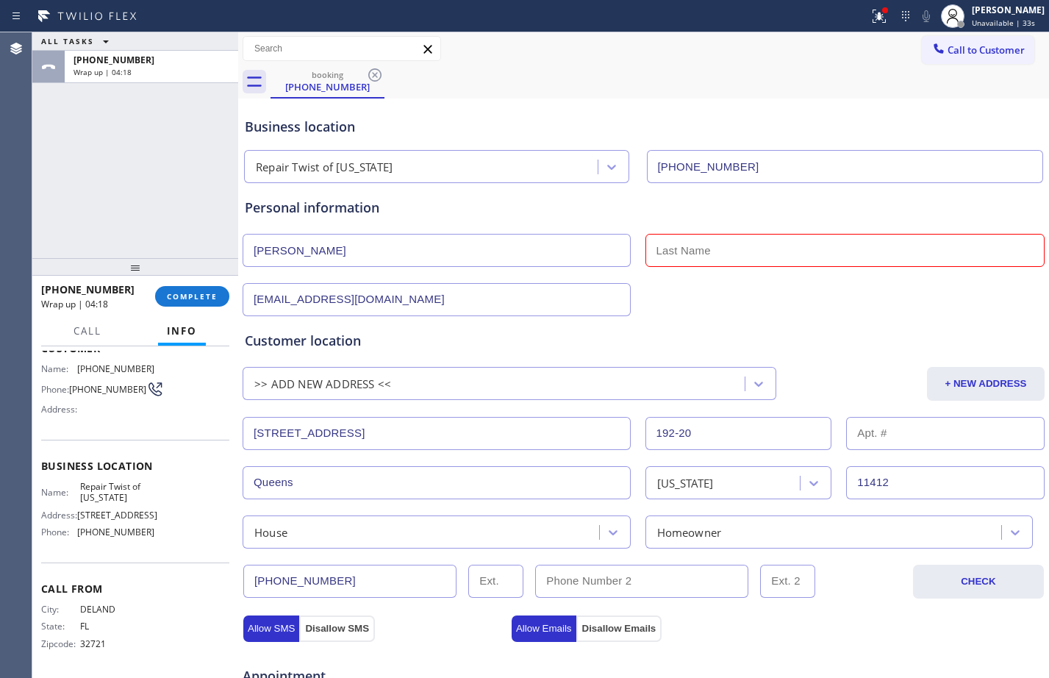
click at [704, 234] on input "text" at bounding box center [845, 250] width 400 height 33
click at [709, 249] on input "text" at bounding box center [845, 250] width 400 height 33
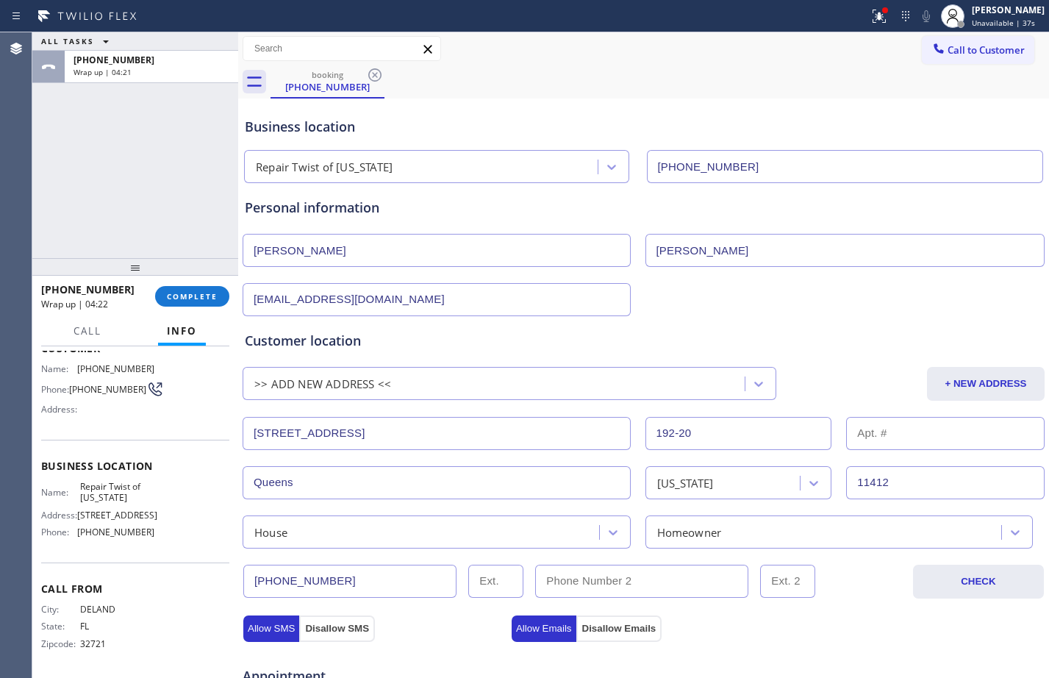
scroll to position [512, 0]
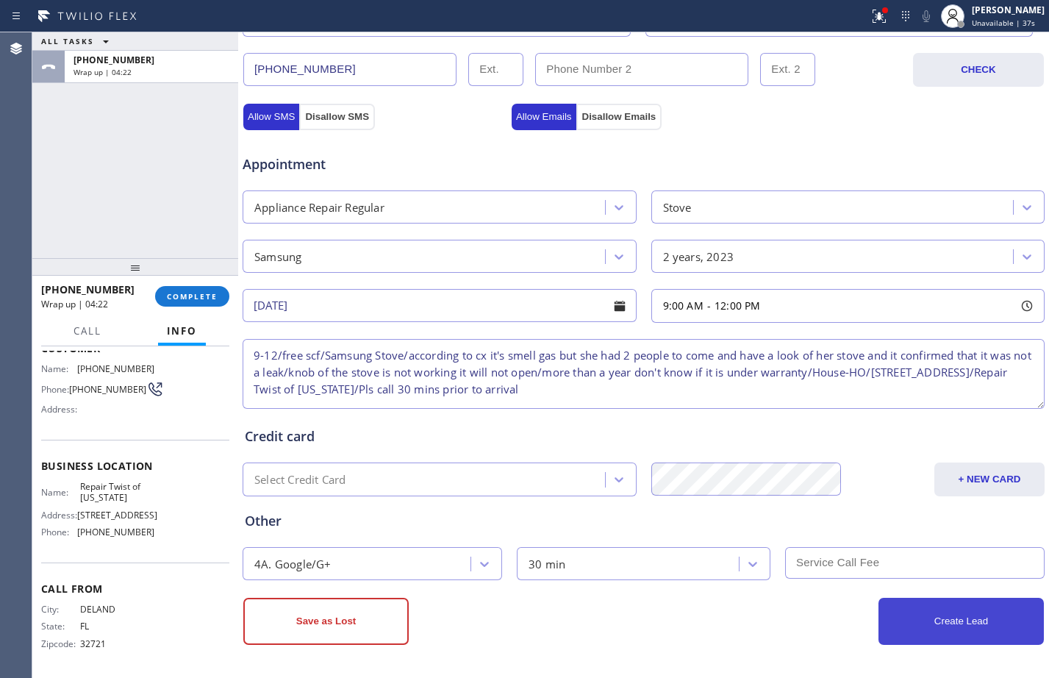
type input "[PERSON_NAME]"
click at [972, 625] on button "Create Lead" at bounding box center [960, 621] width 165 height 47
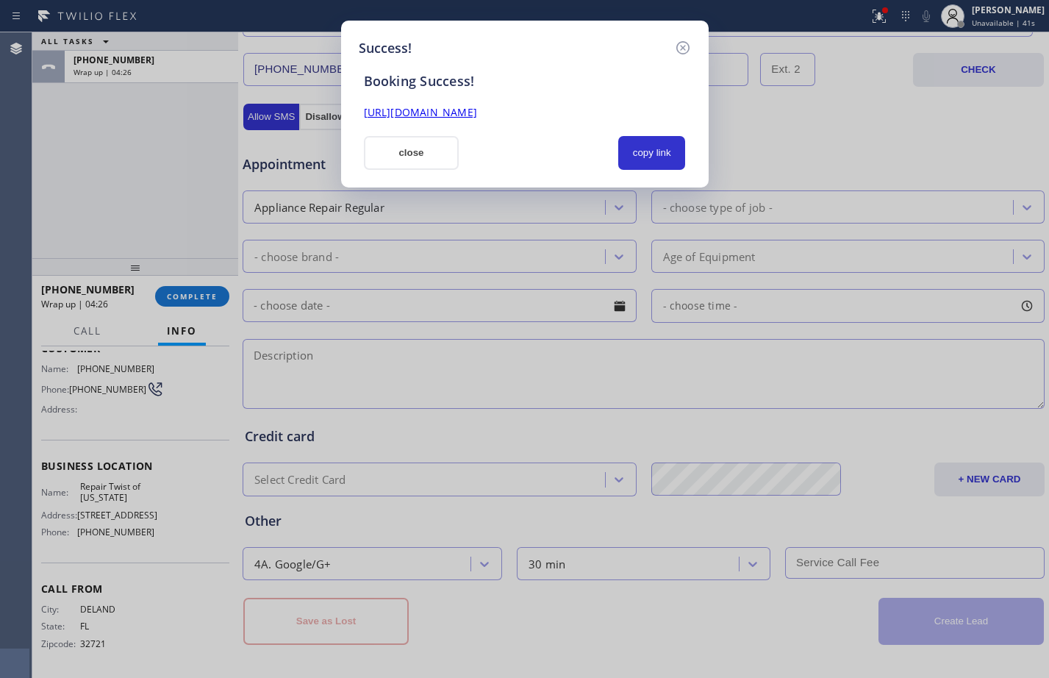
click at [477, 110] on link "[URL][DOMAIN_NAME]" at bounding box center [420, 112] width 113 height 14
click at [651, 159] on button "copy link" at bounding box center [652, 153] width 68 height 34
click at [440, 151] on button "close" at bounding box center [412, 153] width 96 height 34
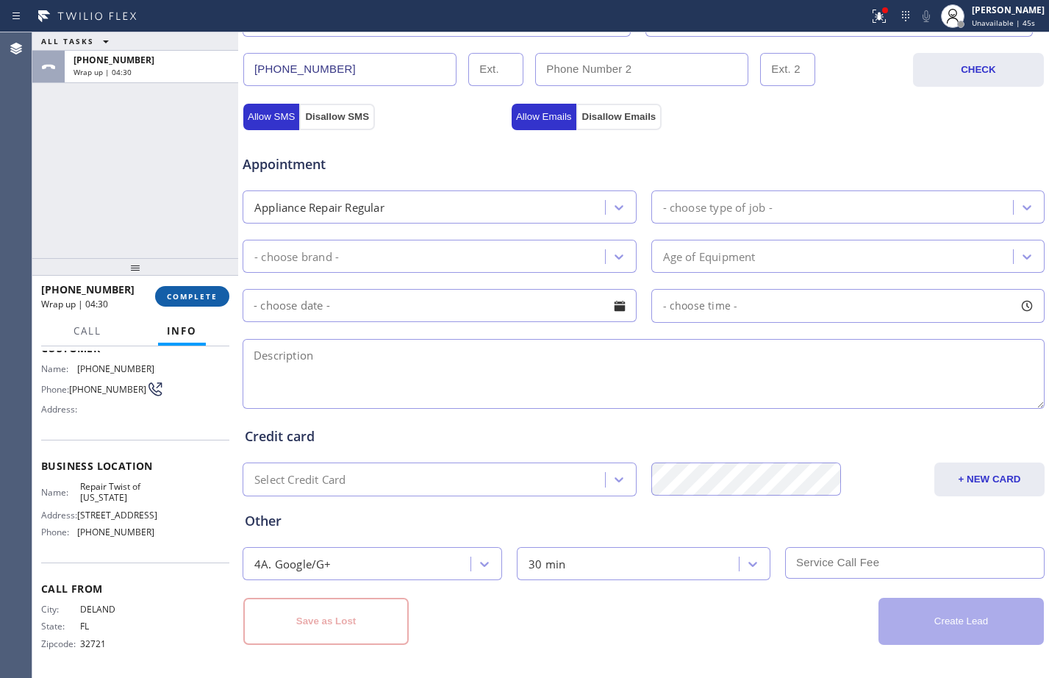
click at [211, 299] on span "COMPLETE" at bounding box center [192, 296] width 51 height 10
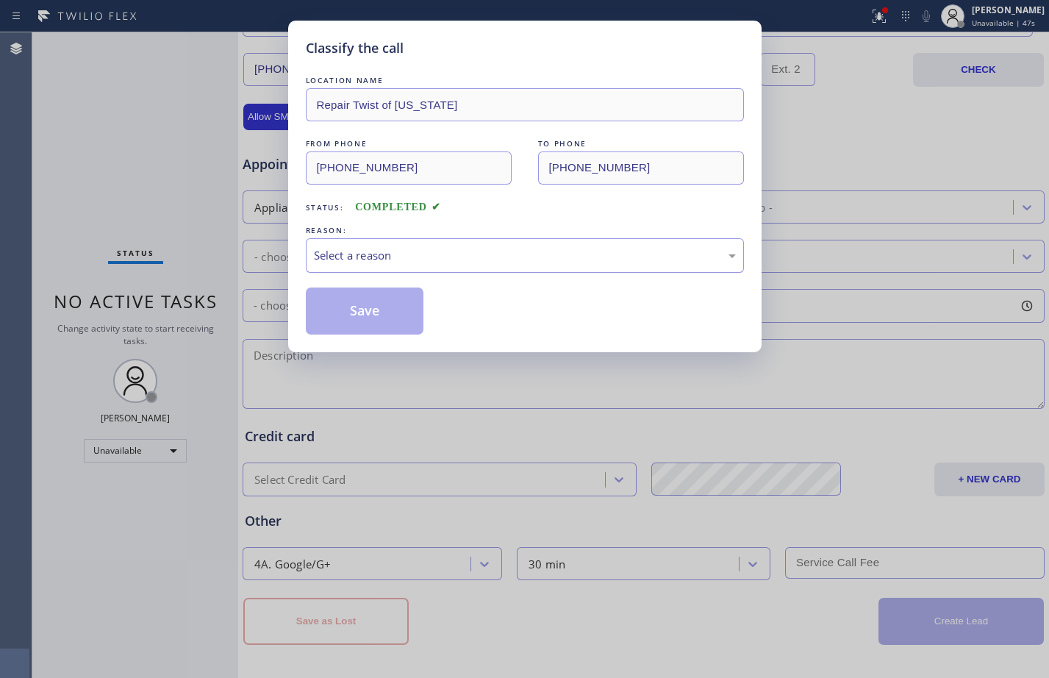
click at [426, 242] on div "Select a reason" at bounding box center [525, 255] width 438 height 35
click at [383, 312] on button "Save" at bounding box center [365, 310] width 118 height 47
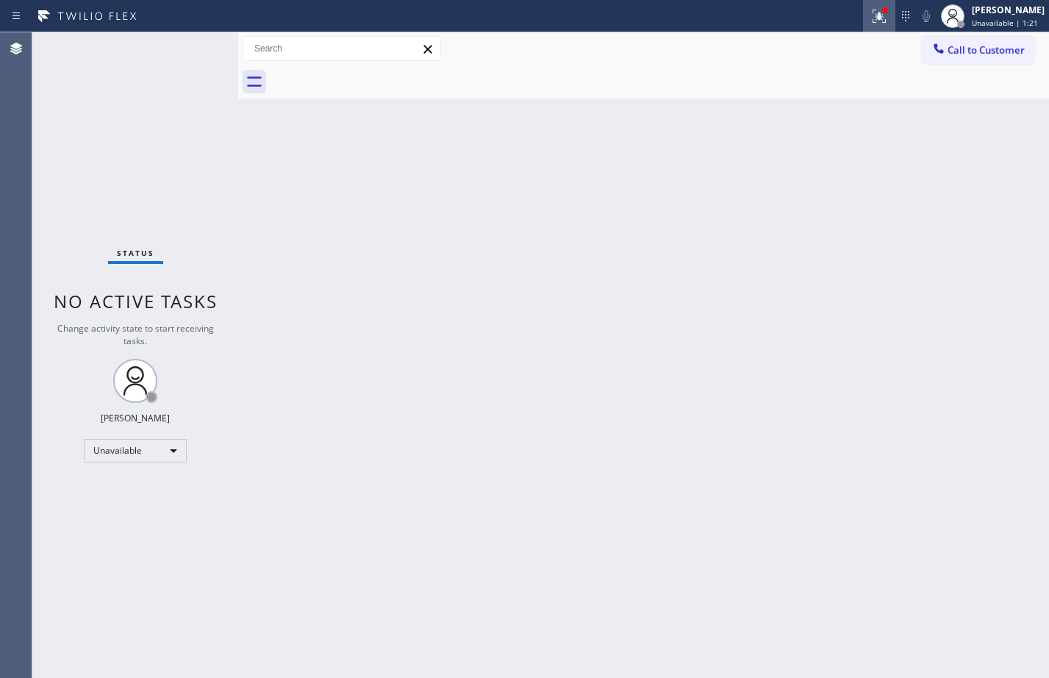
click at [870, 22] on icon at bounding box center [879, 16] width 18 height 18
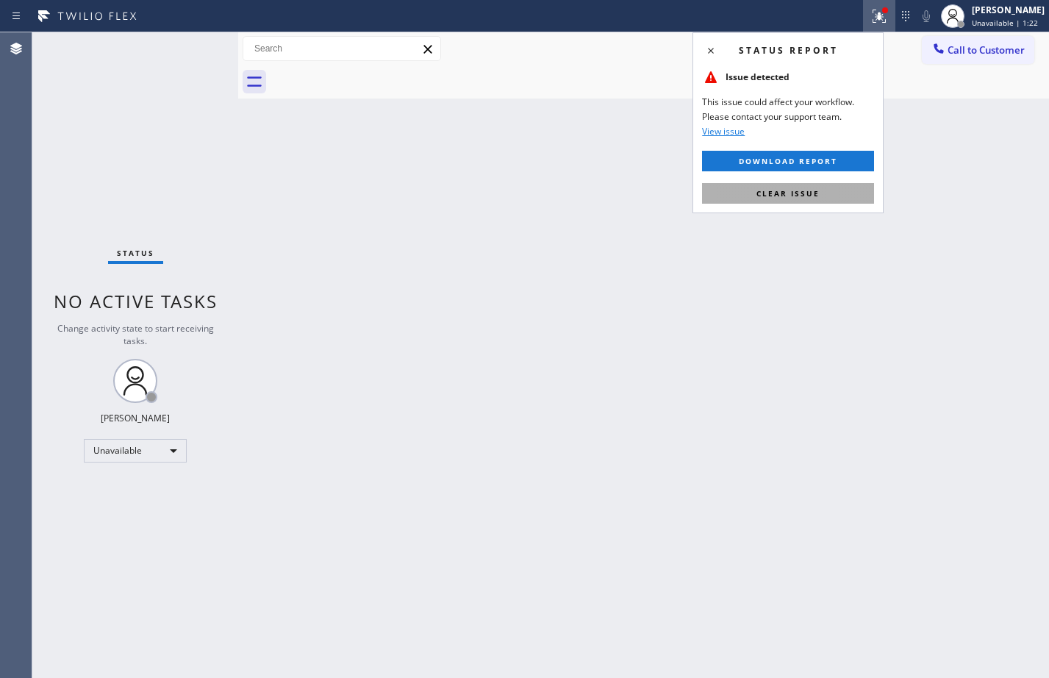
click at [822, 198] on button "Clear issue" at bounding box center [788, 193] width 172 height 21
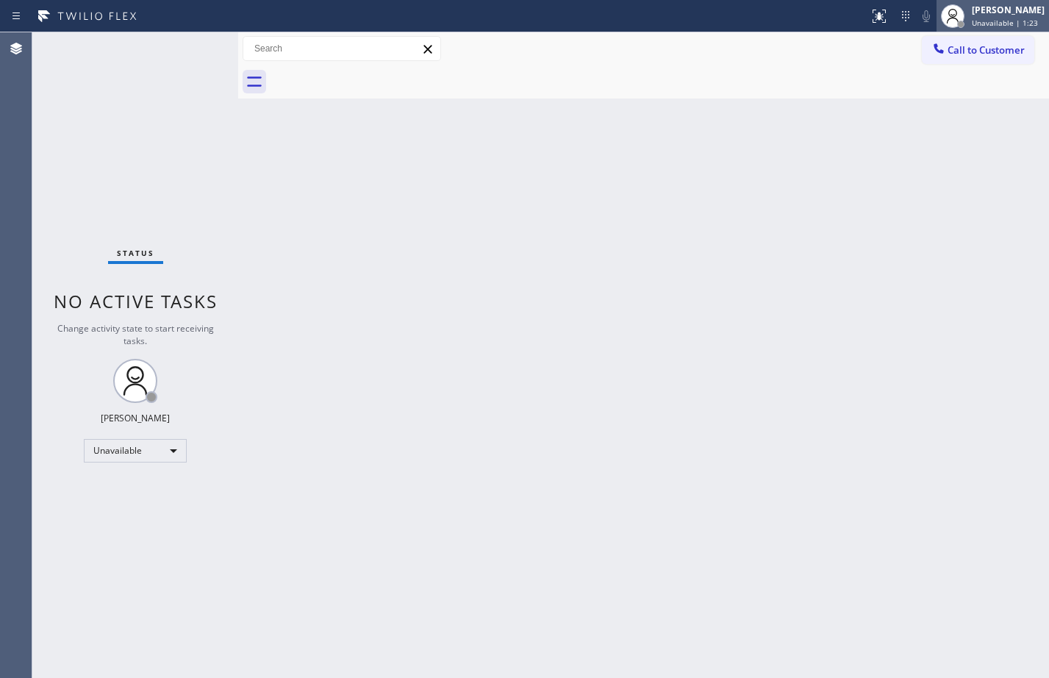
click at [964, 29] on div "[PERSON_NAME] Unavailable | 1:23" at bounding box center [992, 16] width 112 height 32
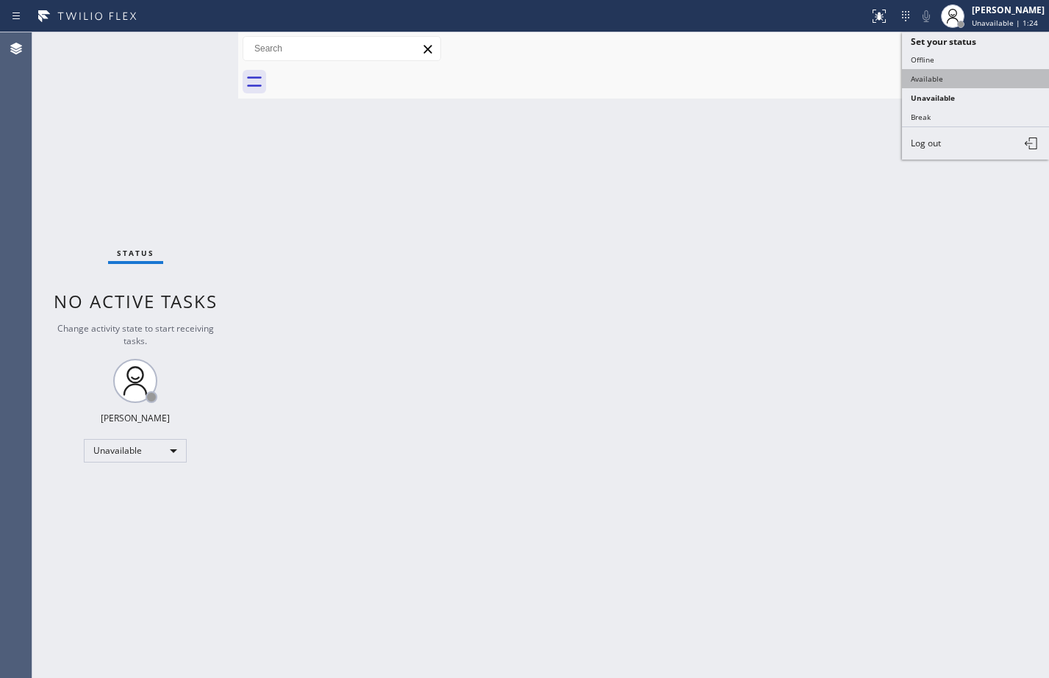
click at [913, 79] on button "Available" at bounding box center [975, 78] width 147 height 19
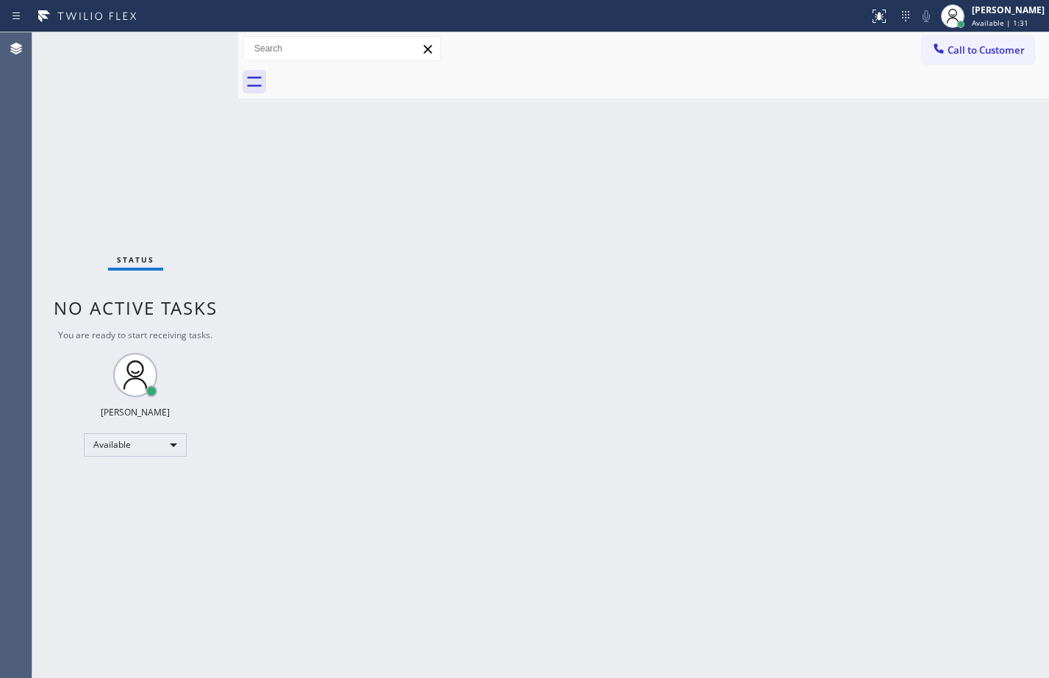
click at [593, 584] on div "Back to Dashboard Change Sender ID Customers Technicians Select a contact Outbo…" at bounding box center [643, 354] width 811 height 645
click at [155, 456] on div "Status No active tasks You are ready to start receiving tasks. [PERSON_NAME] Av…" at bounding box center [135, 354] width 206 height 645
click at [154, 456] on div "Available" at bounding box center [135, 445] width 103 height 24
click at [132, 518] on li "Break" at bounding box center [135, 521] width 100 height 18
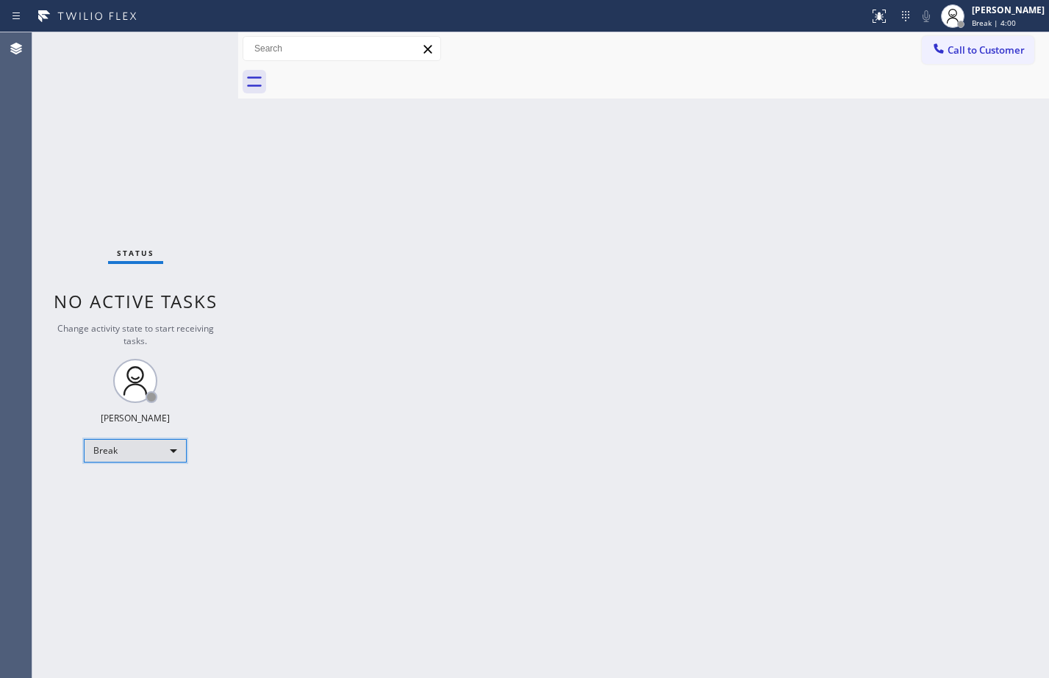
click at [162, 451] on div "Break" at bounding box center [135, 451] width 103 height 24
click at [145, 495] on li "Available" at bounding box center [135, 490] width 100 height 18
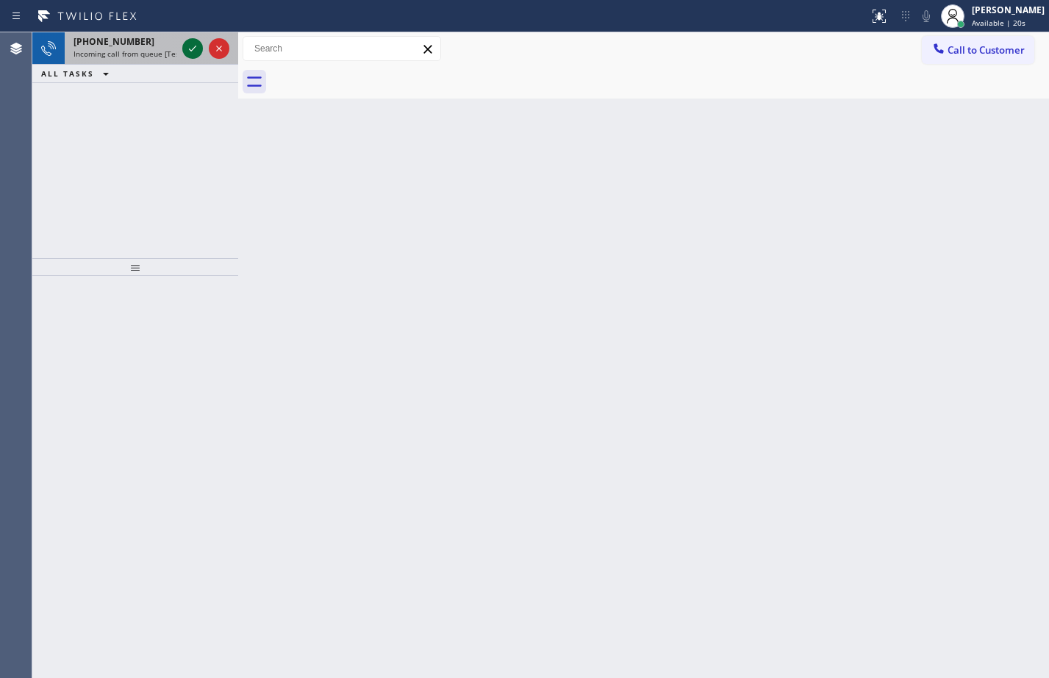
click at [195, 52] on icon at bounding box center [193, 49] width 18 height 18
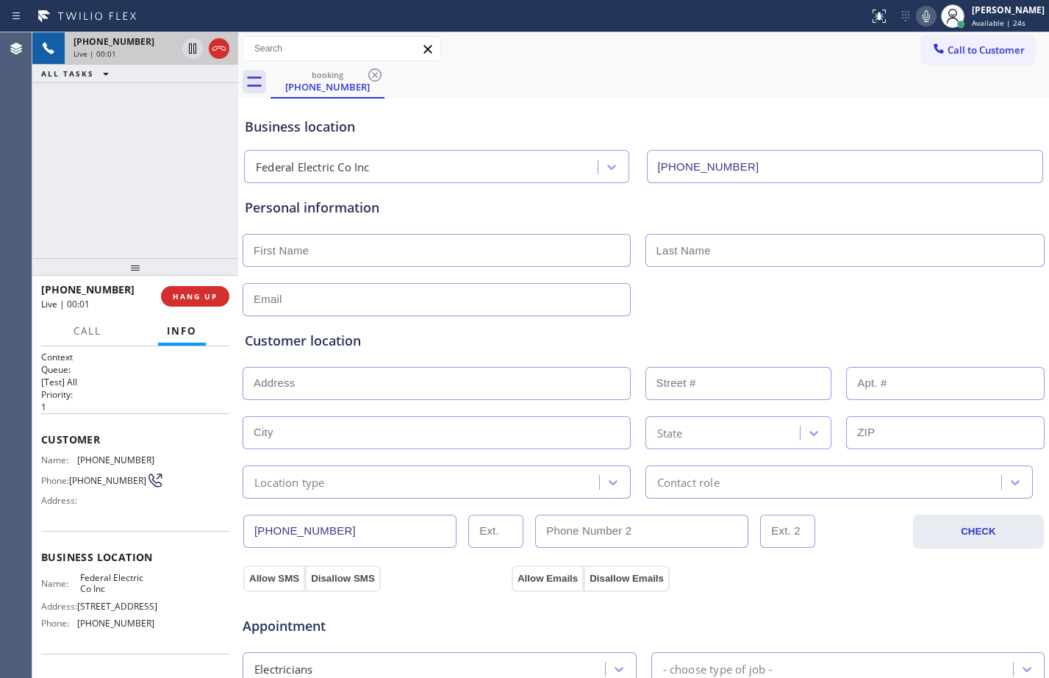
type input "[PHONE_NUMBER]"
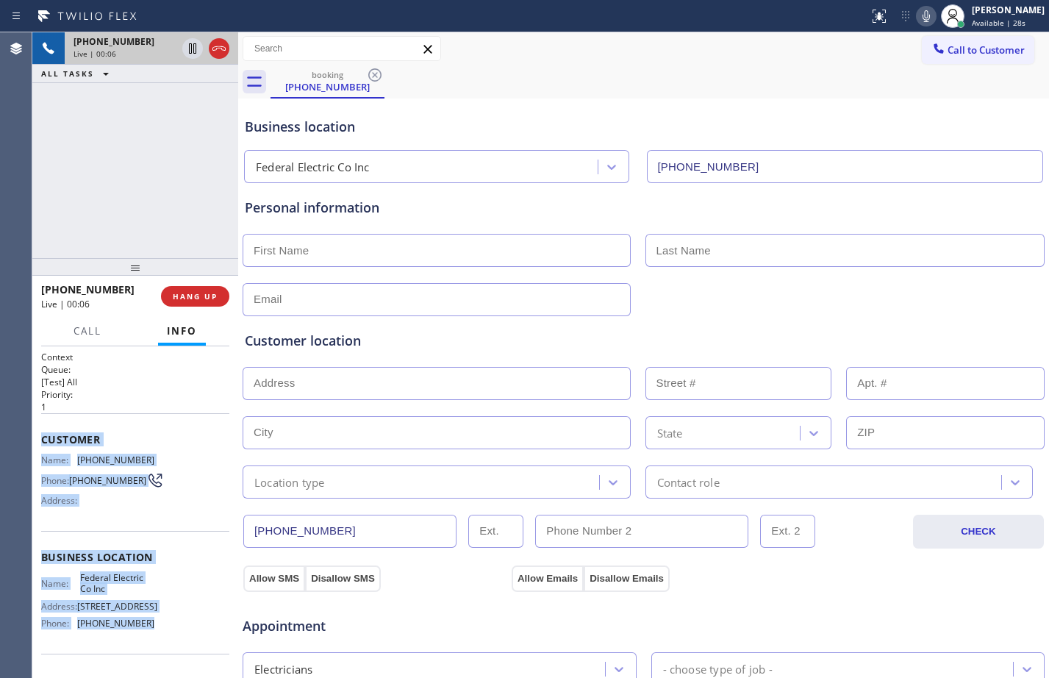
drag, startPoint x: 40, startPoint y: 436, endPoint x: 172, endPoint y: 659, distance: 258.7
click at [172, 659] on div "Context Queue: [Test] All Priority: 1 Customer Name: [PHONE_NUMBER] Phone: [PHO…" at bounding box center [135, 512] width 206 height 332
copy div "Customer Name: [PHONE_NUMBER] Phone: [PHONE_NUMBER] Address: Business location …"
click at [193, 296] on span "HANG UP" at bounding box center [195, 296] width 45 height 10
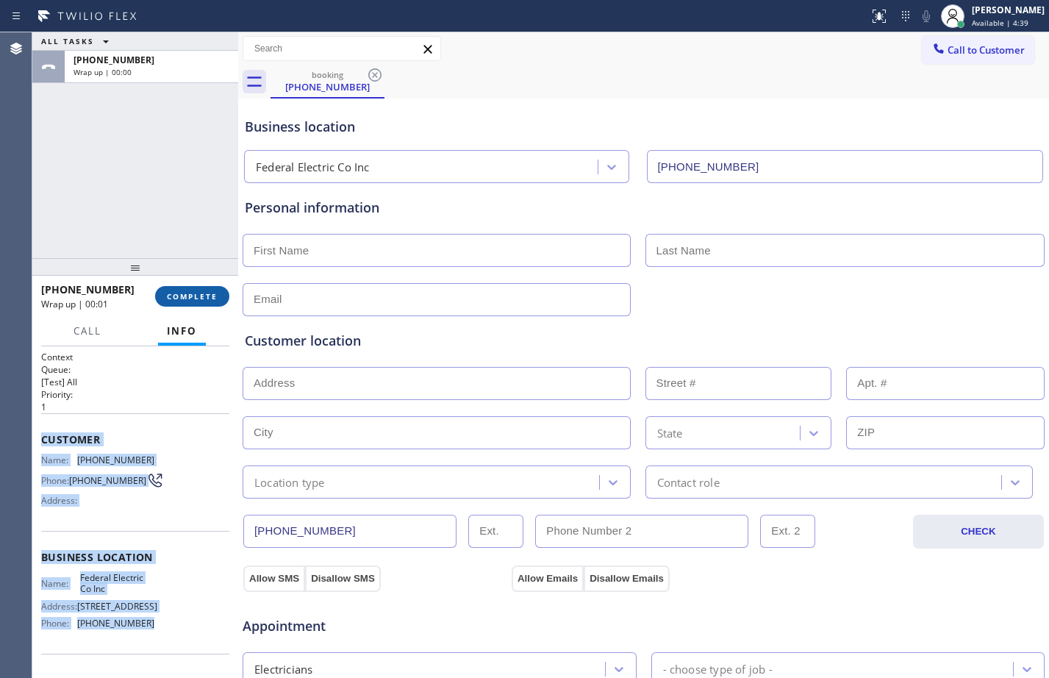
click at [193, 296] on span "COMPLETE" at bounding box center [192, 296] width 51 height 10
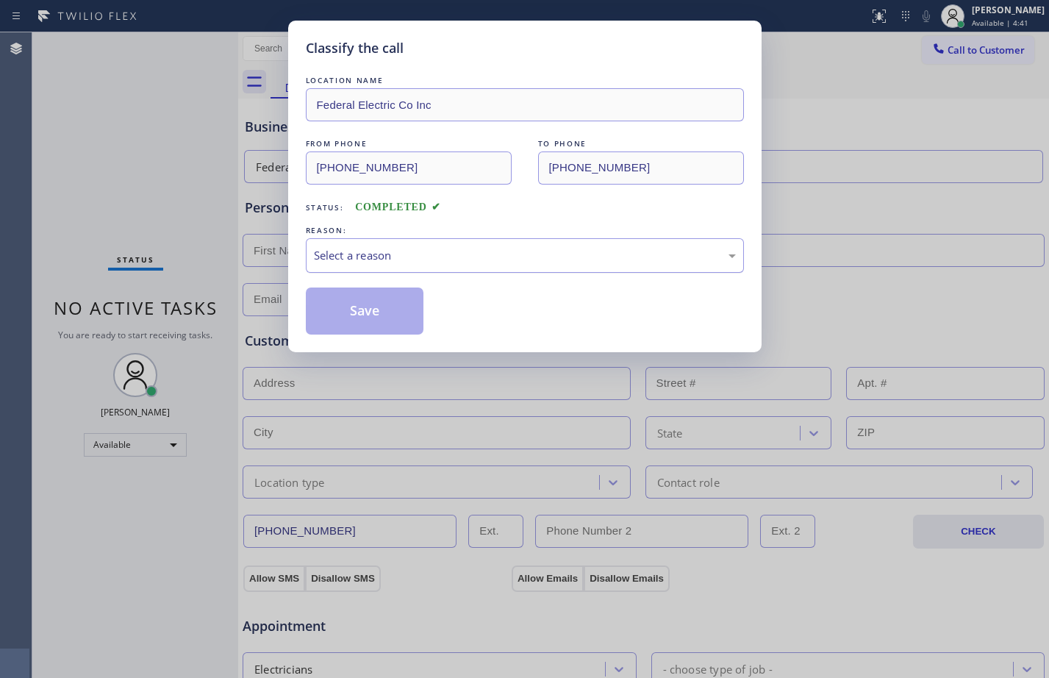
click at [488, 254] on div "Select a reason" at bounding box center [525, 255] width 422 height 17
click at [386, 326] on button "Save" at bounding box center [365, 310] width 118 height 47
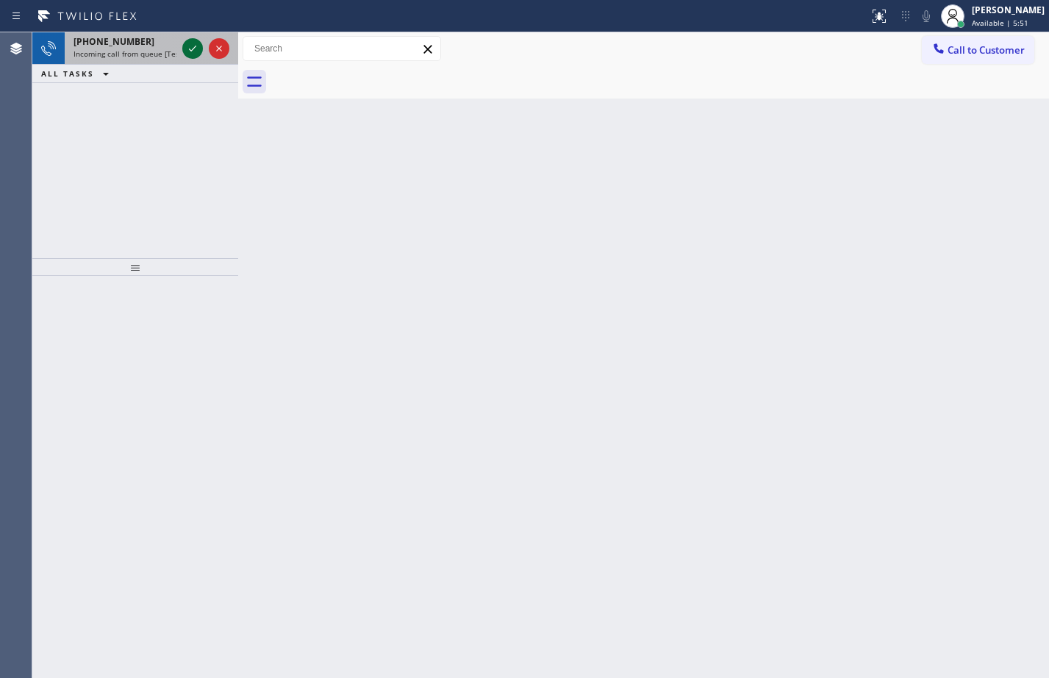
click at [196, 49] on icon at bounding box center [193, 49] width 18 height 18
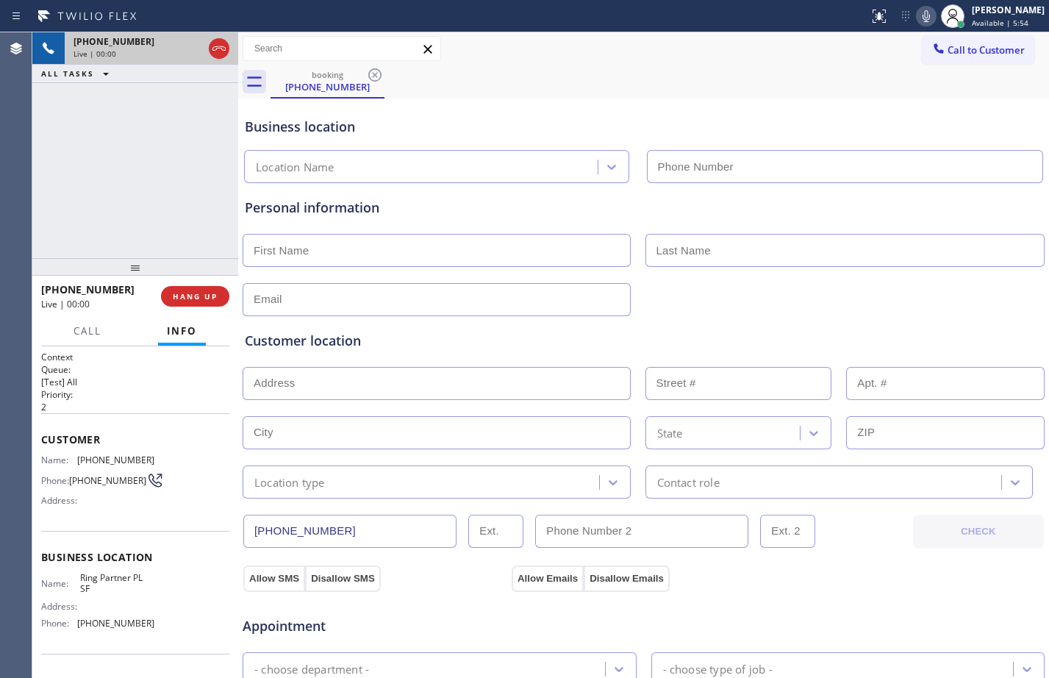
type input "[PHONE_NUMBER]"
click at [39, 443] on div "Context Queue: [Test] All Priority: 2 Customer Name: [PHONE_NUMBER] Phone: [PHO…" at bounding box center [135, 512] width 206 height 332
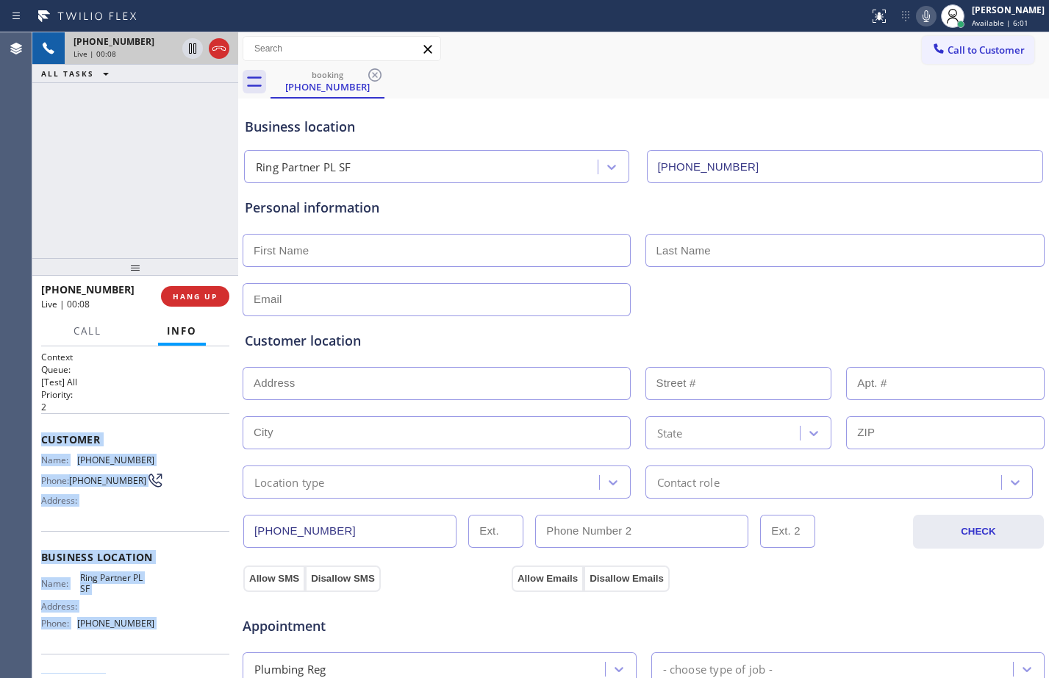
scroll to position [96, 0]
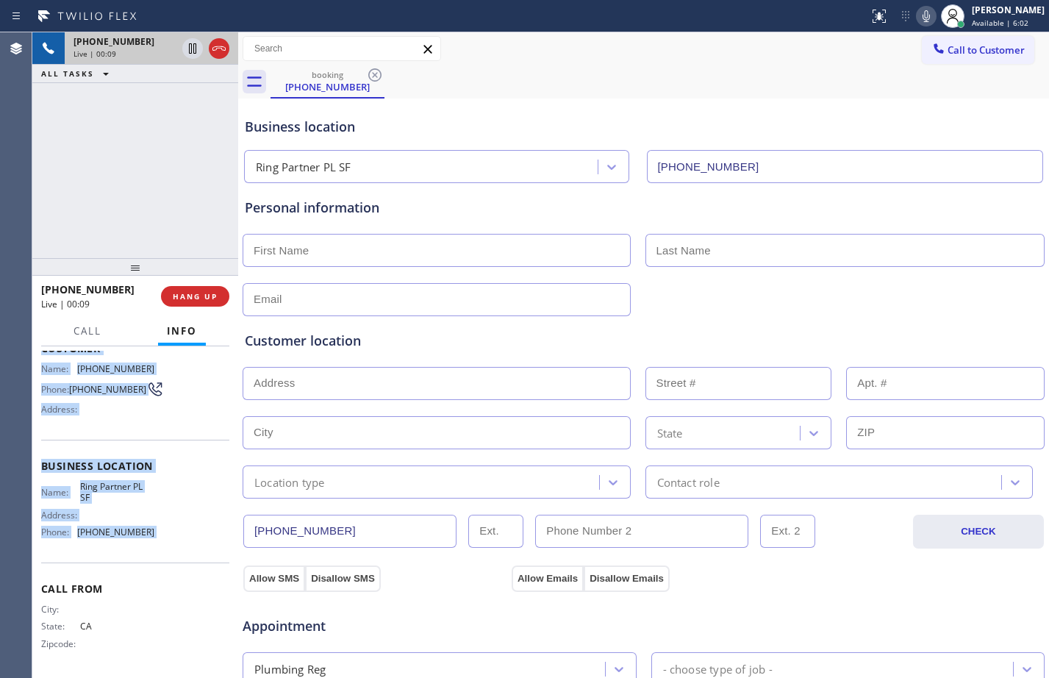
drag, startPoint x: 39, startPoint y: 443, endPoint x: 171, endPoint y: 560, distance: 176.5
click at [171, 560] on div "Context Queue: [Test] All Priority: 2 Customer Name: [PHONE_NUMBER] Phone: [PHO…" at bounding box center [135, 512] width 206 height 332
copy div "Customer Name: [PHONE_NUMBER] Phone: [PHONE_NUMBER] Address: Business location …"
click at [191, 56] on icon at bounding box center [193, 49] width 18 height 18
click at [920, 12] on icon at bounding box center [926, 16] width 18 height 18
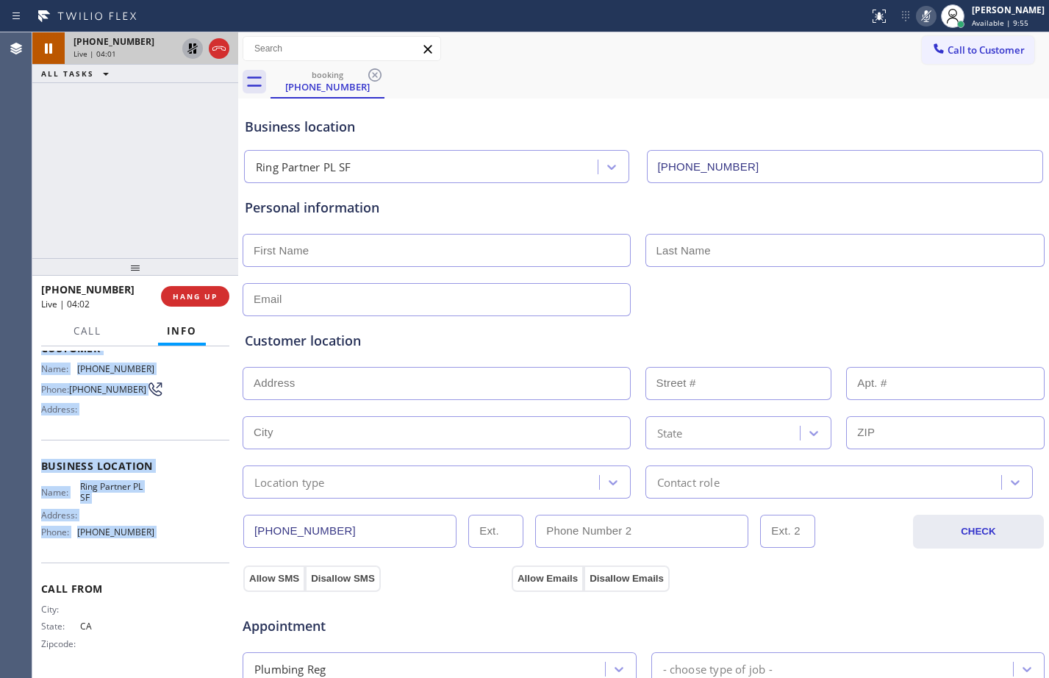
click at [196, 49] on icon at bounding box center [193, 49] width 18 height 18
click at [923, 19] on icon at bounding box center [926, 16] width 7 height 12
click at [185, 48] on icon at bounding box center [193, 49] width 18 height 18
click at [920, 18] on icon at bounding box center [926, 16] width 18 height 18
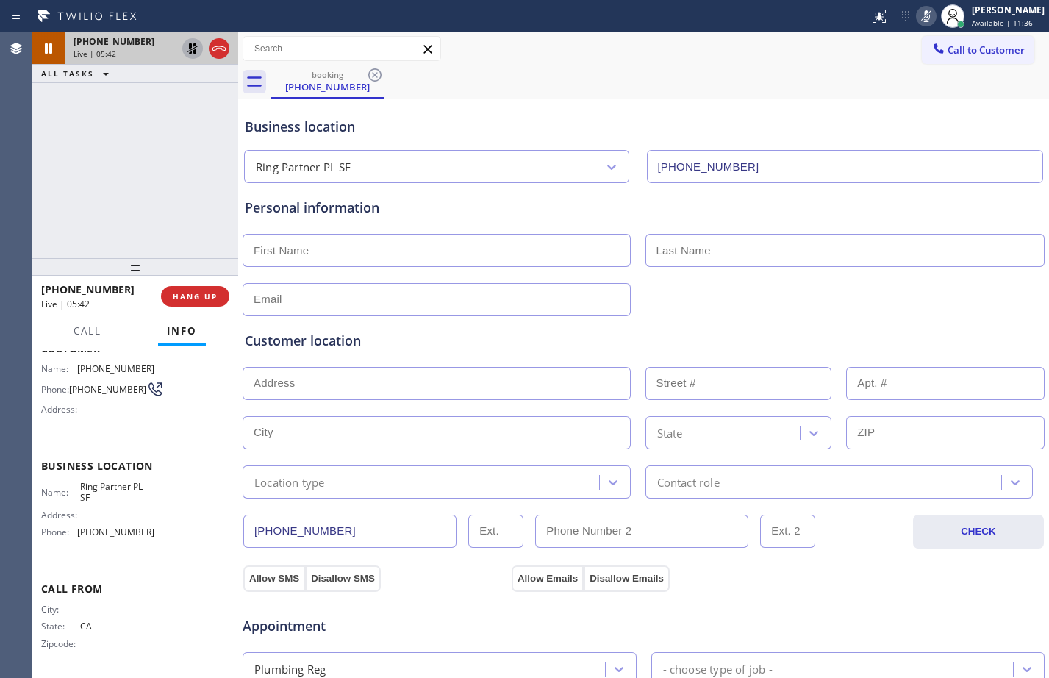
click at [160, 201] on div "[PHONE_NUMBER] Live | 05:42 ALL TASKS ALL TASKS ACTIVE TASKS TASKS IN WRAP UP" at bounding box center [135, 145] width 206 height 226
click at [160, 126] on div "[PHONE_NUMBER] Live | 06:04 ALL TASKS ALL TASKS ACTIVE TASKS TASKS IN WRAP UP" at bounding box center [135, 145] width 206 height 226
click at [193, 45] on icon at bounding box center [192, 48] width 10 height 10
click at [923, 18] on icon at bounding box center [926, 16] width 7 height 12
click at [470, 244] on input "text" at bounding box center [437, 250] width 388 height 33
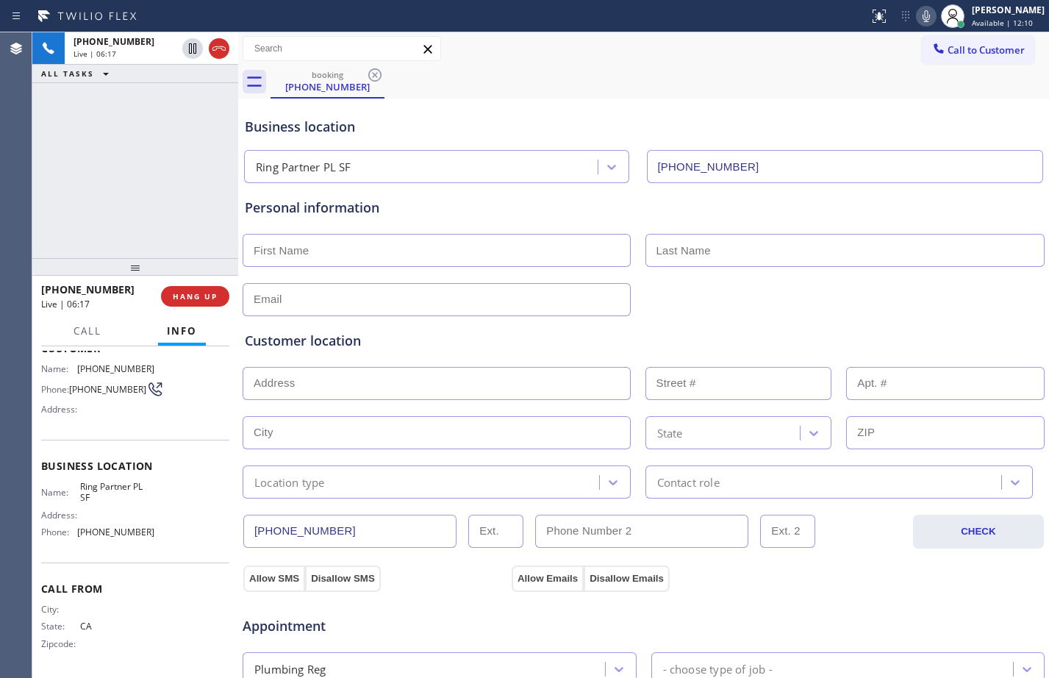
paste input "Mark"
type input "Mark"
click at [715, 244] on input "text" at bounding box center [845, 250] width 400 height 33
click at [726, 259] on input "text" at bounding box center [845, 250] width 400 height 33
paste input "[PERSON_NAME]"
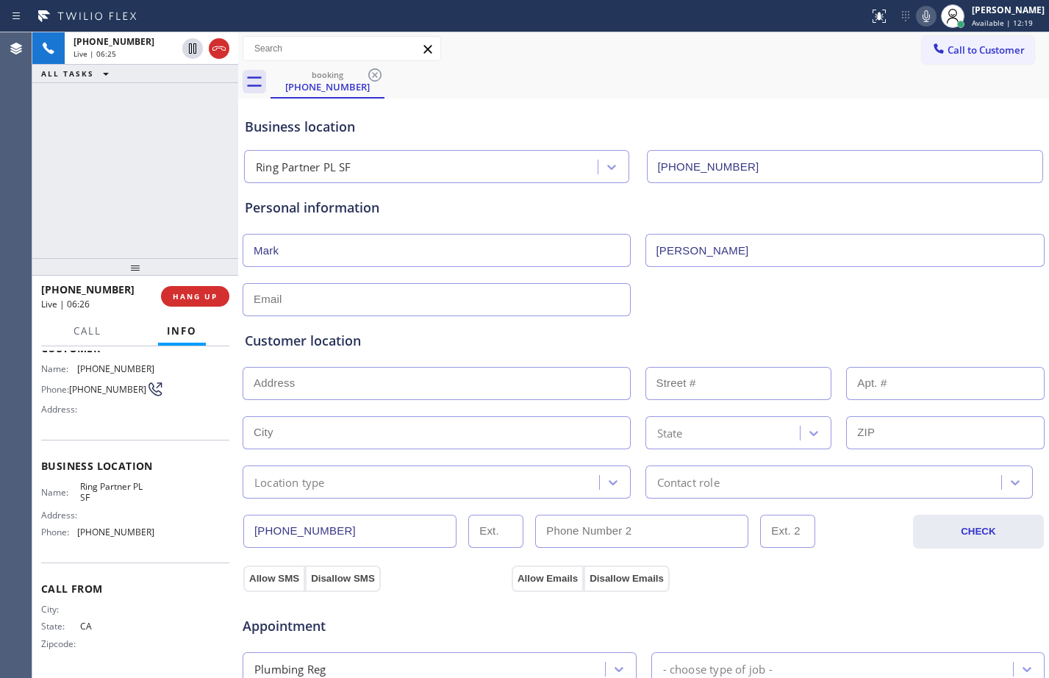
type input "[PERSON_NAME]"
click at [548, 293] on input "text" at bounding box center [437, 299] width 388 height 33
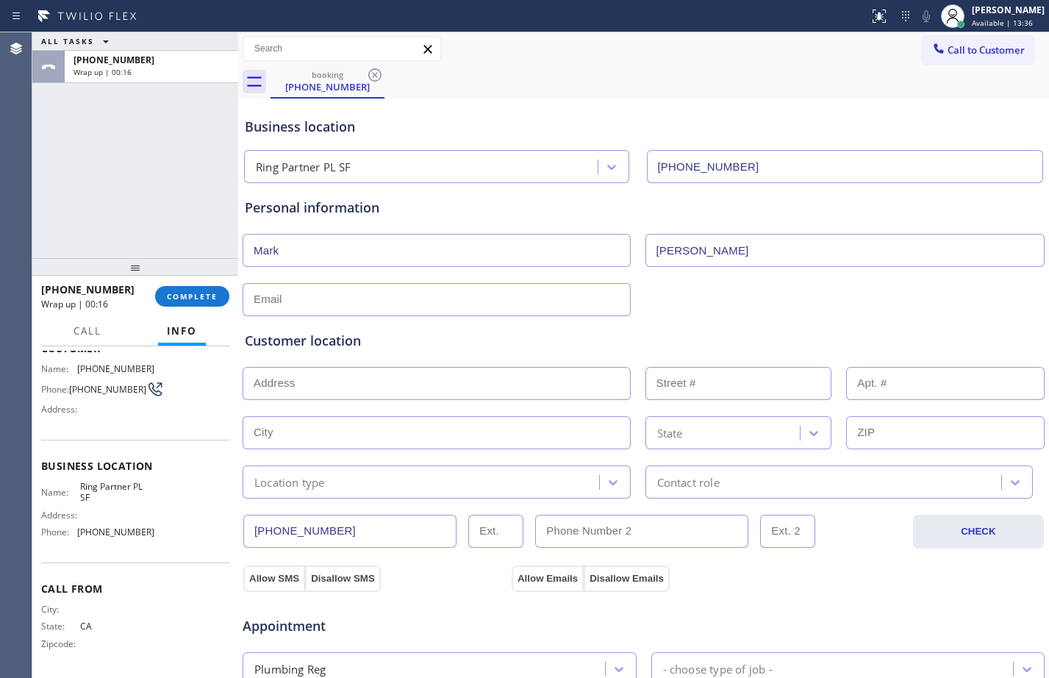
click at [116, 191] on div "ALL TASKS ALL TASKS ACTIVE TASKS TASKS IN WRAP UP [PHONE_NUMBER] Wrap up | 00:16" at bounding box center [135, 145] width 206 height 226
click at [362, 299] on input "text" at bounding box center [437, 299] width 388 height 33
type input "[EMAIL_ADDRESS][DOMAIN_NAME]"
click at [425, 368] on input "text" at bounding box center [437, 383] width 388 height 33
click at [343, 369] on input "text" at bounding box center [437, 383] width 388 height 33
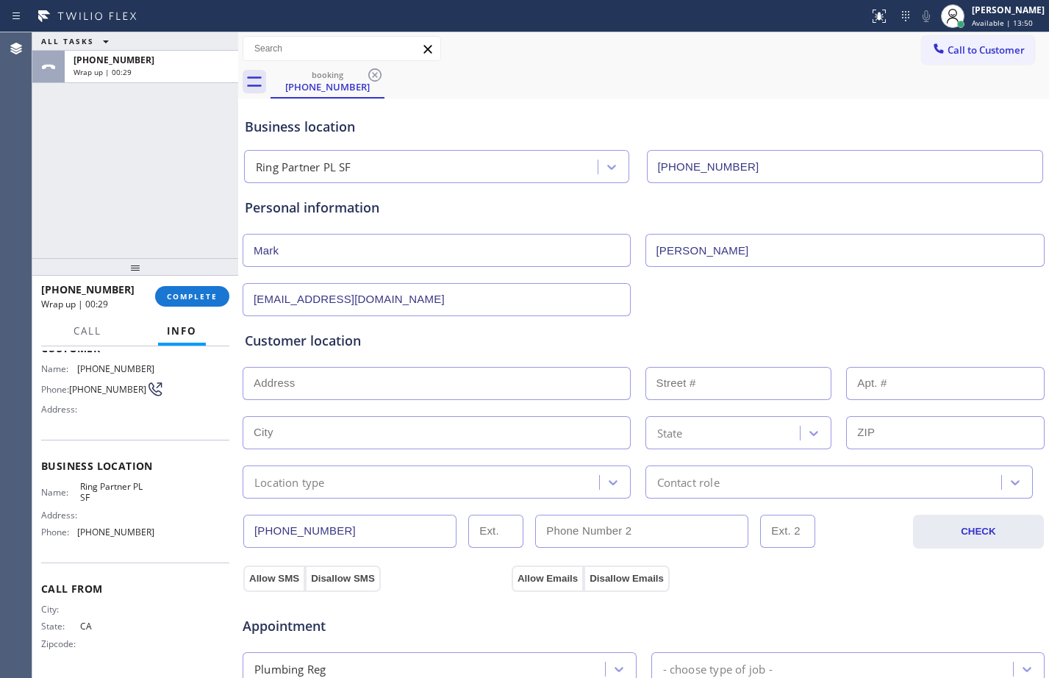
paste input "[STREET_ADDRESS]"
type input "[STREET_ADDRESS]"
type input "6942"
type input "[GEOGRAPHIC_DATA]"
type input "94611"
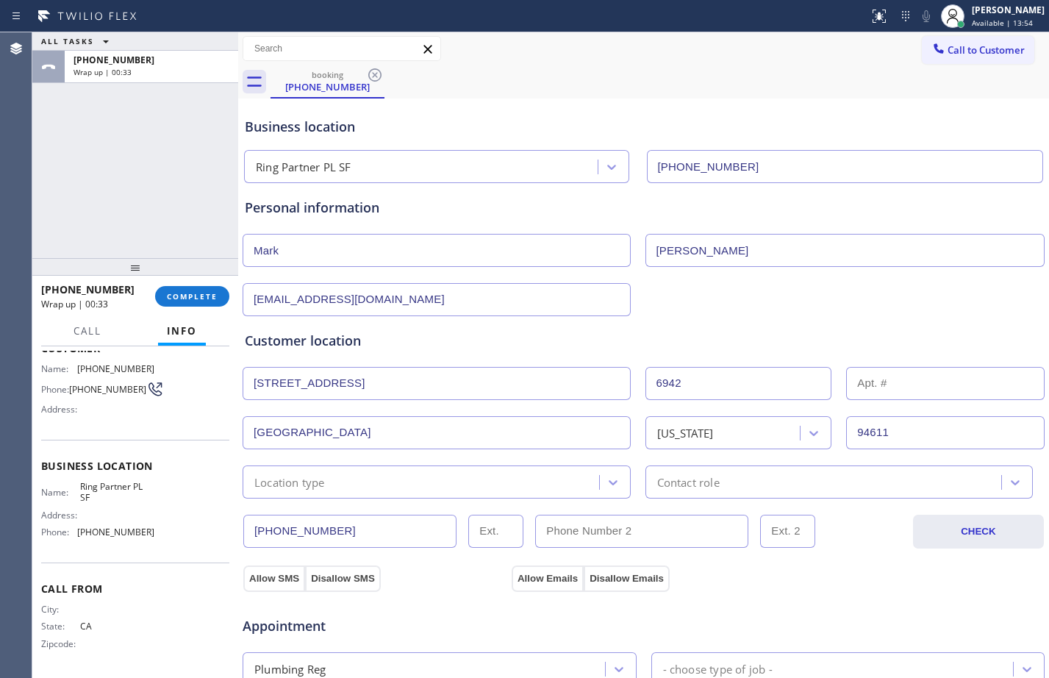
click at [439, 481] on div "Location type" at bounding box center [423, 482] width 352 height 26
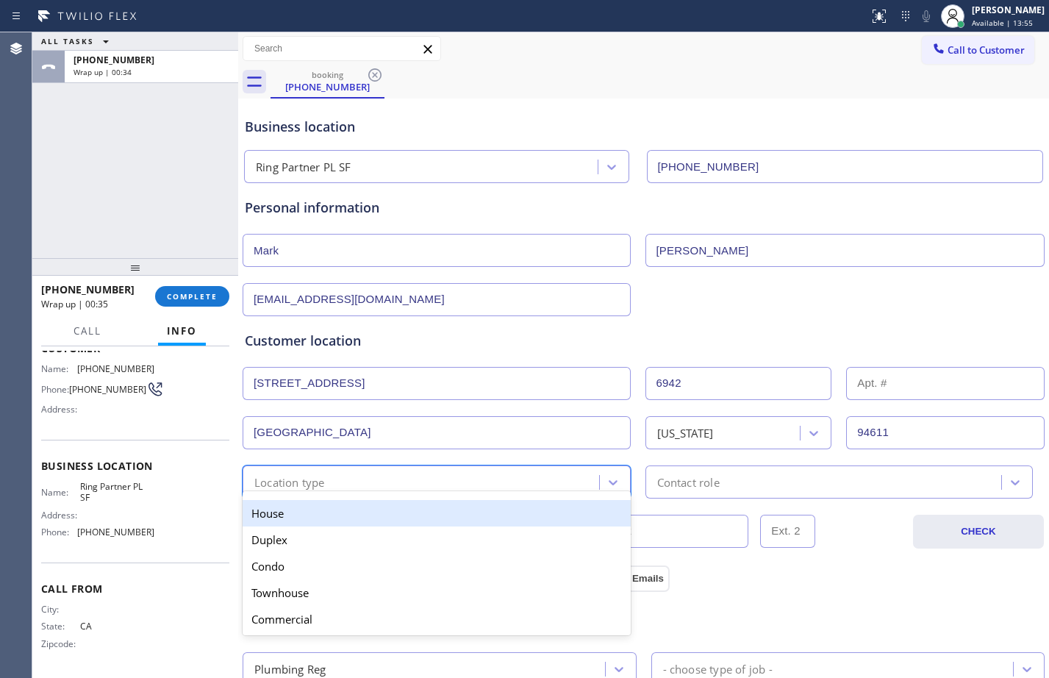
click at [374, 509] on div "House" at bounding box center [437, 513] width 388 height 26
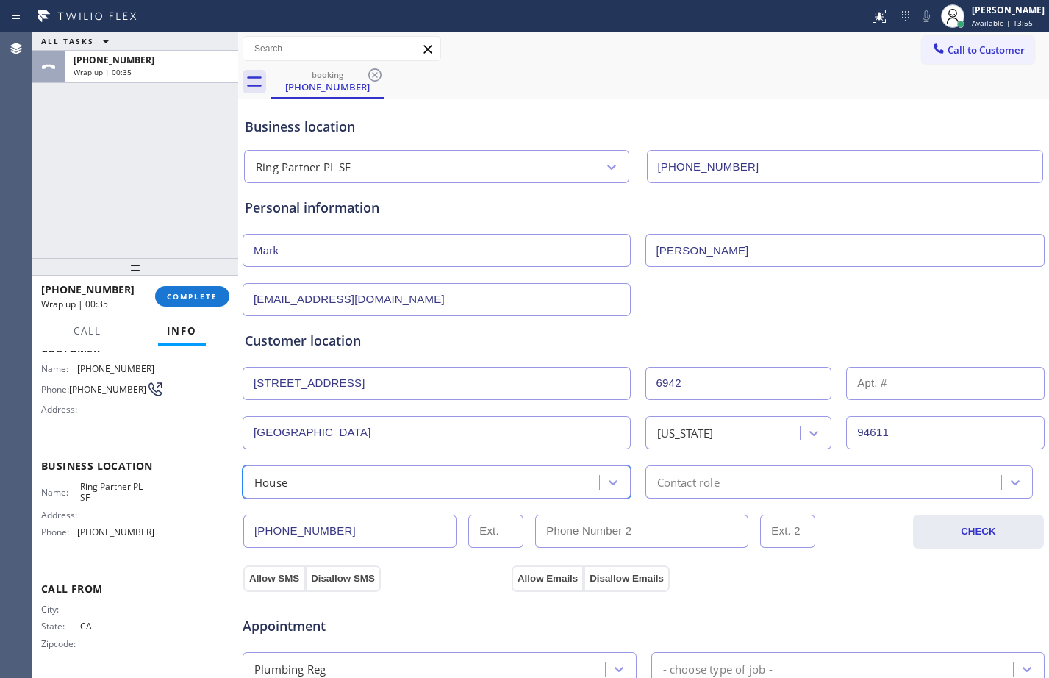
click at [828, 487] on div "Contact role" at bounding box center [826, 482] width 352 height 26
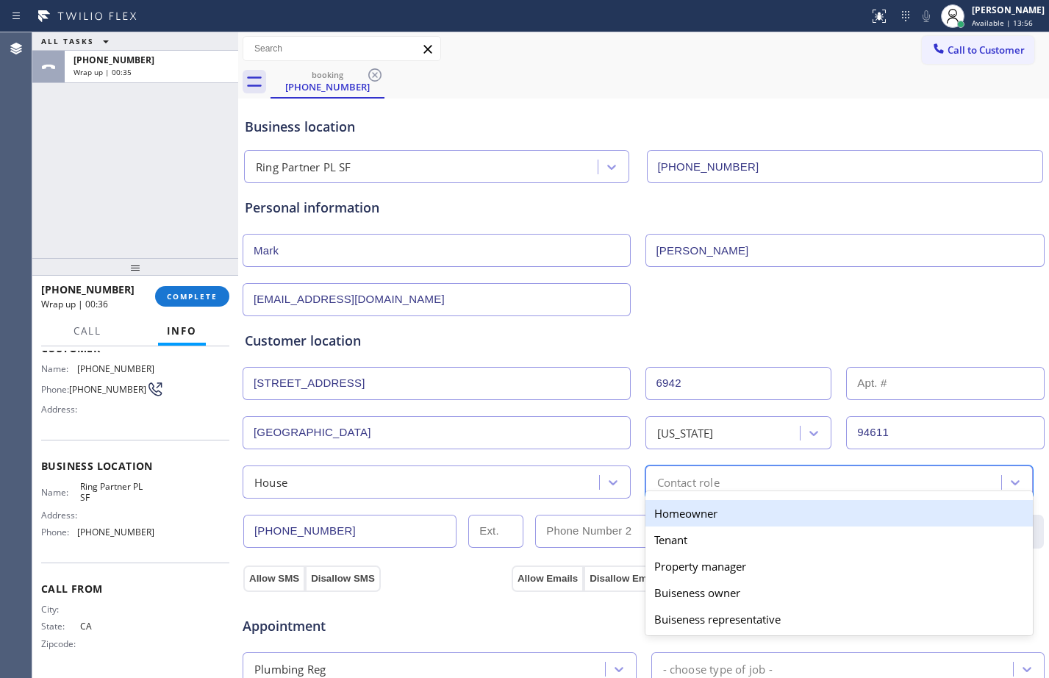
click at [713, 515] on div "Homeowner" at bounding box center [839, 513] width 388 height 26
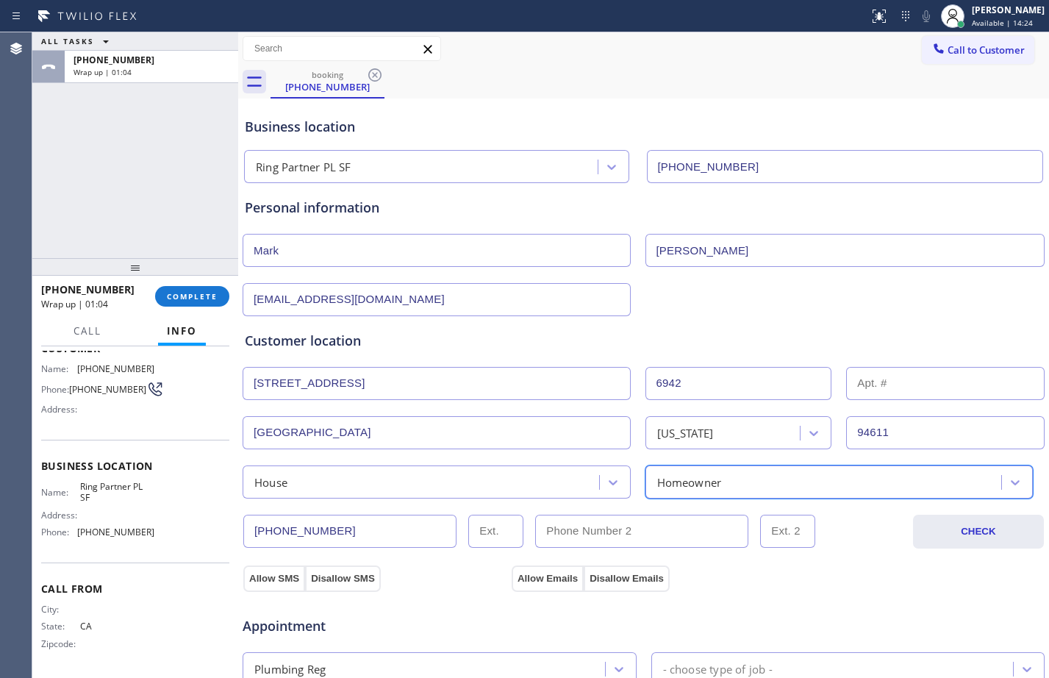
scroll to position [462, 0]
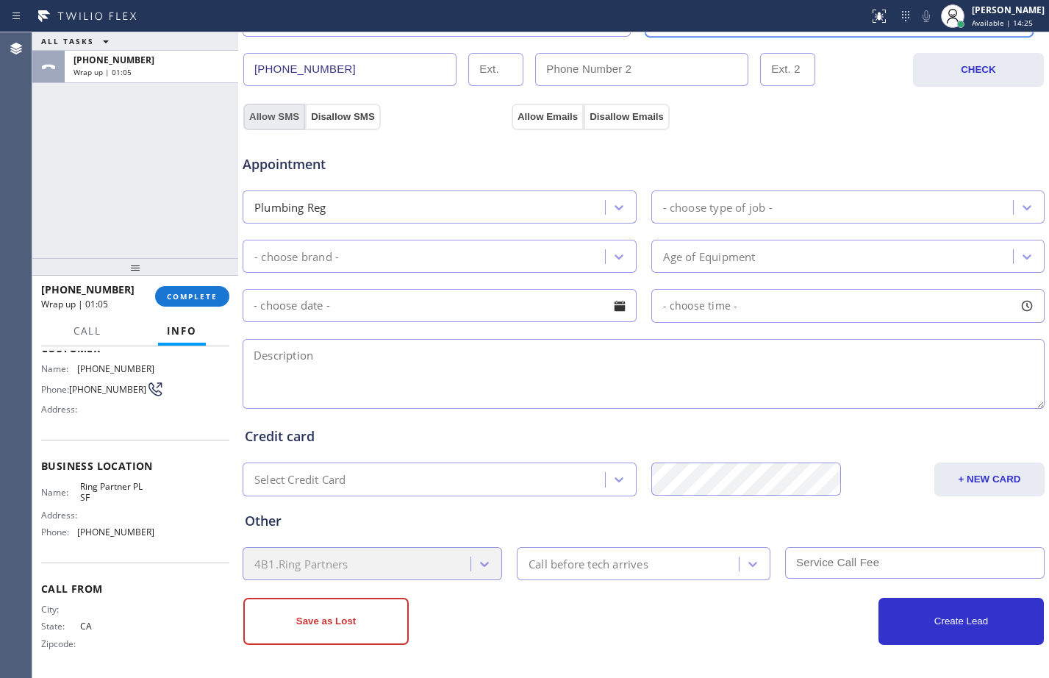
click at [276, 109] on button "Allow SMS" at bounding box center [274, 117] width 62 height 26
click at [550, 123] on div "Appointment Plumbing Reg - choose type of job - - choose brand - Age of Equipme…" at bounding box center [643, 267] width 803 height 288
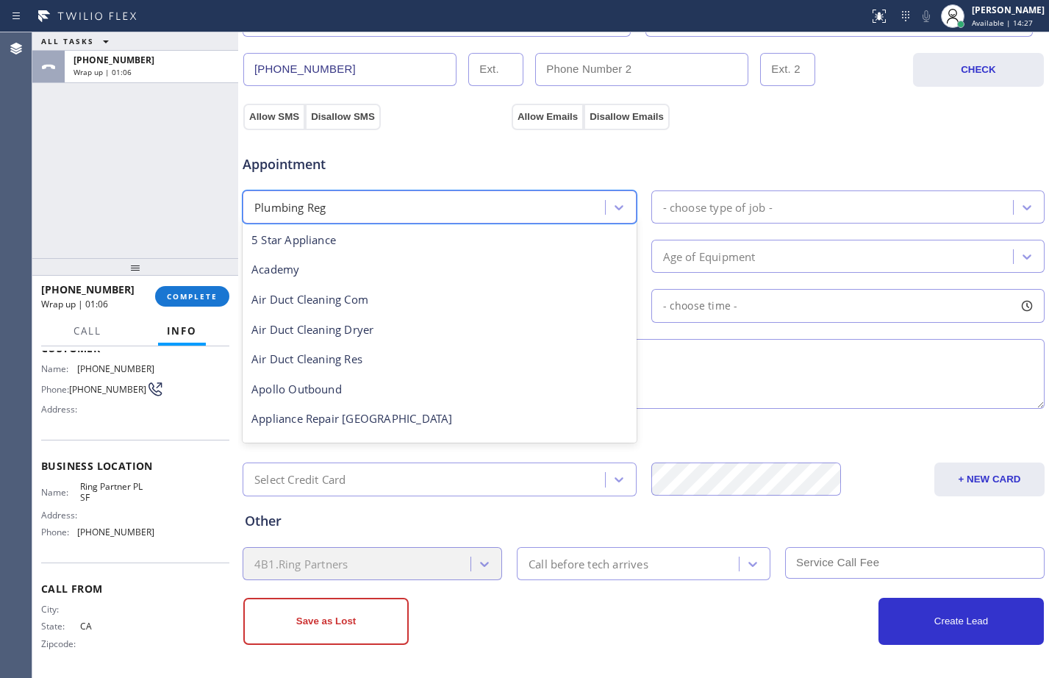
click at [451, 200] on div "Plumbing Reg" at bounding box center [426, 207] width 358 height 26
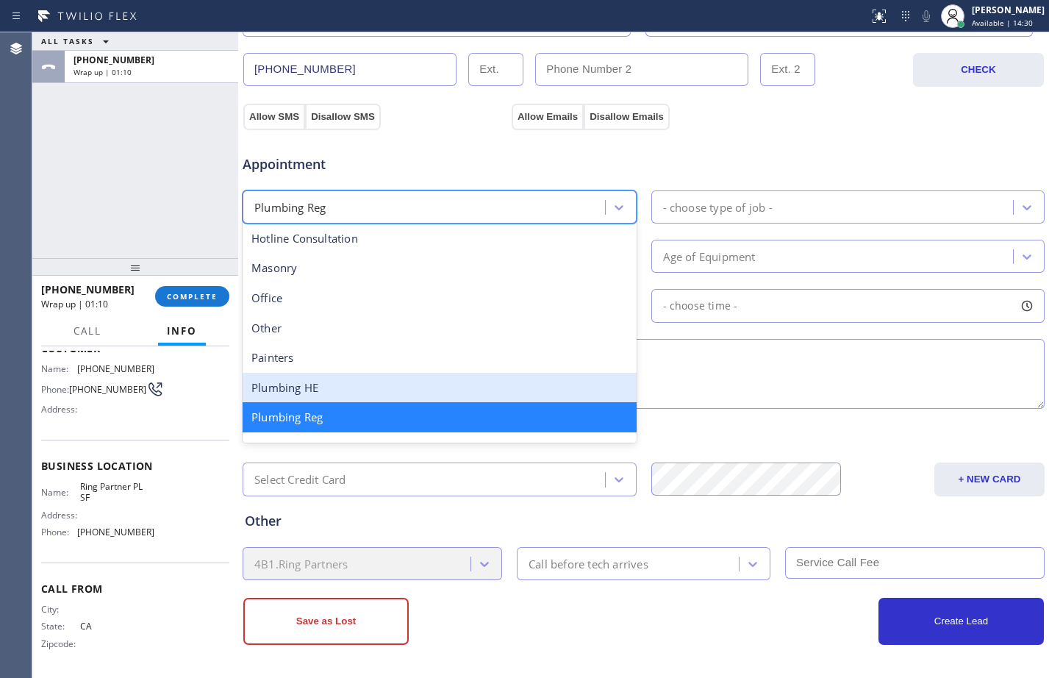
click at [774, 430] on div "Credit card" at bounding box center [644, 436] width 798 height 20
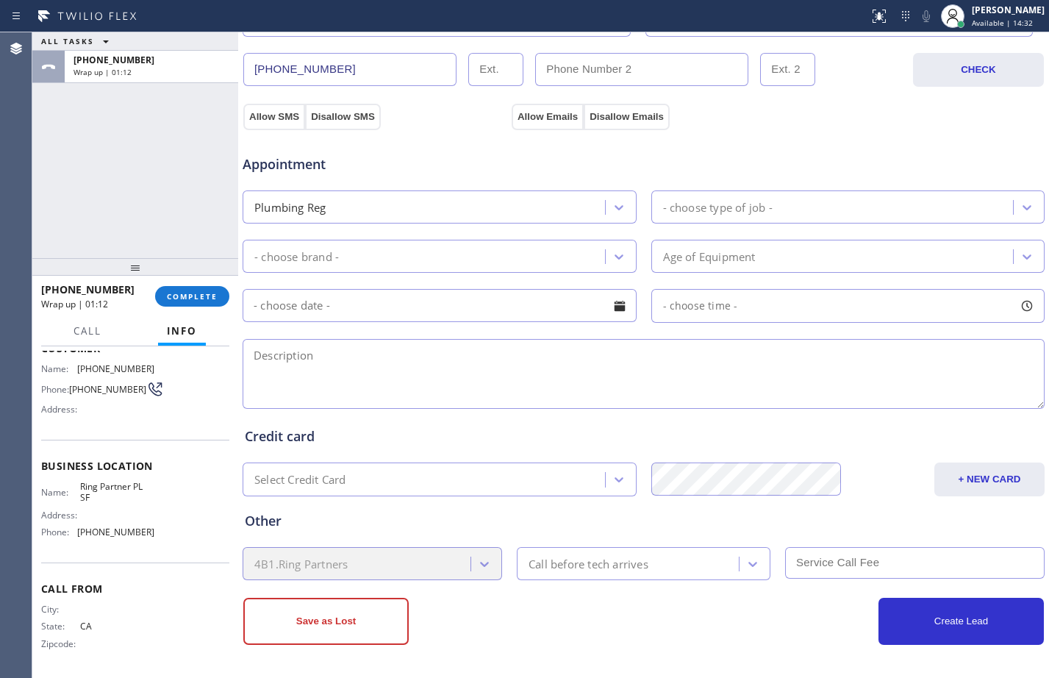
click at [795, 206] on div "- choose type of job -" at bounding box center [835, 207] width 358 height 26
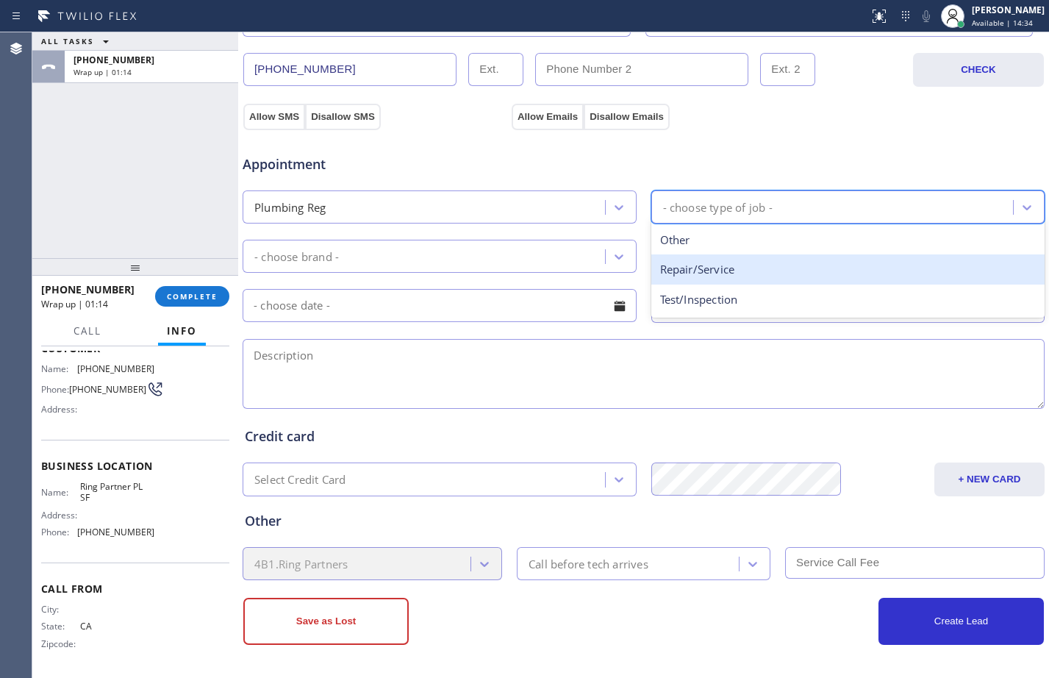
click at [791, 268] on div "Repair/Service" at bounding box center [848, 269] width 394 height 30
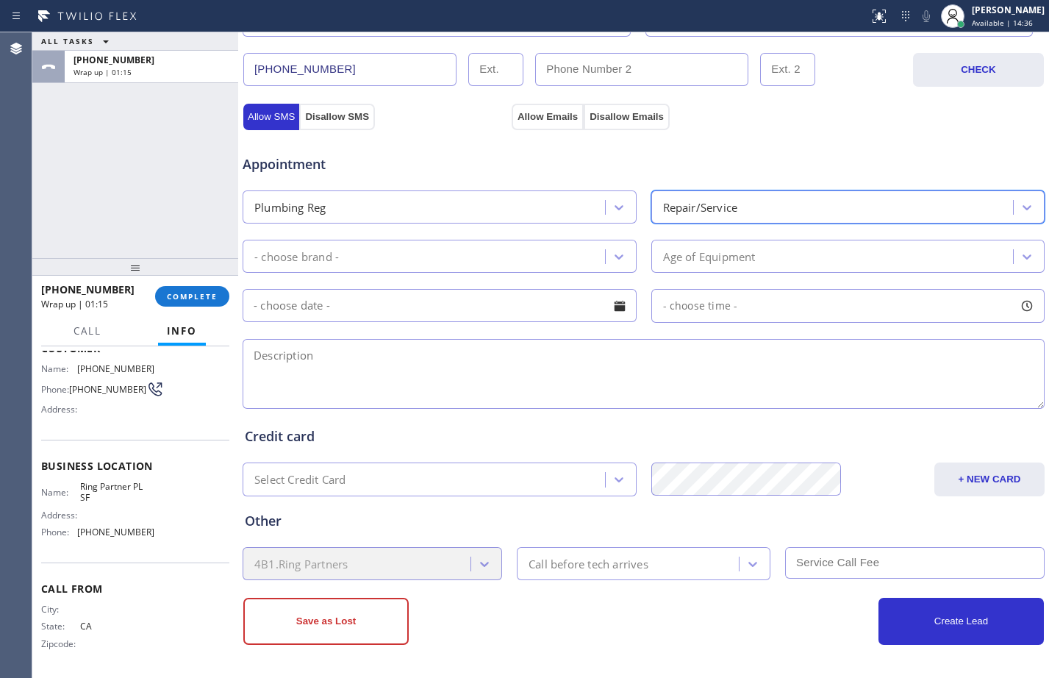
click at [534, 254] on div "- choose brand -" at bounding box center [426, 256] width 358 height 26
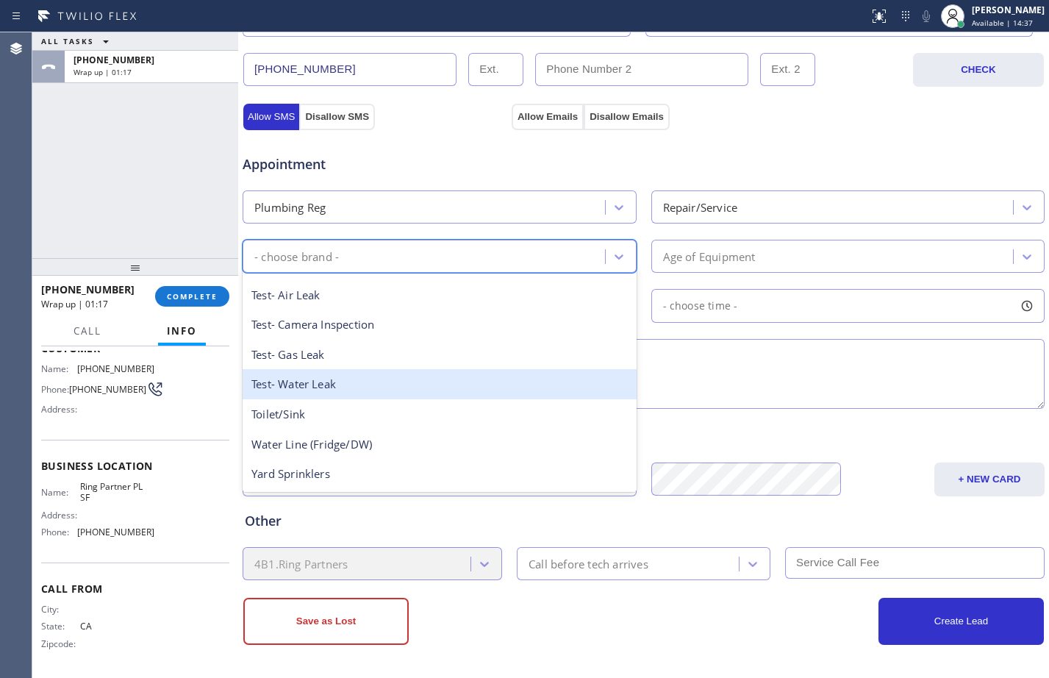
scroll to position [0, 0]
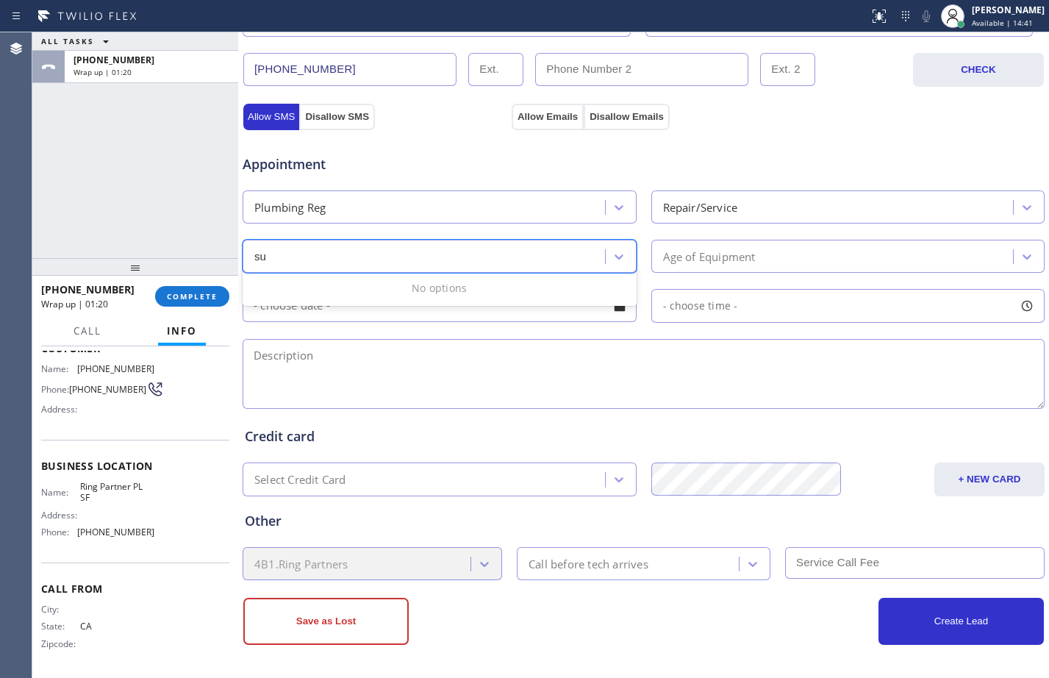
type input "s"
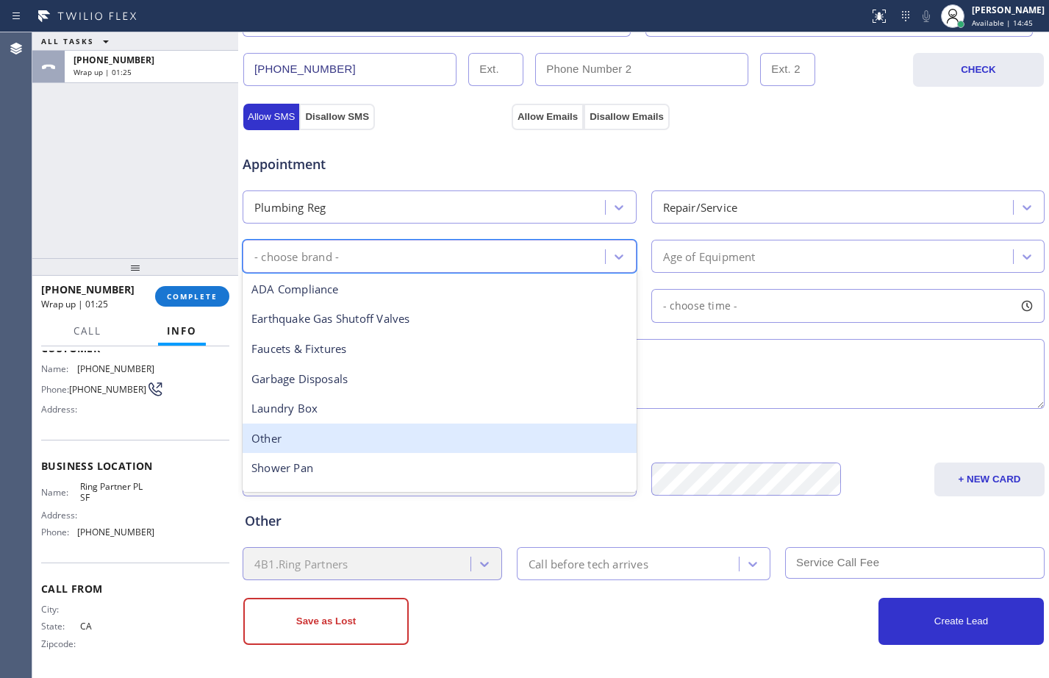
click at [293, 431] on div "Other" at bounding box center [440, 438] width 394 height 30
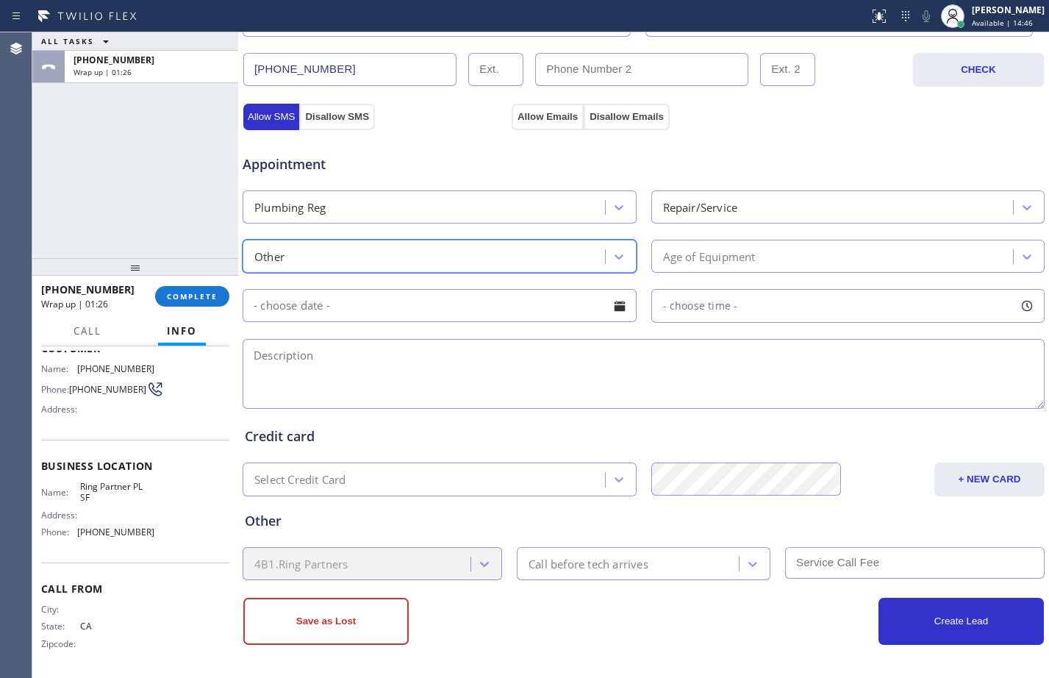
click at [923, 262] on div "Age of Equipment" at bounding box center [835, 256] width 358 height 26
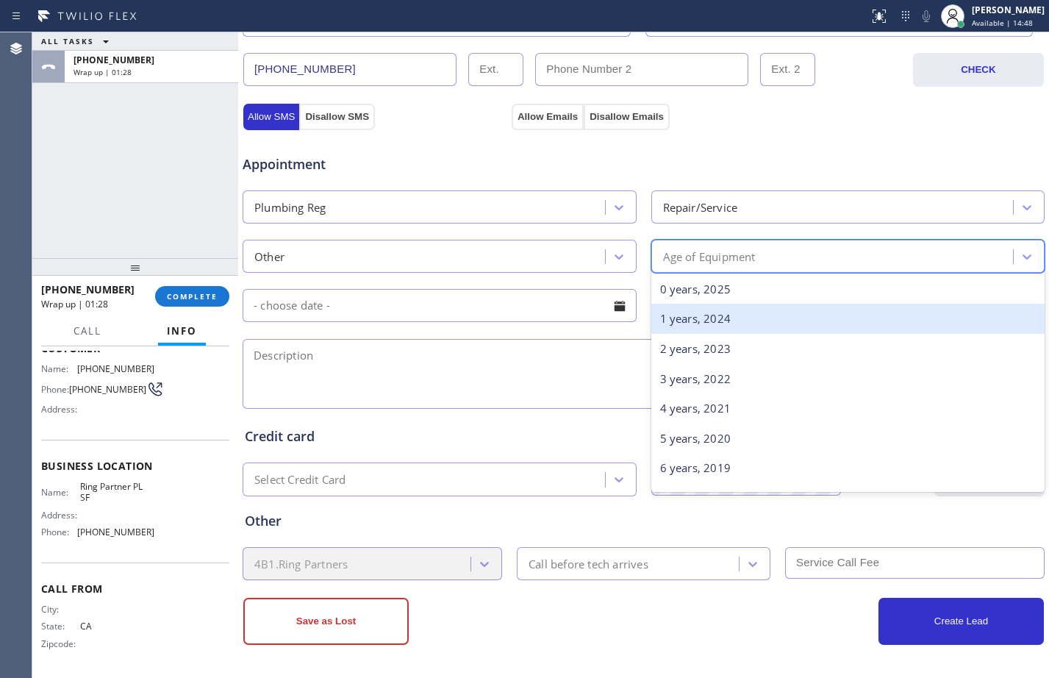
click at [709, 323] on div "1 years, 2024" at bounding box center [848, 319] width 394 height 30
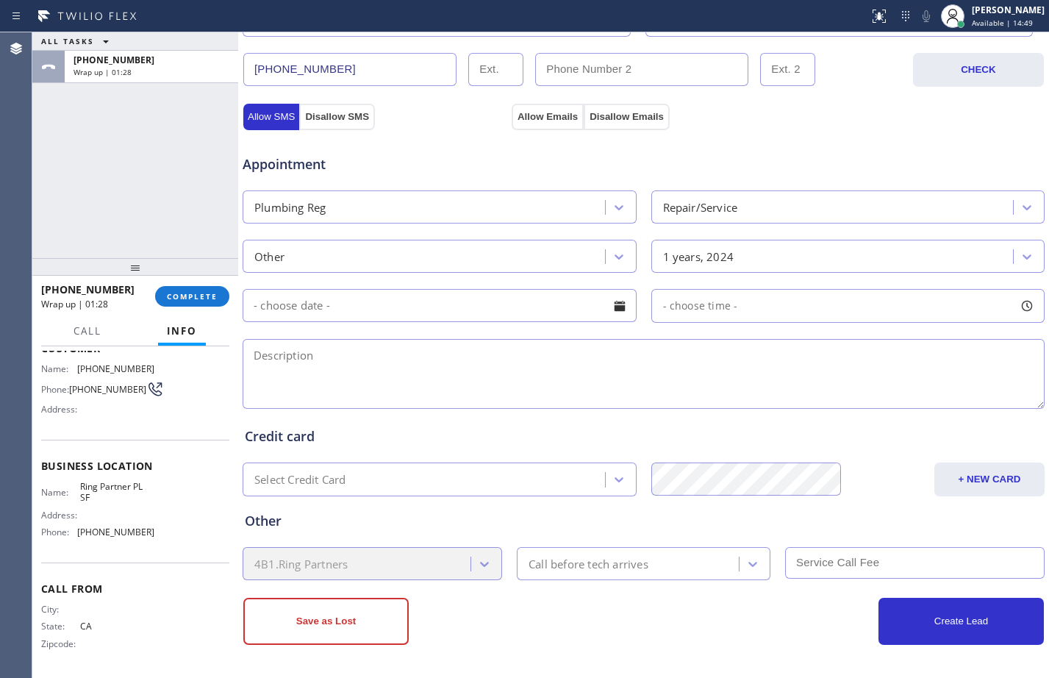
click at [506, 365] on textarea at bounding box center [644, 374] width 802 height 70
type textarea "S"
click at [339, 393] on textarea at bounding box center [644, 374] width 802 height 70
paste textarea "sump pump connected to washing machine/overflow/switch failed or the pump itsel…"
click at [255, 375] on textarea "sump pump connected to washing machine/overflow/switch failed or the pump itsel…" at bounding box center [644, 374] width 802 height 70
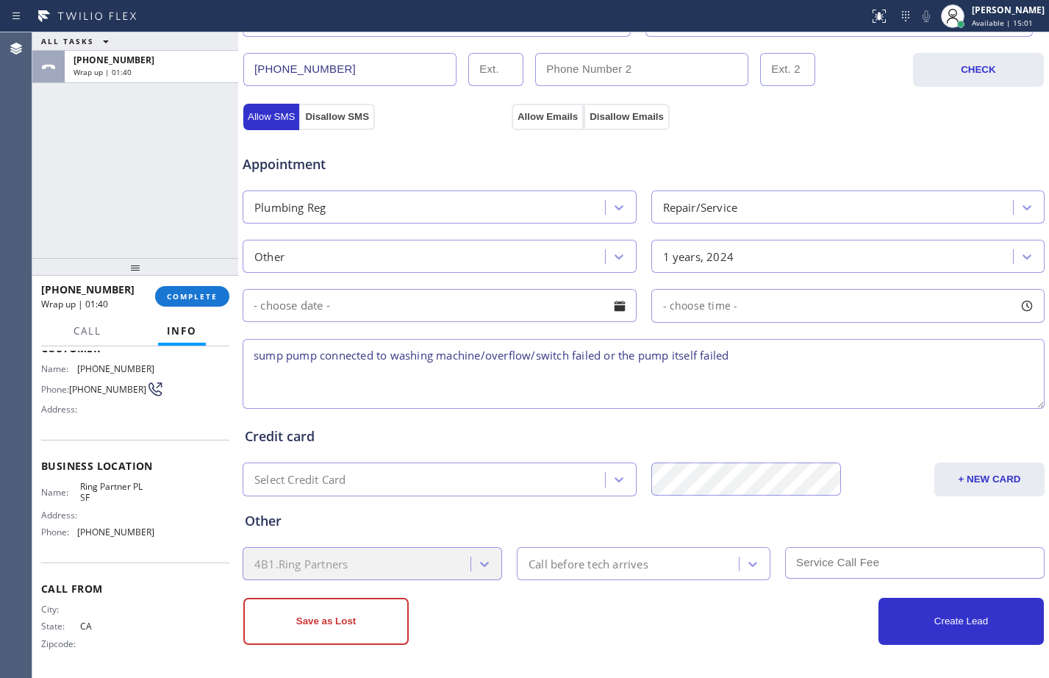
click at [755, 368] on textarea "sump pump connected to washing machine/overflow/switch failed or the pump itsel…" at bounding box center [644, 374] width 802 height 70
click at [768, 360] on textarea "sump pump connected to washing machine/overflow/switch failed or the pump itsel…" at bounding box center [644, 374] width 802 height 70
click at [803, 356] on textarea "sump pump connected to washing machine/overflow/switch failed or the pump itsel…" at bounding box center [644, 374] width 802 height 70
paste textarea "[STREET_ADDRESS]"
click at [967, 360] on textarea "sump pump connected to washing machine/overflow/switch failed or the pump itsel…" at bounding box center [644, 374] width 802 height 70
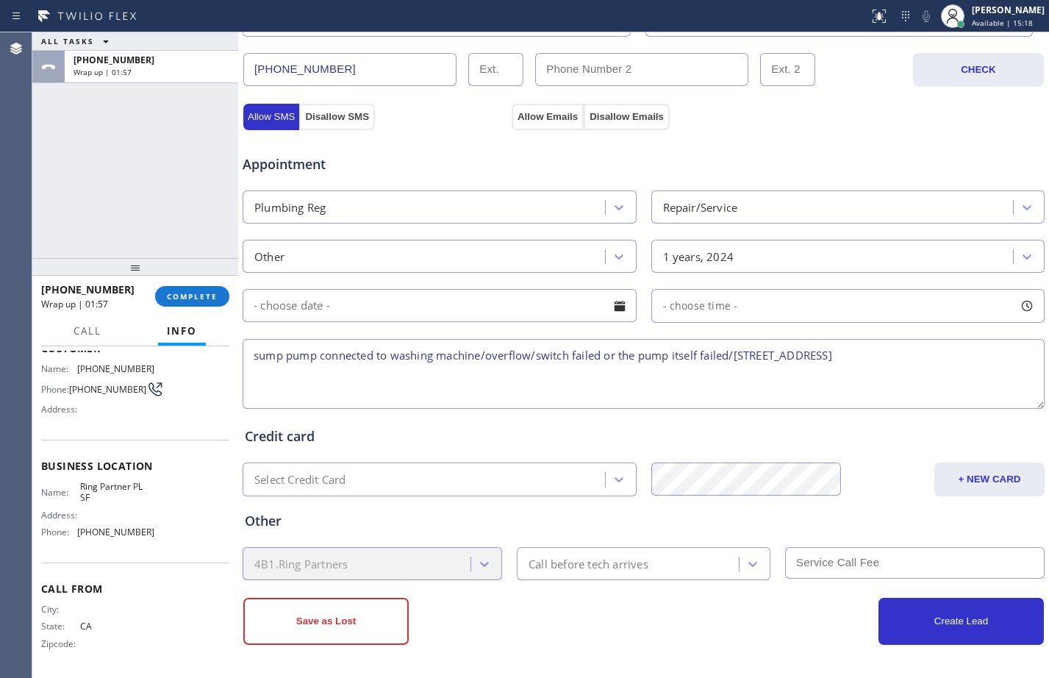
paste textarea "Ring Partner PL SF"
click at [925, 356] on textarea "sump pump connected to washing machine/overflow/switch failed or the pump itsel…" at bounding box center [644, 374] width 802 height 70
click at [1025, 350] on textarea "sump pump connected to washing machine/overflow/switch failed or the pump itsel…" at bounding box center [644, 374] width 802 height 70
click at [136, 176] on div "ALL TASKS ALL TASKS ACTIVE TASKS TASKS IN WRAP UP [PHONE_NUMBER] Wrap up | 02:54" at bounding box center [135, 145] width 206 height 226
click at [461, 384] on textarea "sump pump connected to washing machine/overflow/switch failed or the pump itsel…" at bounding box center [644, 374] width 802 height 70
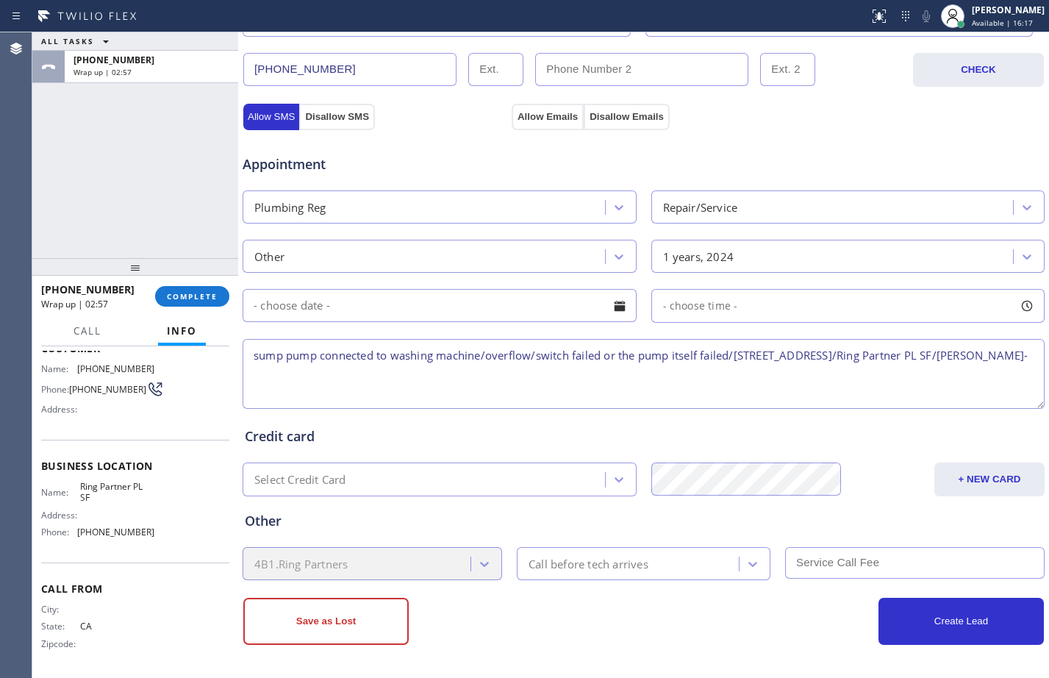
click at [451, 375] on textarea "sump pump connected to washing machine/overflow/switch failed or the pump itsel…" at bounding box center [644, 374] width 802 height 70
drag, startPoint x: 171, startPoint y: 168, endPoint x: 203, endPoint y: 185, distance: 35.5
click at [171, 168] on div "ALL TASKS ALL TASKS ACTIVE TASKS TASKS IN WRAP UP [PHONE_NUMBER] Wrap up | 03:22" at bounding box center [135, 145] width 206 height 226
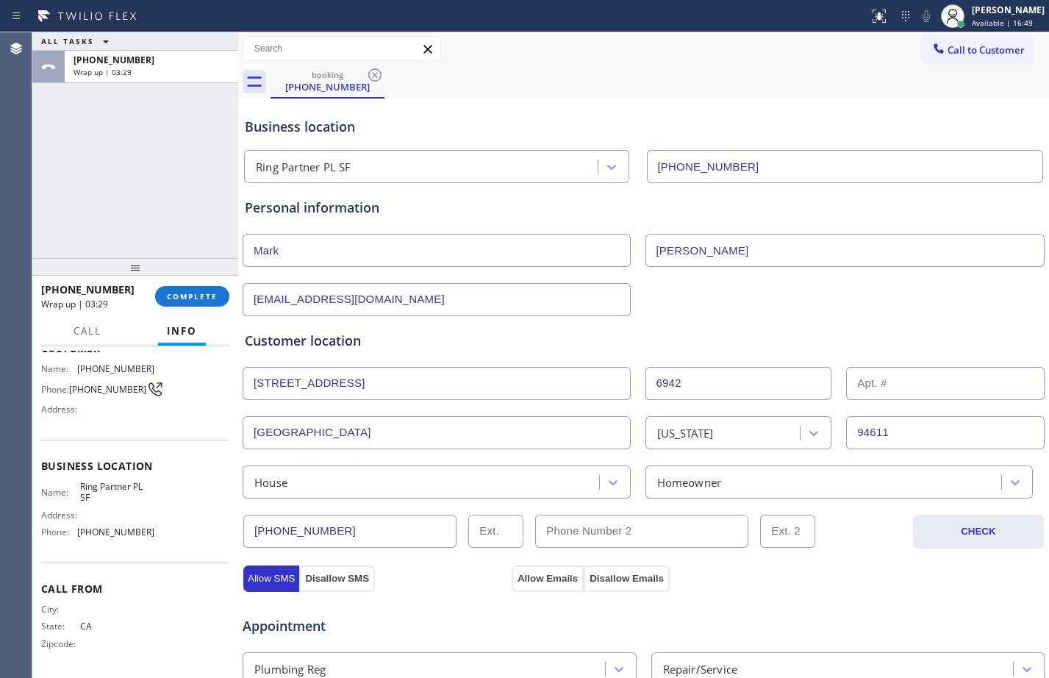
scroll to position [462, 0]
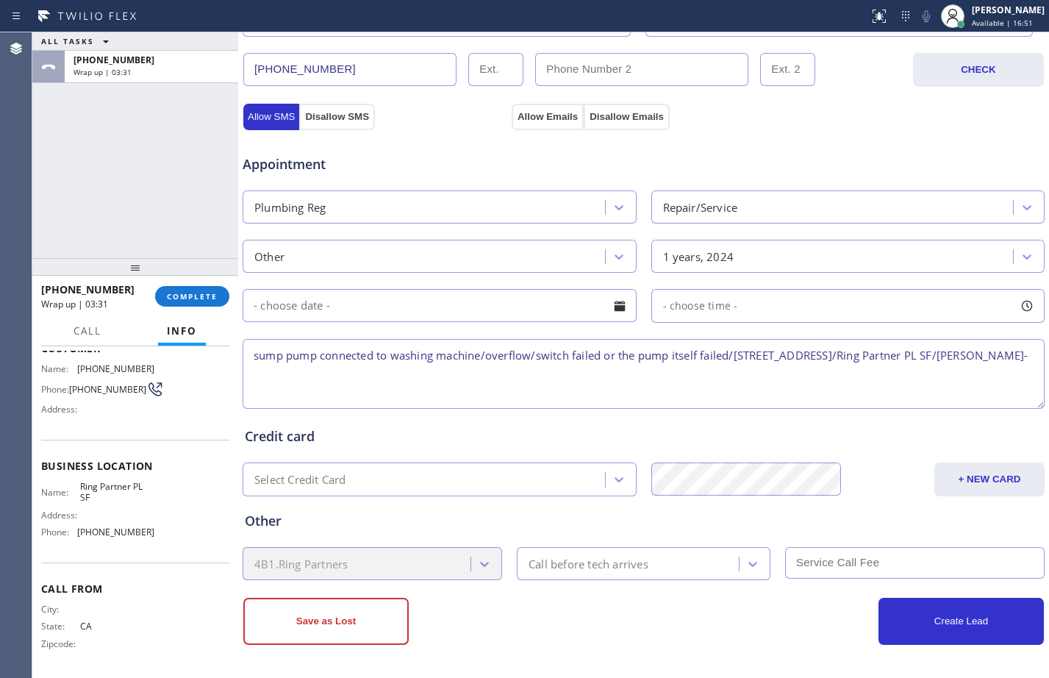
click at [546, 378] on textarea "sump pump connected to washing machine/overflow/switch failed or the pump itsel…" at bounding box center [644, 374] width 802 height 70
type textarea "sump pump connected to washing machine/overflow/switch failed or the pump itsel…"
click at [334, 619] on button "Save as Lost" at bounding box center [325, 621] width 165 height 47
click at [538, 118] on button "Allow Emails" at bounding box center [548, 117] width 72 height 26
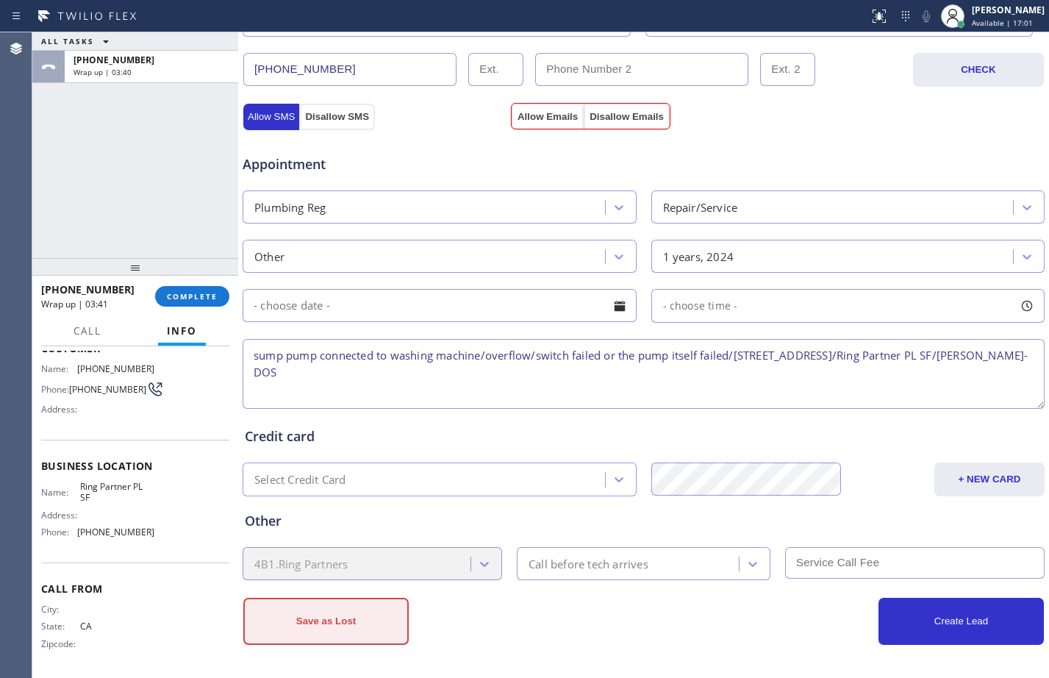
click at [330, 623] on button "Save as Lost" at bounding box center [325, 621] width 165 height 47
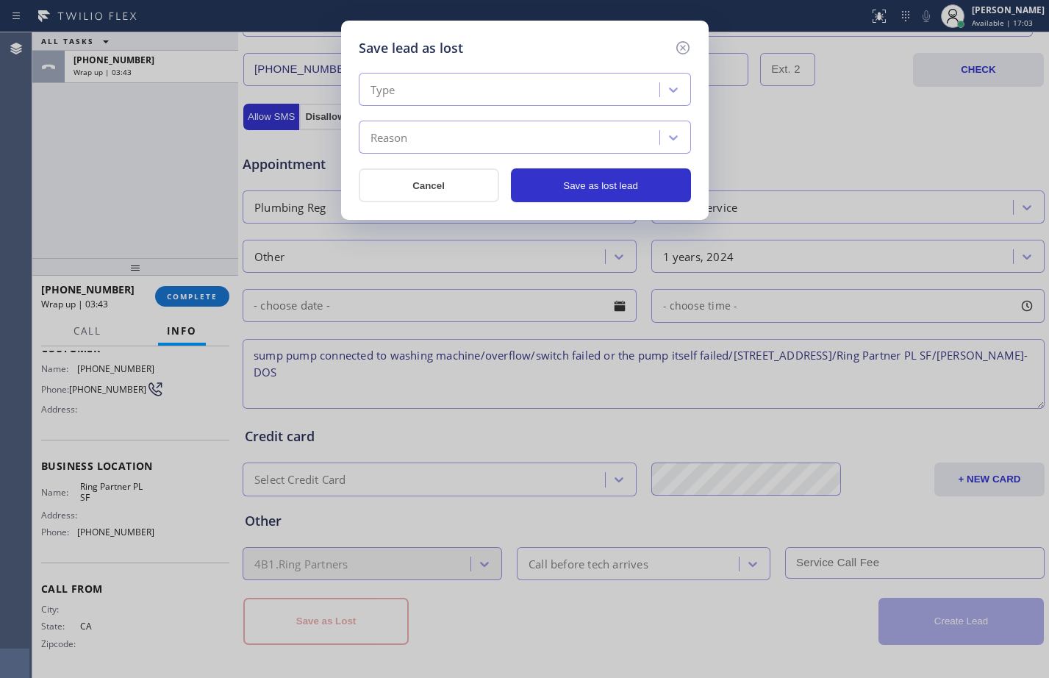
click at [582, 85] on div "Type" at bounding box center [511, 90] width 296 height 26
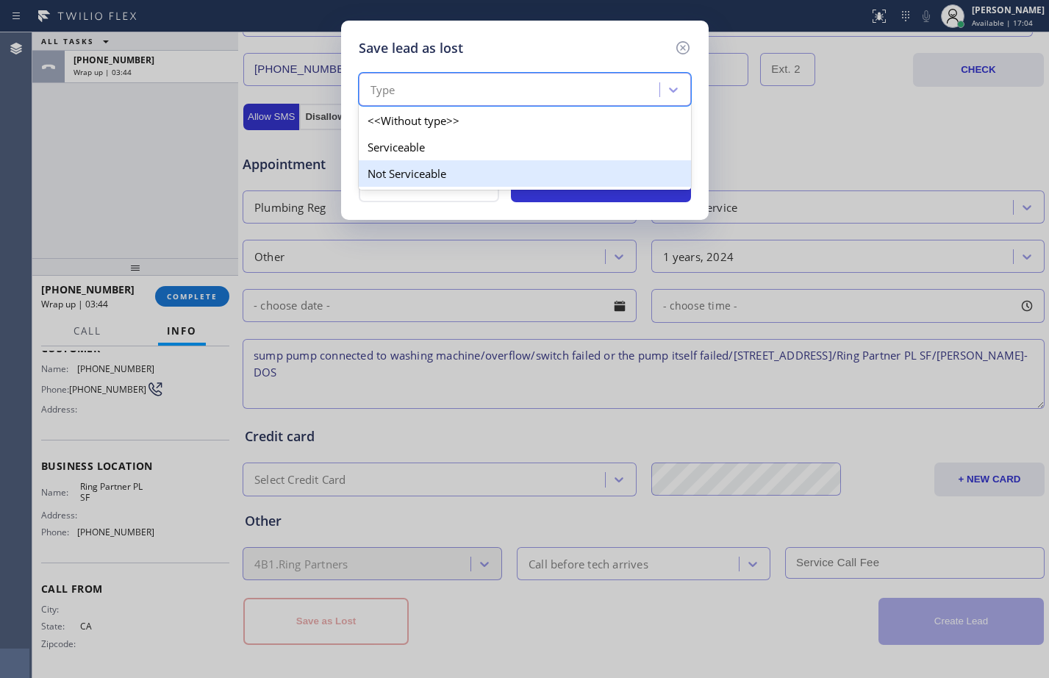
click at [454, 175] on div "Not Serviceable" at bounding box center [525, 173] width 332 height 26
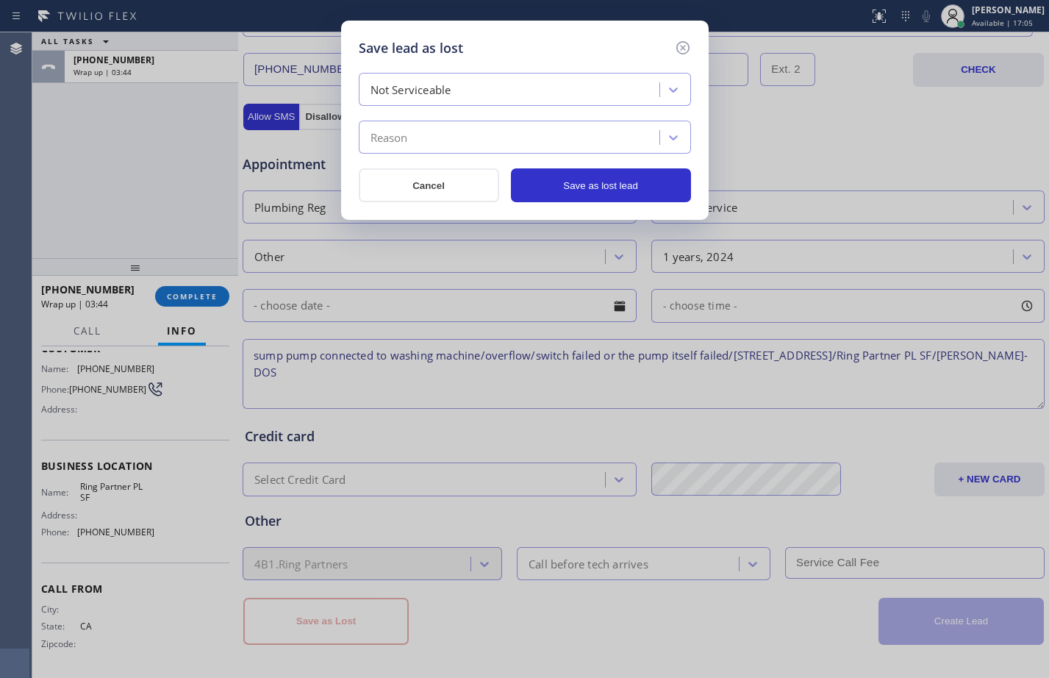
click at [459, 140] on div "Reason" at bounding box center [511, 138] width 296 height 26
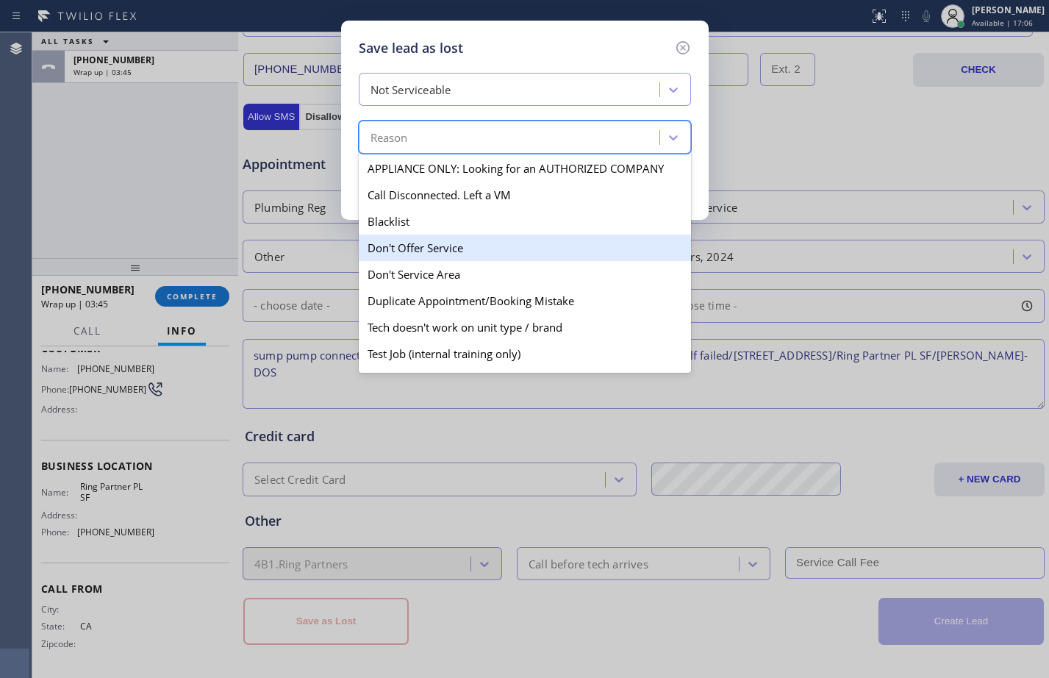
click at [416, 251] on div "Don't Offer Service" at bounding box center [525, 247] width 332 height 26
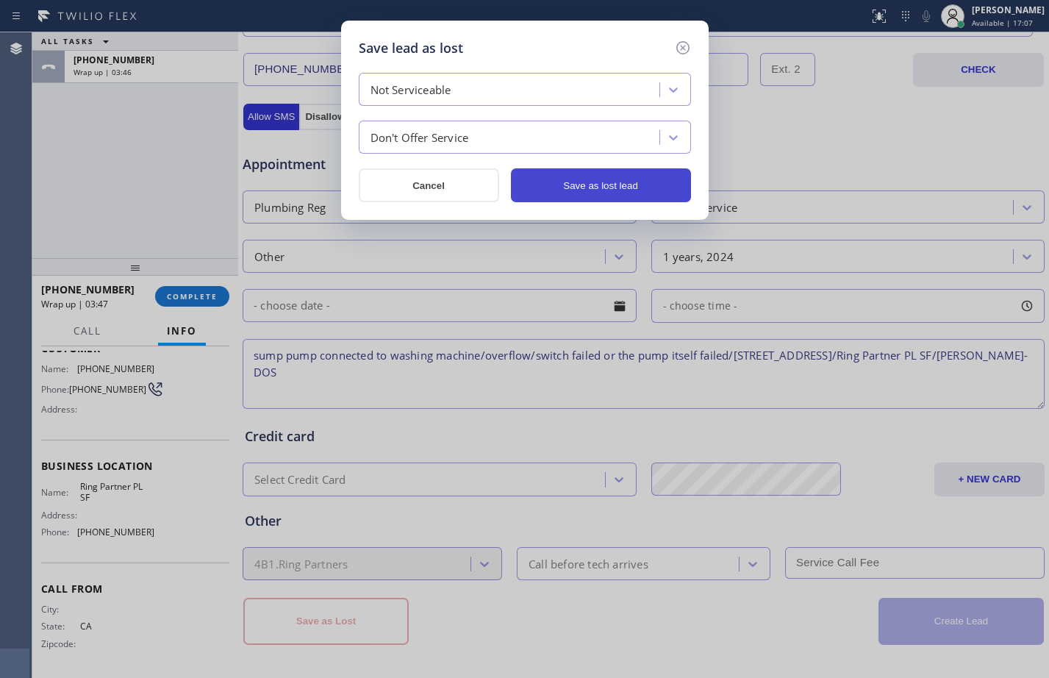
click at [606, 182] on button "Save as lost lead" at bounding box center [601, 185] width 180 height 34
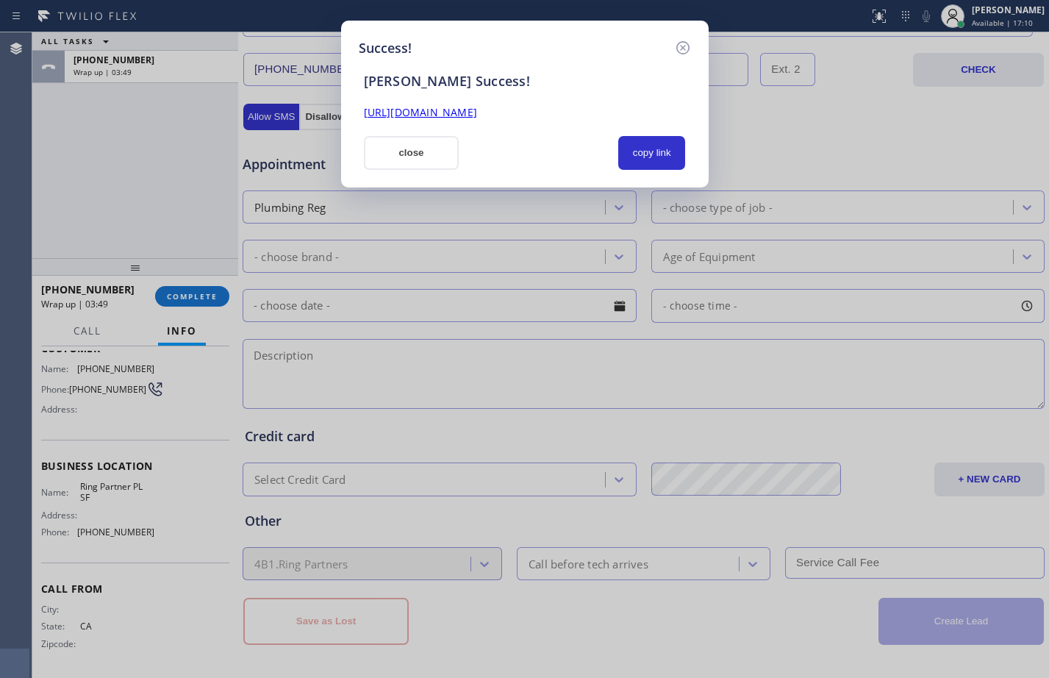
click at [592, 121] on div "[PERSON_NAME] Success! [URL][DOMAIN_NAME] close copy link" at bounding box center [525, 114] width 332 height 112
click at [477, 115] on link "[URL][DOMAIN_NAME]" at bounding box center [420, 112] width 113 height 14
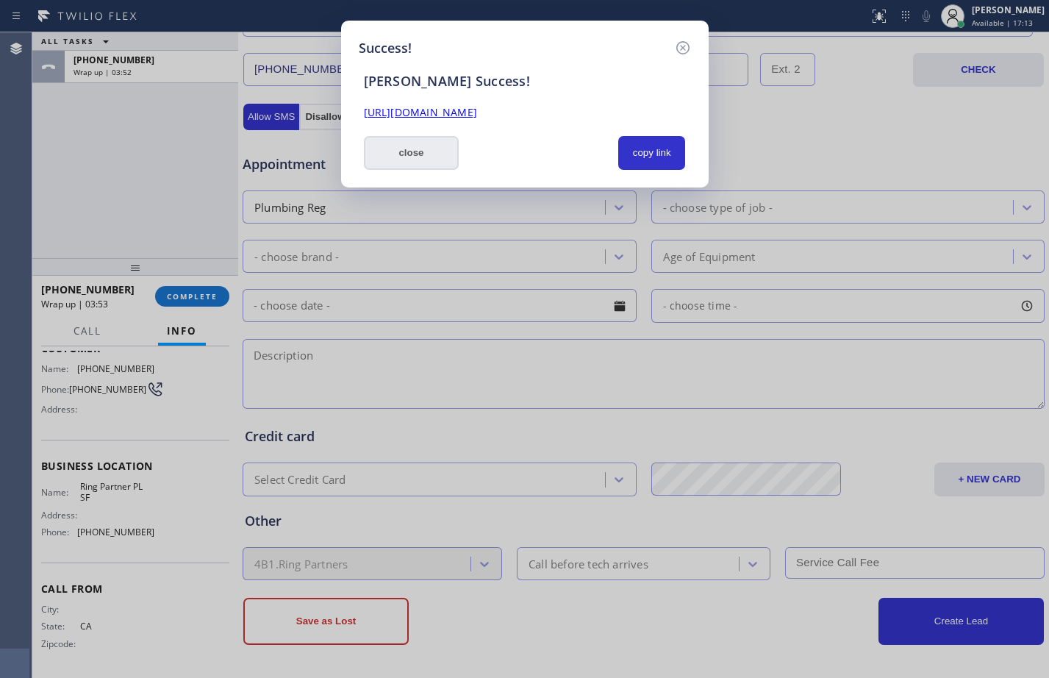
click at [426, 137] on button "close" at bounding box center [412, 153] width 96 height 34
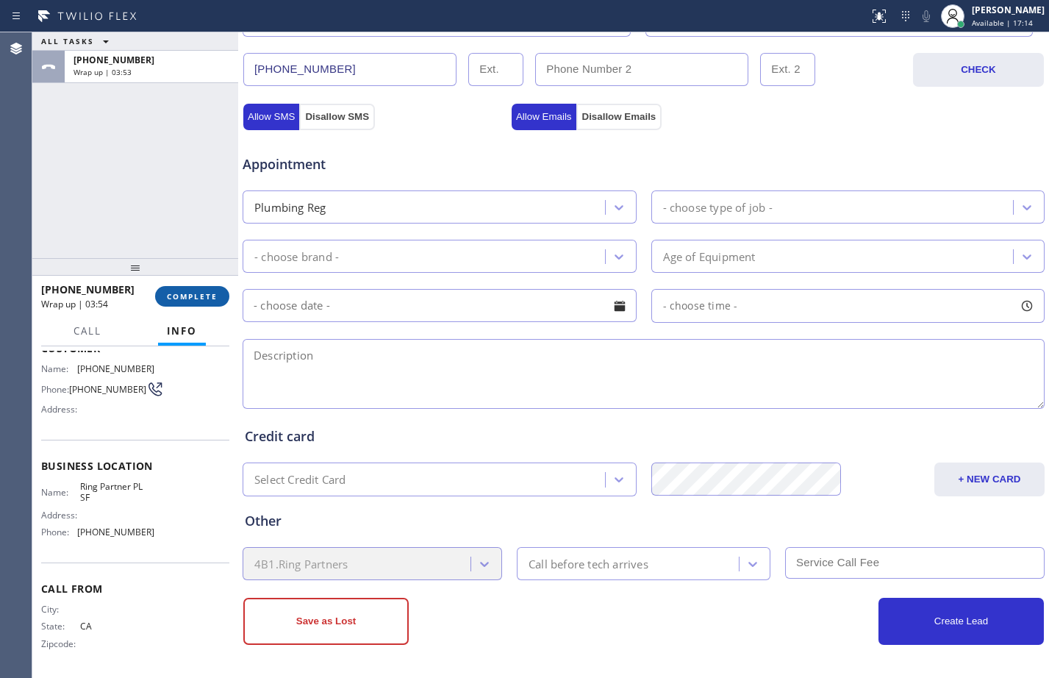
click at [202, 296] on span "COMPLETE" at bounding box center [192, 296] width 51 height 10
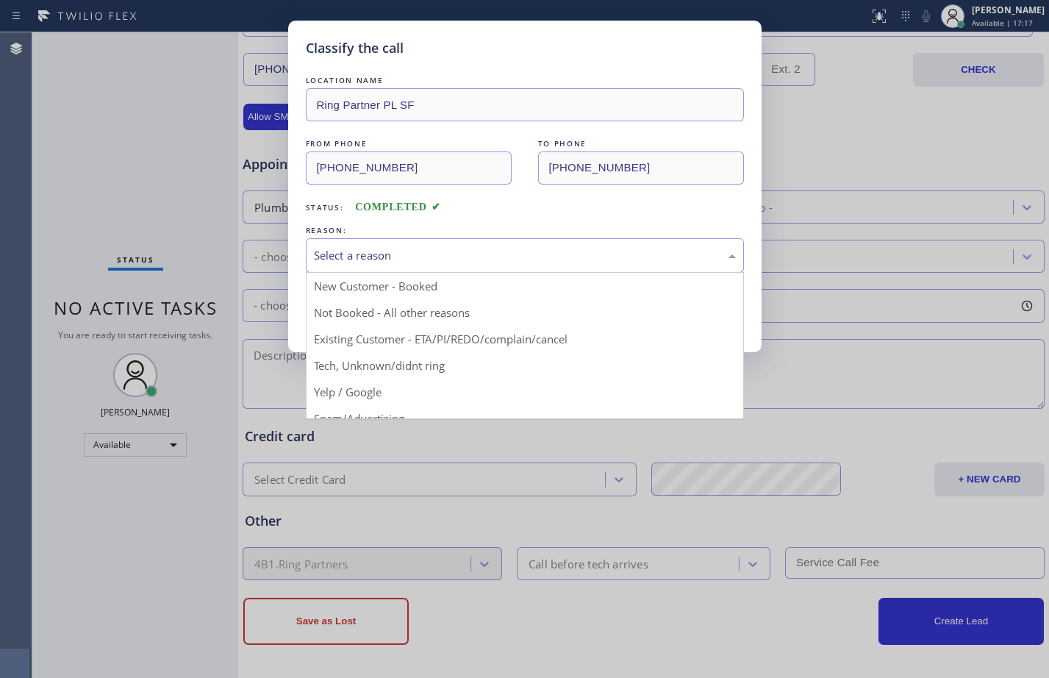
click at [387, 266] on div "Select a reason" at bounding box center [525, 255] width 438 height 35
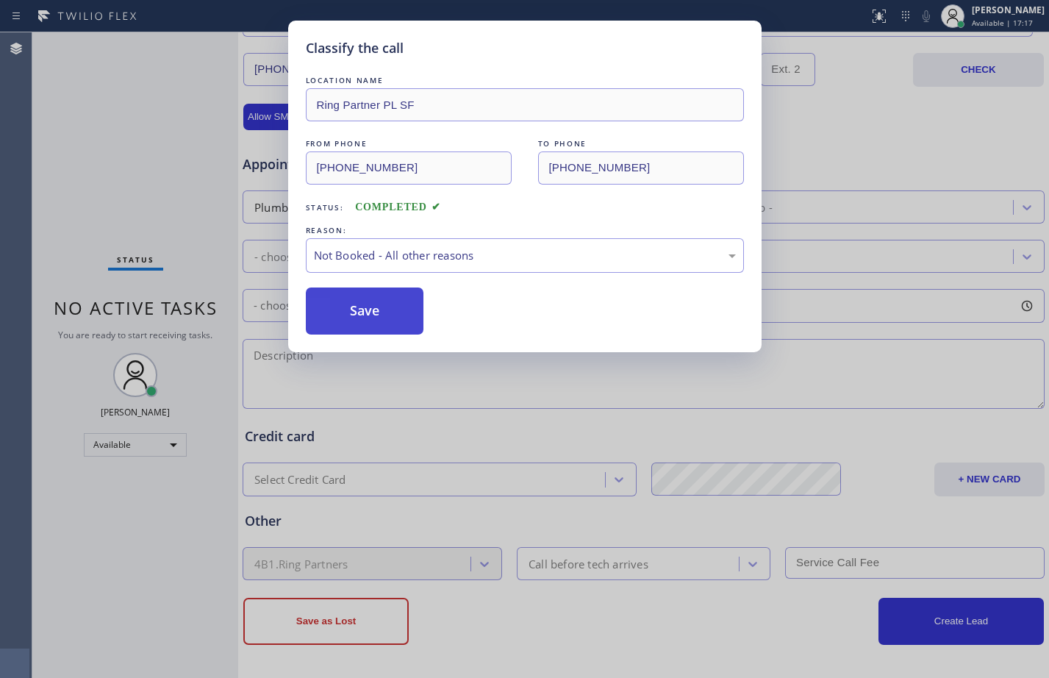
click at [366, 304] on button "Save" at bounding box center [365, 310] width 118 height 47
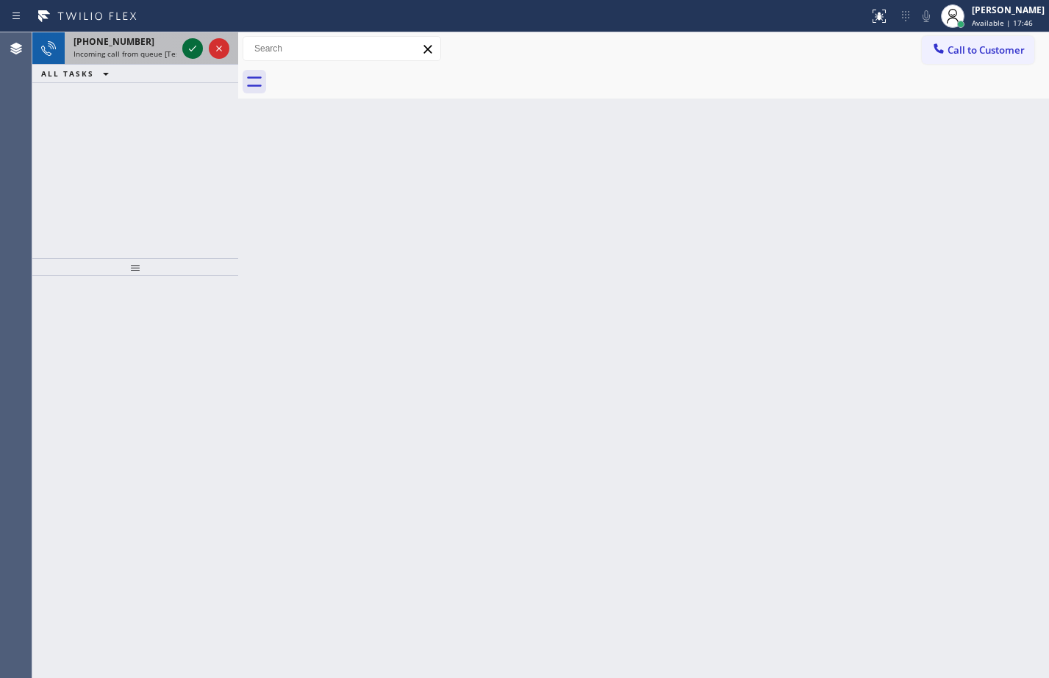
click at [197, 51] on icon at bounding box center [193, 49] width 18 height 18
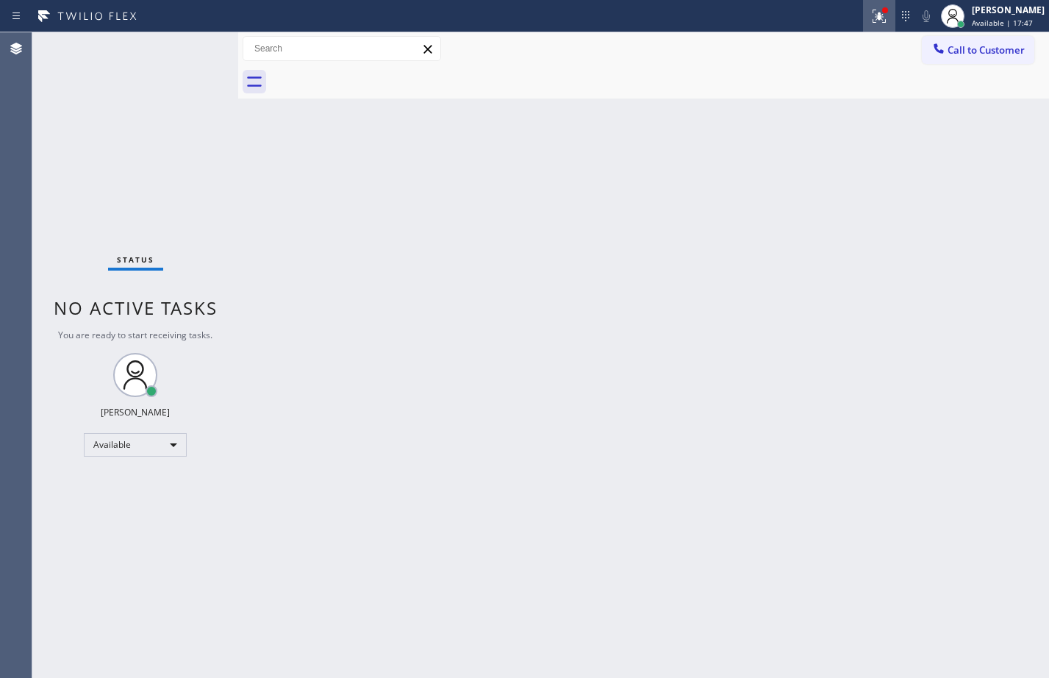
click at [876, 21] on icon at bounding box center [879, 16] width 18 height 18
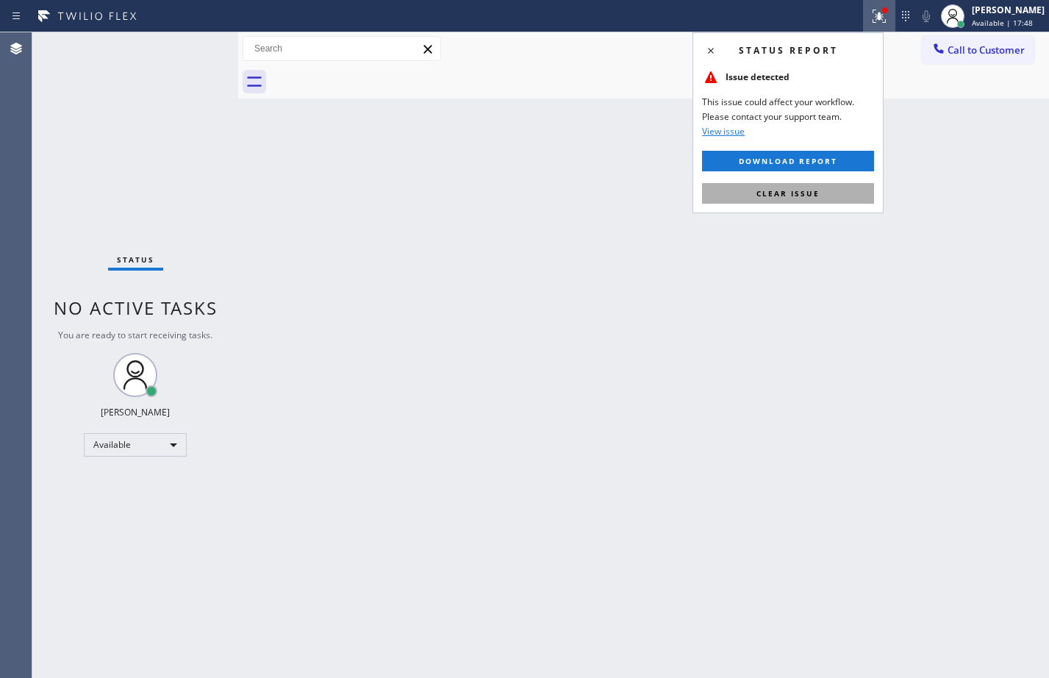
click at [784, 201] on button "Clear issue" at bounding box center [788, 193] width 172 height 21
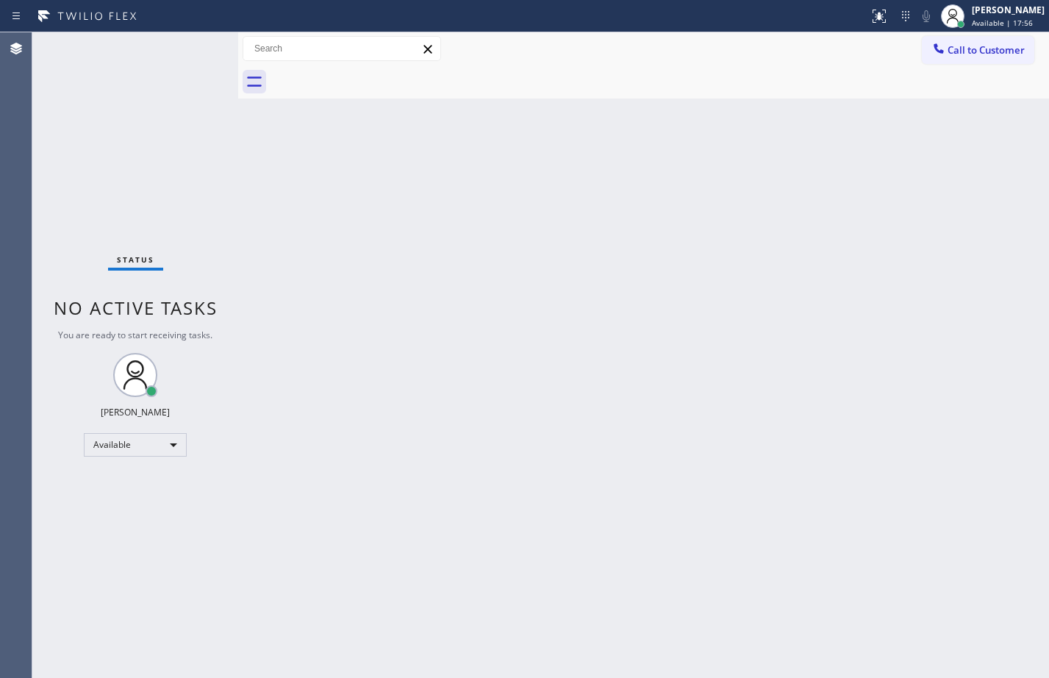
click at [199, 43] on div "Status No active tasks You are ready to start receiving tasks. [PERSON_NAME] Av…" at bounding box center [135, 354] width 206 height 645
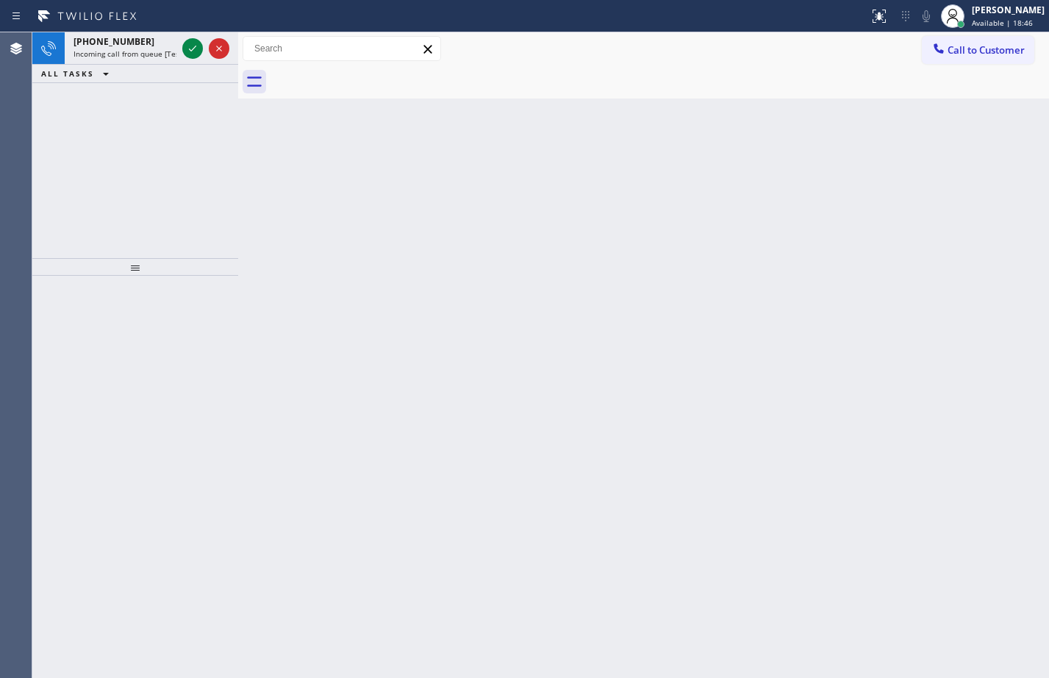
click at [140, 330] on div at bounding box center [135, 477] width 206 height 402
click at [196, 43] on icon at bounding box center [193, 49] width 18 height 18
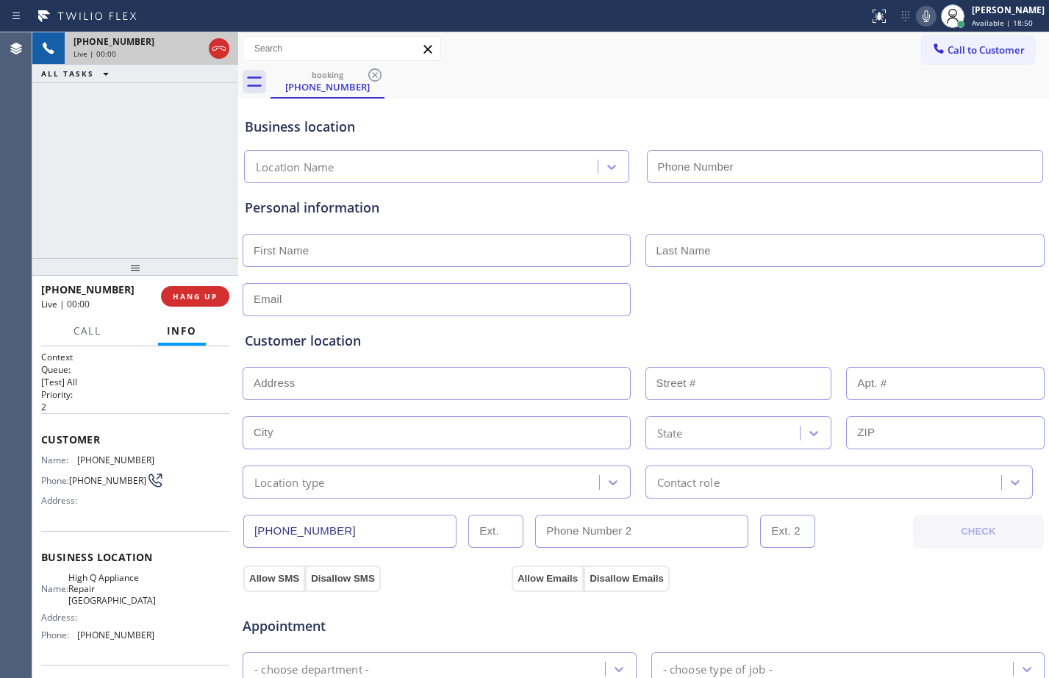
type input "[PHONE_NUMBER]"
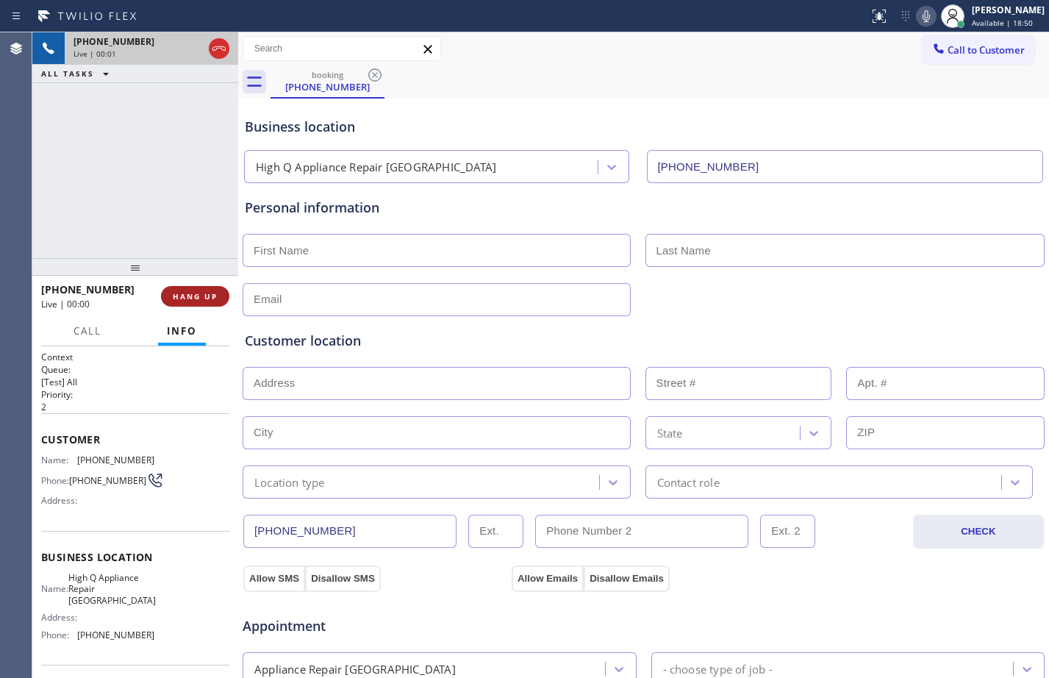
click at [207, 290] on button "HANG UP" at bounding box center [195, 296] width 68 height 21
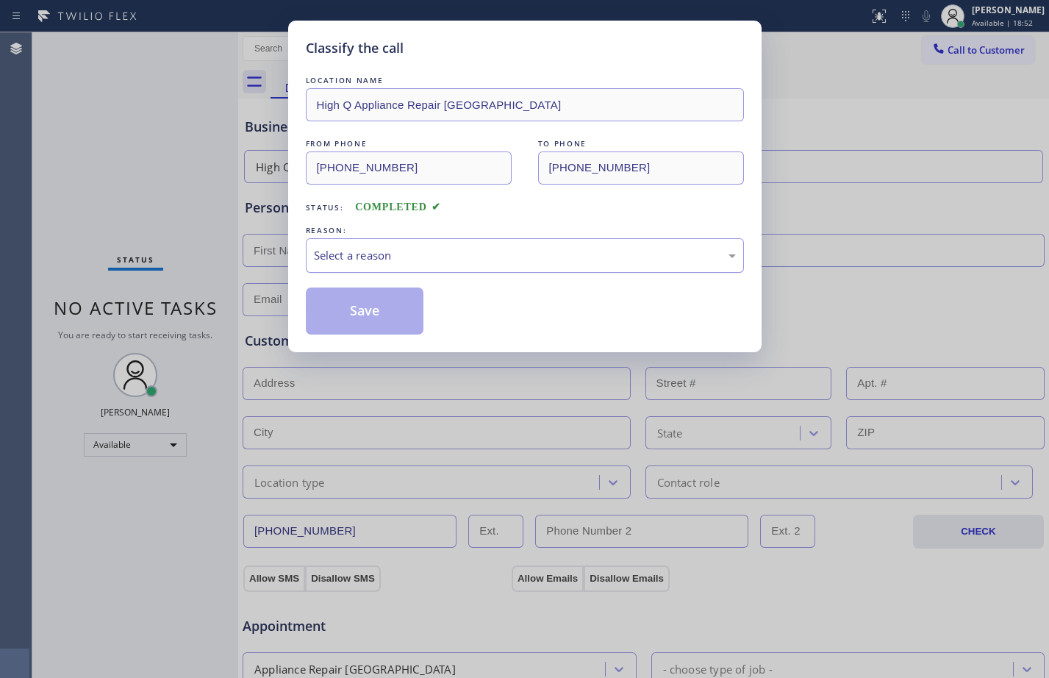
click at [409, 262] on div "Select a reason" at bounding box center [525, 255] width 422 height 17
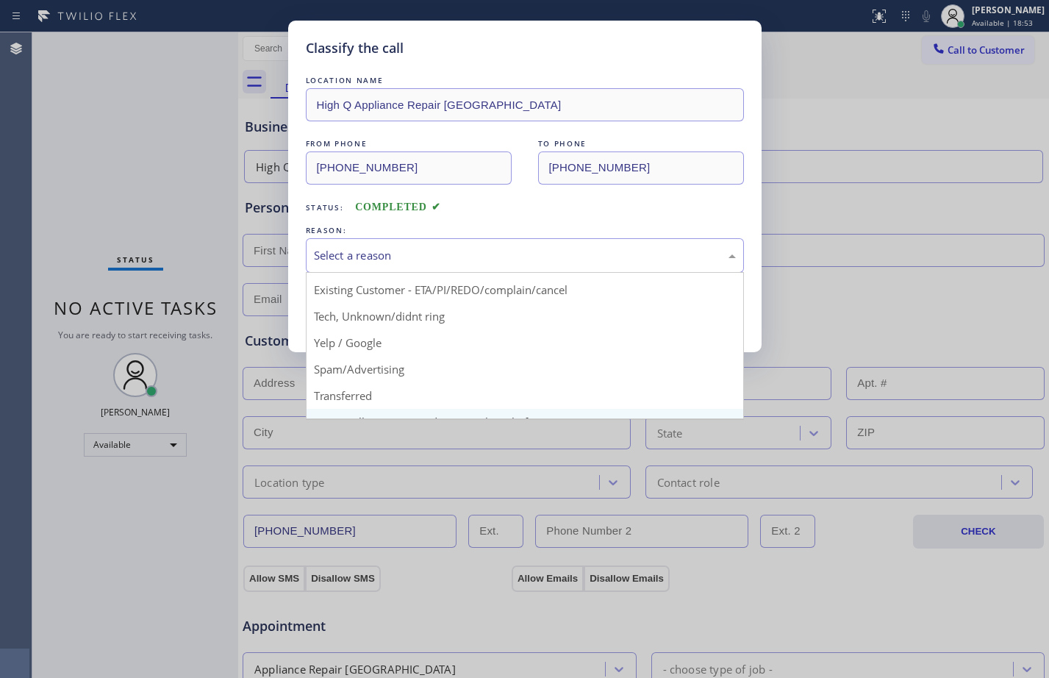
scroll to position [93, 0]
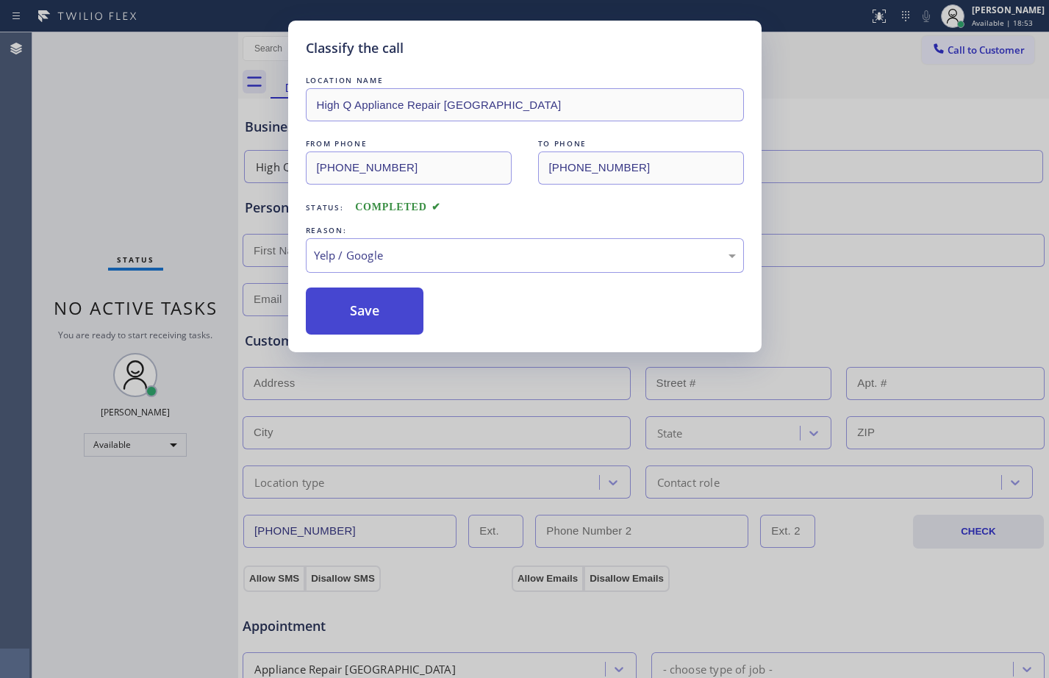
click at [370, 297] on button "Save" at bounding box center [365, 310] width 118 height 47
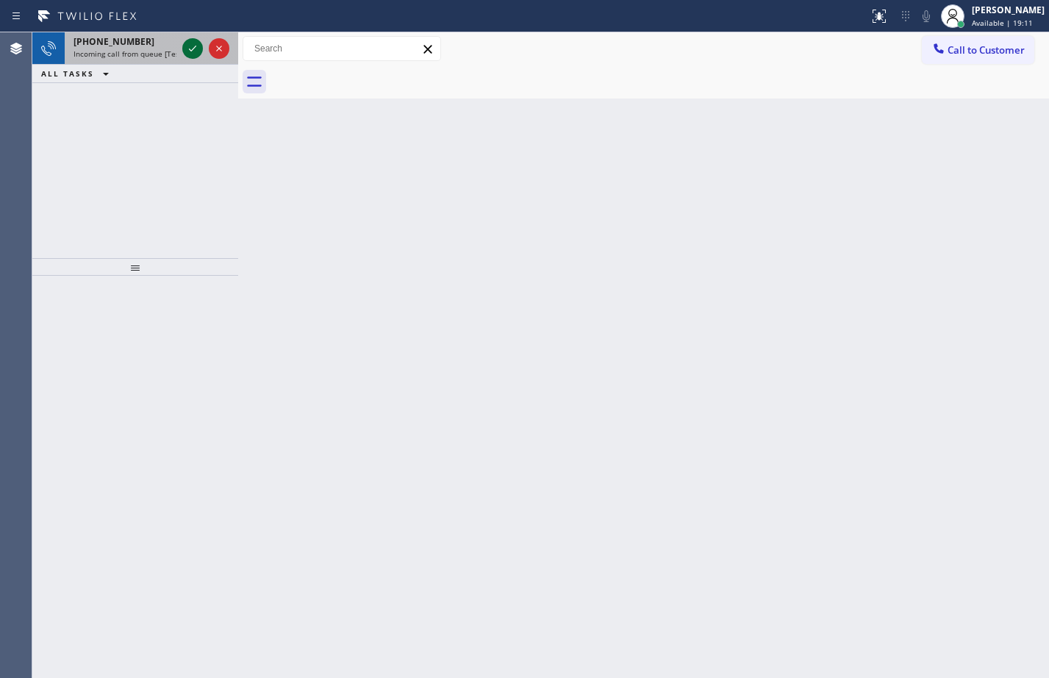
click at [187, 47] on icon at bounding box center [193, 49] width 18 height 18
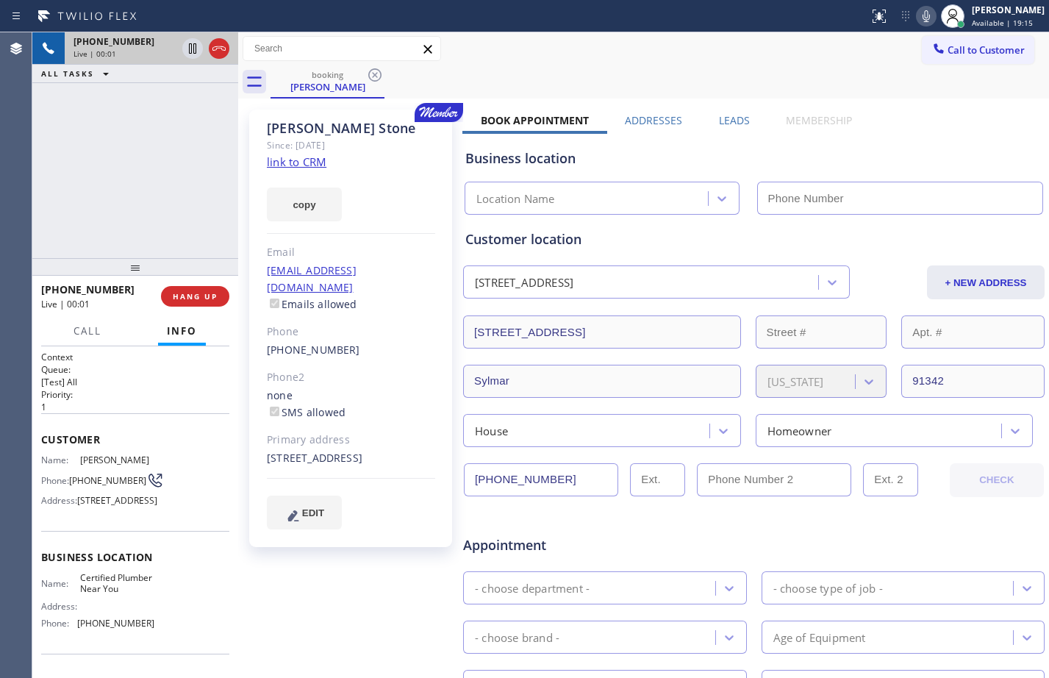
type input "[PHONE_NUMBER]"
click at [293, 156] on link "link to CRM" at bounding box center [297, 161] width 60 height 15
click at [44, 439] on span "Customer" at bounding box center [135, 439] width 188 height 14
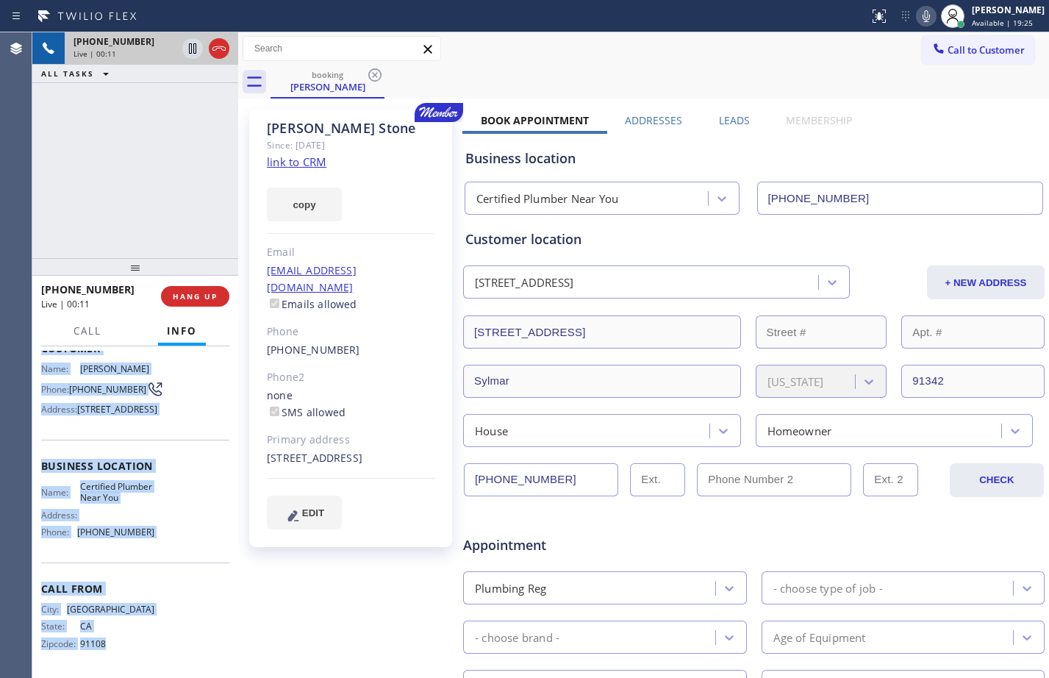
scroll to position [131, 0]
drag, startPoint x: 44, startPoint y: 439, endPoint x: 165, endPoint y: 538, distance: 156.7
click at [165, 538] on div "Context Queue: [Test] All Priority: 1 Customer Name: [PERSON_NAME] Phone: [PHON…" at bounding box center [135, 466] width 188 height 414
copy div "Customer Name: [PERSON_NAME] Phone: [PHONE_NUMBER] Address: [STREET_ADDRESS] Bu…"
click at [193, 53] on icon at bounding box center [192, 48] width 7 height 10
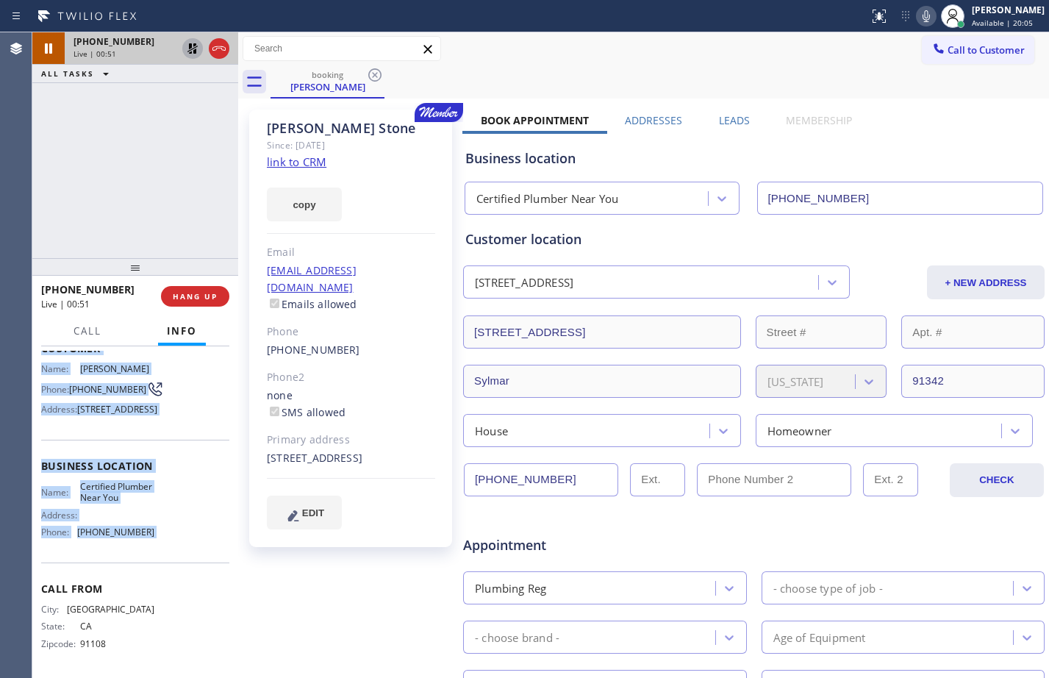
click at [917, 15] on icon at bounding box center [926, 16] width 18 height 18
click at [90, 334] on span "Call" at bounding box center [88, 330] width 28 height 13
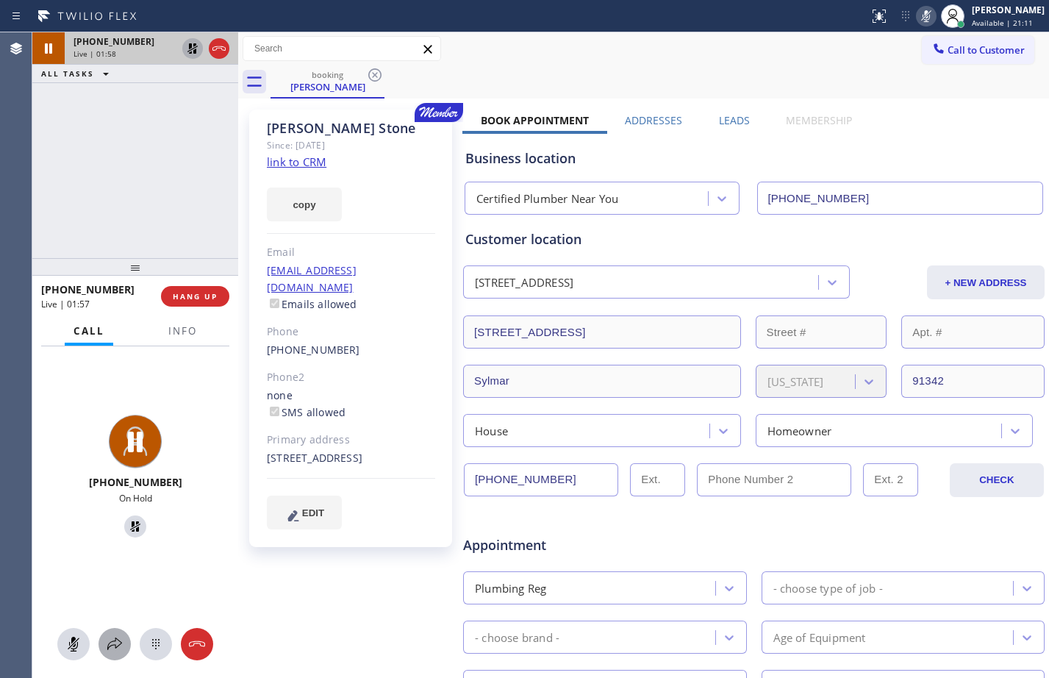
click at [120, 642] on icon at bounding box center [115, 644] width 18 height 18
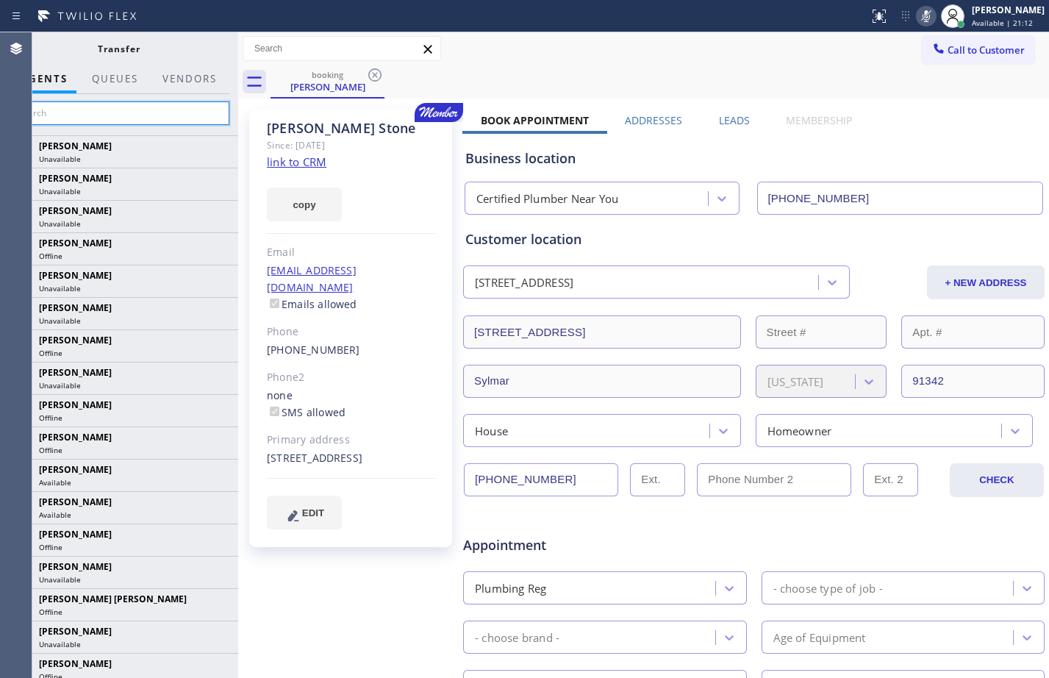
click at [171, 112] on input "text" at bounding box center [118, 113] width 221 height 24
click at [179, 111] on input "text" at bounding box center [118, 113] width 221 height 24
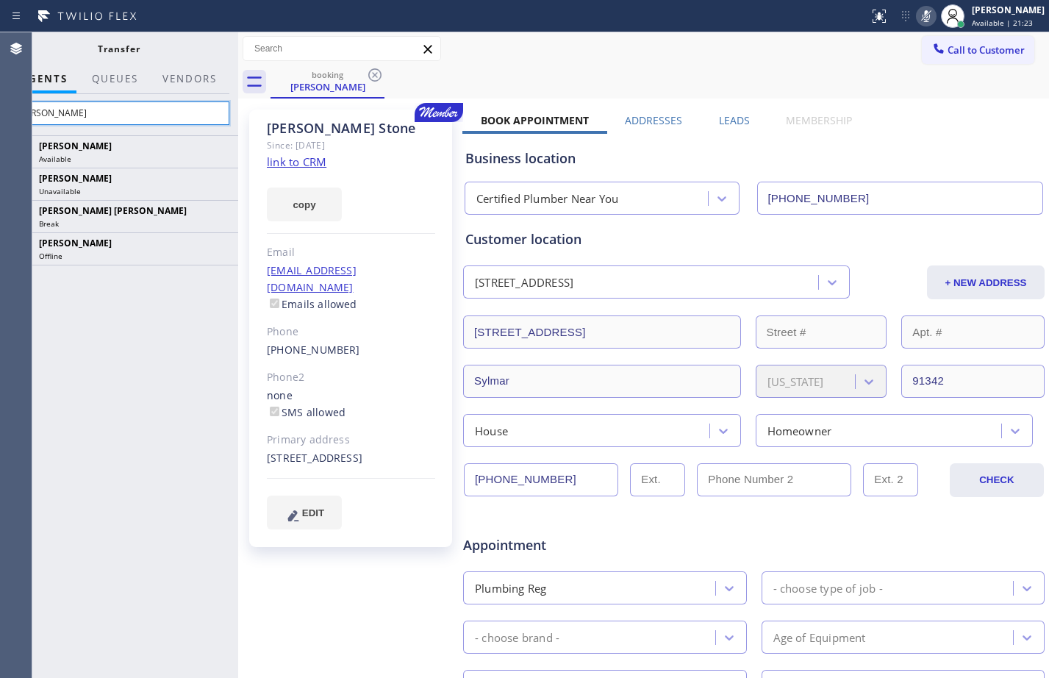
type input "[PERSON_NAME]"
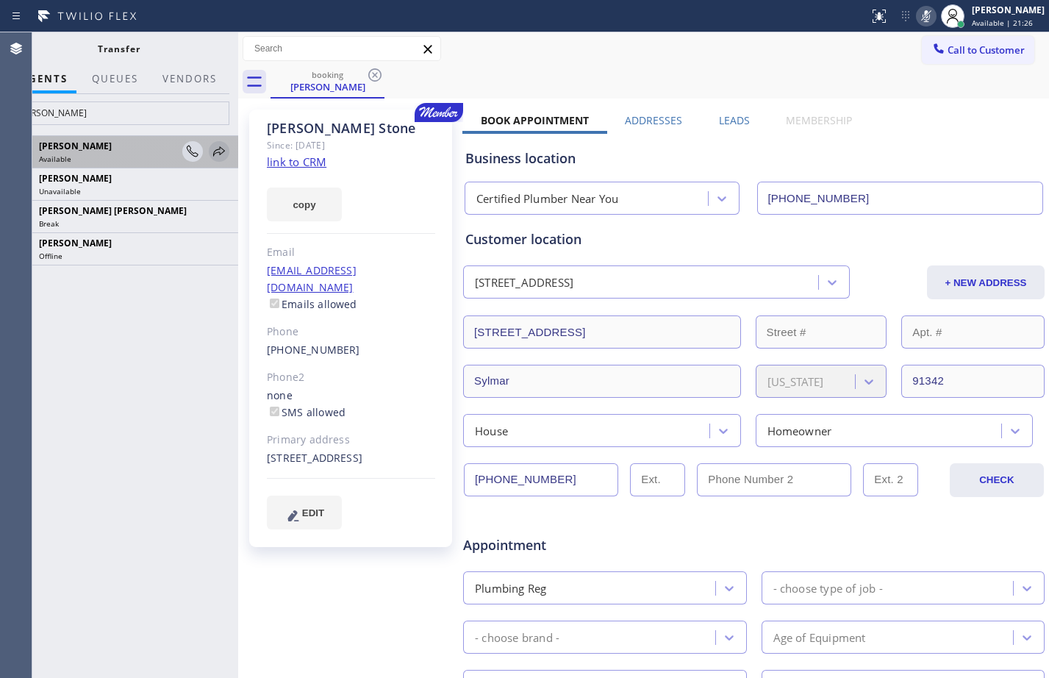
click at [222, 148] on icon at bounding box center [219, 151] width 12 height 10
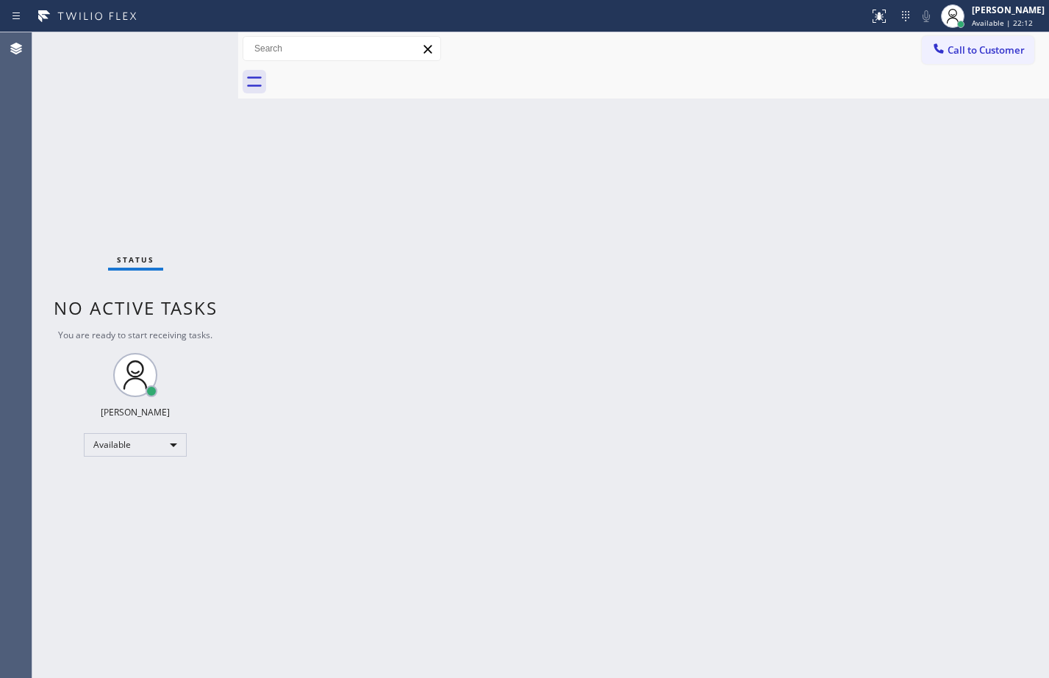
click at [116, 85] on div "Status No active tasks You are ready to start receiving tasks. [PERSON_NAME] Av…" at bounding box center [135, 354] width 206 height 645
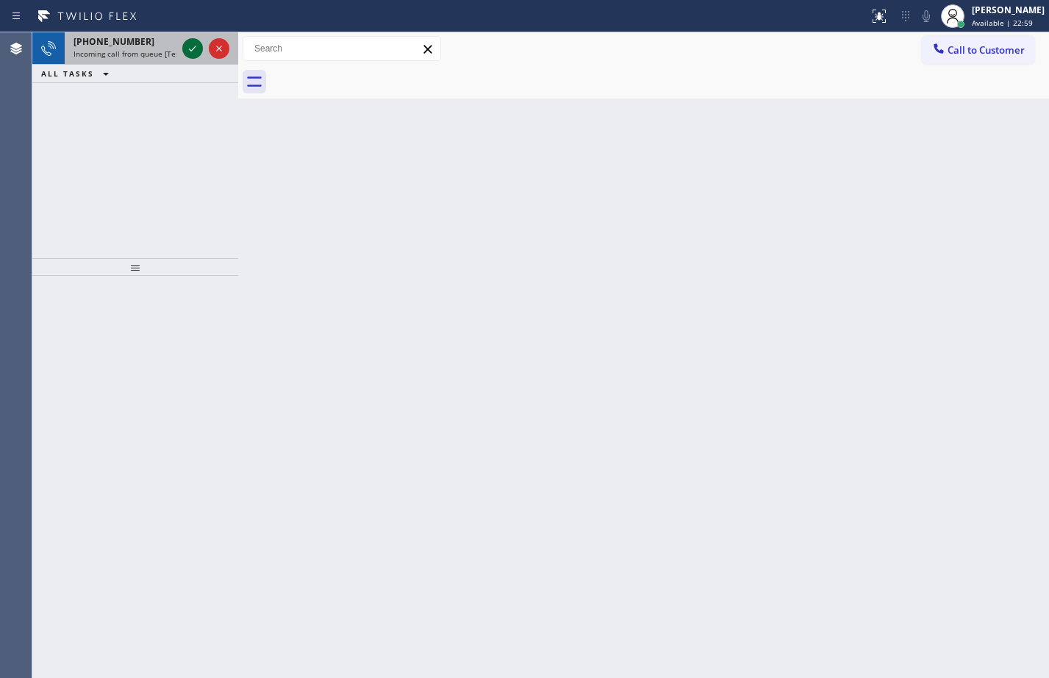
click at [191, 51] on icon at bounding box center [192, 49] width 7 height 6
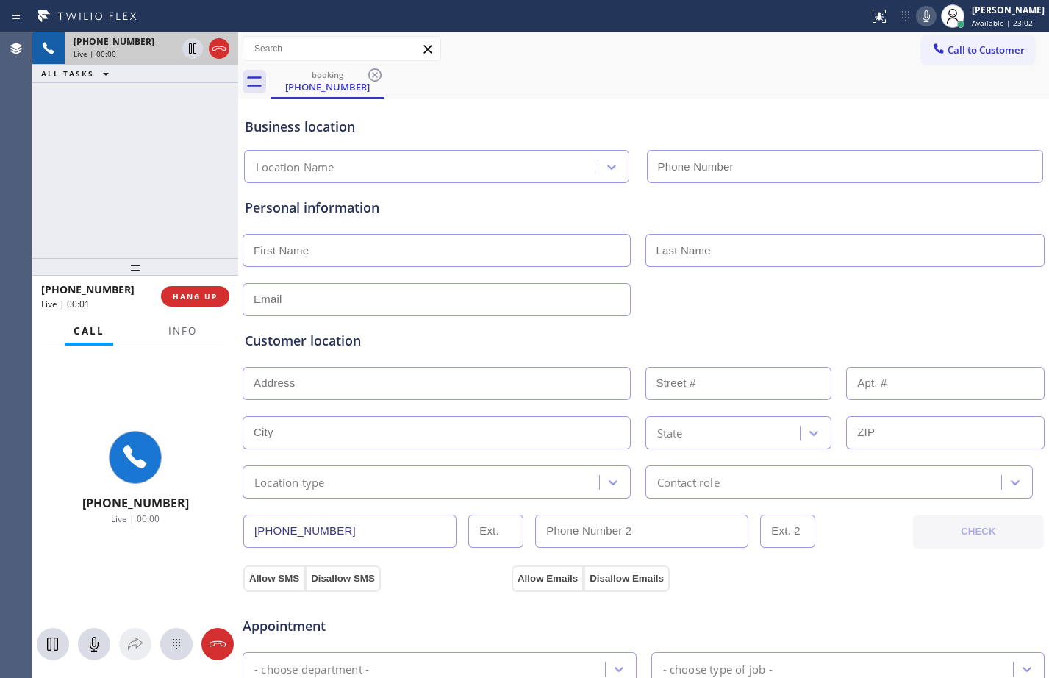
type input "[PHONE_NUMBER]"
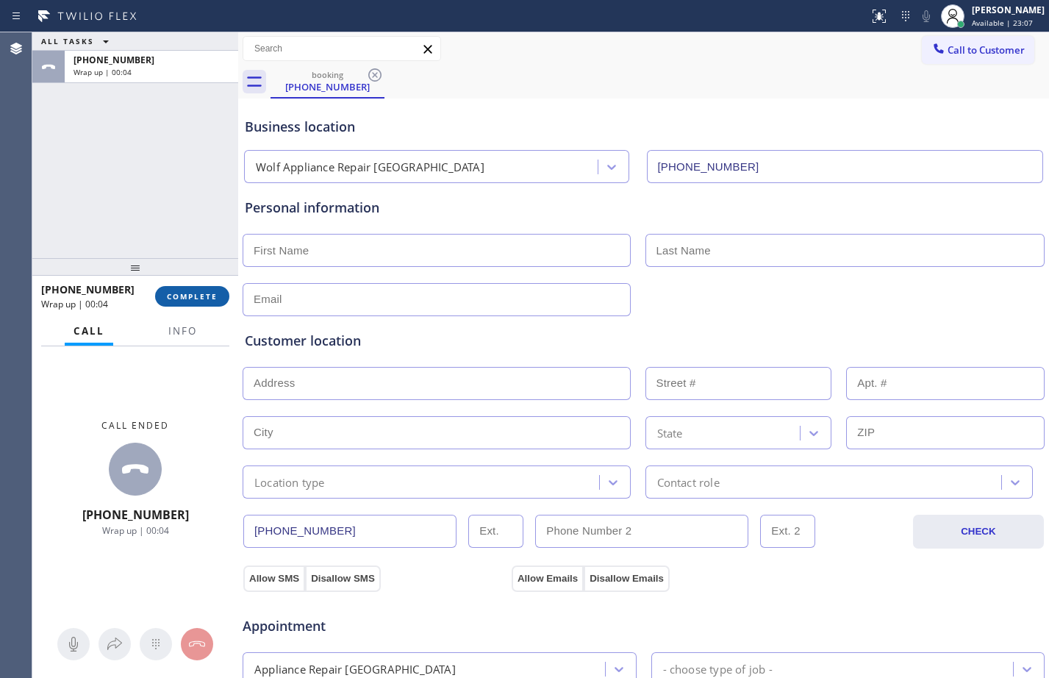
click at [211, 296] on span "COMPLETE" at bounding box center [192, 296] width 51 height 10
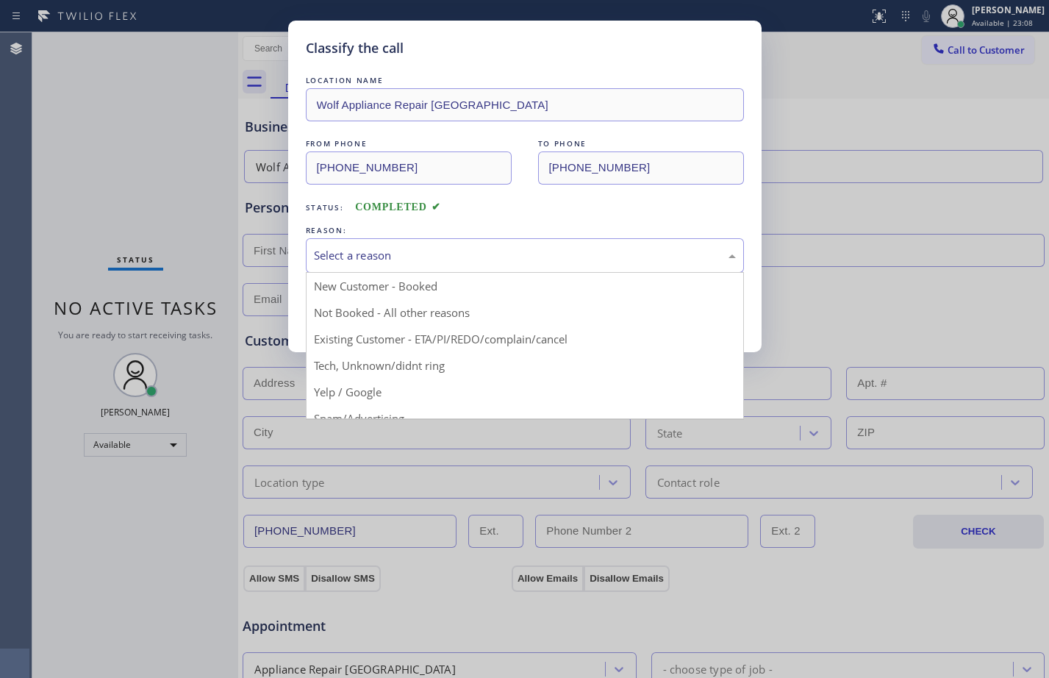
click at [358, 247] on div "Select a reason" at bounding box center [525, 255] width 422 height 17
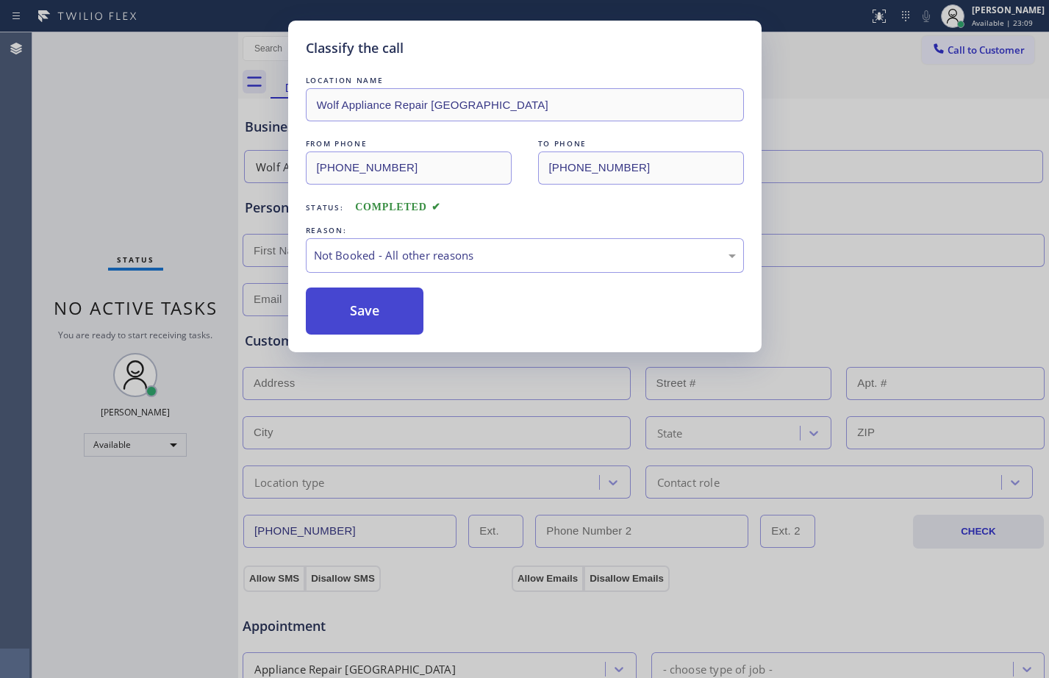
click at [402, 317] on button "Save" at bounding box center [365, 310] width 118 height 47
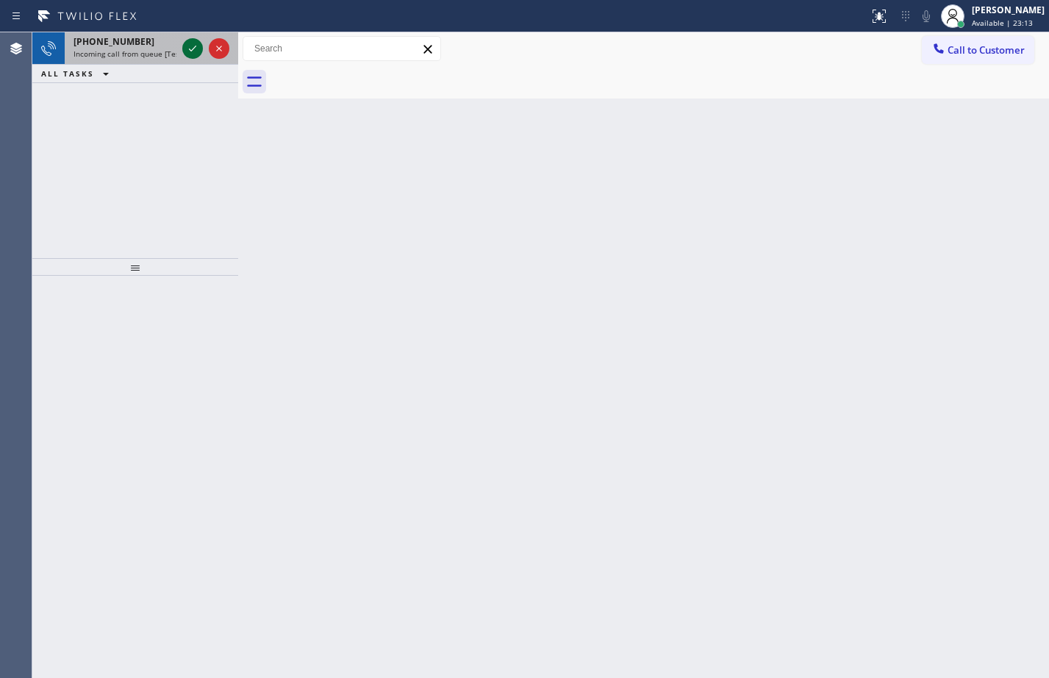
click at [185, 43] on icon at bounding box center [193, 49] width 18 height 18
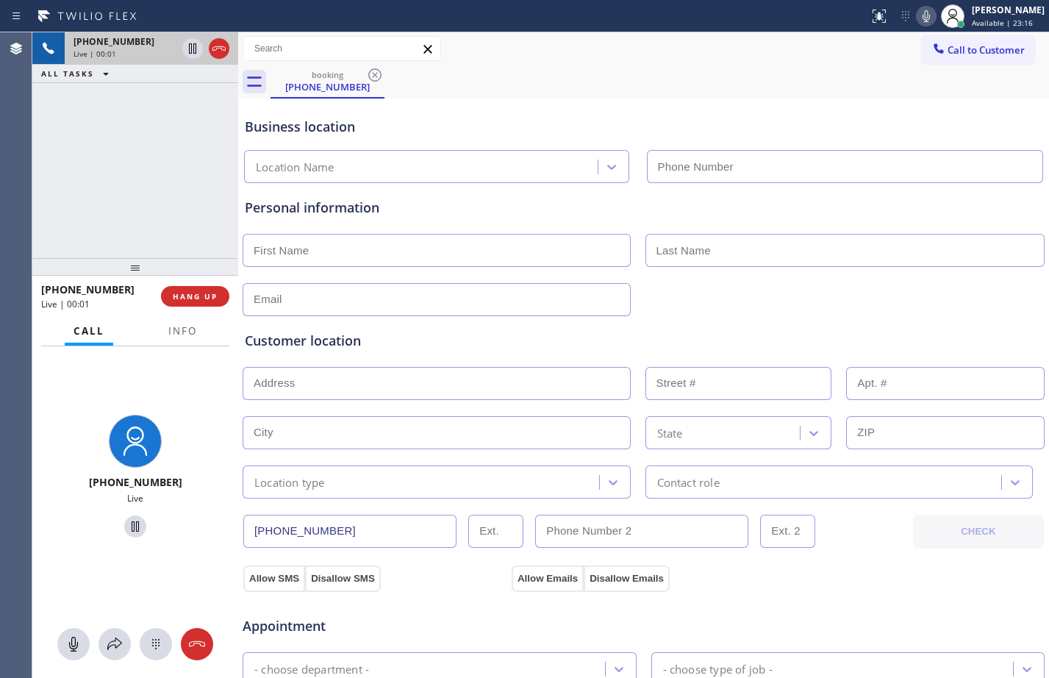
type input "[PHONE_NUMBER]"
click at [171, 335] on span "Info" at bounding box center [182, 330] width 29 height 13
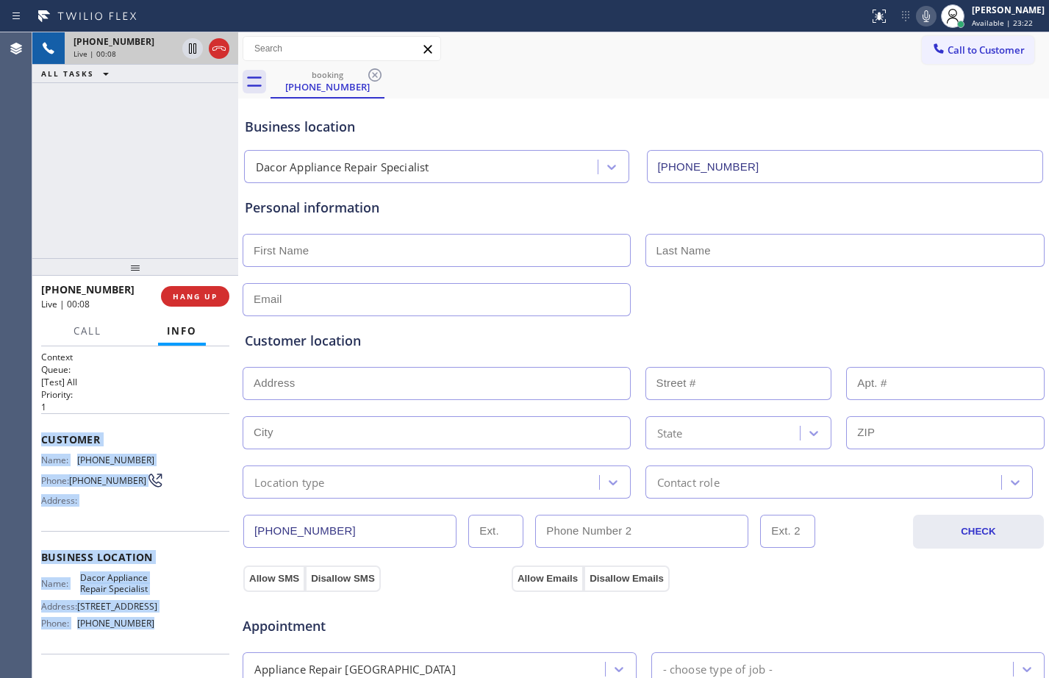
drag, startPoint x: 35, startPoint y: 443, endPoint x: 165, endPoint y: 622, distance: 221.0
click at [165, 622] on div "Context Queue: [Test] All Priority: 1 Customer Name: [PHONE_NUMBER] Phone: [PHO…" at bounding box center [135, 512] width 206 height 332
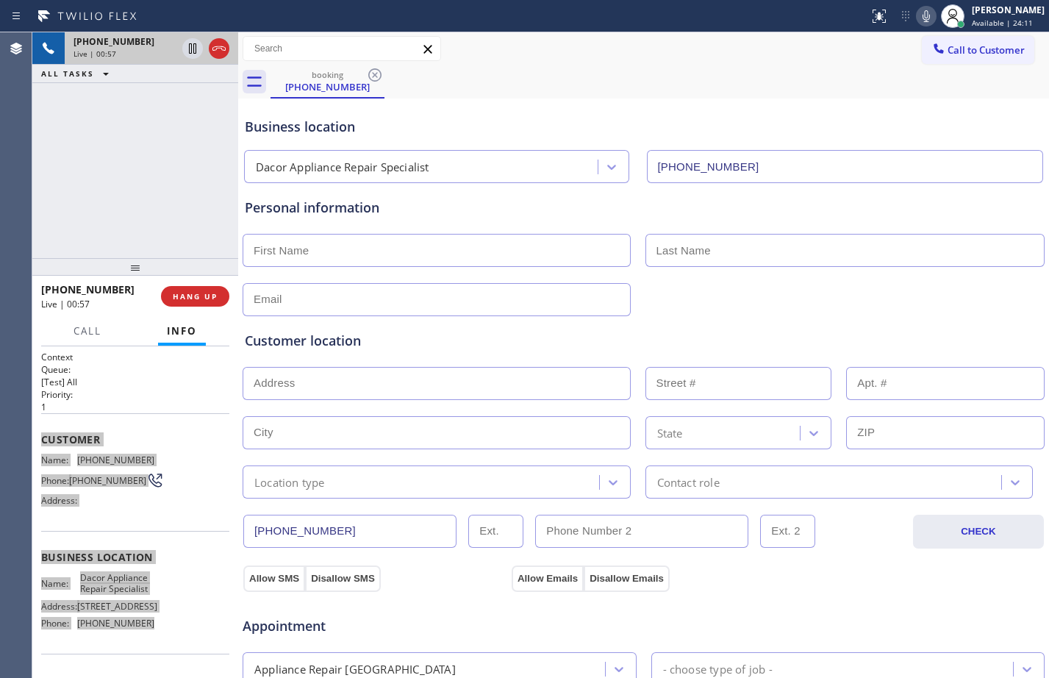
scroll to position [462, 0]
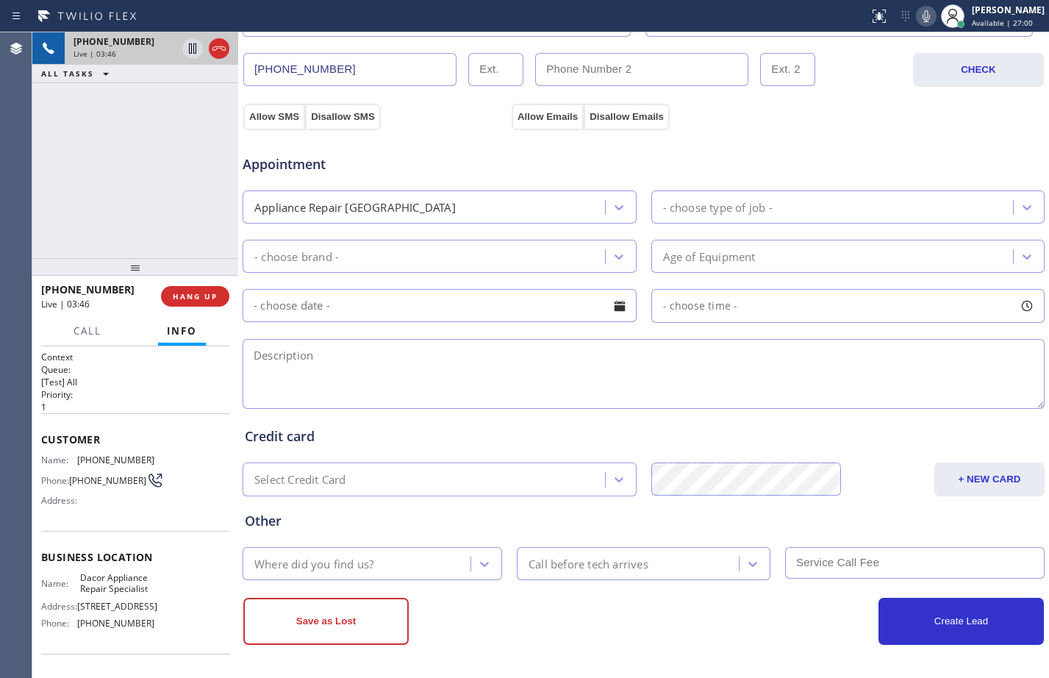
click at [116, 232] on div "[PHONE_NUMBER] Live | 03:46 ALL TASKS ALL TASKS ACTIVE TASKS TASKS IN WRAP UP" at bounding box center [135, 145] width 206 height 226
click at [190, 52] on icon at bounding box center [193, 49] width 18 height 18
click at [916, 25] on button at bounding box center [926, 16] width 21 height 21
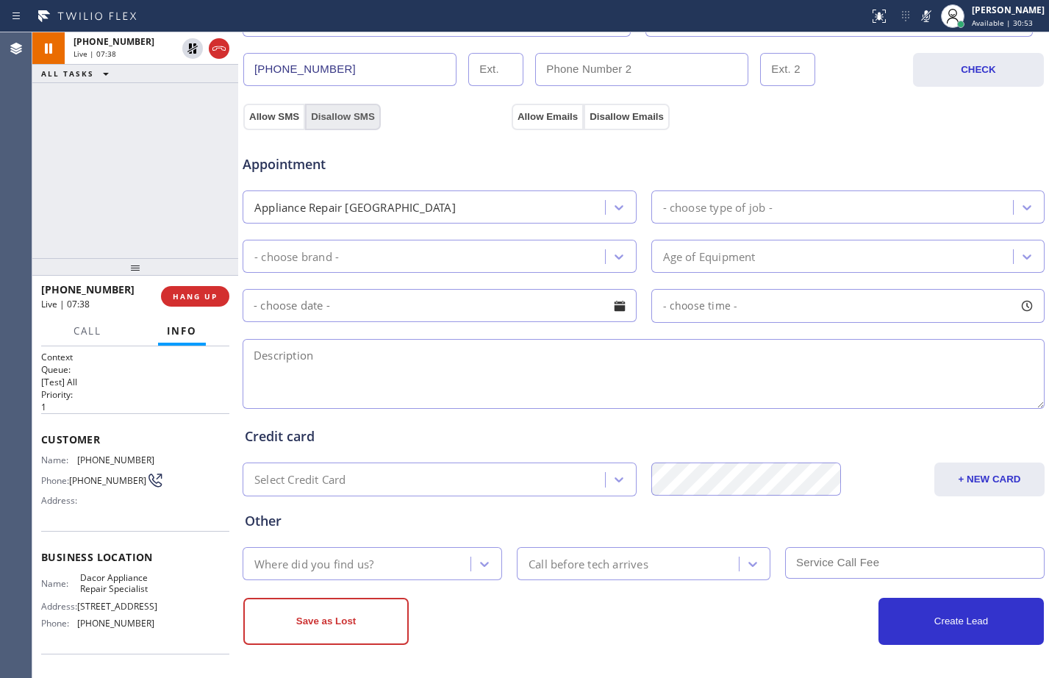
scroll to position [0, 0]
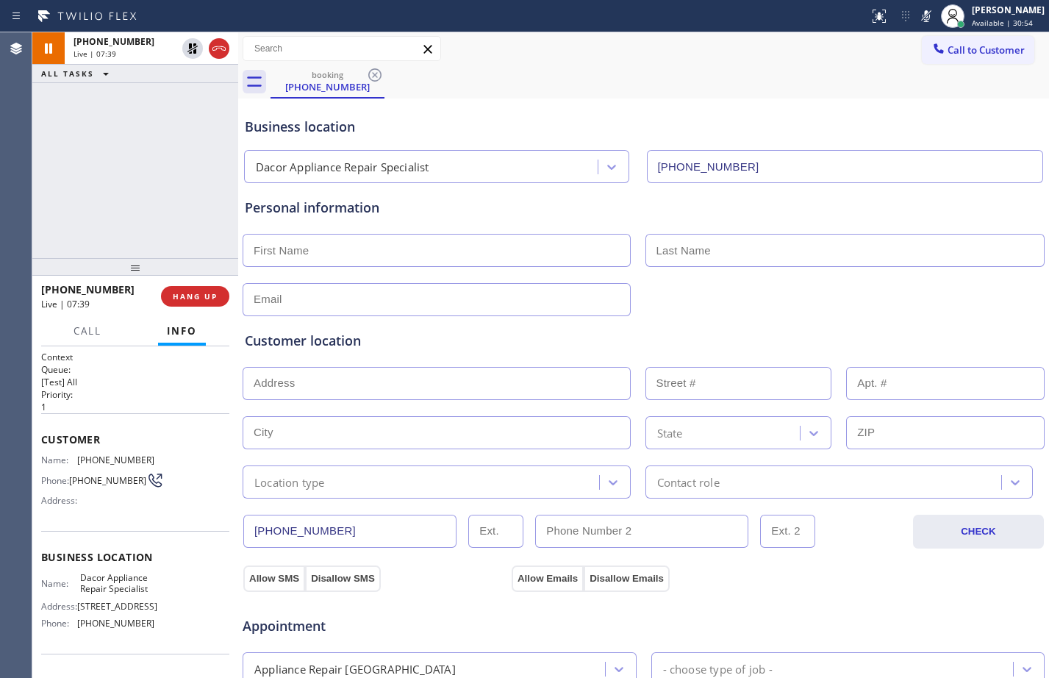
click at [359, 254] on input "text" at bounding box center [437, 250] width 388 height 33
paste input "[PERSON_NAME]"
type input "[PERSON_NAME]"
click at [834, 259] on input "text" at bounding box center [845, 250] width 400 height 33
paste input "Hursc"
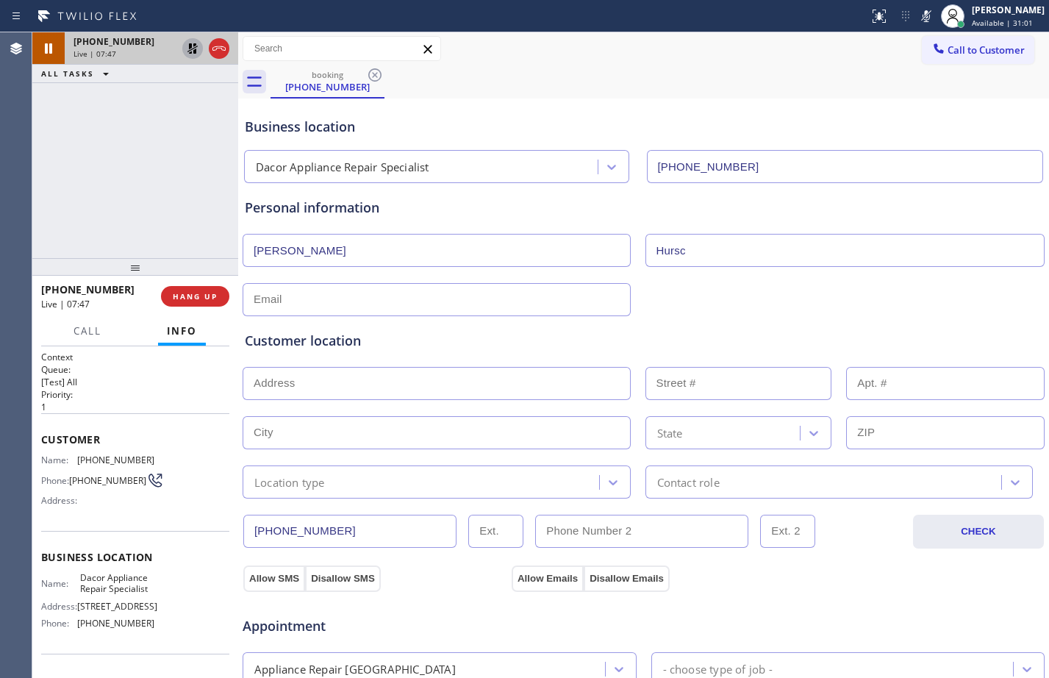
type input "Hursc"
click at [191, 53] on icon at bounding box center [192, 48] width 10 height 10
click at [923, 15] on icon at bounding box center [926, 16] width 7 height 12
click at [837, 478] on div "Contact role" at bounding box center [826, 482] width 352 height 26
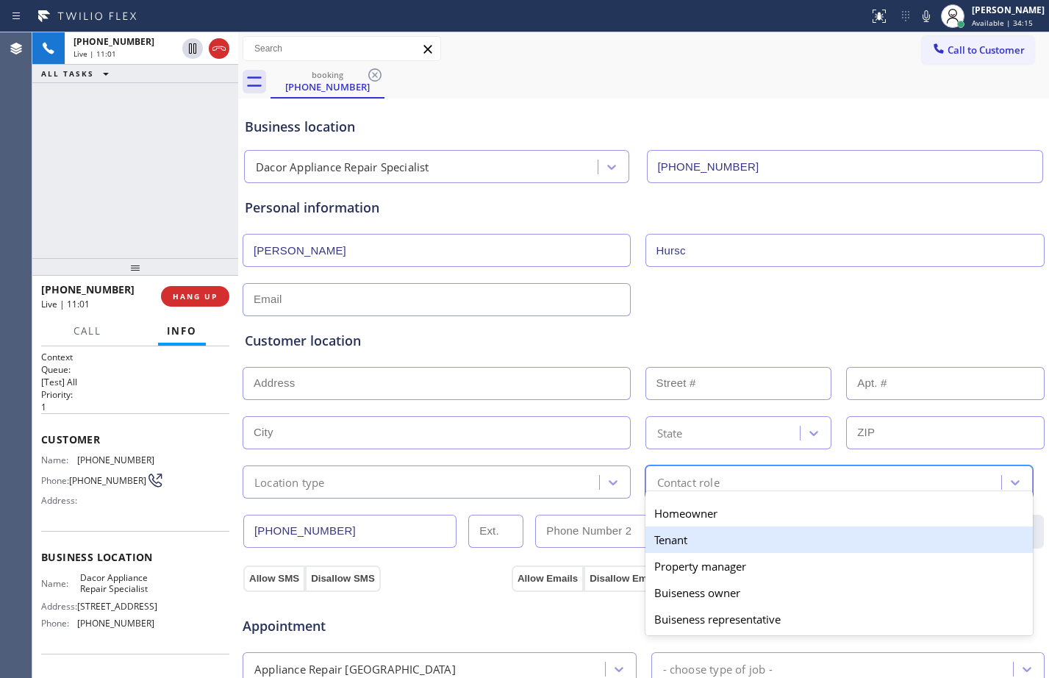
click at [513, 478] on div "Location type" at bounding box center [423, 482] width 352 height 26
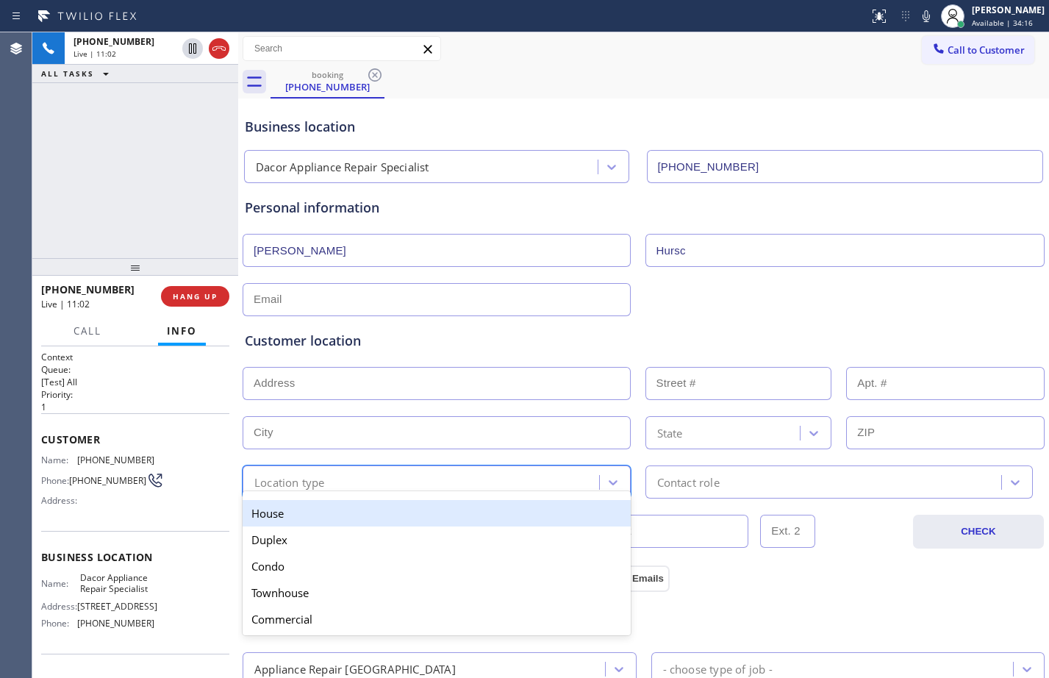
click at [386, 512] on div "House" at bounding box center [437, 513] width 388 height 26
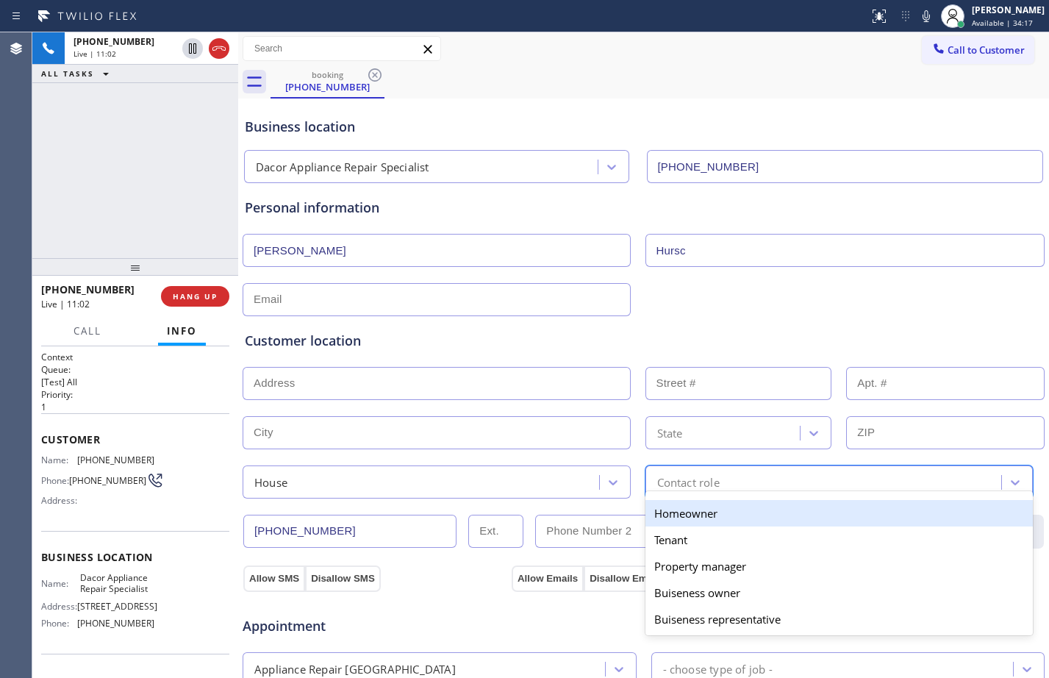
click at [854, 470] on div "Contact role" at bounding box center [826, 482] width 352 height 26
click at [731, 515] on div "Homeowner" at bounding box center [839, 513] width 388 height 26
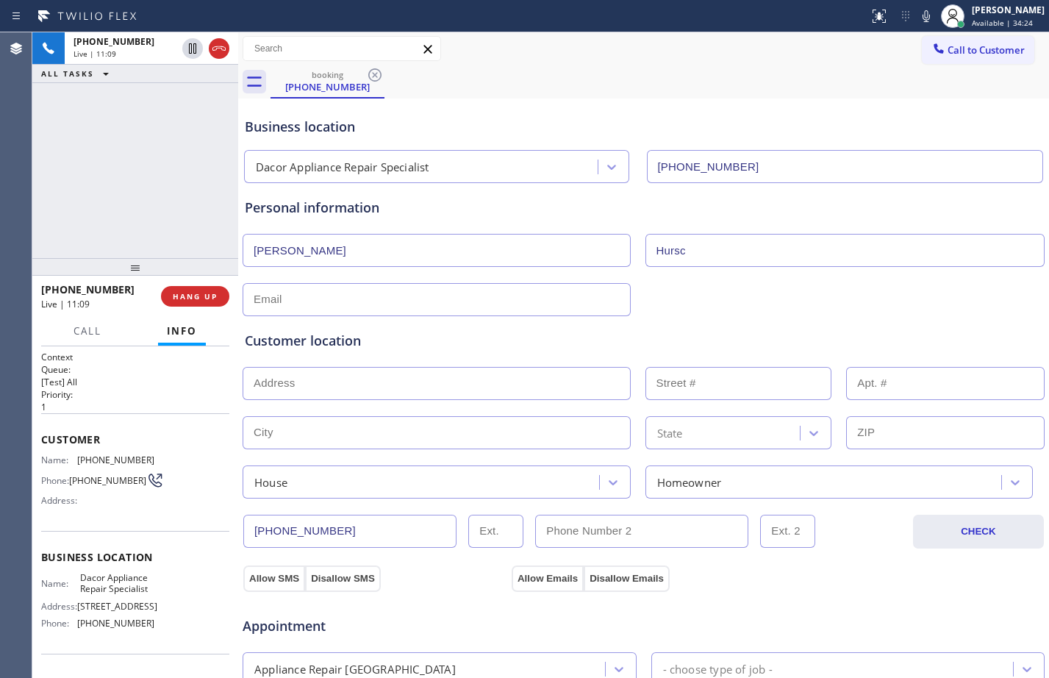
click at [387, 390] on input "text" at bounding box center [437, 383] width 388 height 33
paste input "[STREET_ADDRESS]"
type input "A [GEOGRAPHIC_DATA]"
type input "Auburn"
type input "98002"
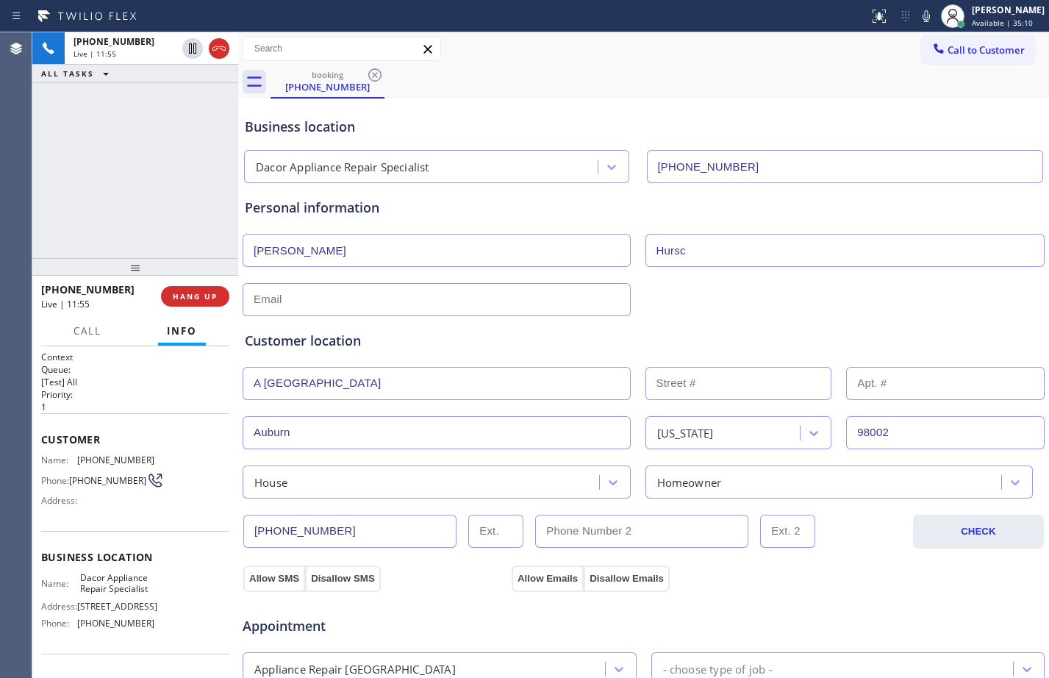
click at [404, 296] on input "text" at bounding box center [437, 299] width 388 height 33
paste input "[EMAIL_ADDRESS][DOMAIN_NAME]"
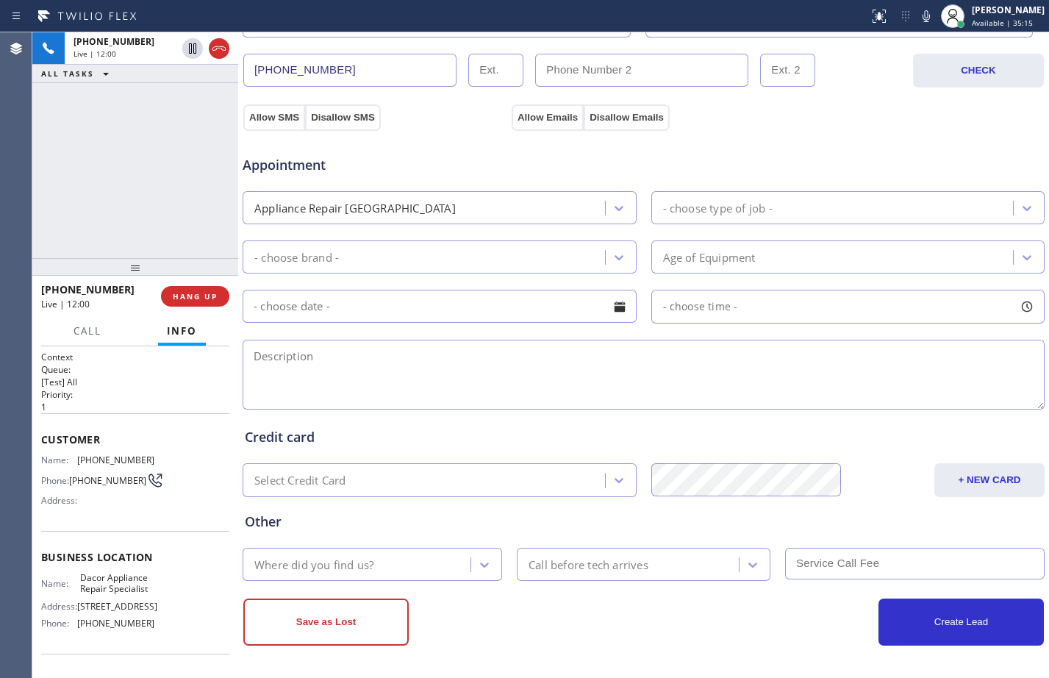
scroll to position [462, 0]
type input "[EMAIL_ADDRESS][DOMAIN_NAME]"
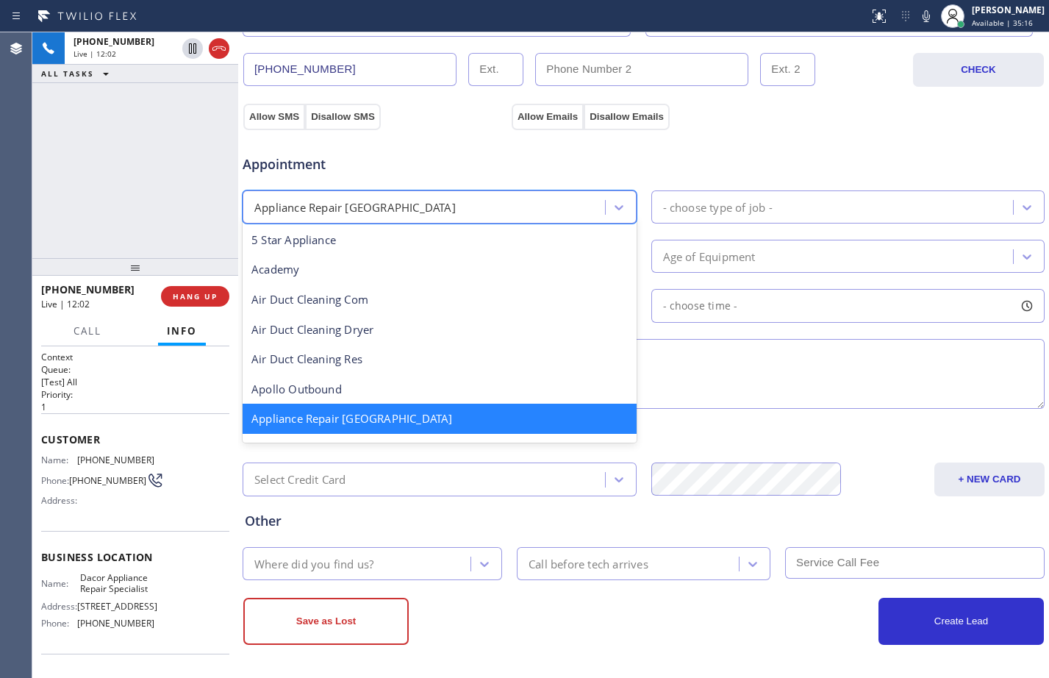
click at [466, 195] on div "Appliance Repair [GEOGRAPHIC_DATA]" at bounding box center [426, 207] width 358 height 26
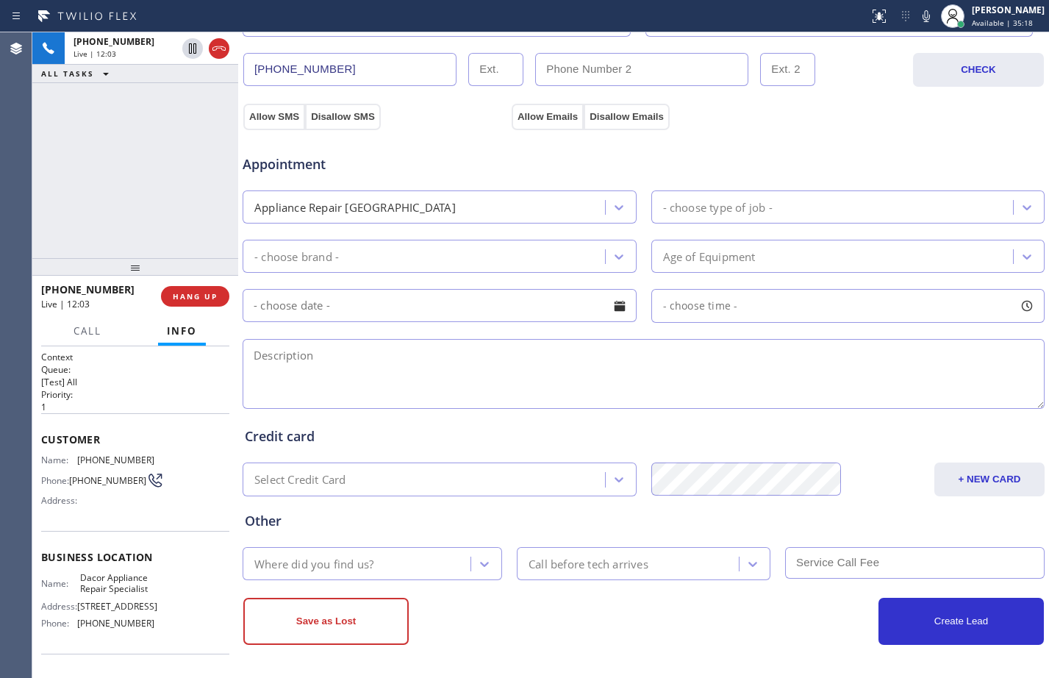
click at [769, 430] on div "Credit card" at bounding box center [644, 436] width 798 height 20
click at [269, 115] on button "Allow SMS" at bounding box center [274, 117] width 62 height 26
click at [551, 115] on button "Allow Emails" at bounding box center [548, 117] width 72 height 26
click at [969, 15] on div "[PERSON_NAME] Available | 35:26" at bounding box center [1009, 16] width 80 height 26
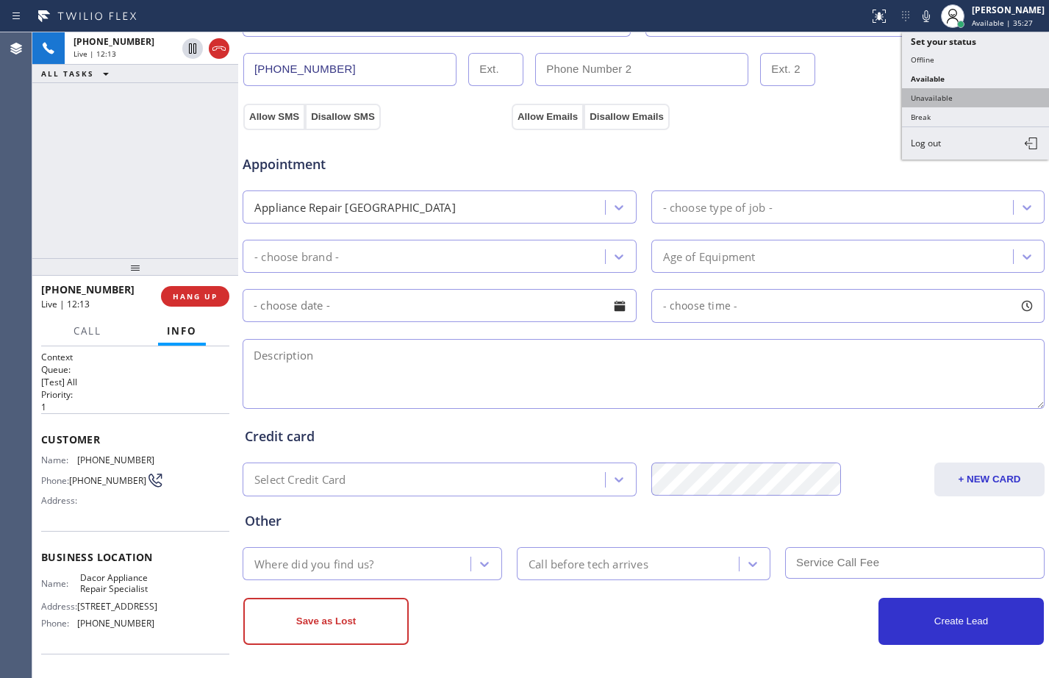
click at [942, 89] on button "Unavailable" at bounding box center [975, 97] width 147 height 19
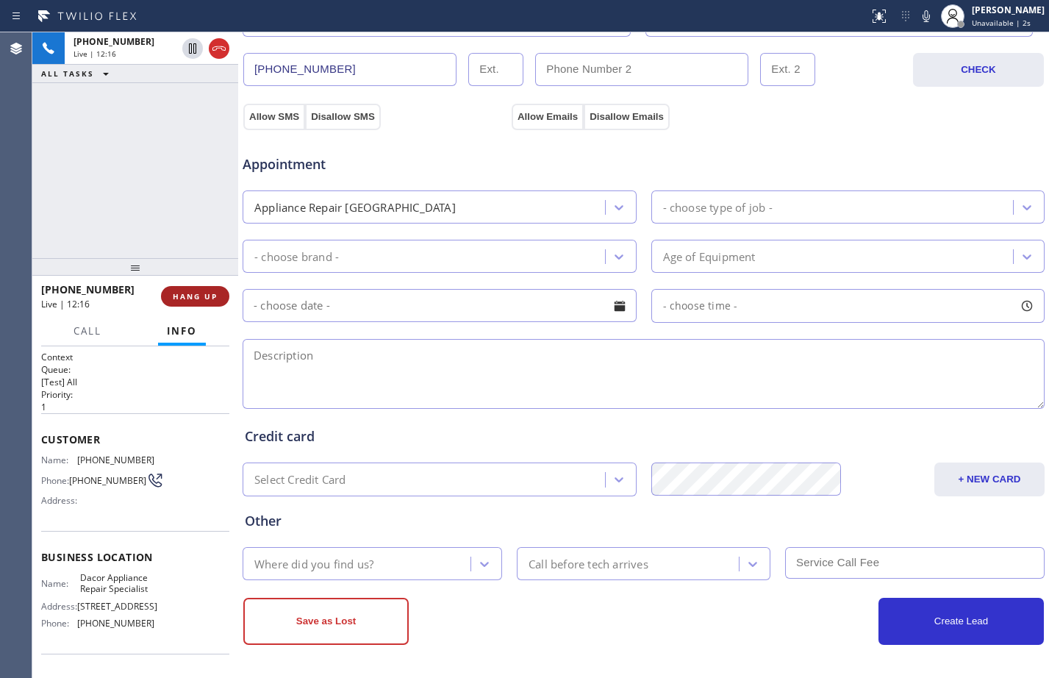
click at [196, 297] on span "HANG UP" at bounding box center [195, 296] width 45 height 10
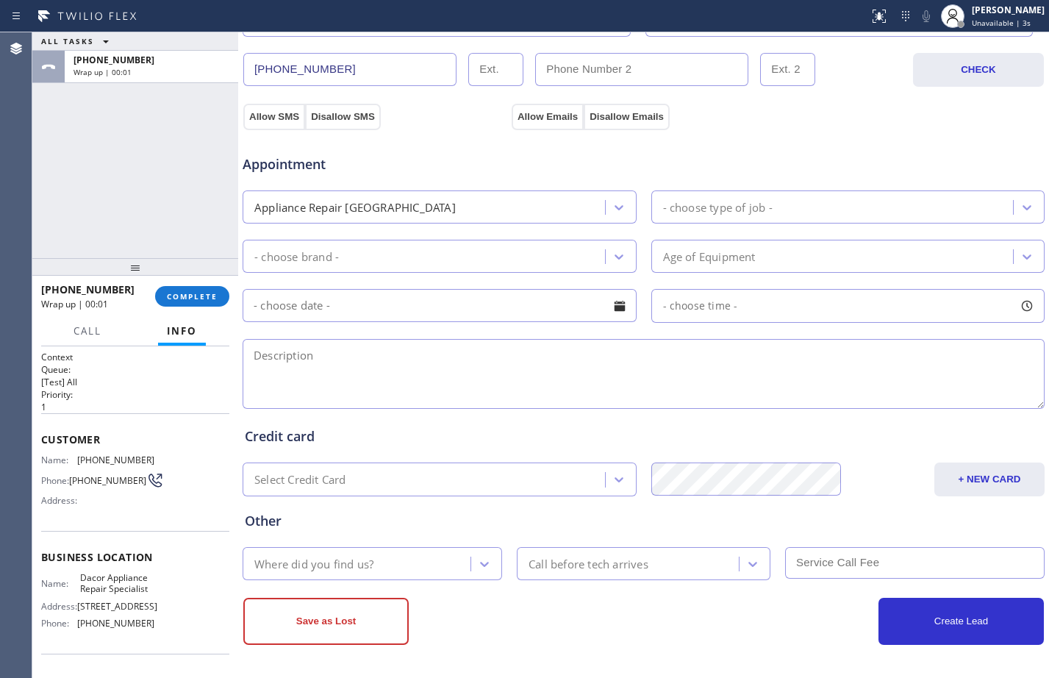
drag, startPoint x: 290, startPoint y: 364, endPoint x: 757, endPoint y: 437, distance: 473.1
click at [290, 364] on textarea at bounding box center [644, 374] width 802 height 70
click at [638, 386] on textarea at bounding box center [644, 374] width 802 height 70
type textarea "Frigi"
click at [459, 217] on div "Appliance Repair [GEOGRAPHIC_DATA]" at bounding box center [426, 207] width 358 height 26
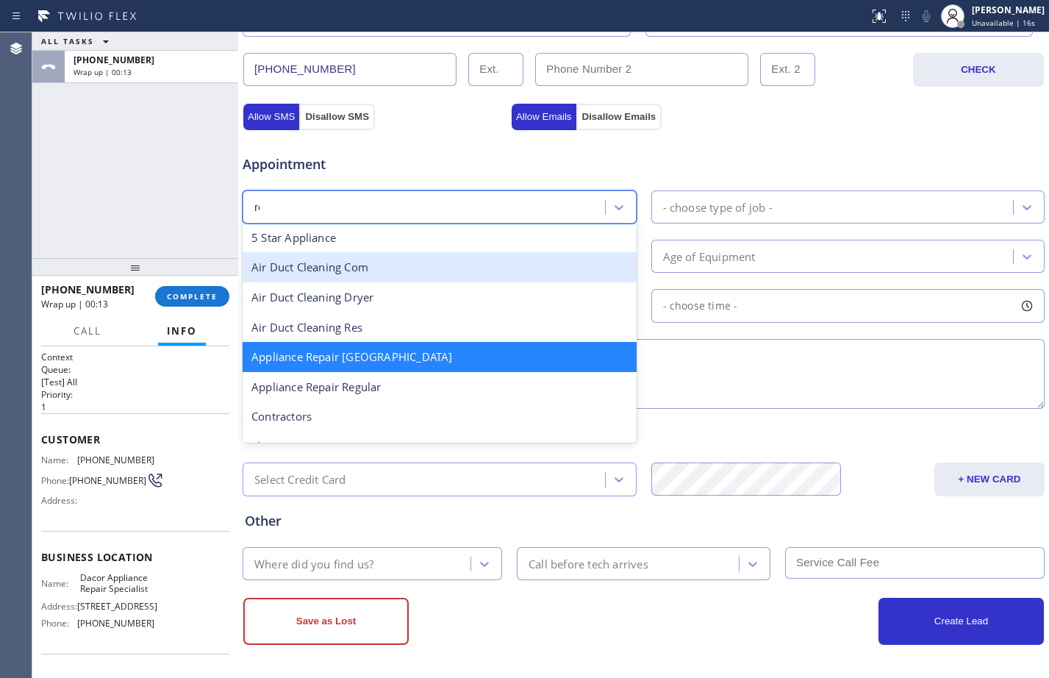
scroll to position [0, 0]
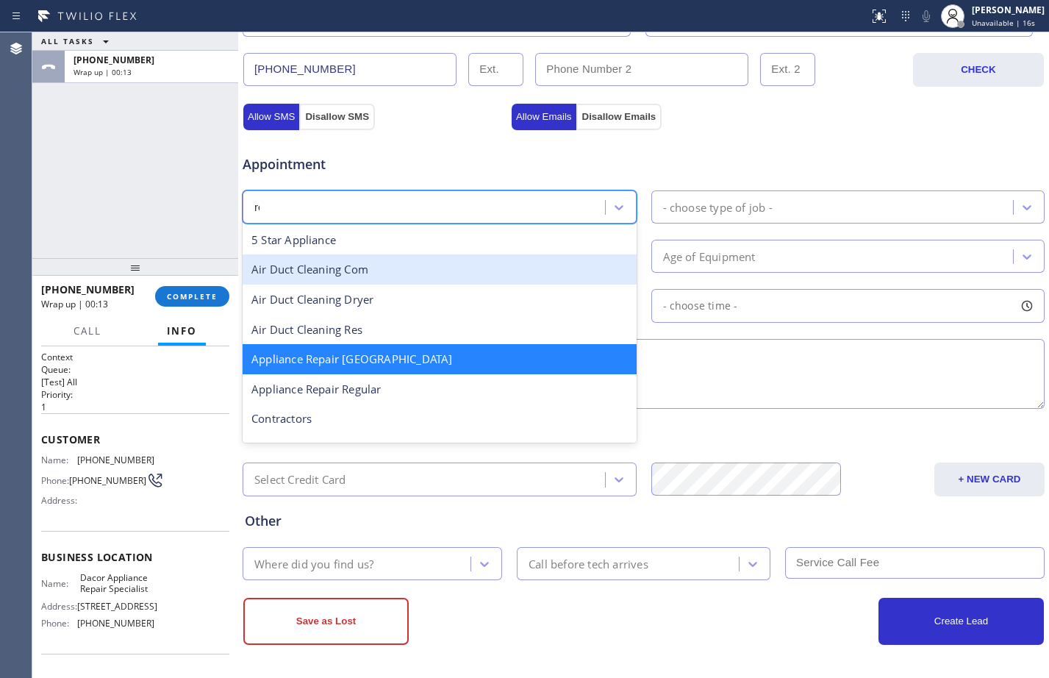
type input "reg"
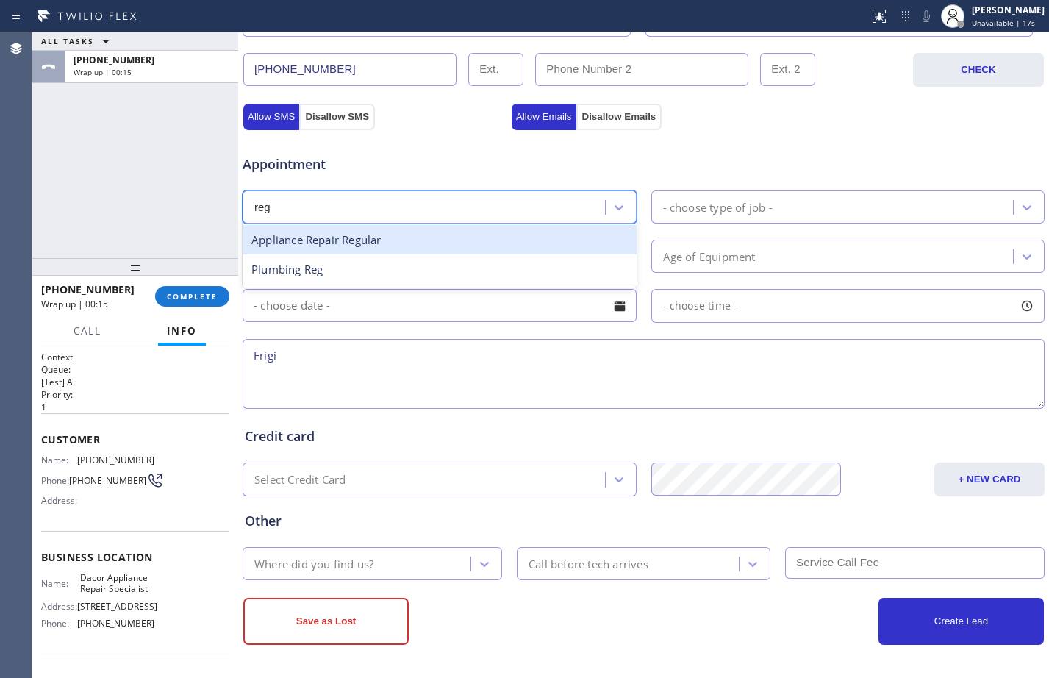
click at [404, 235] on div "Appliance Repair Regular" at bounding box center [440, 240] width 394 height 30
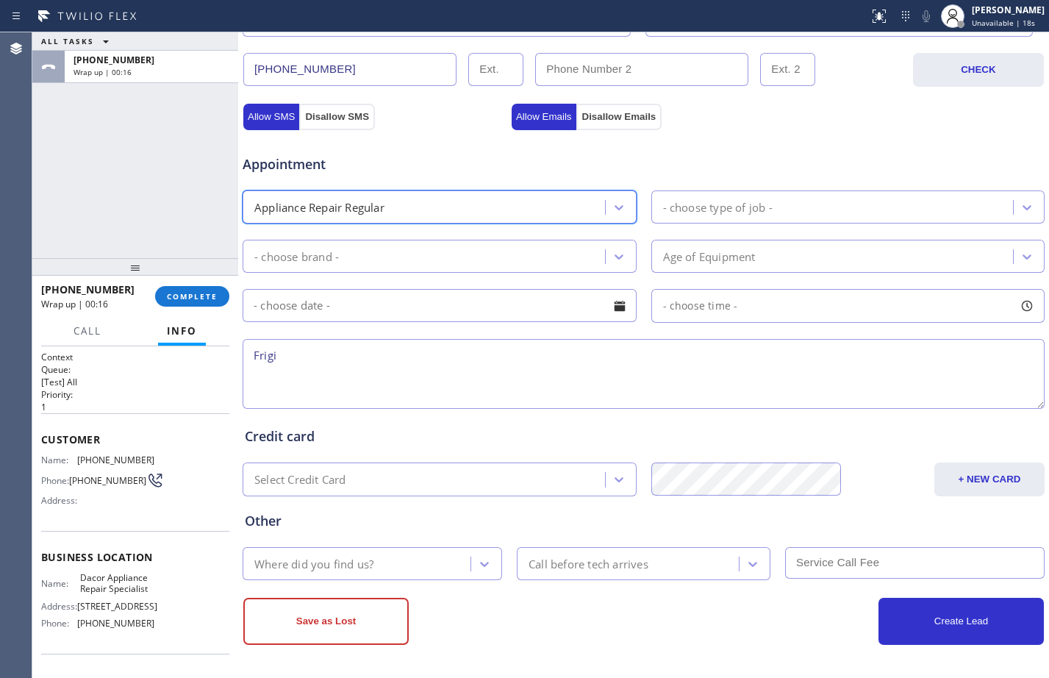
click at [777, 224] on div "Appointment option Appliance Repair Regular, selected. 24 results available. Se…" at bounding box center [644, 274] width 798 height 275
click at [780, 211] on div "- choose type of job -" at bounding box center [835, 207] width 358 height 26
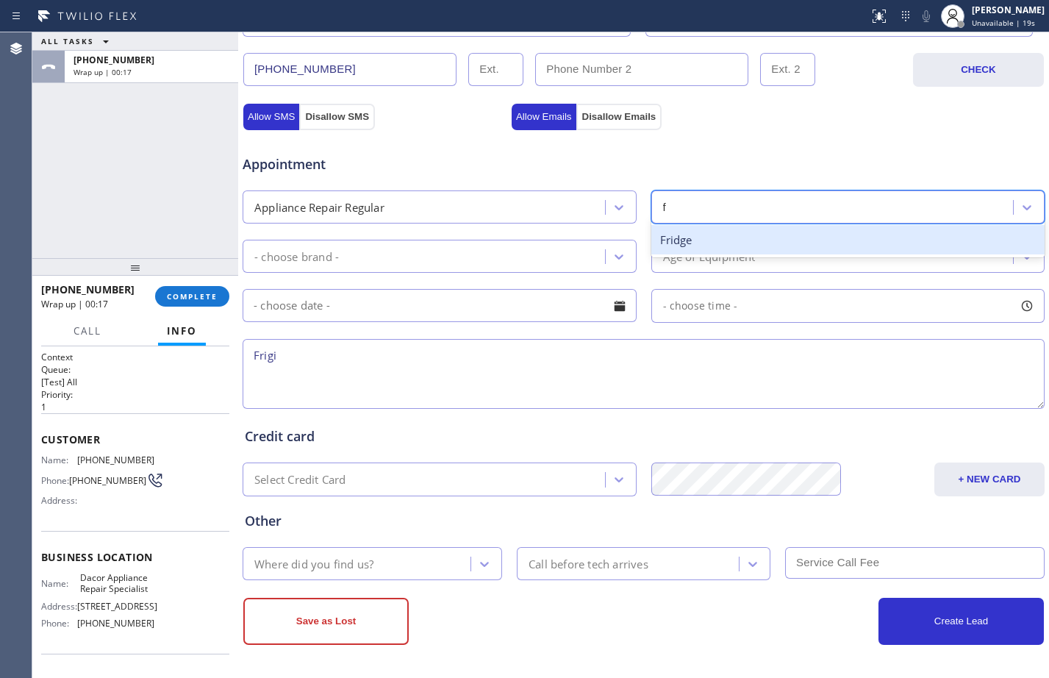
type input "fr"
click at [724, 247] on div "Fridge" at bounding box center [848, 240] width 394 height 30
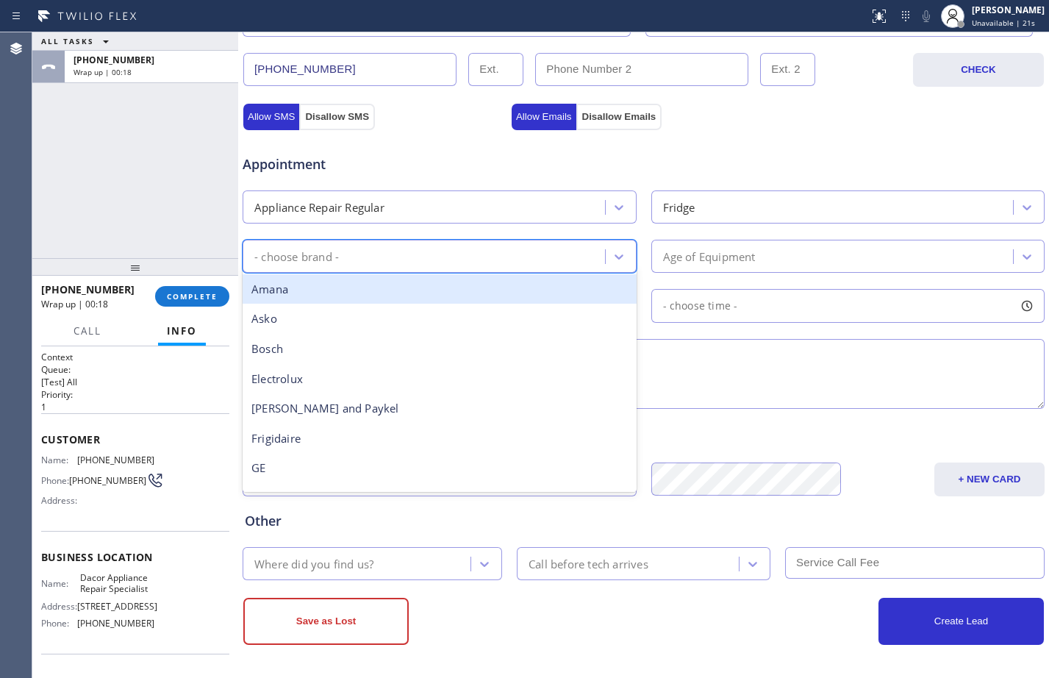
click at [567, 262] on div "- choose brand -" at bounding box center [426, 256] width 358 height 26
type input "fri"
click at [580, 298] on div "Frigidaire" at bounding box center [440, 289] width 394 height 30
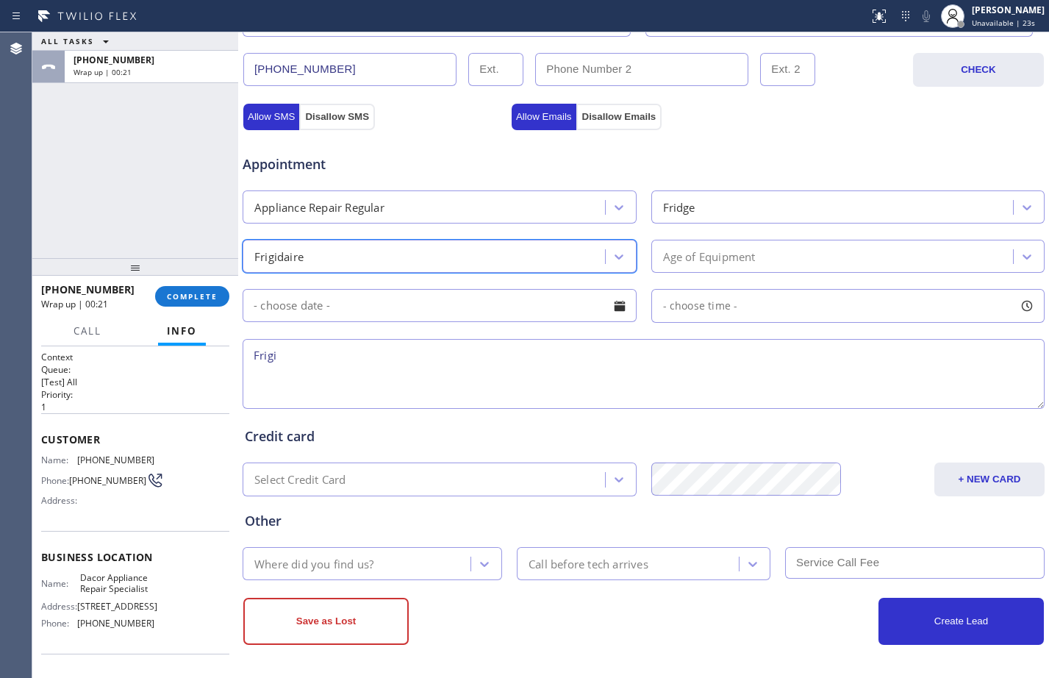
click at [767, 261] on div "Age of Equipment" at bounding box center [835, 256] width 358 height 26
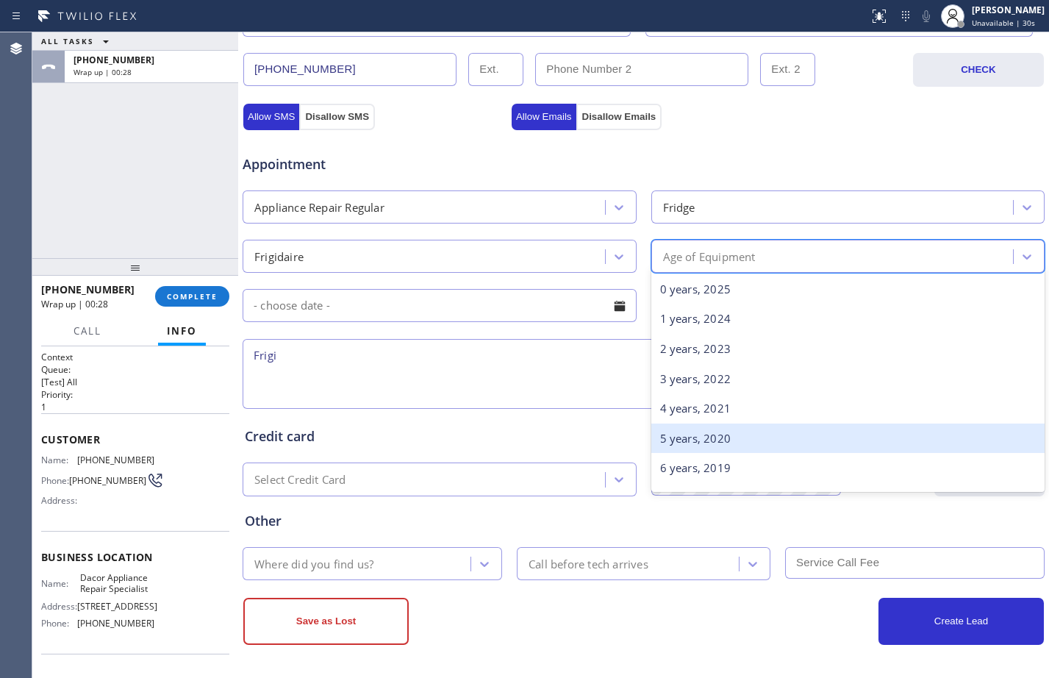
click at [705, 443] on div "5 years, 2020" at bounding box center [848, 438] width 394 height 30
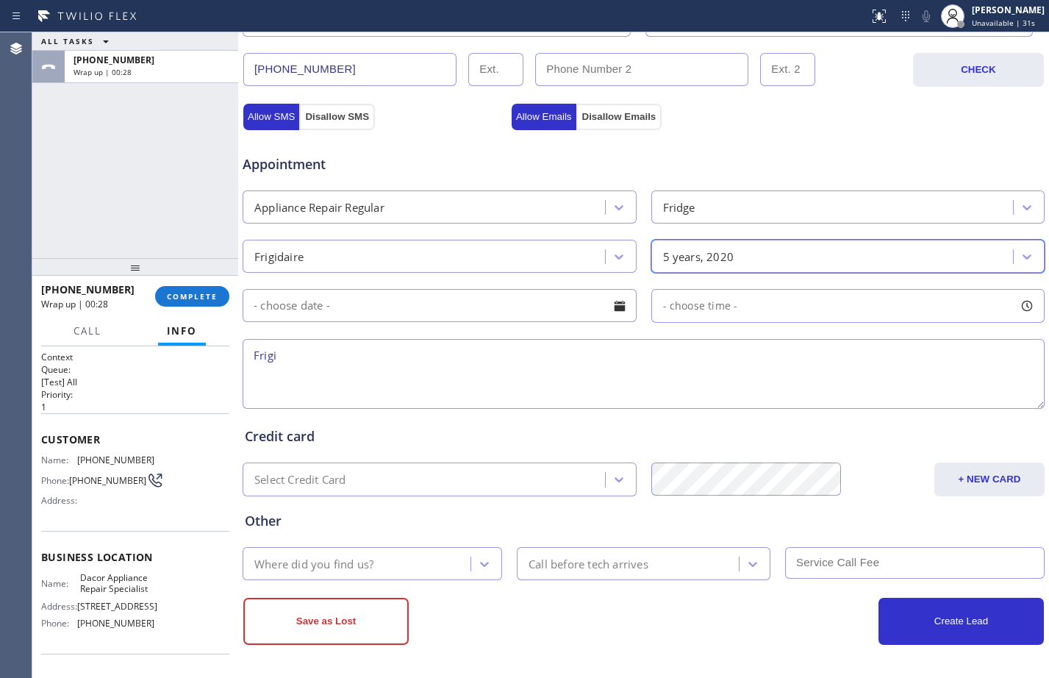
click at [325, 373] on textarea "Frigi" at bounding box center [644, 374] width 802 height 70
click at [256, 360] on textarea "Frigidaire/free scf/" at bounding box center [644, 374] width 802 height 70
click at [452, 366] on textarea "2-5/Frigidaire/free scf/" at bounding box center [644, 374] width 802 height 70
click at [576, 358] on textarea "2-5/Frigidaire/free scf/" at bounding box center [644, 374] width 802 height 70
paste textarea "fridge/not cooling/built-in microwave/Whirpool/3yrs/underneath hood/it won't sh…"
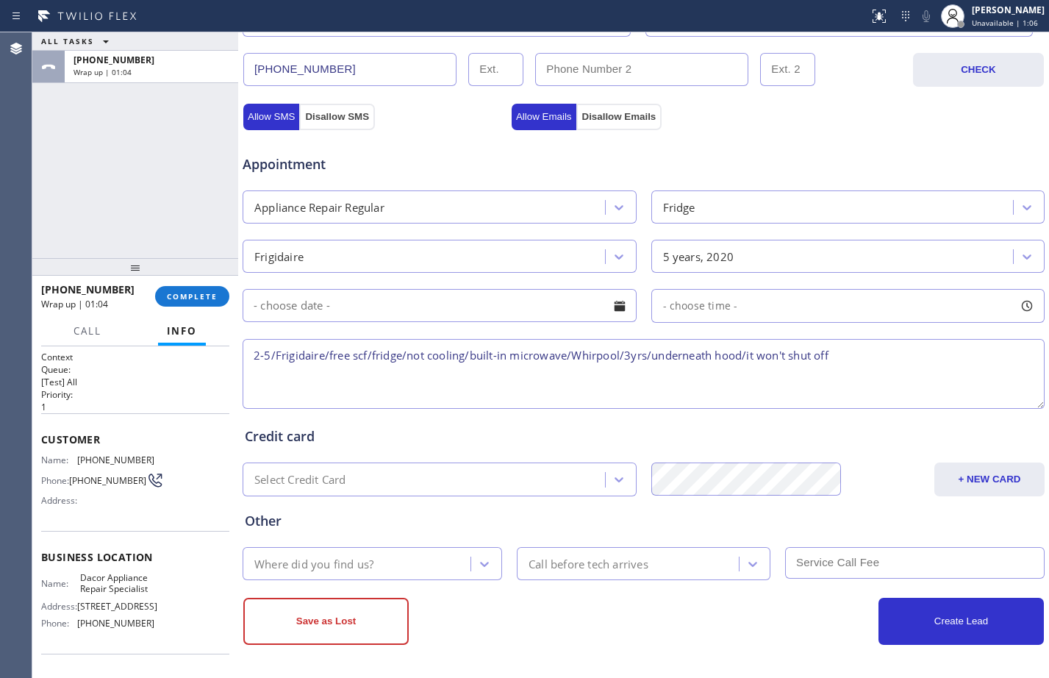
click at [293, 352] on textarea "2-5/Frigidaire/free scf/fridge/not cooling/built-in microwave/Whirpool/3yrs/und…" at bounding box center [644, 374] width 802 height 70
click at [314, 357] on textarea "2-5/free scf/fridge/not cooling/built-in microwave/Whirpool/3yrs/underneath hoo…" at bounding box center [644, 374] width 802 height 70
click at [320, 357] on textarea "2-5/free scf/fridge/not cooling/built-in microwave/Whirpool/3yrs/underneath hoo…" at bounding box center [644, 374] width 802 height 70
click at [468, 355] on textarea "2-5/free scf/Frigidaire/fridge/not cooling/built-in microwave/Whirpool/3yrs/und…" at bounding box center [644, 374] width 802 height 70
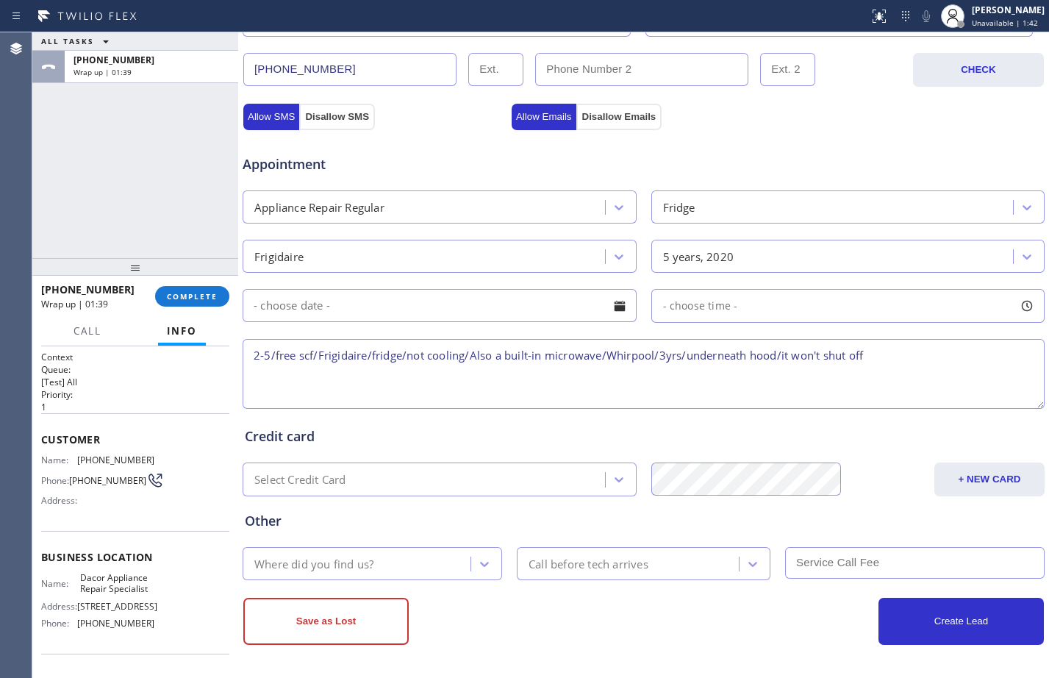
click at [667, 358] on textarea "2-5/free scf/Frigidaire/fridge/not cooling/Also a built-in microwave/Whirpool/3…" at bounding box center [644, 374] width 802 height 70
click at [620, 354] on textarea "2-5/free scf/Frigidaire/fridge/not cooling/Also a built-in microwave/Whirpool/u…" at bounding box center [644, 374] width 802 height 70
click at [679, 356] on textarea "2-5/free scf/Frigidaire/fridge/not cooling/Also a built-in microwave/Whirpool/u…" at bounding box center [644, 374] width 802 height 70
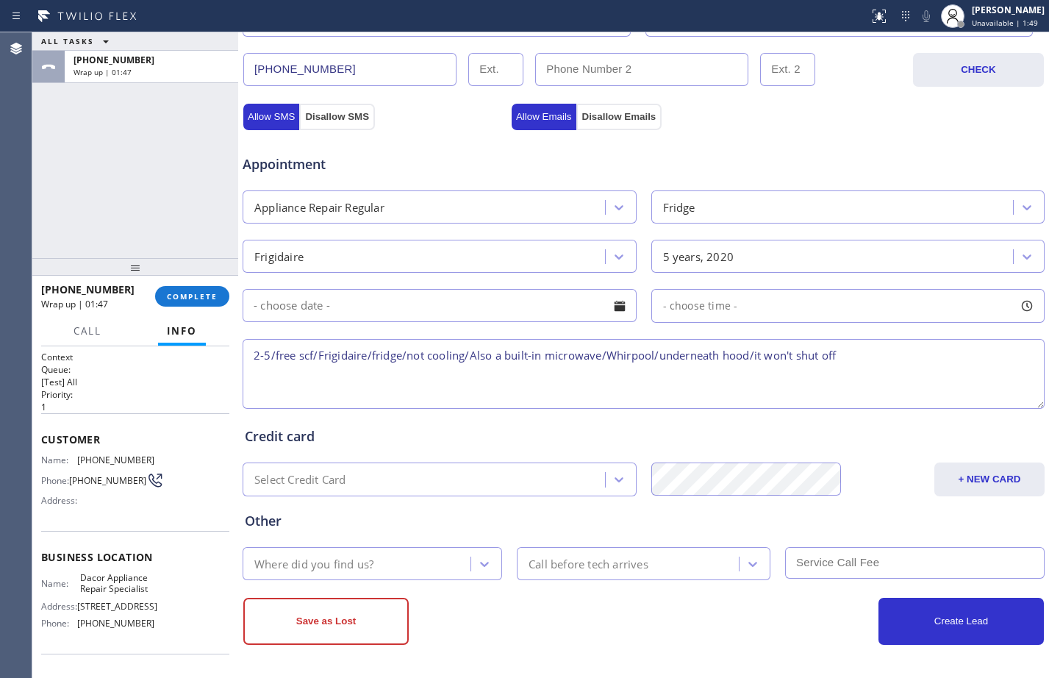
click at [656, 361] on textarea "2-5/free scf/Frigidaire/fridge/not cooling/Also a built-in microwave/Whirpool/u…" at bounding box center [644, 374] width 802 height 70
click at [675, 354] on textarea "2-5/free scf/Frigidaire/fridge/not cooling/Also a built-in microwave/Whirpool/i…" at bounding box center [644, 374] width 802 height 70
click at [726, 354] on textarea "2-5/free scf/Frigidaire/fridge/not cooling/Also a built-in microwave/Whirpool/u…" at bounding box center [644, 374] width 802 height 70
click at [923, 365] on textarea "2-5/free scf/Frigidaire/fridge/not cooling/Also a built-in microwave/Whirpool/u…" at bounding box center [644, 374] width 802 height 70
click at [928, 350] on textarea "2-5/free scf/Frigidaire/fridge/not cooling/Also a built-in microwave/Whirpool/u…" at bounding box center [644, 374] width 802 height 70
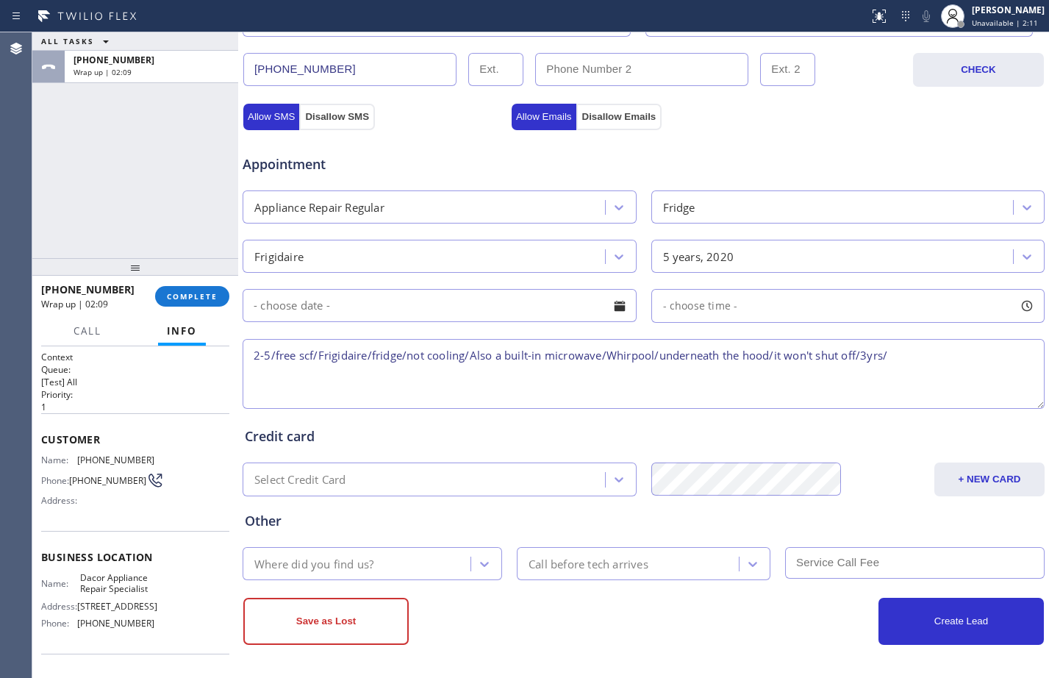
paste textarea "[STREET_ADDRESS]"
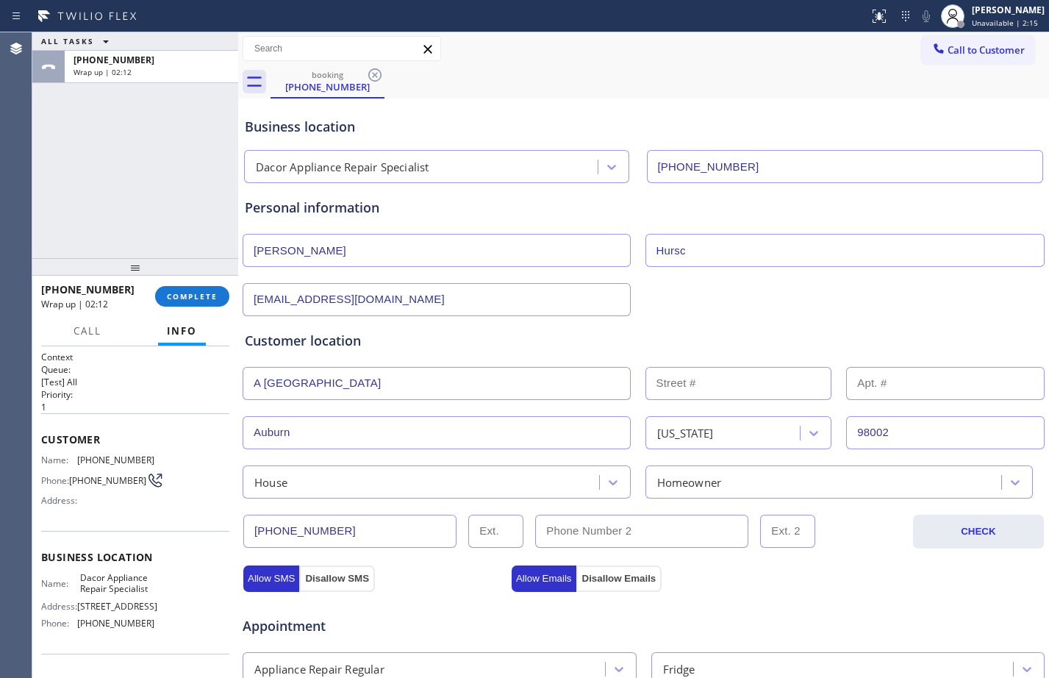
type textarea "2-5/free scf/Frigidaire/fridge/not cooling/Also a built-in microwave/Whirpool/u…"
click at [871, 379] on input "text" at bounding box center [945, 383] width 198 height 33
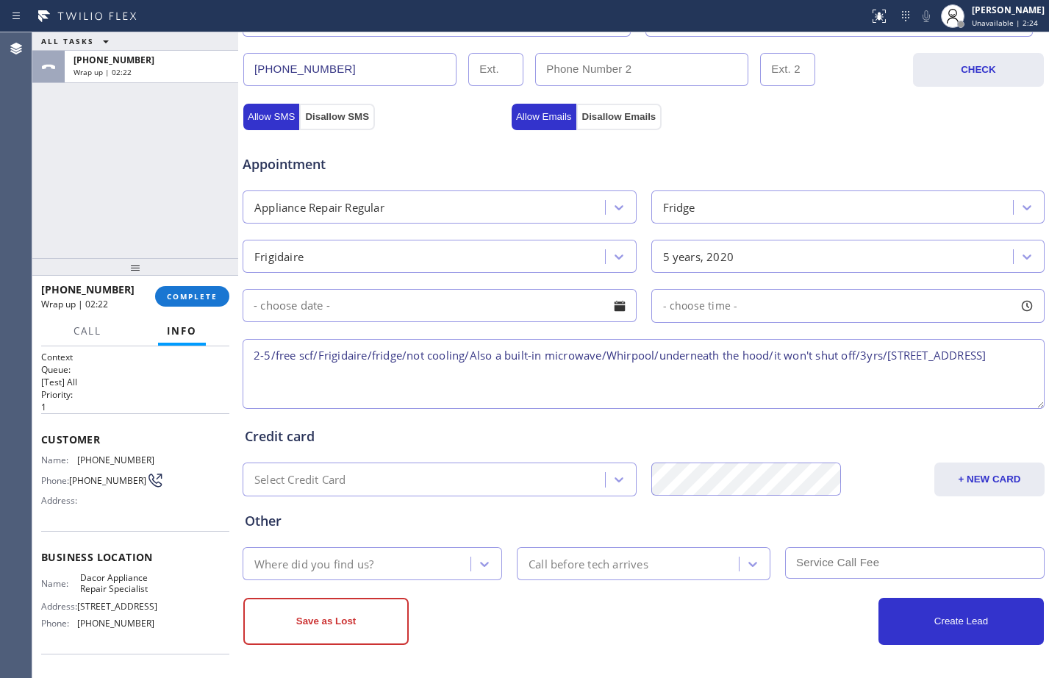
type input "S101"
click at [421, 365] on textarea "2-5/free scf/Frigidaire/fridge/not cooling/Also a built-in microwave/Whirpool/u…" at bounding box center [644, 374] width 802 height 70
click at [461, 372] on textarea "2-5/free scf/Frigidaire/fridge/not cooling/Also a built-in microwave/Whirpool/u…" at bounding box center [644, 374] width 802 height 70
paste textarea "Dacor Appliance Repair Specialist"
paste textarea "Please call customer 30 minutes prior to arrival"
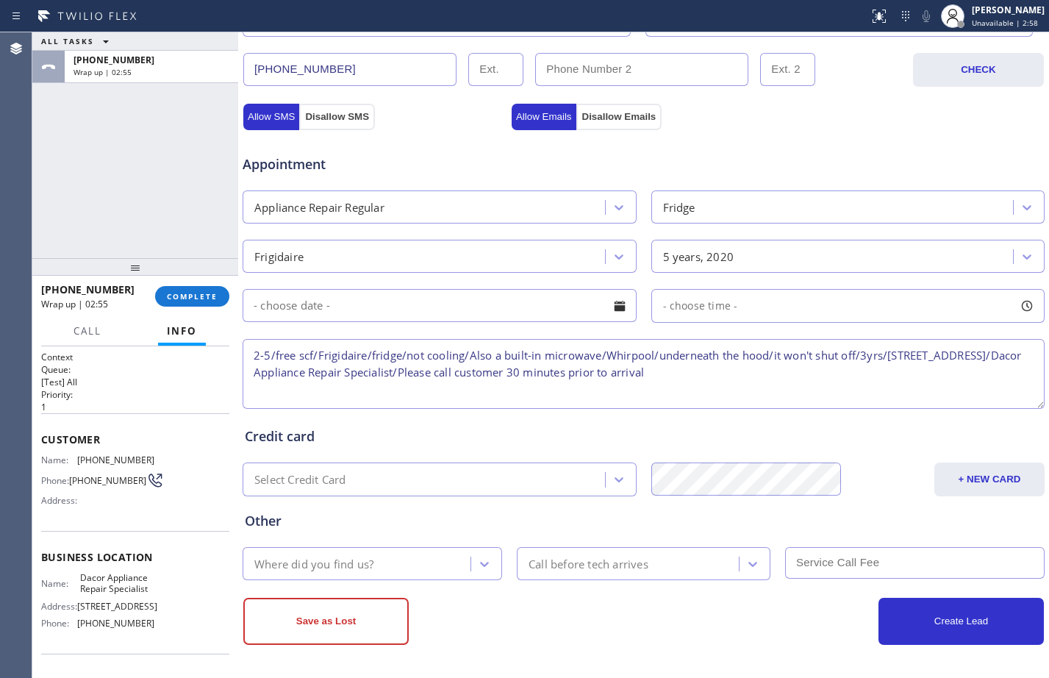
click at [374, 357] on textarea "2-5/free scf/Frigidaire/fridge/not cooling/Also a built-in microwave/Whirpool/u…" at bounding box center [644, 374] width 802 height 70
click at [437, 355] on textarea "2-5/free scf/Frigidaire/a little fridge/not cooling/Also a built-in microwave/W…" at bounding box center [644, 374] width 802 height 70
click at [390, 356] on textarea "2-5/free scf/Frigidaire/a little fridge/FS/not cooling/Also a built-in microwav…" at bounding box center [644, 374] width 802 height 70
click at [698, 393] on textarea "2-5/free scf/Frigidaire/a little fridge/FS/not cooling/Also a built-in microwav…" at bounding box center [644, 374] width 802 height 70
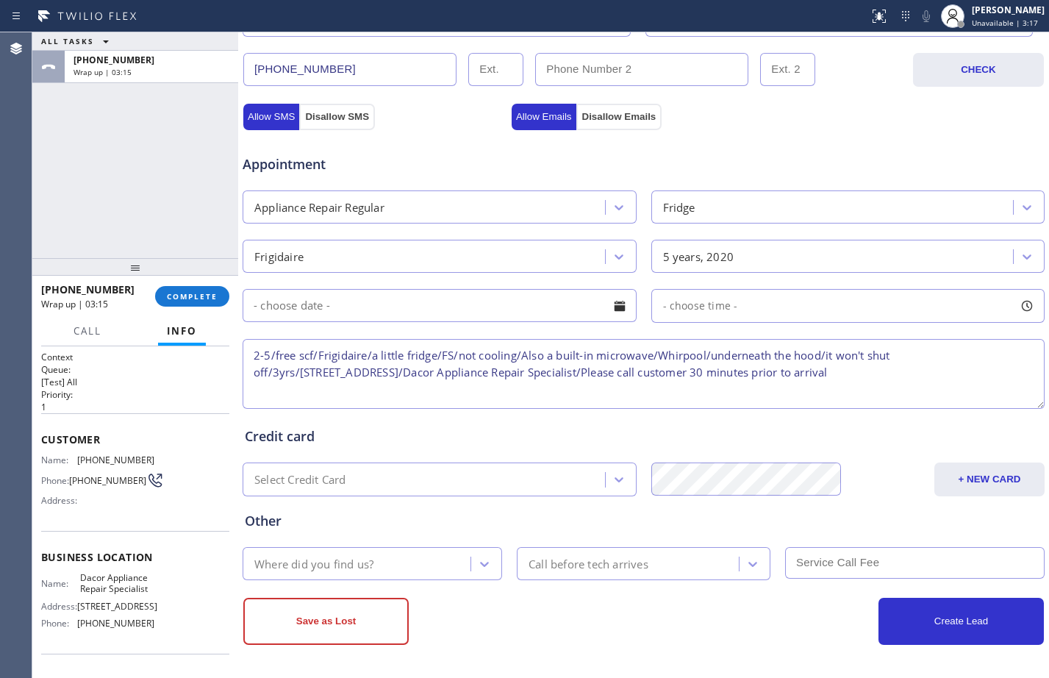
click at [856, 365] on textarea "2-5/free scf/Frigidaire/a little fridge/FS/not cooling/Also a built-in microwav…" at bounding box center [644, 374] width 802 height 70
click at [879, 376] on textarea "2-5/free scf/Frigidaire/a little fridge/FS/not cooling/Also a built-in microwav…" at bounding box center [644, 374] width 802 height 70
type textarea "2-5/free scf/Frigidaire/a little fridge/FS/not cooling/Also a built-in microwav…"
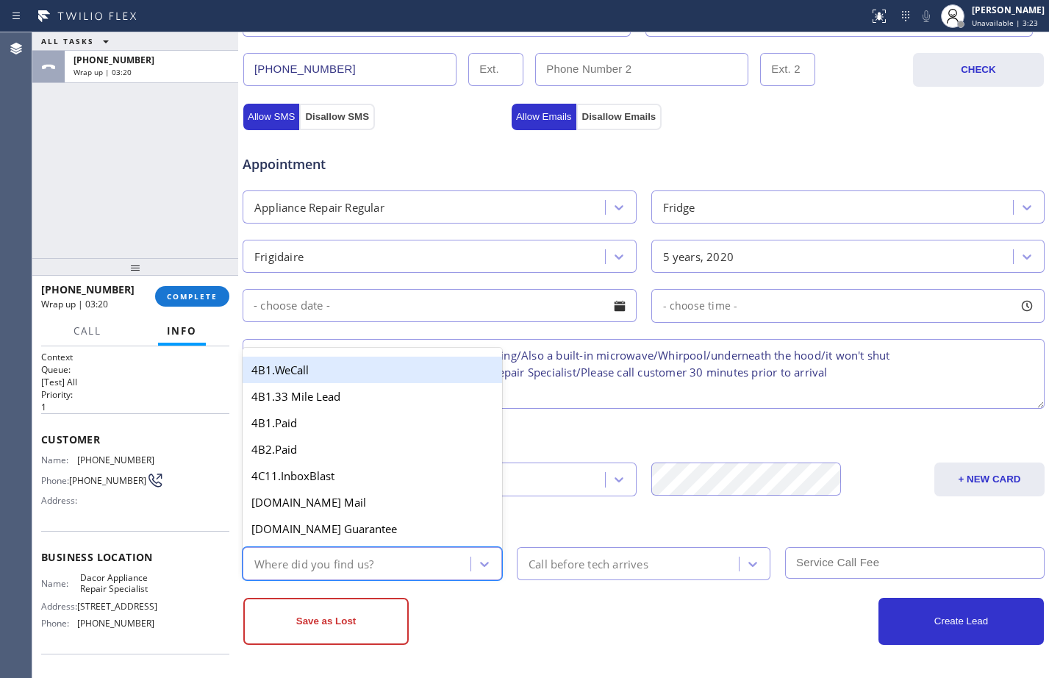
click at [394, 567] on div "Where did you find us?" at bounding box center [358, 564] width 223 height 26
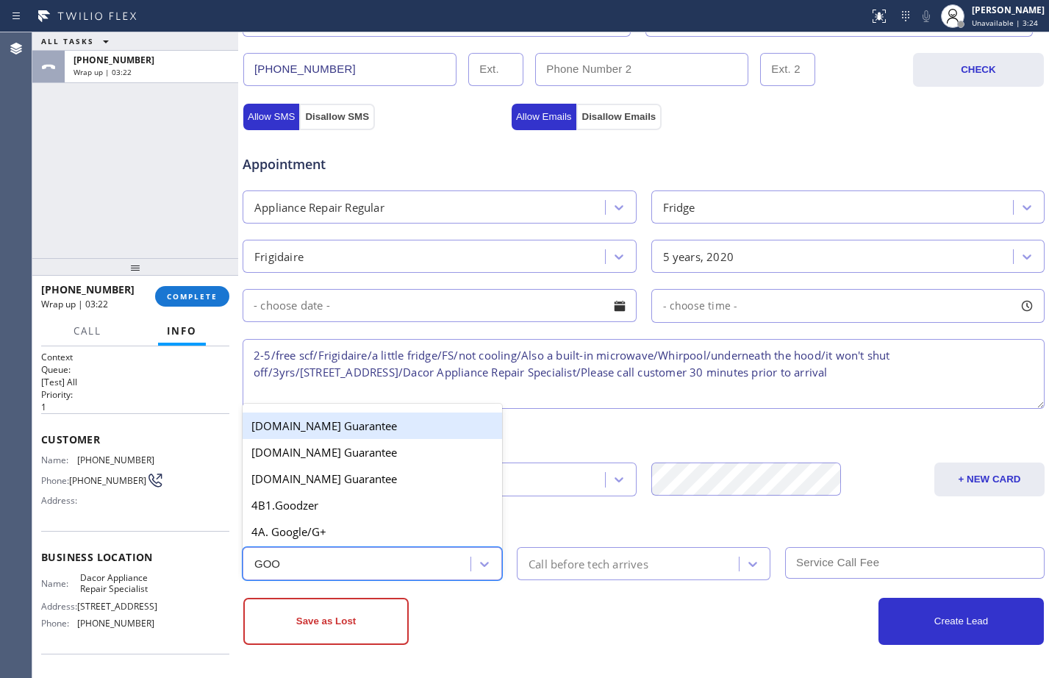
type input "GOOG"
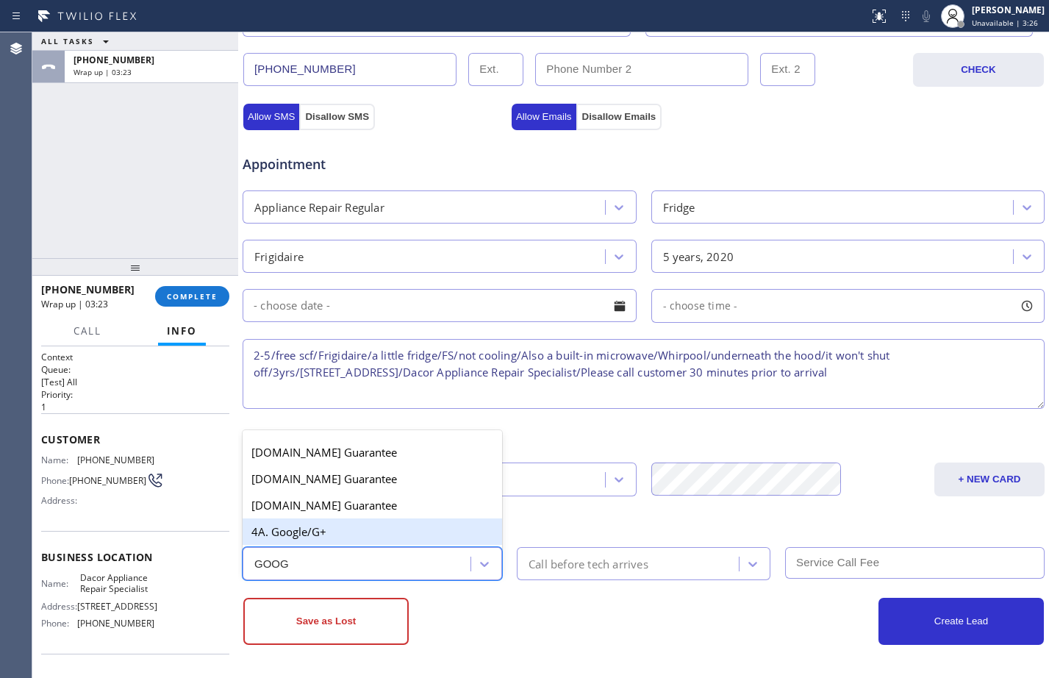
click at [364, 520] on div "4A. Google/G+" at bounding box center [372, 531] width 259 height 26
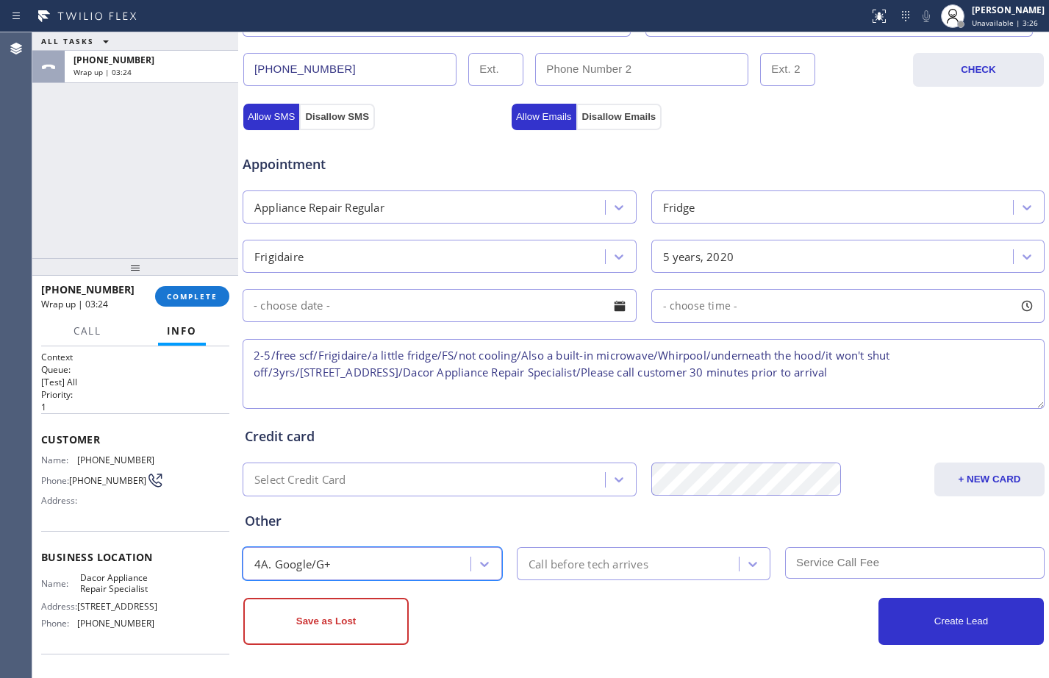
click at [555, 573] on div "Call before tech arrives" at bounding box center [630, 564] width 218 height 26
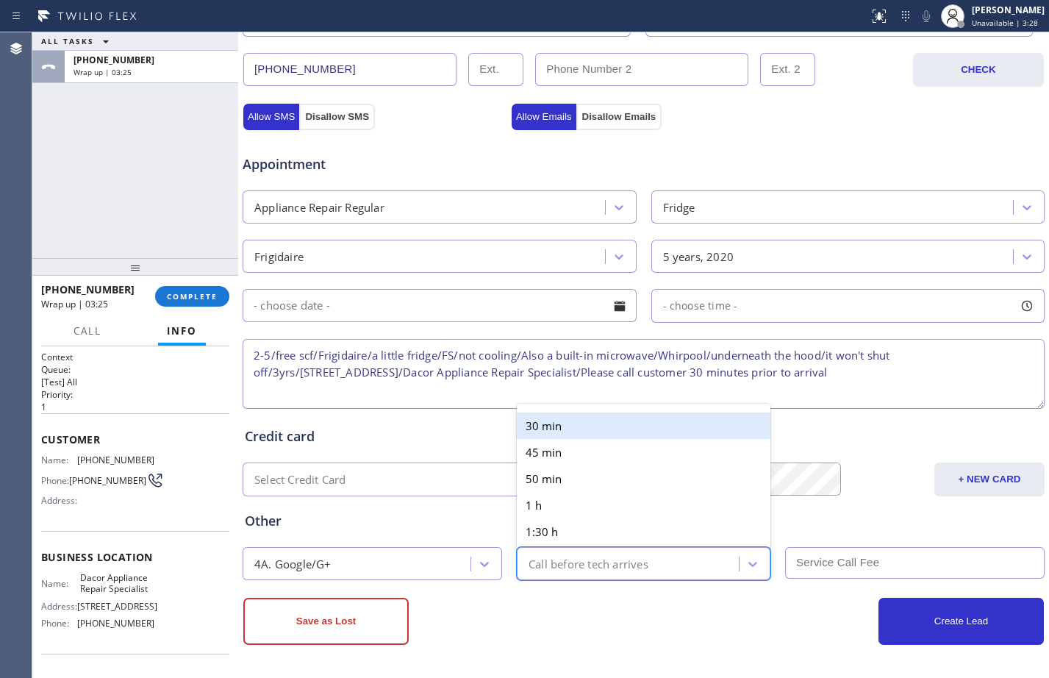
click at [560, 434] on div "30 min" at bounding box center [644, 425] width 254 height 26
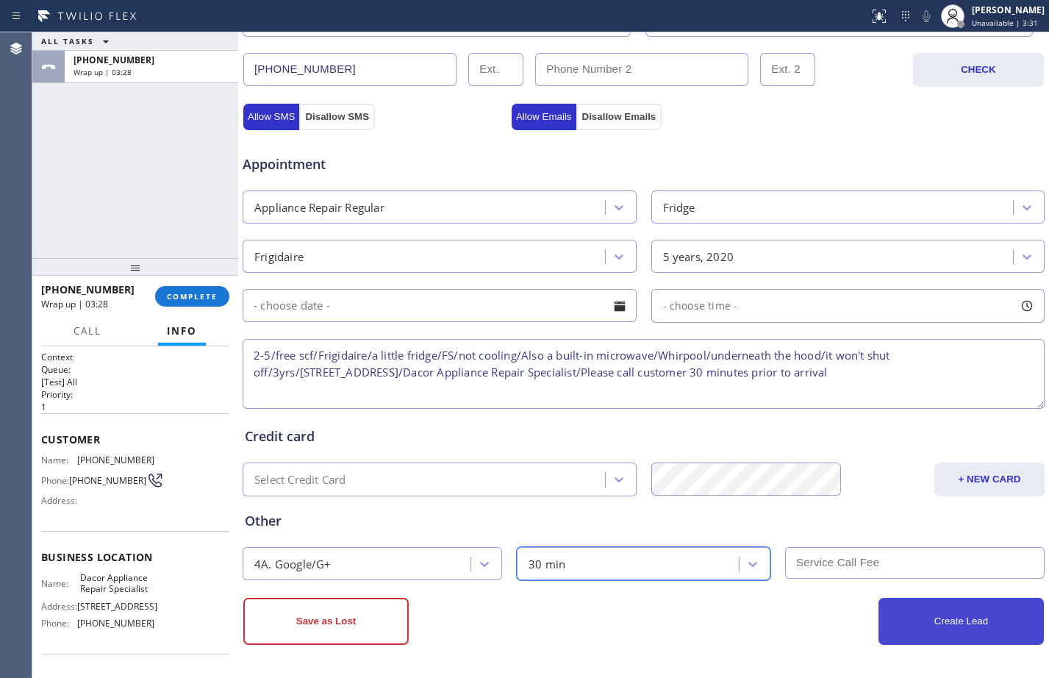
click at [940, 617] on button "Create Lead" at bounding box center [960, 621] width 165 height 47
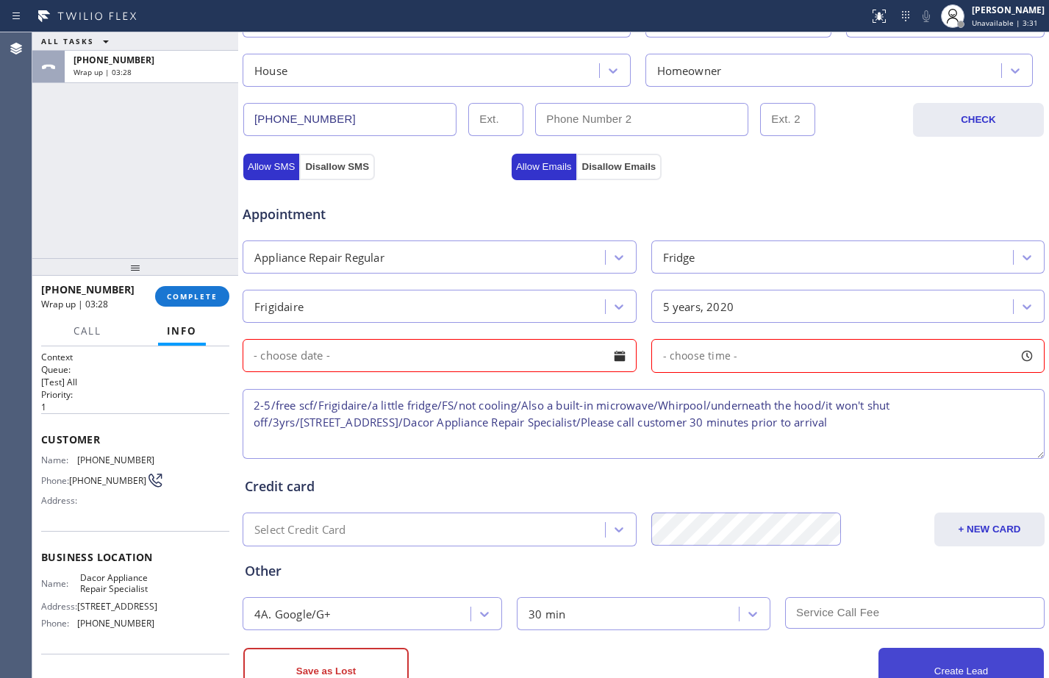
scroll to position [512, 0]
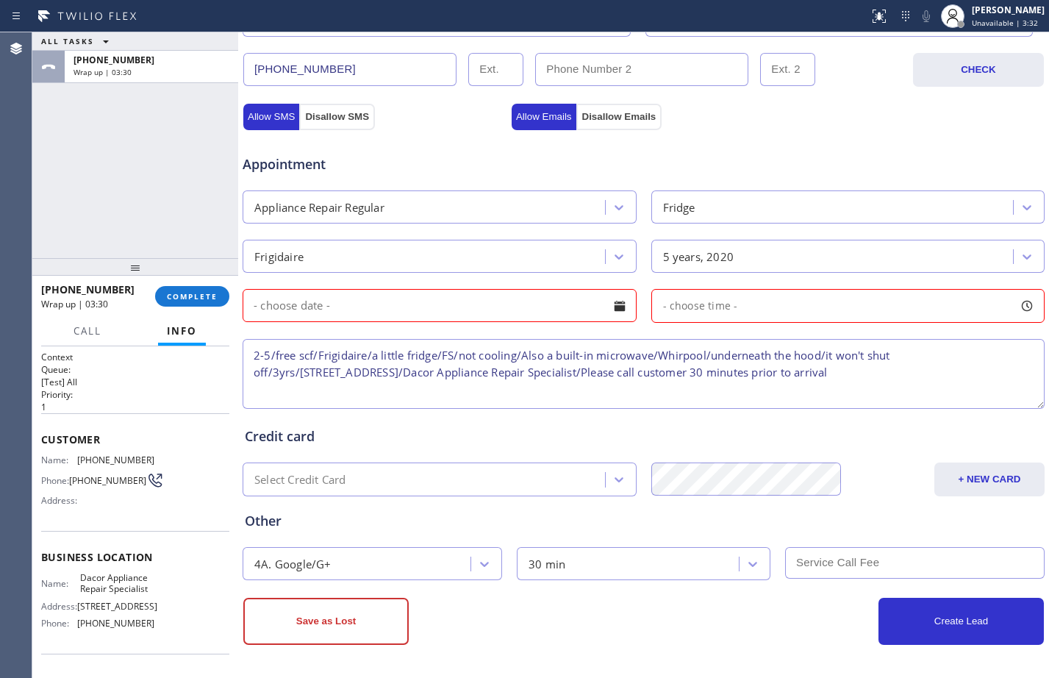
click at [494, 312] on input "text" at bounding box center [440, 305] width 394 height 33
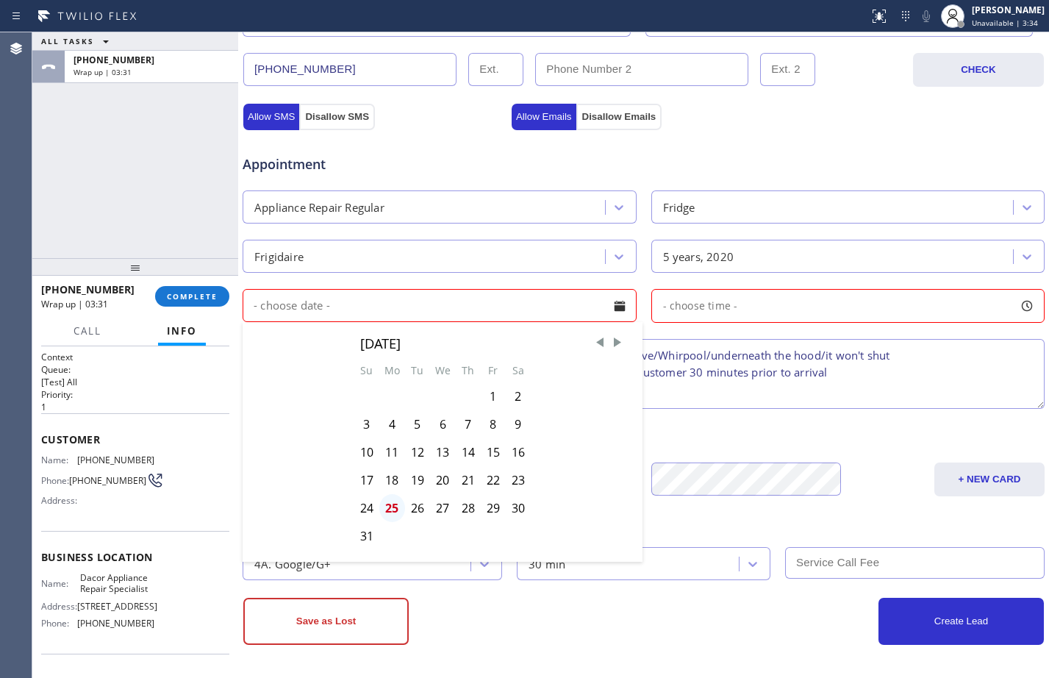
click at [384, 507] on div "25" at bounding box center [392, 508] width 26 height 28
type input "[DATE]"
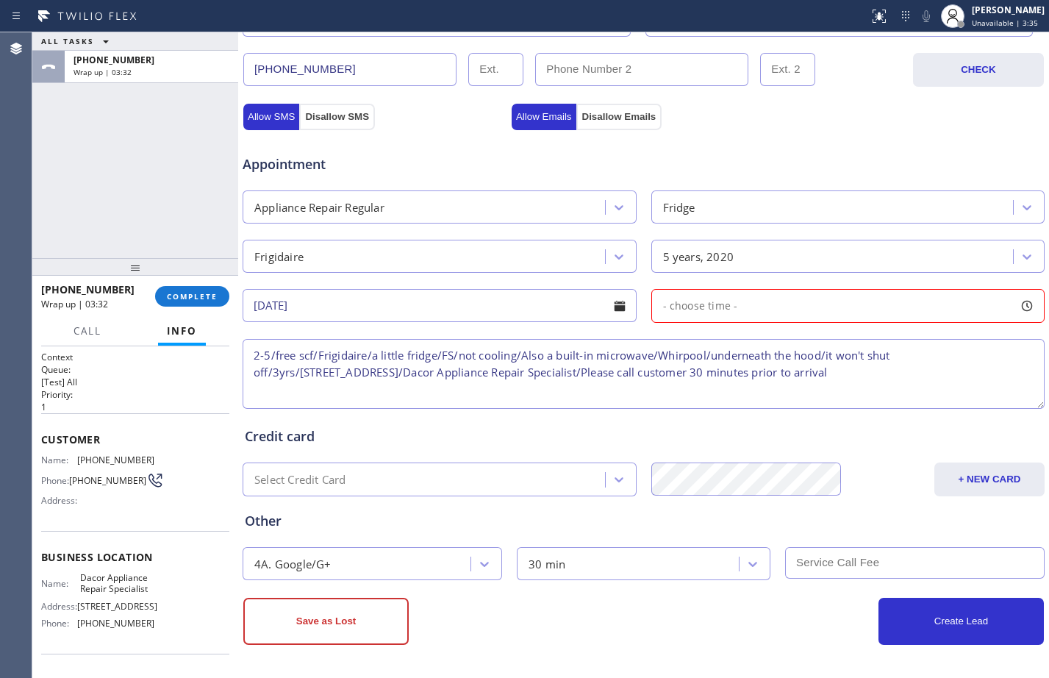
click at [769, 307] on div "- choose time -" at bounding box center [848, 306] width 394 height 34
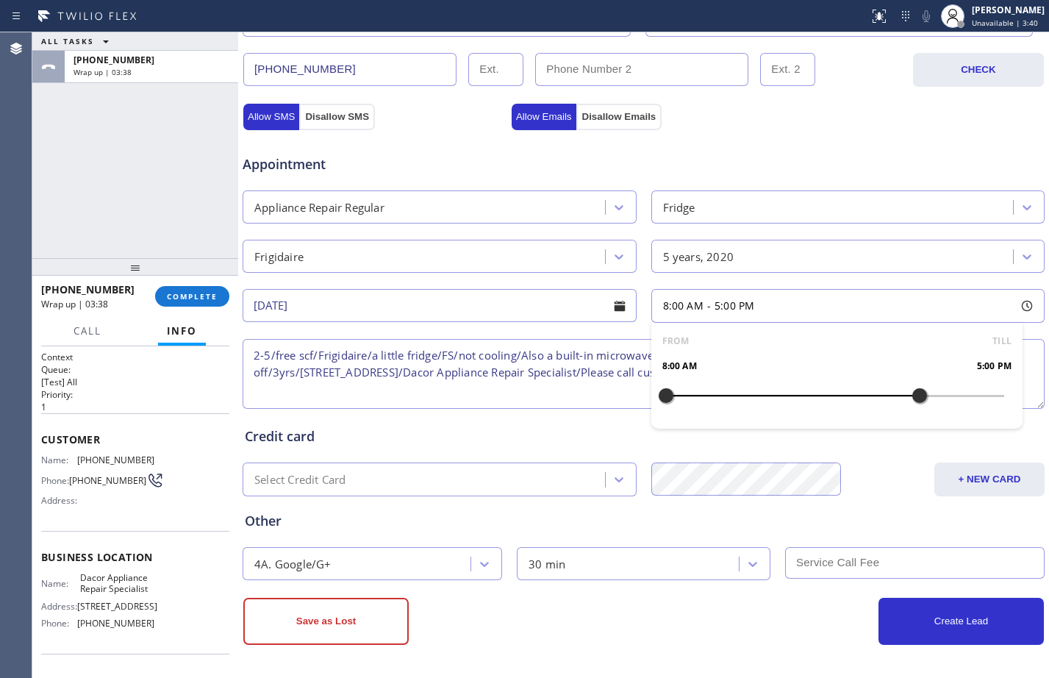
drag, startPoint x: 662, startPoint y: 395, endPoint x: 911, endPoint y: 410, distance: 249.7
click at [911, 410] on div at bounding box center [920, 395] width 18 height 31
drag, startPoint x: 672, startPoint y: 395, endPoint x: 823, endPoint y: 414, distance: 152.5
click at [823, 414] on div "FROM TILL 2:00 PM 5:00 PM" at bounding box center [837, 376] width 372 height 106
click at [898, 506] on div "Other 4A. Google/G+ 30 min" at bounding box center [643, 538] width 803 height 84
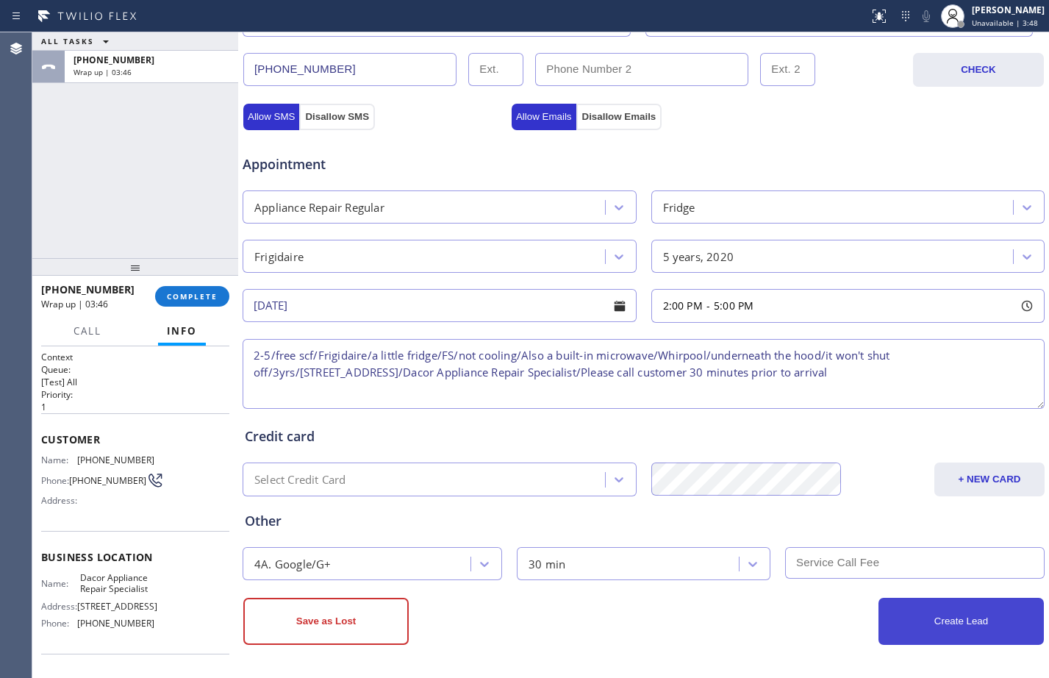
click at [930, 617] on button "Create Lead" at bounding box center [960, 621] width 165 height 47
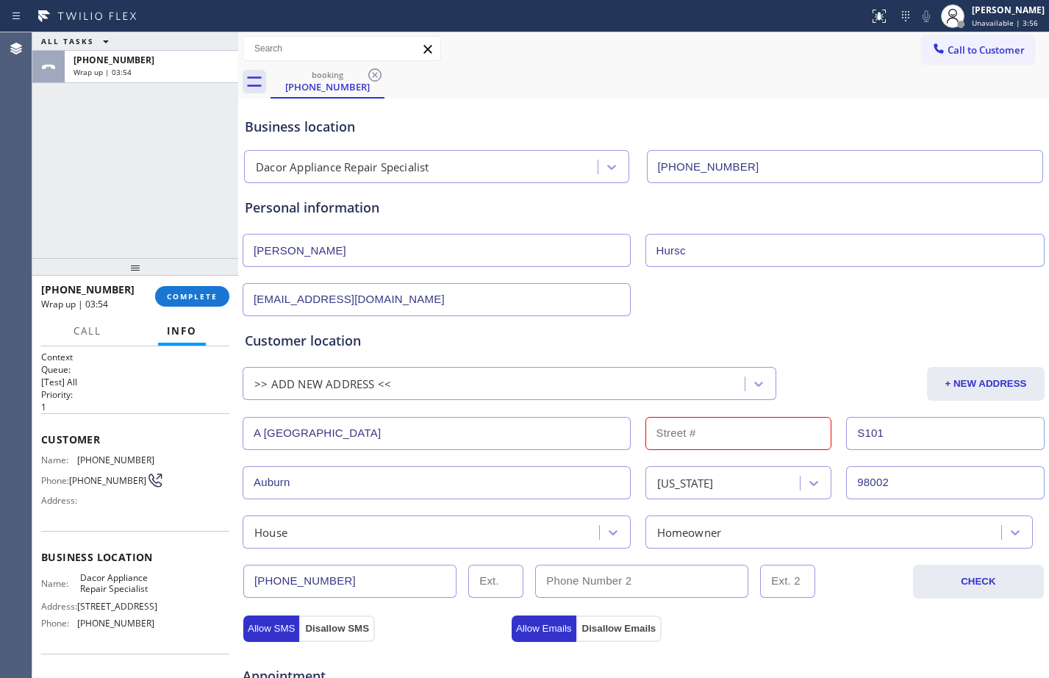
click at [759, 440] on input "text" at bounding box center [738, 433] width 187 height 33
click at [394, 420] on input "A [GEOGRAPHIC_DATA]" at bounding box center [437, 433] width 388 height 33
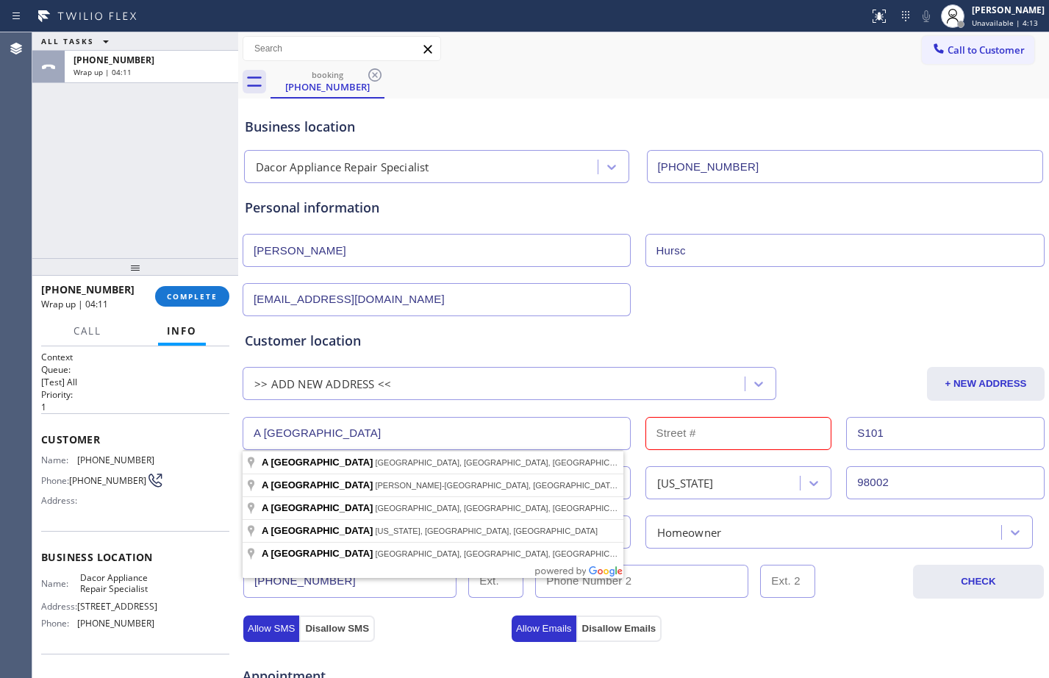
drag, startPoint x: 394, startPoint y: 420, endPoint x: 198, endPoint y: 423, distance: 196.3
click at [198, 423] on div "ALL TASKS ALL TASKS ACTIVE TASKS TASKS IN WRAP UP [PHONE_NUMBER] Wrap up | 04:1…" at bounding box center [540, 354] width 1017 height 645
paste input "[STREET_ADDRESS]"
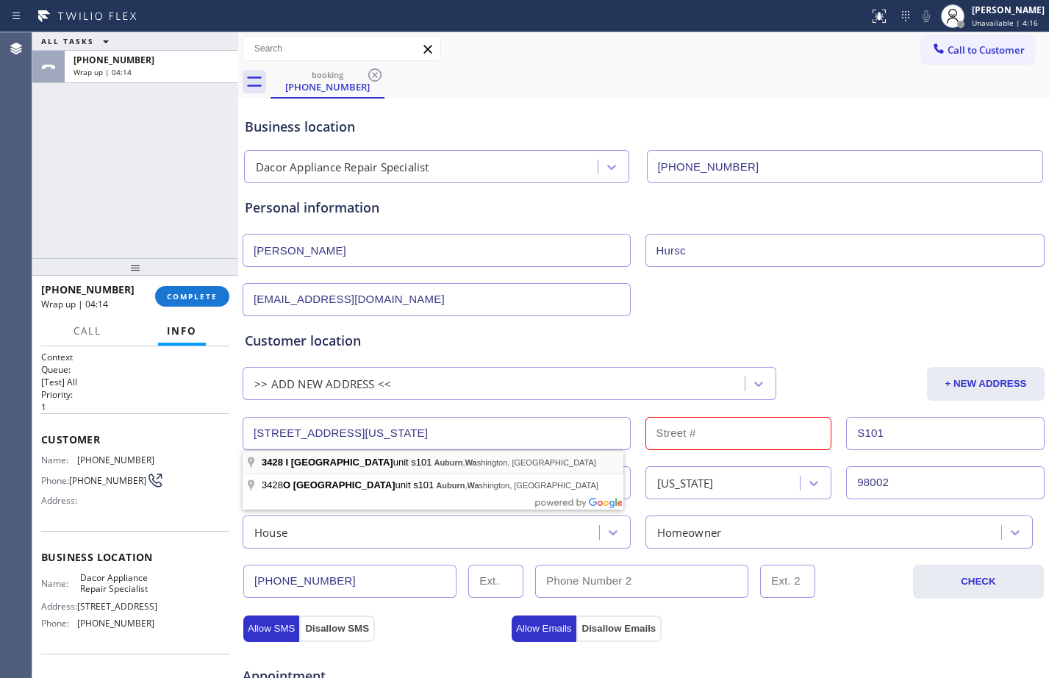
type input "[STREET_ADDRESS]"
type input "3428"
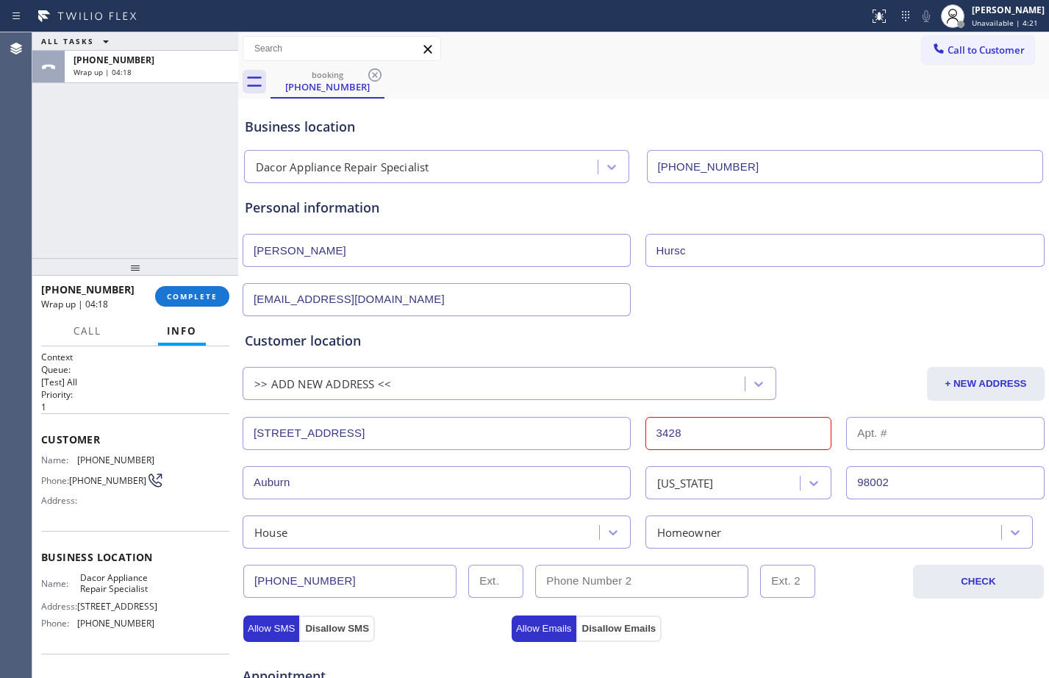
click at [747, 443] on input "3428" at bounding box center [738, 433] width 187 height 33
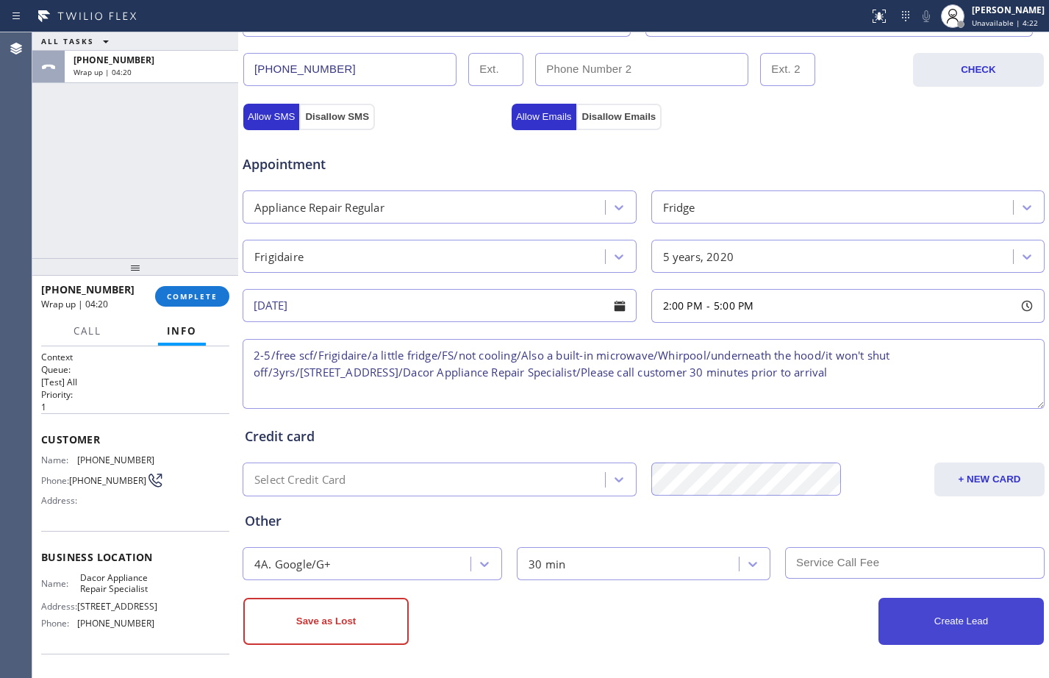
click at [935, 617] on button "Create Lead" at bounding box center [960, 621] width 165 height 47
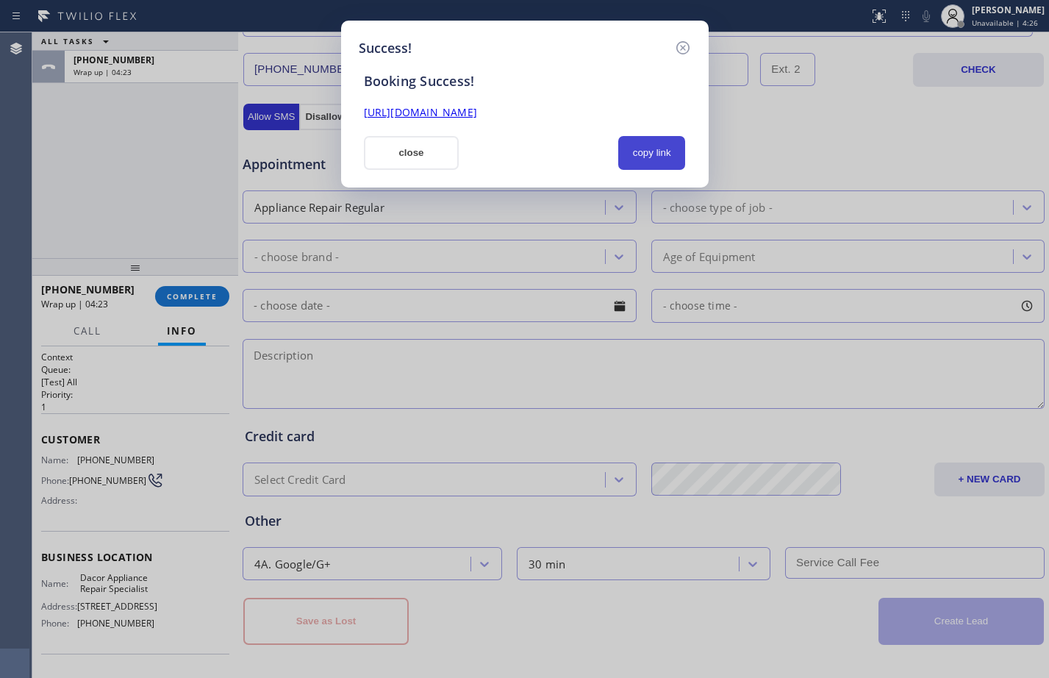
click at [656, 150] on button "copy link" at bounding box center [652, 153] width 68 height 34
click at [477, 113] on link "[URL][DOMAIN_NAME]" at bounding box center [420, 112] width 113 height 14
click at [427, 154] on button "close" at bounding box center [412, 153] width 96 height 34
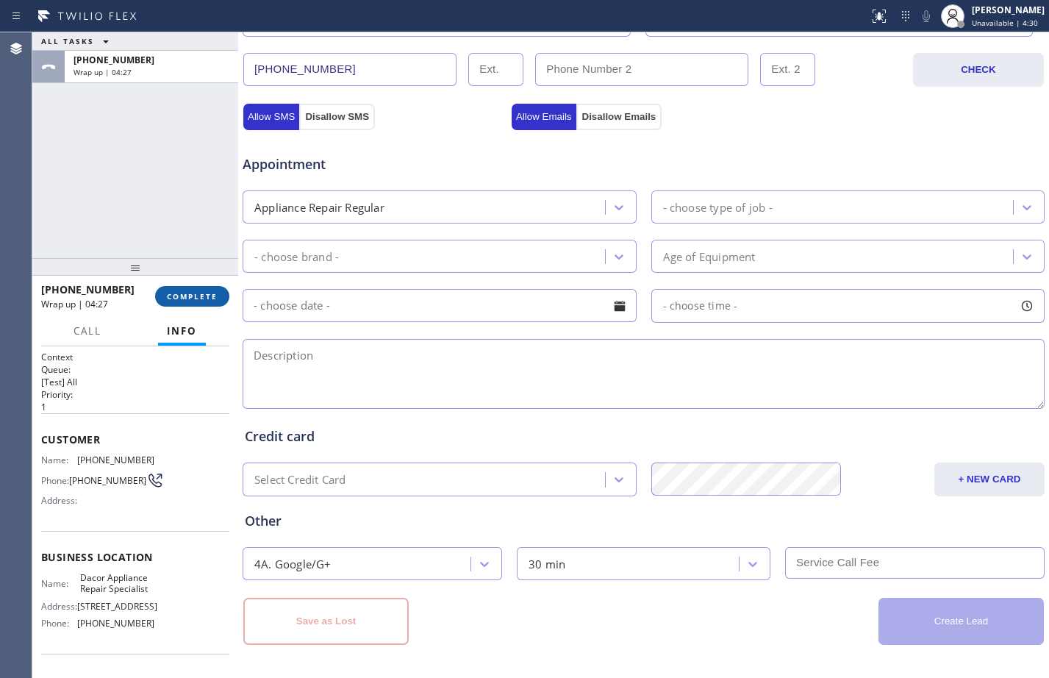
click at [219, 303] on button "COMPLETE" at bounding box center [192, 296] width 74 height 21
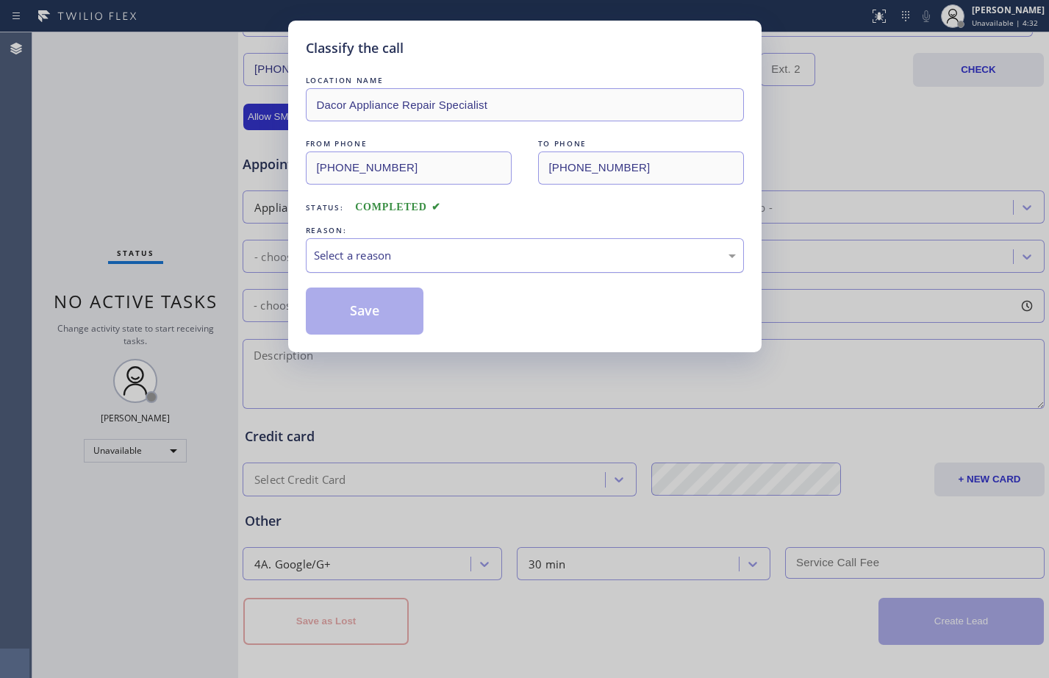
click at [513, 247] on div "Select a reason" at bounding box center [525, 255] width 422 height 17
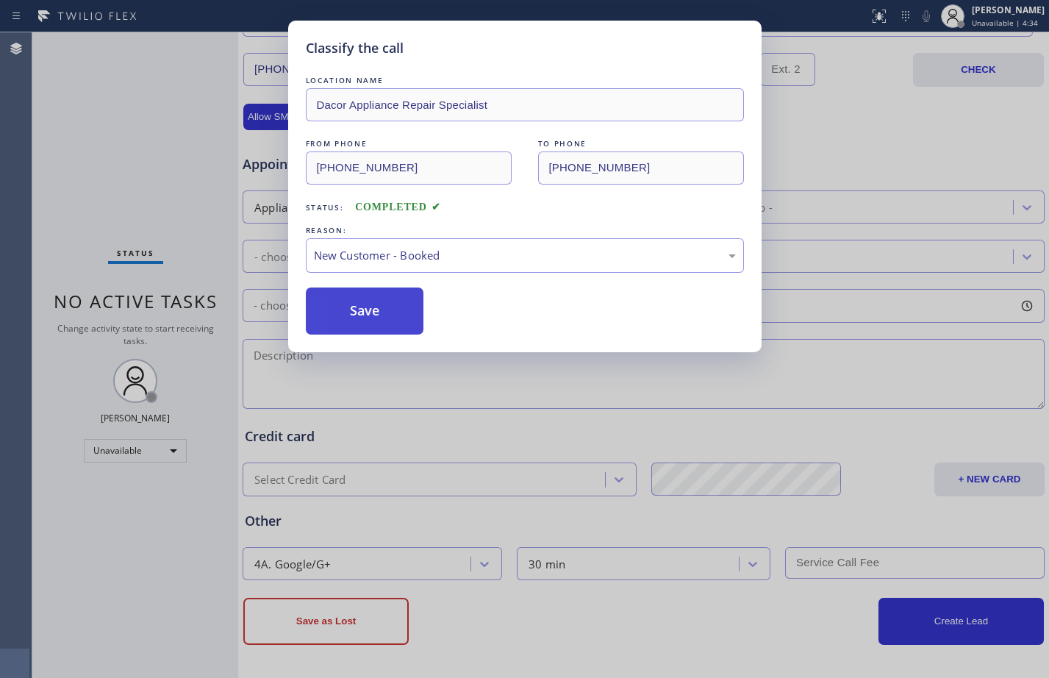
click at [373, 308] on button "Save" at bounding box center [365, 310] width 118 height 47
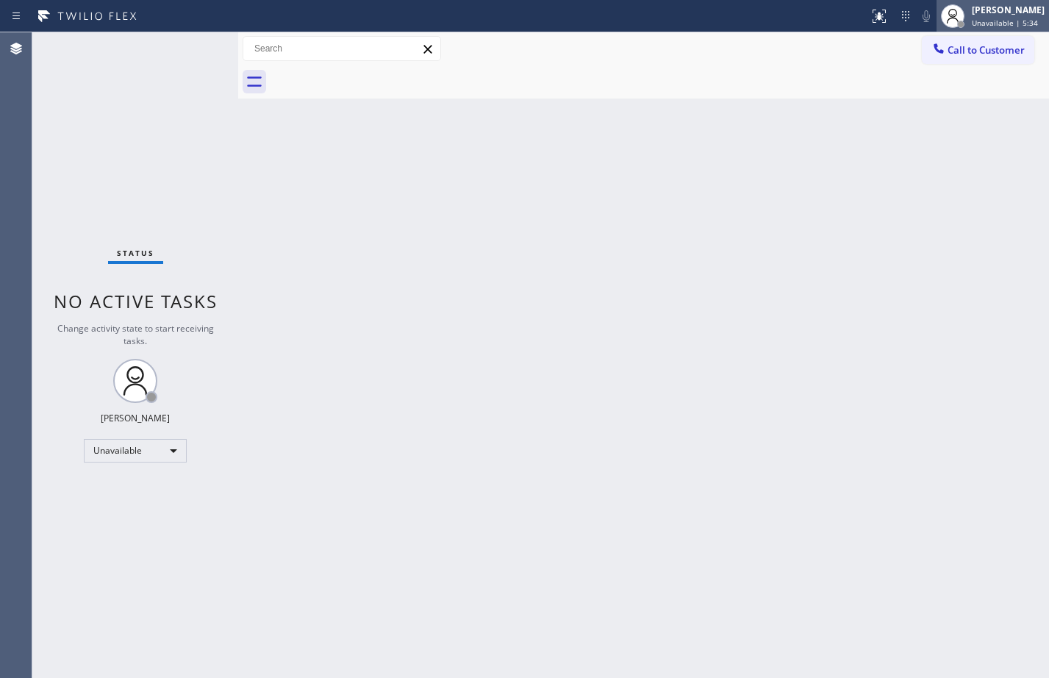
click at [989, 23] on span "Unavailable | 5:34" at bounding box center [1005, 23] width 66 height 10
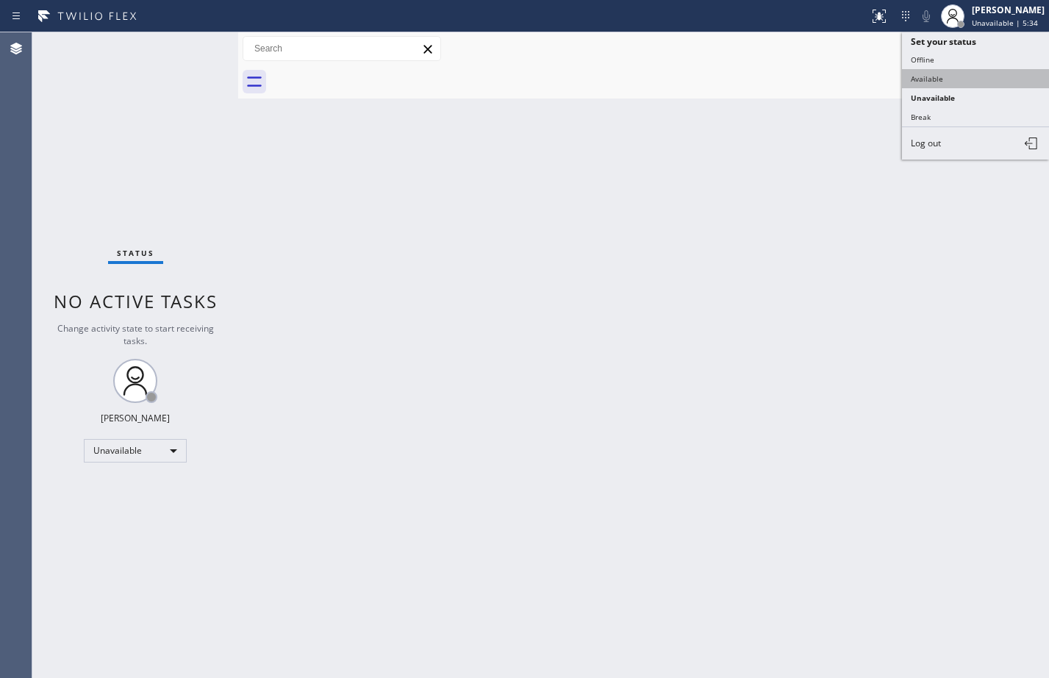
click at [968, 86] on button "Available" at bounding box center [975, 78] width 147 height 19
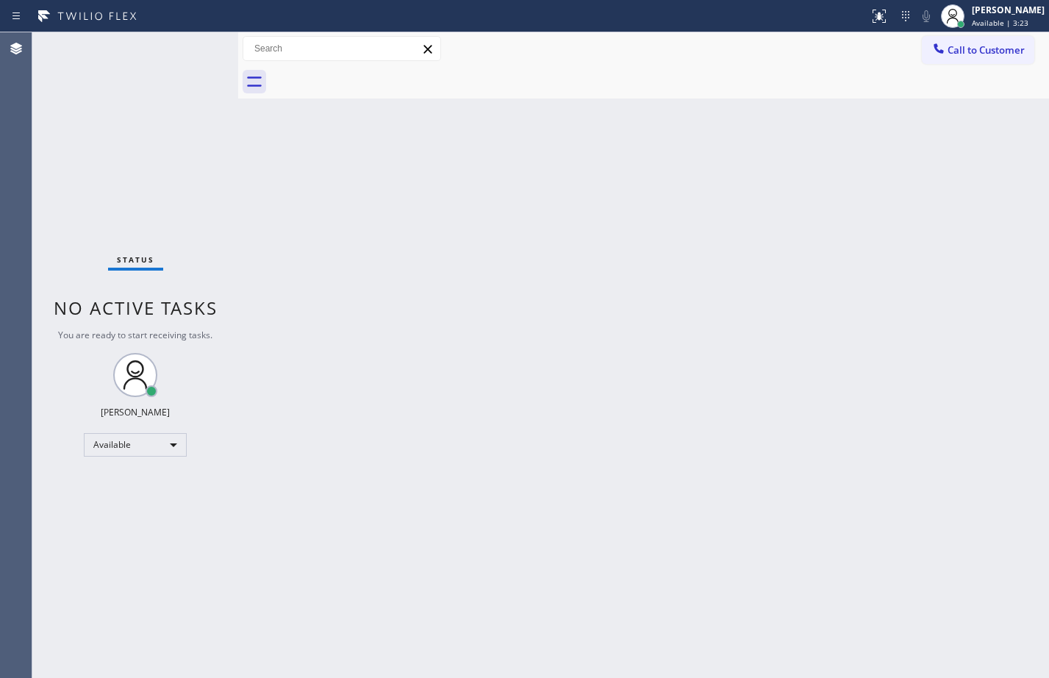
click at [94, 85] on div "Status No active tasks You are ready to start receiving tasks. [PERSON_NAME] Av…" at bounding box center [135, 354] width 206 height 645
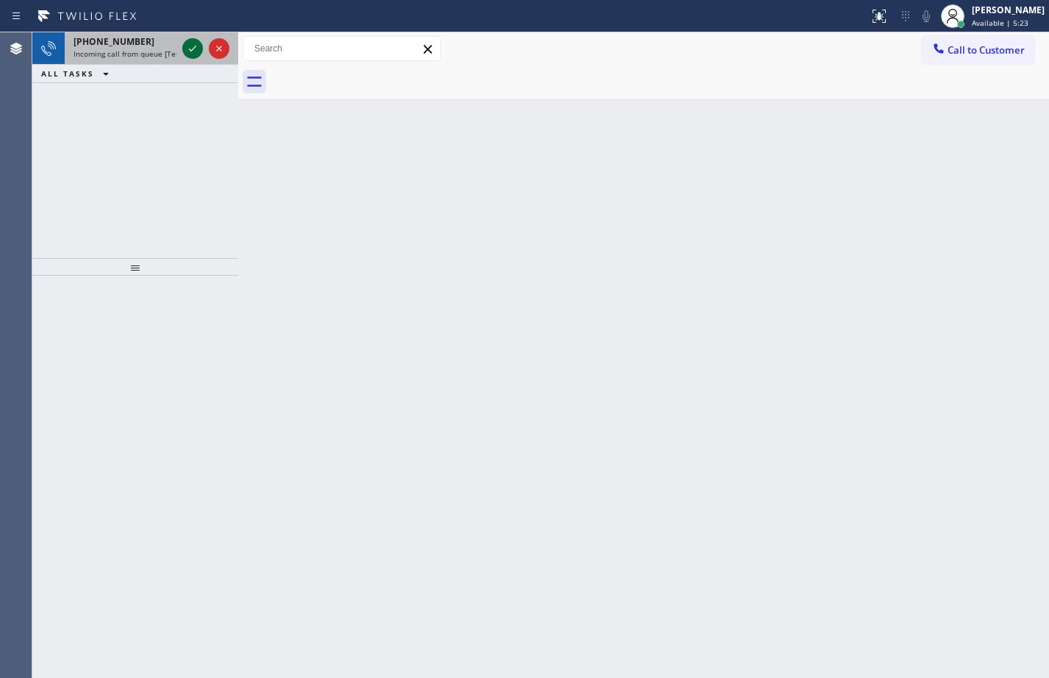
click at [193, 51] on icon at bounding box center [193, 49] width 18 height 18
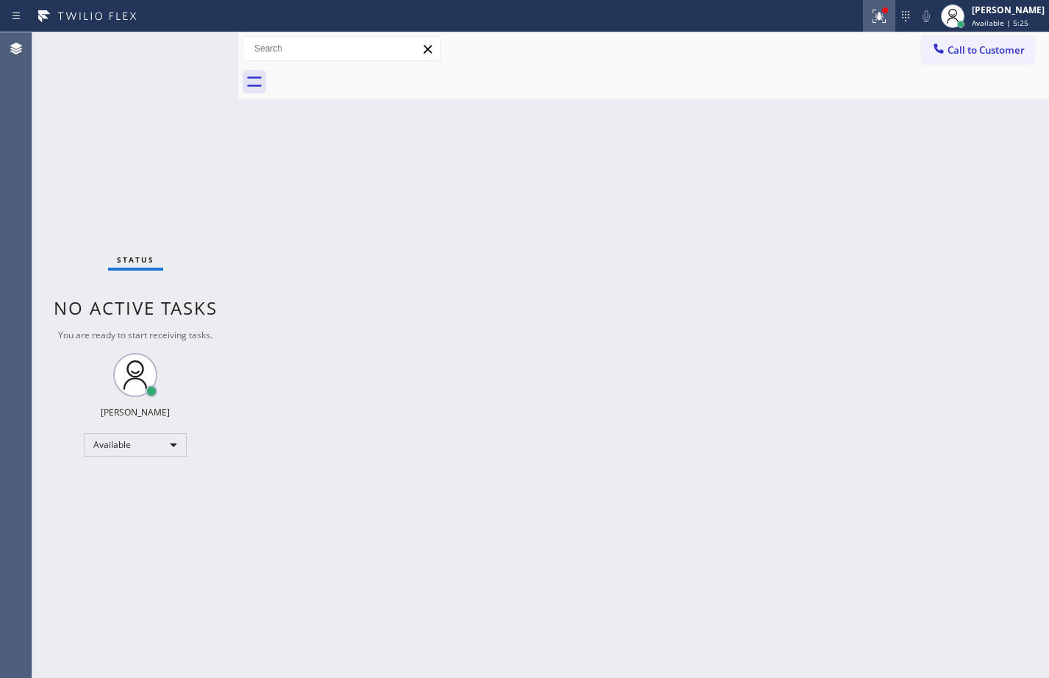
click at [875, 27] on button at bounding box center [879, 16] width 32 height 32
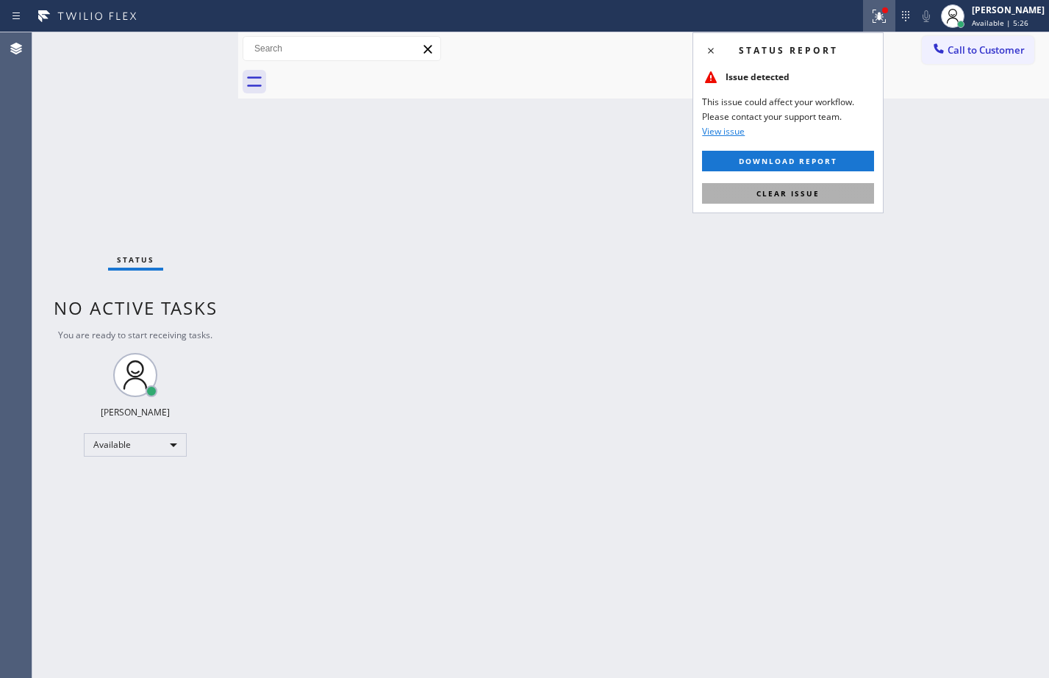
click at [795, 190] on span "Clear issue" at bounding box center [787, 193] width 63 height 10
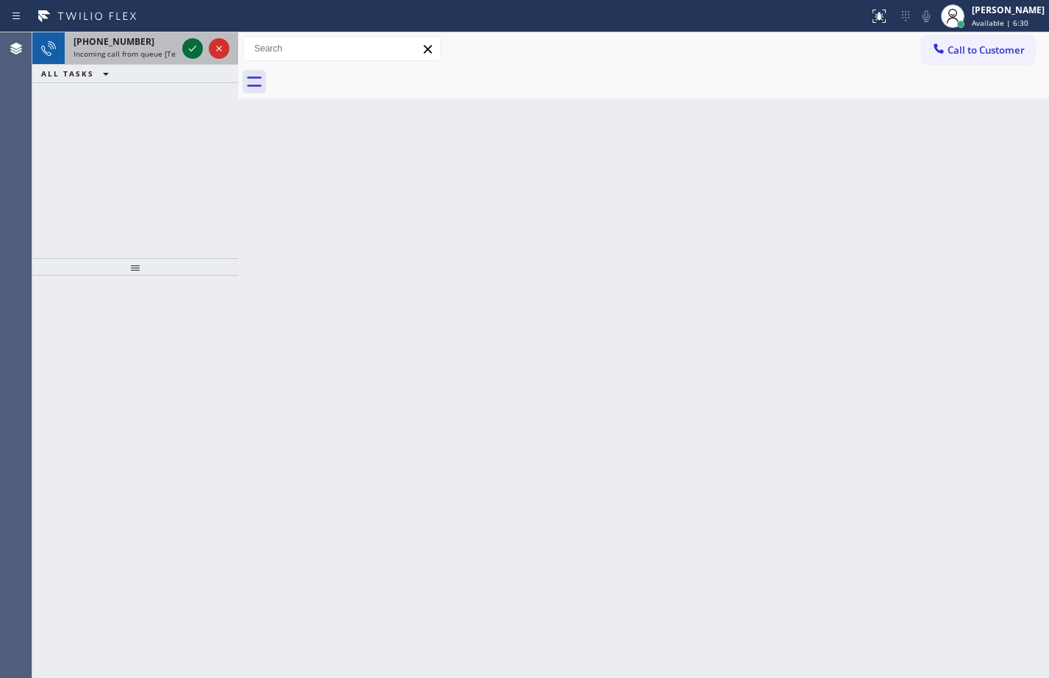
click at [190, 57] on icon at bounding box center [193, 49] width 18 height 18
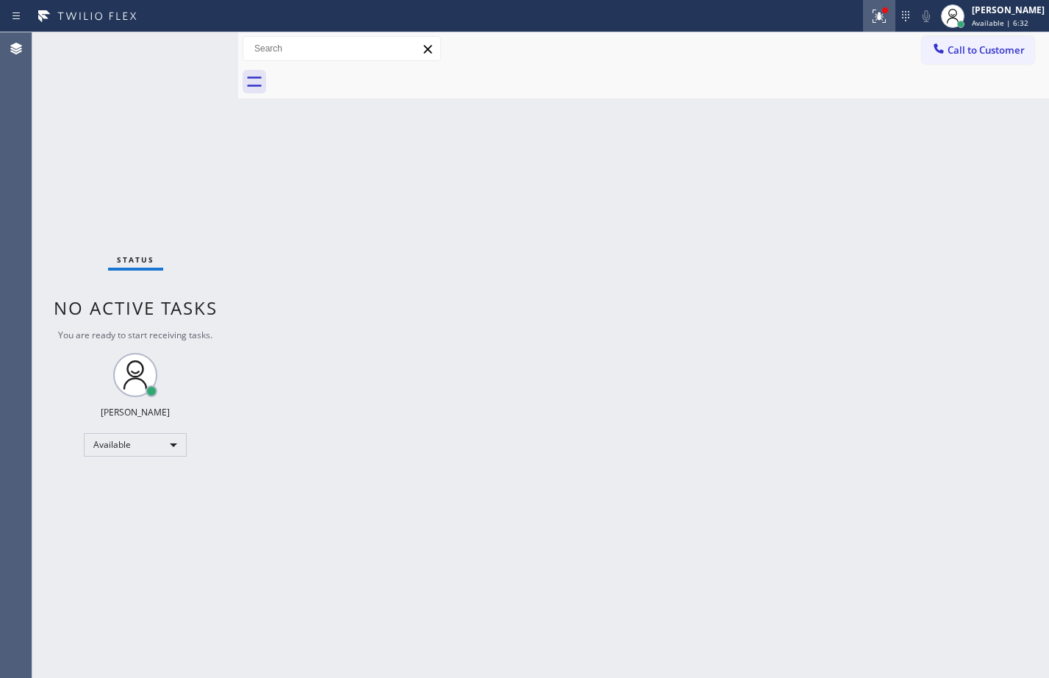
click at [871, 18] on icon at bounding box center [879, 16] width 18 height 18
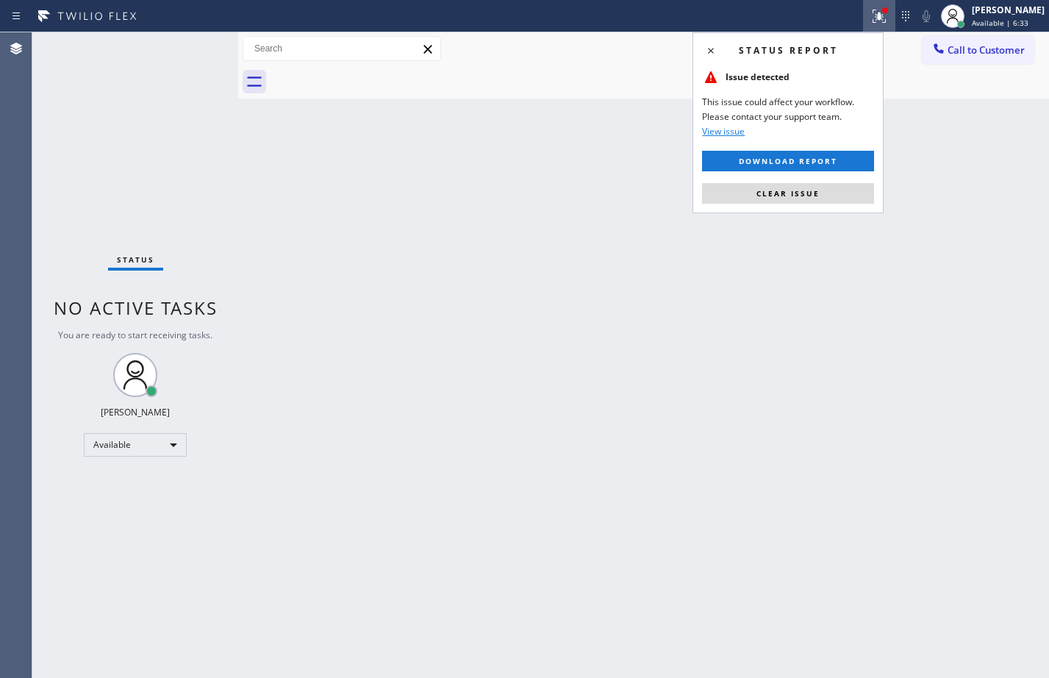
click at [768, 193] on span "Clear issue" at bounding box center [787, 193] width 63 height 10
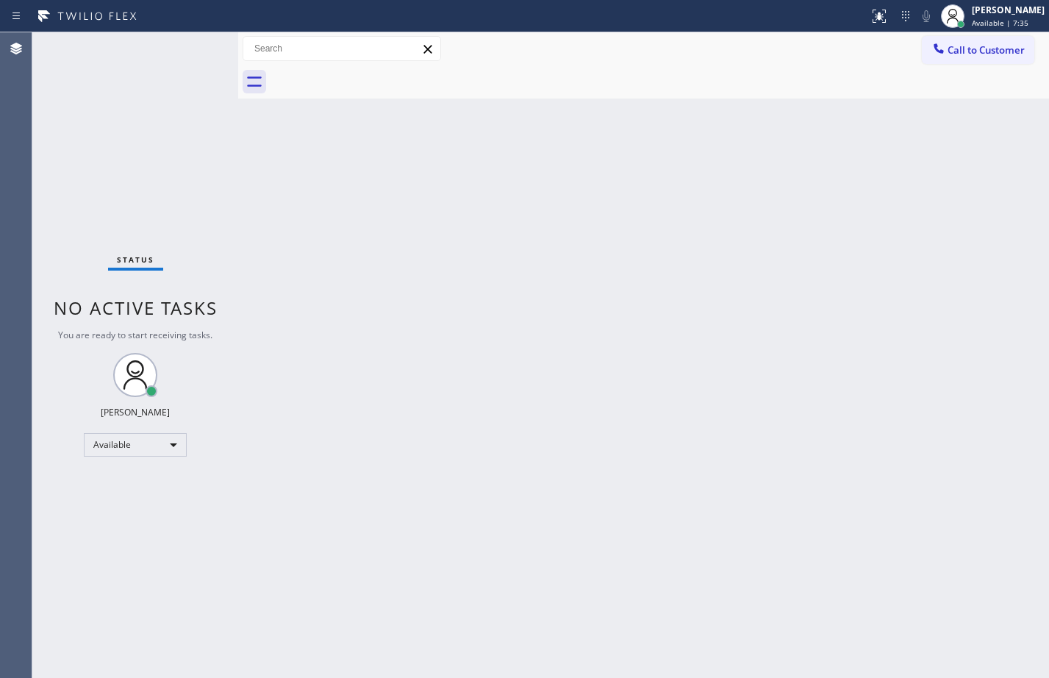
click at [670, 389] on div "Back to Dashboard Change Sender ID Customers Technicians Select a contact Outbo…" at bounding box center [643, 354] width 811 height 645
click at [515, 327] on div "Back to Dashboard Change Sender ID Customers Technicians Select a contact Outbo…" at bounding box center [643, 354] width 811 height 645
click at [139, 545] on div "Status No active tasks You are ready to start receiving tasks. [PERSON_NAME] Av…" at bounding box center [135, 354] width 206 height 645
click at [534, 280] on div "Back to Dashboard Change Sender ID Customers Technicians Select a contact Outbo…" at bounding box center [643, 354] width 811 height 645
click at [440, 483] on div "Back to Dashboard Change Sender ID Customers Technicians Select a contact Outbo…" at bounding box center [643, 354] width 811 height 645
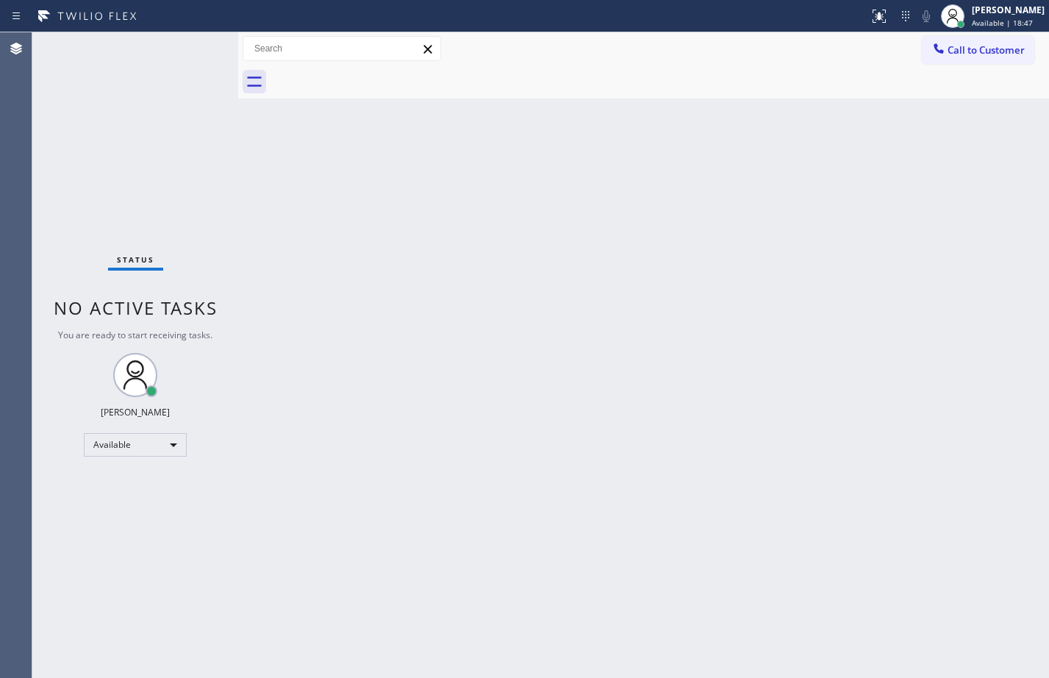
click at [129, 169] on div "Status No active tasks You are ready to start receiving tasks. [PERSON_NAME] Av…" at bounding box center [135, 354] width 206 height 645
click at [1025, 512] on div "Back to Dashboard Change Sender ID Customers Technicians Select a contact Outbo…" at bounding box center [643, 354] width 811 height 645
click at [148, 438] on div "Available" at bounding box center [135, 445] width 103 height 24
click at [131, 520] on li "Break" at bounding box center [135, 521] width 100 height 18
